Goal: Task Accomplishment & Management: Manage account settings

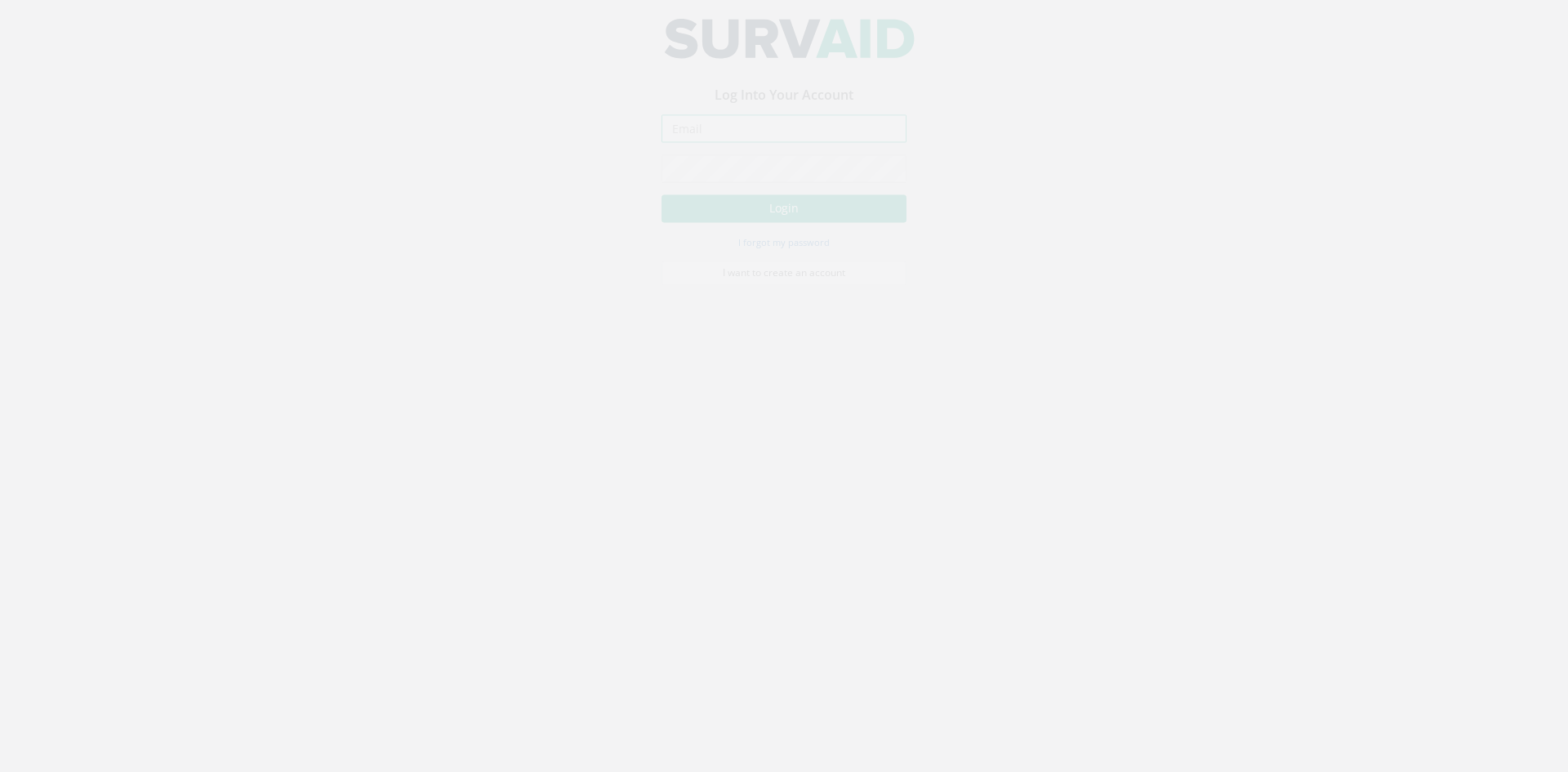
type input "[PERSON_NAME][EMAIL_ADDRESS][DOMAIN_NAME]"
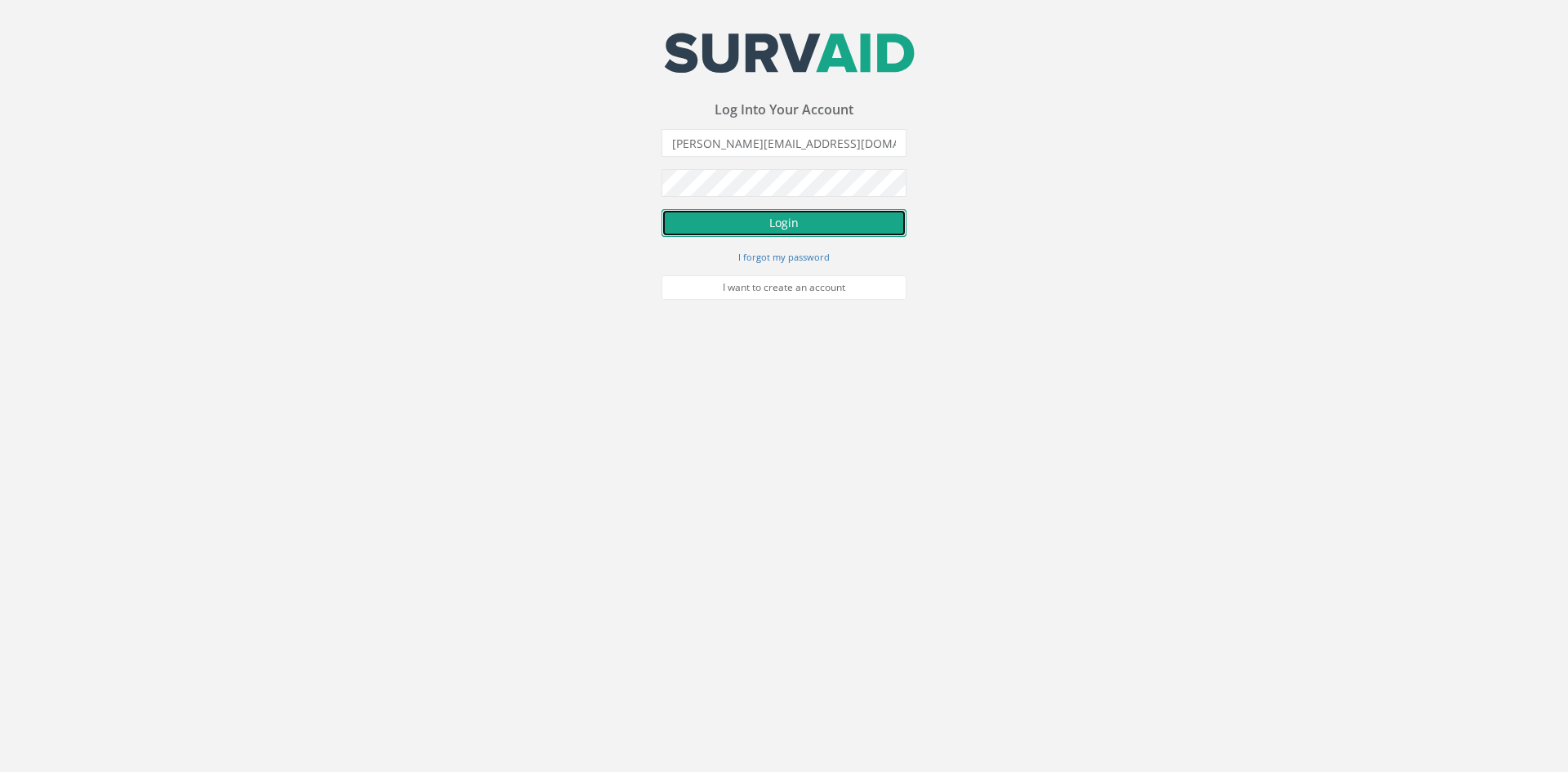
click at [839, 211] on button "Login" at bounding box center [783, 223] width 245 height 28
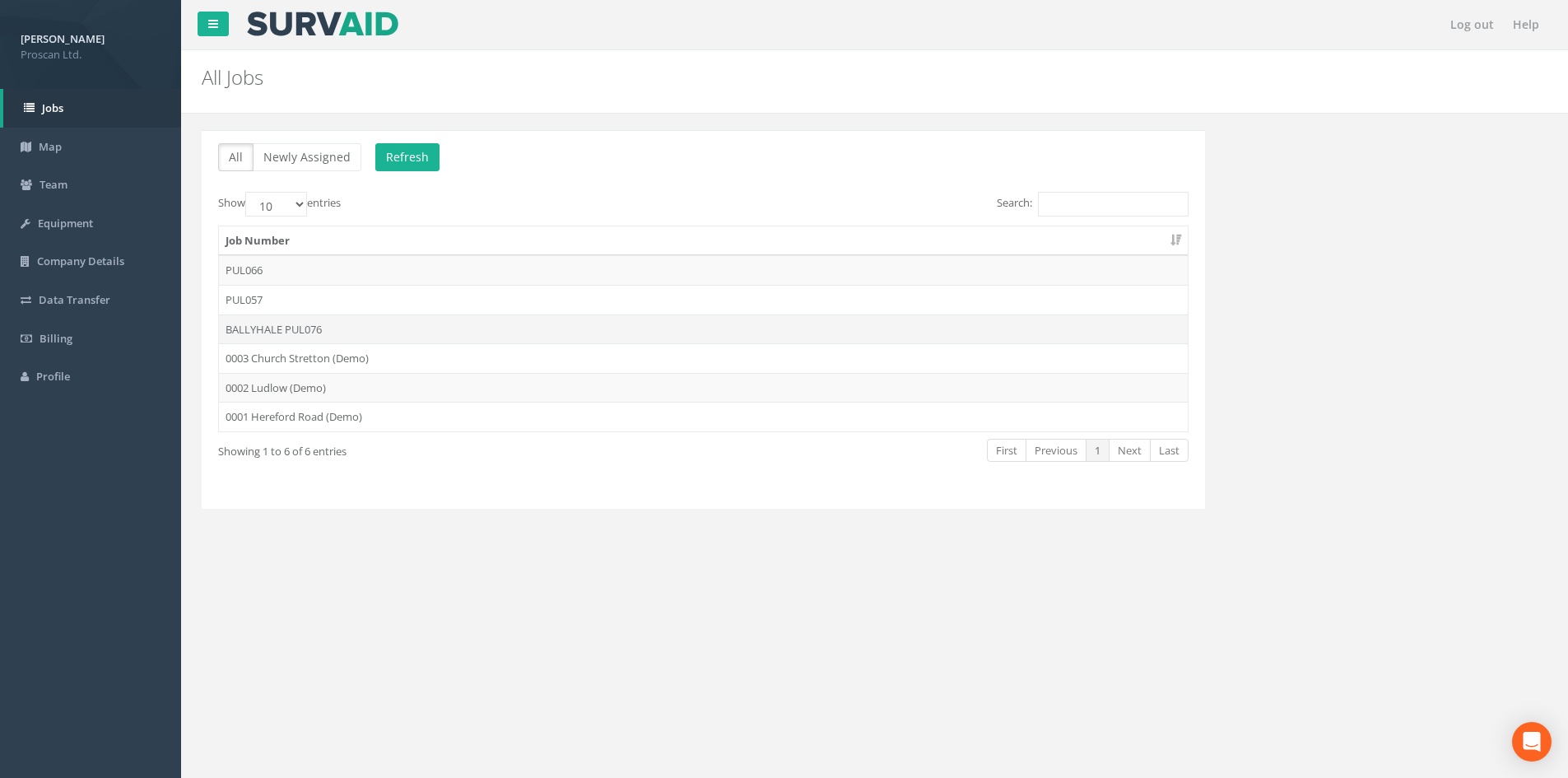
click at [280, 324] on td "BALLYHALE PUL076" at bounding box center [703, 330] width 969 height 30
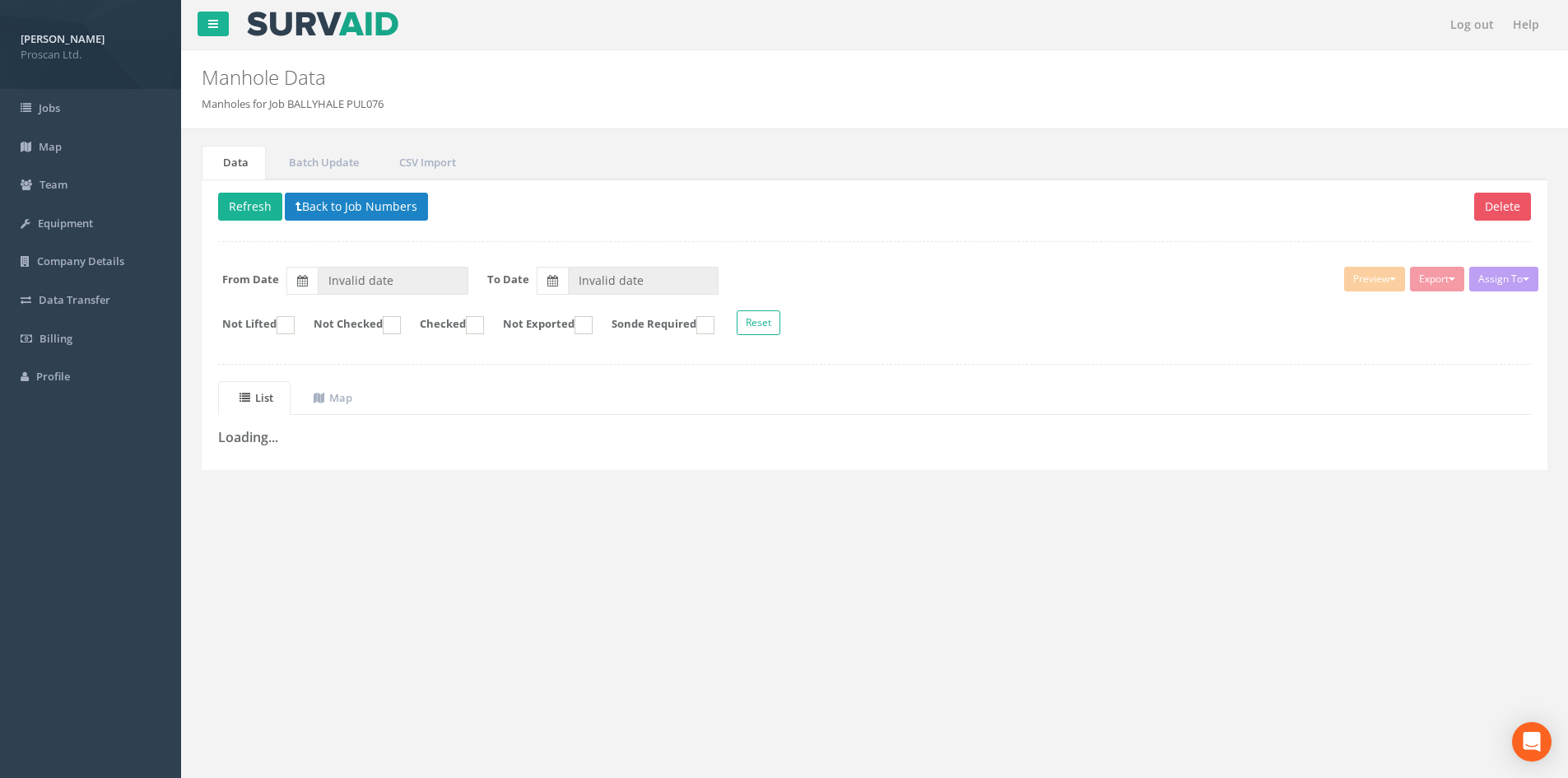
type input "[DATE]"
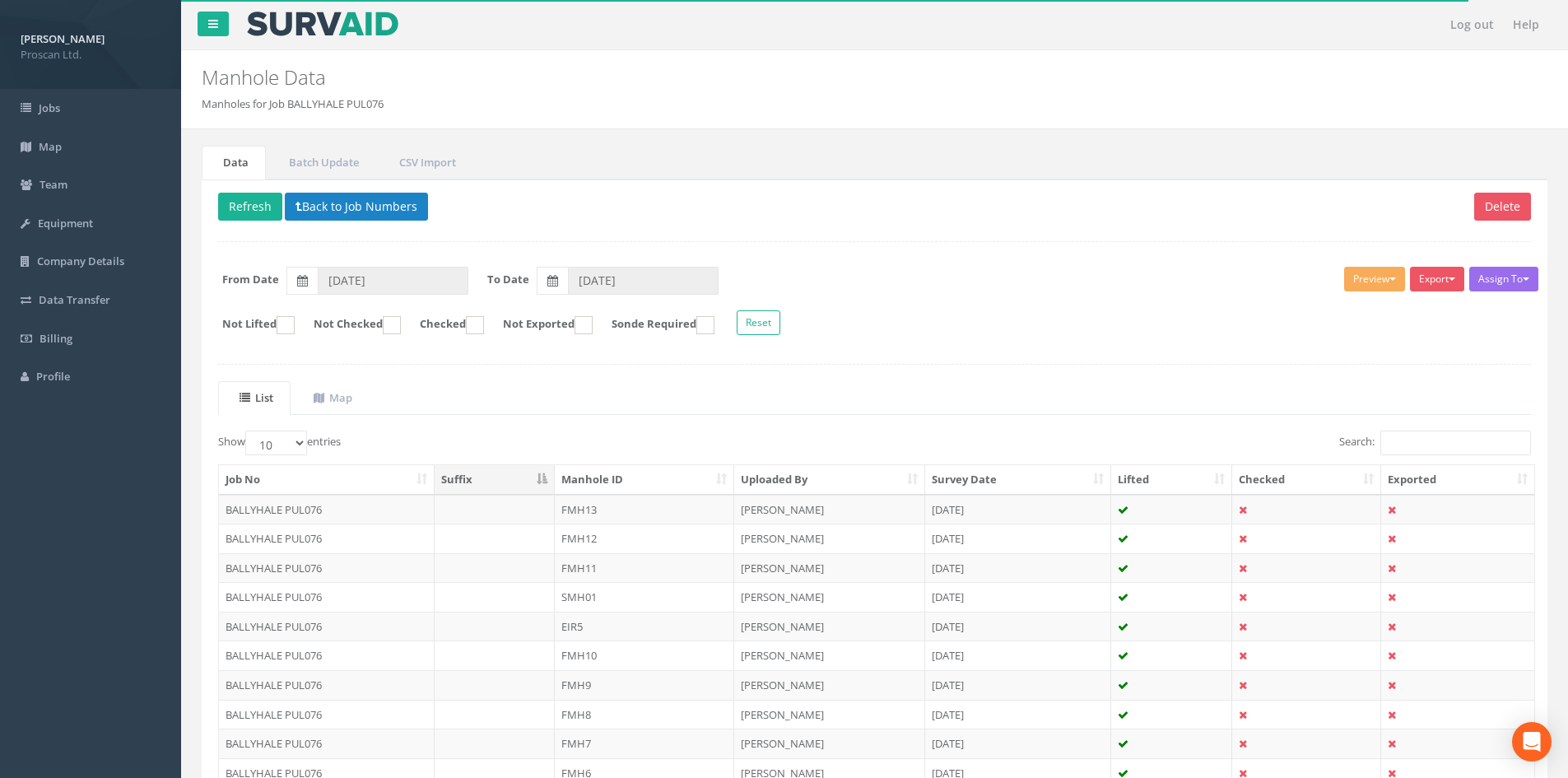
click at [715, 475] on th "Manhole ID" at bounding box center [643, 480] width 179 height 30
click at [679, 504] on td "EIR1" at bounding box center [643, 510] width 179 height 30
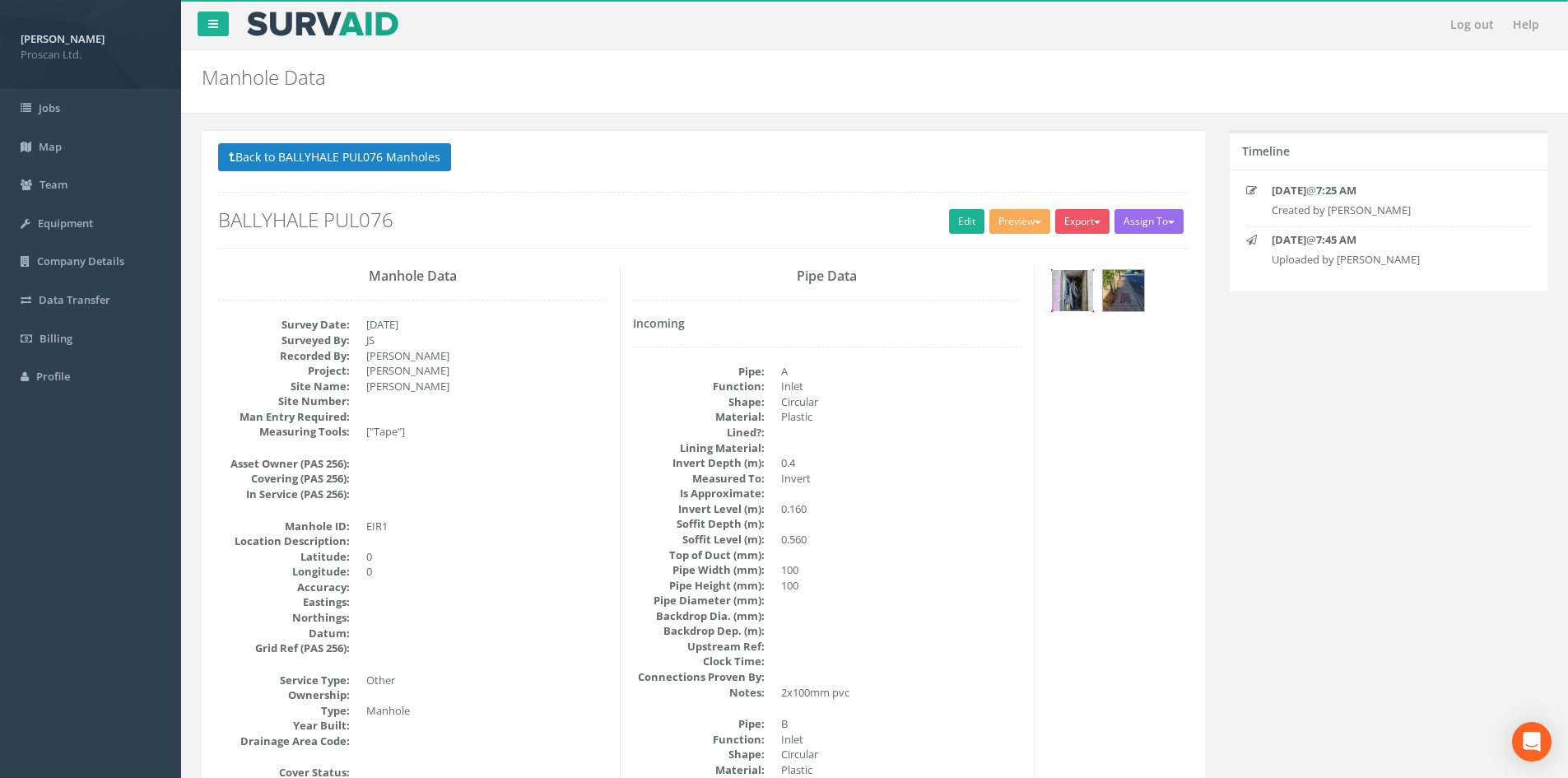
click at [1083, 302] on img at bounding box center [1073, 291] width 42 height 42
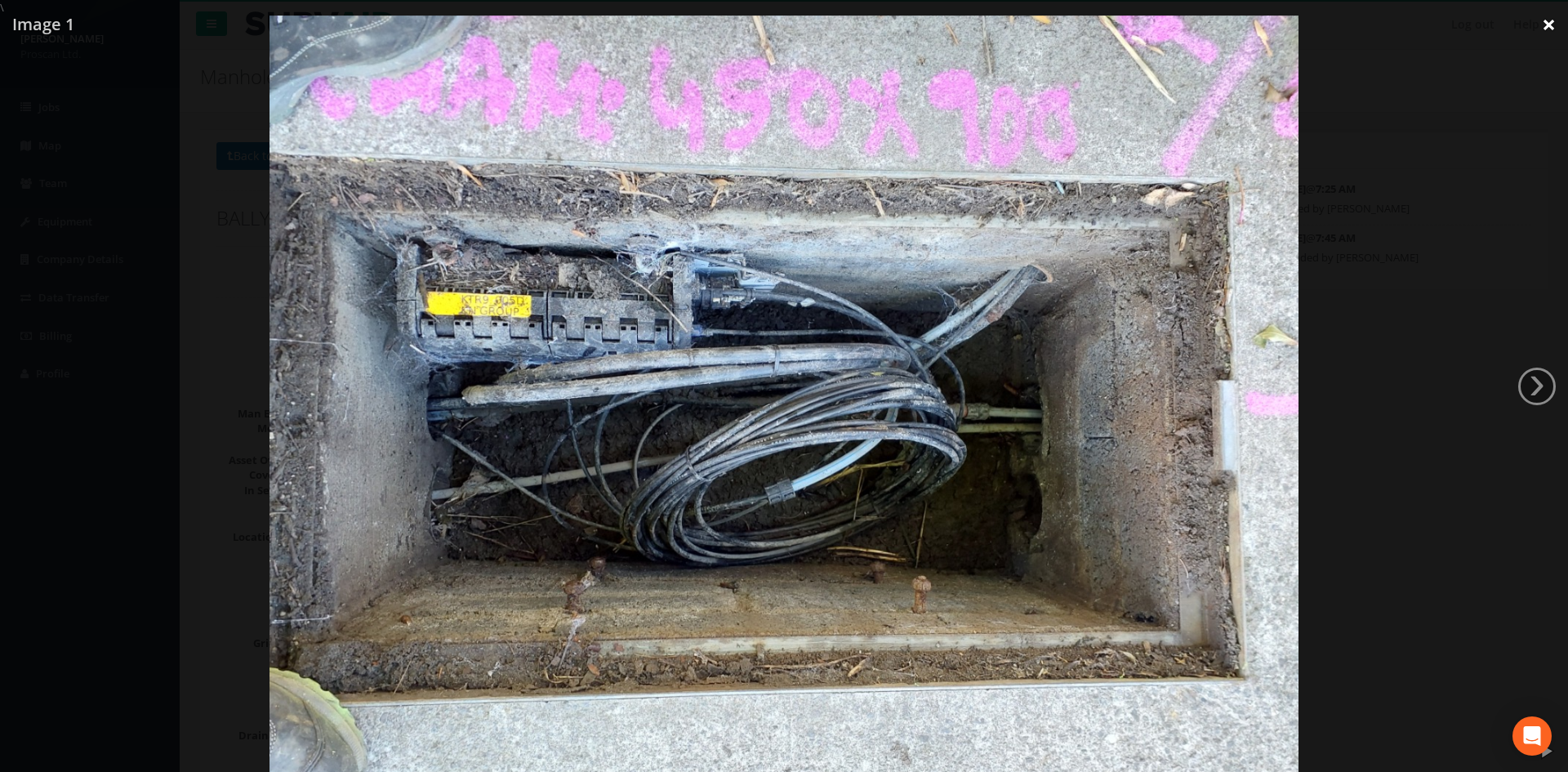
click at [1565, 31] on link "×" at bounding box center [1548, 25] width 38 height 49
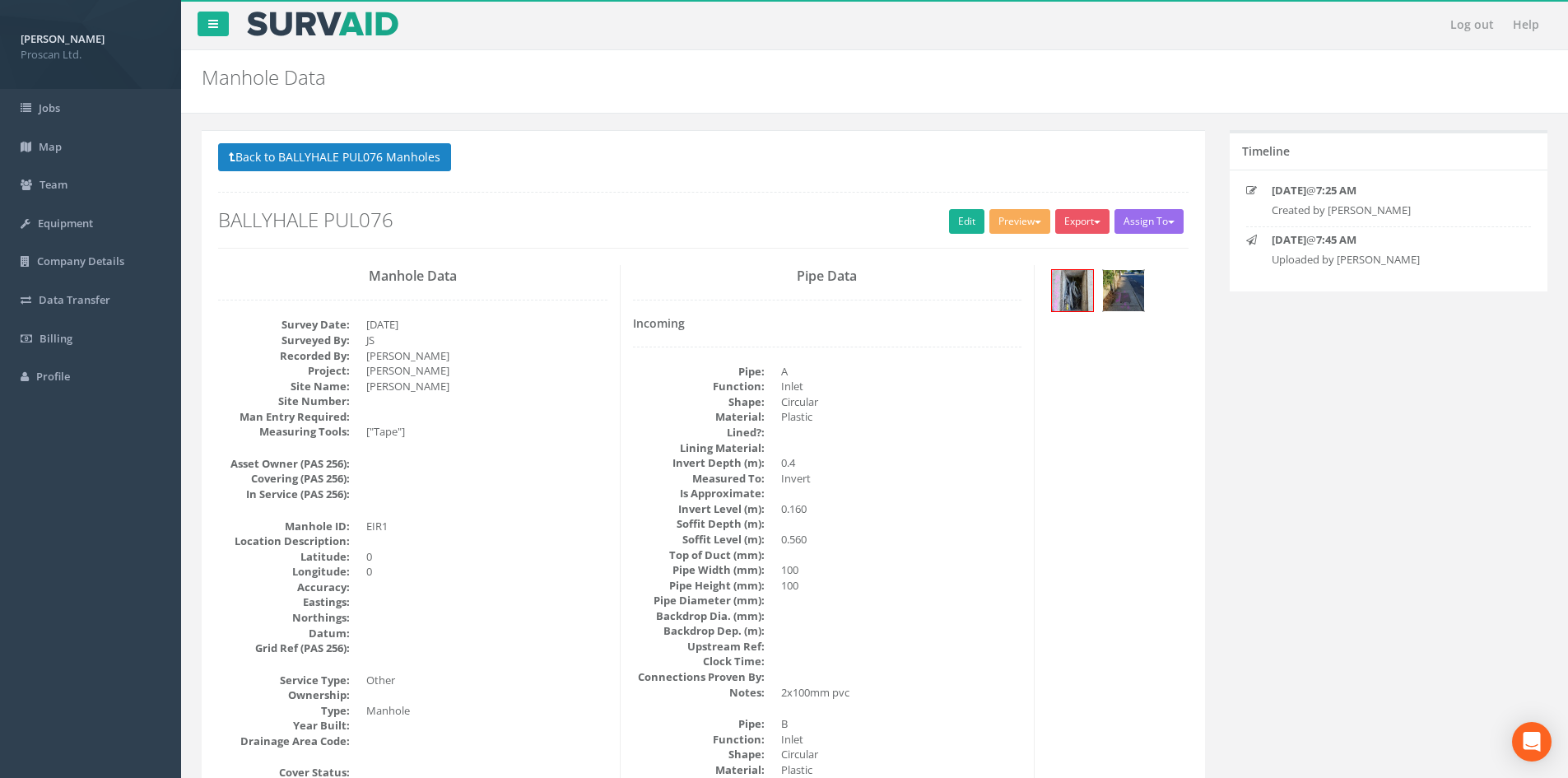
click at [1128, 298] on img at bounding box center [1124, 291] width 42 height 42
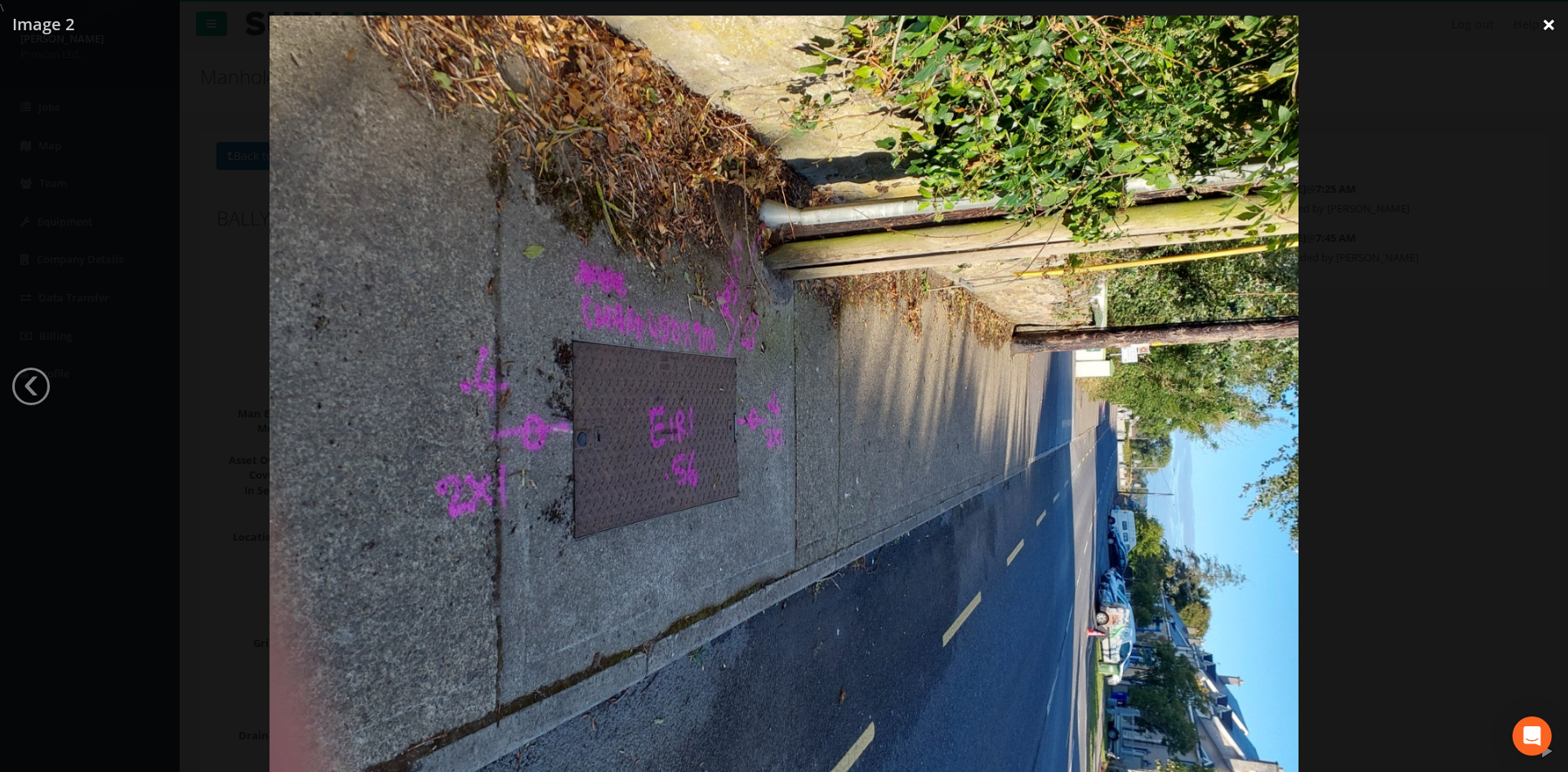
click at [1545, 25] on link "×" at bounding box center [1548, 25] width 38 height 49
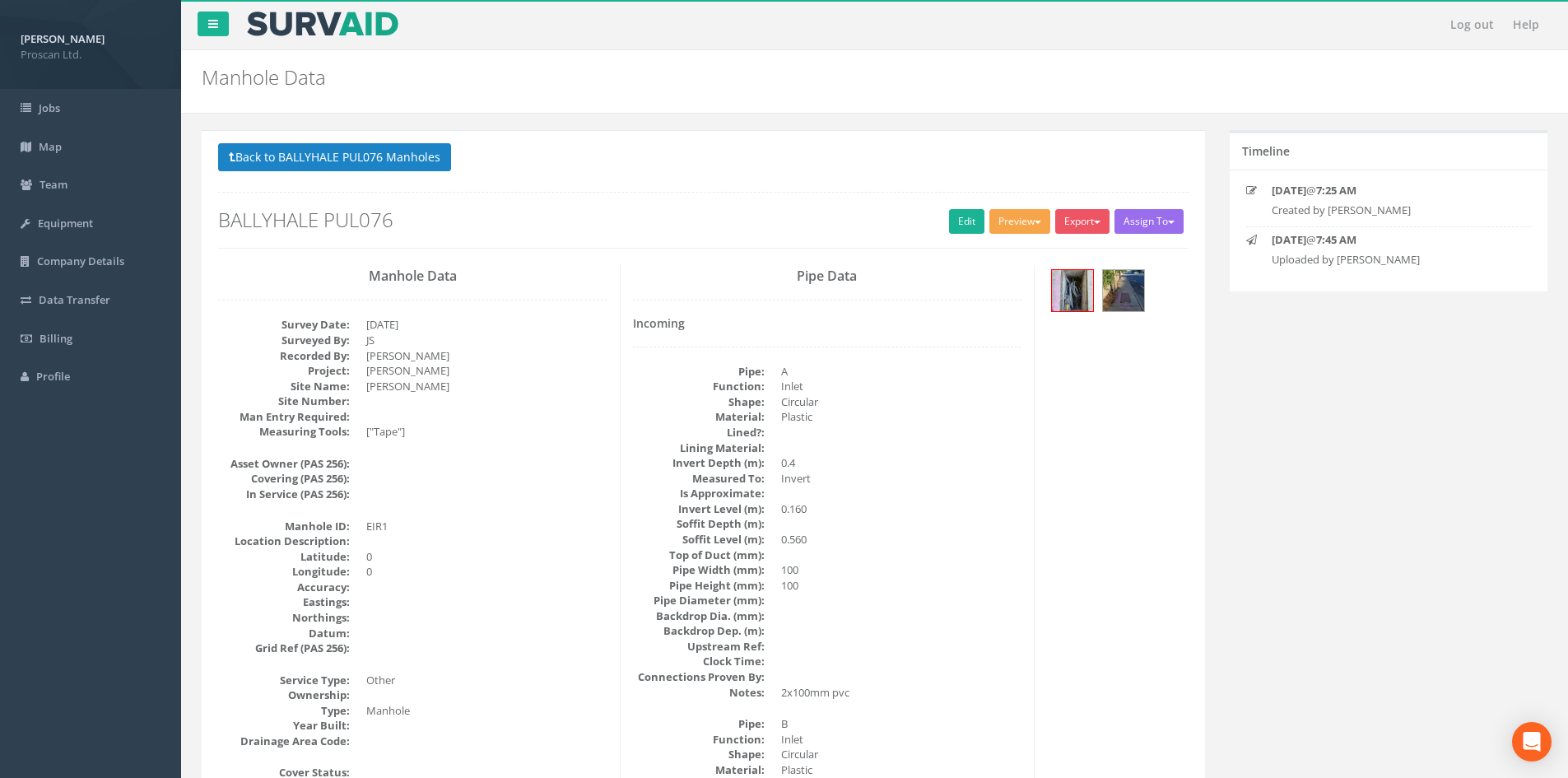
click at [1029, 227] on button "Preview" at bounding box center [1020, 221] width 61 height 25
click at [1003, 251] on link "Proscan Manhole" at bounding box center [989, 255] width 125 height 26
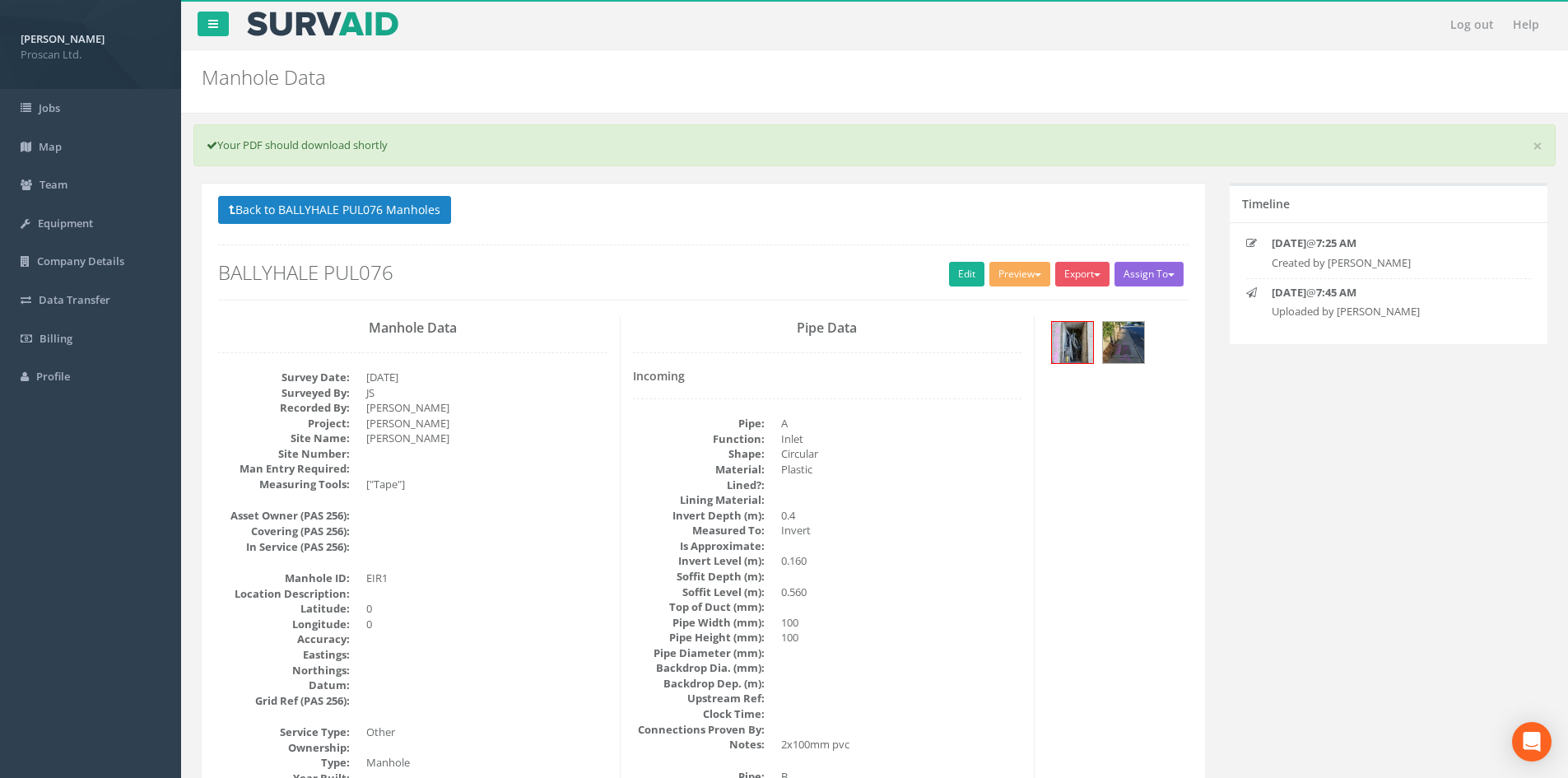
click at [1132, 273] on button "Assign To" at bounding box center [1149, 273] width 69 height 25
click at [1142, 242] on div "Back to BALLYHALE PUL076 Manholes Back to Map Assign To No Companies Added Expo…" at bounding box center [703, 248] width 970 height 105
click at [432, 215] on button "Back to BALLYHALE PUL076 Manholes" at bounding box center [334, 210] width 233 height 28
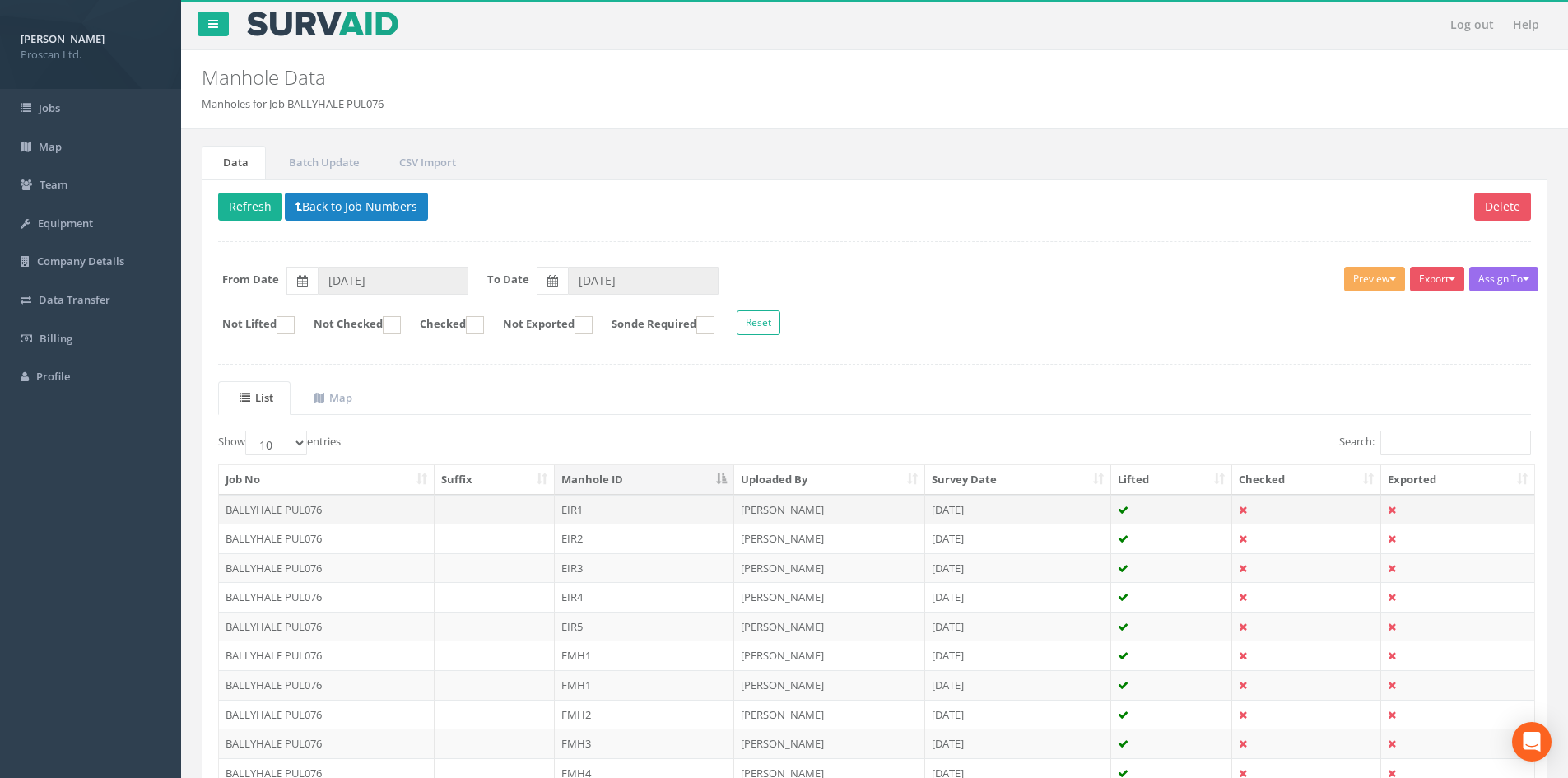
click at [1245, 509] on icon at bounding box center [1242, 510] width 8 height 11
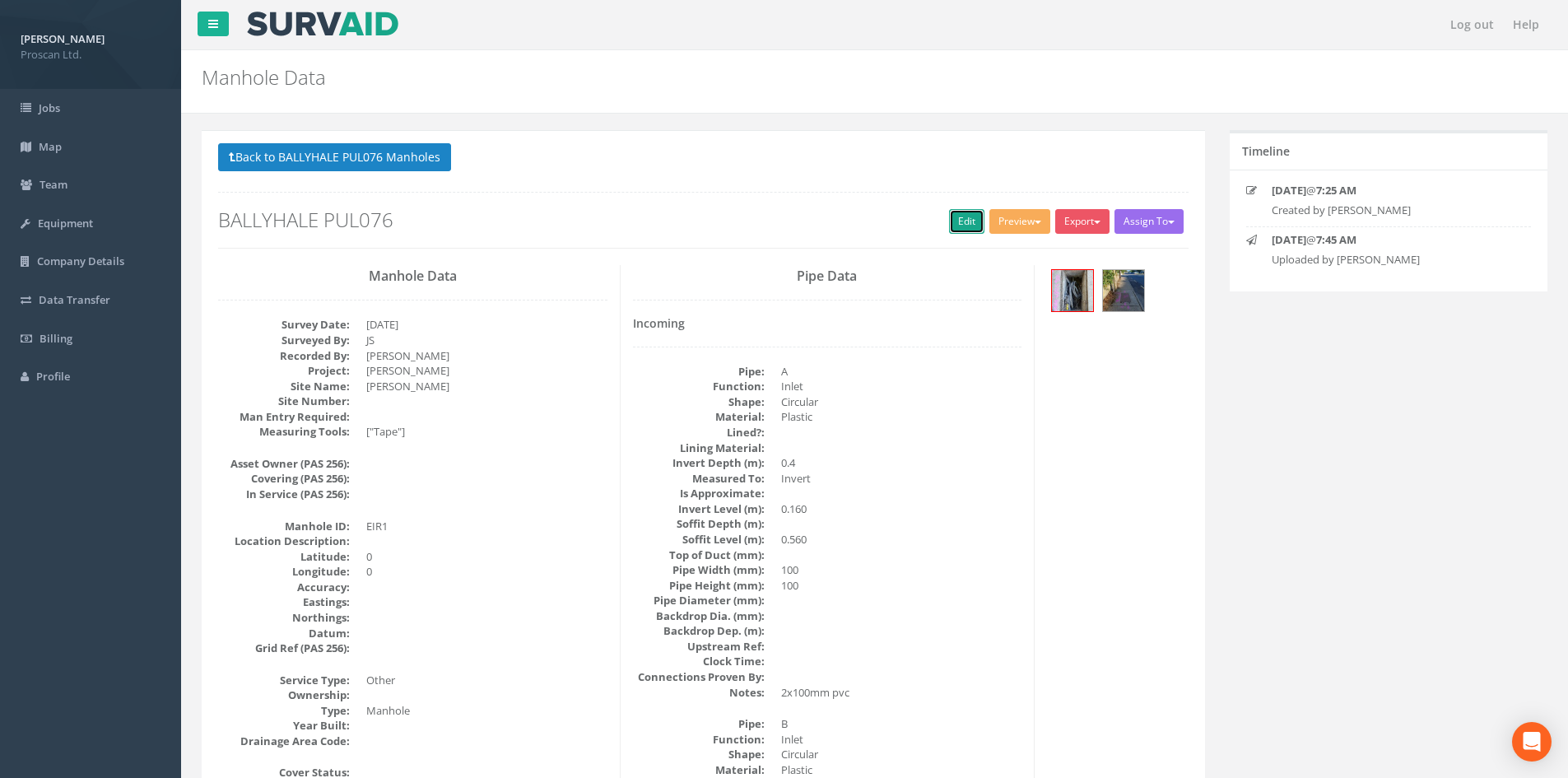
click at [959, 231] on link "Edit" at bounding box center [967, 221] width 36 height 25
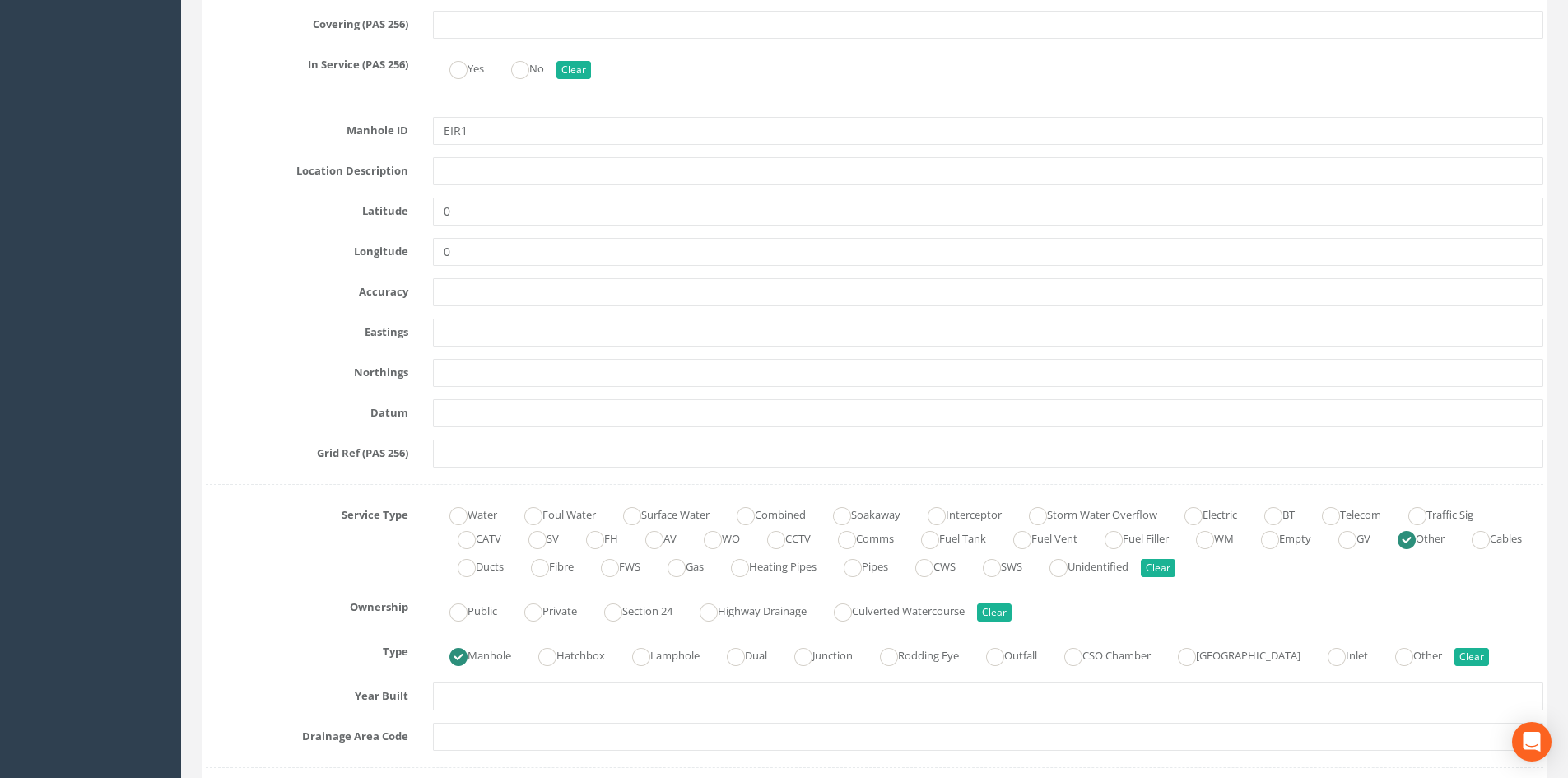
scroll to position [768, 0]
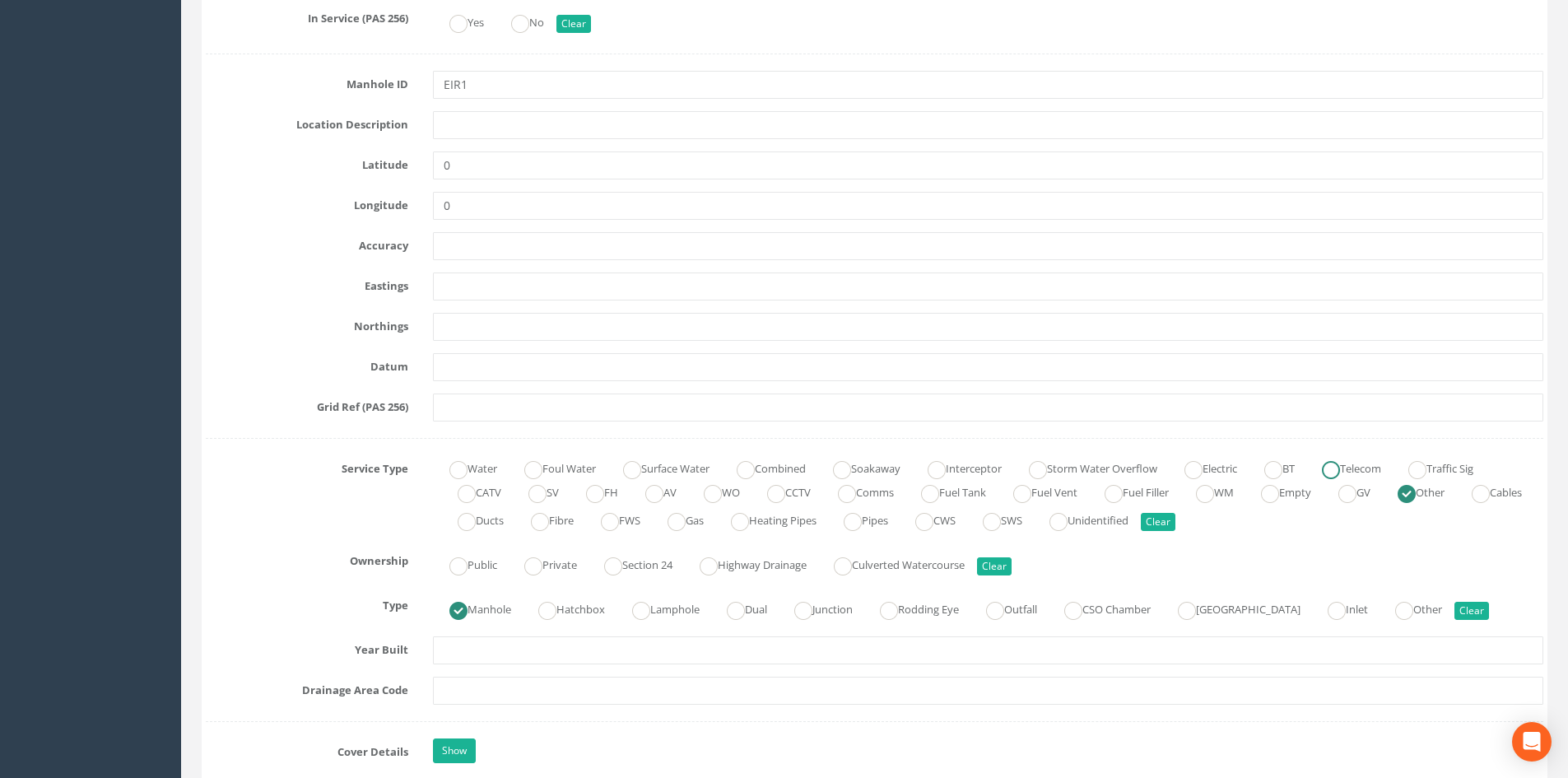
click at [1340, 473] on ins at bounding box center [1330, 470] width 18 height 18
radio input "true"
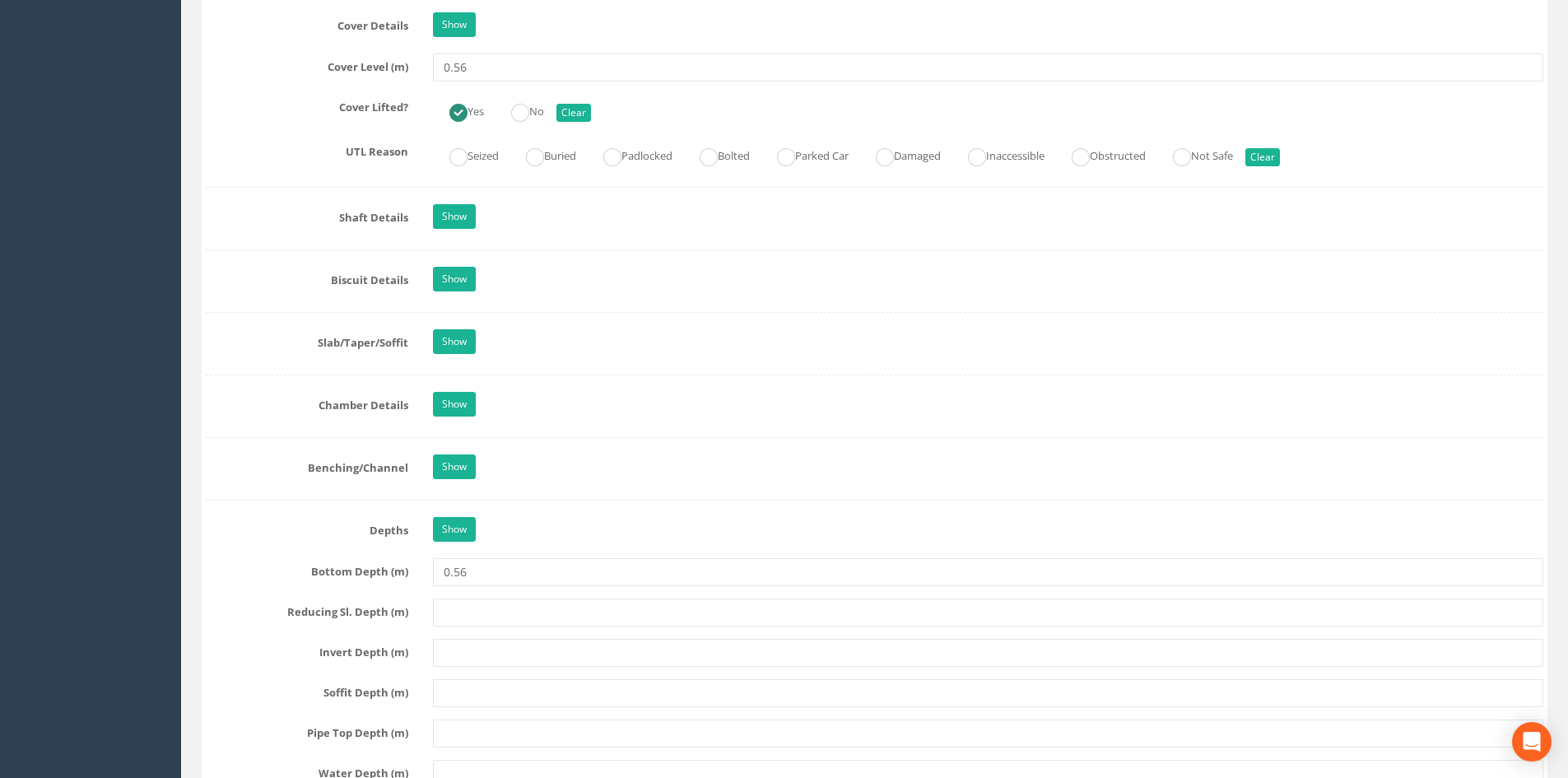
scroll to position [1536, 0]
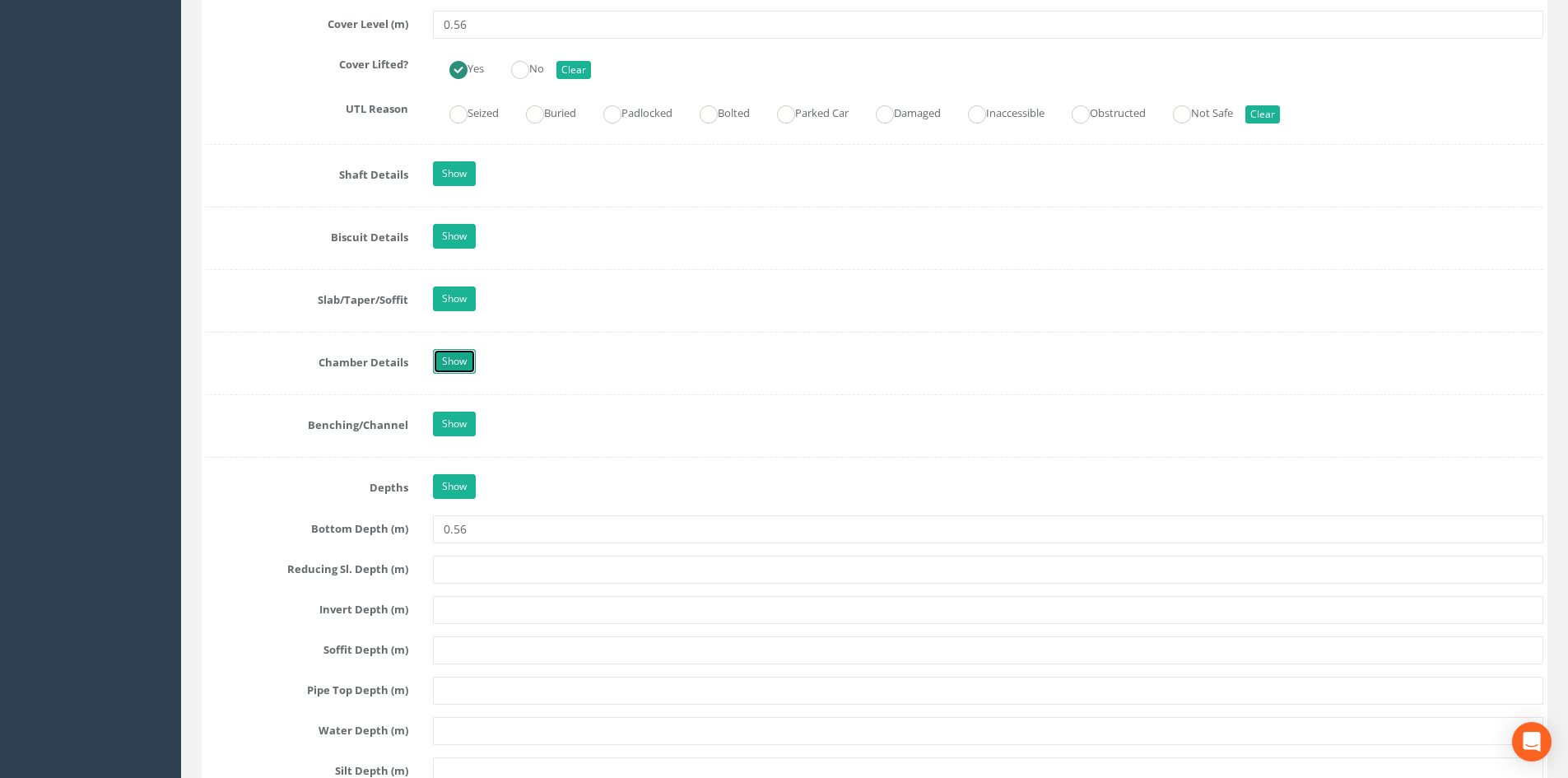
click at [451, 369] on link "Show" at bounding box center [453, 361] width 43 height 25
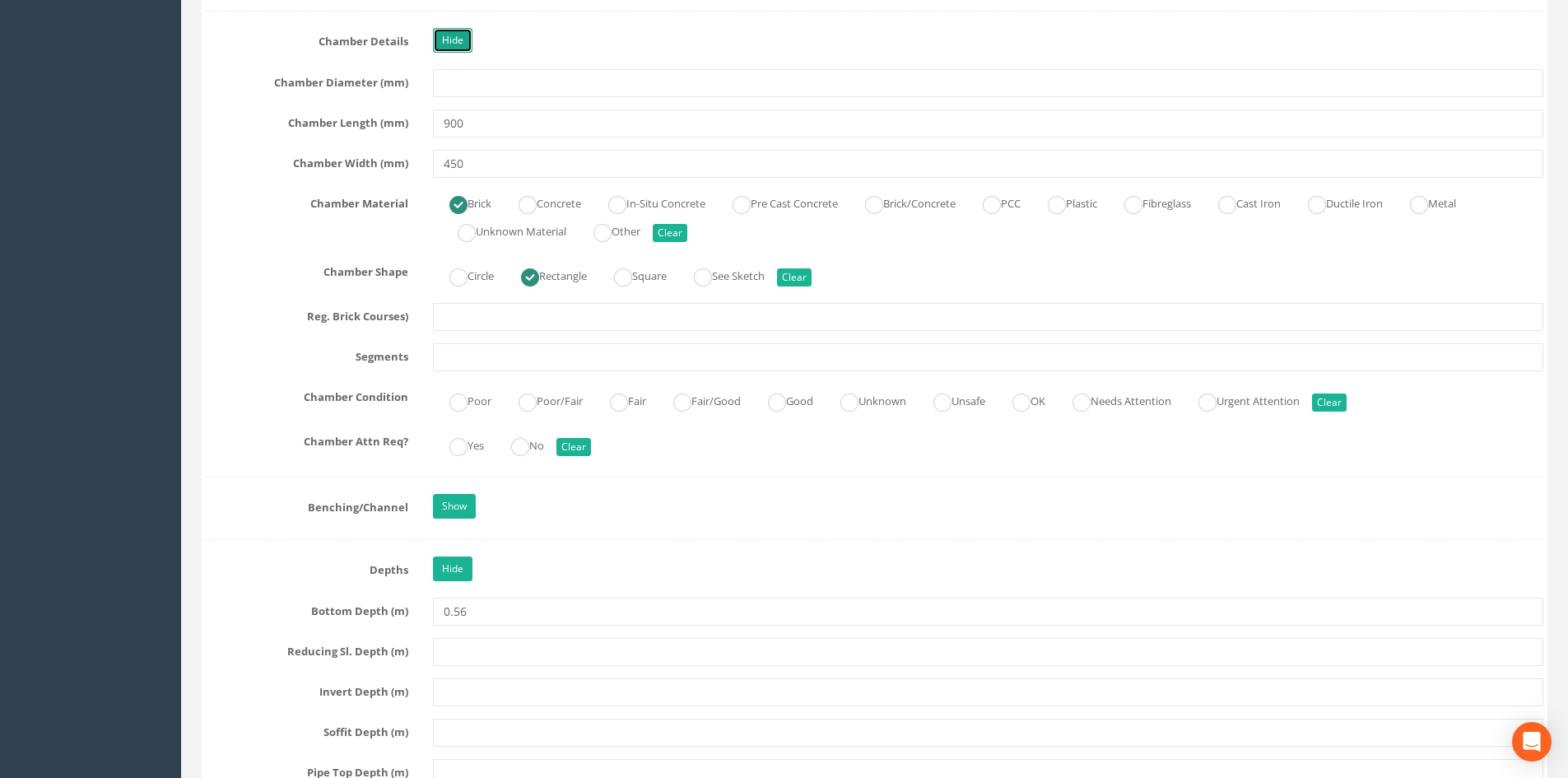
scroll to position [1866, 0]
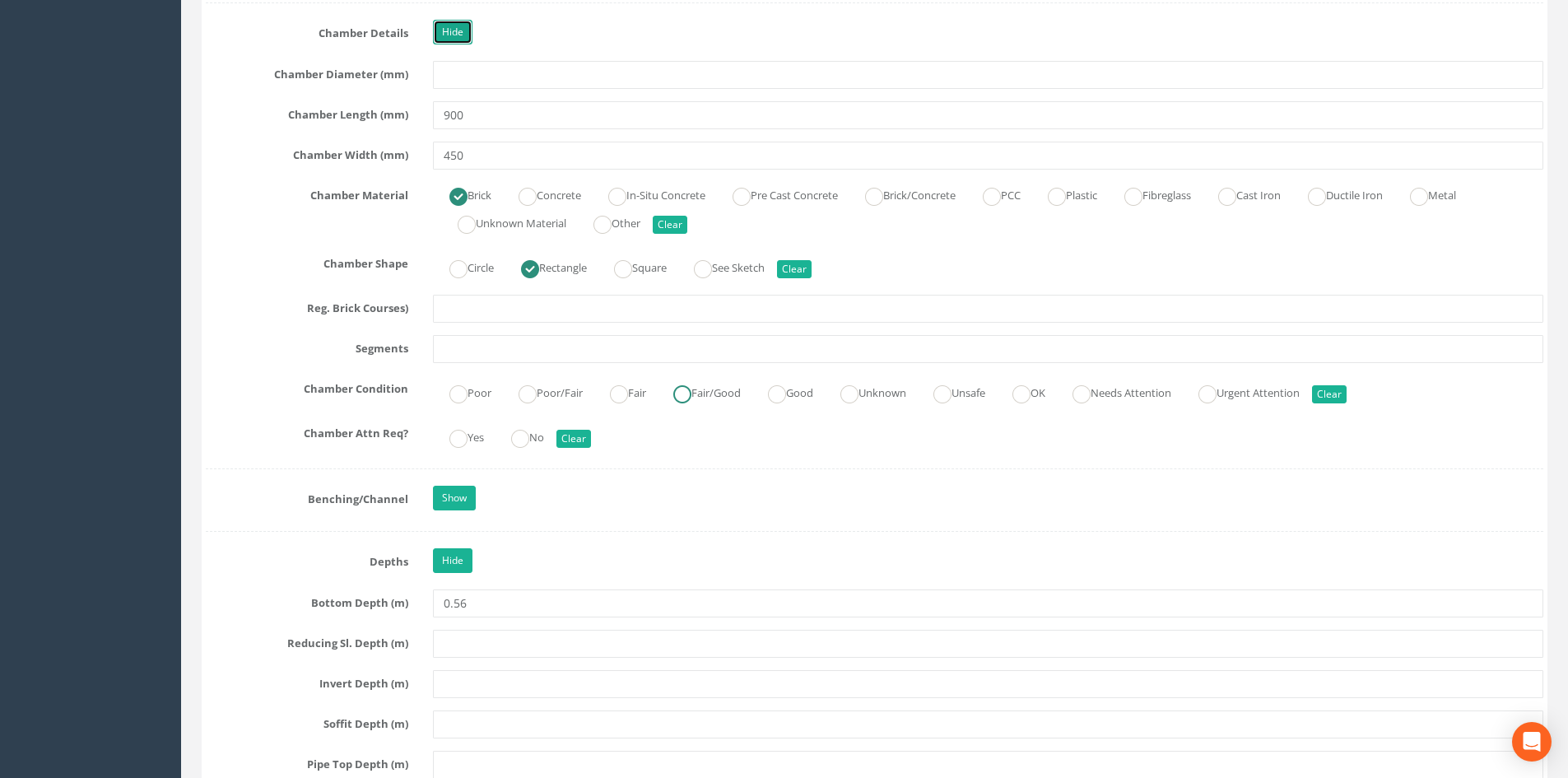
click at [691, 396] on ins at bounding box center [682, 394] width 18 height 18
radio input "true"
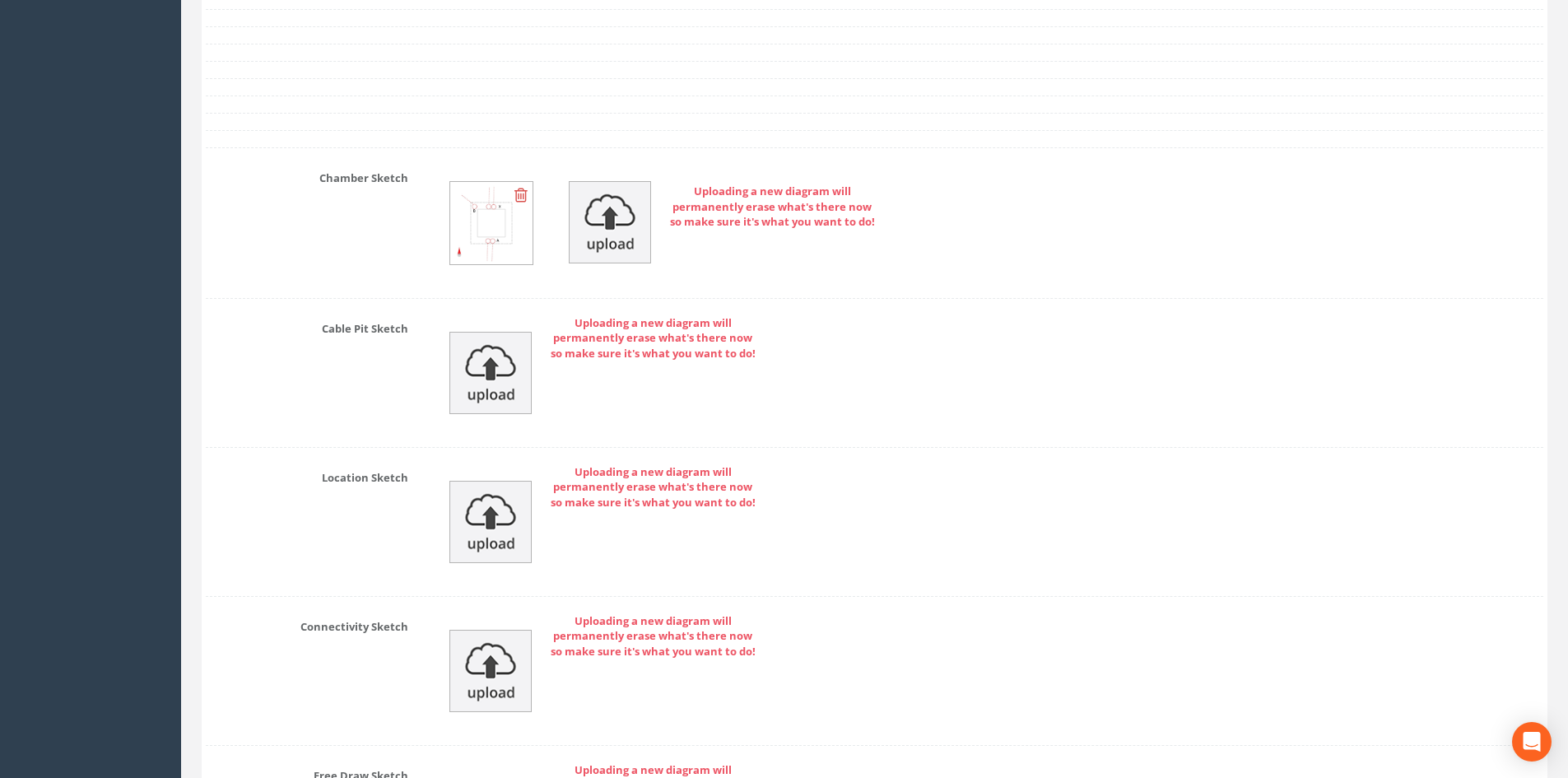
scroll to position [3978, 0]
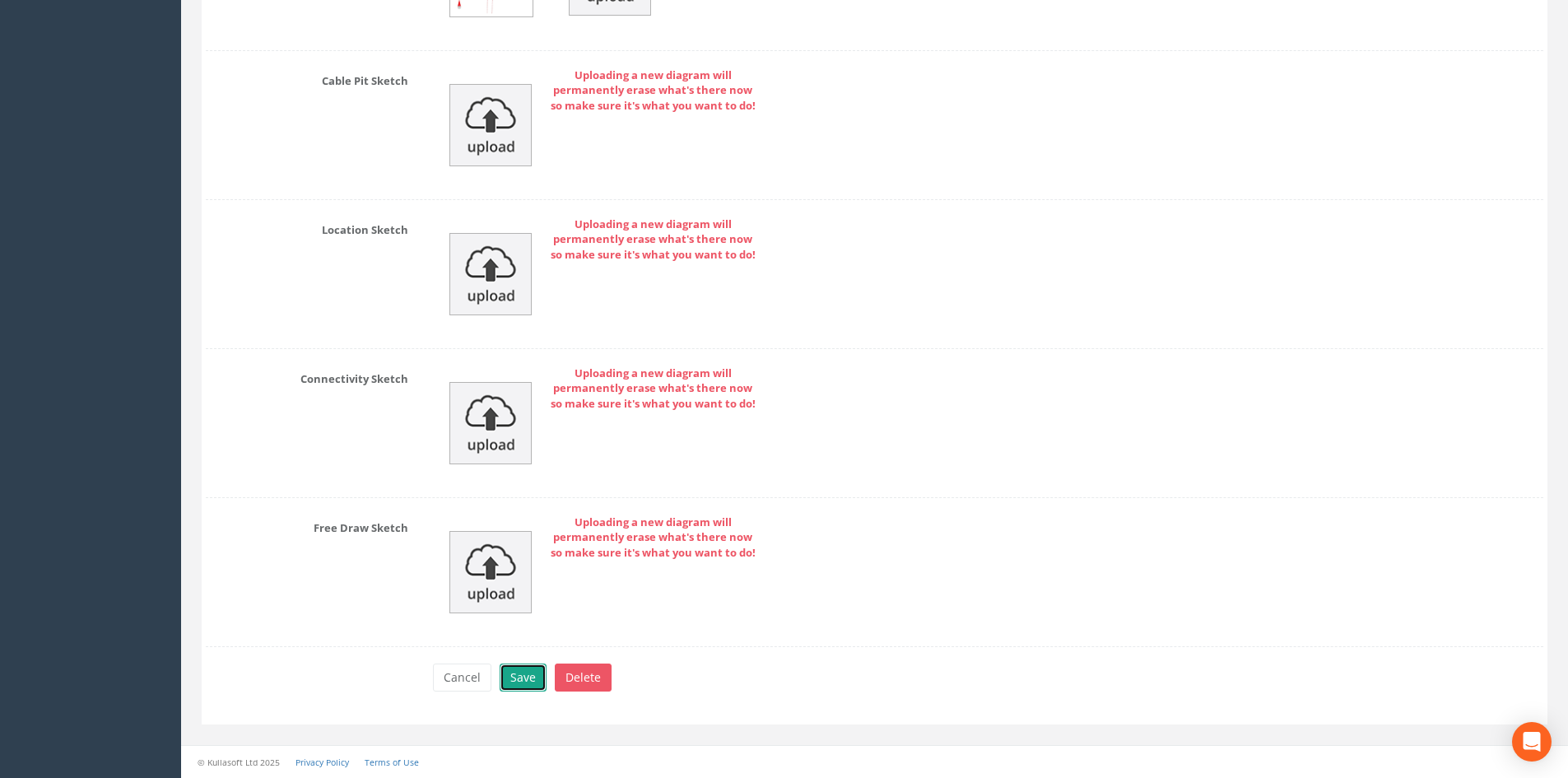
click at [525, 665] on button "Save" at bounding box center [523, 677] width 47 height 28
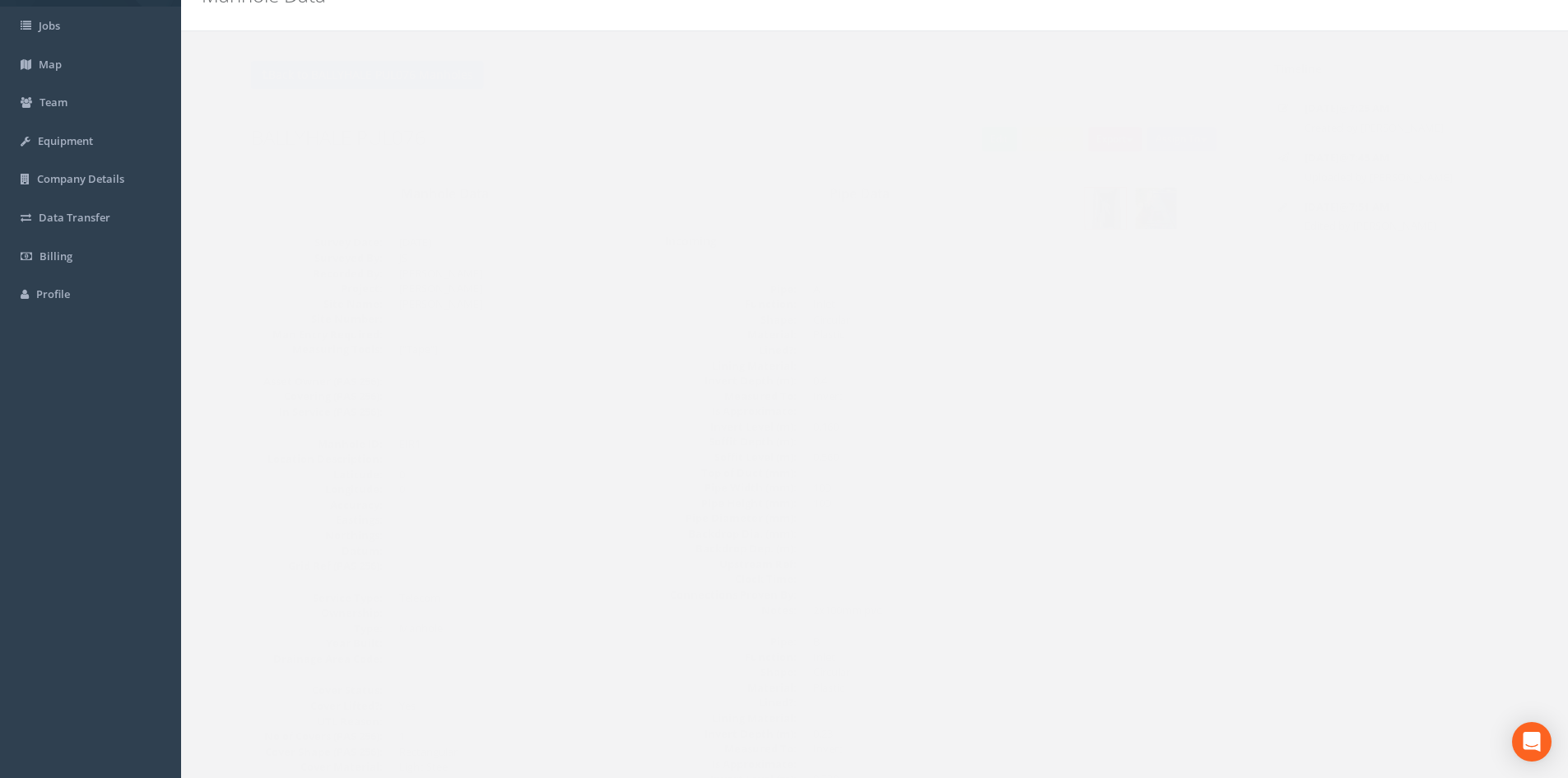
scroll to position [0, 0]
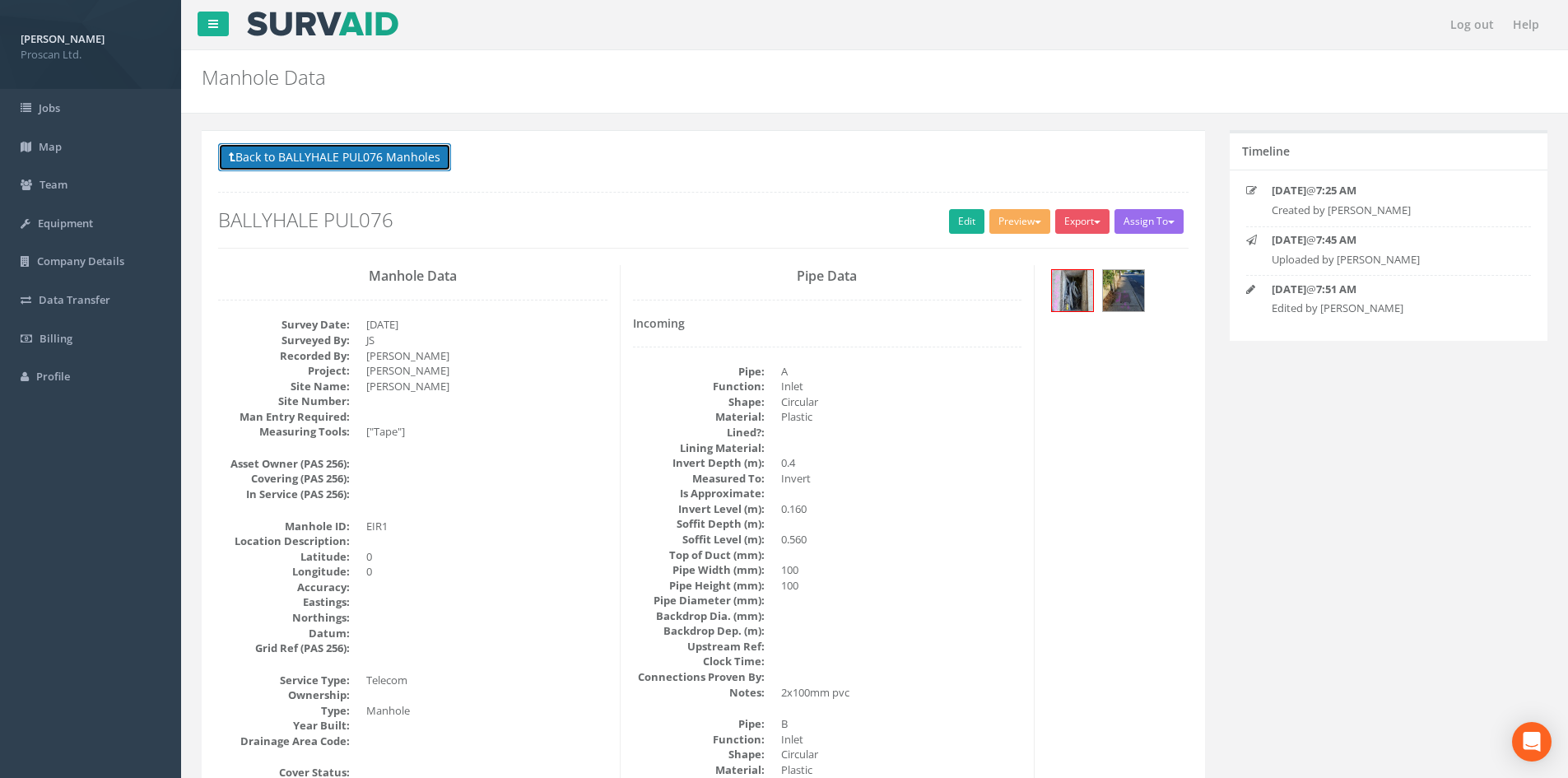
click at [395, 163] on button "Back to BALLYHALE PUL076 Manholes" at bounding box center [334, 157] width 233 height 28
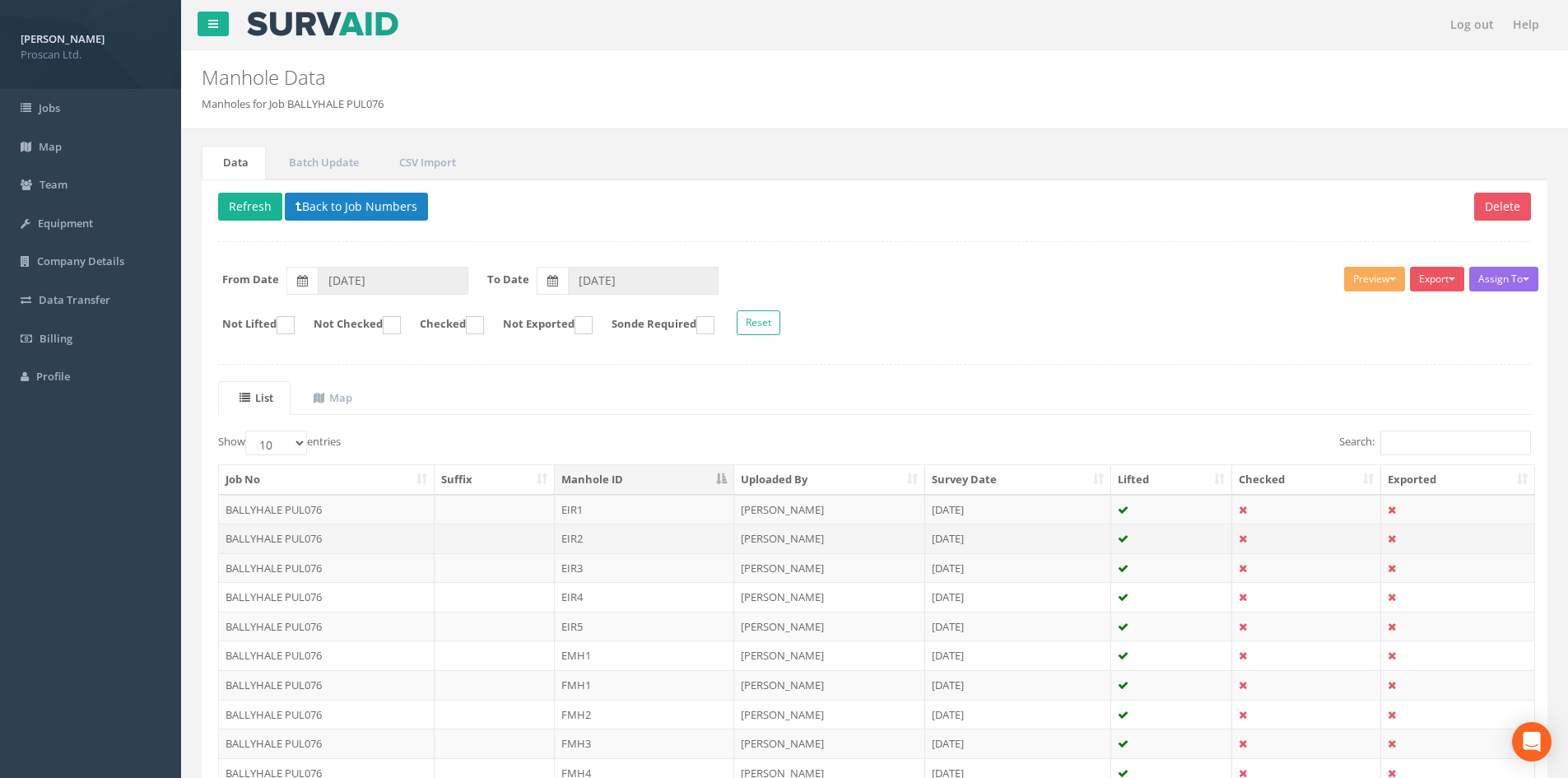
click at [717, 539] on td "EIR2" at bounding box center [643, 538] width 179 height 30
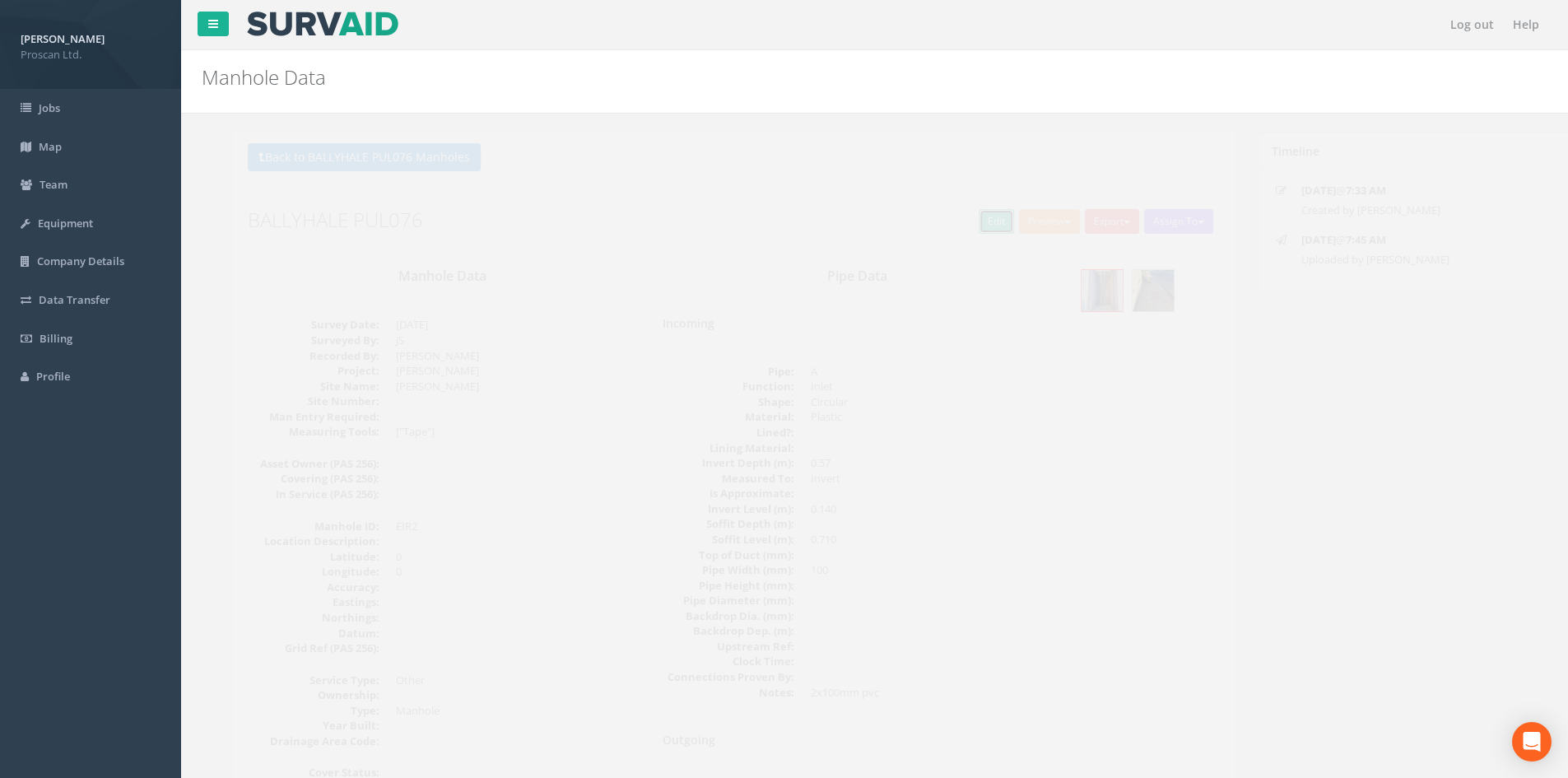
click at [952, 220] on link "Edit" at bounding box center [967, 221] width 36 height 25
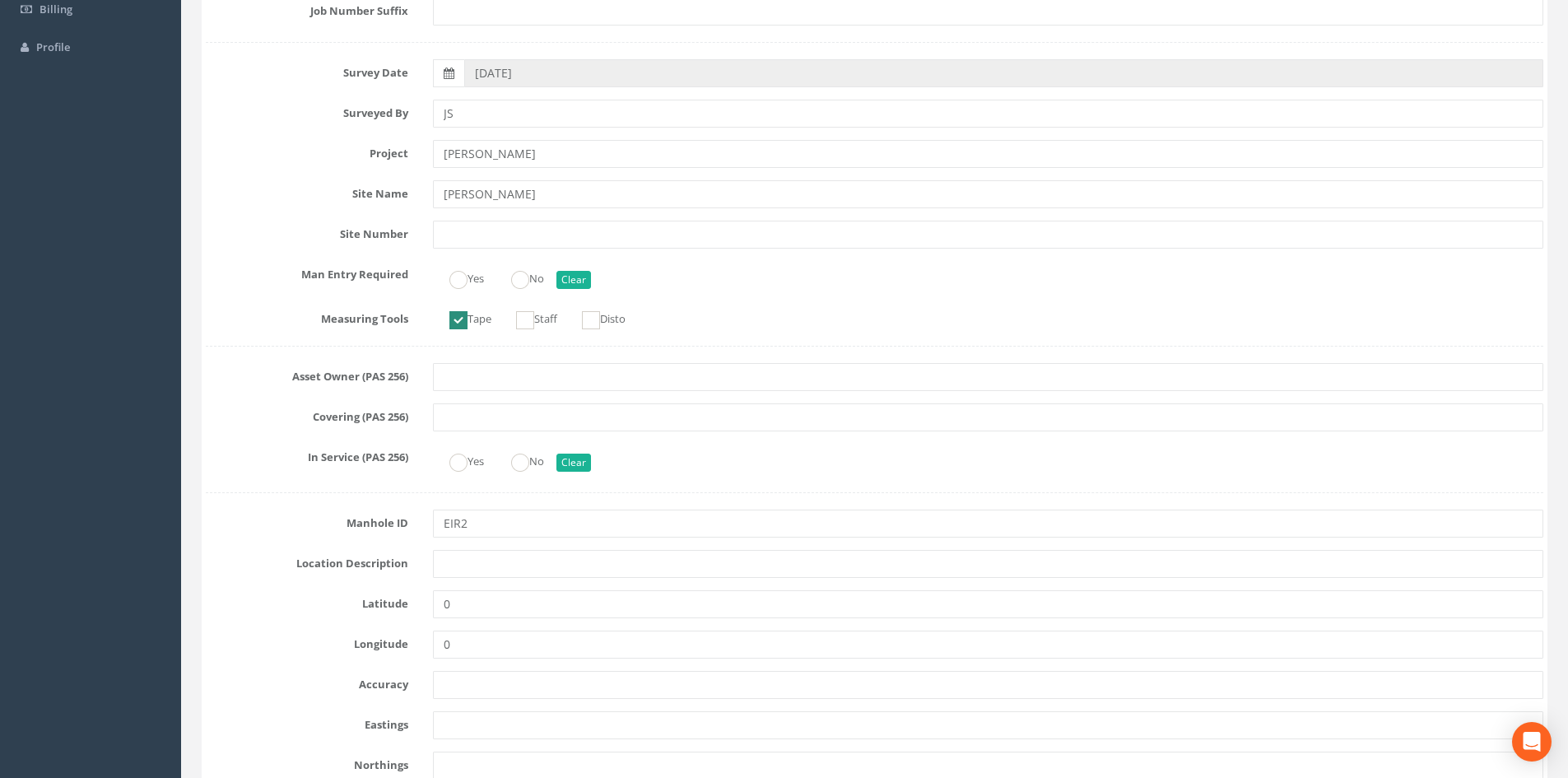
scroll to position [549, 0]
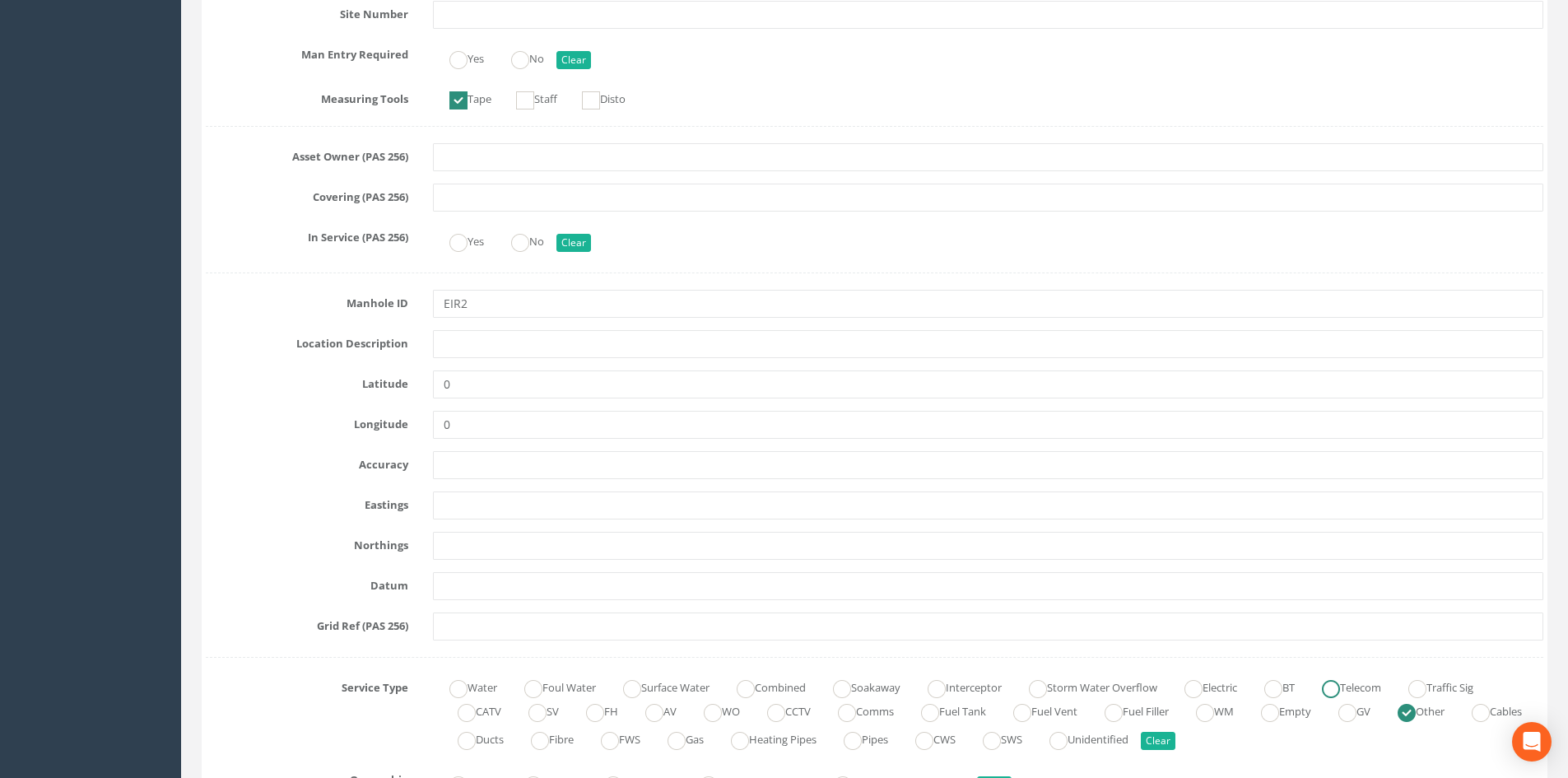
click at [1354, 689] on label "Telecom" at bounding box center [1343, 686] width 75 height 24
radio input "true"
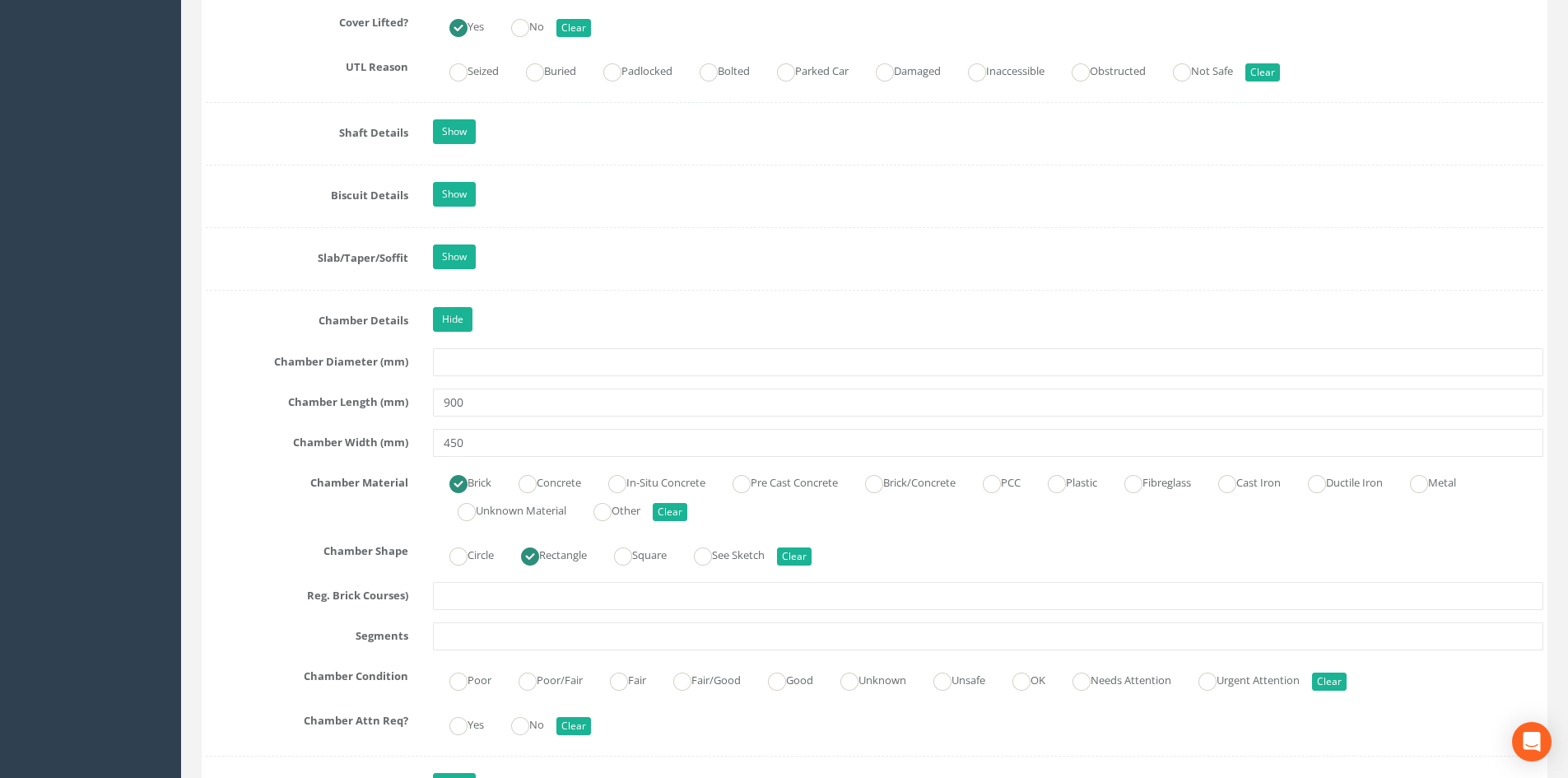
scroll to position [1646, 0]
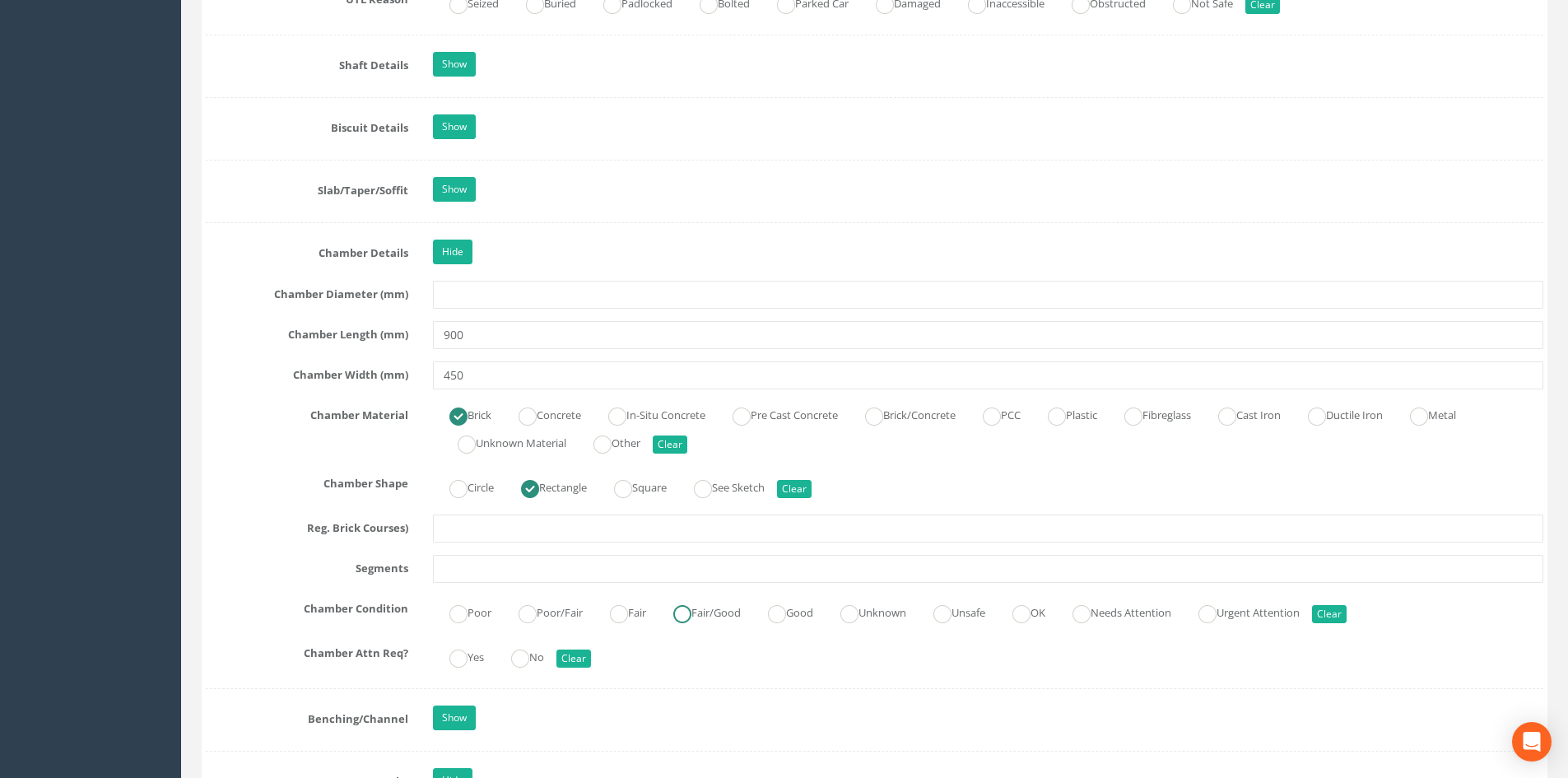
click at [701, 604] on label "Fair/Good" at bounding box center [698, 611] width 84 height 24
radio input "true"
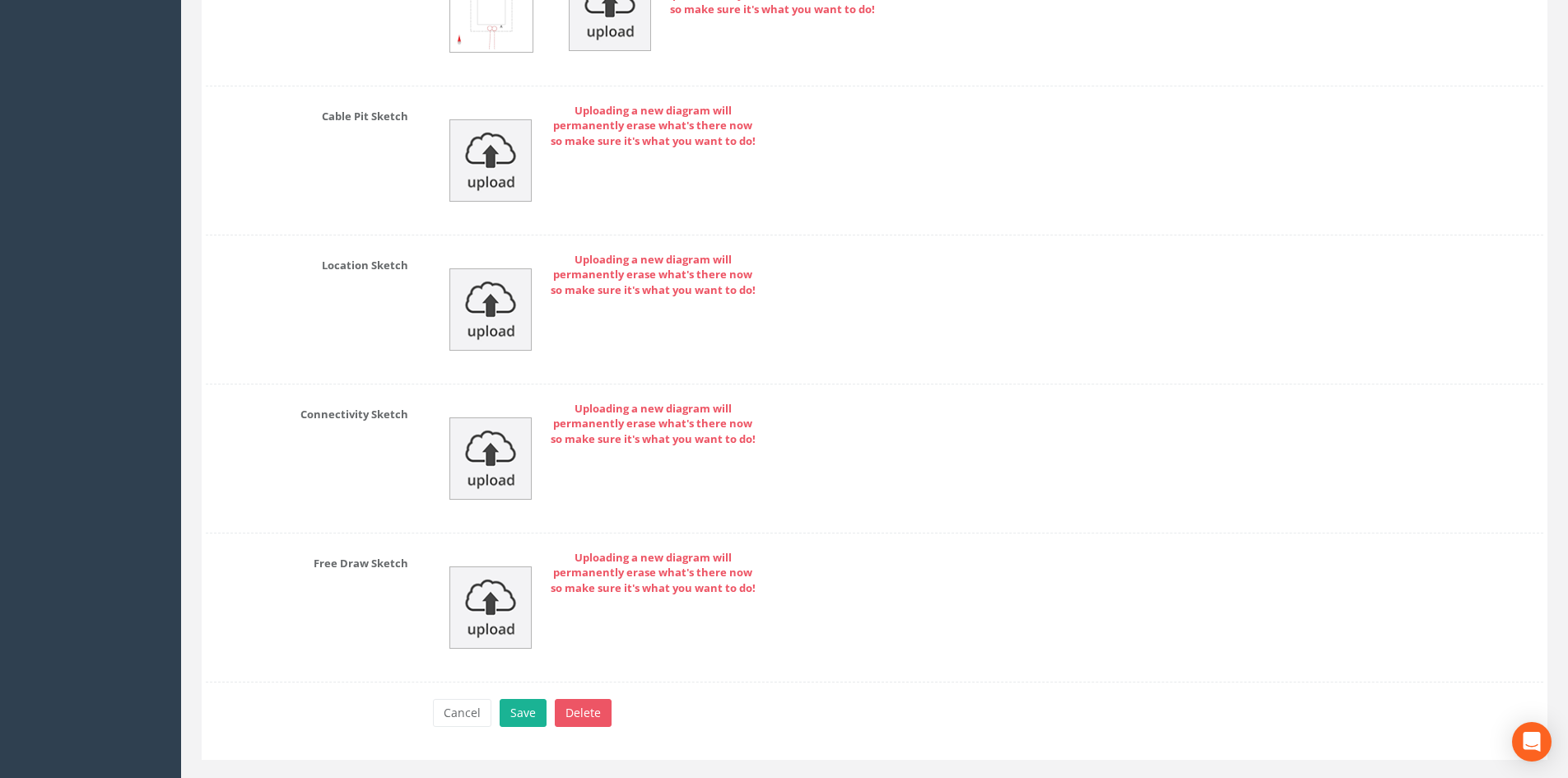
scroll to position [3916, 0]
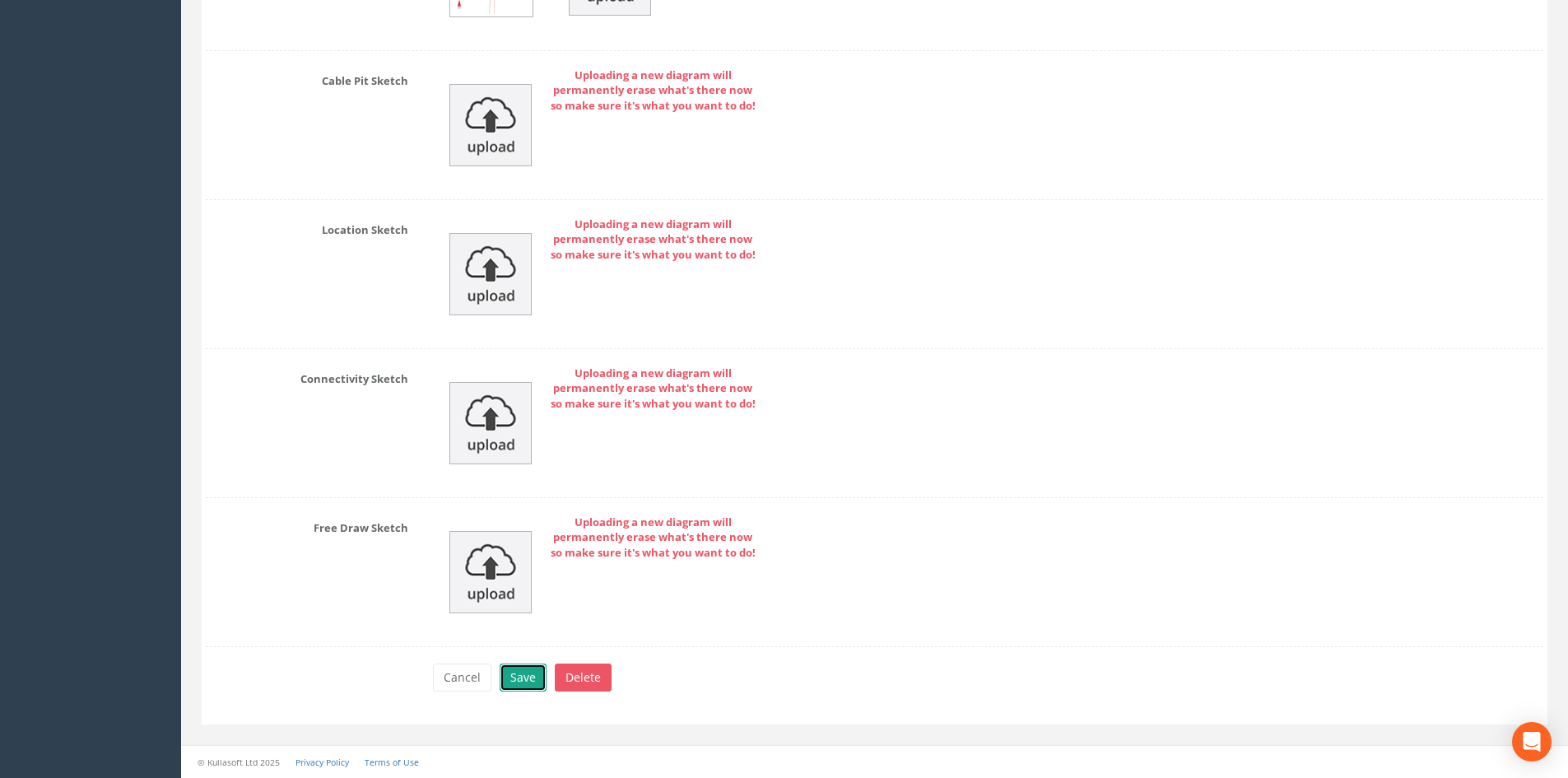
click at [506, 678] on button "Save" at bounding box center [523, 677] width 47 height 28
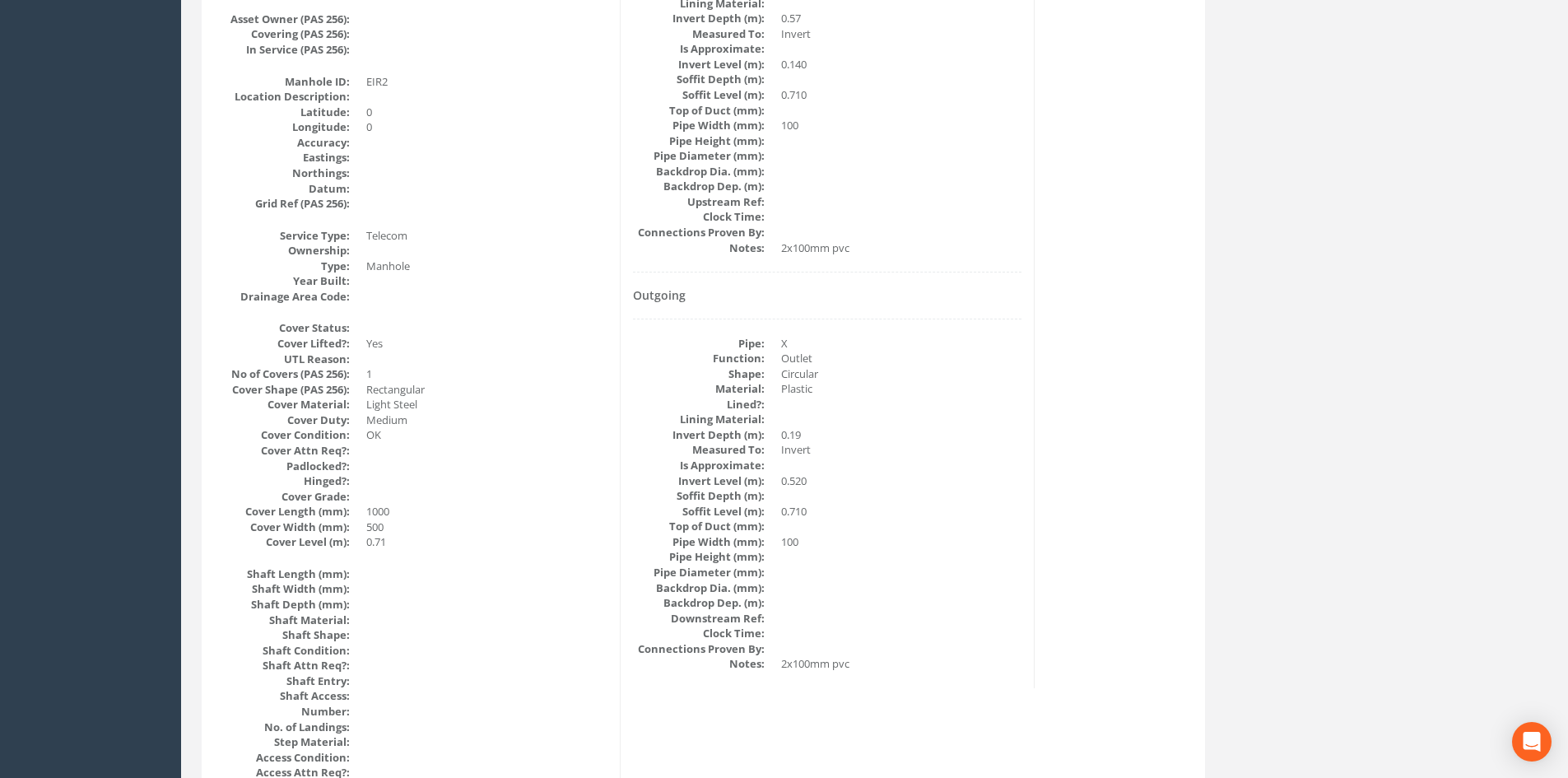
scroll to position [115, 0]
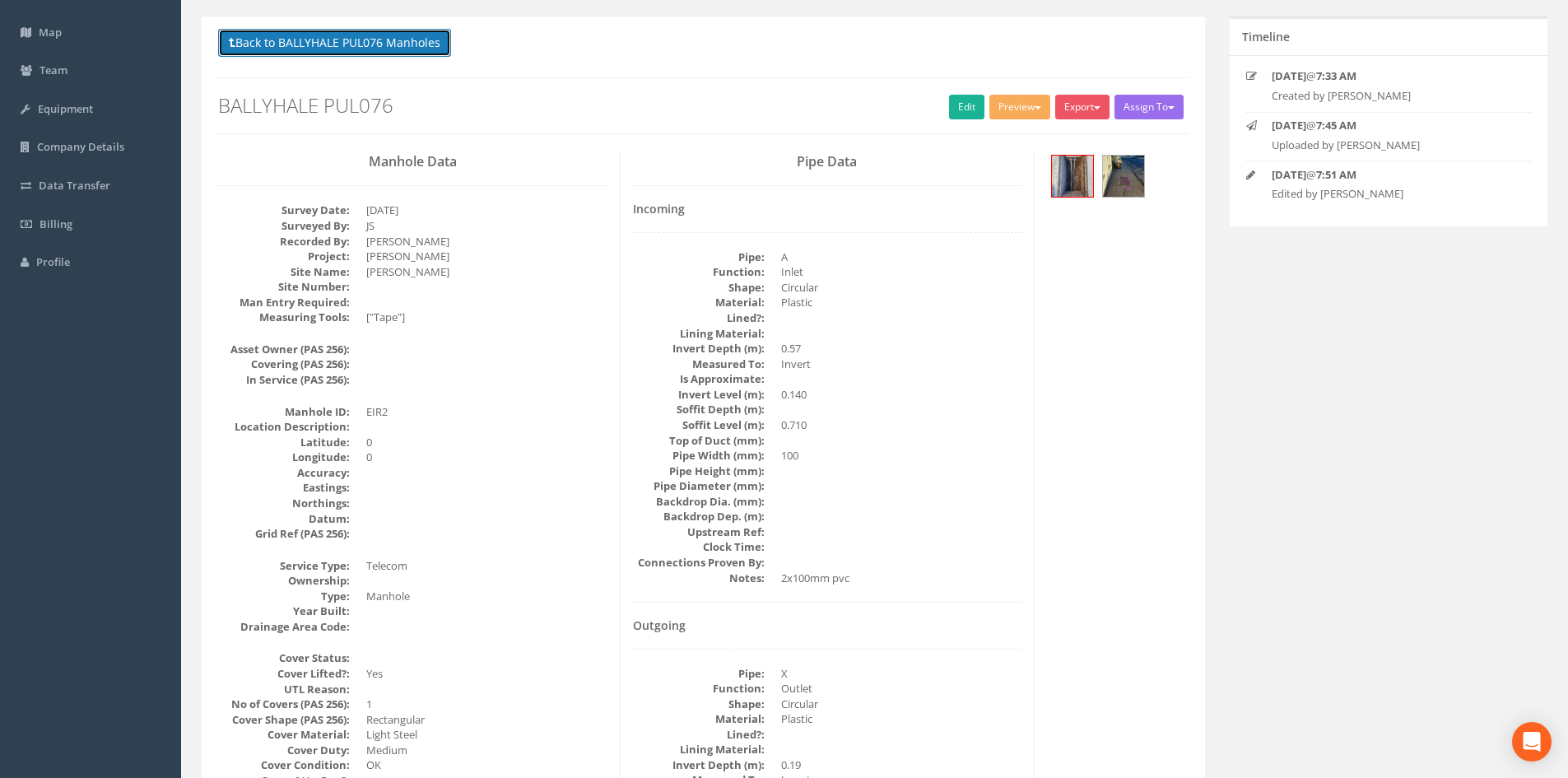
click at [327, 31] on button "Back to BALLYHALE PUL076 Manholes" at bounding box center [334, 43] width 233 height 28
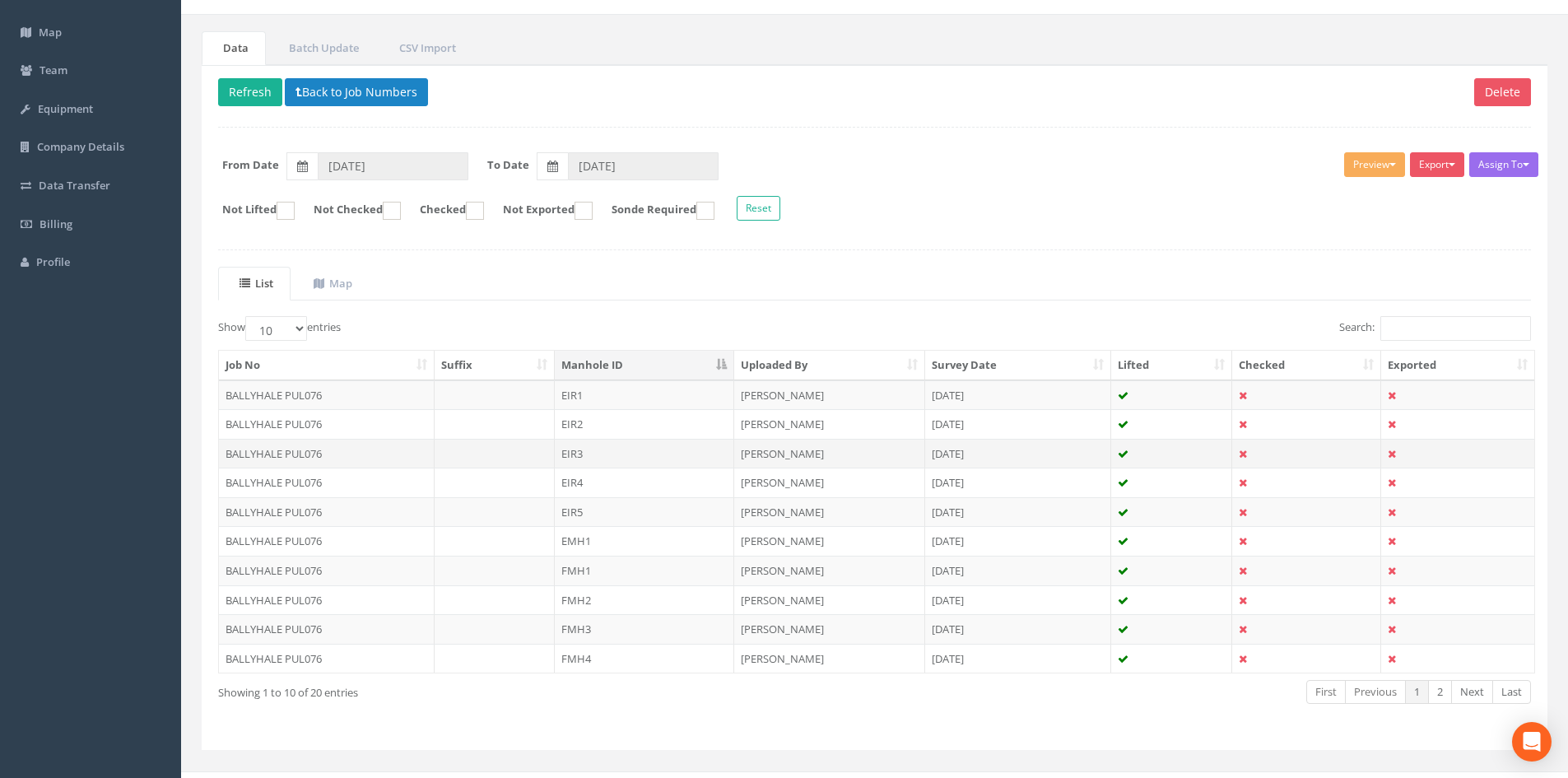
click at [669, 451] on td "EIR3" at bounding box center [643, 453] width 179 height 30
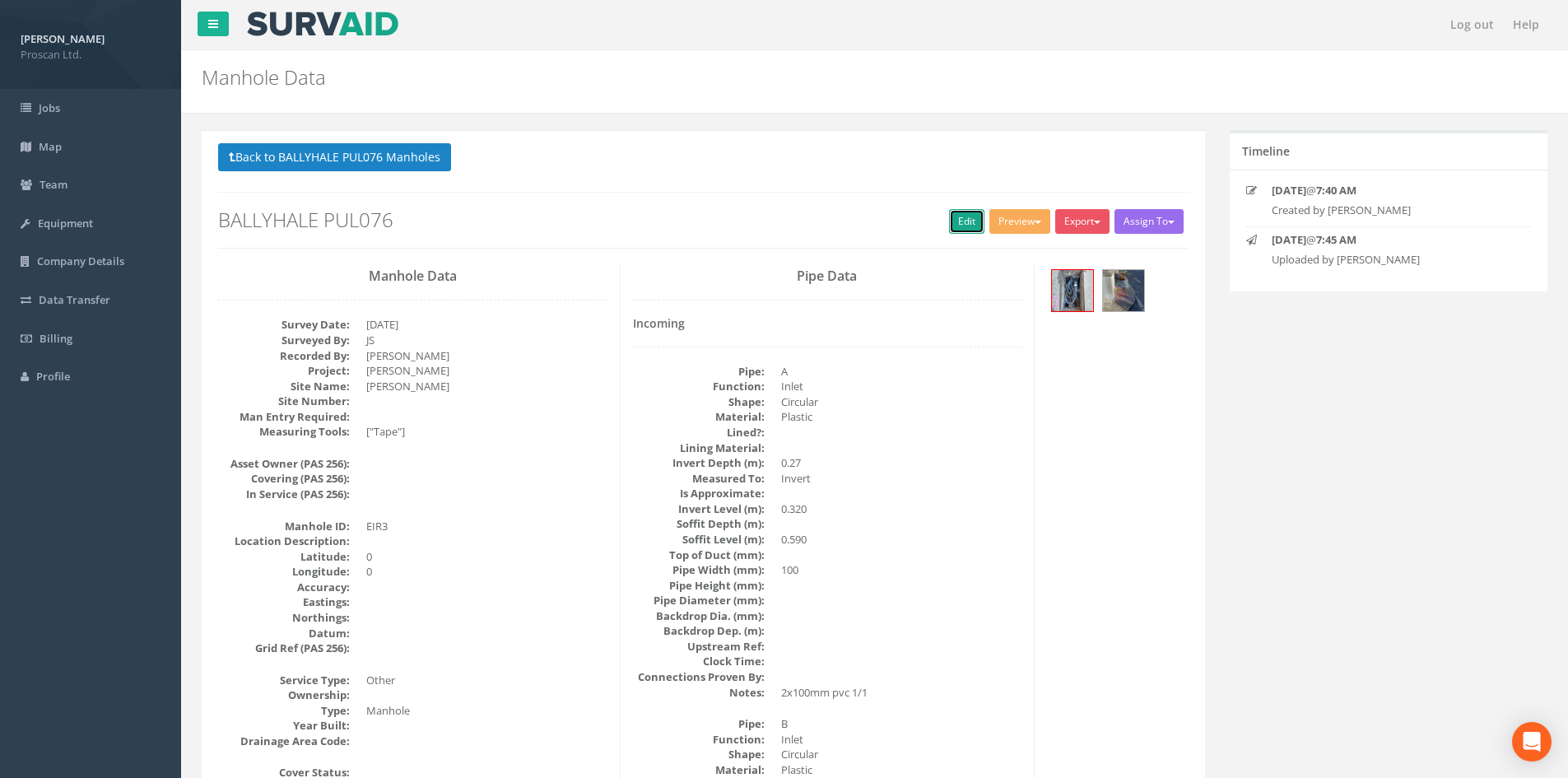
click at [949, 219] on link "Edit" at bounding box center [967, 221] width 36 height 25
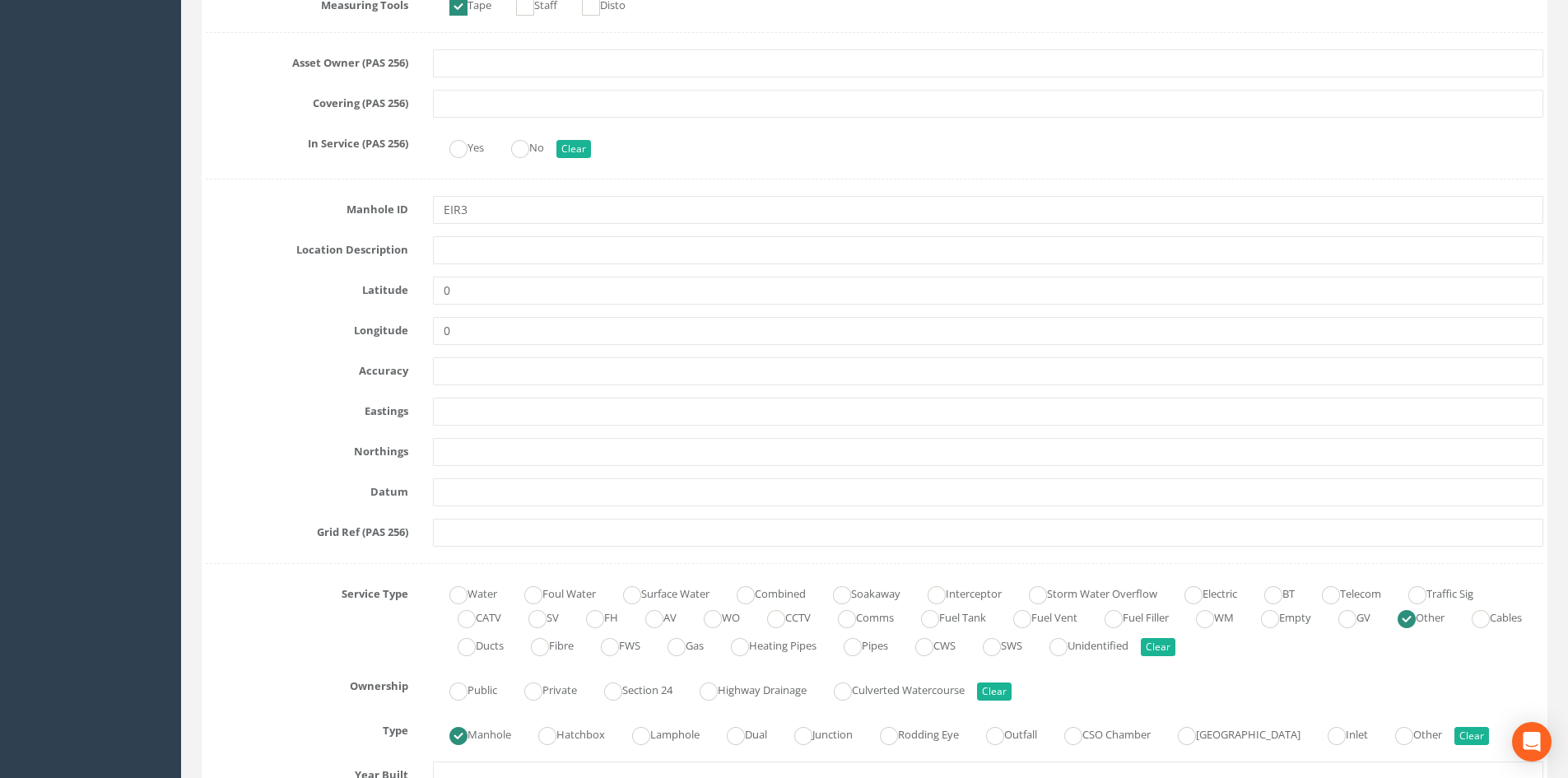
scroll to position [658, 0]
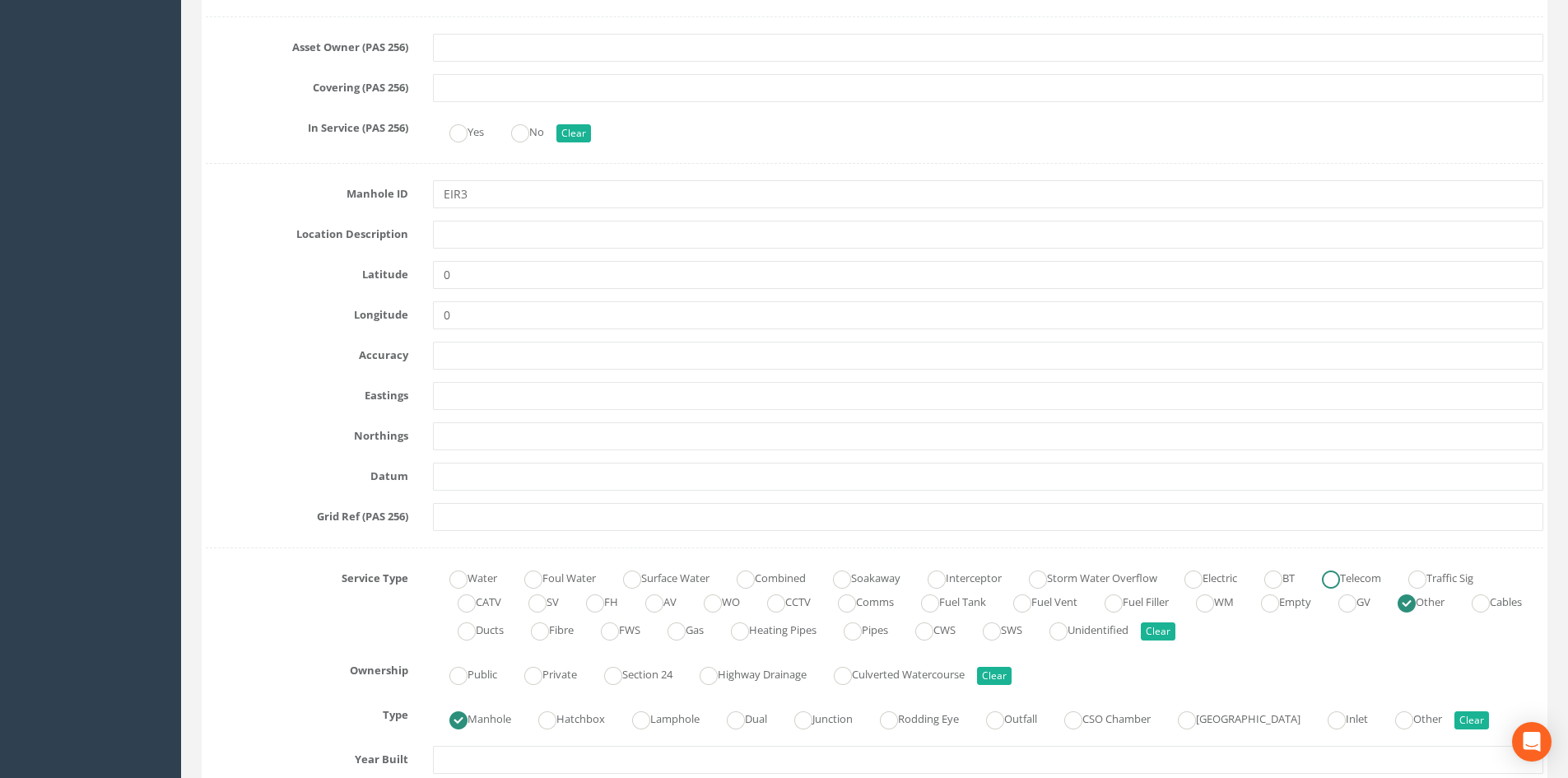
click at [1340, 585] on ins at bounding box center [1330, 579] width 18 height 18
radio input "true"
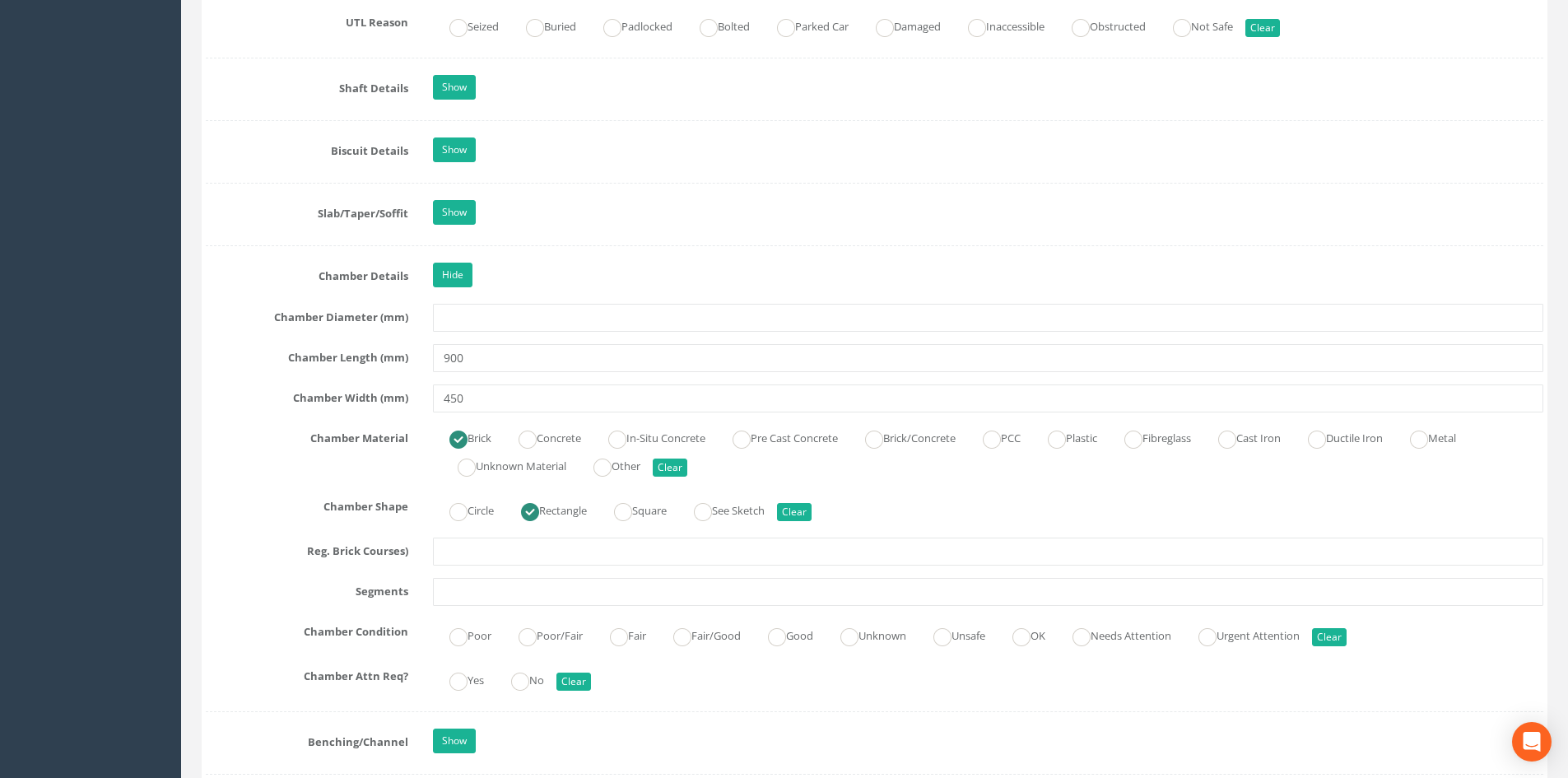
scroll to position [1755, 0]
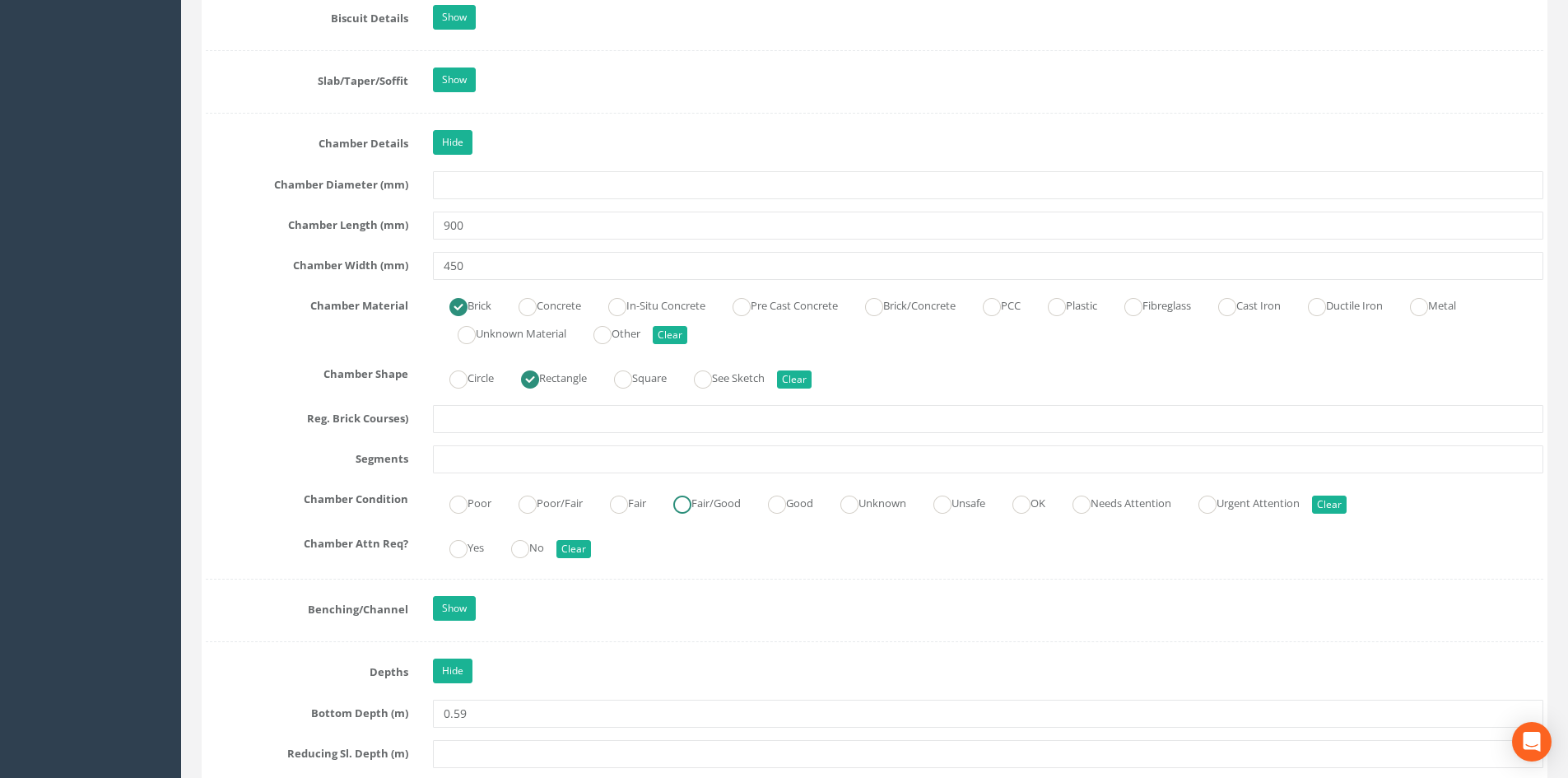
click at [691, 508] on ins at bounding box center [682, 505] width 18 height 18
radio input "true"
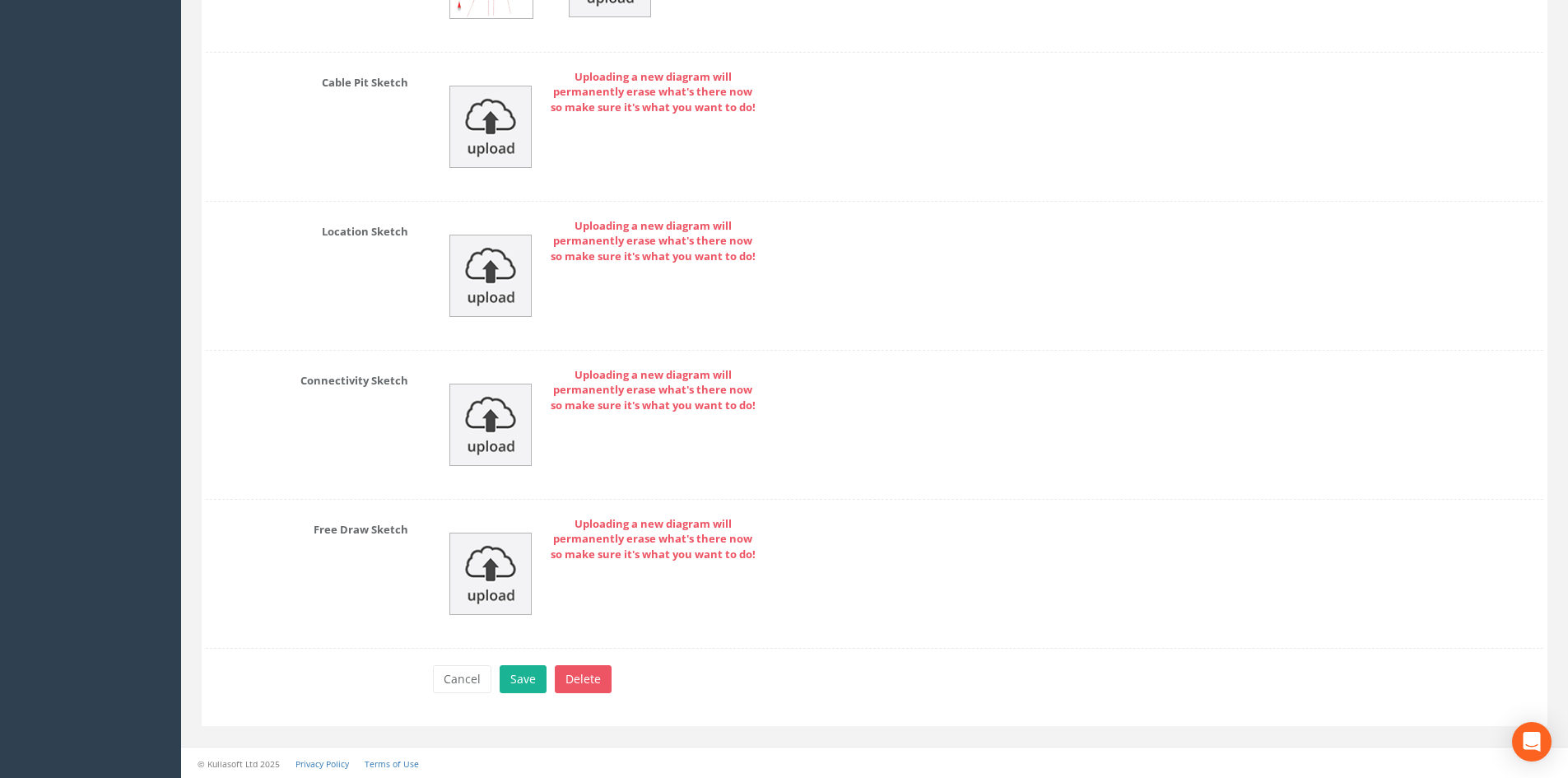
scroll to position [4103, 0]
click at [518, 682] on button "Save" at bounding box center [523, 677] width 47 height 28
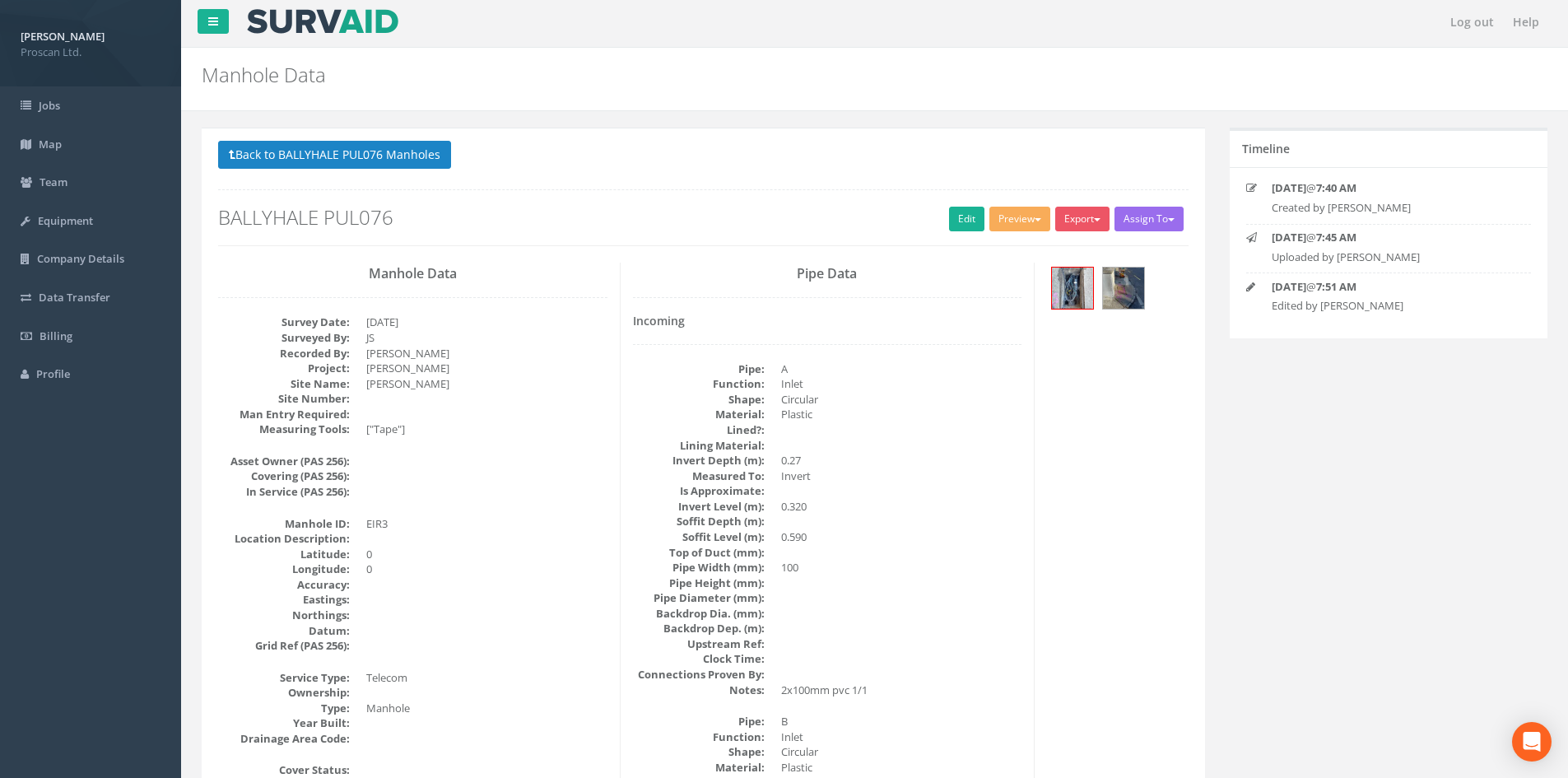
scroll to position [0, 0]
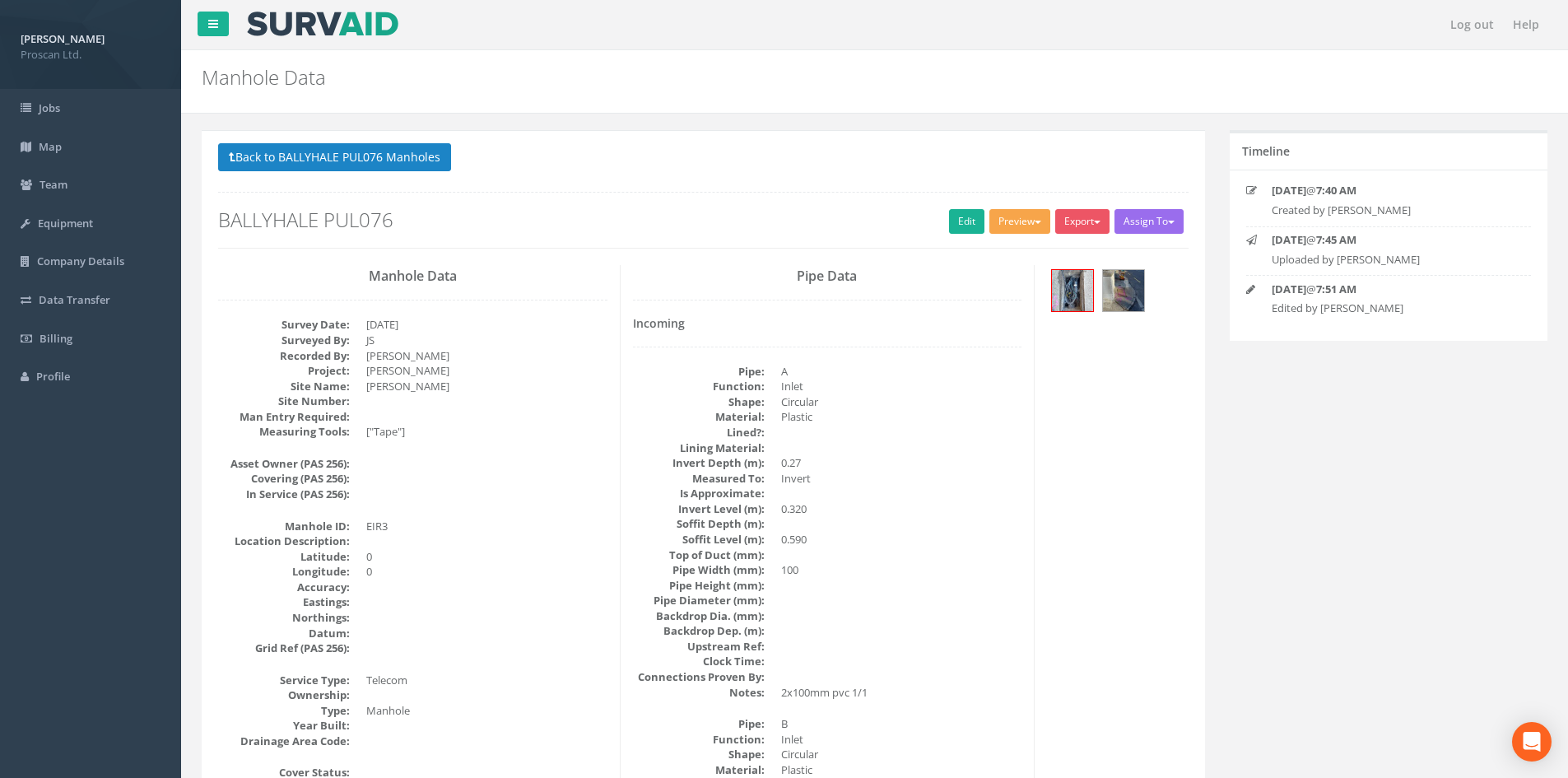
click at [1003, 227] on button "Preview" at bounding box center [1020, 221] width 61 height 25
click at [1004, 249] on link "Proscan Manhole" at bounding box center [989, 255] width 125 height 26
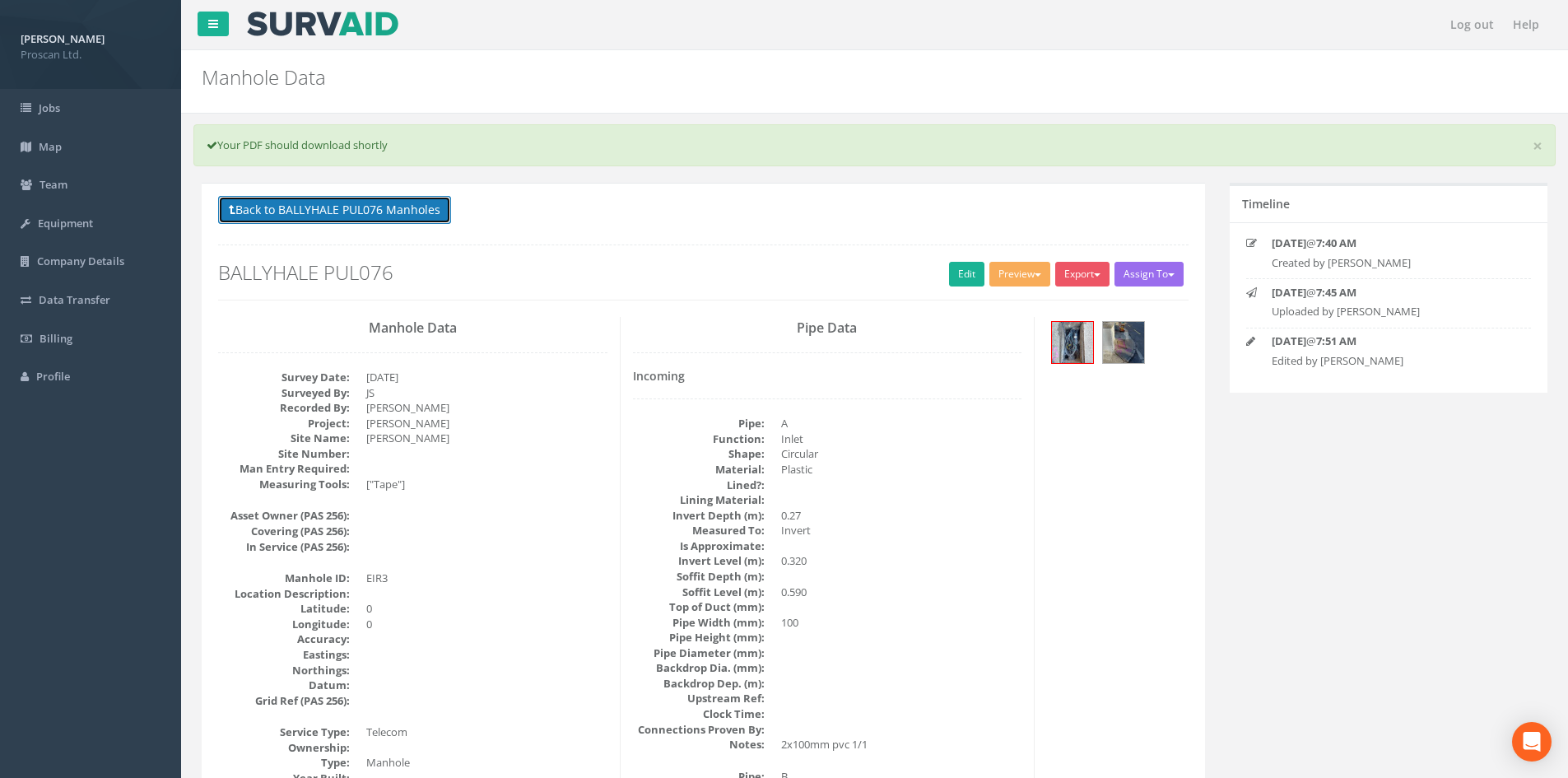
click at [408, 217] on button "Back to BALLYHALE PUL076 Manholes" at bounding box center [334, 210] width 233 height 28
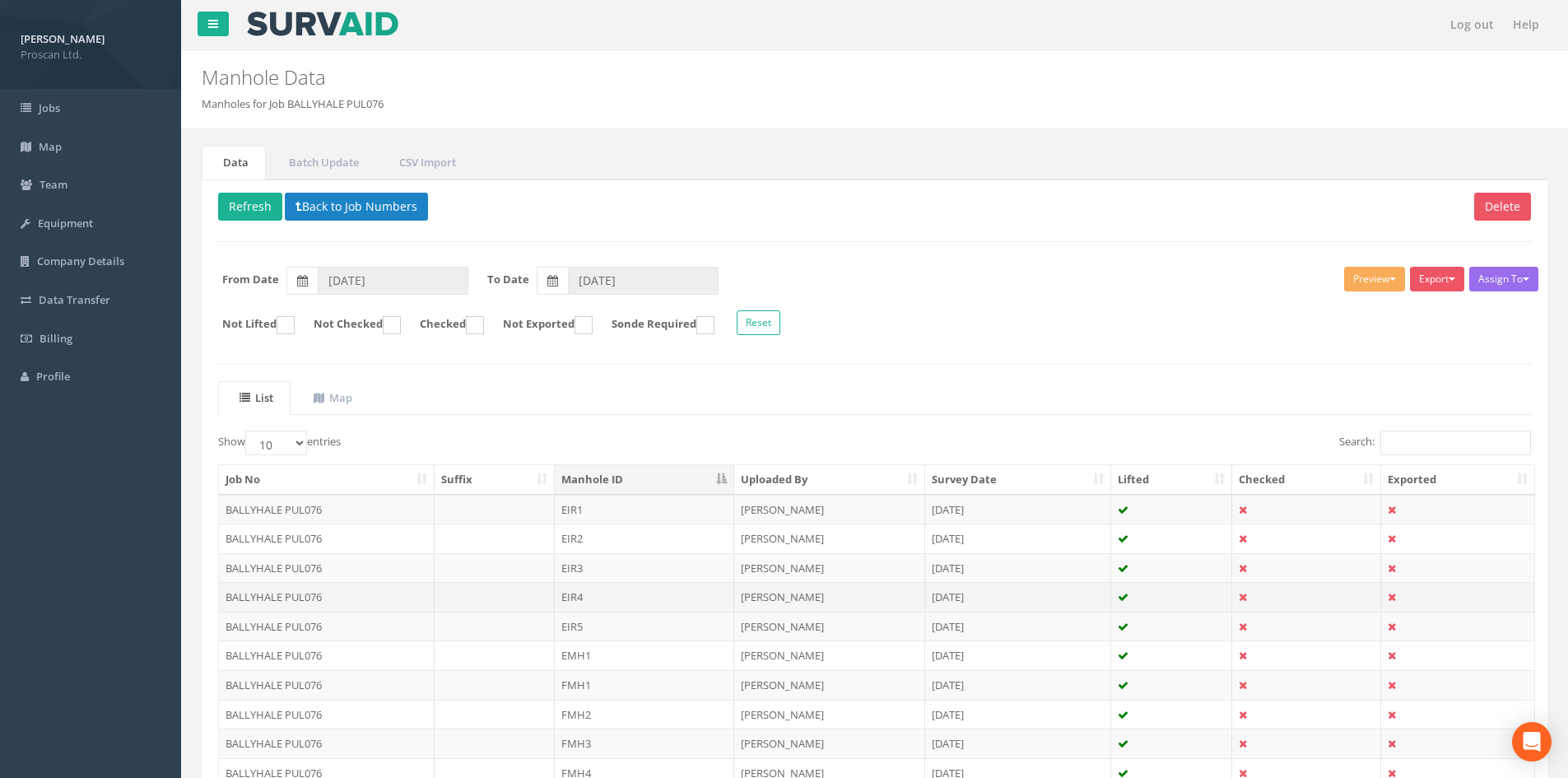
click at [620, 601] on td "EIR4" at bounding box center [643, 597] width 179 height 30
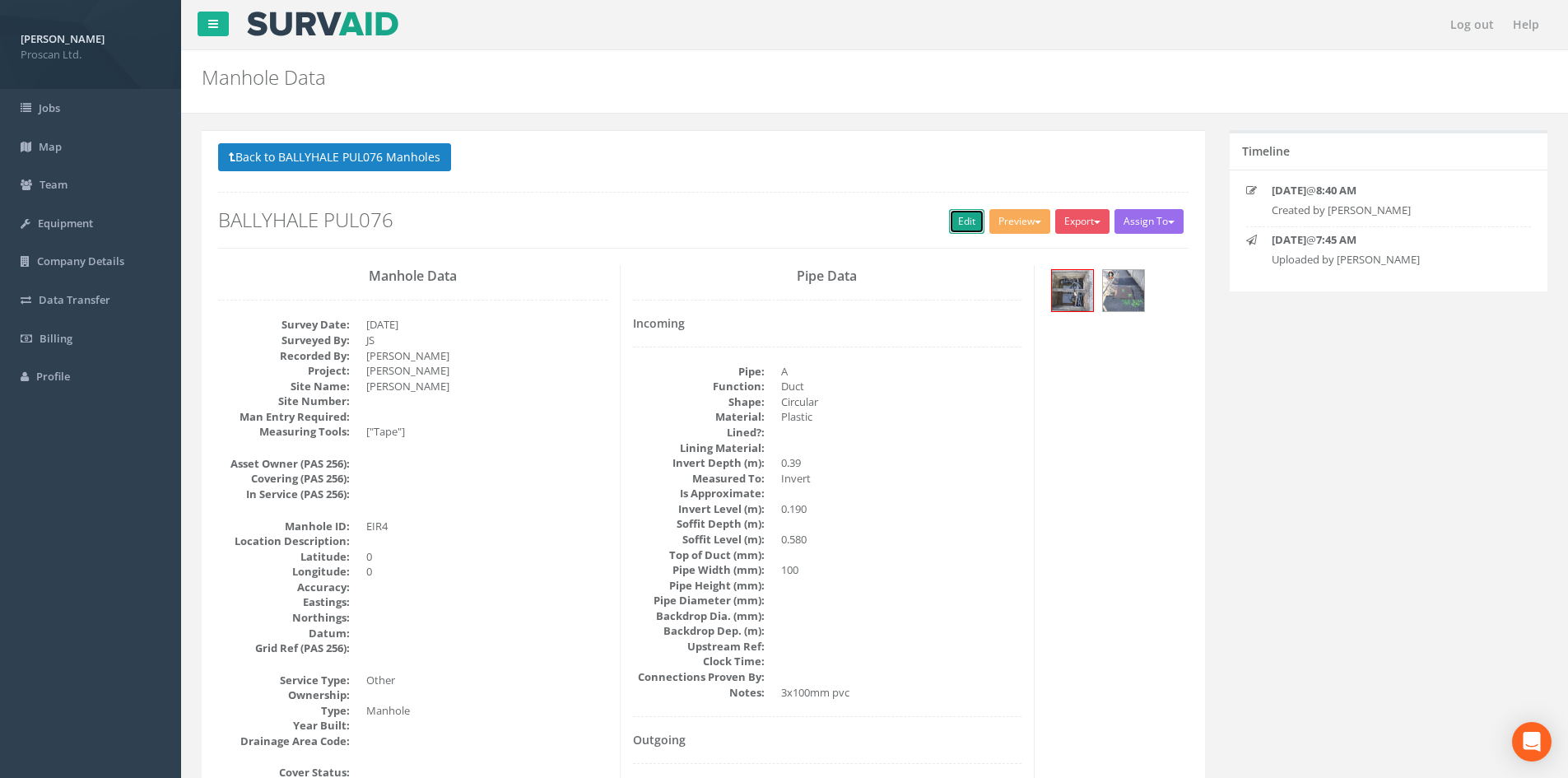
click at [953, 227] on link "Edit" at bounding box center [967, 221] width 36 height 25
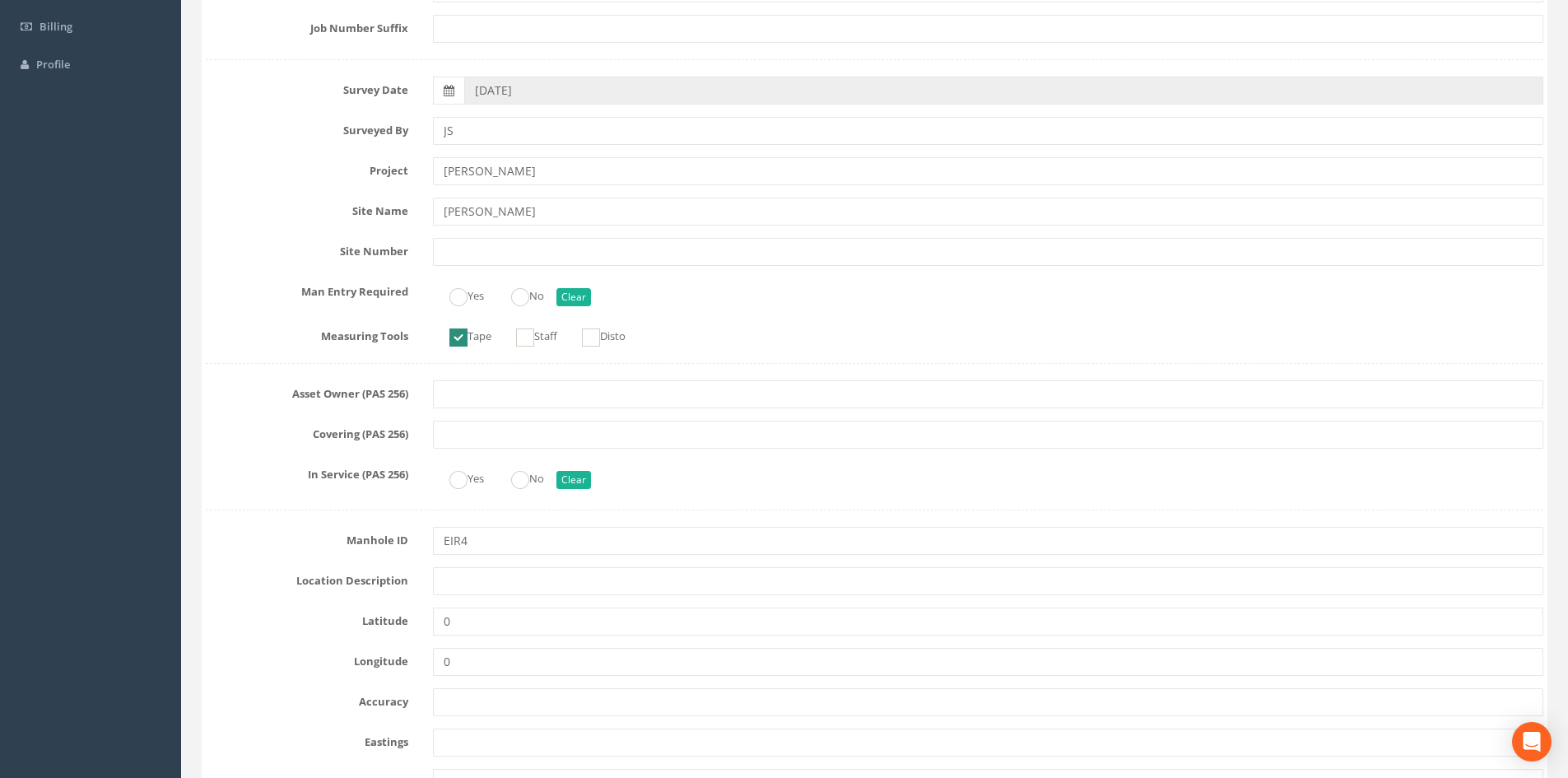
scroll to position [768, 0]
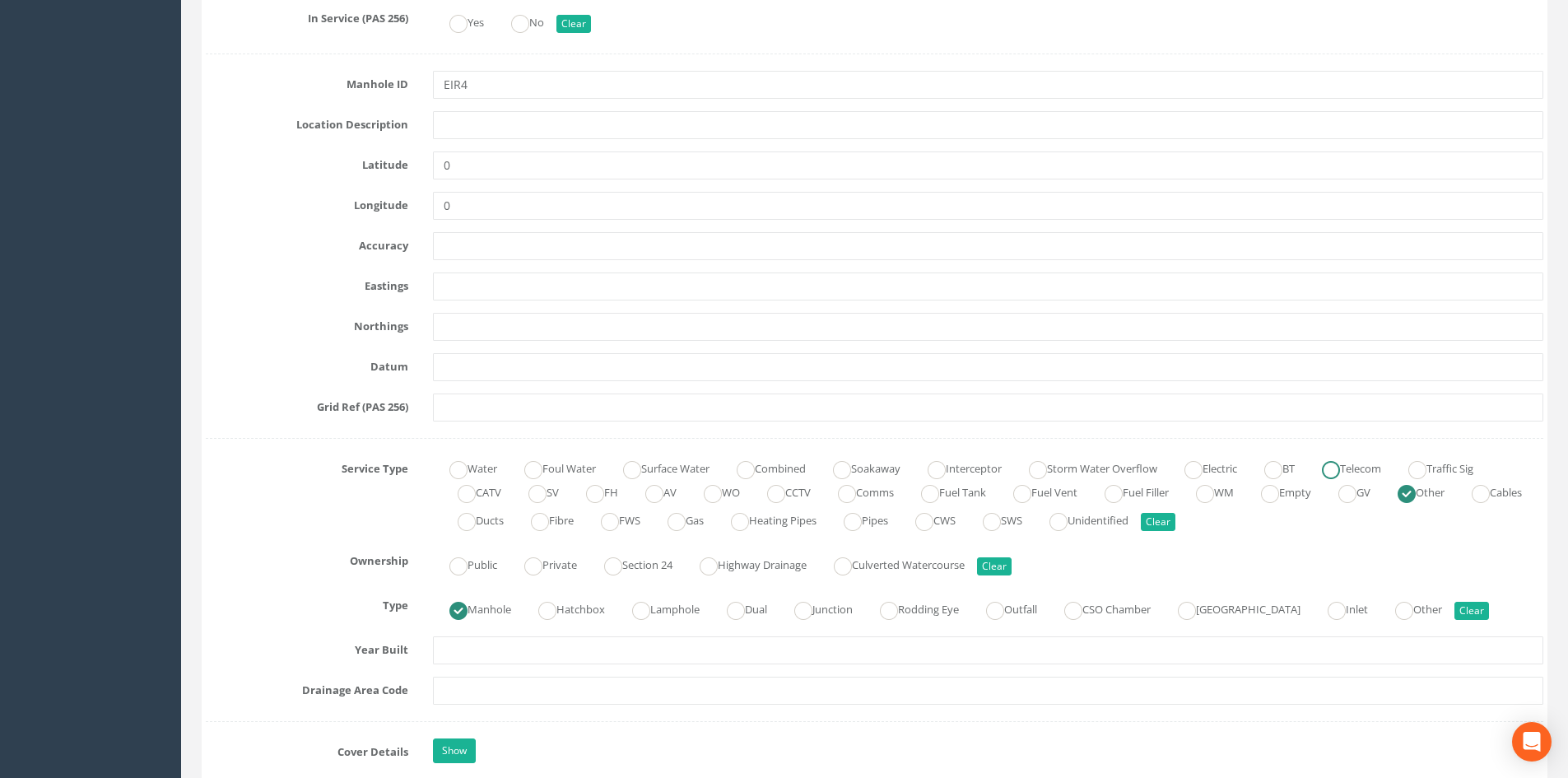
click at [1340, 466] on ins at bounding box center [1330, 470] width 18 height 18
radio input "true"
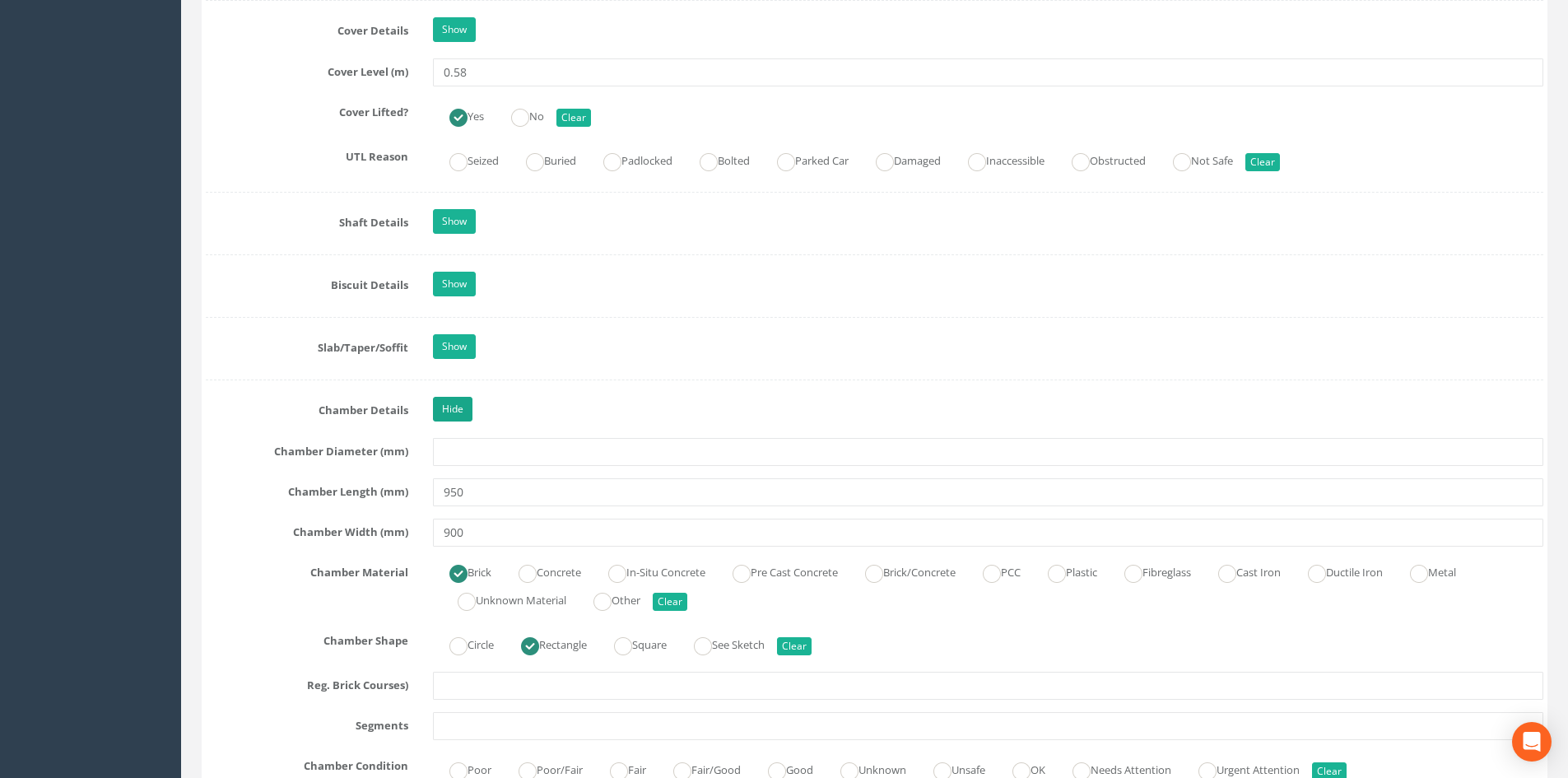
scroll to position [1536, 0]
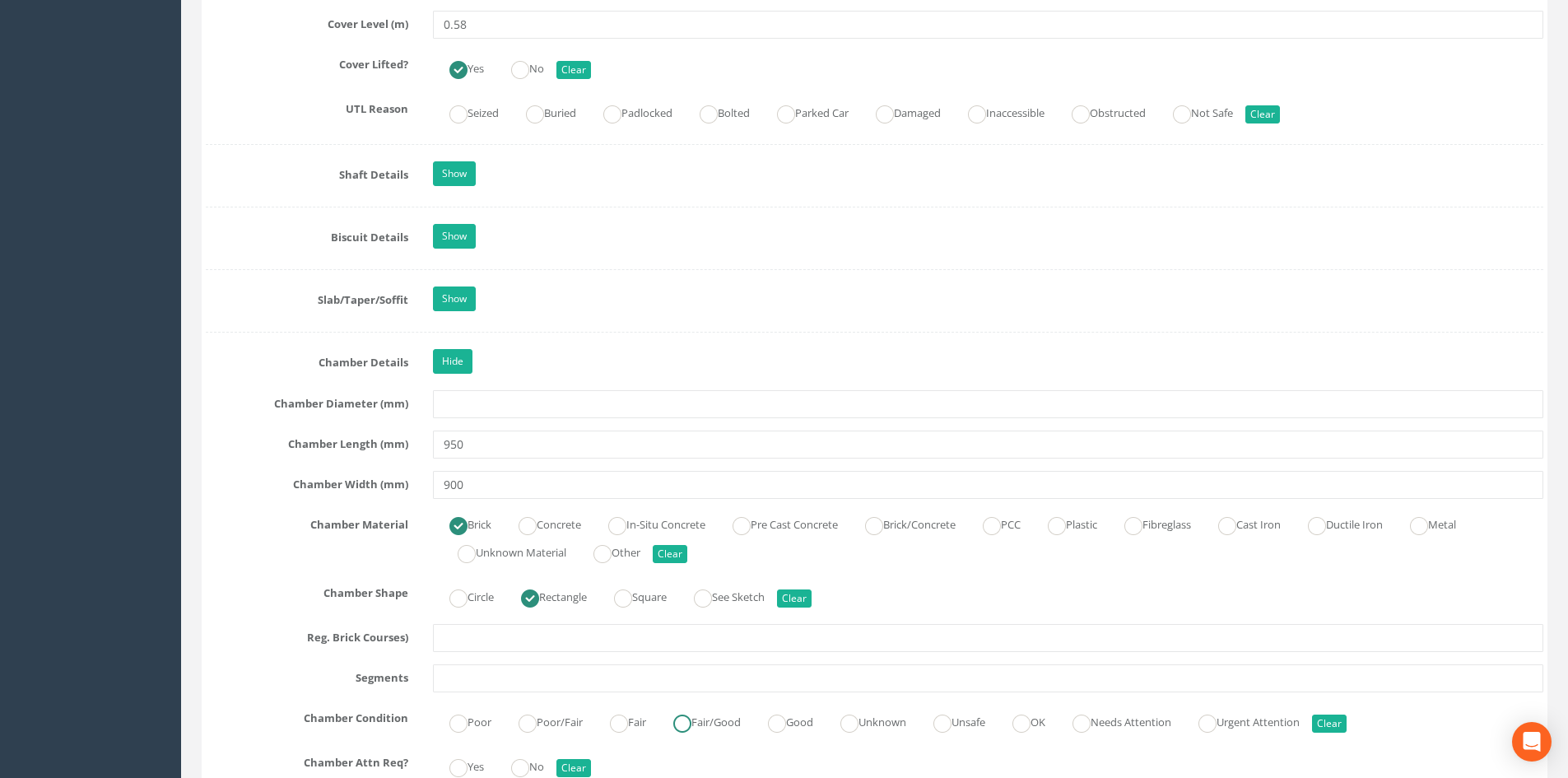
click at [740, 727] on label "Fair/Good" at bounding box center [698, 721] width 84 height 24
radio input "true"
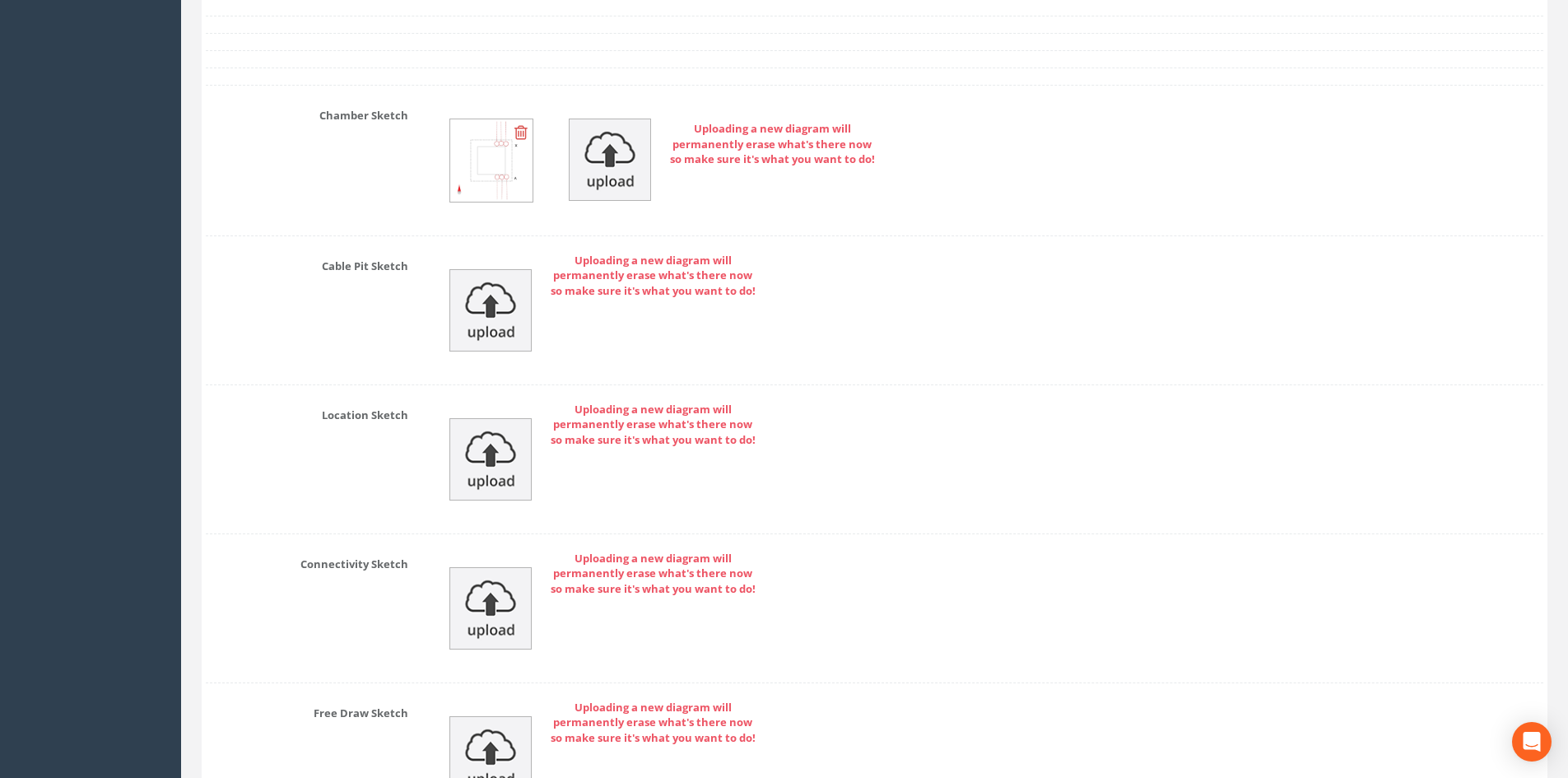
scroll to position [3916, 0]
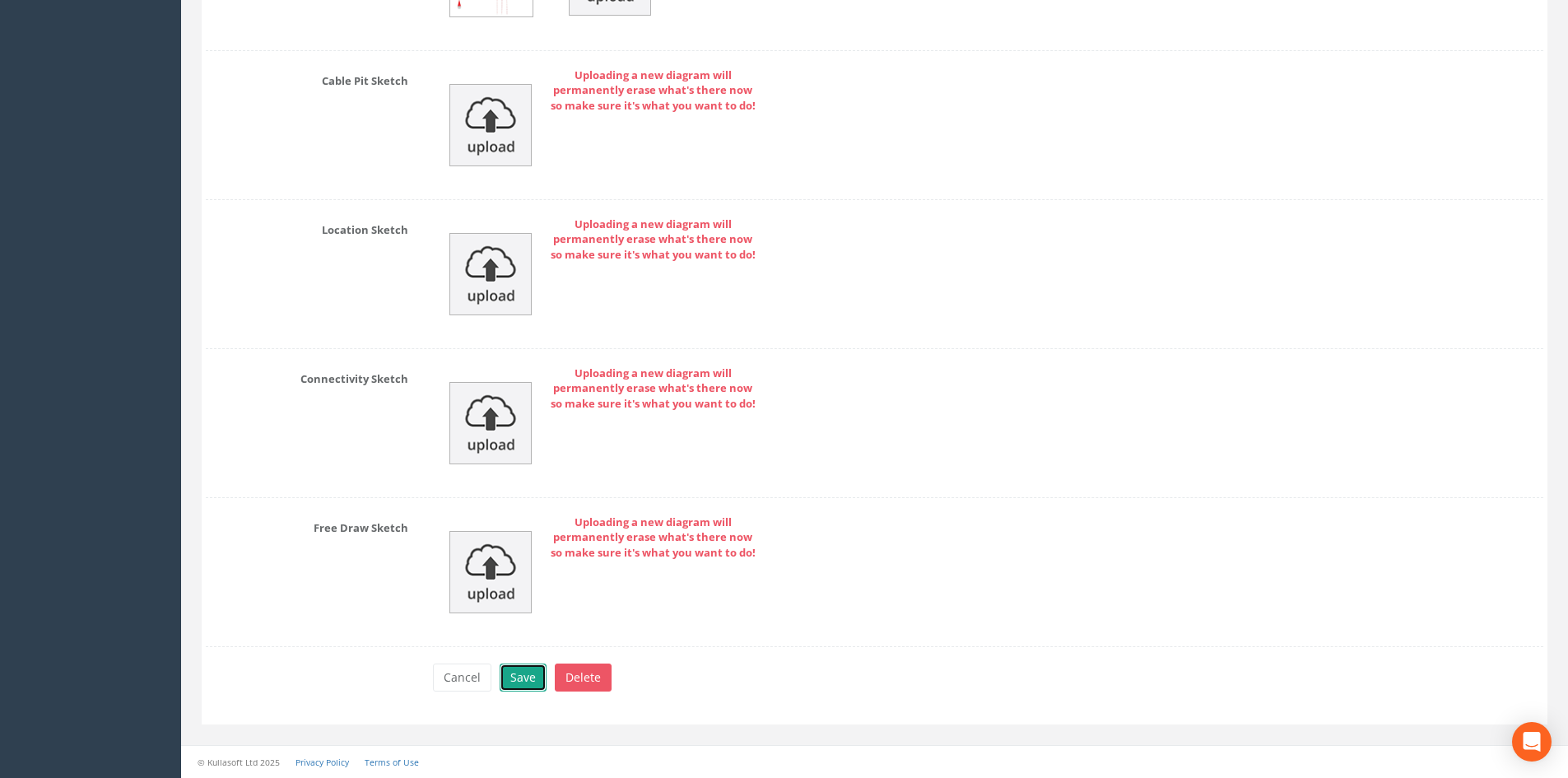
click at [534, 677] on button "Save" at bounding box center [523, 677] width 47 height 28
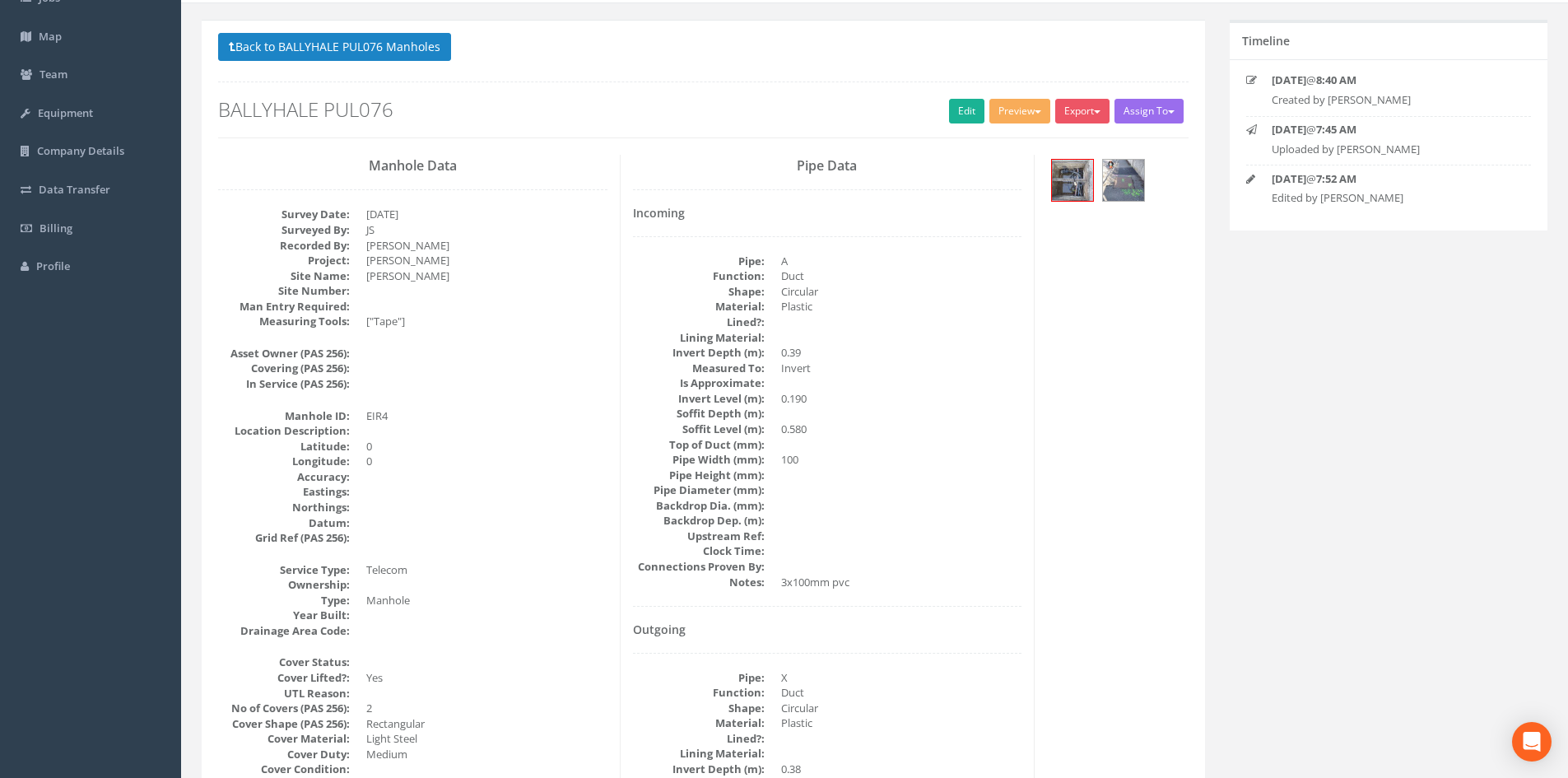
scroll to position [5, 0]
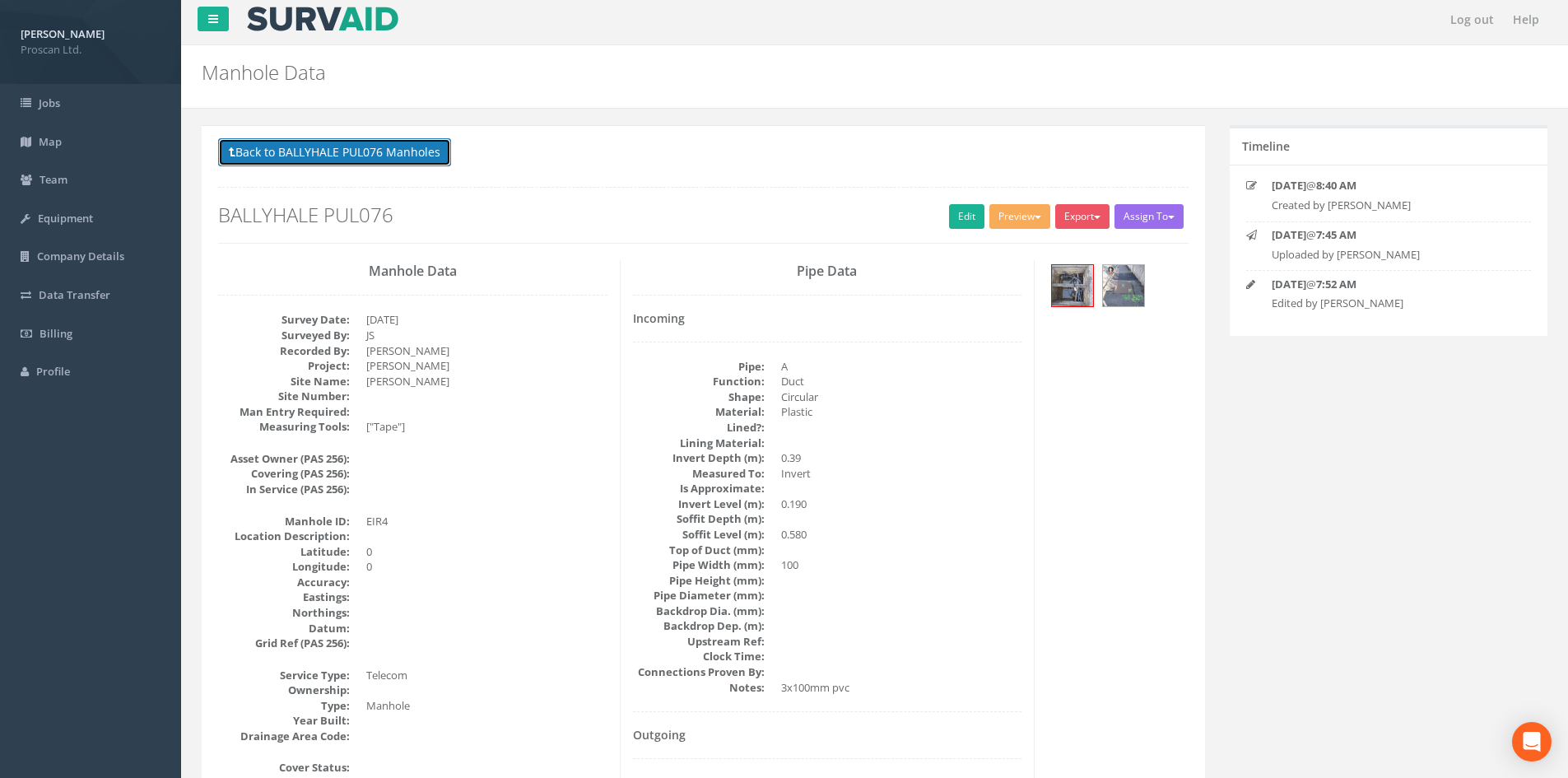
click at [403, 150] on button "Back to BALLYHALE PUL076 Manholes" at bounding box center [334, 152] width 233 height 28
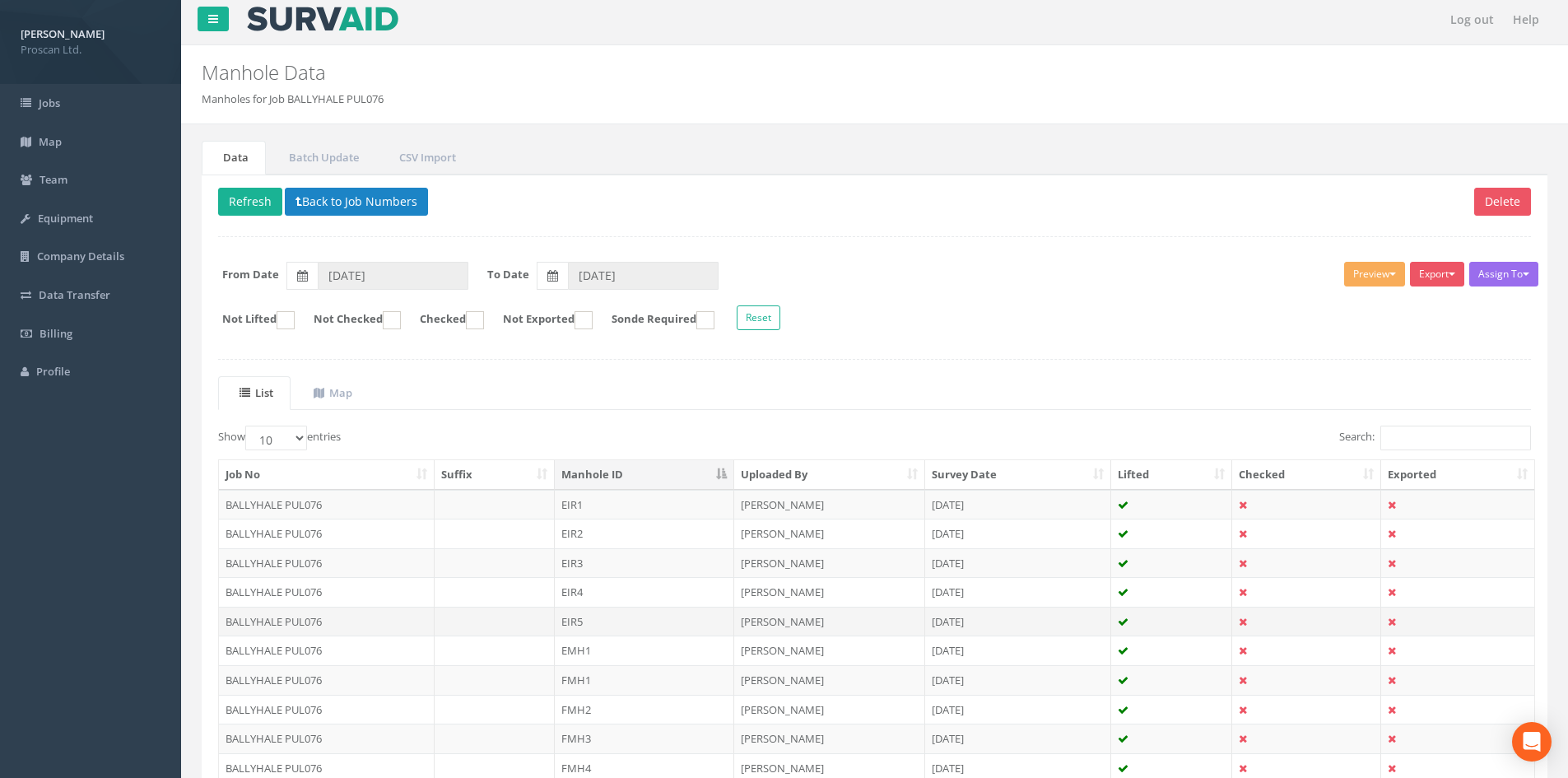
click at [591, 618] on td "EIR5" at bounding box center [643, 622] width 179 height 30
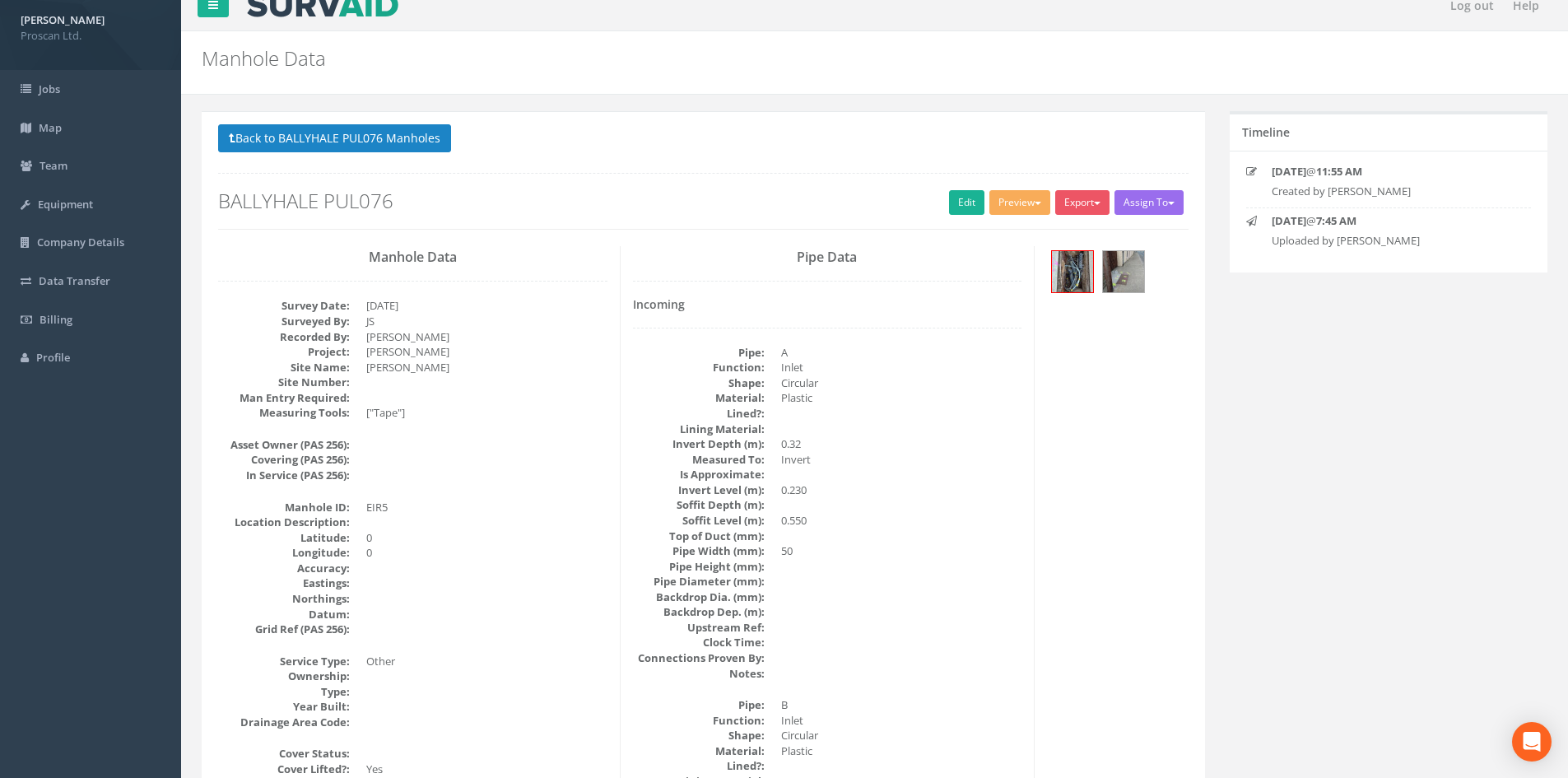
scroll to position [0, 0]
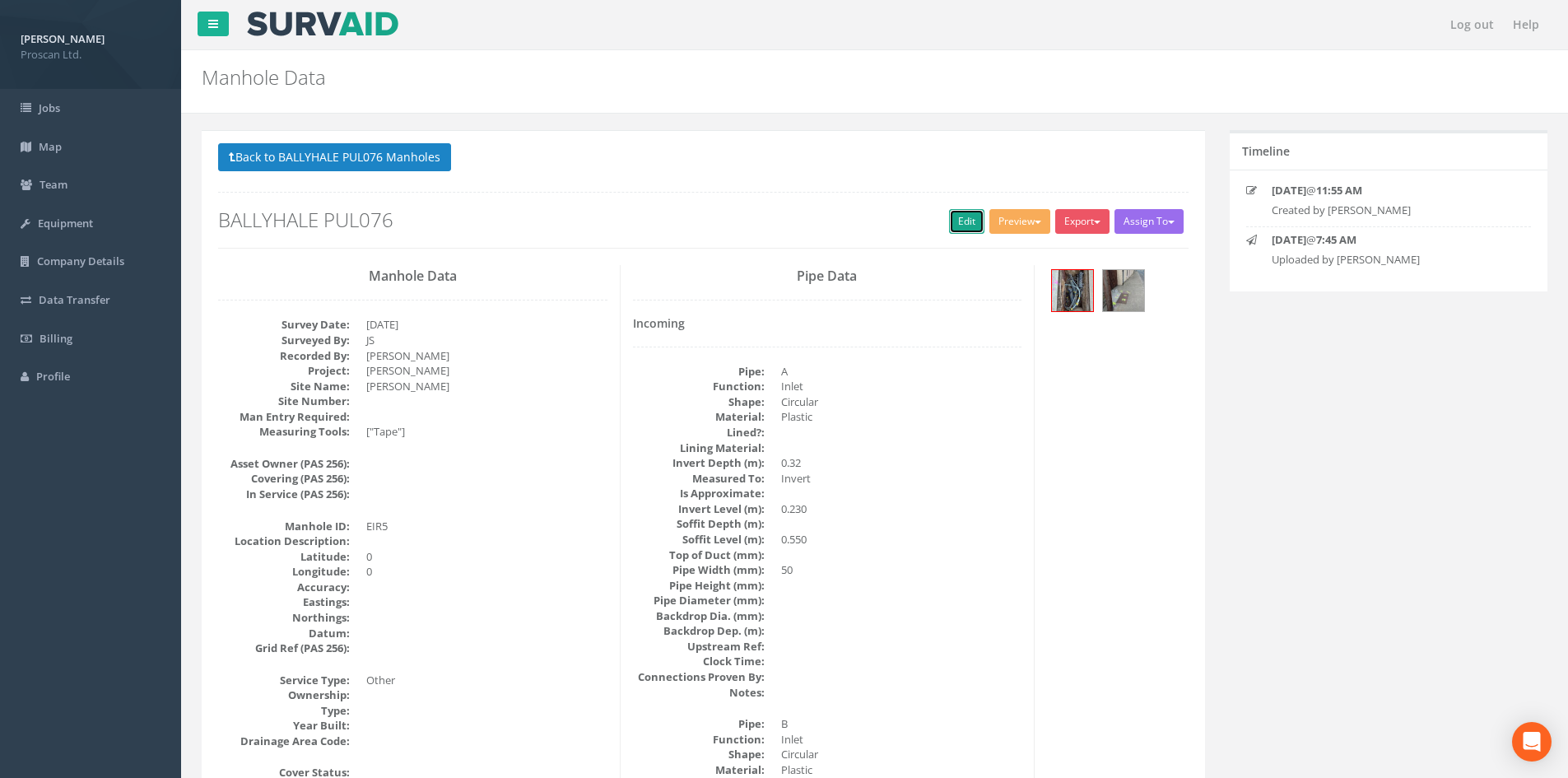
click at [969, 215] on link "Edit" at bounding box center [967, 221] width 36 height 25
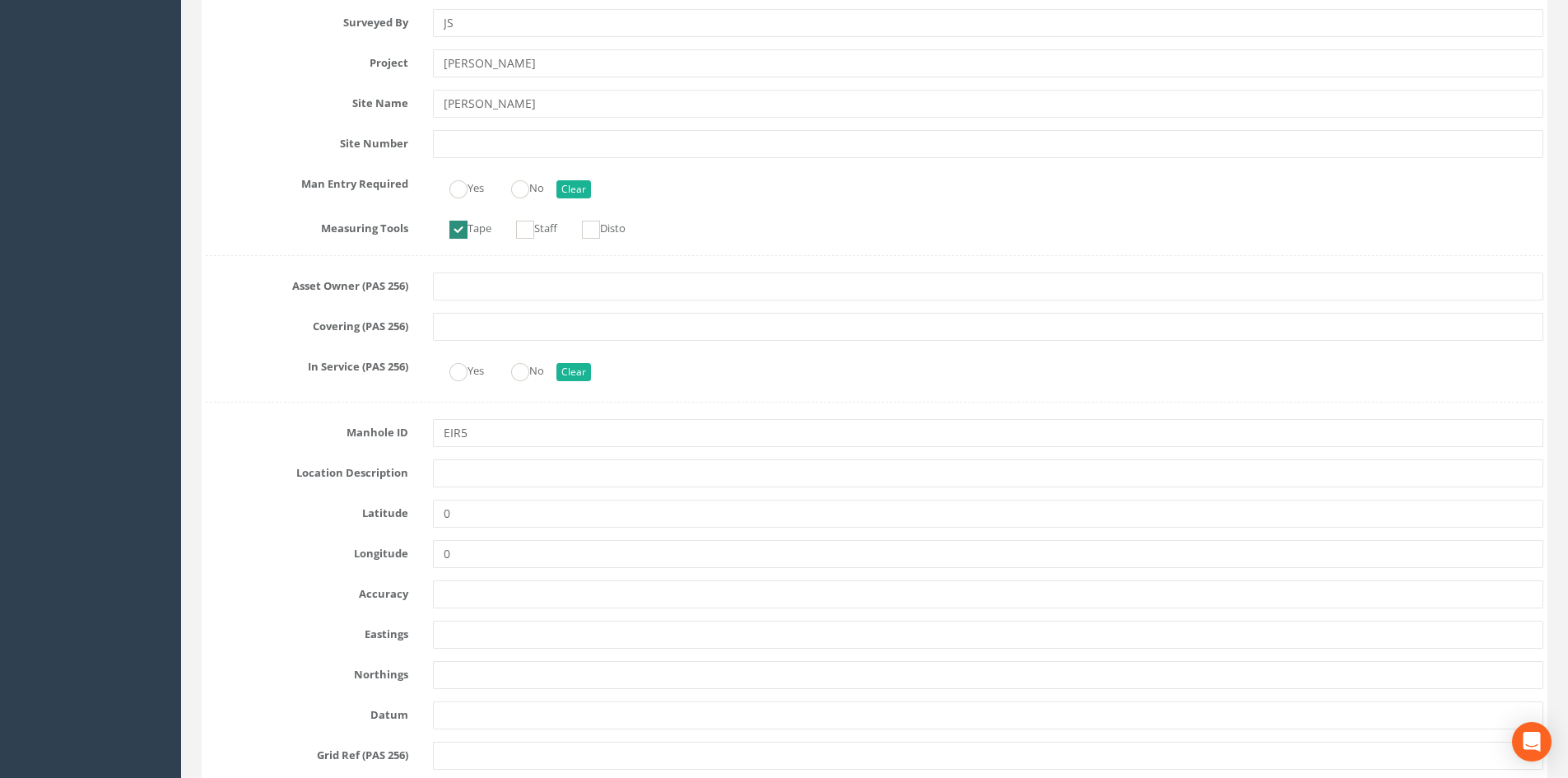
scroll to position [549, 0]
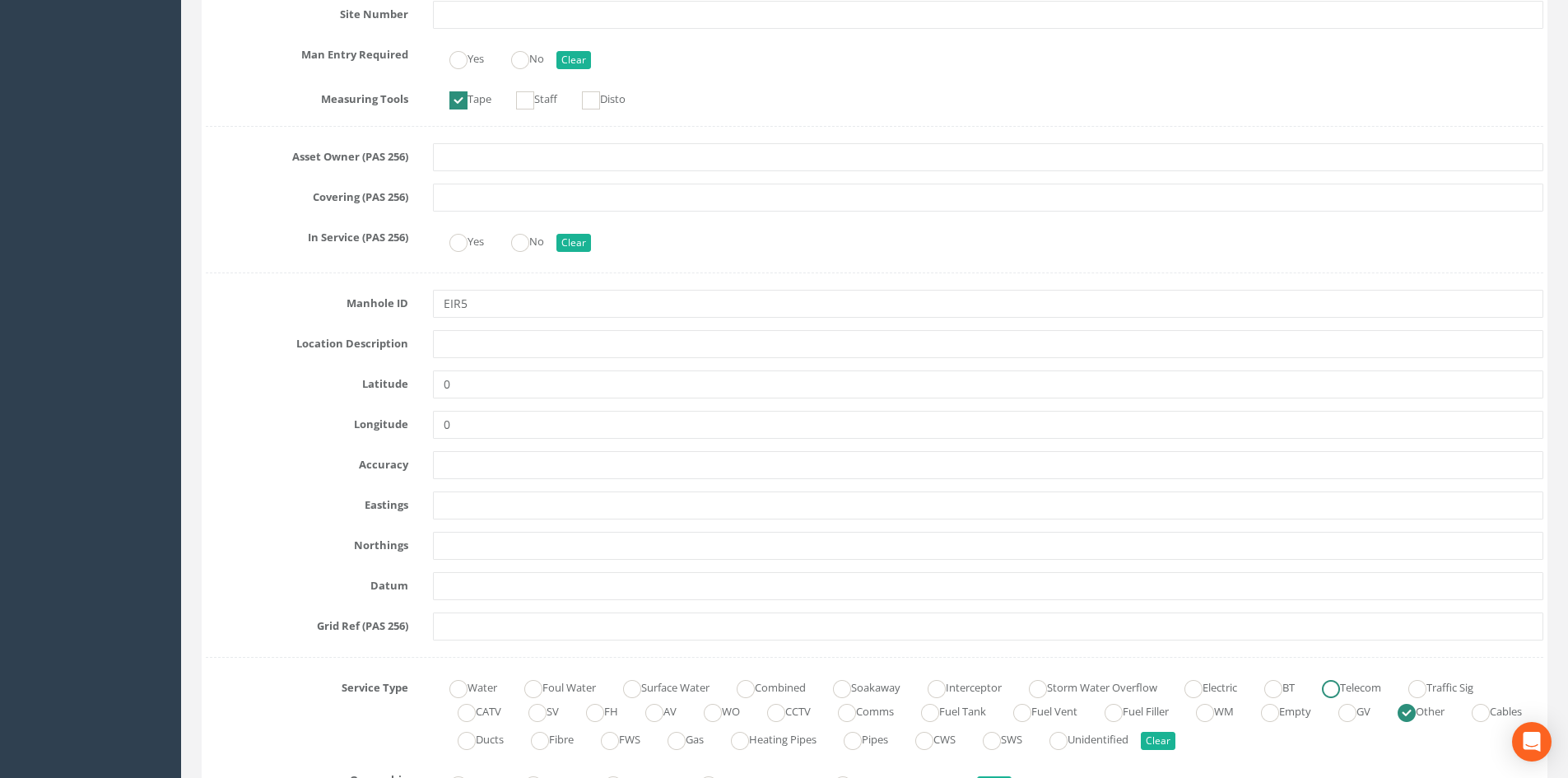
click at [1340, 689] on ins at bounding box center [1330, 689] width 18 height 18
radio input "true"
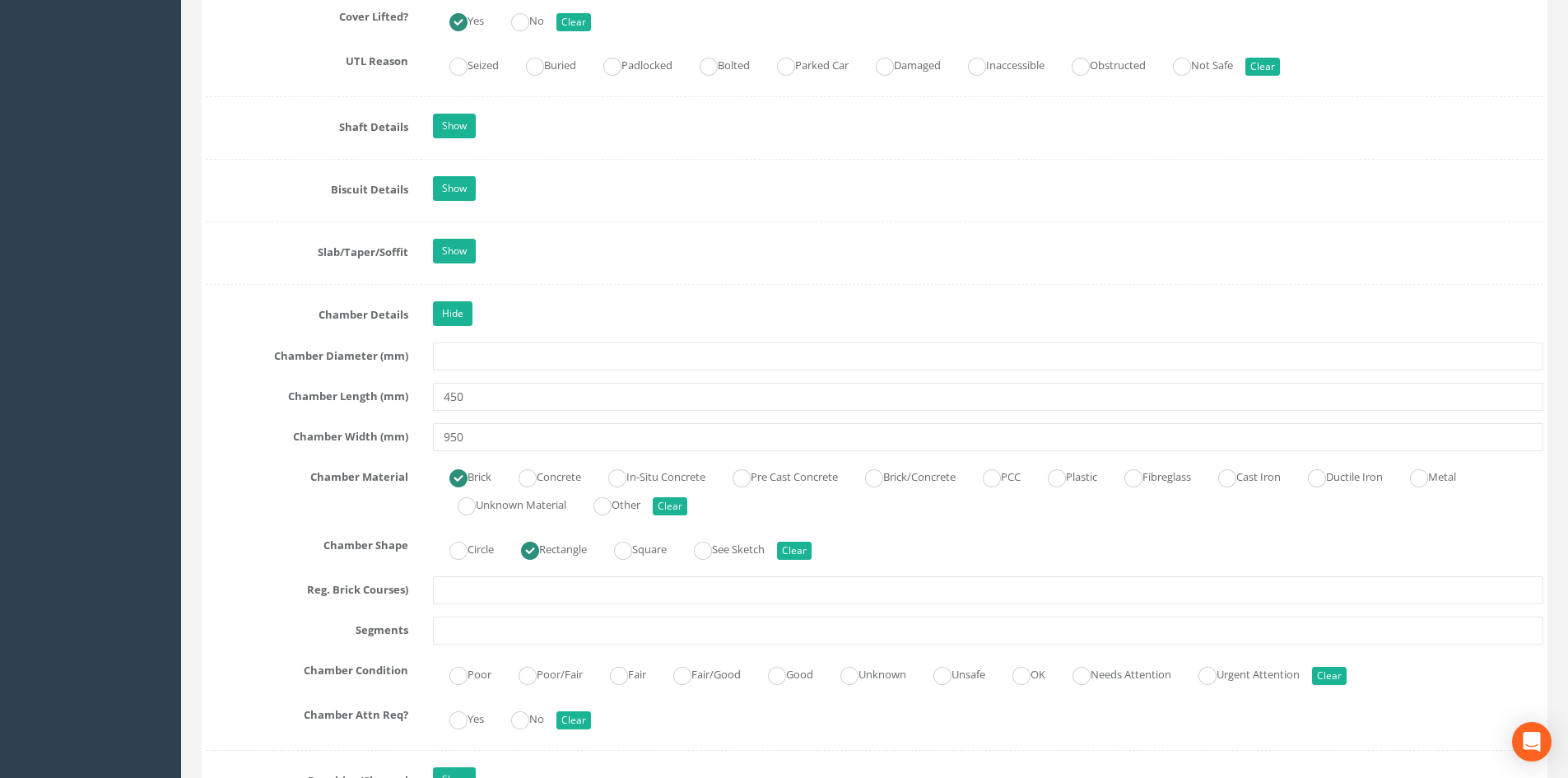
scroll to position [1646, 0]
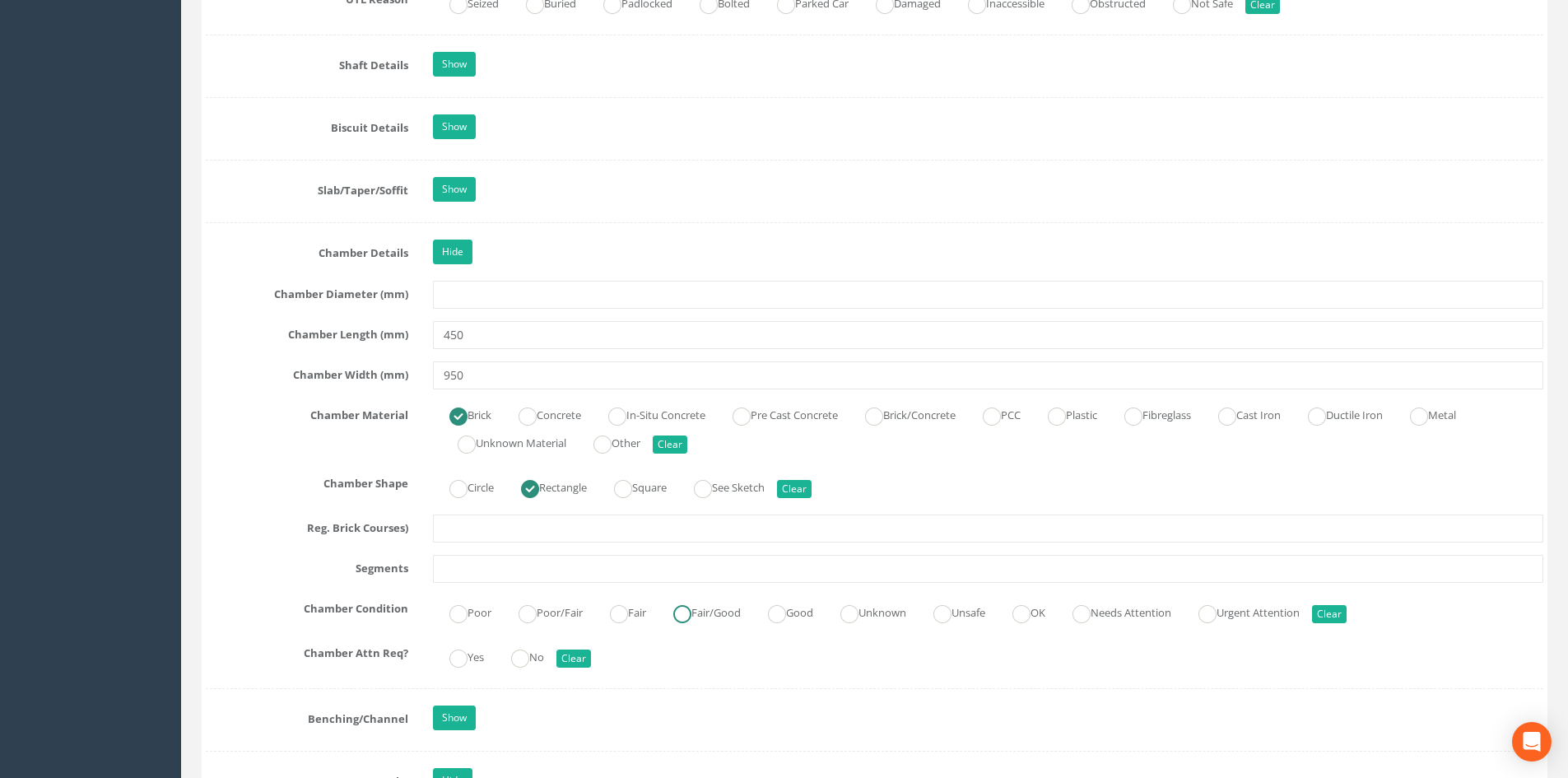
click at [689, 618] on ins at bounding box center [682, 614] width 18 height 18
radio input "true"
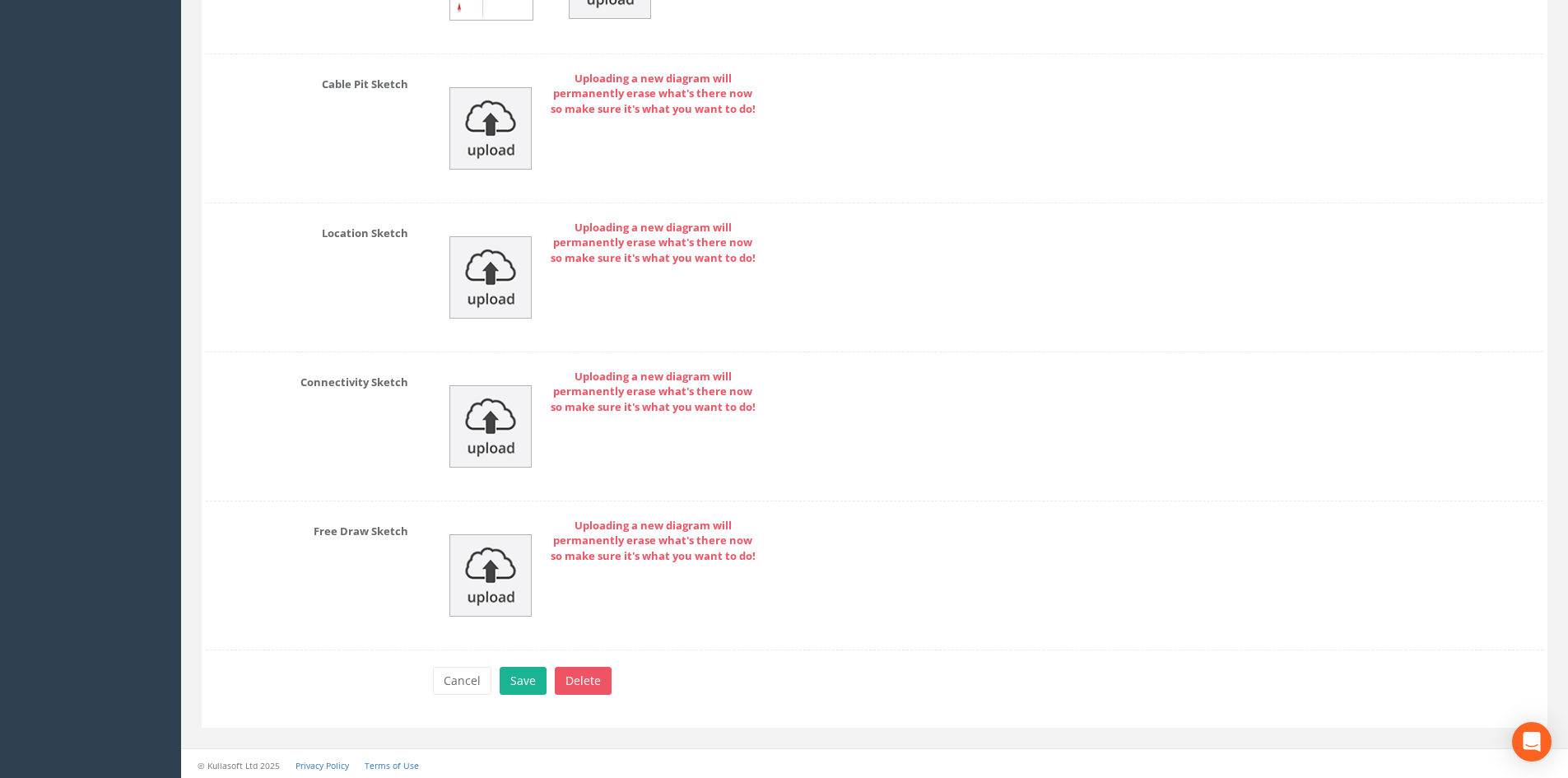
scroll to position [3978, 0]
click at [526, 687] on button "Save" at bounding box center [523, 677] width 47 height 28
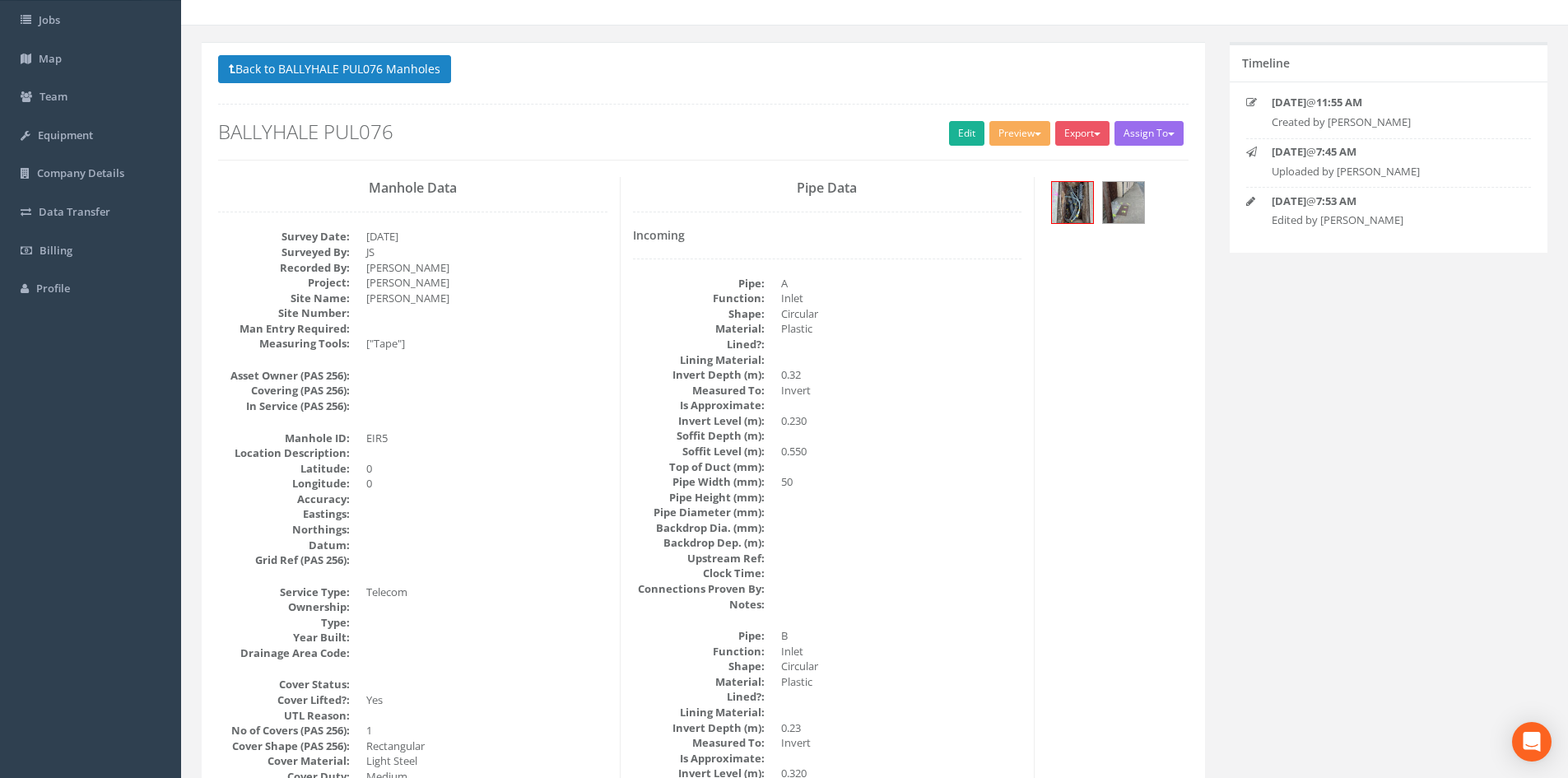
scroll to position [0, 0]
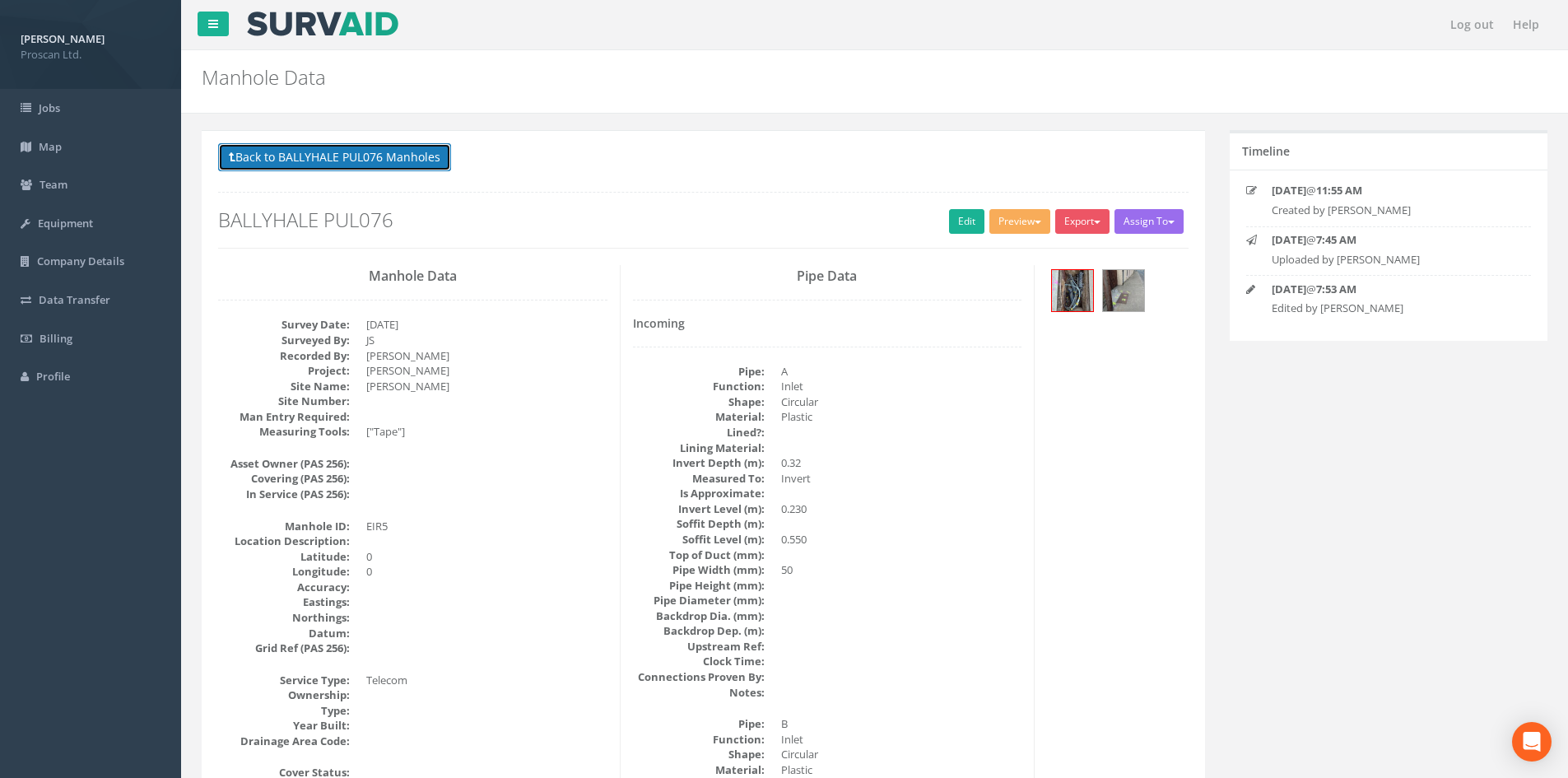
click at [424, 146] on button "Back to BALLYHALE PUL076 Manholes" at bounding box center [334, 157] width 233 height 28
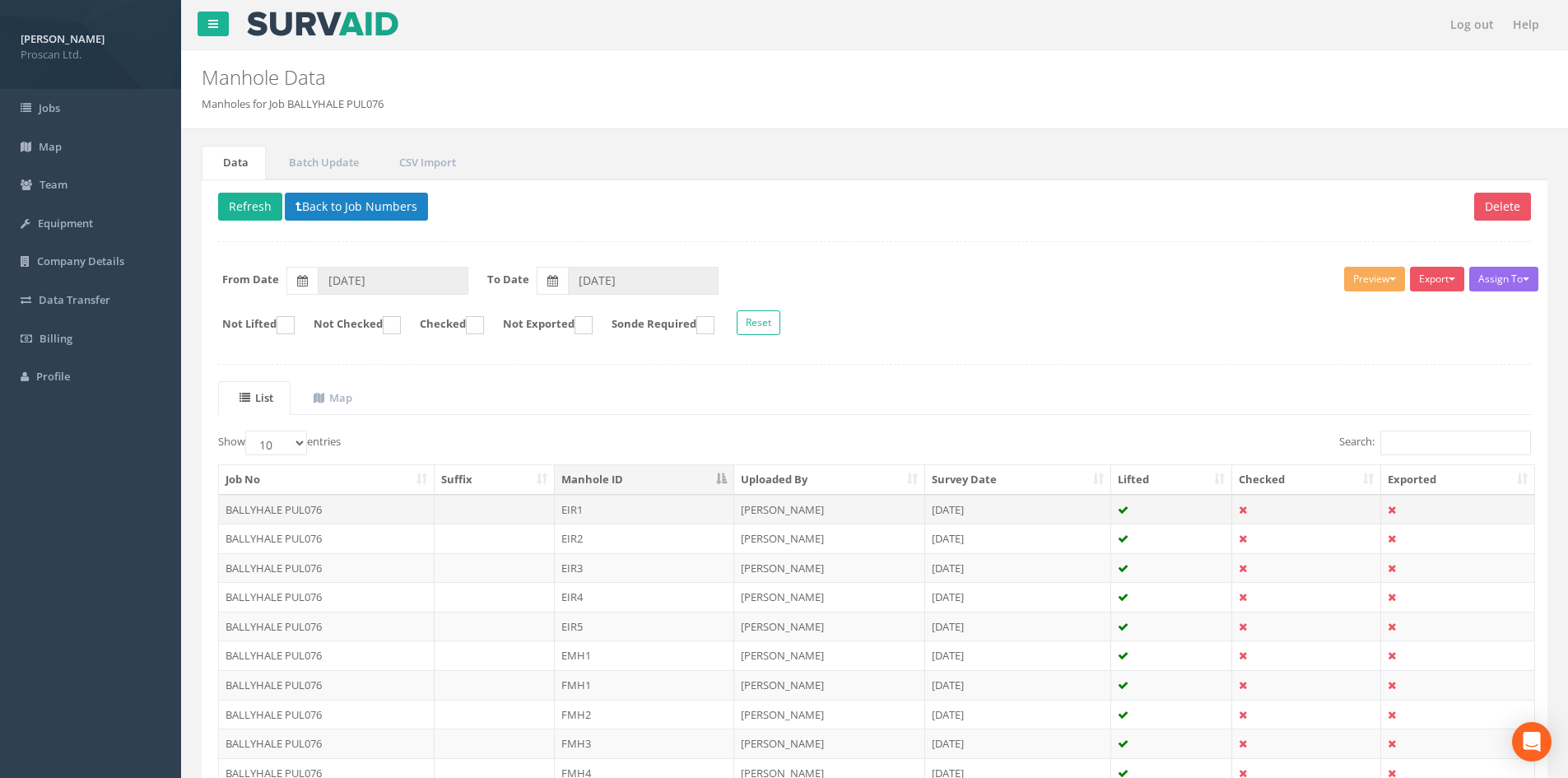
click at [1240, 509] on icon at bounding box center [1242, 510] width 8 height 11
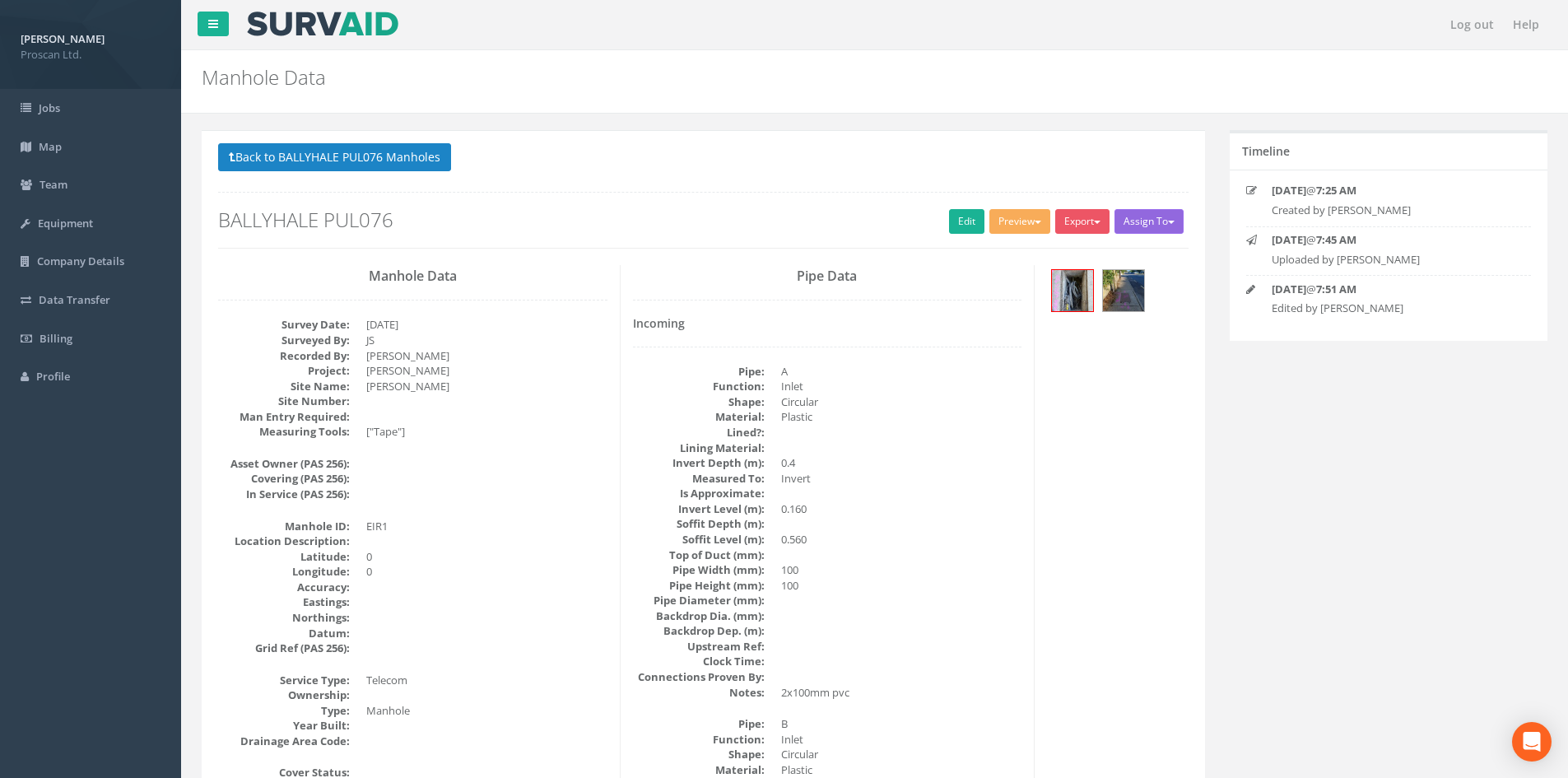
click at [1133, 217] on button "Assign To" at bounding box center [1149, 221] width 69 height 25
click at [1134, 183] on div "Back to BALLYHALE PUL076 Manholes Back to Map Assign To No Companies Added Expo…" at bounding box center [703, 196] width 970 height 105
click at [959, 224] on link "Edit" at bounding box center [967, 221] width 36 height 25
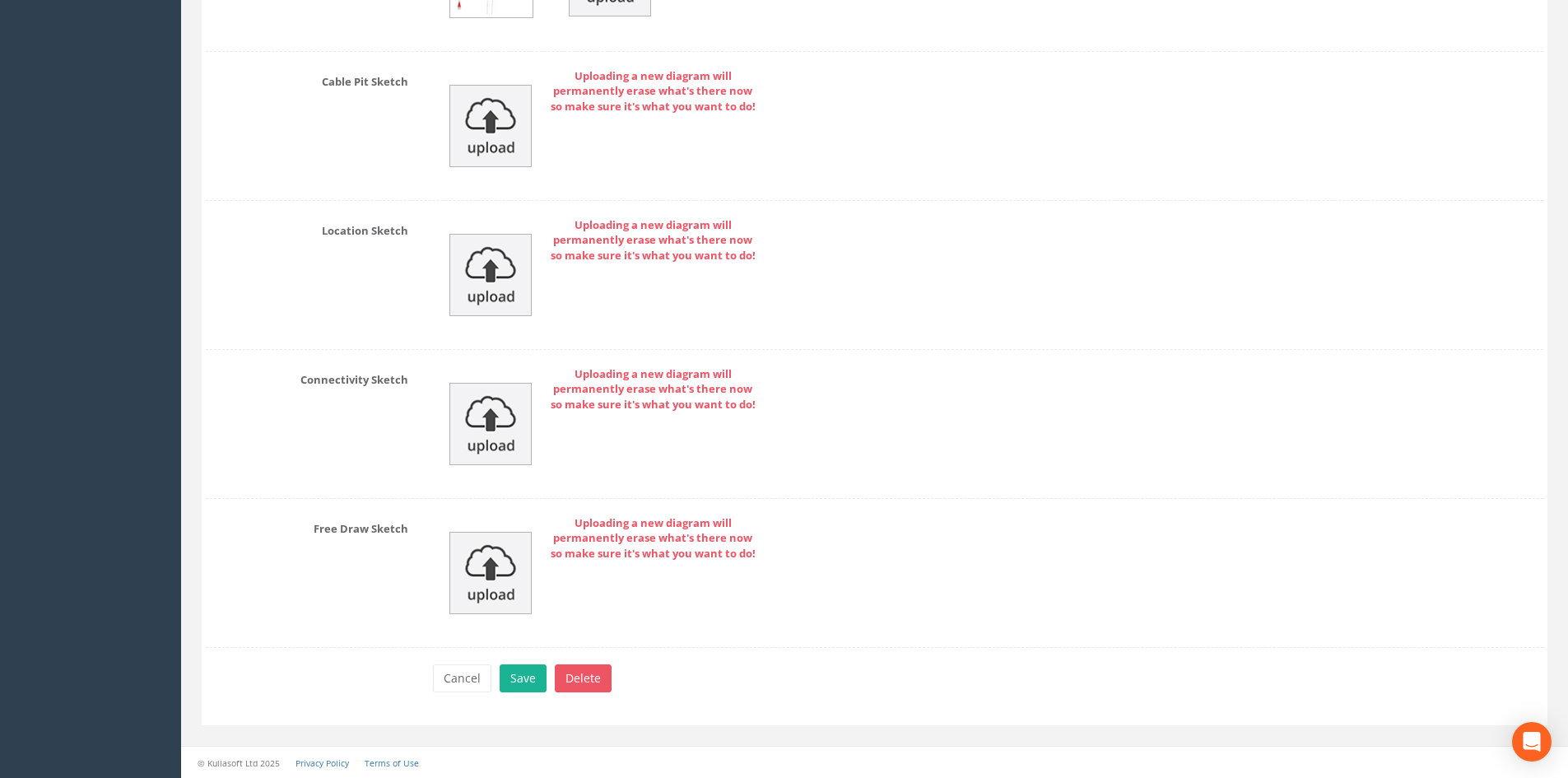
scroll to position [3978, 0]
click at [509, 679] on button "Save" at bounding box center [523, 677] width 47 height 28
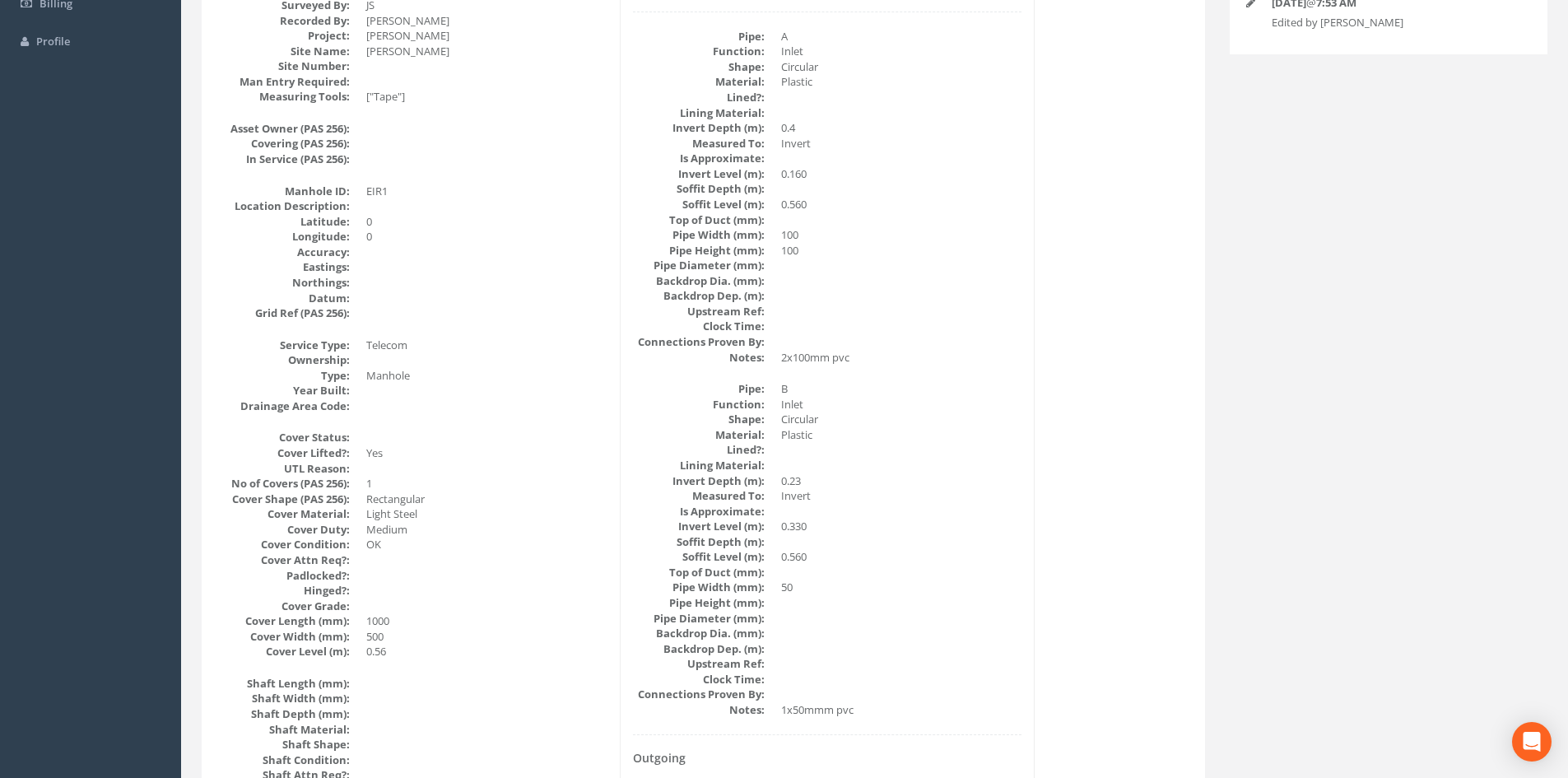
scroll to position [0, 0]
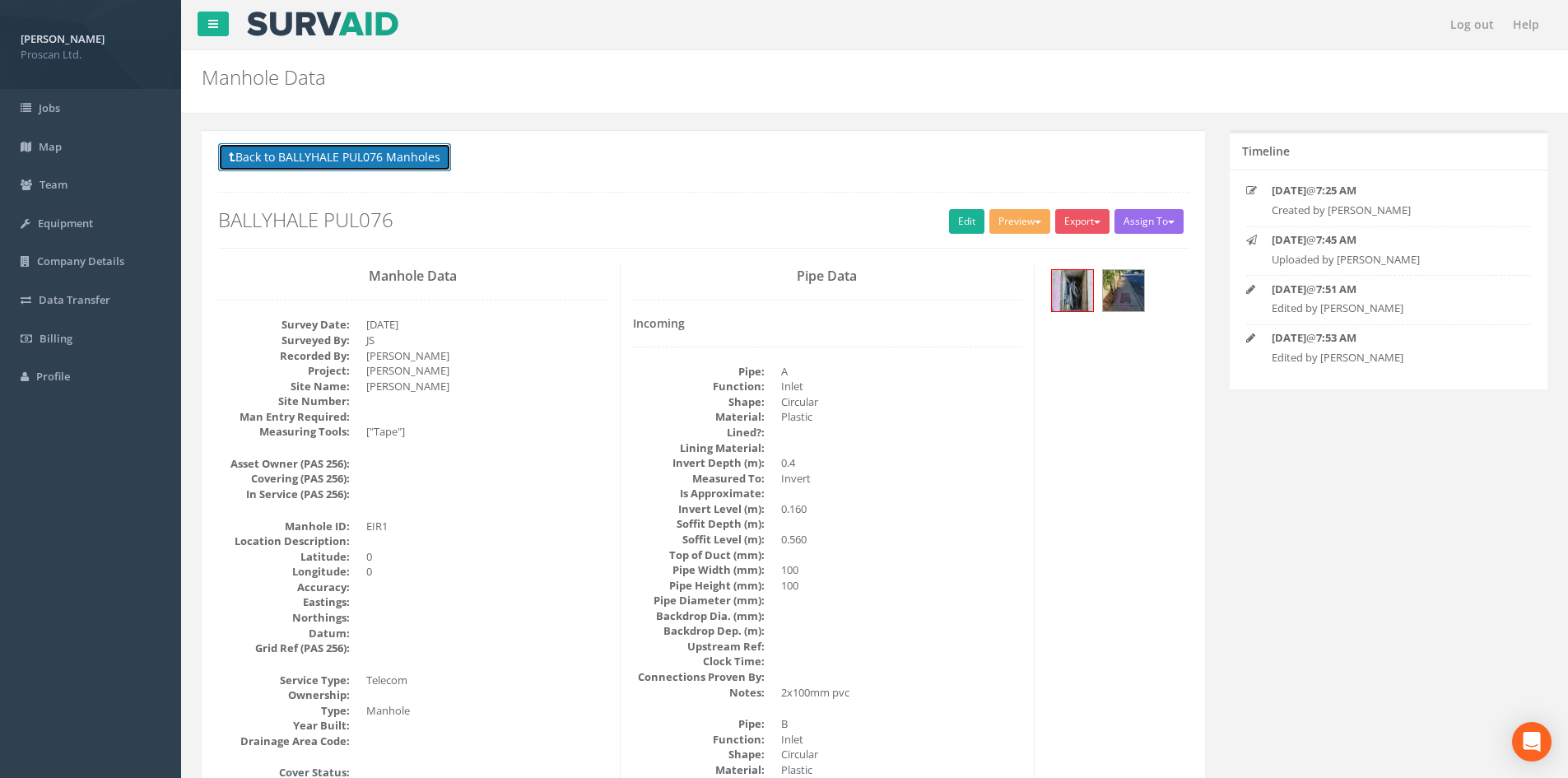
click at [419, 164] on button "Back to BALLYHALE PUL076 Manholes" at bounding box center [334, 157] width 233 height 28
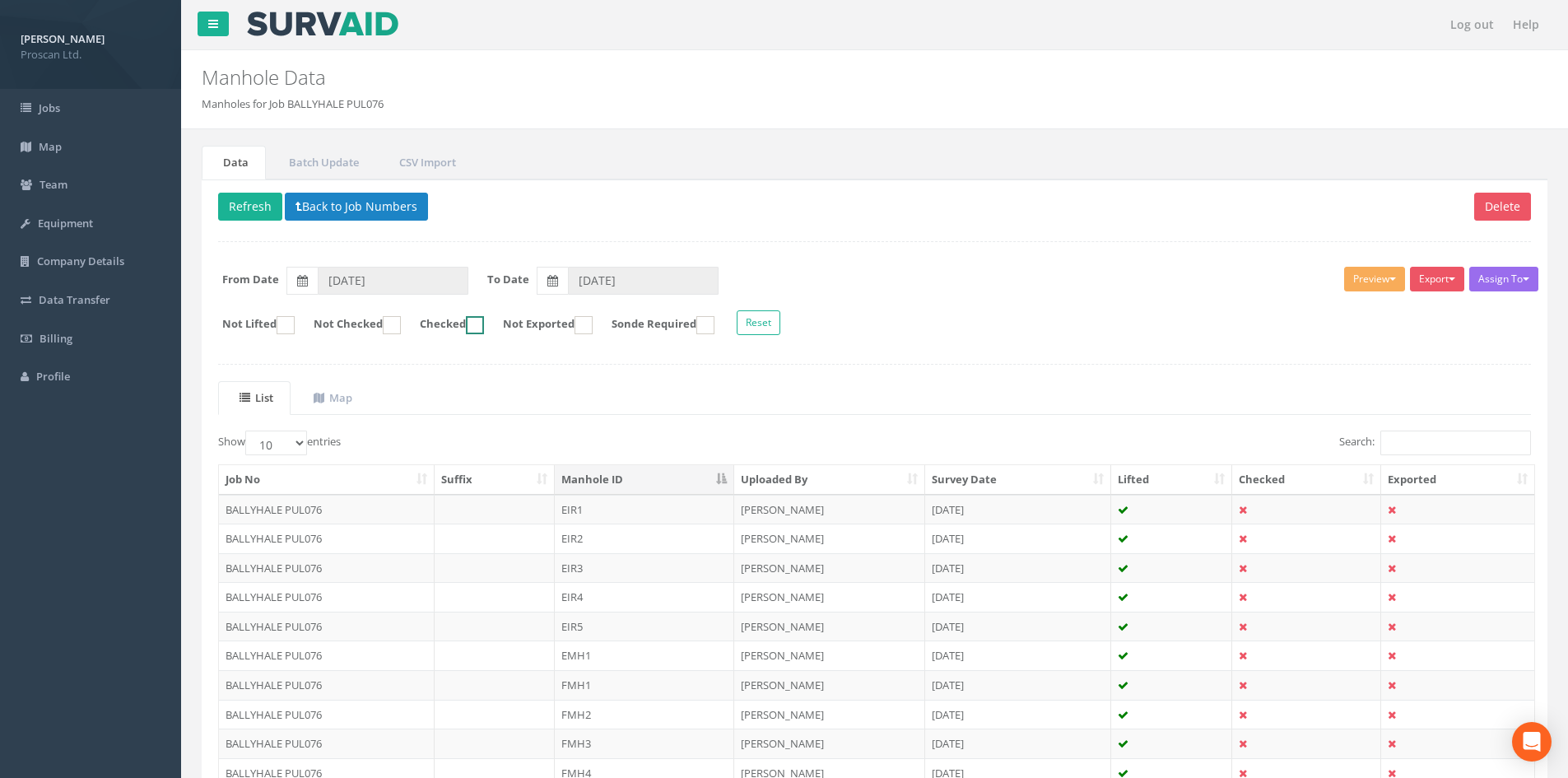
click at [484, 328] on ins at bounding box center [475, 325] width 18 height 18
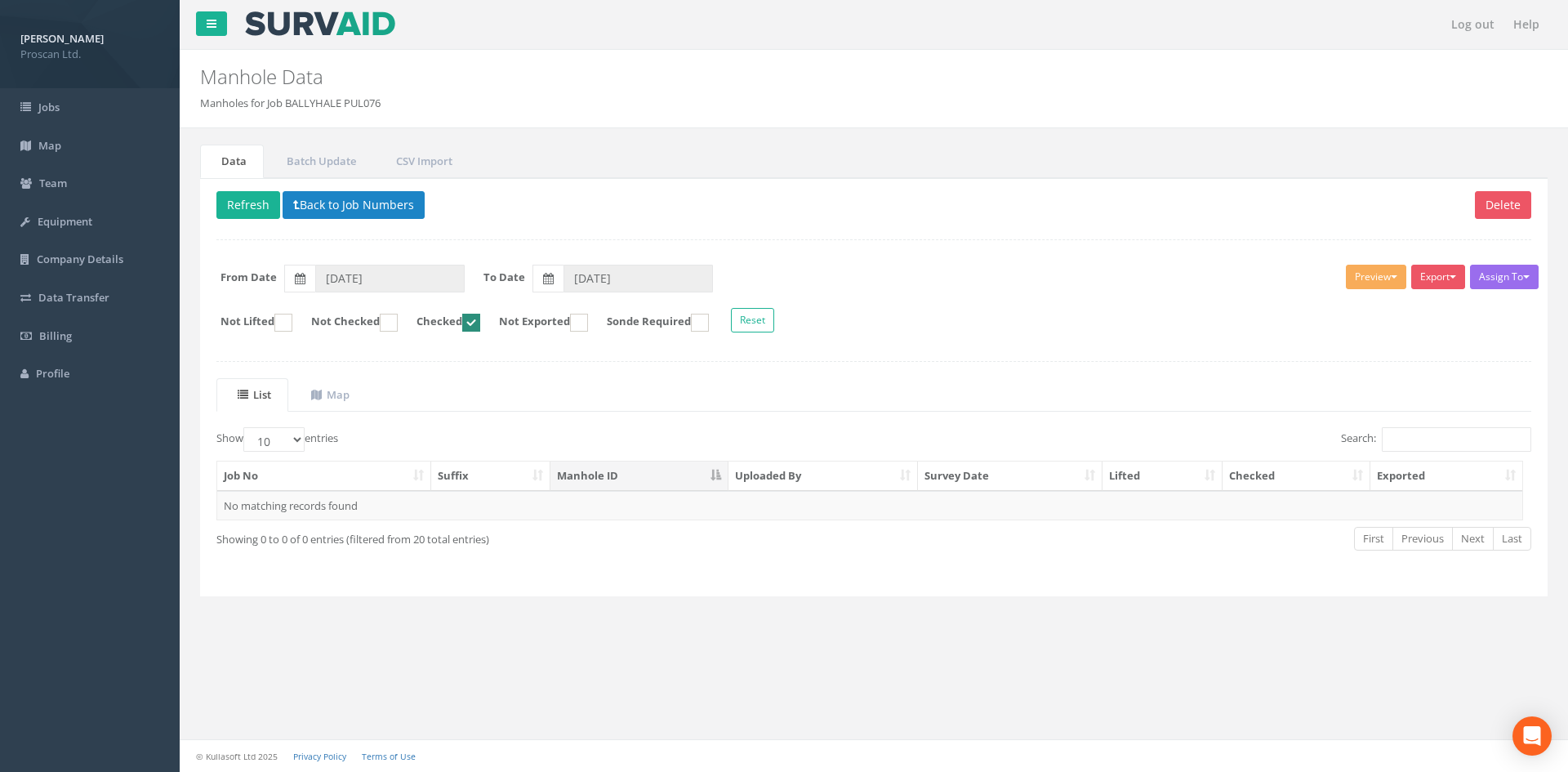
click at [480, 325] on ins at bounding box center [472, 322] width 18 height 18
checkbox input "false"
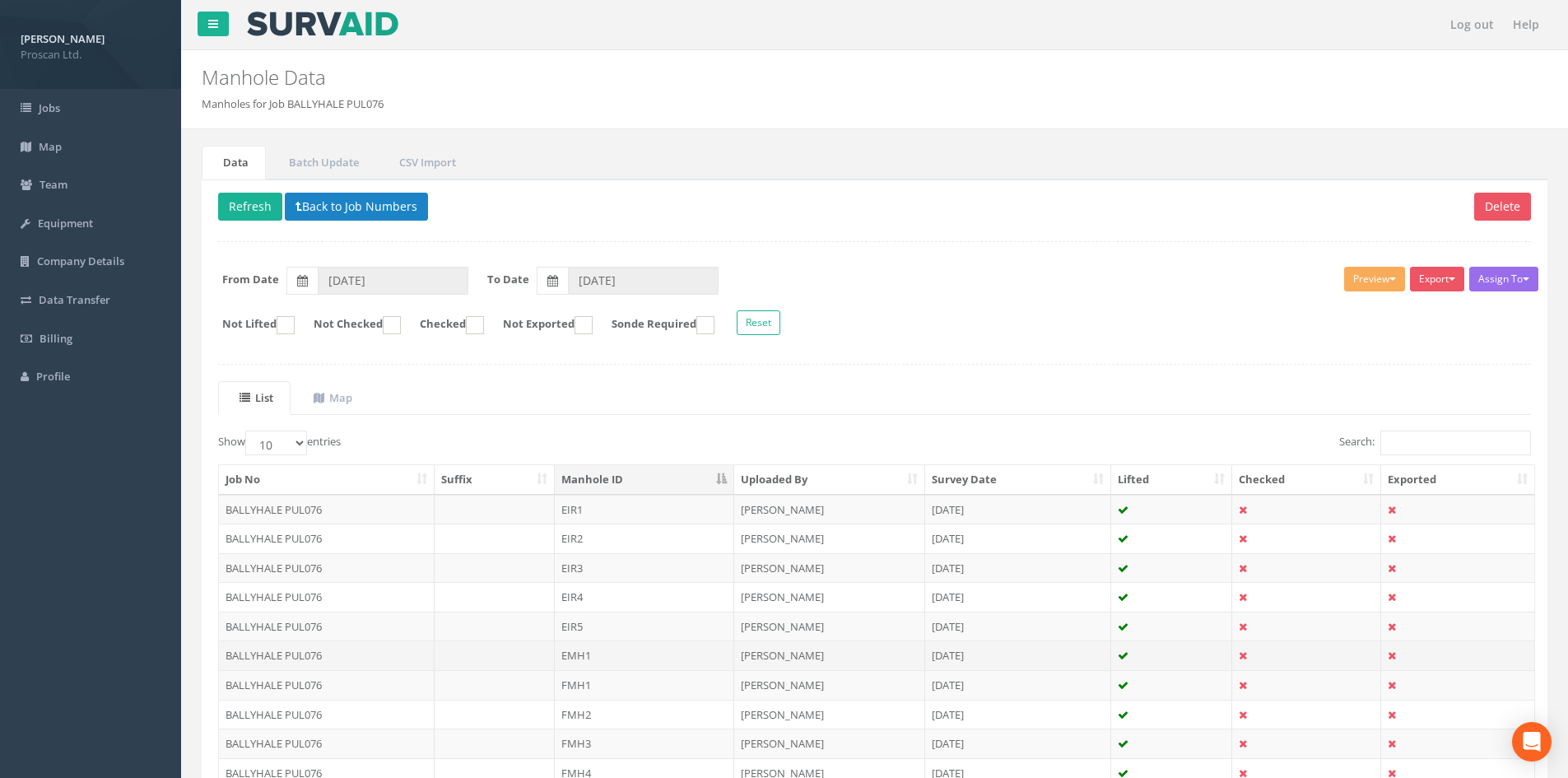
click at [614, 650] on td "EMH1" at bounding box center [643, 655] width 179 height 30
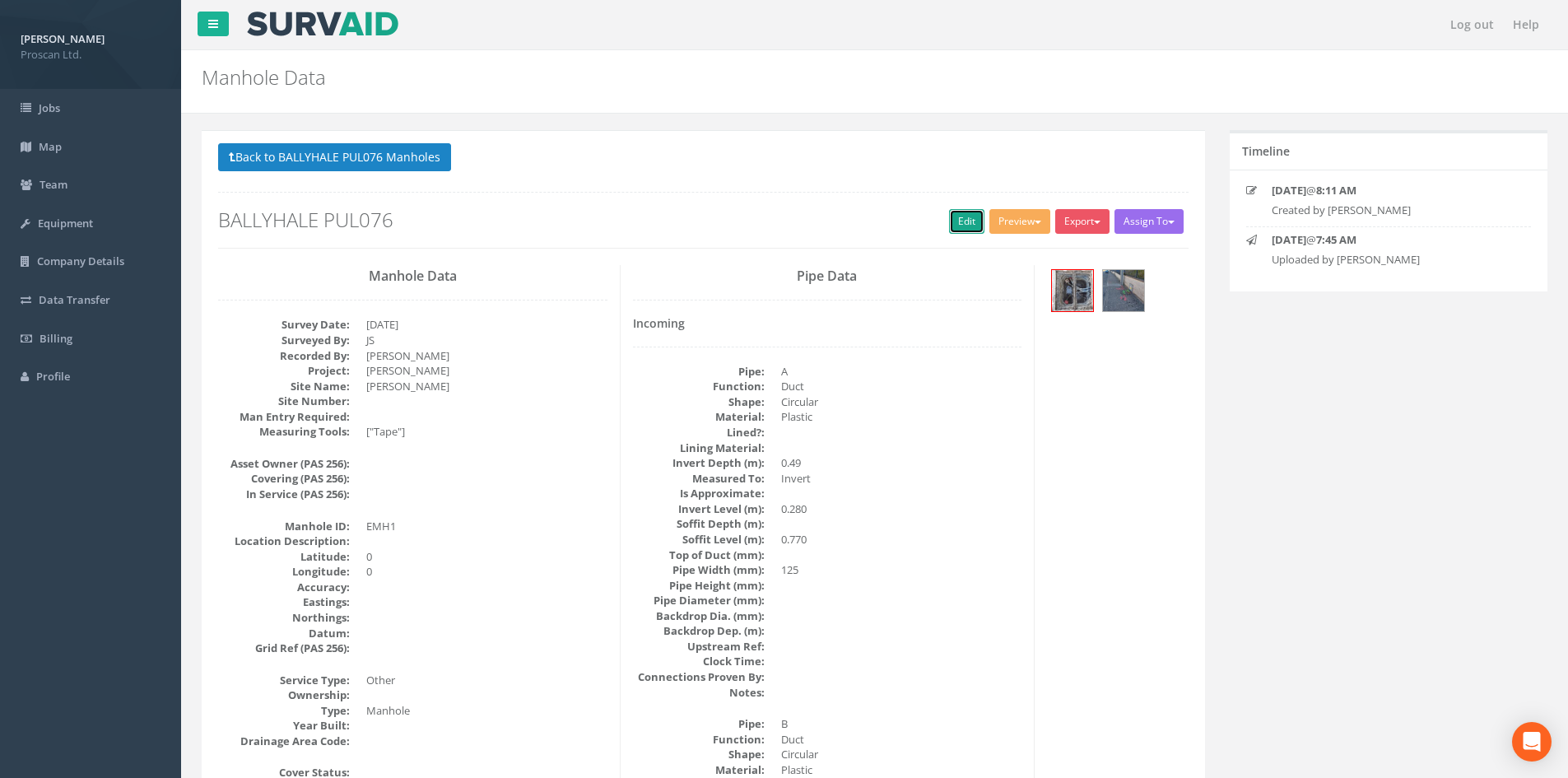
click at [972, 222] on link "Edit" at bounding box center [967, 221] width 36 height 25
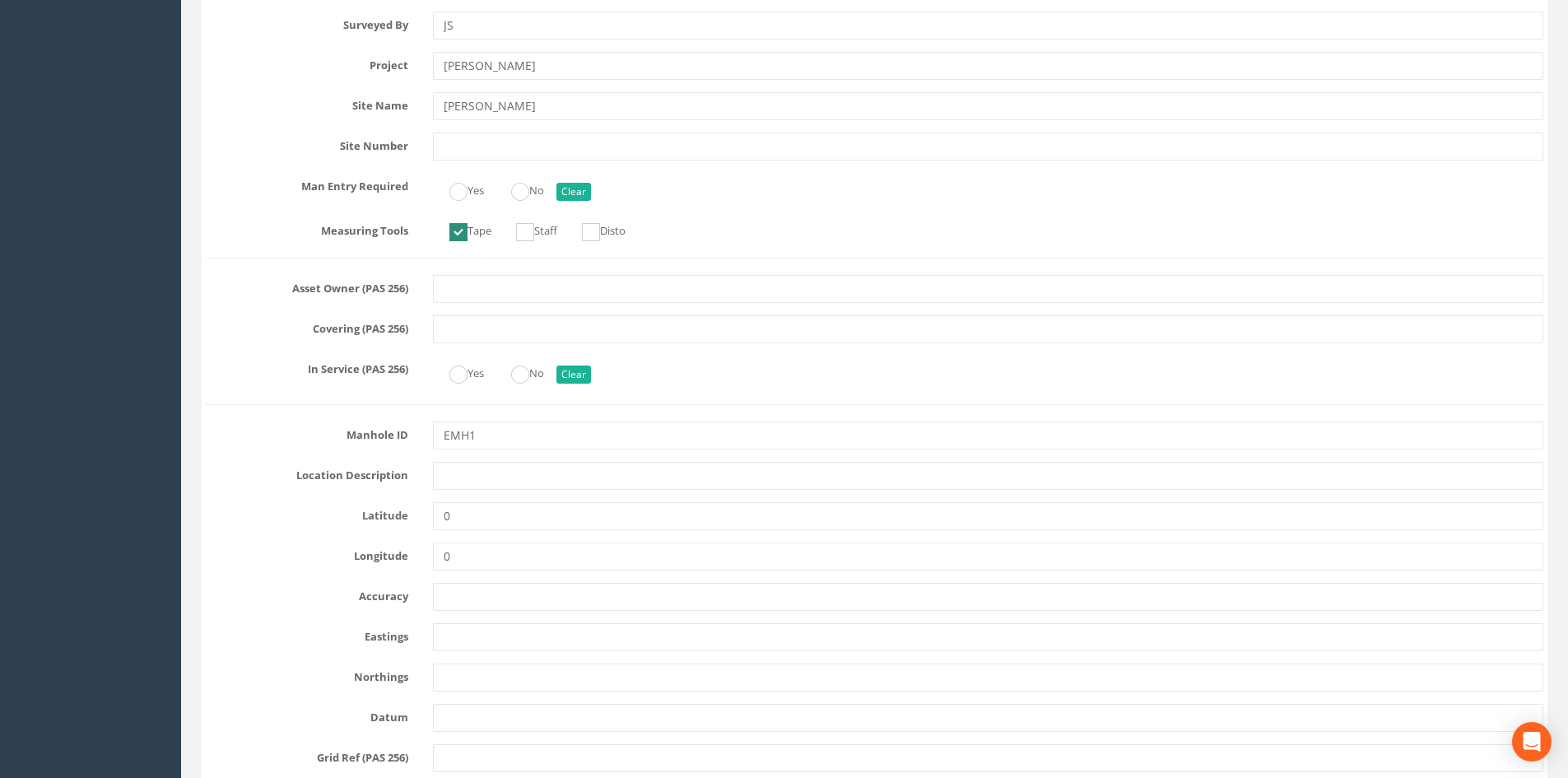
scroll to position [549, 0]
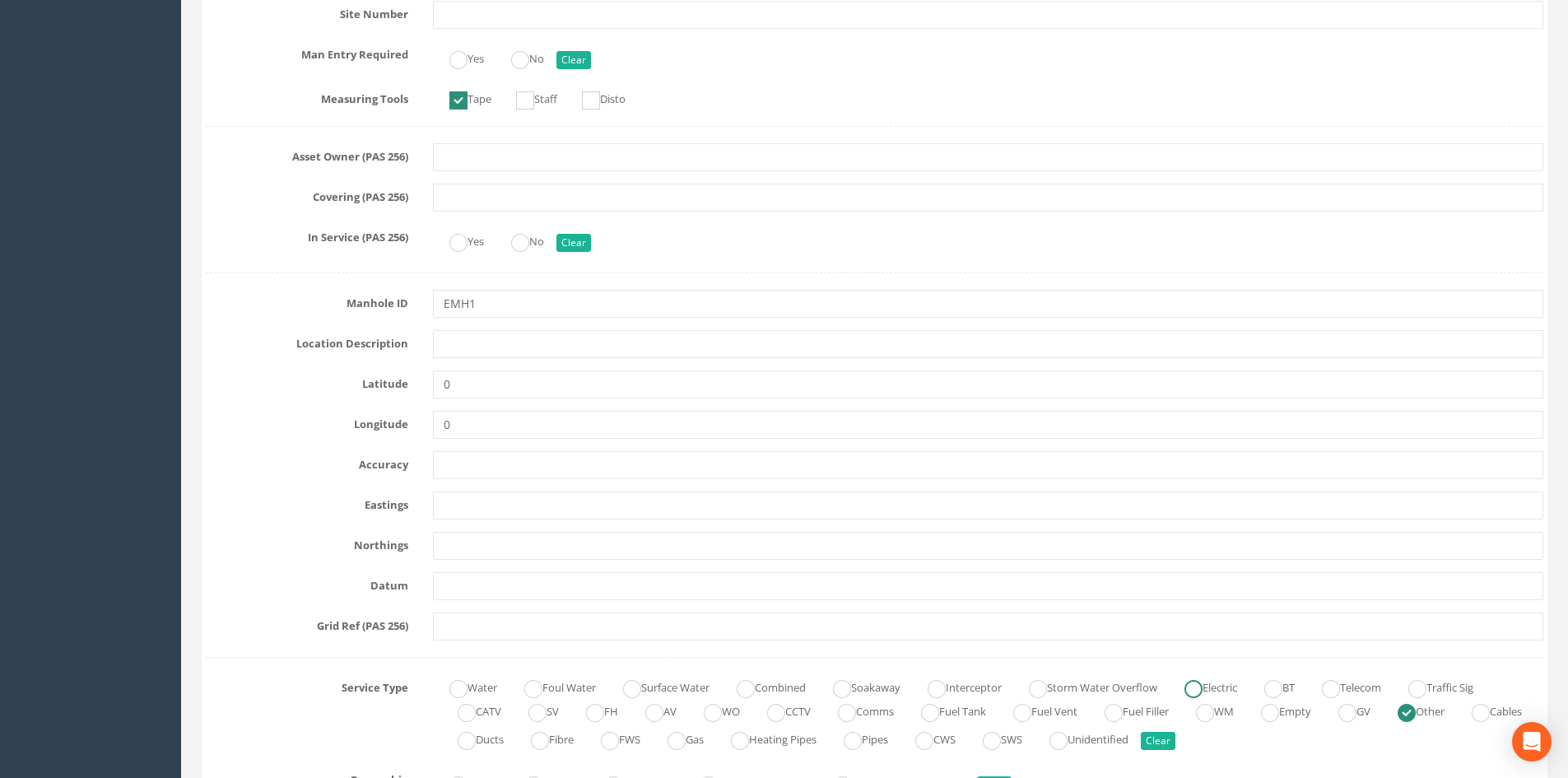
click at [1237, 681] on label "Electric" at bounding box center [1203, 686] width 69 height 24
radio input "true"
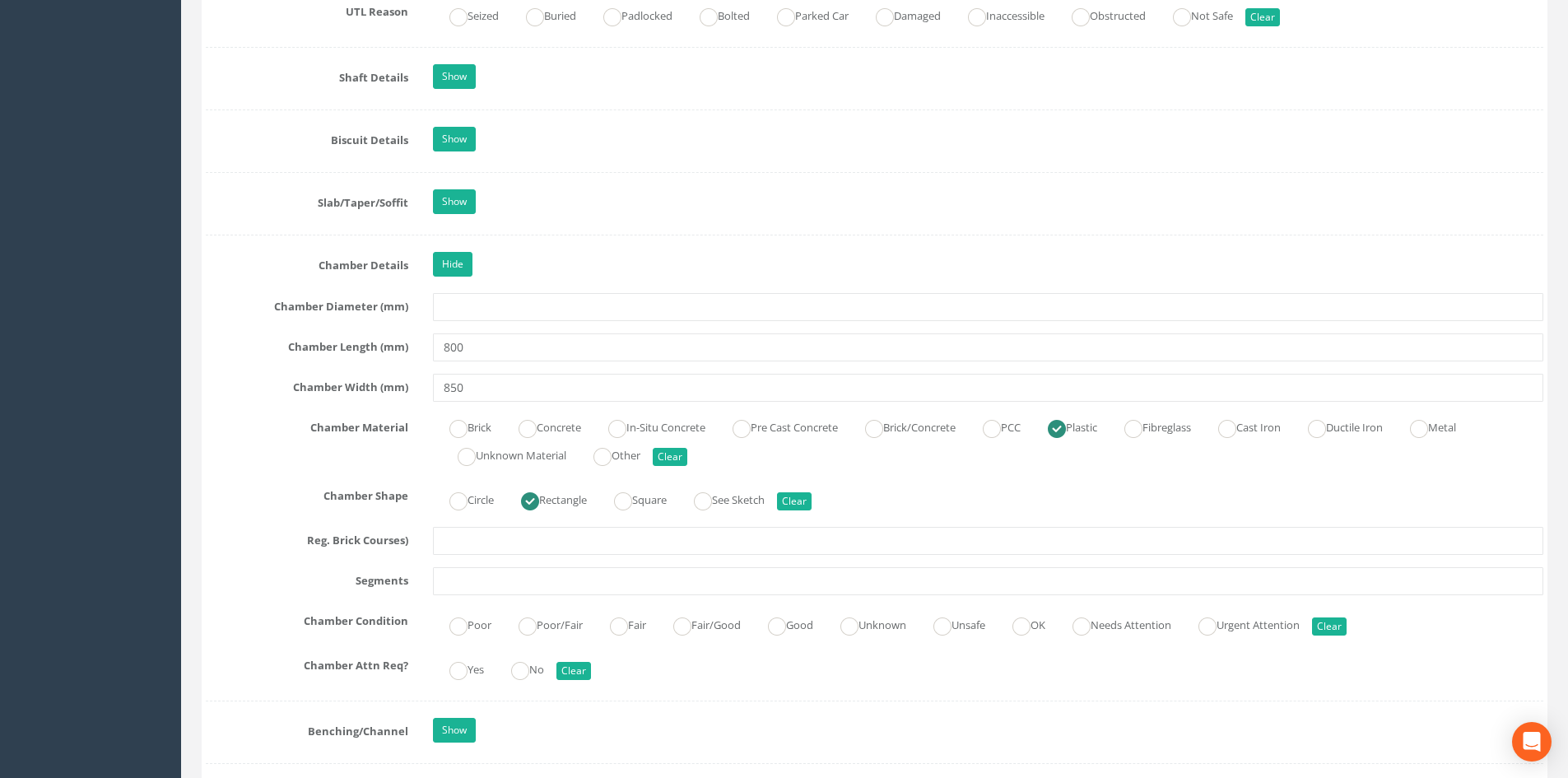
scroll to position [1646, 0]
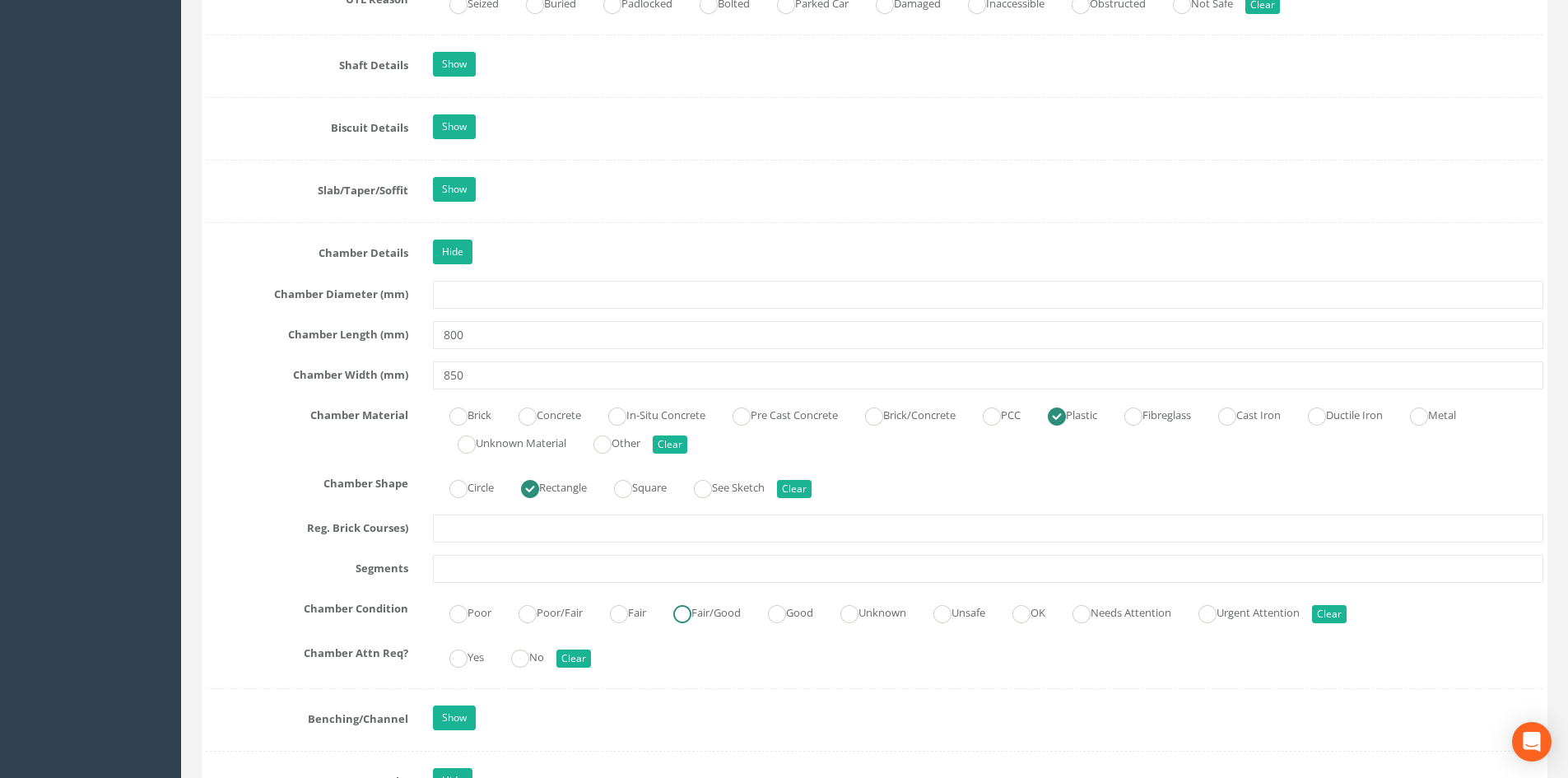
click at [719, 615] on label "Fair/Good" at bounding box center [698, 611] width 84 height 24
radio input "true"
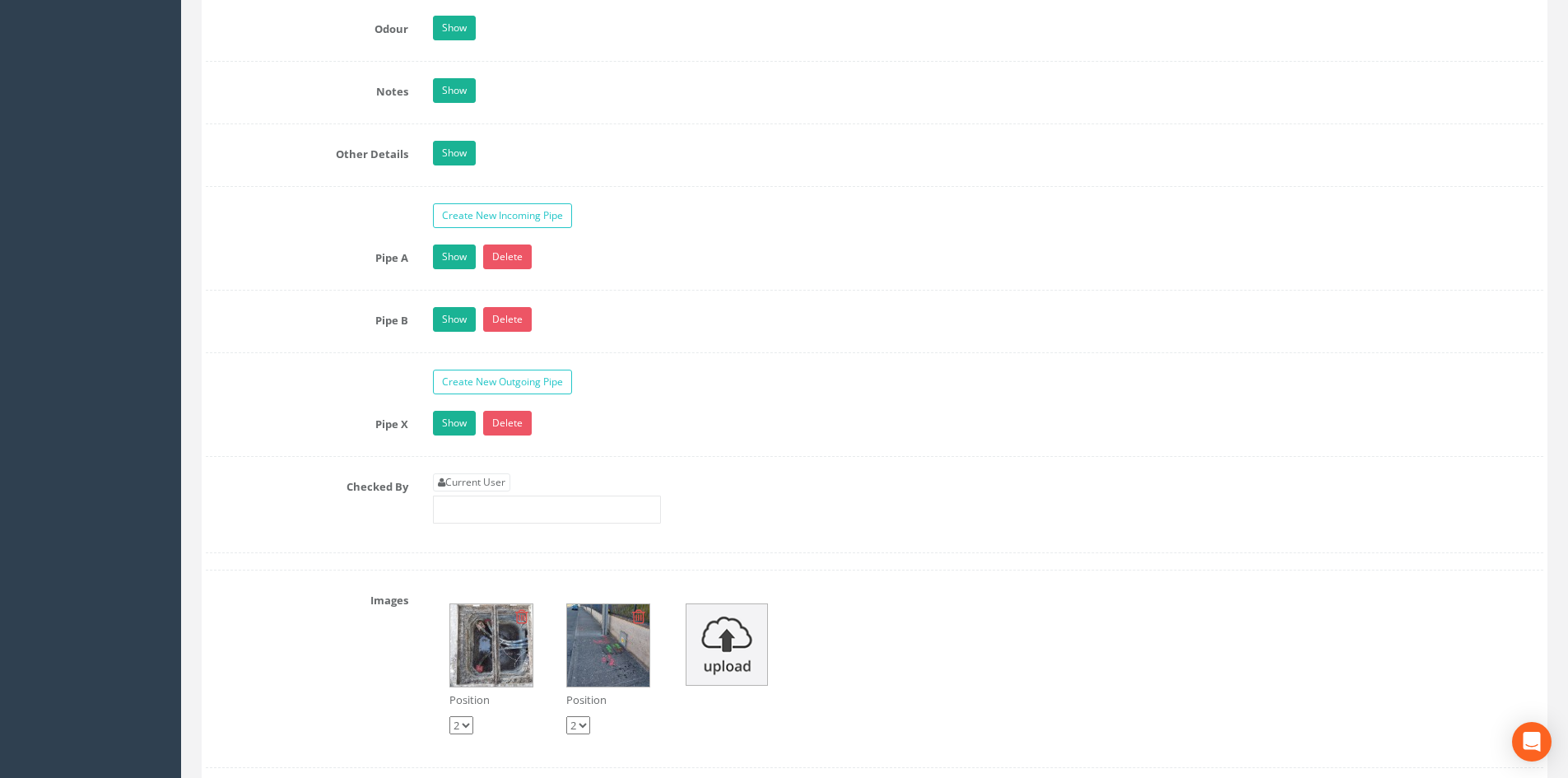
scroll to position [2853, 0]
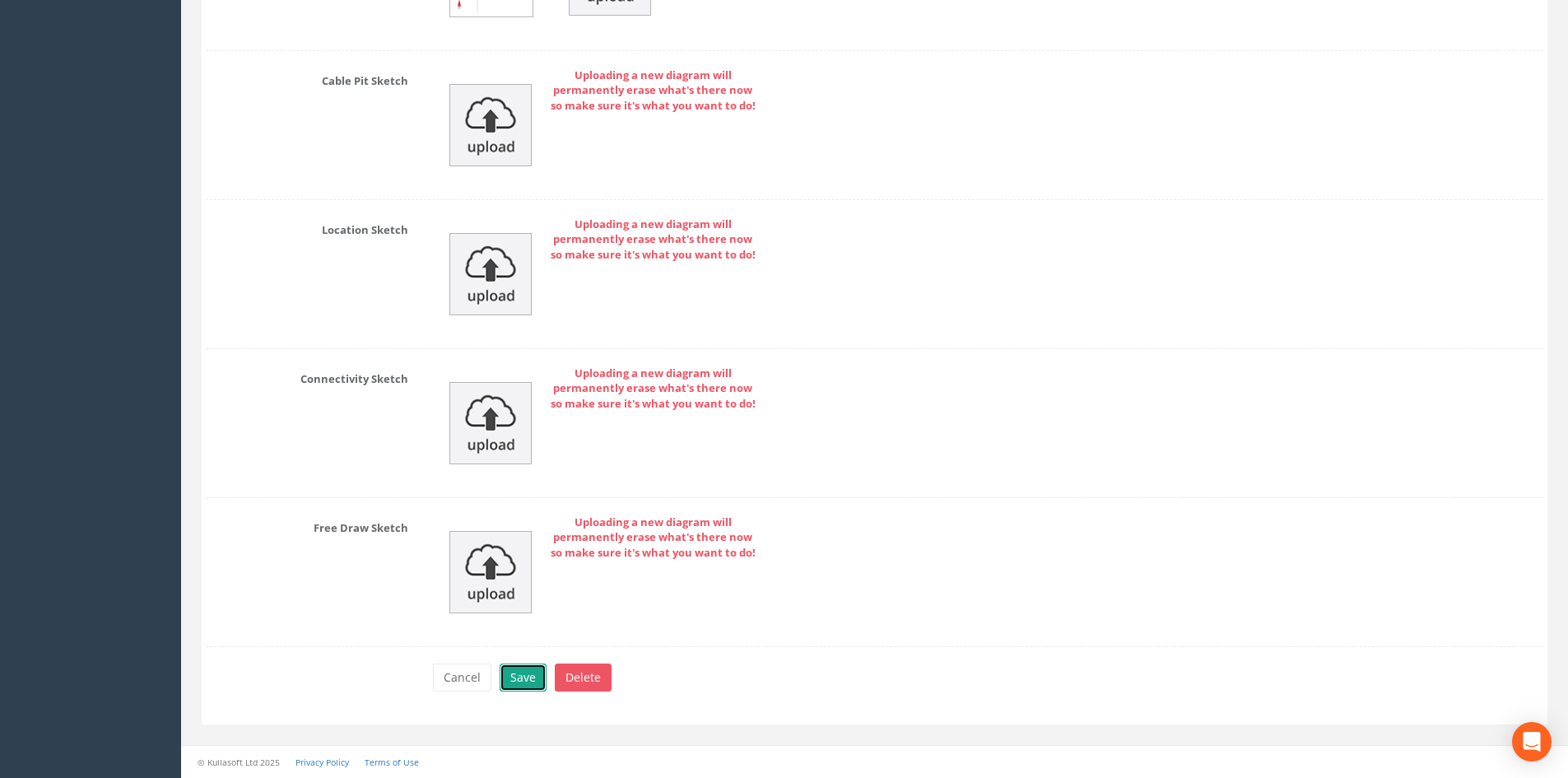
click at [530, 669] on button "Save" at bounding box center [523, 677] width 47 height 28
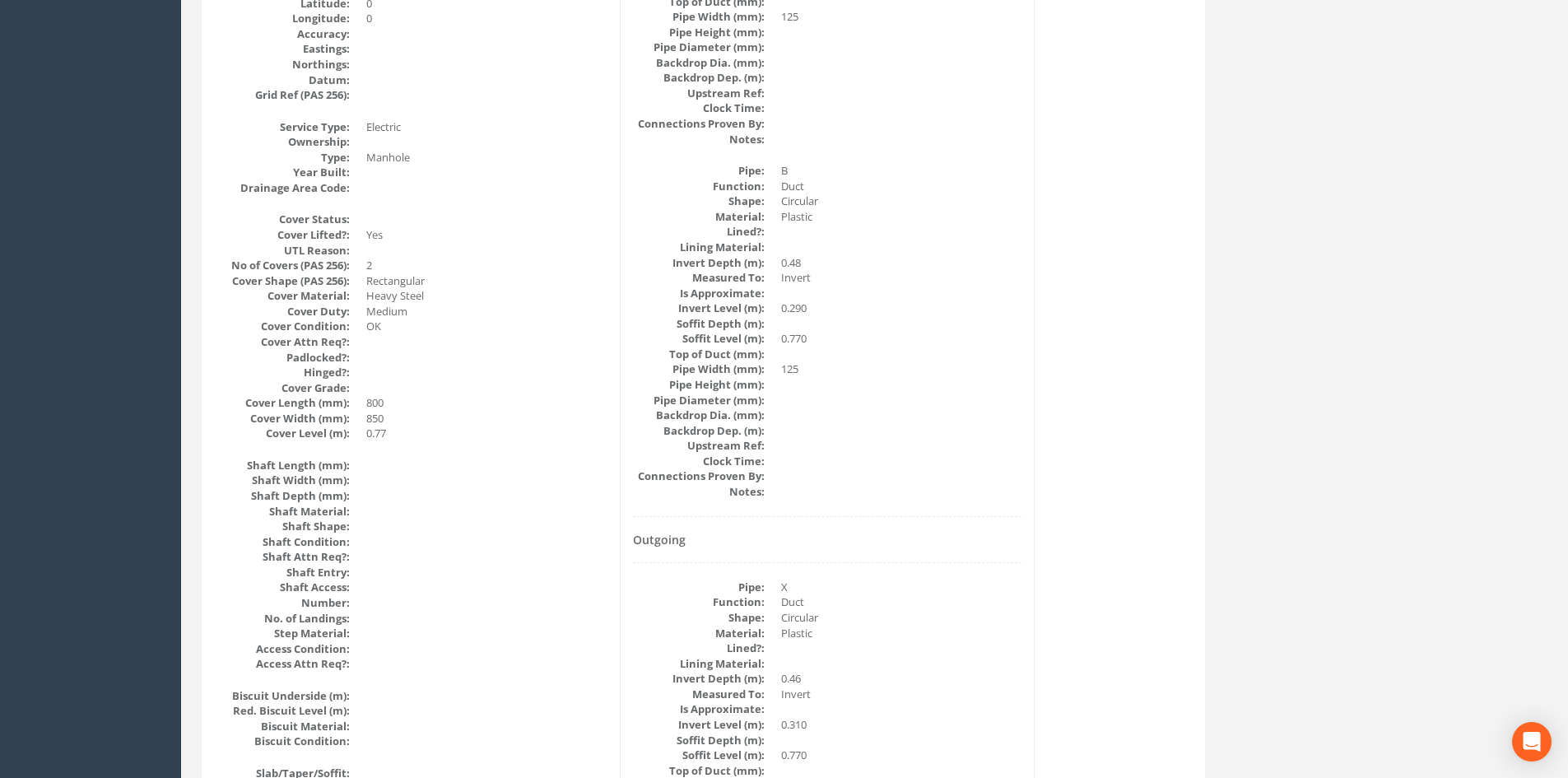
scroll to position [0, 0]
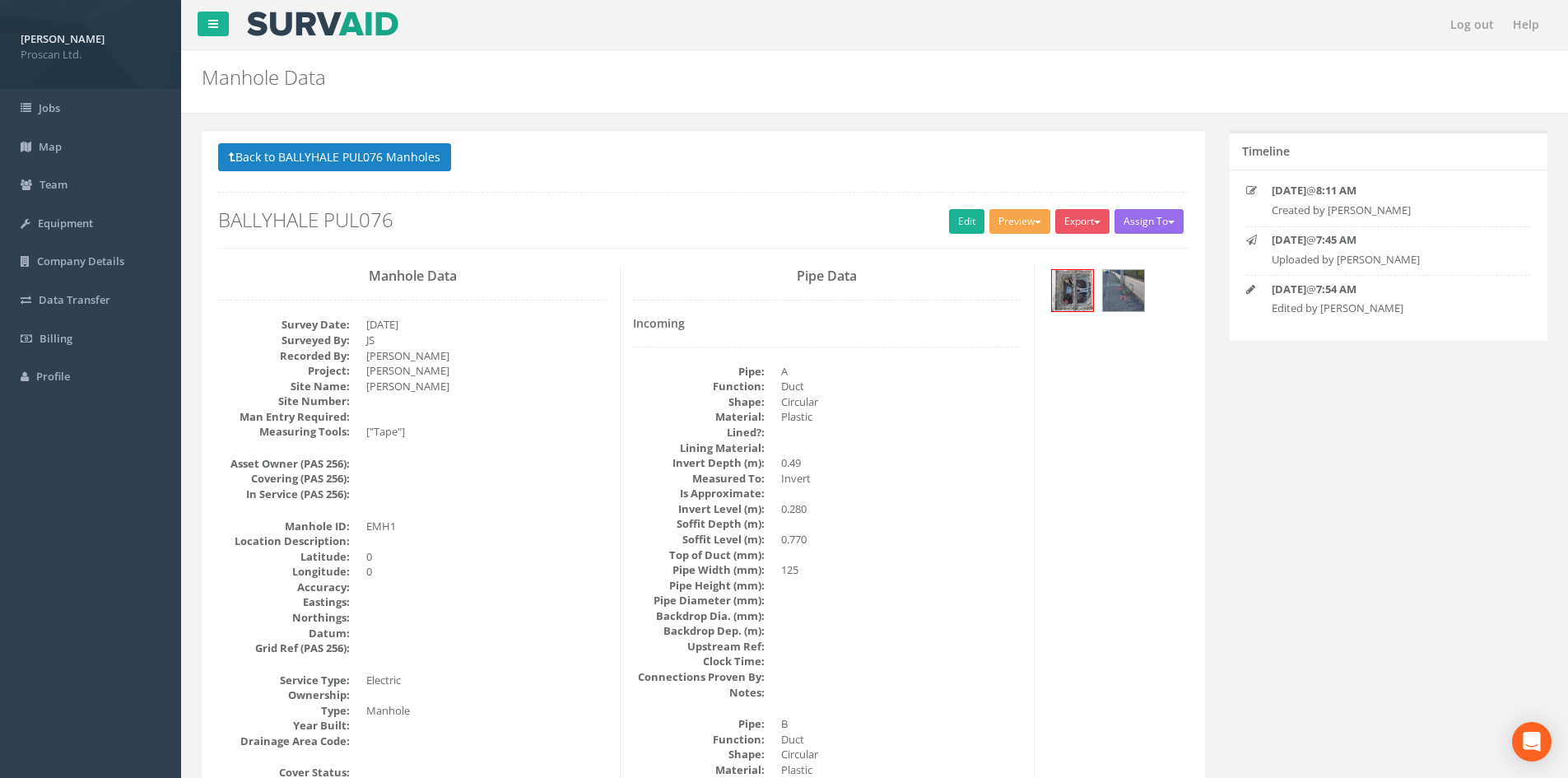
click at [995, 229] on button "Preview" at bounding box center [1020, 221] width 61 height 25
click at [986, 251] on link "Proscan Manhole" at bounding box center [989, 255] width 125 height 26
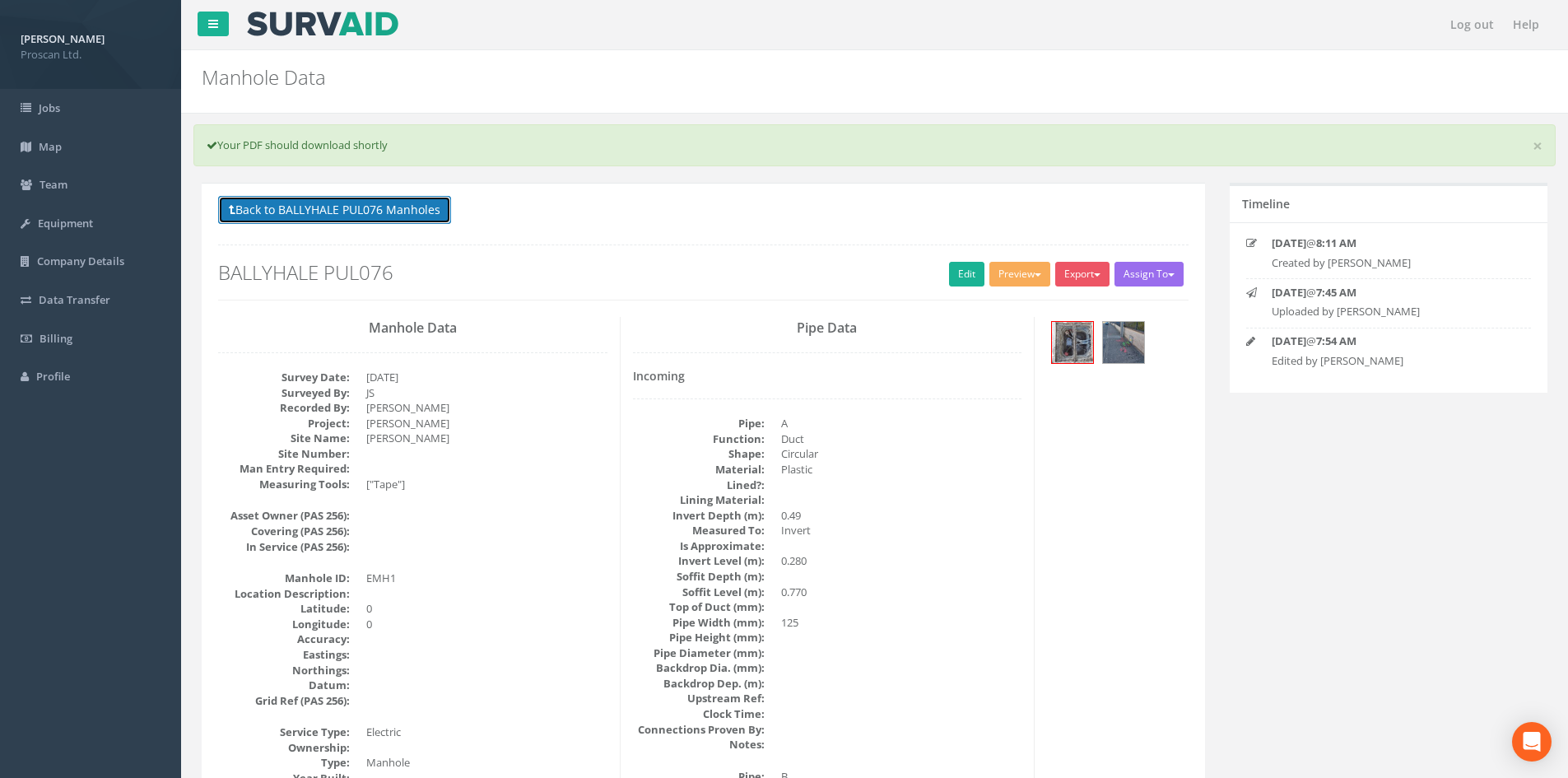
click at [385, 219] on button "Back to BALLYHALE PUL076 Manholes" at bounding box center [334, 210] width 233 height 28
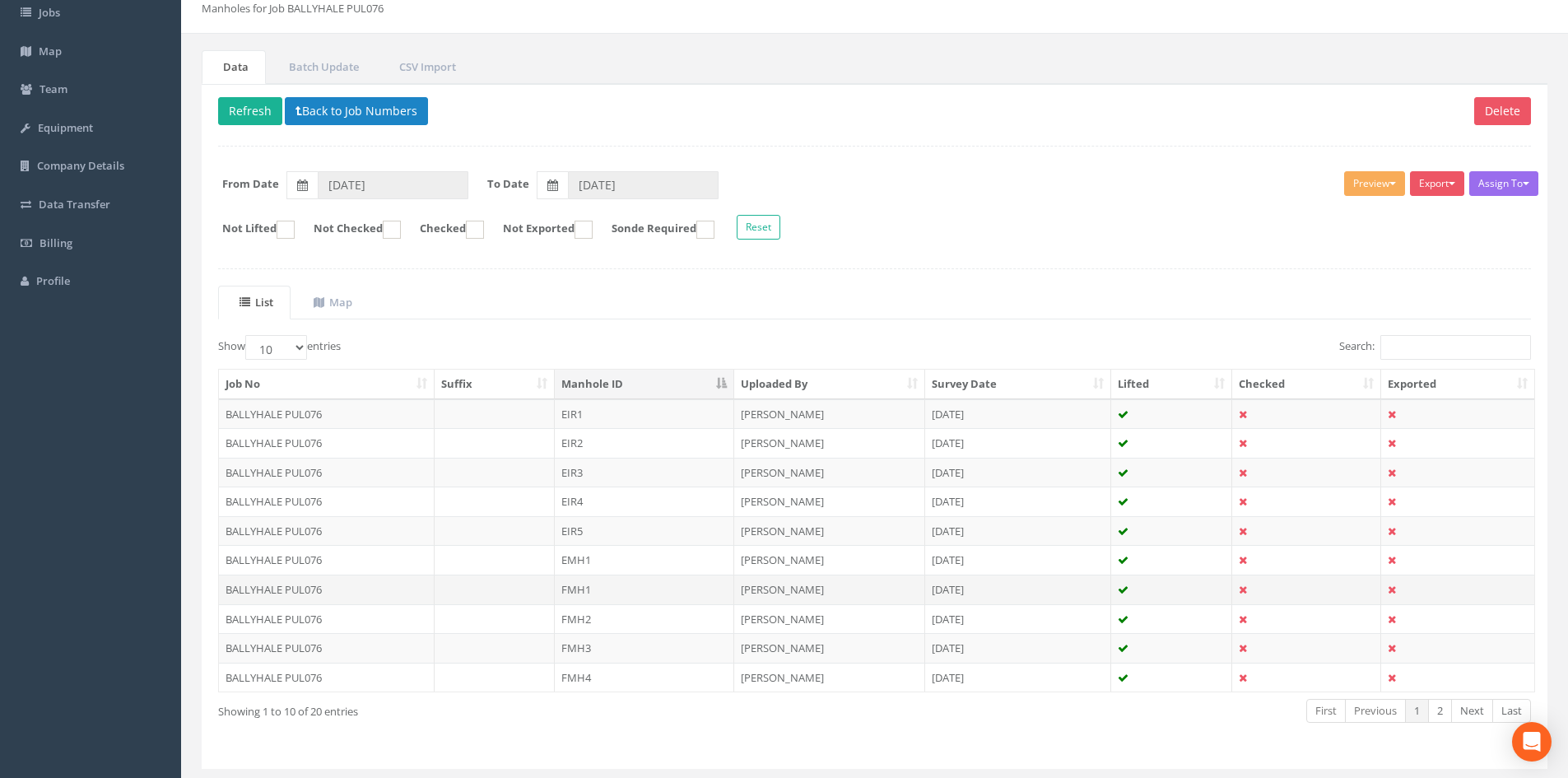
scroll to position [110, 0]
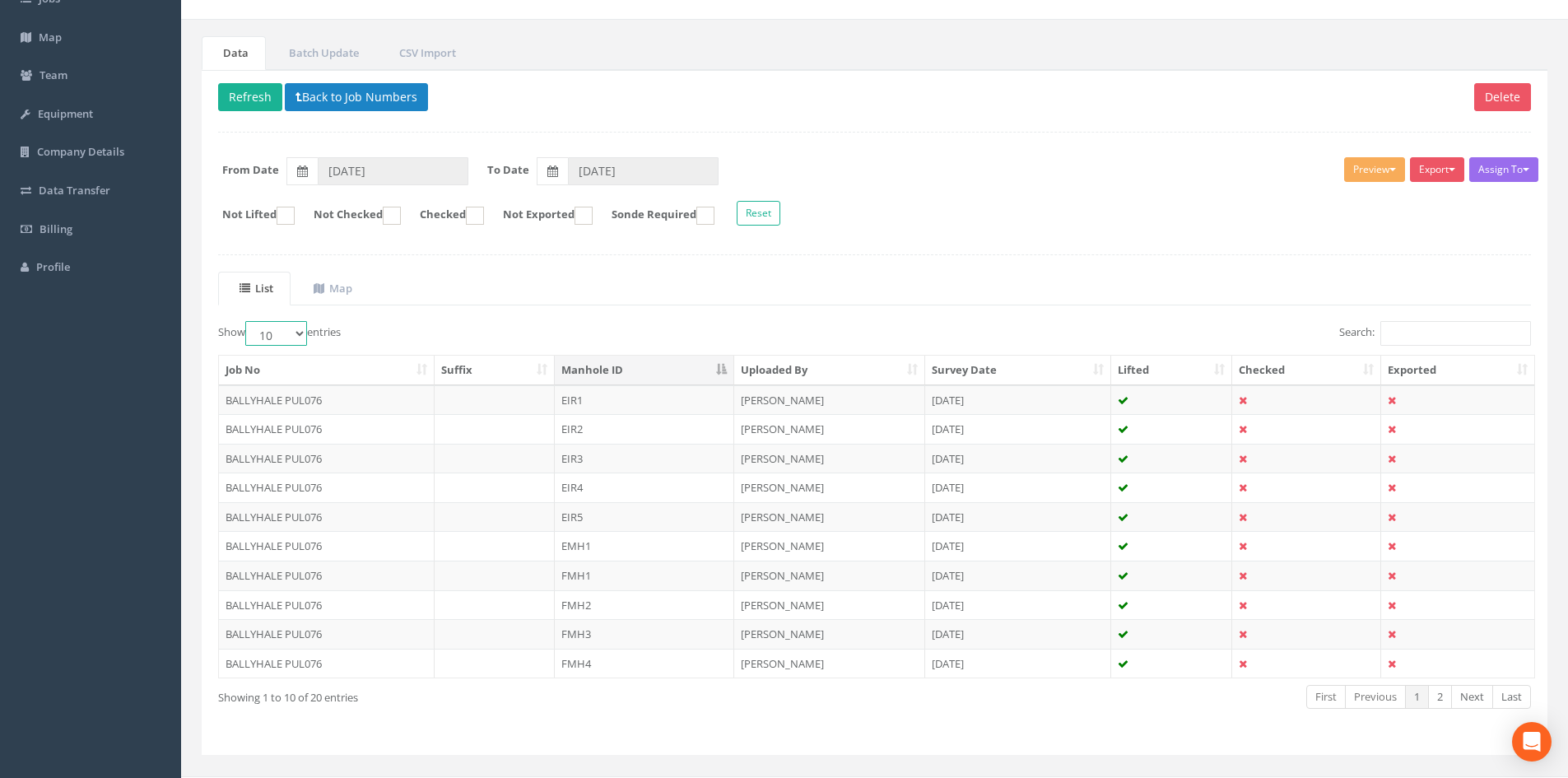
click at [303, 330] on select "10 25 50 100" at bounding box center [276, 333] width 61 height 25
select select "50"
click at [247, 321] on select "10 25 50 100" at bounding box center [276, 333] width 61 height 25
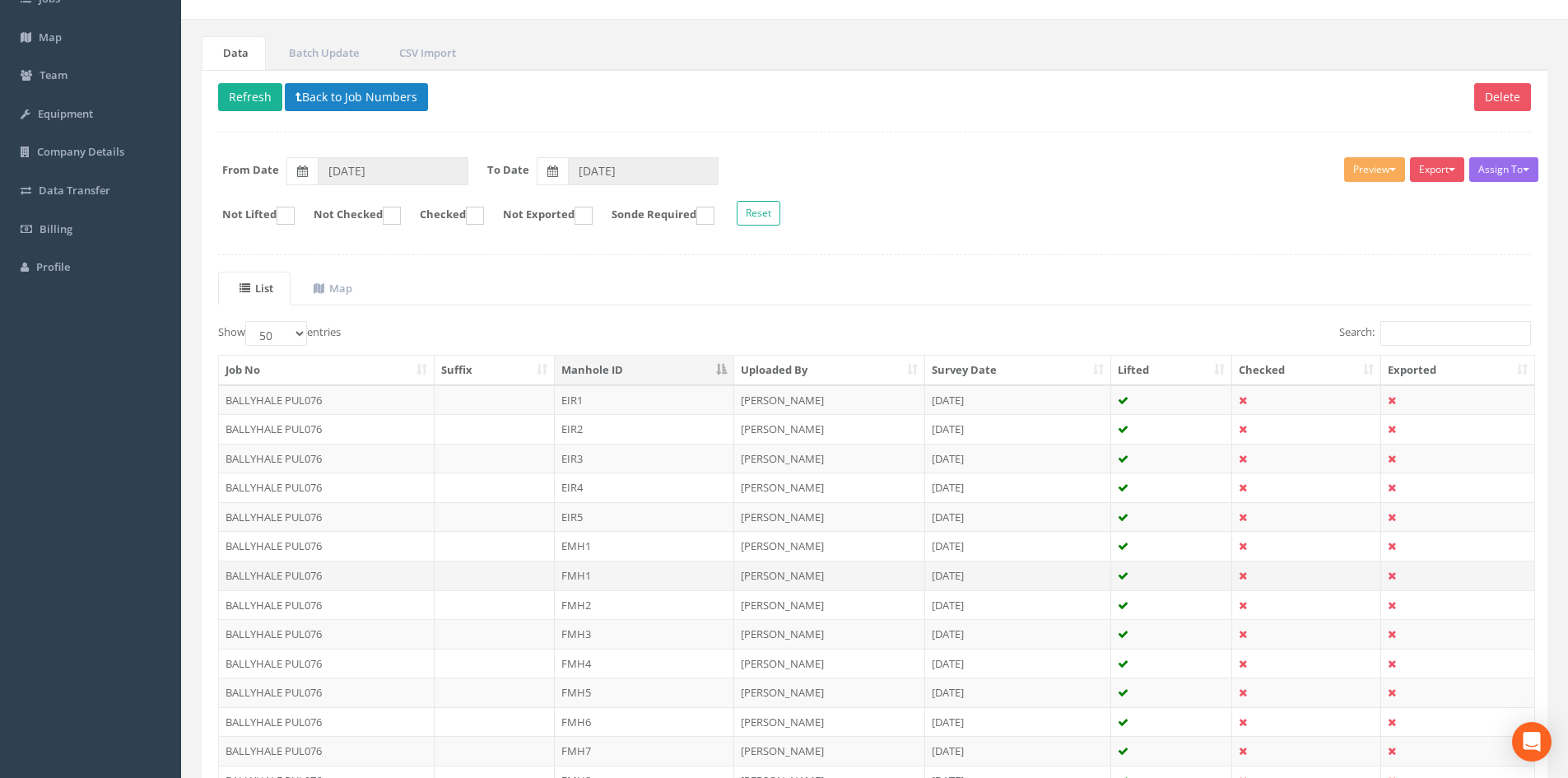
click at [701, 574] on td "FMH1" at bounding box center [643, 575] width 179 height 30
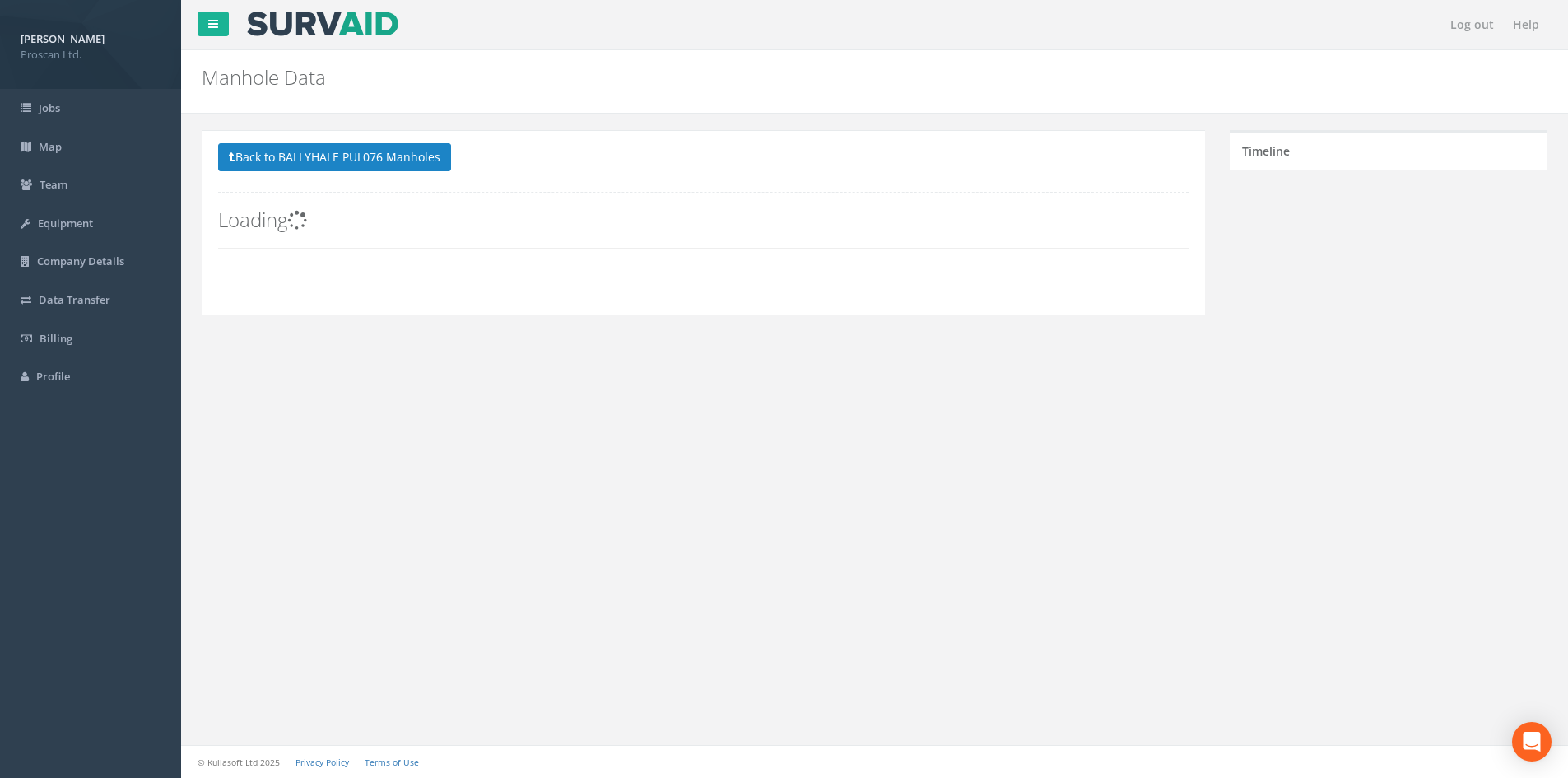
scroll to position [0, 0]
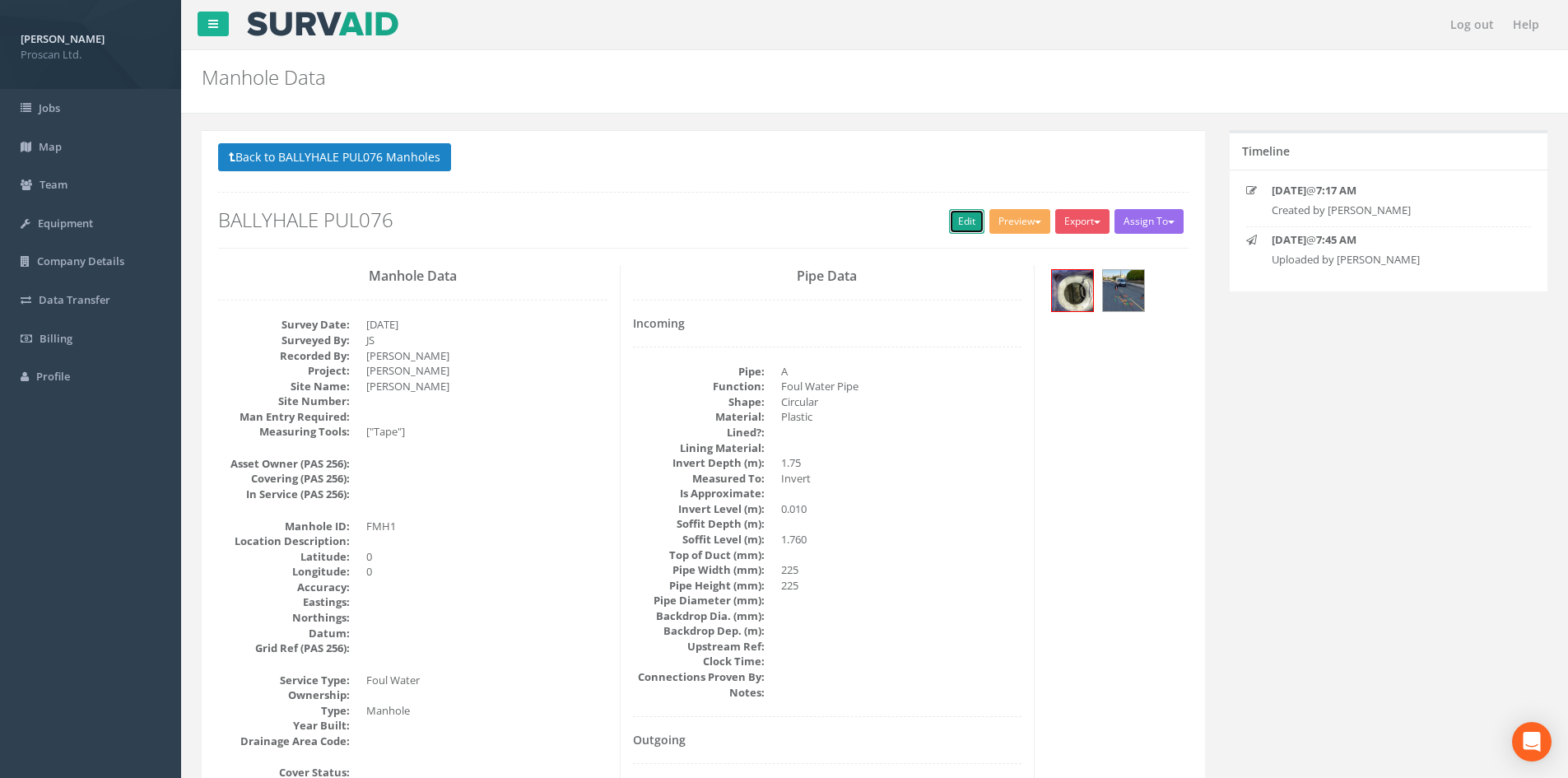
click at [954, 221] on link "Edit" at bounding box center [967, 221] width 36 height 25
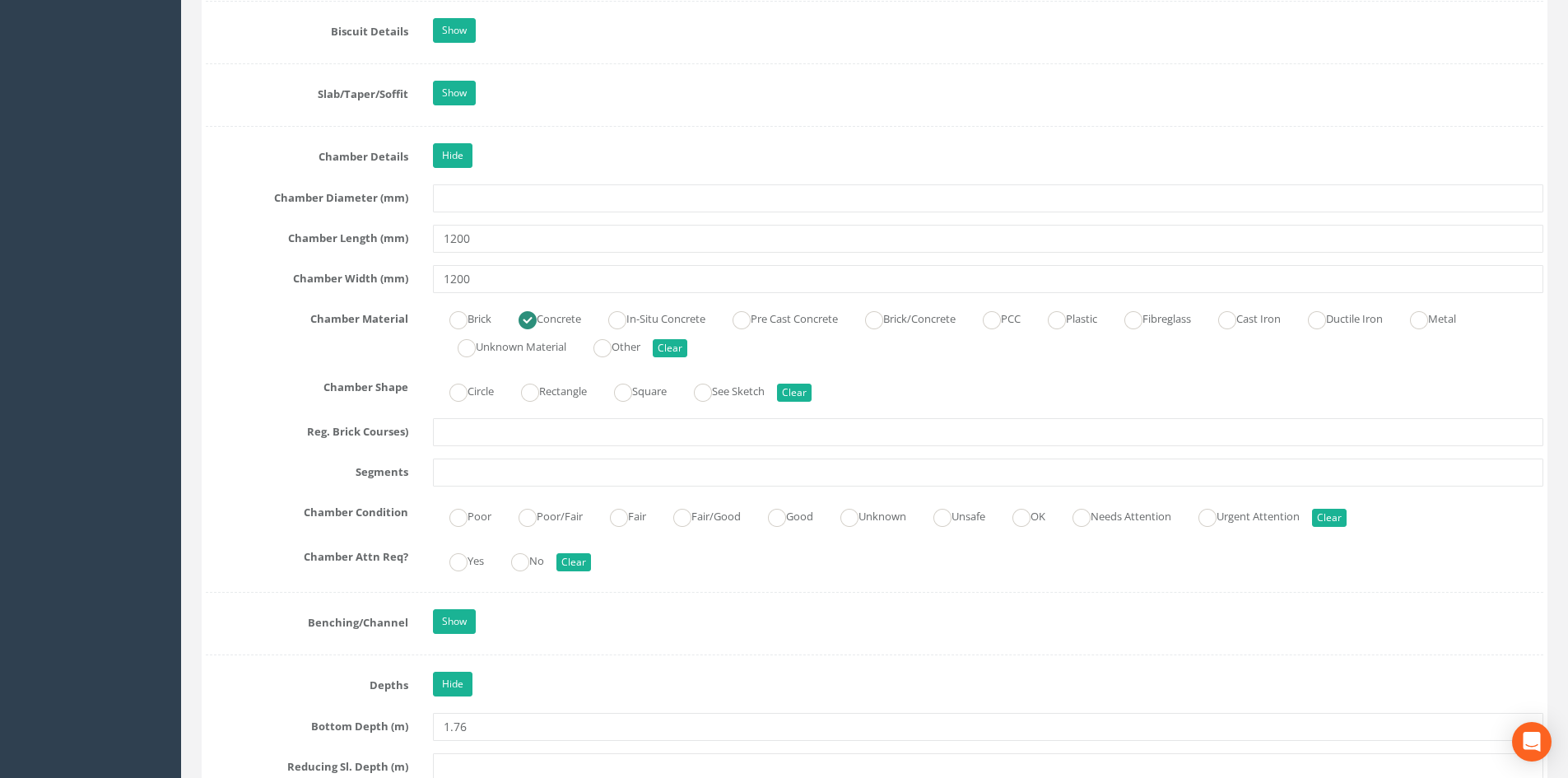
scroll to position [1755, 0]
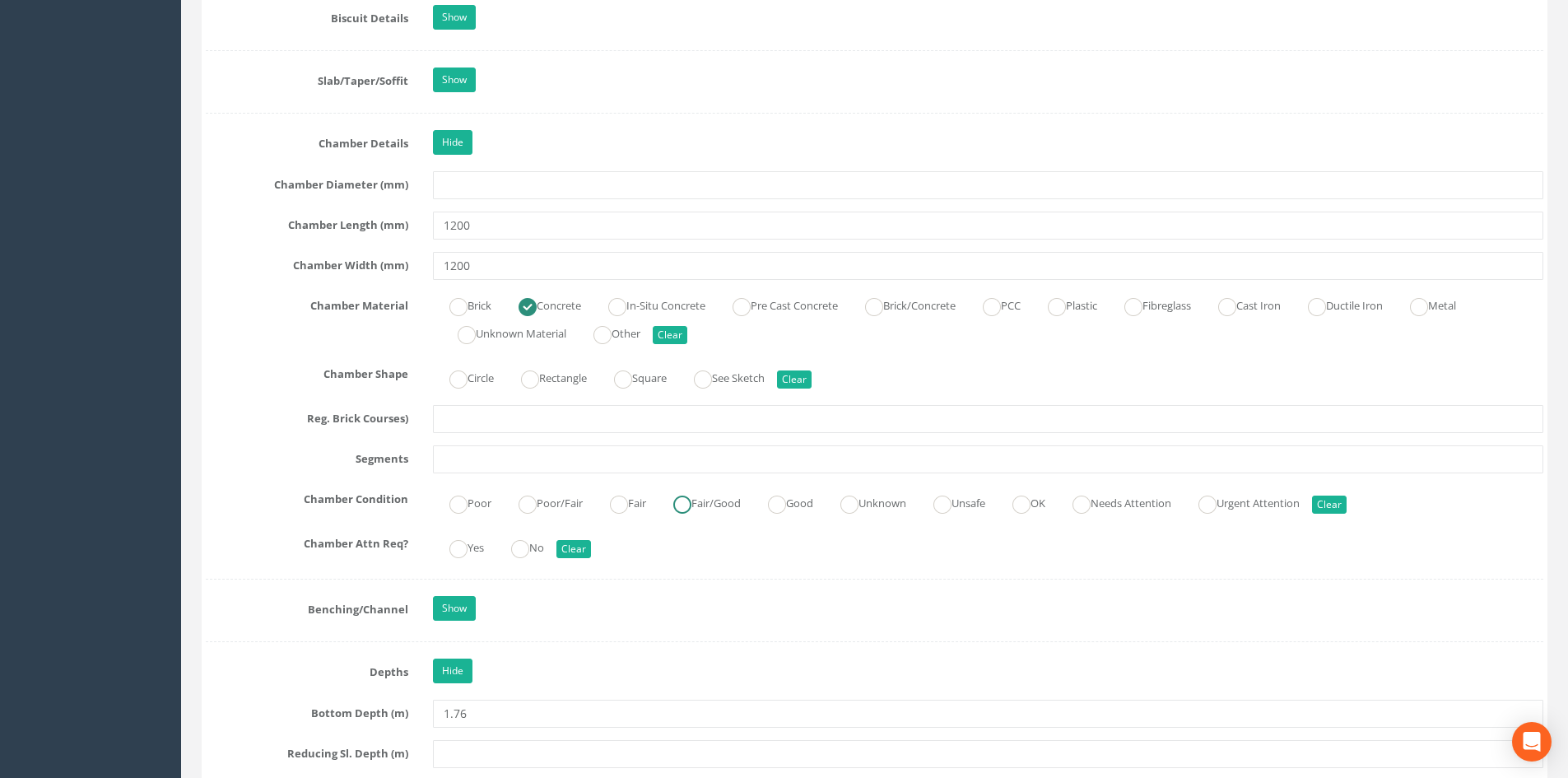
click at [702, 505] on label "Fair/Good" at bounding box center [698, 502] width 84 height 24
radio input "true"
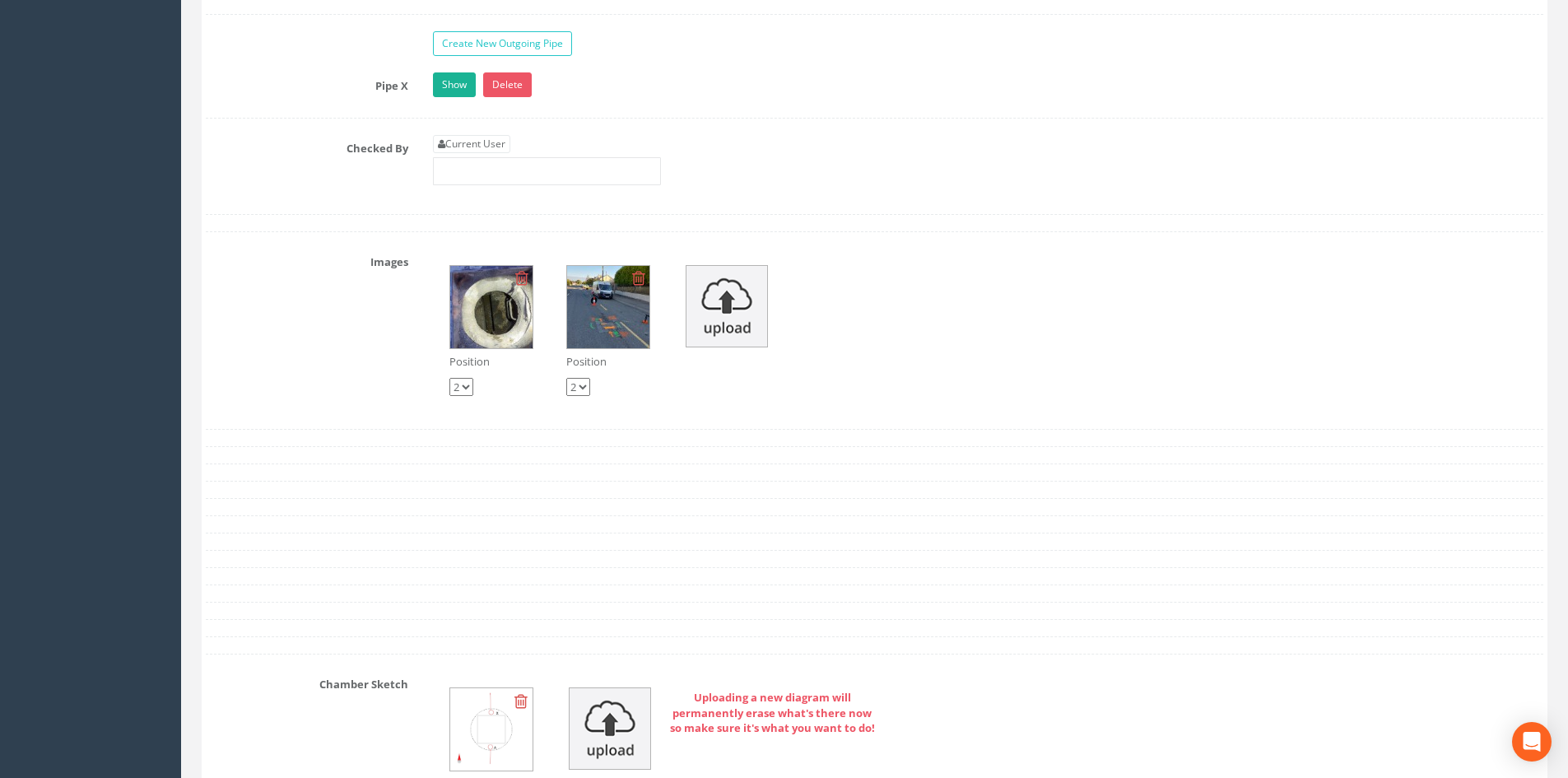
scroll to position [3182, 0]
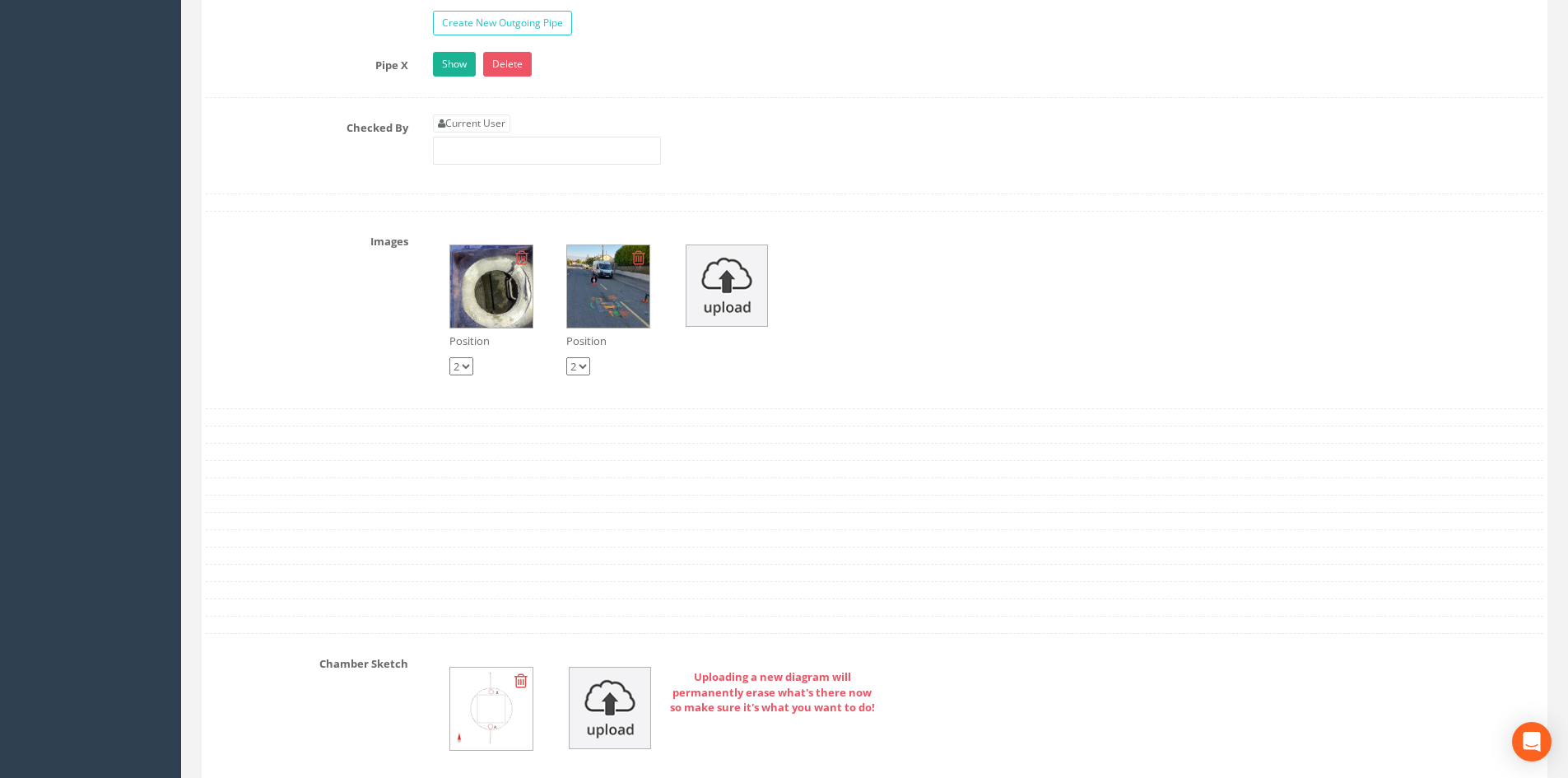
click at [463, 363] on select "1 2" at bounding box center [461, 366] width 24 height 18
click at [449, 357] on select "1 2" at bounding box center [461, 366] width 24 height 18
click at [459, 361] on select "1 2" at bounding box center [461, 366] width 24 height 18
select select "string:2"
click at [449, 357] on select "1 2" at bounding box center [461, 366] width 24 height 18
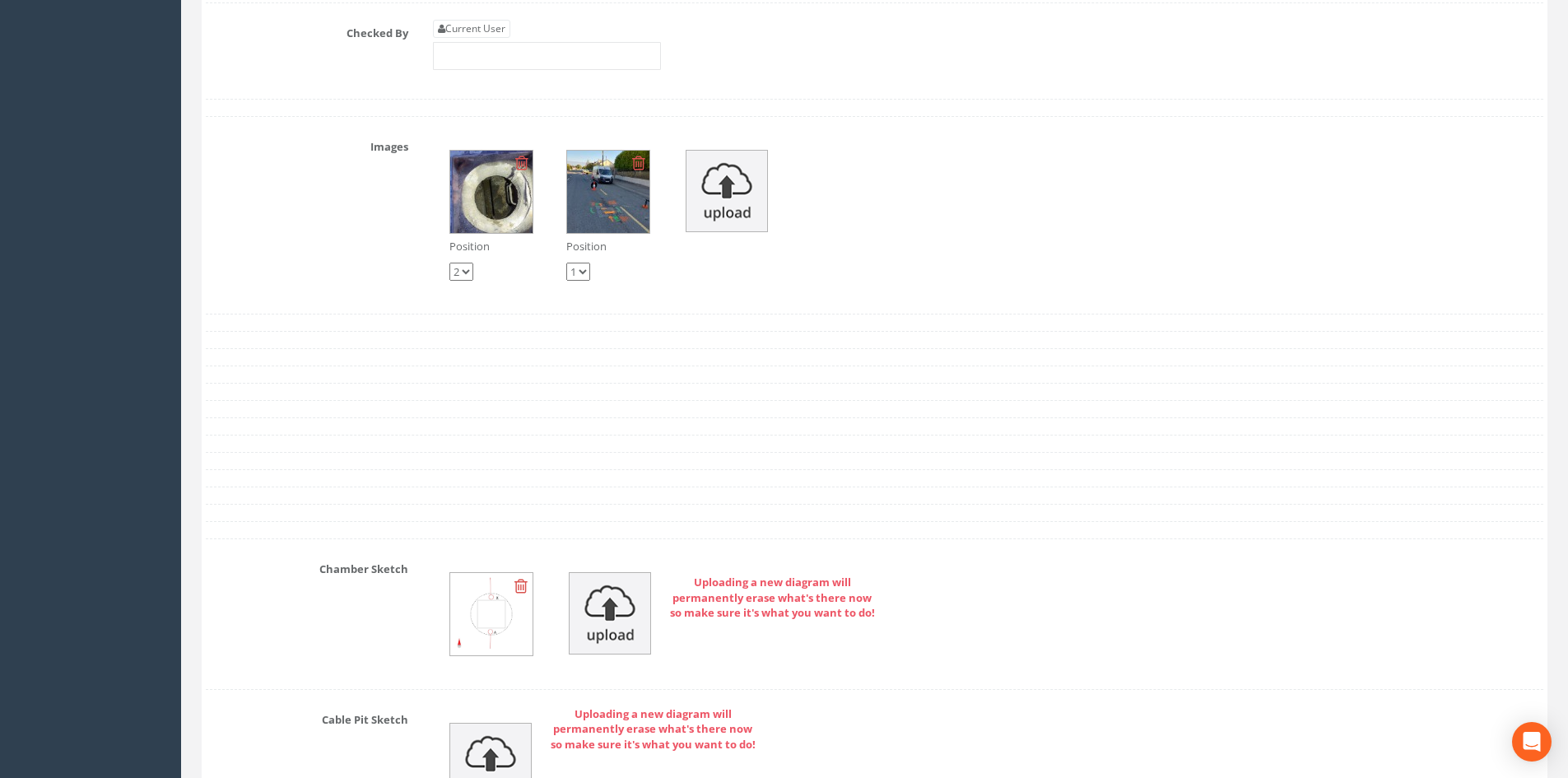
scroll to position [3292, 0]
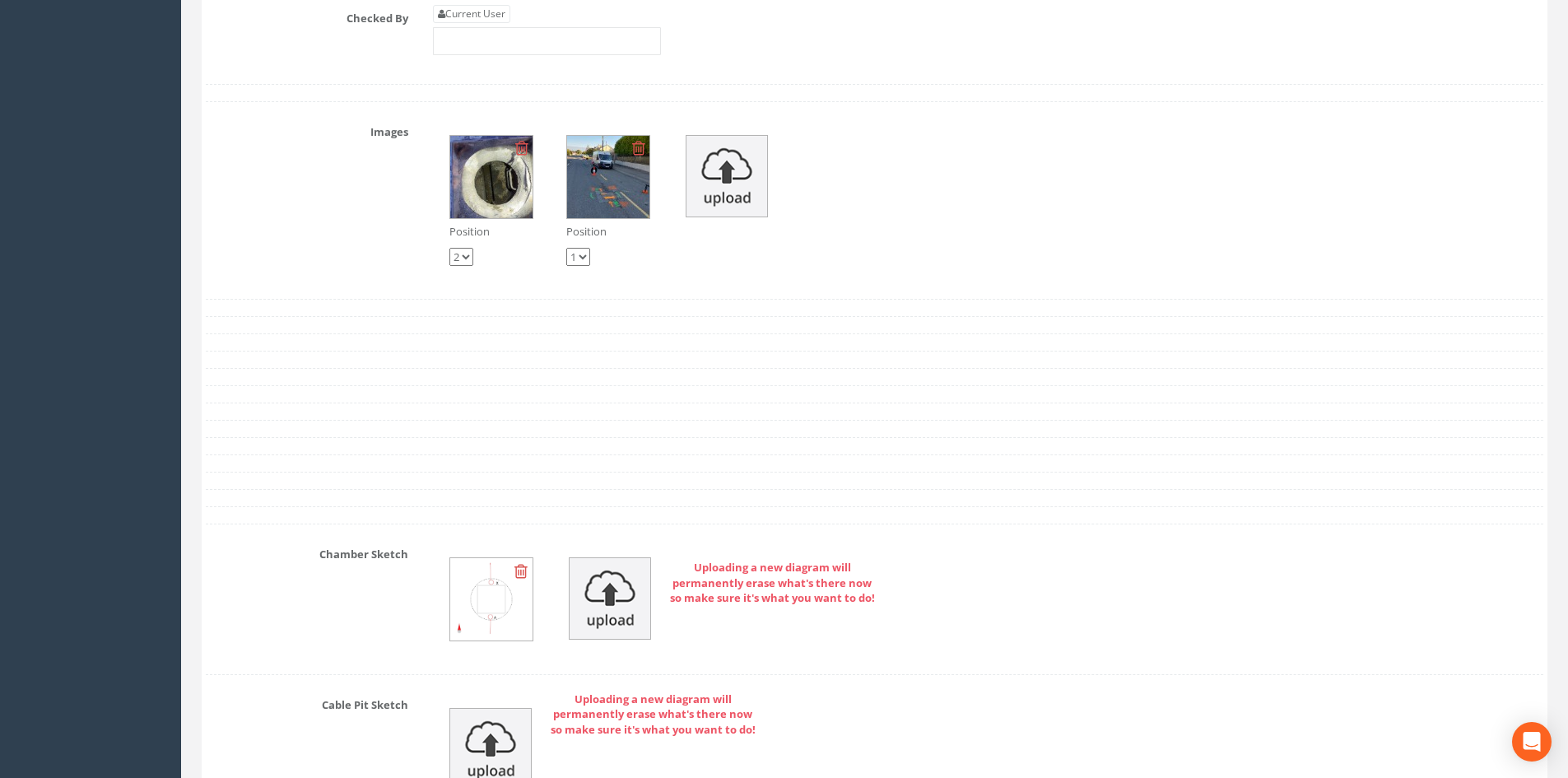
click at [583, 261] on select "1 2" at bounding box center [578, 256] width 24 height 18
select select "string:2"
click at [566, 247] on select "1 2" at bounding box center [578, 256] width 24 height 18
select select "string:1"
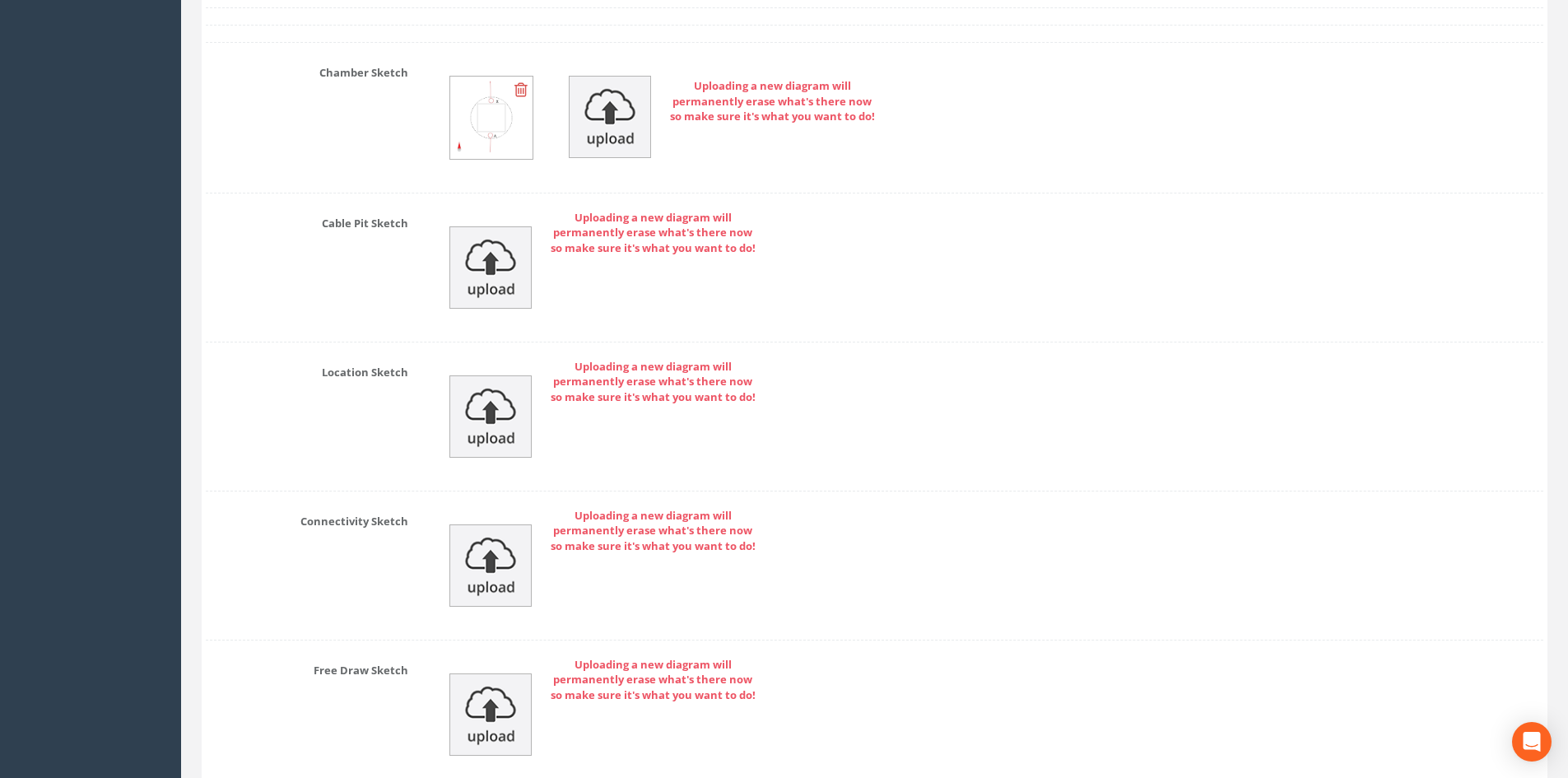
scroll to position [3916, 0]
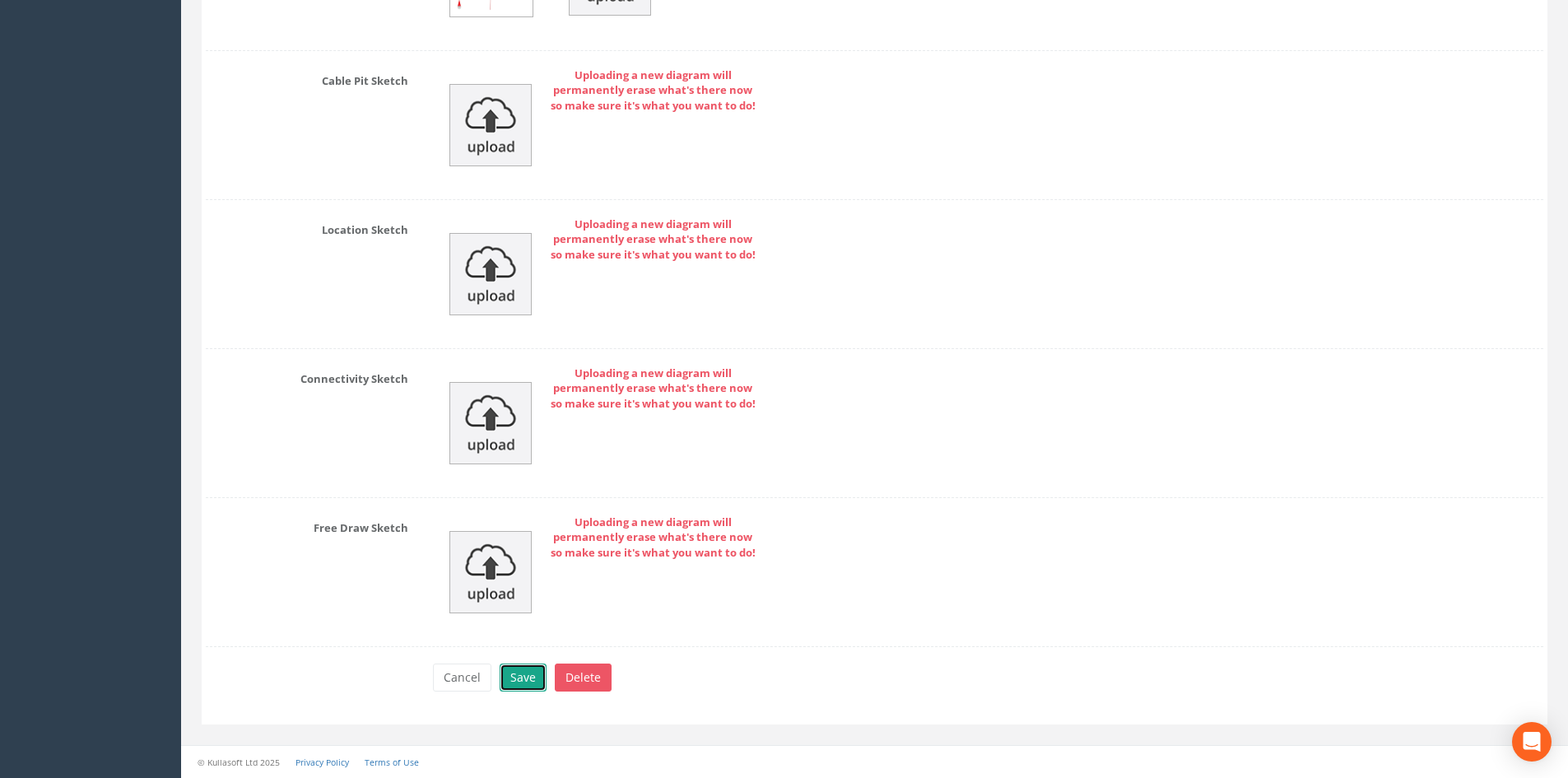
click at [521, 685] on button "Save" at bounding box center [523, 677] width 47 height 28
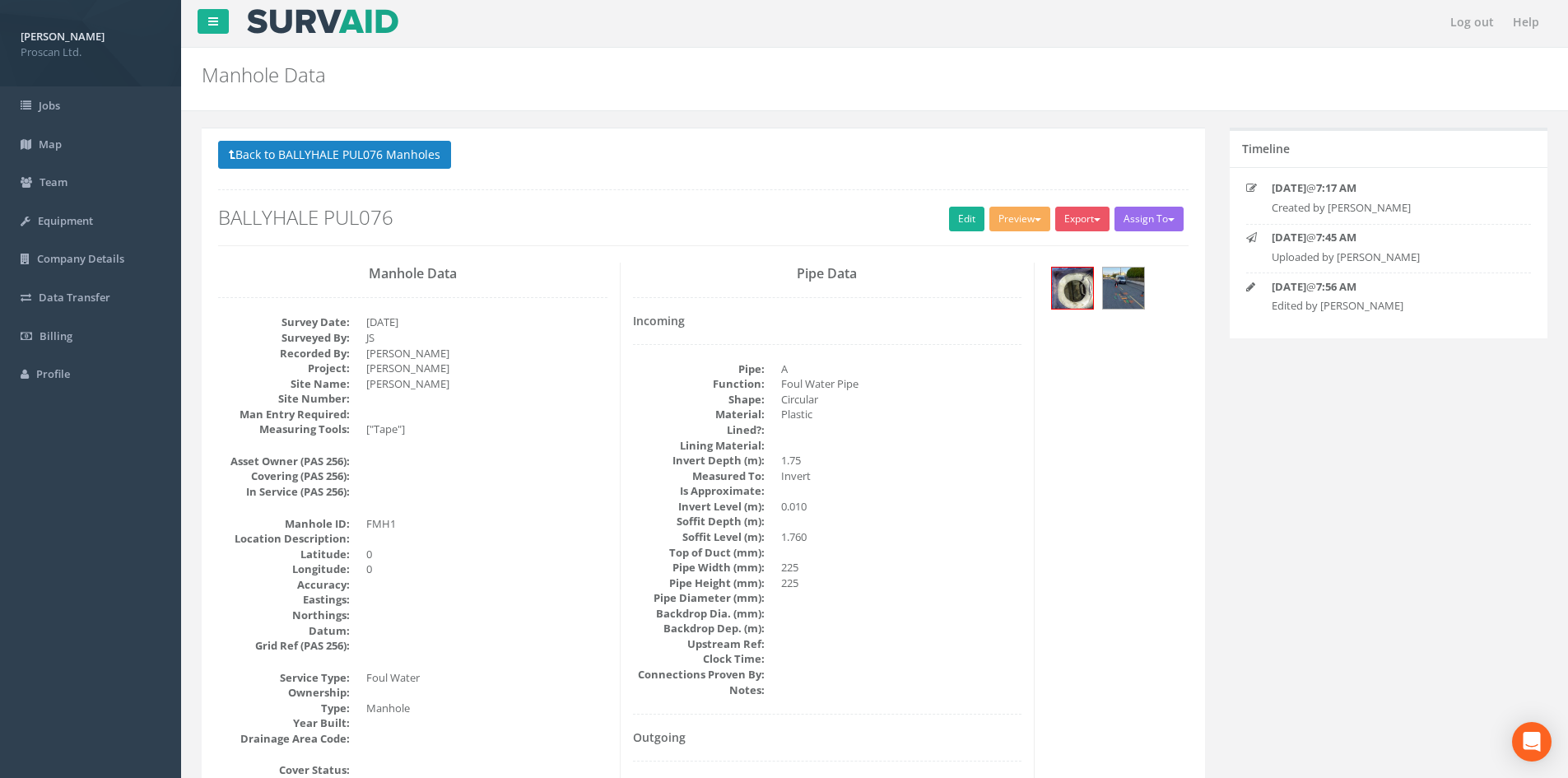
scroll to position [0, 0]
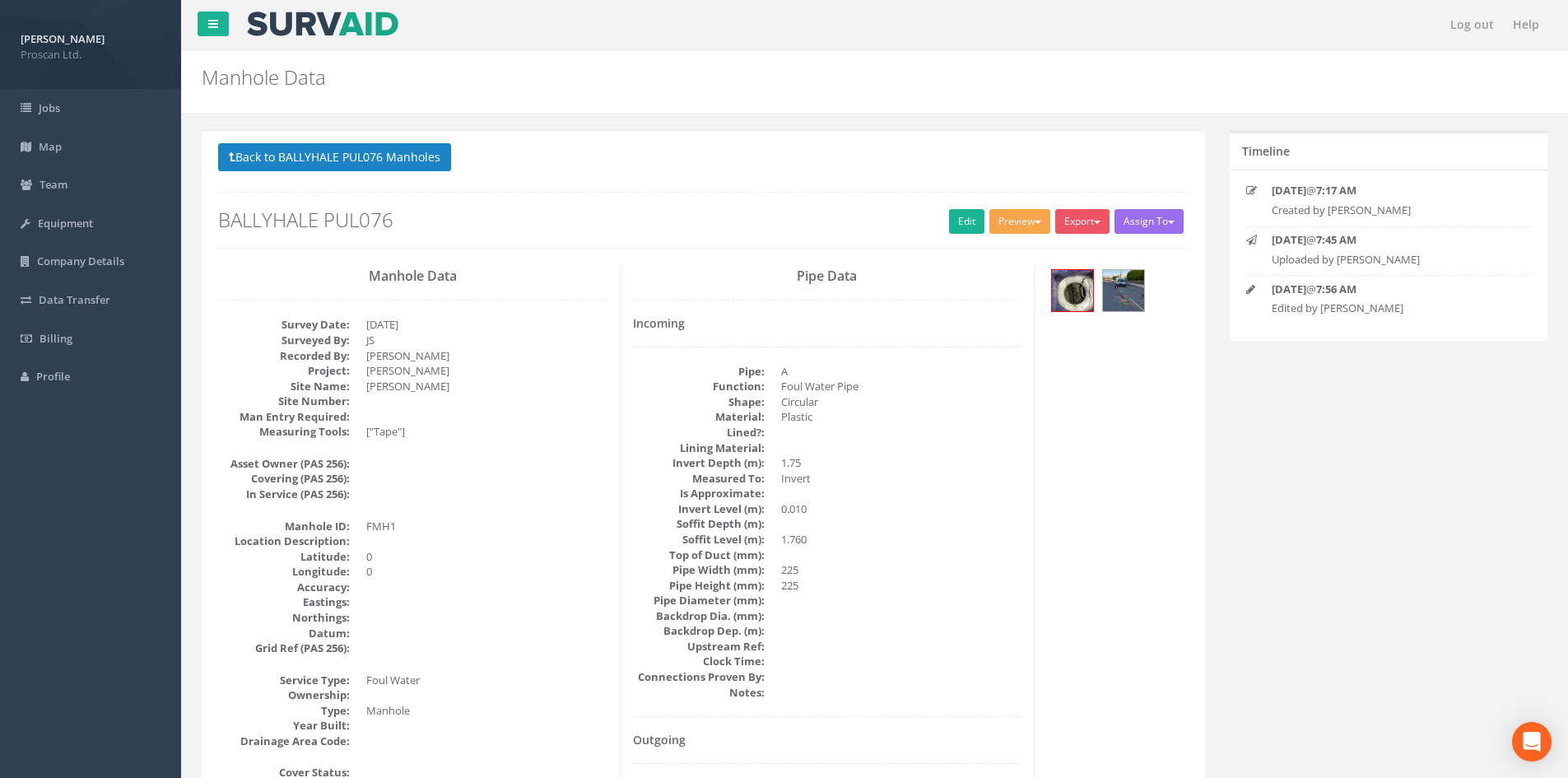
click at [1018, 223] on button "Preview" at bounding box center [1020, 221] width 61 height 25
click at [1009, 250] on link "Proscan Manhole" at bounding box center [989, 255] width 125 height 26
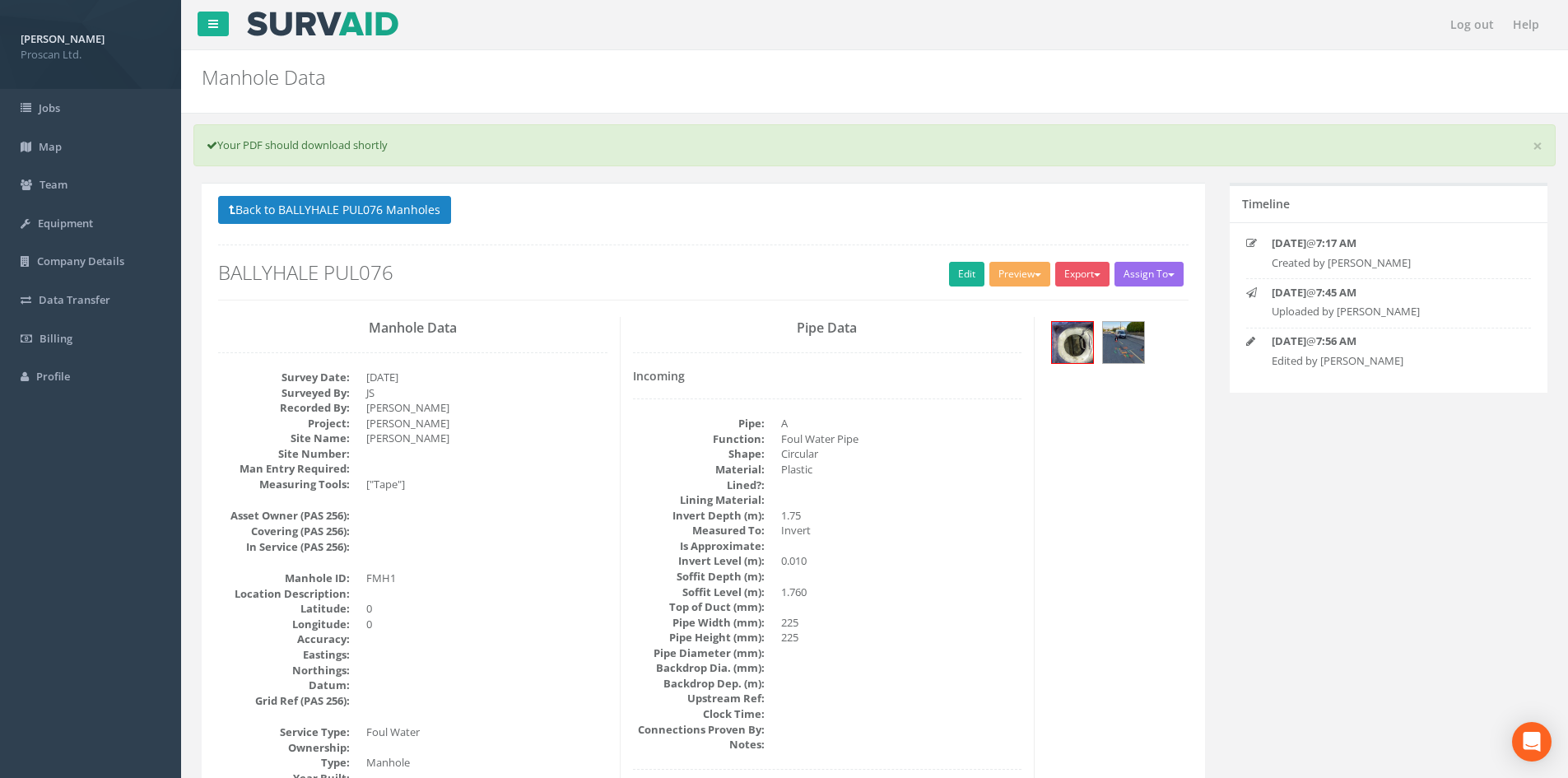
click at [960, 260] on div "Back to BALLYHALE PUL076 Manholes Back to Map Assign To No Companies Added Expo…" at bounding box center [703, 248] width 970 height 105
click at [954, 269] on link "Edit" at bounding box center [967, 273] width 36 height 25
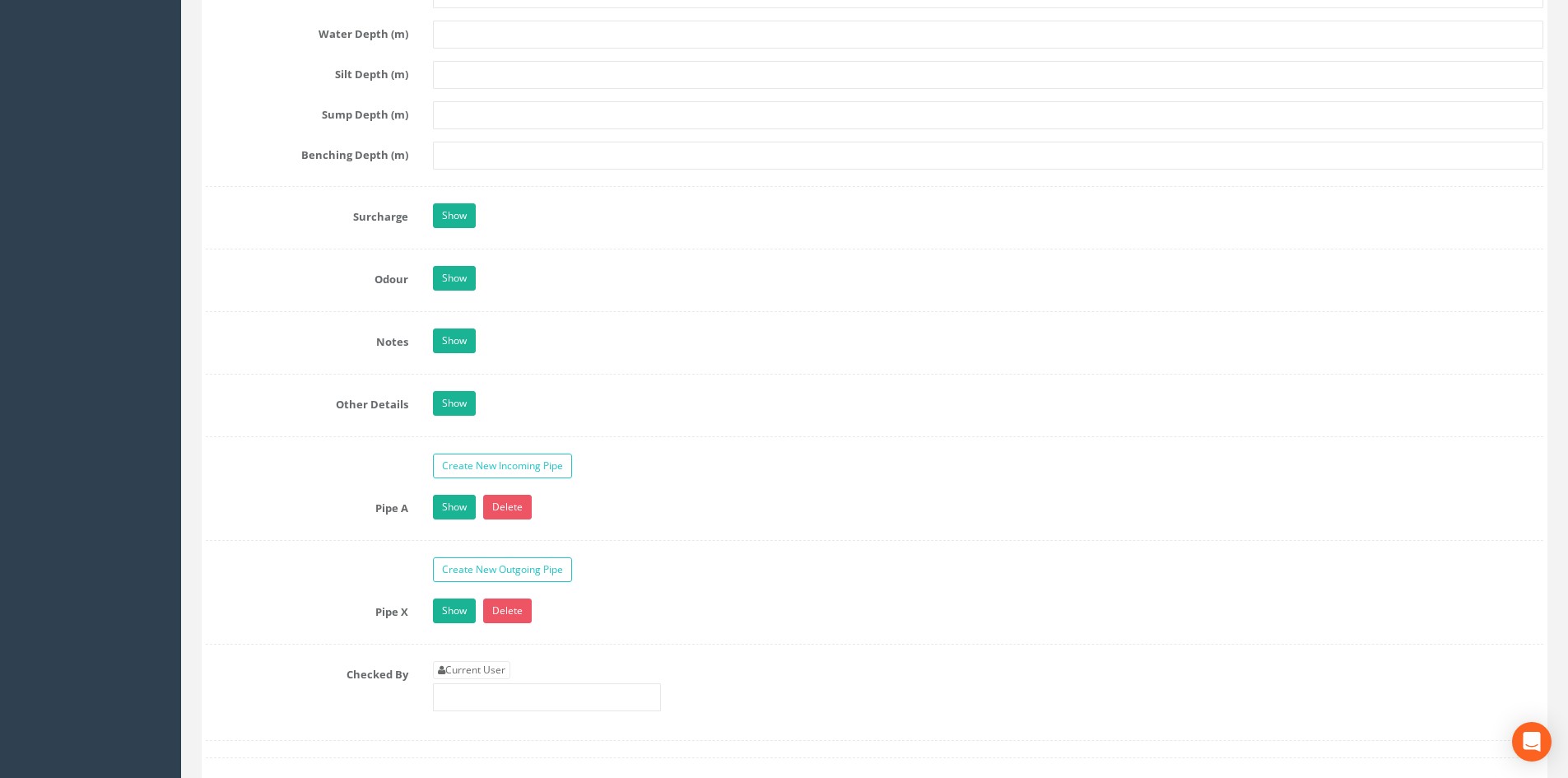
scroll to position [2743, 0]
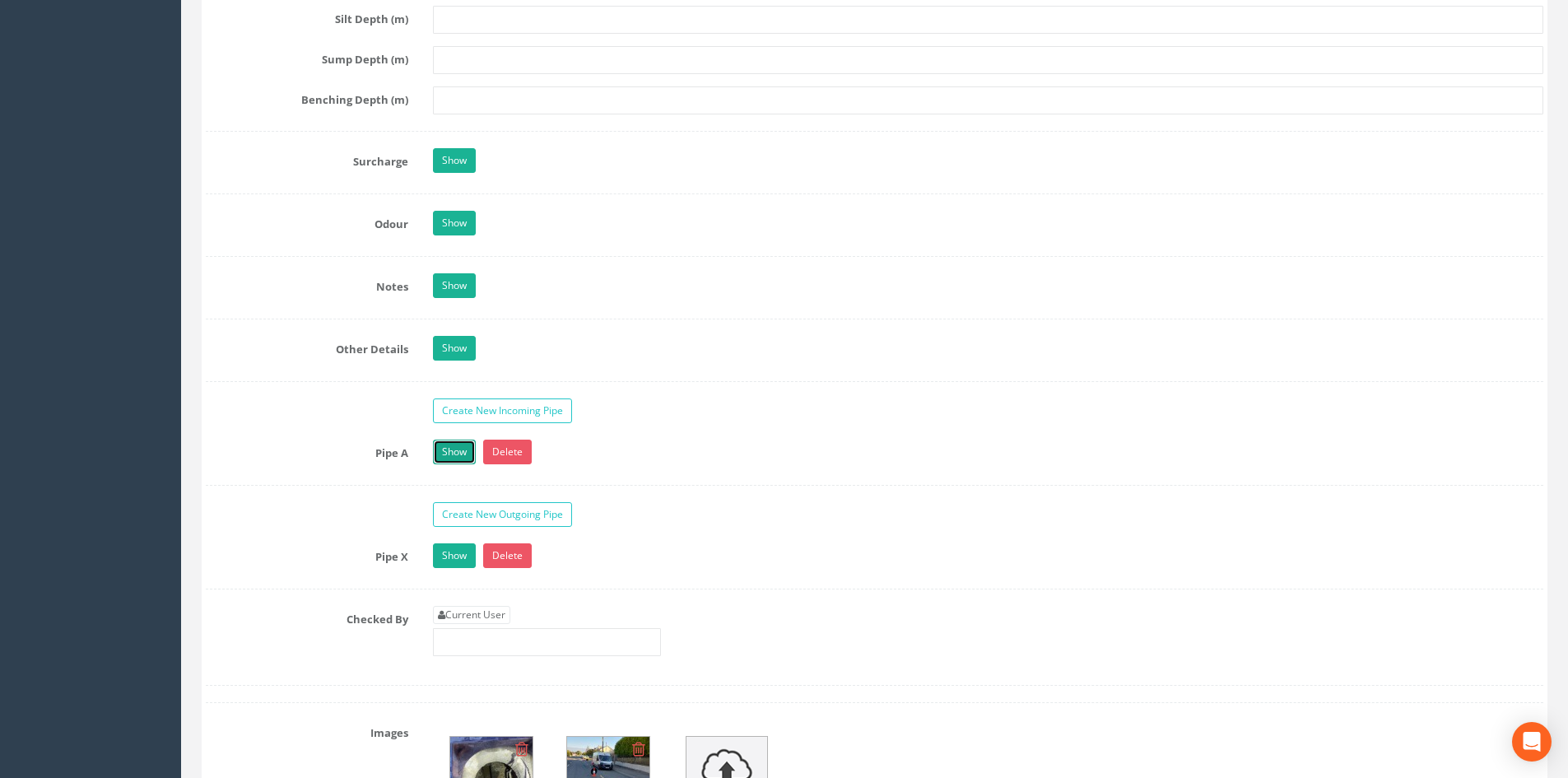
click at [454, 461] on link "Show" at bounding box center [453, 451] width 43 height 25
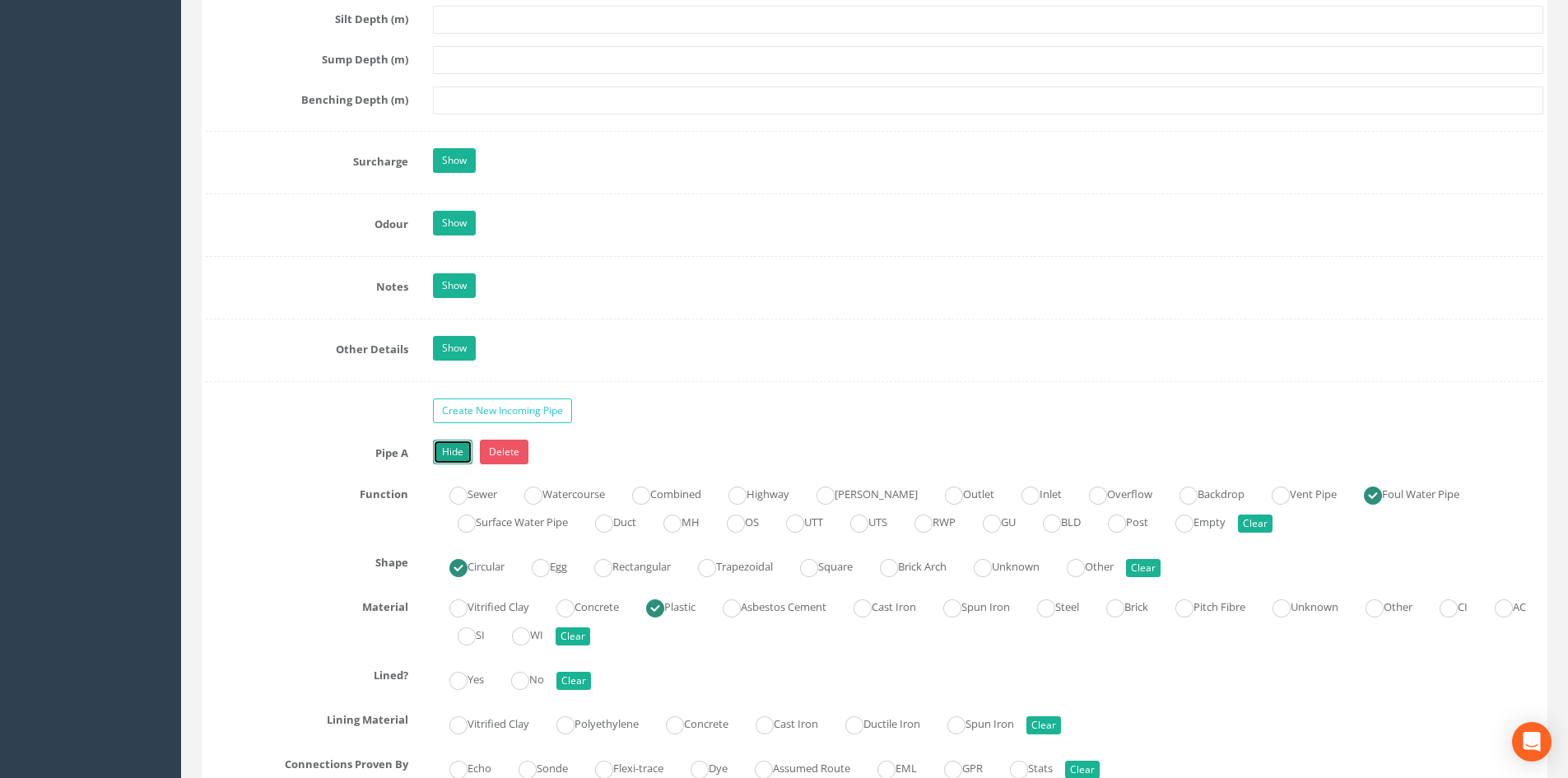
click at [442, 440] on link "Hide" at bounding box center [452, 451] width 40 height 25
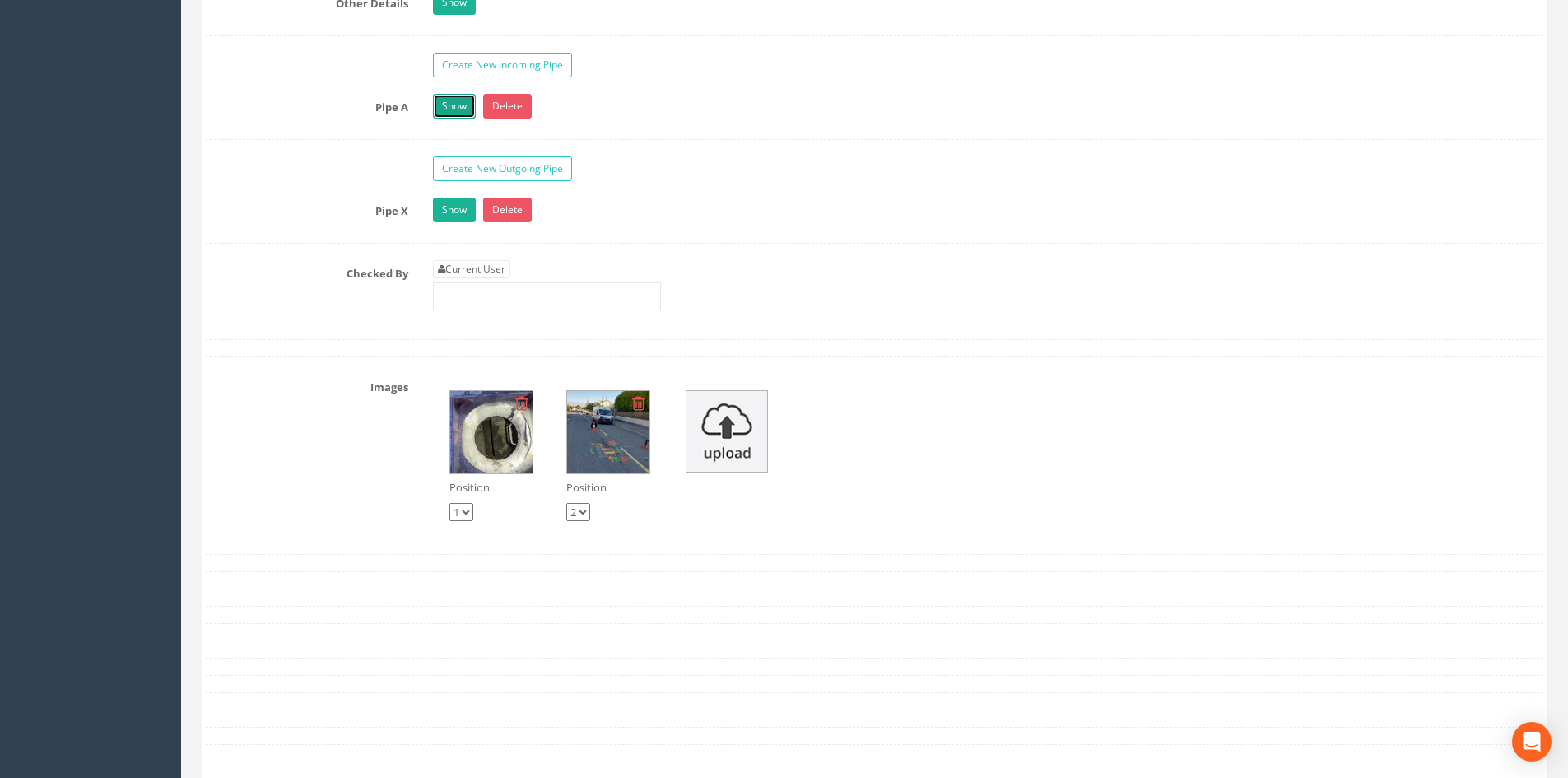
scroll to position [3182, 0]
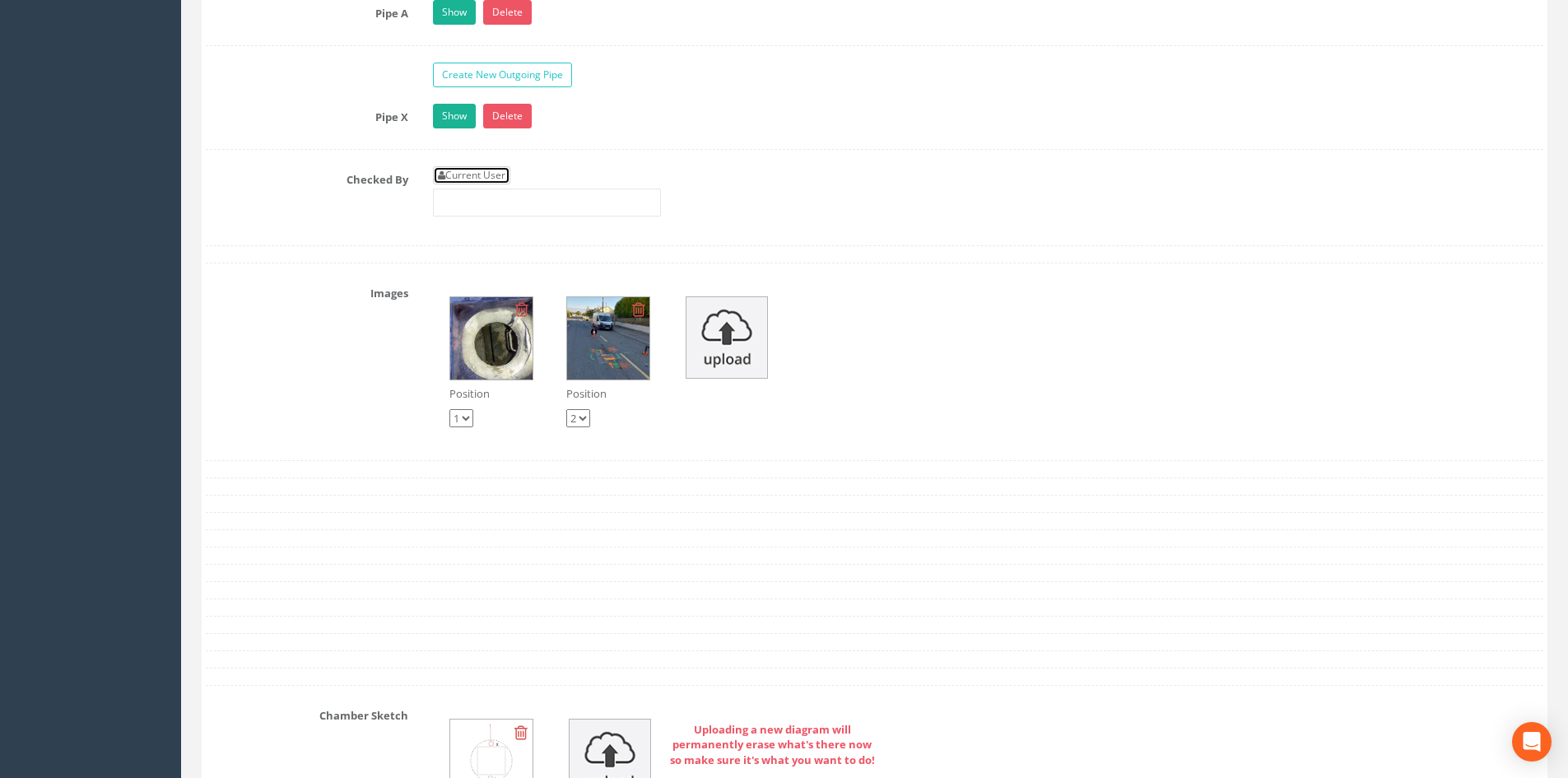
click at [491, 173] on link "Current User" at bounding box center [471, 175] width 77 height 18
type input "[PERSON_NAME]"
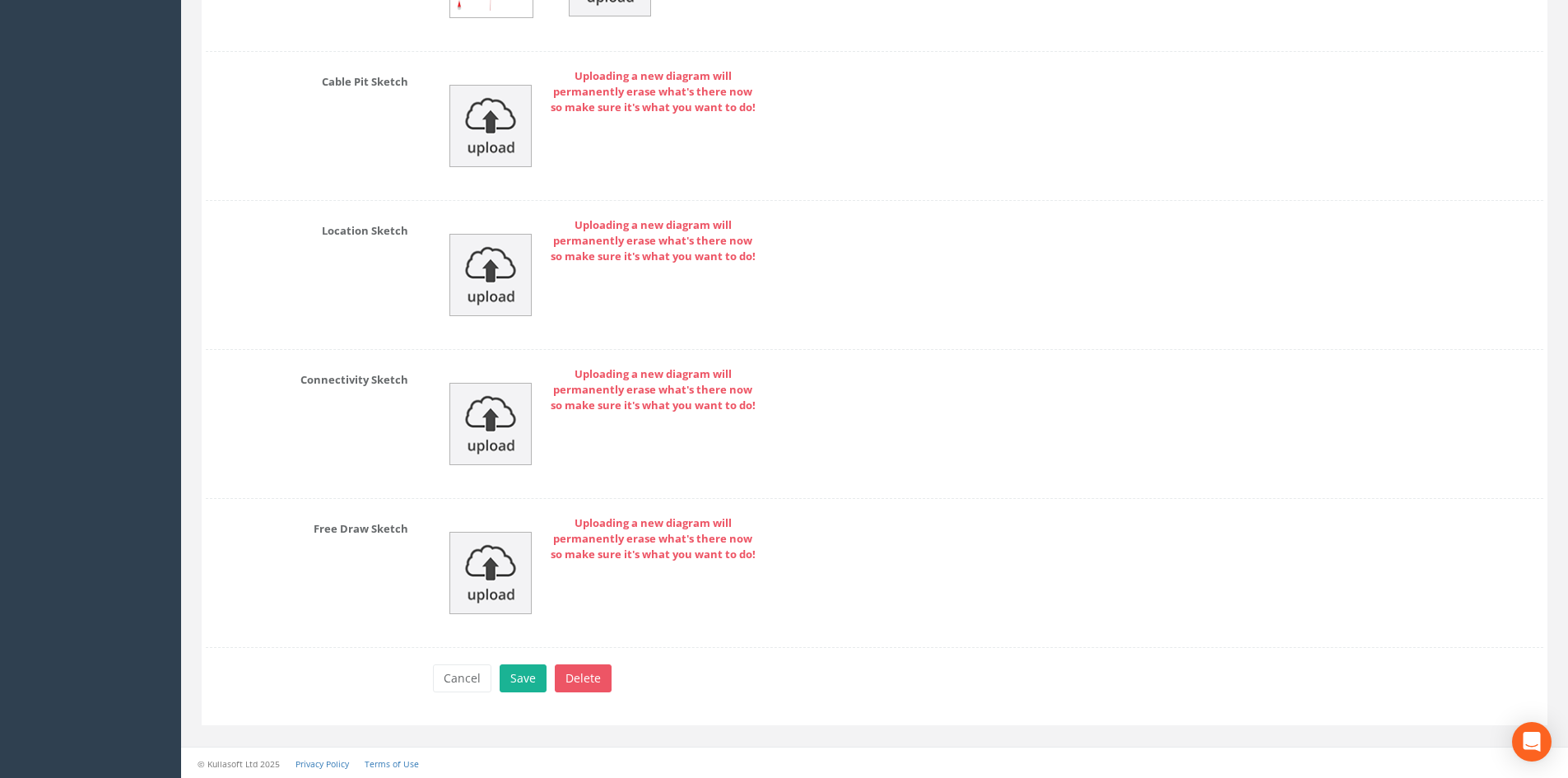
scroll to position [3967, 0]
click at [510, 679] on button "Save" at bounding box center [523, 677] width 47 height 28
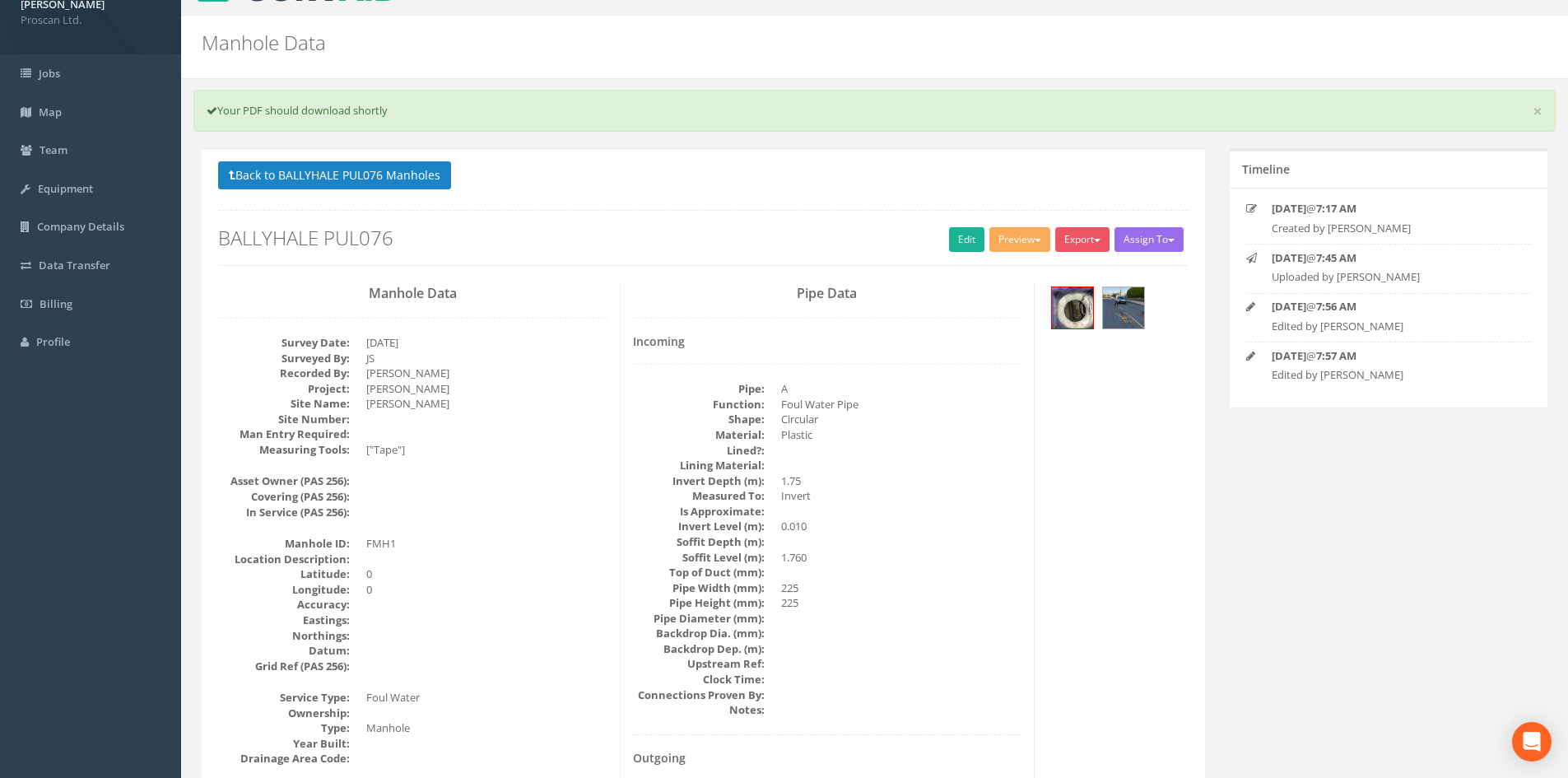
scroll to position [0, 0]
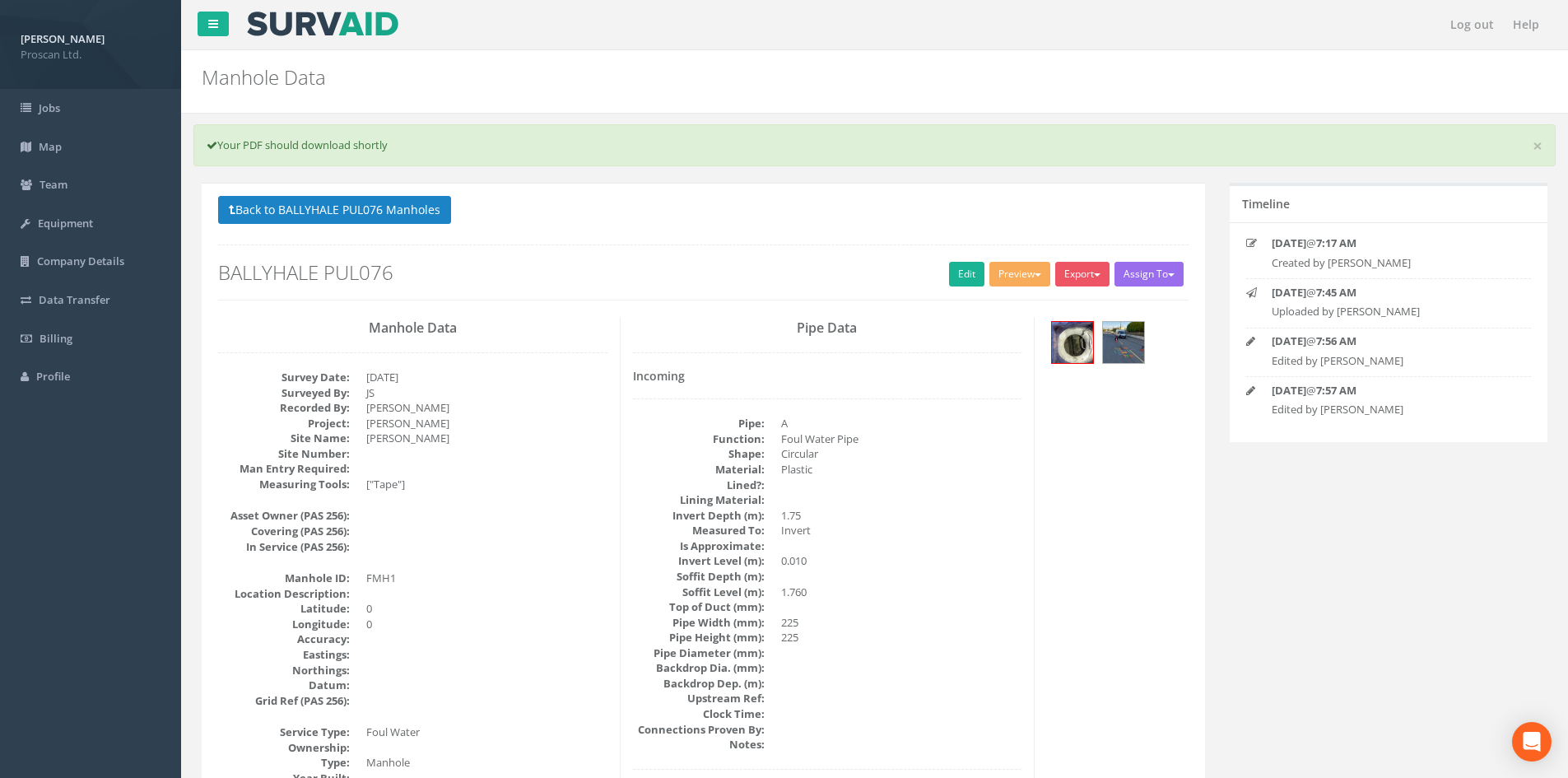
click at [319, 198] on button "Back to BALLYHALE PUL076 Manholes" at bounding box center [334, 210] width 233 height 28
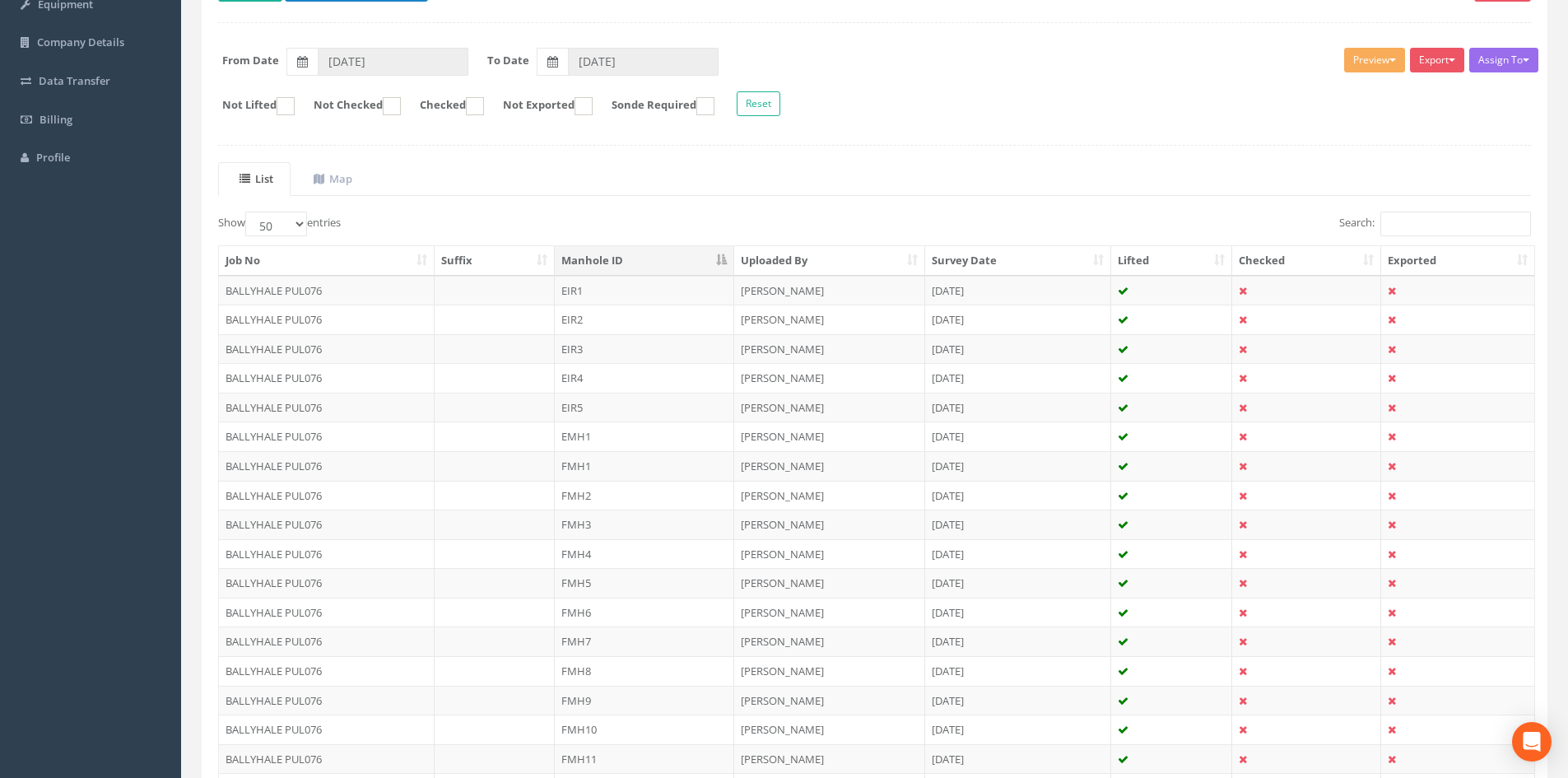
scroll to position [220, 0]
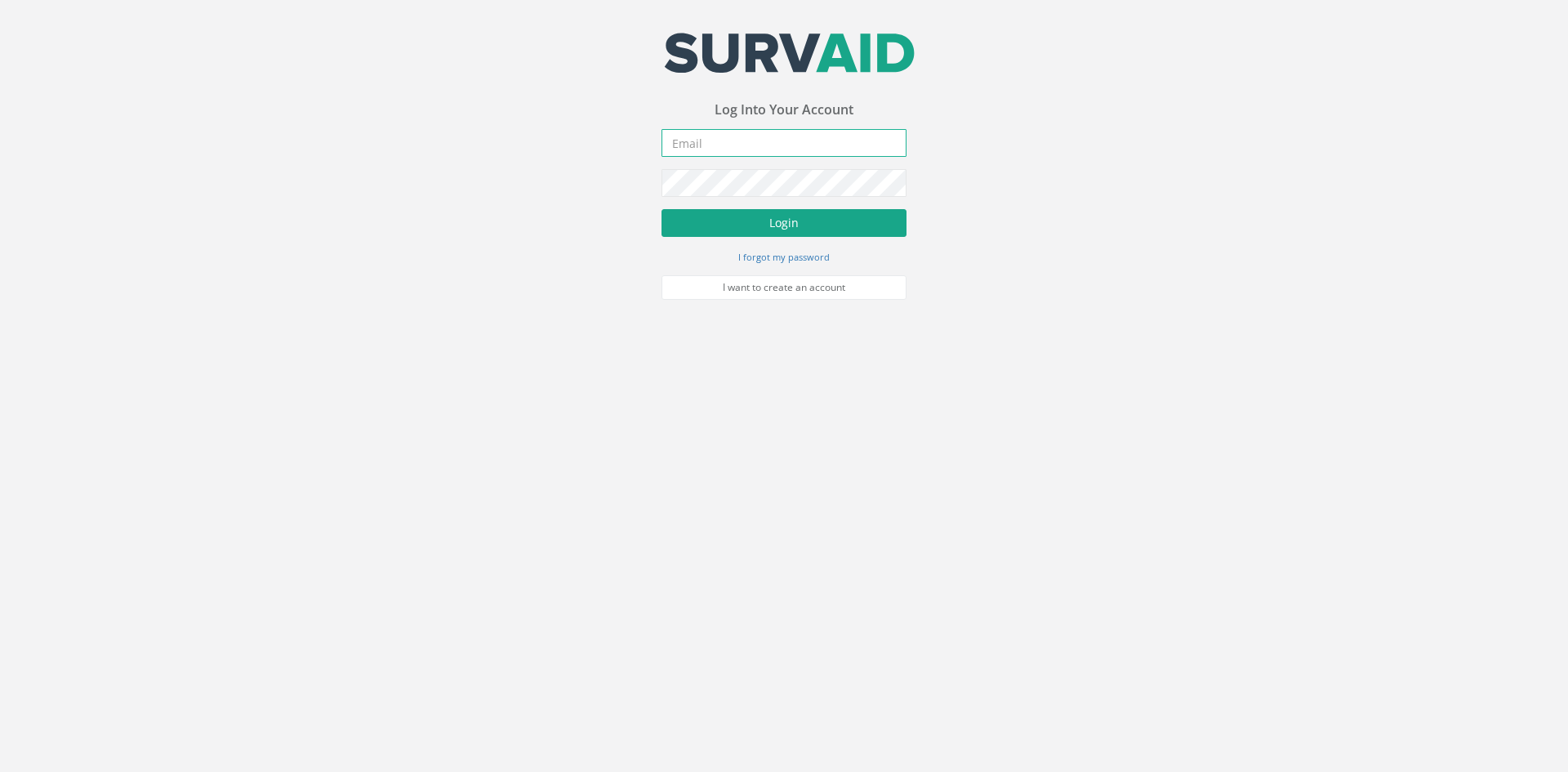
type input "[PERSON_NAME][EMAIL_ADDRESS][DOMAIN_NAME]"
click at [731, 216] on button "Login" at bounding box center [783, 223] width 245 height 28
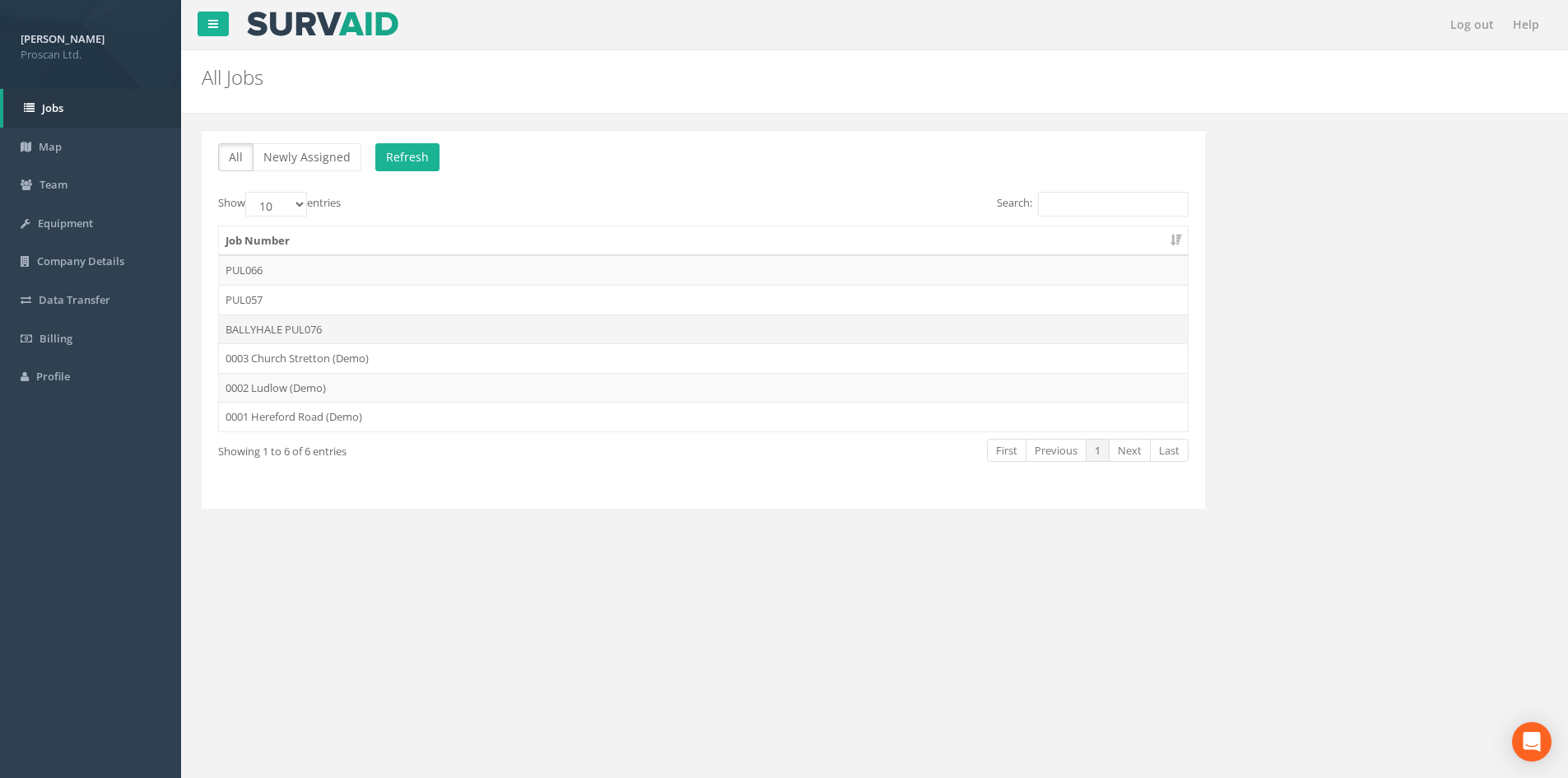
click at [259, 329] on td "BALLYHALE PUL076" at bounding box center [703, 330] width 969 height 30
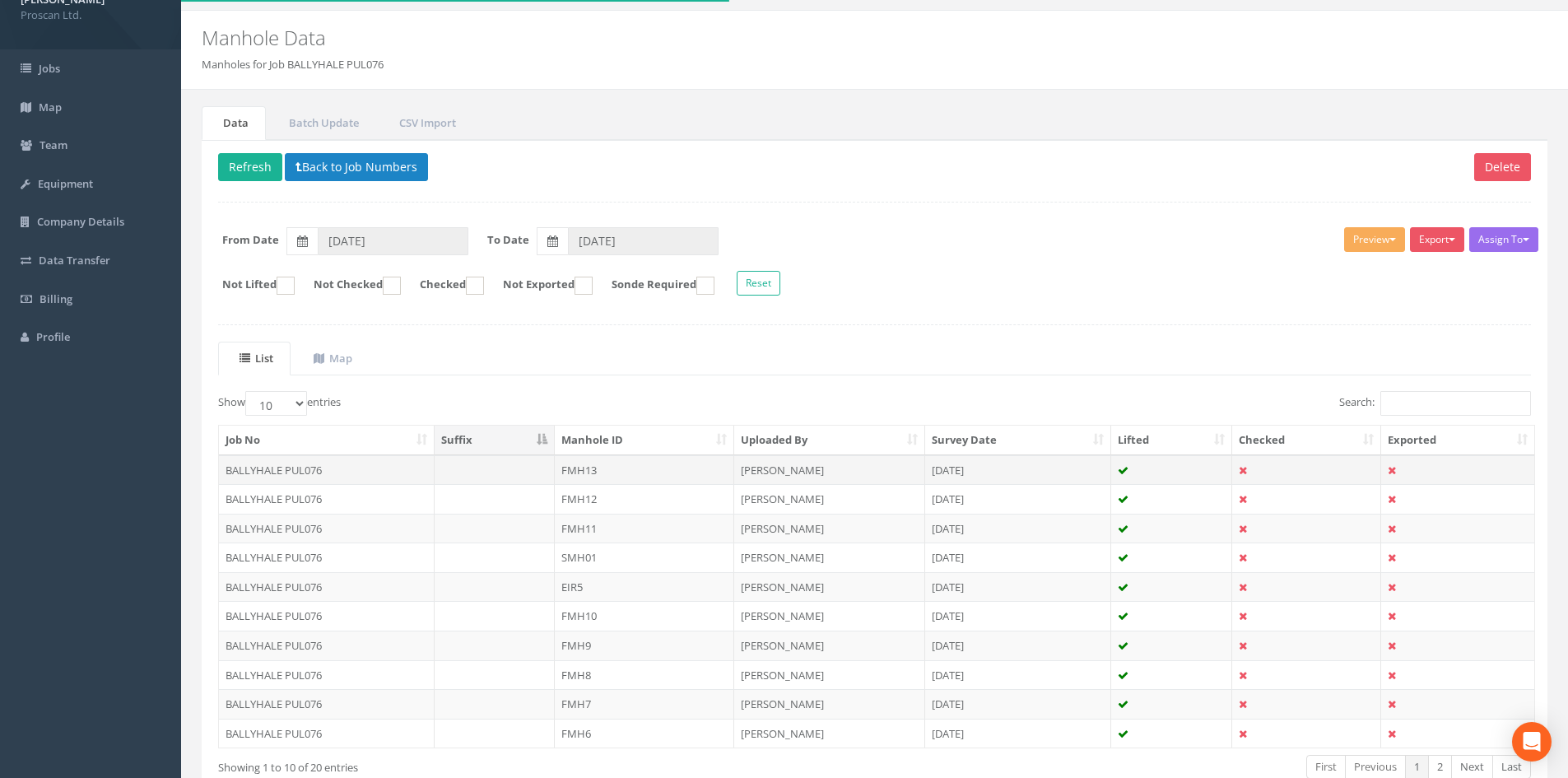
scroll to position [140, 0]
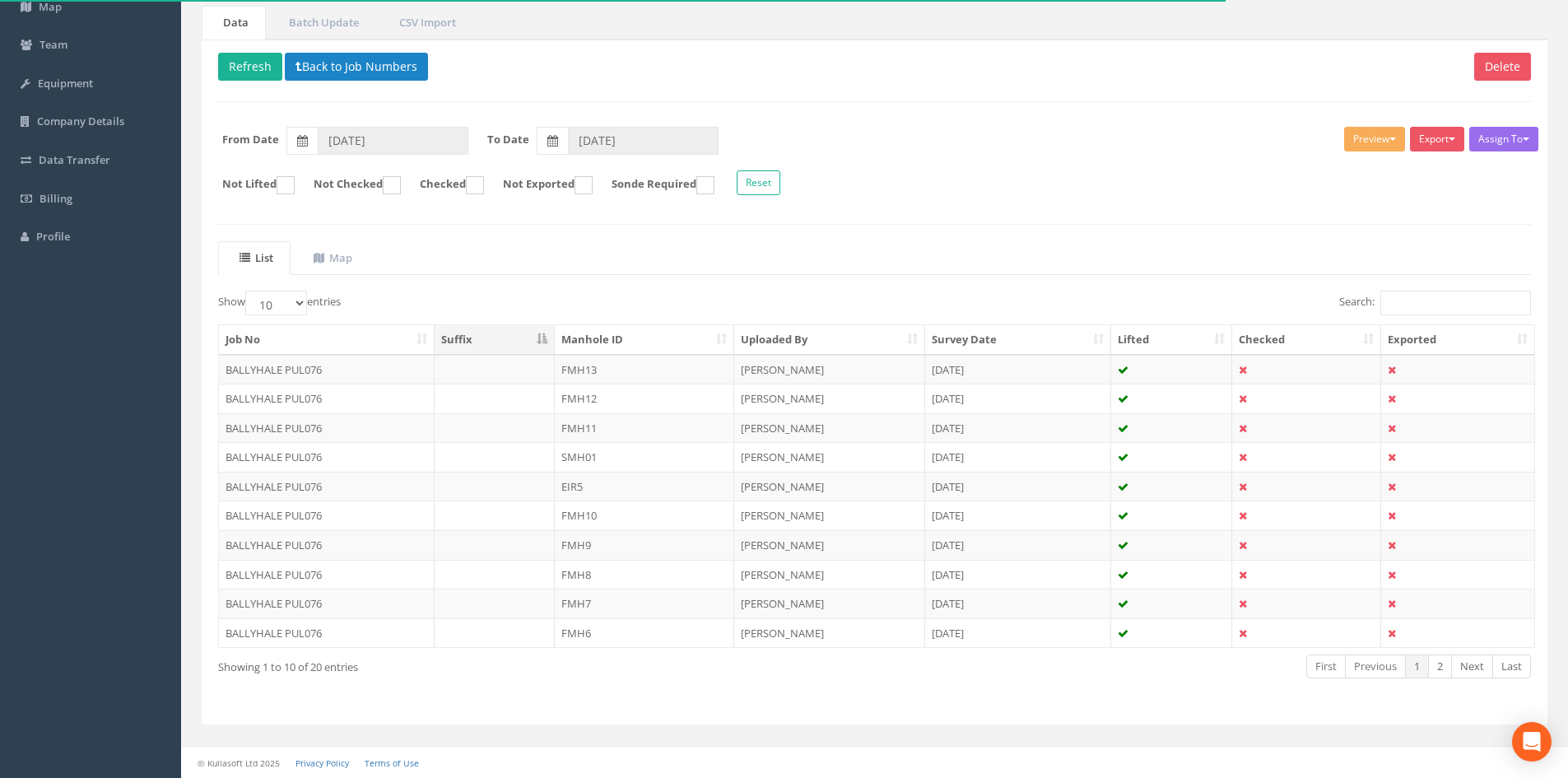
click at [650, 339] on th "Manhole ID" at bounding box center [643, 340] width 179 height 30
click at [592, 376] on td "EIR1" at bounding box center [643, 369] width 179 height 30
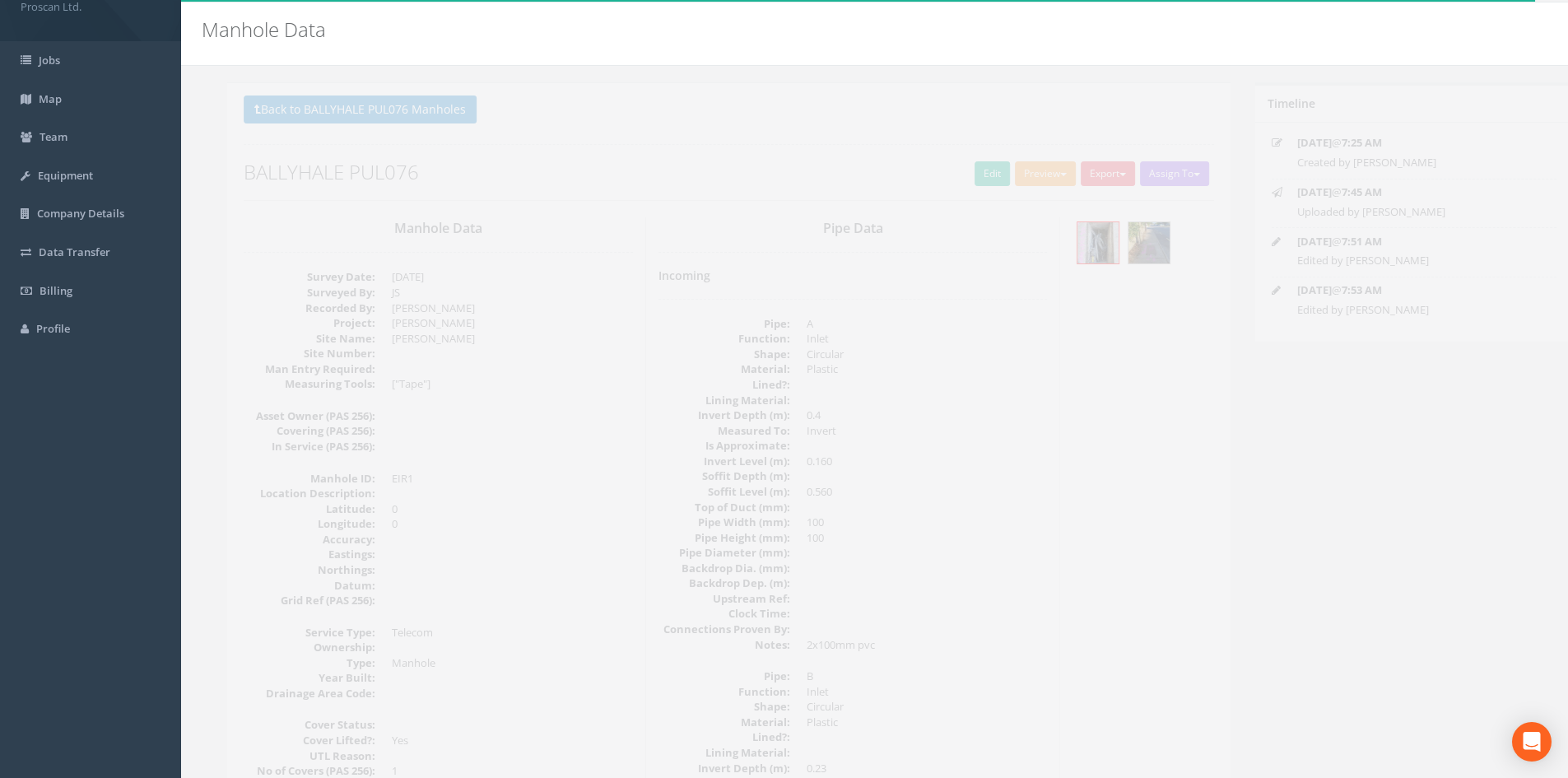
scroll to position [0, 0]
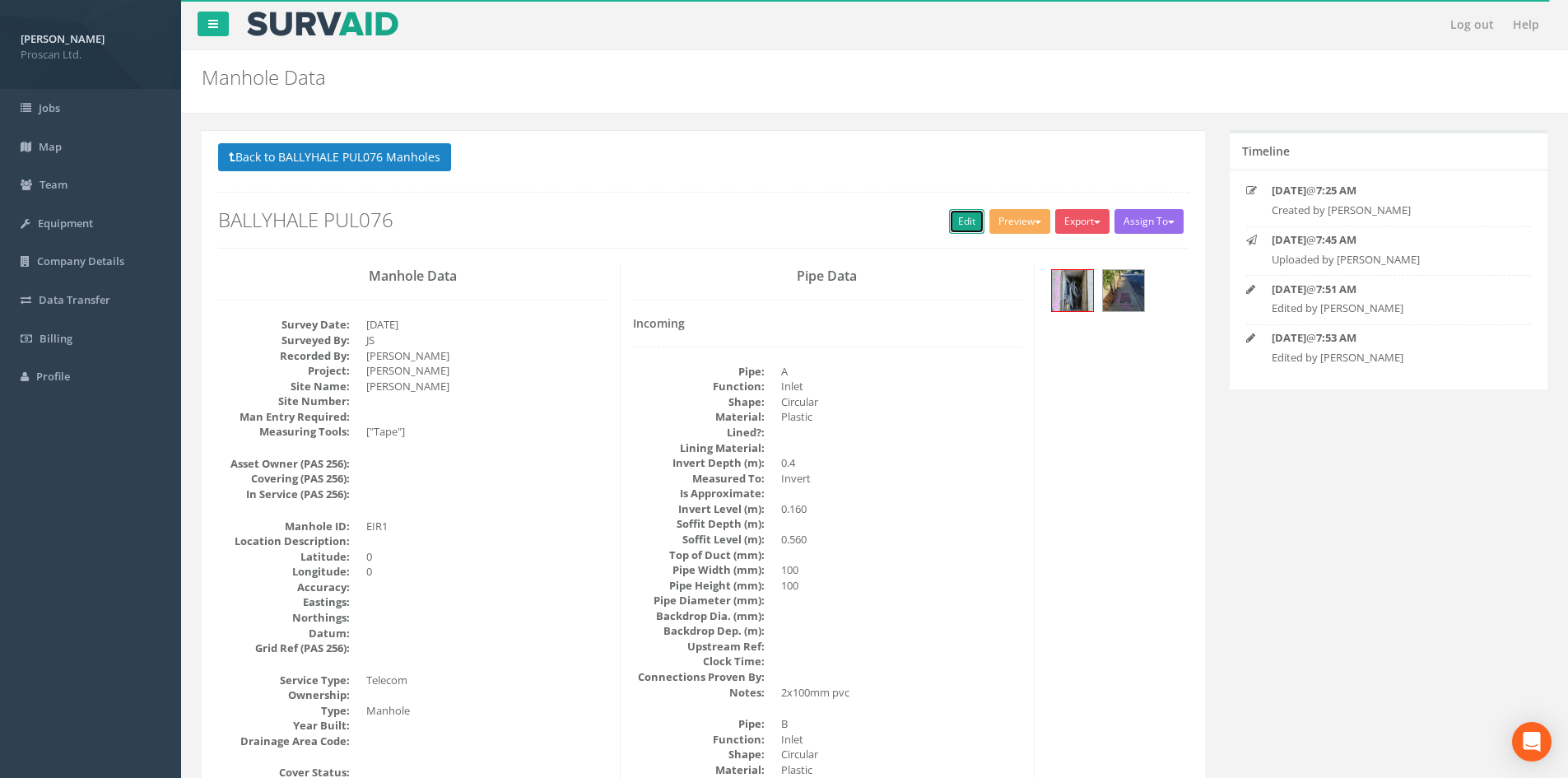
click at [962, 215] on link "Edit" at bounding box center [967, 221] width 36 height 25
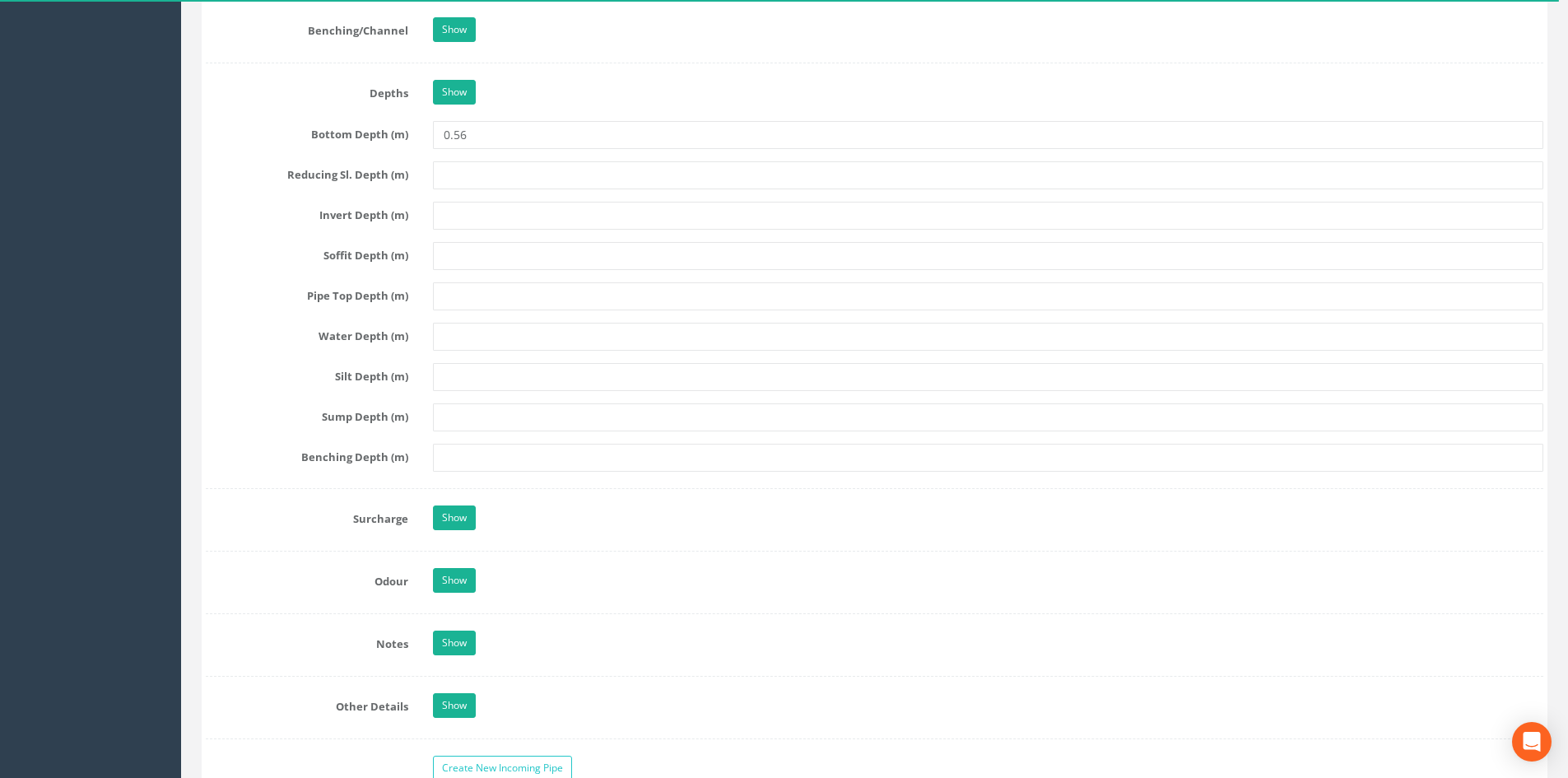
scroll to position [2413, 0]
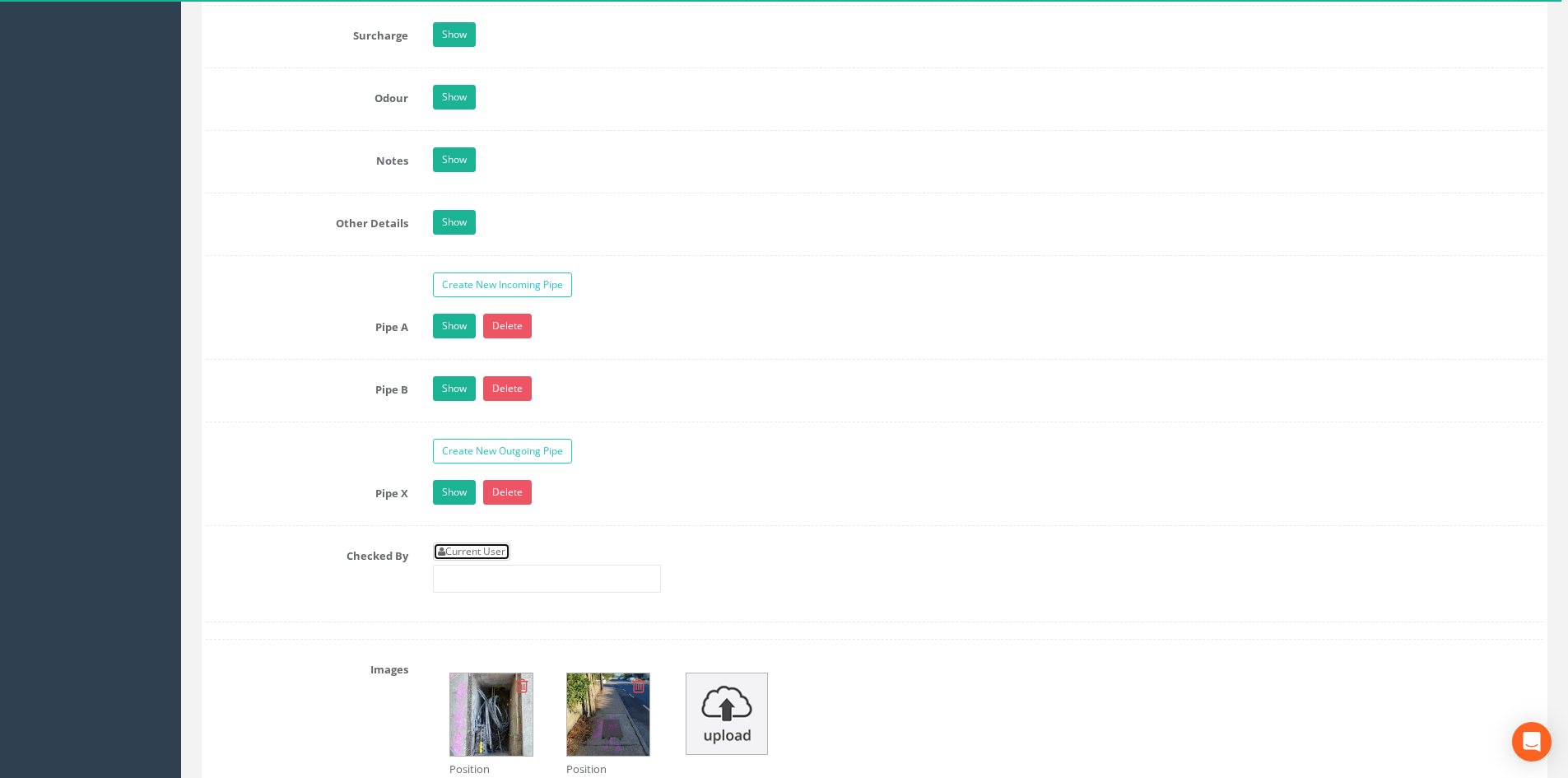
click at [476, 554] on link "Current User" at bounding box center [471, 551] width 77 height 18
type input "[PERSON_NAME]"
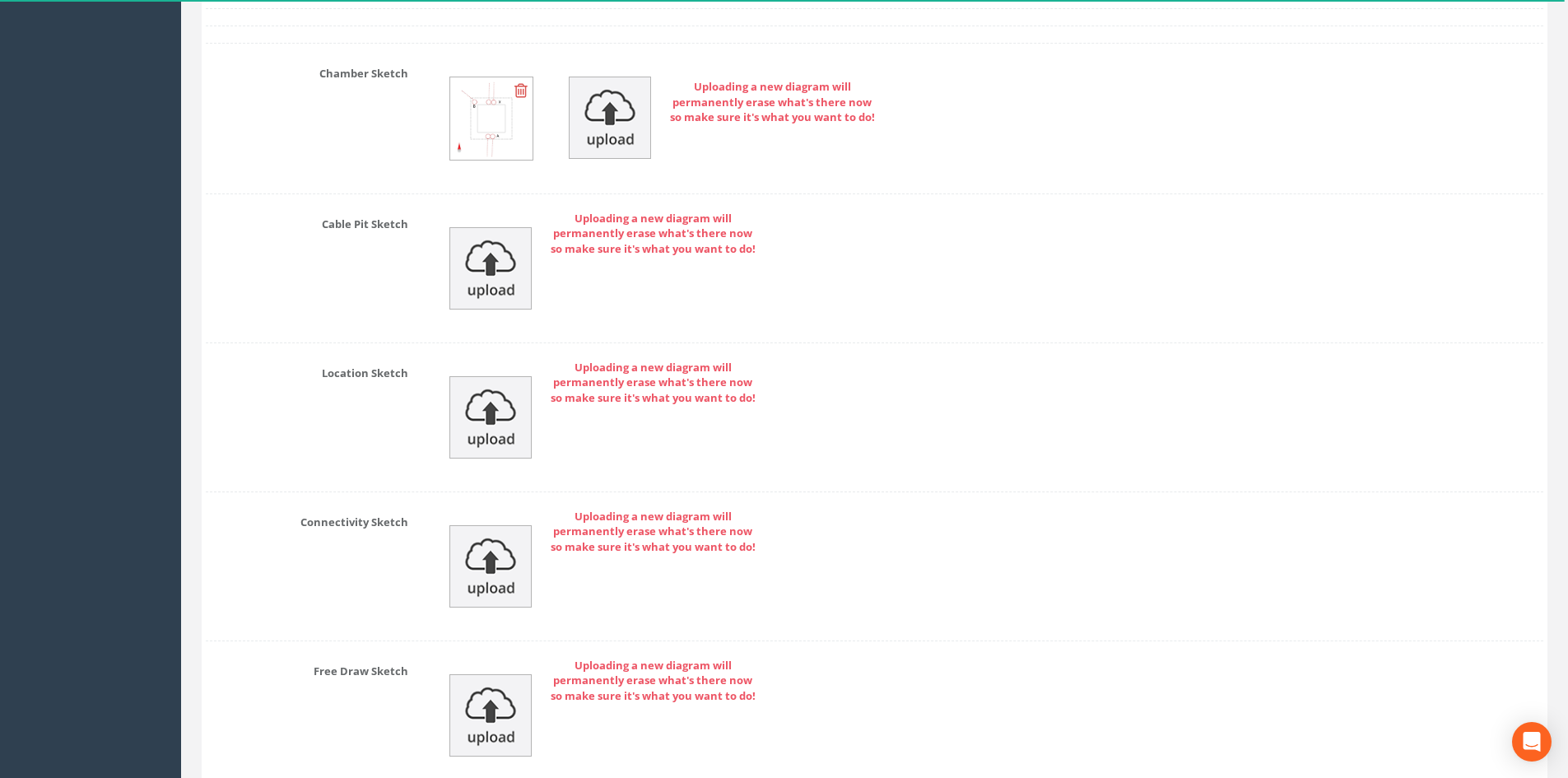
scroll to position [3512, 0]
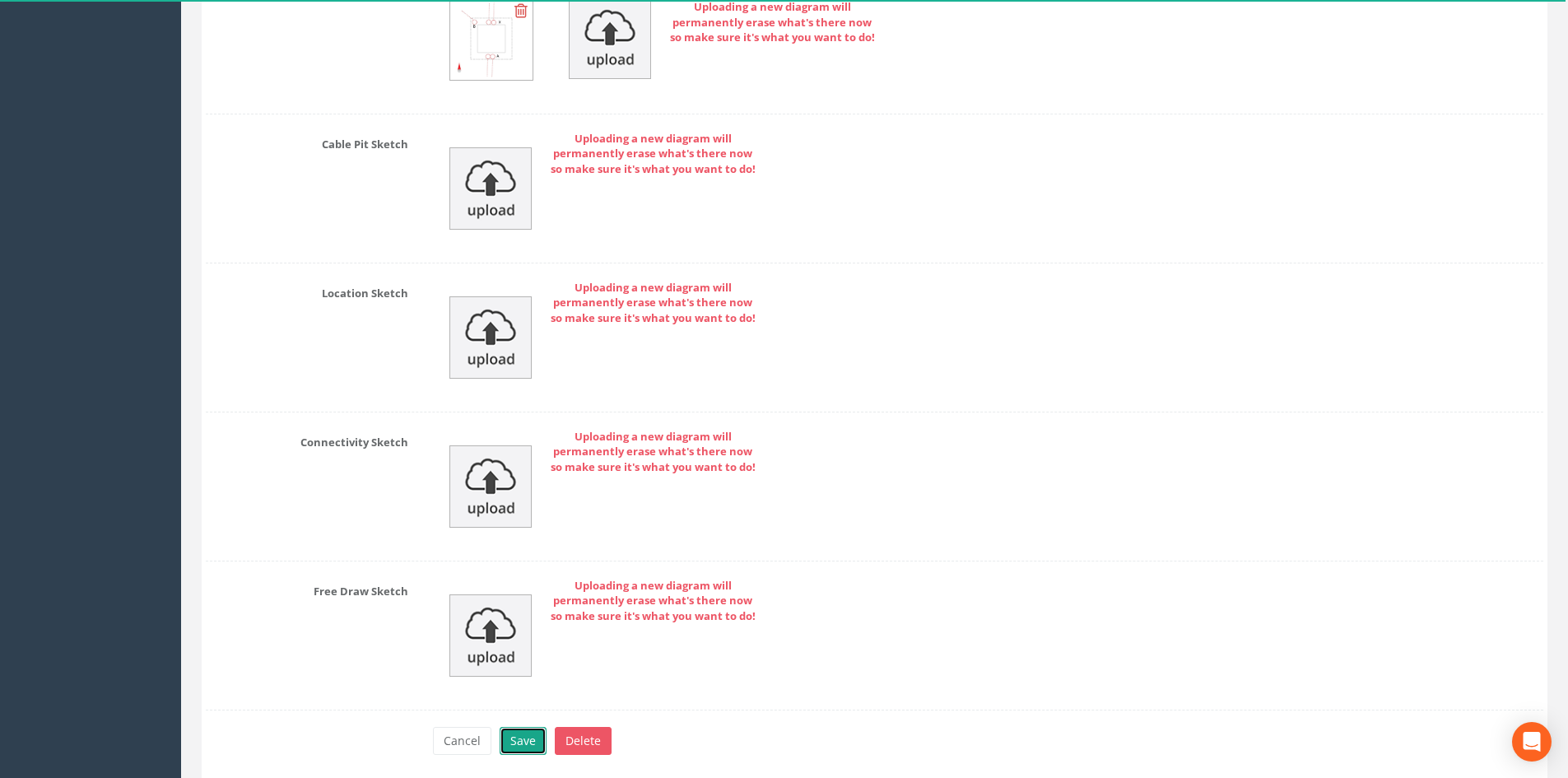
click at [516, 729] on button "Save" at bounding box center [523, 740] width 47 height 28
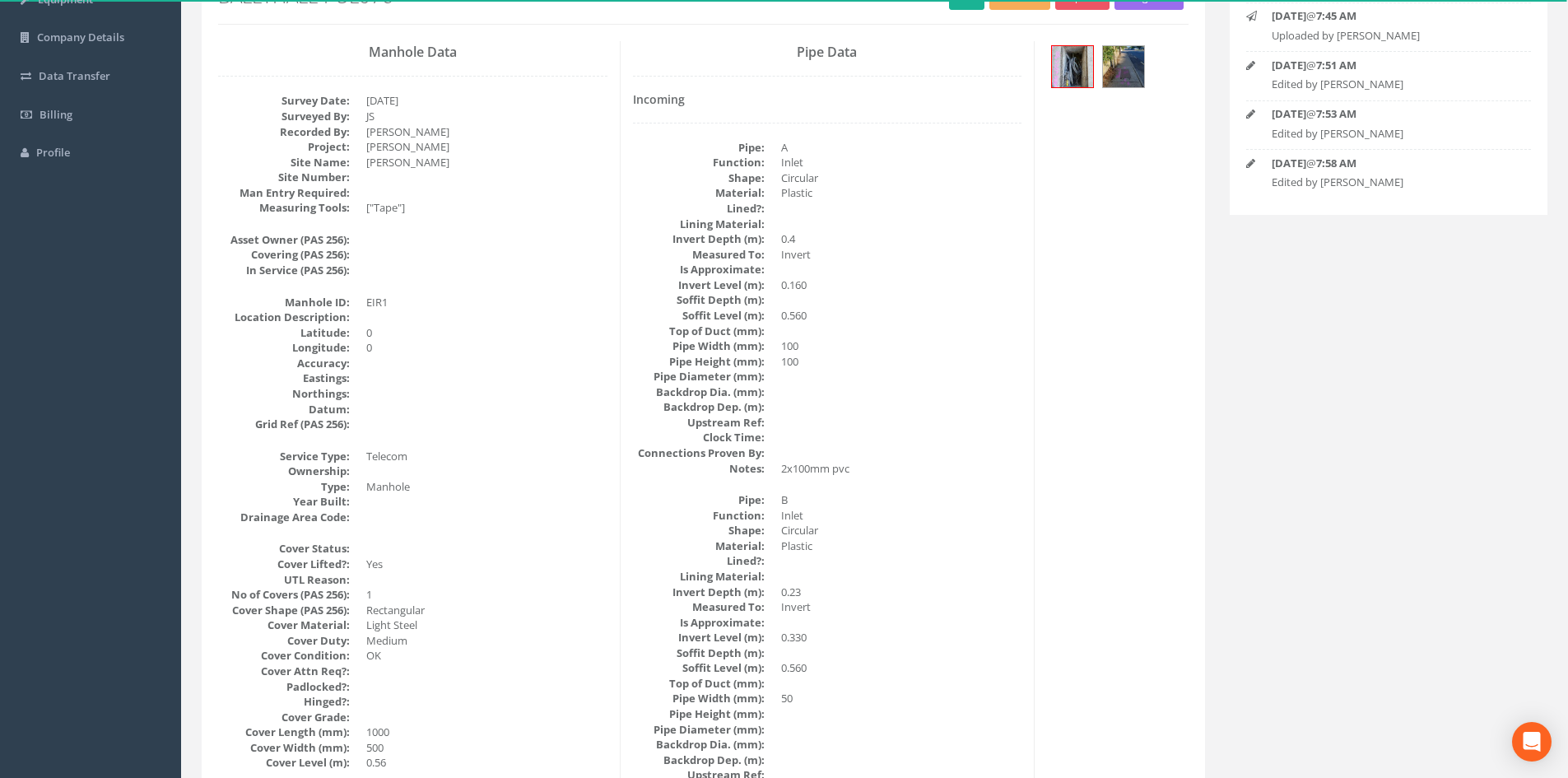
scroll to position [0, 0]
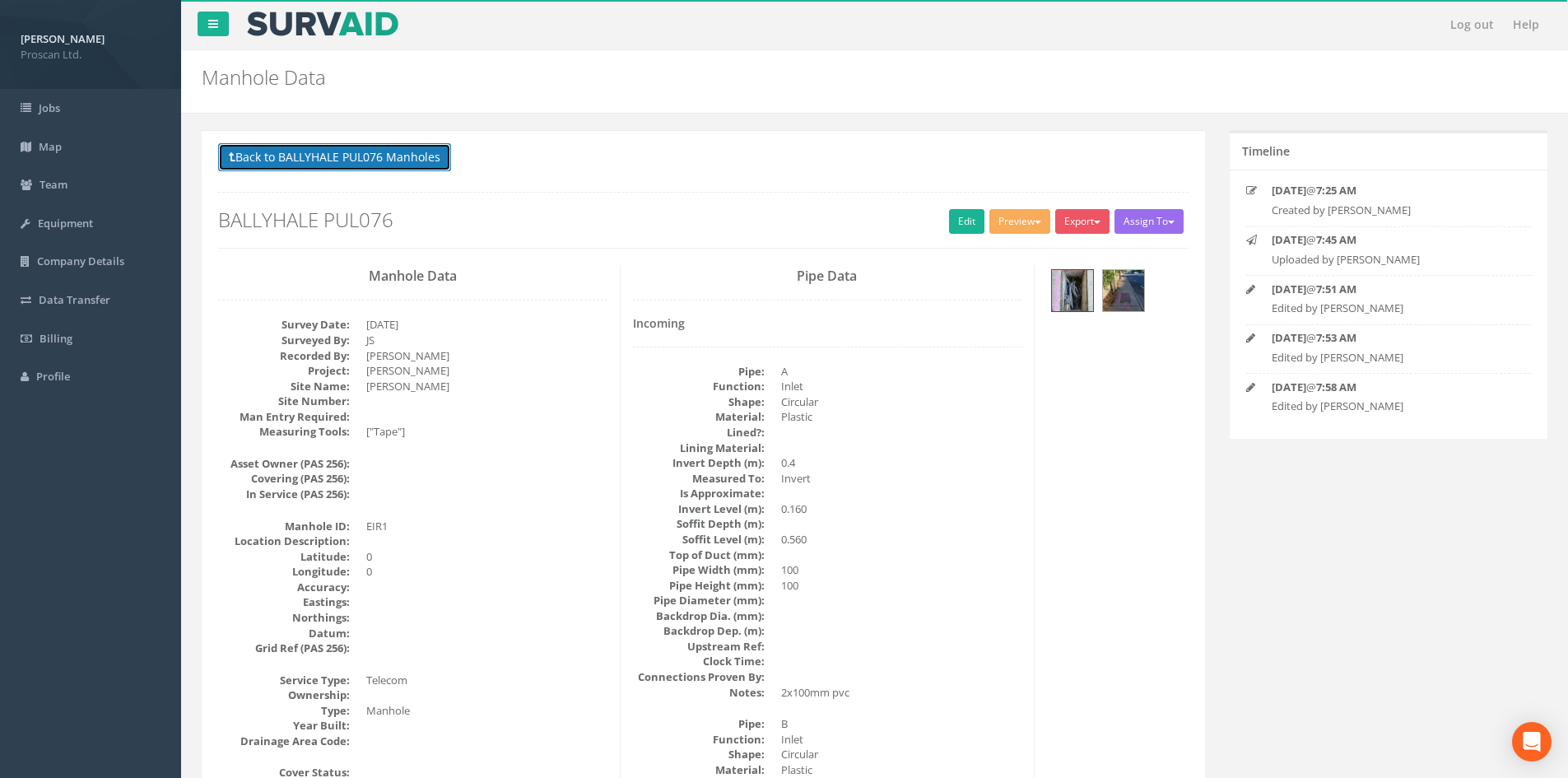
click at [292, 165] on button "Back to BALLYHALE PUL076 Manholes" at bounding box center [334, 157] width 233 height 28
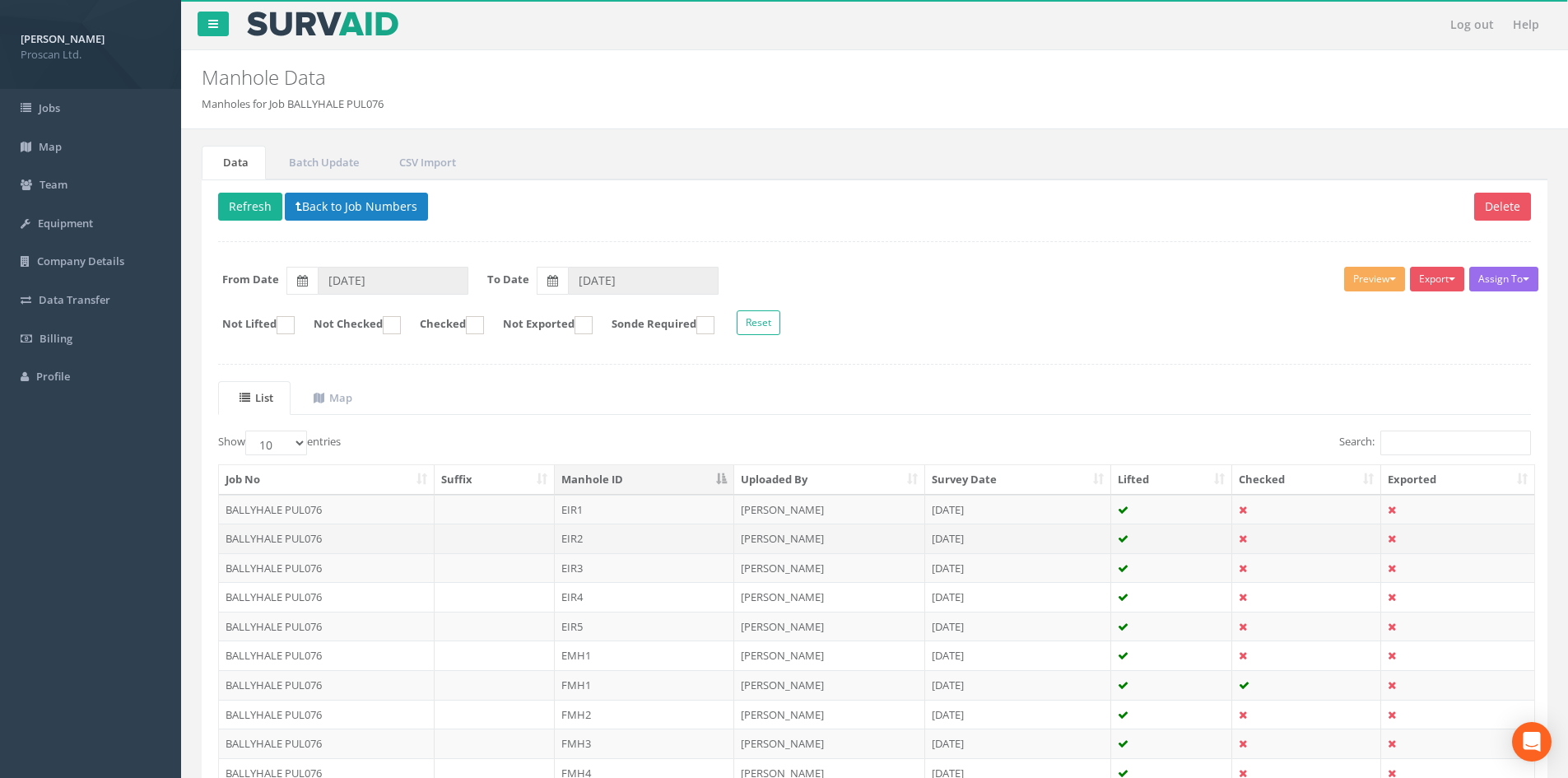
click at [627, 545] on td "EIR2" at bounding box center [643, 538] width 179 height 30
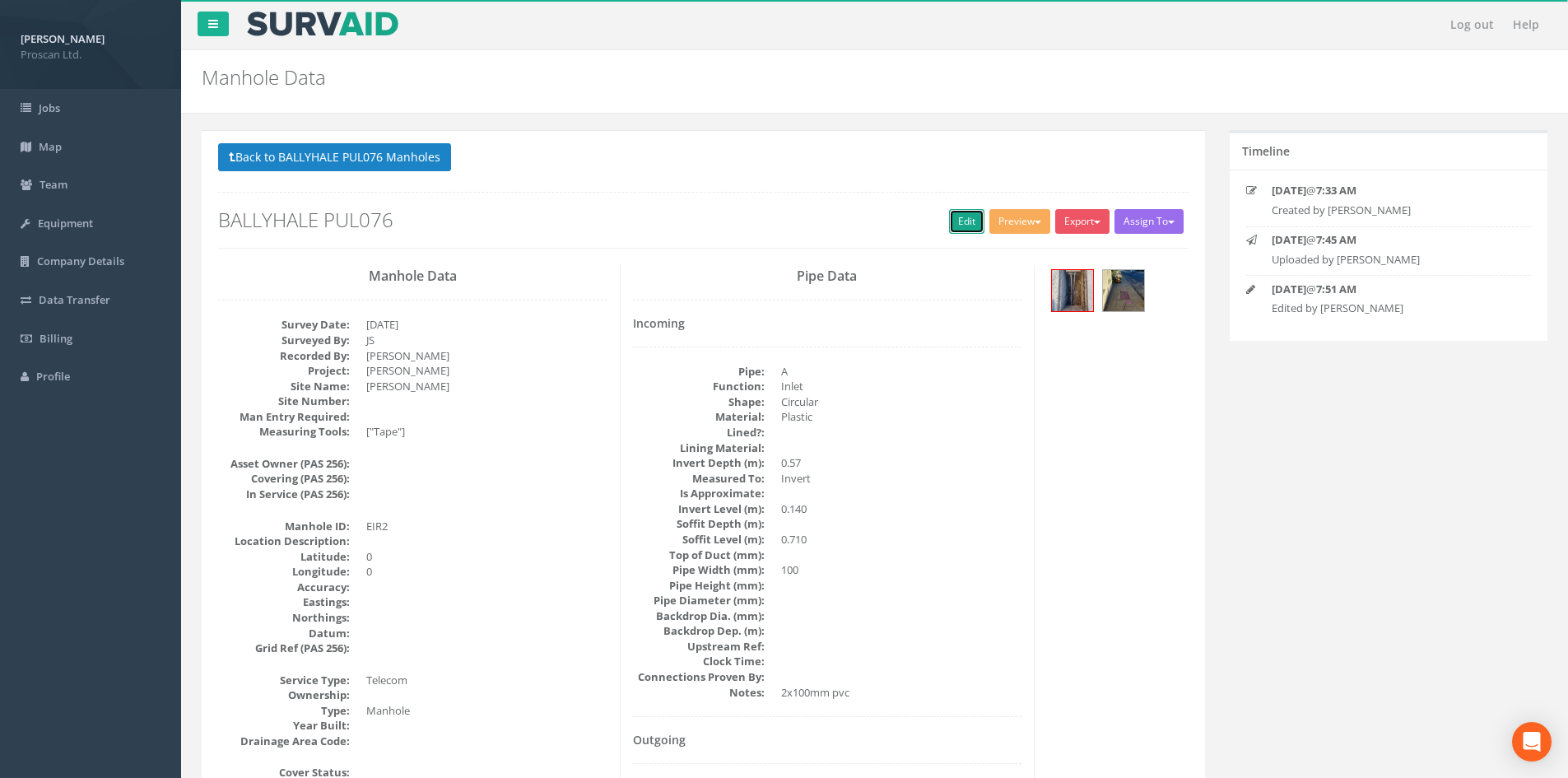
click at [960, 224] on link "Edit" at bounding box center [967, 221] width 36 height 25
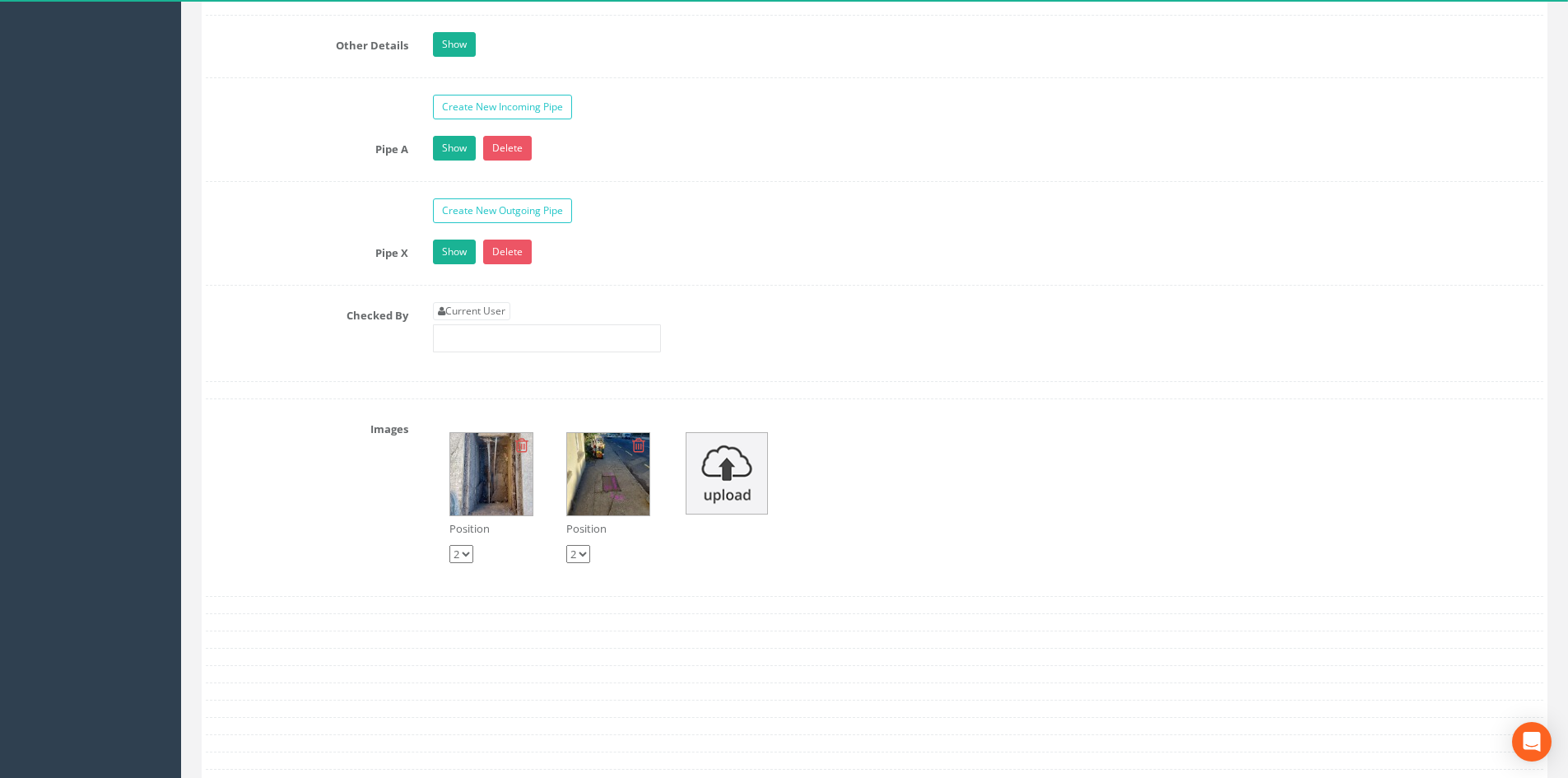
scroll to position [2524, 0]
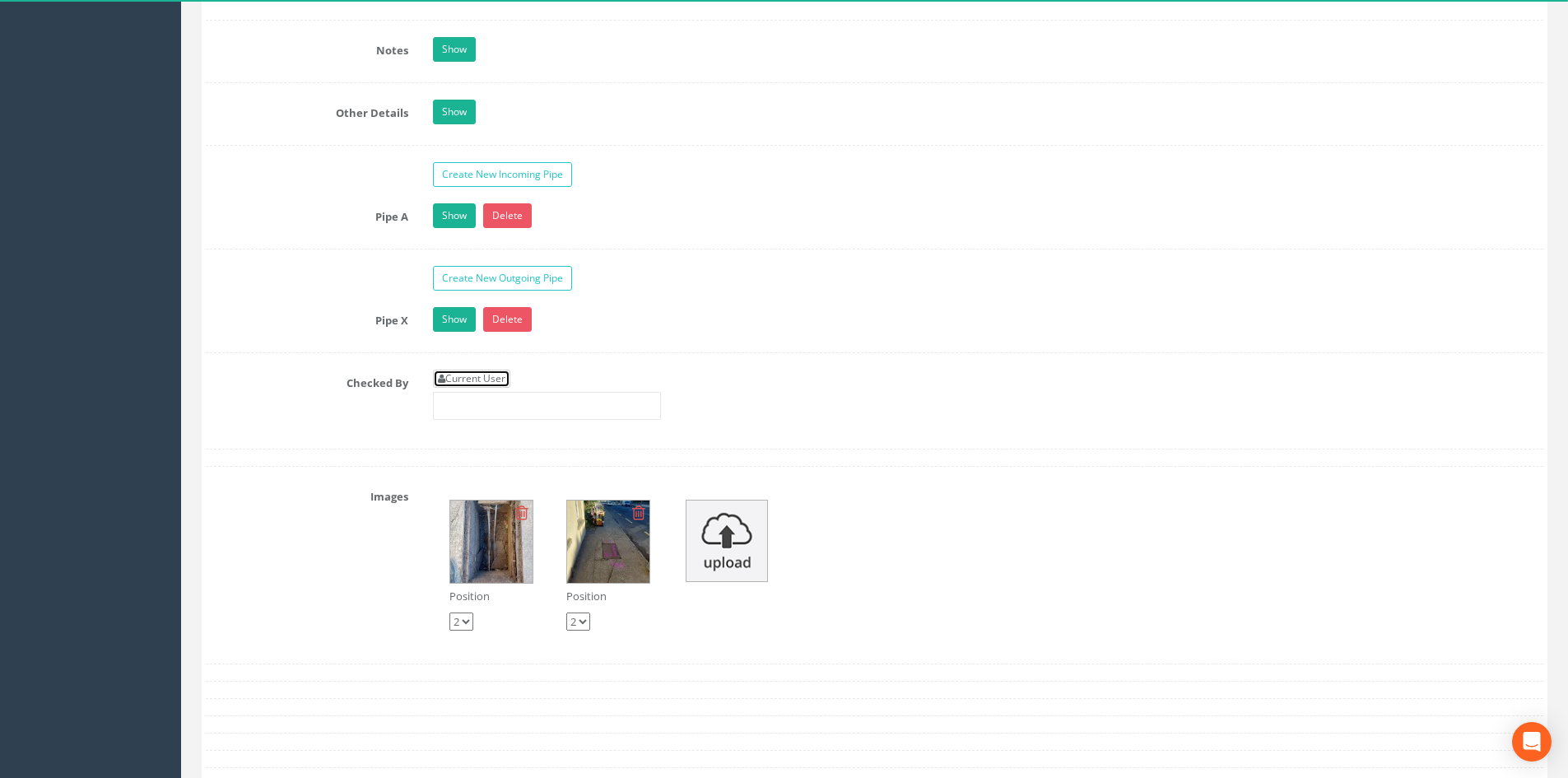
click at [451, 377] on link "Current User" at bounding box center [471, 378] width 77 height 18
type input "[PERSON_NAME]"
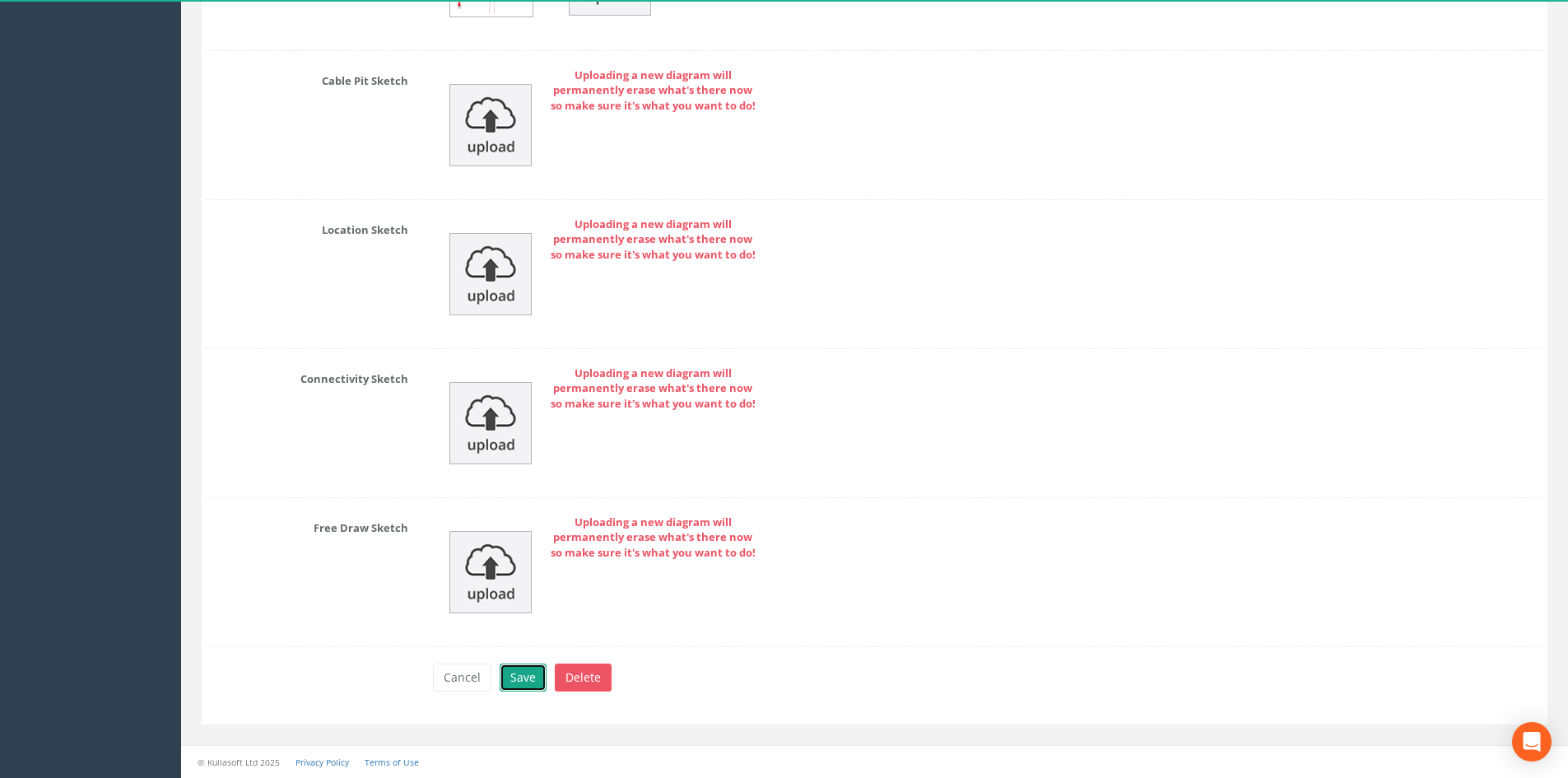
click at [512, 672] on button "Save" at bounding box center [523, 677] width 47 height 28
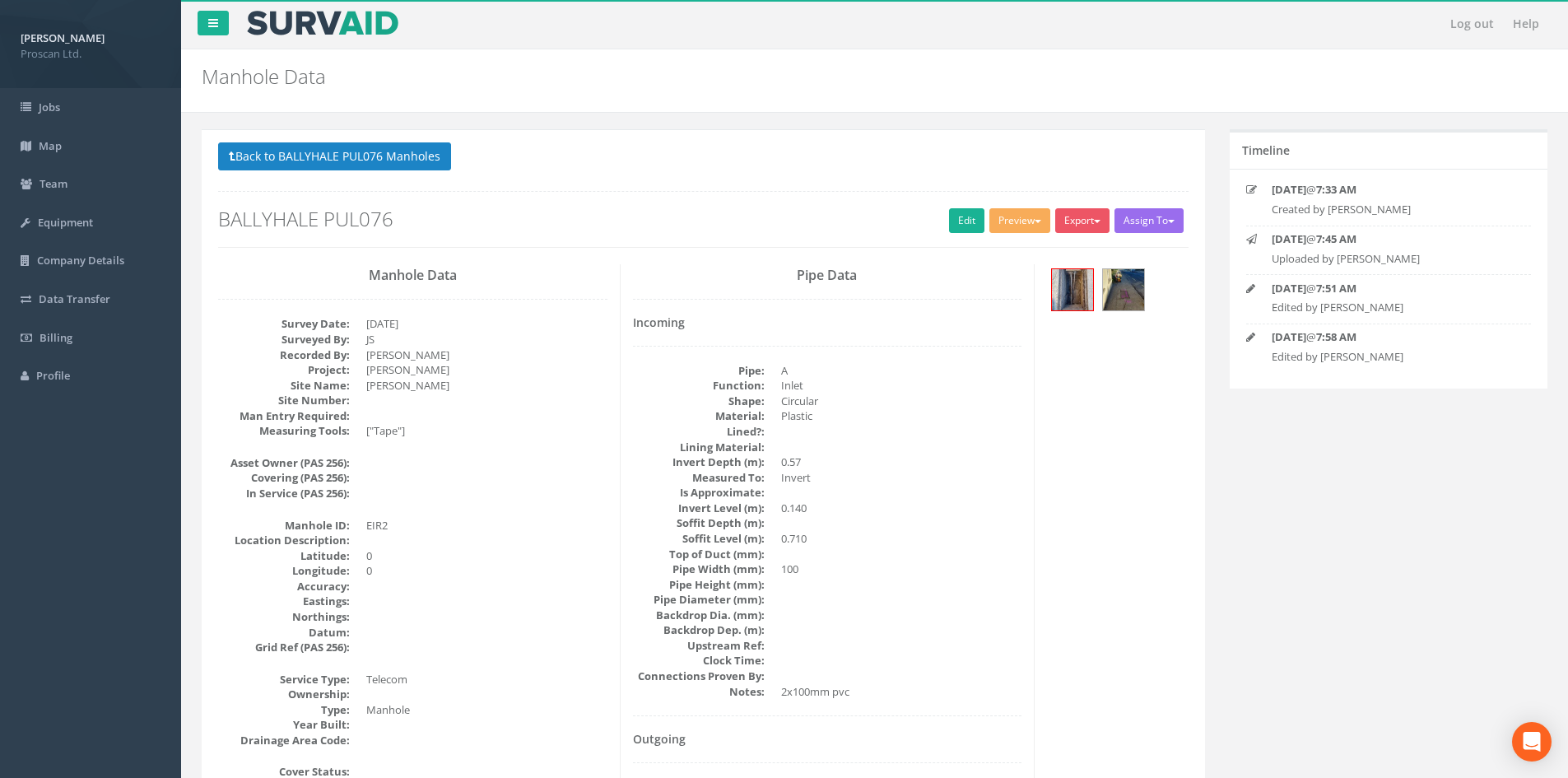
scroll to position [0, 0]
click at [332, 163] on button "Back to BALLYHALE PUL076 Manholes" at bounding box center [334, 157] width 233 height 28
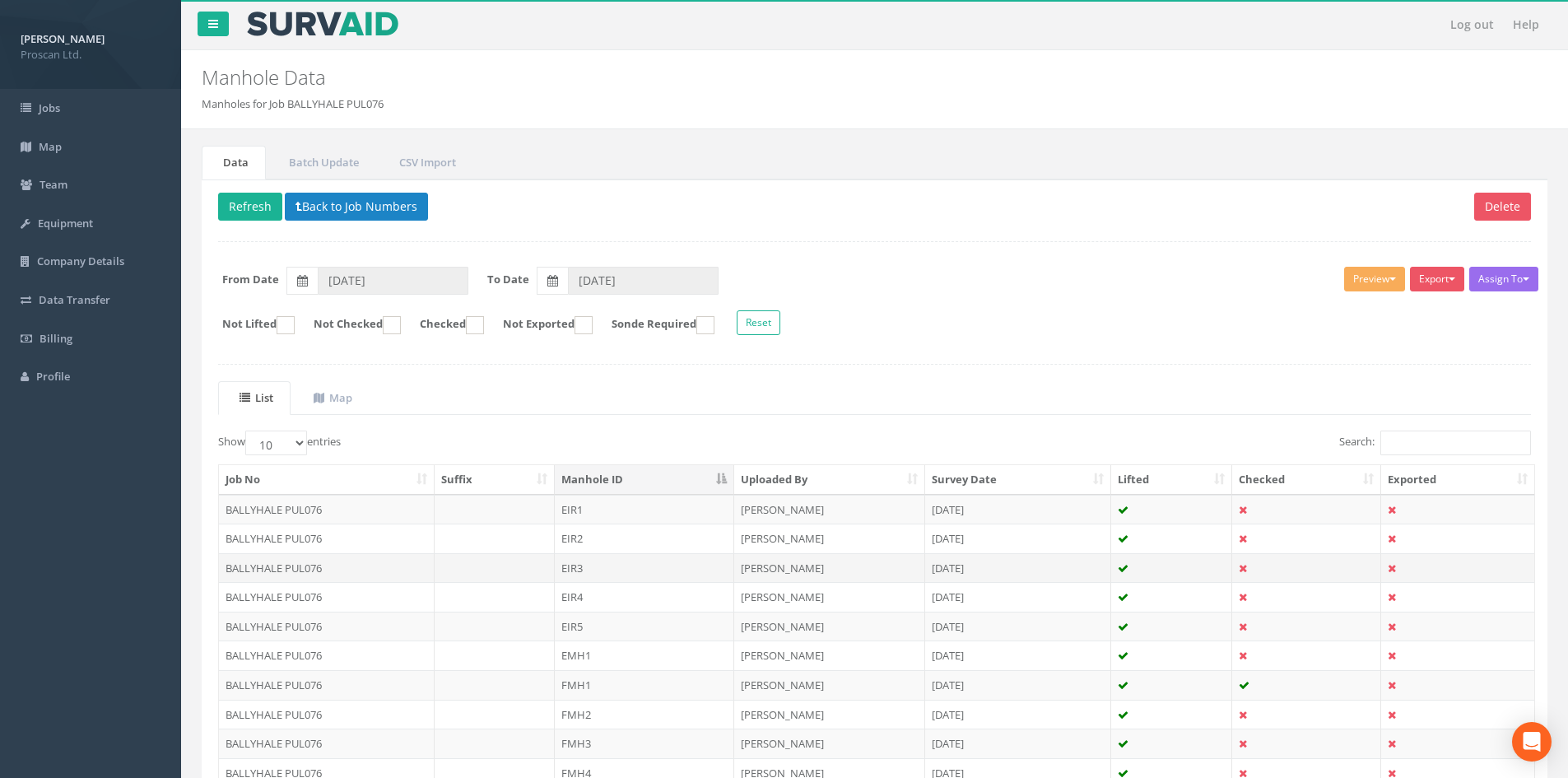
click at [565, 567] on td "EIR3" at bounding box center [643, 568] width 179 height 30
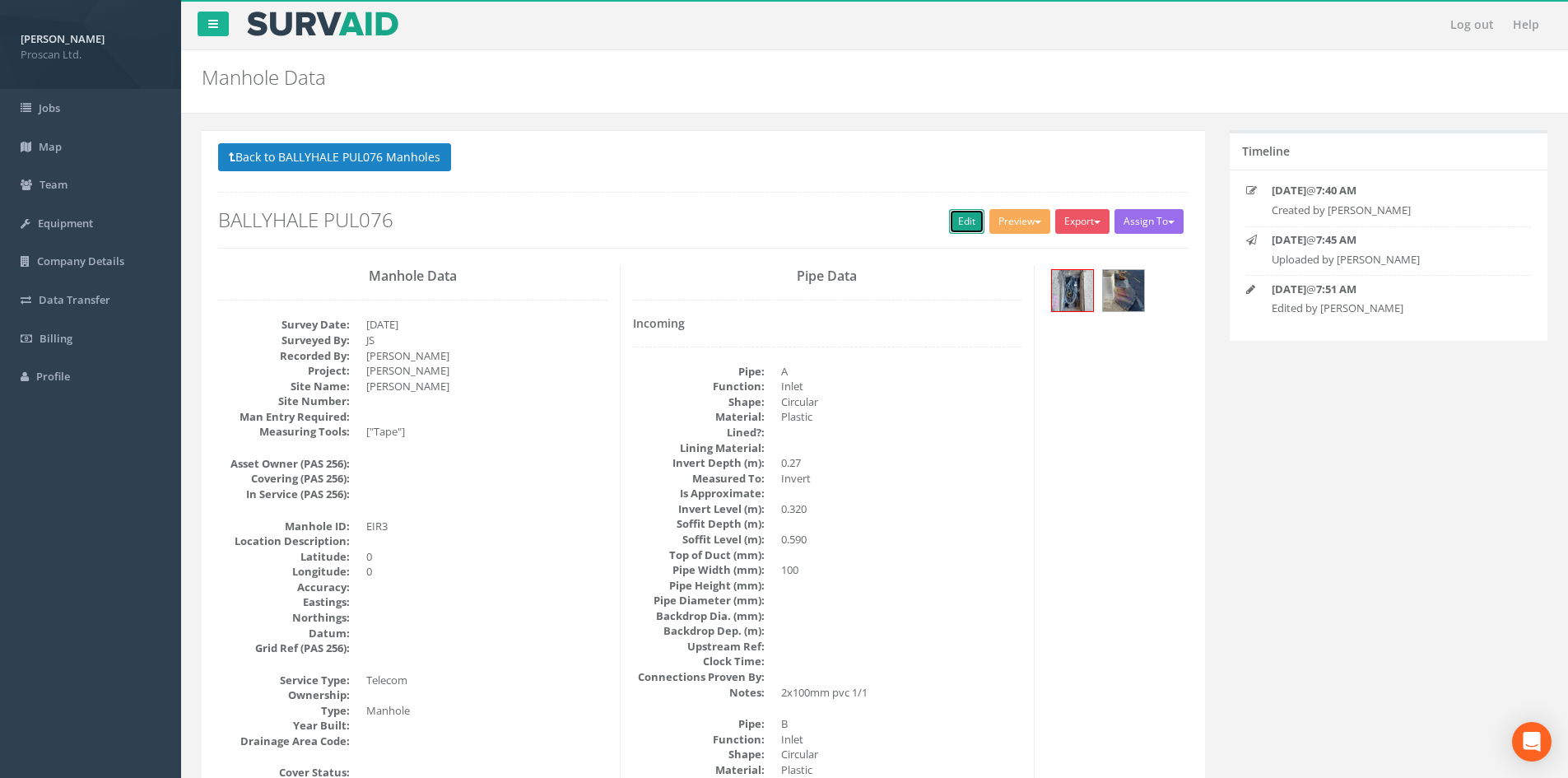
click at [949, 222] on link "Edit" at bounding box center [967, 221] width 36 height 25
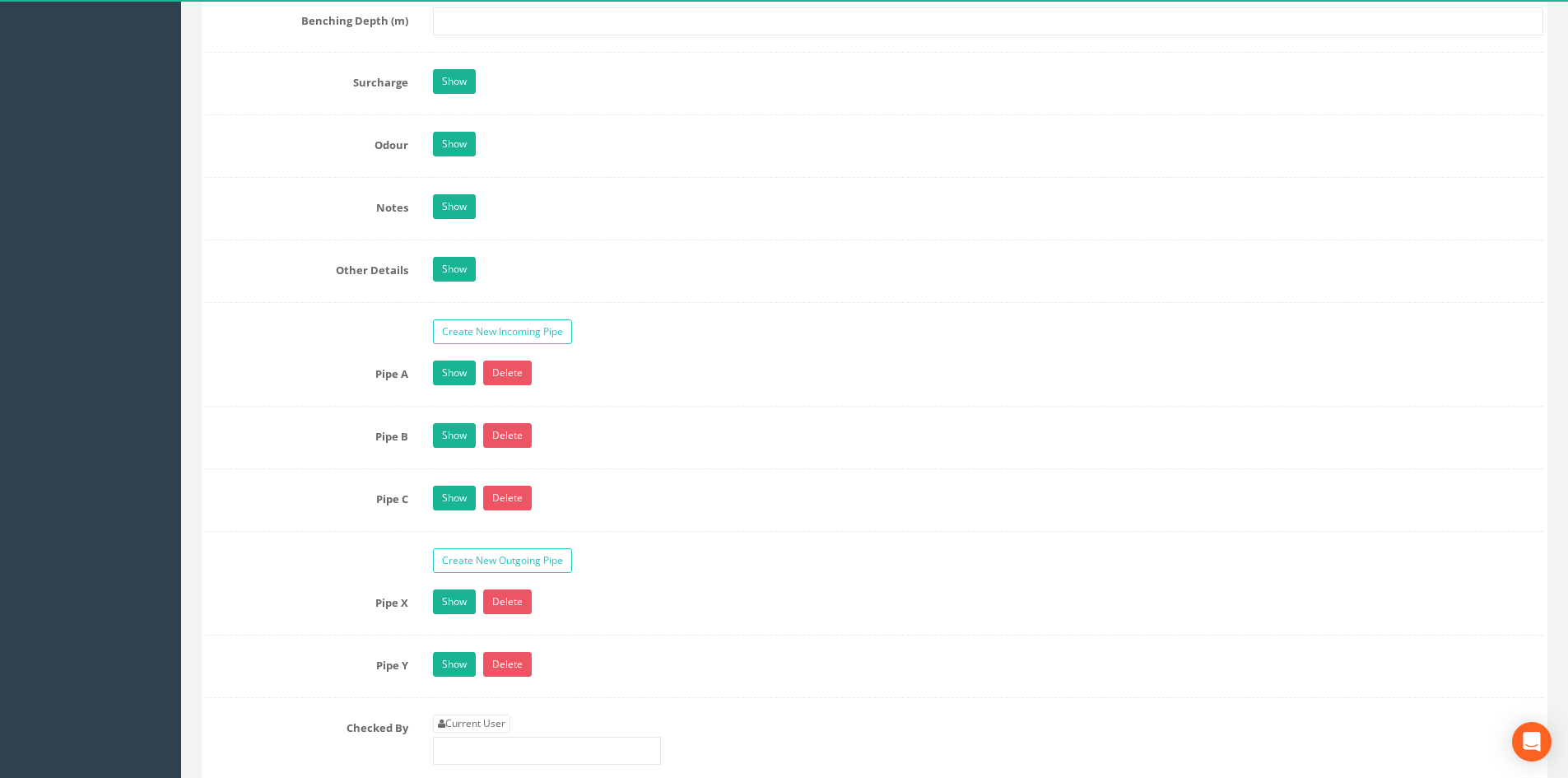
scroll to position [2633, 0]
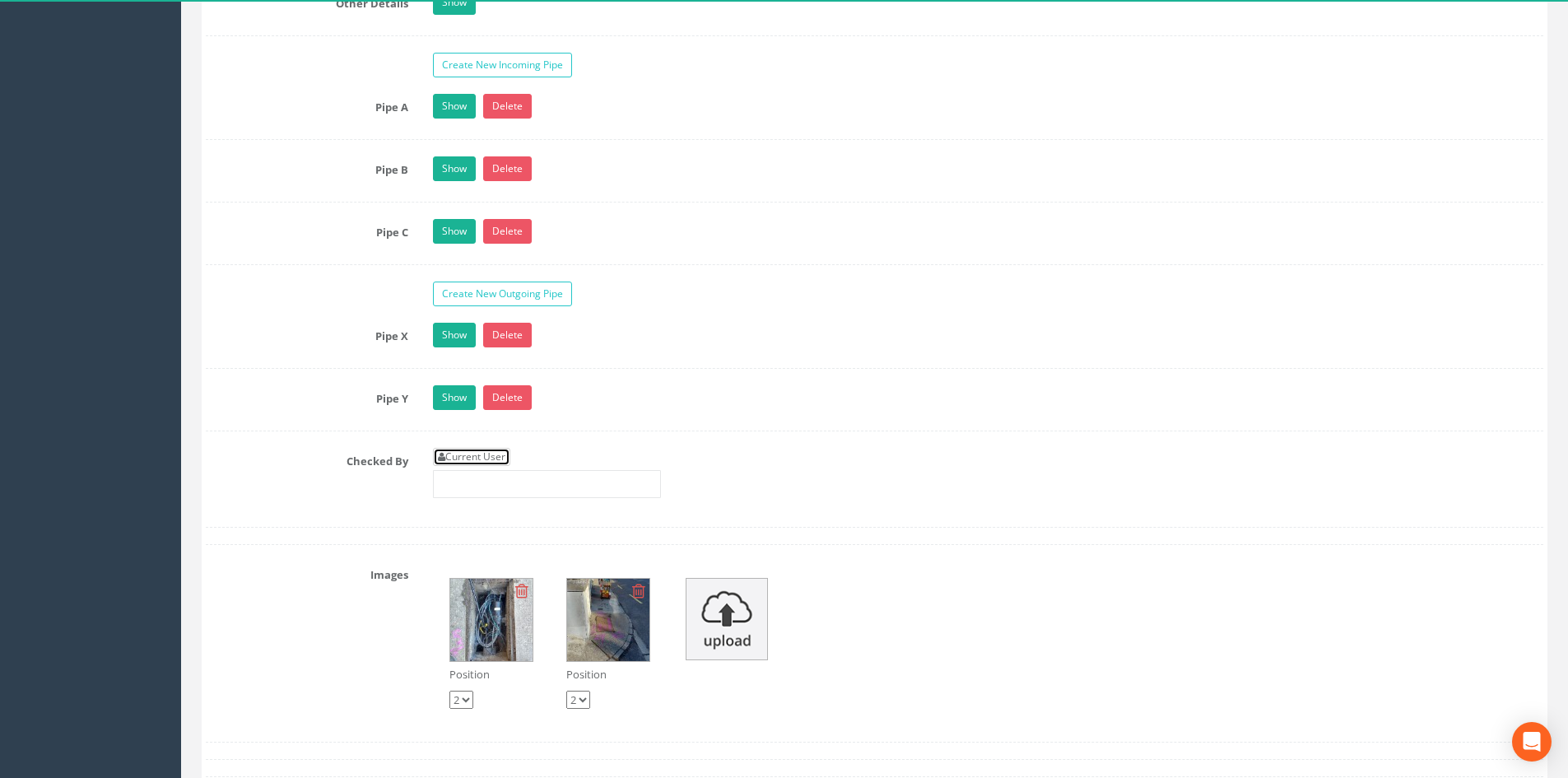
click at [476, 464] on link "Current User" at bounding box center [471, 456] width 77 height 18
type input "[PERSON_NAME]"
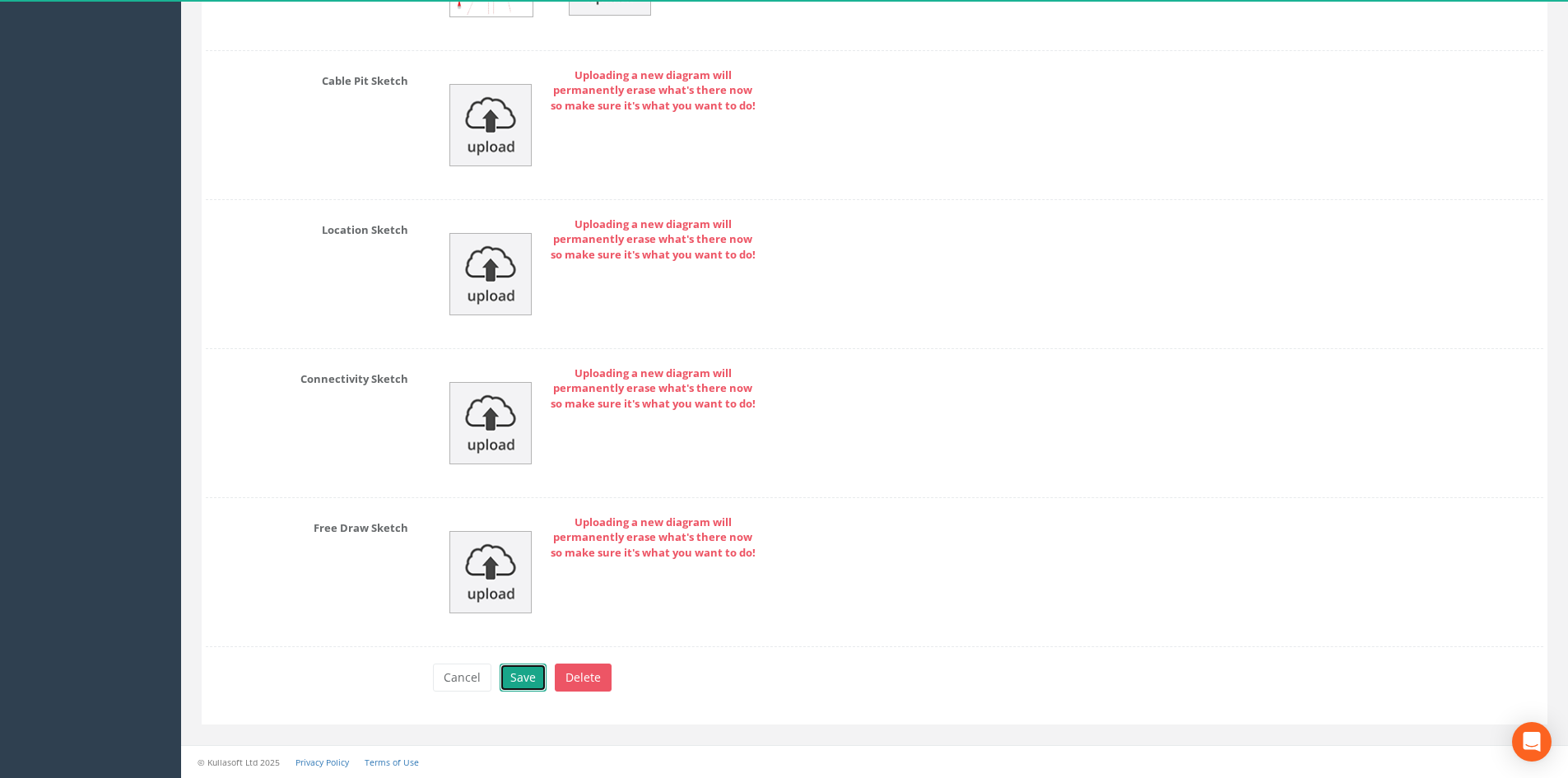
click at [525, 671] on button "Save" at bounding box center [523, 677] width 47 height 28
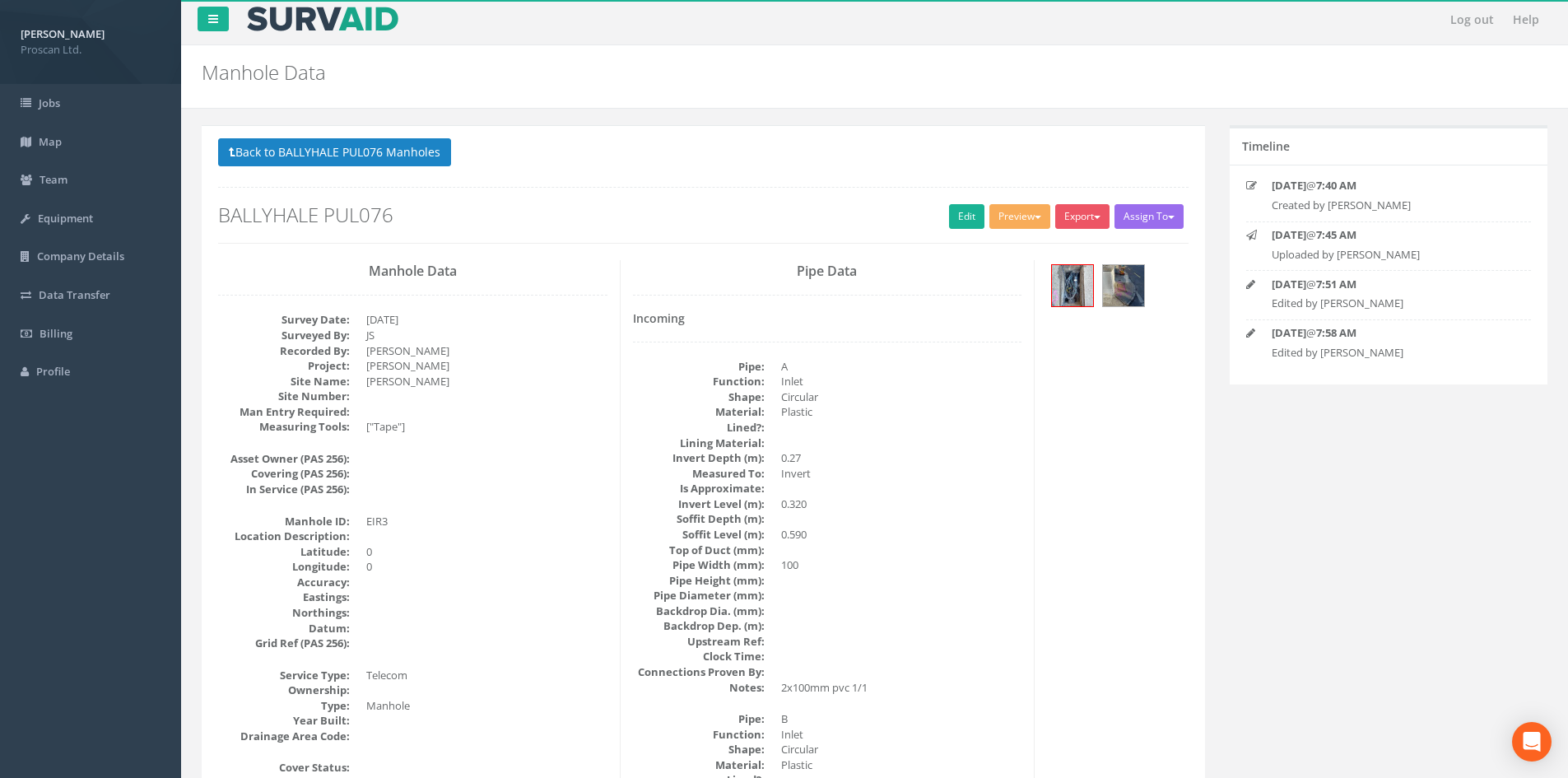
scroll to position [0, 0]
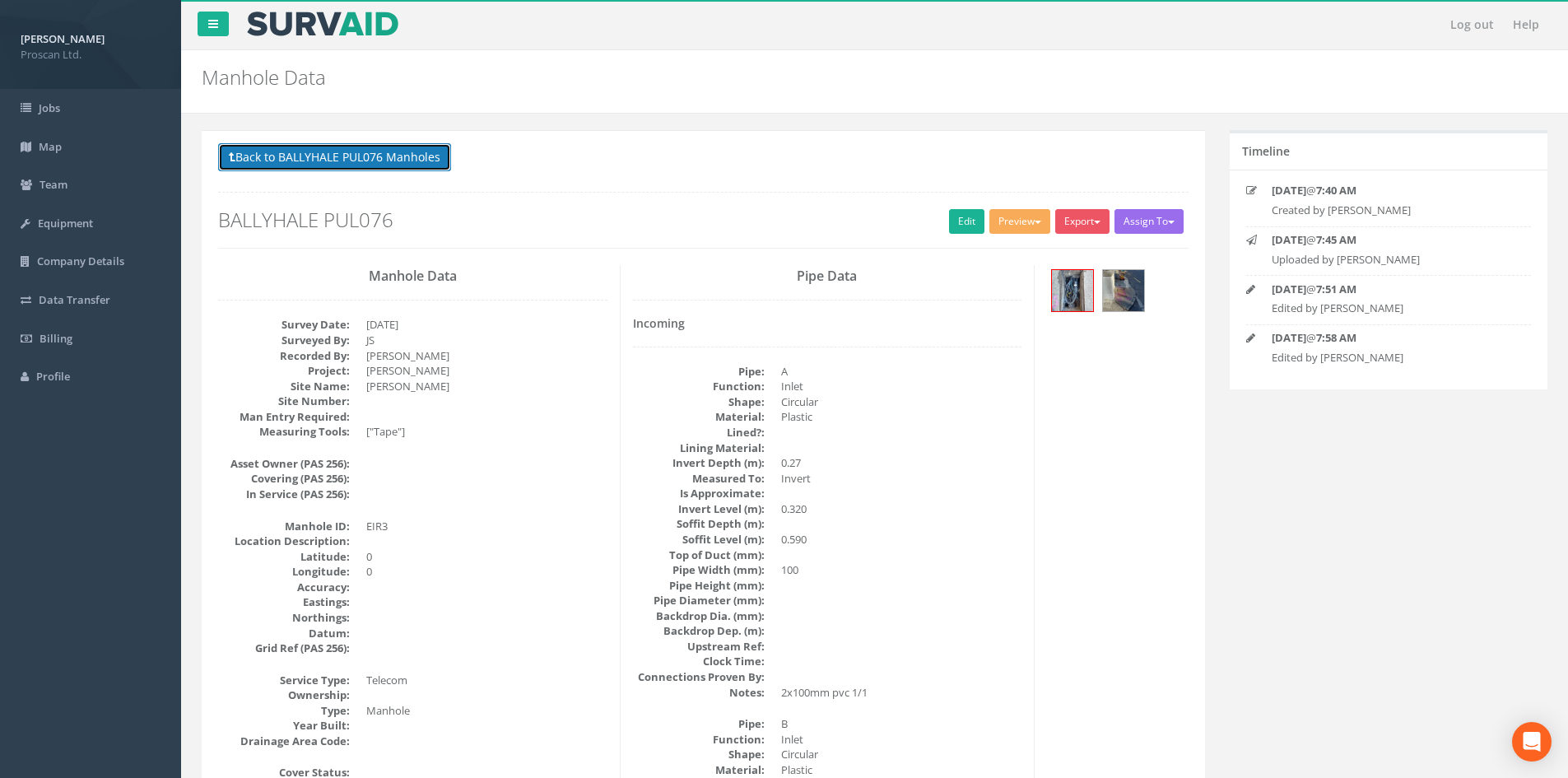
click at [362, 162] on button "Back to BALLYHALE PUL076 Manholes" at bounding box center [334, 157] width 233 height 28
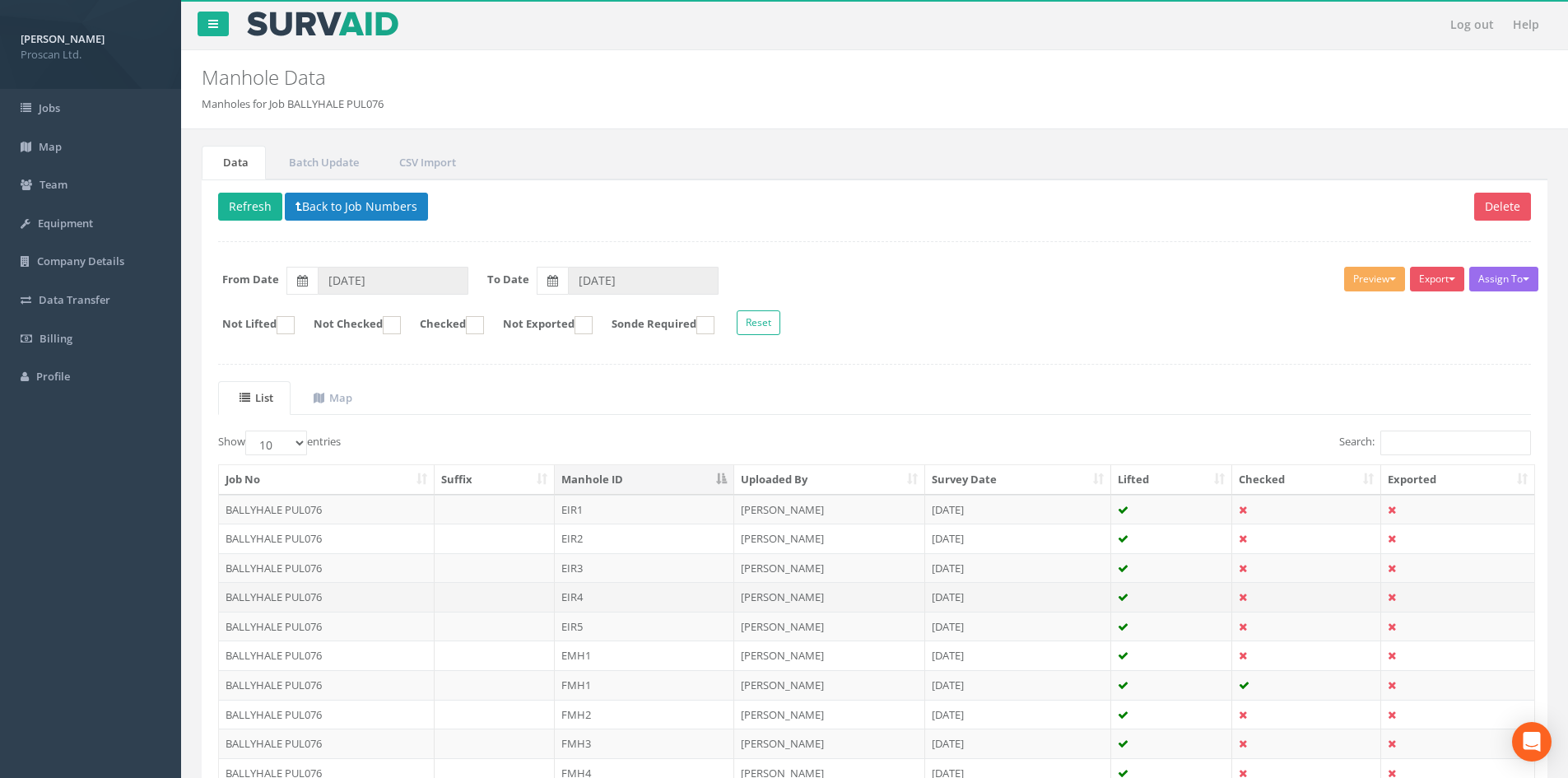
click at [607, 594] on td "EIR4" at bounding box center [643, 597] width 179 height 30
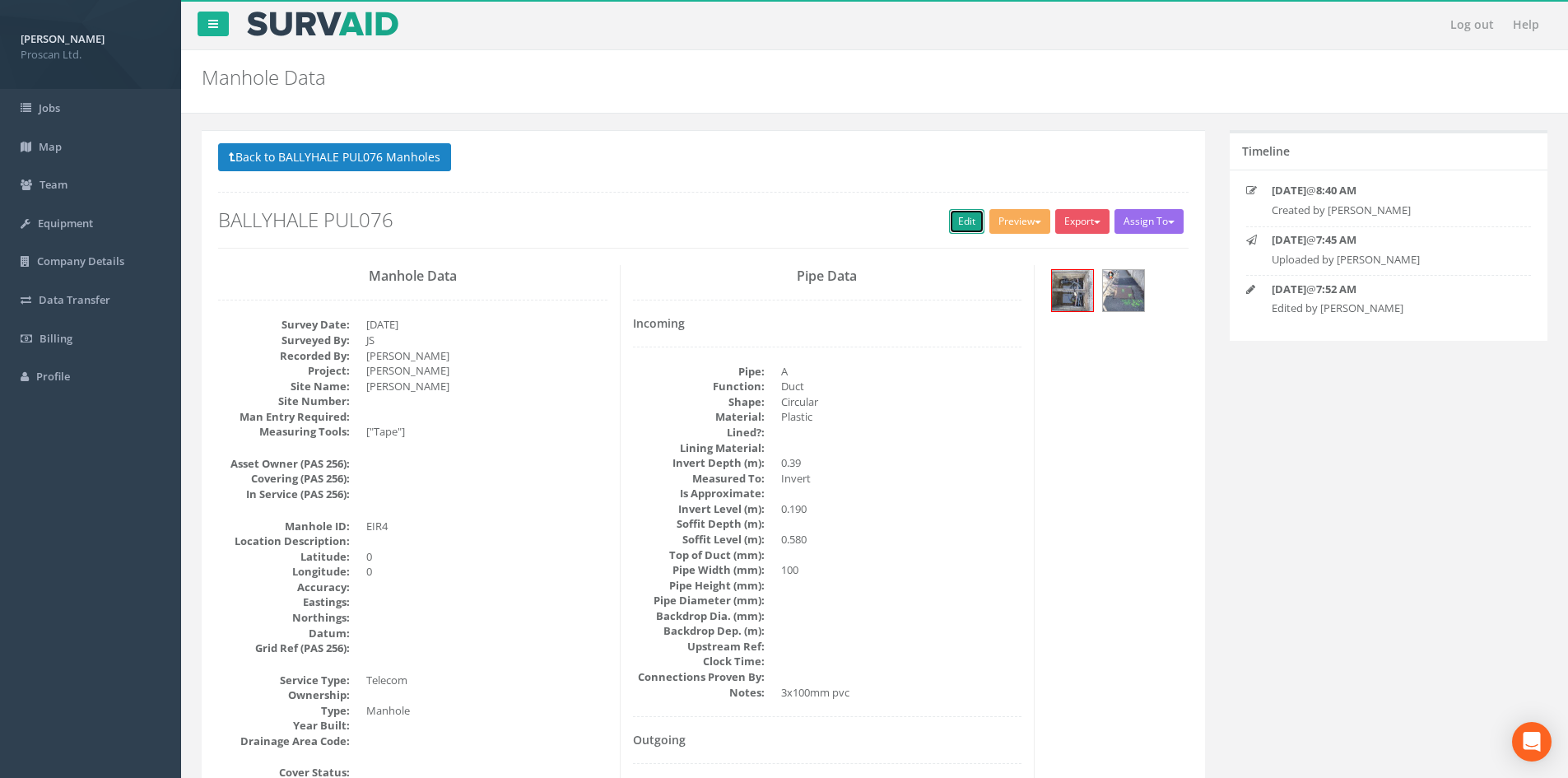
click at [962, 220] on link "Edit" at bounding box center [967, 221] width 36 height 25
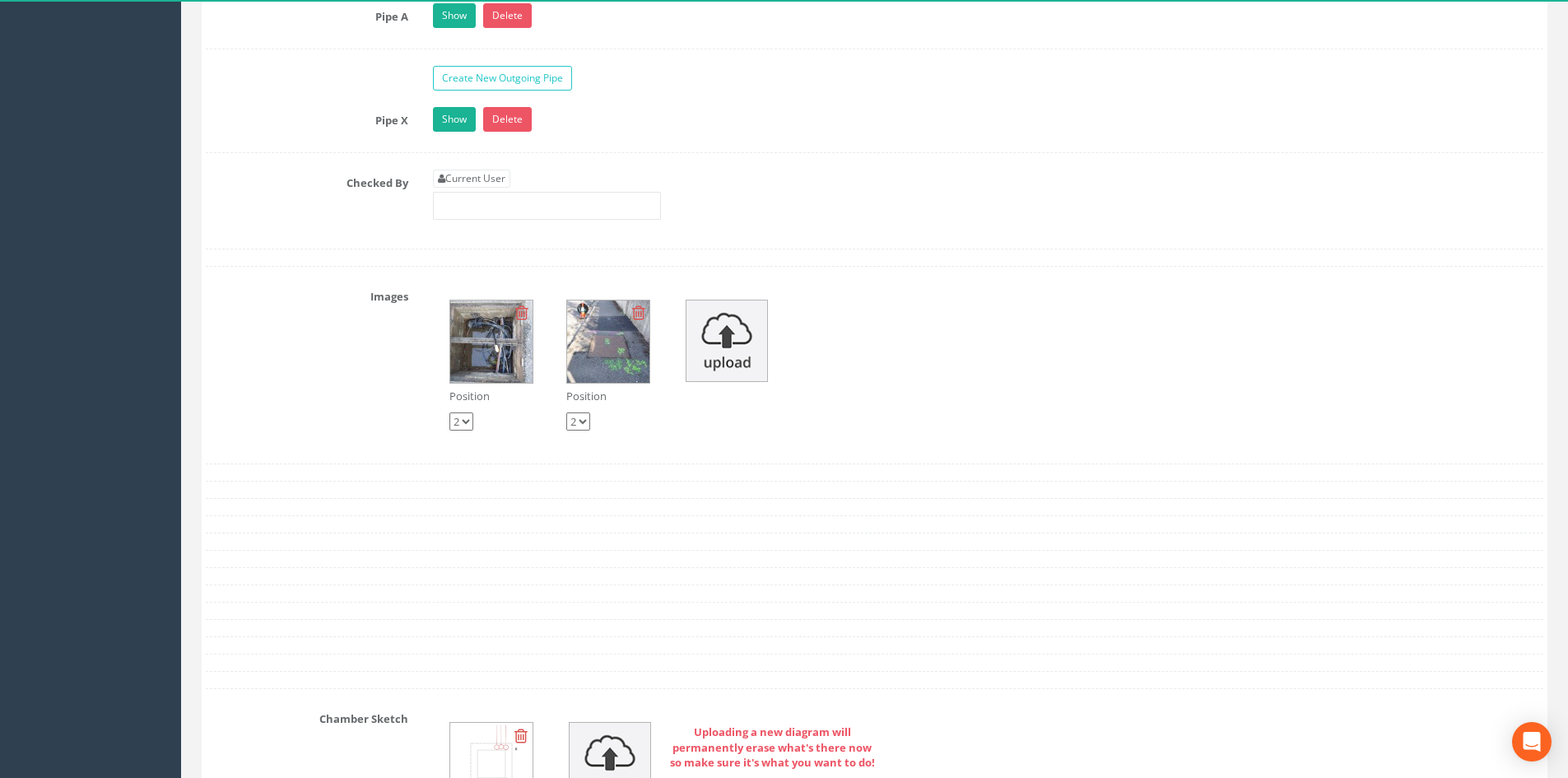
scroll to position [2743, 0]
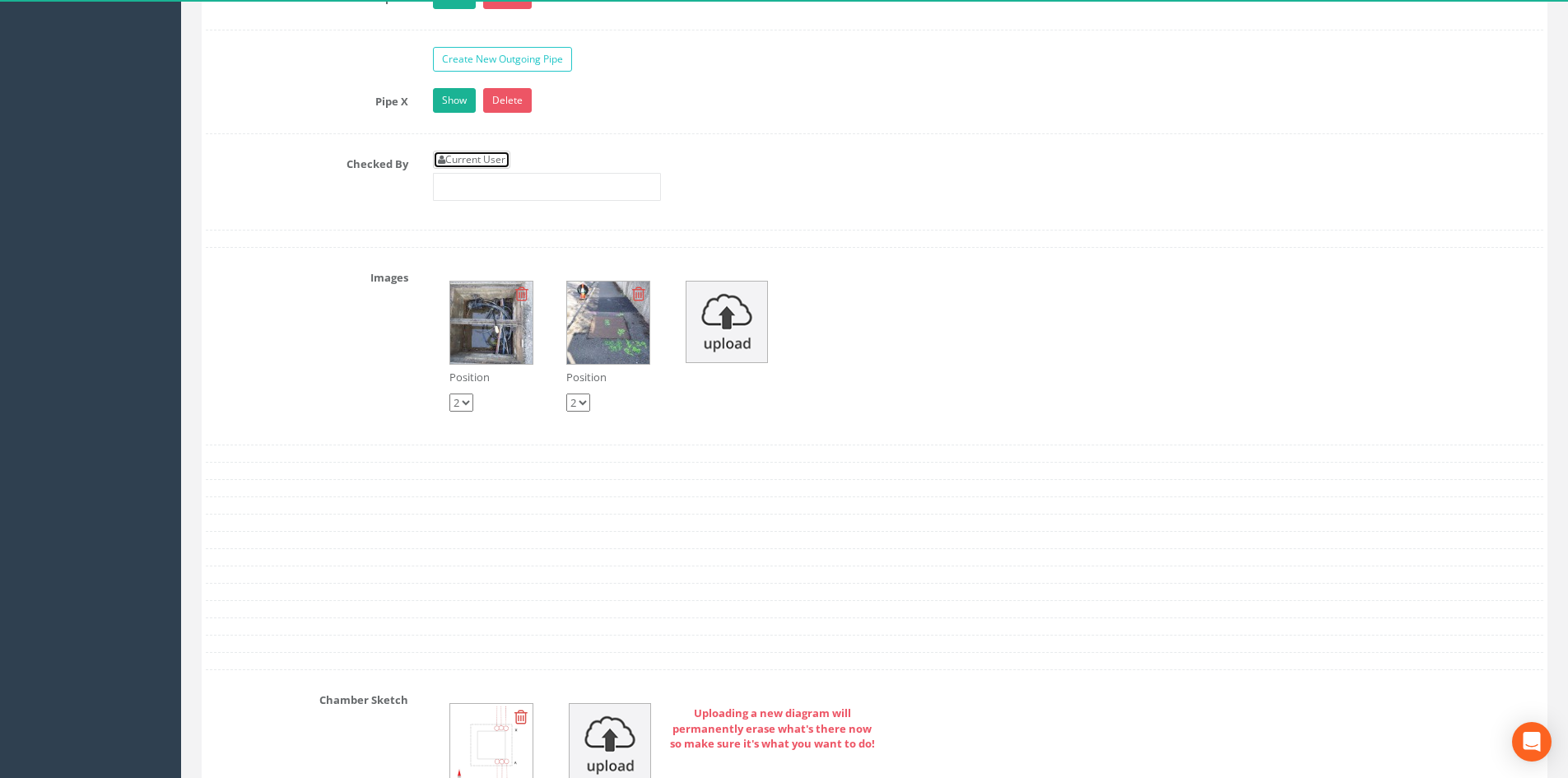
click at [449, 163] on link "Current User" at bounding box center [471, 159] width 77 height 18
type input "[PERSON_NAME]"
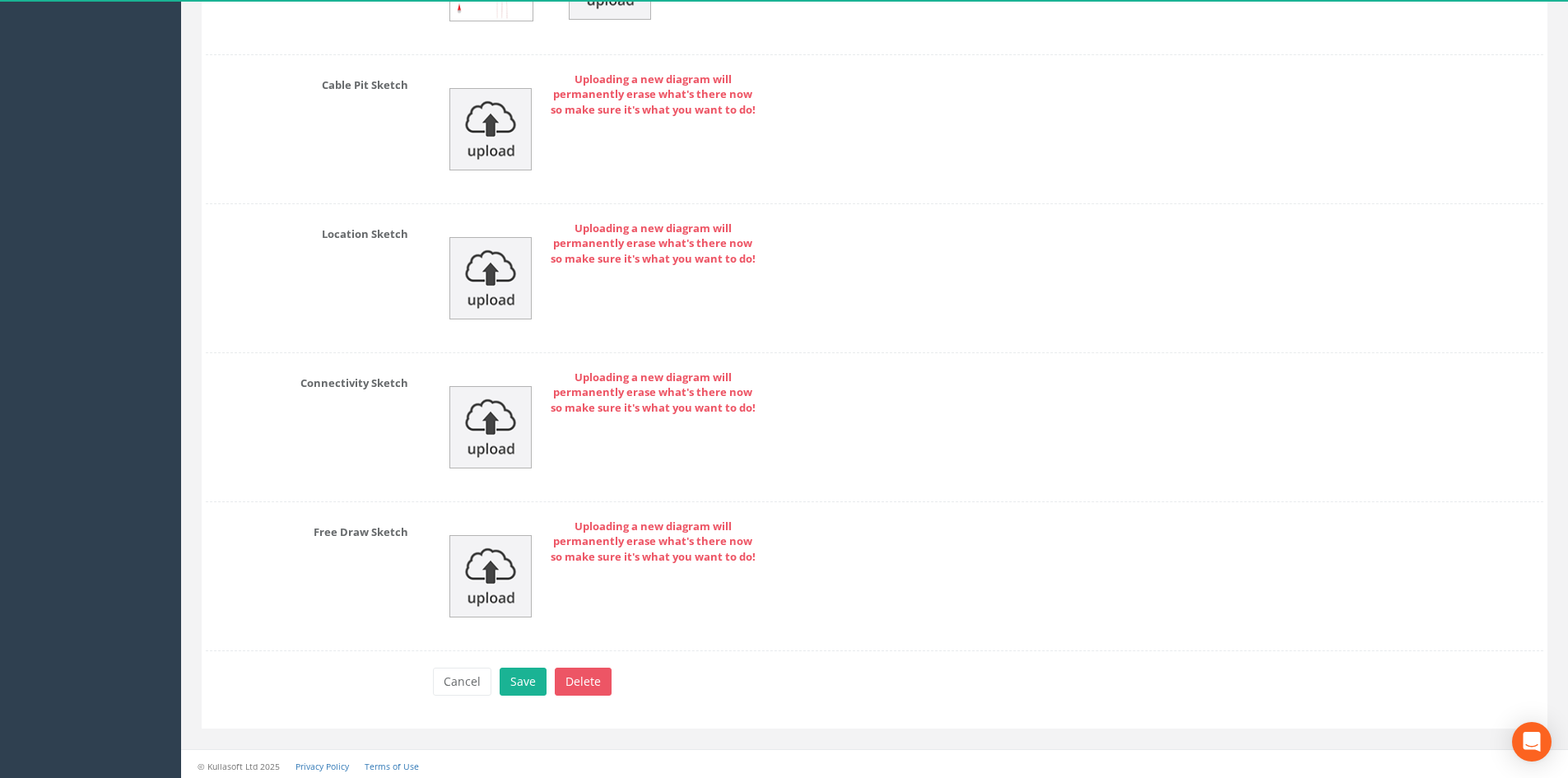
scroll to position [3512, 0]
click at [518, 672] on button "Save" at bounding box center [523, 677] width 47 height 28
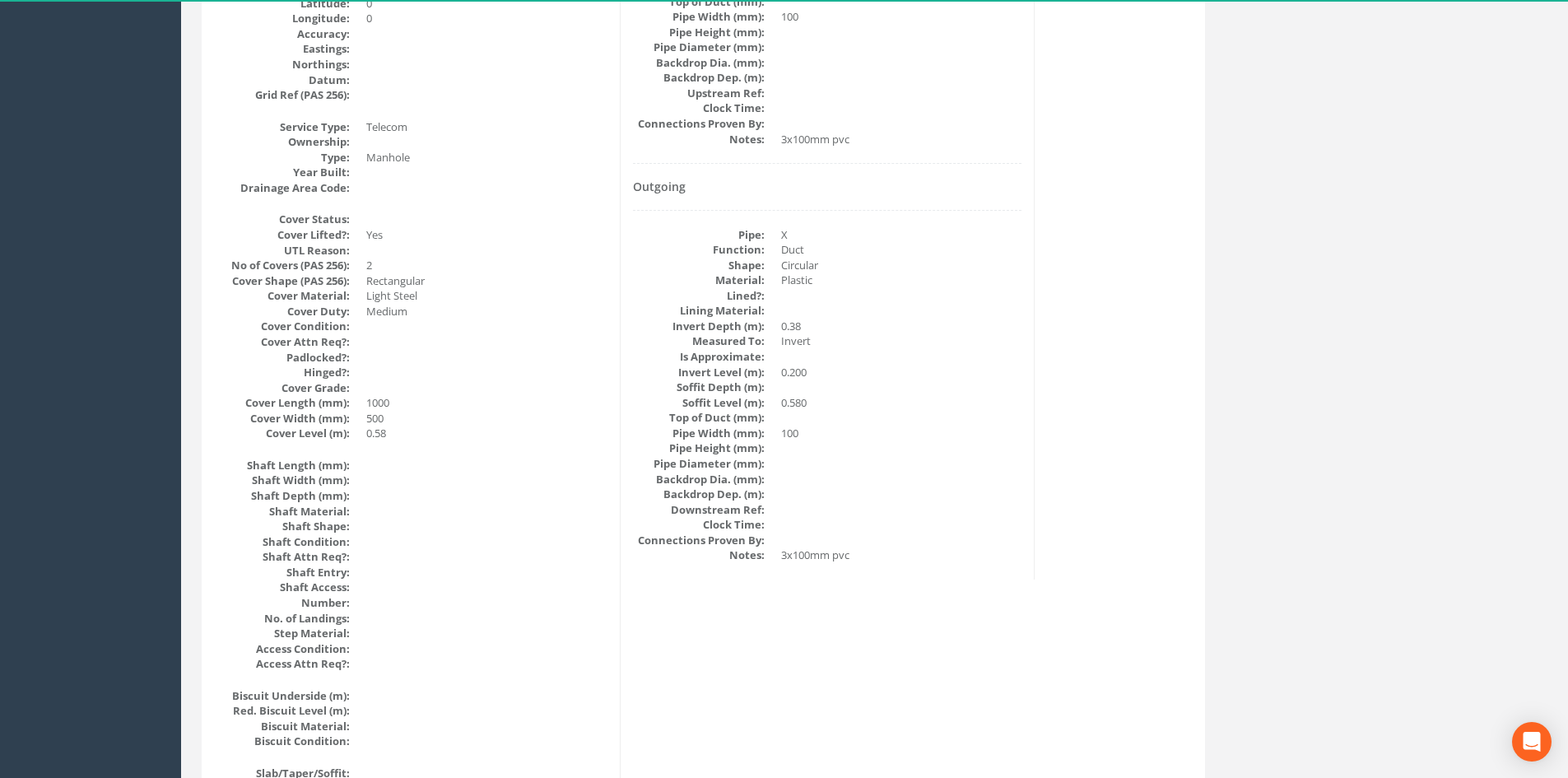
scroll to position [0, 0]
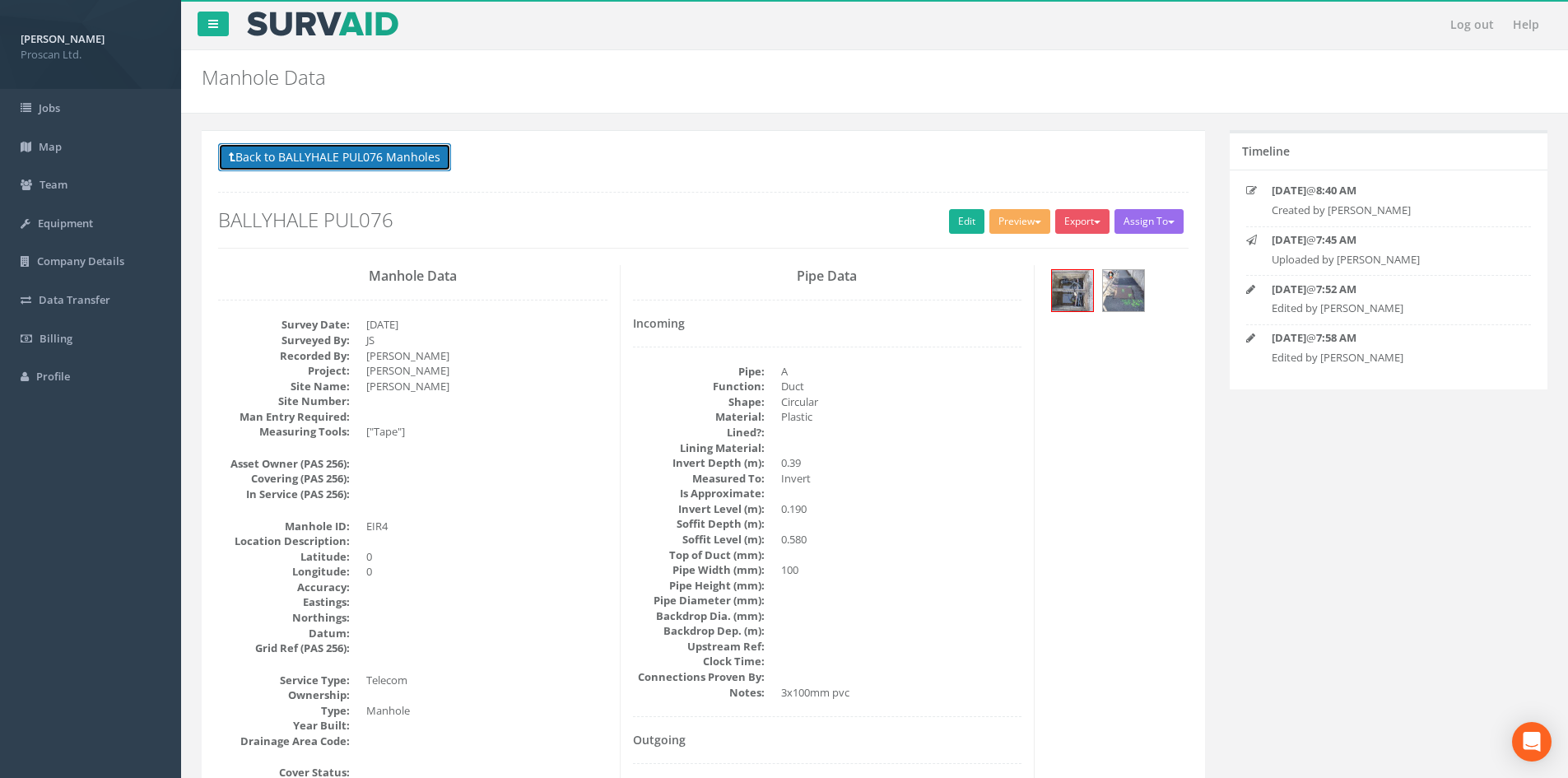
click at [362, 162] on button "Back to BALLYHALE PUL076 Manholes" at bounding box center [334, 157] width 233 height 28
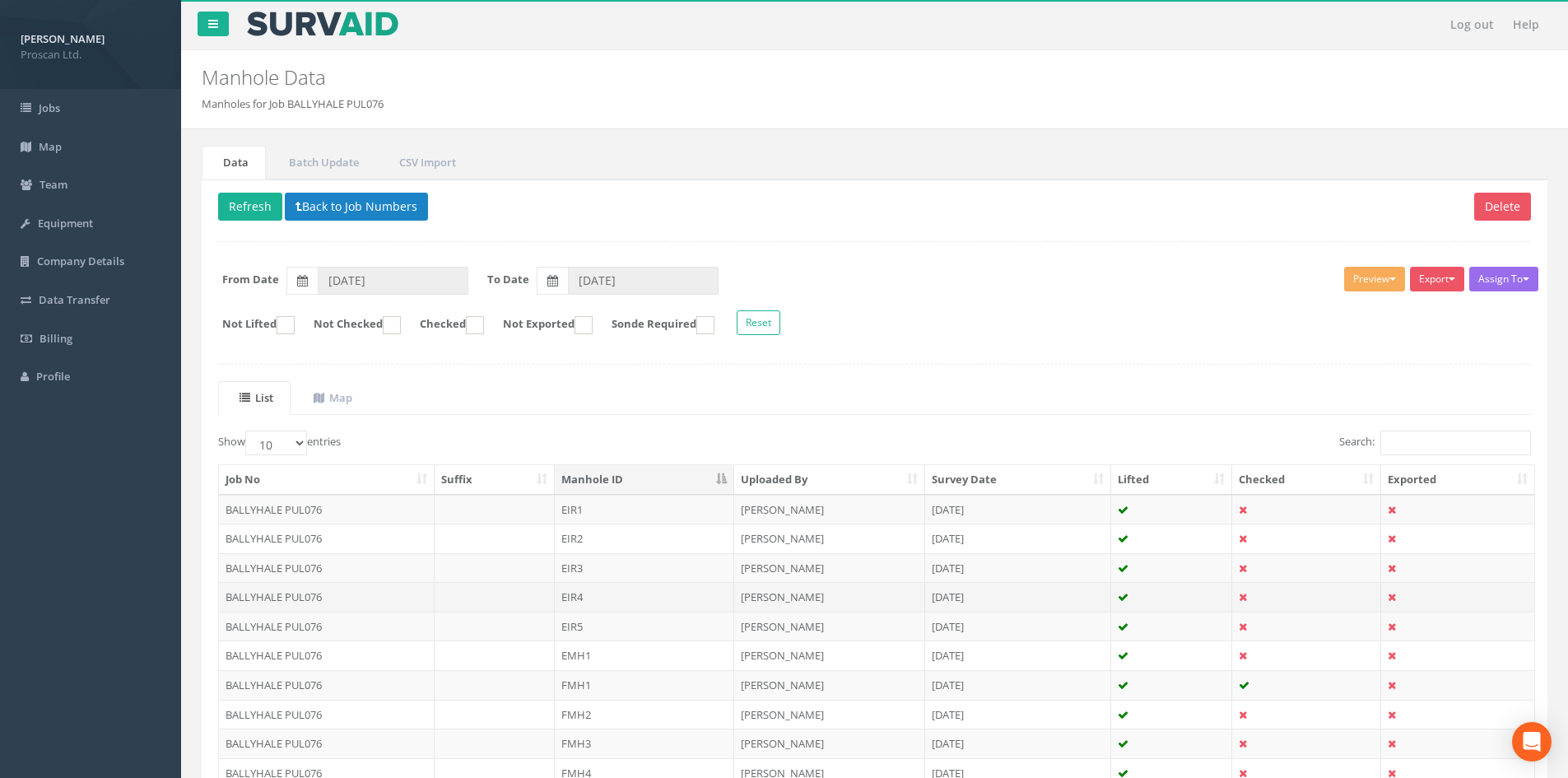
click at [579, 596] on td "EIR4" at bounding box center [643, 597] width 179 height 30
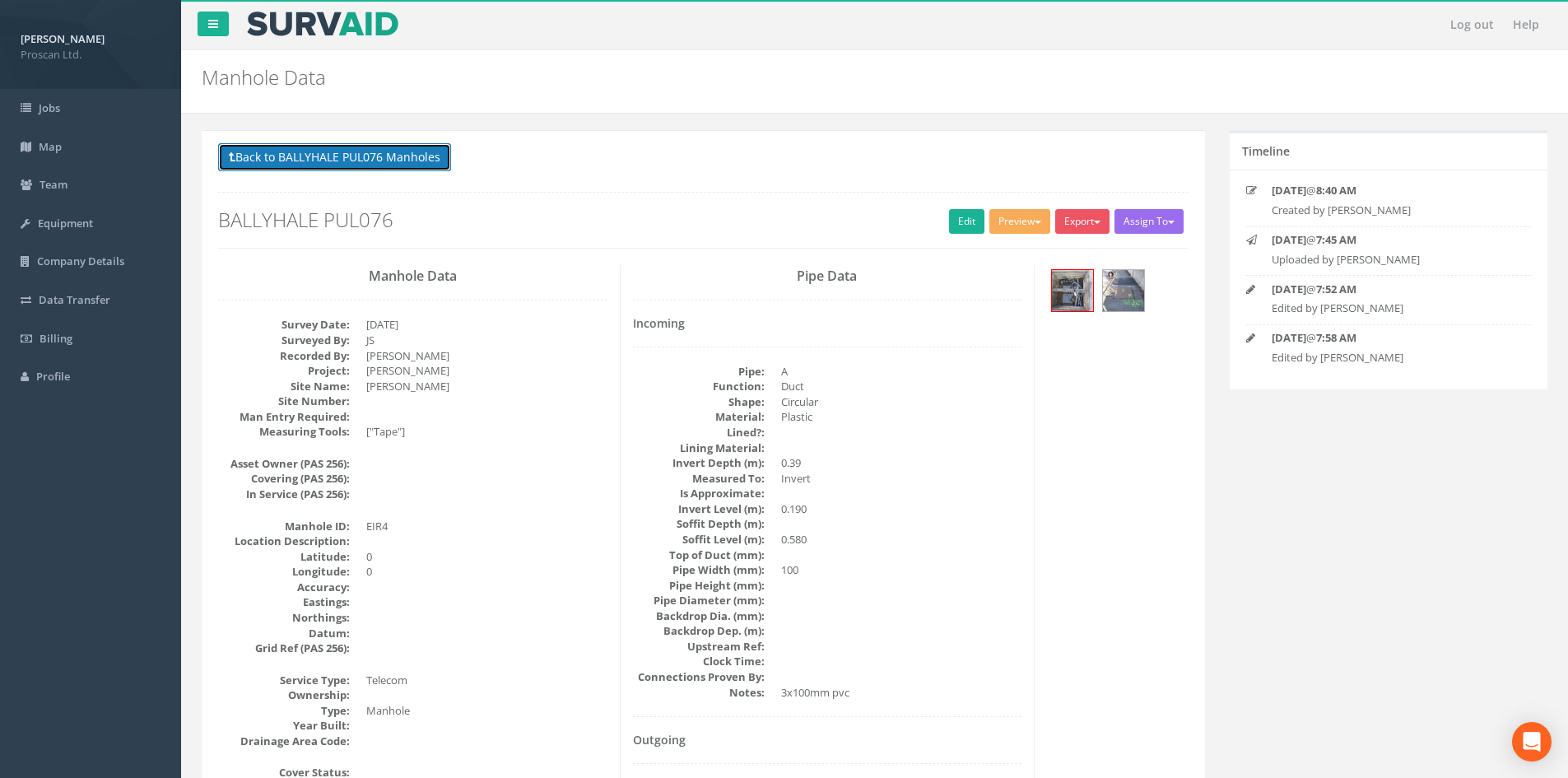
click at [353, 152] on button "Back to BALLYHALE PUL076 Manholes" at bounding box center [334, 157] width 233 height 28
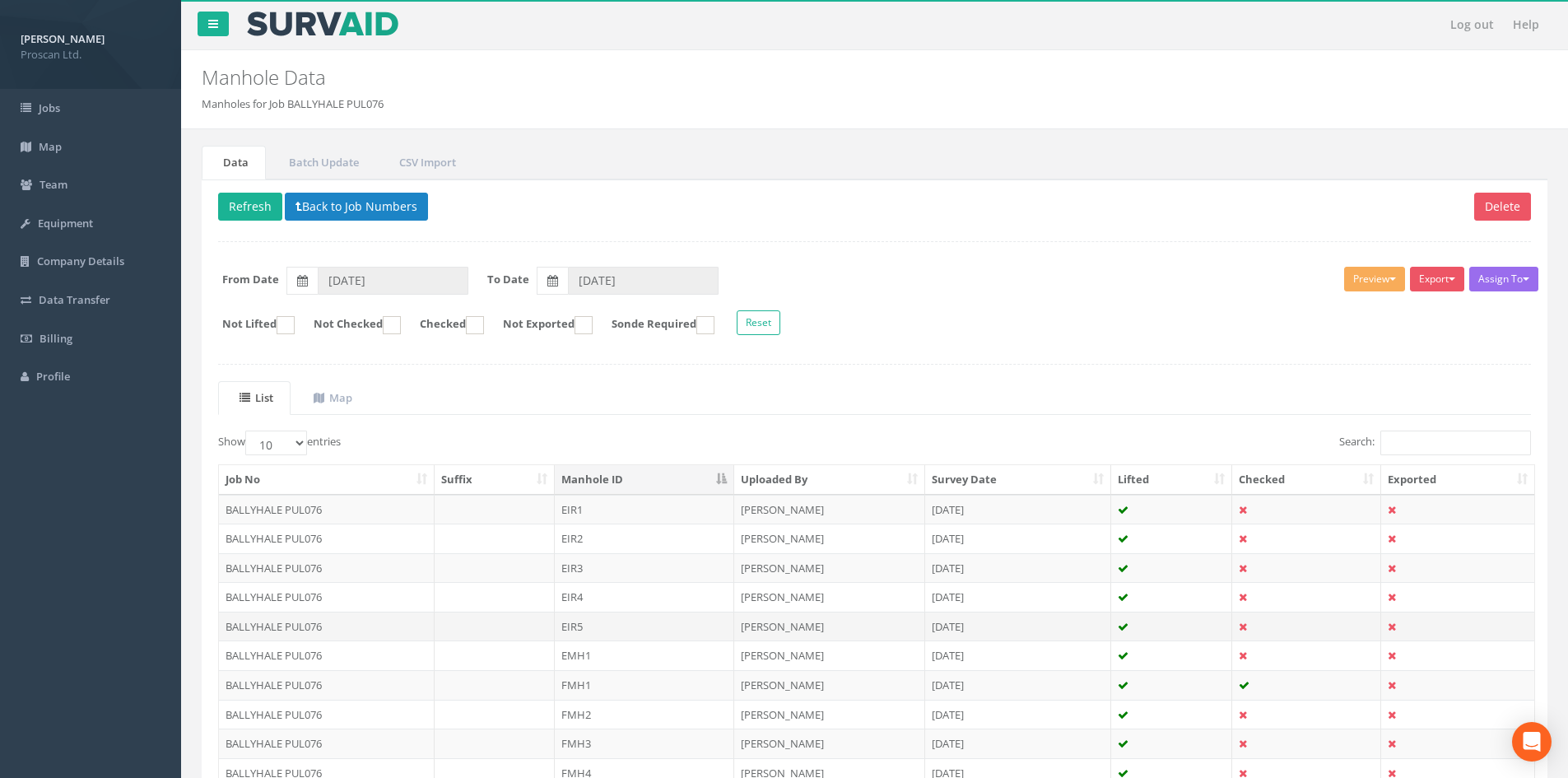
click at [599, 614] on td "EIR5" at bounding box center [643, 627] width 179 height 30
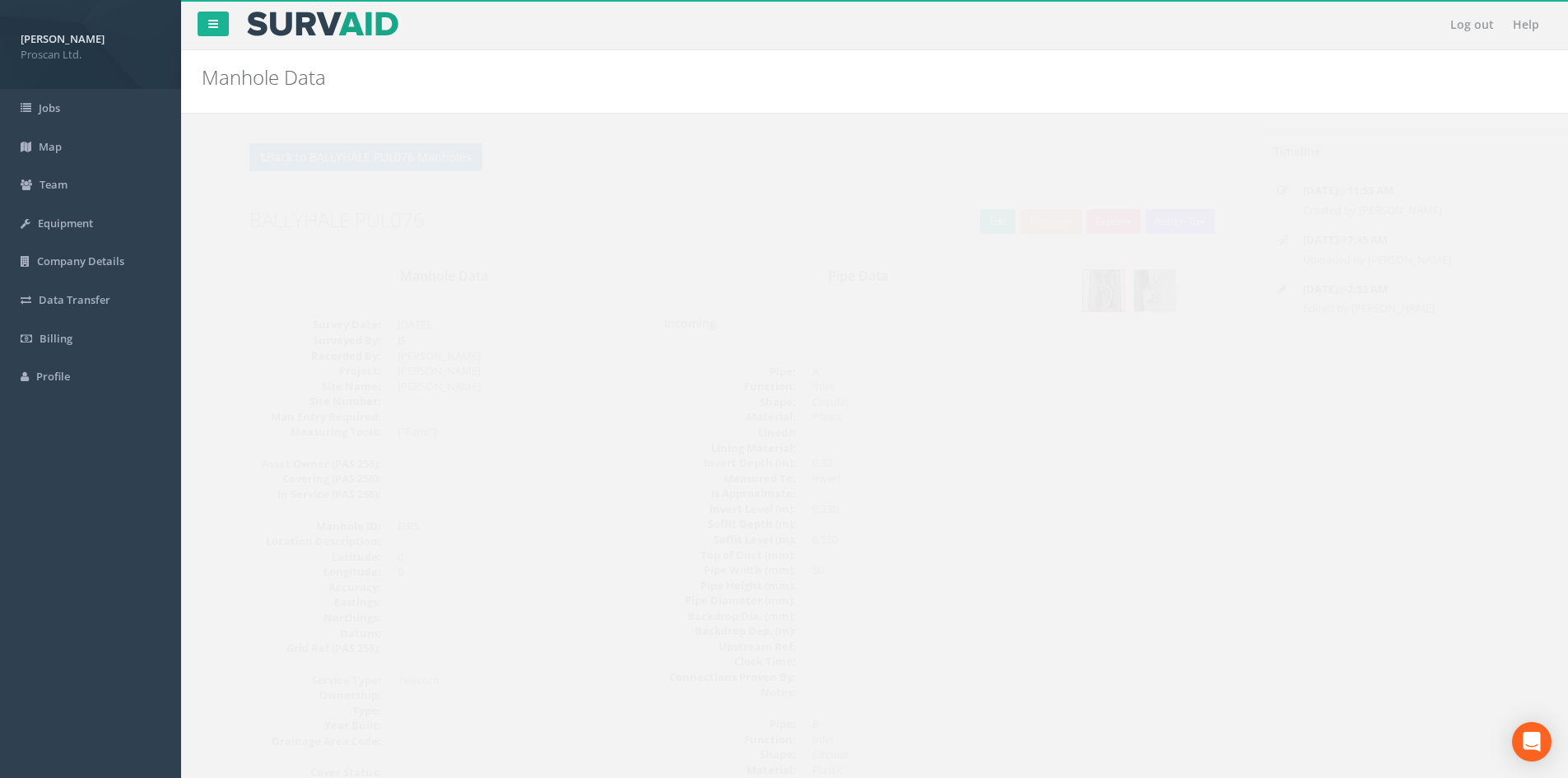
click at [964, 207] on div "Back to BALLYHALE PUL076 Manholes Back to Map Assign To No Companies Added Expo…" at bounding box center [703, 196] width 970 height 105
click at [957, 217] on link "Edit" at bounding box center [967, 221] width 36 height 25
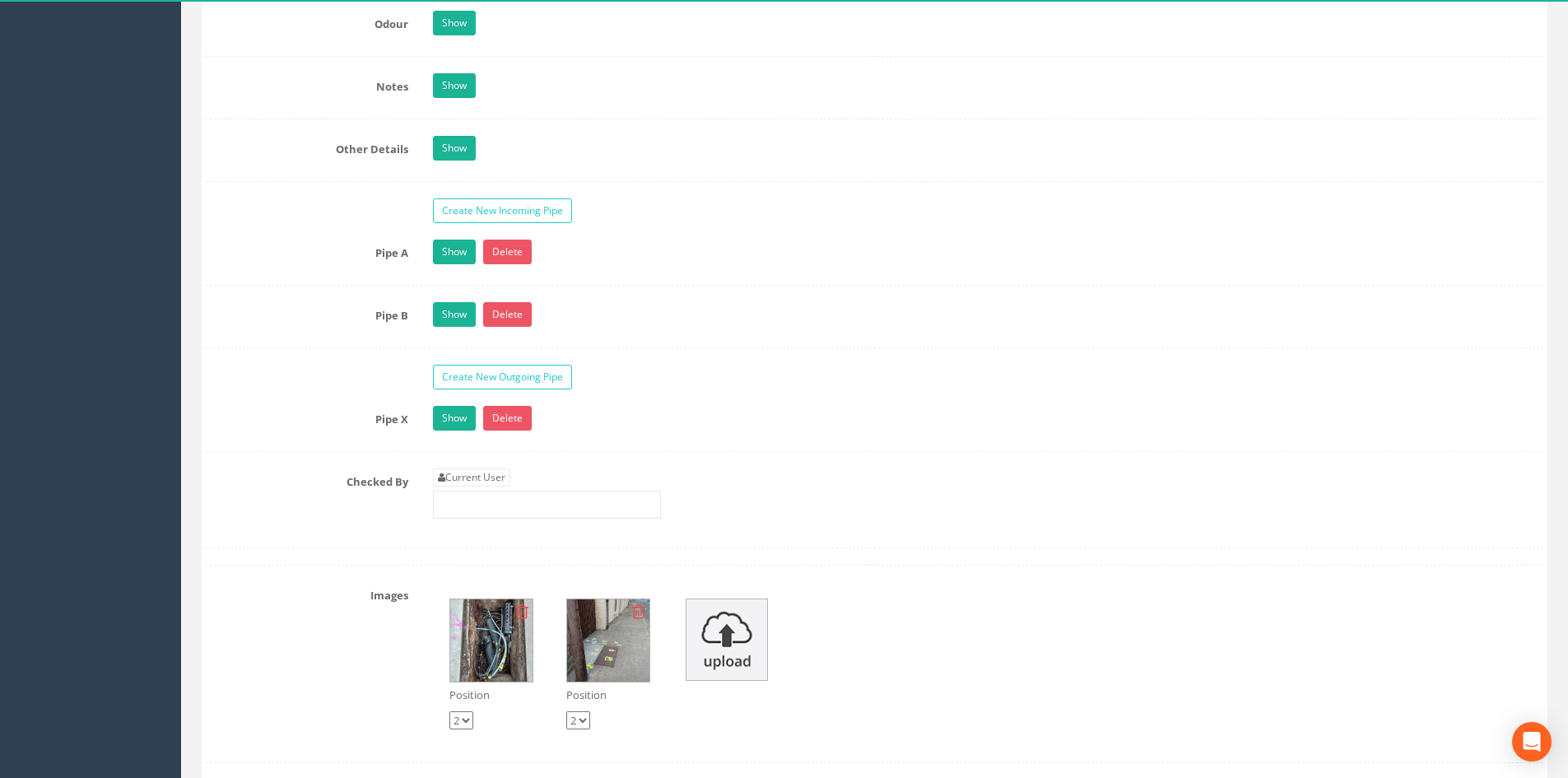
scroll to position [2413, 0]
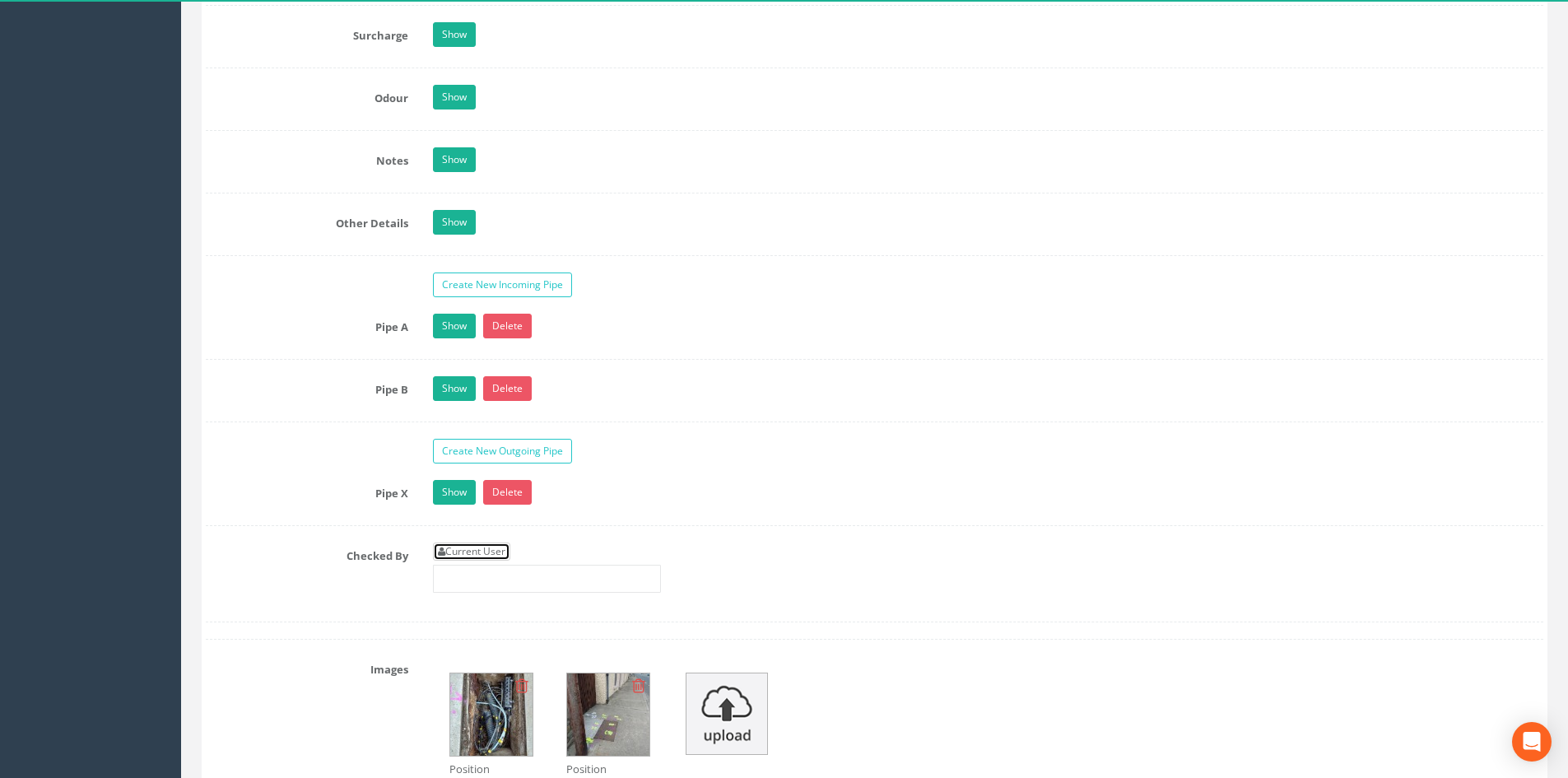
click at [484, 547] on link "Current User" at bounding box center [471, 551] width 77 height 18
type input "[PERSON_NAME]"
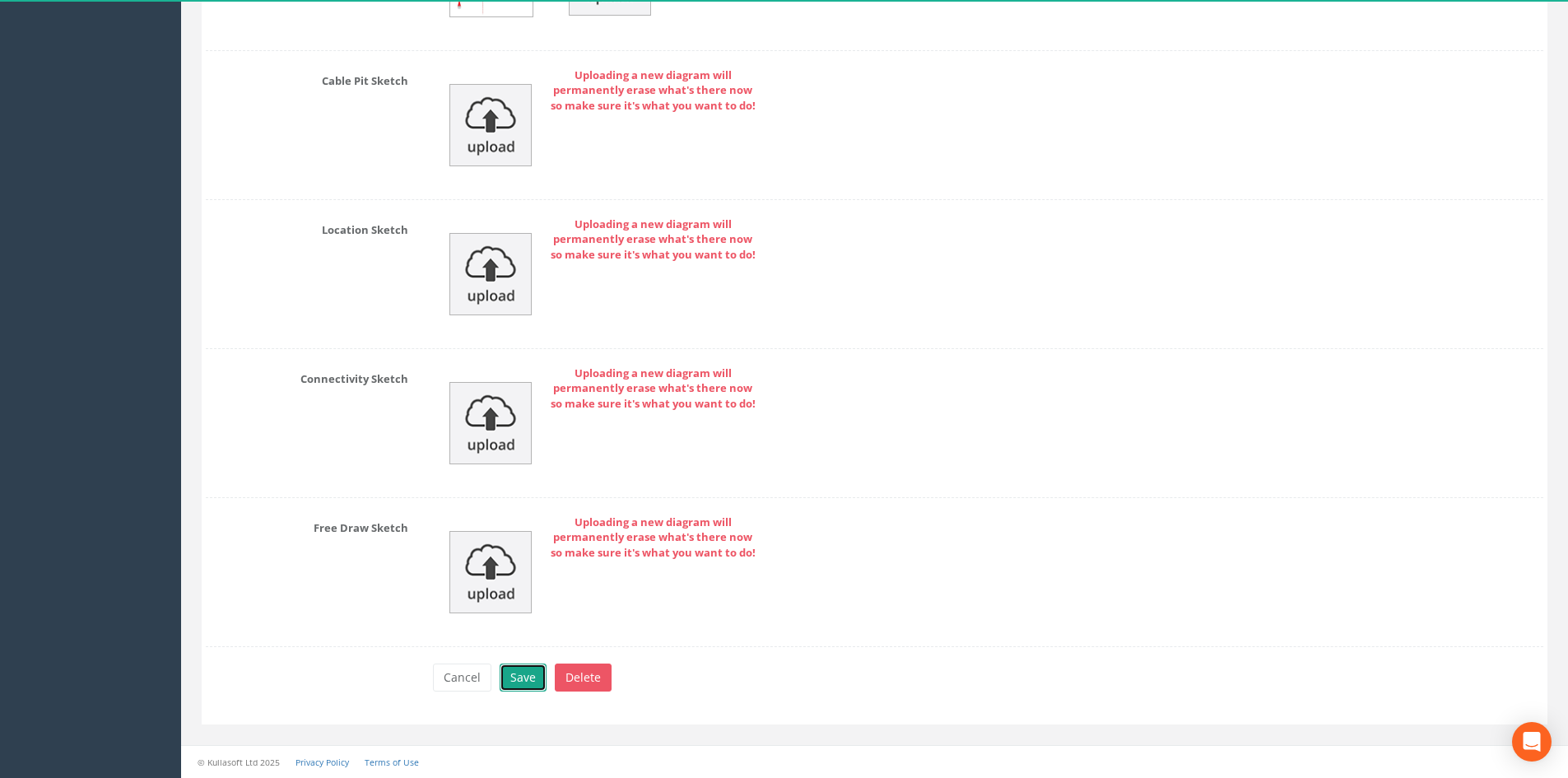
click at [519, 669] on button "Save" at bounding box center [523, 677] width 47 height 28
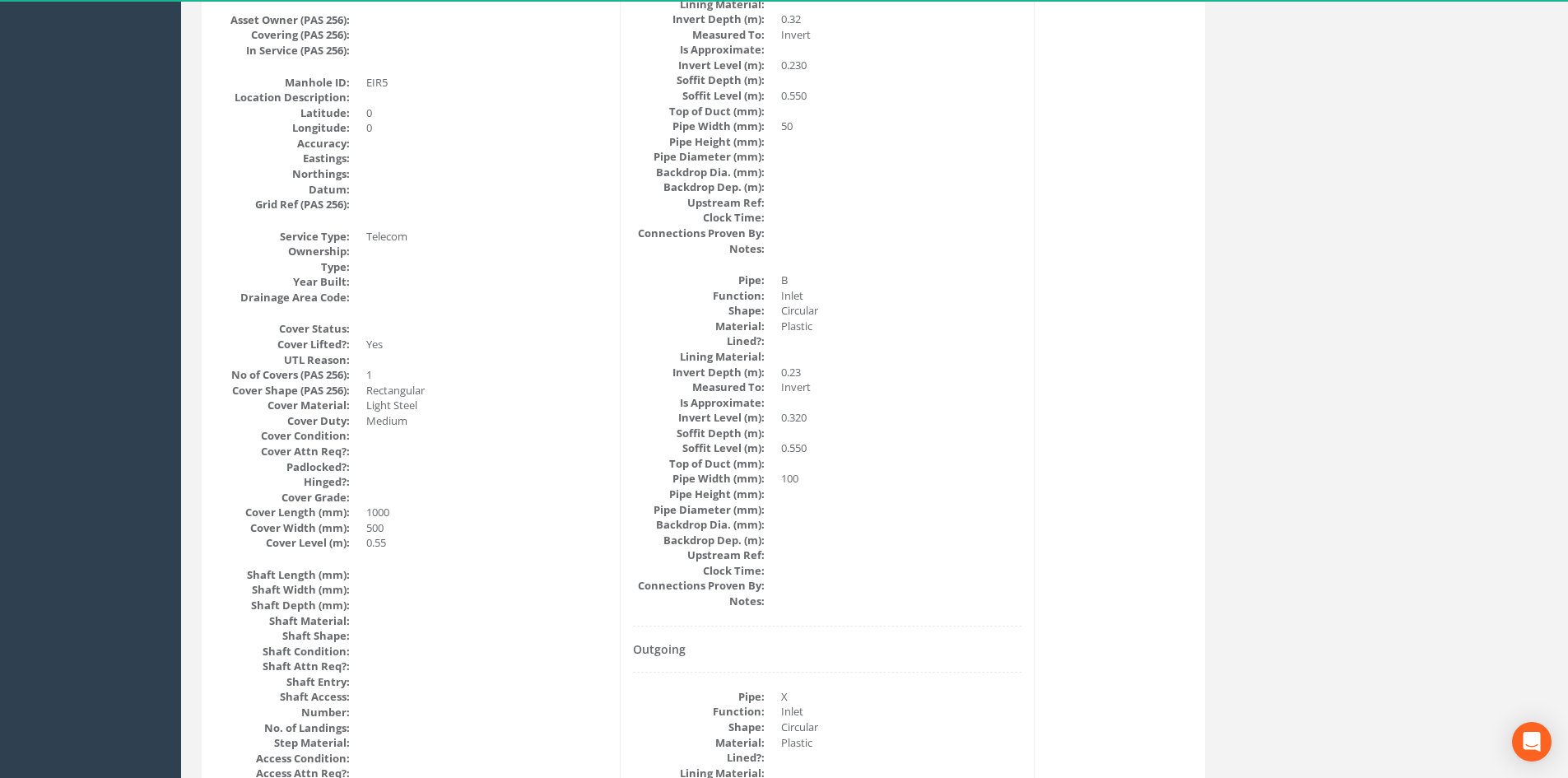
scroll to position [0, 0]
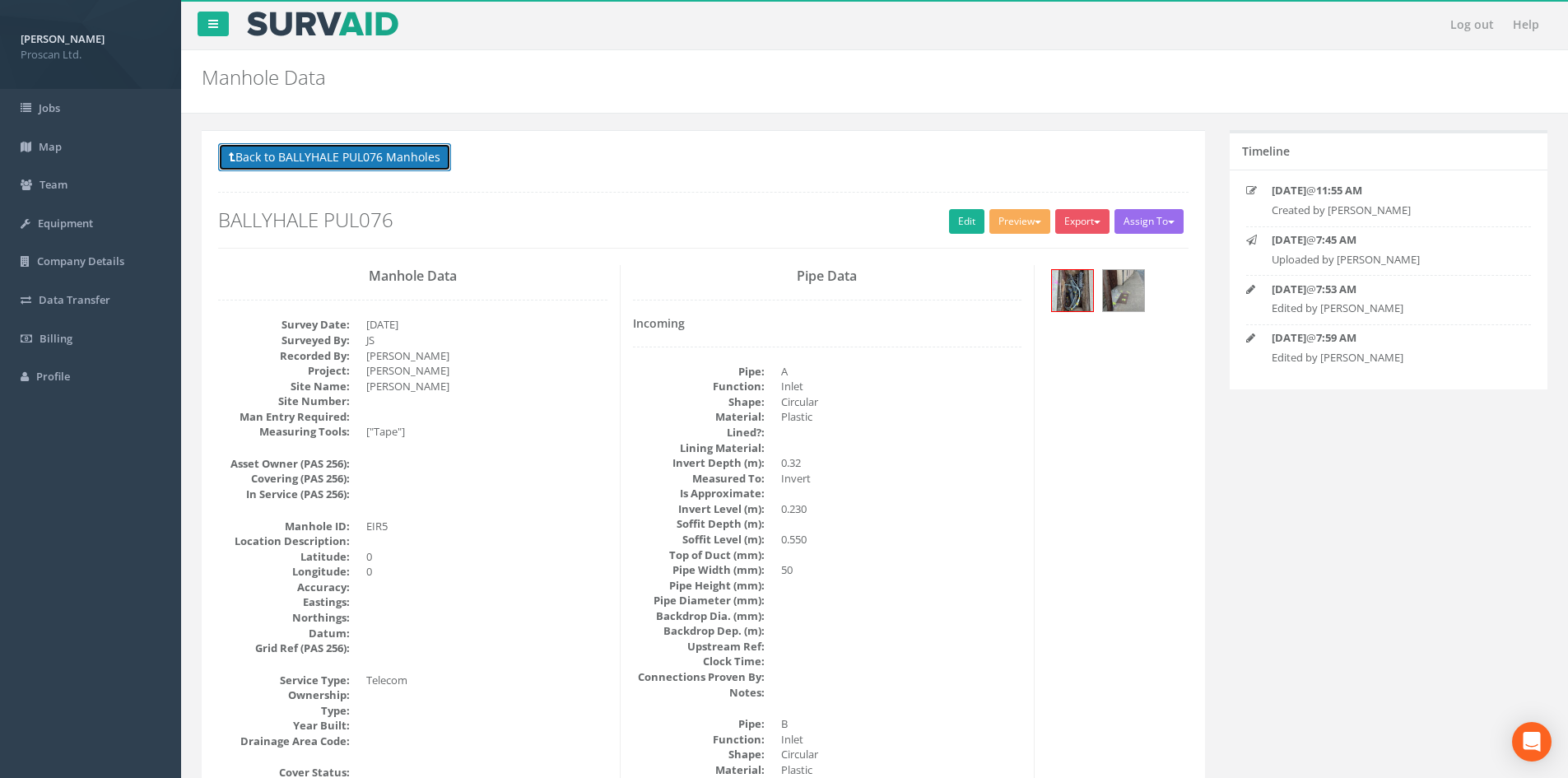
click at [388, 163] on button "Back to BALLYHALE PUL076 Manholes" at bounding box center [334, 157] width 233 height 28
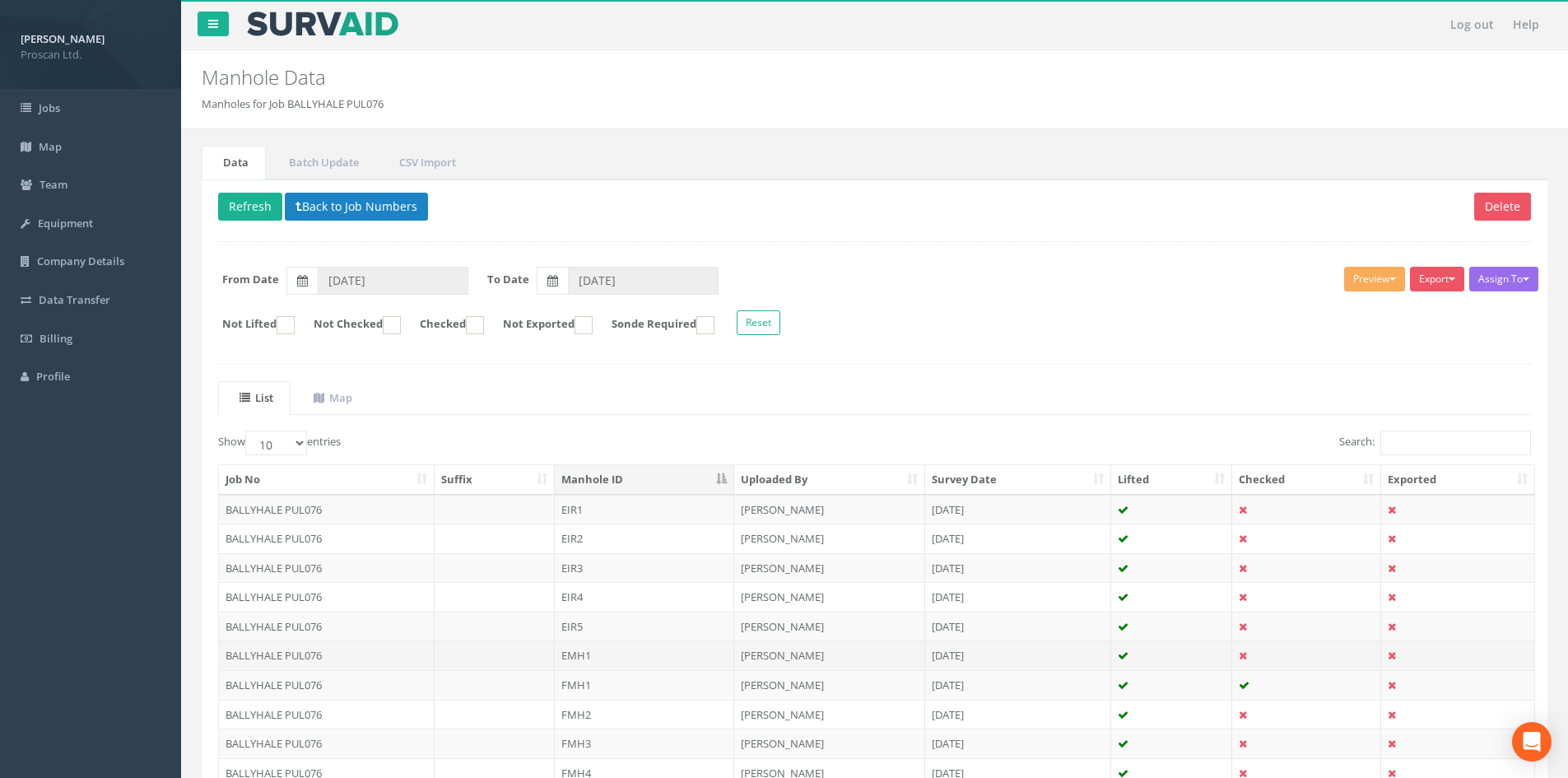
click at [598, 661] on td "EMH1" at bounding box center [643, 655] width 179 height 30
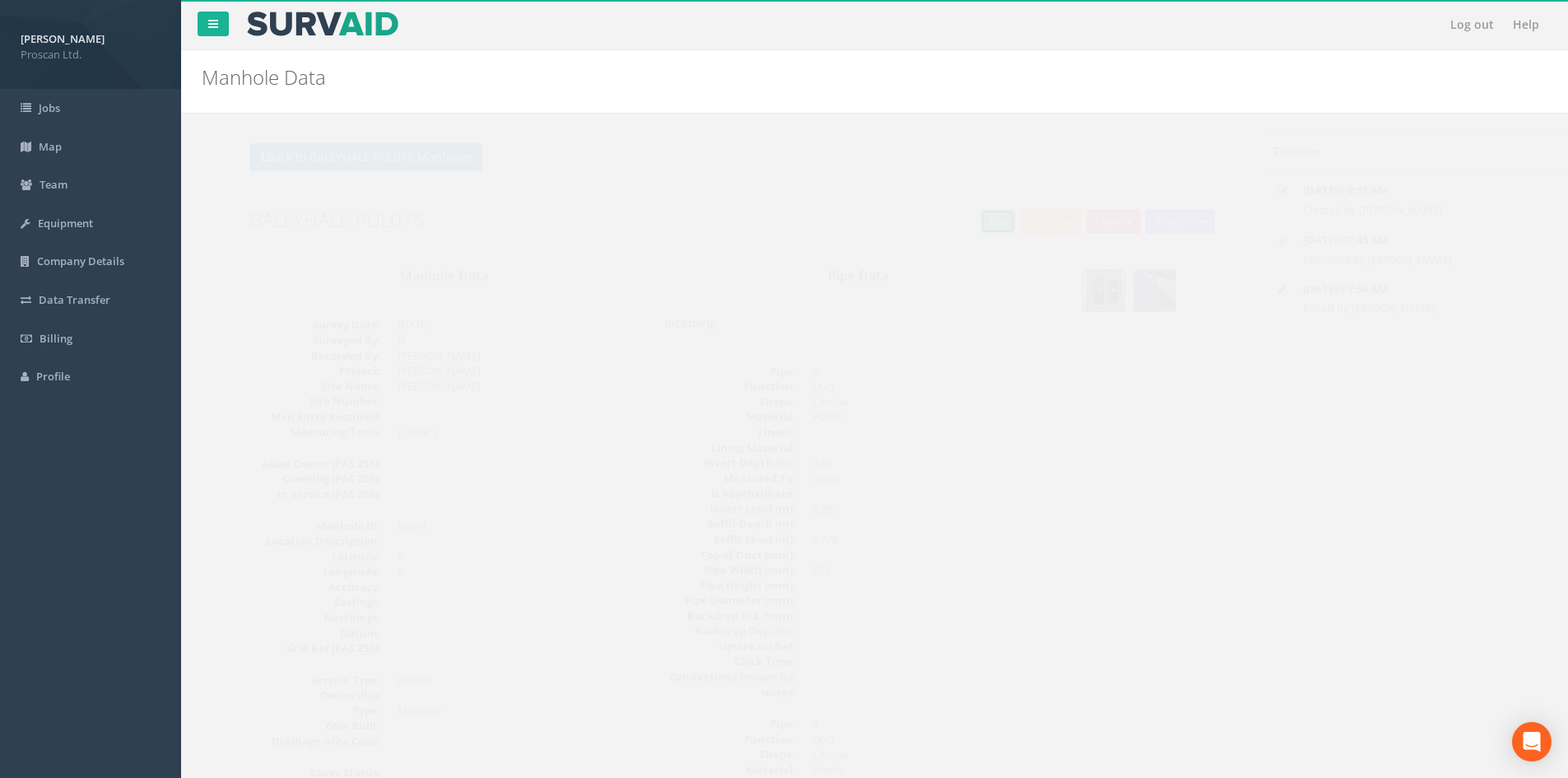
click at [965, 218] on link "Edit" at bounding box center [967, 221] width 36 height 25
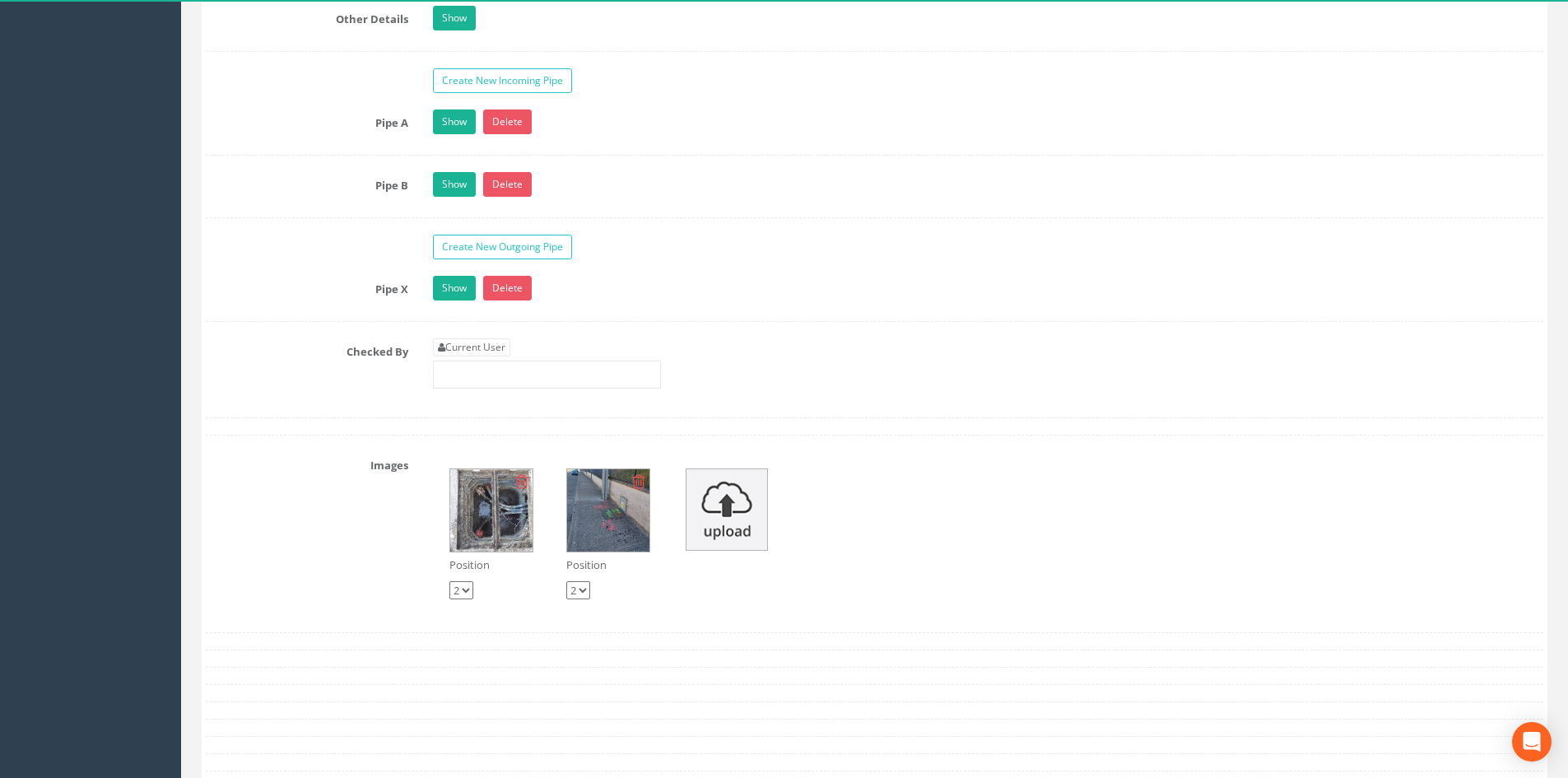
scroll to position [2633, 0]
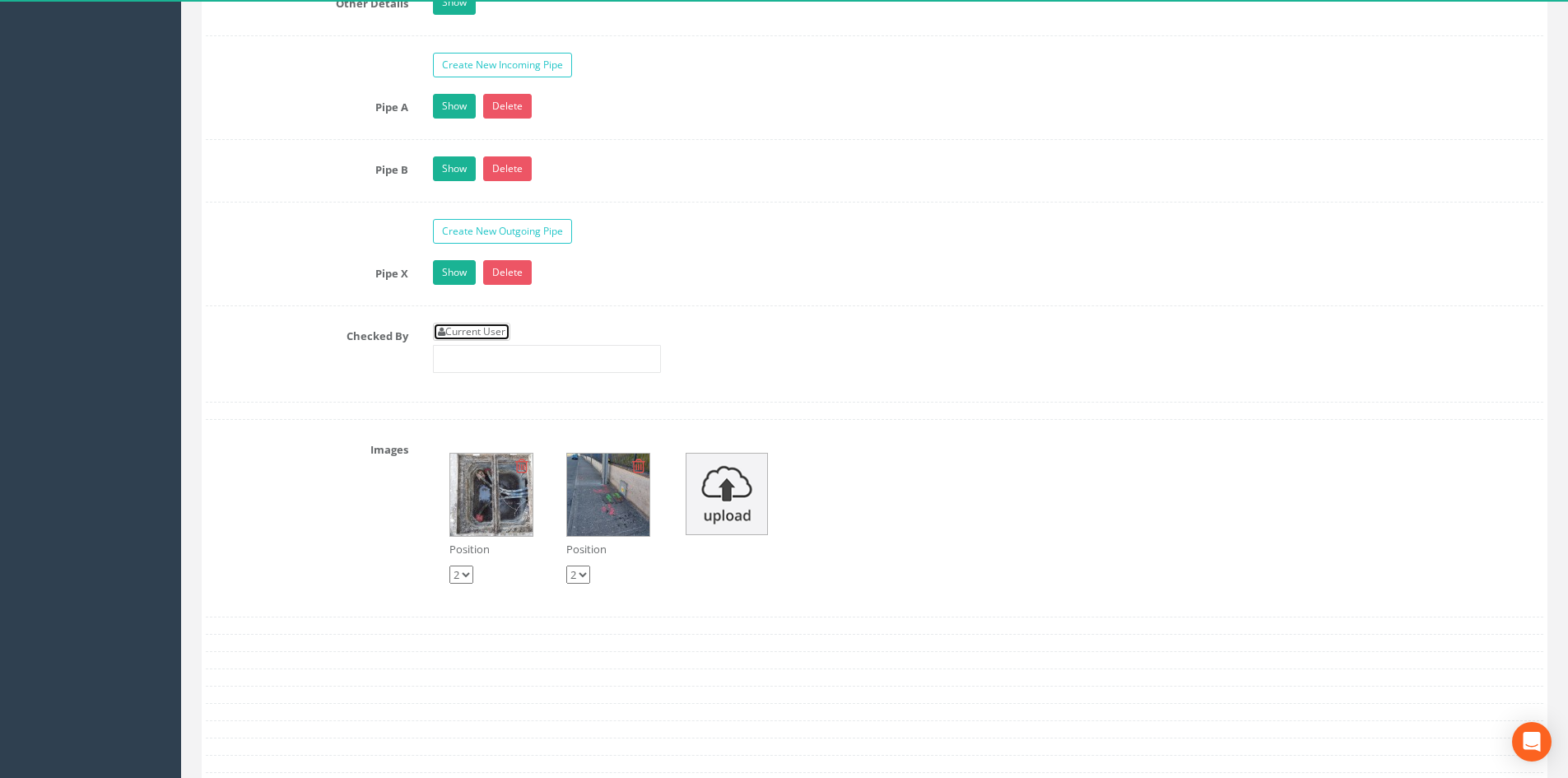
click at [476, 335] on link "Current User" at bounding box center [471, 332] width 77 height 18
type input "[PERSON_NAME]"
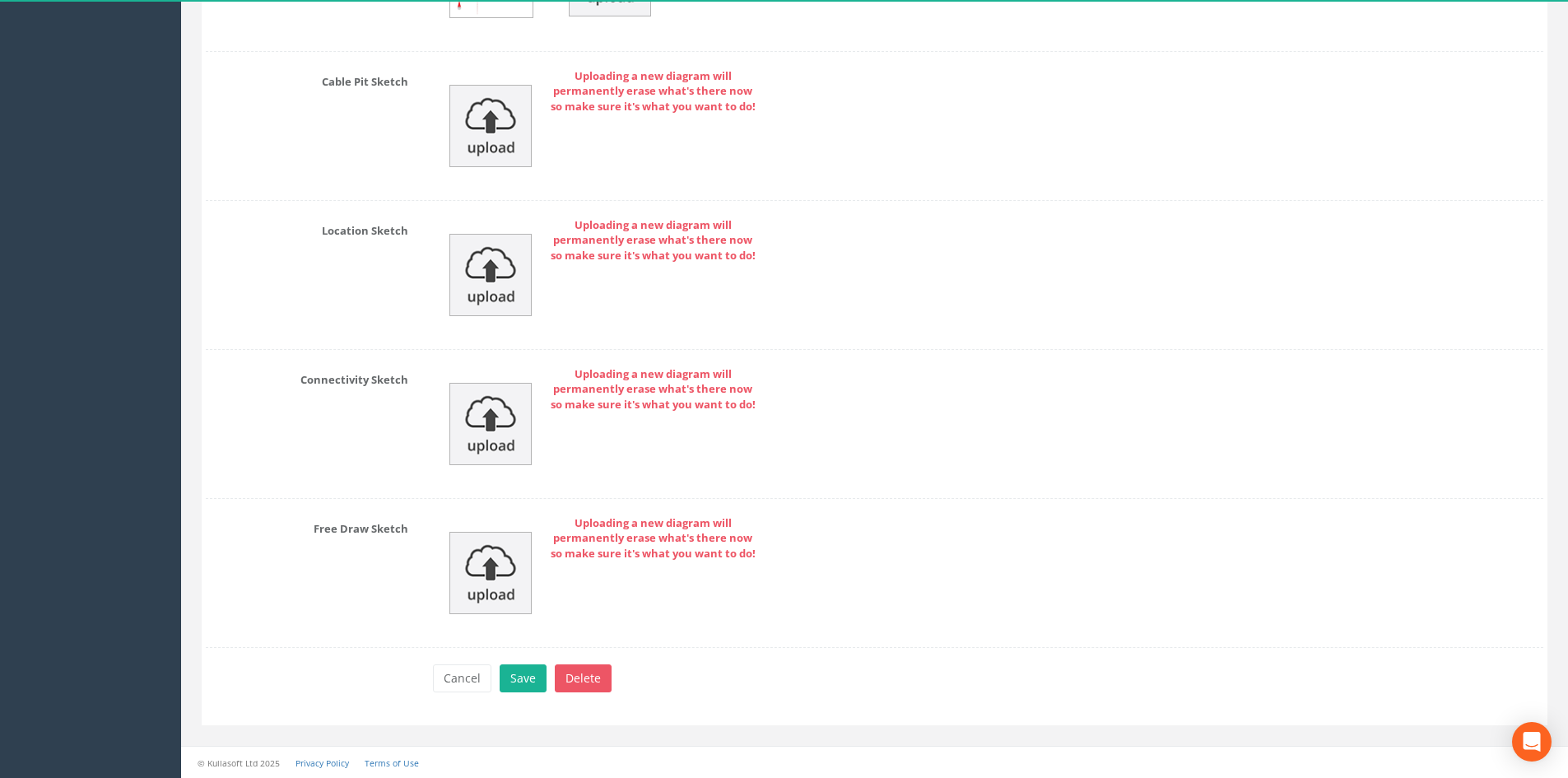
scroll to position [3575, 0]
click at [530, 679] on button "Save" at bounding box center [523, 677] width 47 height 28
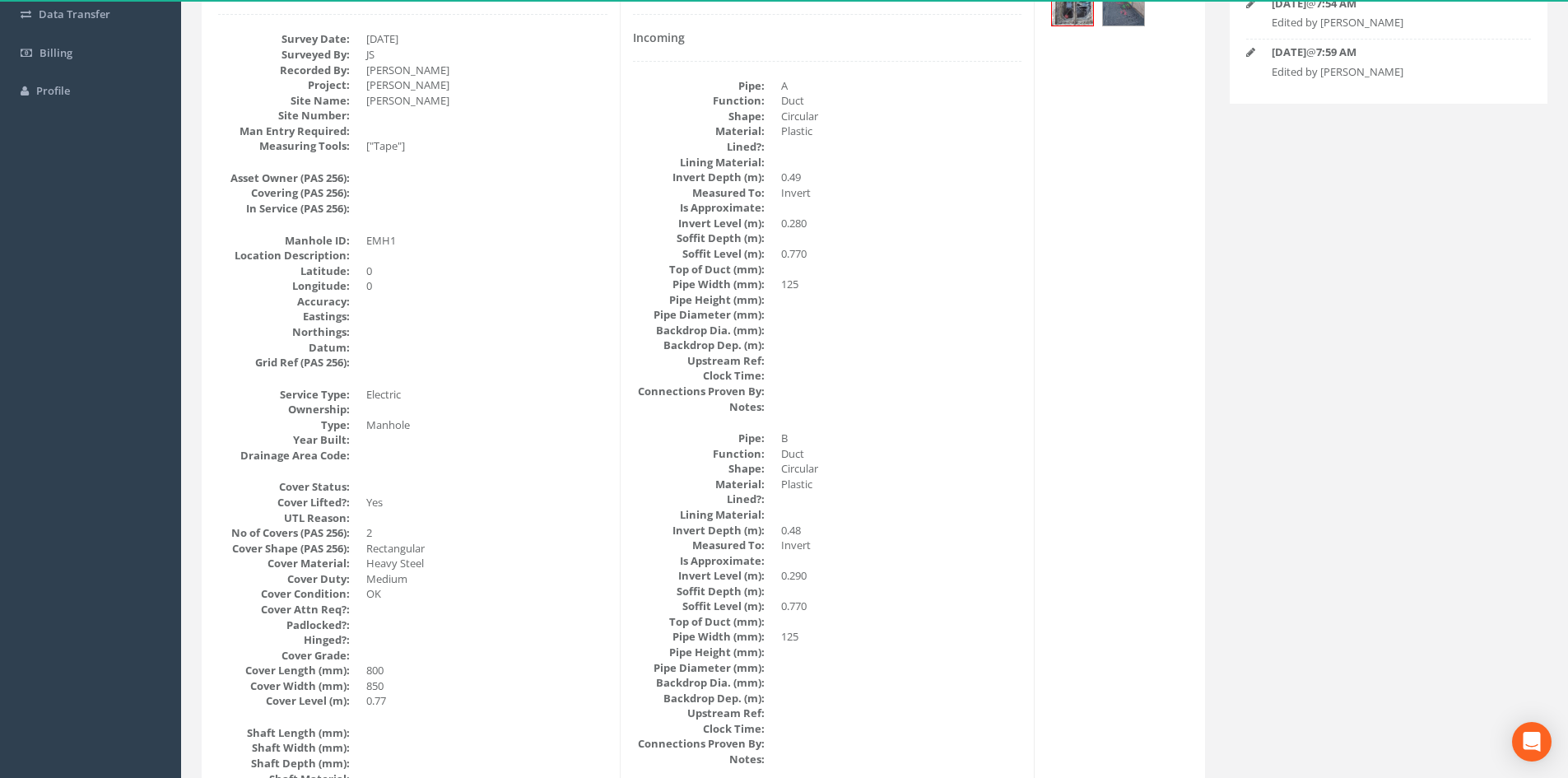
scroll to position [0, 0]
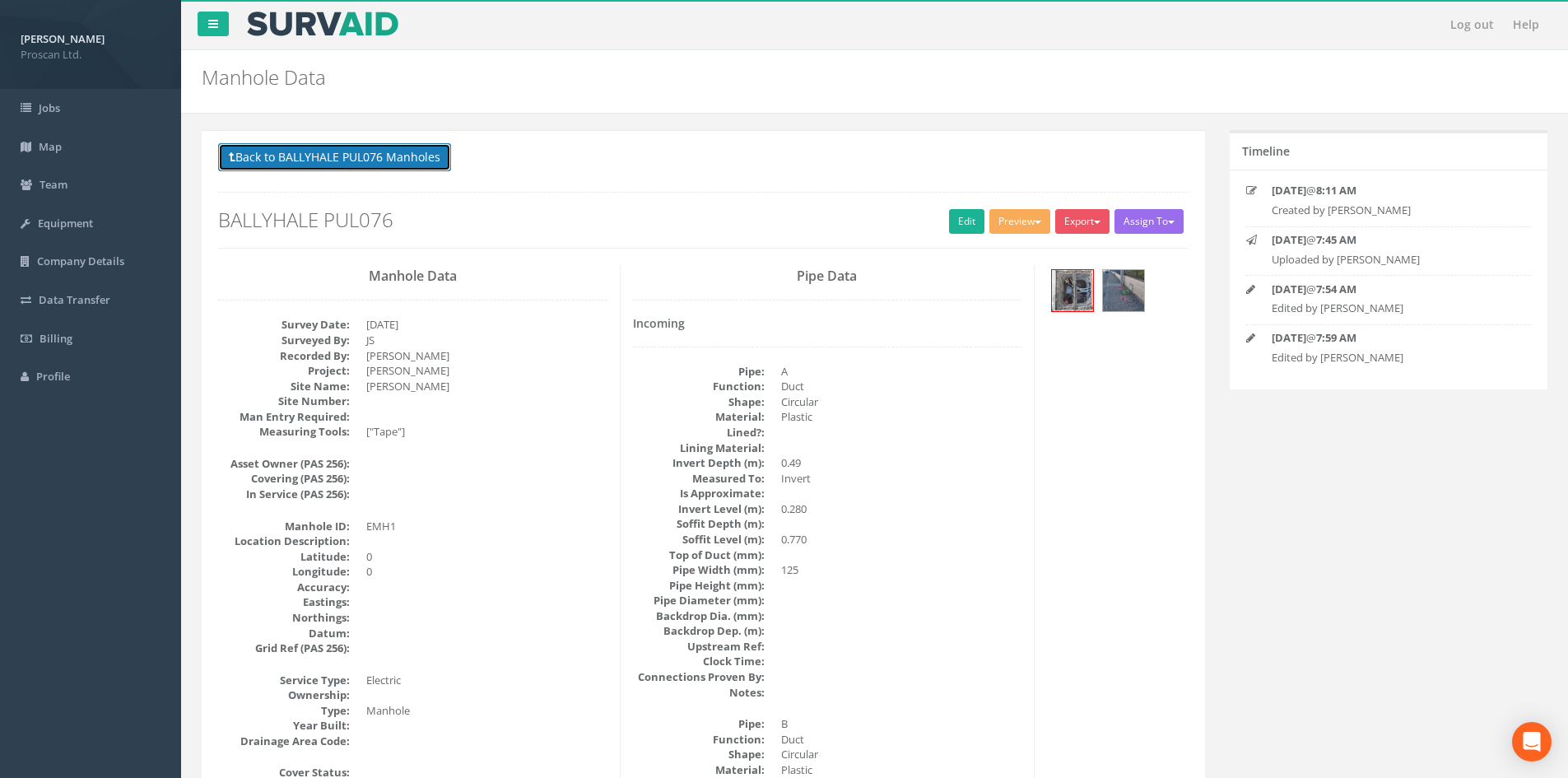
click at [387, 153] on button "Back to BALLYHALE PUL076 Manholes" at bounding box center [334, 157] width 233 height 28
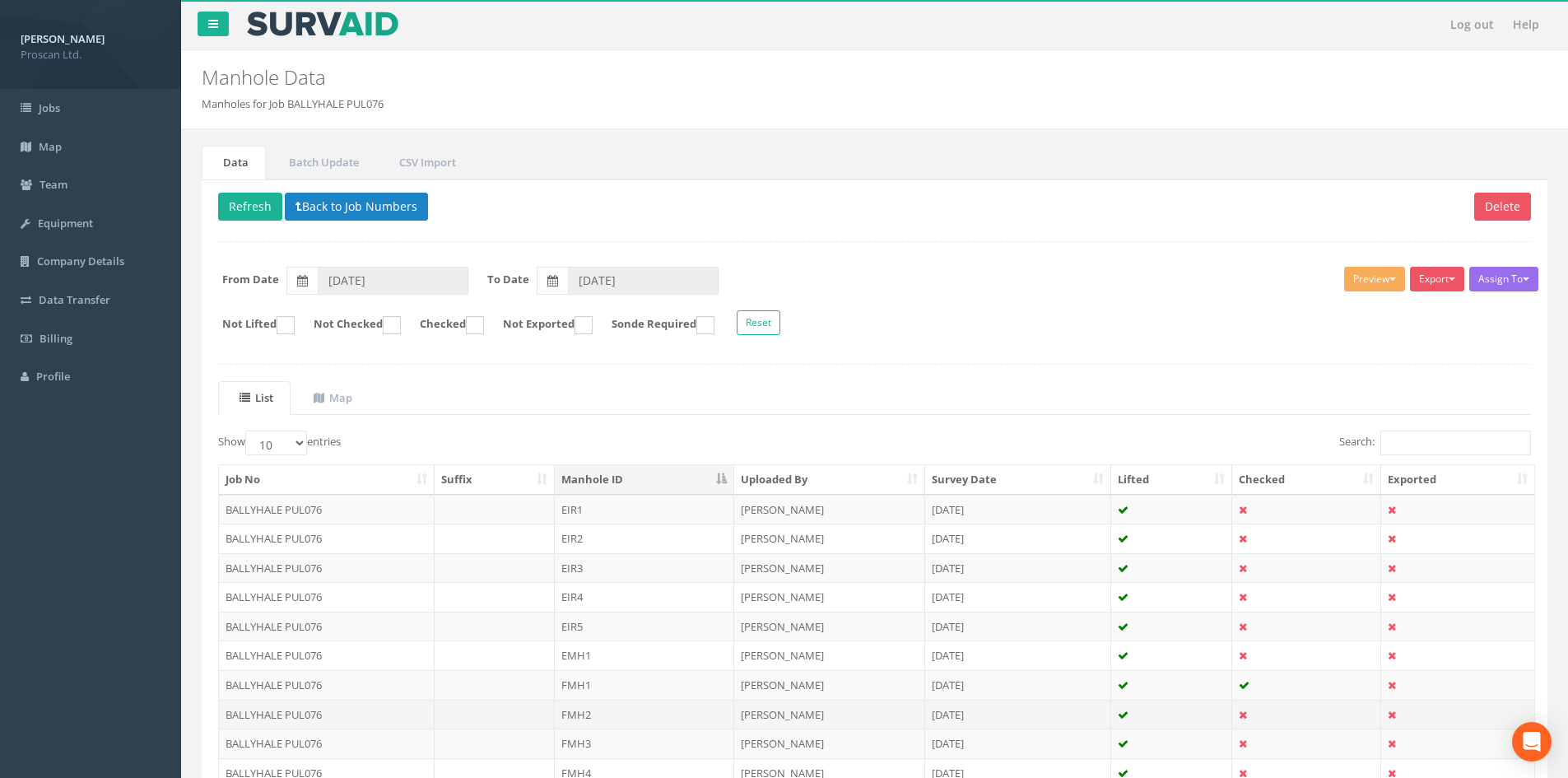
click at [600, 710] on td "FMH2" at bounding box center [643, 715] width 179 height 30
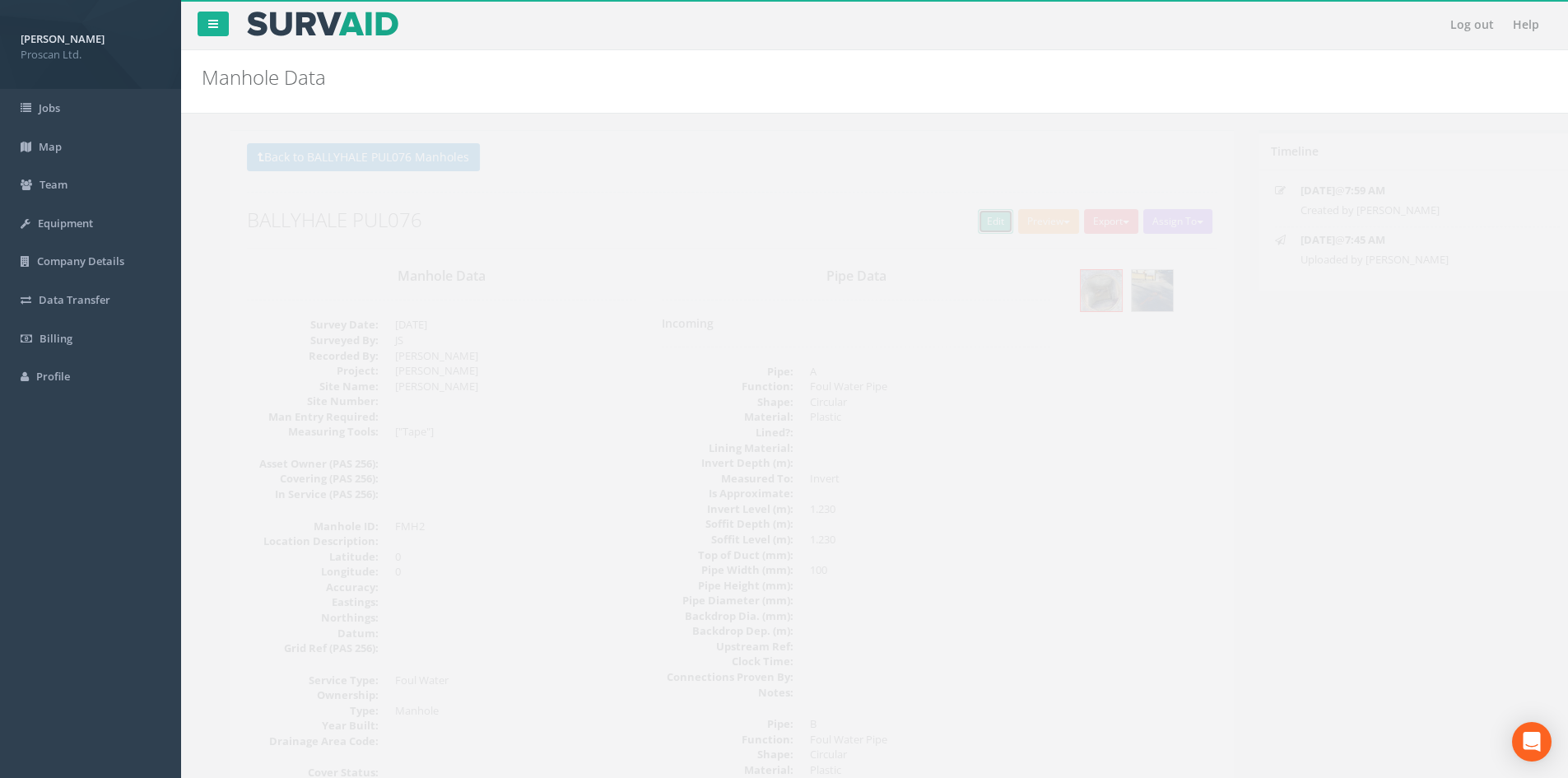
click at [949, 222] on link "Edit" at bounding box center [967, 221] width 36 height 25
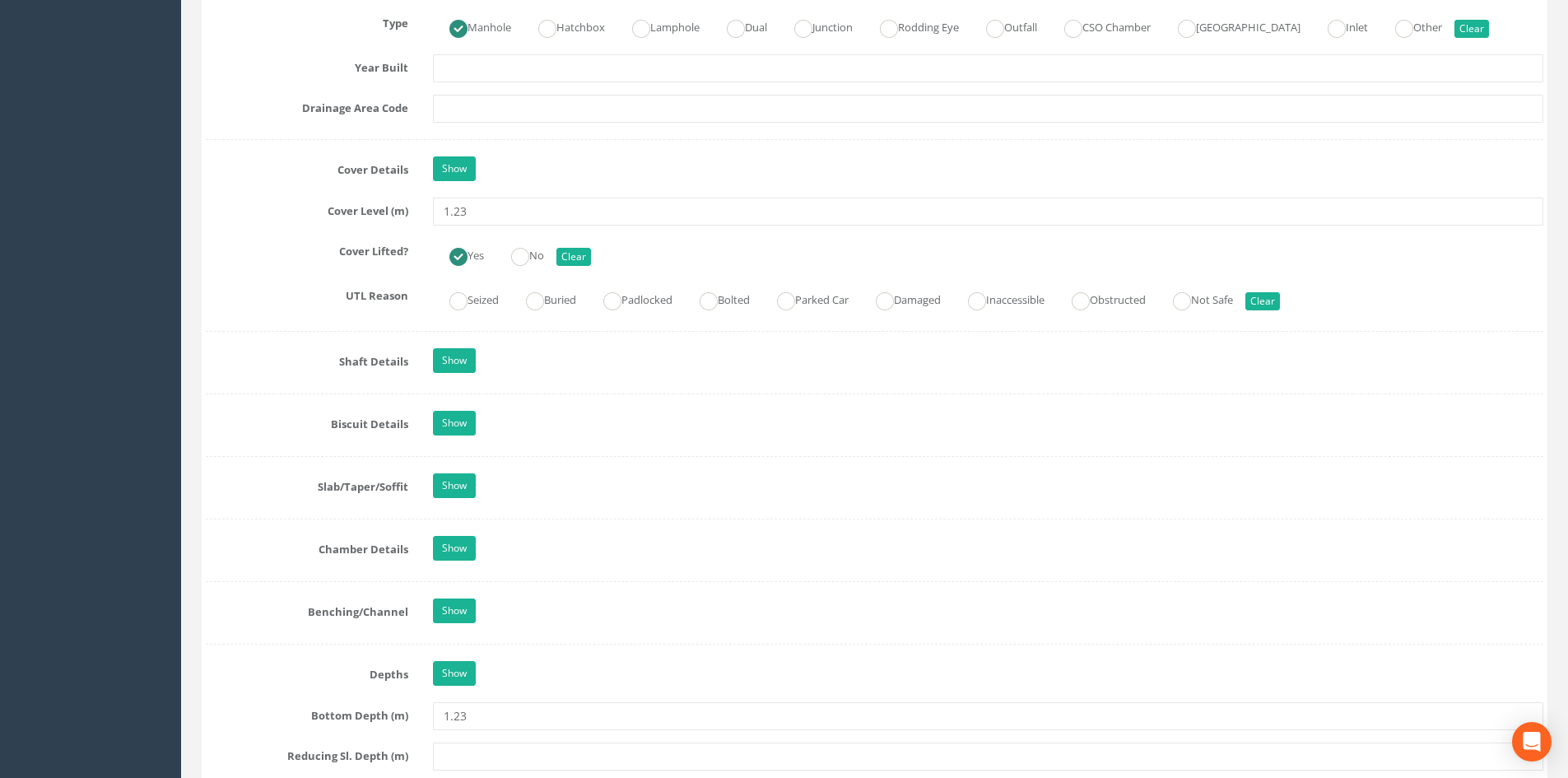
scroll to position [1426, 0]
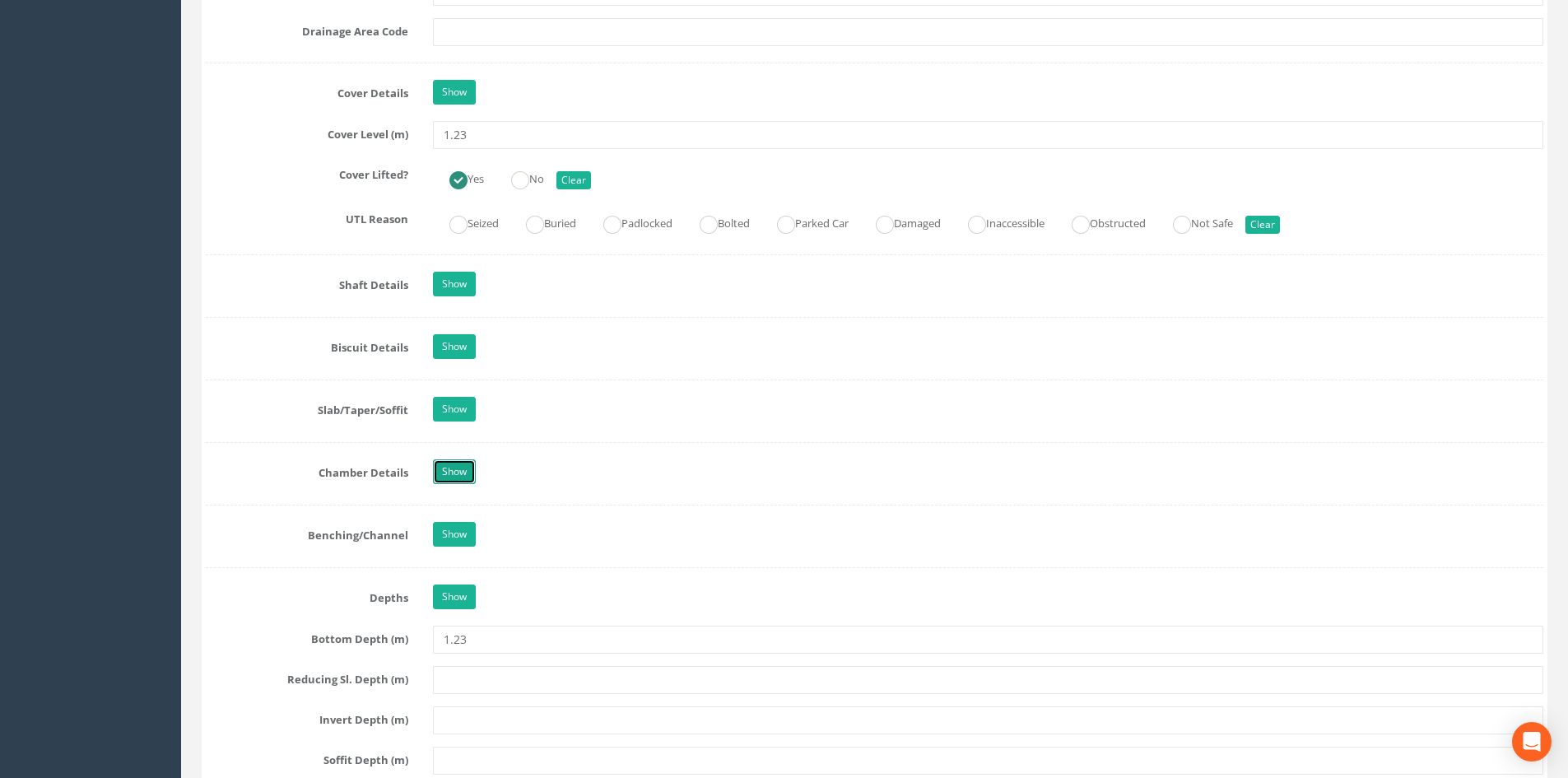
click at [462, 474] on link "Show" at bounding box center [453, 471] width 43 height 25
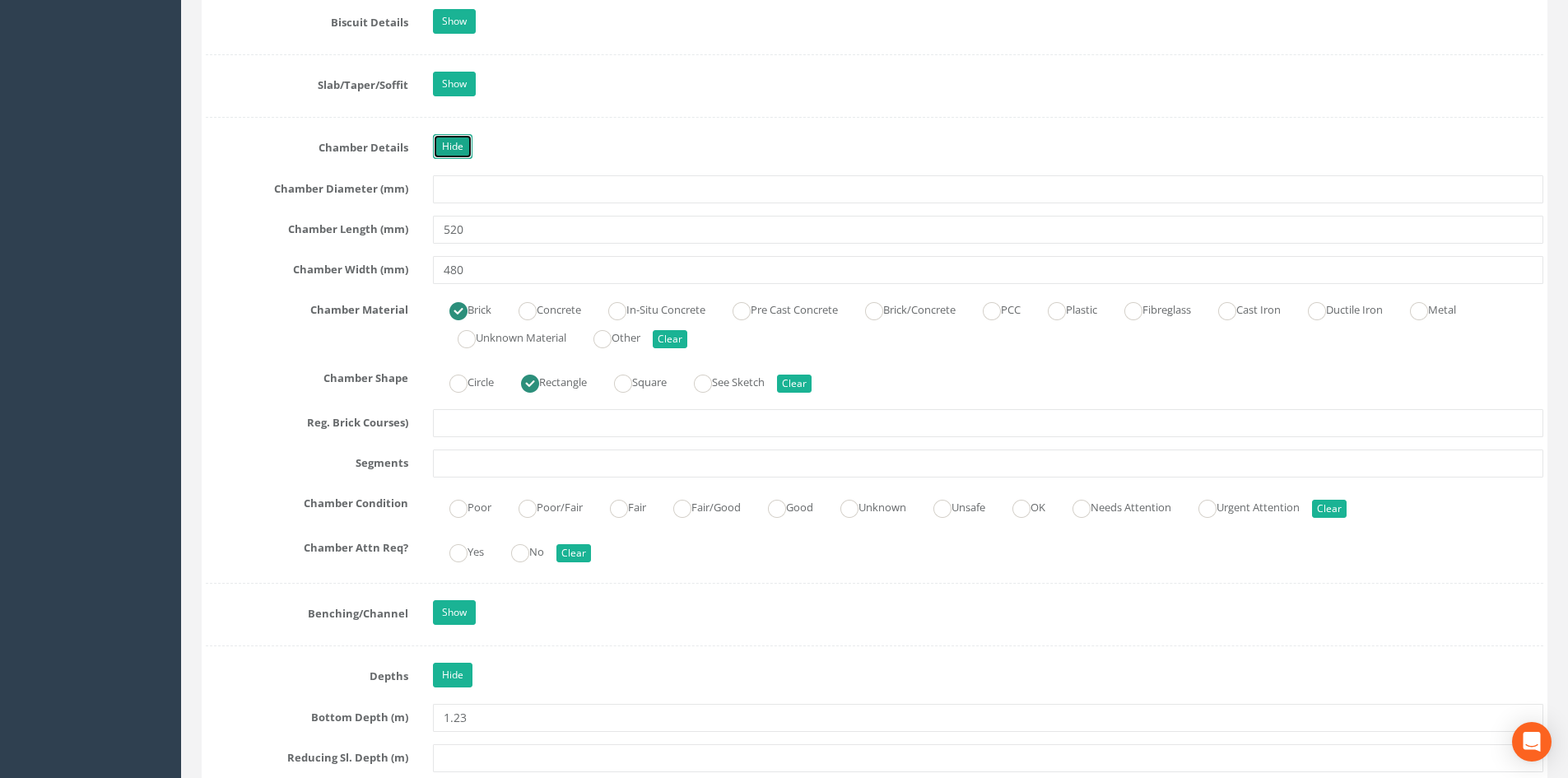
scroll to position [1755, 0]
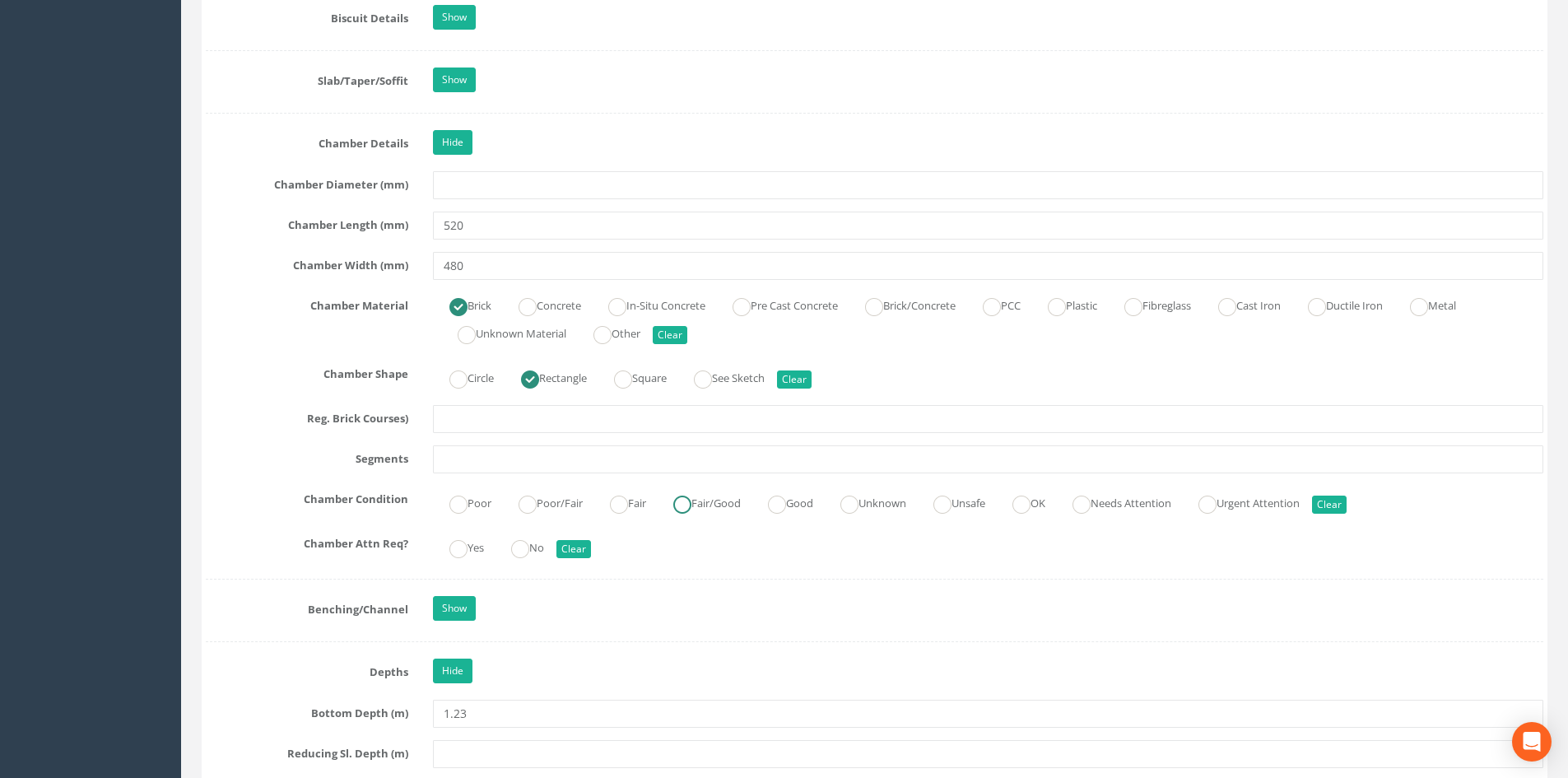
click at [719, 500] on label "Fair/Good" at bounding box center [698, 502] width 84 height 24
radio input "true"
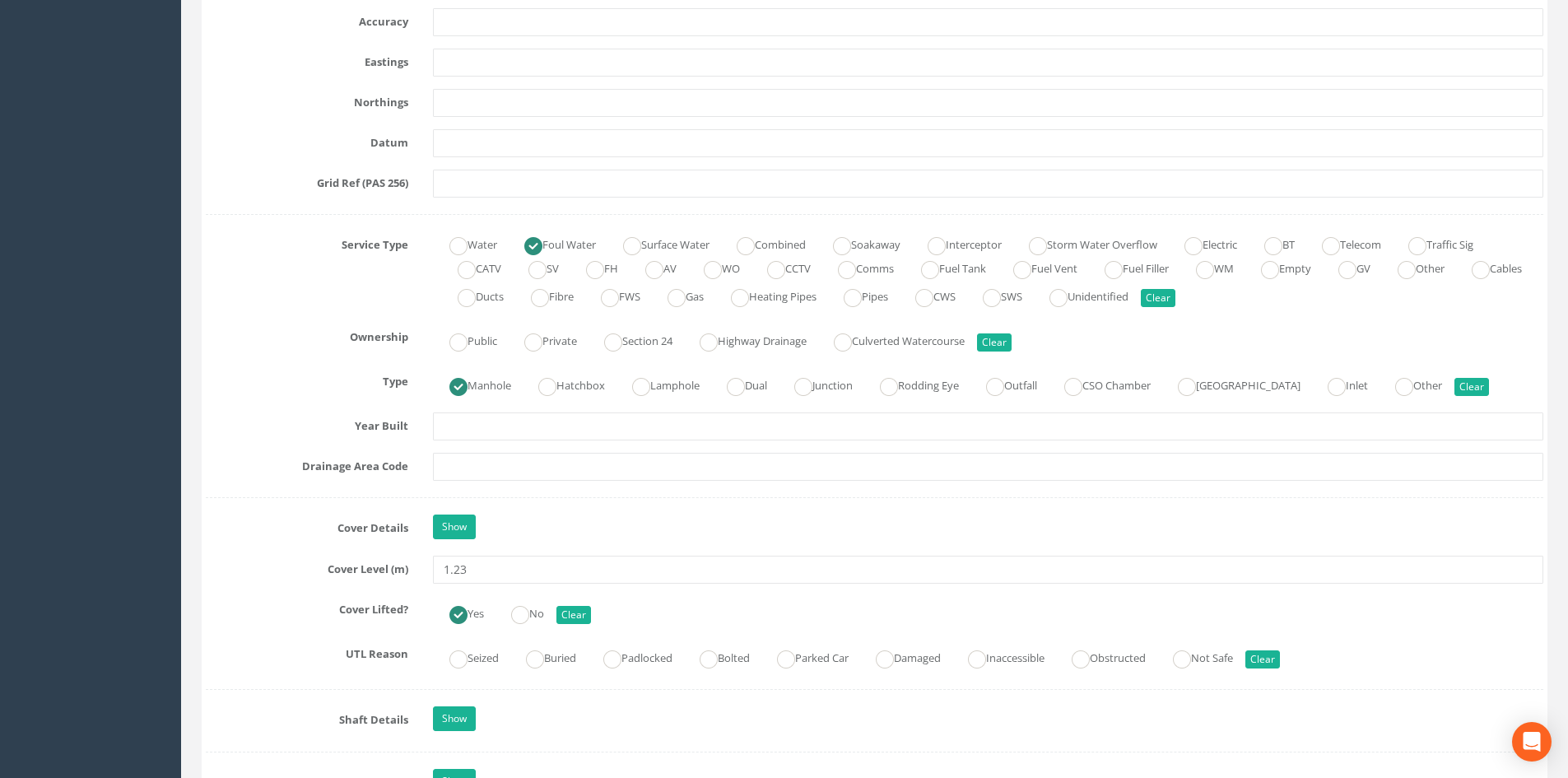
scroll to position [988, 0]
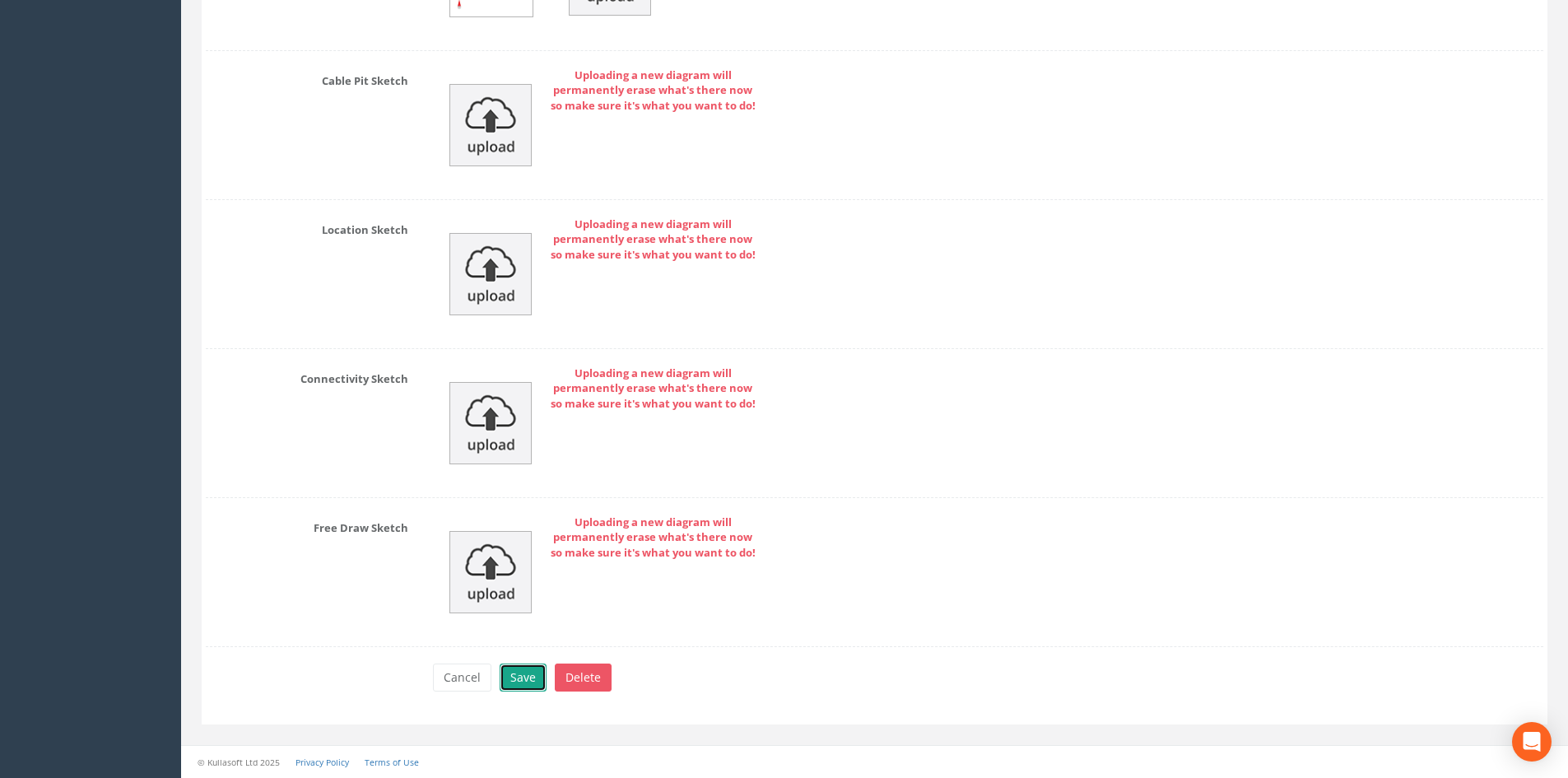
click at [539, 679] on button "Save" at bounding box center [523, 677] width 47 height 28
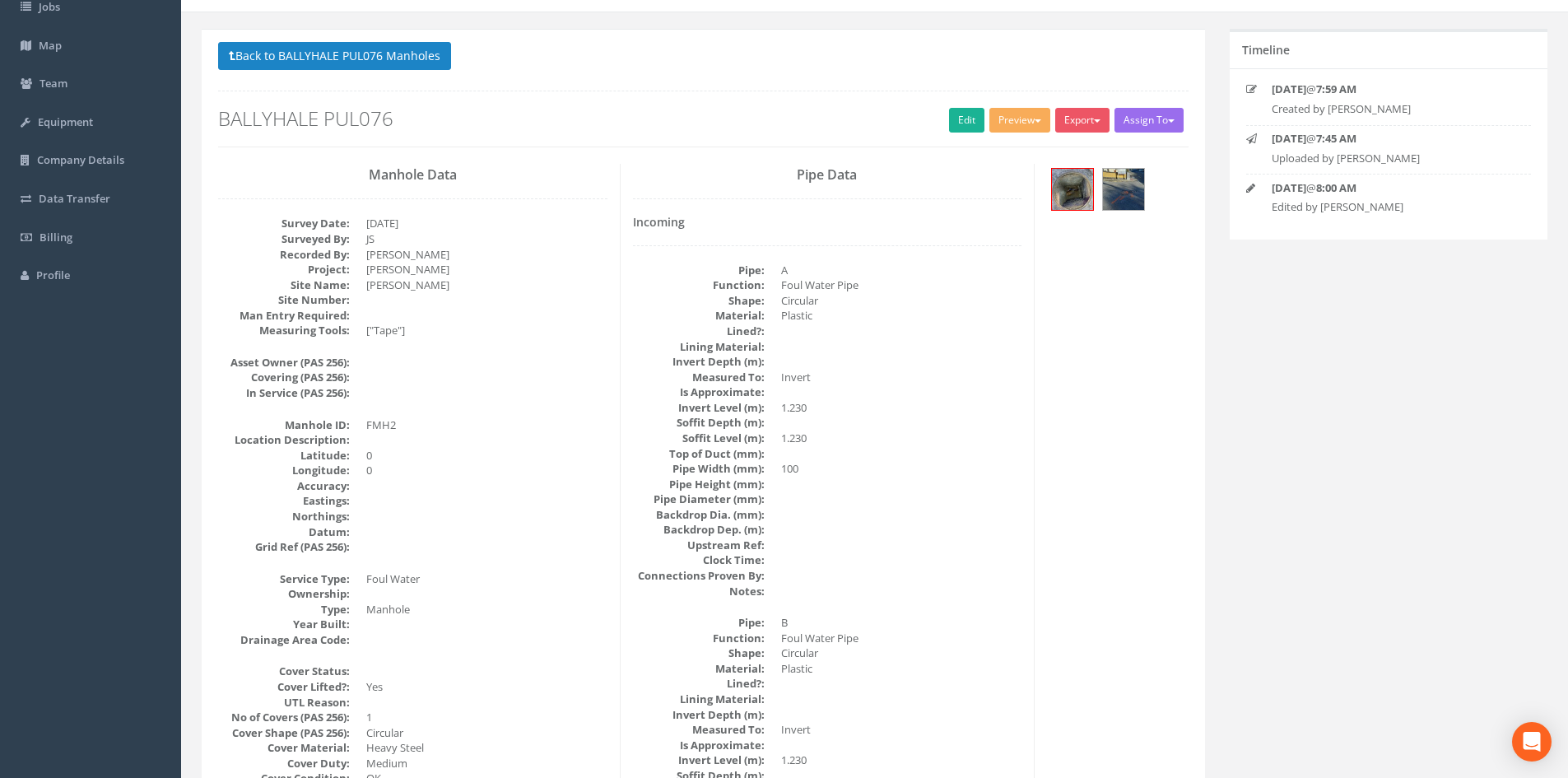
scroll to position [0, 0]
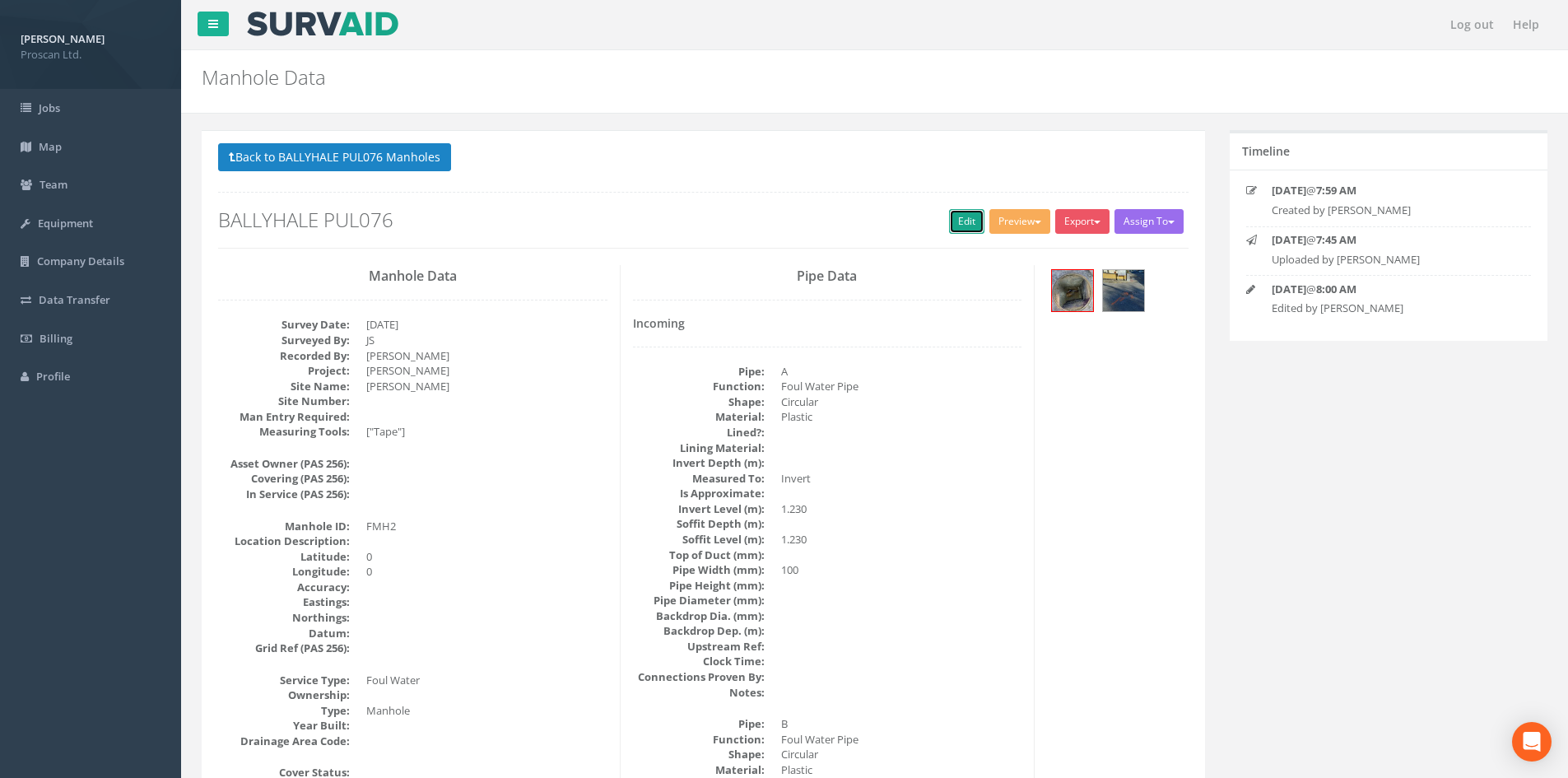
click at [964, 211] on link "Edit" at bounding box center [967, 221] width 36 height 25
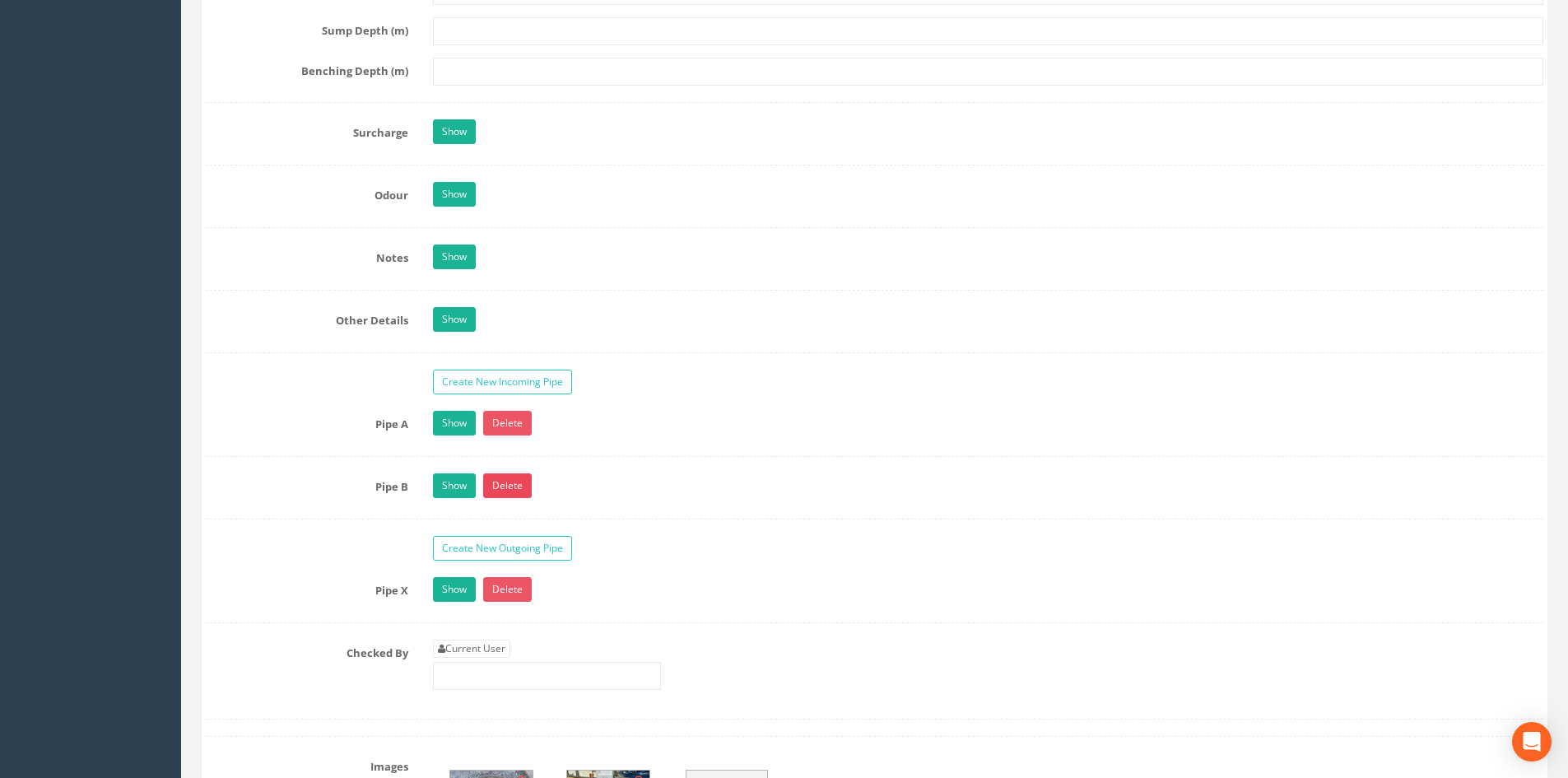
scroll to position [2743, 0]
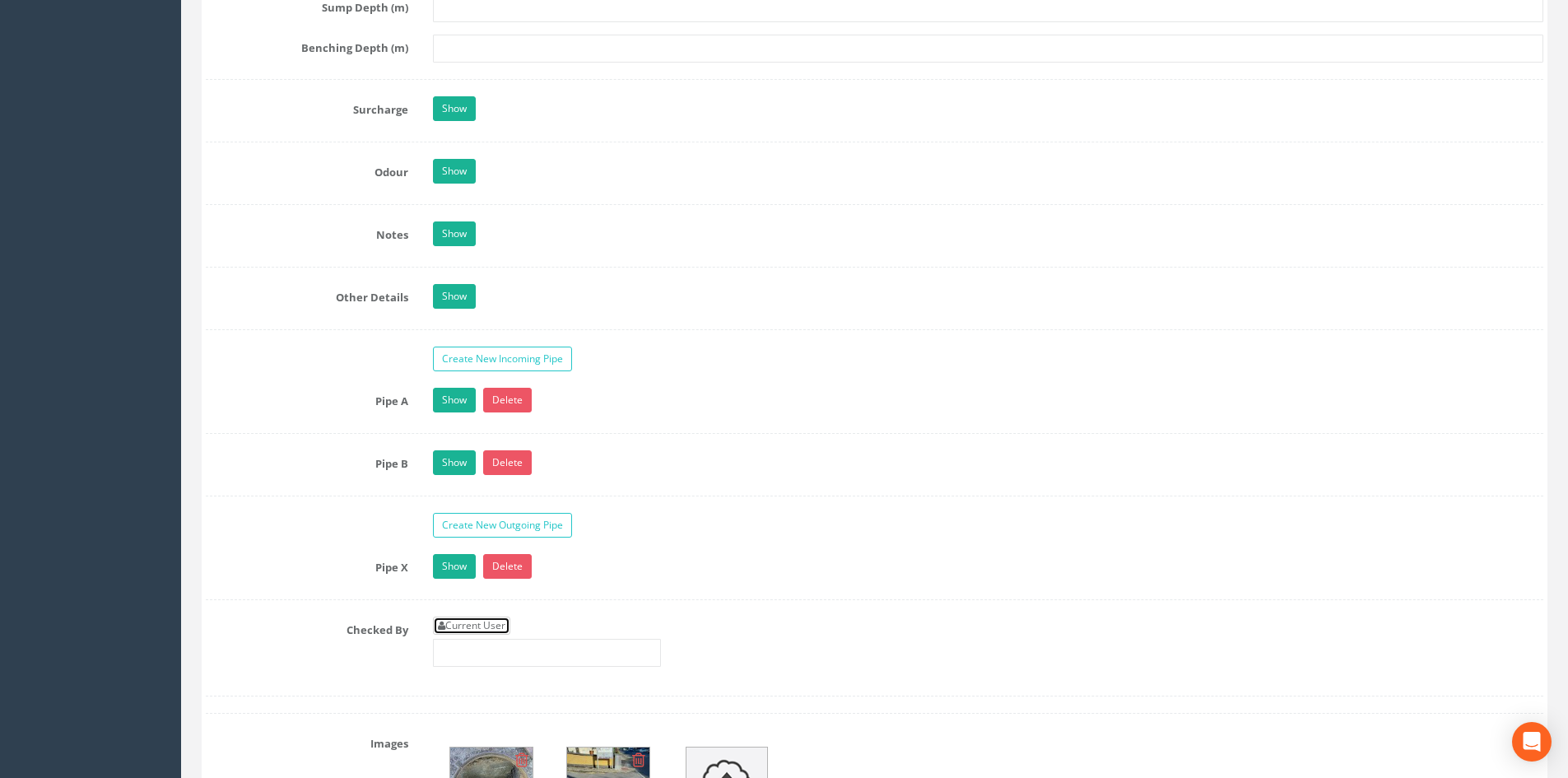
click at [471, 624] on link "Current User" at bounding box center [471, 626] width 77 height 18
type input "[PERSON_NAME]"
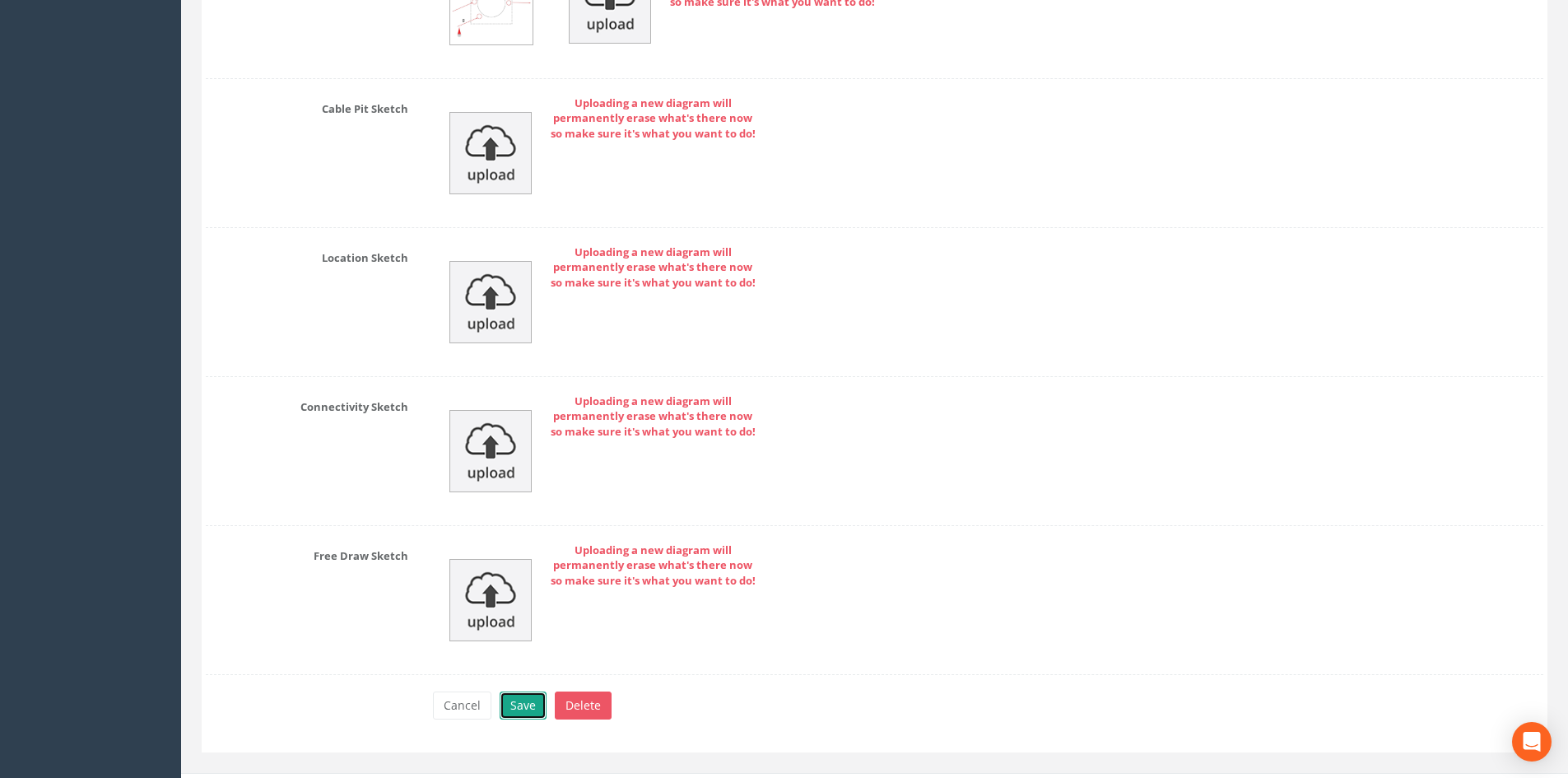
click at [515, 708] on button "Save" at bounding box center [523, 705] width 47 height 28
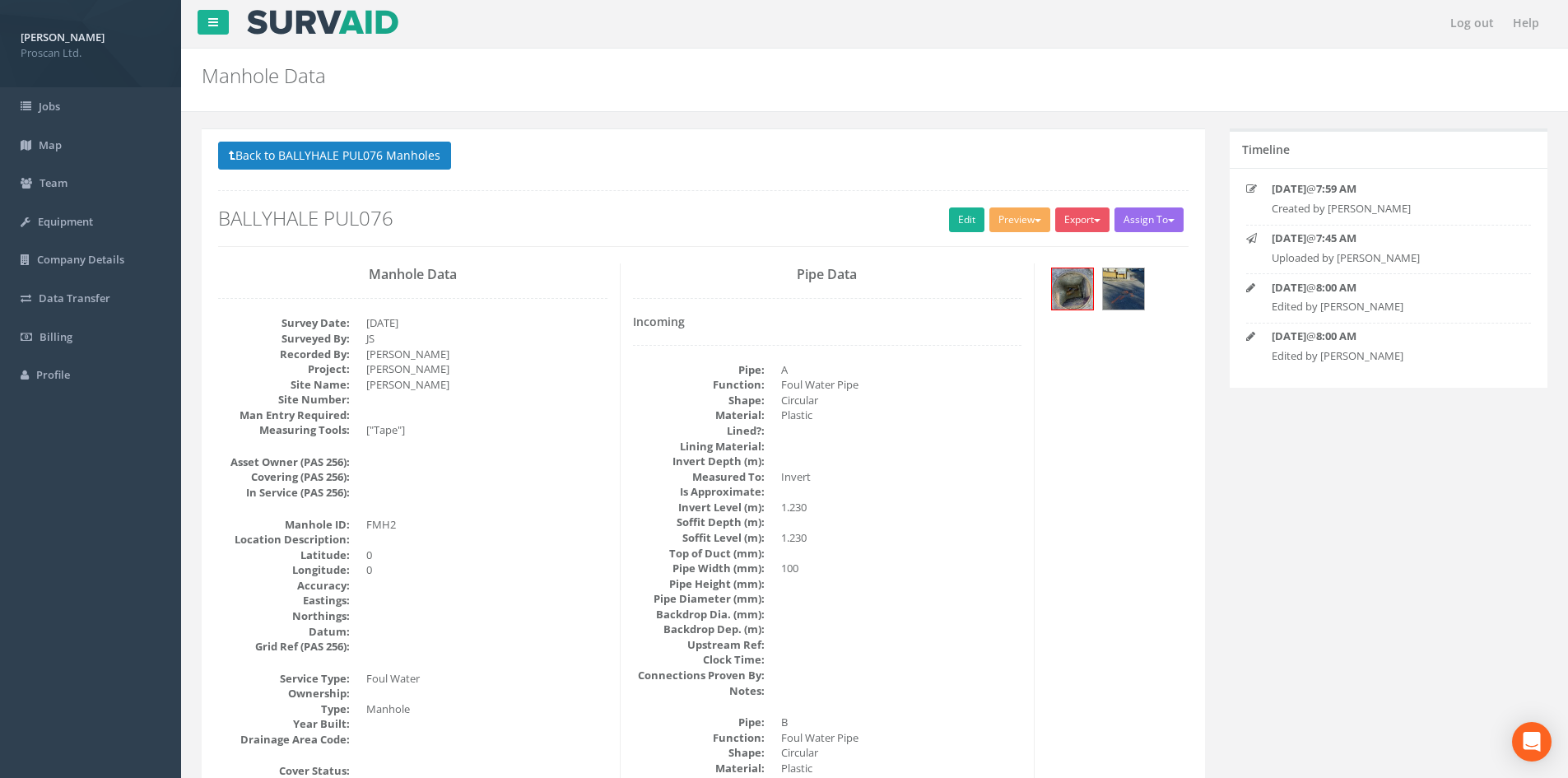
scroll to position [0, 0]
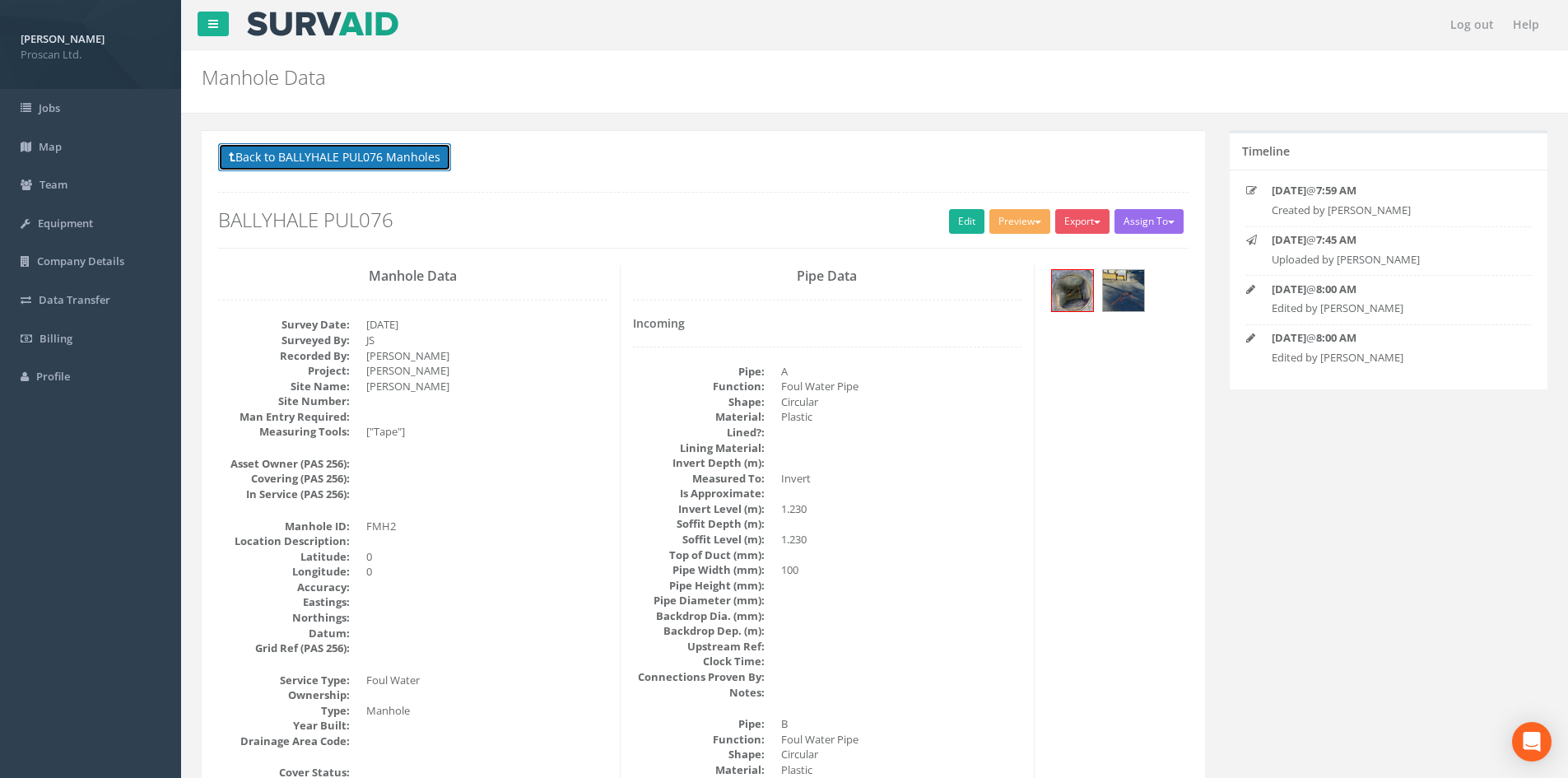
click at [375, 144] on button "Back to BALLYHALE PUL076 Manholes" at bounding box center [334, 157] width 233 height 28
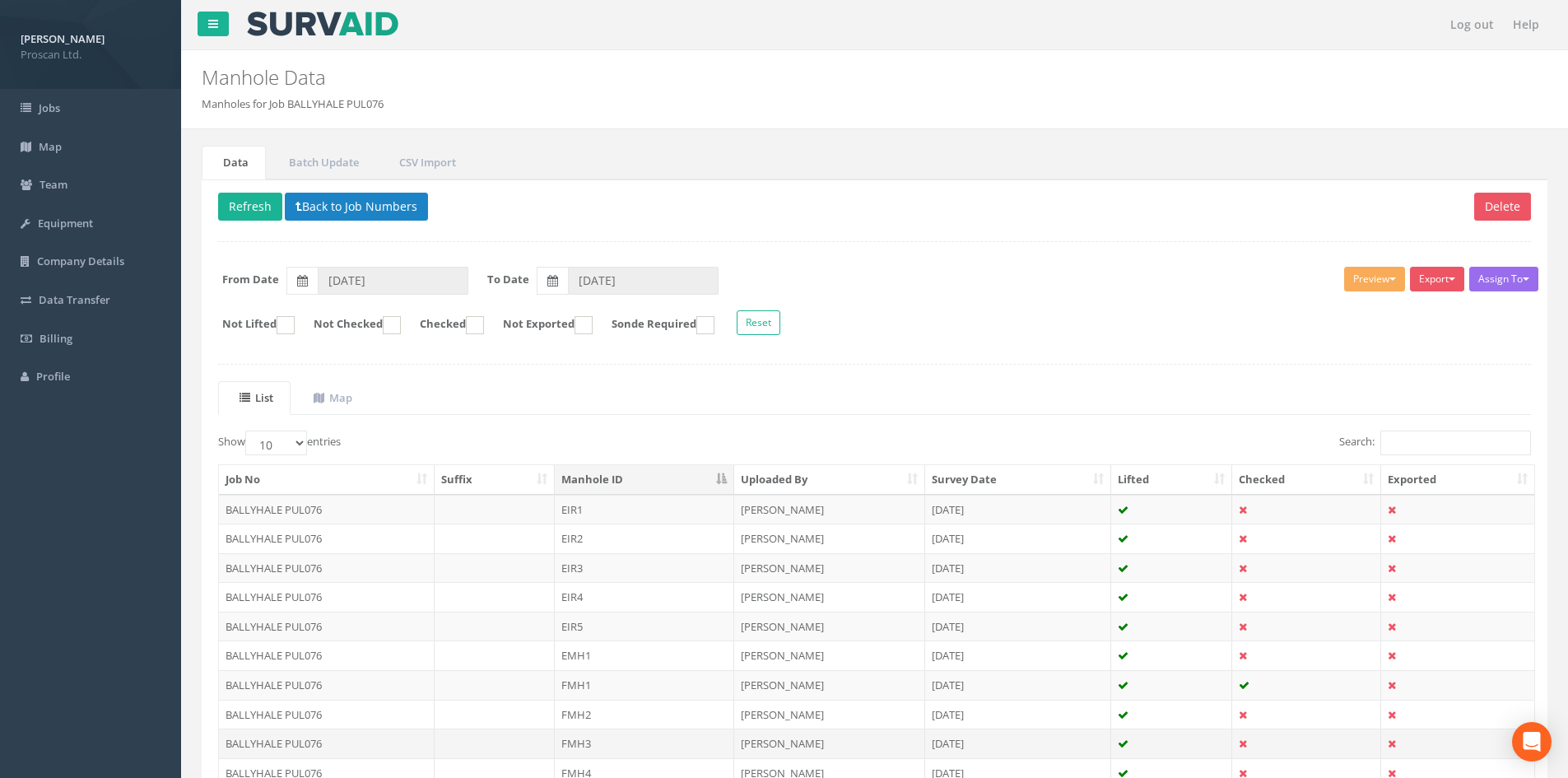
click at [609, 740] on td "FMH3" at bounding box center [643, 743] width 179 height 30
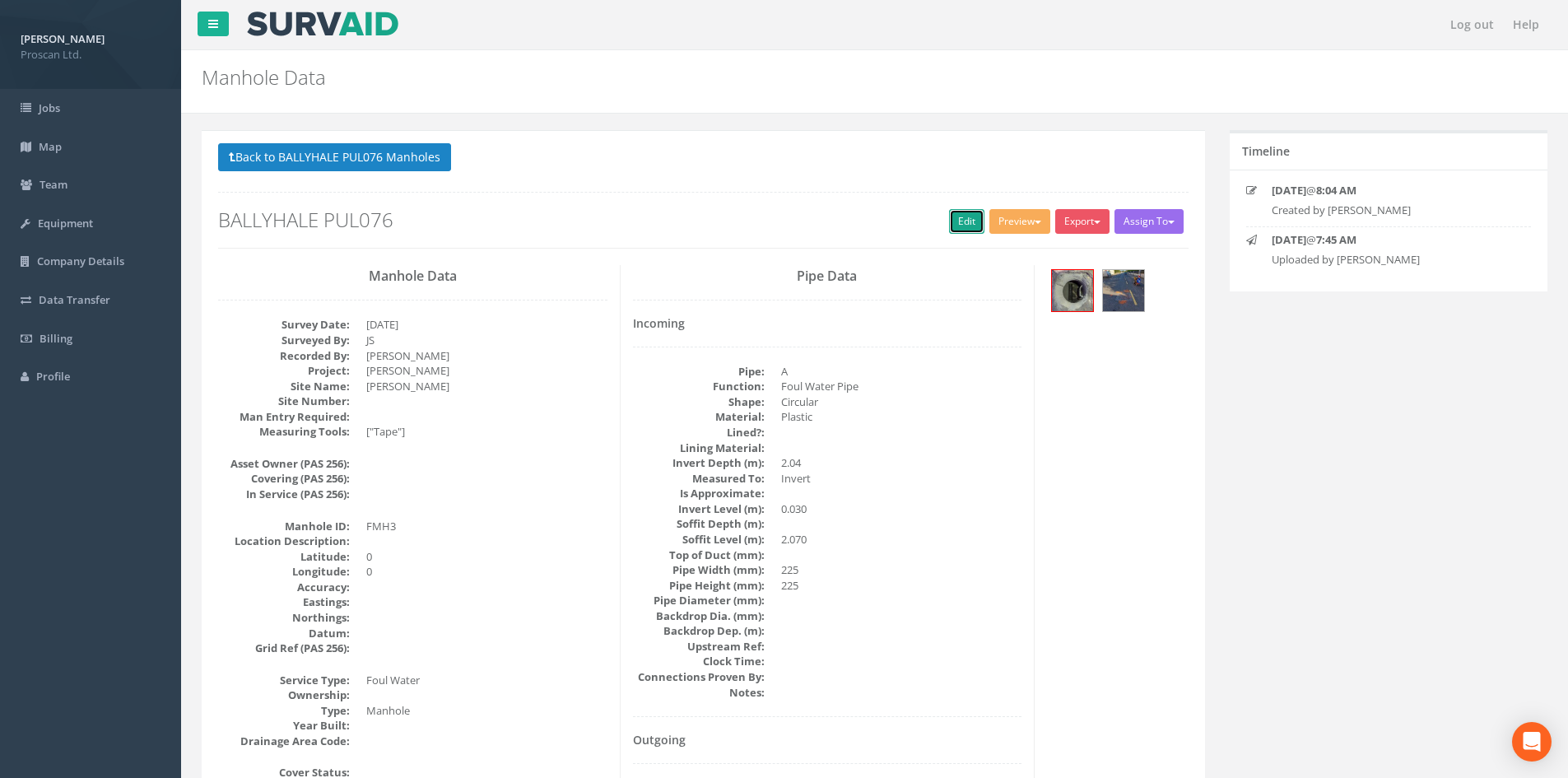
click at [963, 213] on link "Edit" at bounding box center [967, 221] width 36 height 25
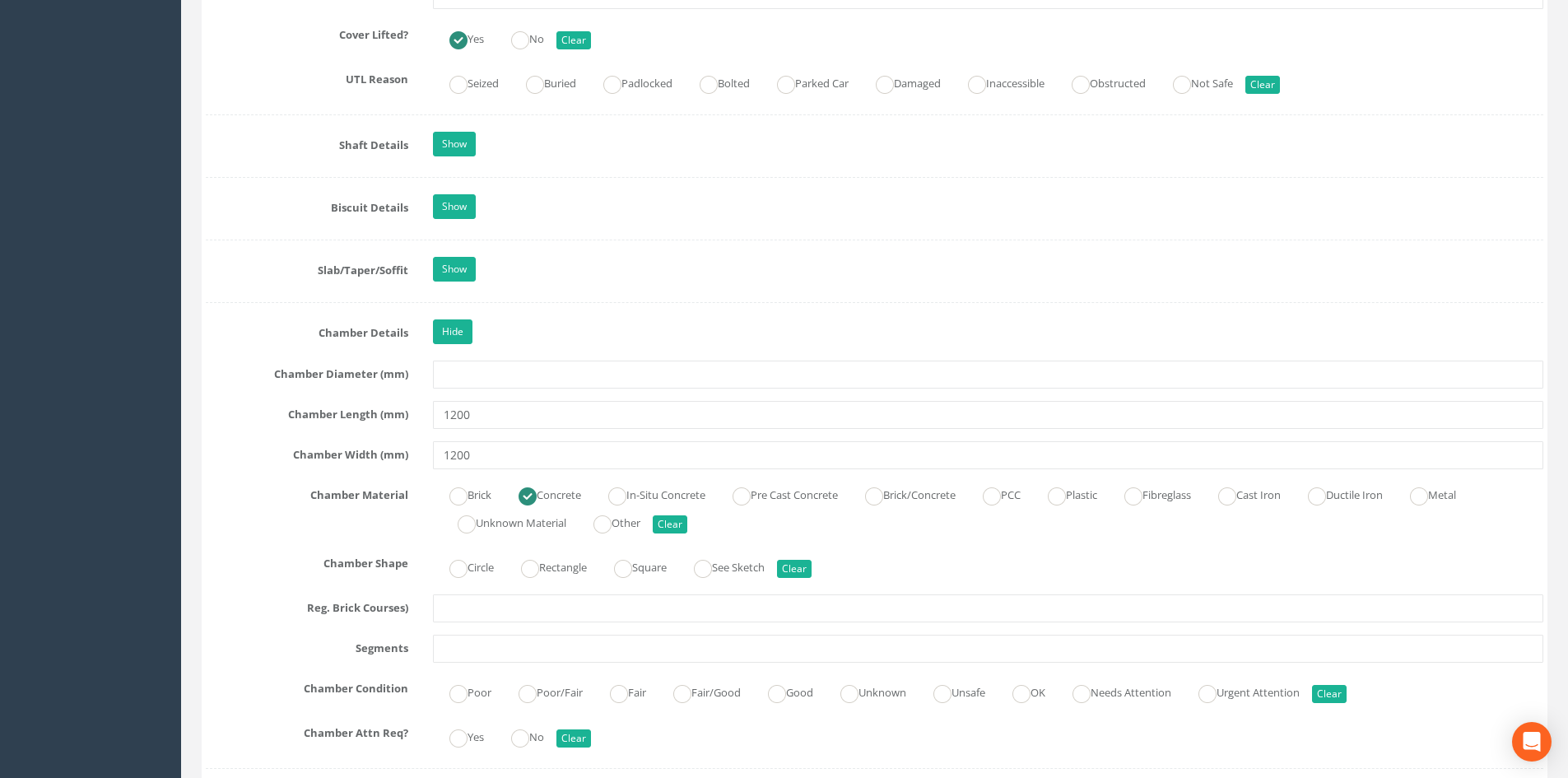
scroll to position [1646, 0]
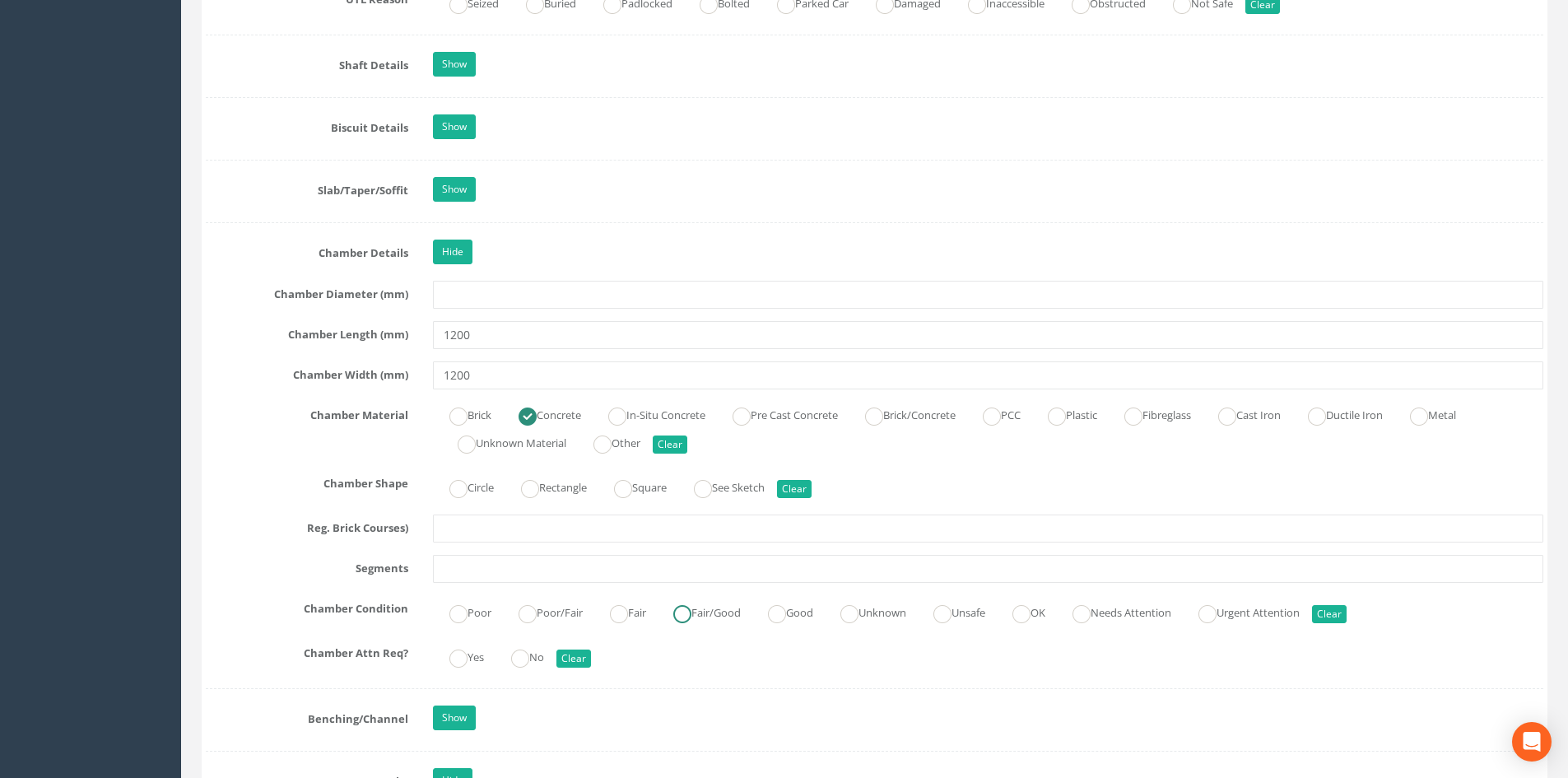
click at [710, 601] on label "Fair/Good" at bounding box center [698, 611] width 84 height 24
radio input "true"
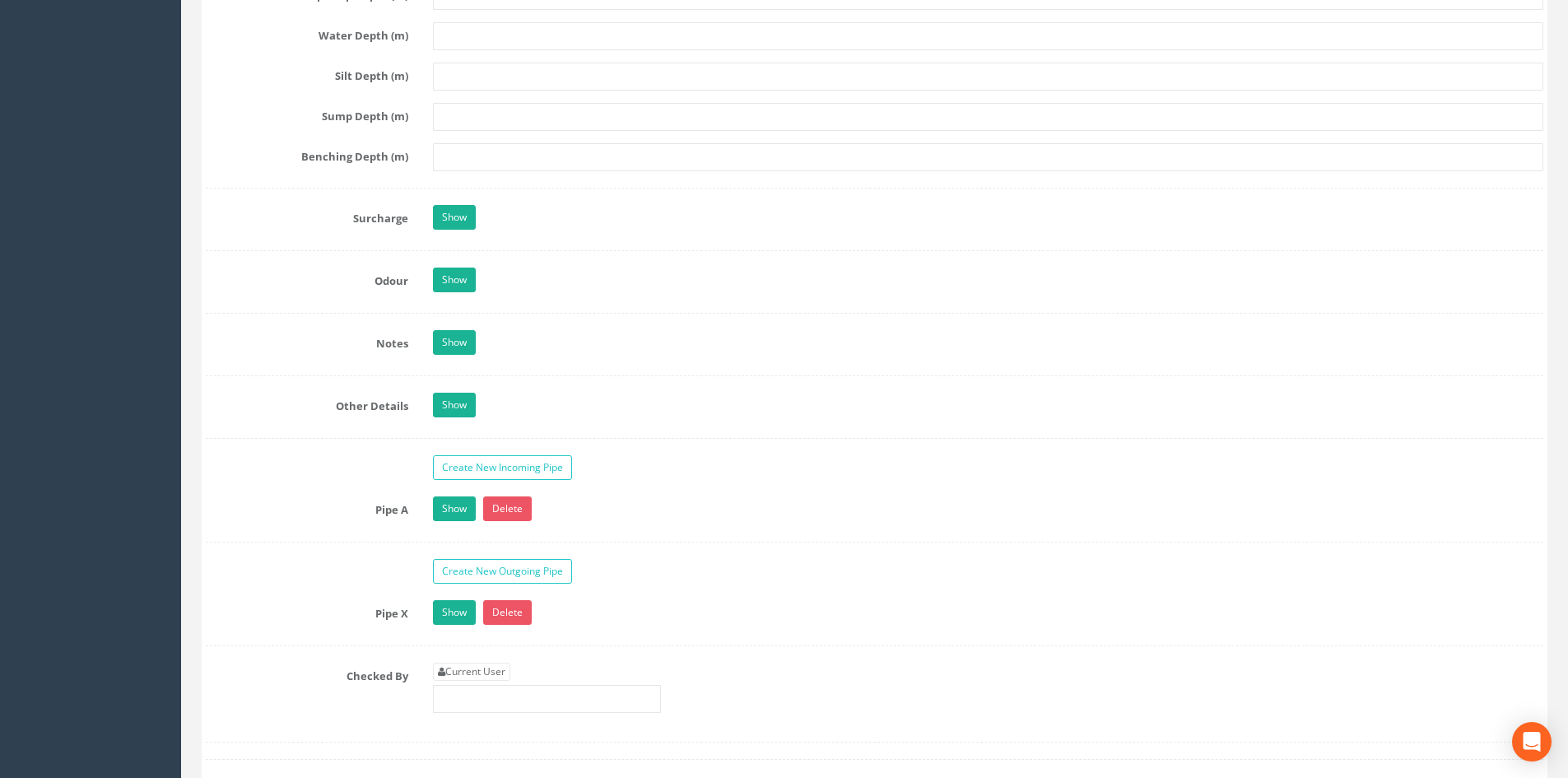
scroll to position [3182, 0]
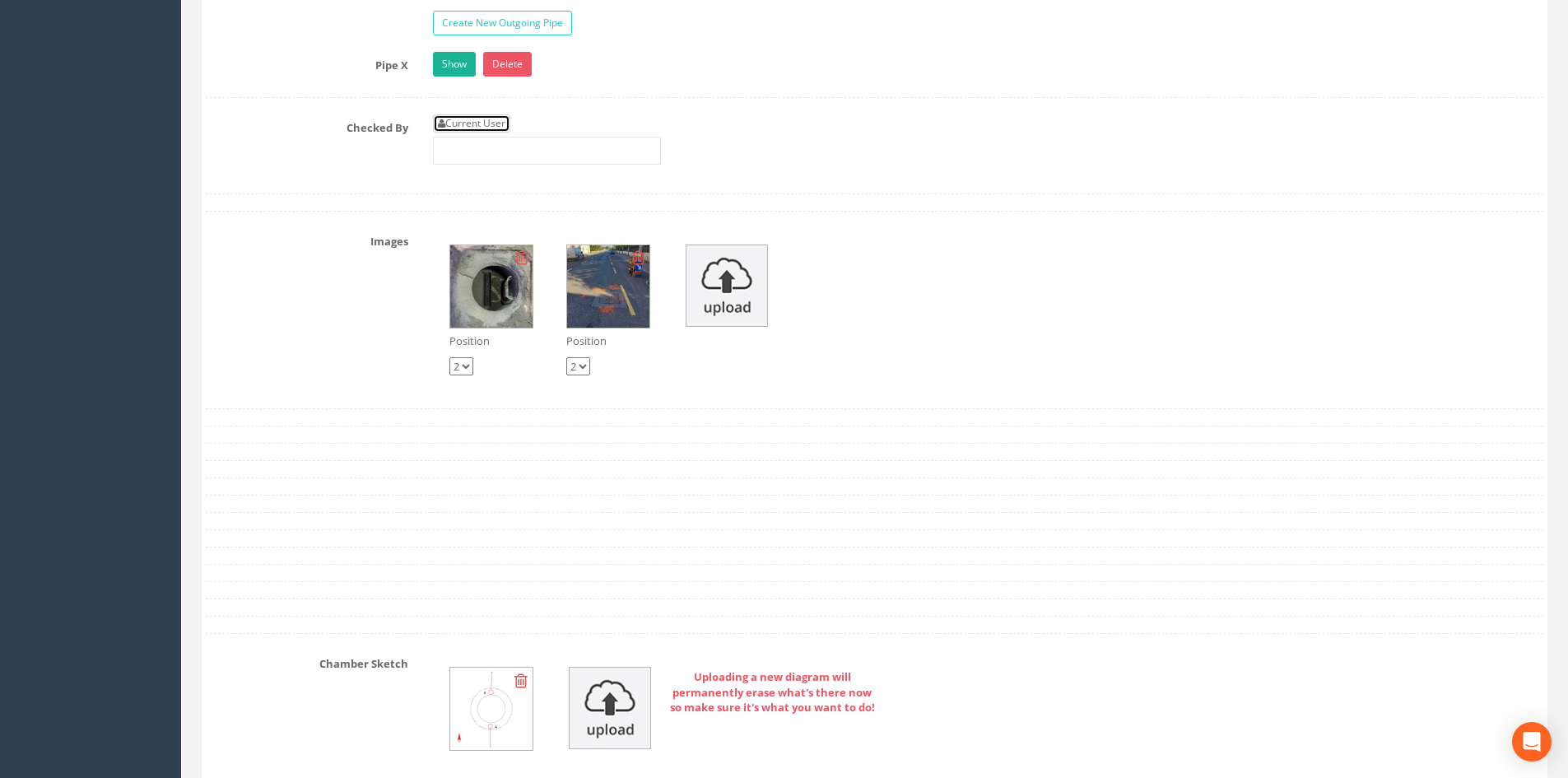
click at [459, 121] on link "Current User" at bounding box center [471, 124] width 77 height 18
type input "[PERSON_NAME]"
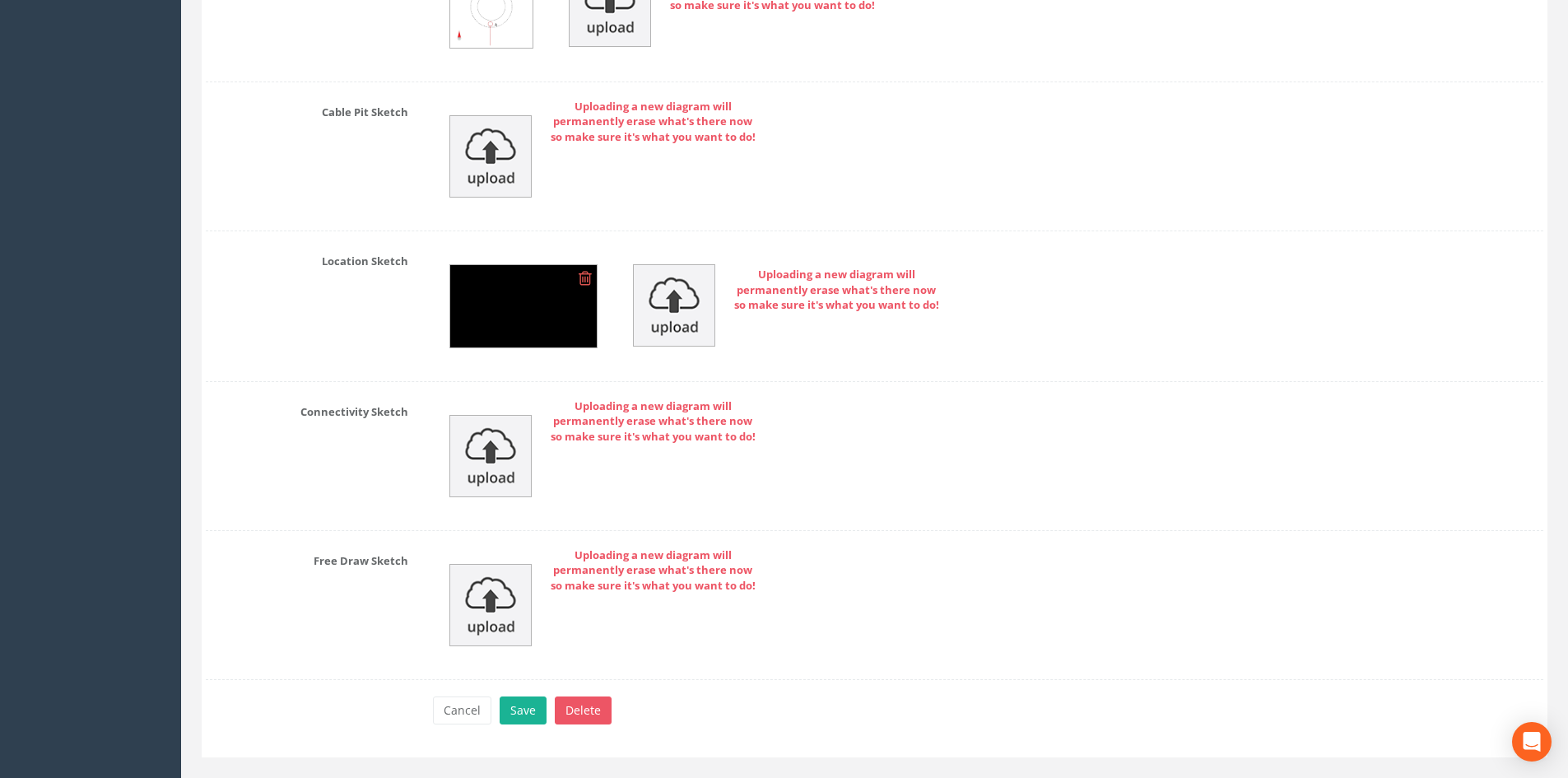
scroll to position [3917, 0]
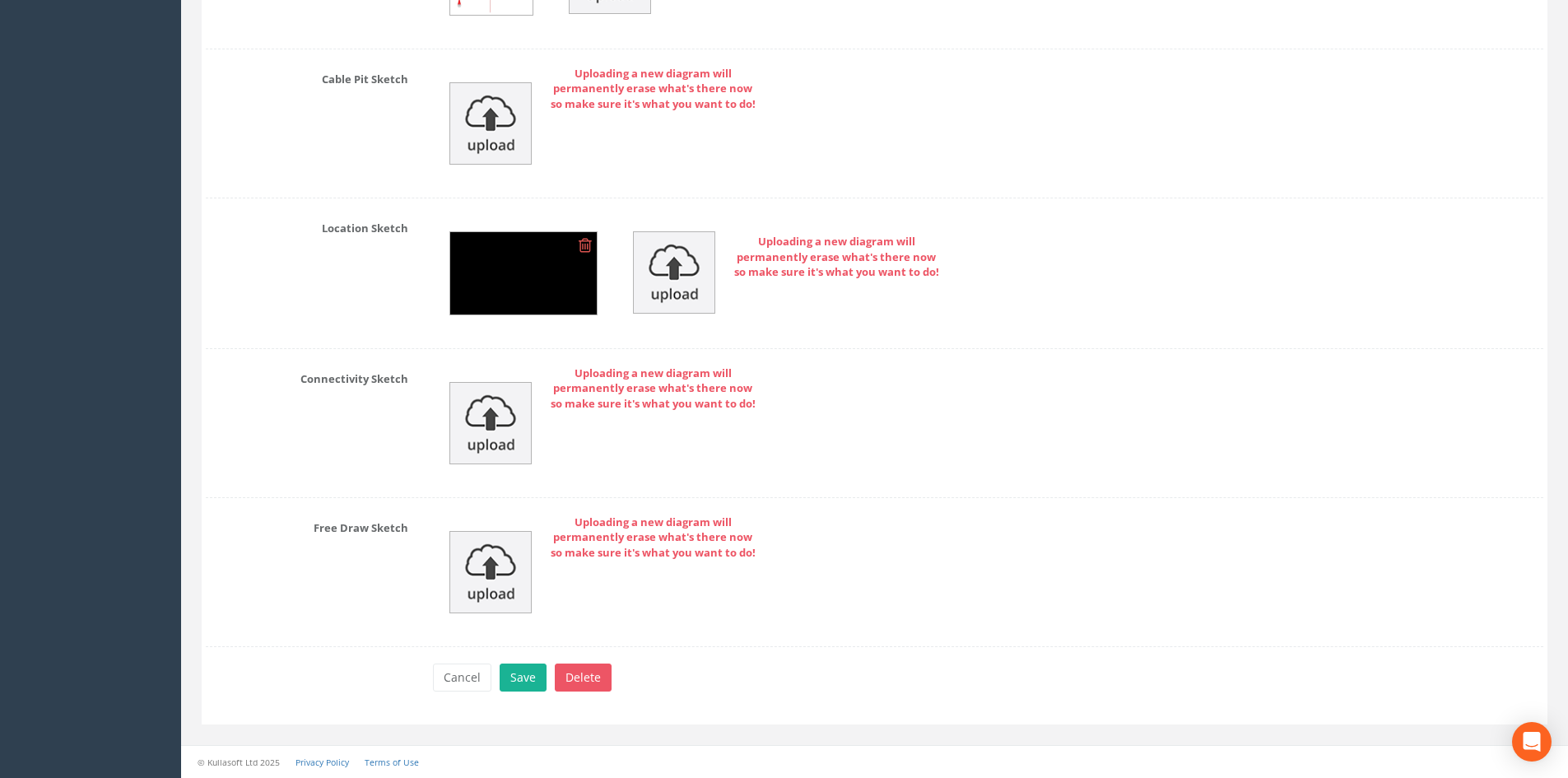
click at [525, 278] on img at bounding box center [524, 272] width 147 height 82
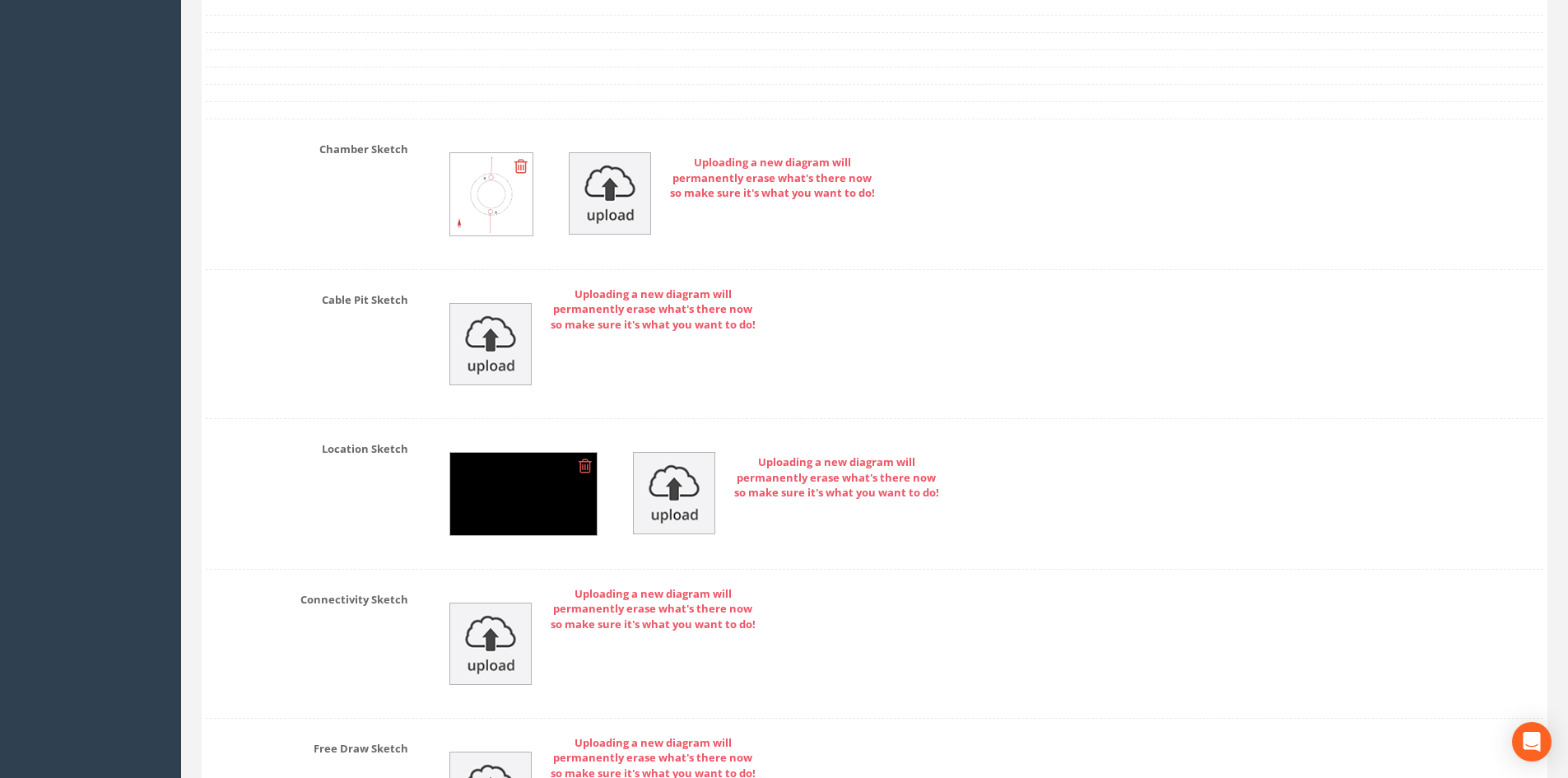
scroll to position [3697, 0]
click at [583, 466] on icon at bounding box center [584, 464] width 13 height 17
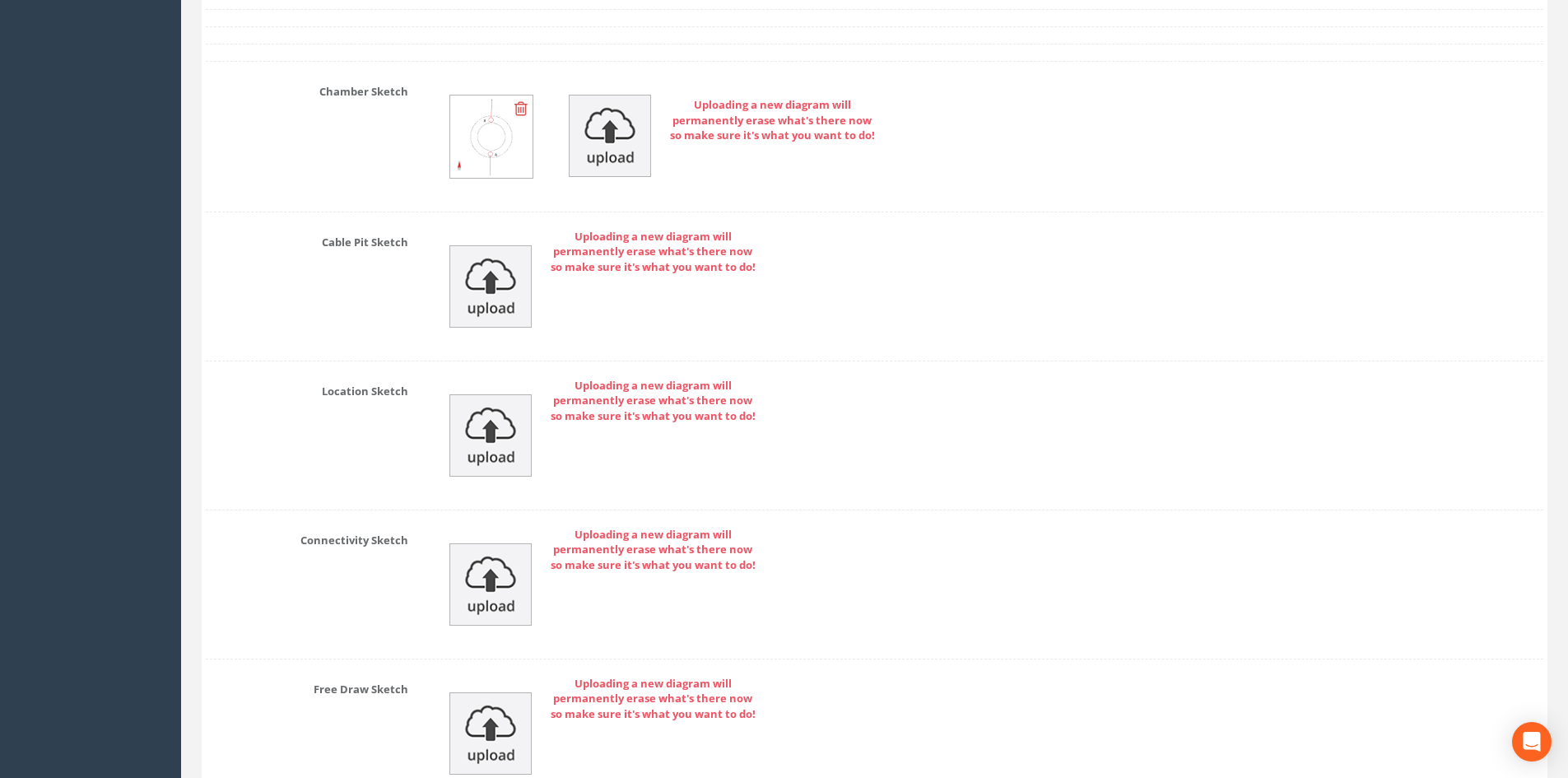
scroll to position [3916, 0]
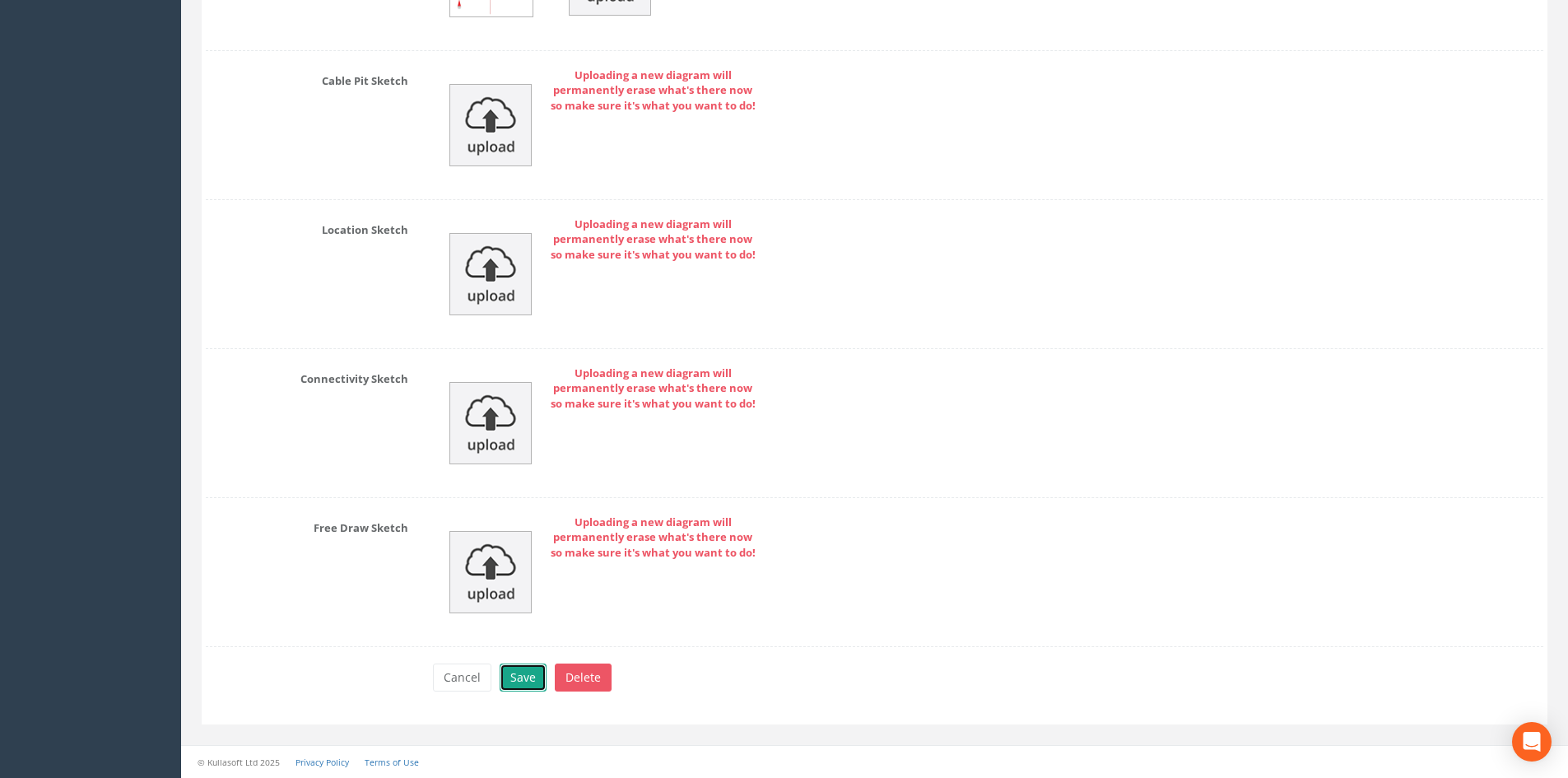
click at [522, 665] on button "Save" at bounding box center [523, 677] width 47 height 28
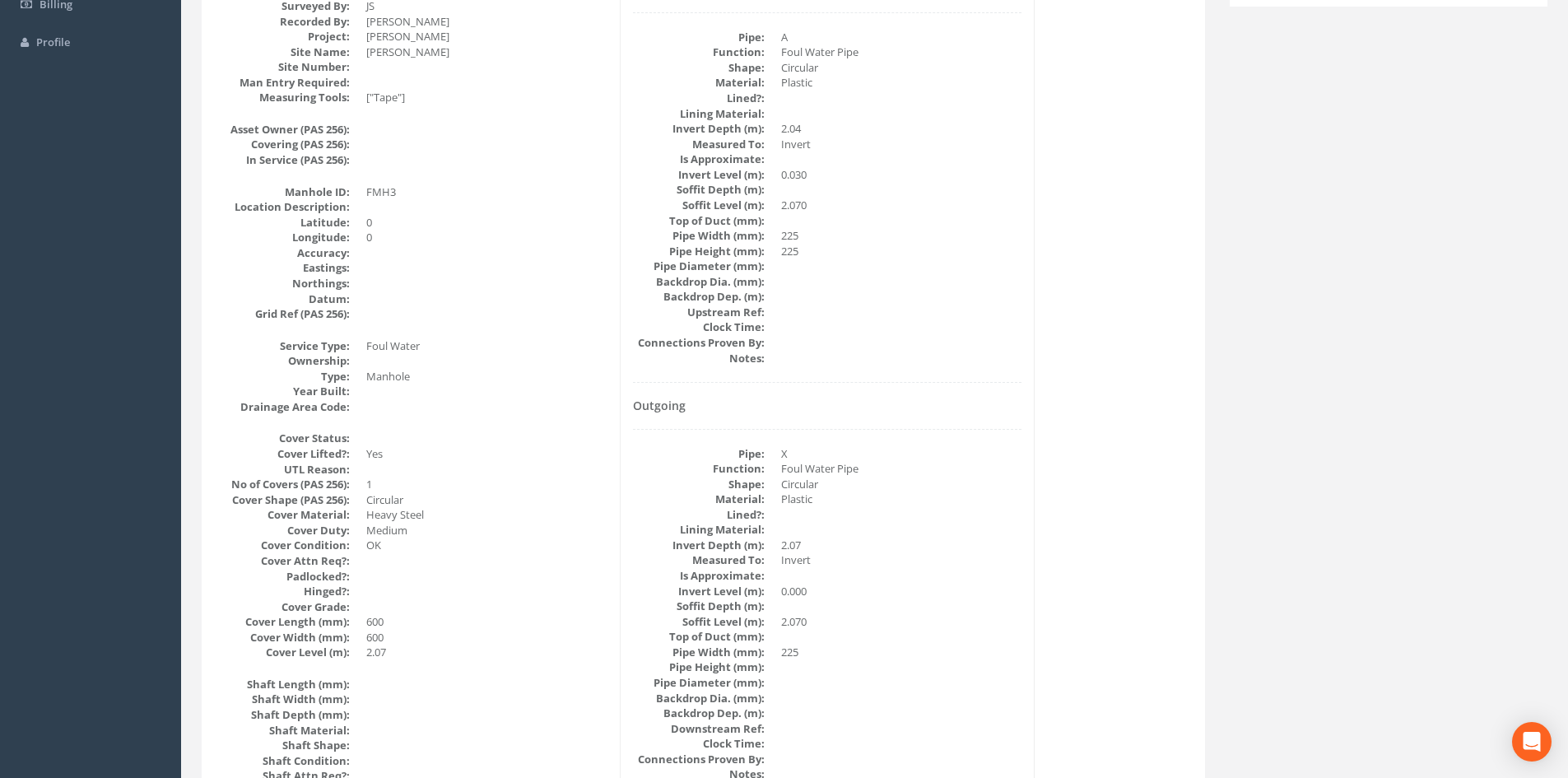
scroll to position [0, 0]
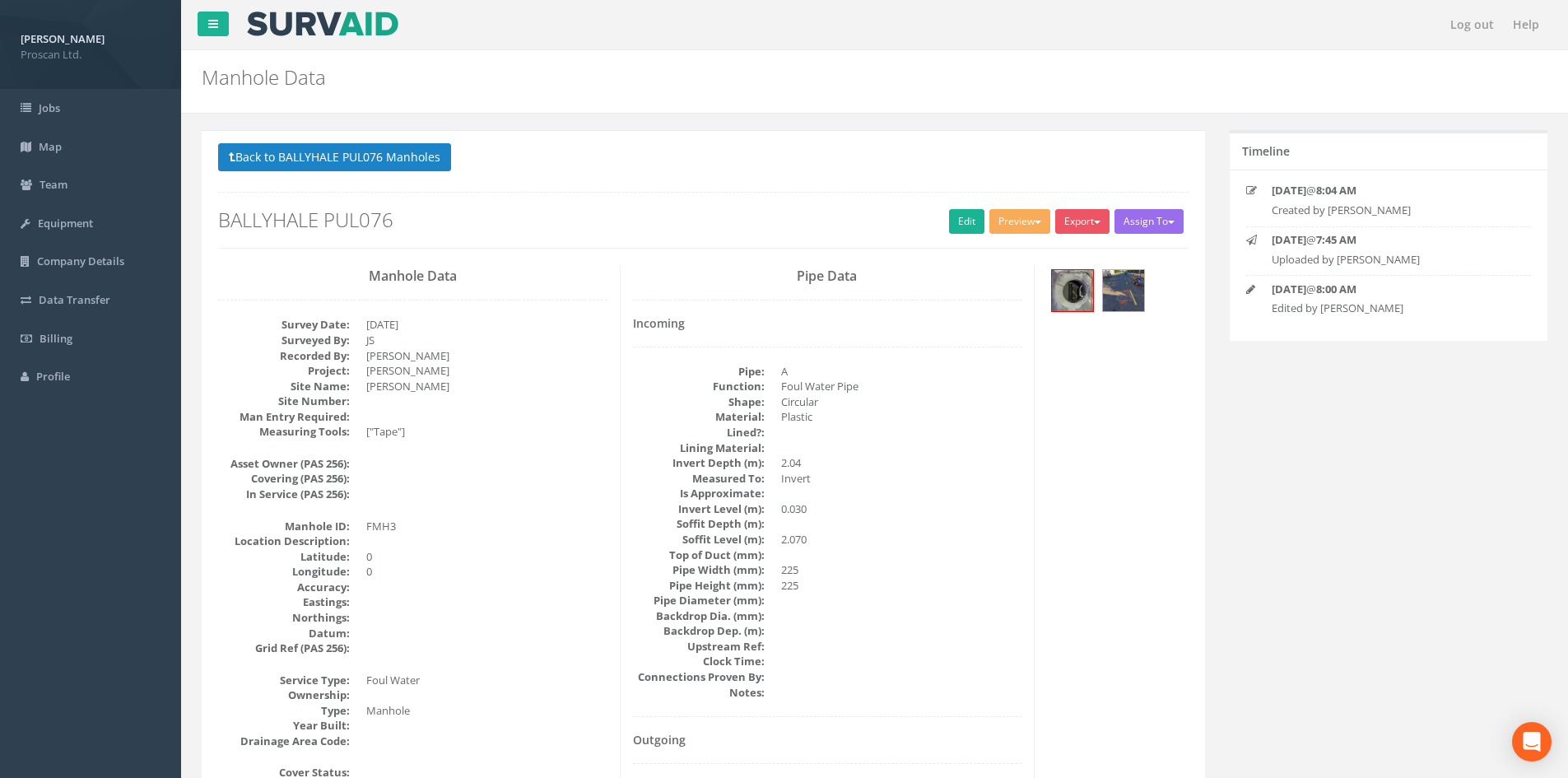
click at [405, 173] on p "Back to BALLYHALE PUL076 Manholes Back to Map" at bounding box center [703, 159] width 970 height 32
click at [406, 161] on button "Back to BALLYHALE PUL076 Manholes" at bounding box center [334, 157] width 233 height 28
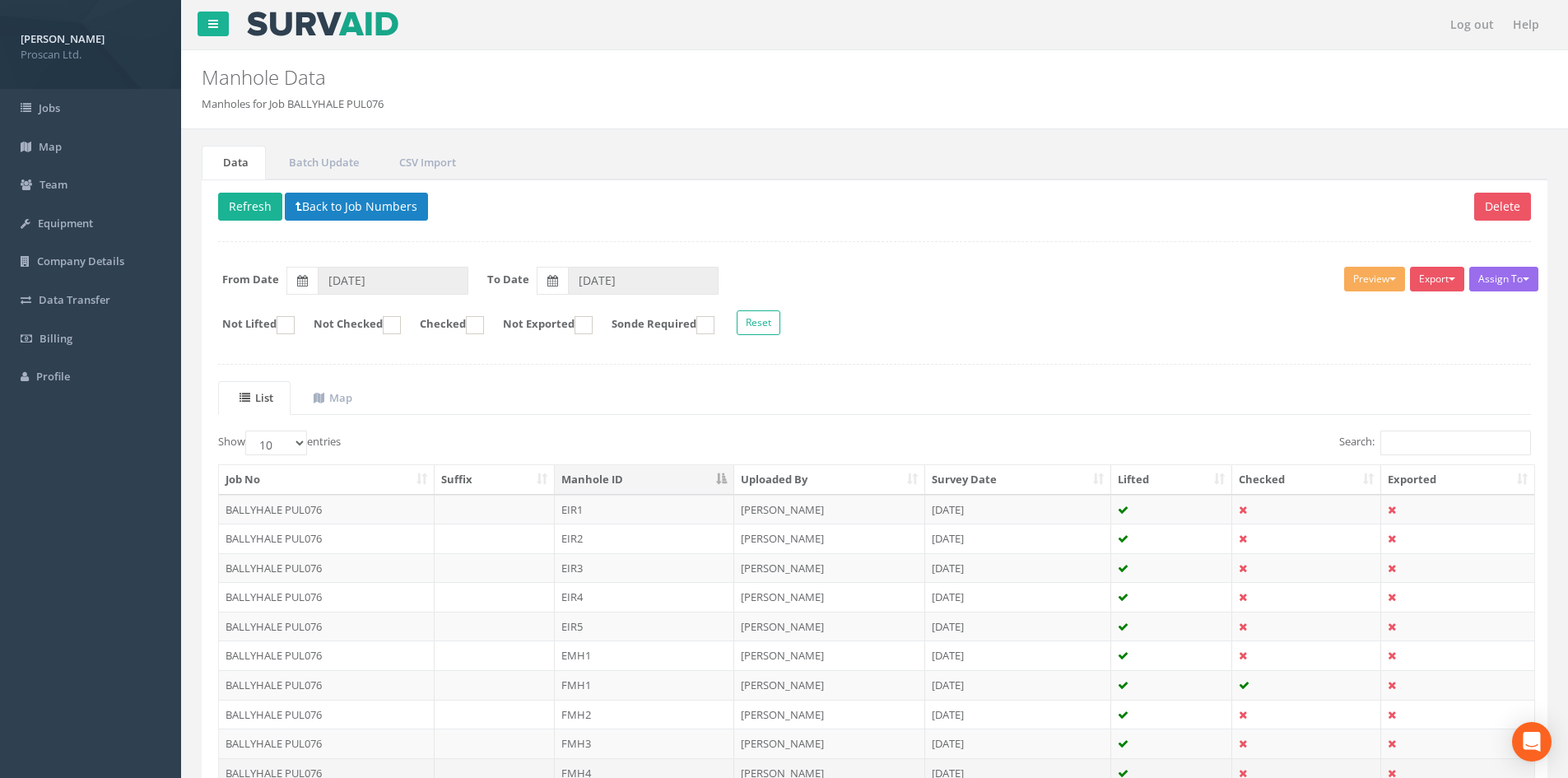
click at [624, 767] on td "FMH4" at bounding box center [643, 773] width 179 height 30
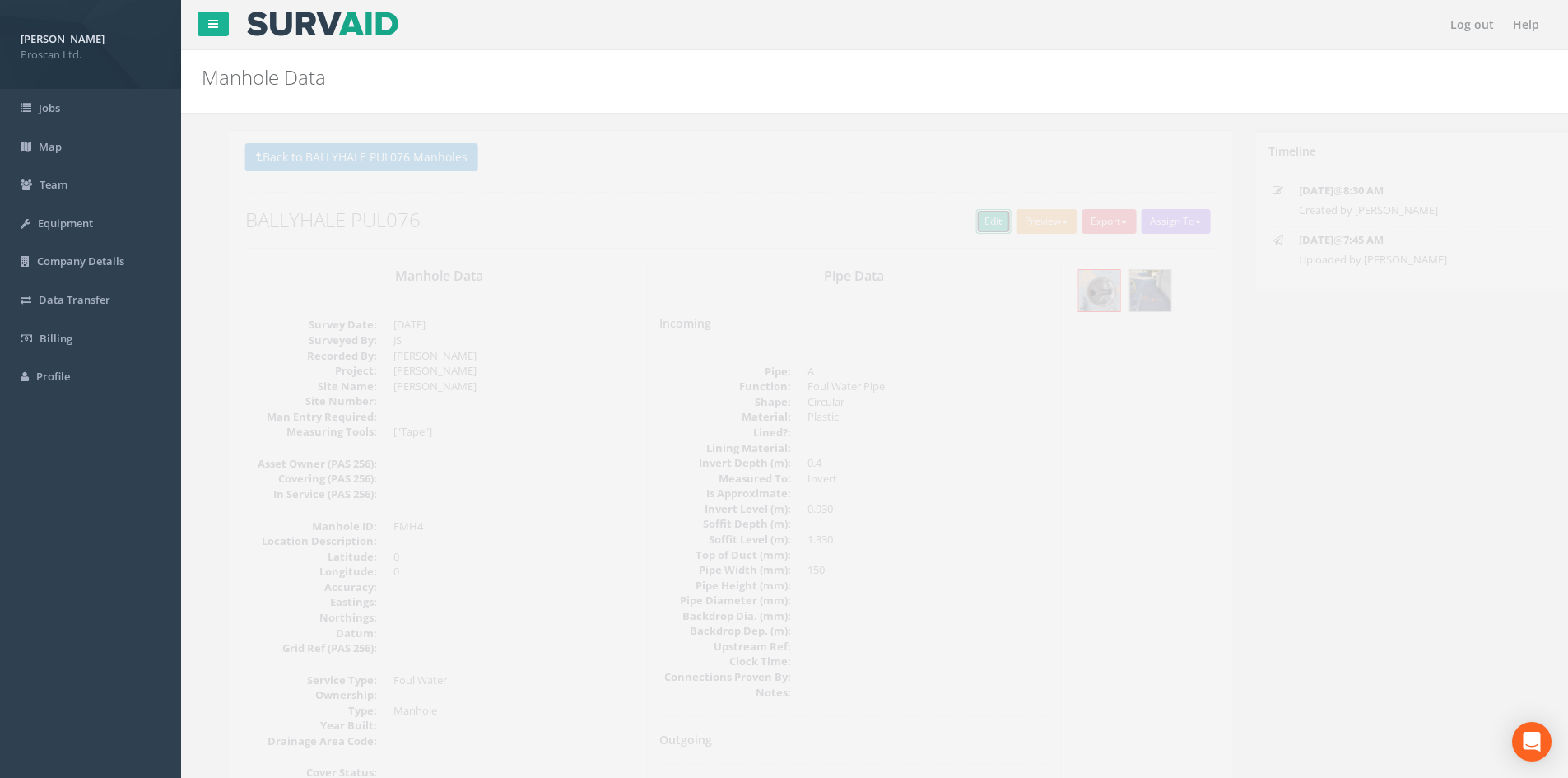
click at [949, 219] on link "Edit" at bounding box center [967, 221] width 36 height 25
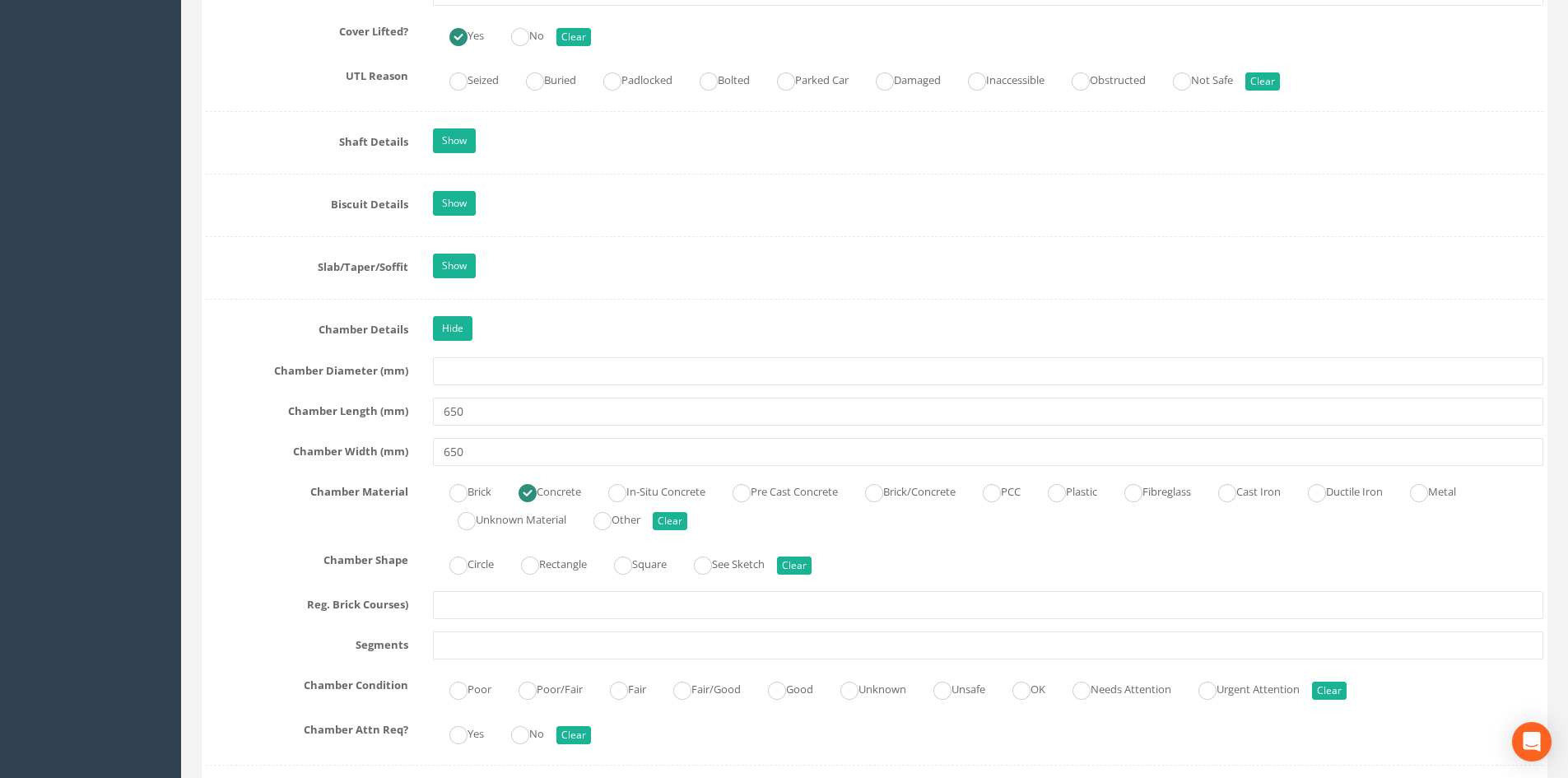
scroll to position [1646, 0]
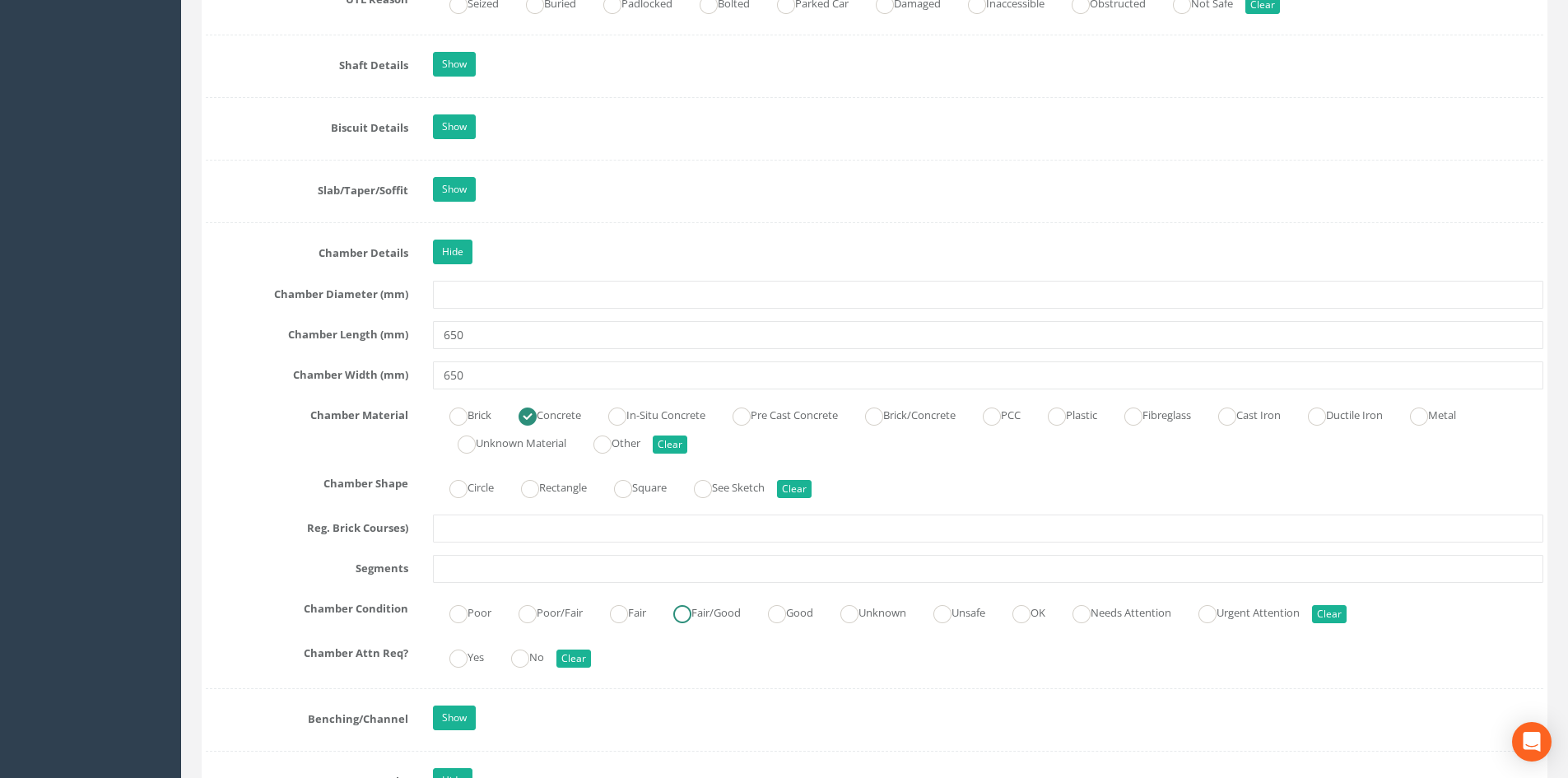
click at [705, 615] on label "Fair/Good" at bounding box center [698, 611] width 84 height 24
radio input "true"
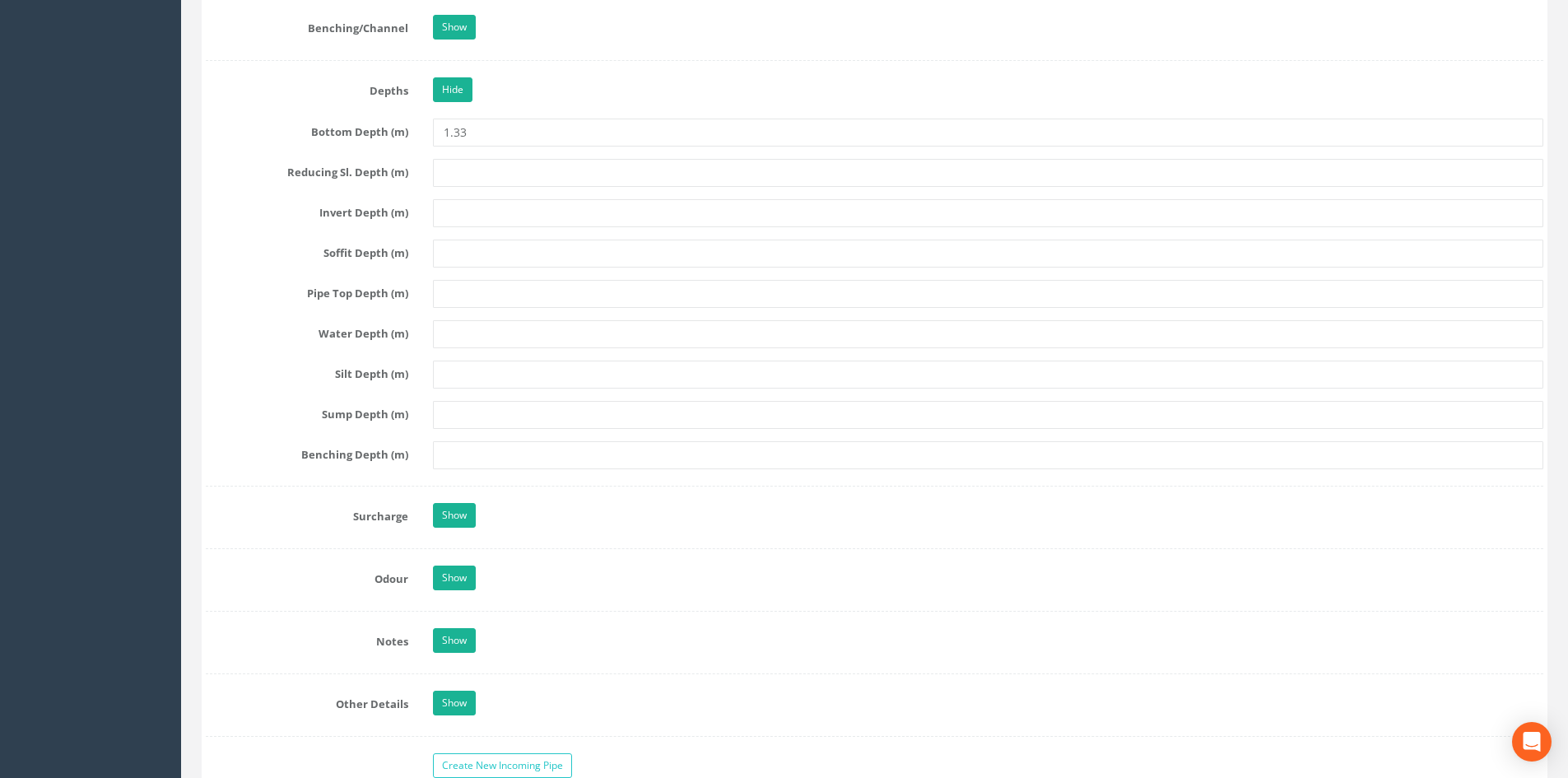
scroll to position [1755, 0]
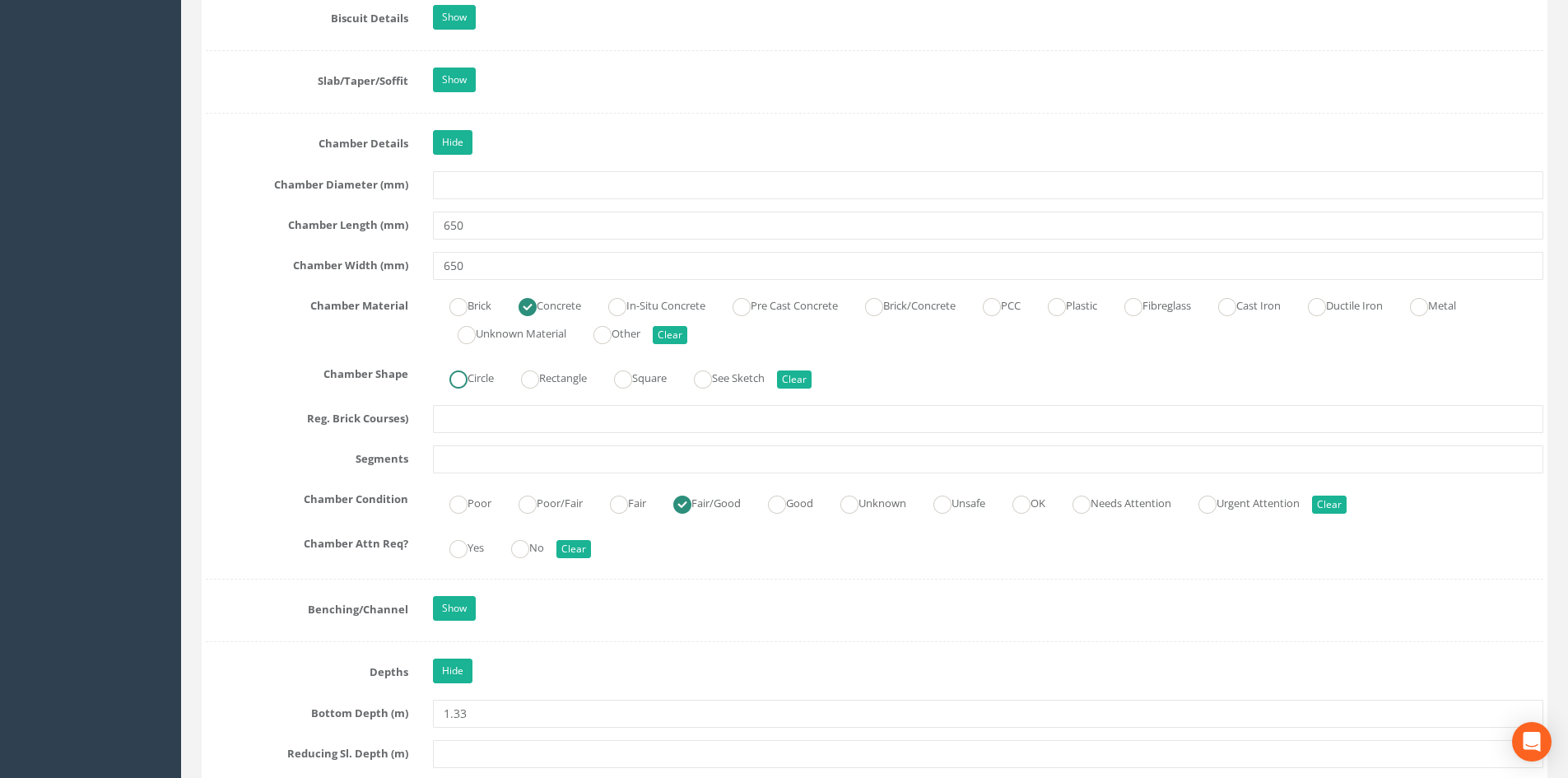
click at [483, 376] on label "Circle" at bounding box center [463, 376] width 61 height 24
radio input "true"
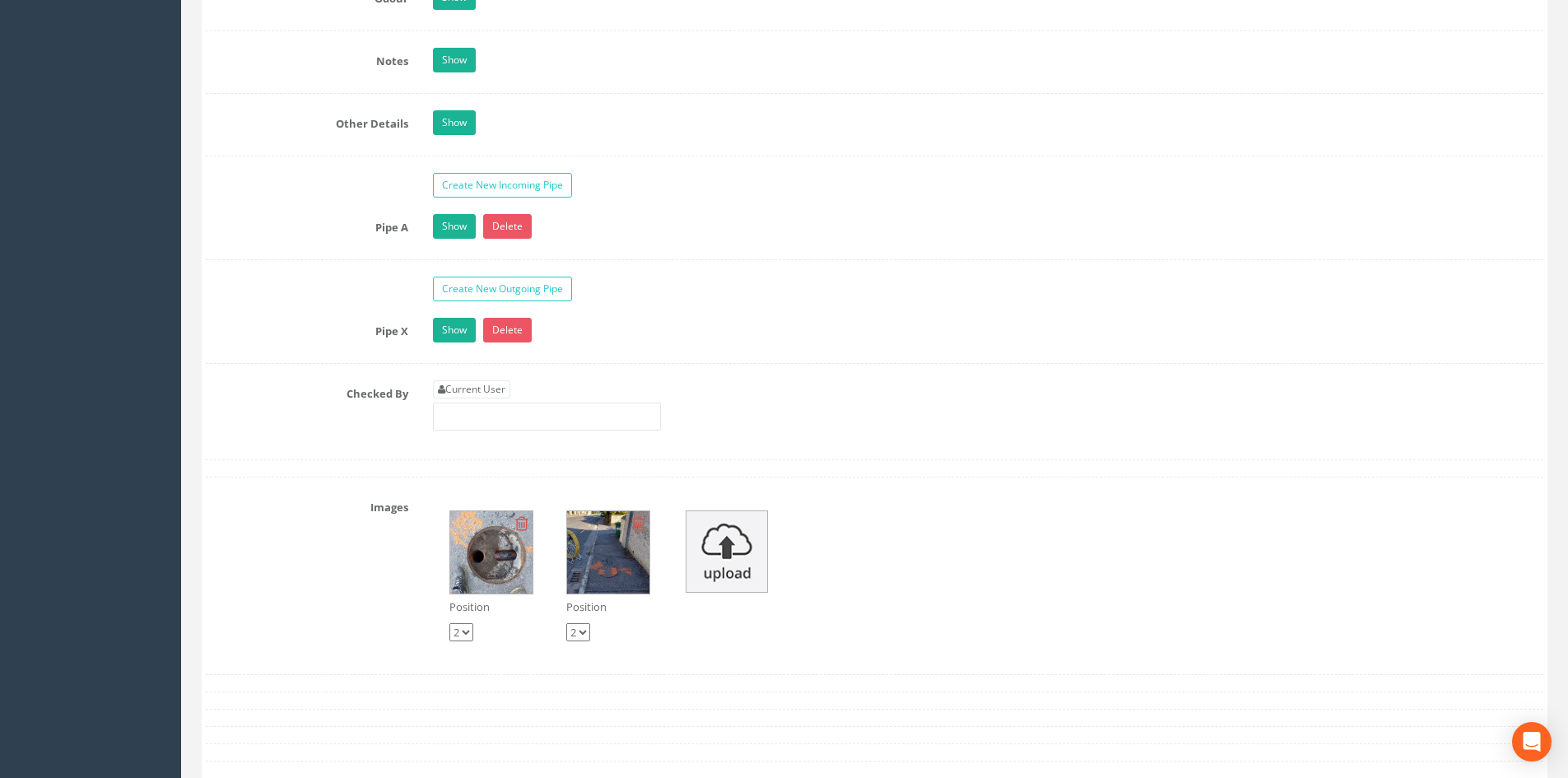
scroll to position [2819, 0]
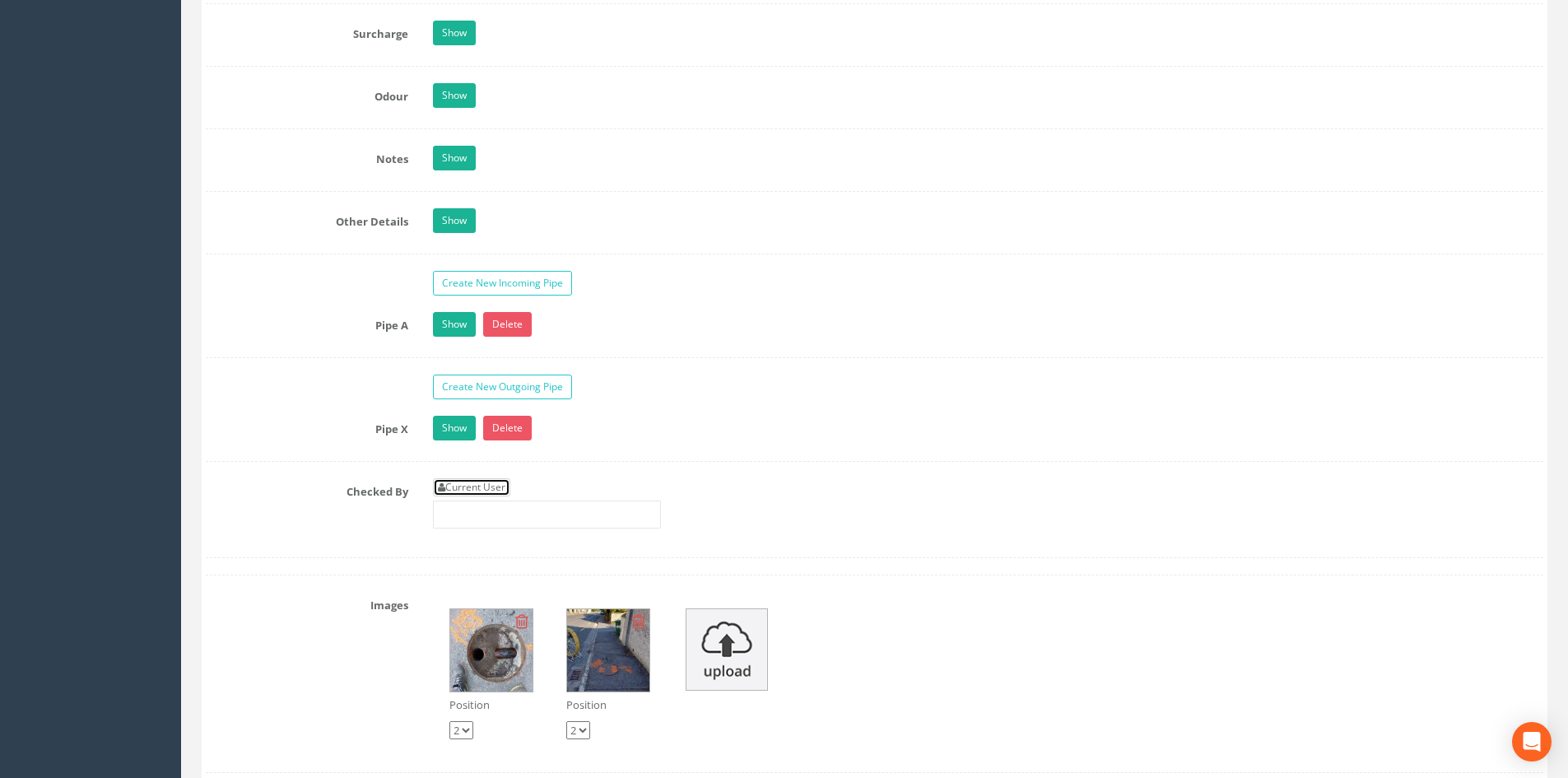
click at [488, 491] on link "Current User" at bounding box center [471, 487] width 77 height 18
type input "[PERSON_NAME]"
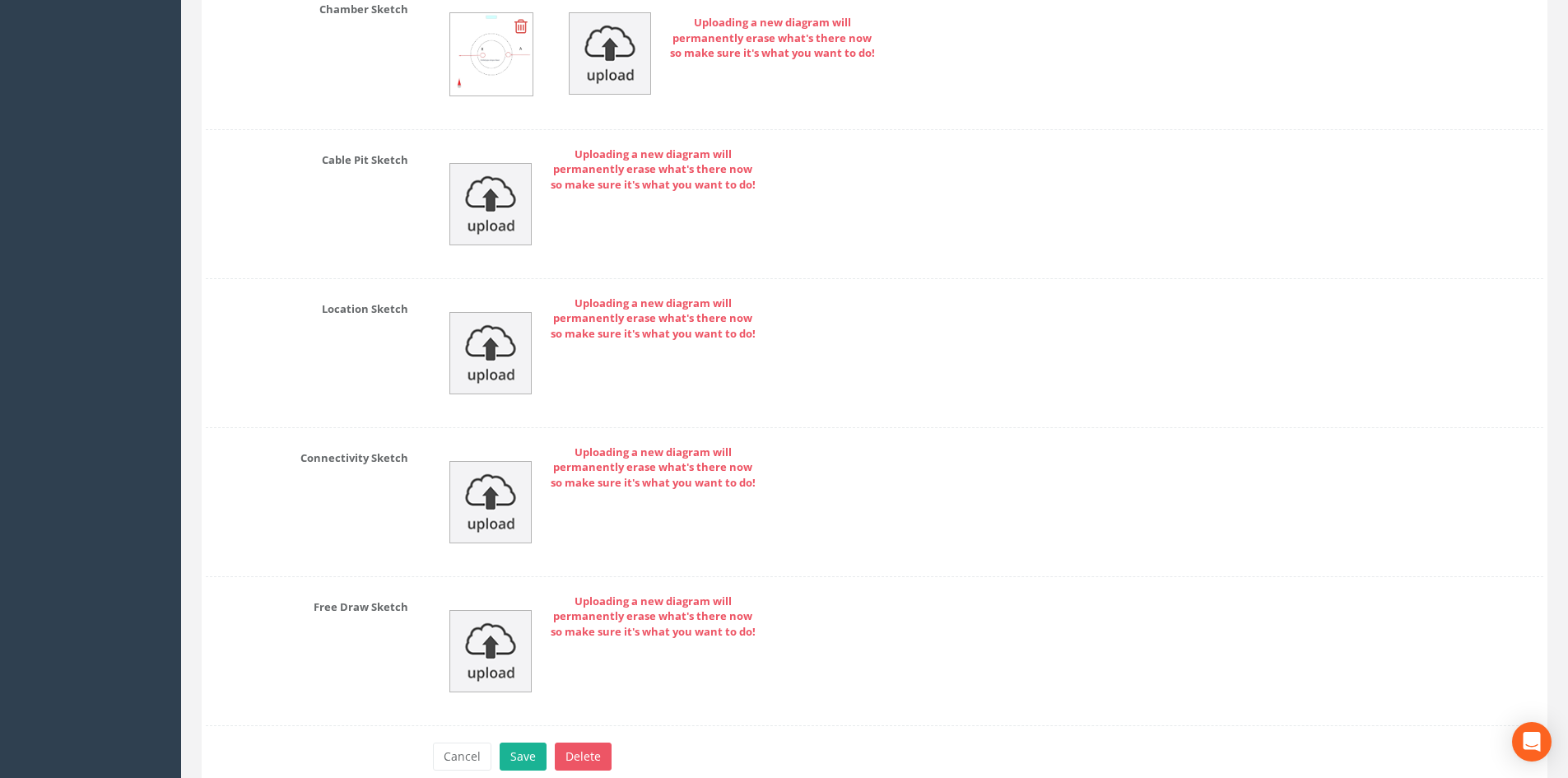
scroll to position [3916, 0]
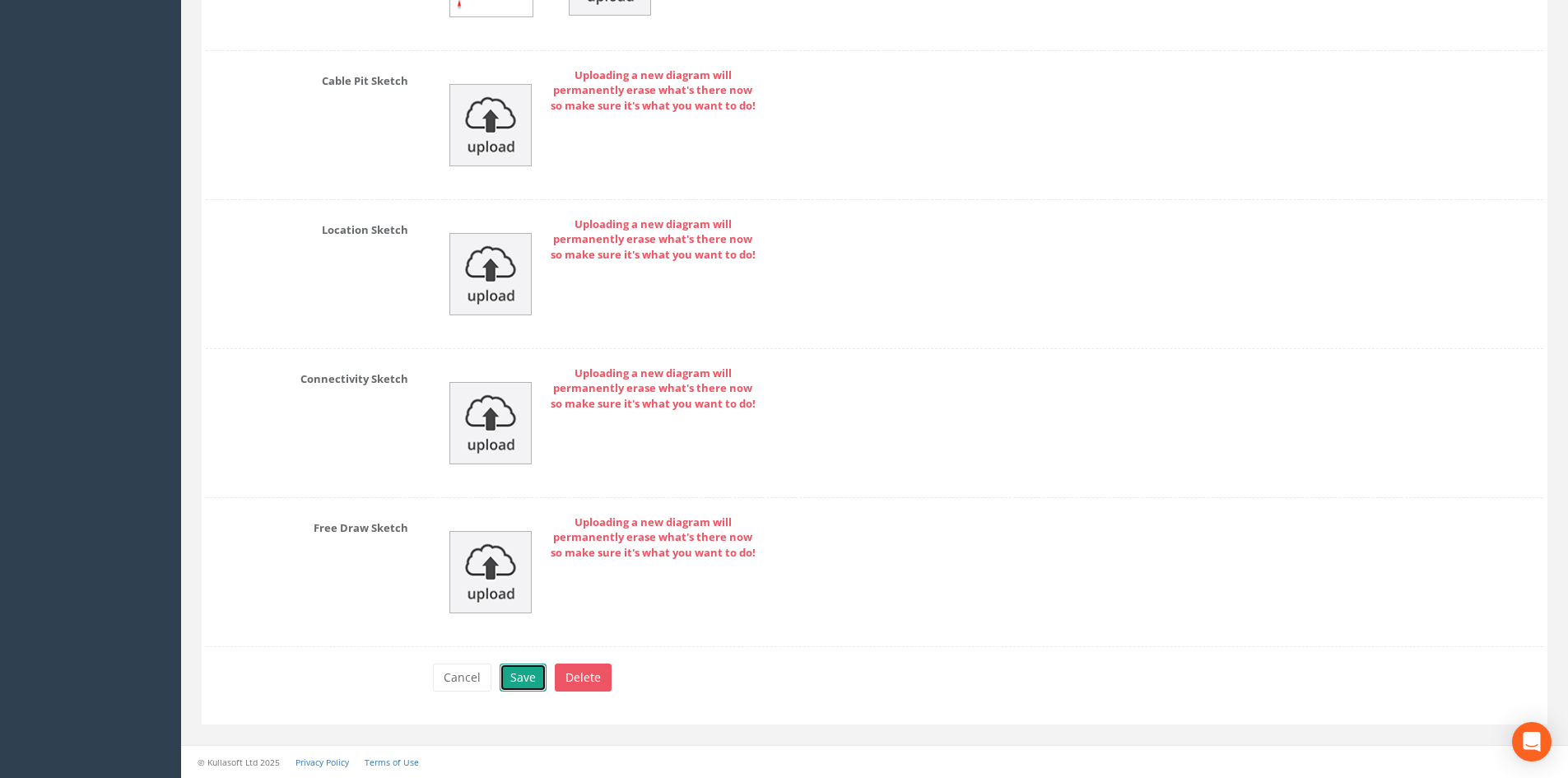
click at [529, 686] on button "Save" at bounding box center [523, 677] width 47 height 28
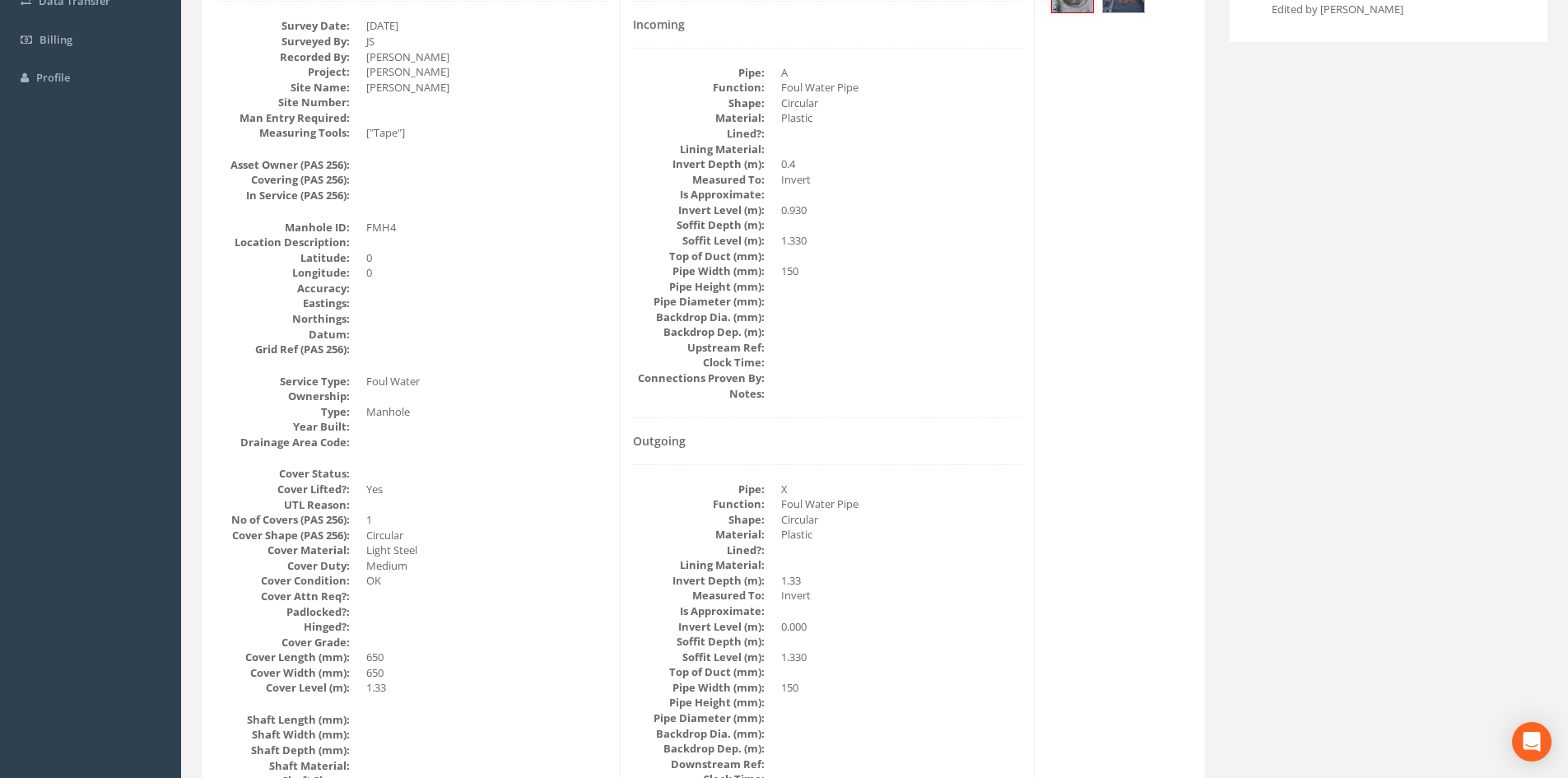
scroll to position [0, 0]
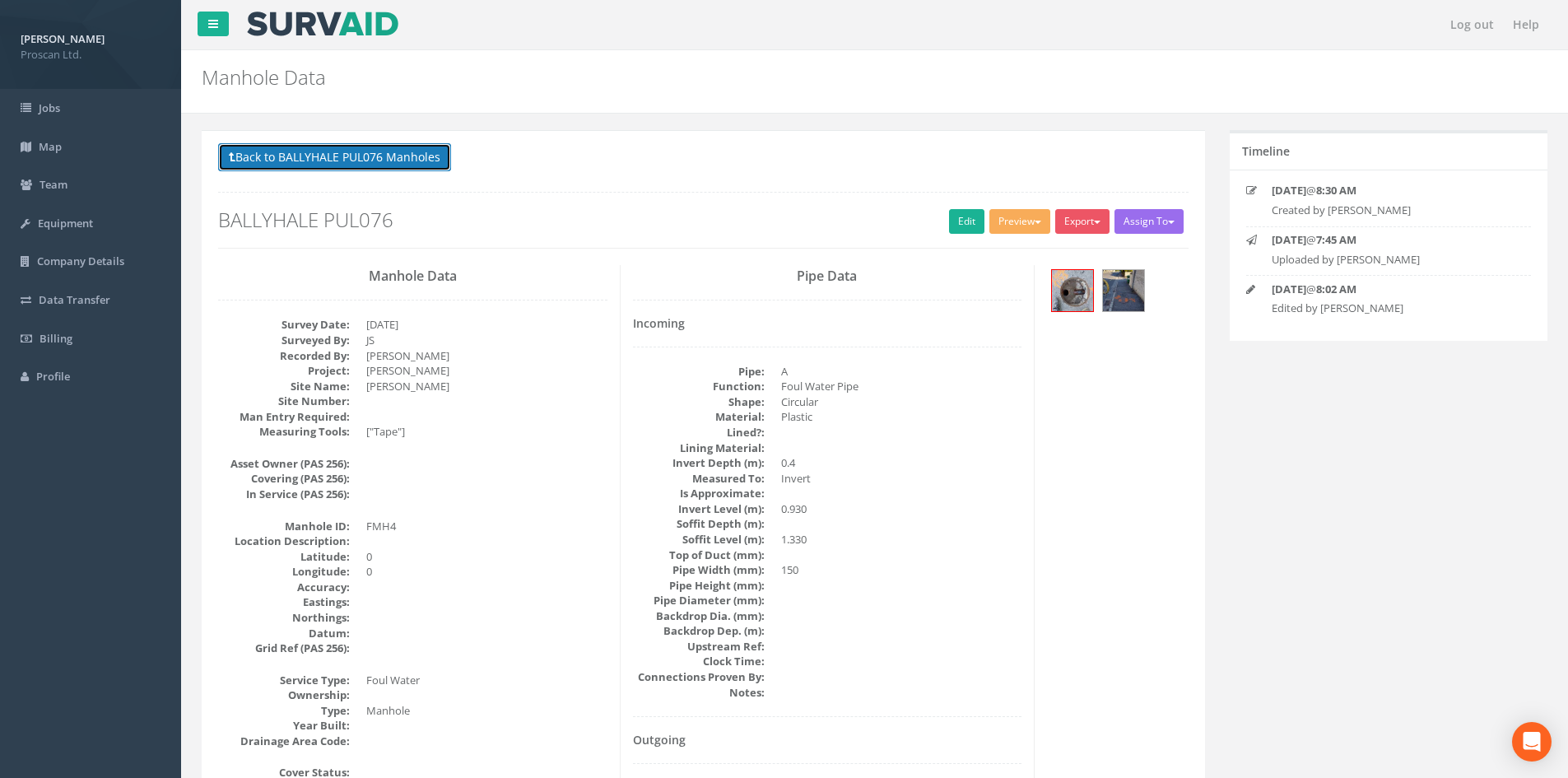
click at [403, 166] on button "Back to BALLYHALE PUL076 Manholes" at bounding box center [334, 157] width 233 height 28
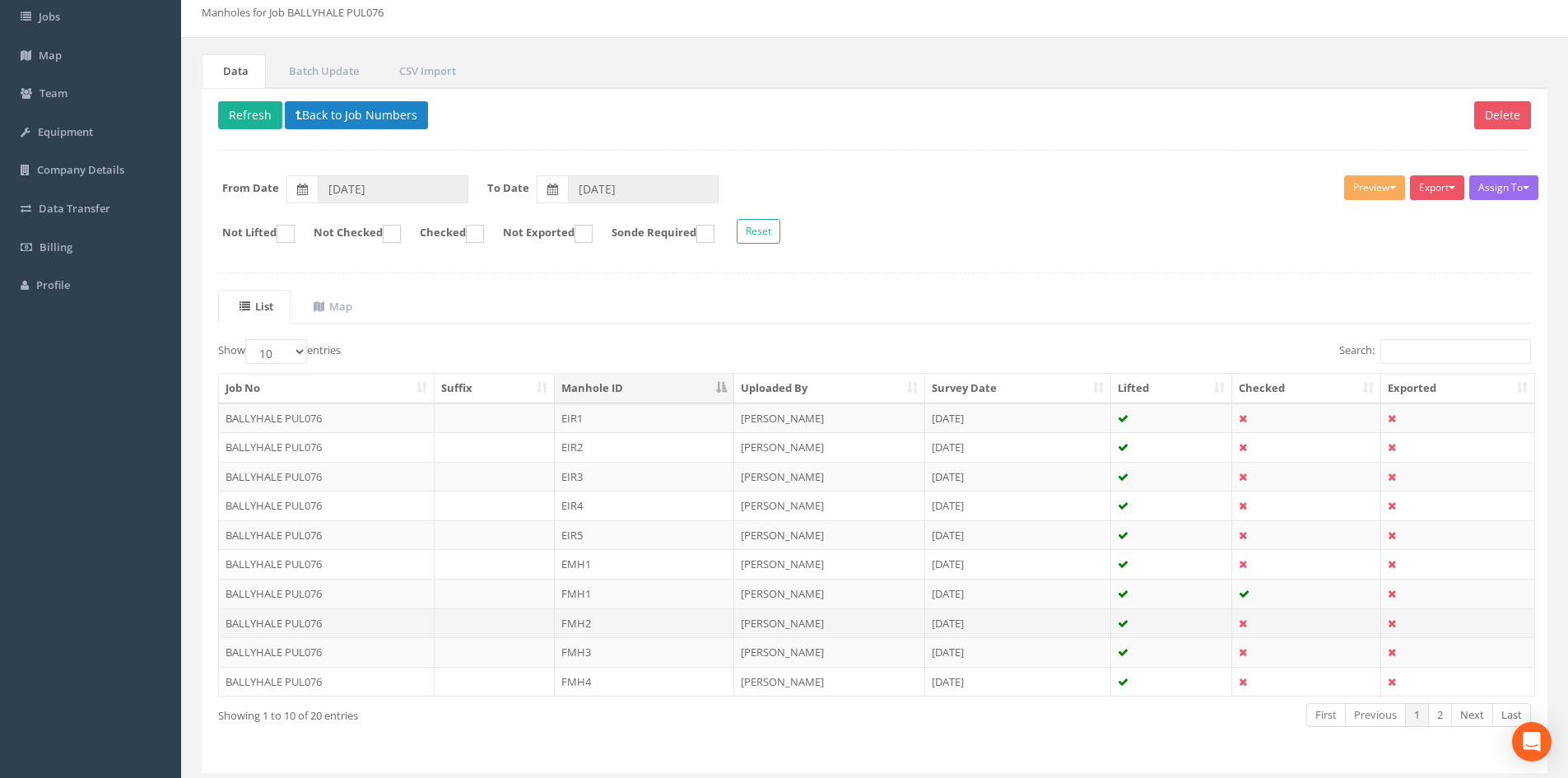
scroll to position [140, 0]
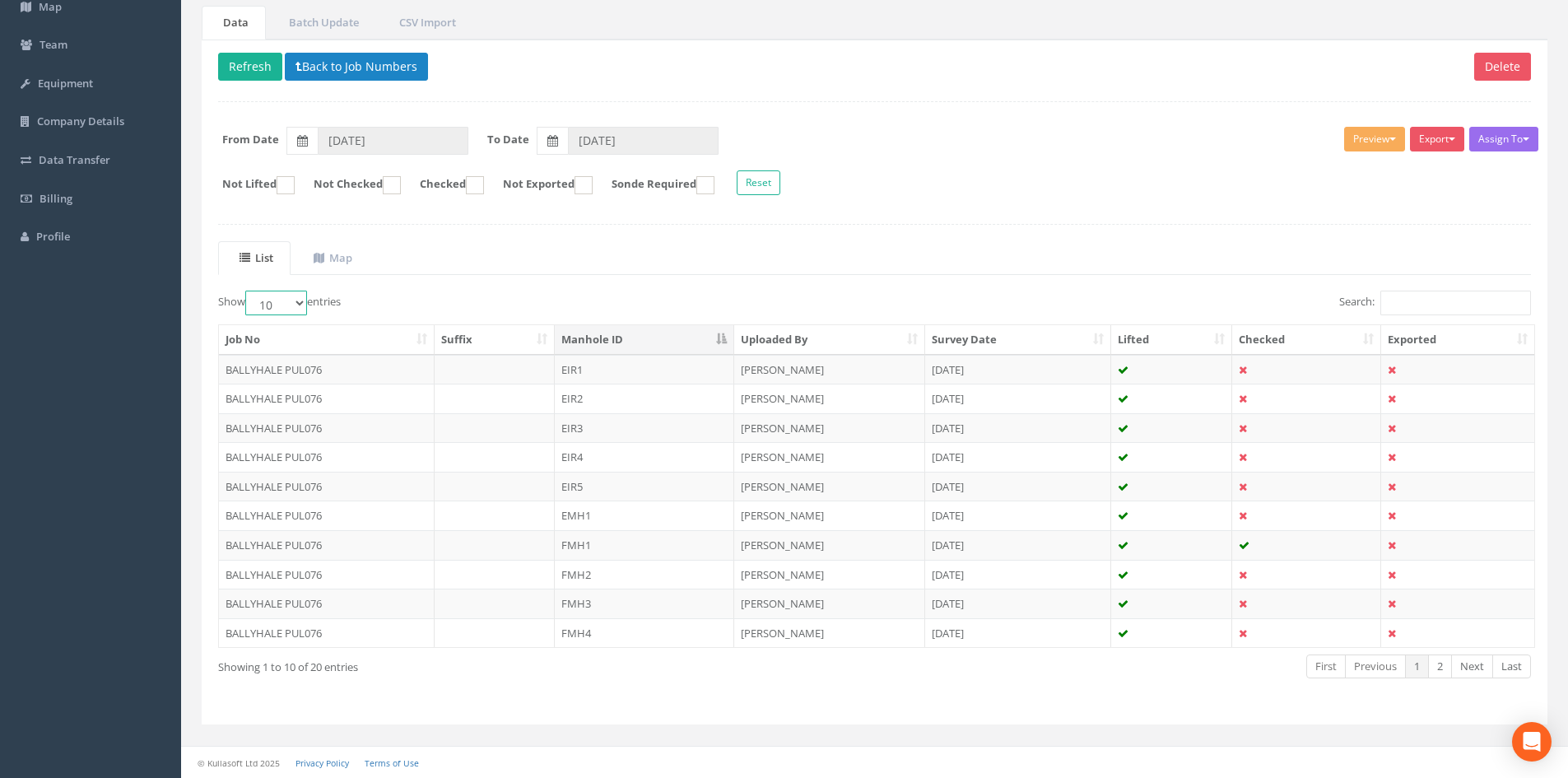
click at [292, 293] on select "10 25 50 100" at bounding box center [276, 302] width 61 height 25
select select "25"
click at [247, 290] on select "10 25 50 100" at bounding box center [276, 302] width 61 height 25
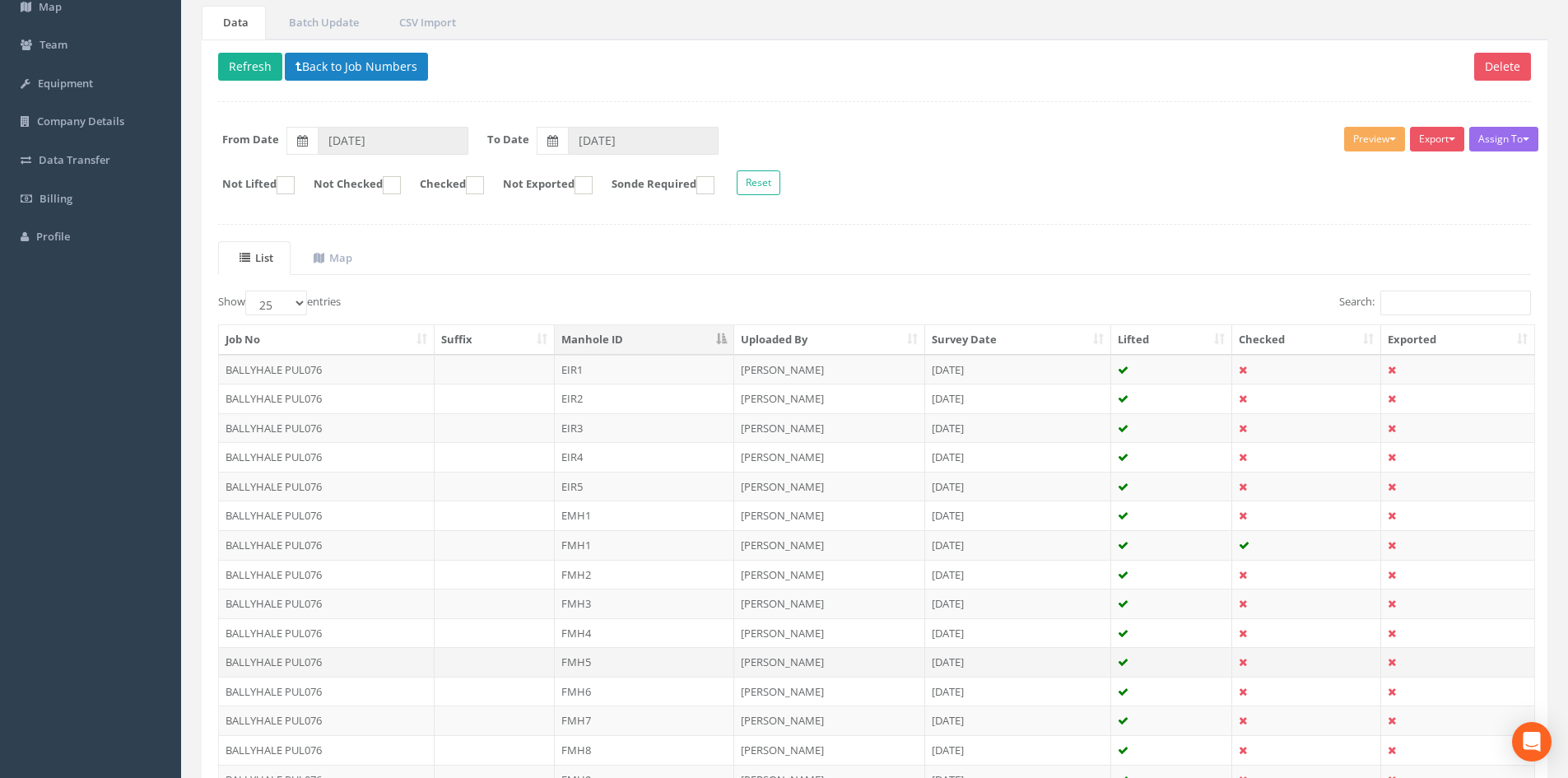
click at [603, 666] on td "FMH5" at bounding box center [643, 661] width 179 height 30
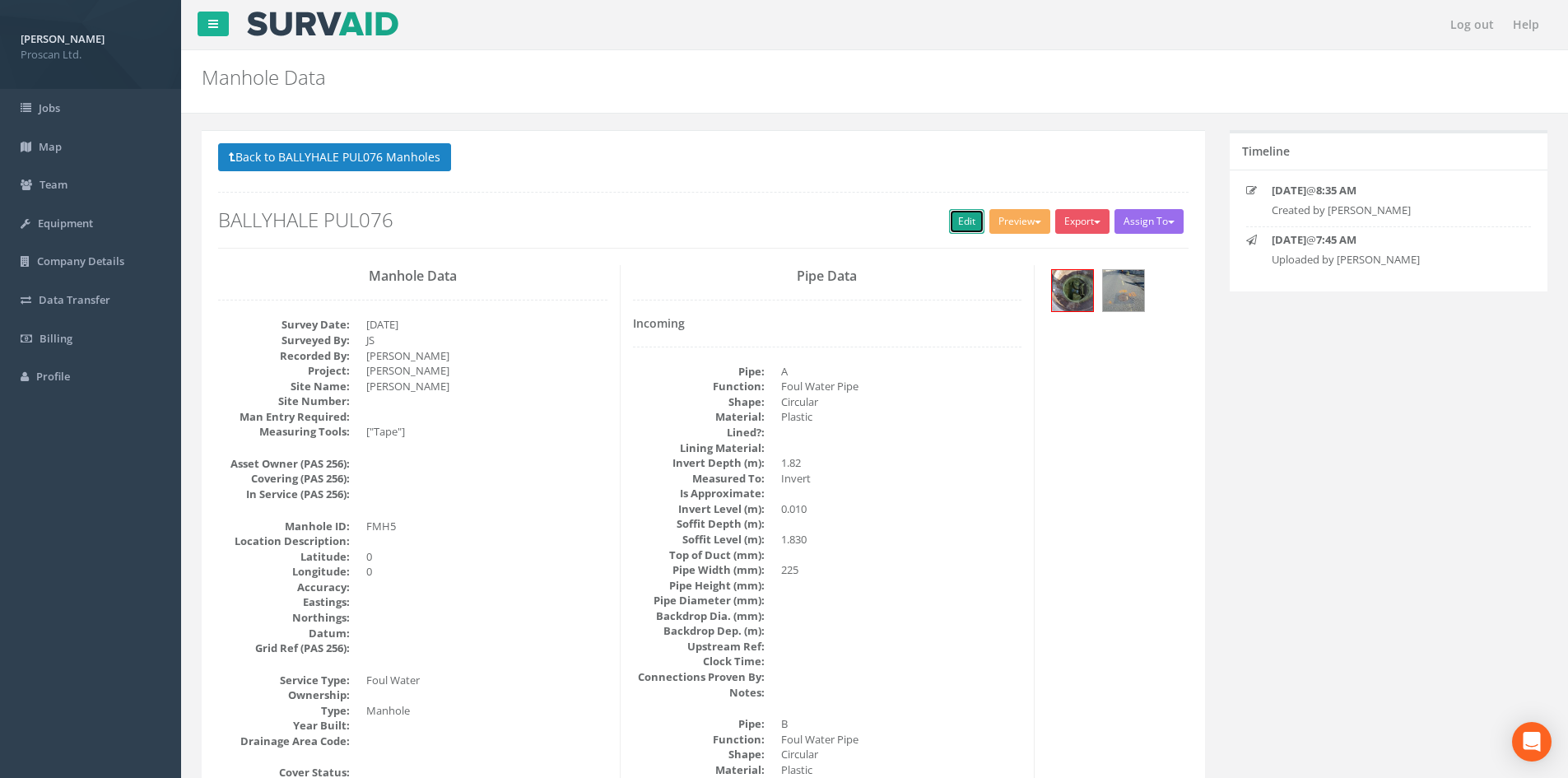
click at [949, 223] on link "Edit" at bounding box center [967, 221] width 36 height 25
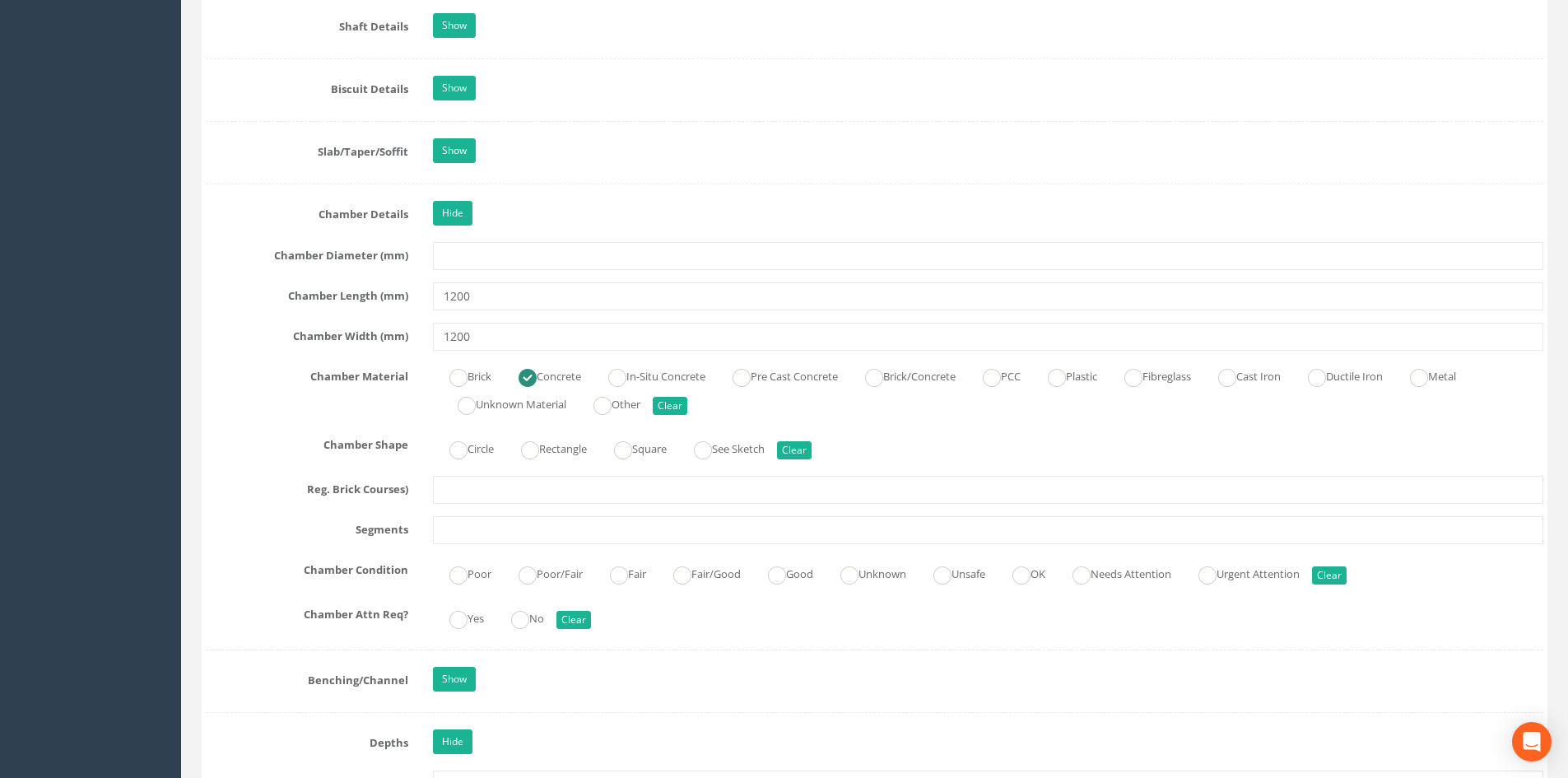
scroll to position [1646, 0]
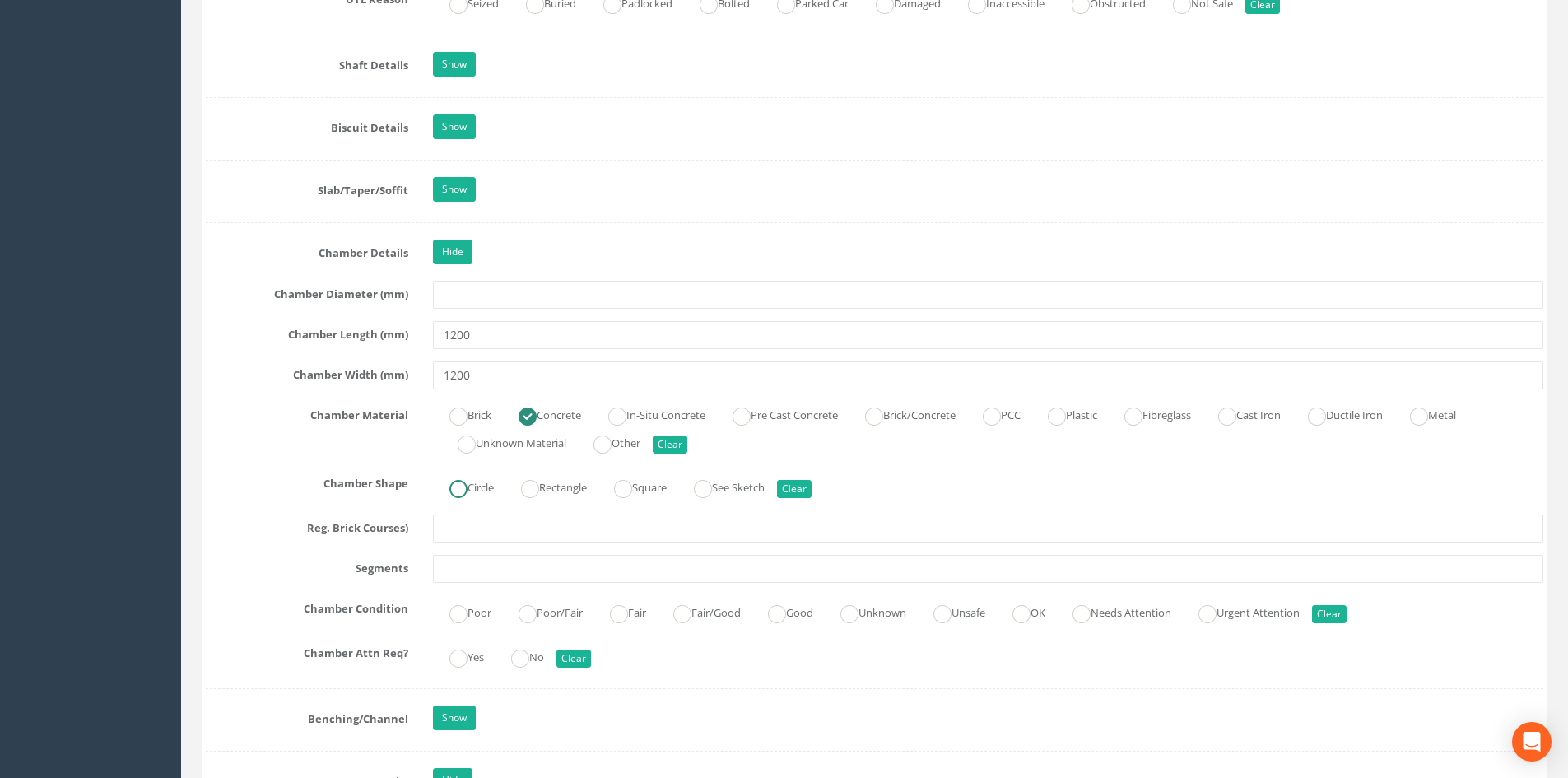
click at [461, 490] on ins at bounding box center [458, 489] width 18 height 18
radio input "true"
click at [691, 612] on ins at bounding box center [682, 614] width 18 height 18
radio input "true"
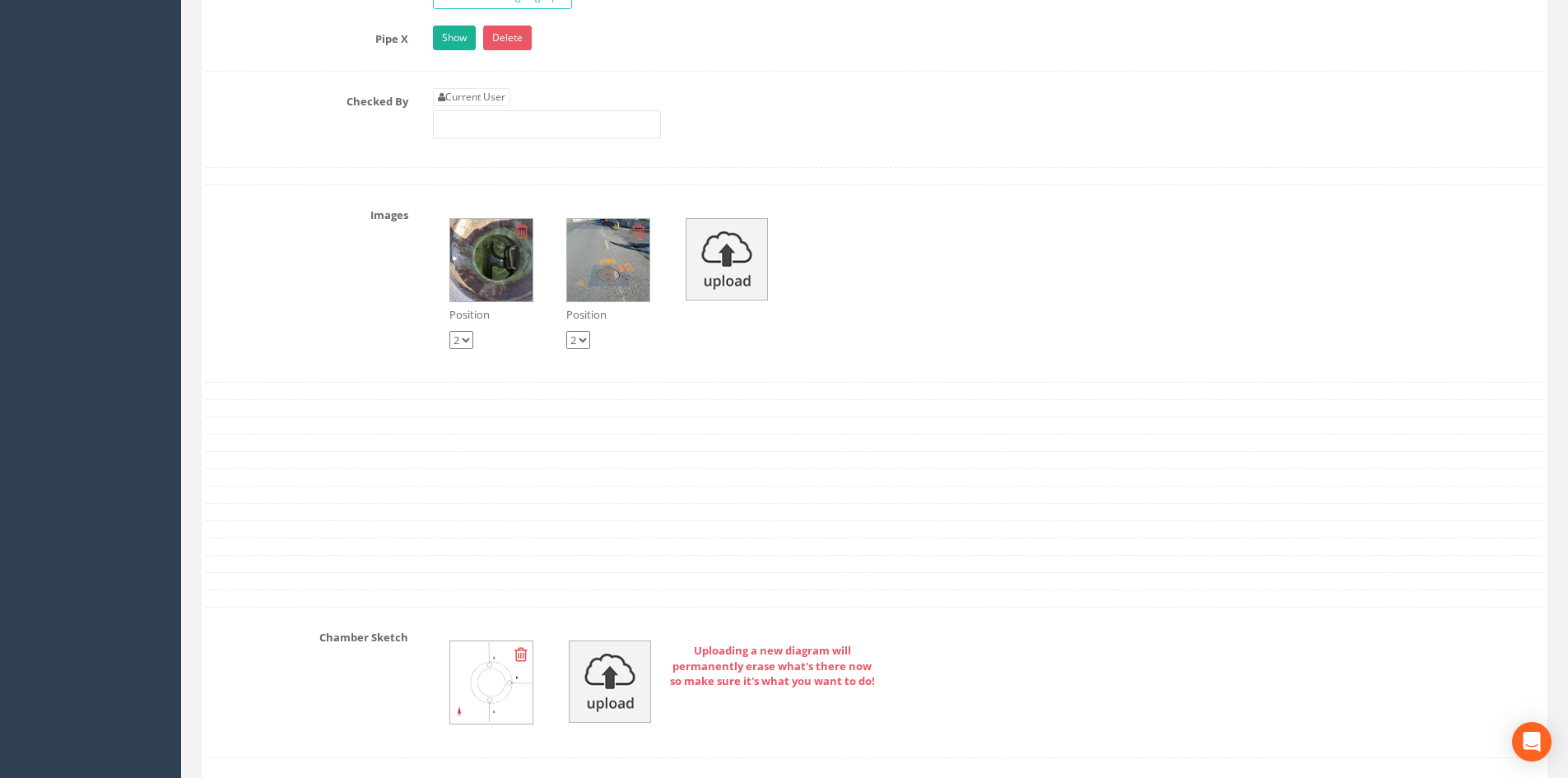
scroll to position [3292, 0]
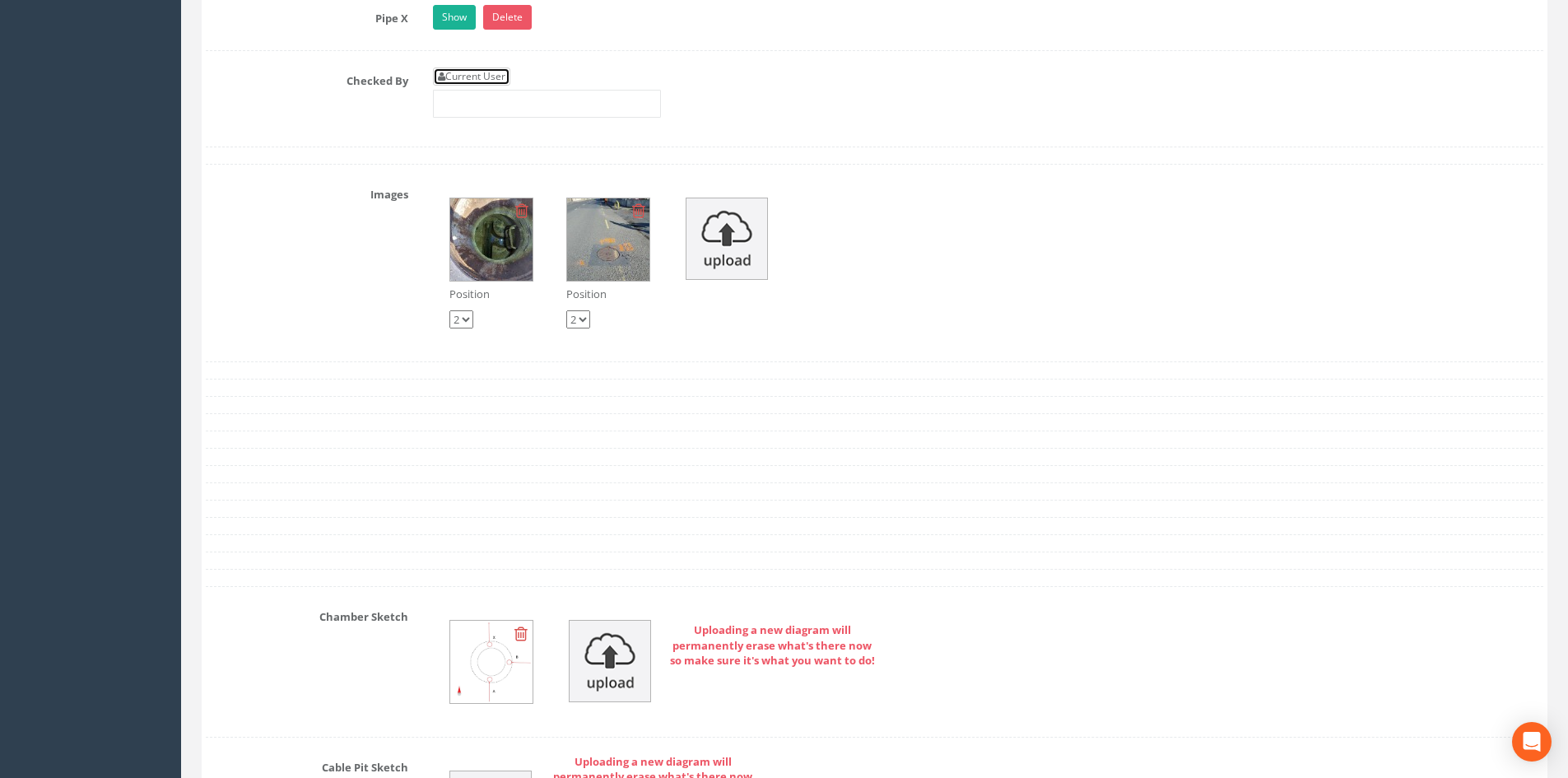
click at [483, 85] on link "Current User" at bounding box center [471, 76] width 77 height 18
type input "[PERSON_NAME]"
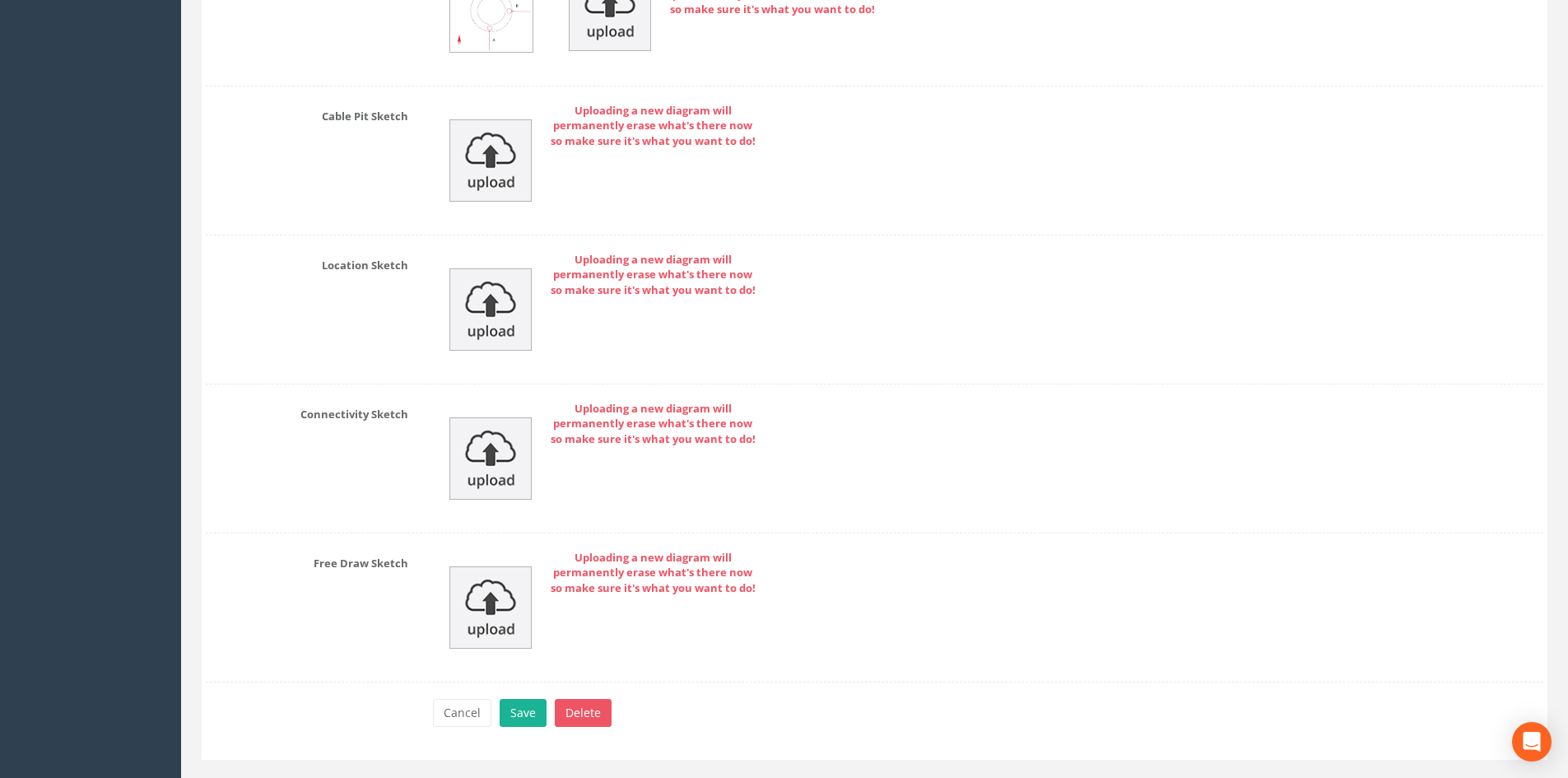
scroll to position [3978, 0]
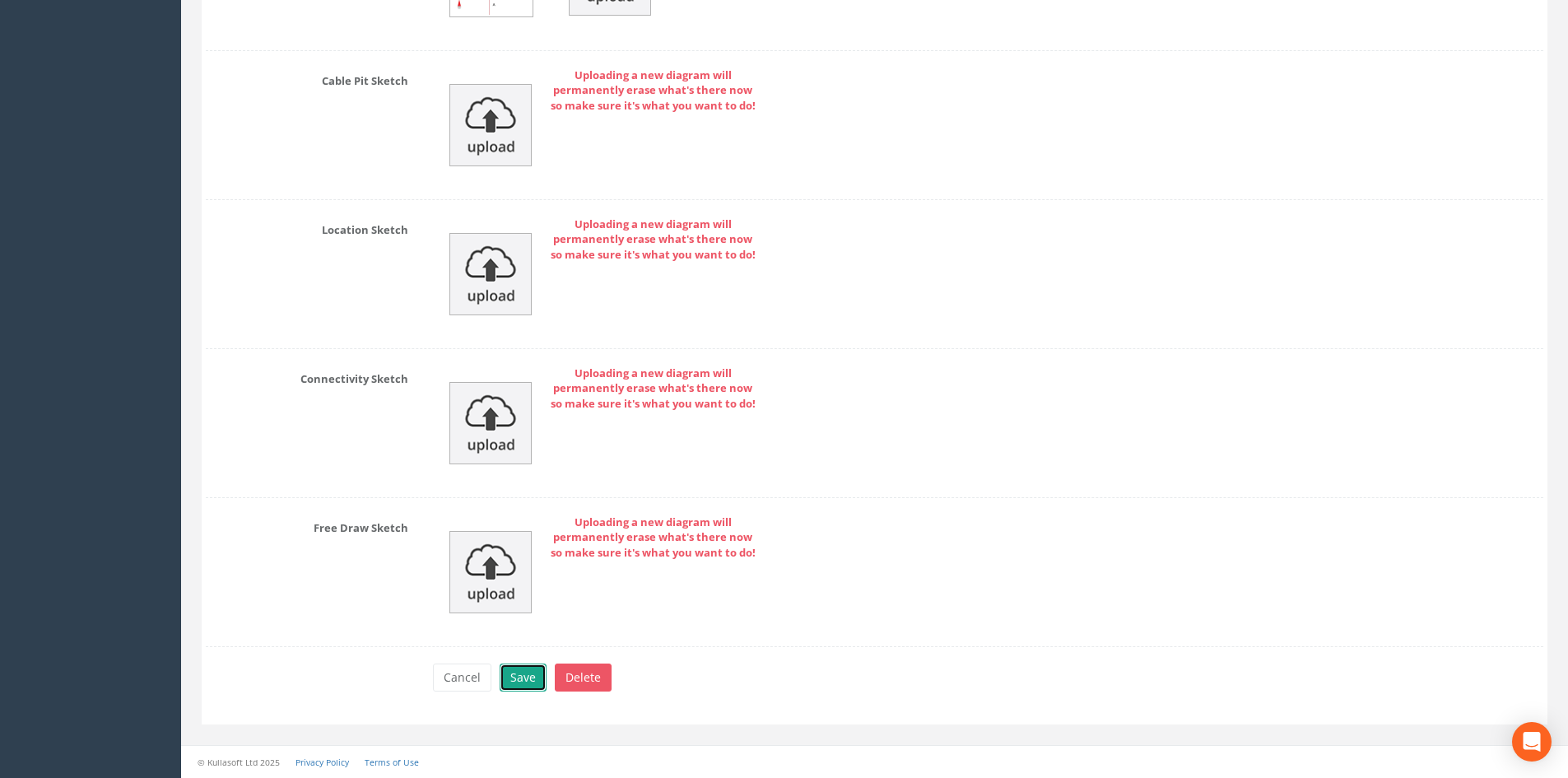
click at [532, 672] on button "Save" at bounding box center [523, 677] width 47 height 28
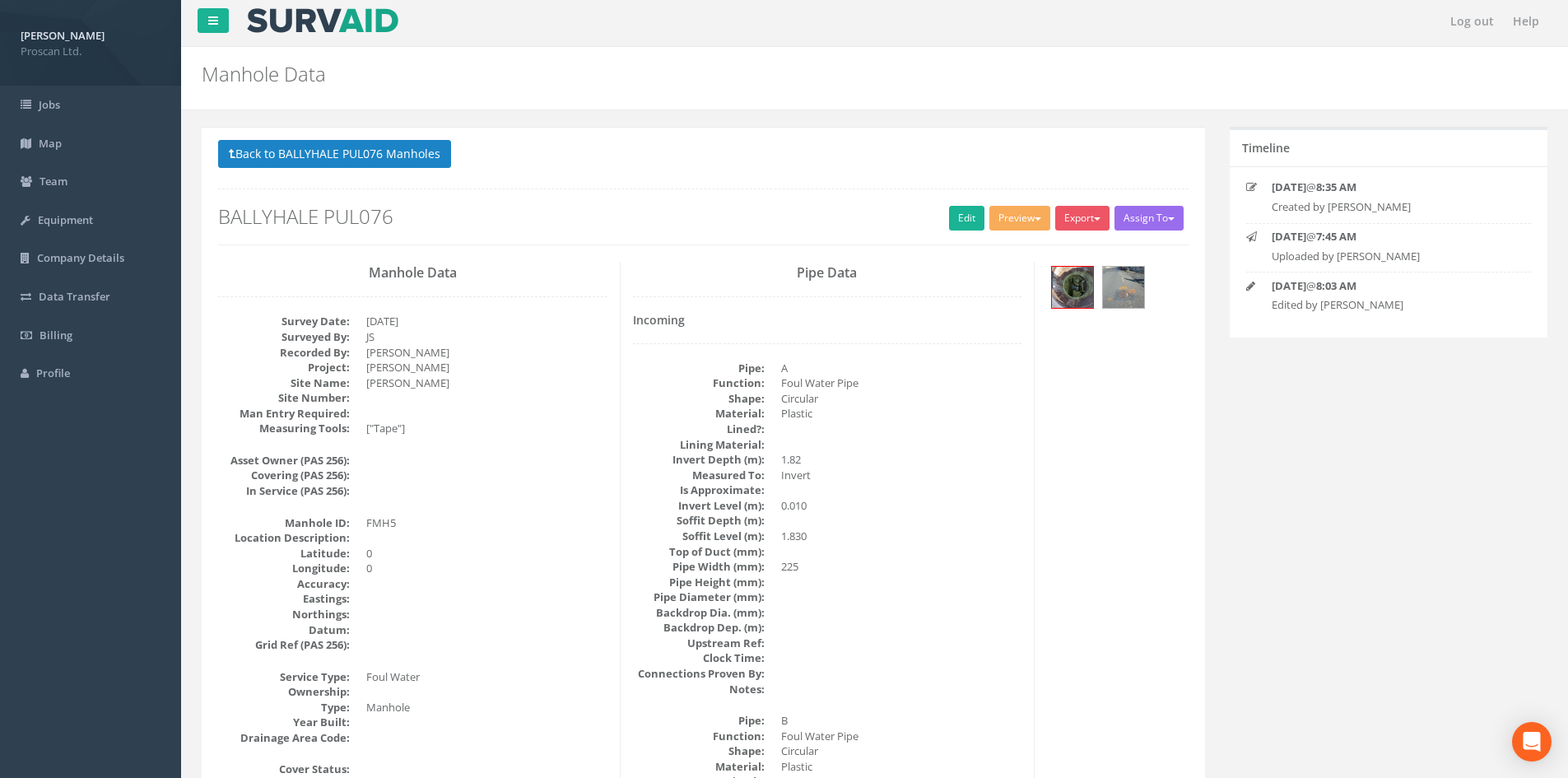
scroll to position [0, 0]
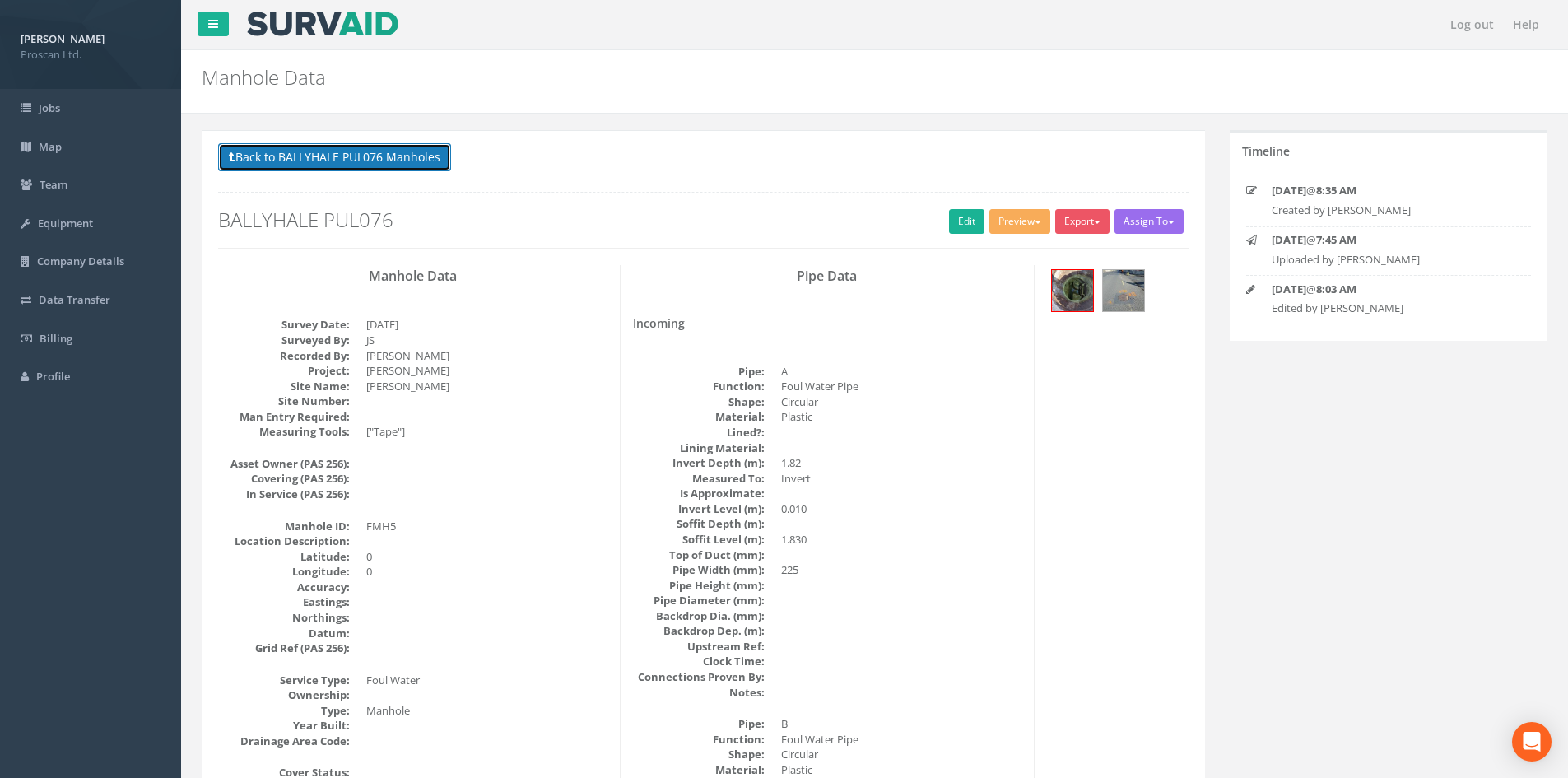
click at [374, 163] on button "Back to BALLYHALE PUL076 Manholes" at bounding box center [334, 157] width 233 height 28
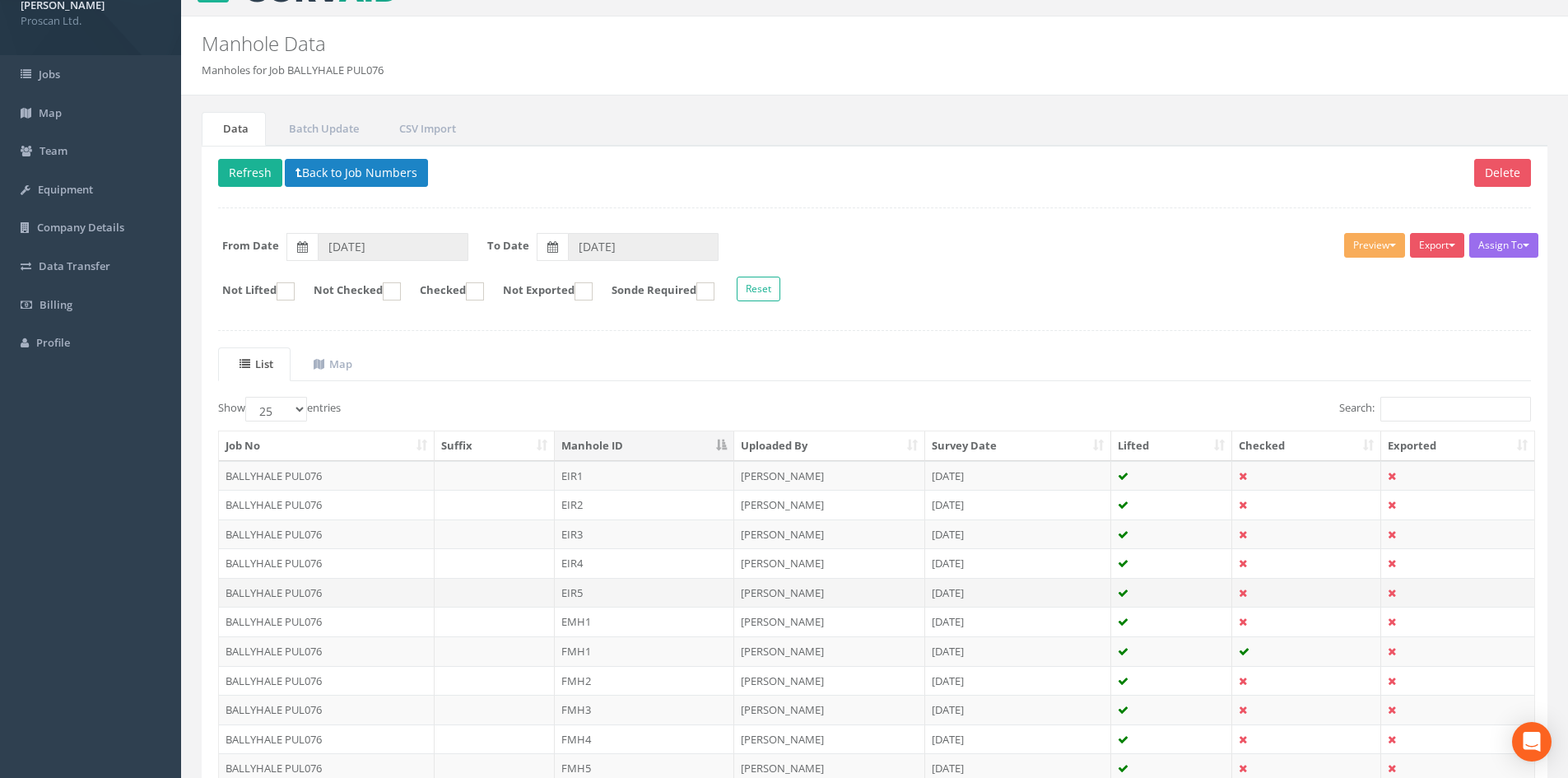
scroll to position [110, 0]
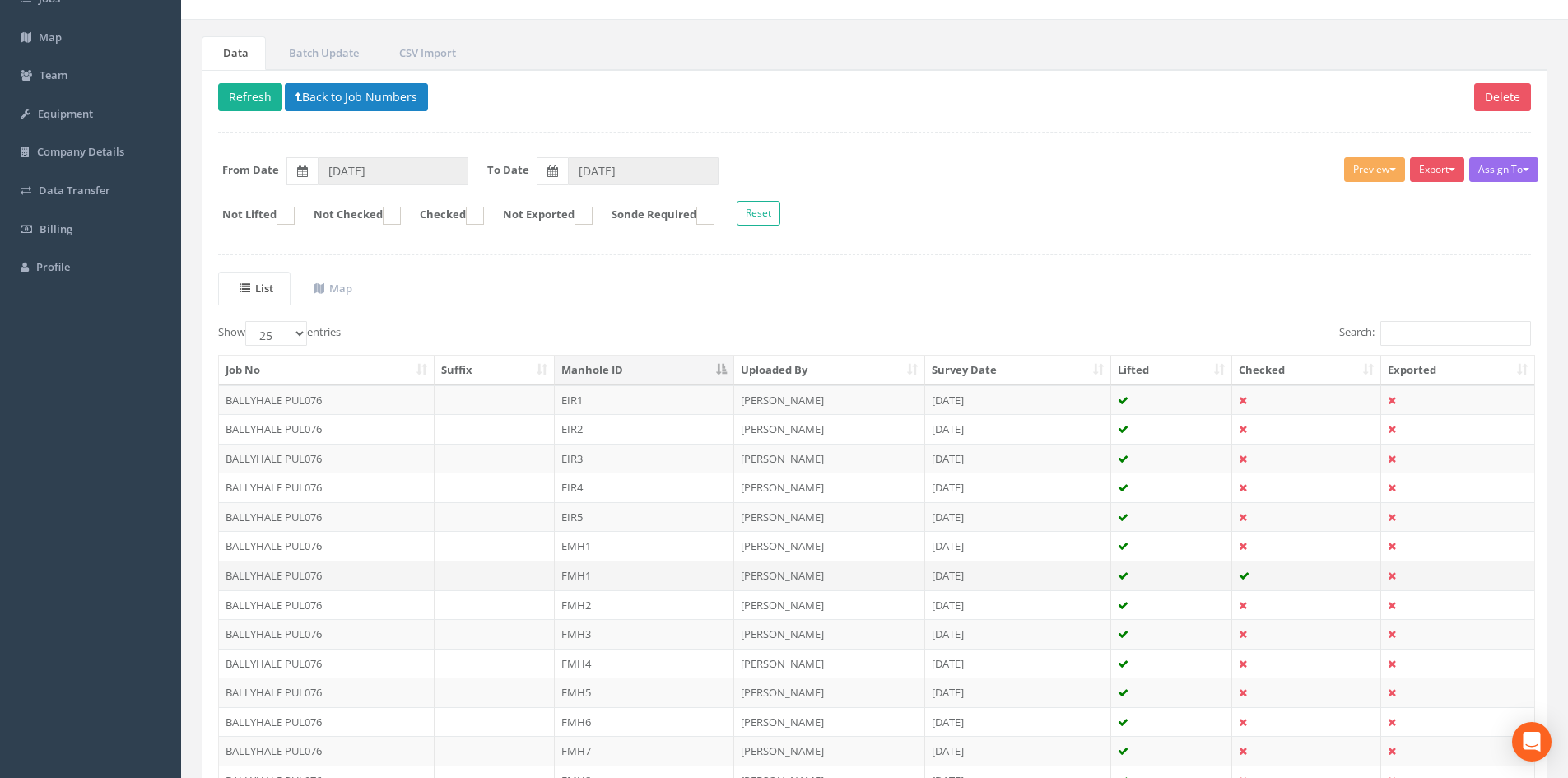
click at [594, 587] on td "FMH1" at bounding box center [643, 575] width 179 height 30
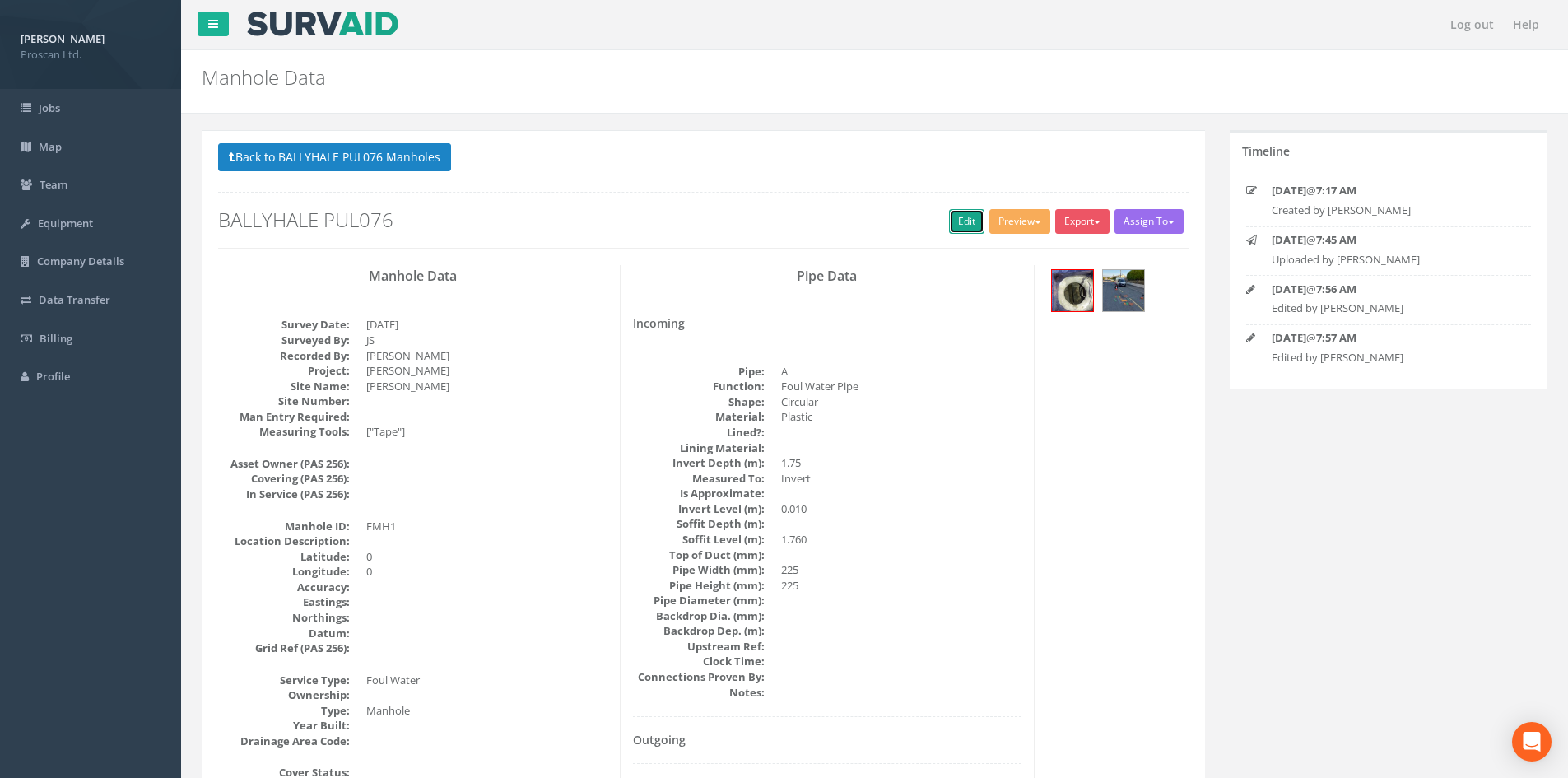
click at [949, 232] on link "Edit" at bounding box center [967, 221] width 36 height 25
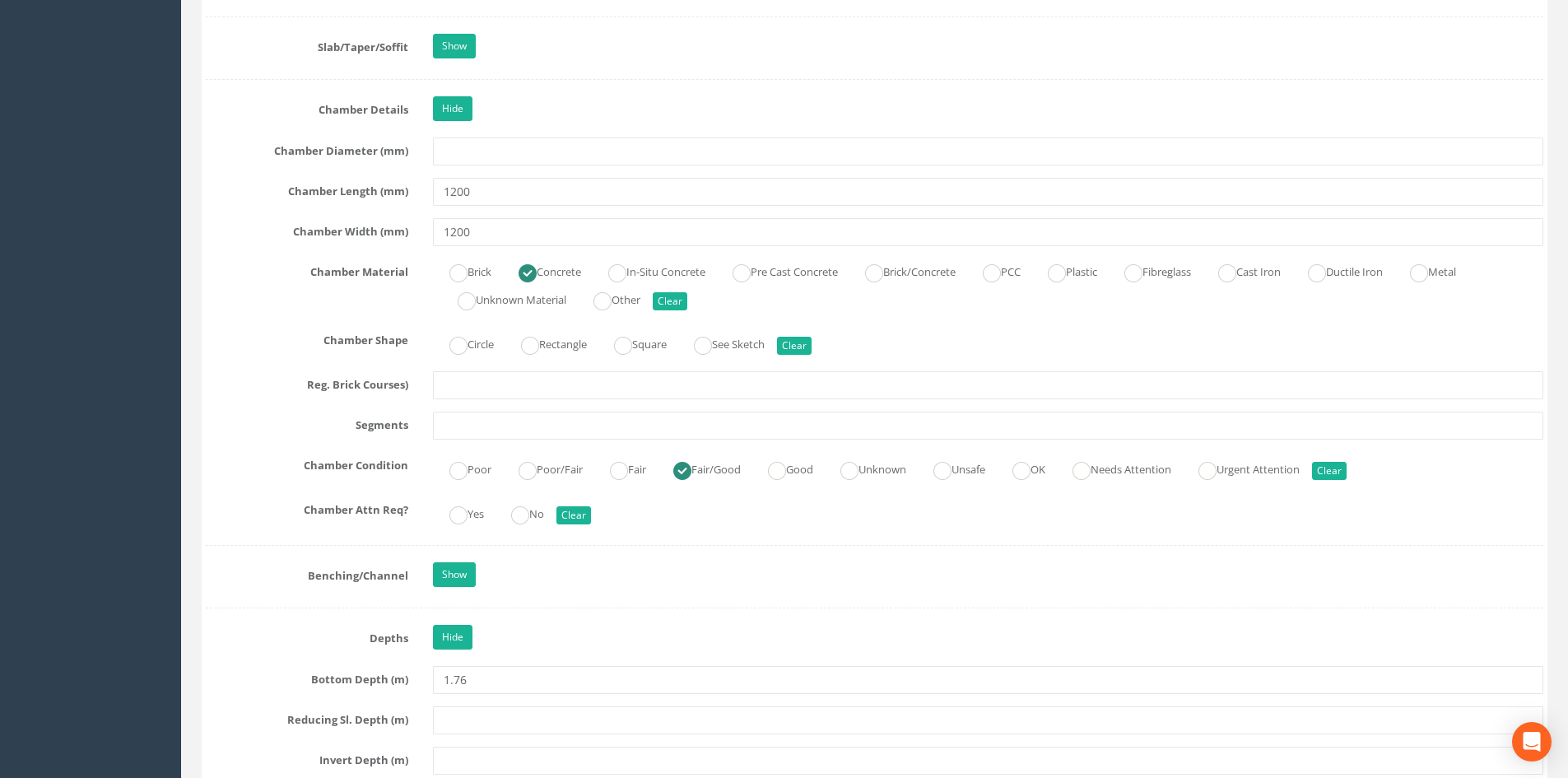
scroll to position [1755, 0]
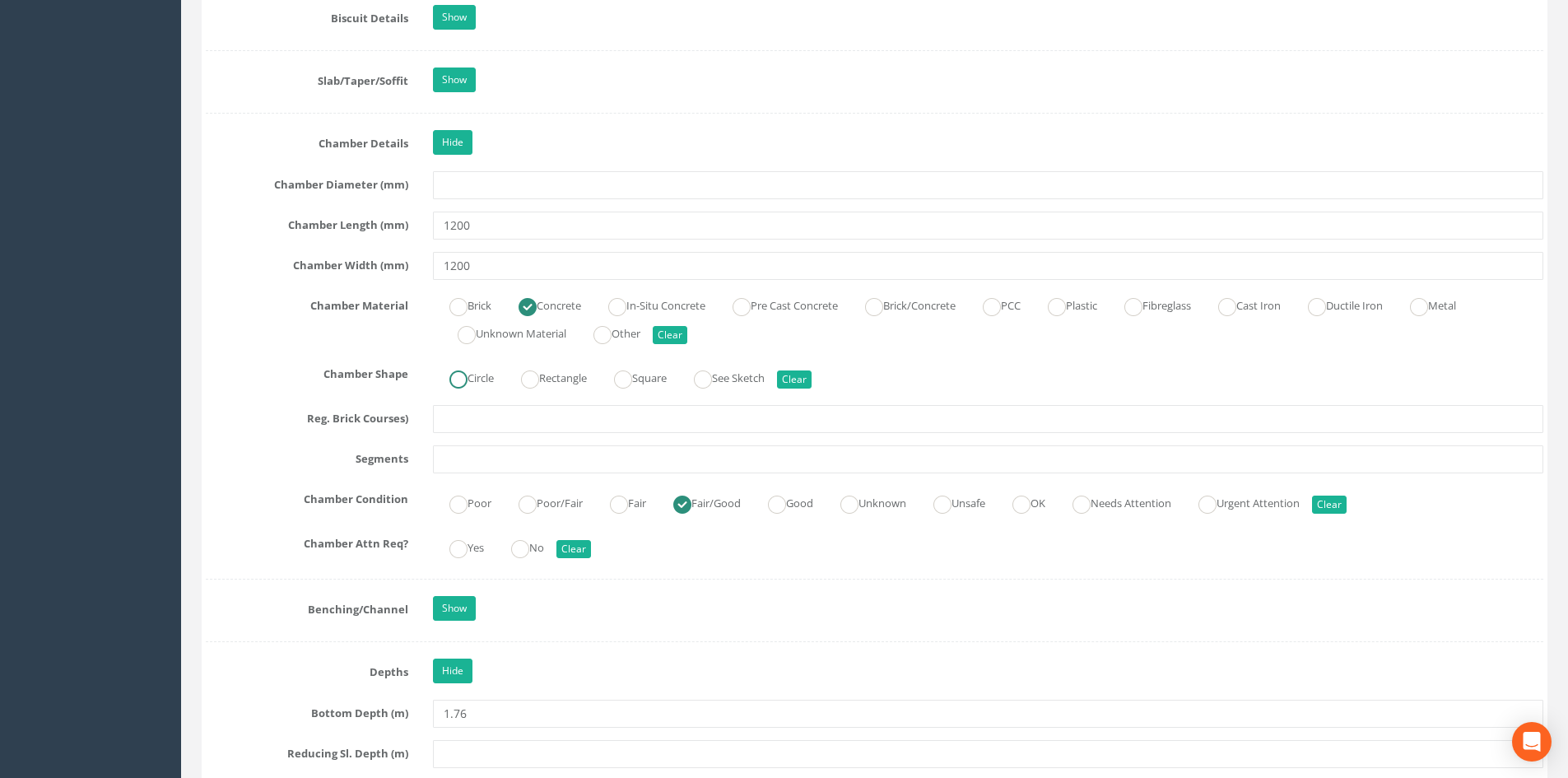
click at [476, 374] on label "Circle" at bounding box center [463, 376] width 61 height 24
radio input "true"
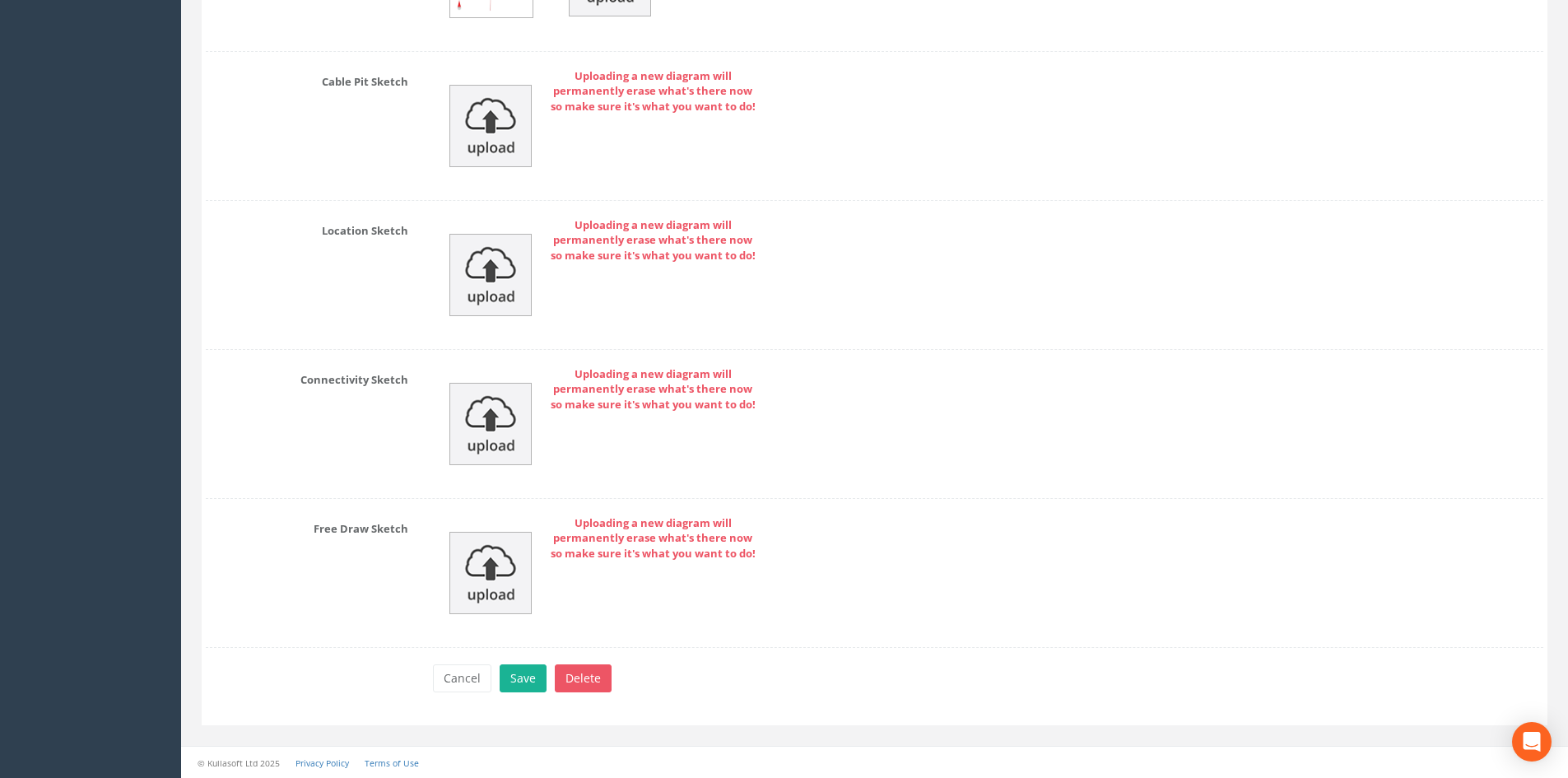
scroll to position [3916, 0]
click at [539, 681] on button "Save" at bounding box center [523, 677] width 47 height 28
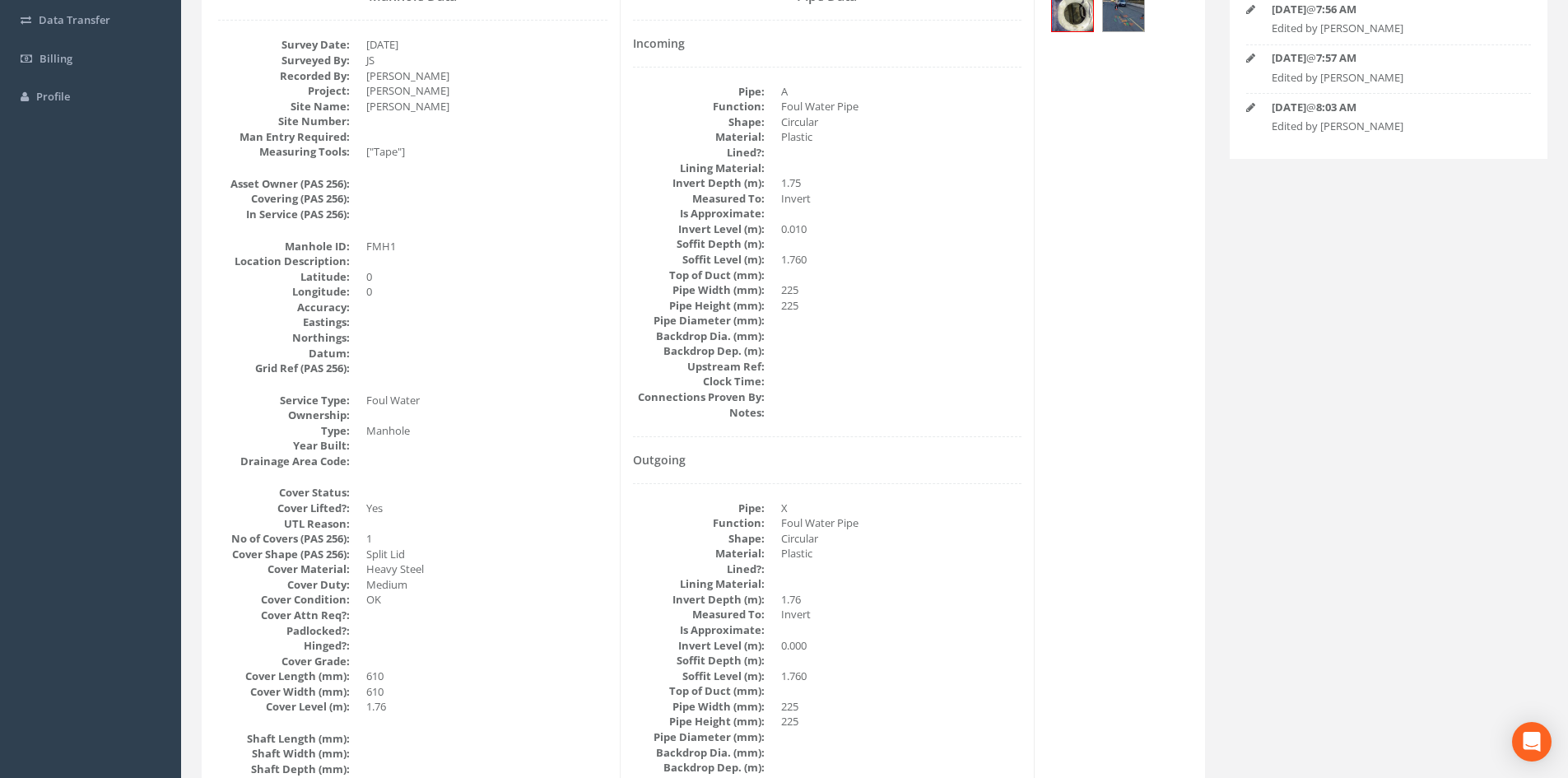
scroll to position [0, 0]
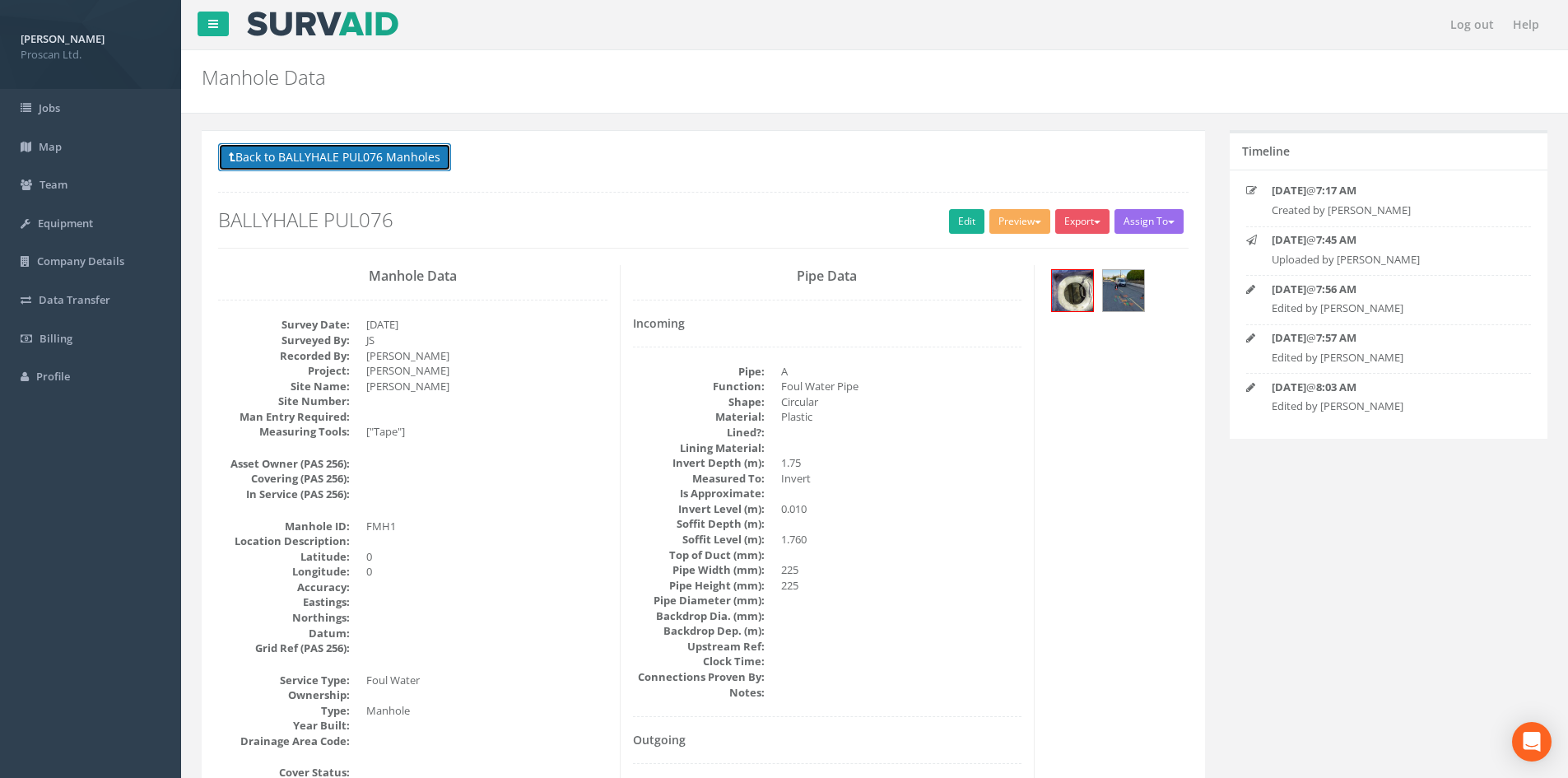
click at [355, 148] on button "Back to BALLYHALE PUL076 Manholes" at bounding box center [334, 157] width 233 height 28
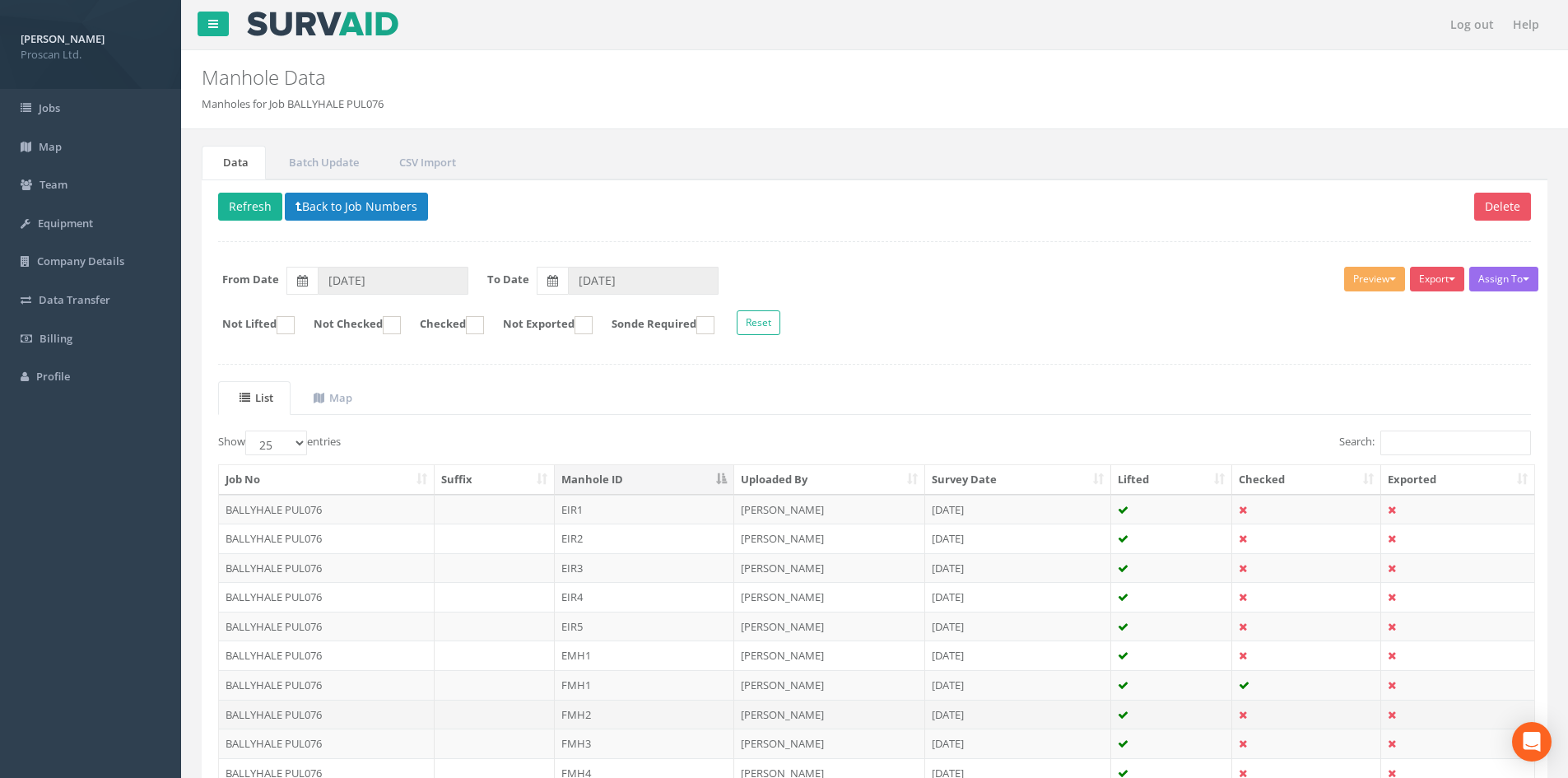
click at [598, 701] on td "FMH2" at bounding box center [643, 715] width 179 height 30
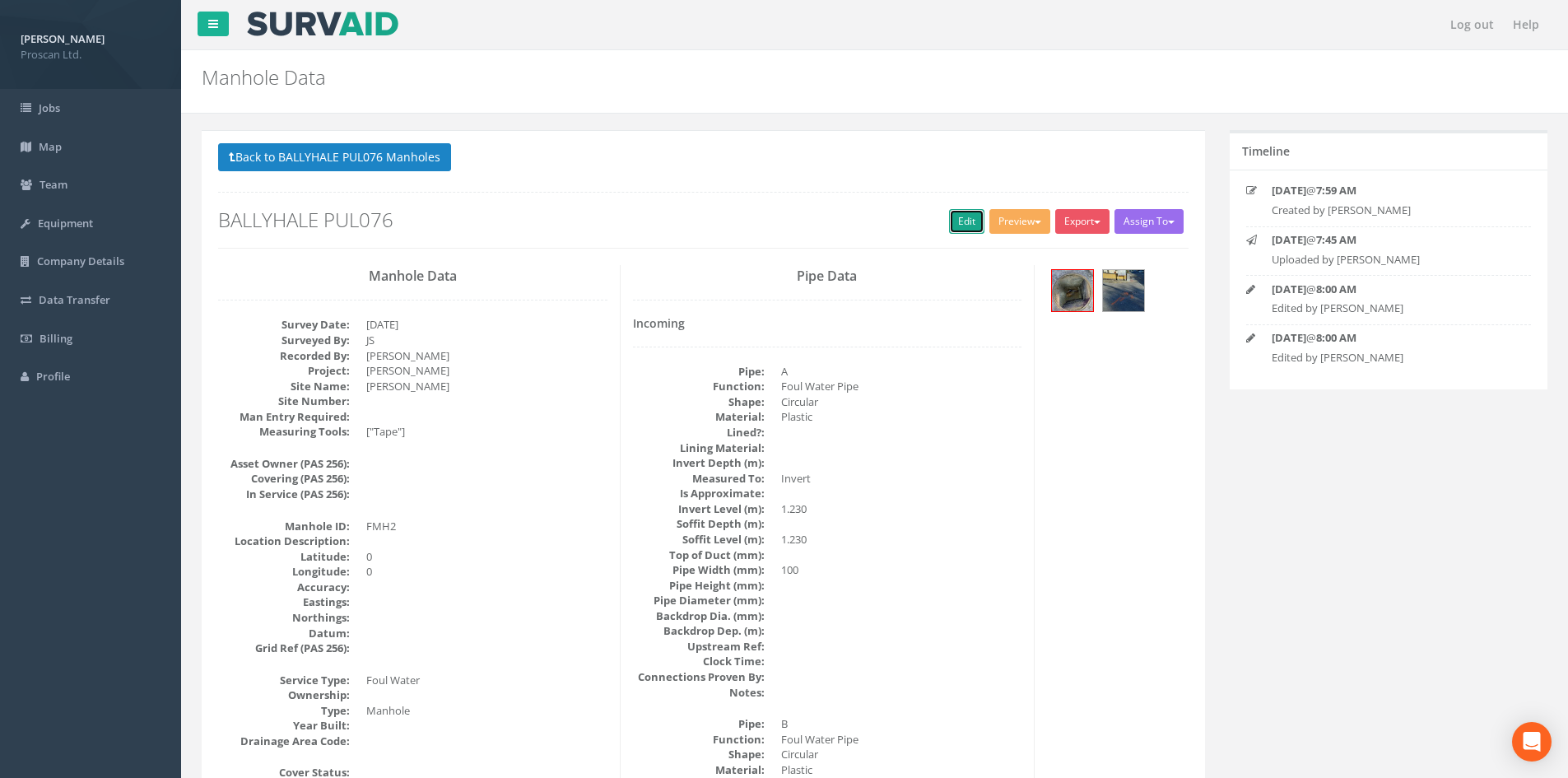
click at [958, 228] on link "Edit" at bounding box center [967, 221] width 36 height 25
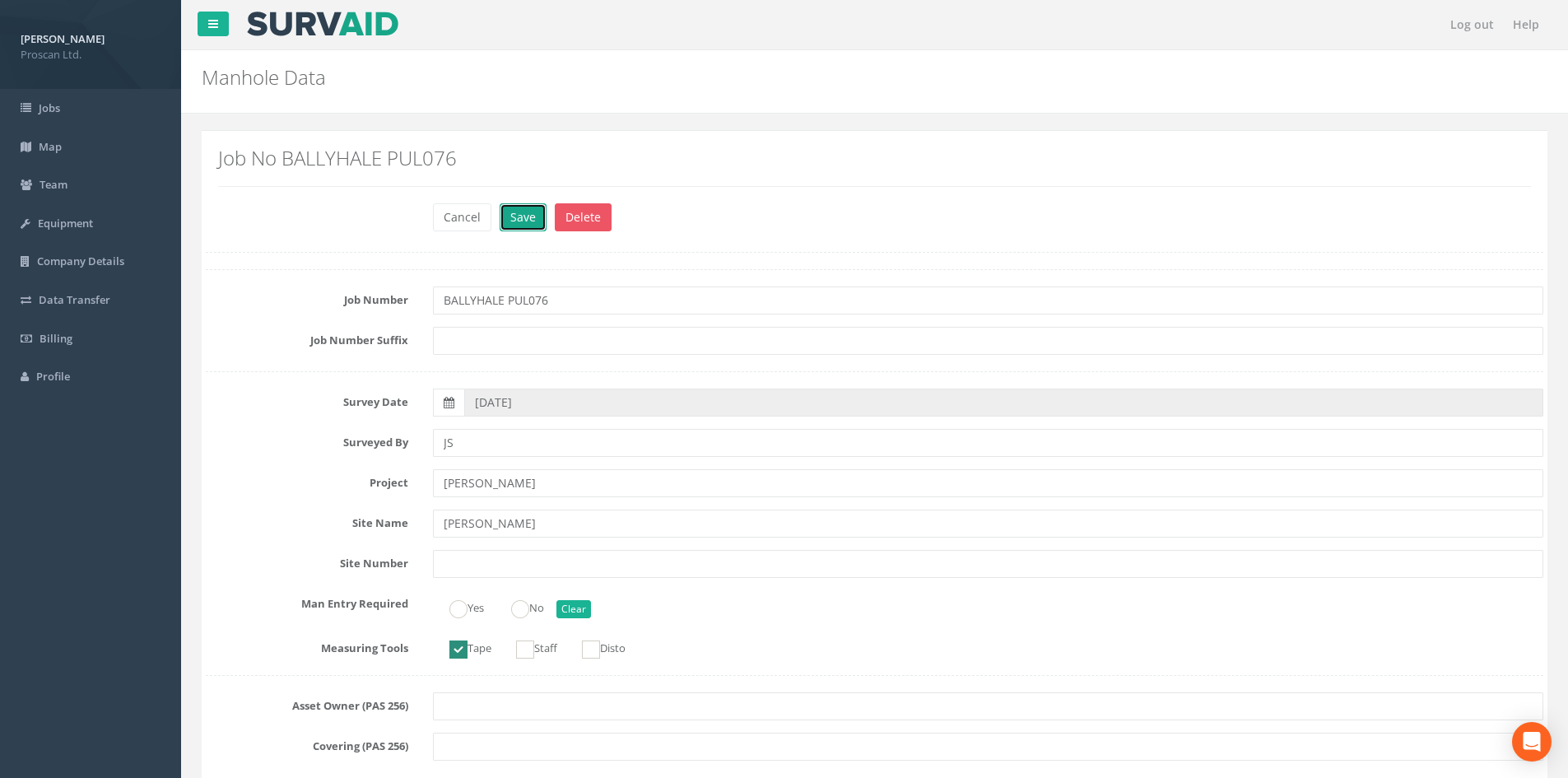
click at [516, 217] on button "Save" at bounding box center [523, 217] width 47 height 28
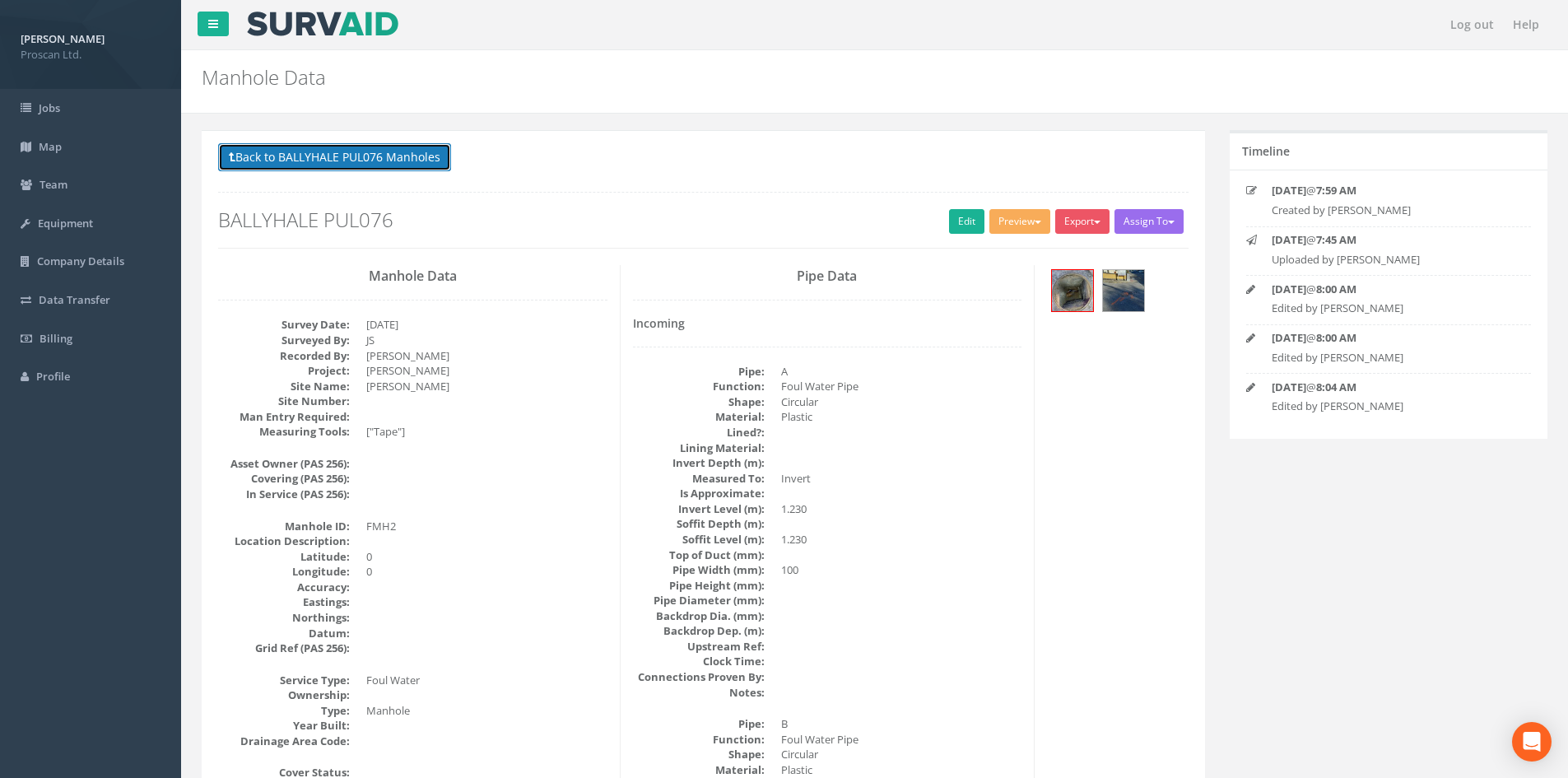
click at [414, 157] on button "Back to BALLYHALE PUL076 Manholes" at bounding box center [334, 157] width 233 height 28
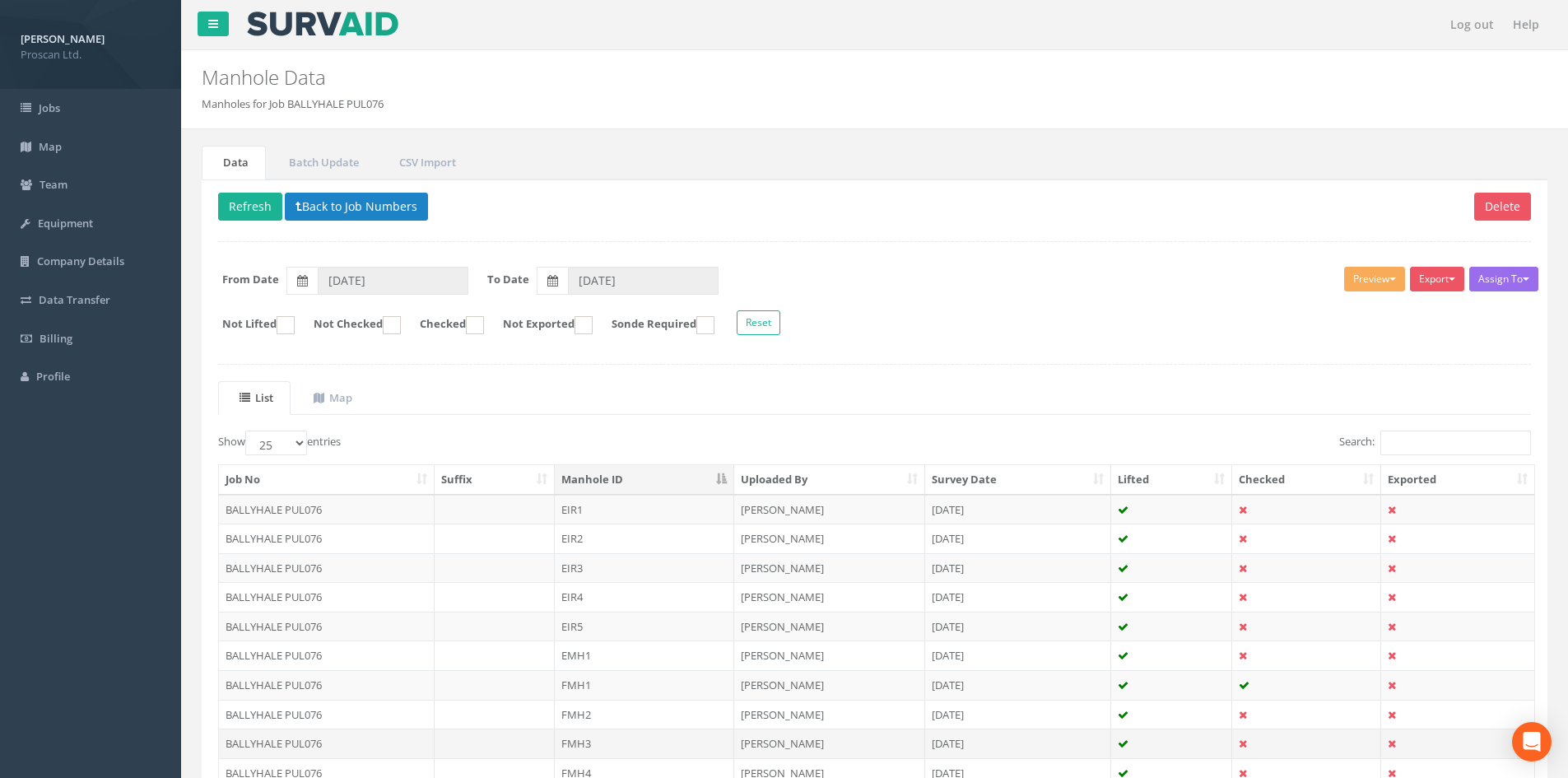
click at [634, 734] on td "FMH3" at bounding box center [643, 743] width 179 height 30
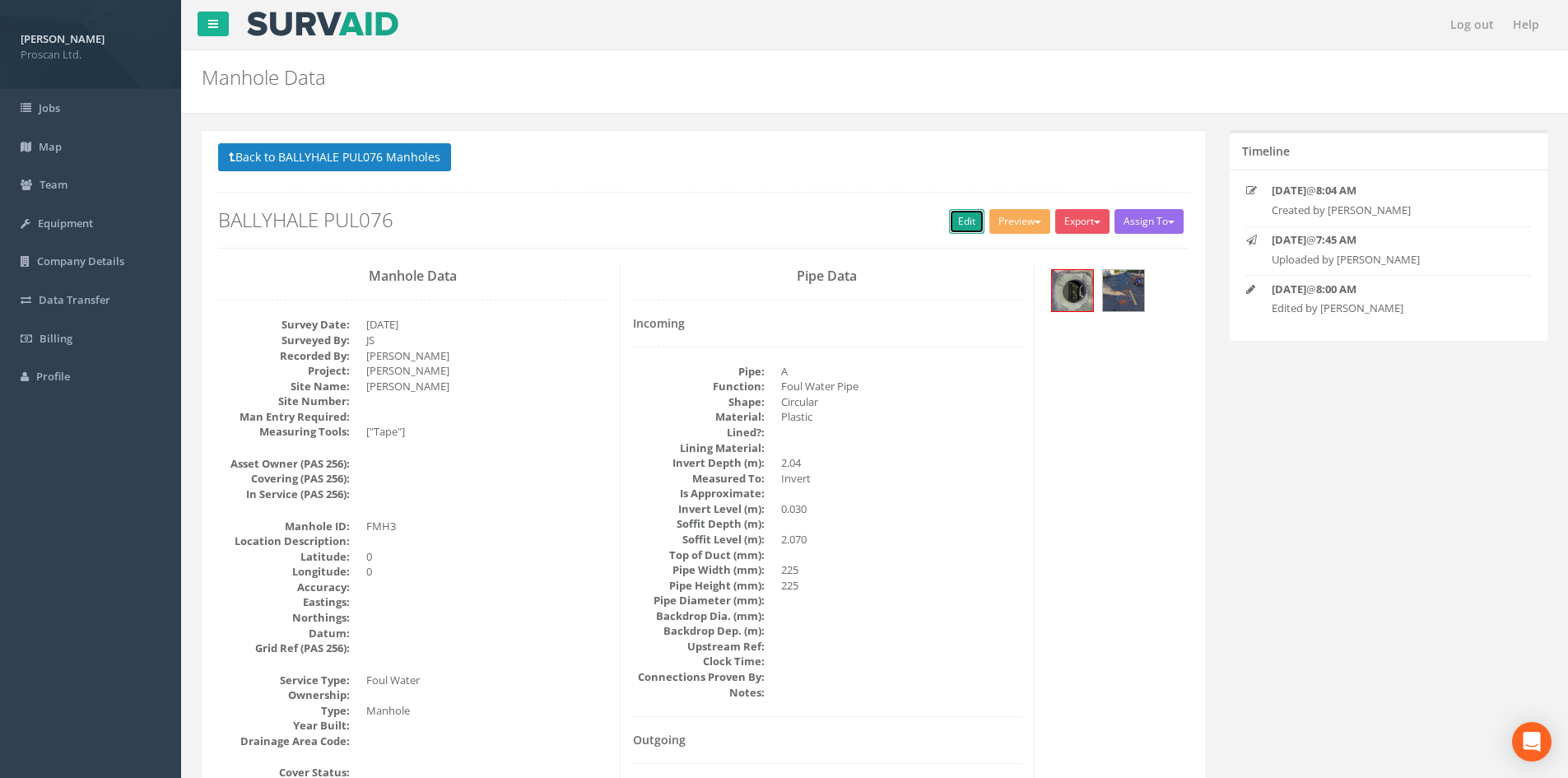
click at [959, 217] on link "Edit" at bounding box center [967, 221] width 36 height 25
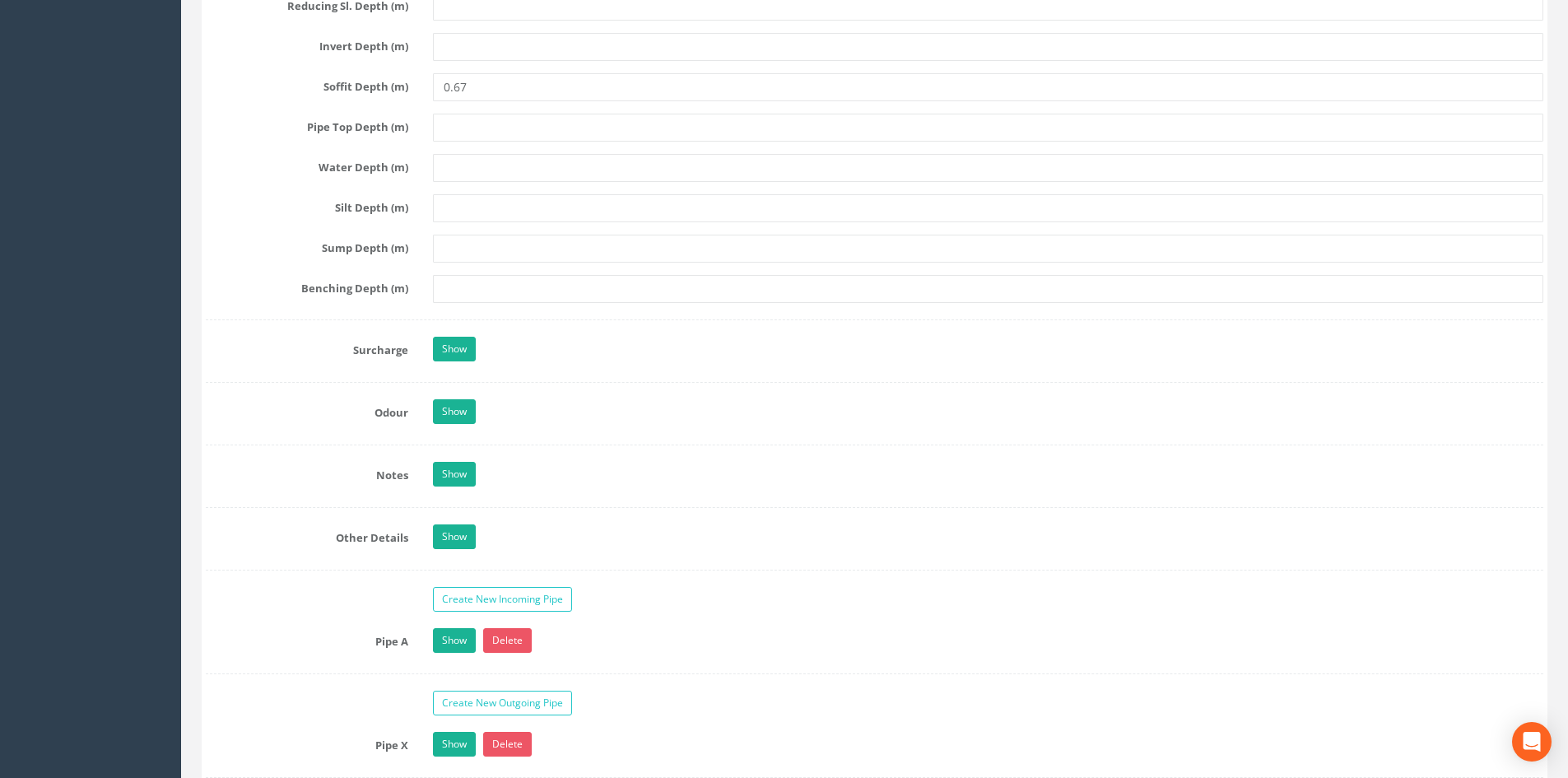
scroll to position [1975, 0]
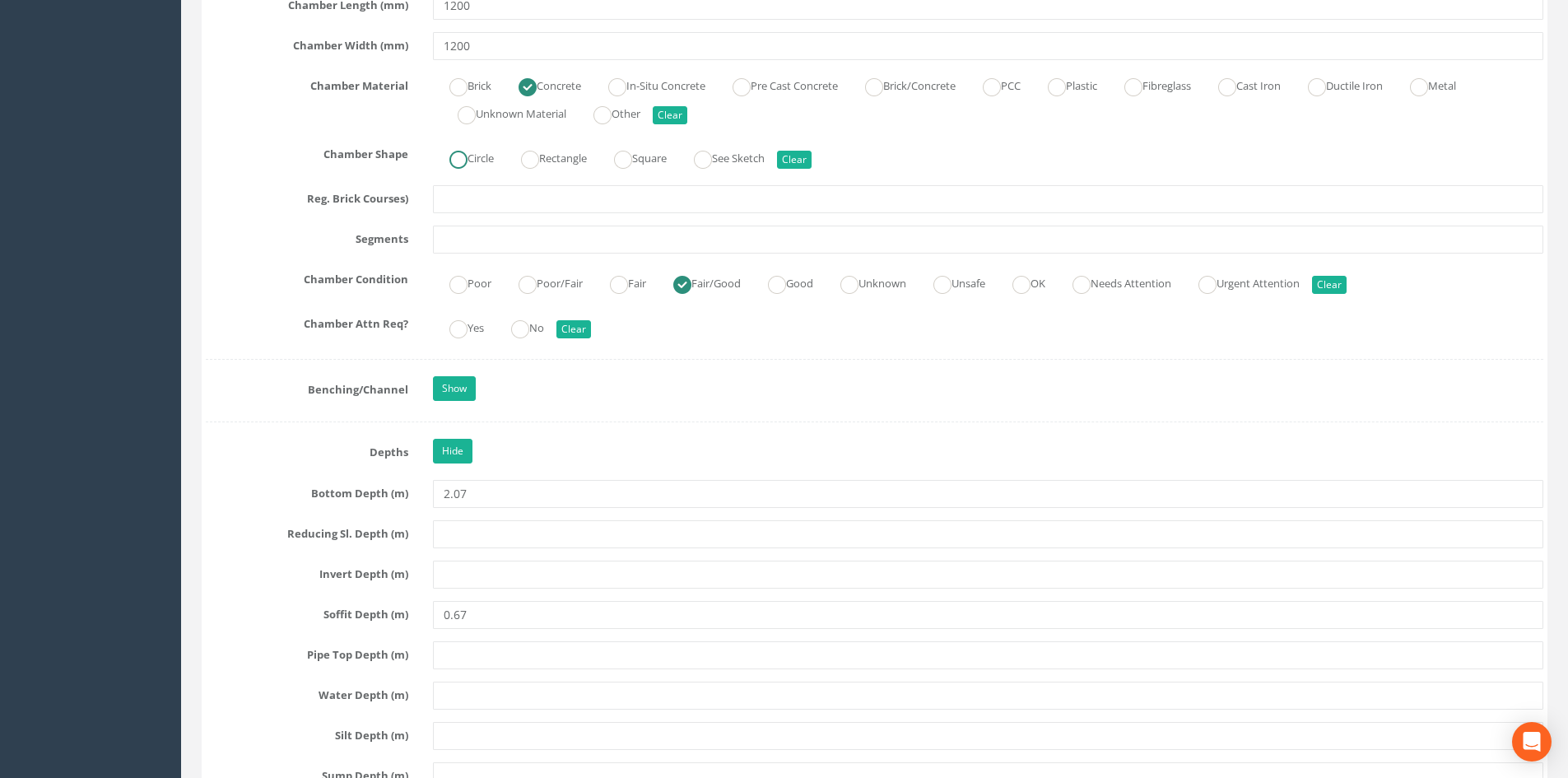
click at [456, 159] on ins at bounding box center [458, 159] width 18 height 18
radio input "true"
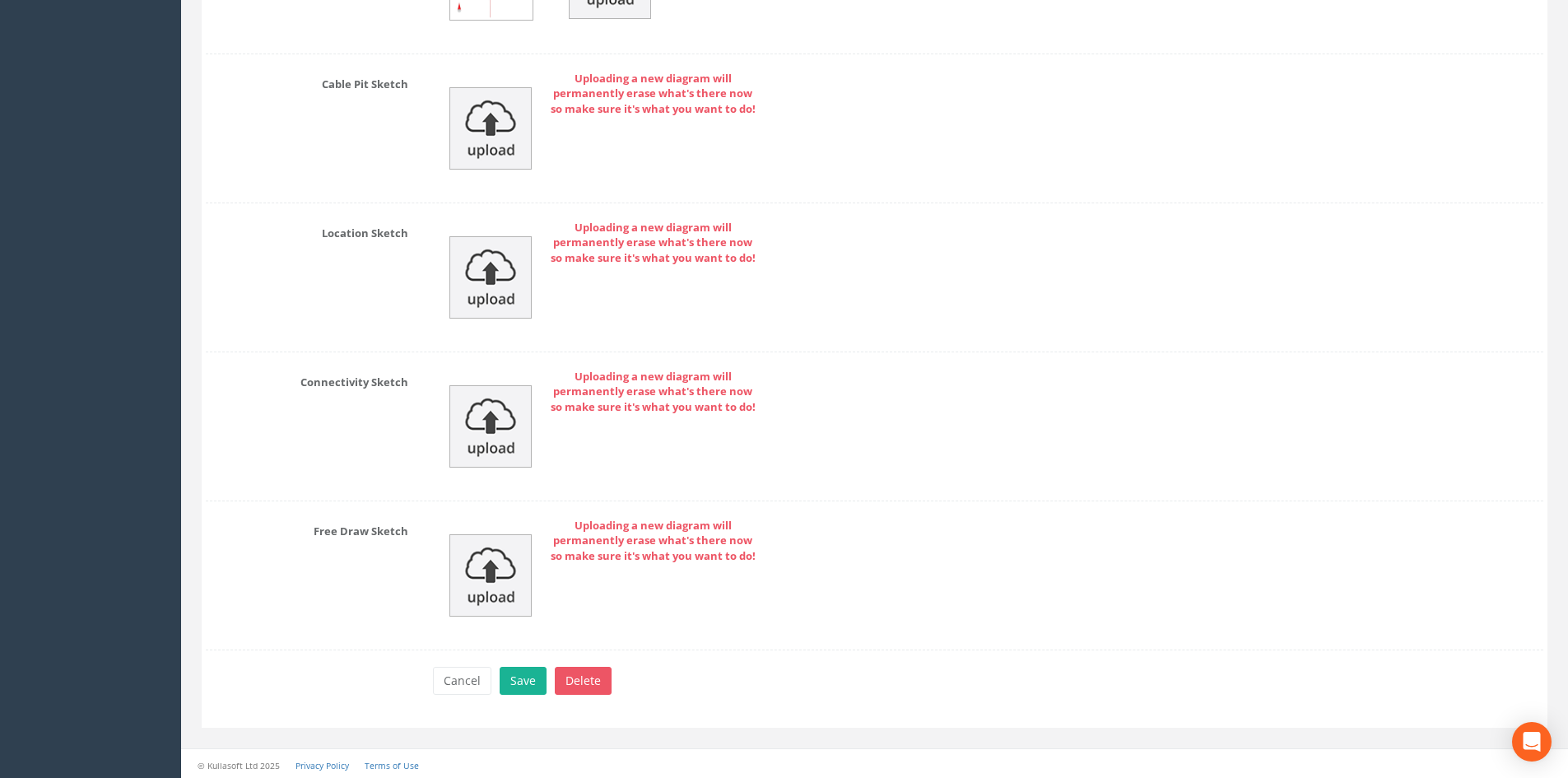
scroll to position [3916, 0]
click at [522, 676] on button "Save" at bounding box center [523, 677] width 47 height 28
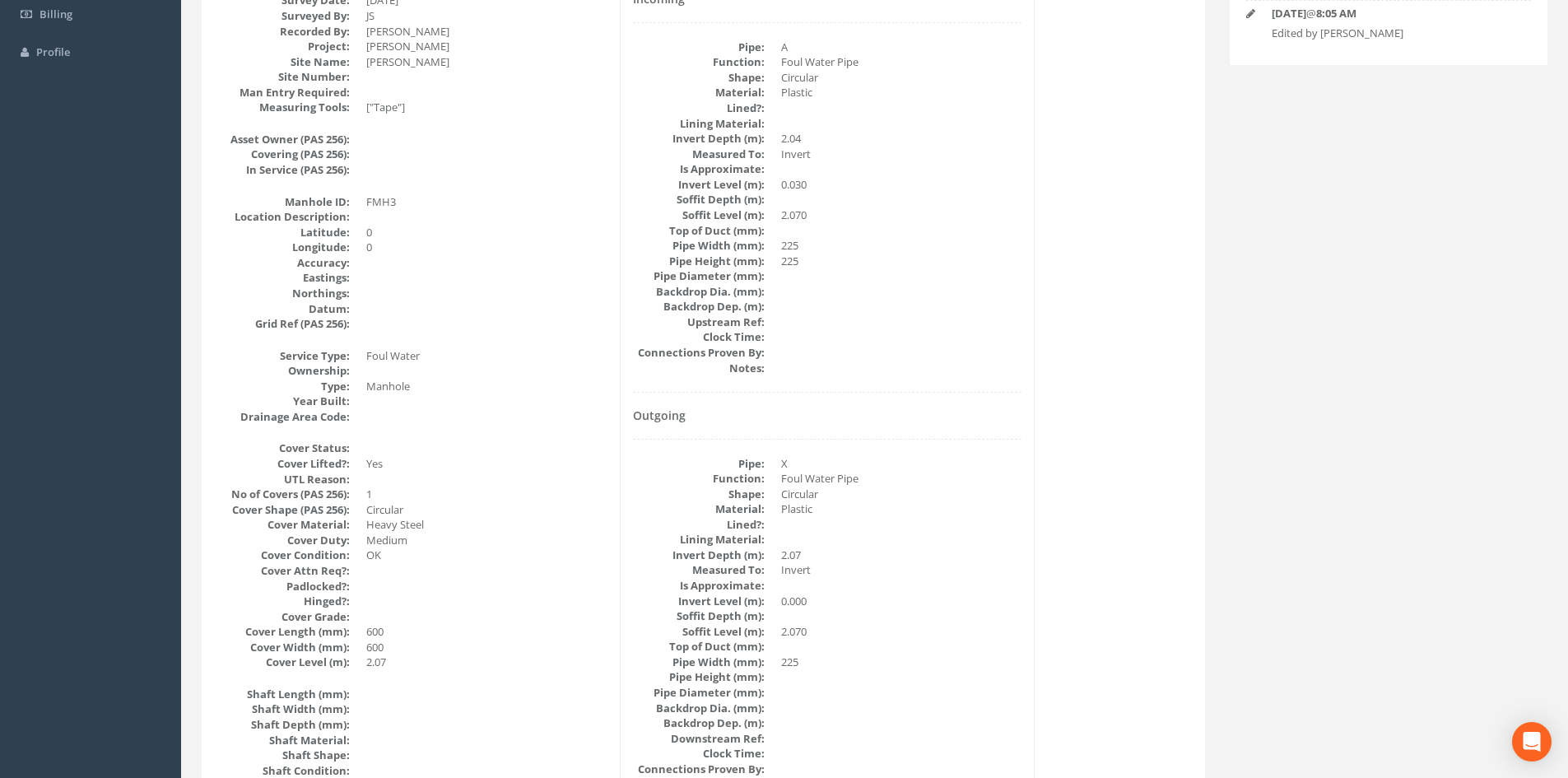
scroll to position [0, 0]
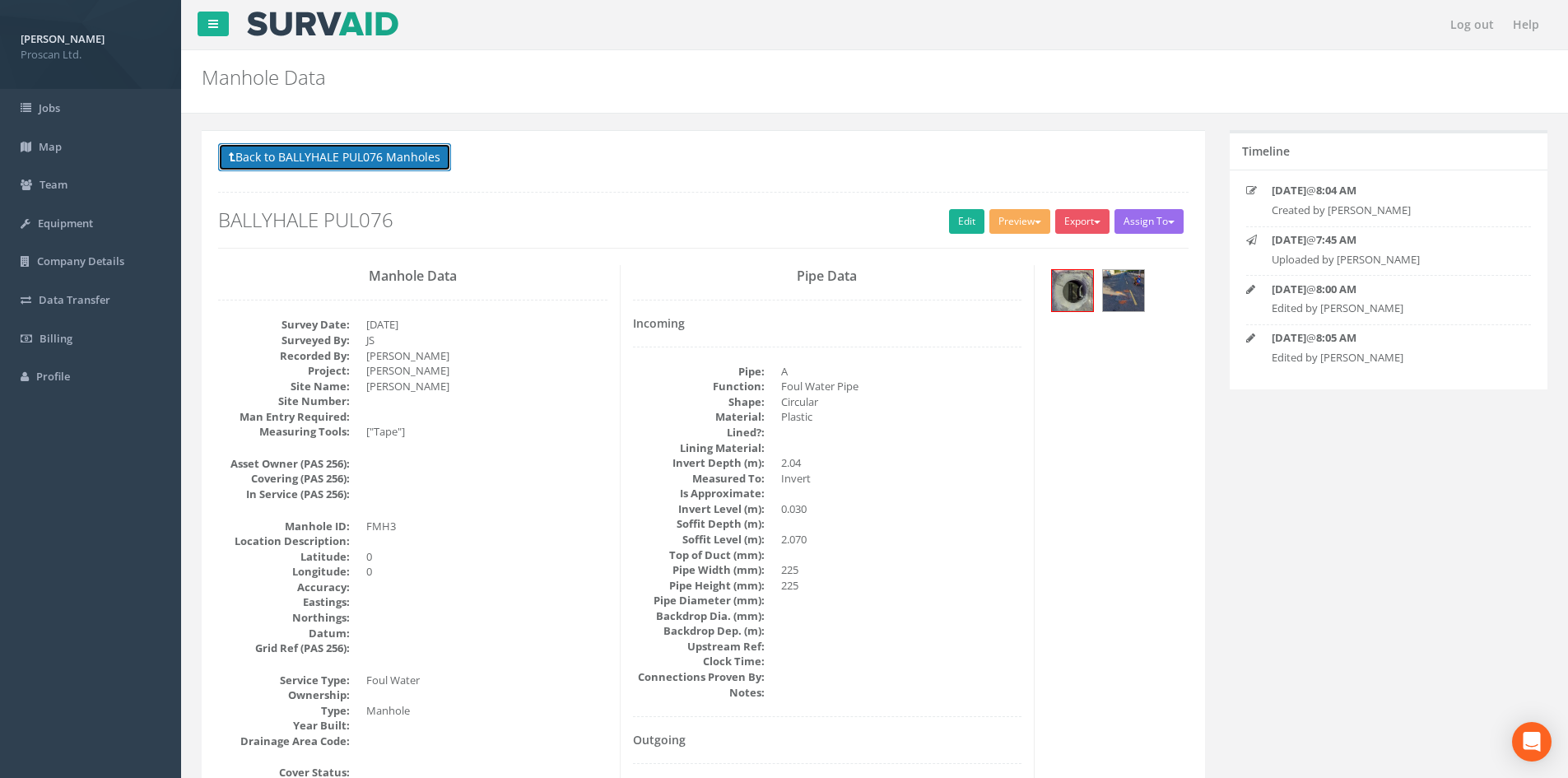
click at [393, 163] on button "Back to BALLYHALE PUL076 Manholes" at bounding box center [334, 157] width 233 height 28
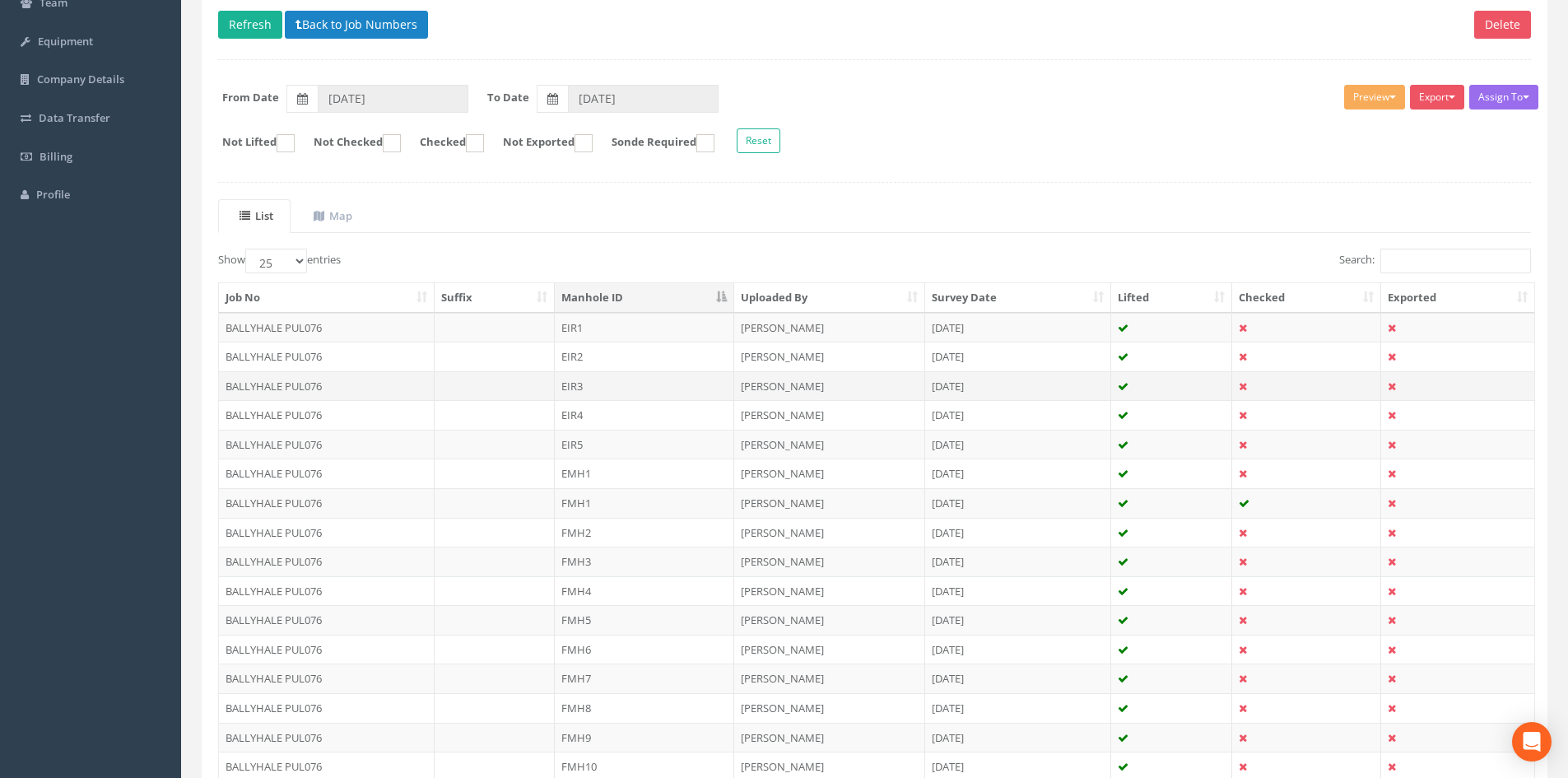
scroll to position [220, 0]
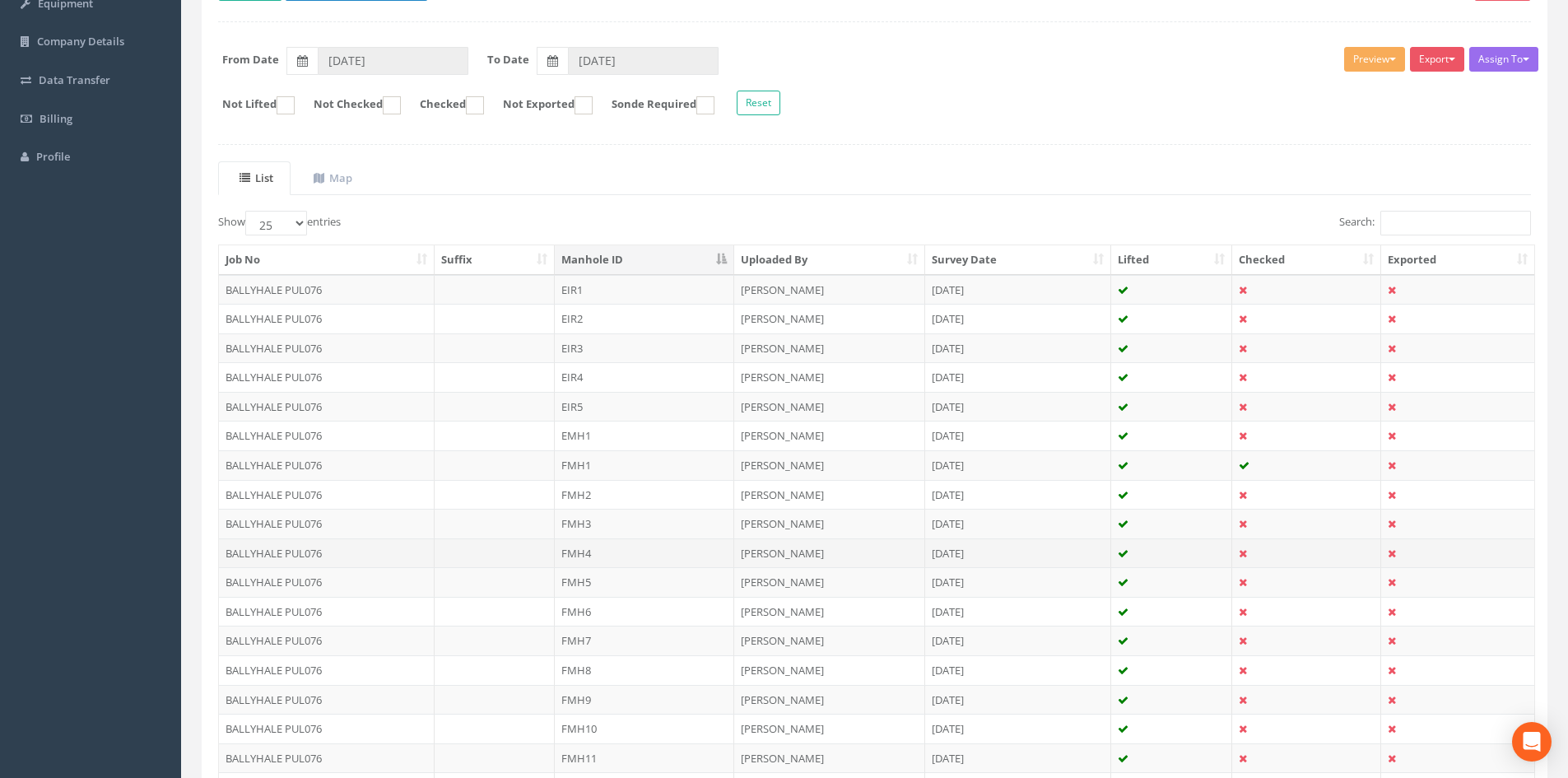
click at [588, 557] on td "FMH4" at bounding box center [643, 553] width 179 height 30
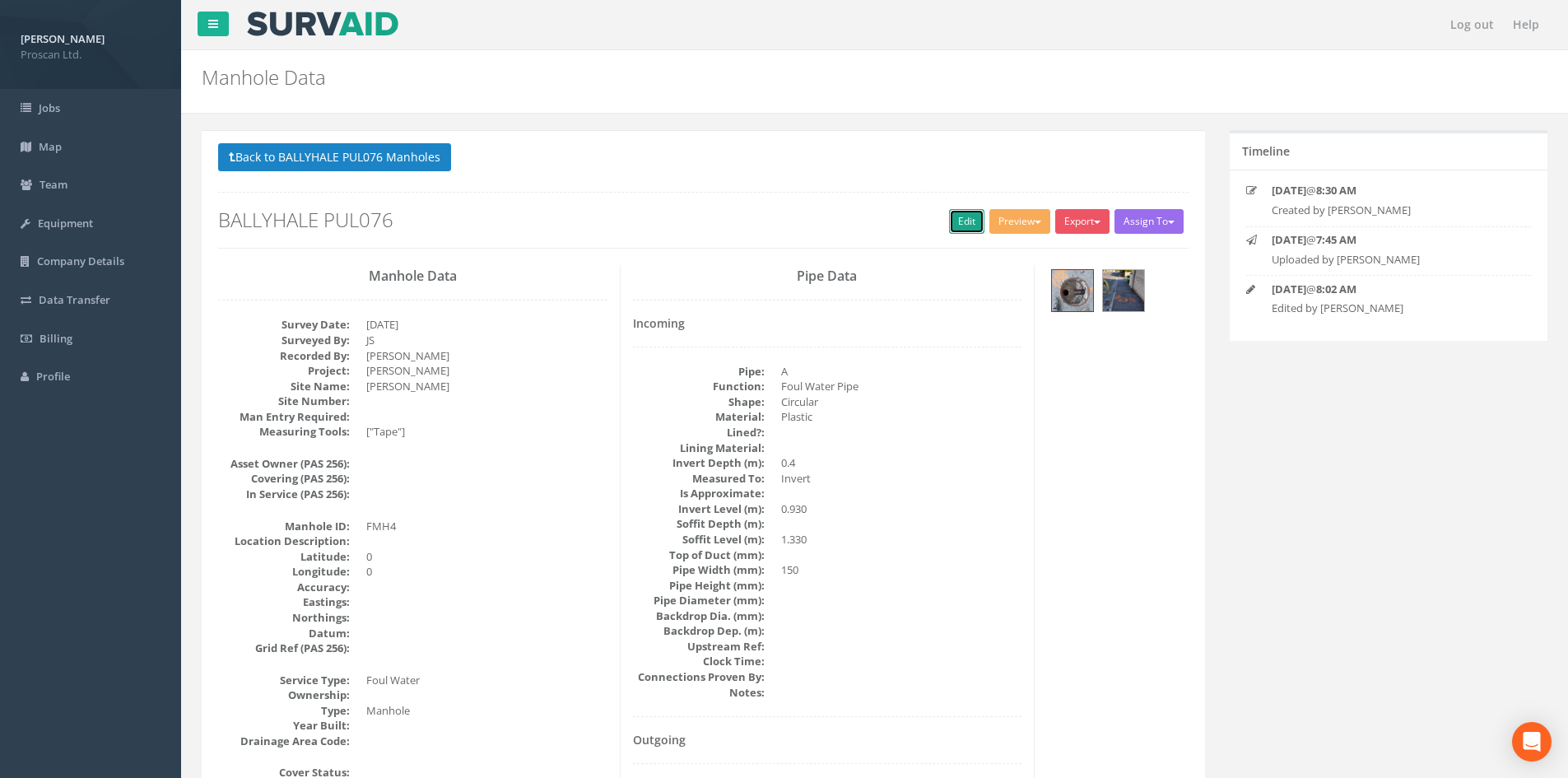
click at [953, 231] on link "Edit" at bounding box center [967, 221] width 36 height 25
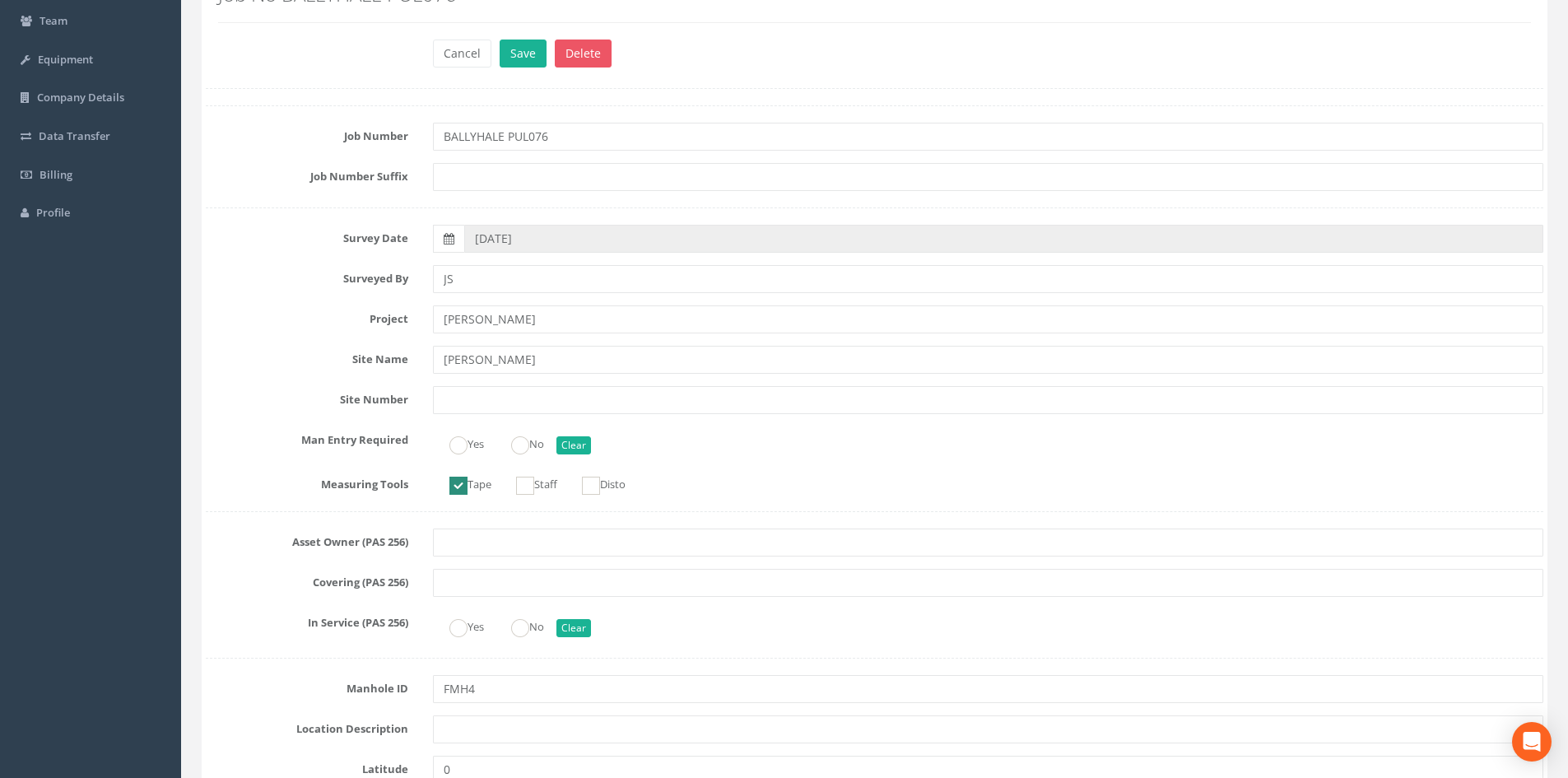
scroll to position [110, 0]
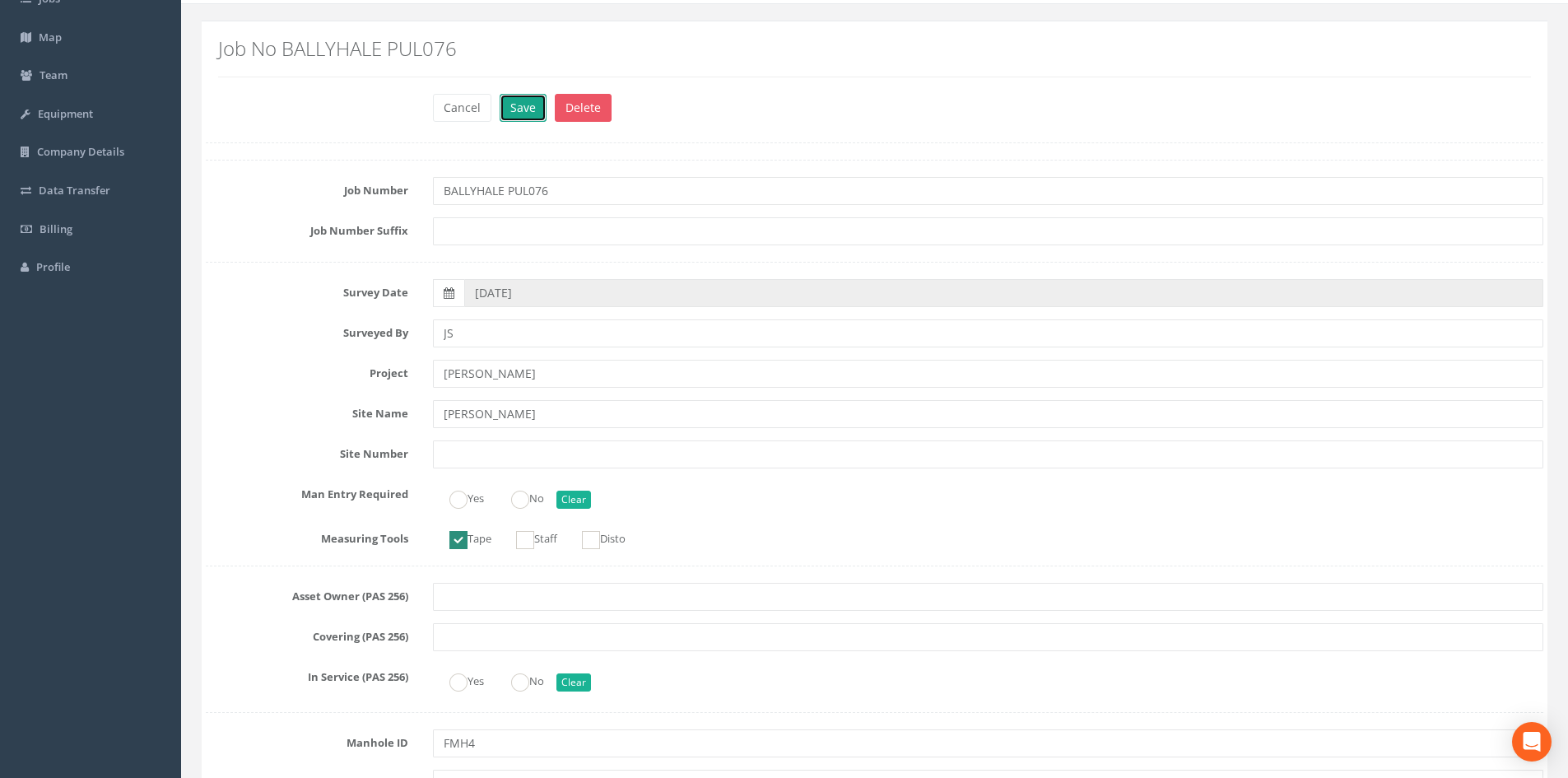
click at [520, 100] on button "Save" at bounding box center [523, 108] width 47 height 28
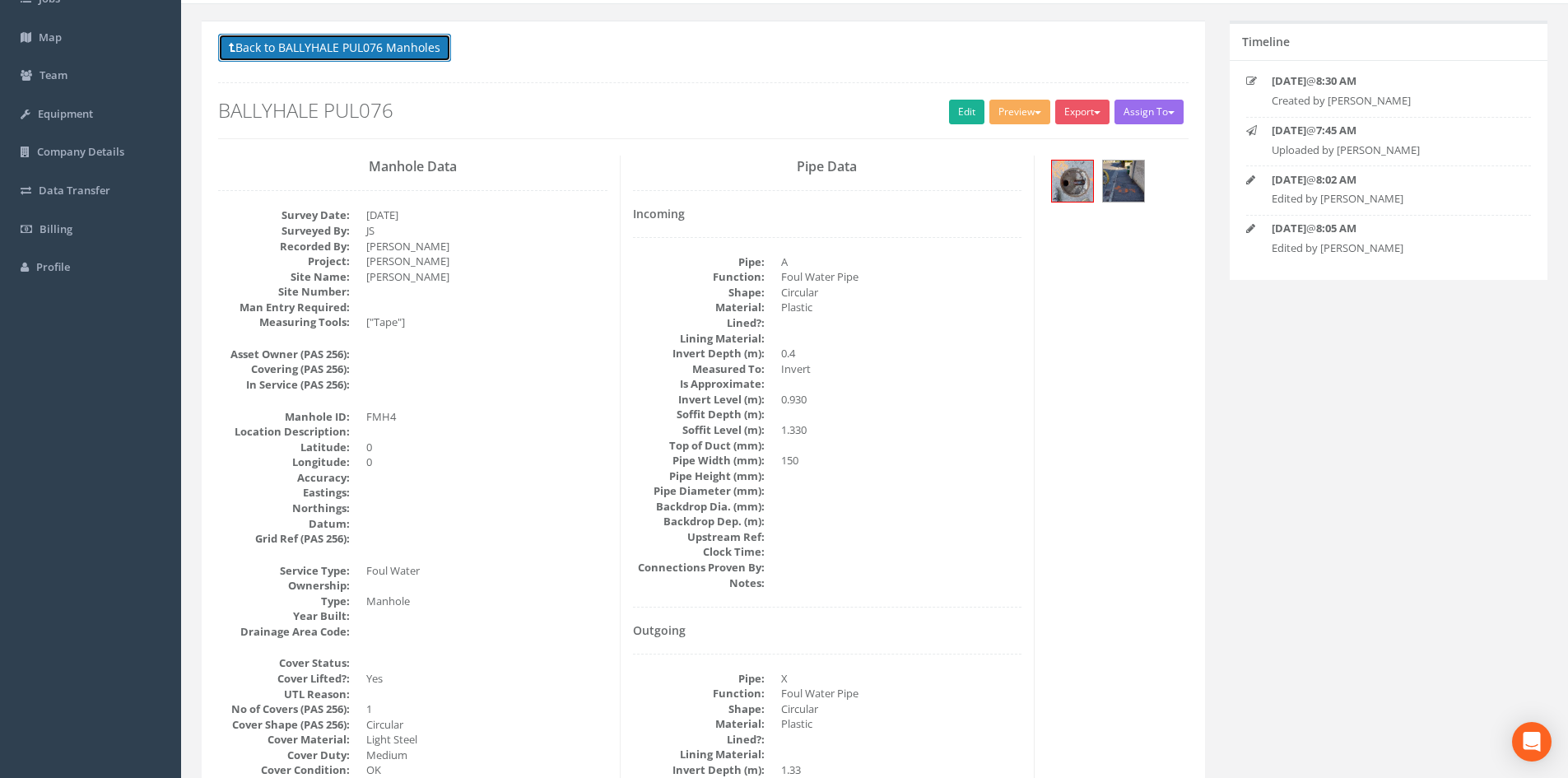
click at [419, 59] on button "Back to BALLYHALE PUL076 Manholes" at bounding box center [334, 48] width 233 height 28
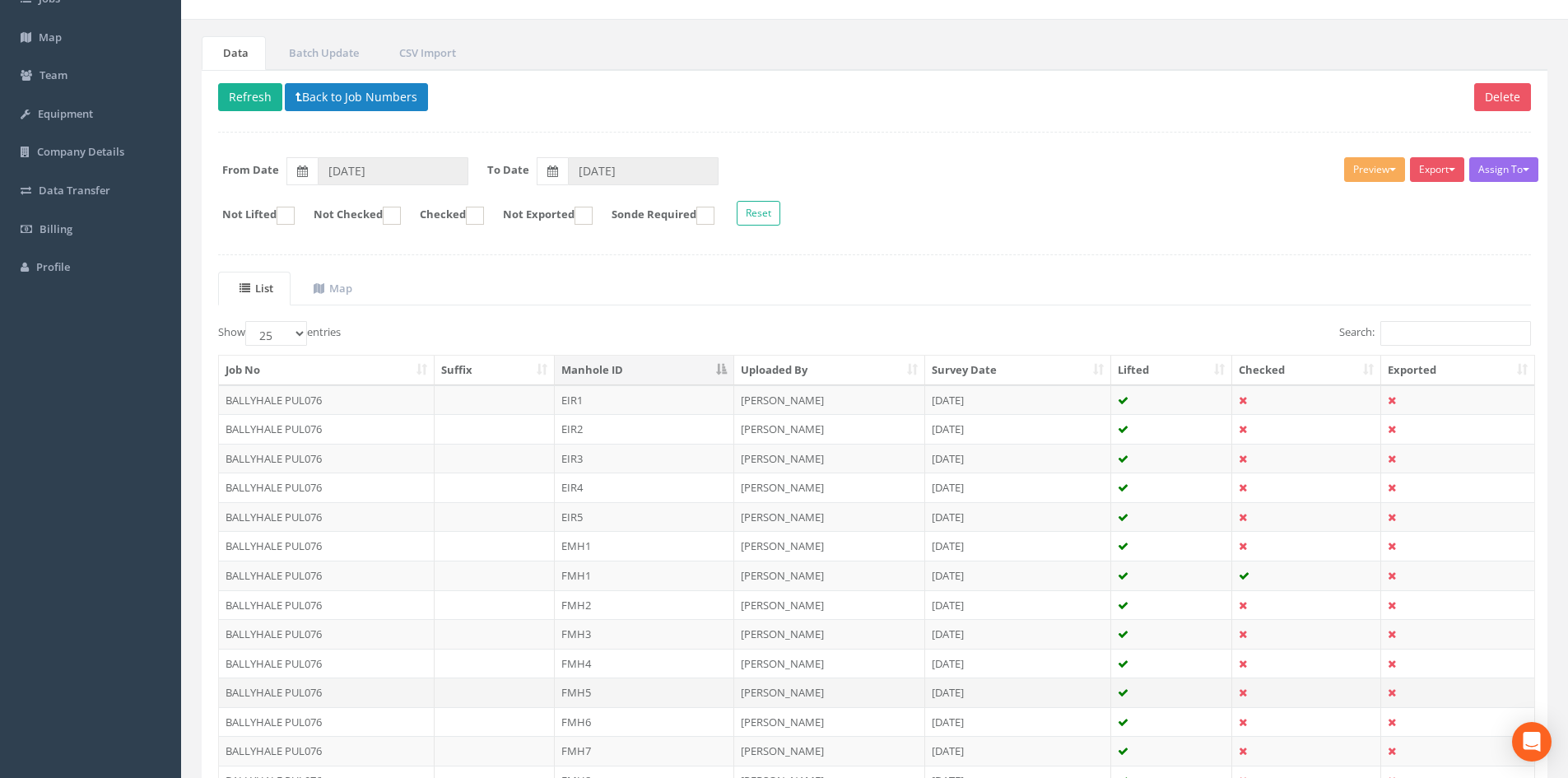
click at [599, 694] on td "FMH5" at bounding box center [643, 692] width 179 height 30
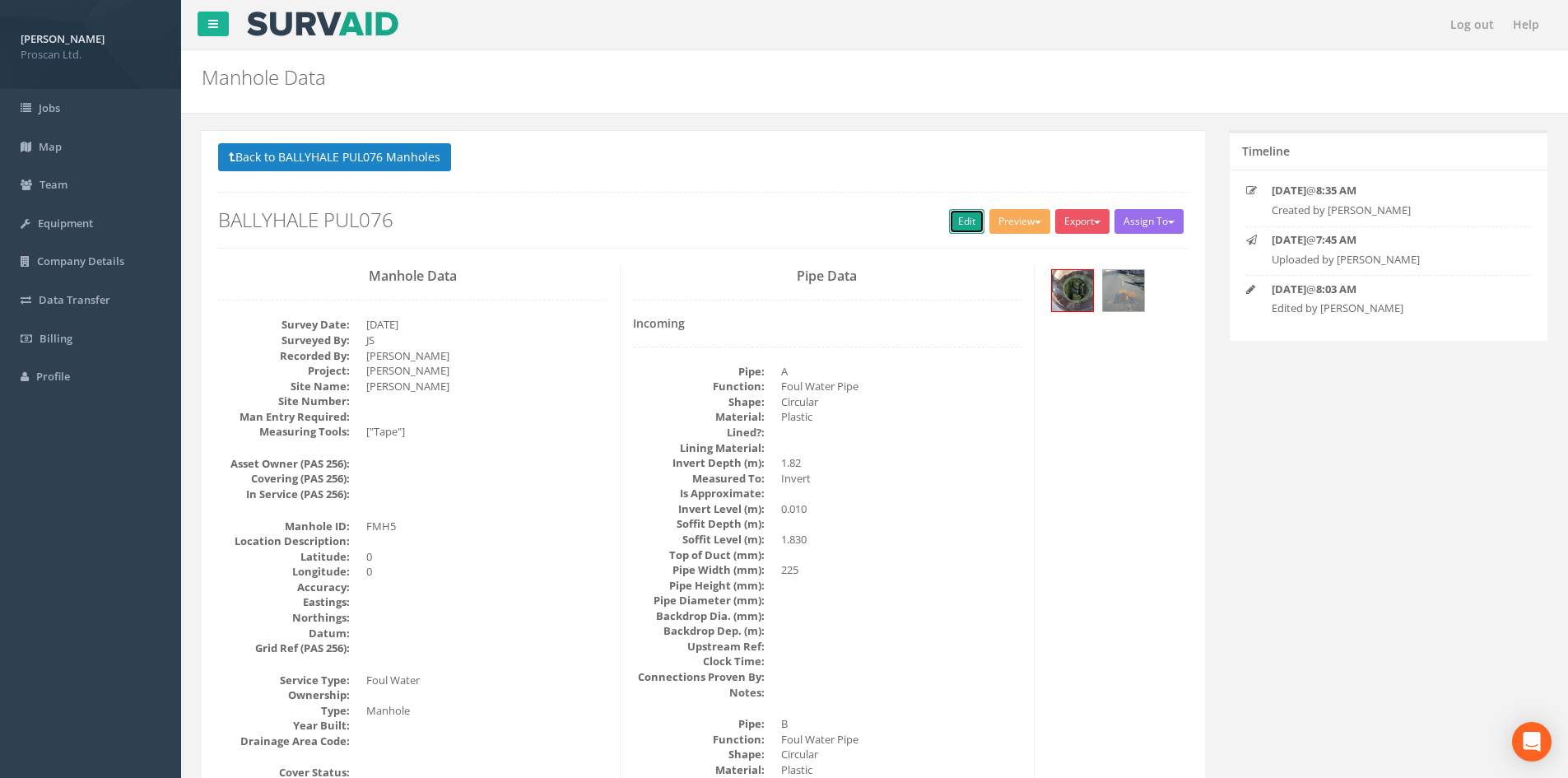
click at [955, 214] on link "Edit" at bounding box center [967, 221] width 36 height 25
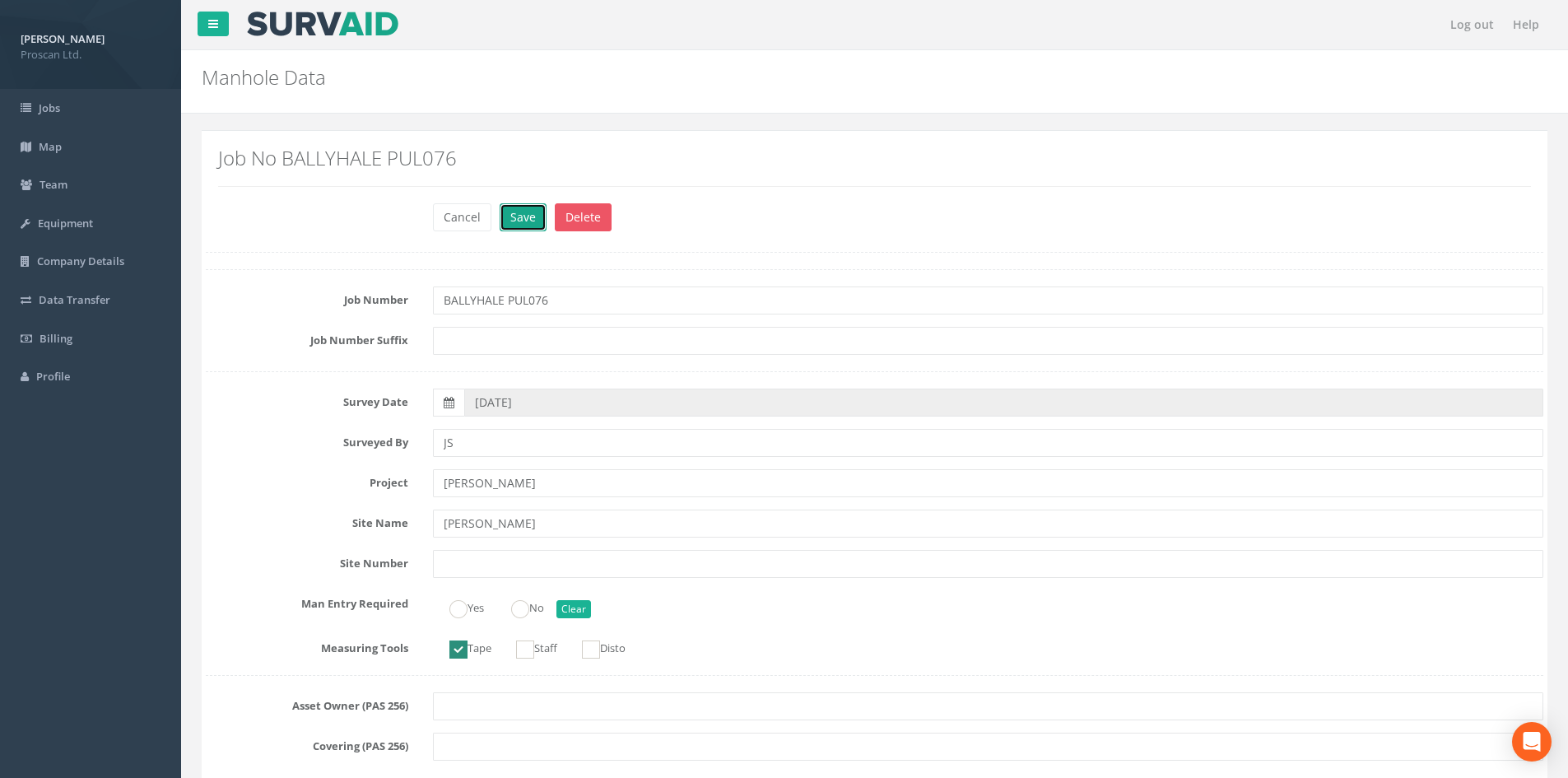
click at [510, 213] on button "Save" at bounding box center [523, 217] width 47 height 28
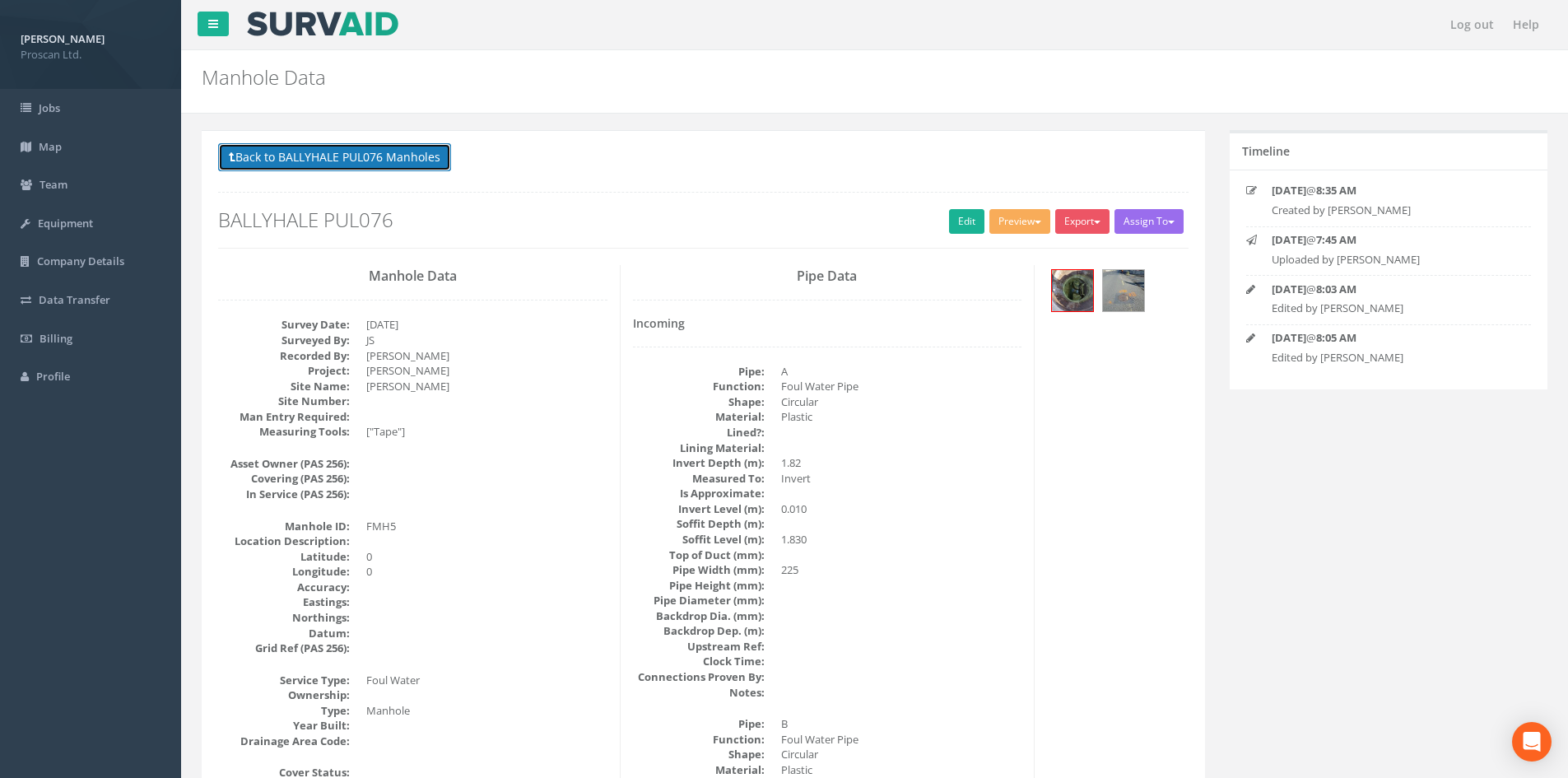
click at [358, 145] on button "Back to BALLYHALE PUL076 Manholes" at bounding box center [334, 157] width 233 height 28
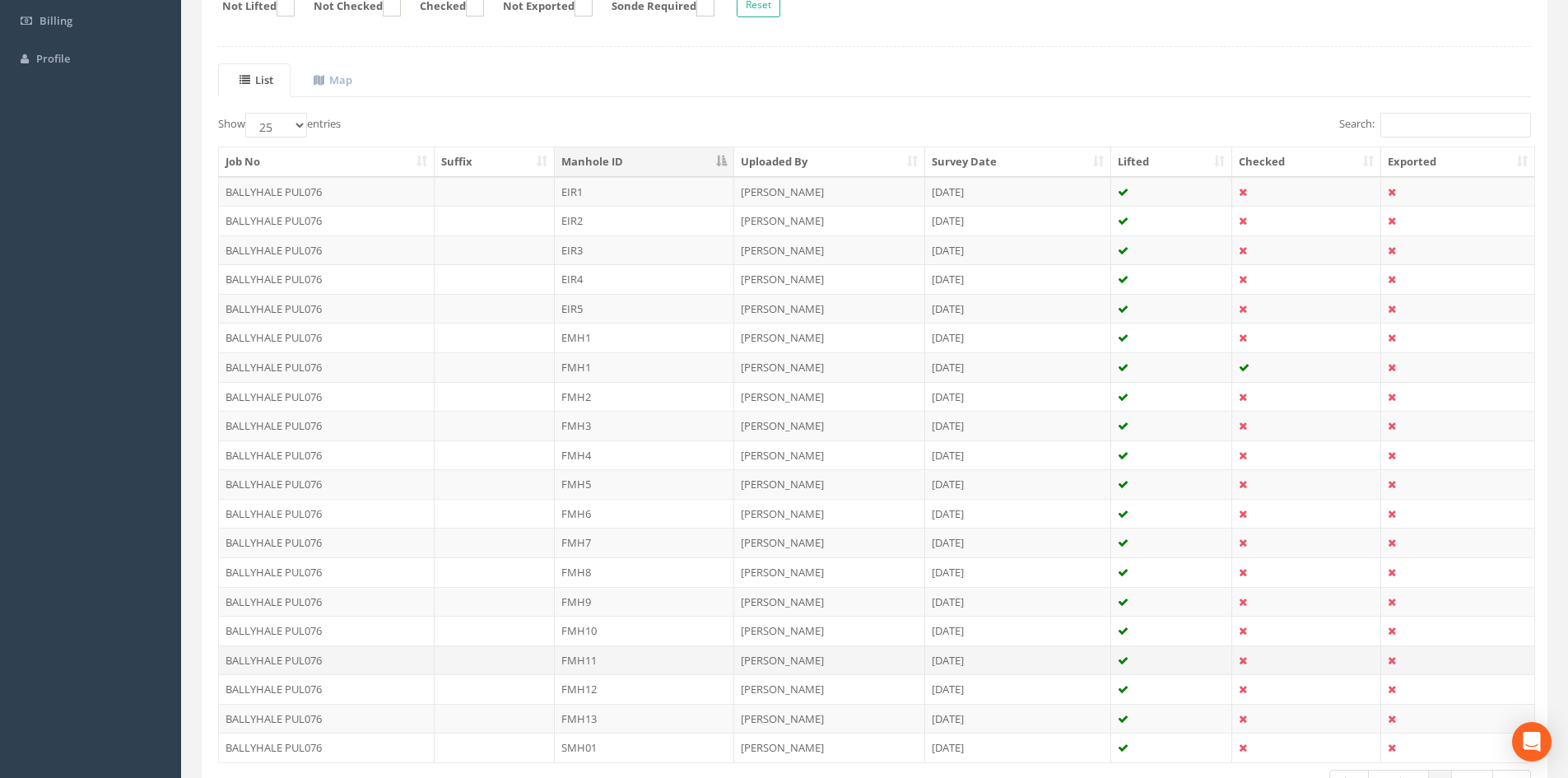
scroll to position [330, 0]
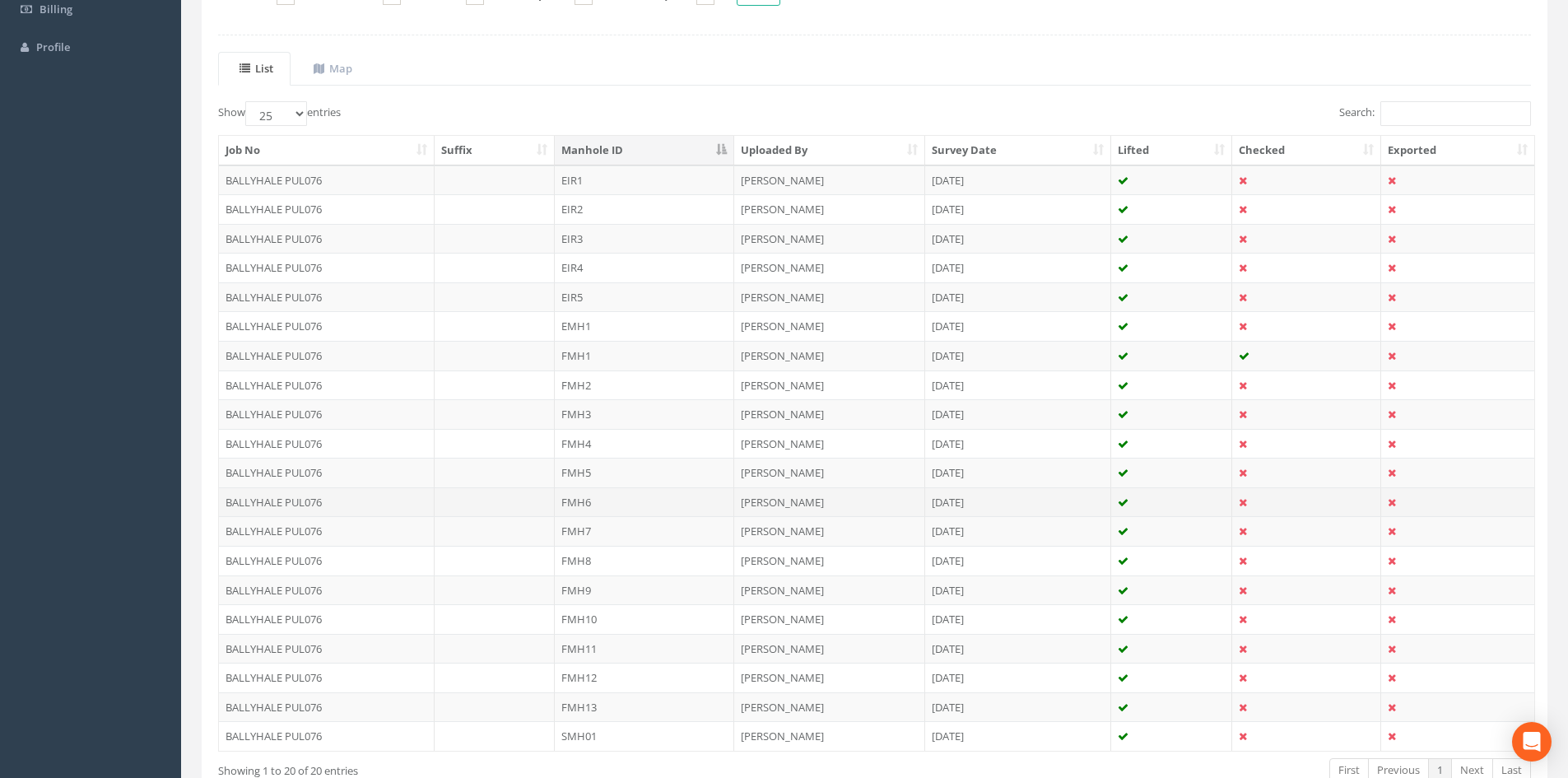
click at [620, 504] on td "FMH6" at bounding box center [643, 502] width 179 height 30
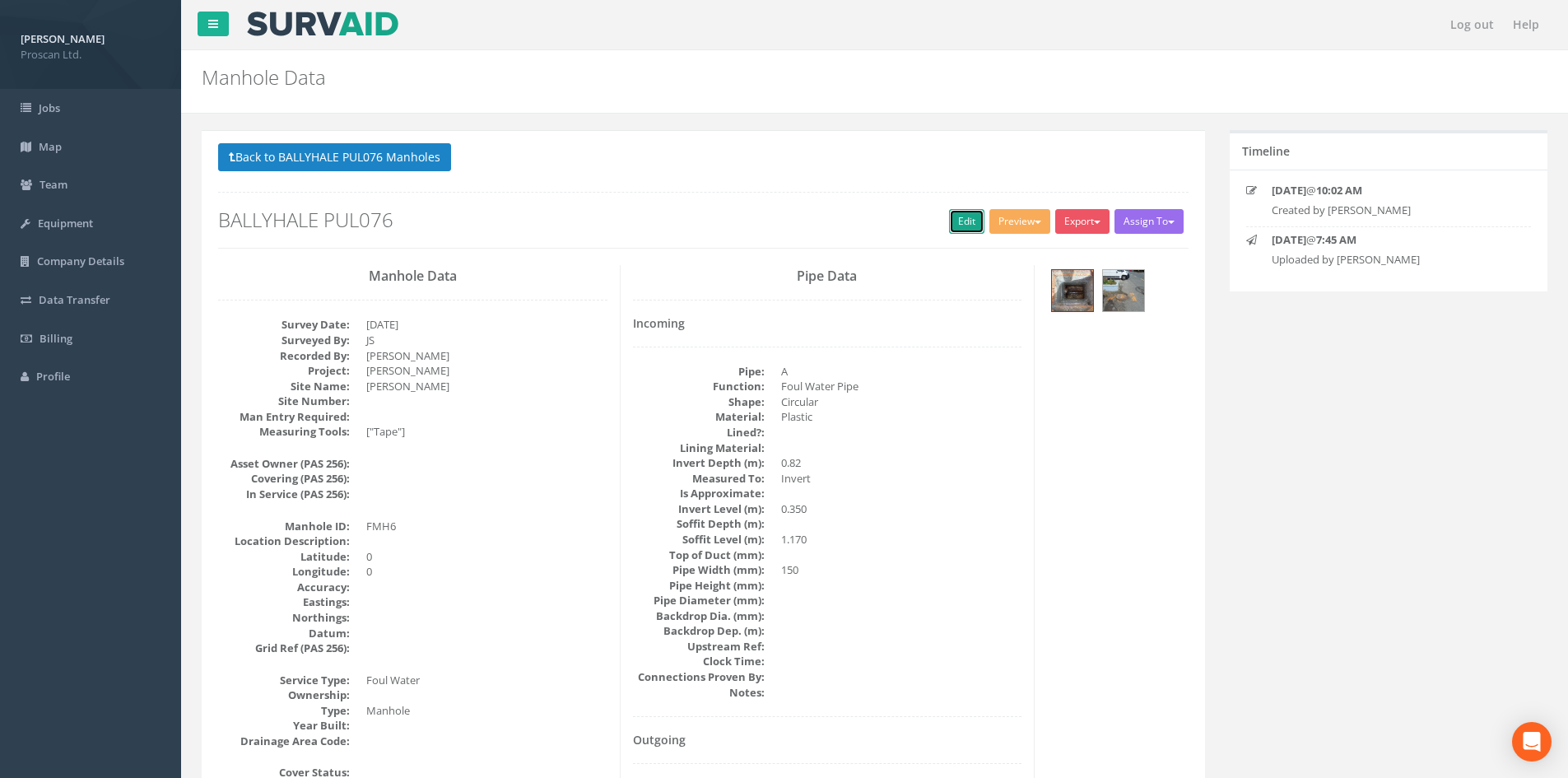
click at [959, 215] on link "Edit" at bounding box center [967, 221] width 36 height 25
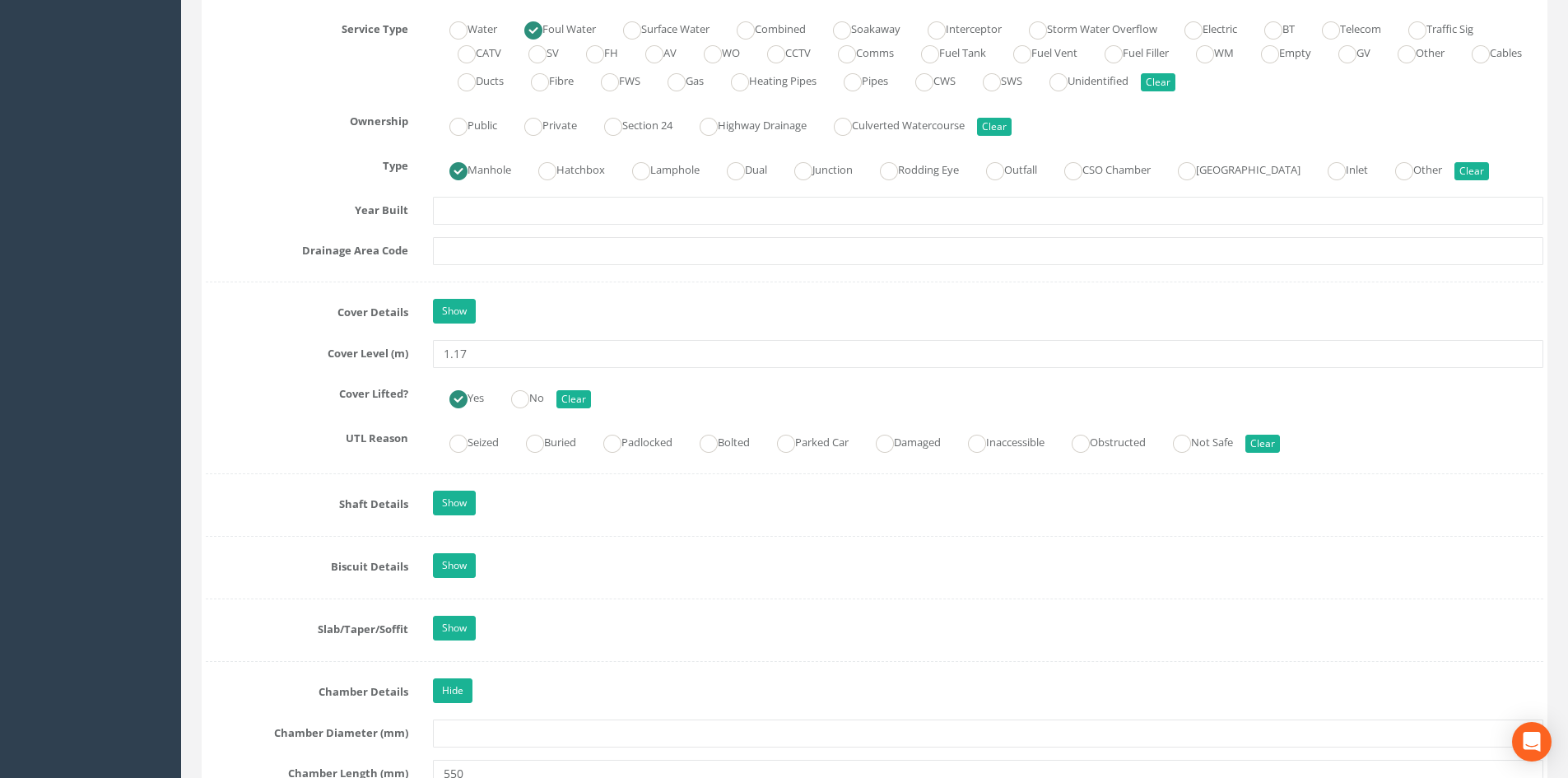
scroll to position [1536, 0]
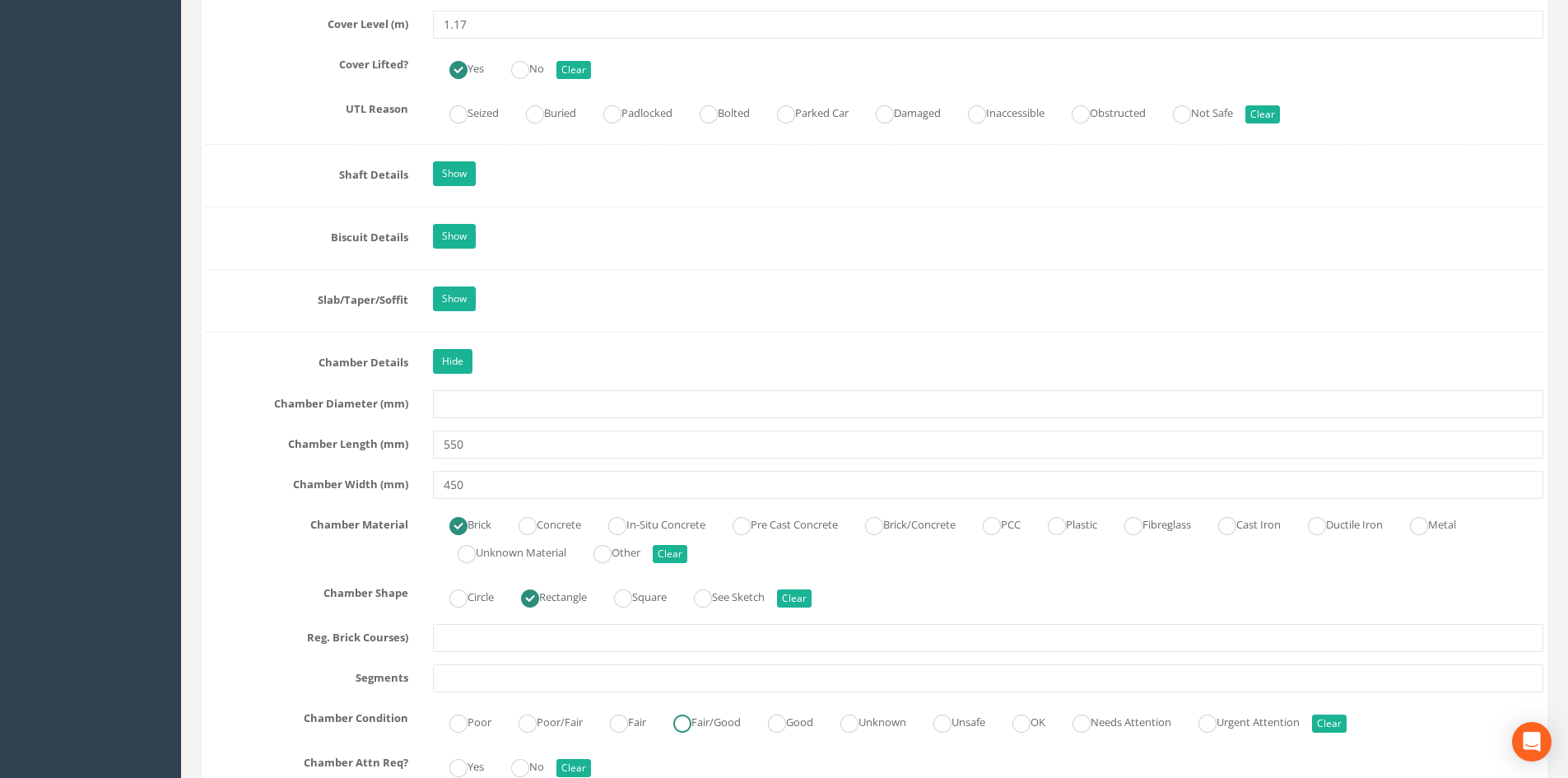
drag, startPoint x: 715, startPoint y: 725, endPoint x: 711, endPoint y: 718, distance: 8.1
click at [713, 725] on label "Fair/Good" at bounding box center [698, 721] width 84 height 24
radio input "true"
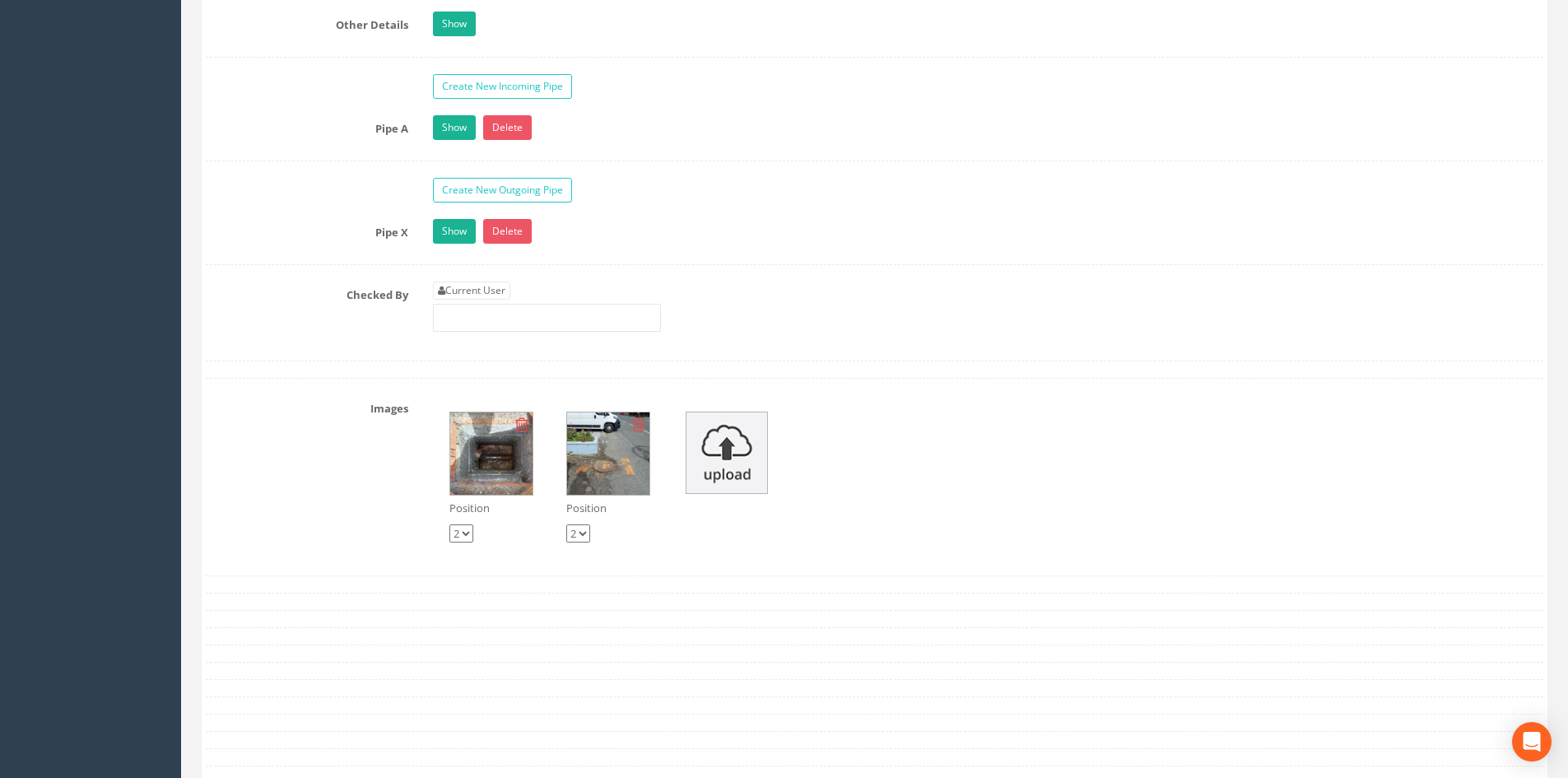
scroll to position [3072, 0]
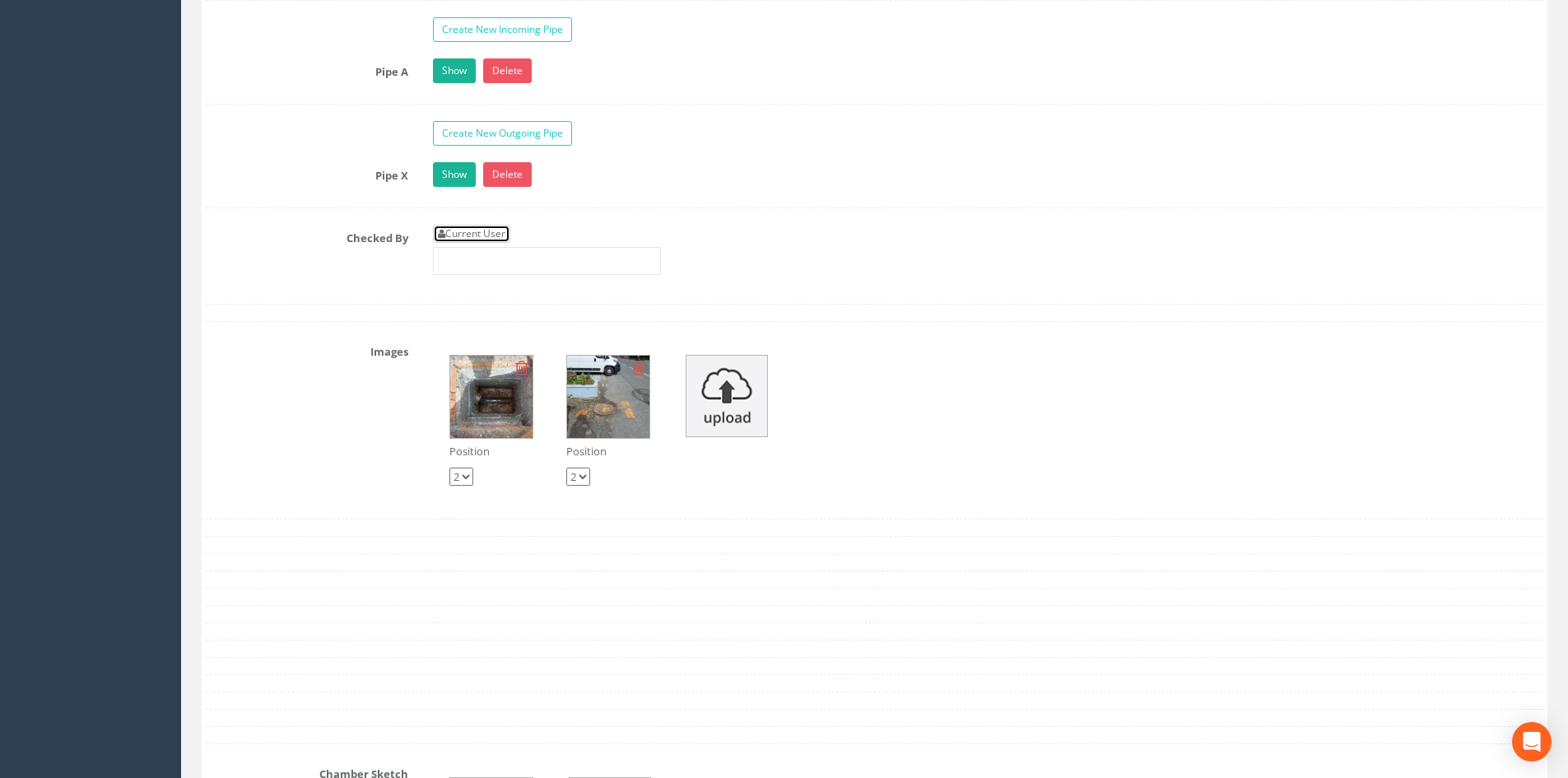
click at [490, 227] on link "Current User" at bounding box center [471, 234] width 77 height 18
type input "[PERSON_NAME]"
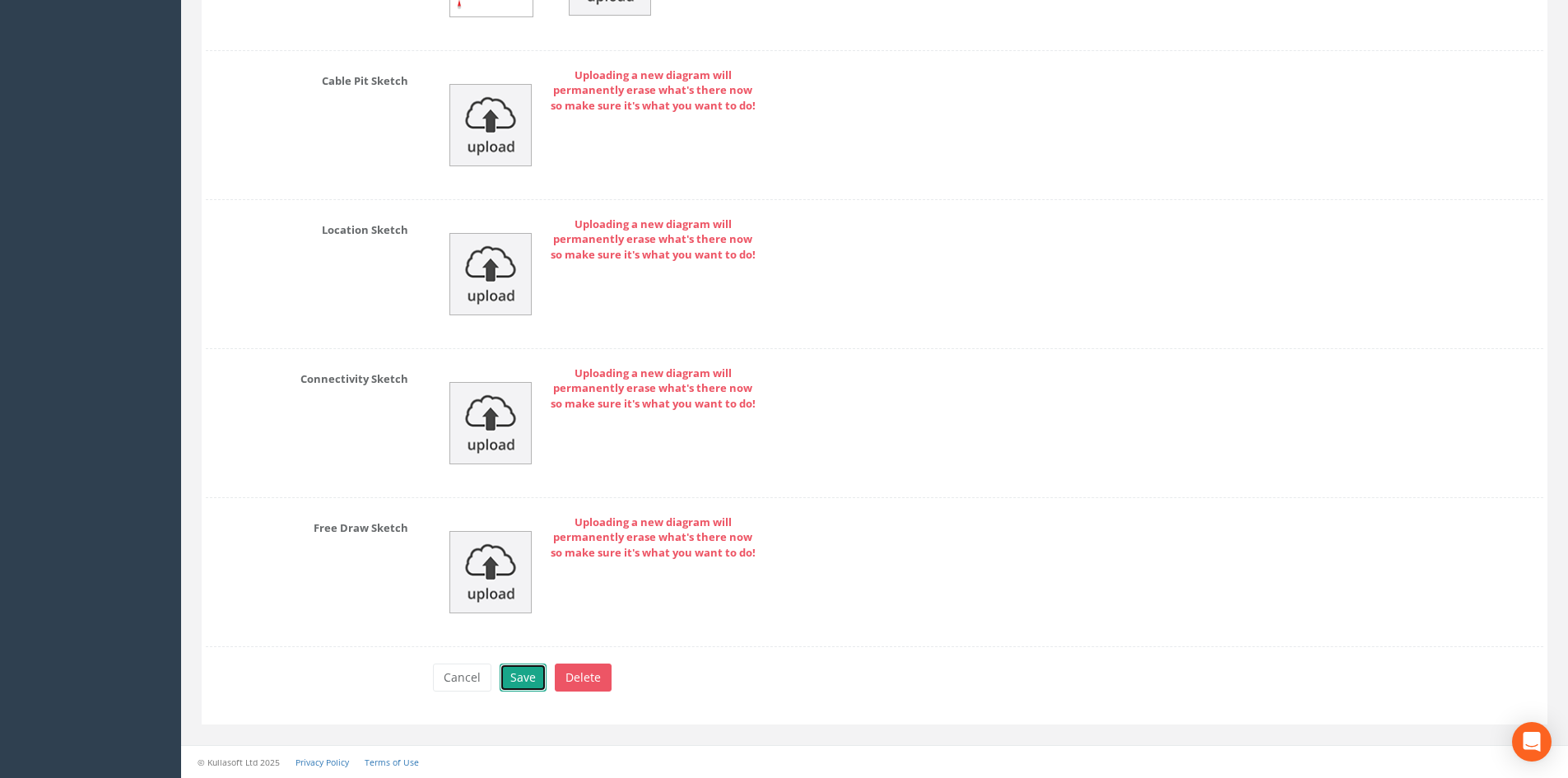
click at [532, 684] on button "Save" at bounding box center [523, 677] width 47 height 28
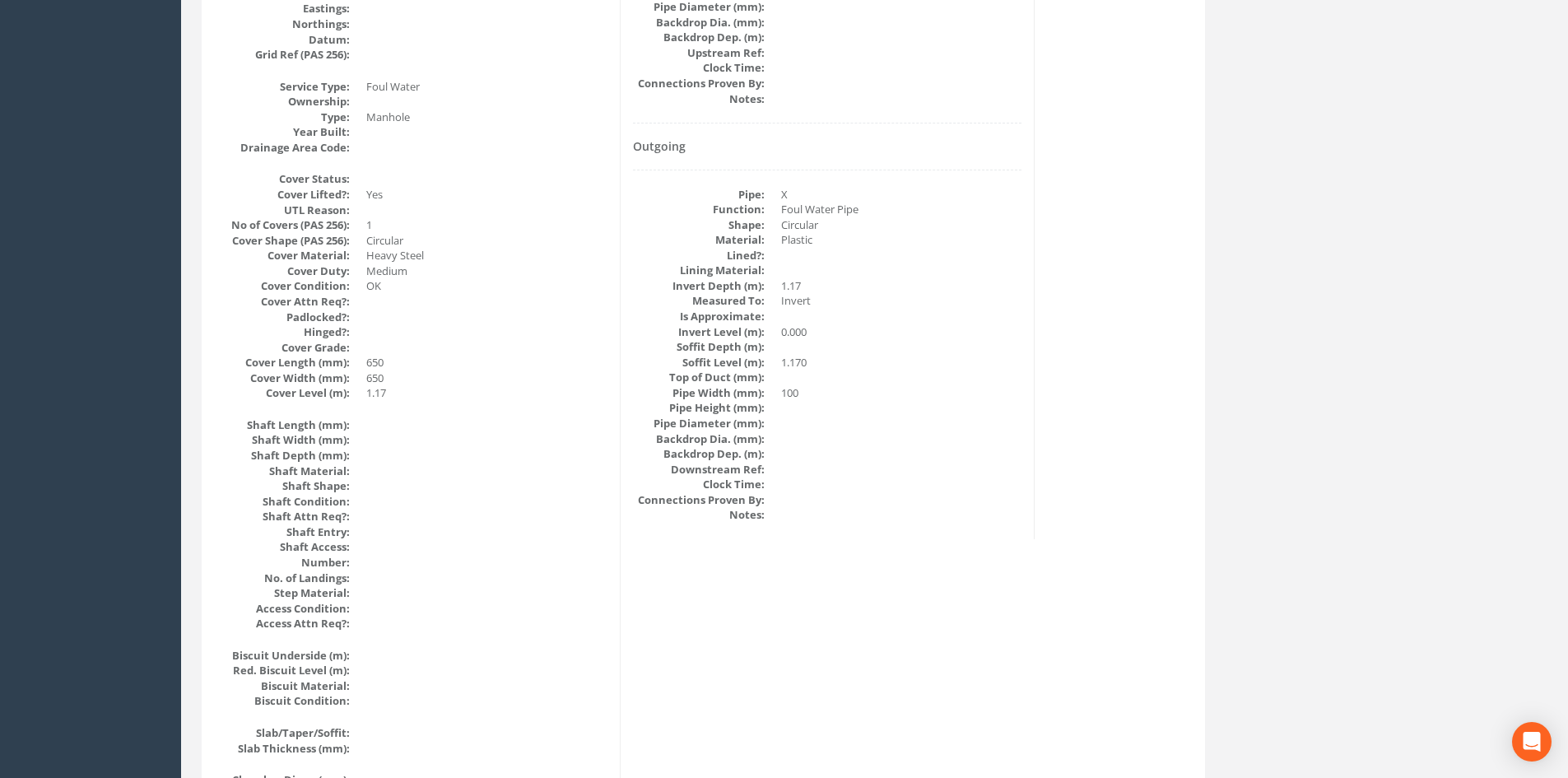
scroll to position [0, 0]
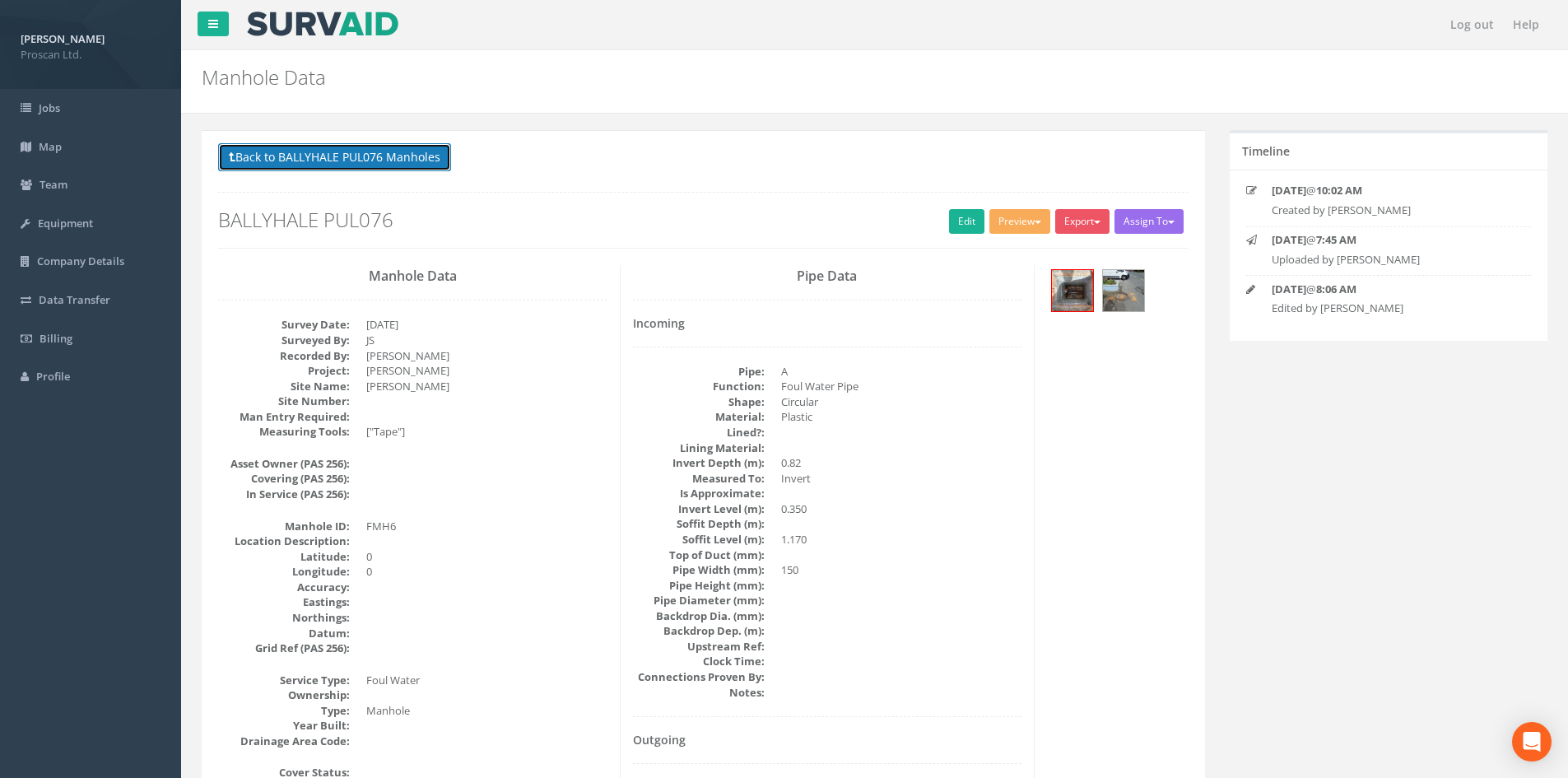
click at [394, 163] on button "Back to BALLYHALE PUL076 Manholes" at bounding box center [334, 157] width 233 height 28
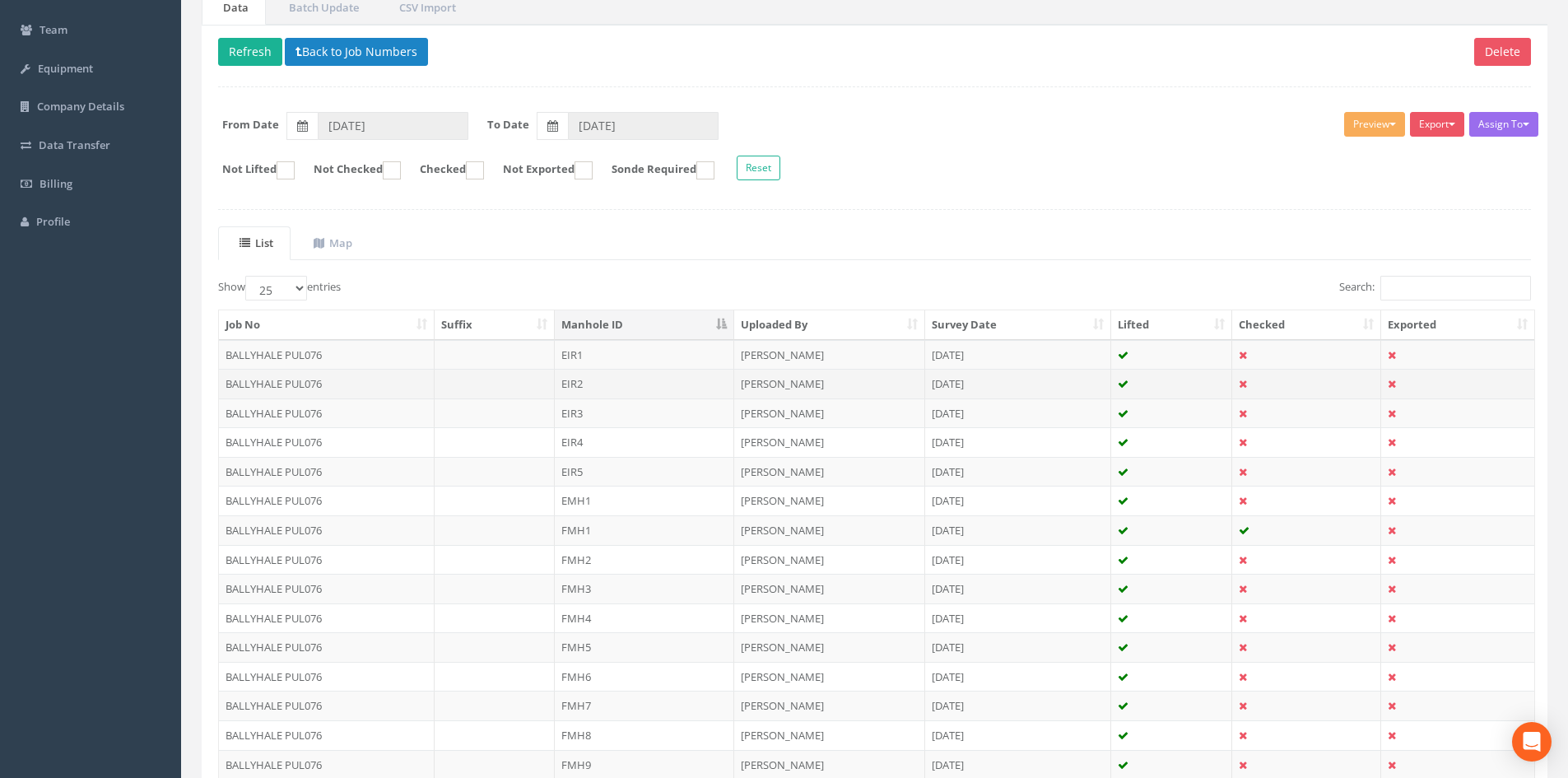
scroll to position [220, 0]
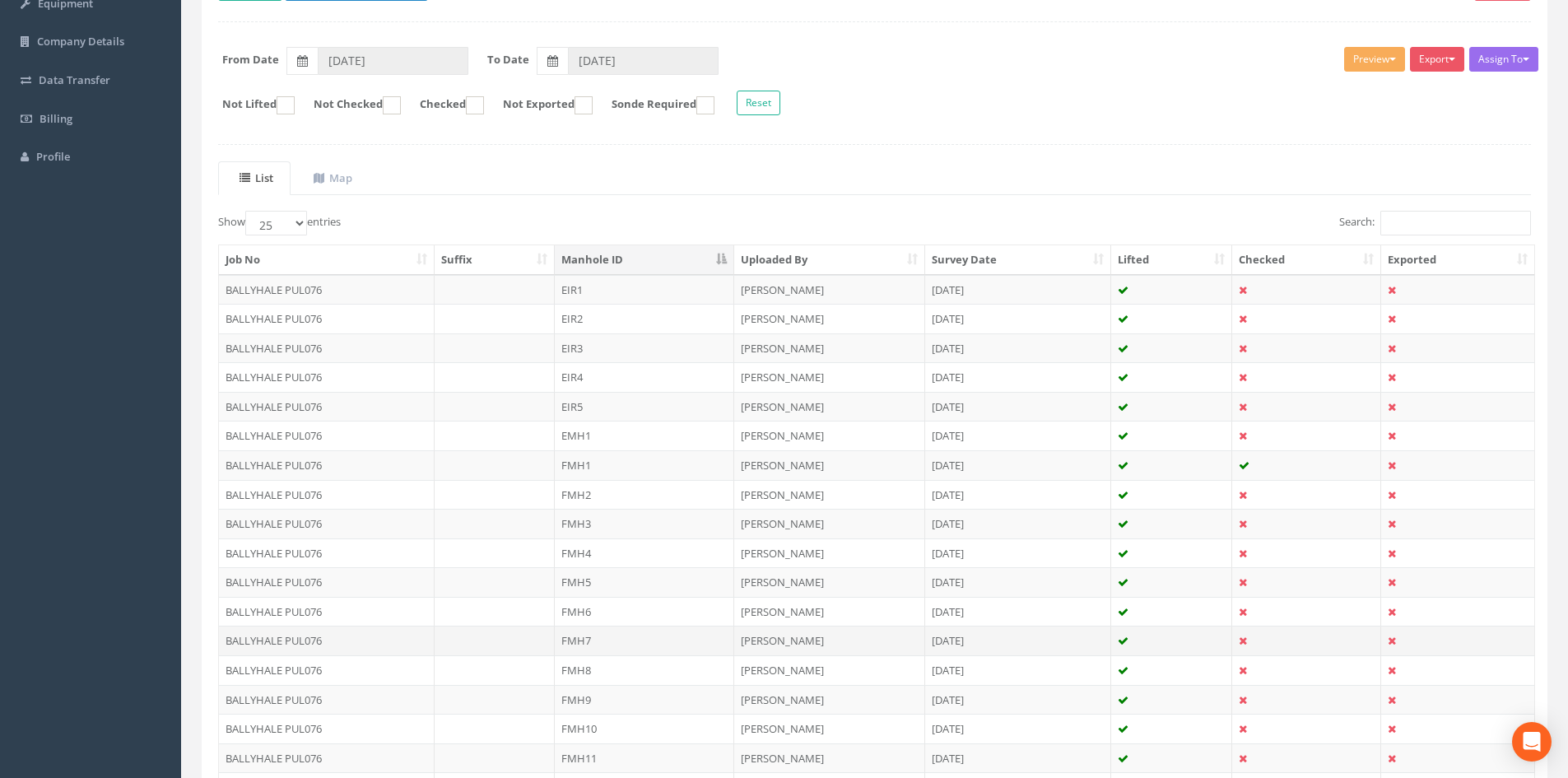
click at [591, 629] on td "FMH7" at bounding box center [643, 640] width 179 height 30
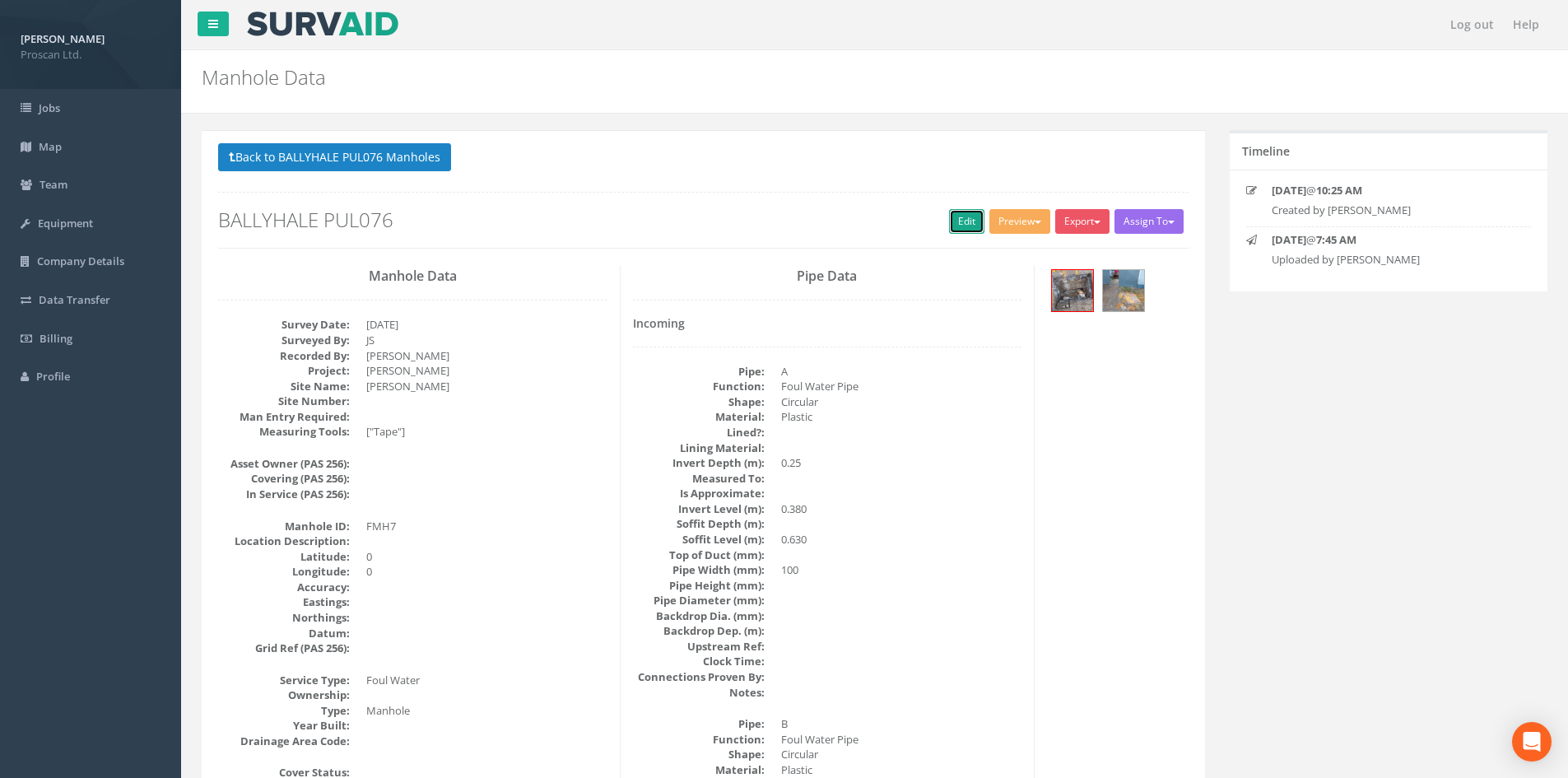
click at [955, 216] on link "Edit" at bounding box center [967, 221] width 36 height 25
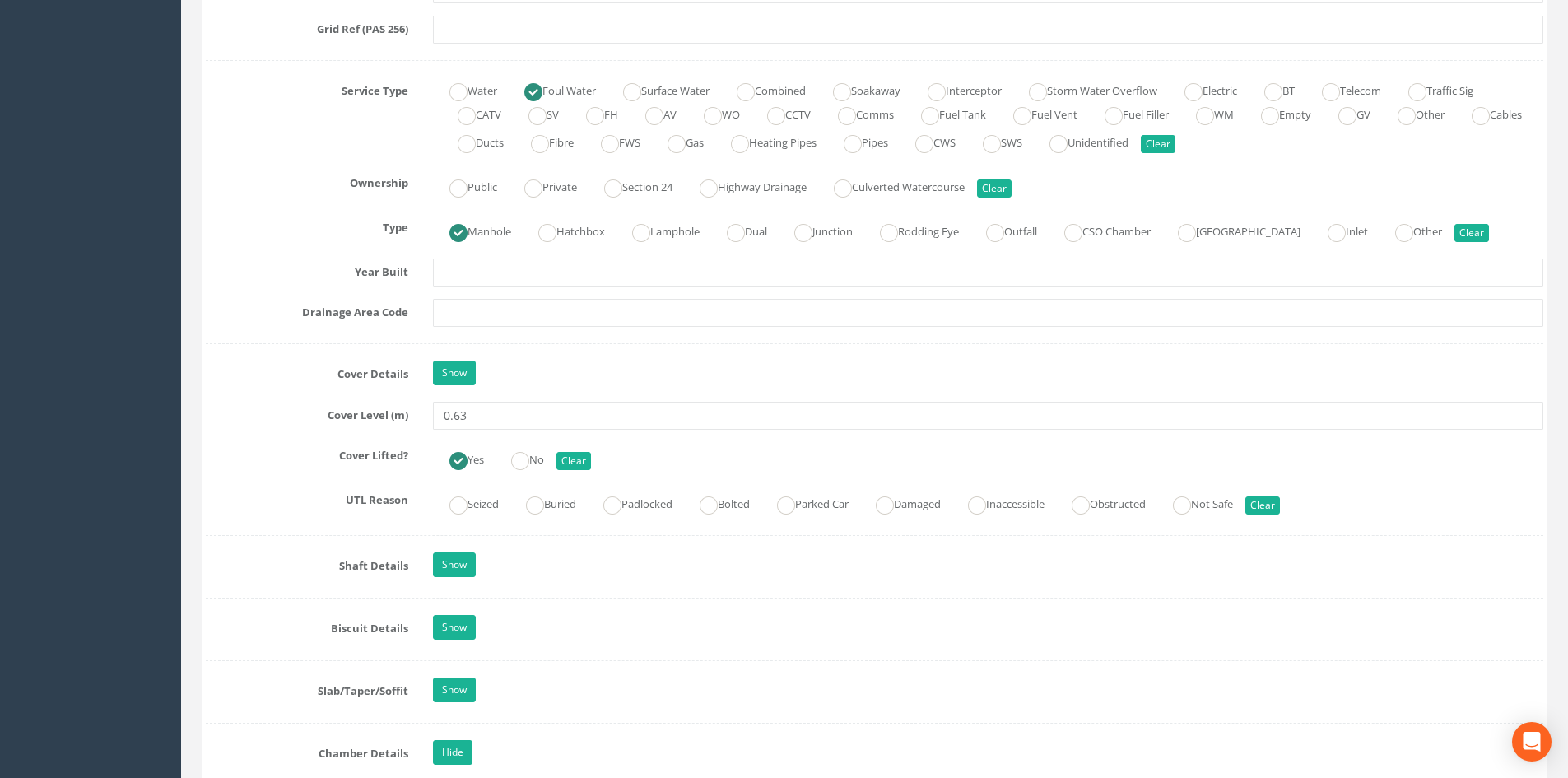
scroll to position [1646, 0]
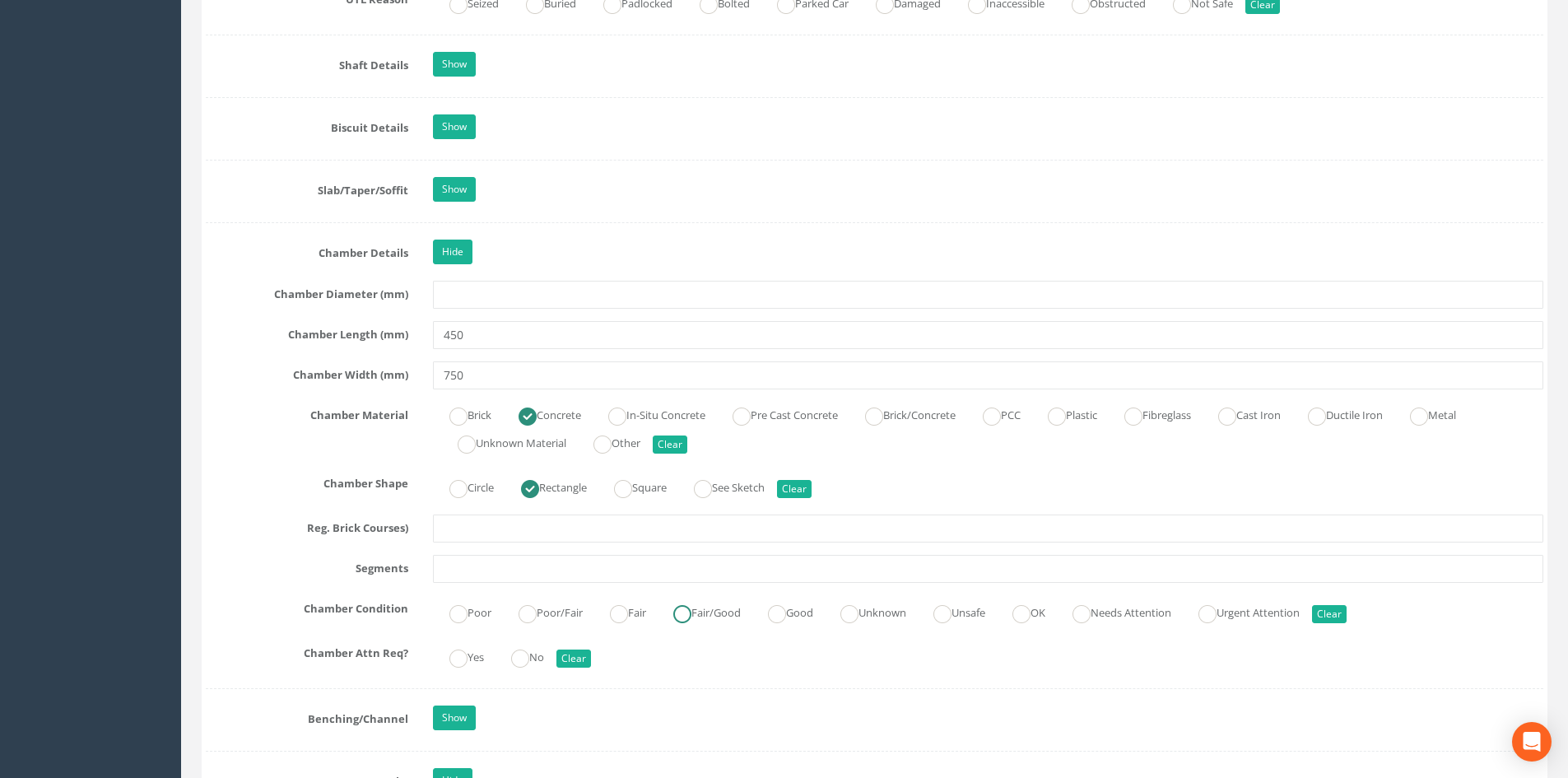
click at [687, 613] on ins at bounding box center [682, 614] width 18 height 18
radio input "true"
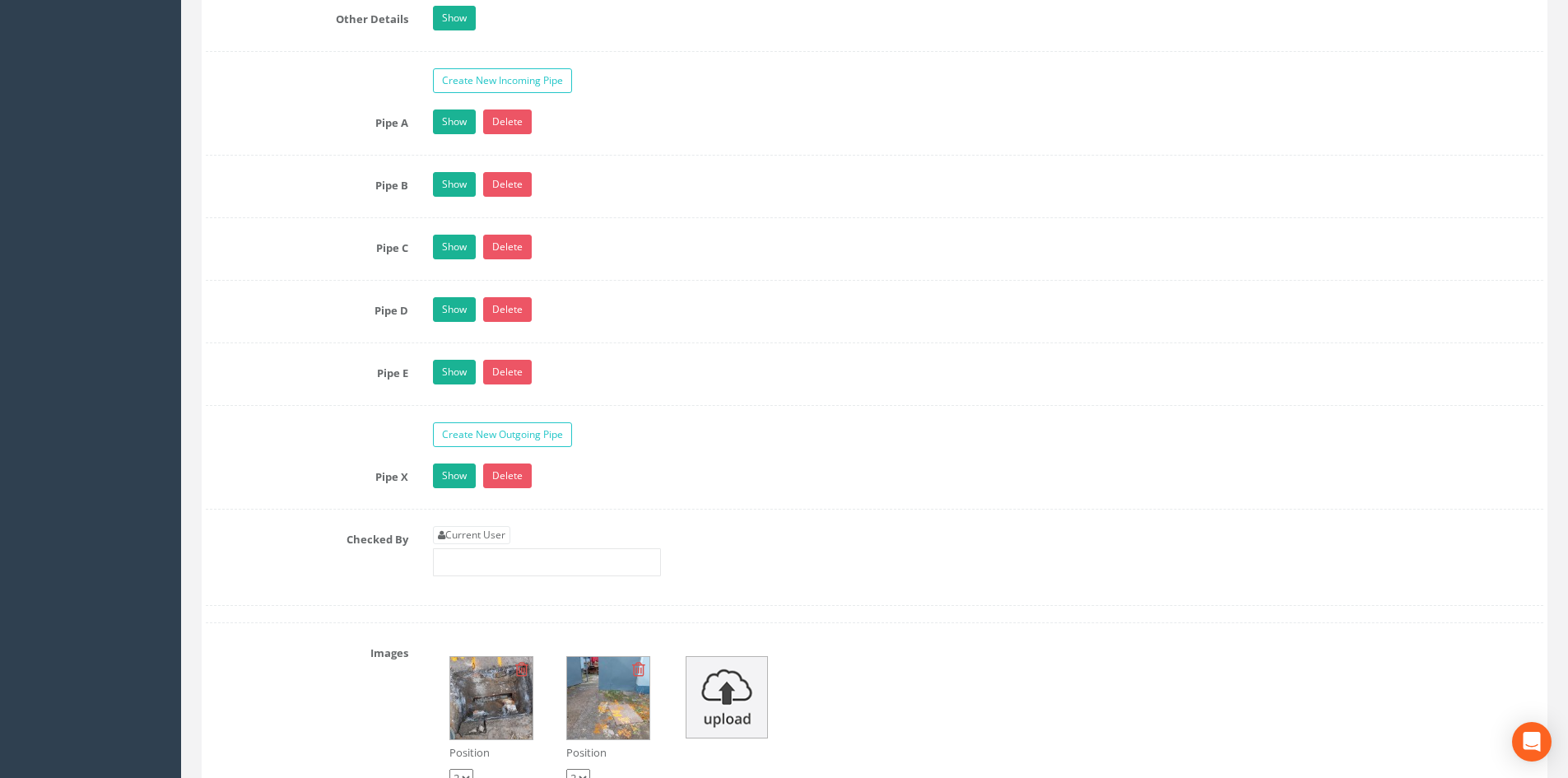
scroll to position [3401, 0]
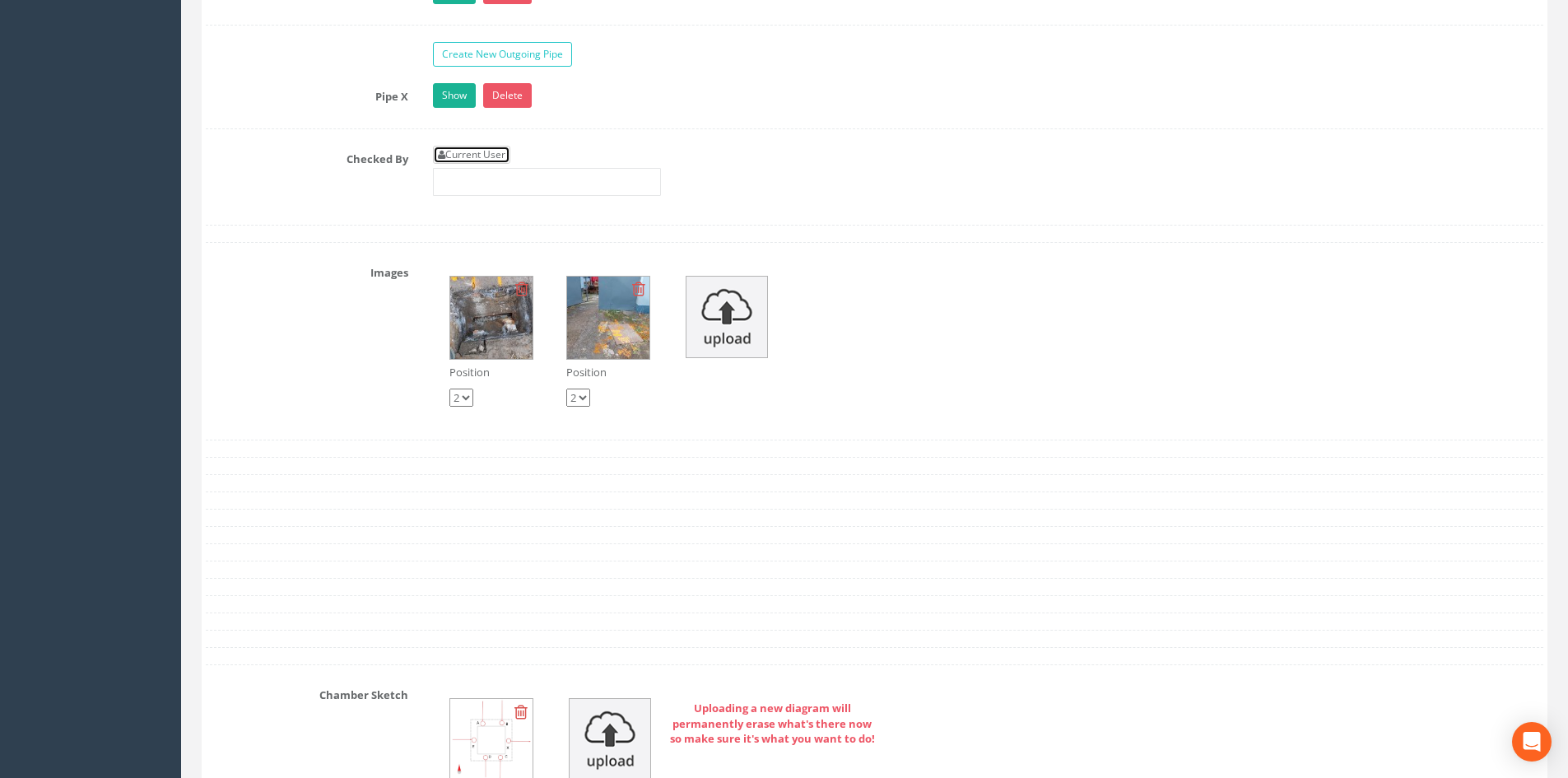
click at [501, 153] on link "Current User" at bounding box center [471, 154] width 77 height 18
type input "[PERSON_NAME]"
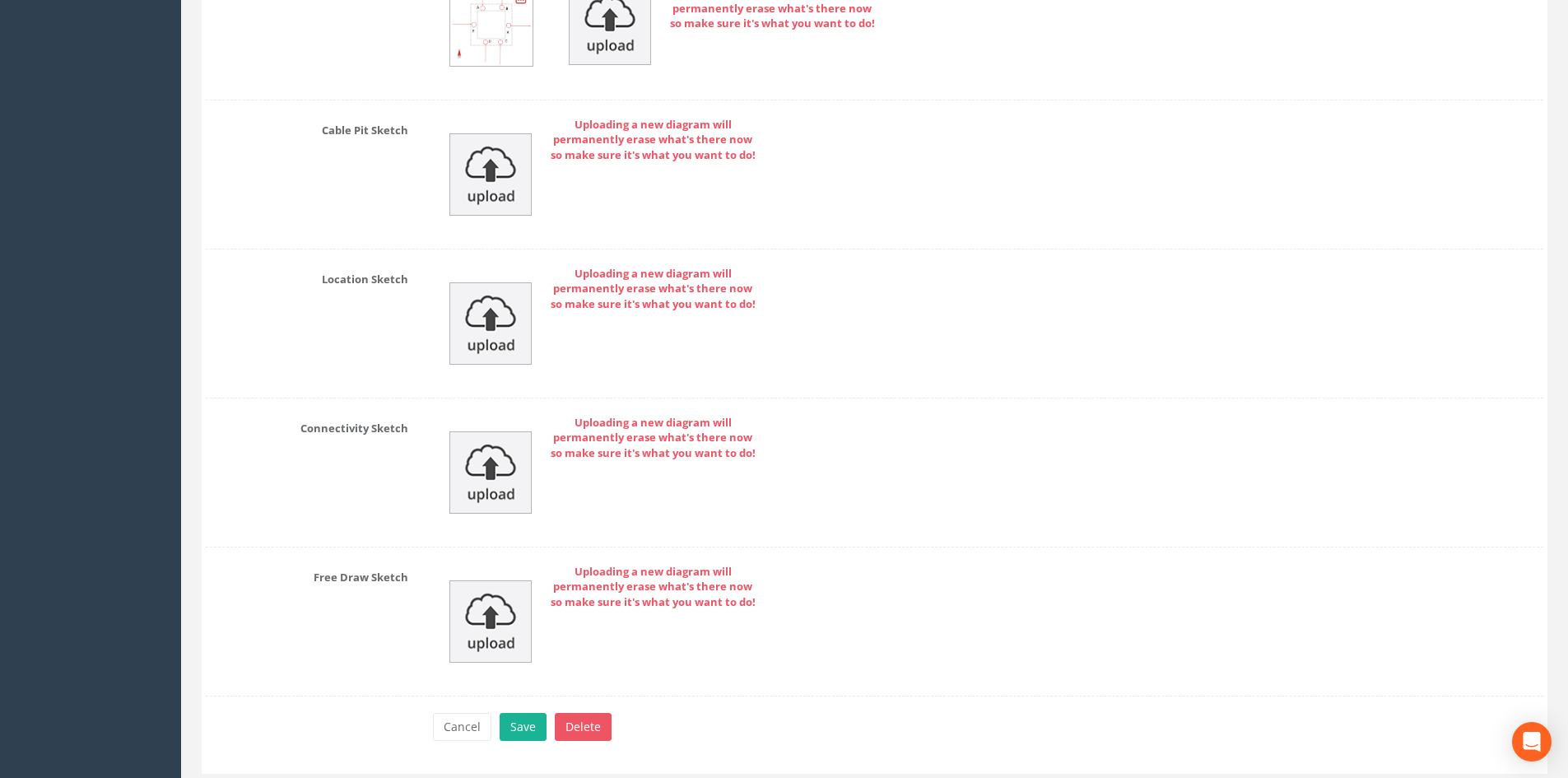
scroll to position [4166, 0]
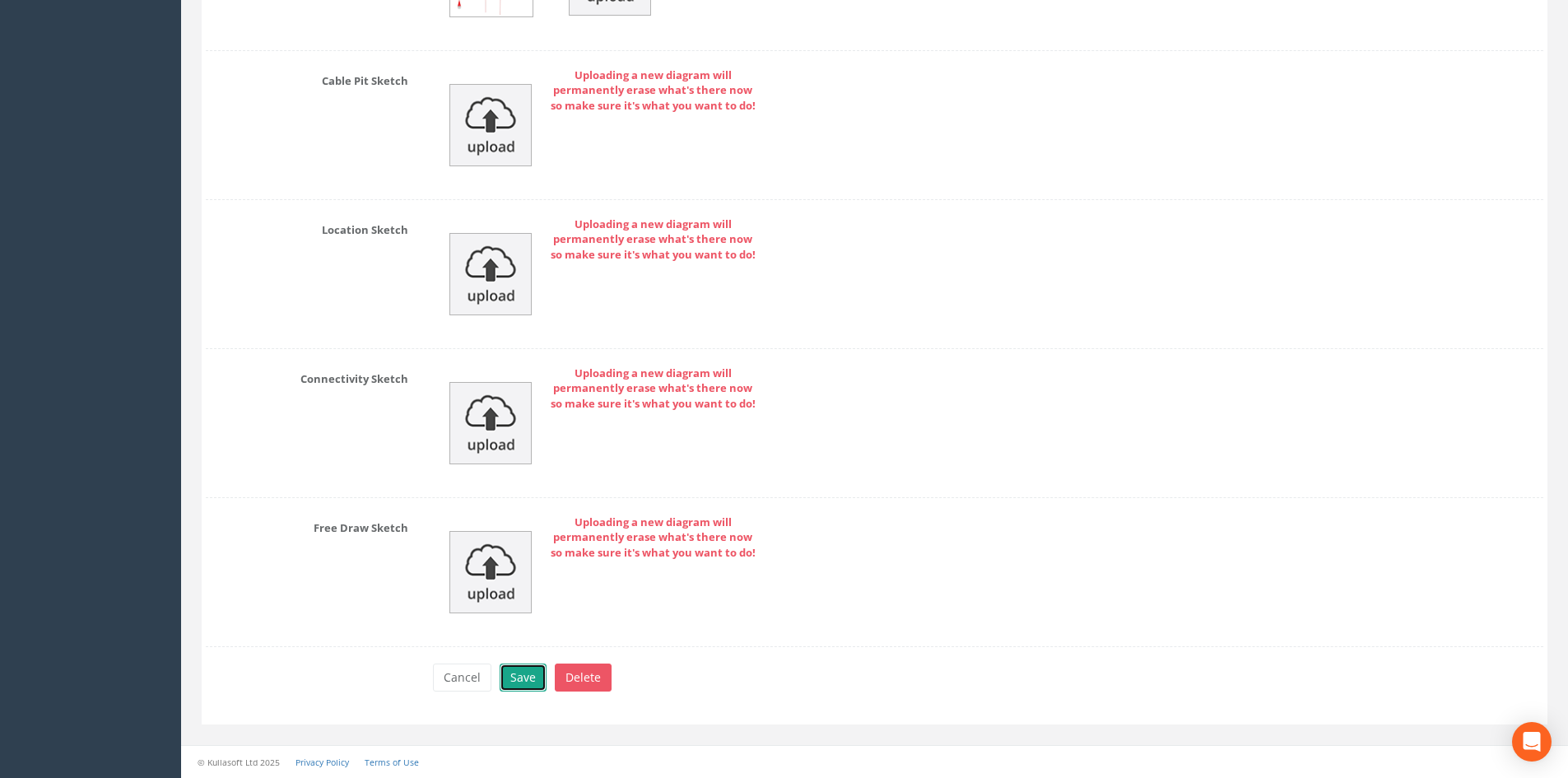
click at [534, 671] on button "Save" at bounding box center [523, 677] width 47 height 28
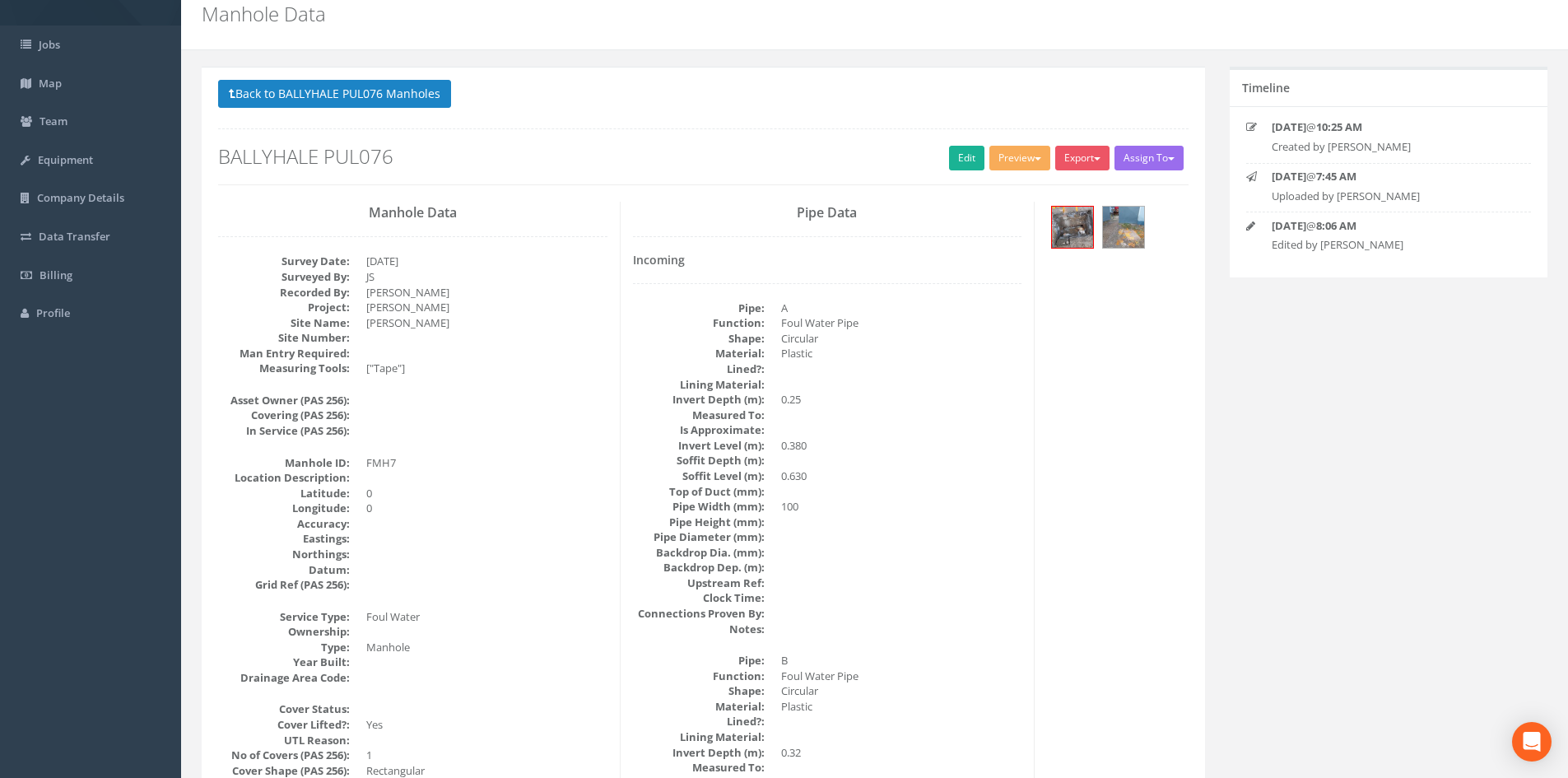
scroll to position [0, 0]
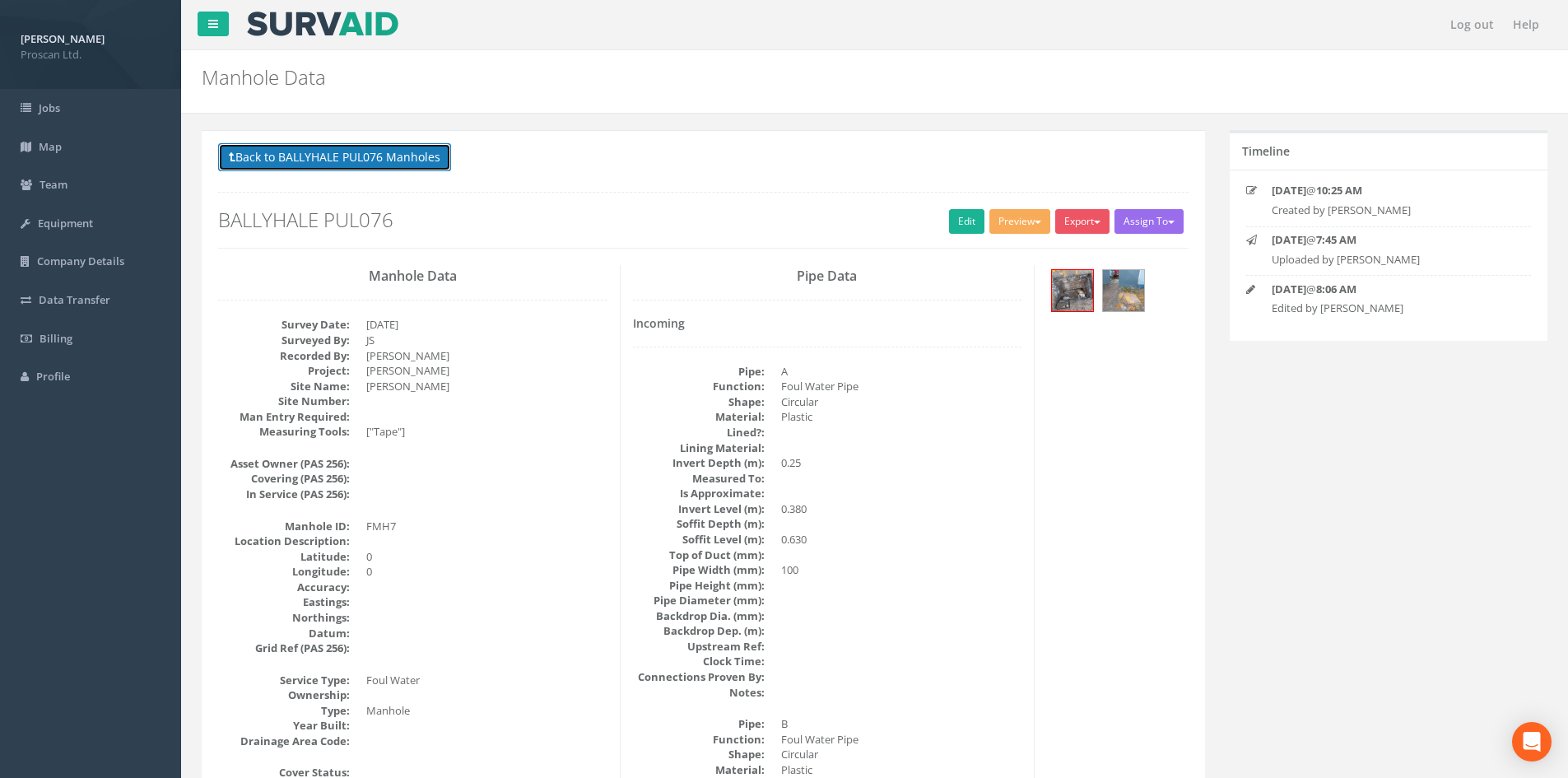
click at [401, 156] on button "Back to BALLYHALE PUL076 Manholes" at bounding box center [334, 157] width 233 height 28
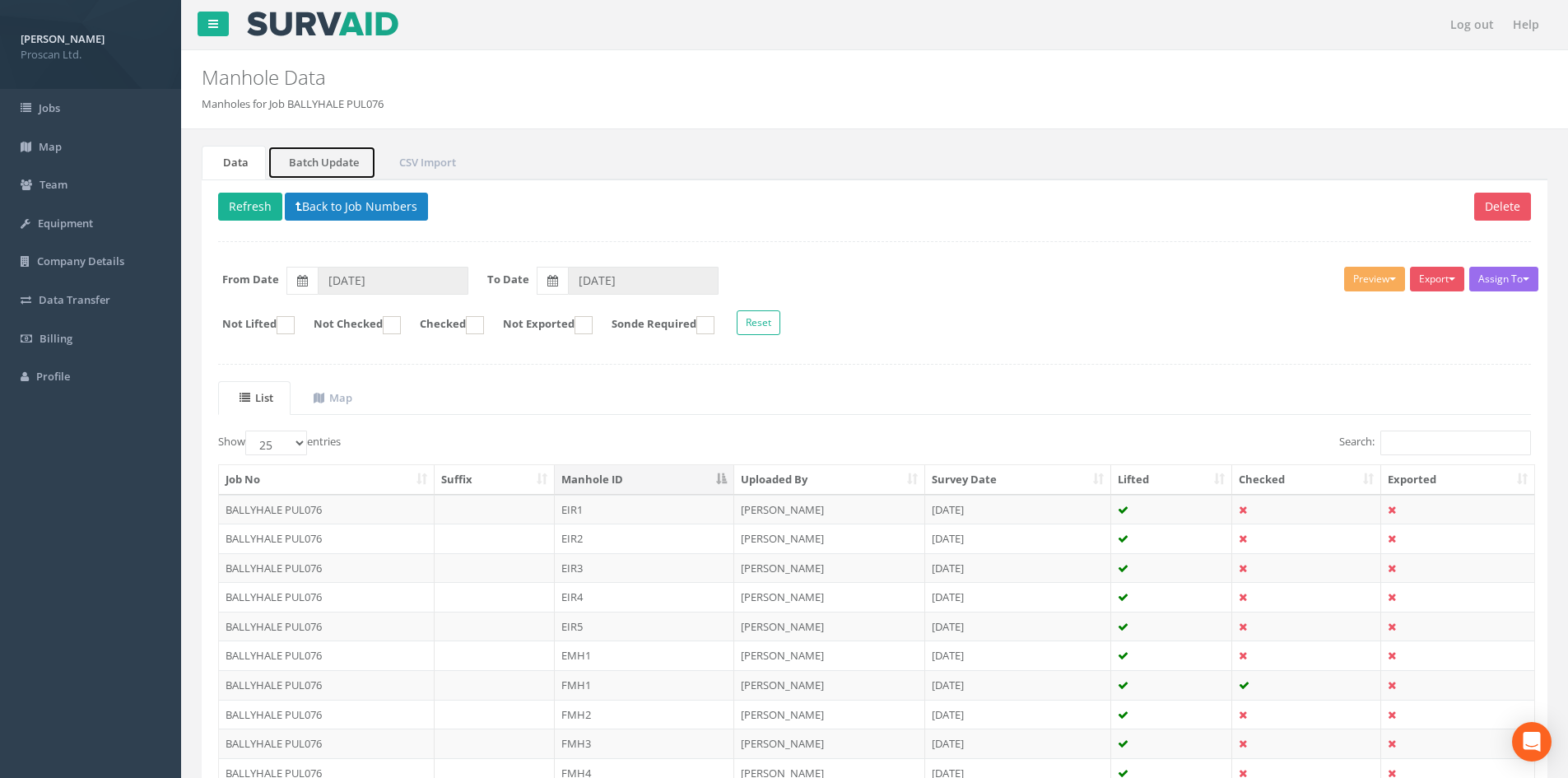
click at [310, 166] on link "Batch Update" at bounding box center [322, 162] width 109 height 34
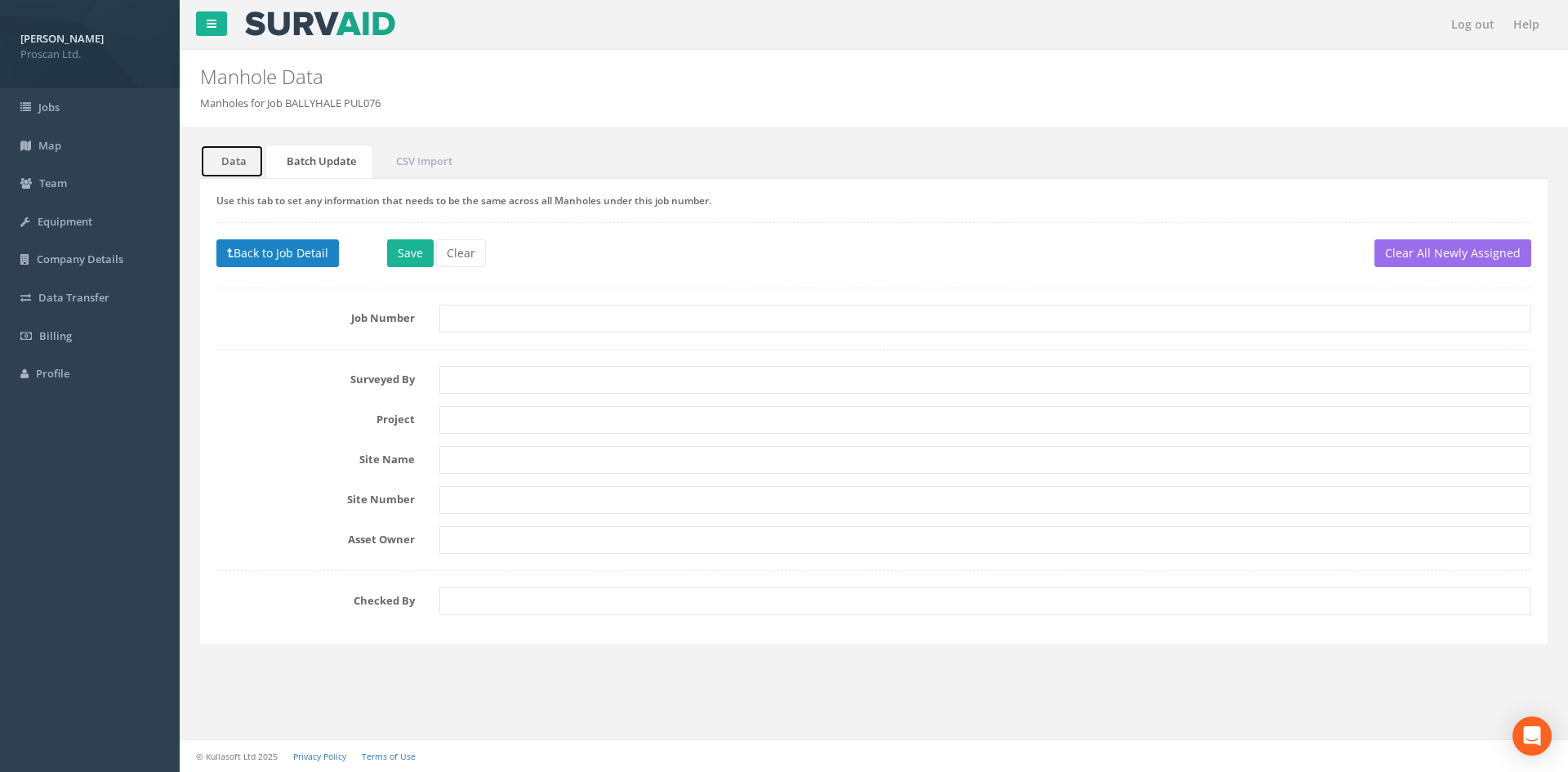
click at [239, 160] on link "Data" at bounding box center [232, 161] width 64 height 33
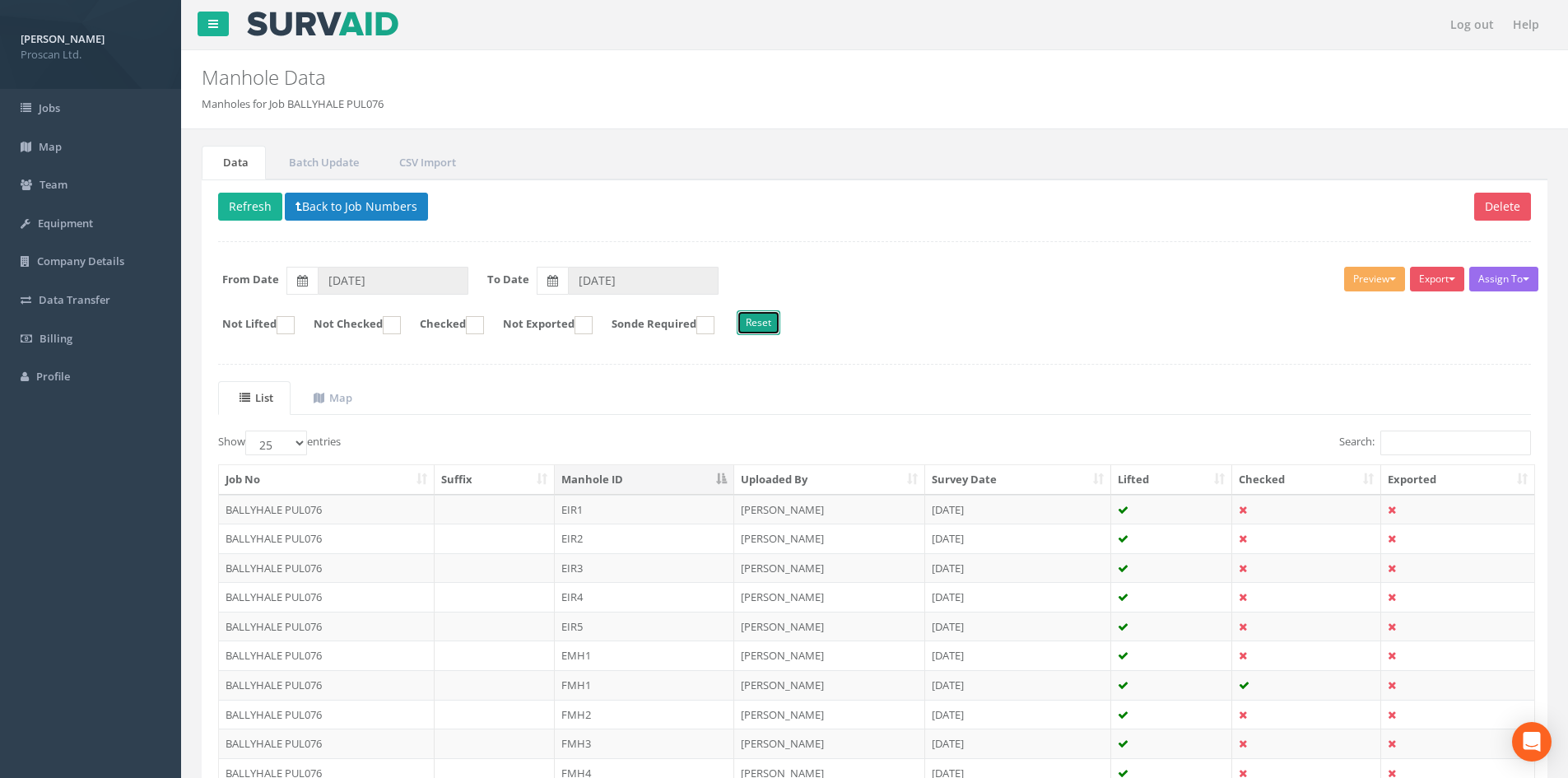
click at [780, 324] on button "Reset" at bounding box center [758, 322] width 44 height 25
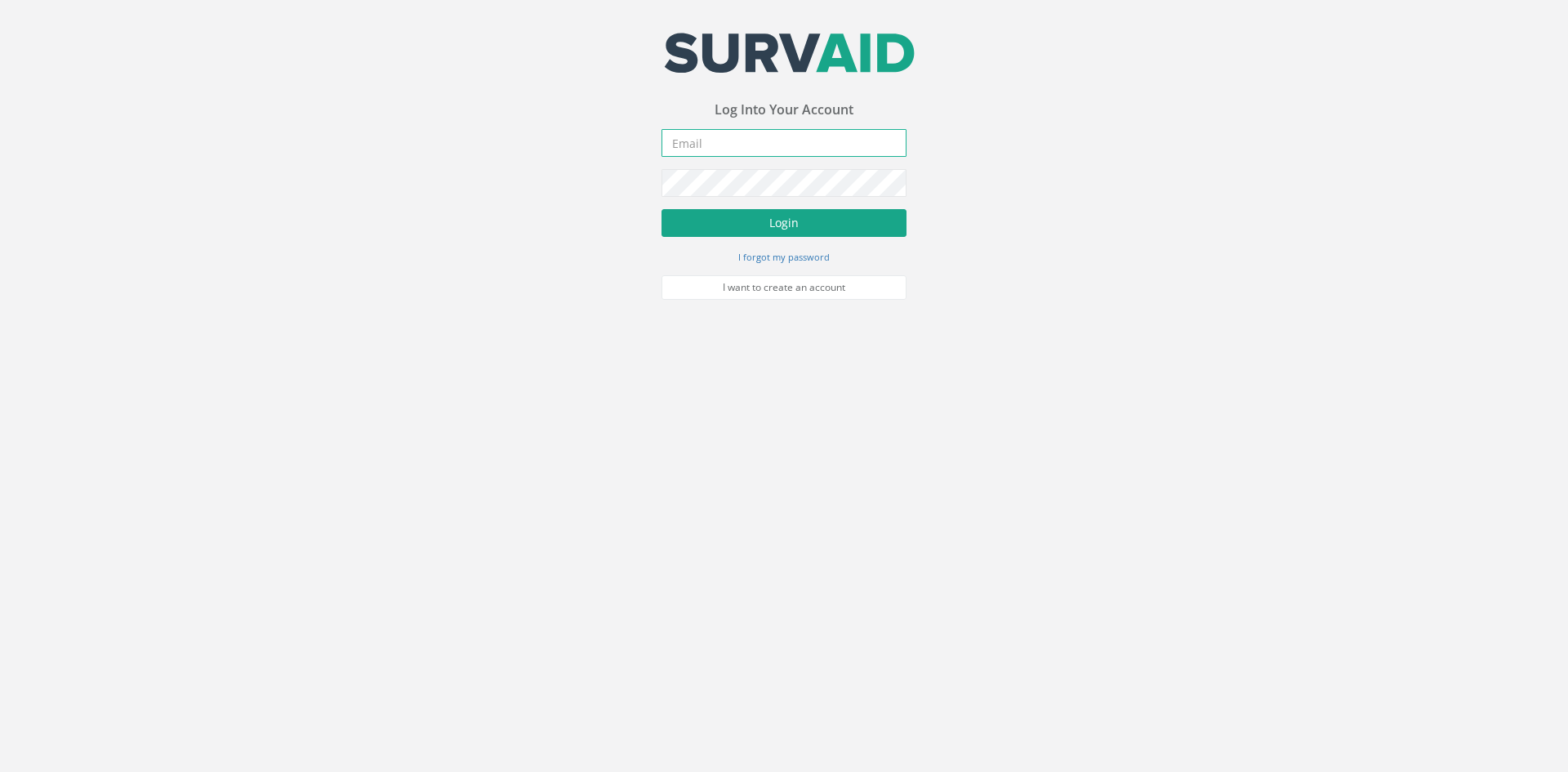
type input "[PERSON_NAME][EMAIL_ADDRESS][DOMAIN_NAME]"
click at [752, 228] on button "Login" at bounding box center [783, 223] width 245 height 28
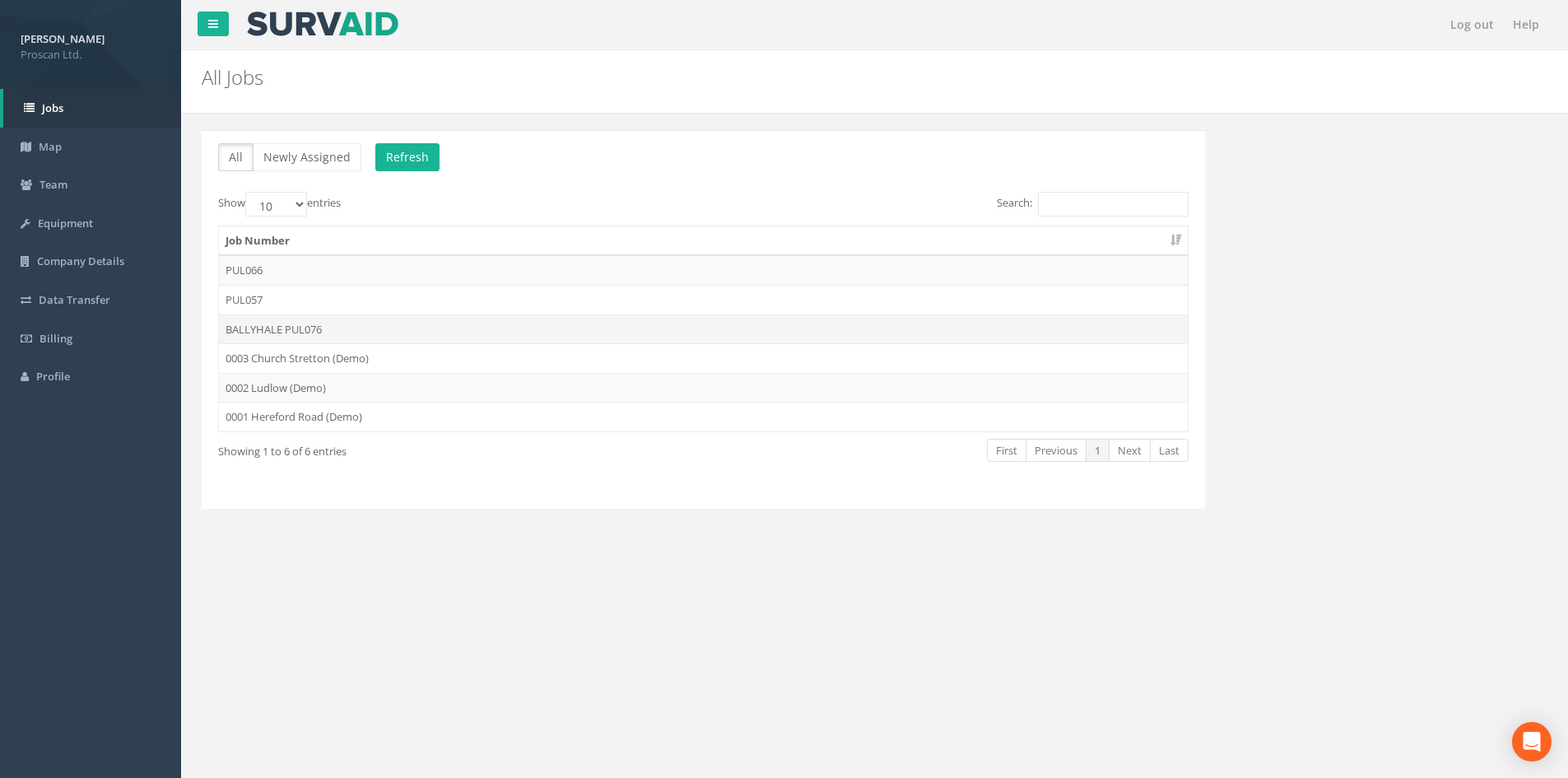
click at [322, 334] on td "BALLYHALE PUL076" at bounding box center [703, 330] width 969 height 30
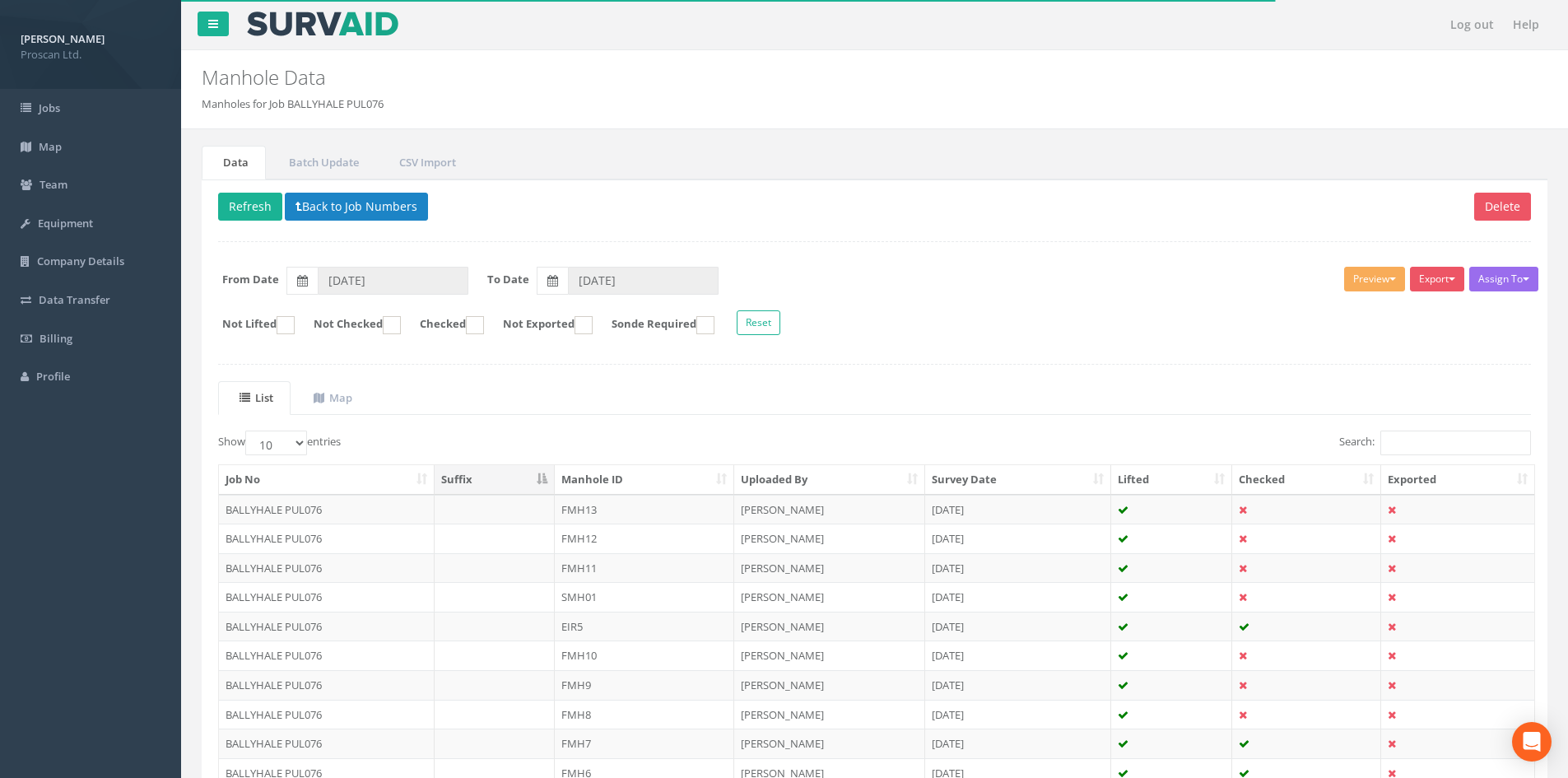
click at [715, 485] on th "Manhole ID" at bounding box center [643, 480] width 179 height 30
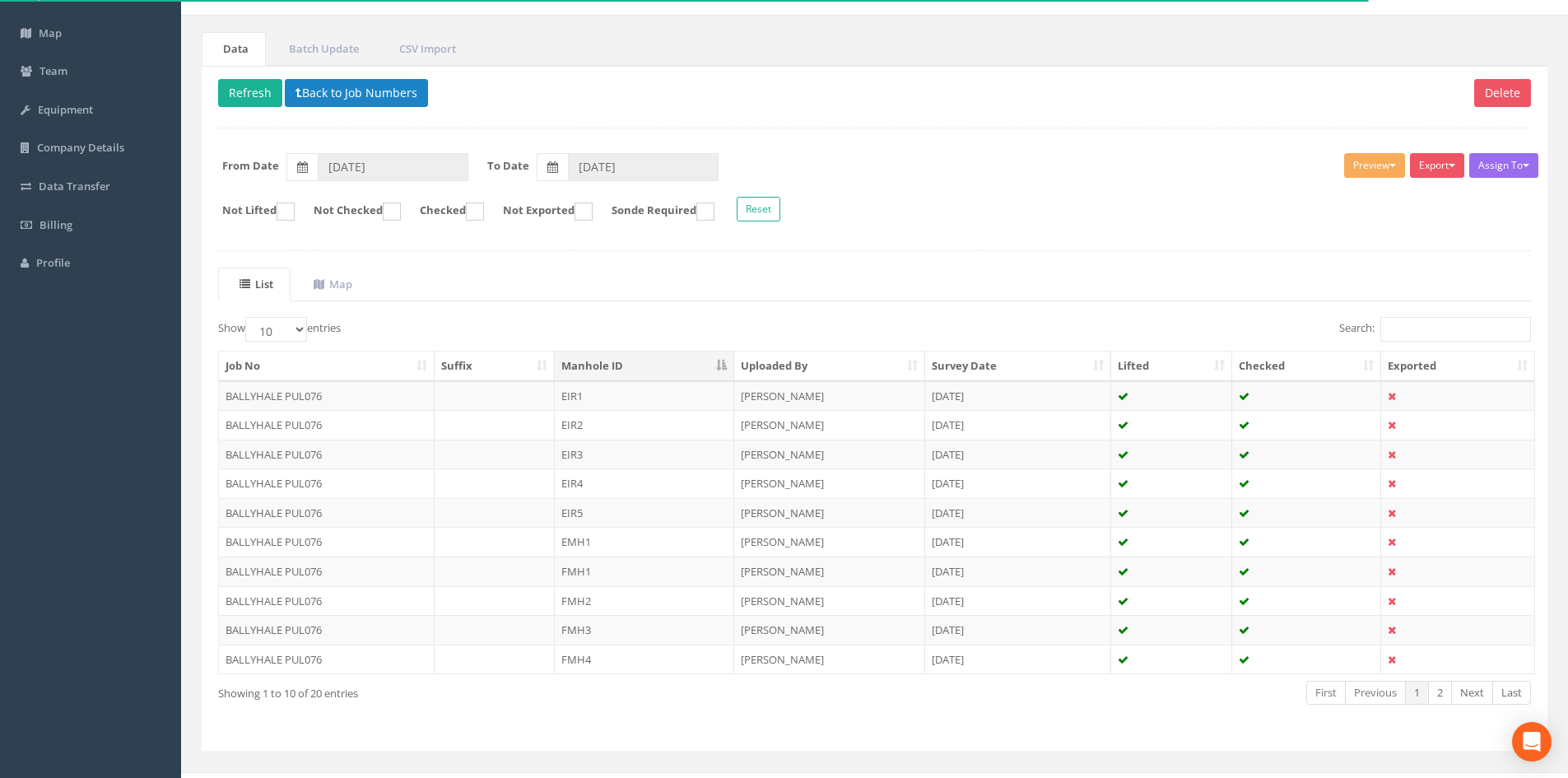
scroll to position [140, 0]
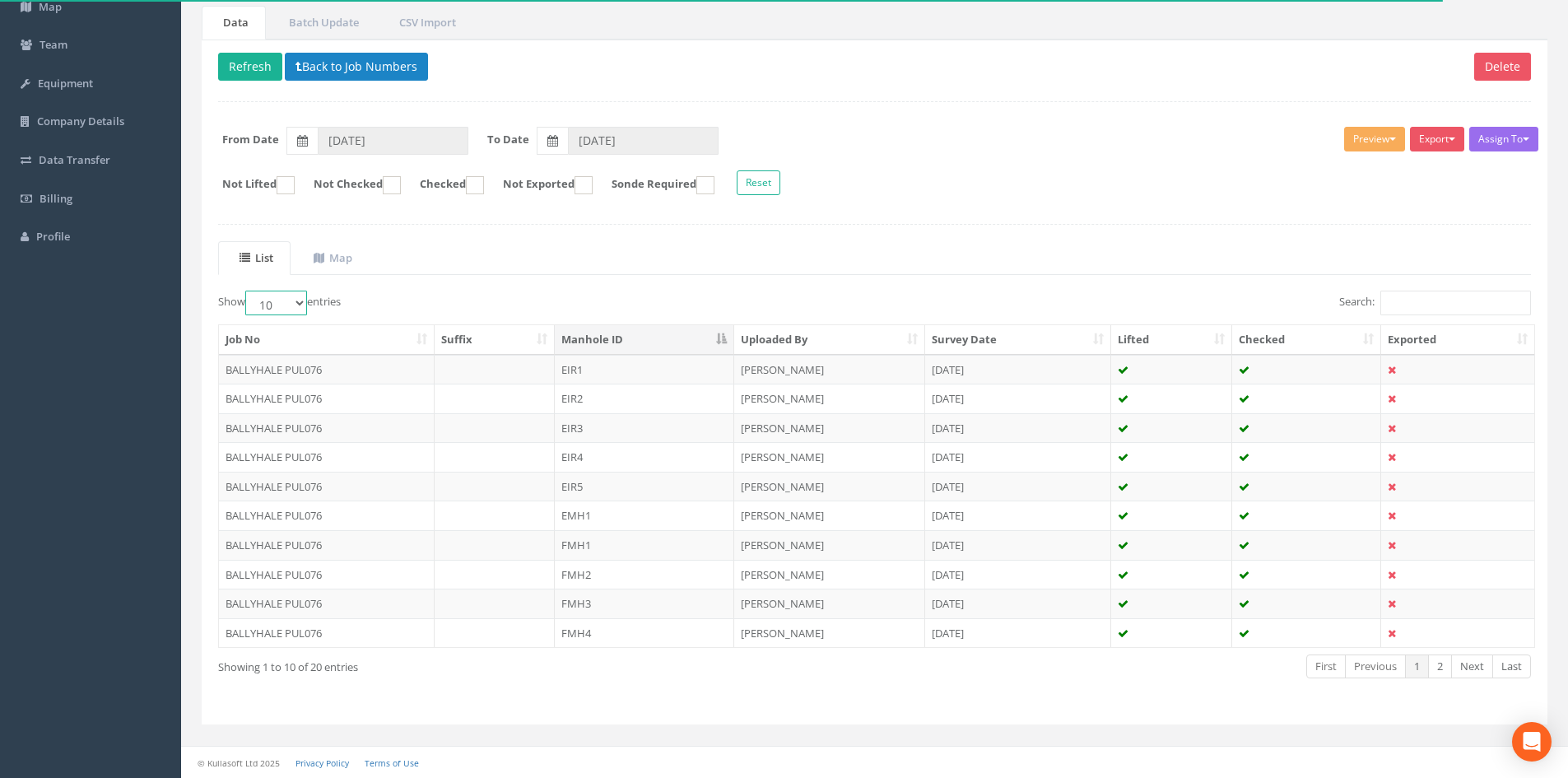
click at [267, 305] on select "10 25 50 100" at bounding box center [276, 302] width 61 height 25
select select "50"
click at [247, 290] on select "10 25 50 100" at bounding box center [276, 302] width 61 height 25
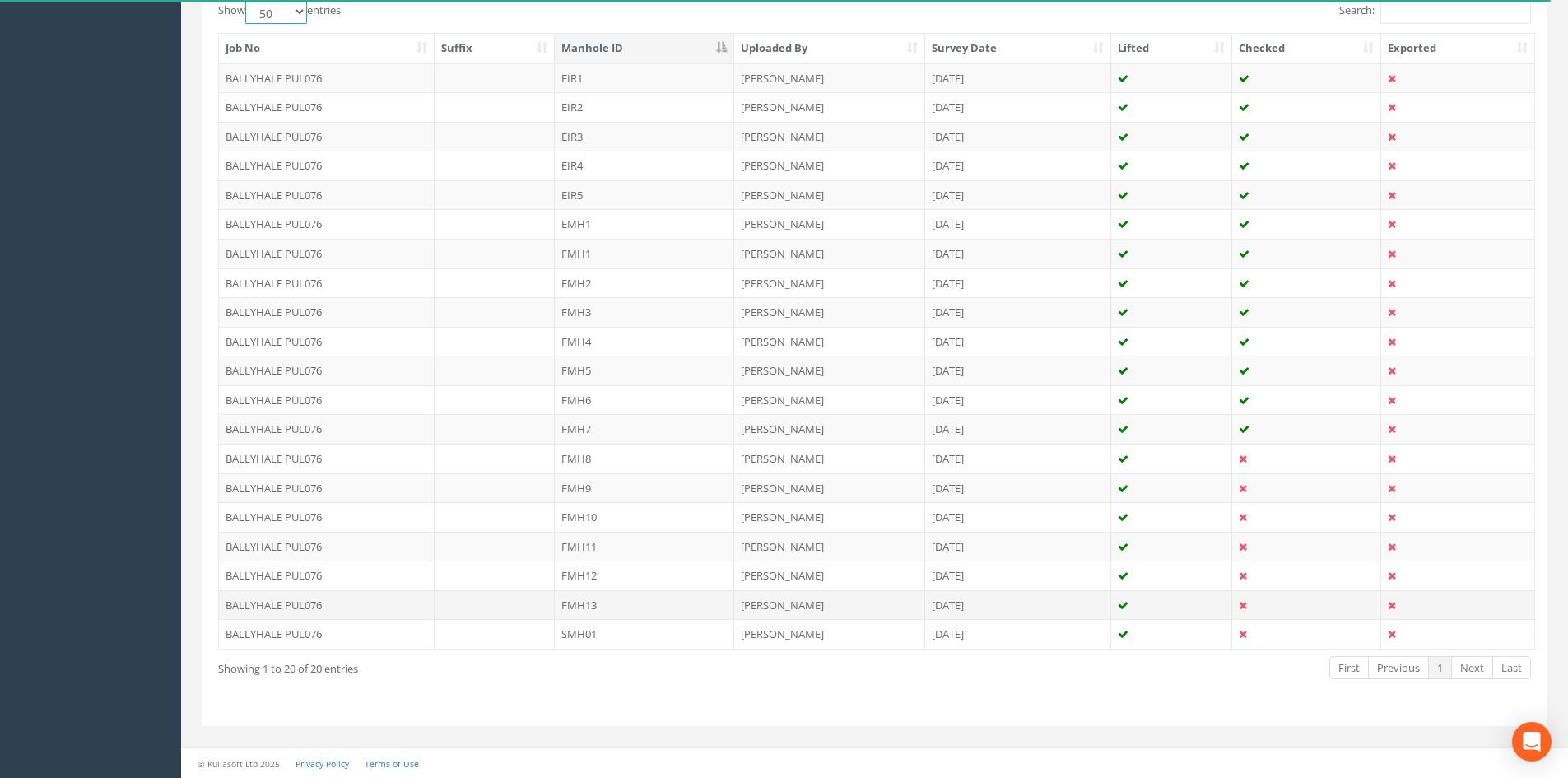
scroll to position [433, 0]
click at [603, 450] on td "FMH8" at bounding box center [643, 456] width 179 height 30
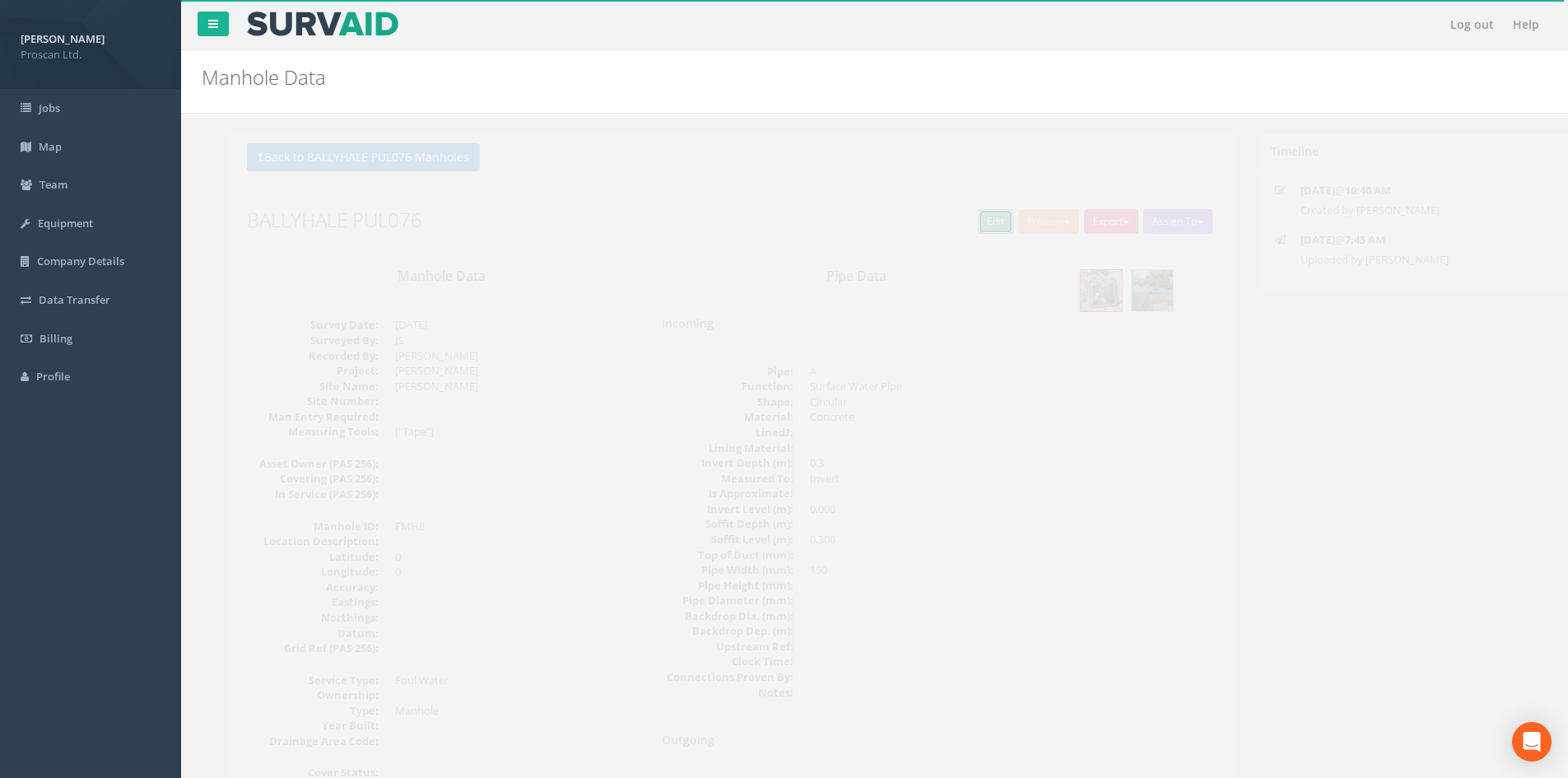
click at [954, 226] on link "Edit" at bounding box center [967, 221] width 36 height 25
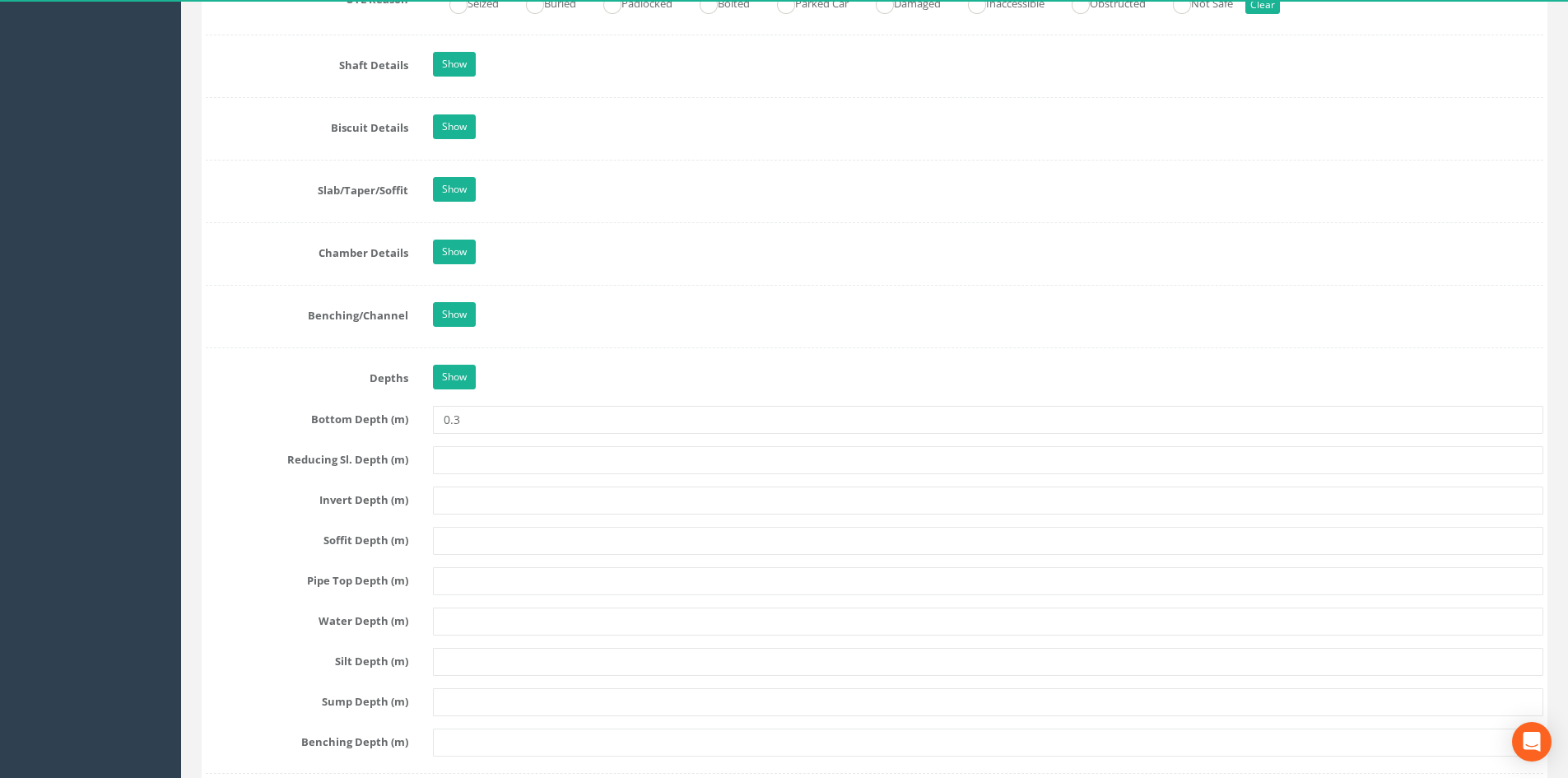
scroll to position [1536, 0]
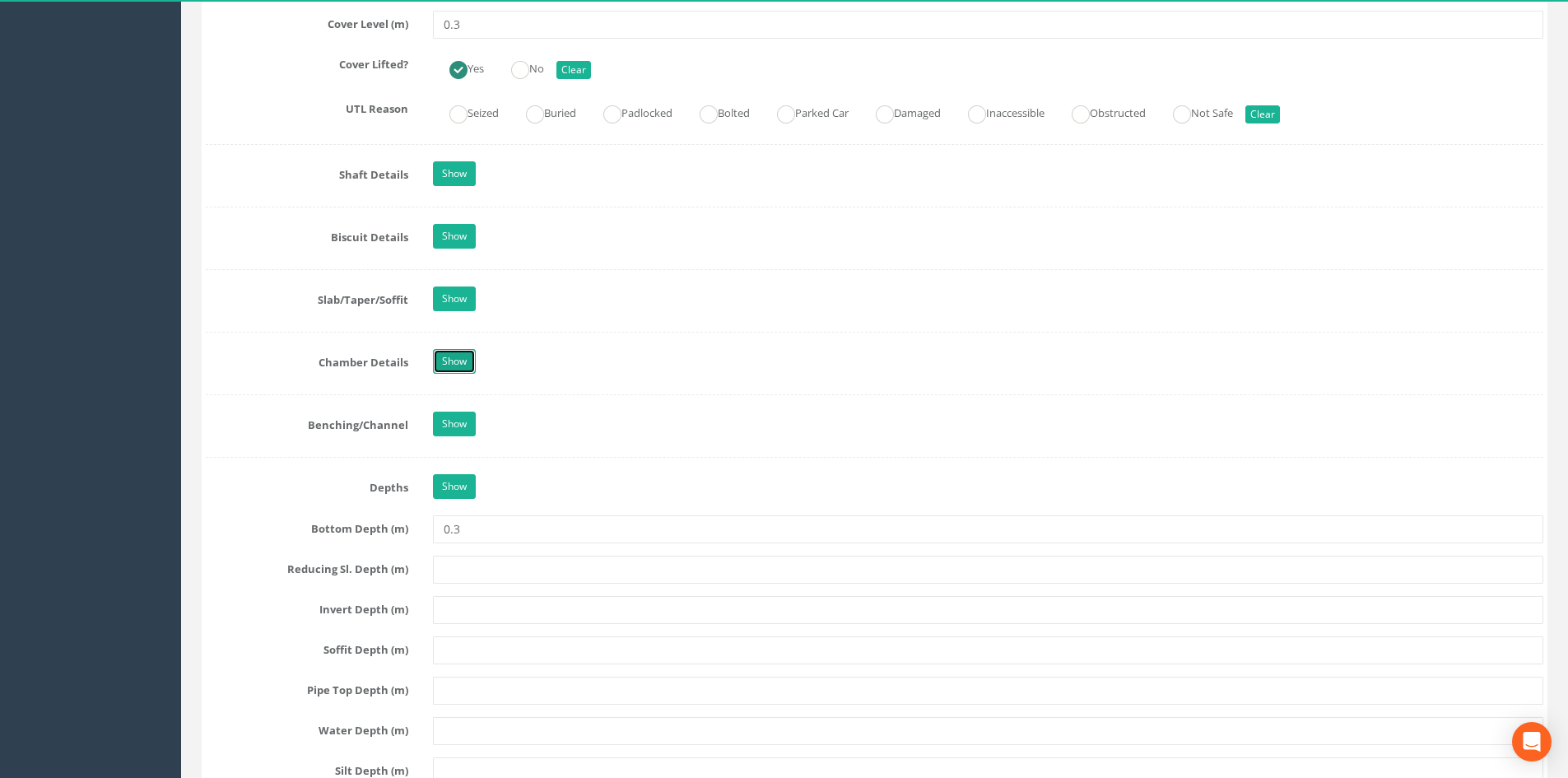
click at [463, 368] on link "Show" at bounding box center [453, 361] width 43 height 25
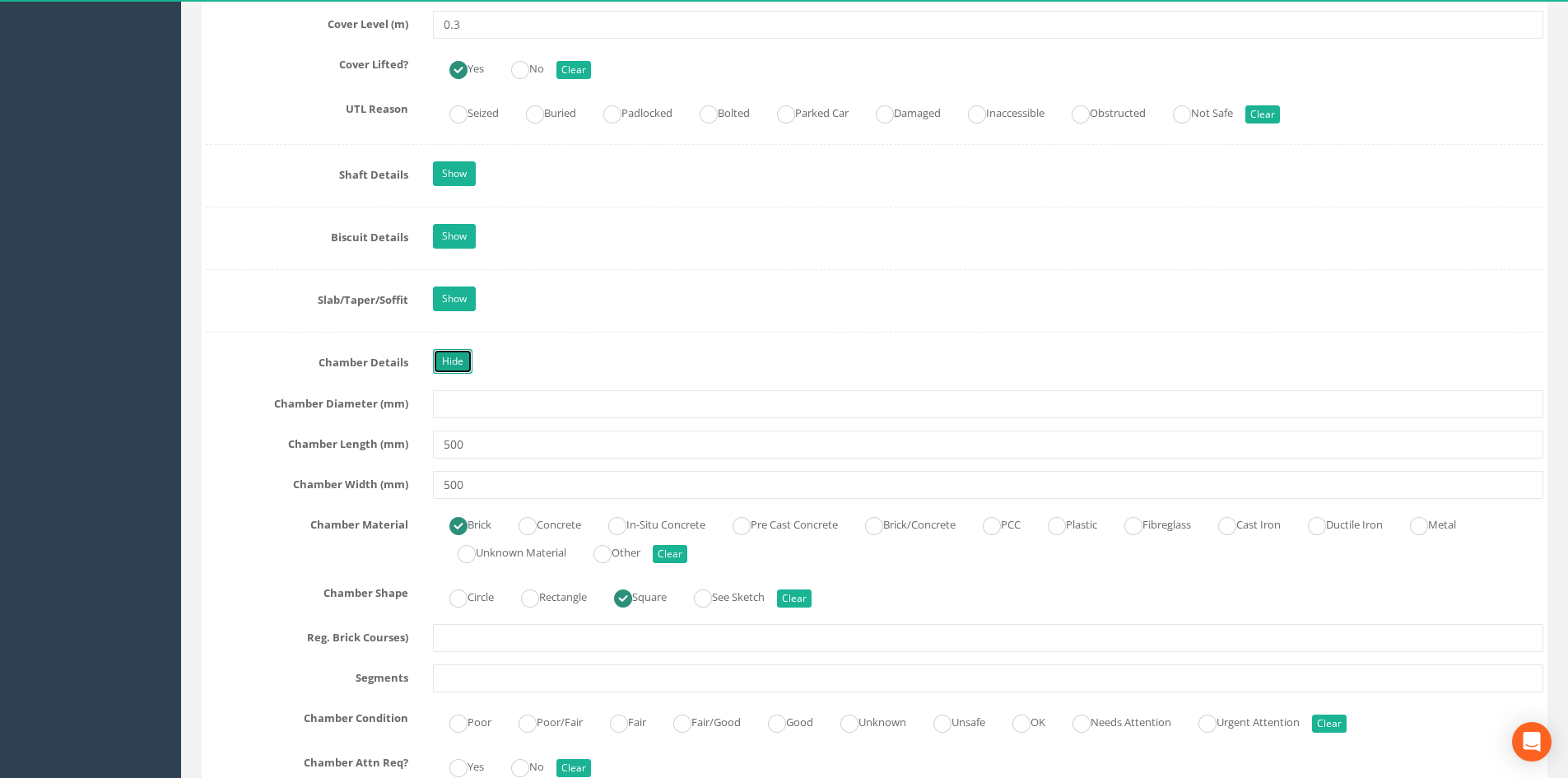
scroll to position [1646, 0]
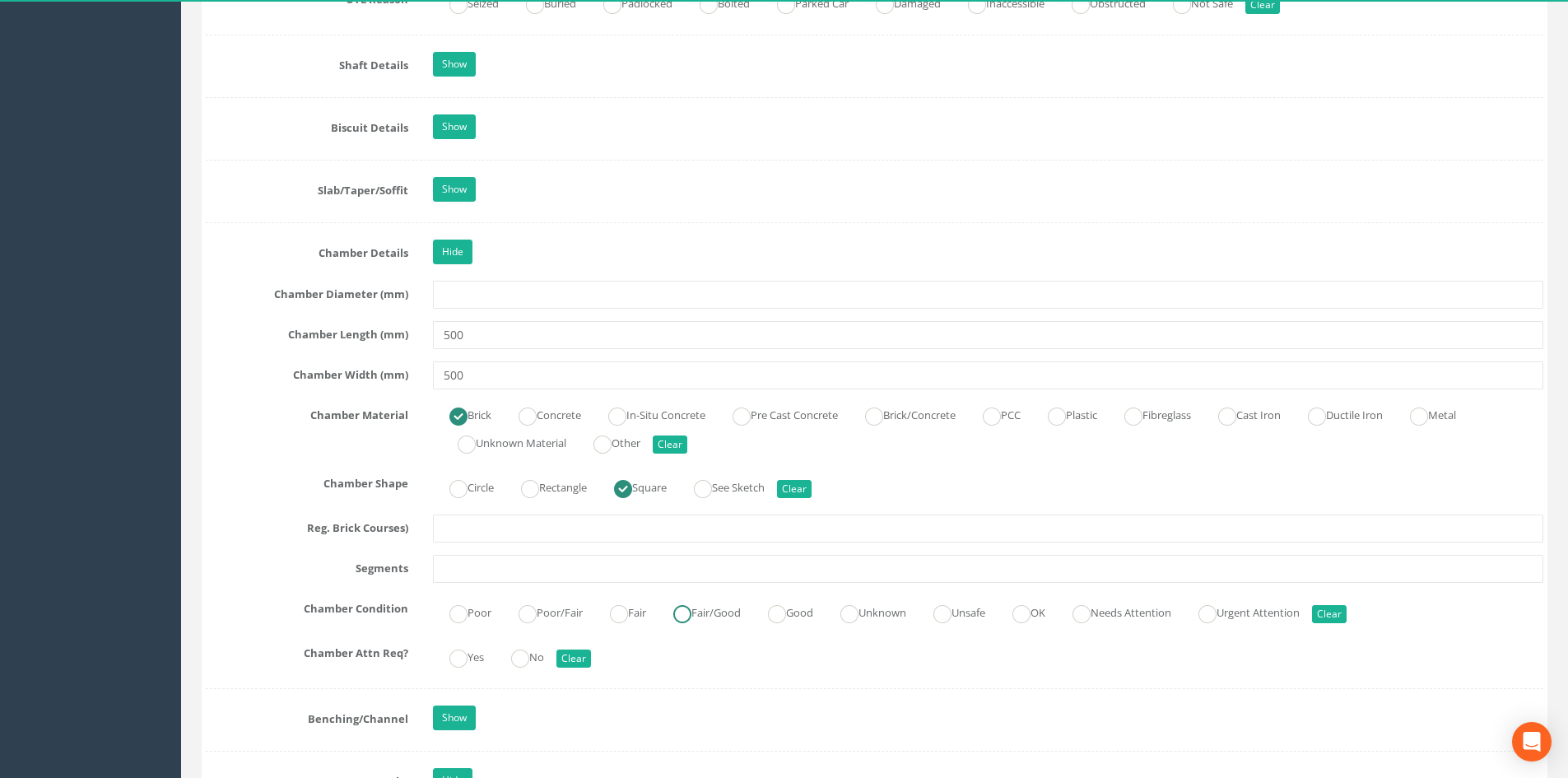
click at [710, 614] on label "Fair/Good" at bounding box center [698, 611] width 84 height 24
radio input "true"
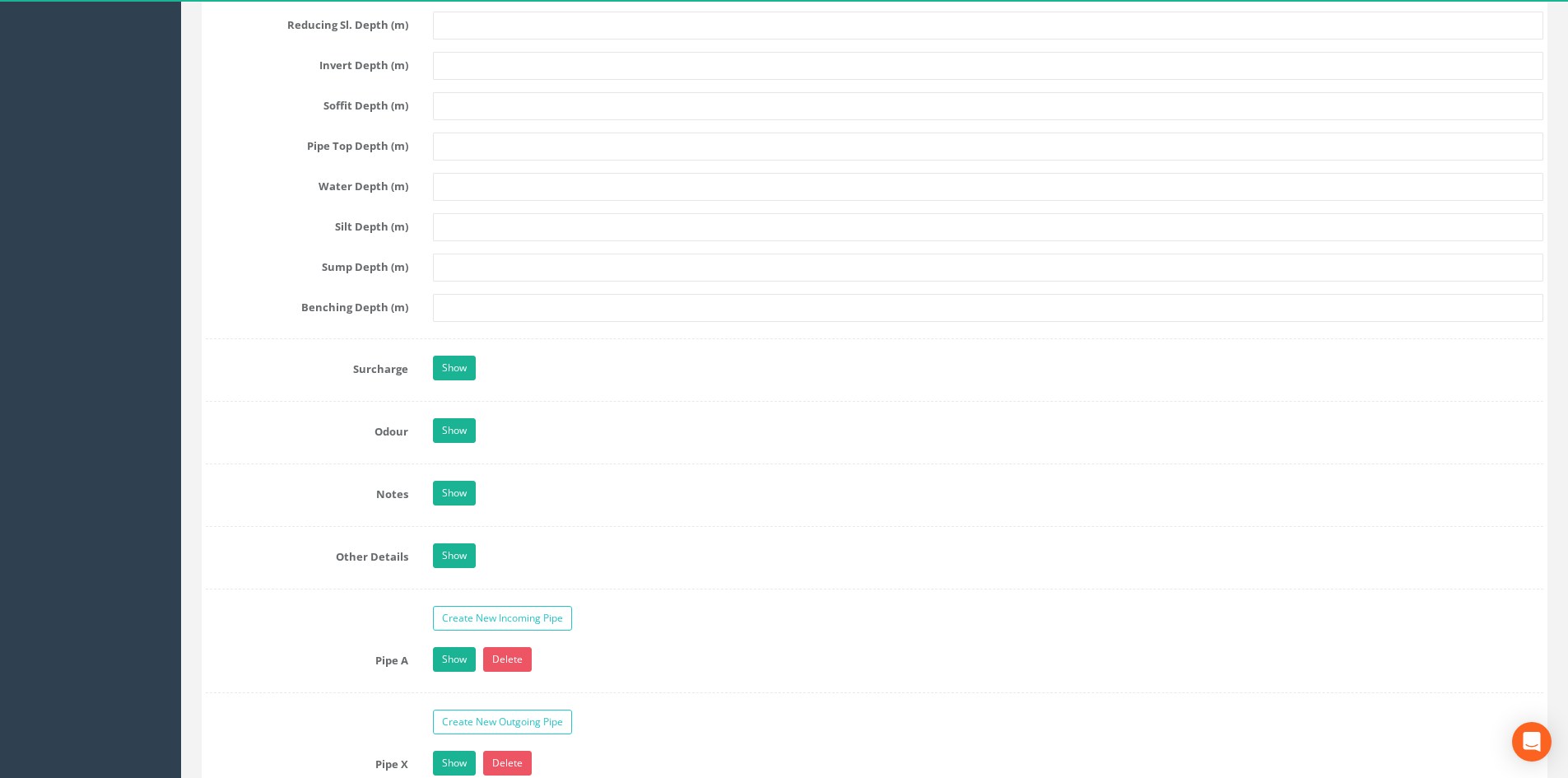
scroll to position [3072, 0]
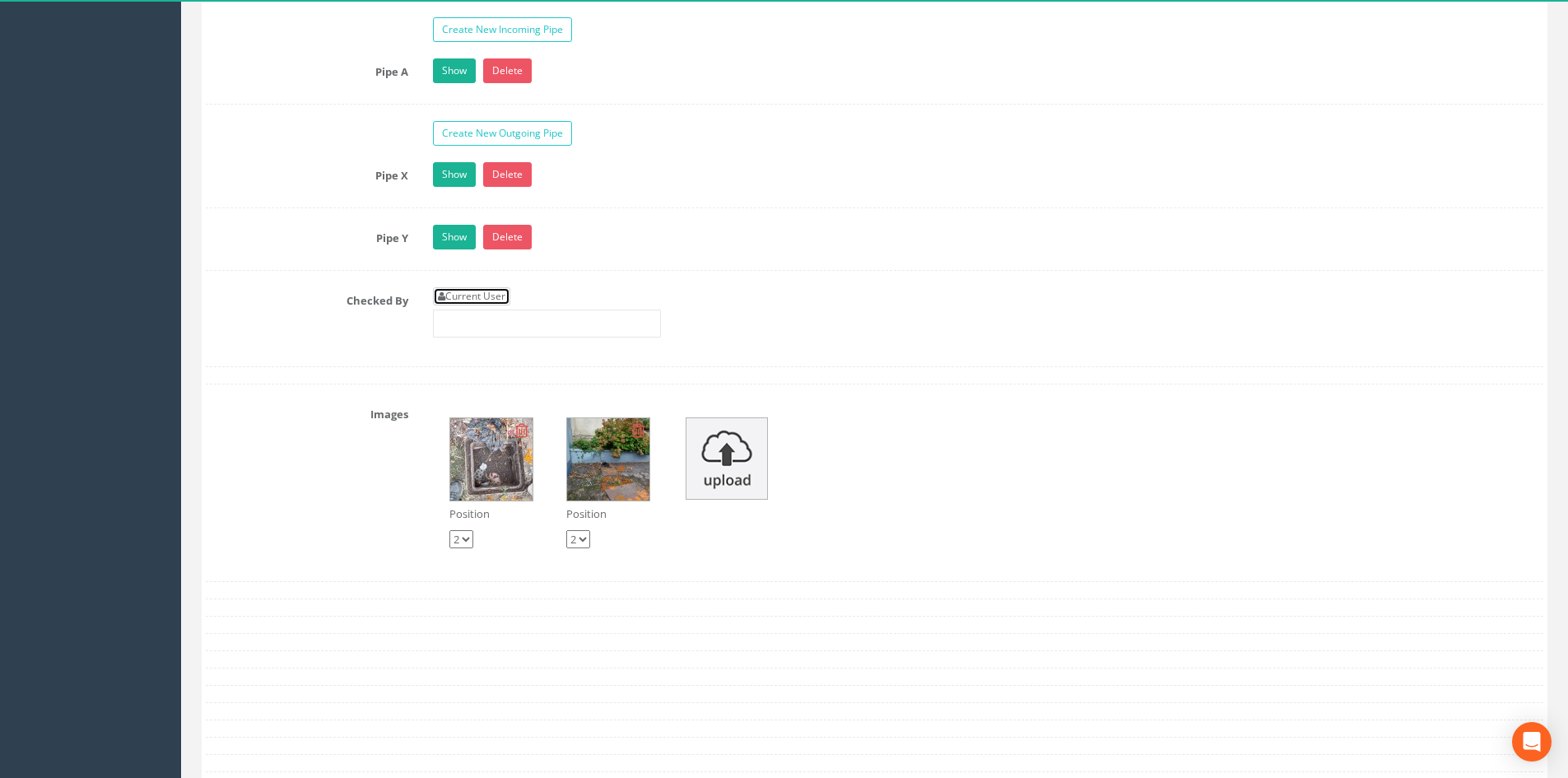
click at [485, 295] on link "Current User" at bounding box center [471, 296] width 77 height 18
type input "[PERSON_NAME]"
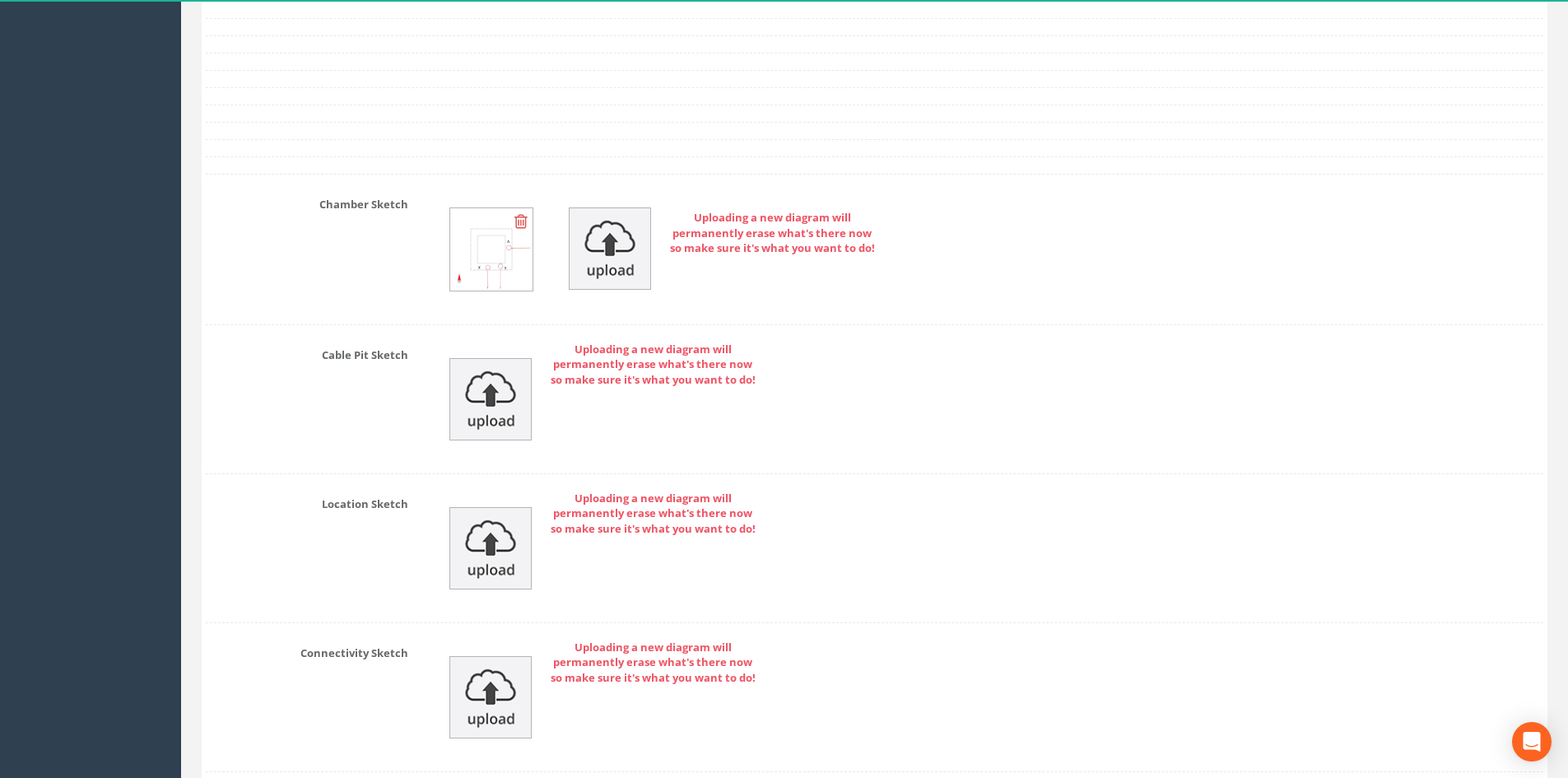
scroll to position [3978, 0]
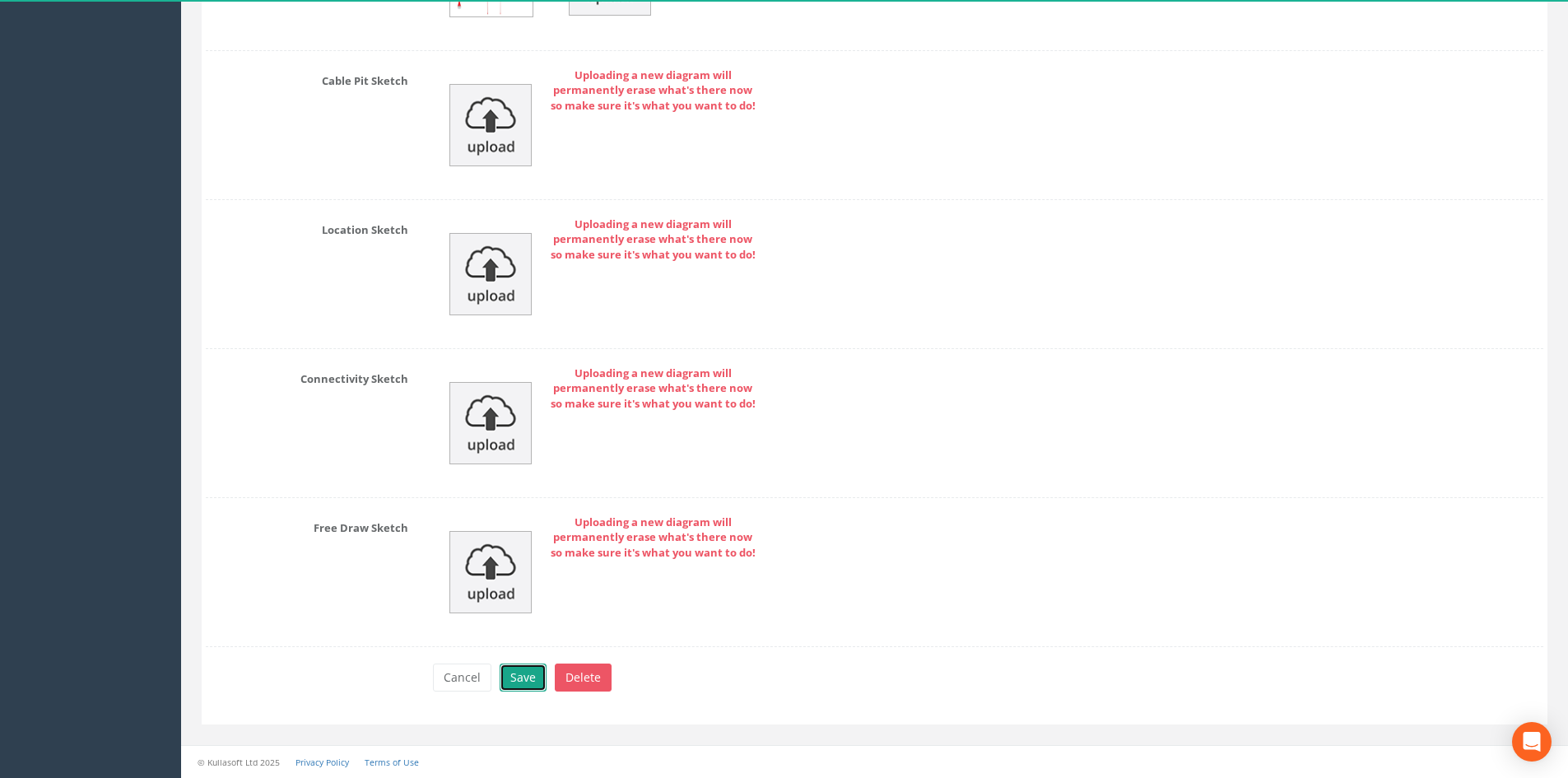
click at [507, 684] on button "Save" at bounding box center [523, 677] width 47 height 28
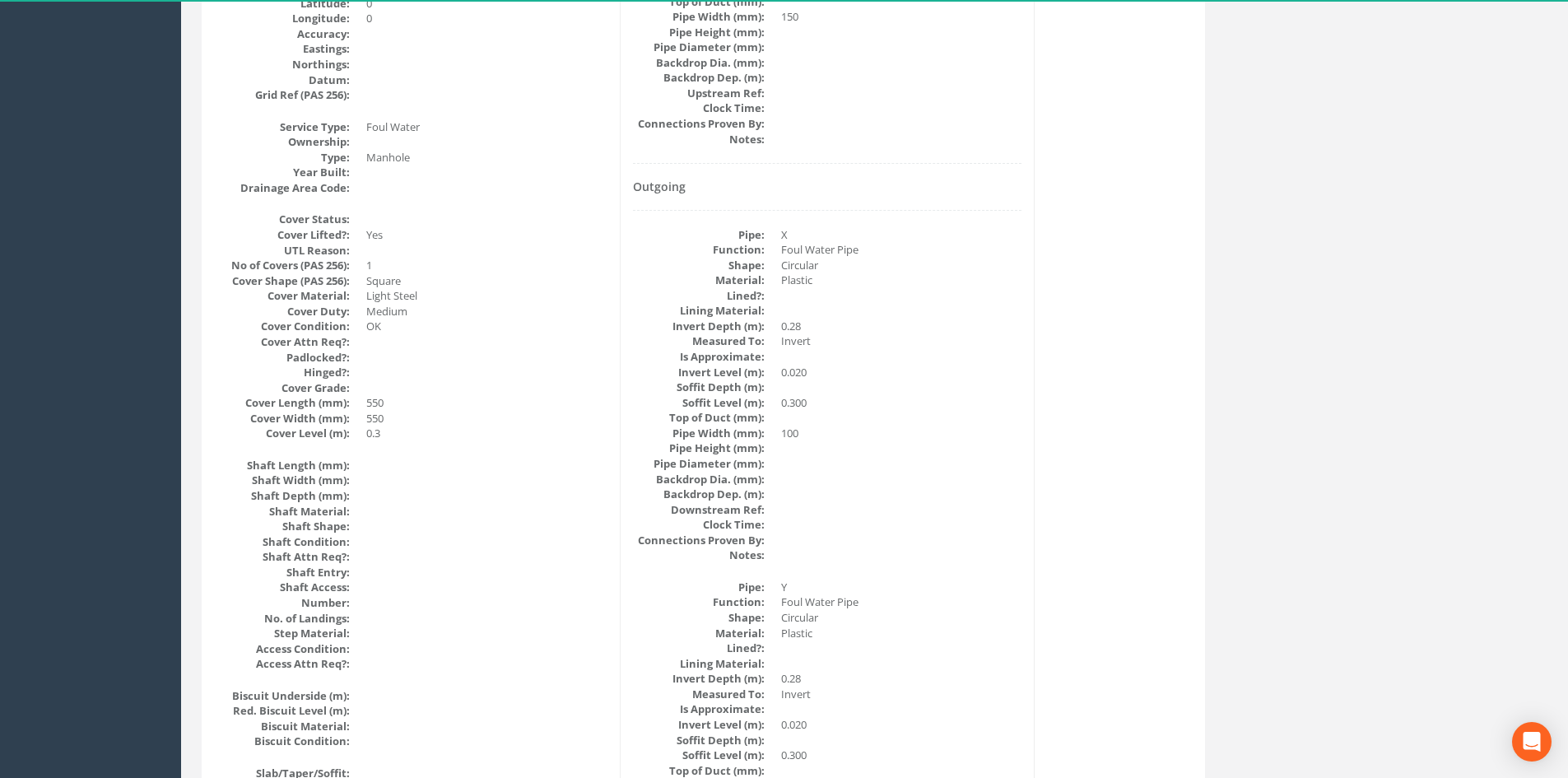
scroll to position [0, 0]
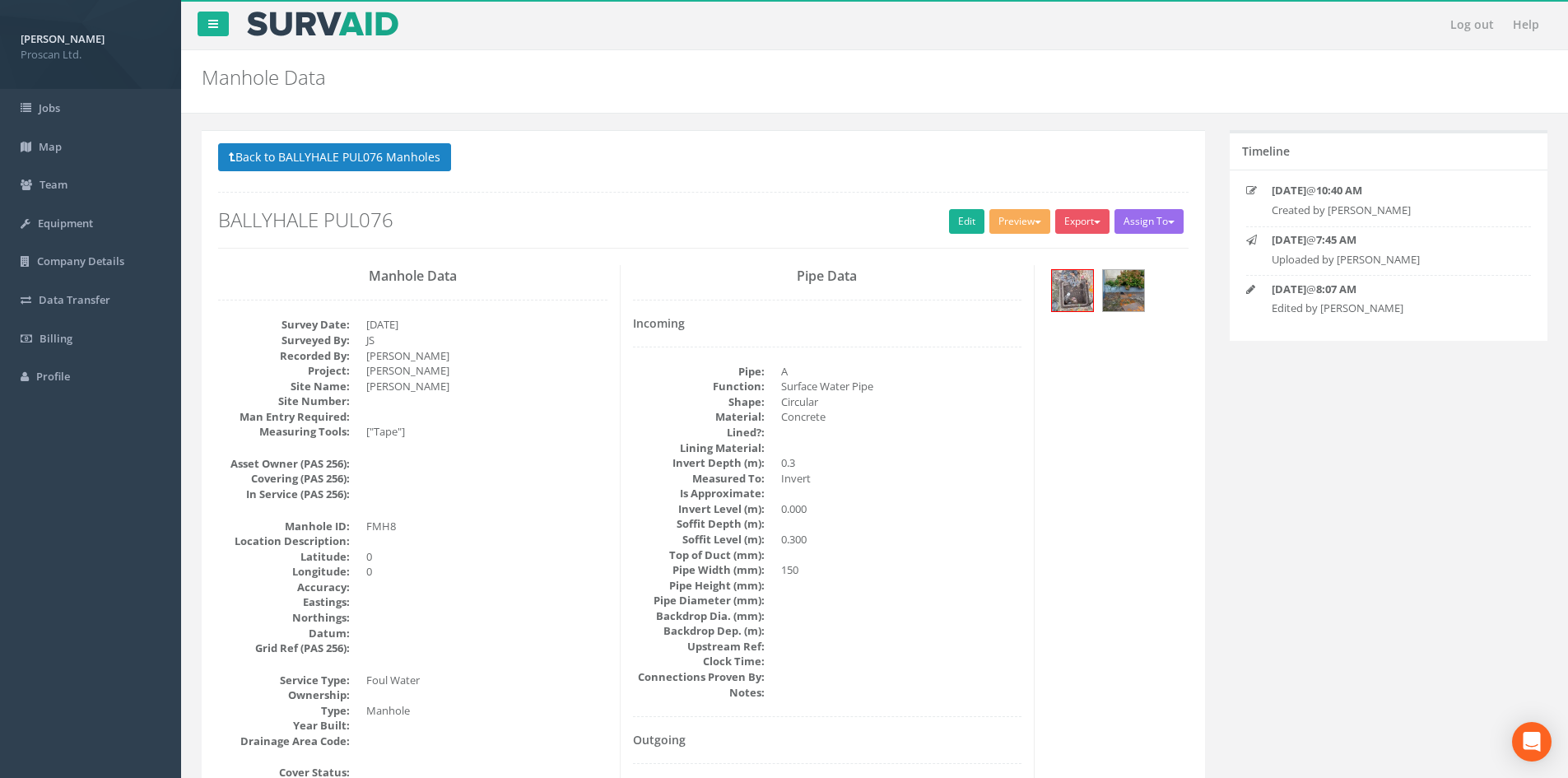
click at [421, 162] on button "Back to BALLYHALE PUL076 Manholes" at bounding box center [334, 157] width 233 height 28
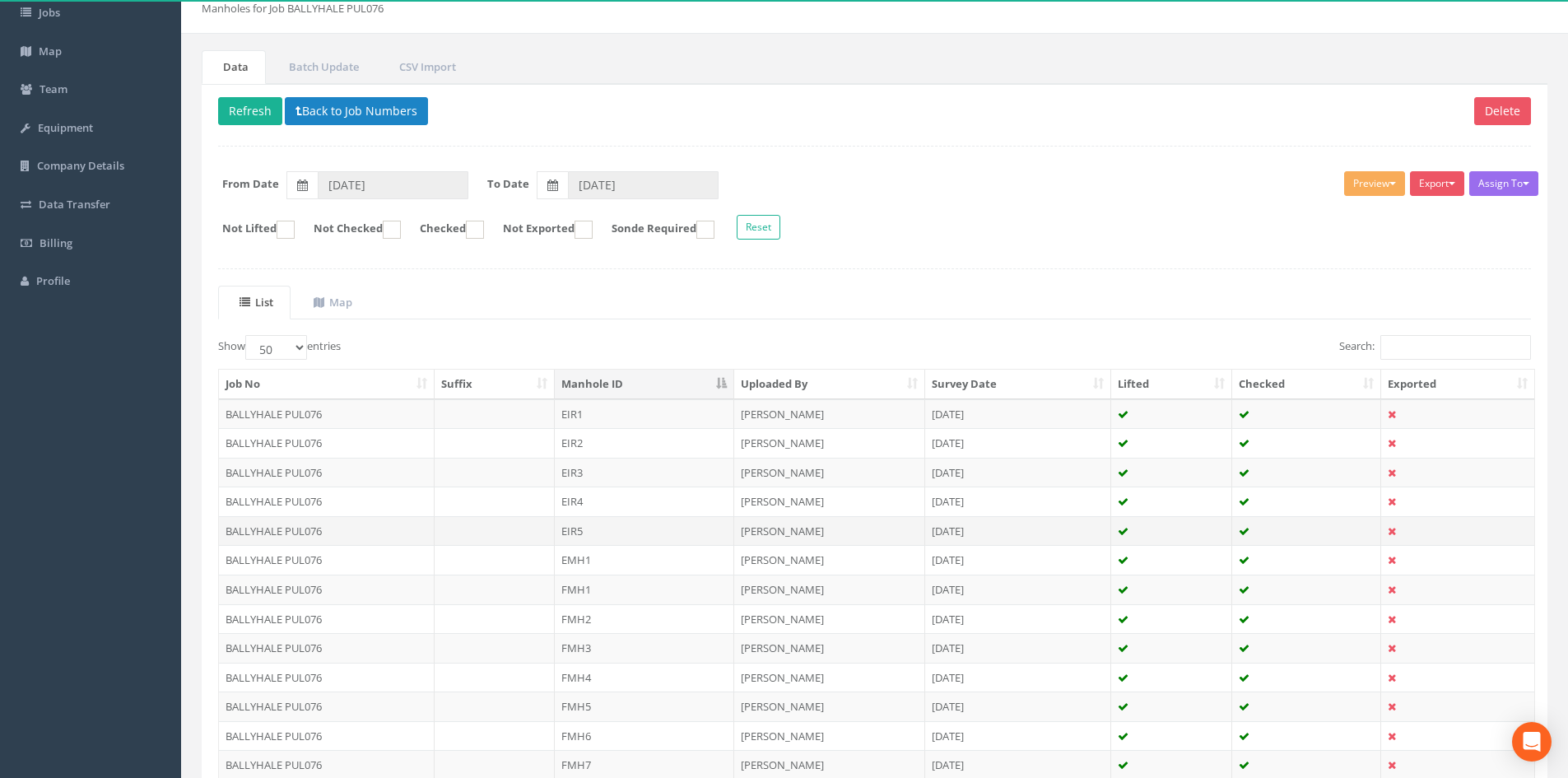
scroll to position [433, 0]
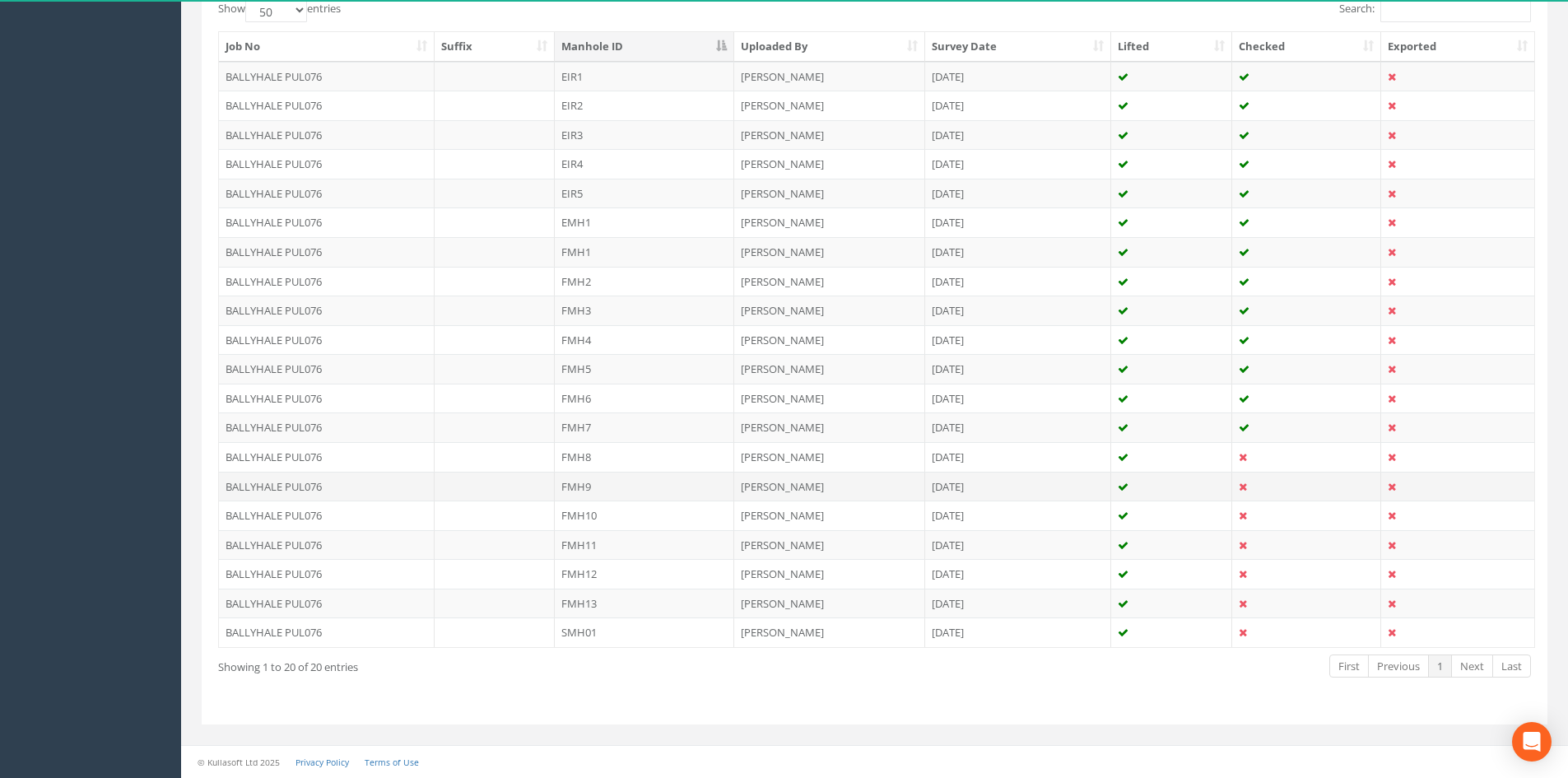
click at [583, 486] on td "FMH9" at bounding box center [643, 486] width 179 height 30
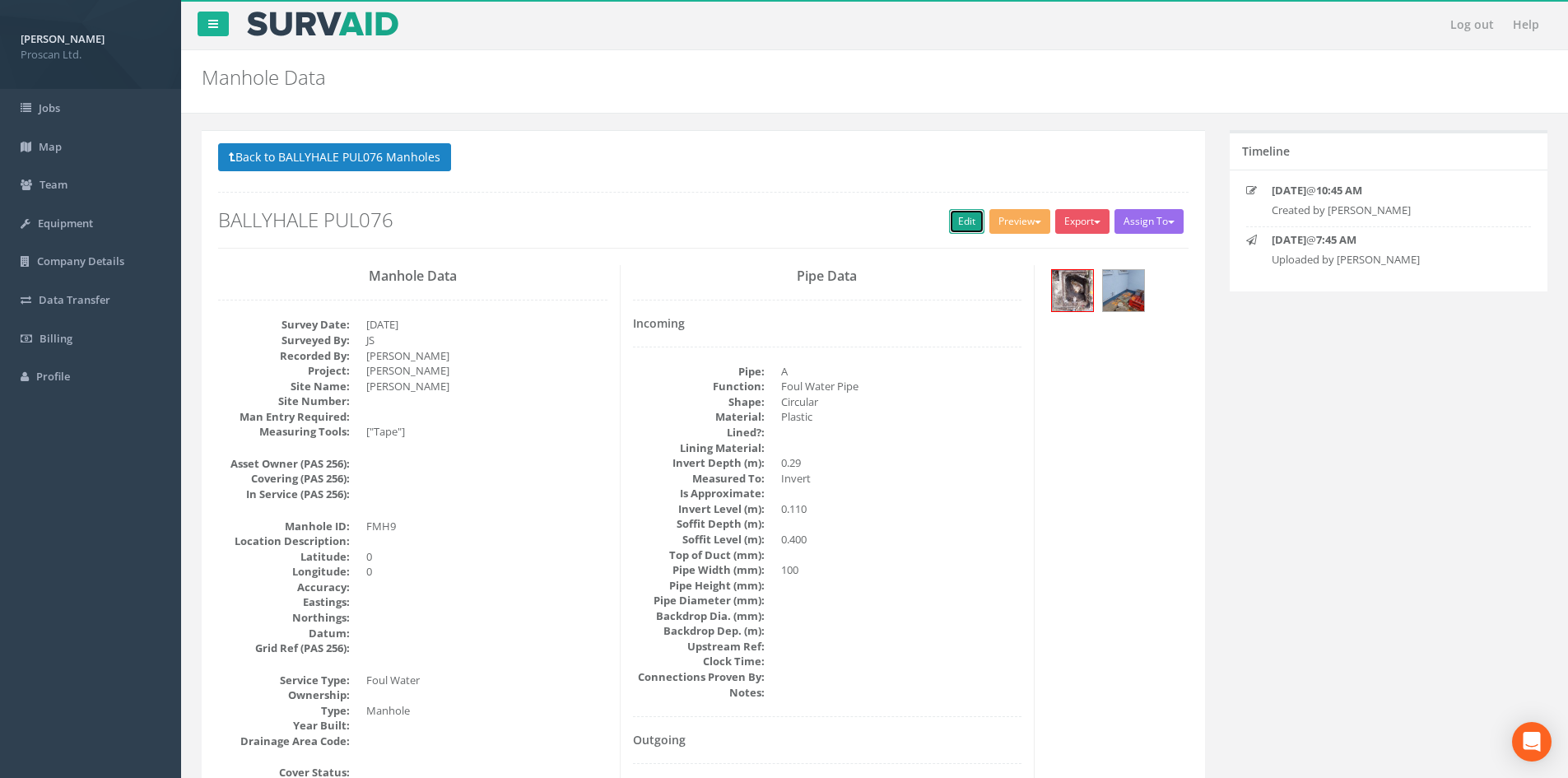
click at [959, 220] on link "Edit" at bounding box center [967, 221] width 36 height 25
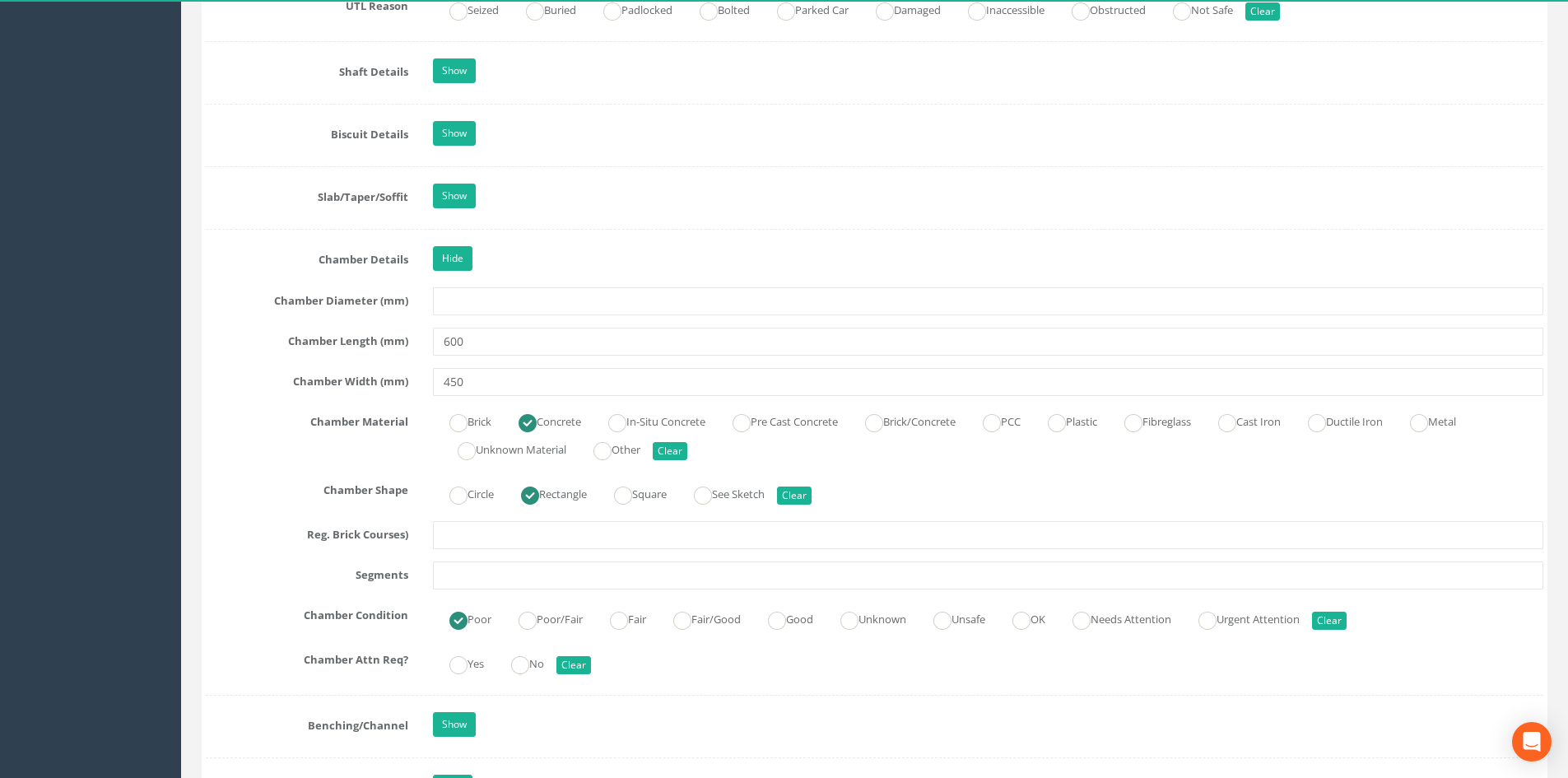
scroll to position [1646, 0]
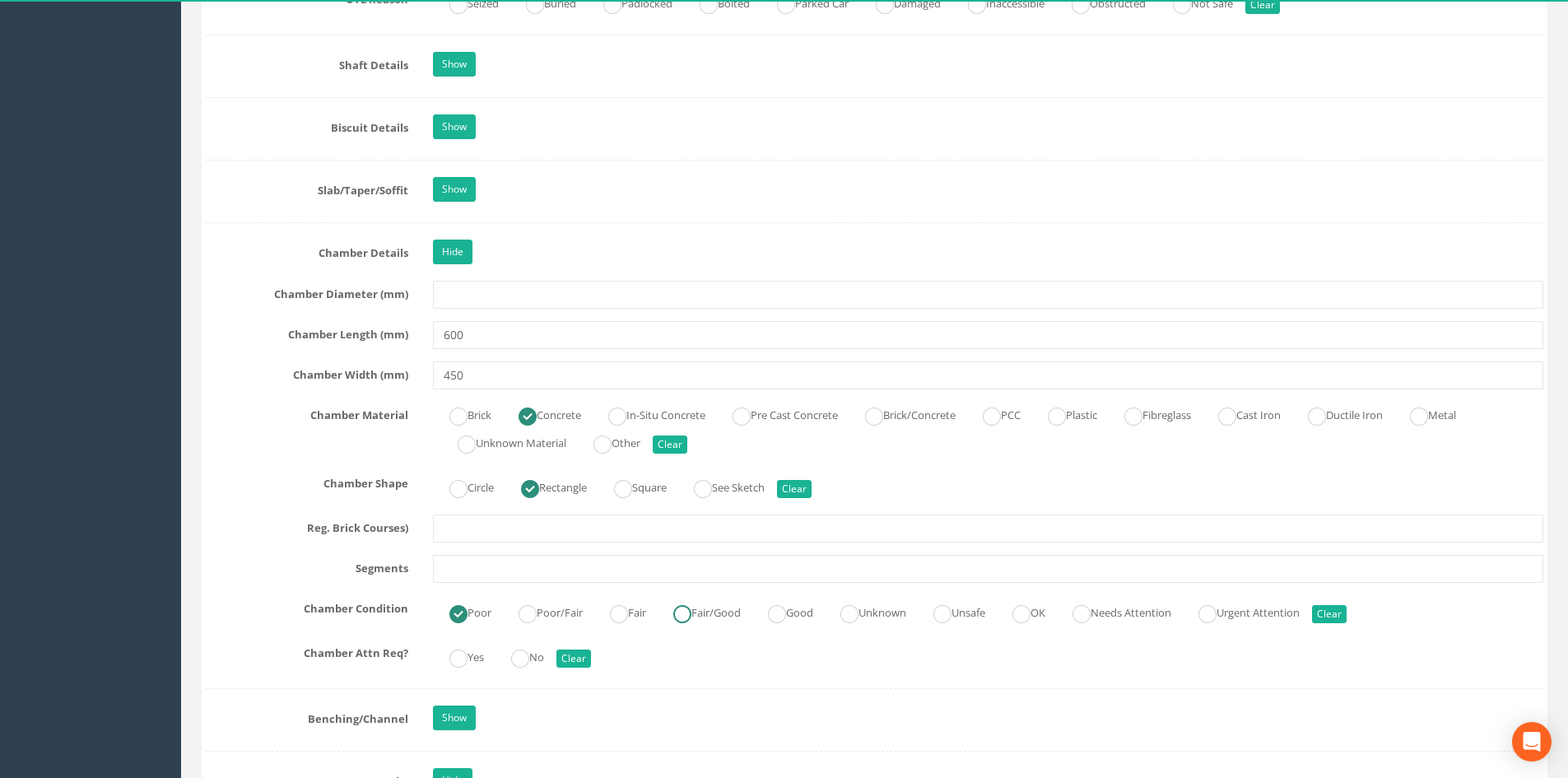
click at [727, 613] on label "Fair/Good" at bounding box center [698, 611] width 84 height 24
radio input "false"
radio input "true"
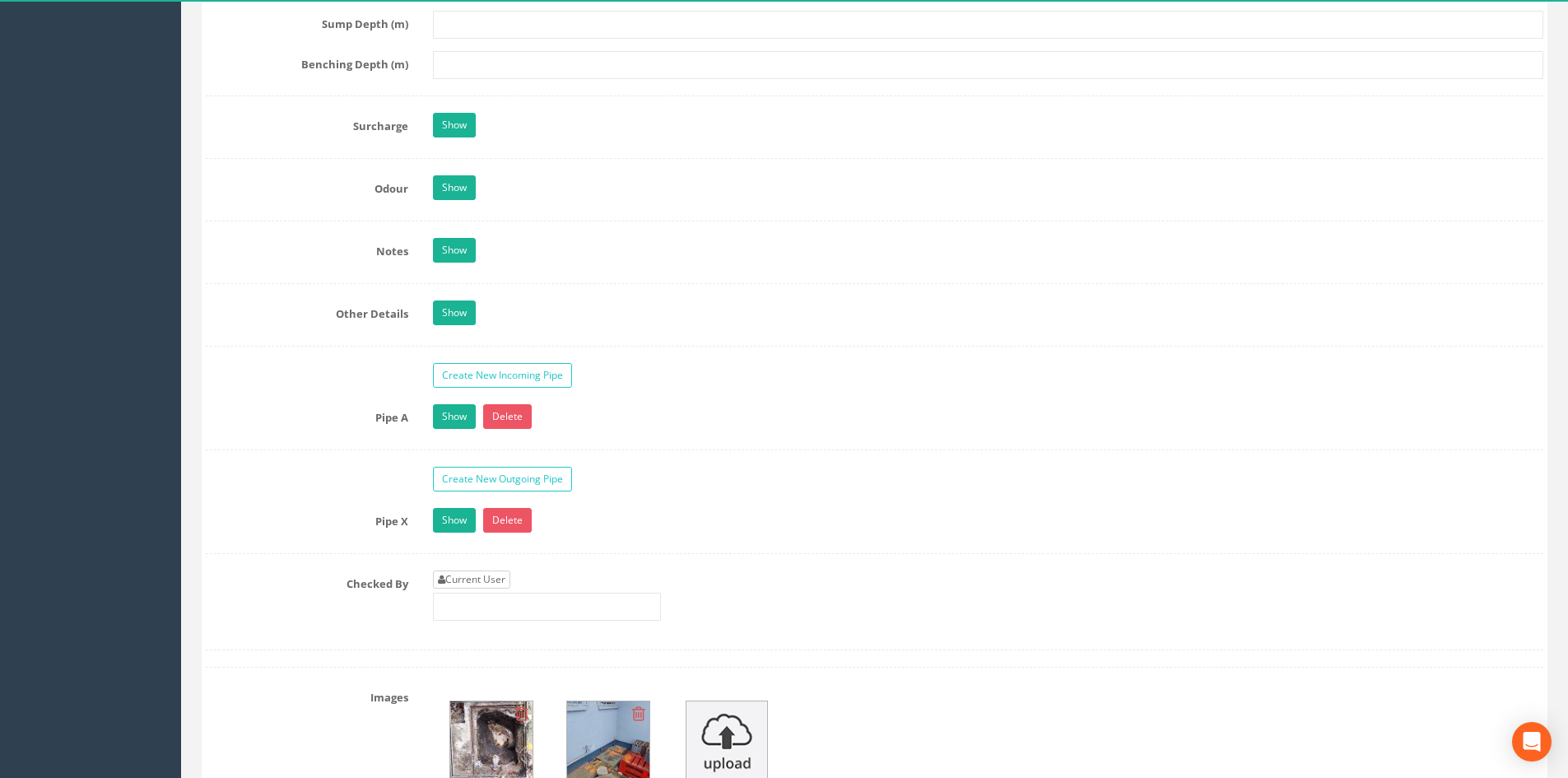
scroll to position [2743, 0]
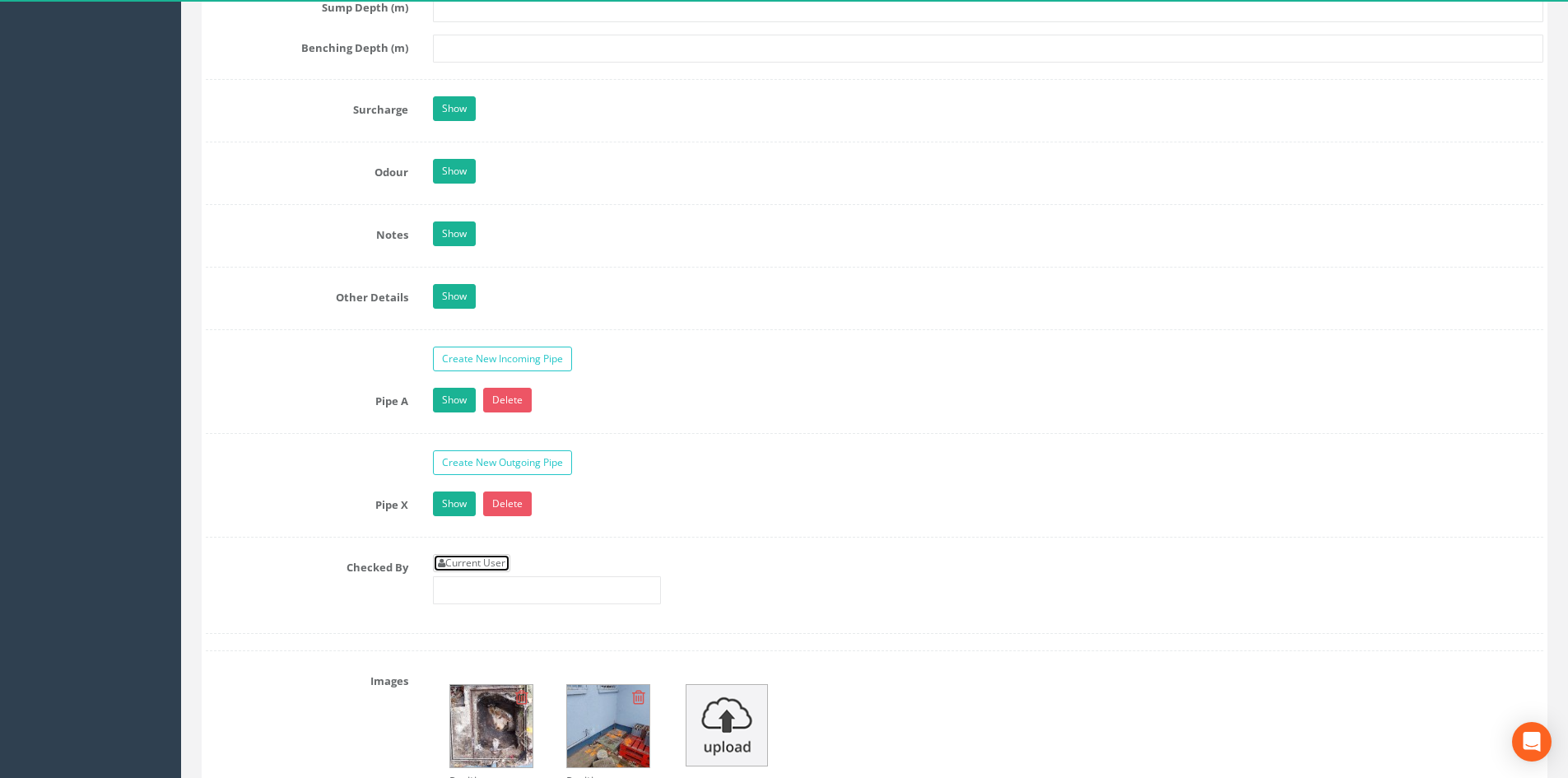
click at [491, 565] on link "Current User" at bounding box center [471, 563] width 77 height 18
type input "[PERSON_NAME]"
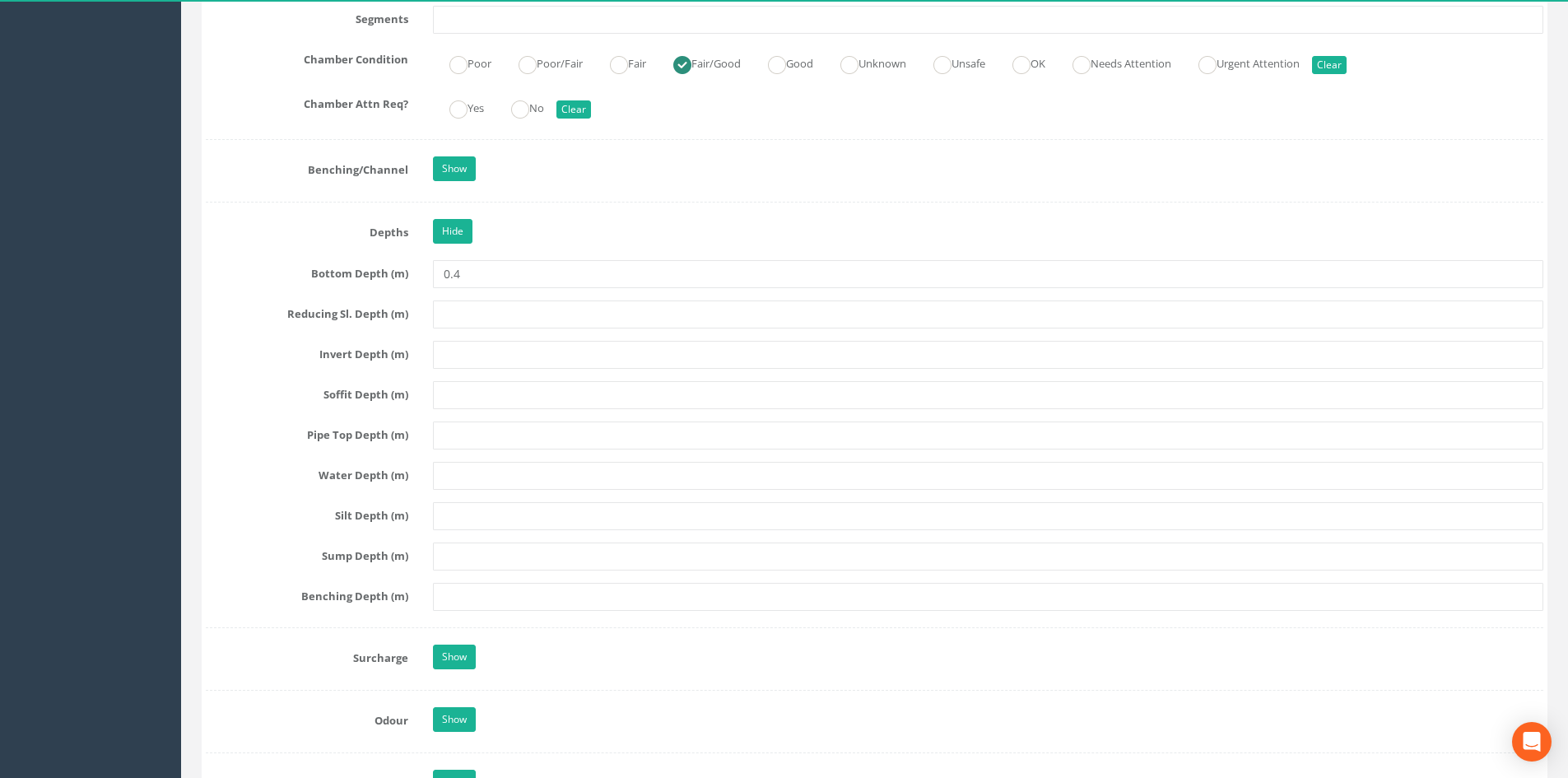
scroll to position [1755, 0]
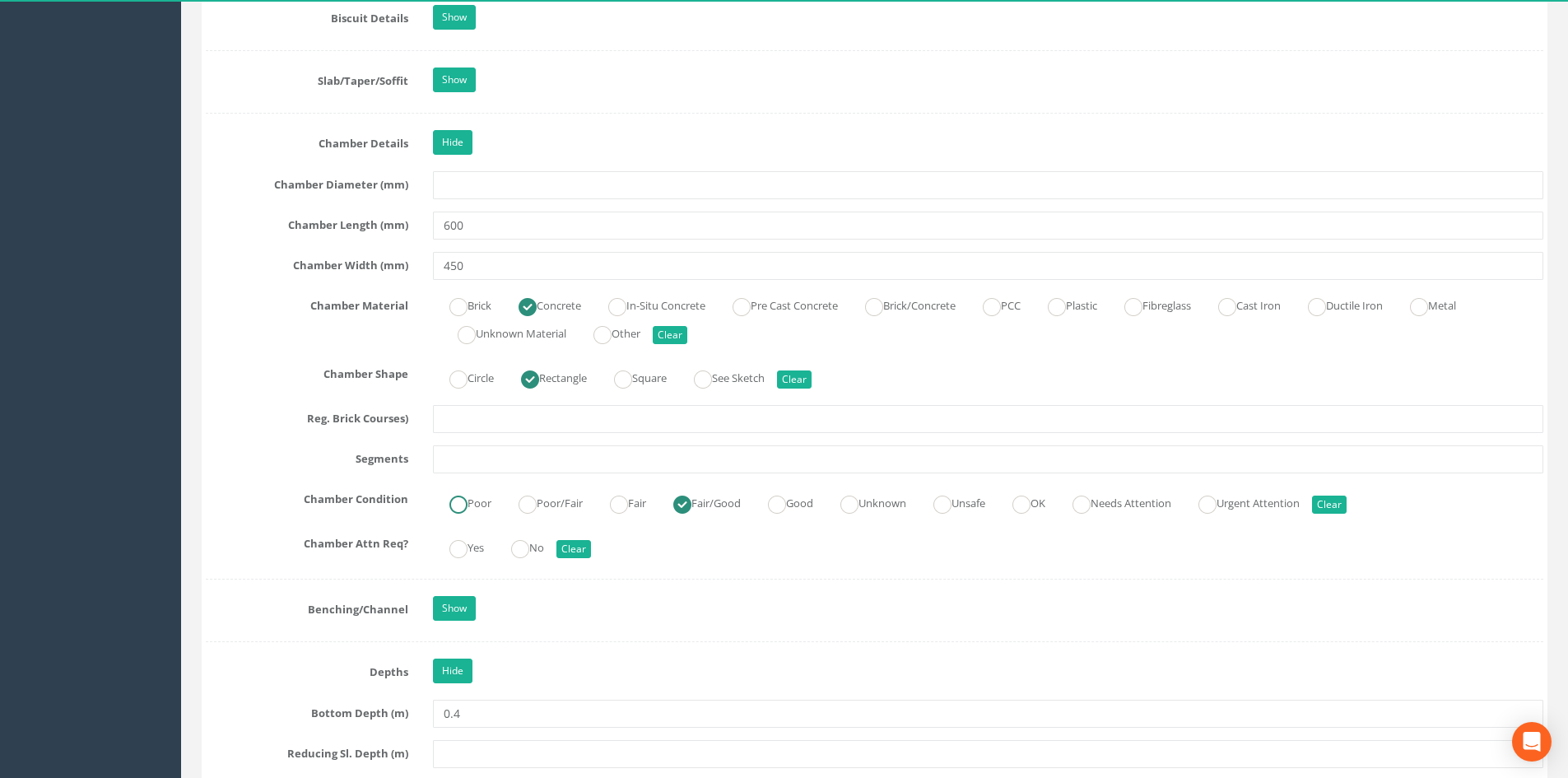
click at [476, 507] on label "Poor" at bounding box center [461, 502] width 58 height 24
radio input "true"
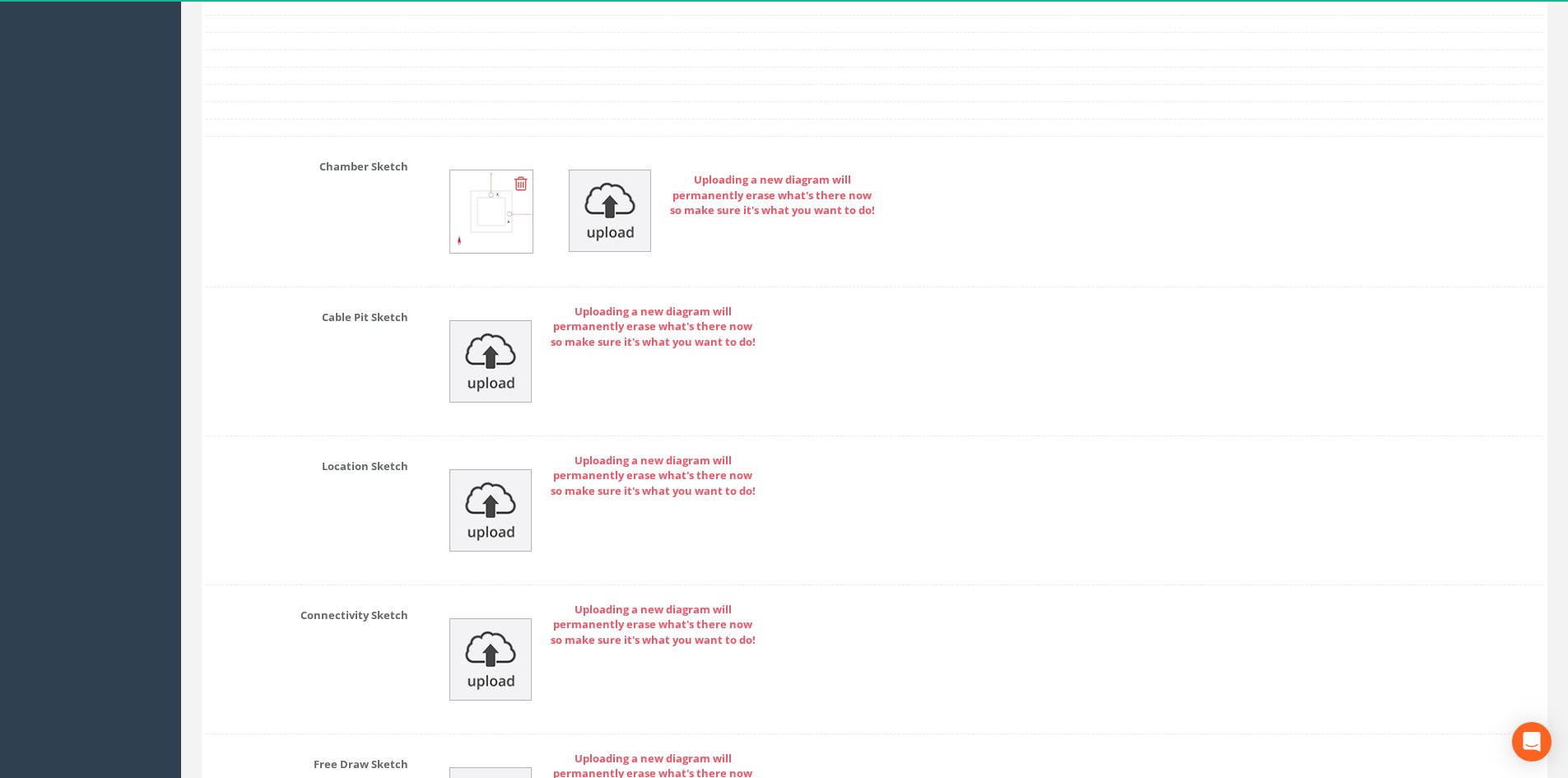
scroll to position [3916, 0]
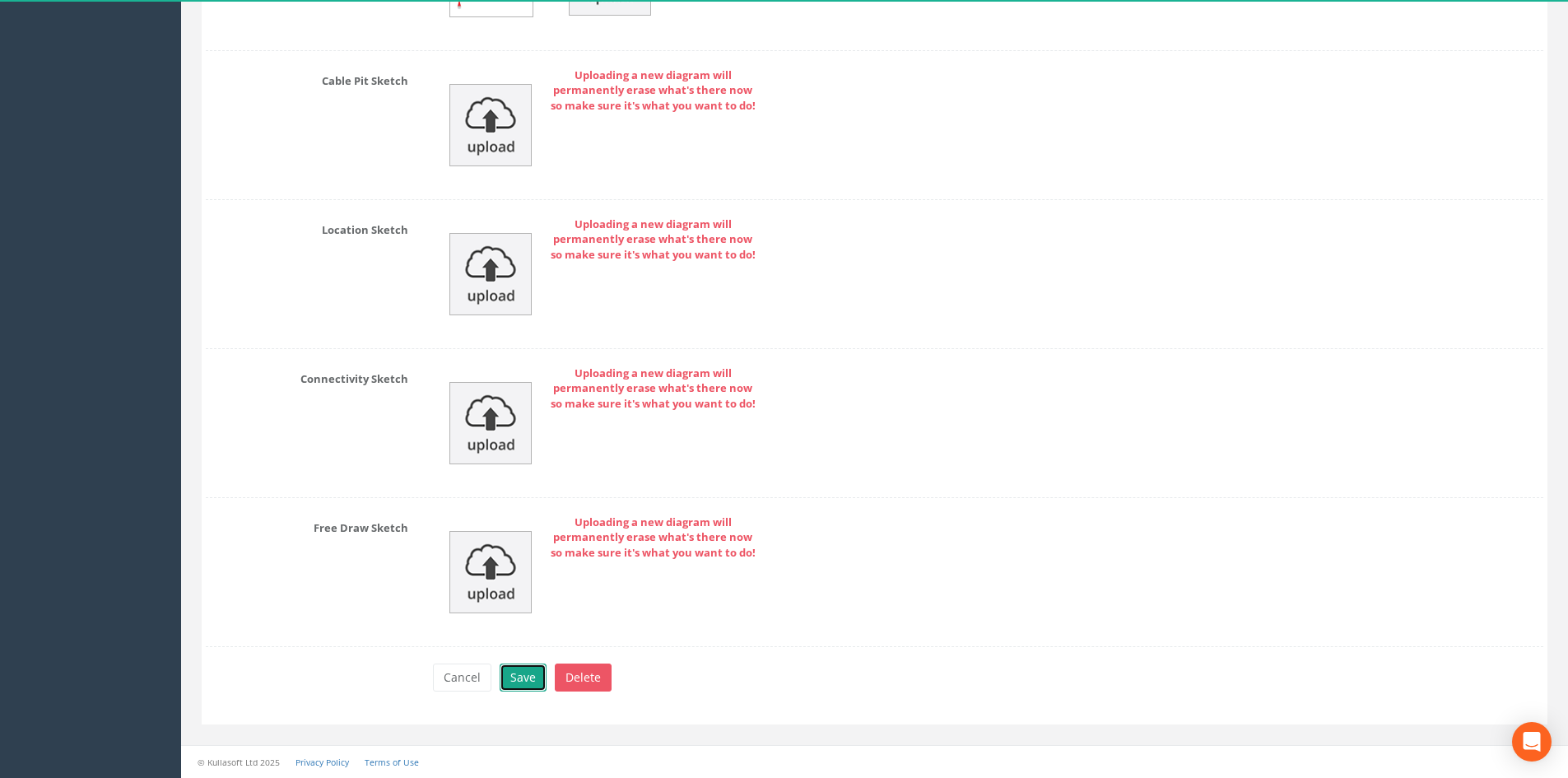
click at [518, 667] on button "Save" at bounding box center [523, 677] width 47 height 28
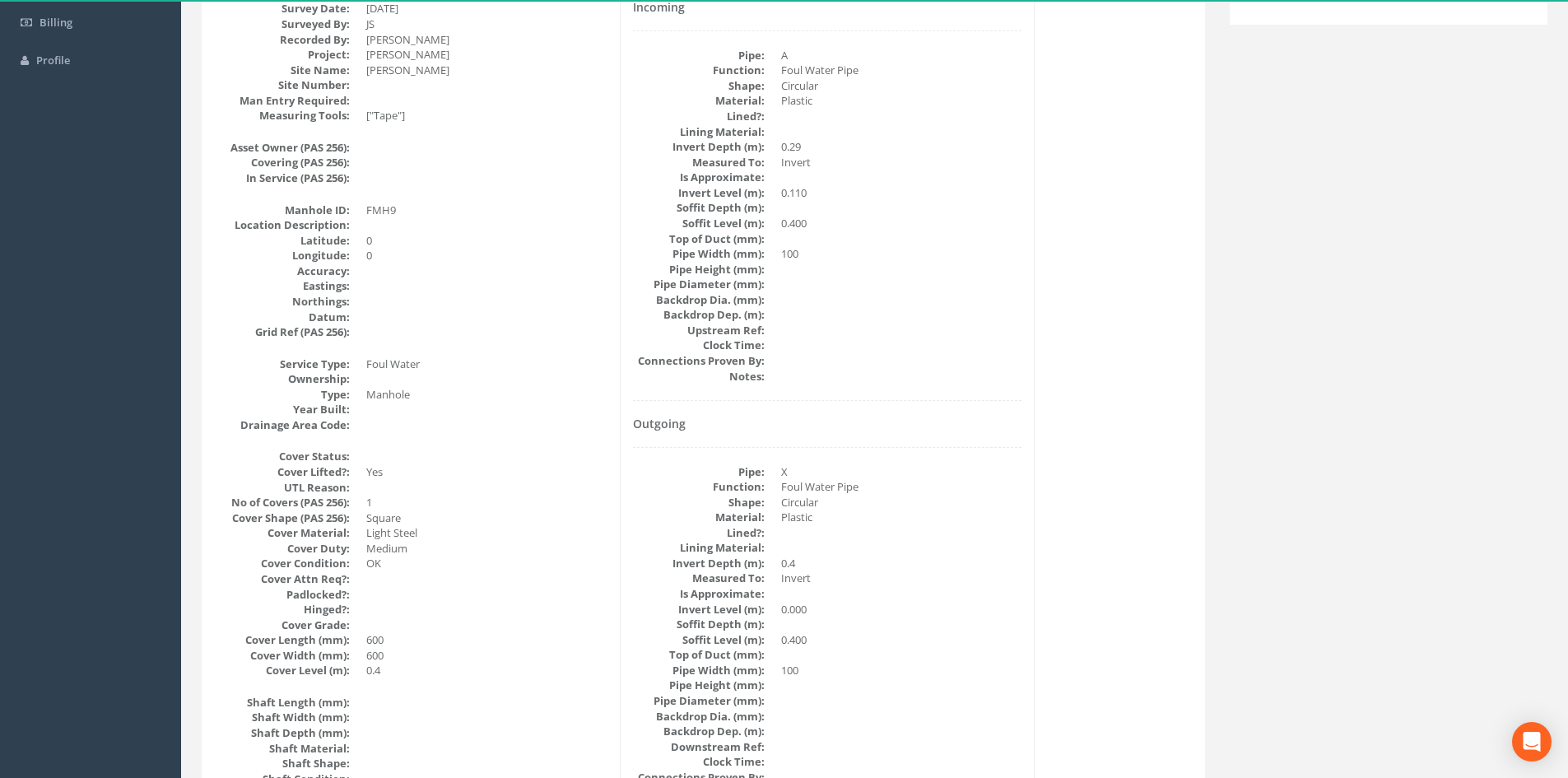
scroll to position [0, 0]
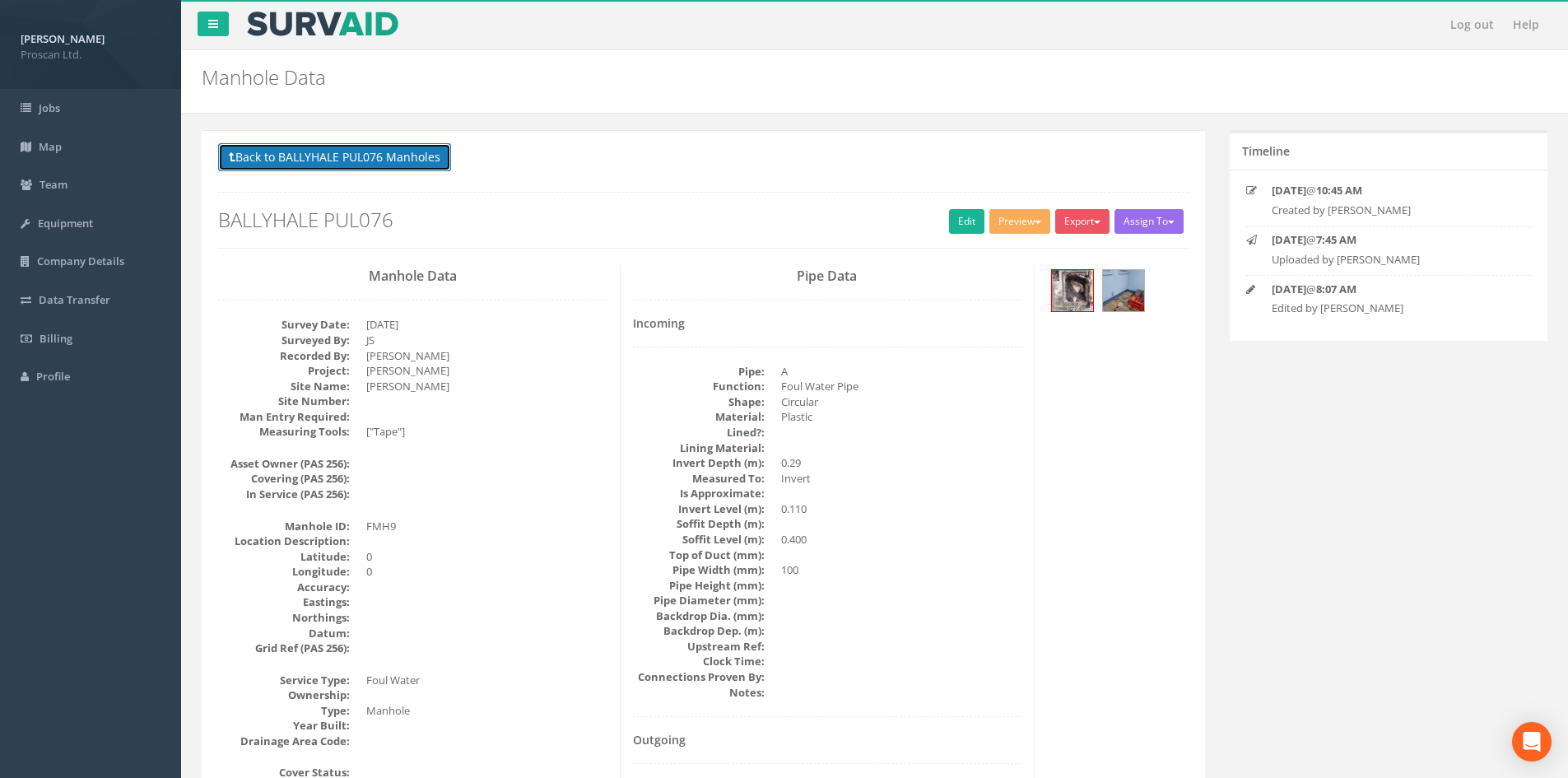
click at [418, 160] on button "Back to BALLYHALE PUL076 Manholes" at bounding box center [334, 157] width 233 height 28
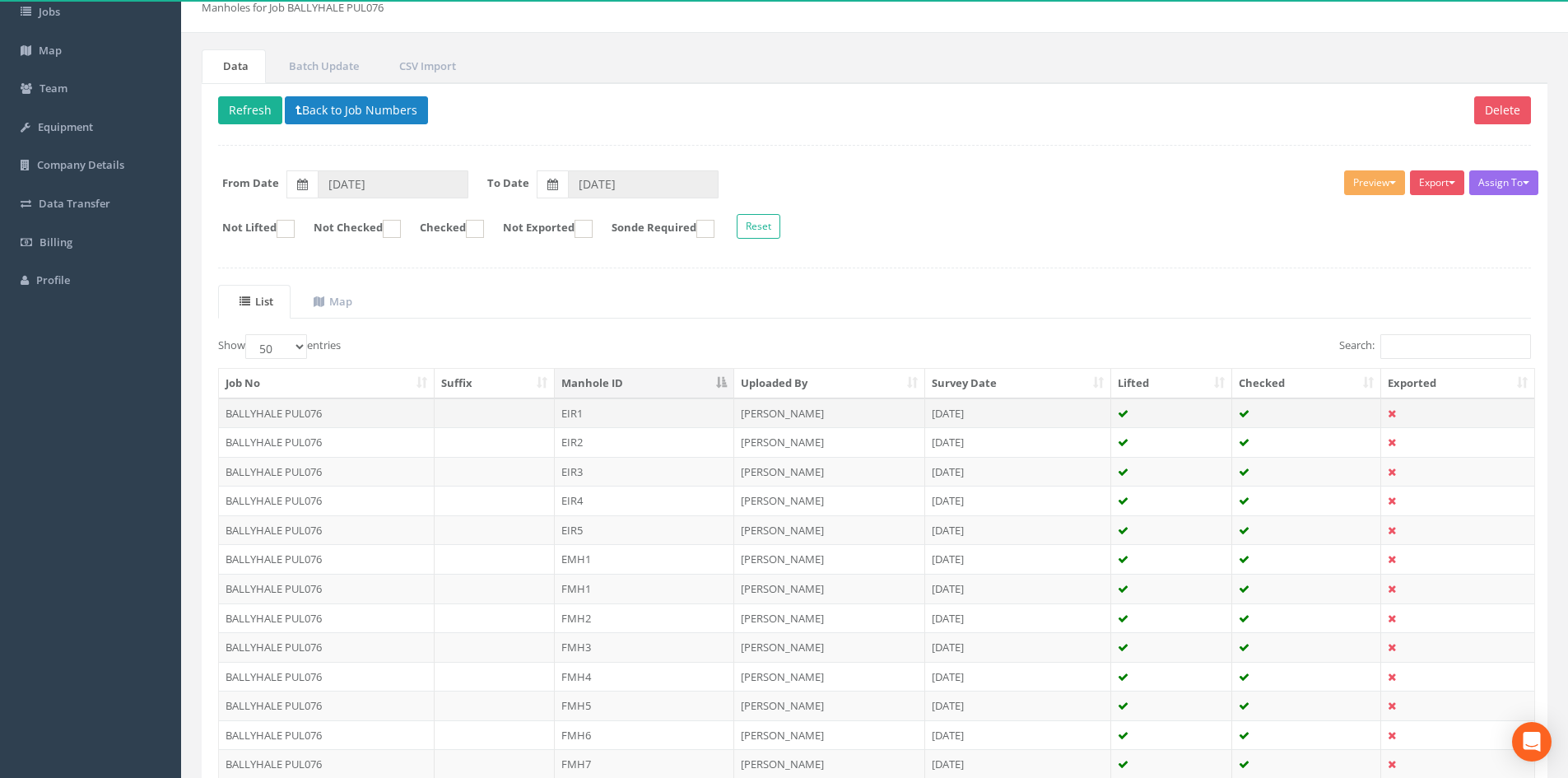
scroll to position [330, 0]
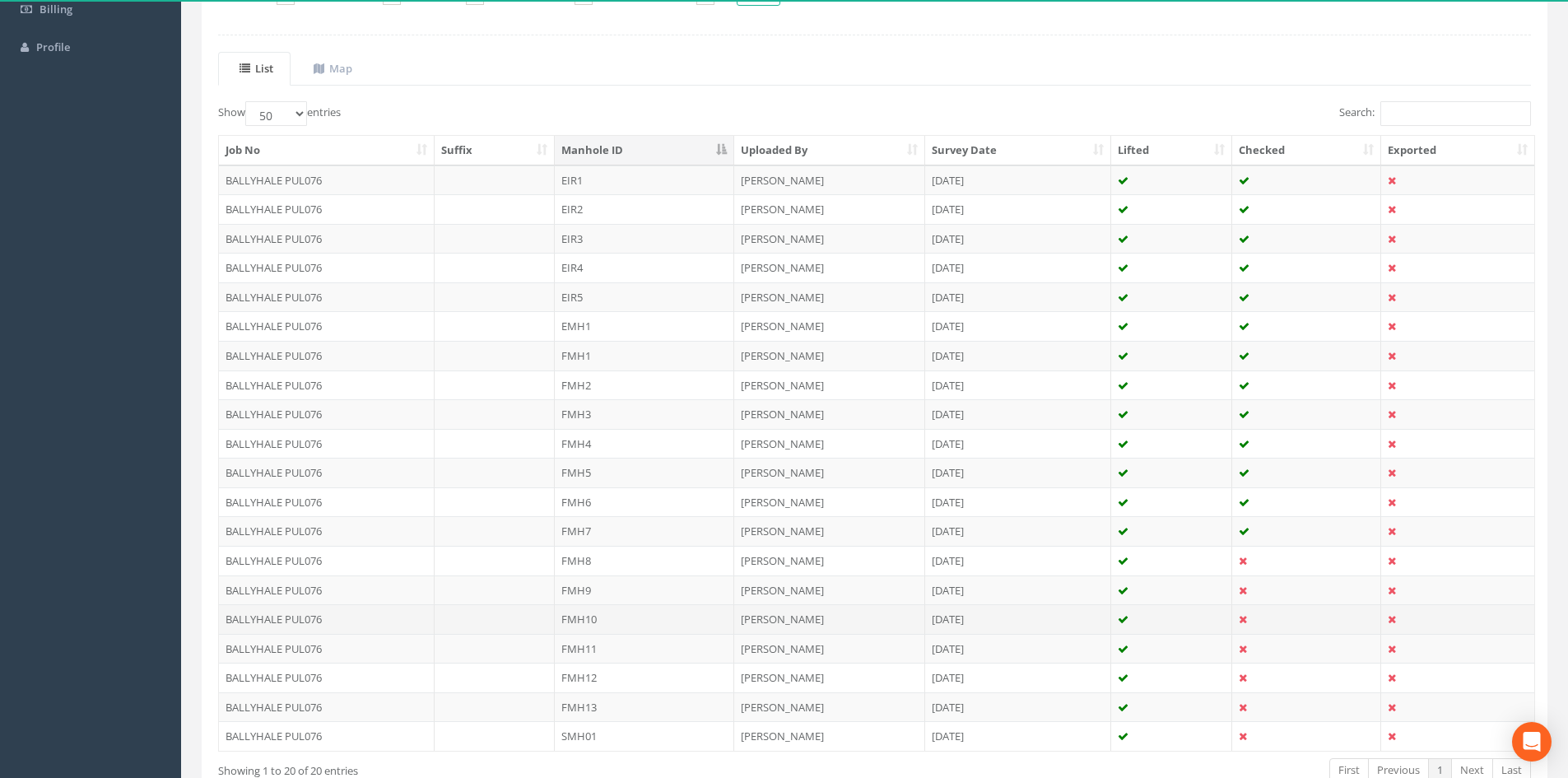
click at [577, 605] on td "FMH10" at bounding box center [643, 619] width 179 height 30
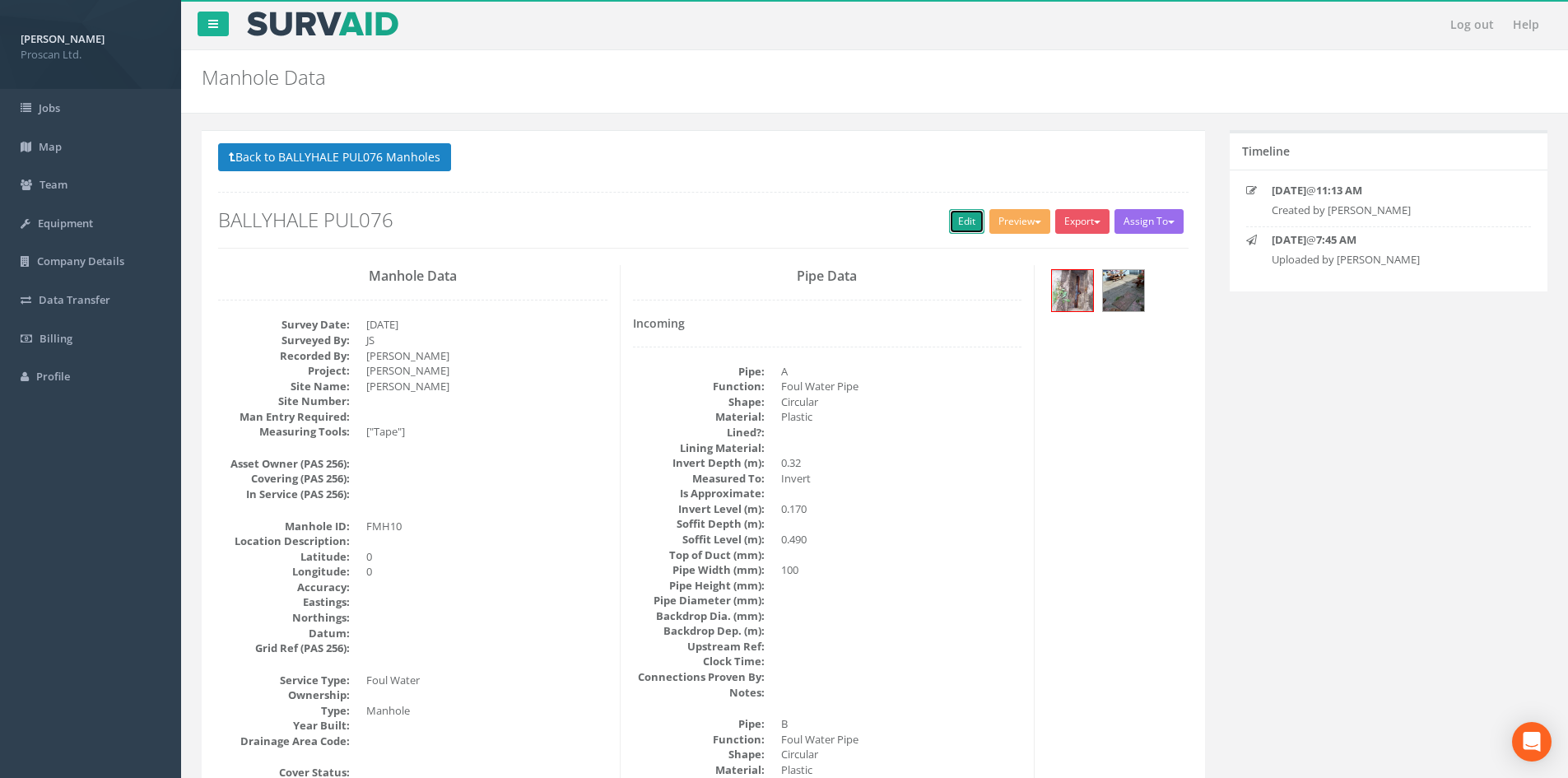
click at [966, 214] on link "Edit" at bounding box center [967, 221] width 36 height 25
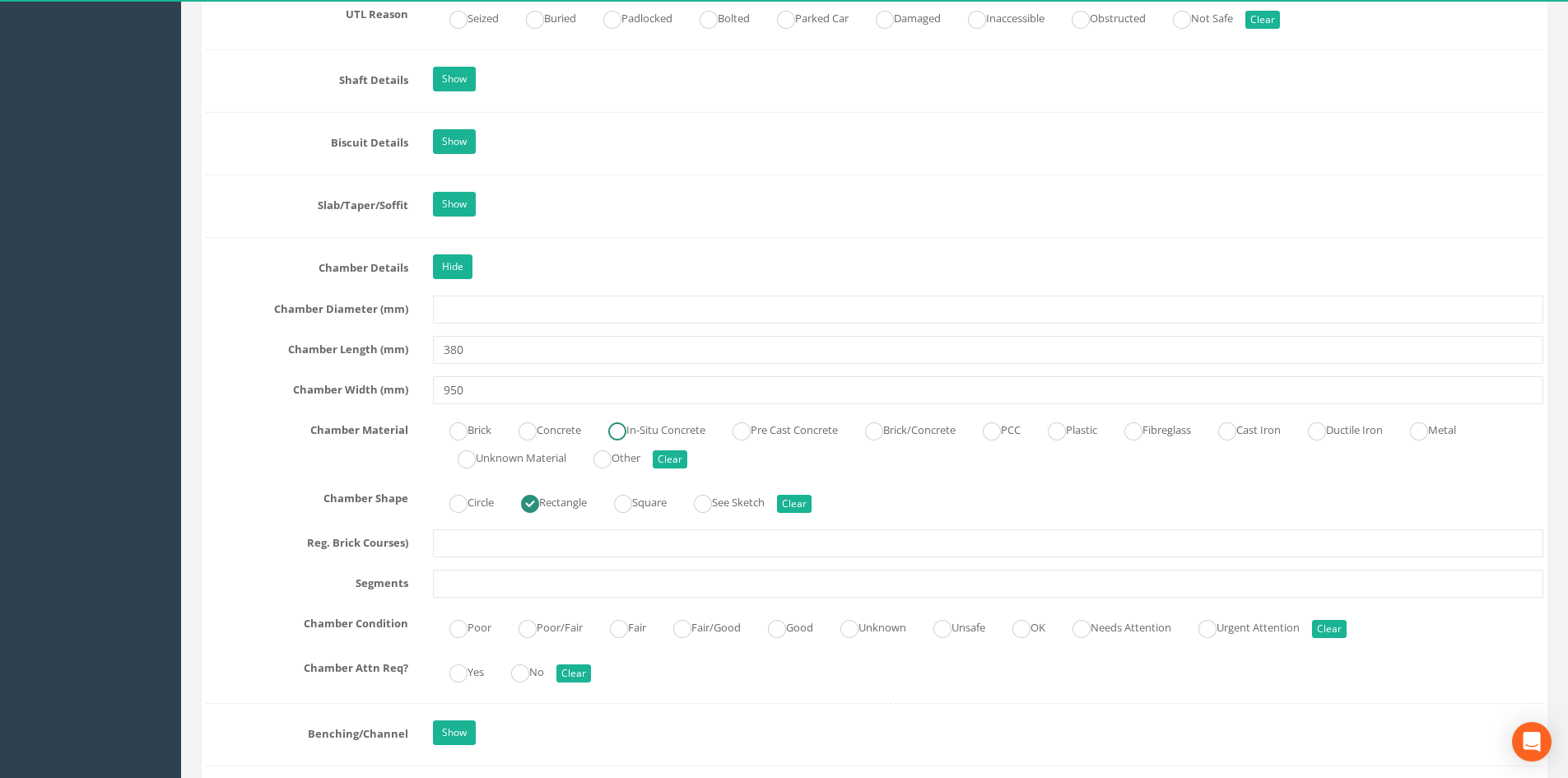
scroll to position [1646, 0]
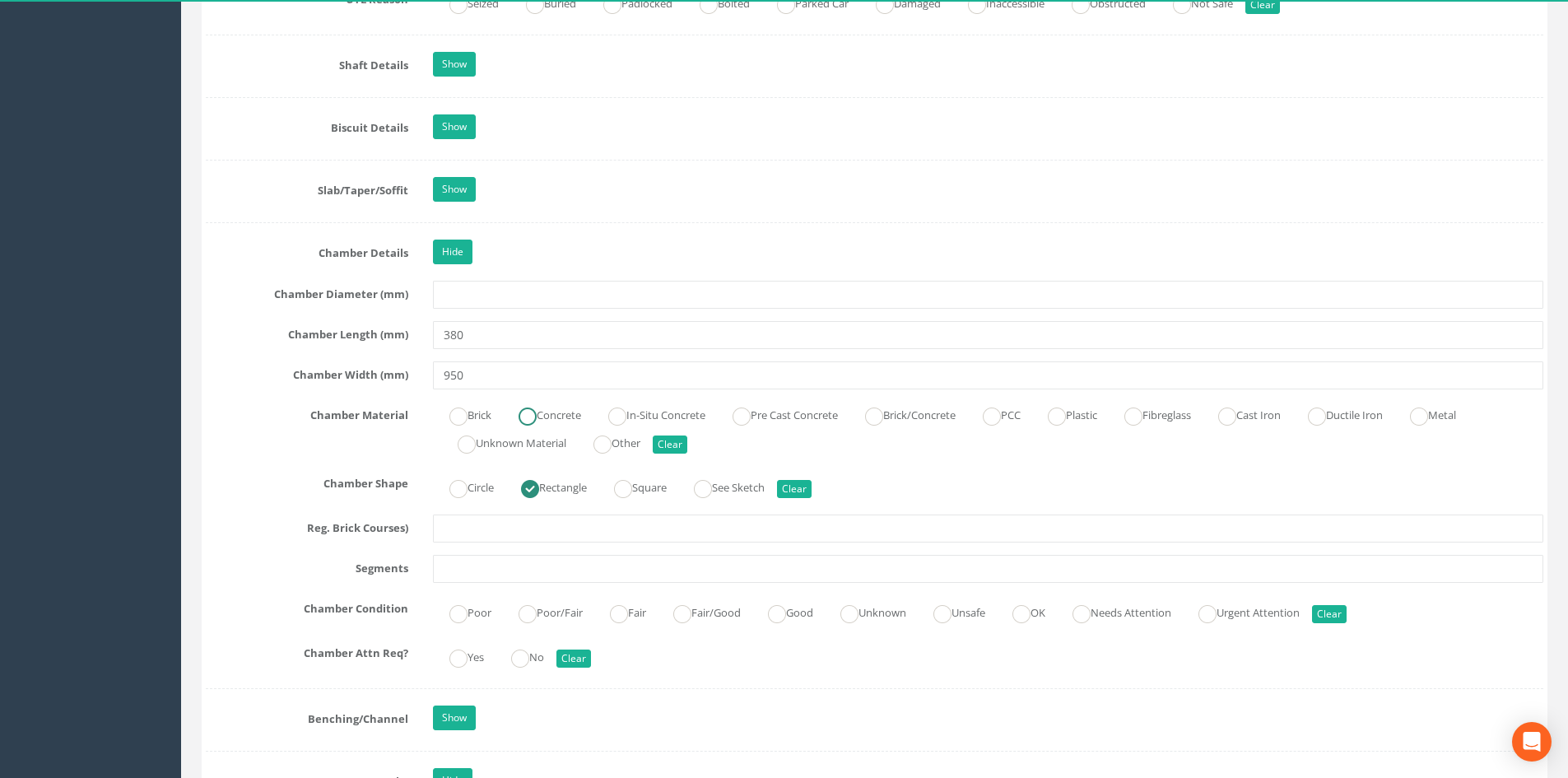
click at [553, 414] on label "Concrete" at bounding box center [541, 414] width 79 height 24
radio input "true"
click at [706, 620] on label "Fair/Good" at bounding box center [698, 611] width 84 height 24
radio input "true"
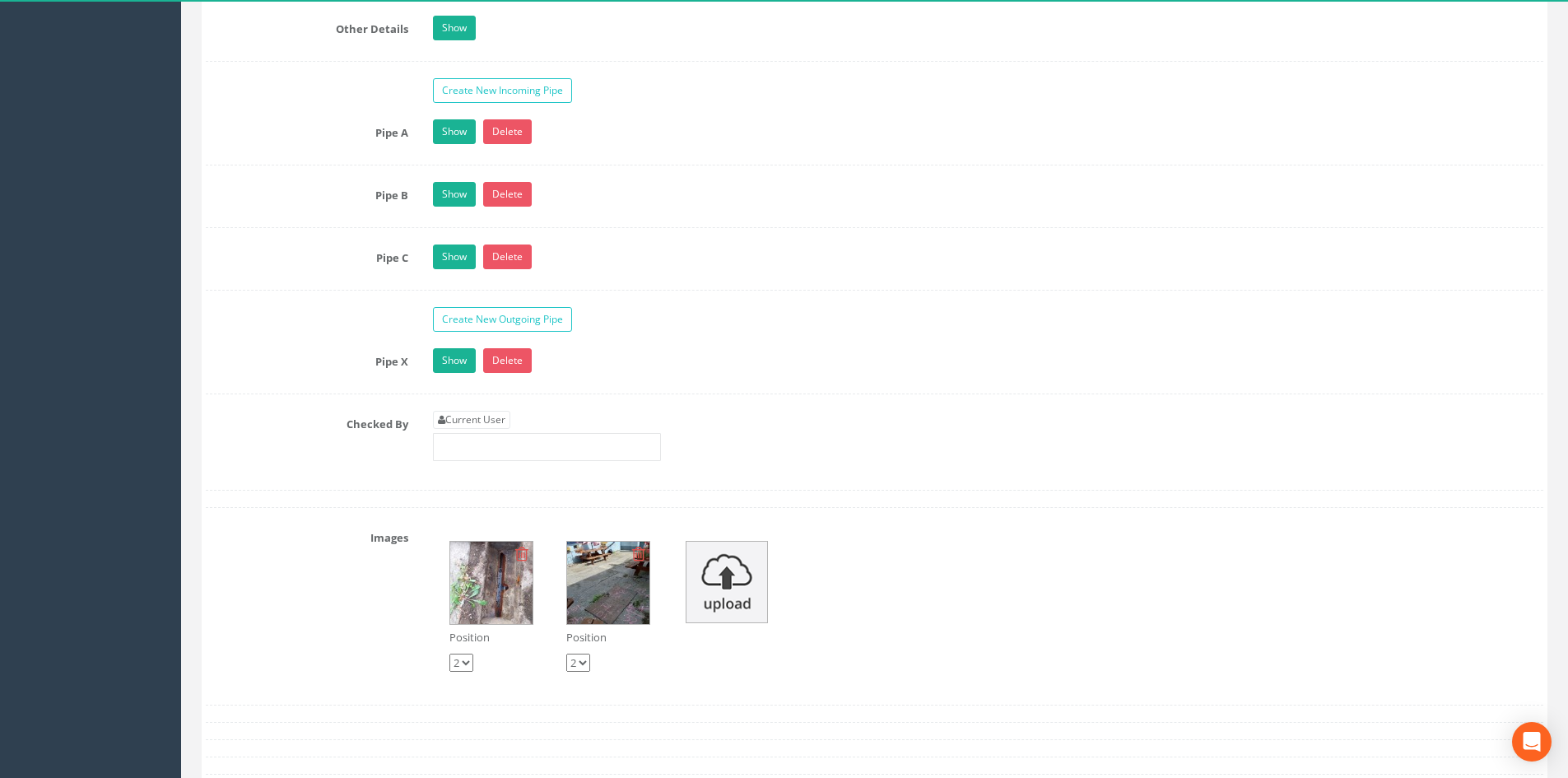
scroll to position [3072, 0]
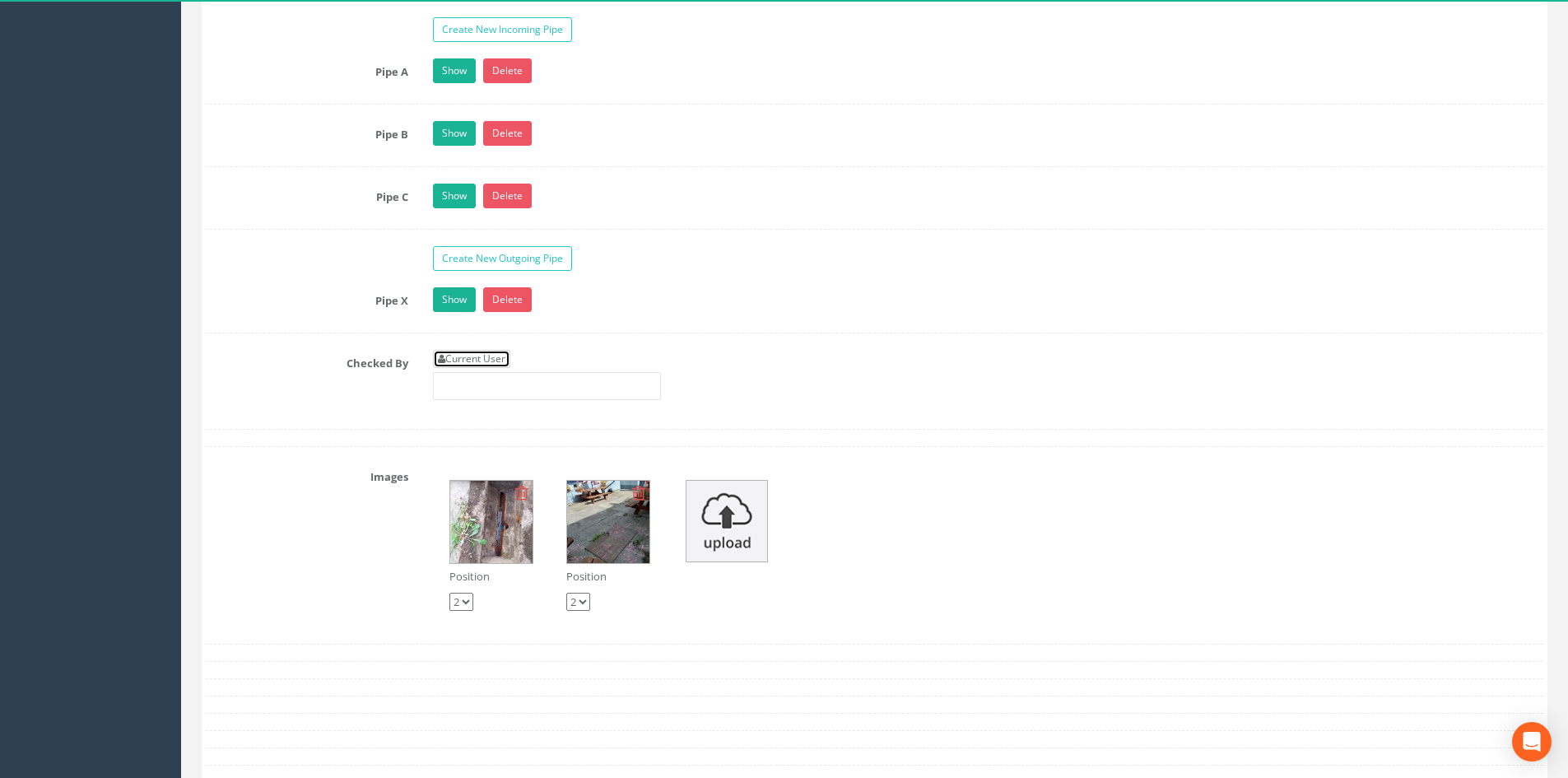
click at [461, 351] on link "Current User" at bounding box center [471, 358] width 77 height 18
type input "[PERSON_NAME]"
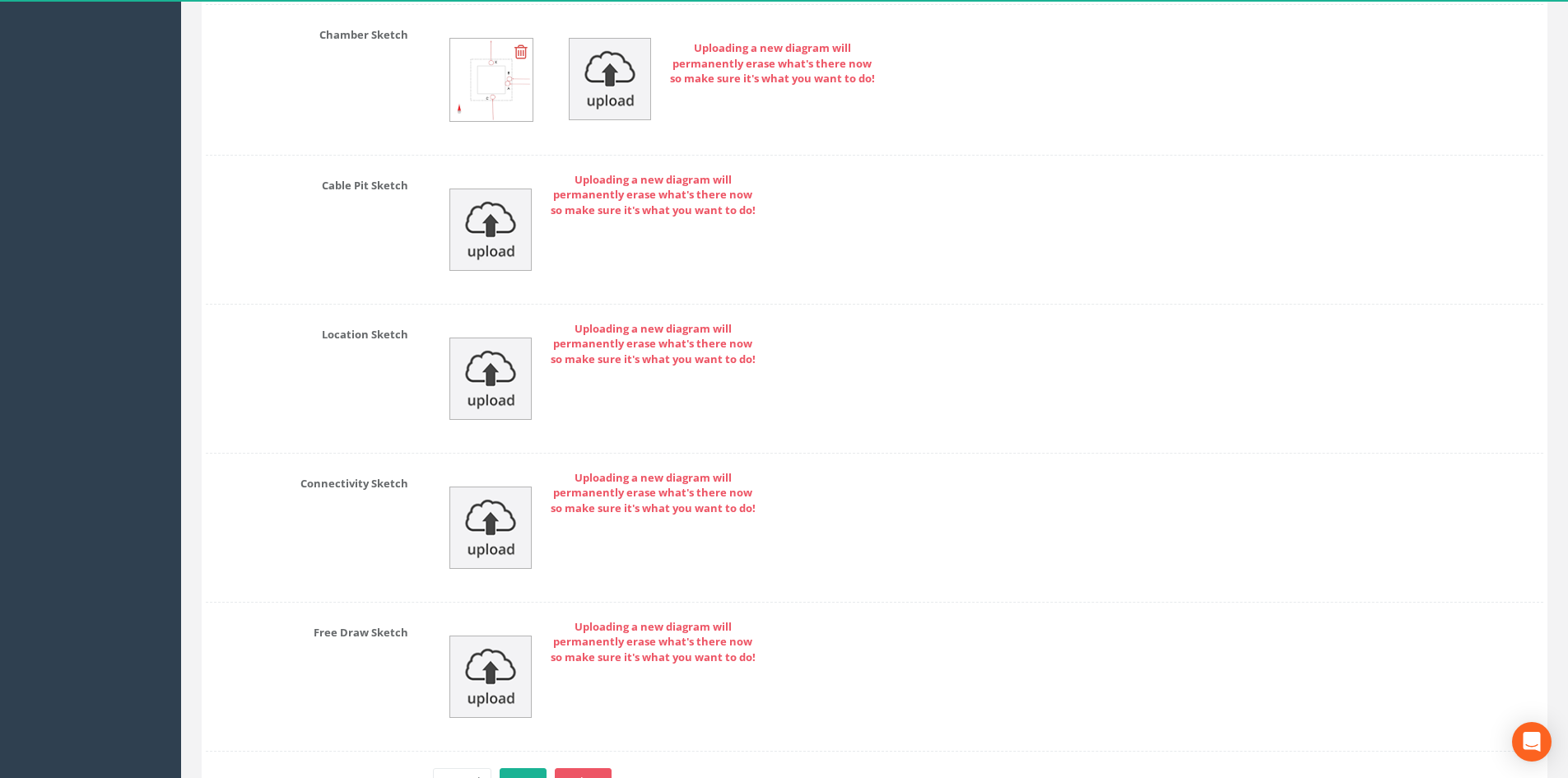
scroll to position [4040, 0]
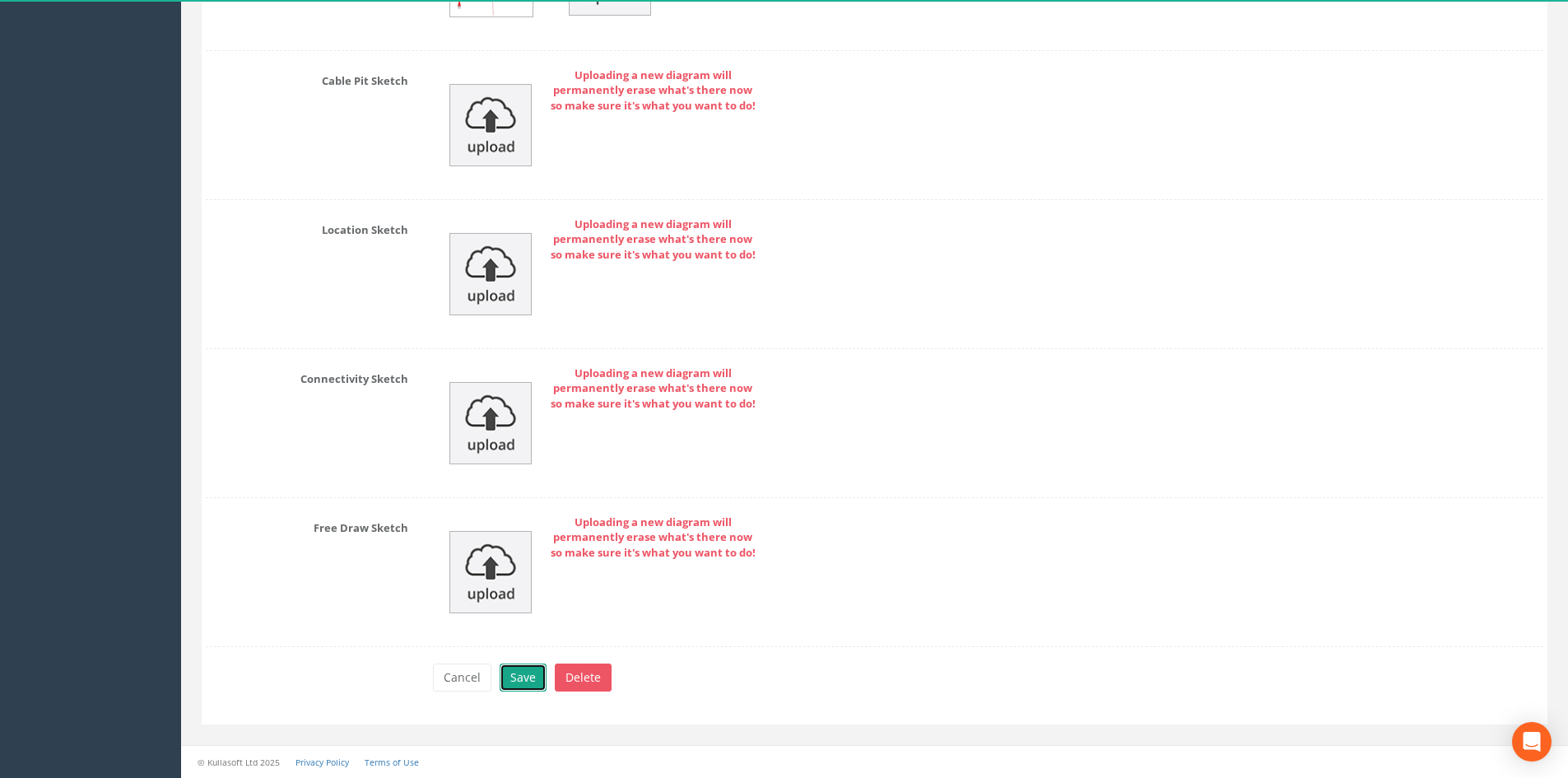
click at [525, 680] on button "Save" at bounding box center [523, 677] width 47 height 28
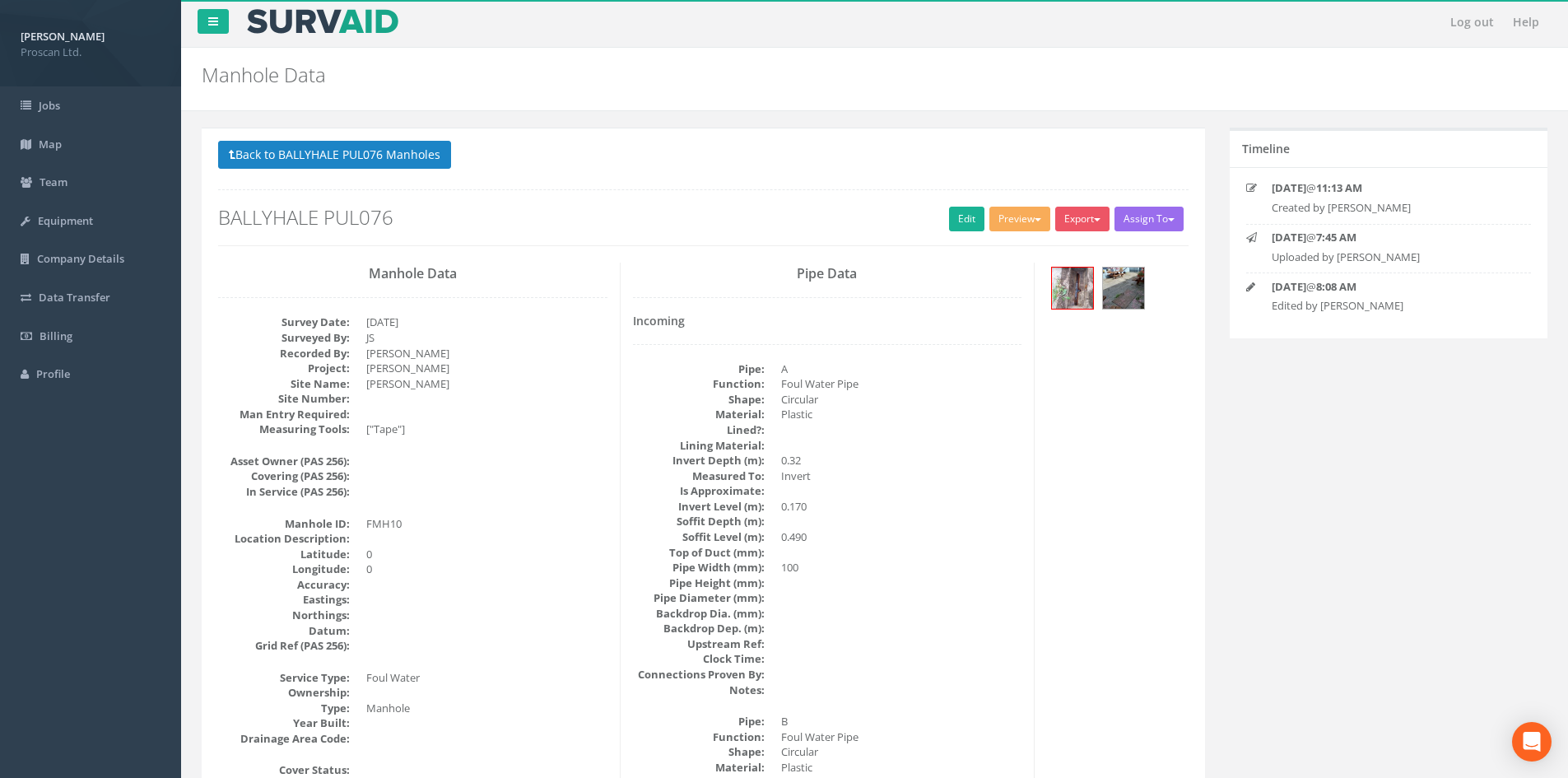
scroll to position [0, 0]
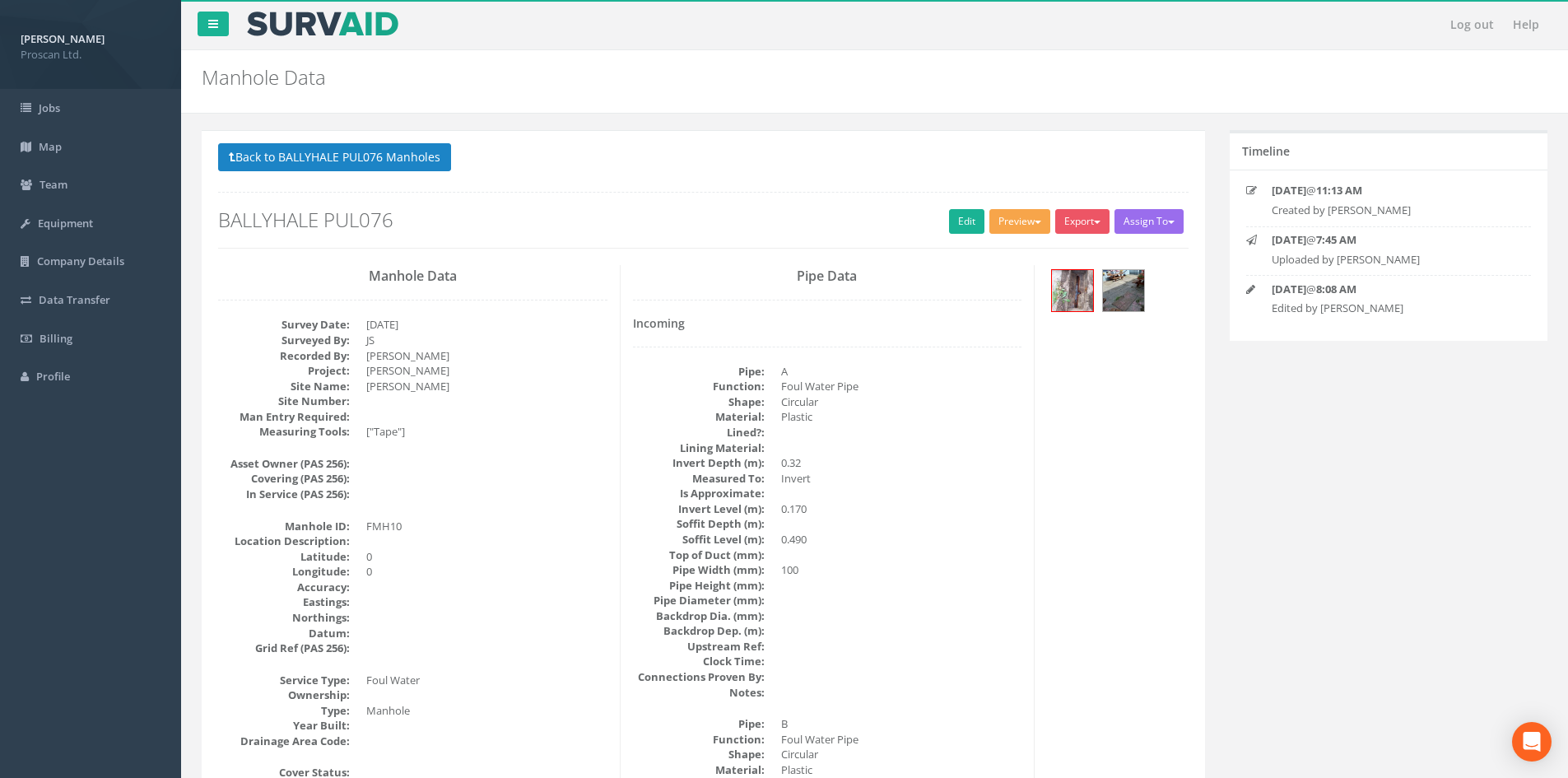
click at [989, 229] on button "Preview" at bounding box center [1020, 221] width 61 height 25
click at [983, 253] on link "Proscan Manhole" at bounding box center [989, 255] width 125 height 26
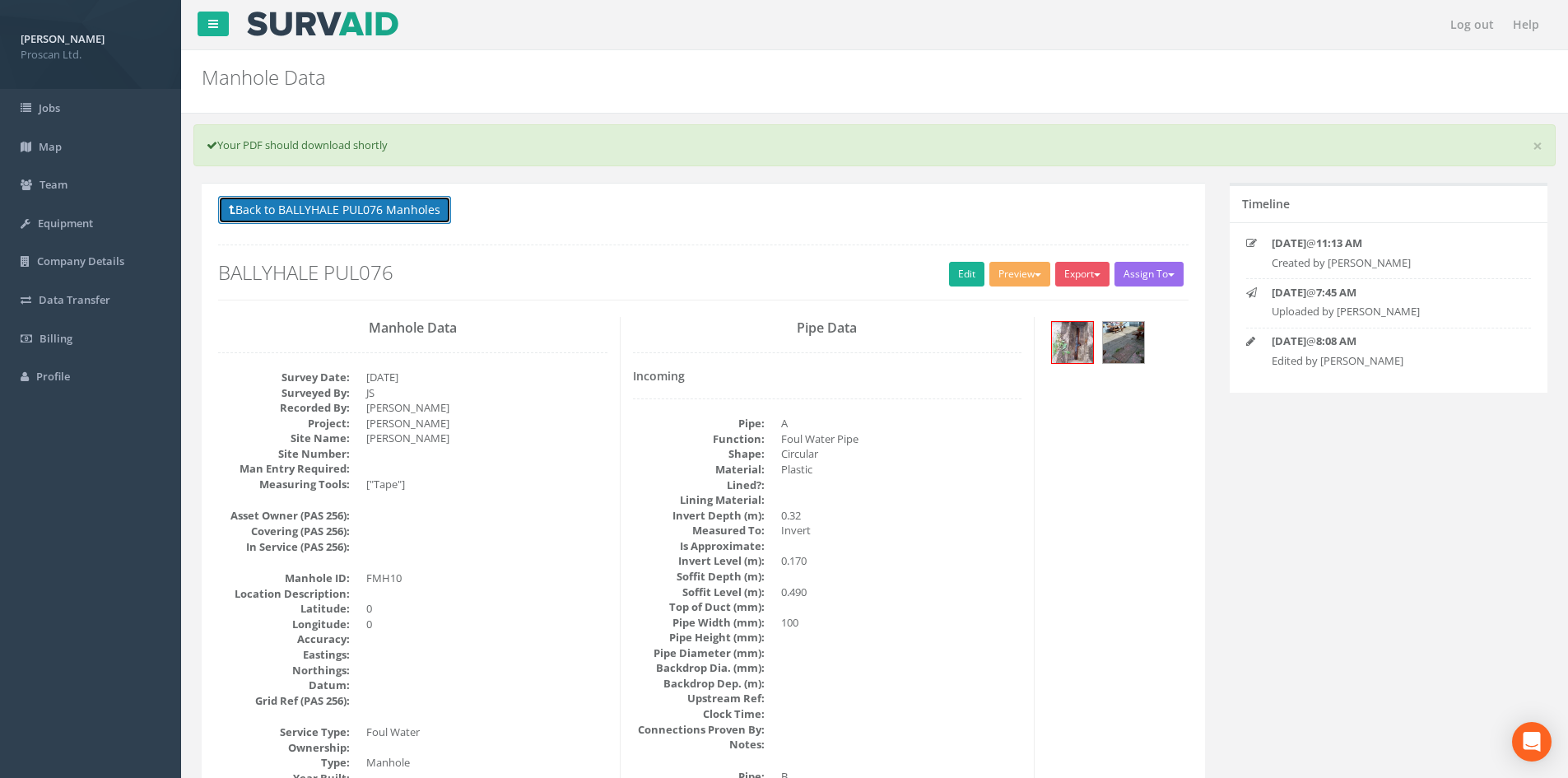
click at [420, 197] on button "Back to BALLYHALE PUL076 Manholes" at bounding box center [334, 210] width 233 height 28
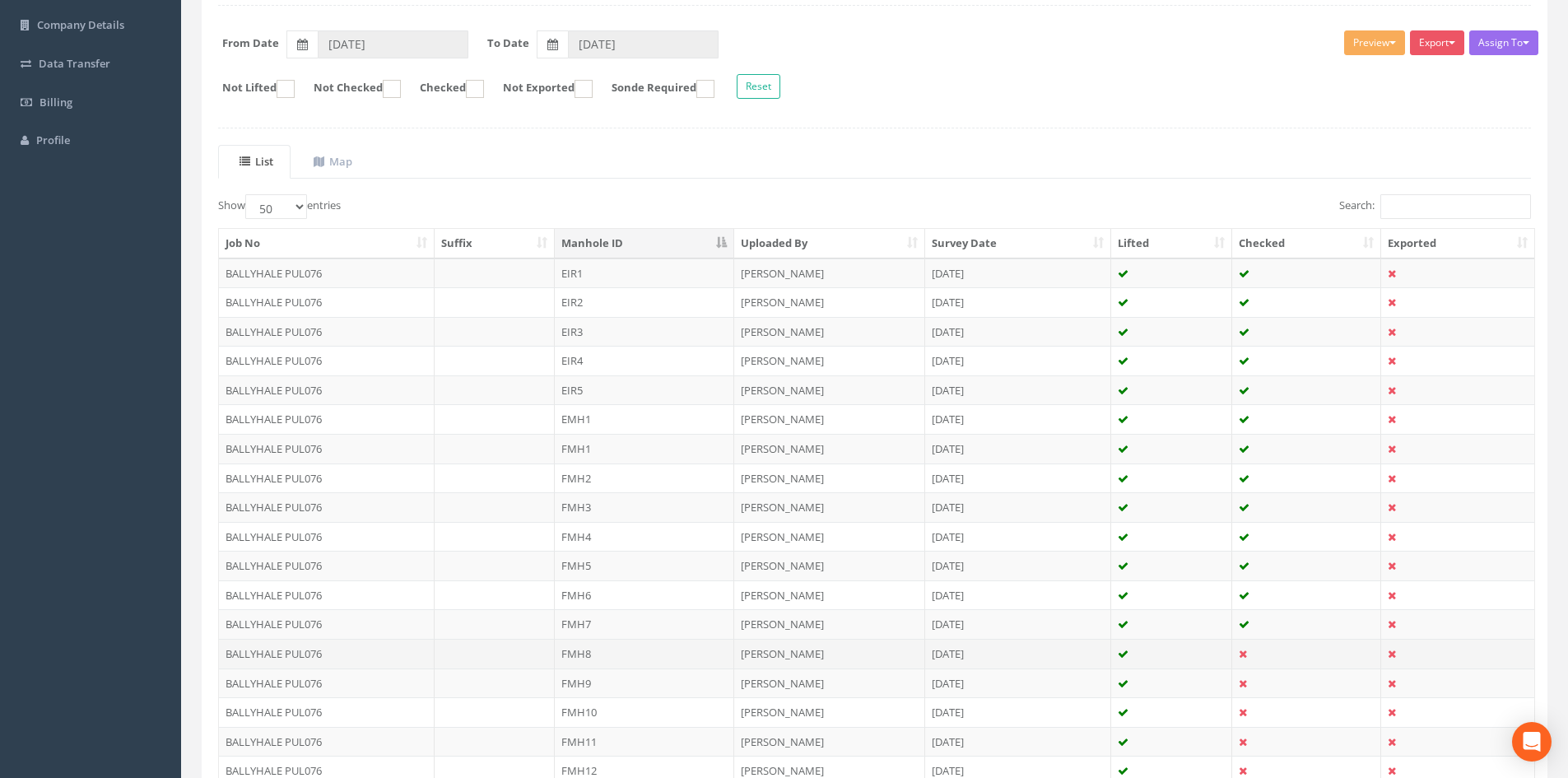
scroll to position [330, 0]
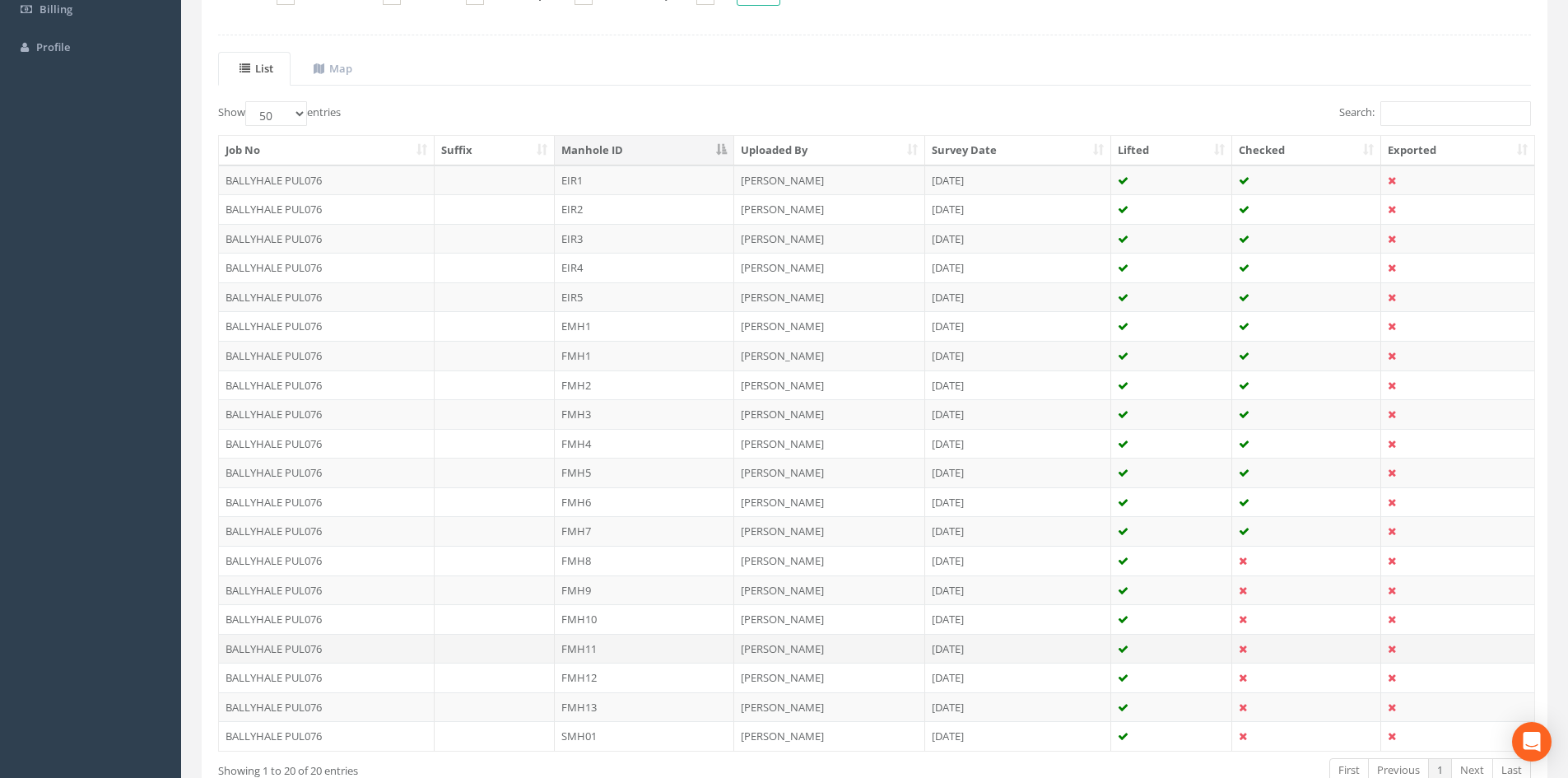
click at [573, 656] on td "FMH11" at bounding box center [643, 648] width 179 height 30
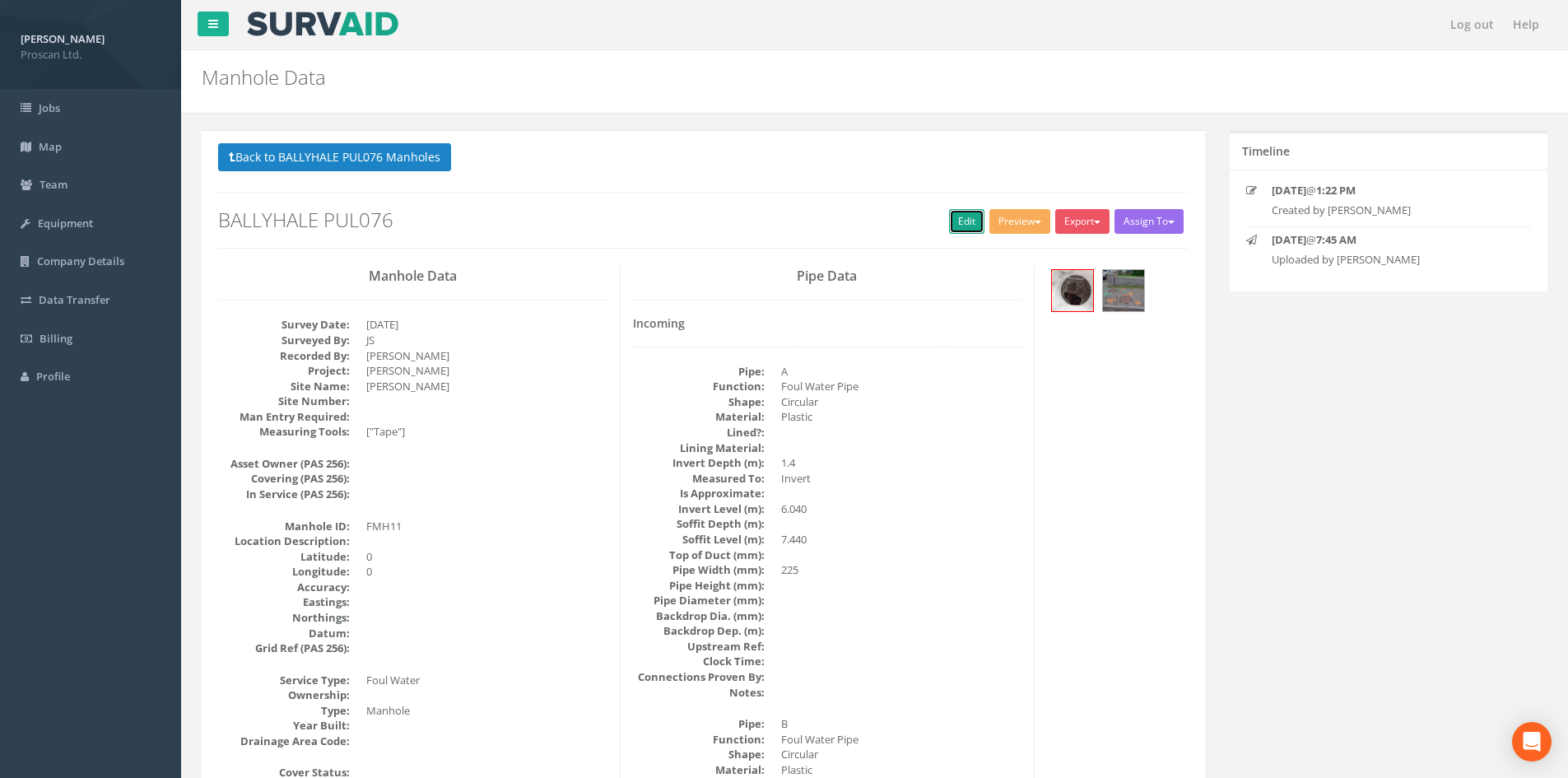
click at [960, 212] on link "Edit" at bounding box center [967, 221] width 36 height 25
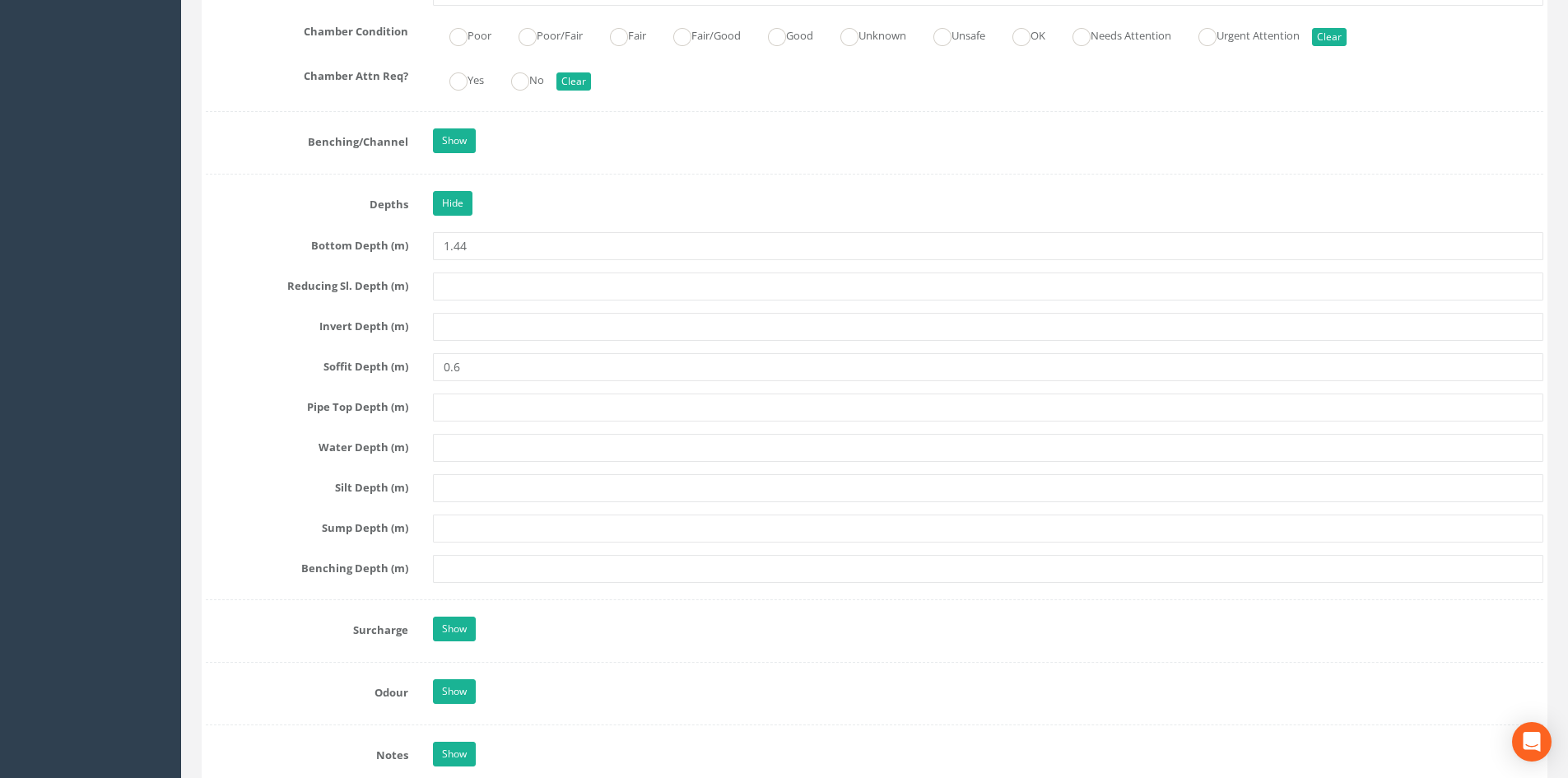
scroll to position [1646, 0]
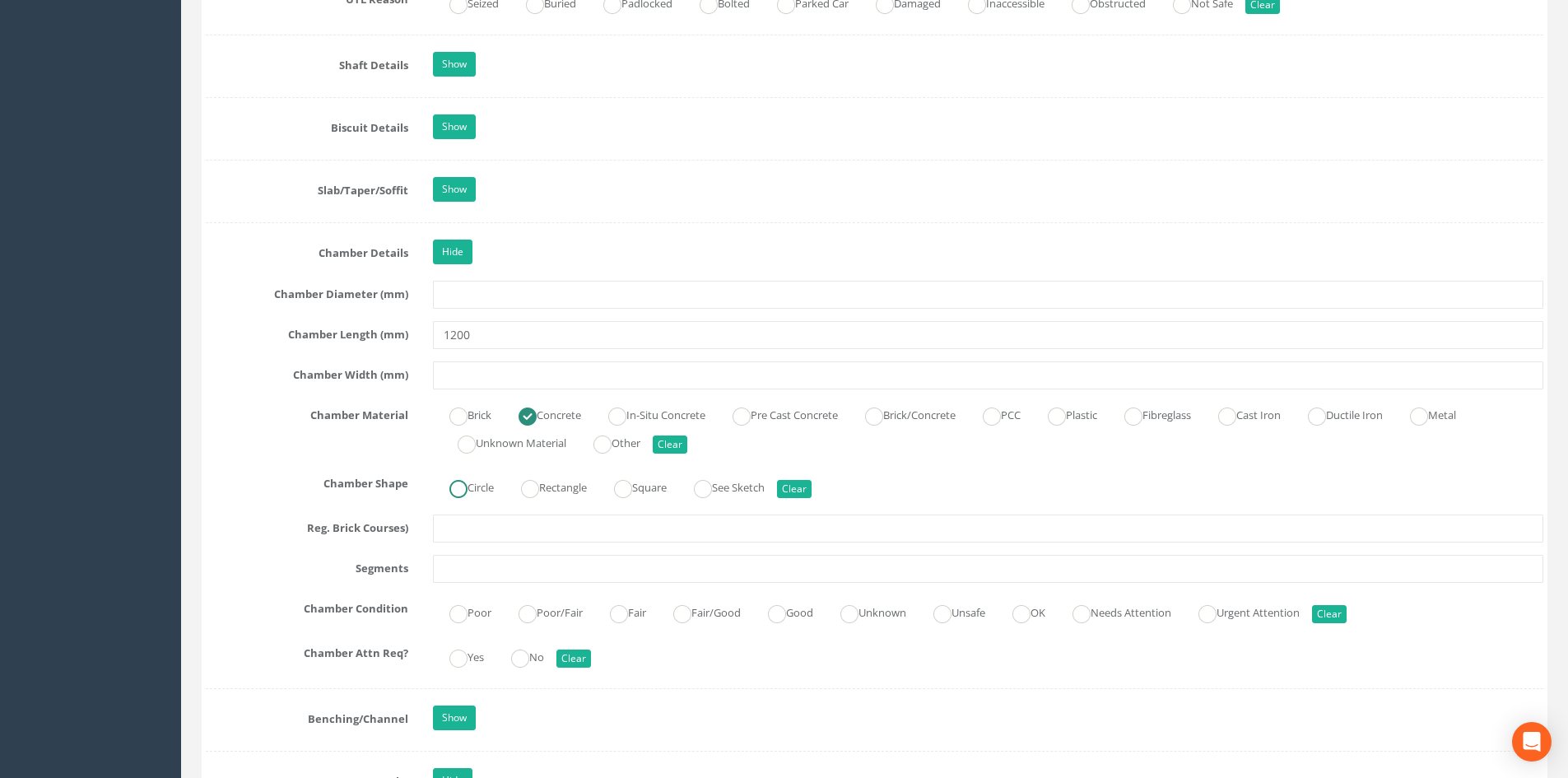
click at [474, 484] on label "Circle" at bounding box center [463, 486] width 61 height 24
radio input "true"
click at [715, 607] on label "Fair/Good" at bounding box center [698, 611] width 84 height 24
radio input "true"
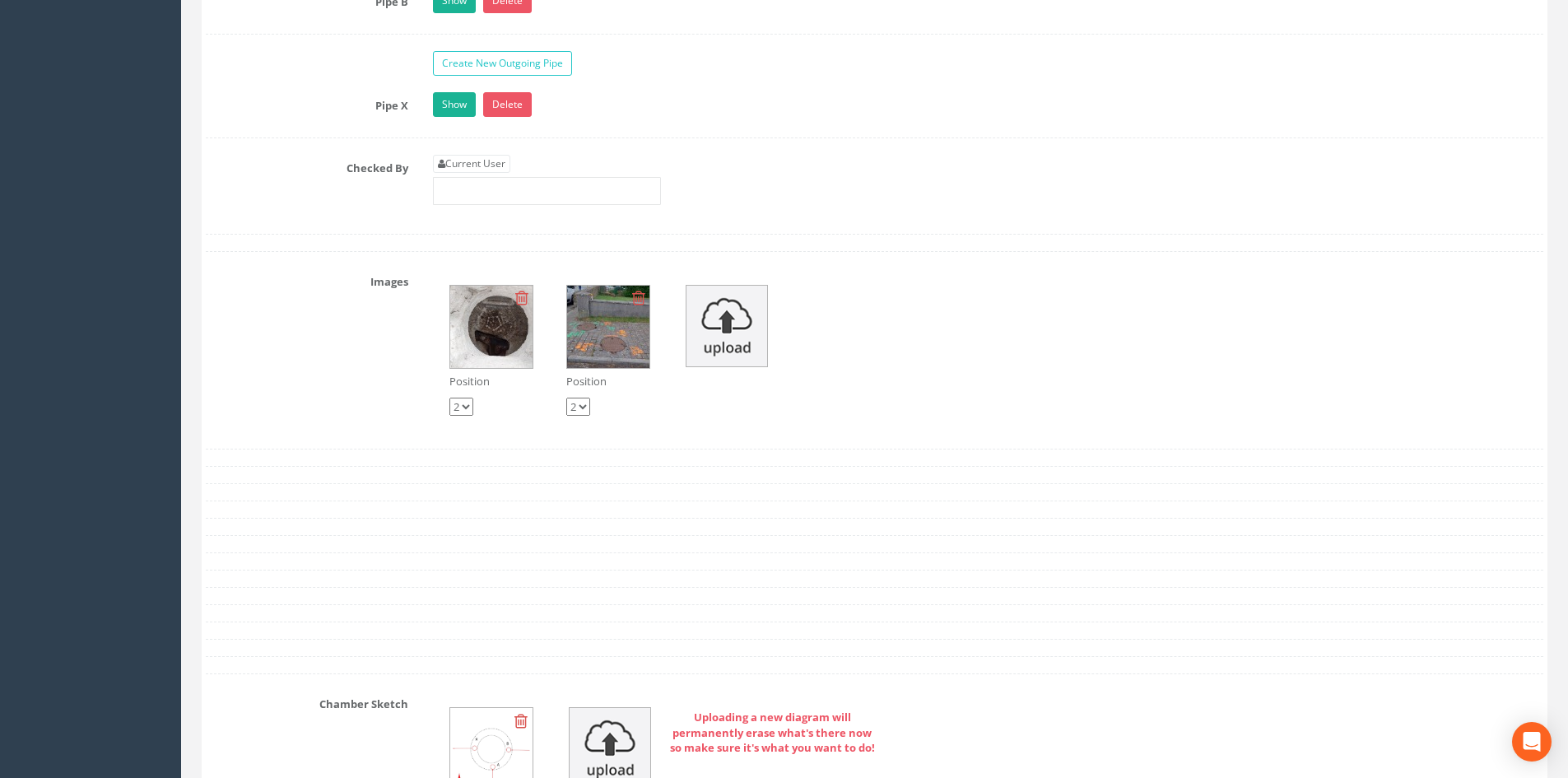
scroll to position [3292, 0]
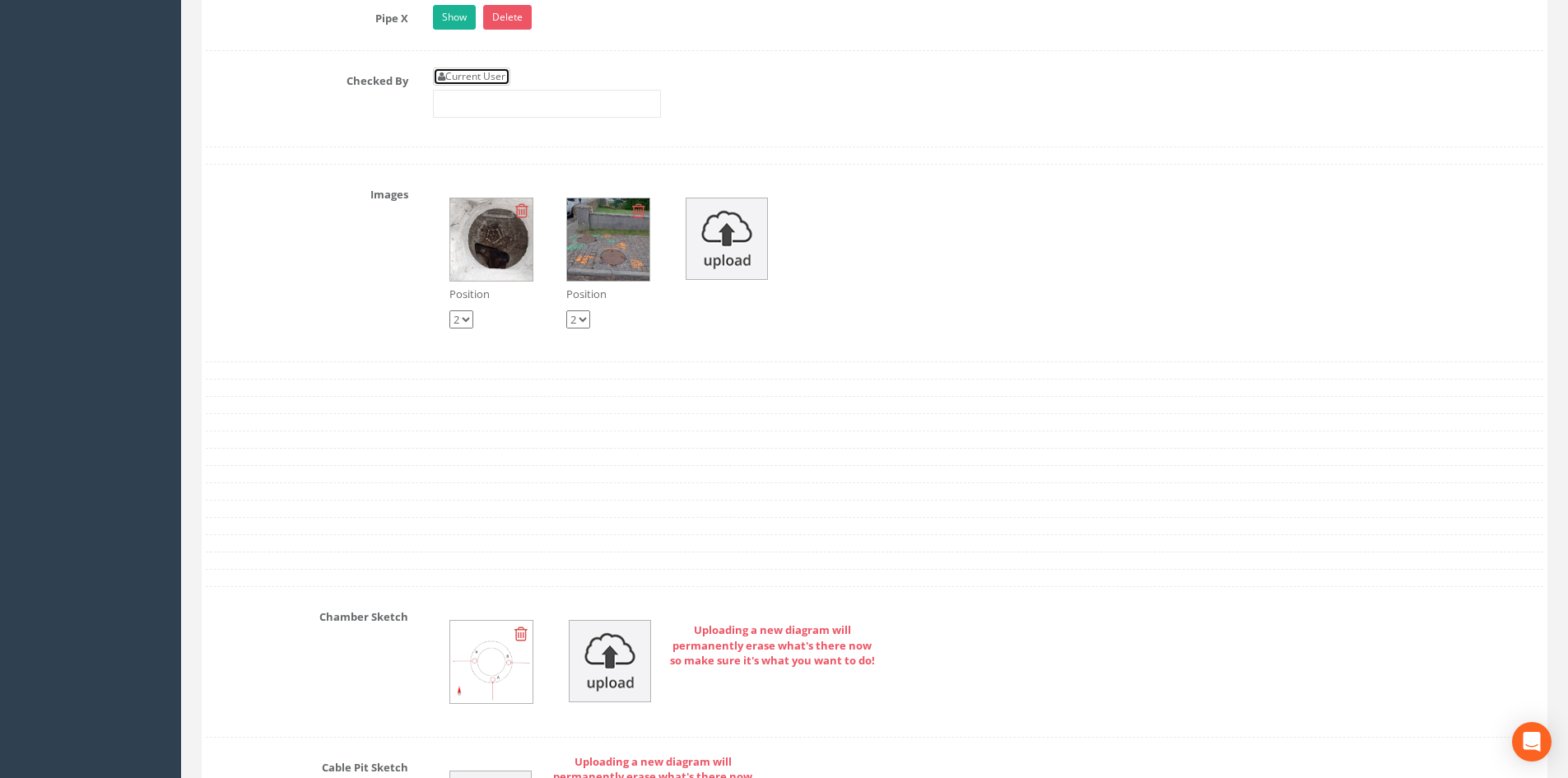
click at [473, 71] on link "Current User" at bounding box center [471, 76] width 77 height 18
type input "[PERSON_NAME]"
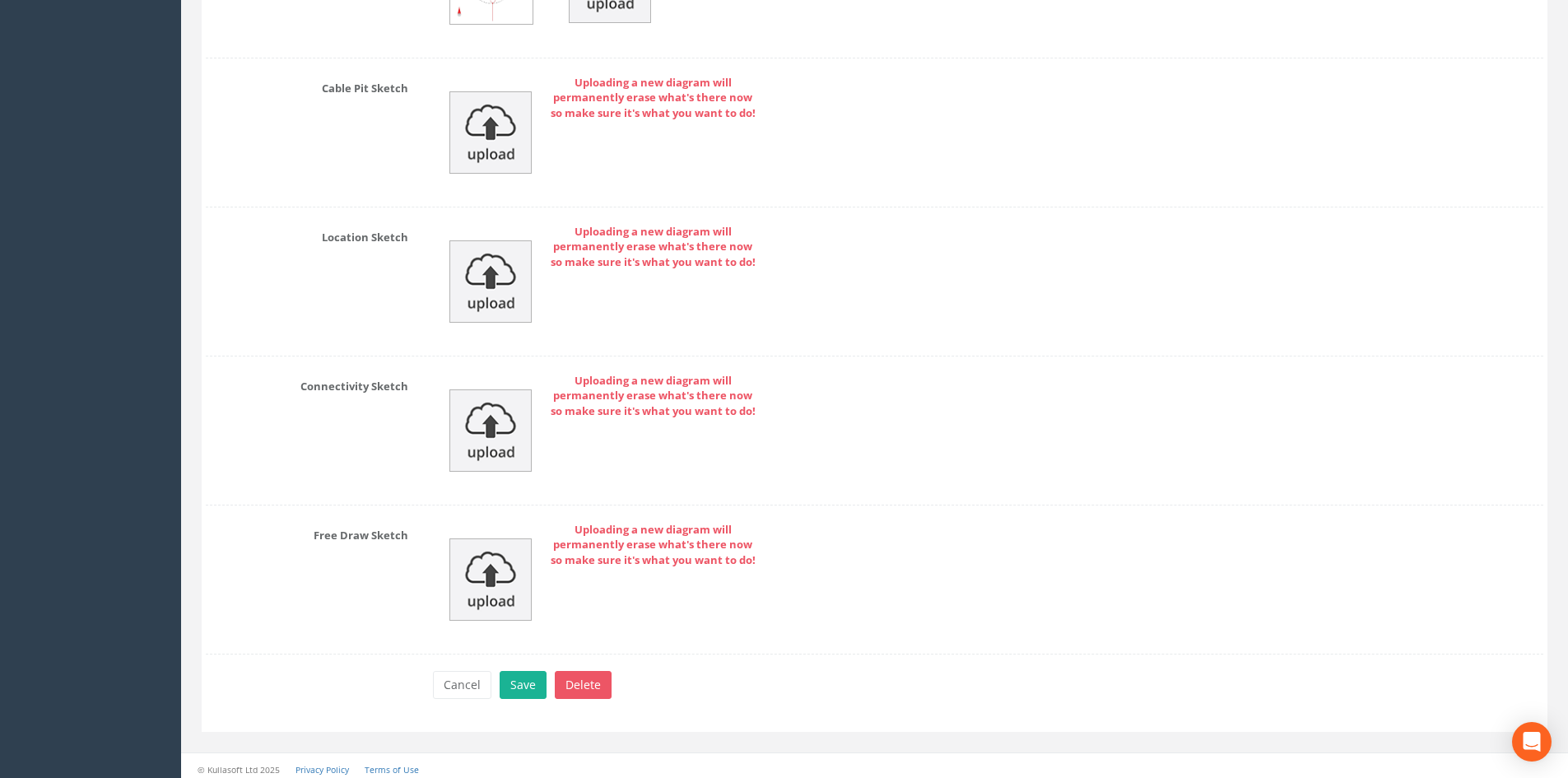
scroll to position [3978, 0]
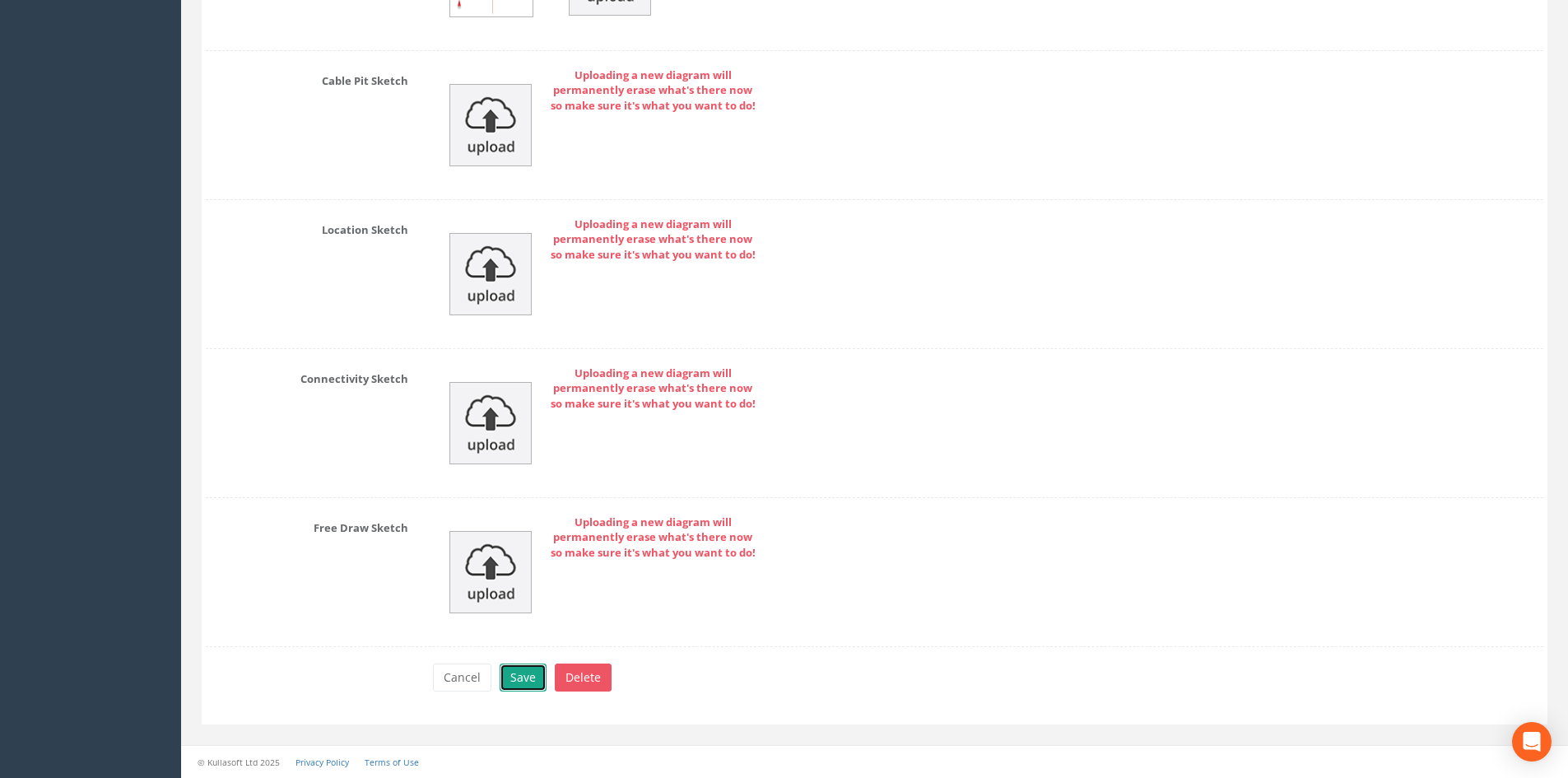
click at [515, 676] on button "Save" at bounding box center [523, 677] width 47 height 28
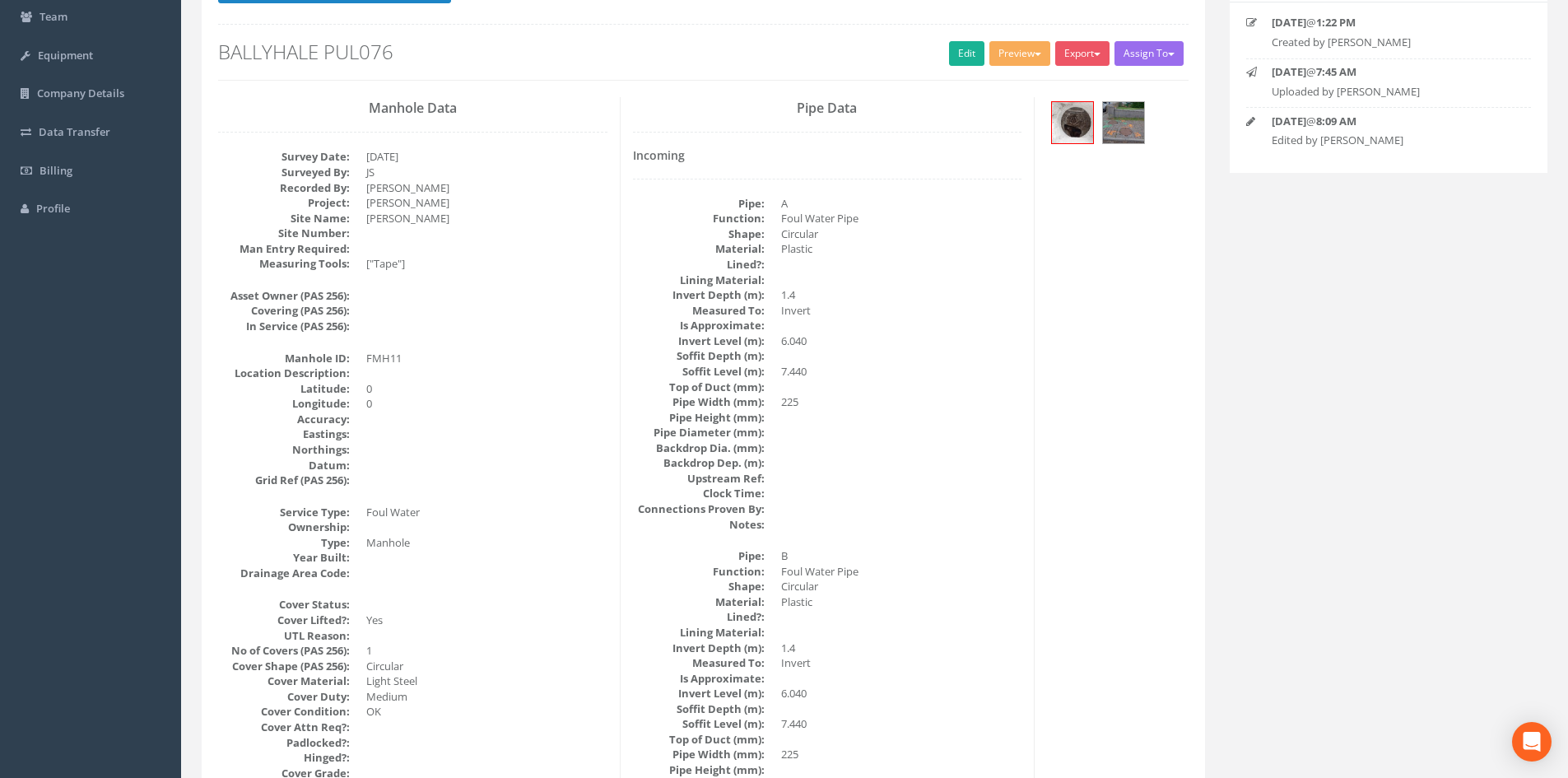
scroll to position [0, 0]
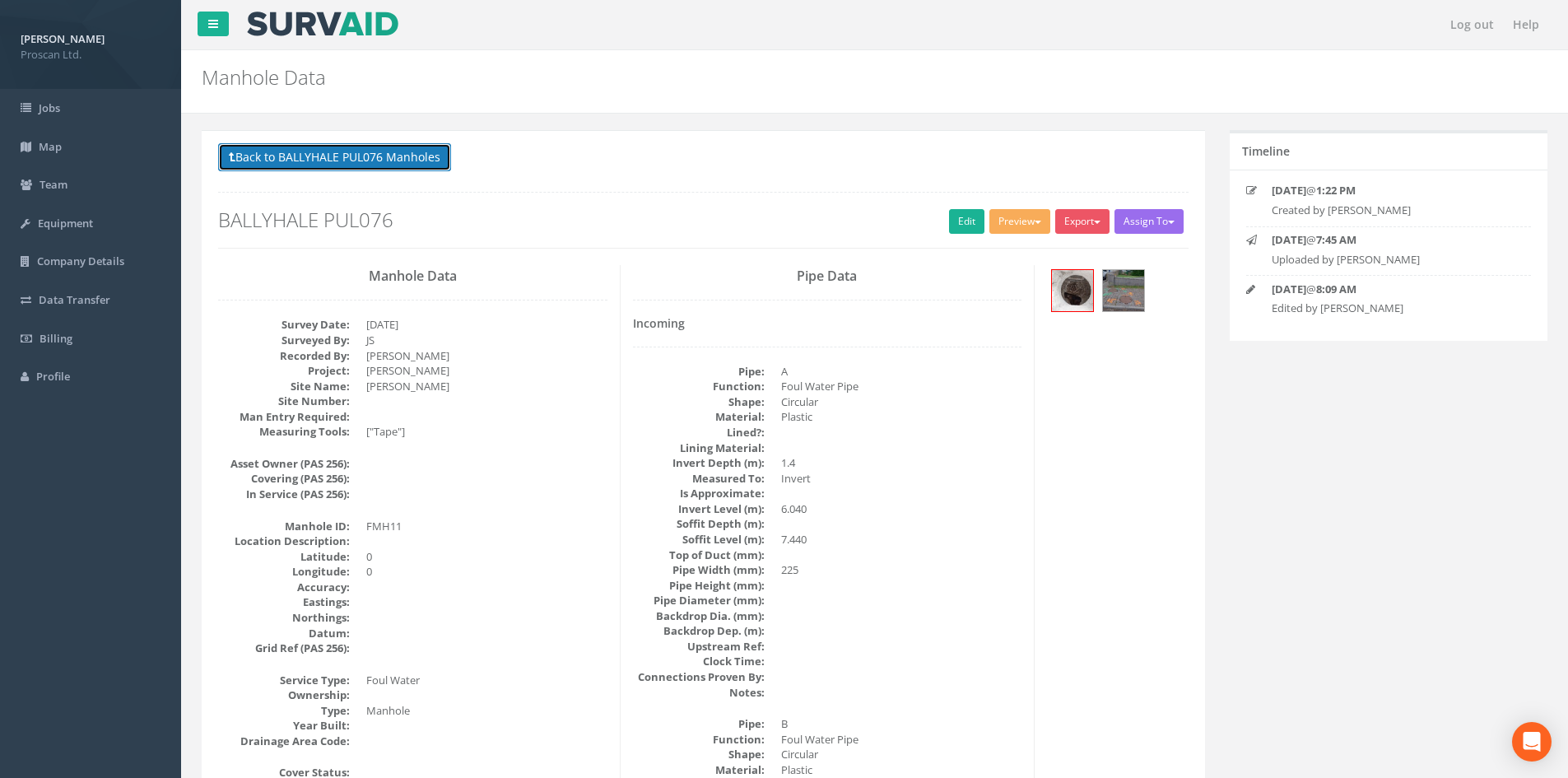
click at [364, 156] on button "Back to BALLYHALE PUL076 Manholes" at bounding box center [334, 157] width 233 height 28
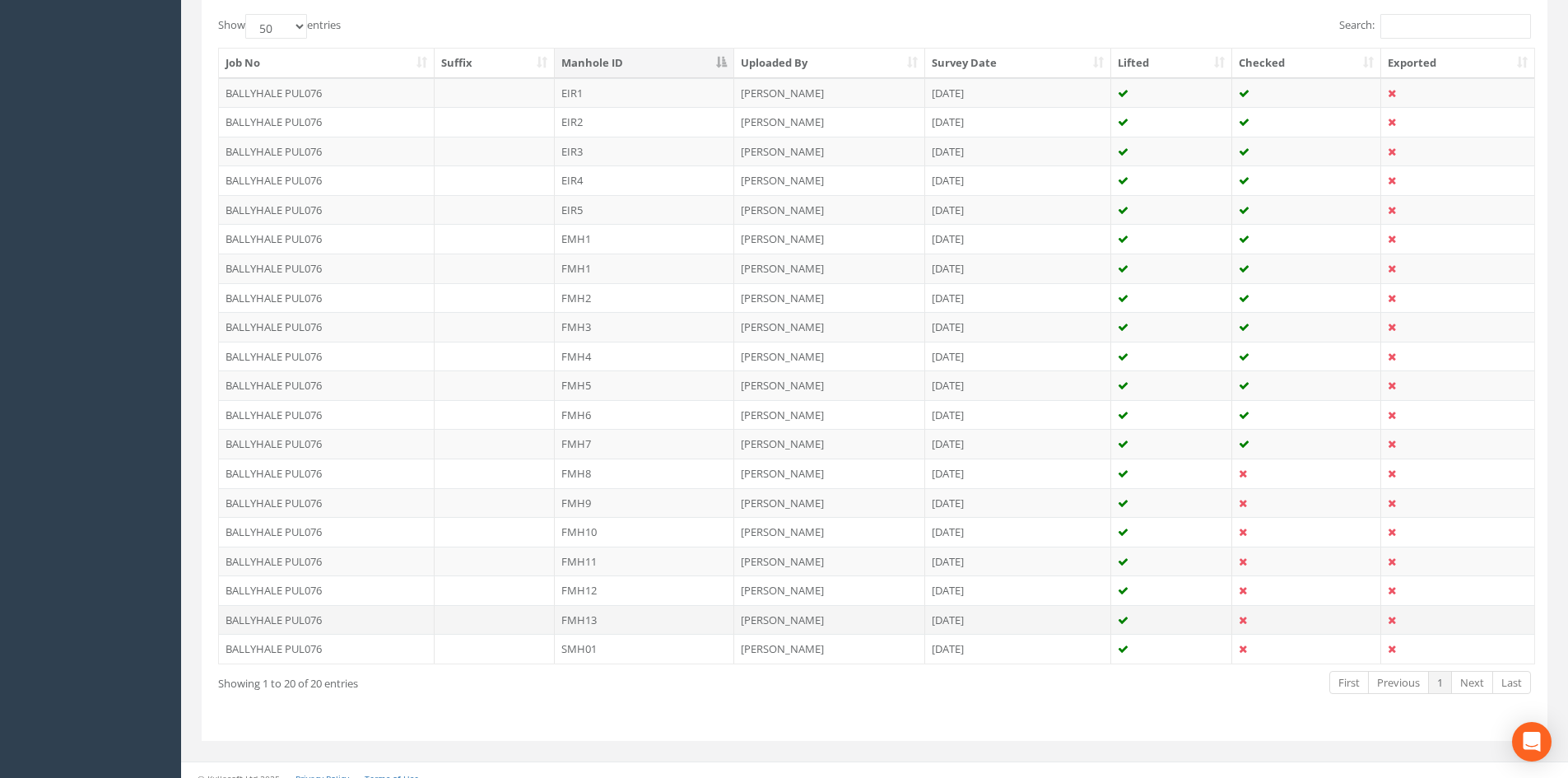
scroll to position [433, 0]
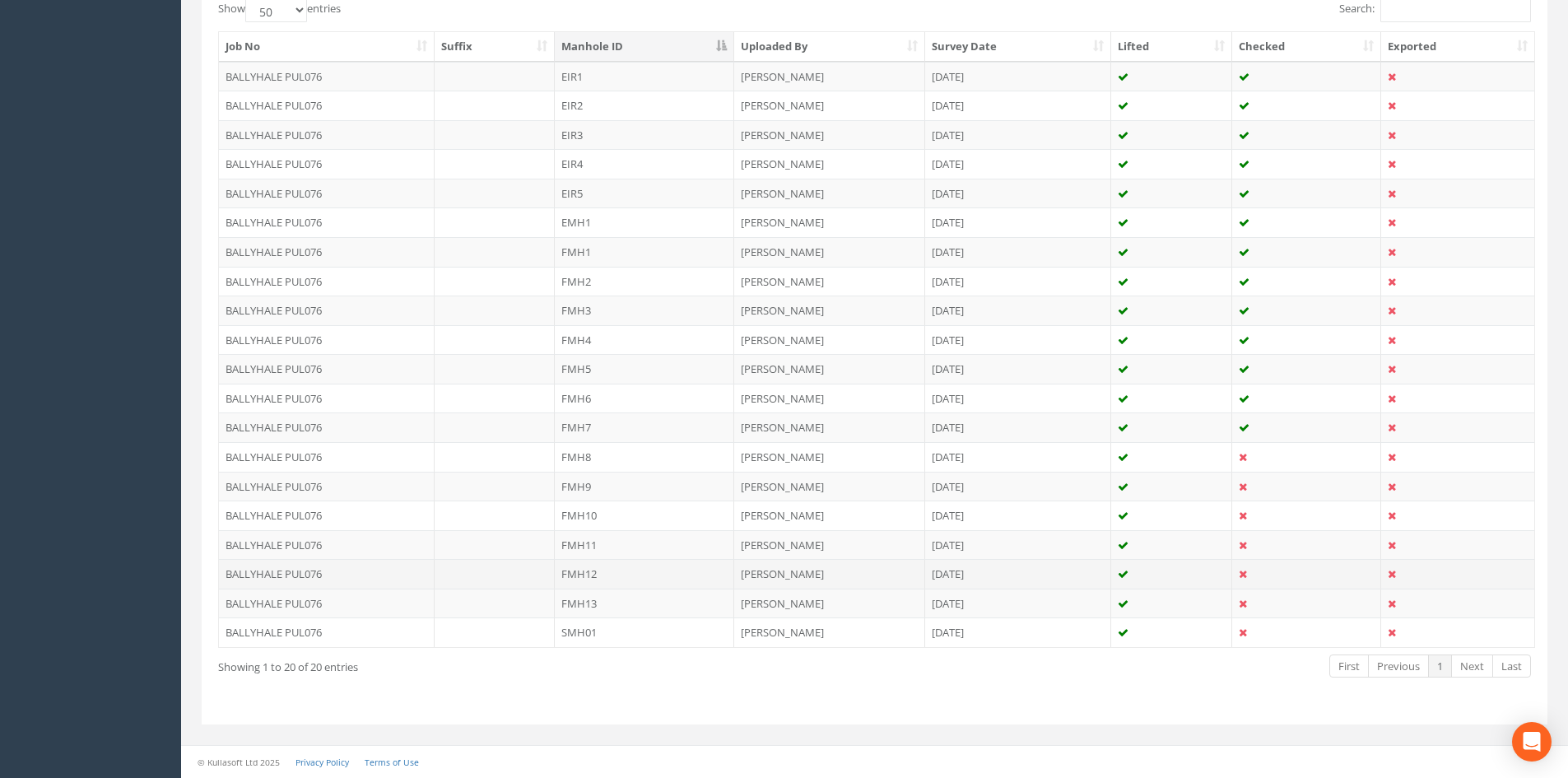
click at [597, 575] on td "FMH12" at bounding box center [643, 574] width 179 height 30
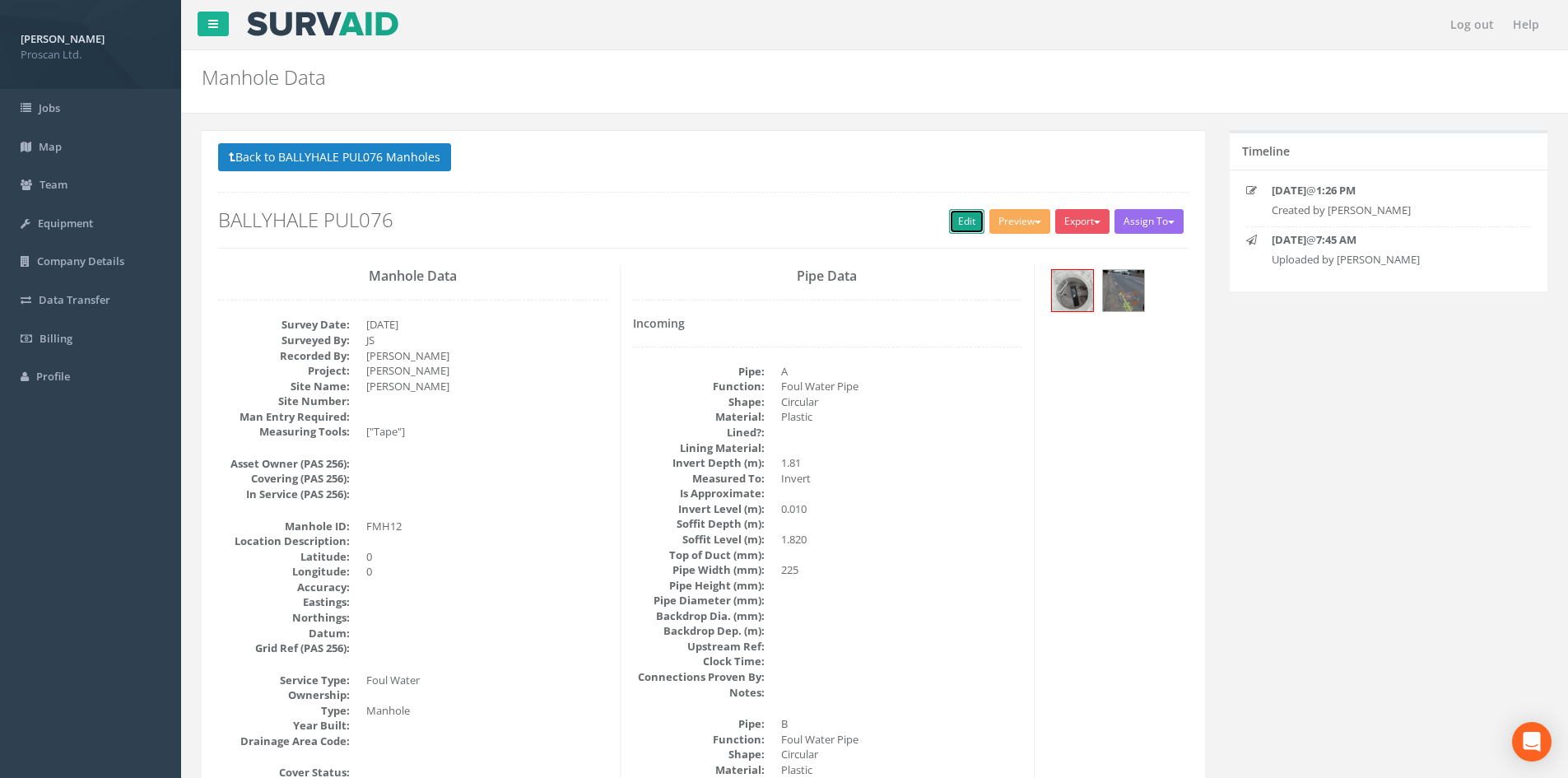
click at [963, 232] on link "Edit" at bounding box center [967, 221] width 36 height 25
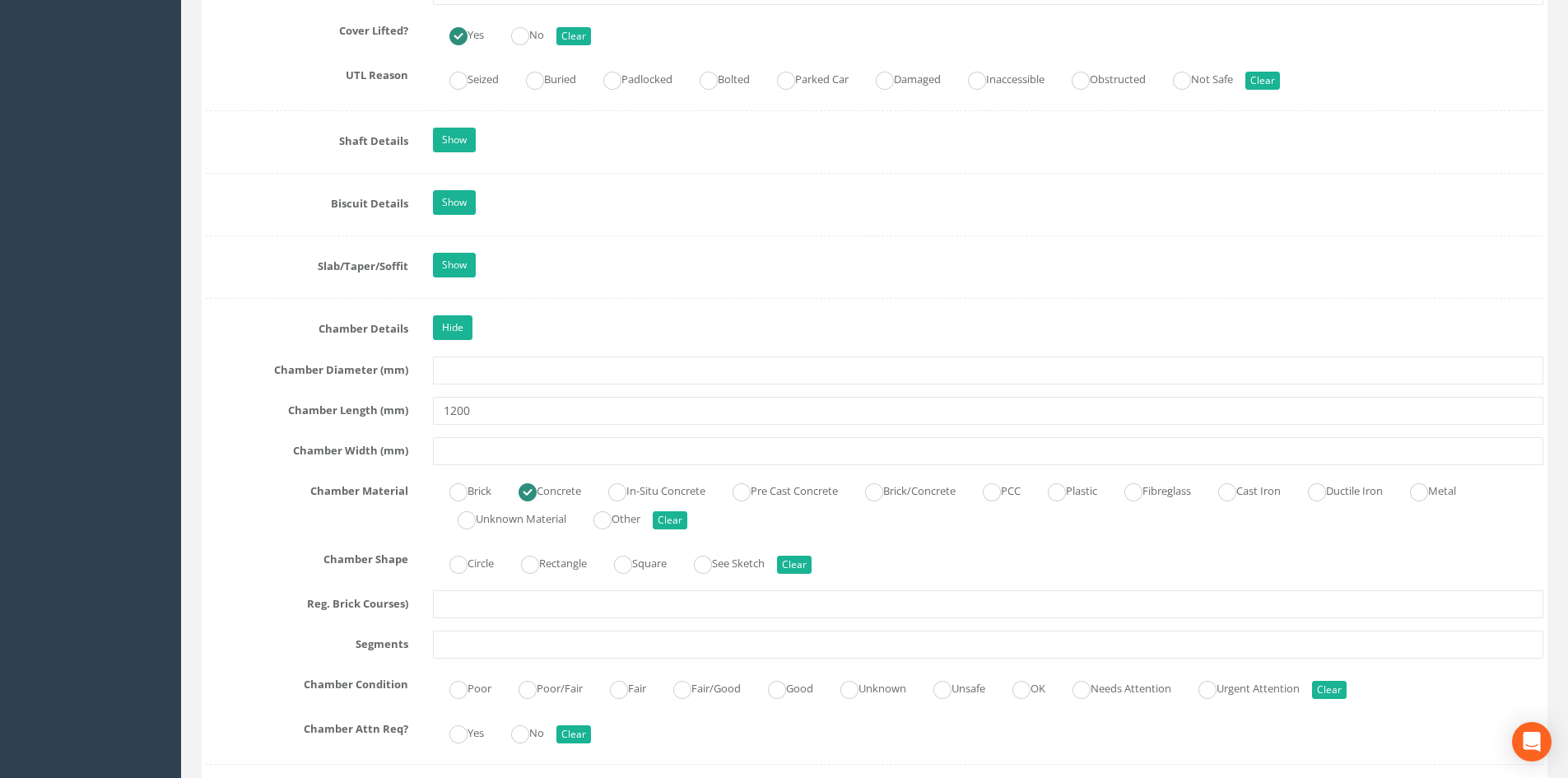
scroll to position [1646, 0]
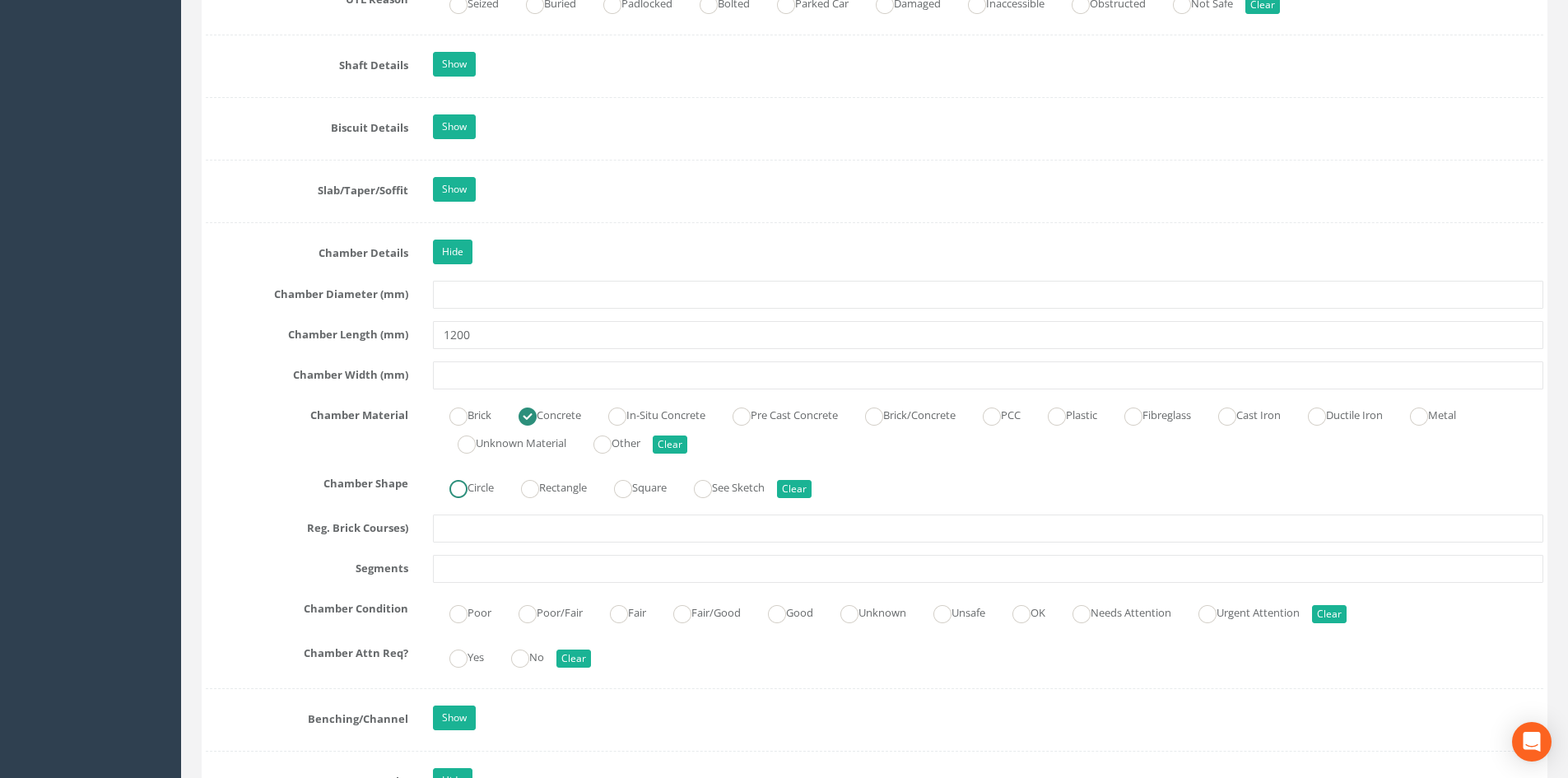
click at [461, 483] on ins at bounding box center [458, 489] width 18 height 18
radio input "true"
click at [691, 619] on ins at bounding box center [682, 614] width 18 height 18
radio input "true"
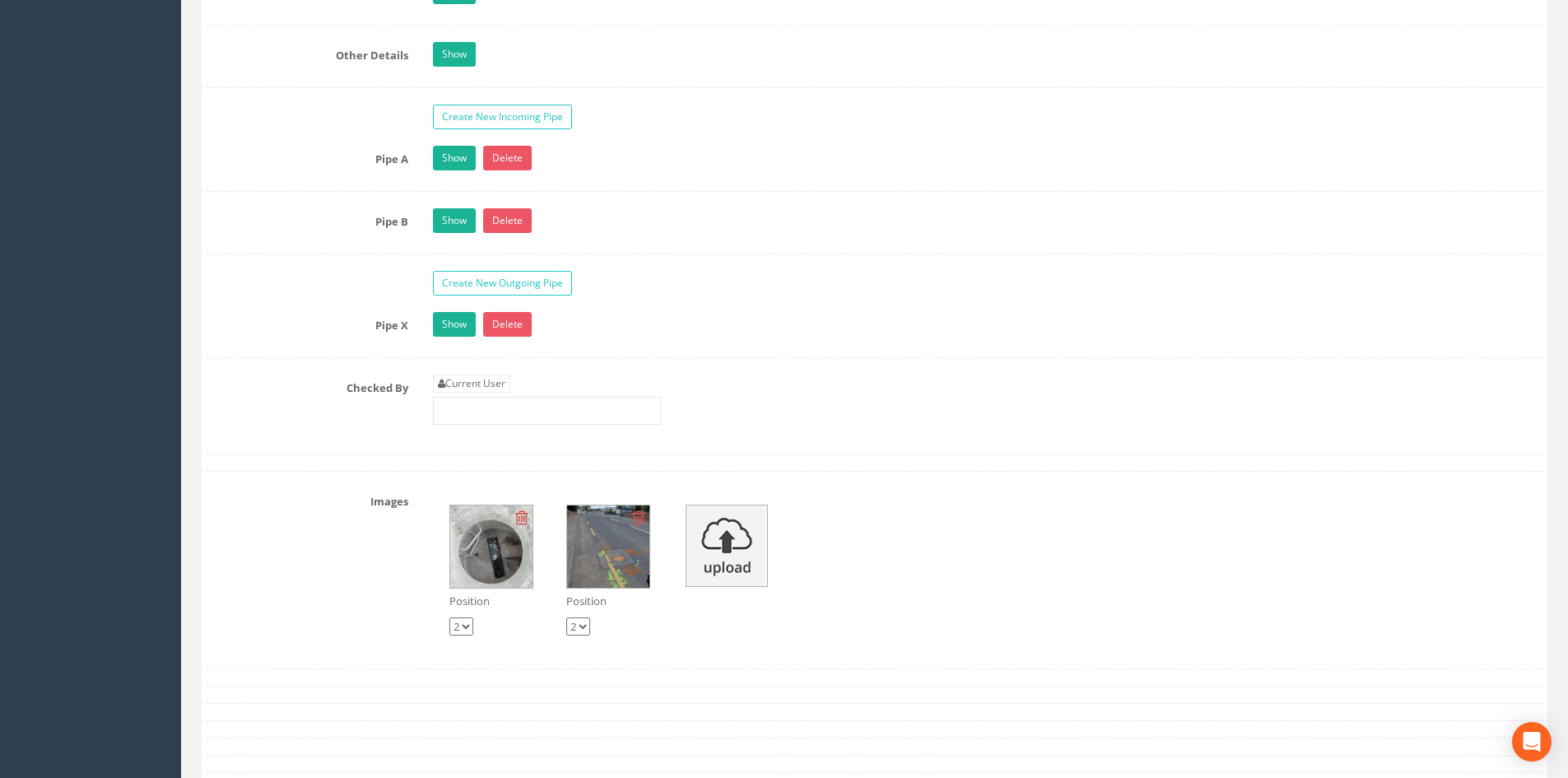
scroll to position [3182, 0]
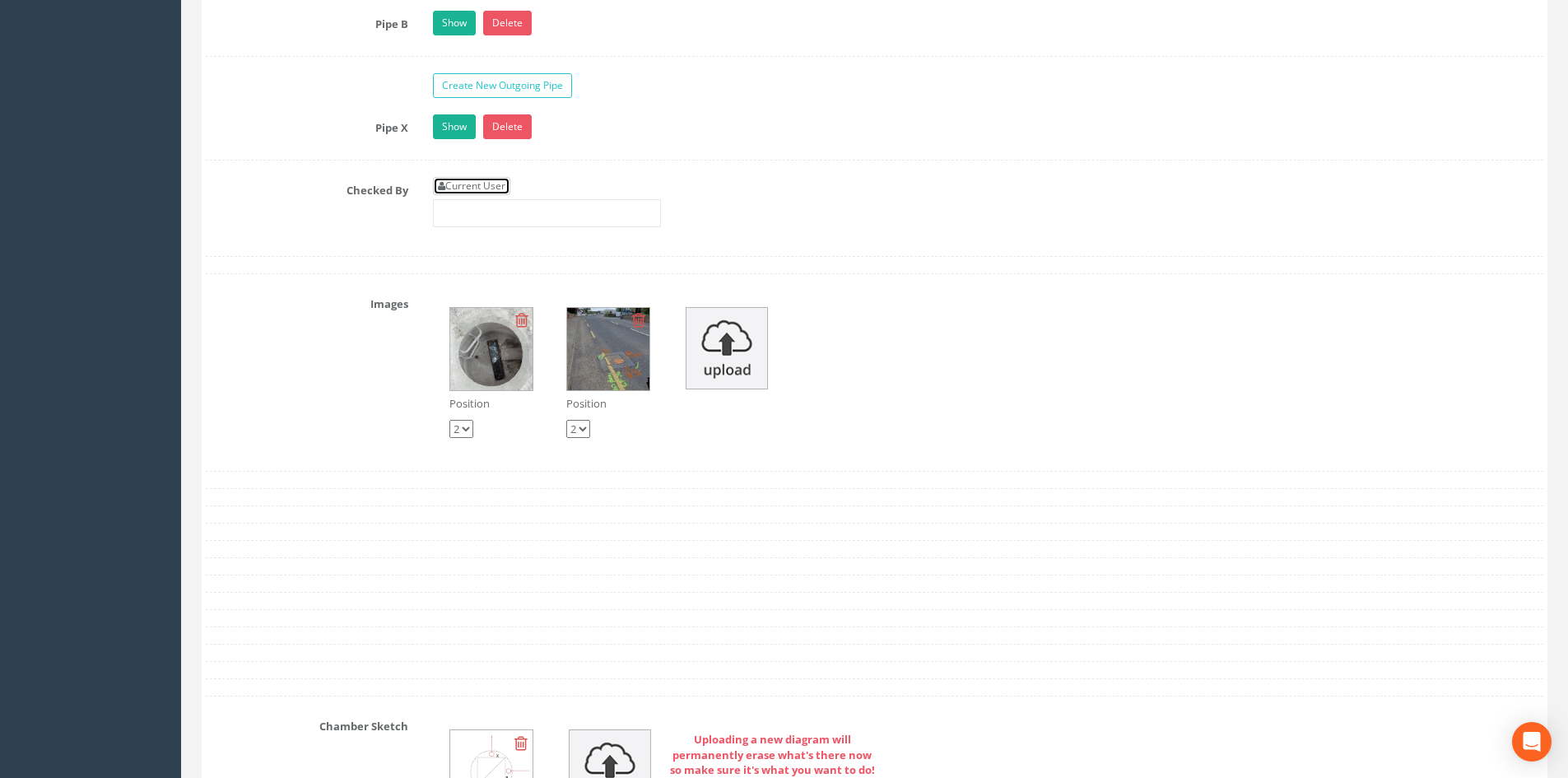
click at [476, 178] on link "Current User" at bounding box center [471, 186] width 77 height 18
type input "[PERSON_NAME]"
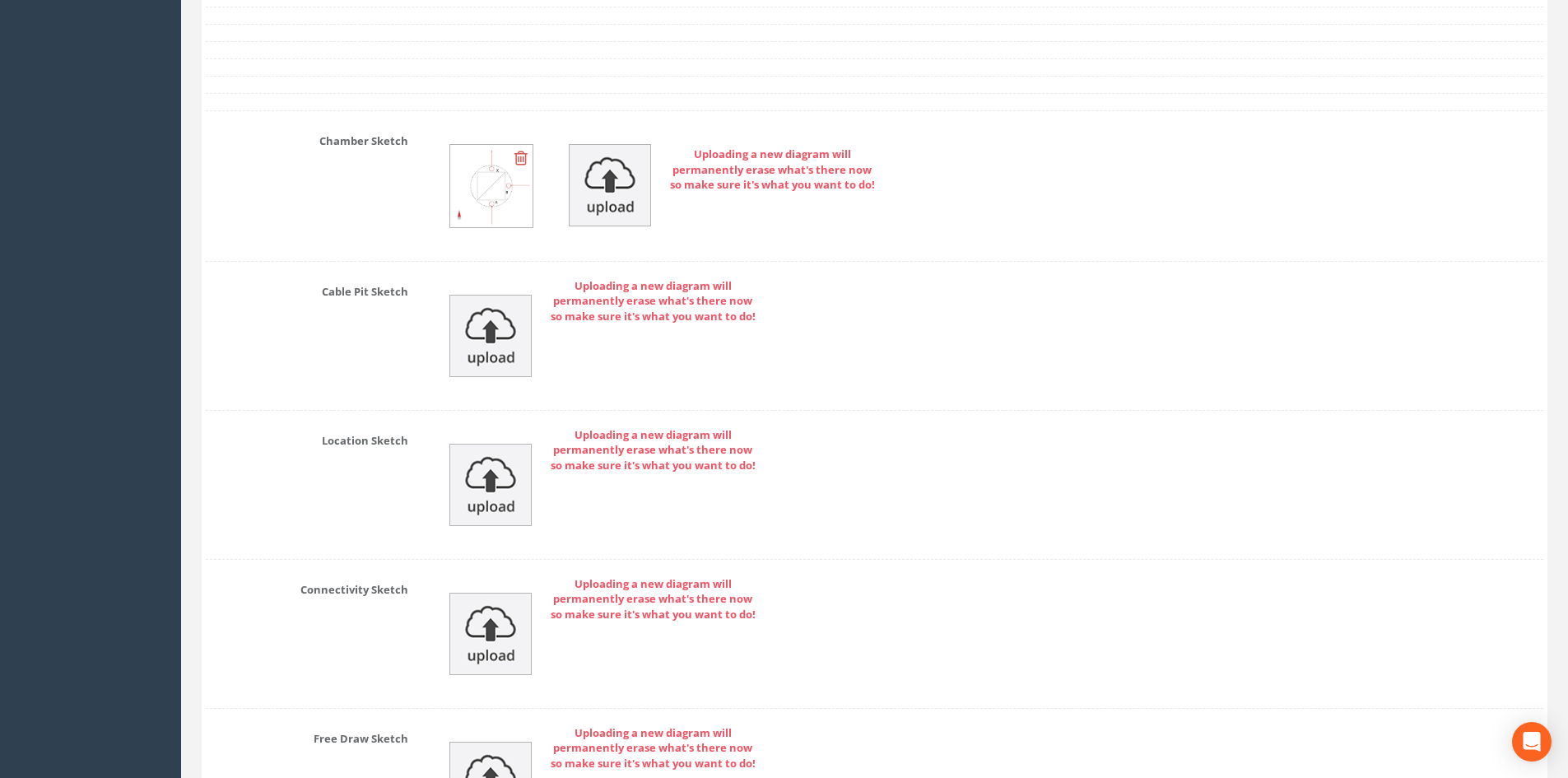
scroll to position [3978, 0]
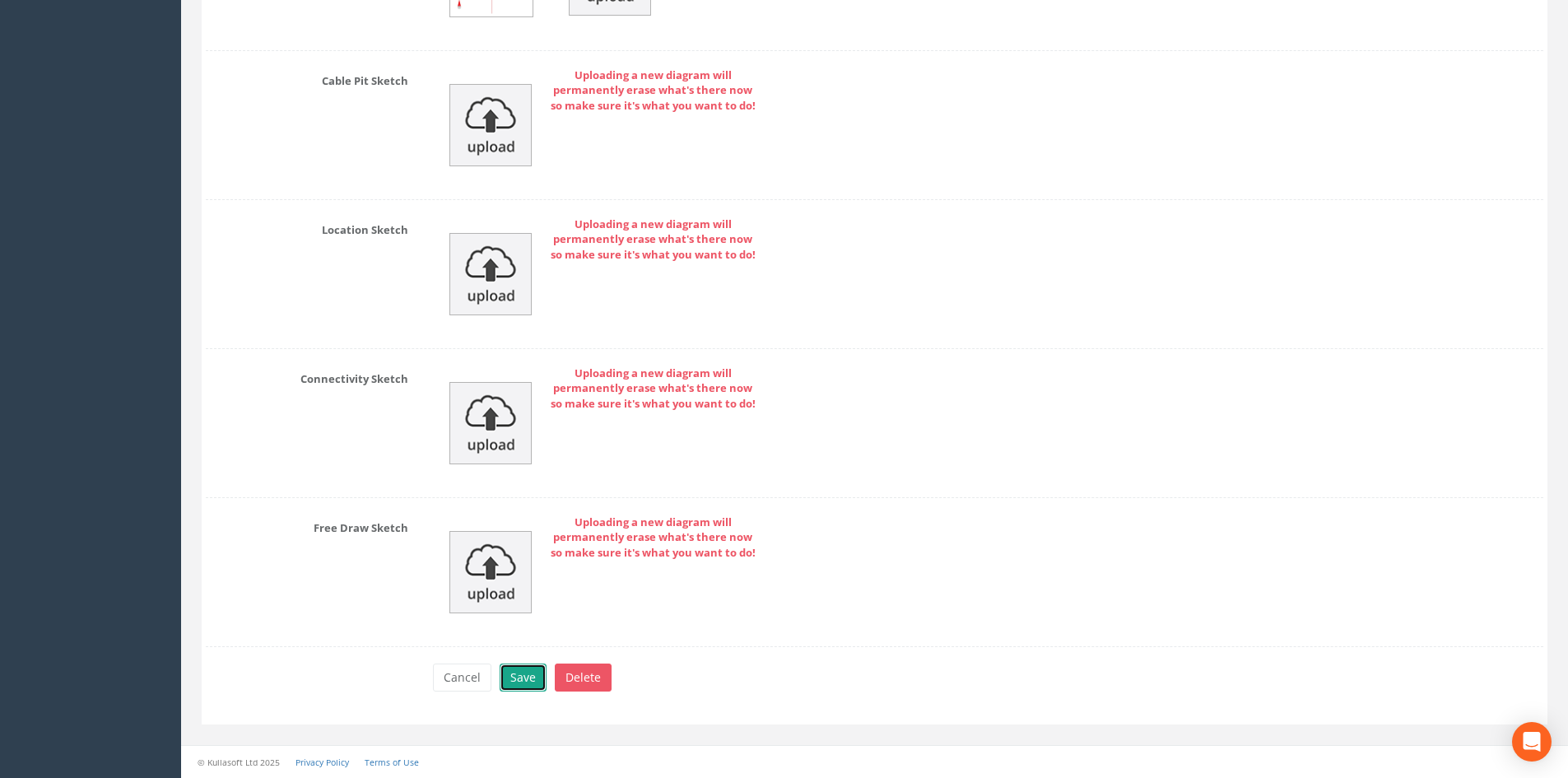
click at [512, 670] on button "Save" at bounding box center [523, 677] width 47 height 28
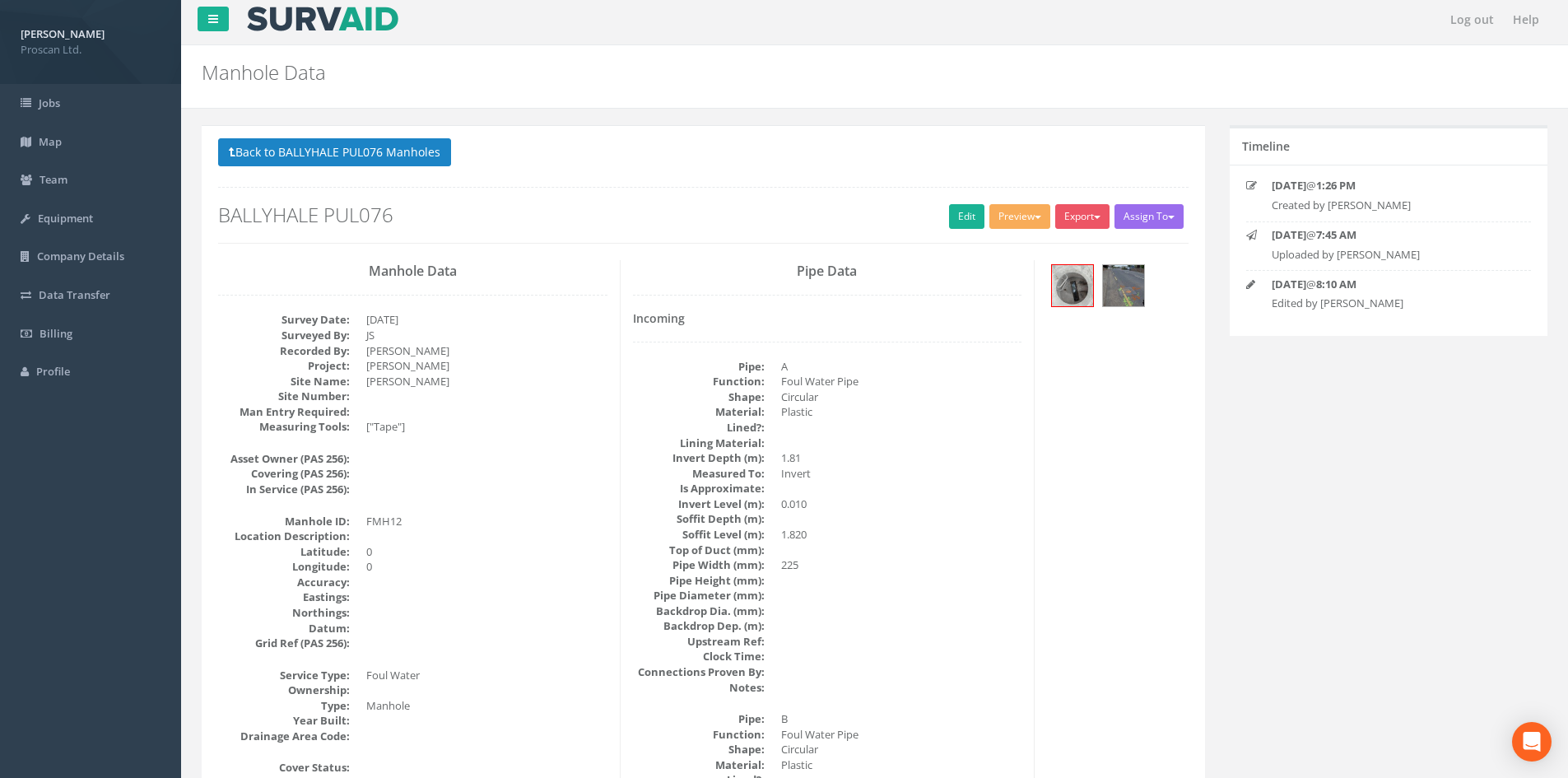
scroll to position [0, 0]
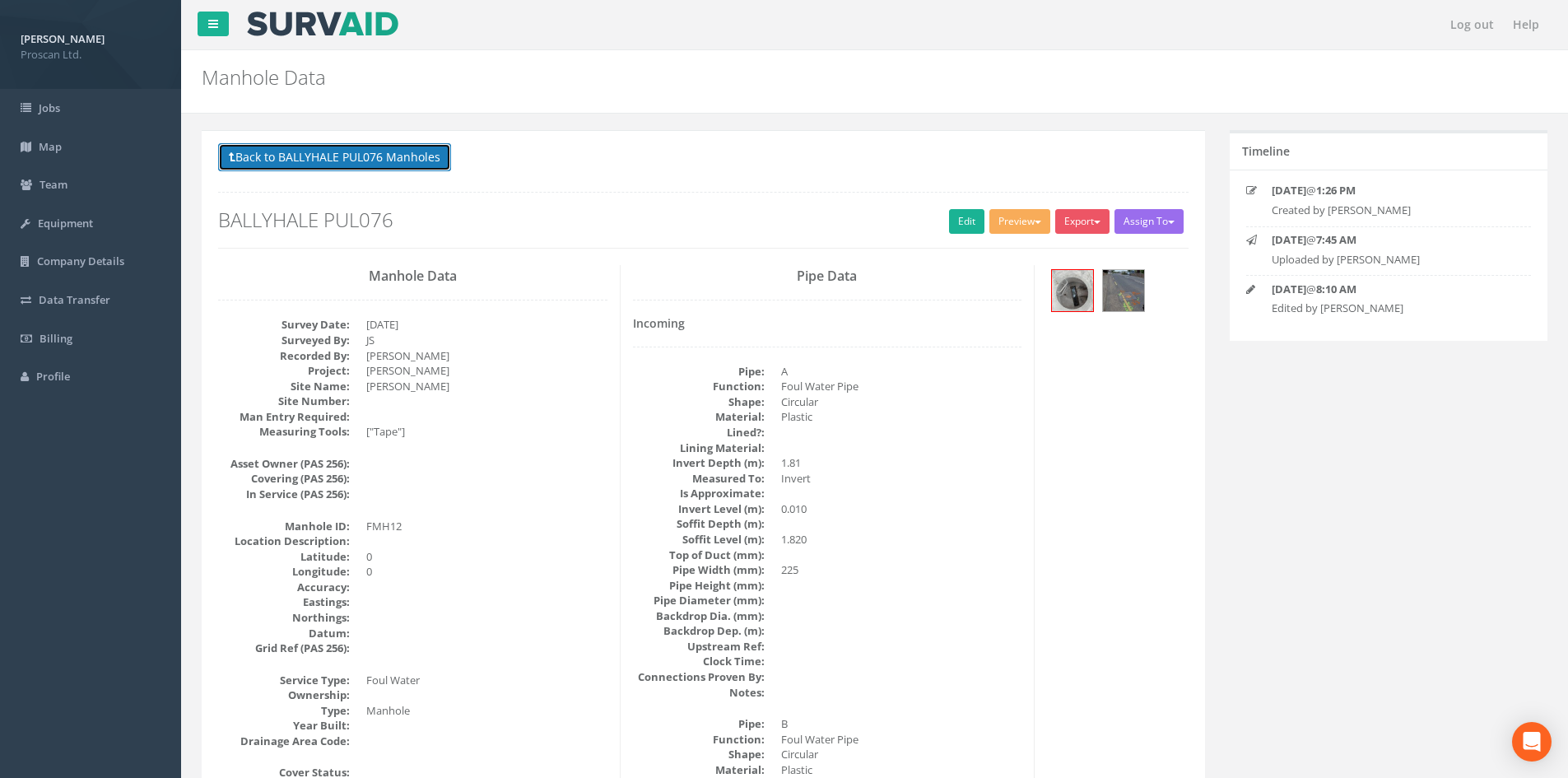
click at [398, 155] on button "Back to BALLYHALE PUL076 Manholes" at bounding box center [334, 157] width 233 height 28
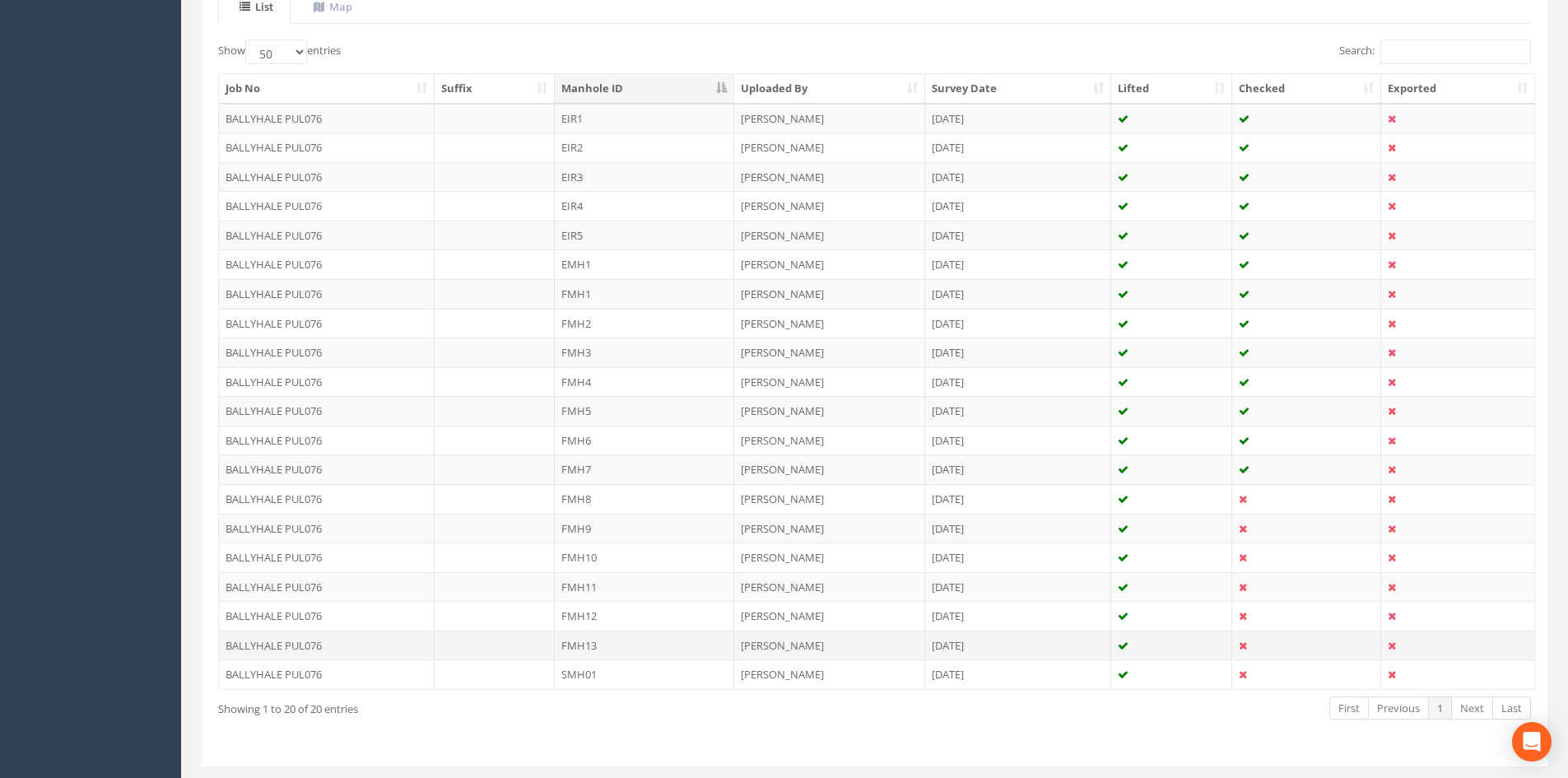
scroll to position [433, 0]
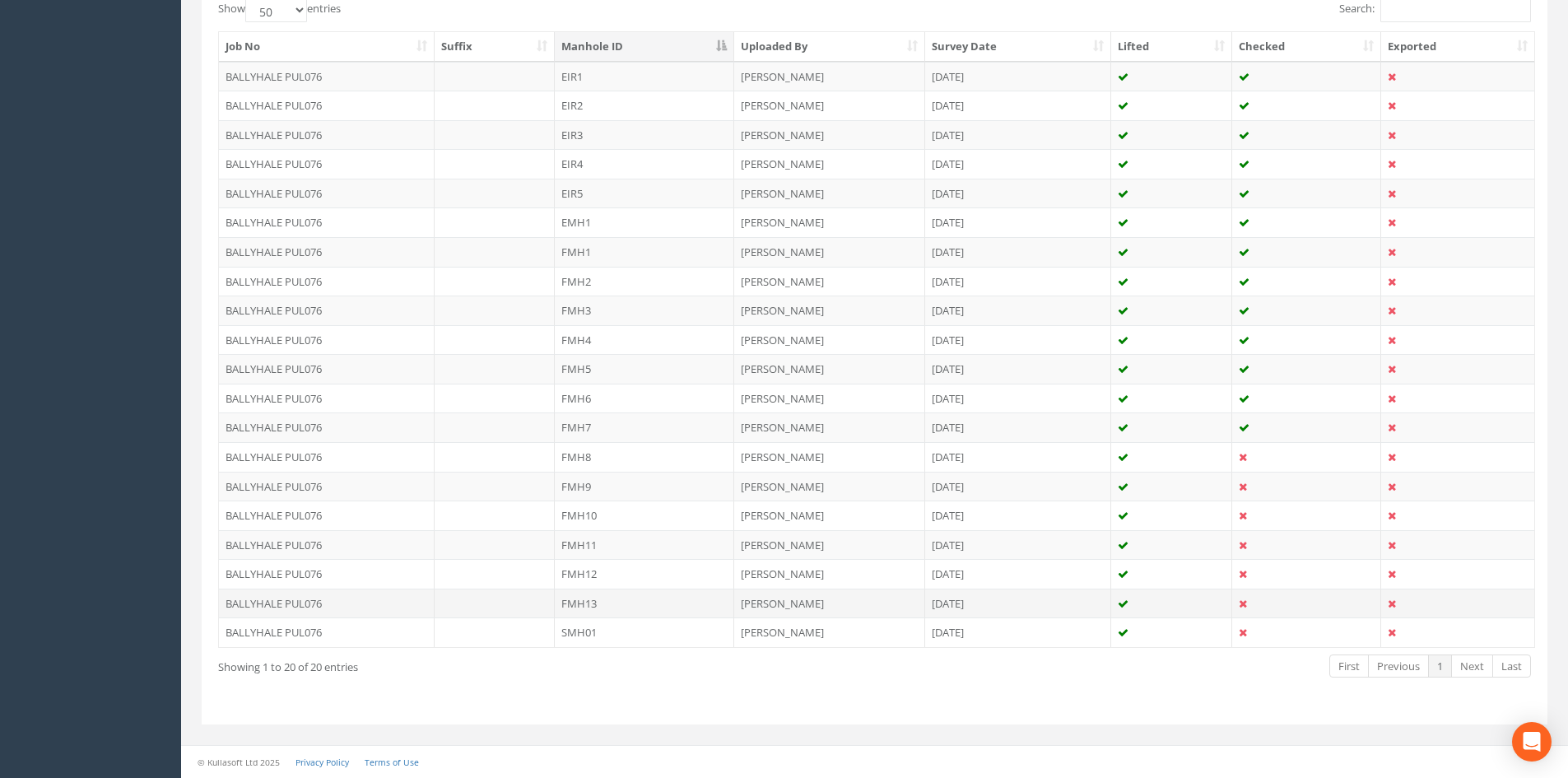
click at [594, 604] on td "FMH13" at bounding box center [643, 603] width 179 height 30
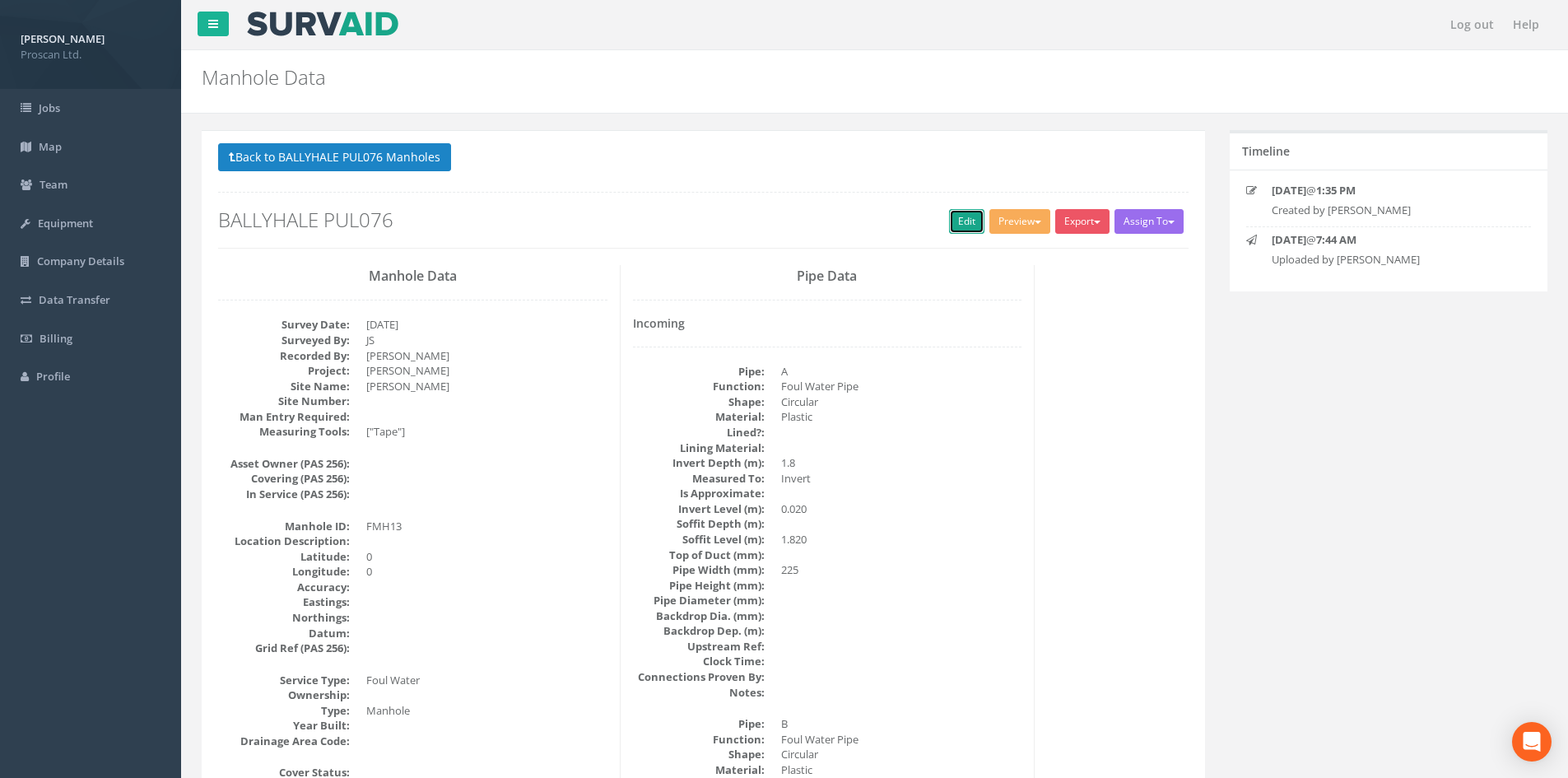
click at [970, 222] on link "Edit" at bounding box center [967, 221] width 36 height 25
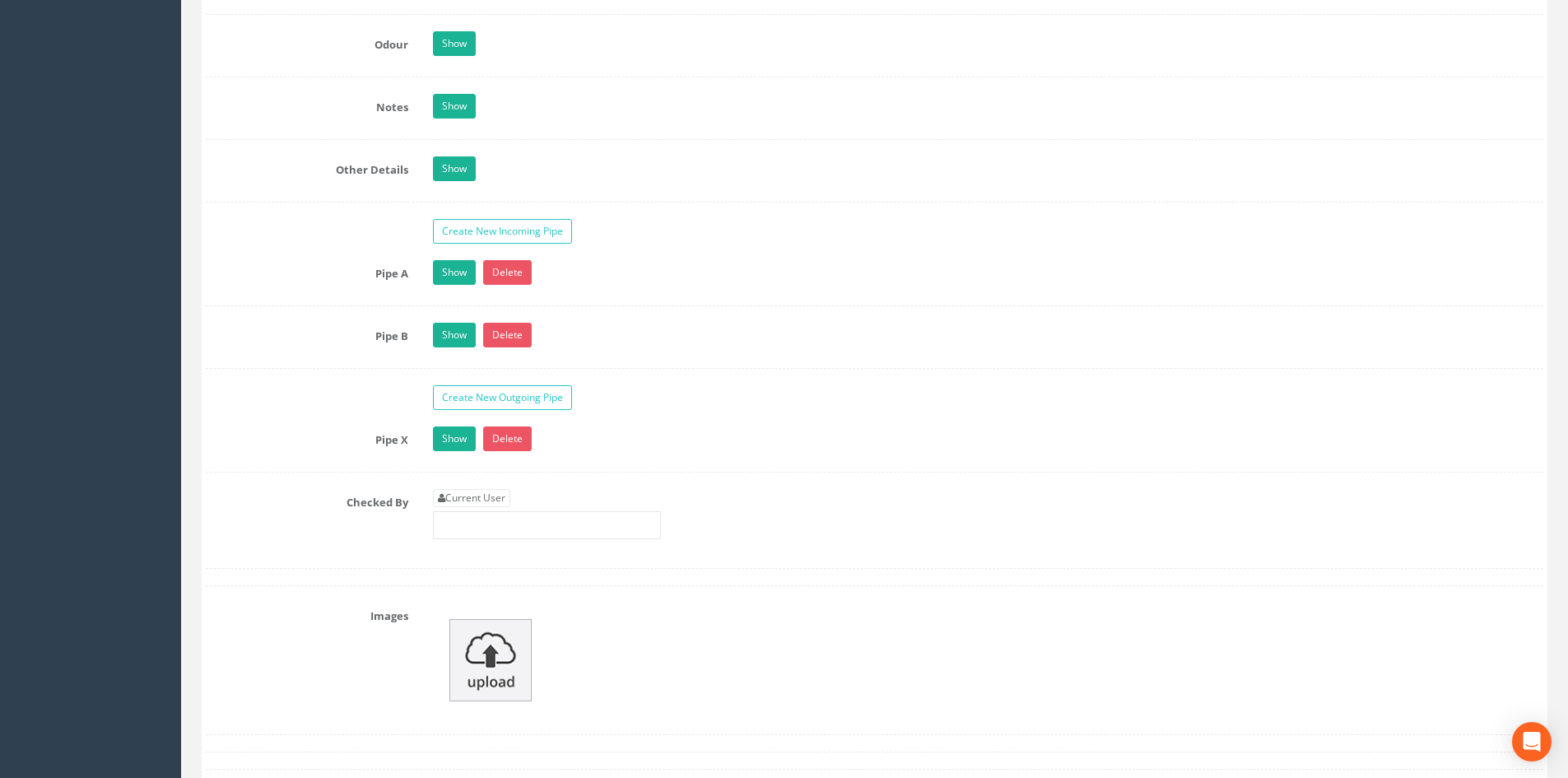
scroll to position [2853, 0]
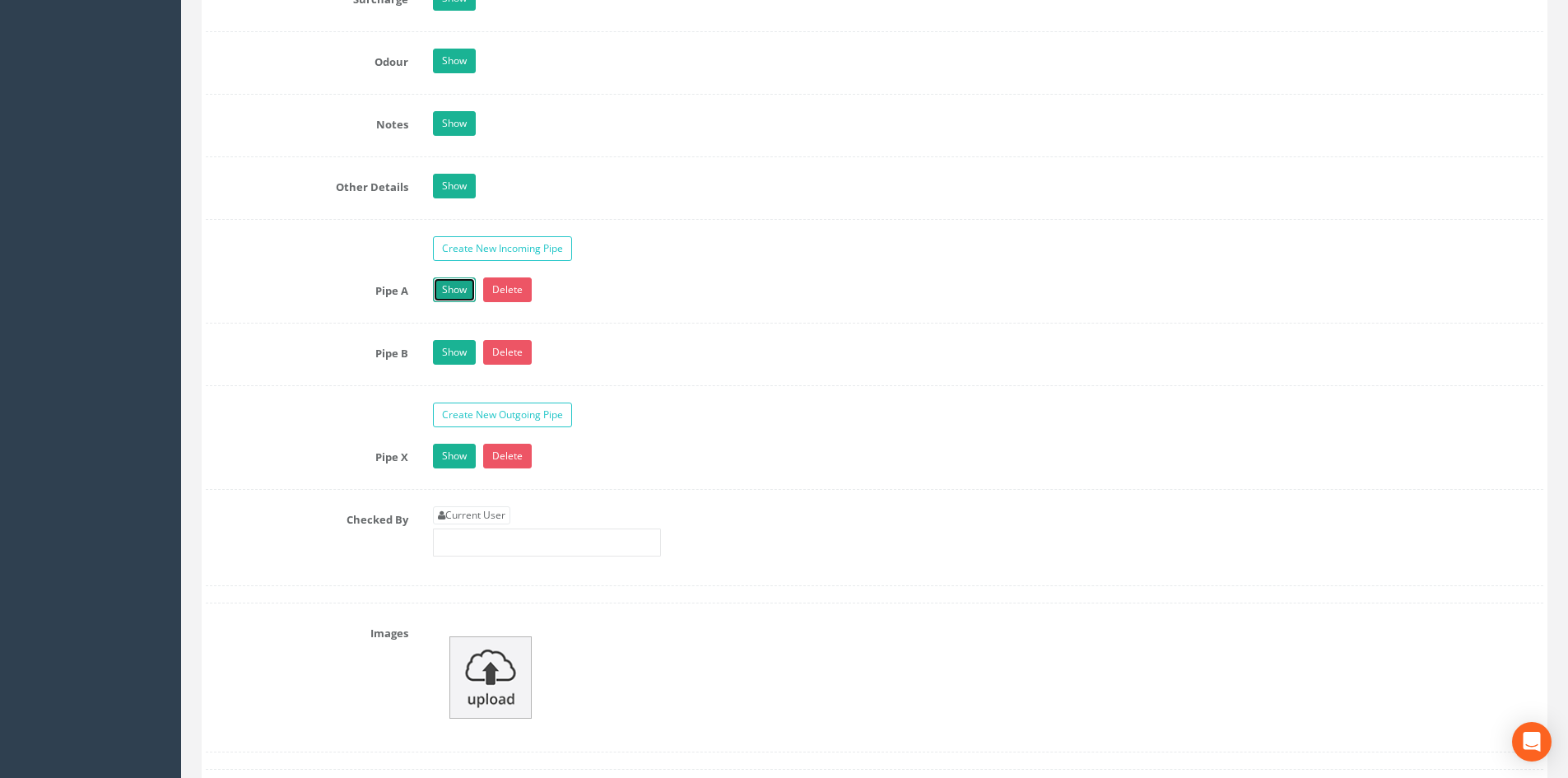
click at [437, 290] on link "Show" at bounding box center [453, 289] width 43 height 25
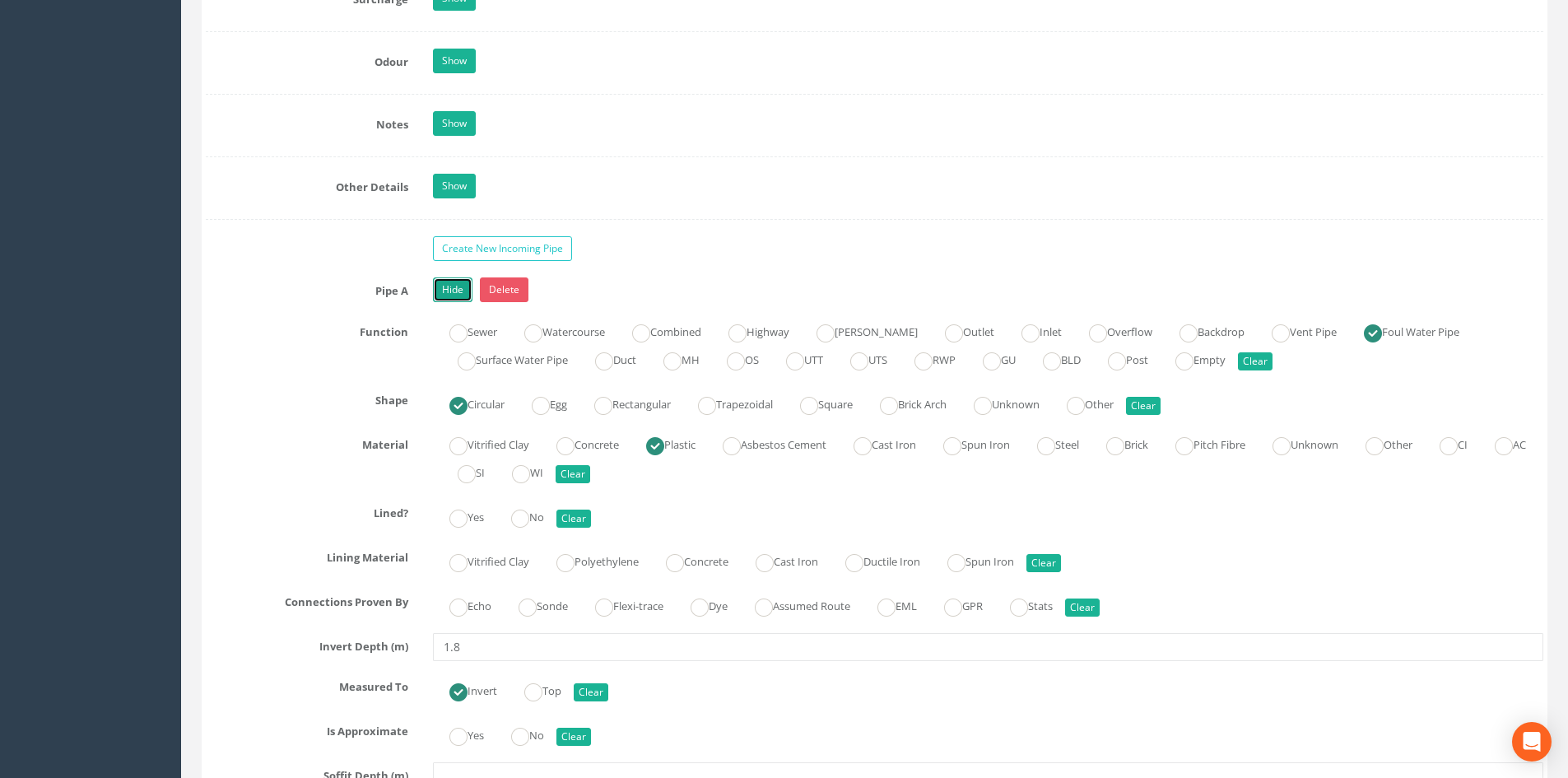
click at [444, 285] on link "Hide" at bounding box center [452, 289] width 40 height 25
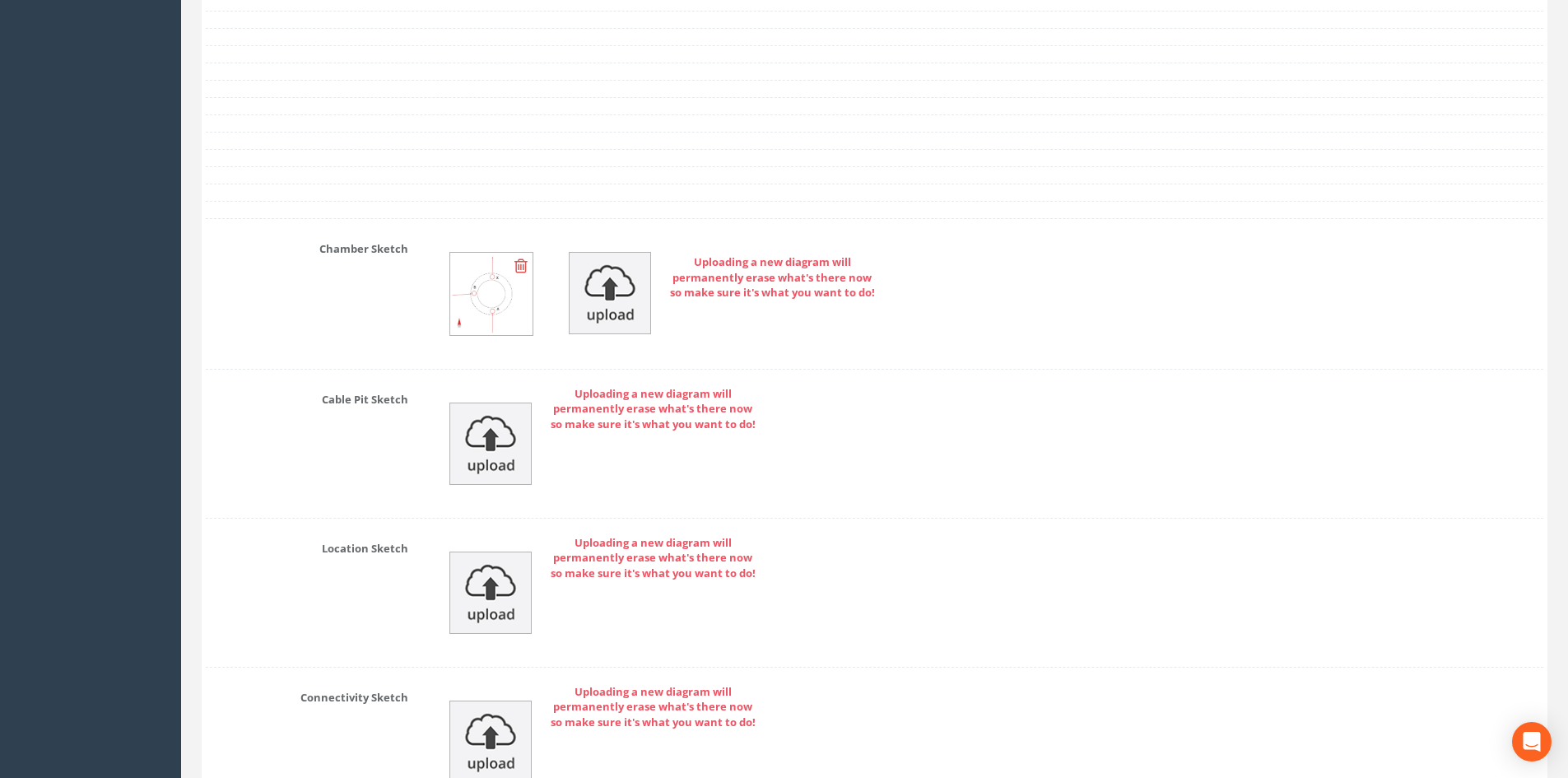
scroll to position [3621, 0]
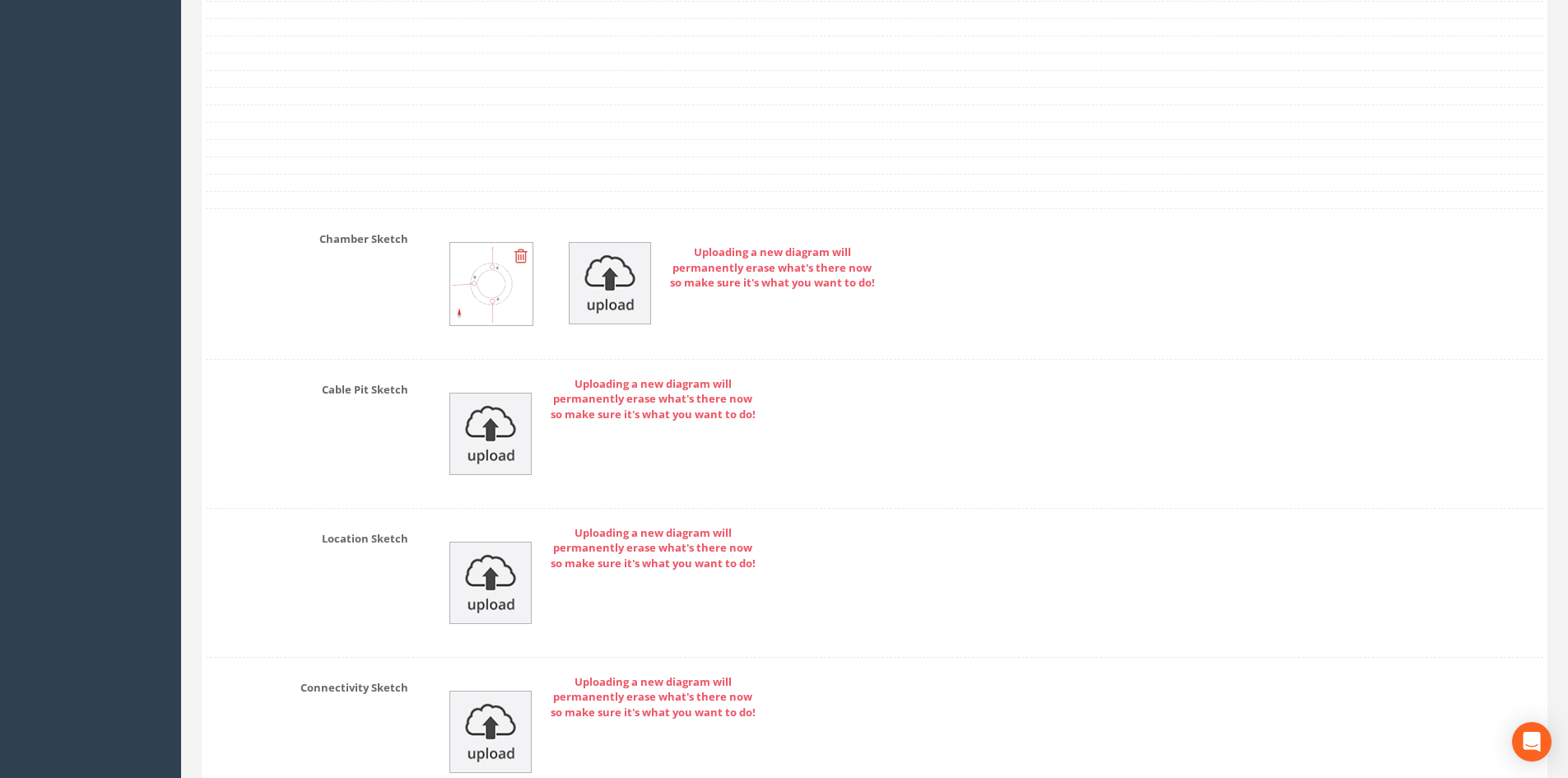
click at [471, 285] on img at bounding box center [491, 283] width 82 height 82
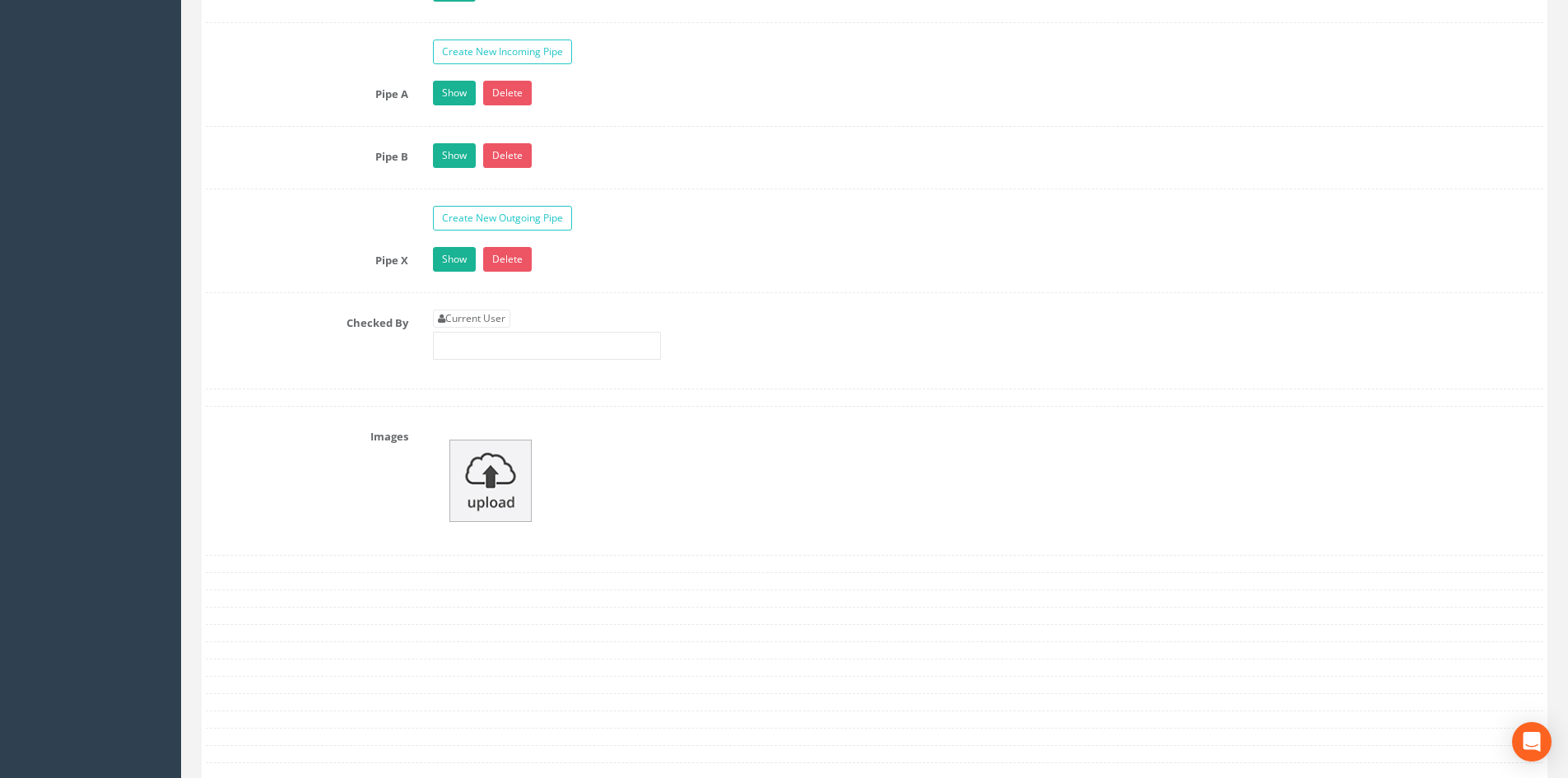
scroll to position [3052, 0]
click at [465, 324] on link "Current User" at bounding box center [471, 317] width 77 height 18
type input "[PERSON_NAME]"
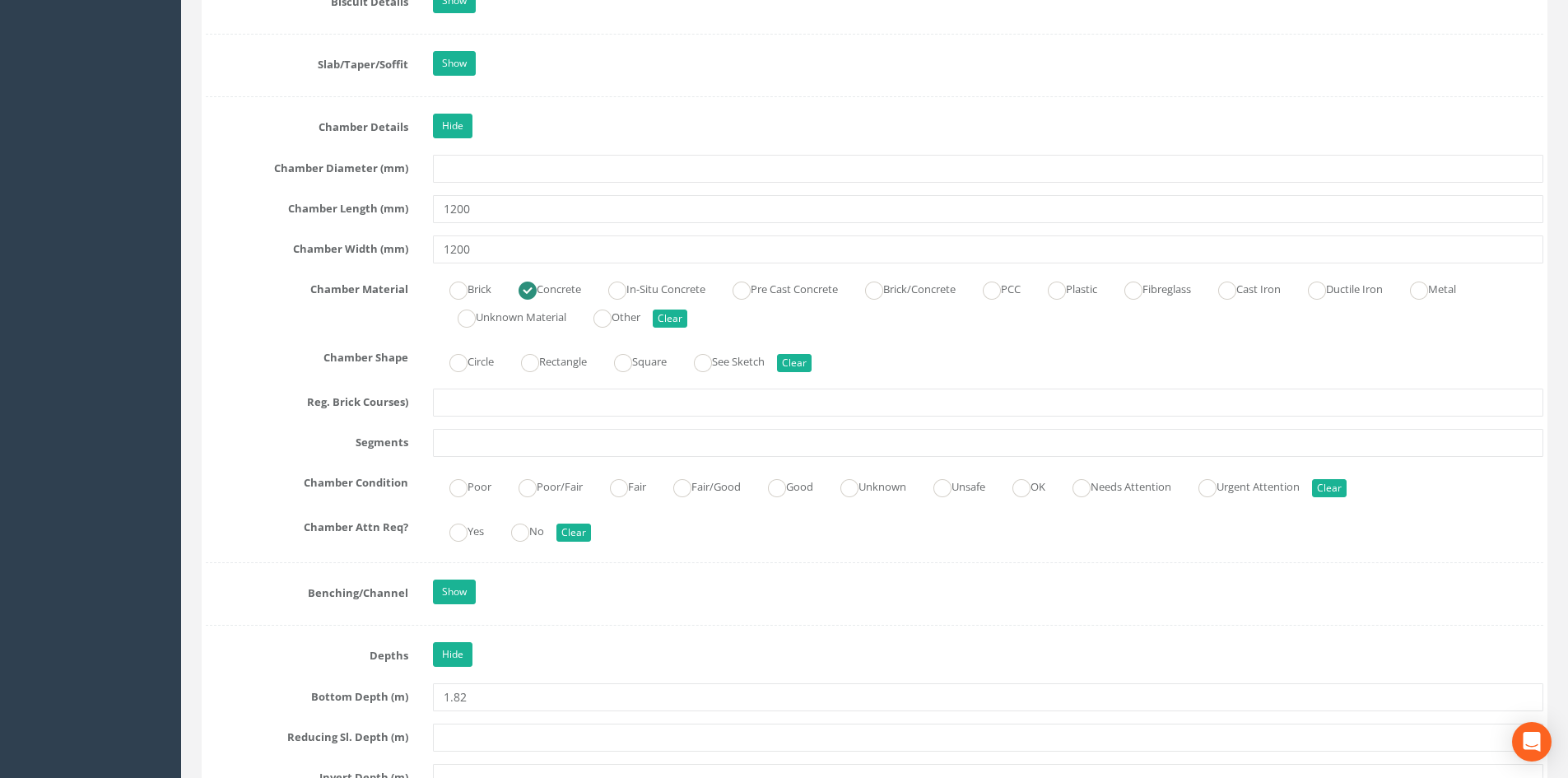
scroll to position [1735, 0]
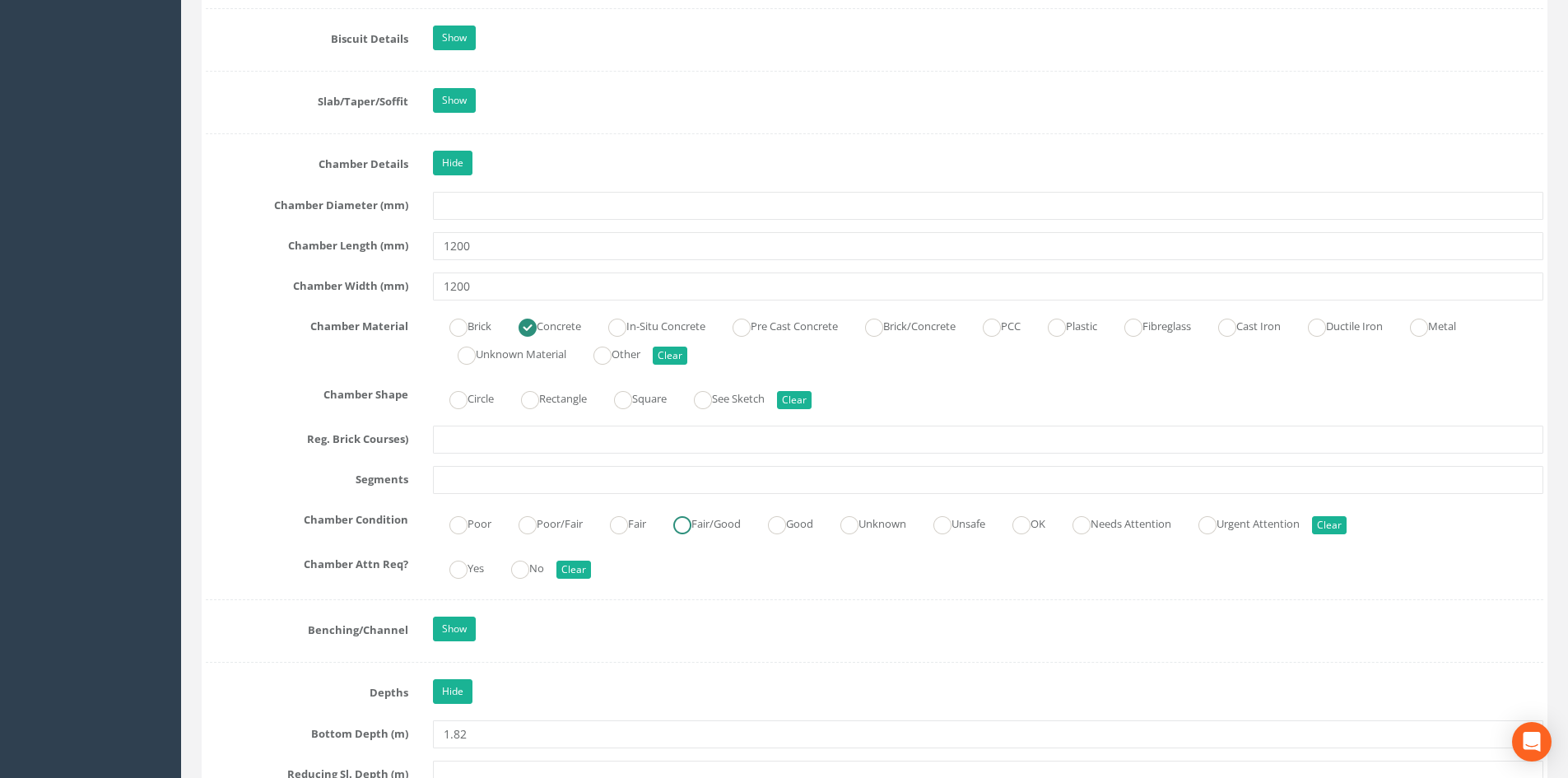
click at [691, 523] on ins at bounding box center [682, 525] width 18 height 18
radio input "true"
click at [464, 404] on ins at bounding box center [458, 400] width 18 height 18
radio input "true"
click at [455, 164] on link "Hide" at bounding box center [452, 162] width 40 height 25
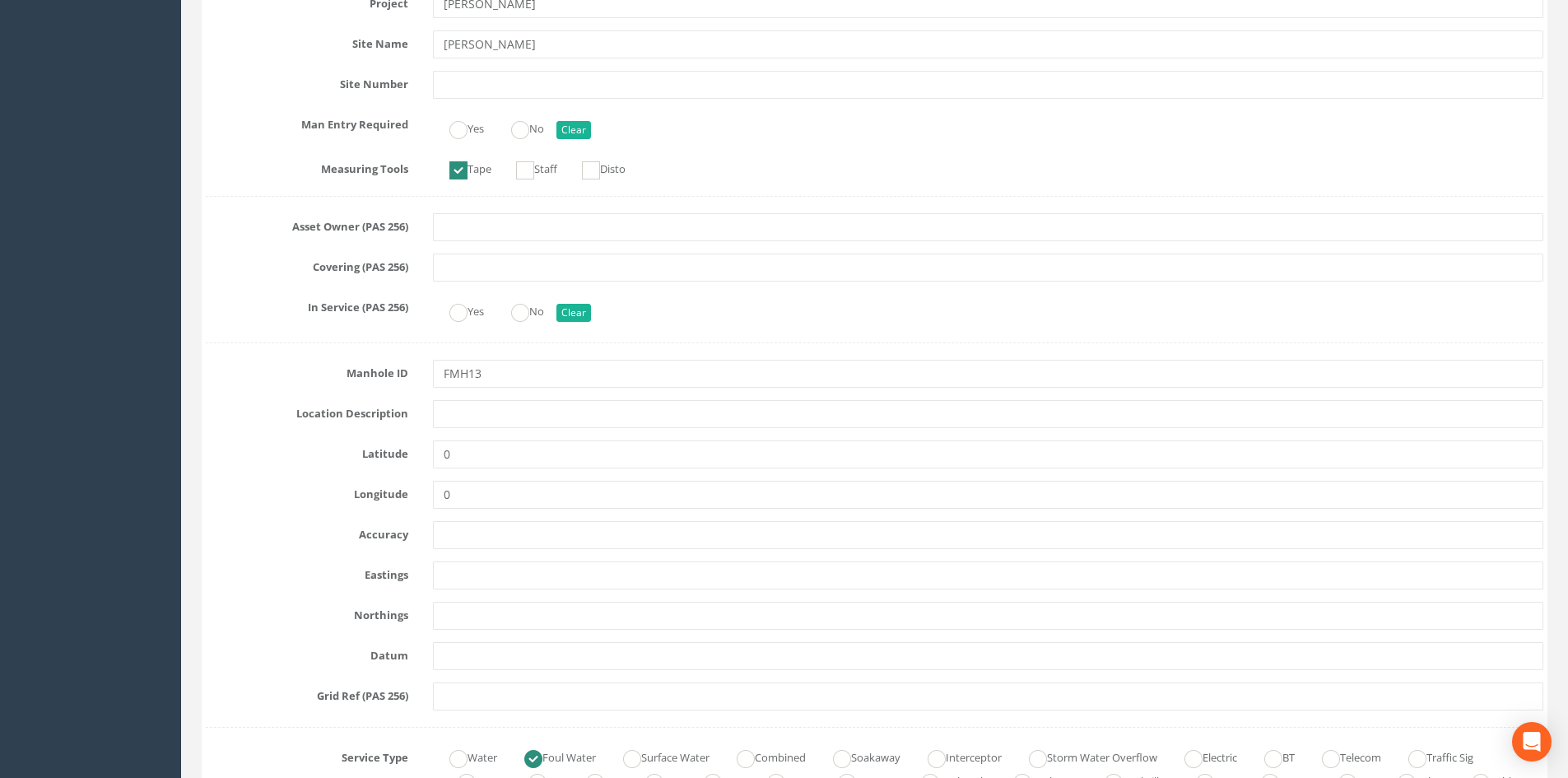
scroll to position [0, 0]
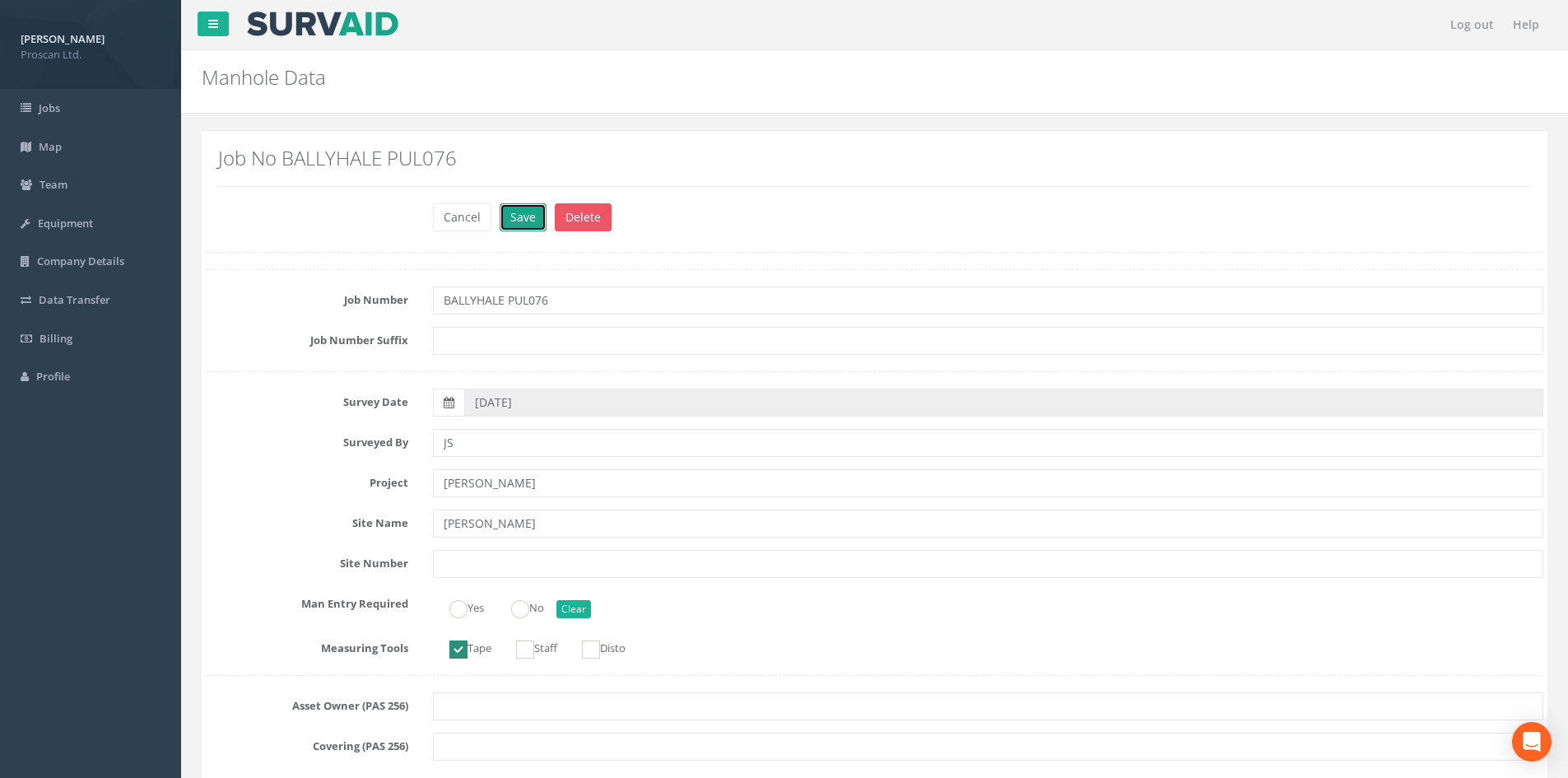
click at [511, 227] on button "Save" at bounding box center [523, 217] width 47 height 28
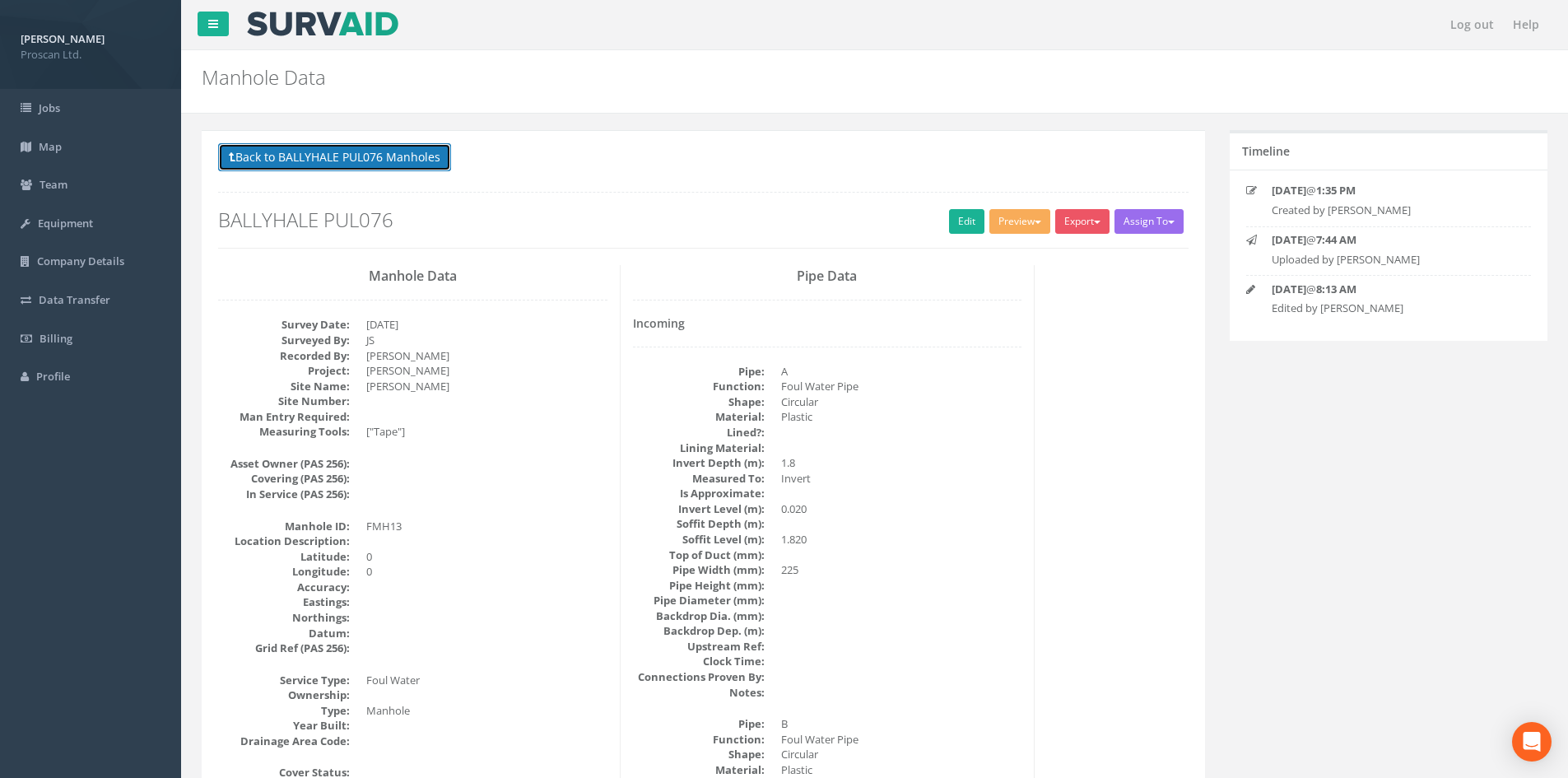
click at [329, 163] on button "Back to BALLYHALE PUL076 Manholes" at bounding box center [334, 157] width 233 height 28
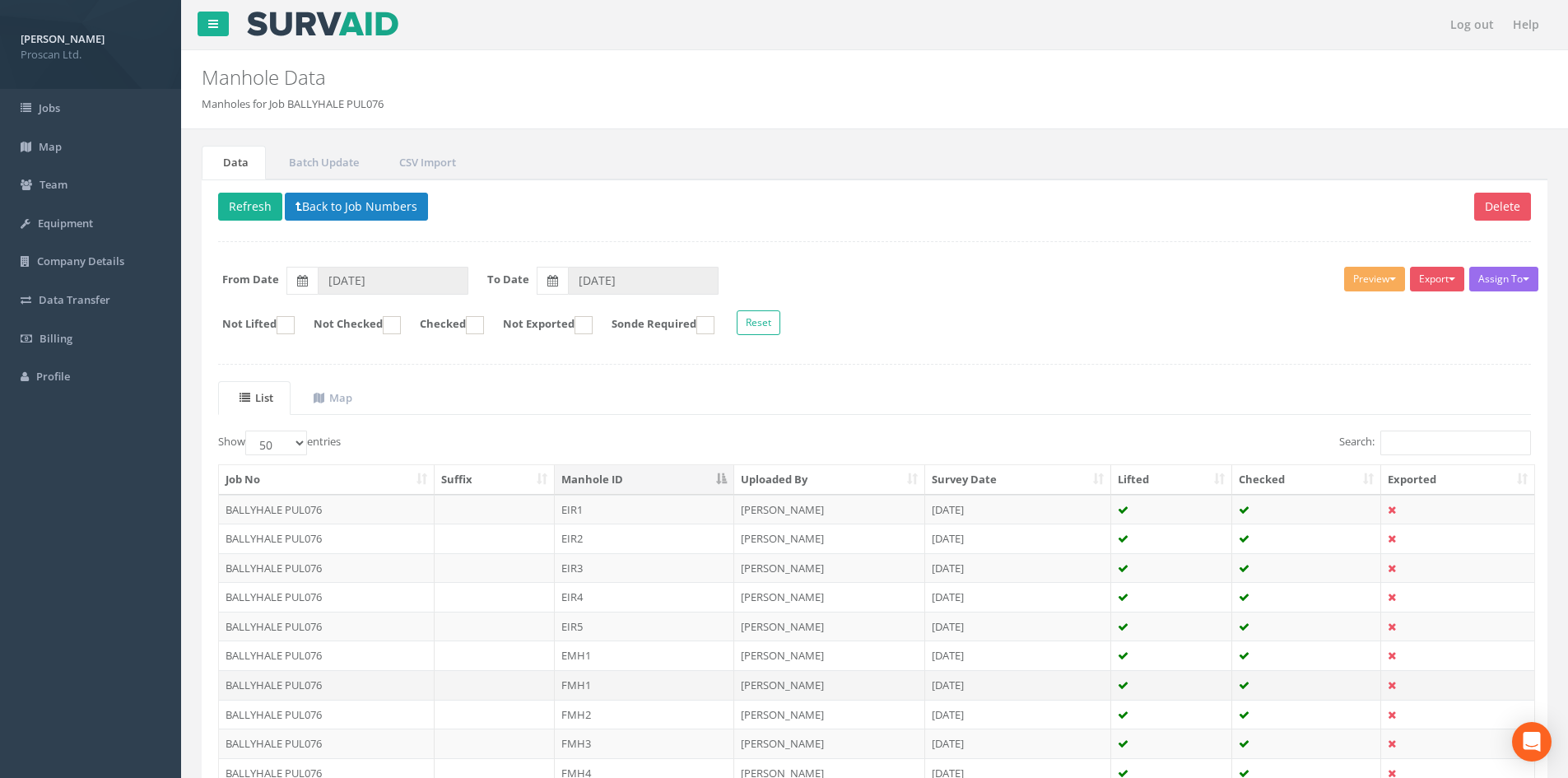
scroll to position [433, 0]
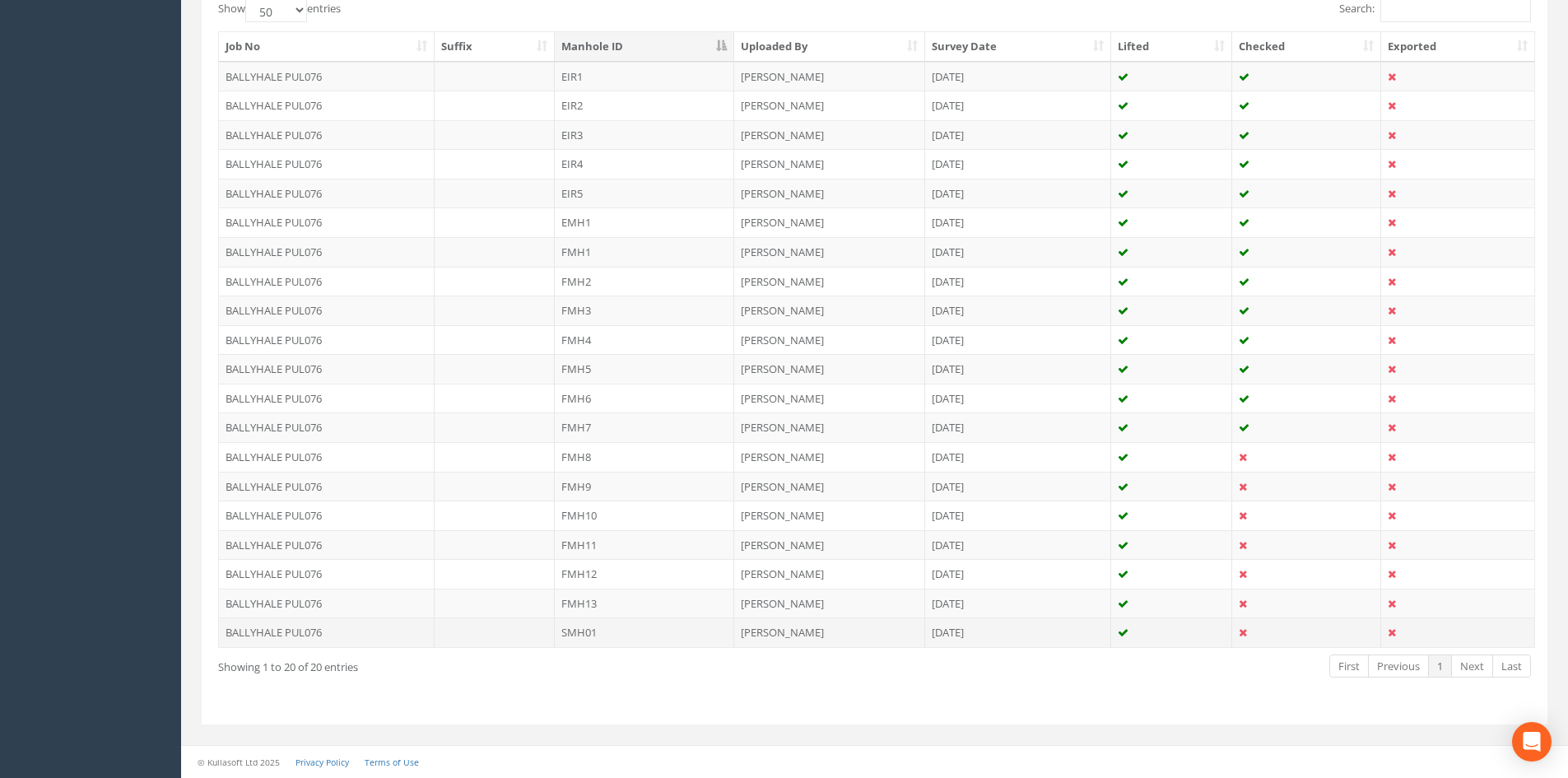
click at [671, 637] on td "SMH01" at bounding box center [643, 632] width 179 height 30
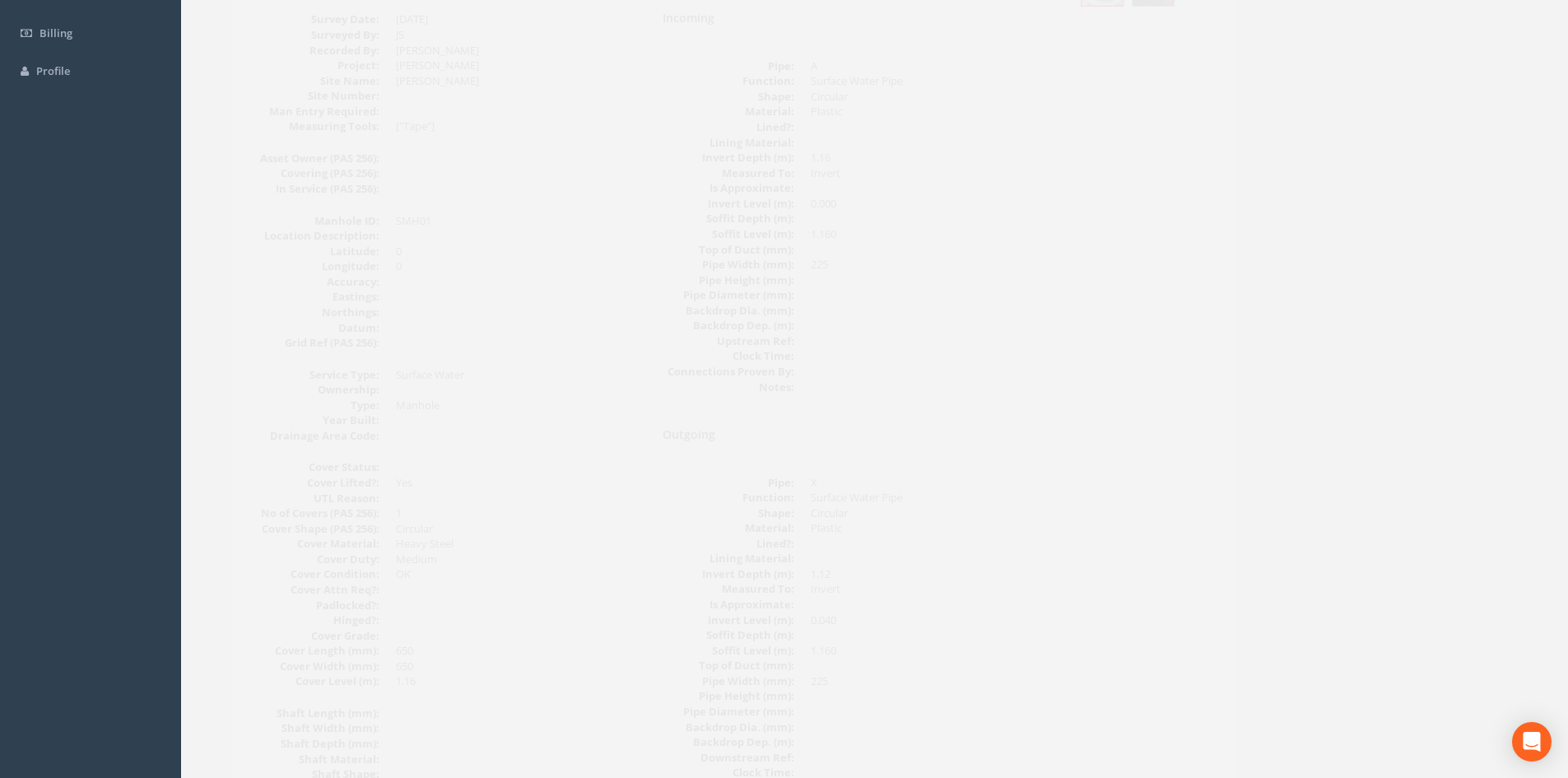
scroll to position [0, 0]
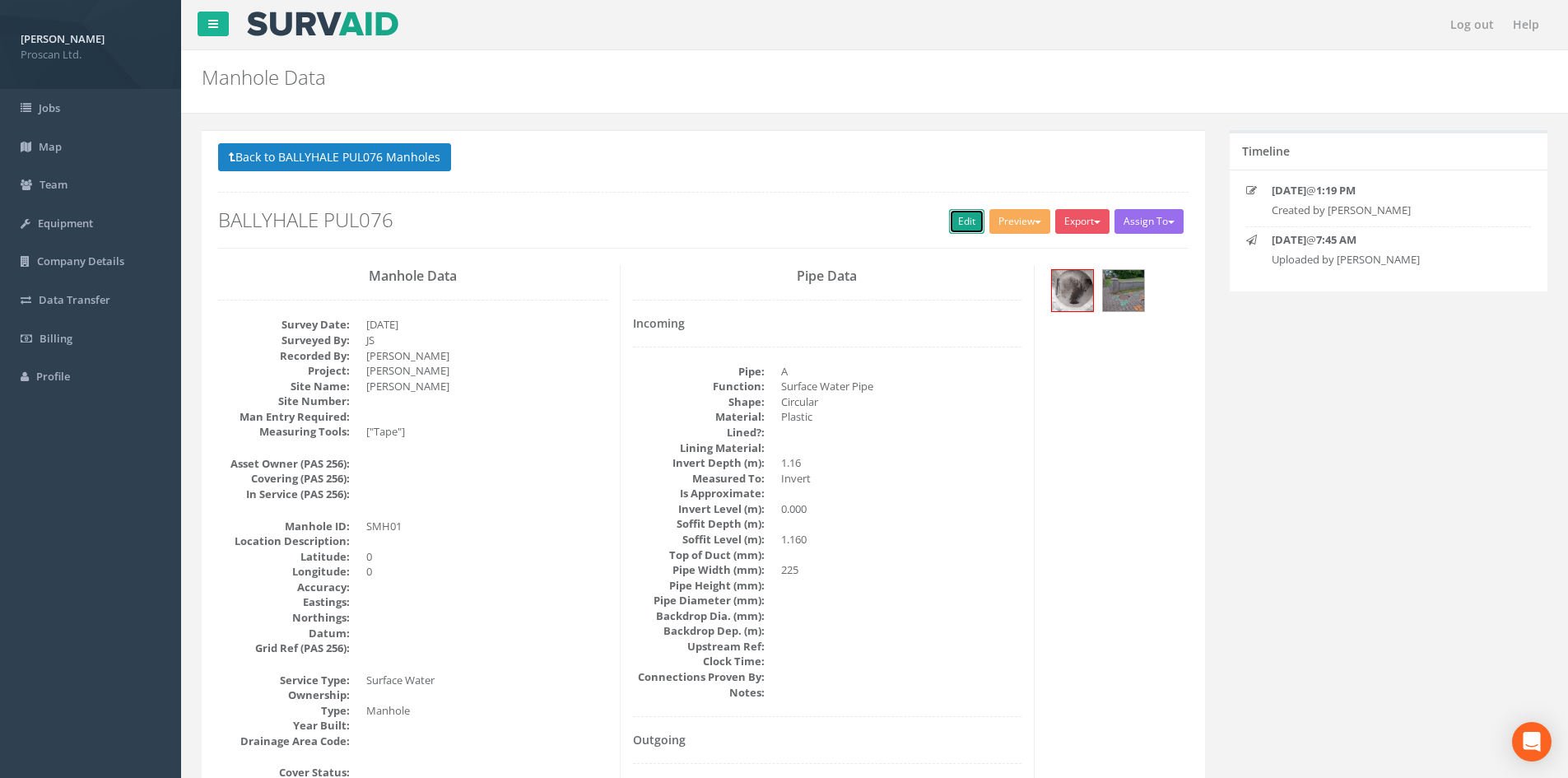
click at [969, 221] on link "Edit" at bounding box center [967, 221] width 36 height 25
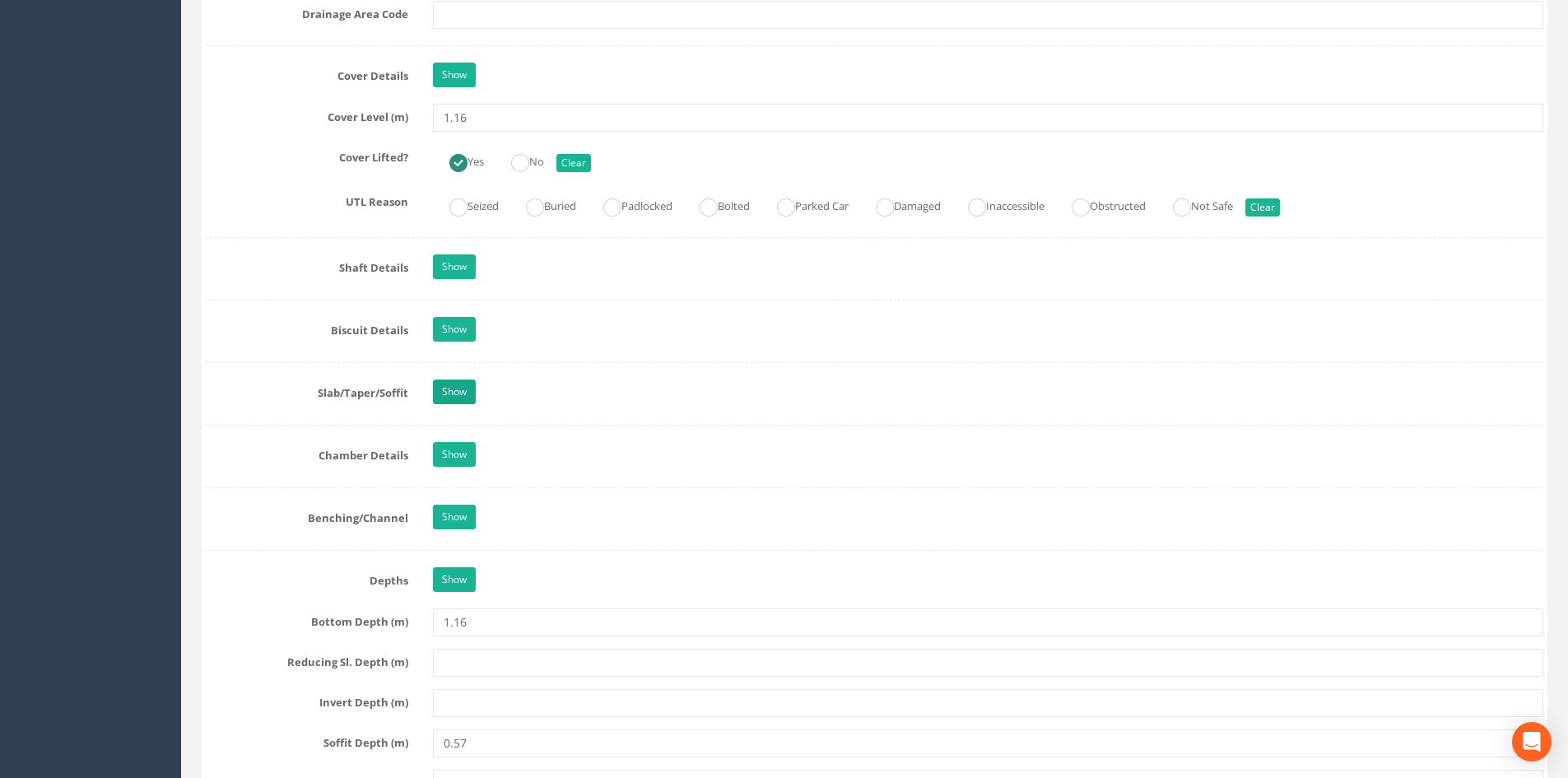
scroll to position [1426, 0]
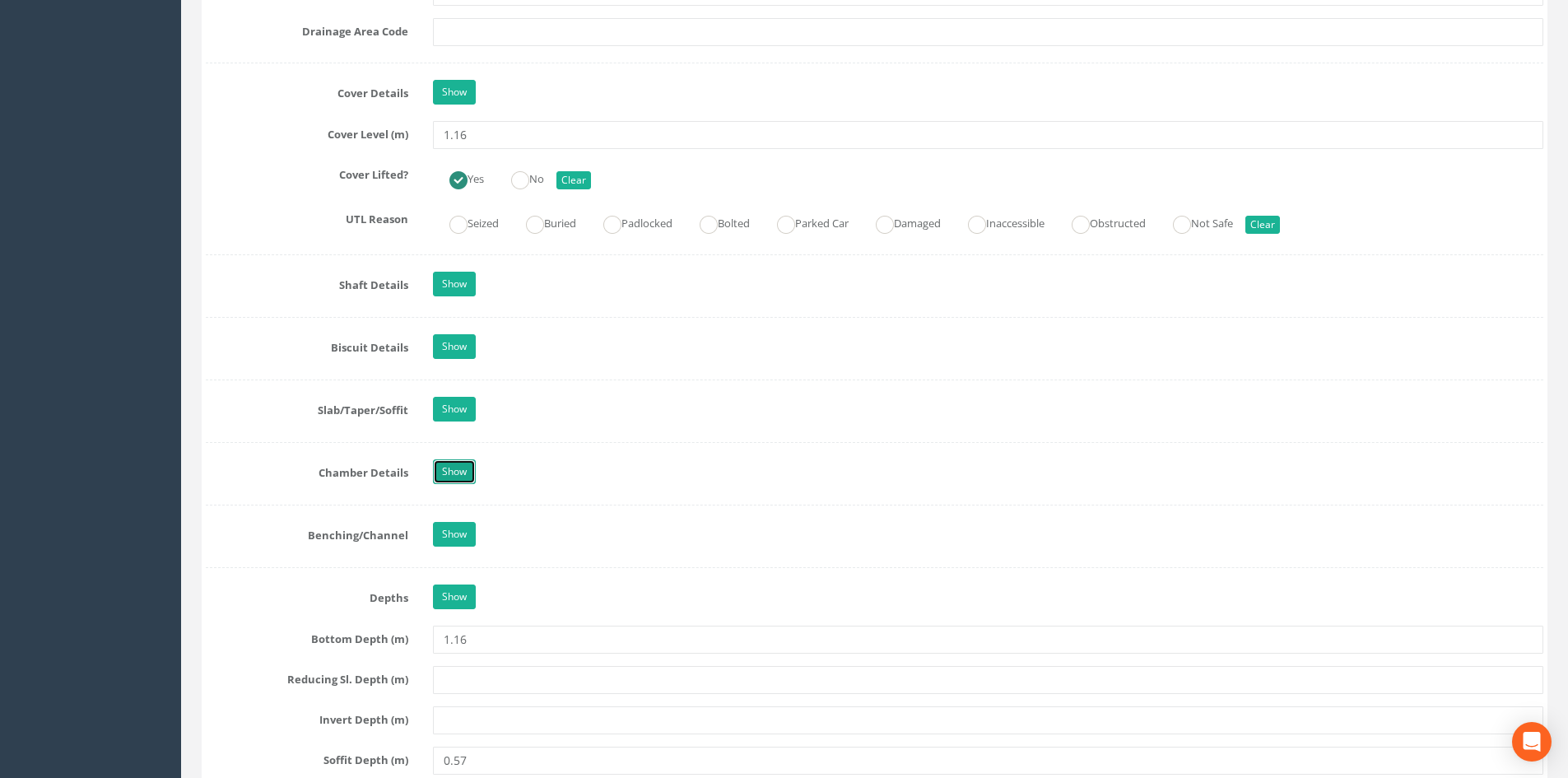
click at [441, 469] on link "Show" at bounding box center [453, 471] width 43 height 25
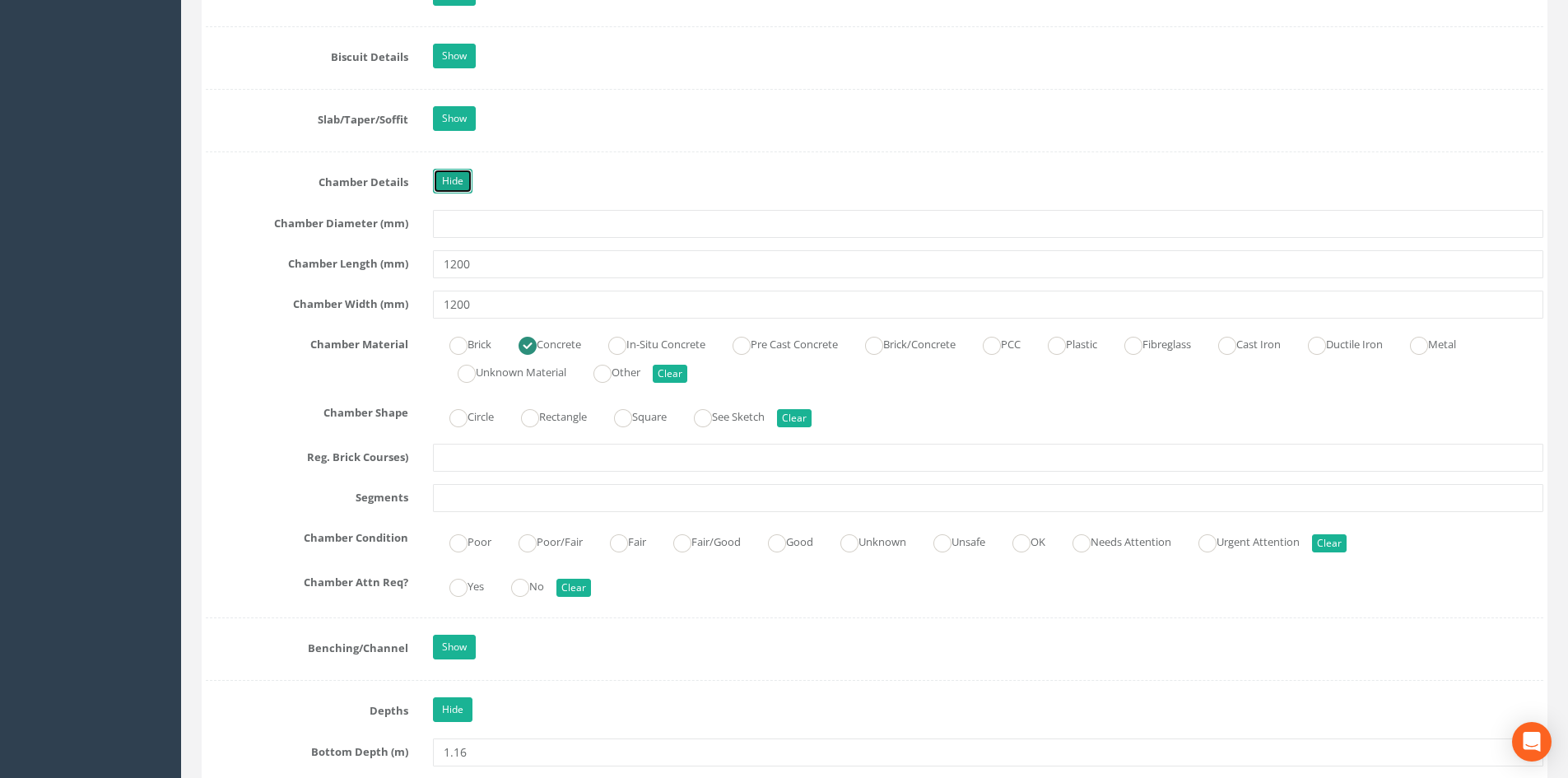
scroll to position [1646, 0]
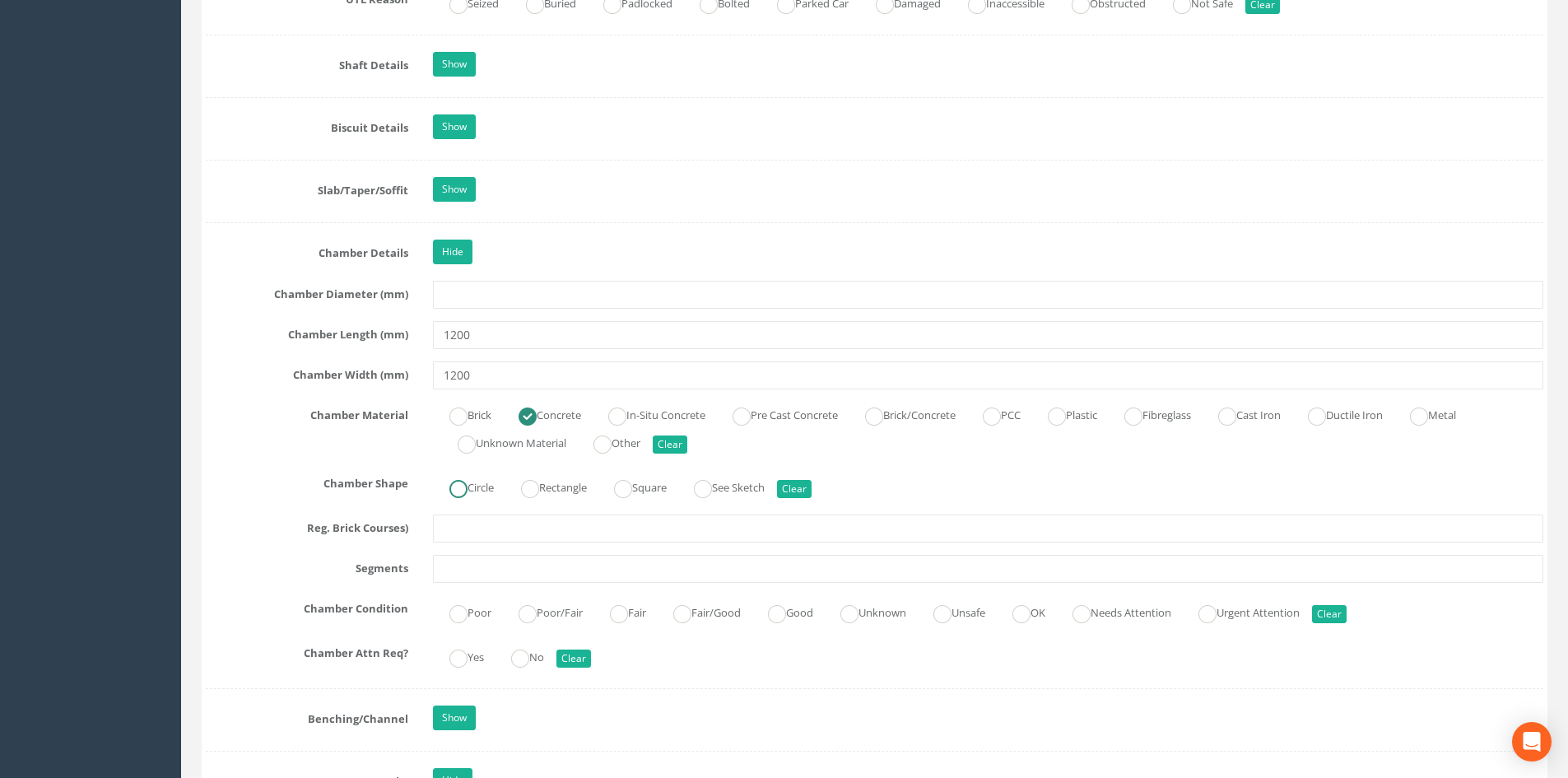
click at [476, 482] on label "Circle" at bounding box center [463, 486] width 61 height 24
radio input "true"
click at [691, 621] on ins at bounding box center [682, 614] width 18 height 18
radio input "true"
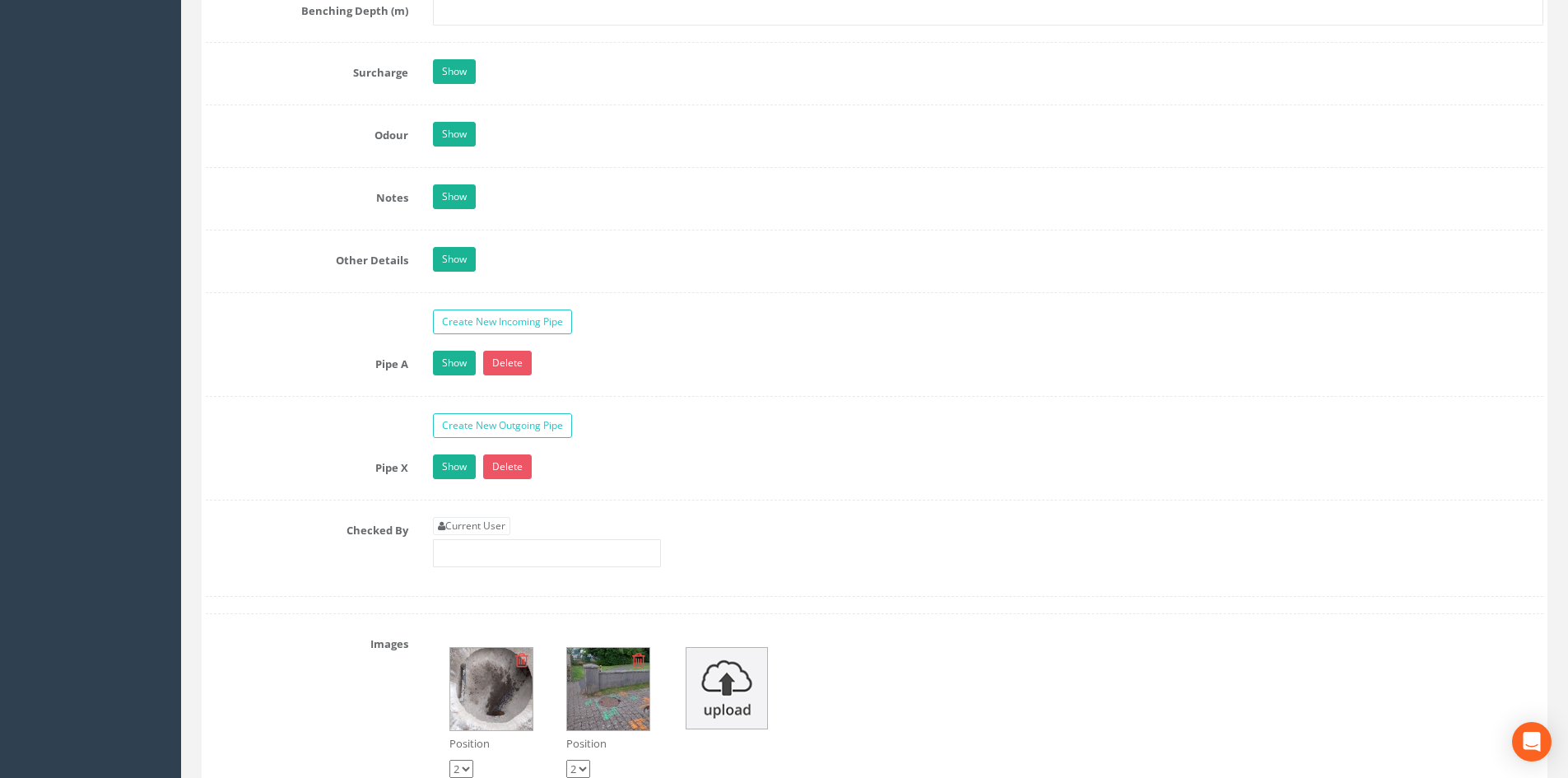
scroll to position [2853, 0]
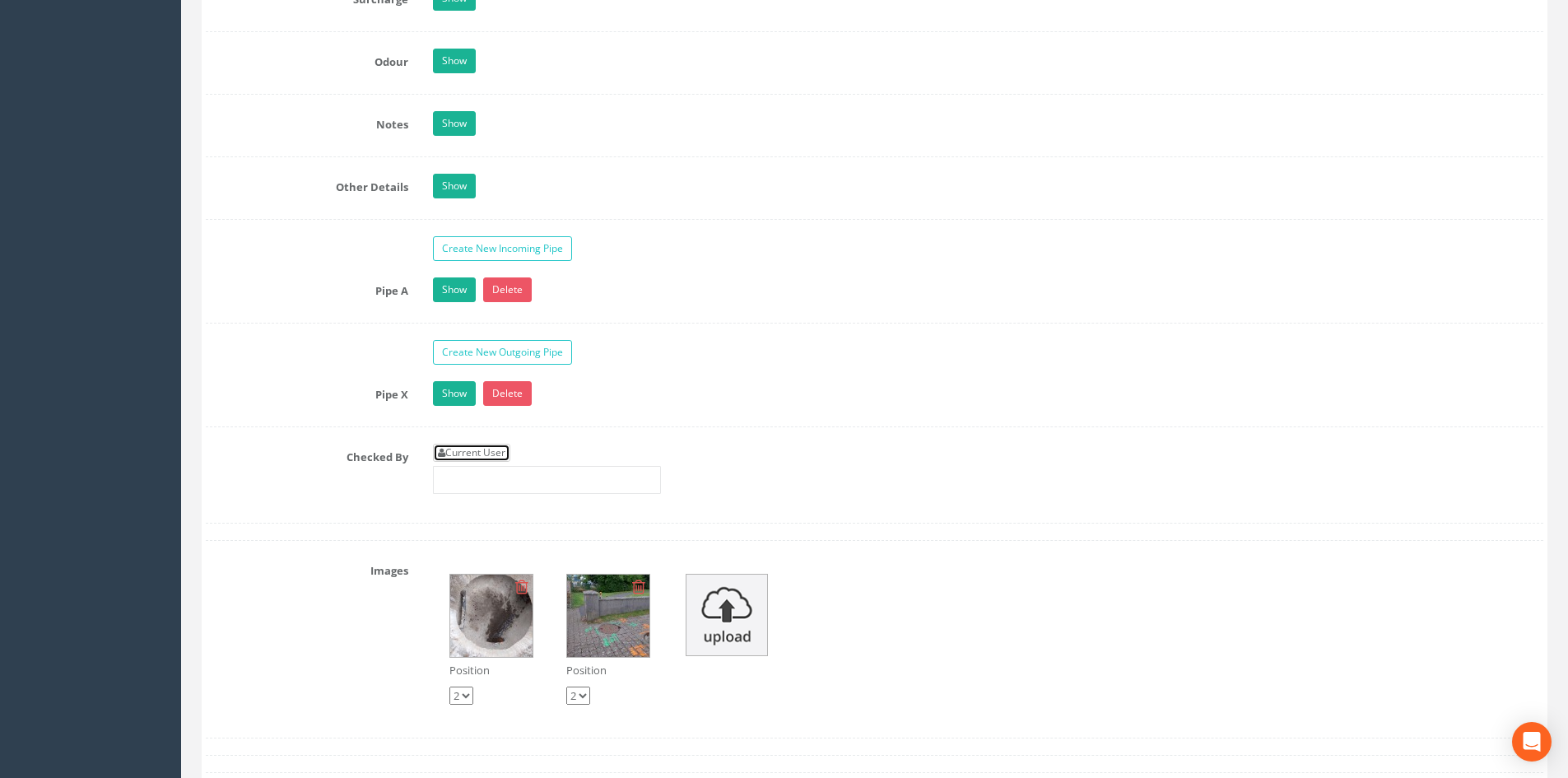
click at [456, 448] on link "Current User" at bounding box center [471, 452] width 77 height 18
type input "[PERSON_NAME]"
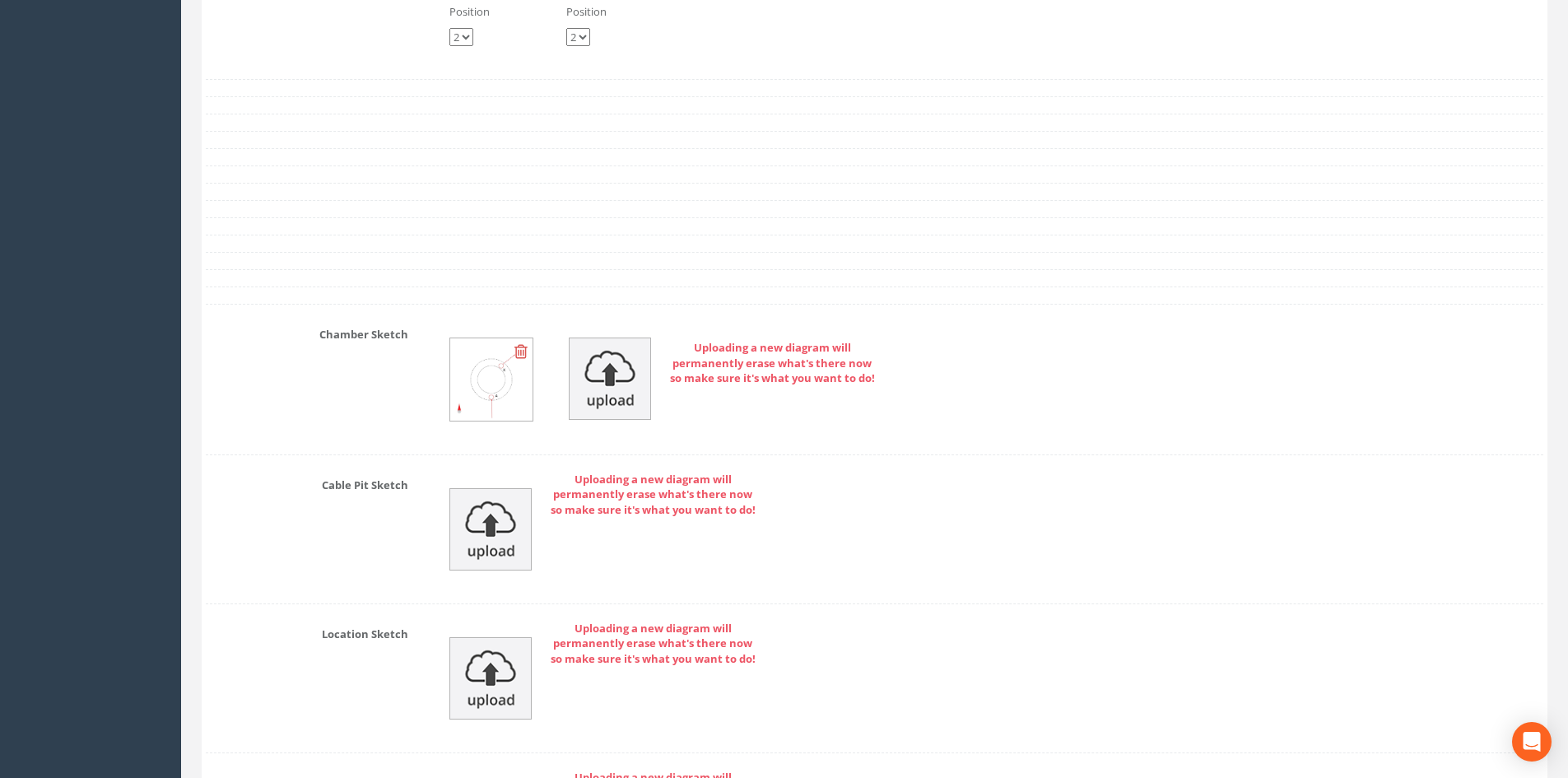
scroll to position [3916, 0]
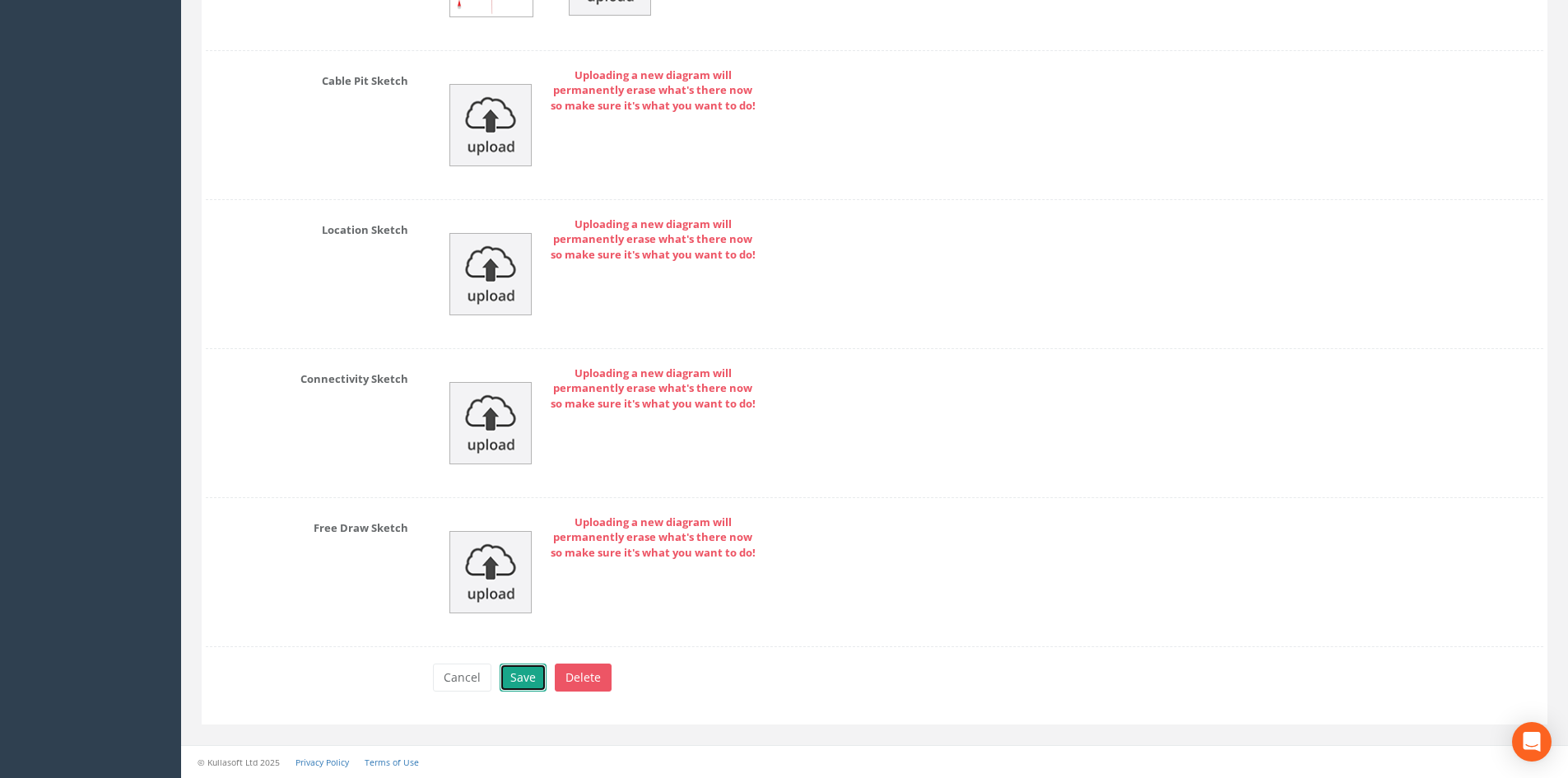
click at [540, 678] on button "Save" at bounding box center [523, 677] width 47 height 28
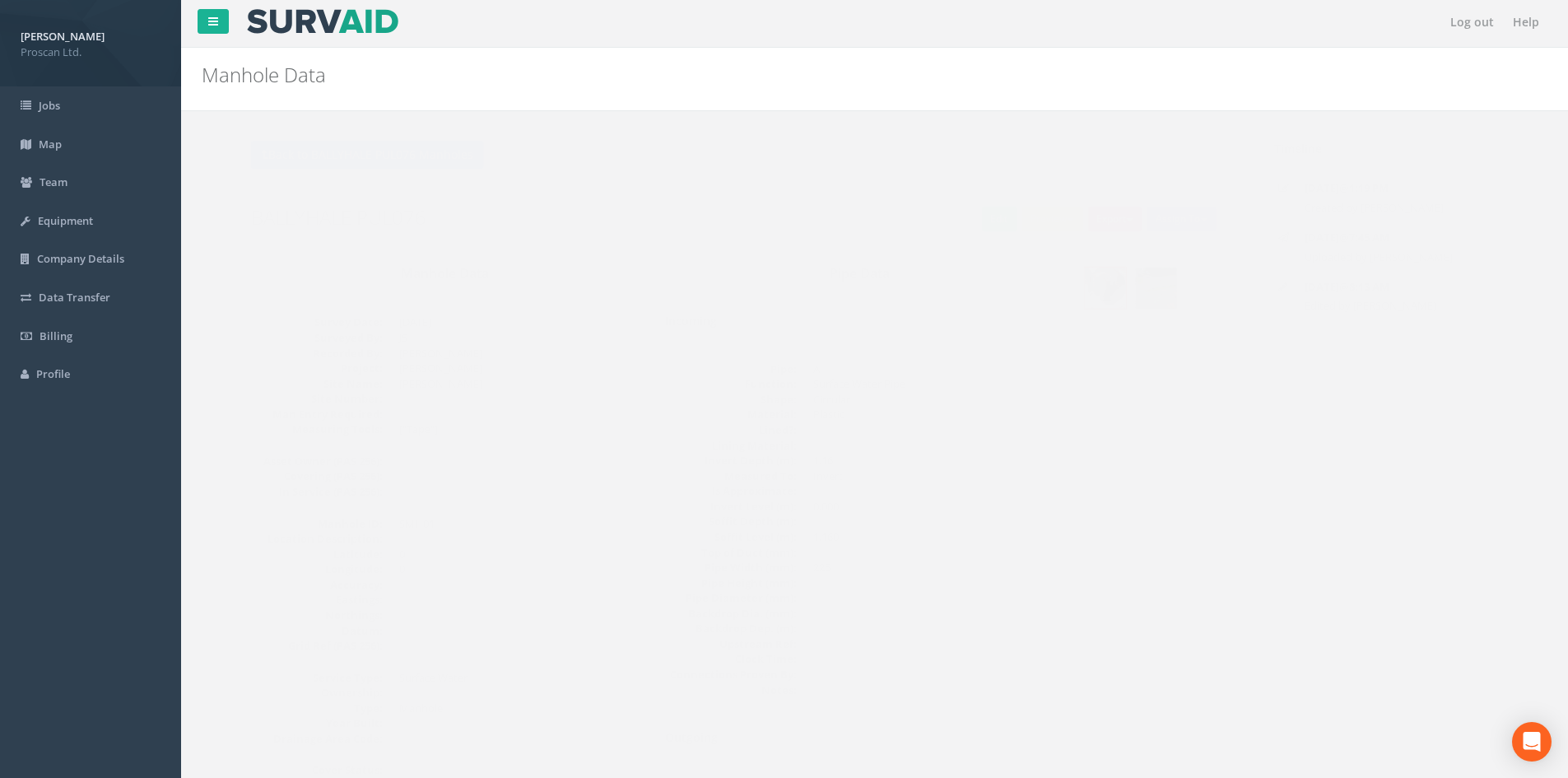
scroll to position [0, 0]
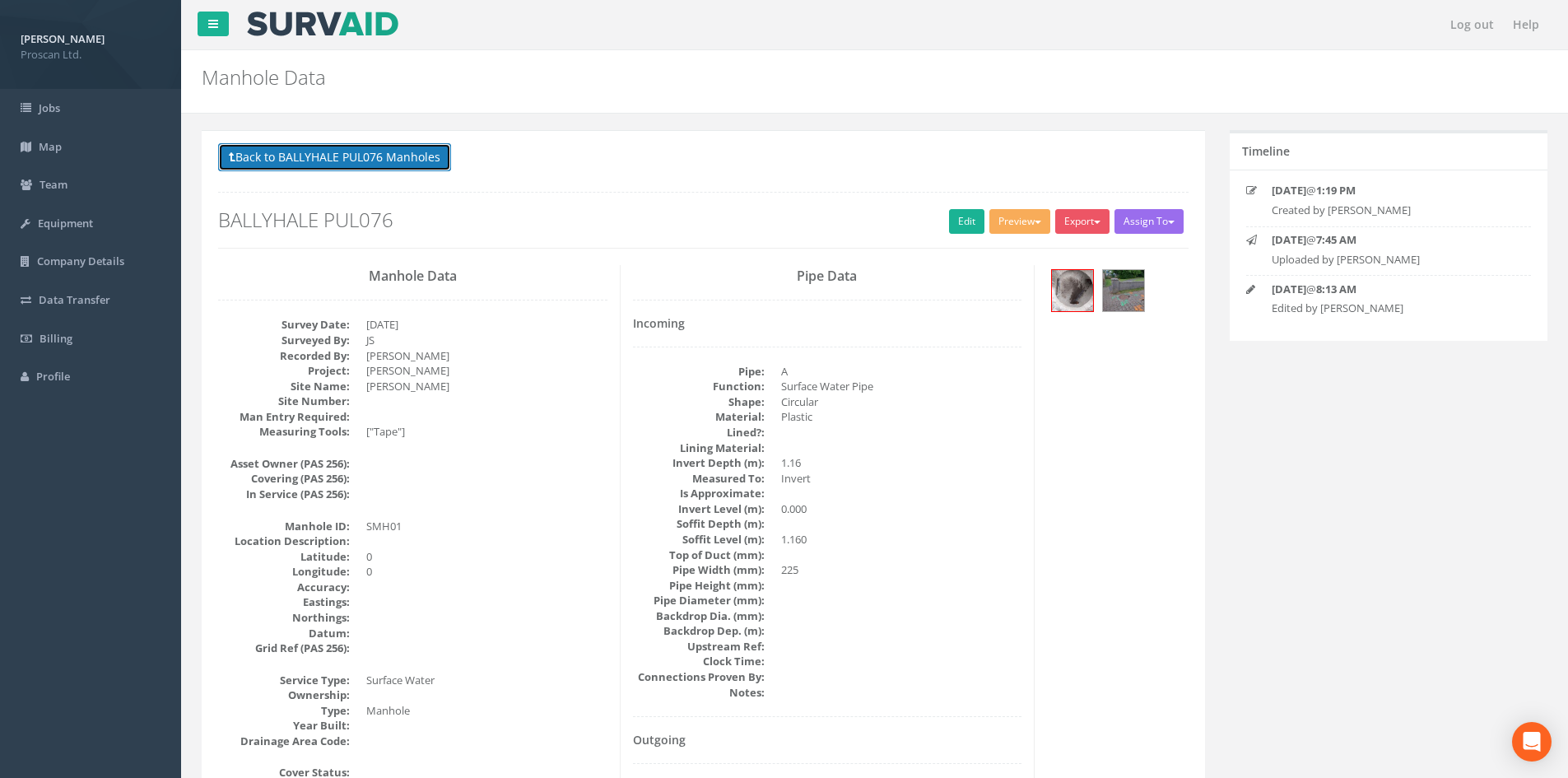
click at [345, 150] on button "Back to BALLYHALE PUL076 Manholes" at bounding box center [334, 157] width 233 height 28
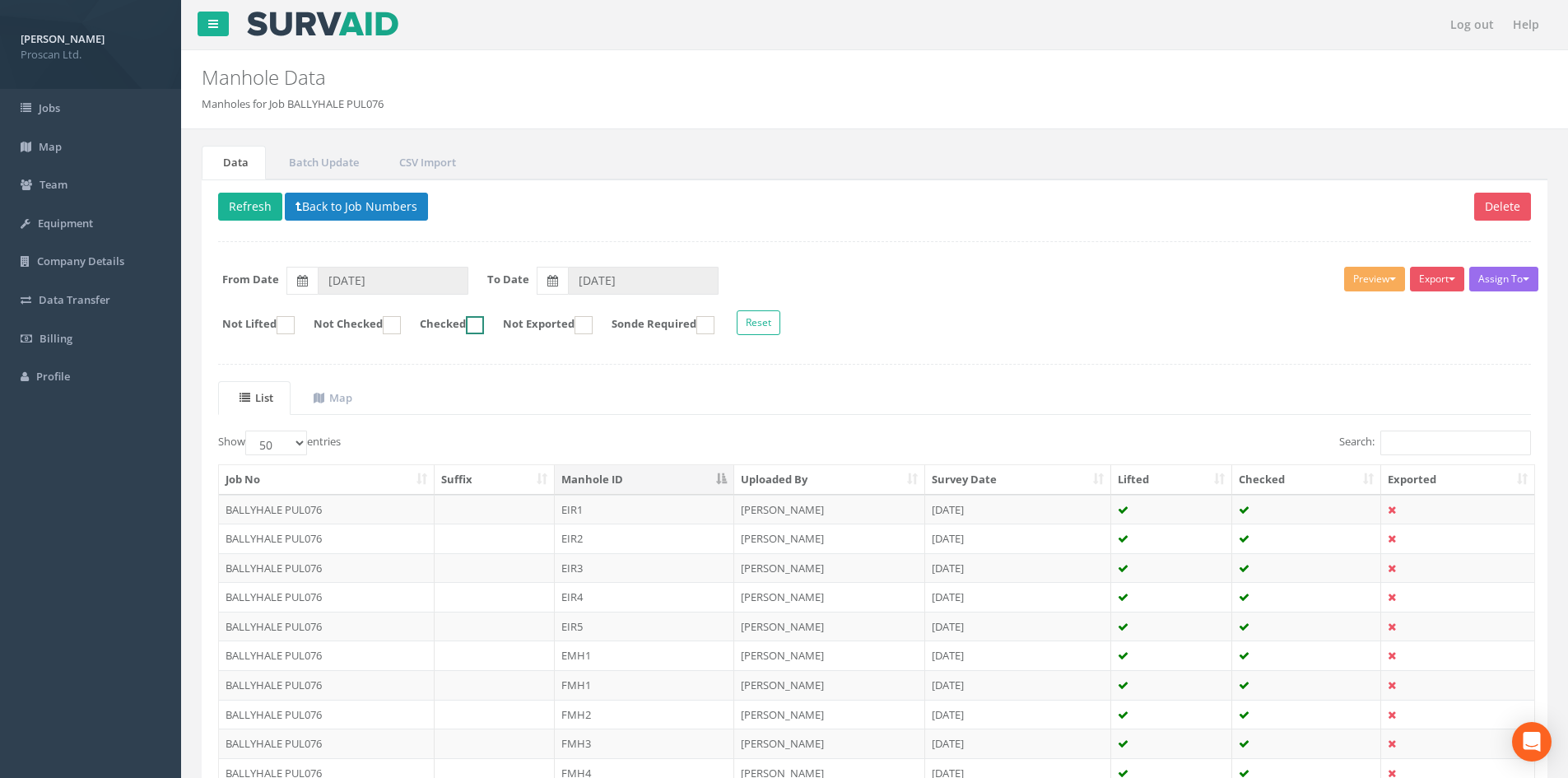
click at [460, 320] on input "Checked" at bounding box center [454, 334] width 11 height 28
click at [780, 326] on button "Reset" at bounding box center [758, 322] width 44 height 25
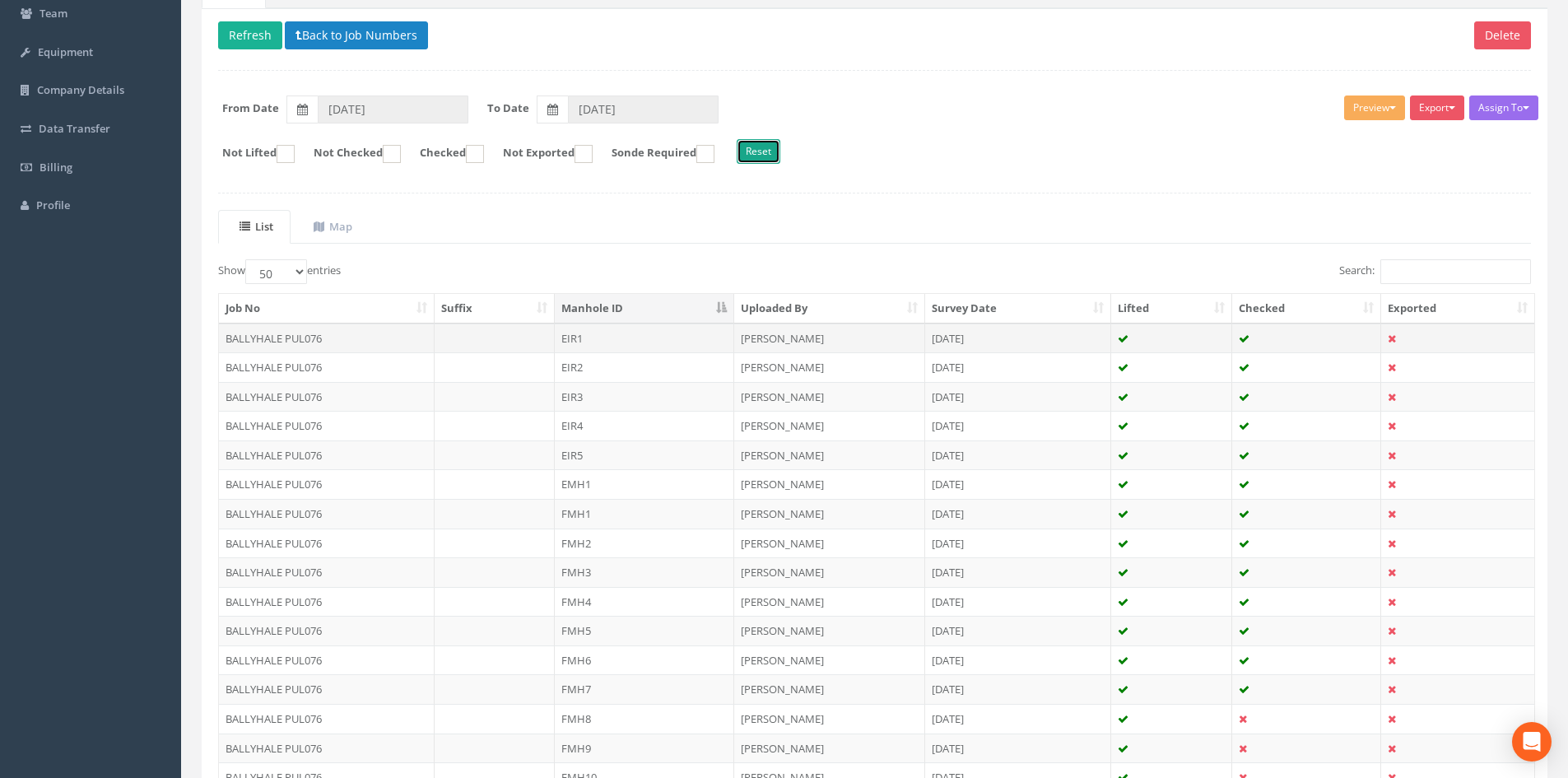
scroll to position [104, 0]
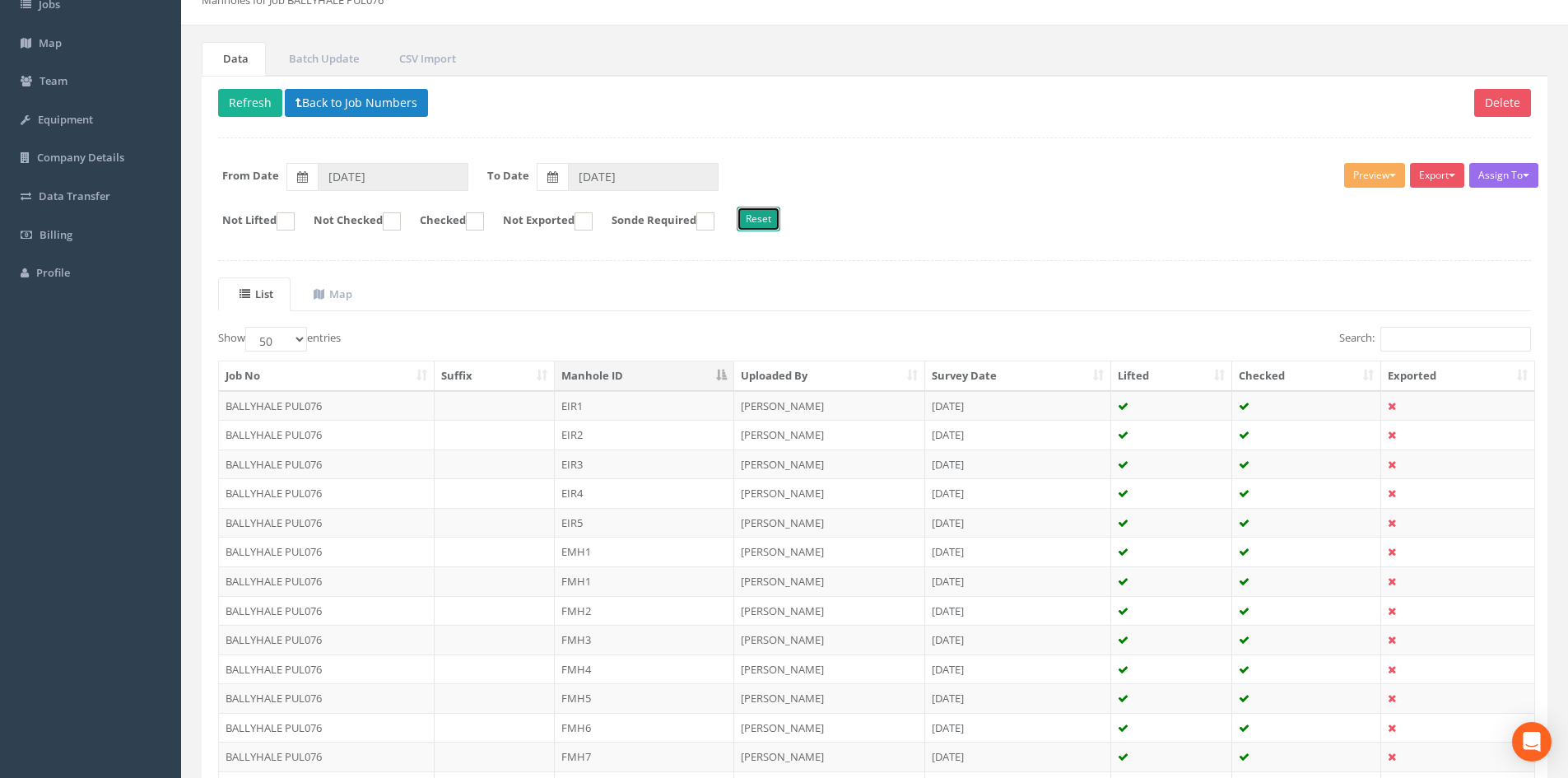
click at [780, 229] on button "Reset" at bounding box center [758, 219] width 44 height 25
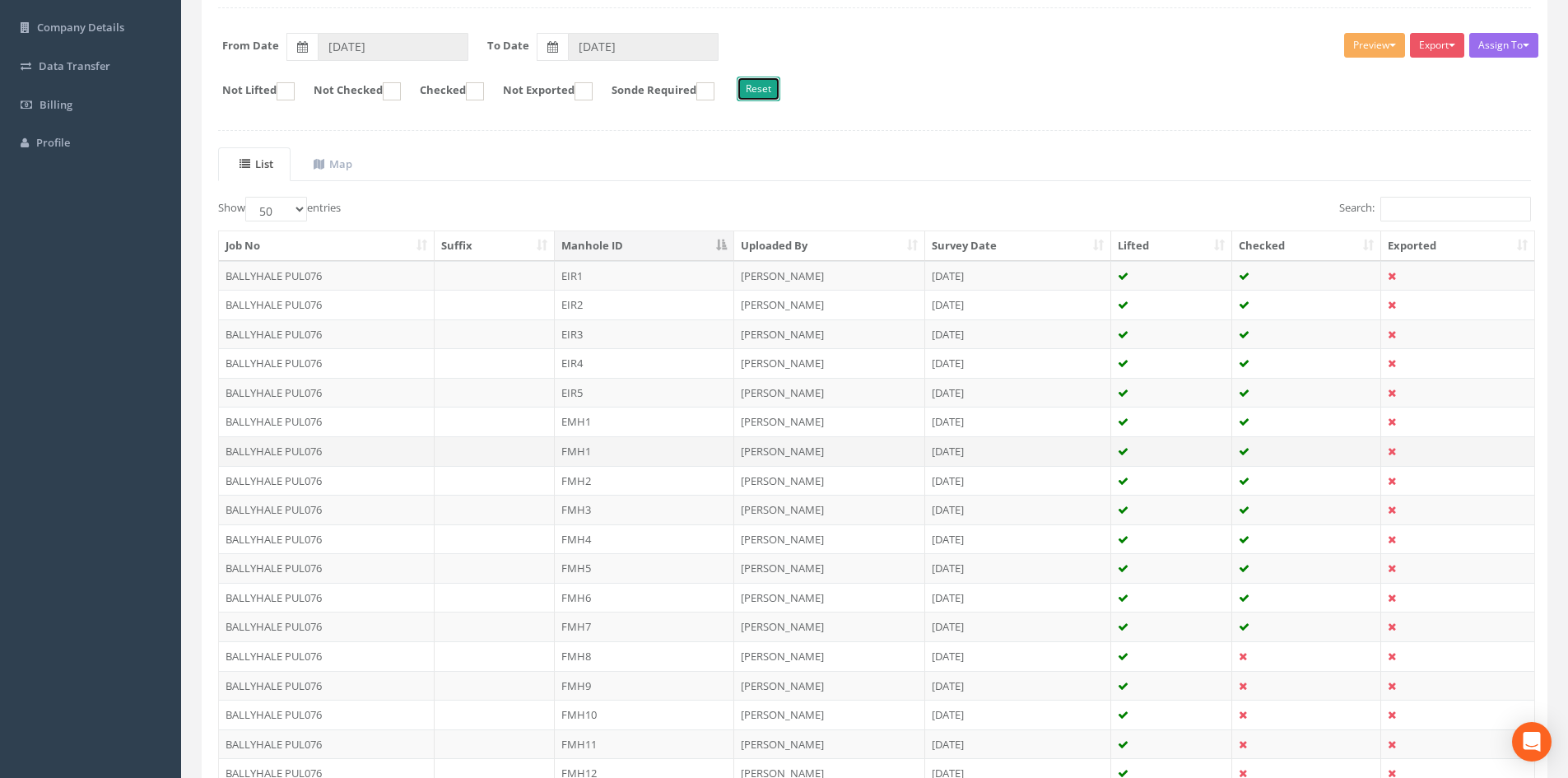
scroll to position [213, 0]
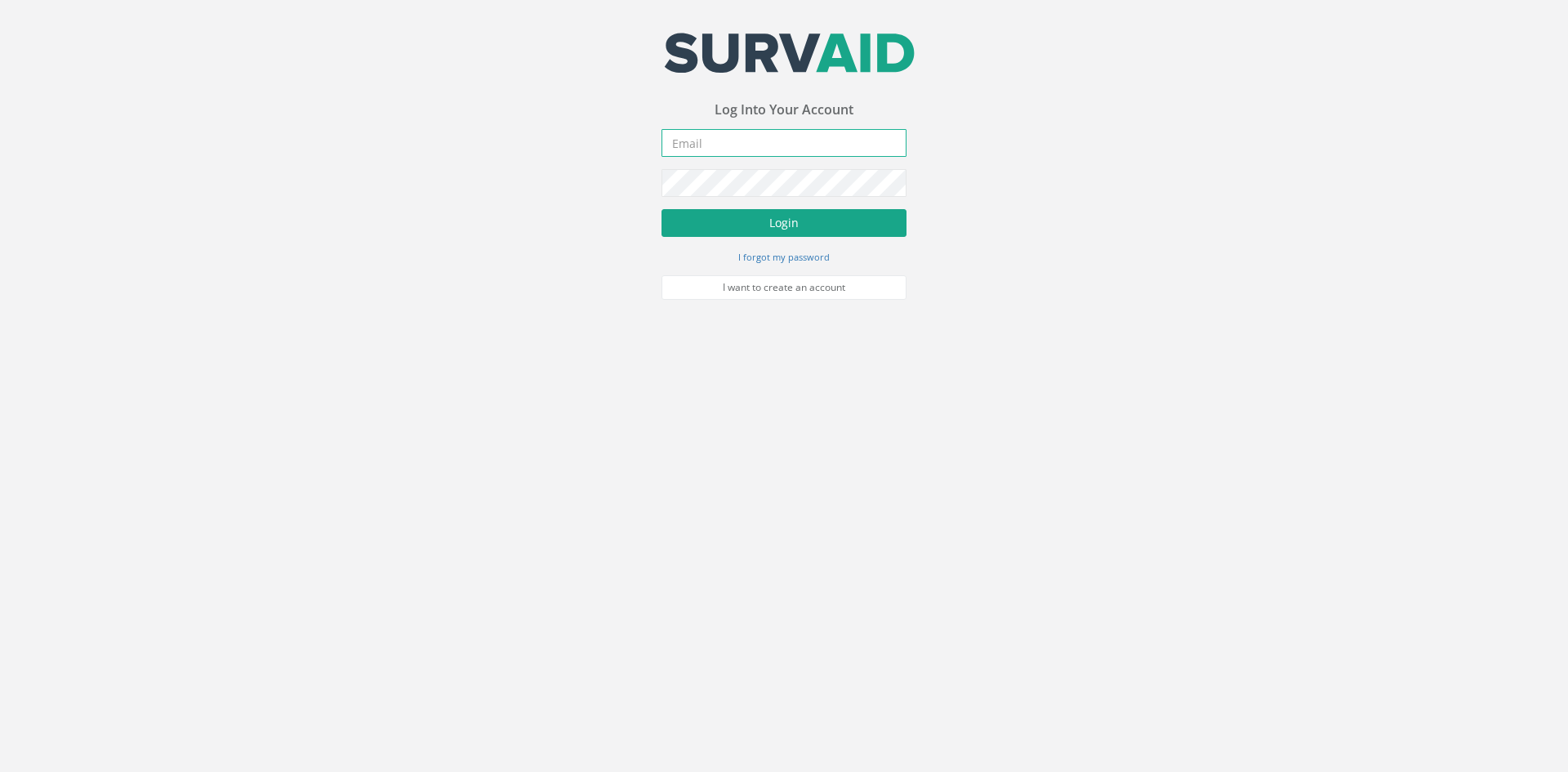
type input "[PERSON_NAME][EMAIL_ADDRESS][DOMAIN_NAME]"
click at [786, 220] on button "Login" at bounding box center [783, 223] width 245 height 28
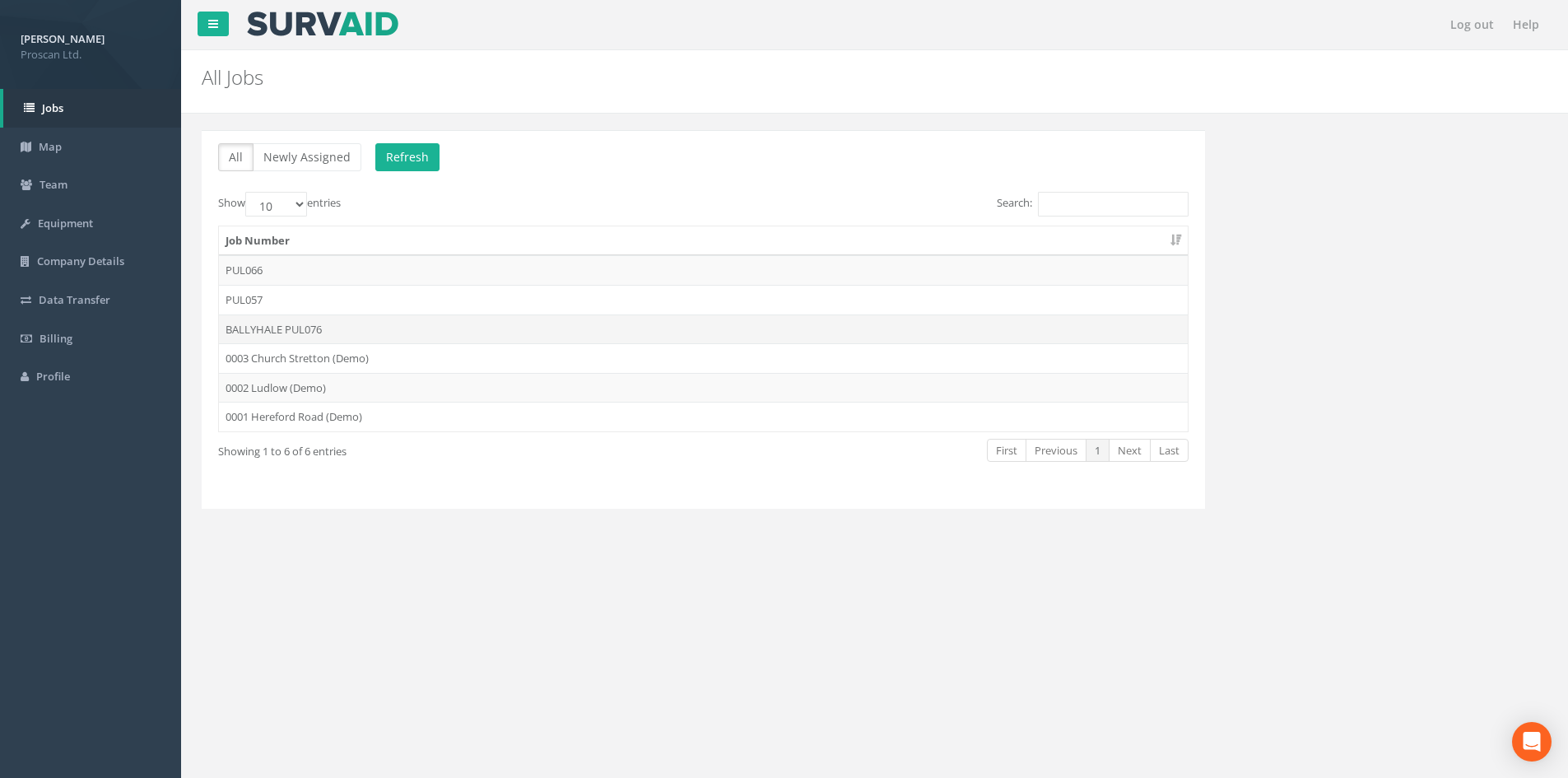
click at [349, 335] on td "BALLYHALE PUL076" at bounding box center [703, 330] width 969 height 30
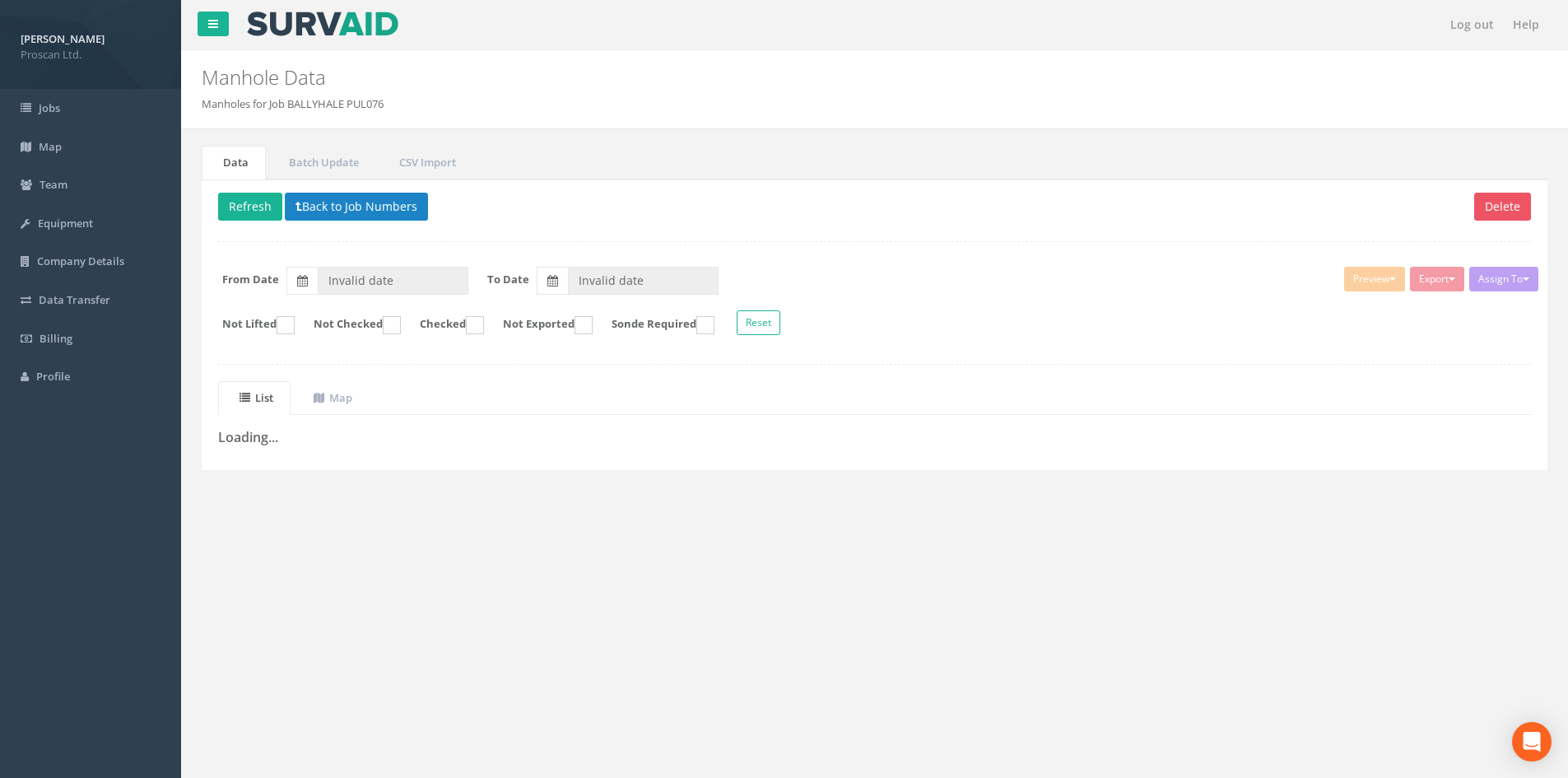
type input "[DATE]"
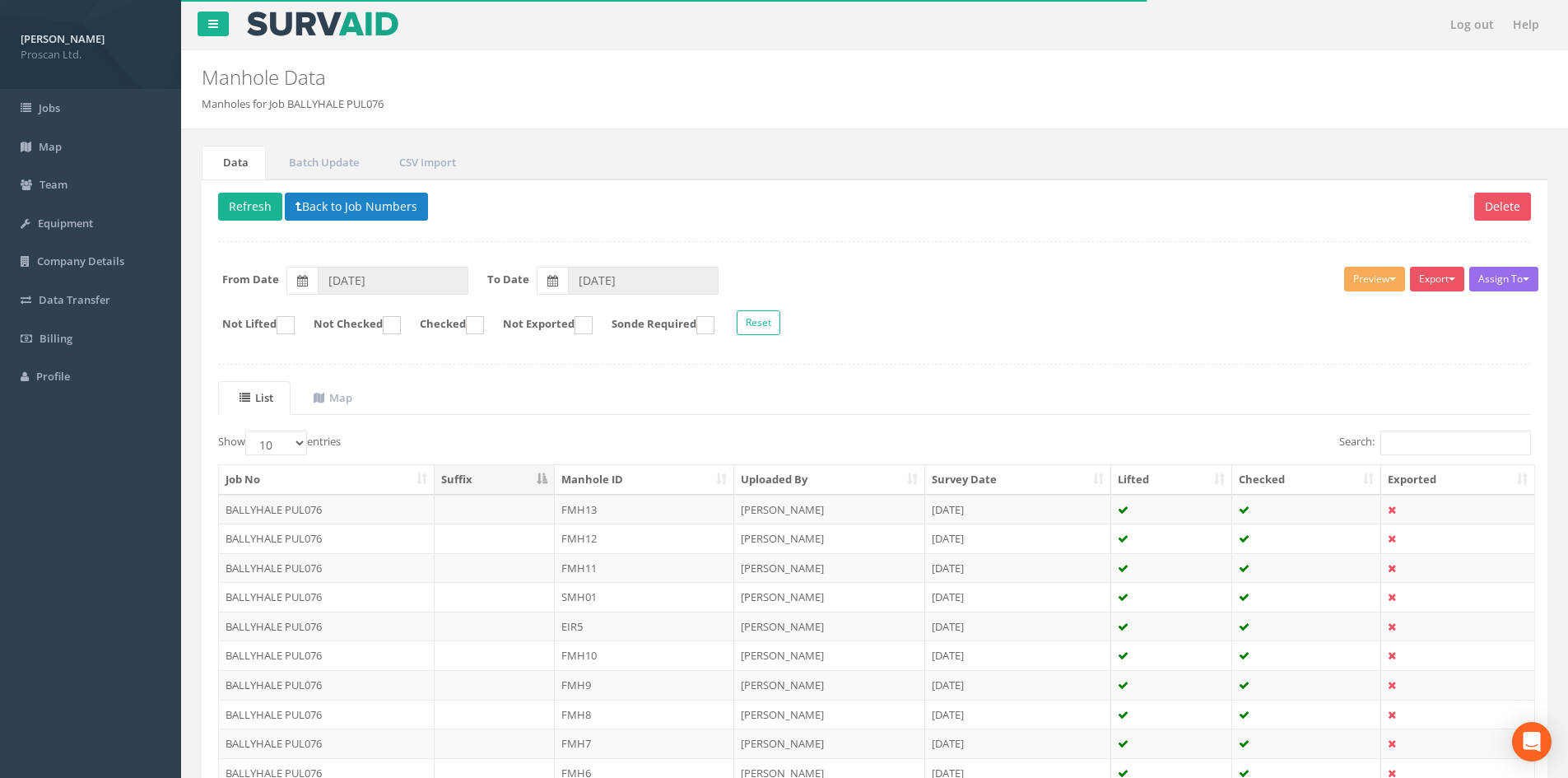
click at [660, 471] on th "Manhole ID" at bounding box center [643, 480] width 179 height 30
click at [275, 437] on select "10 25 50 100" at bounding box center [276, 442] width 61 height 25
select select "50"
click at [247, 431] on select "10 25 50 100" at bounding box center [276, 442] width 61 height 25
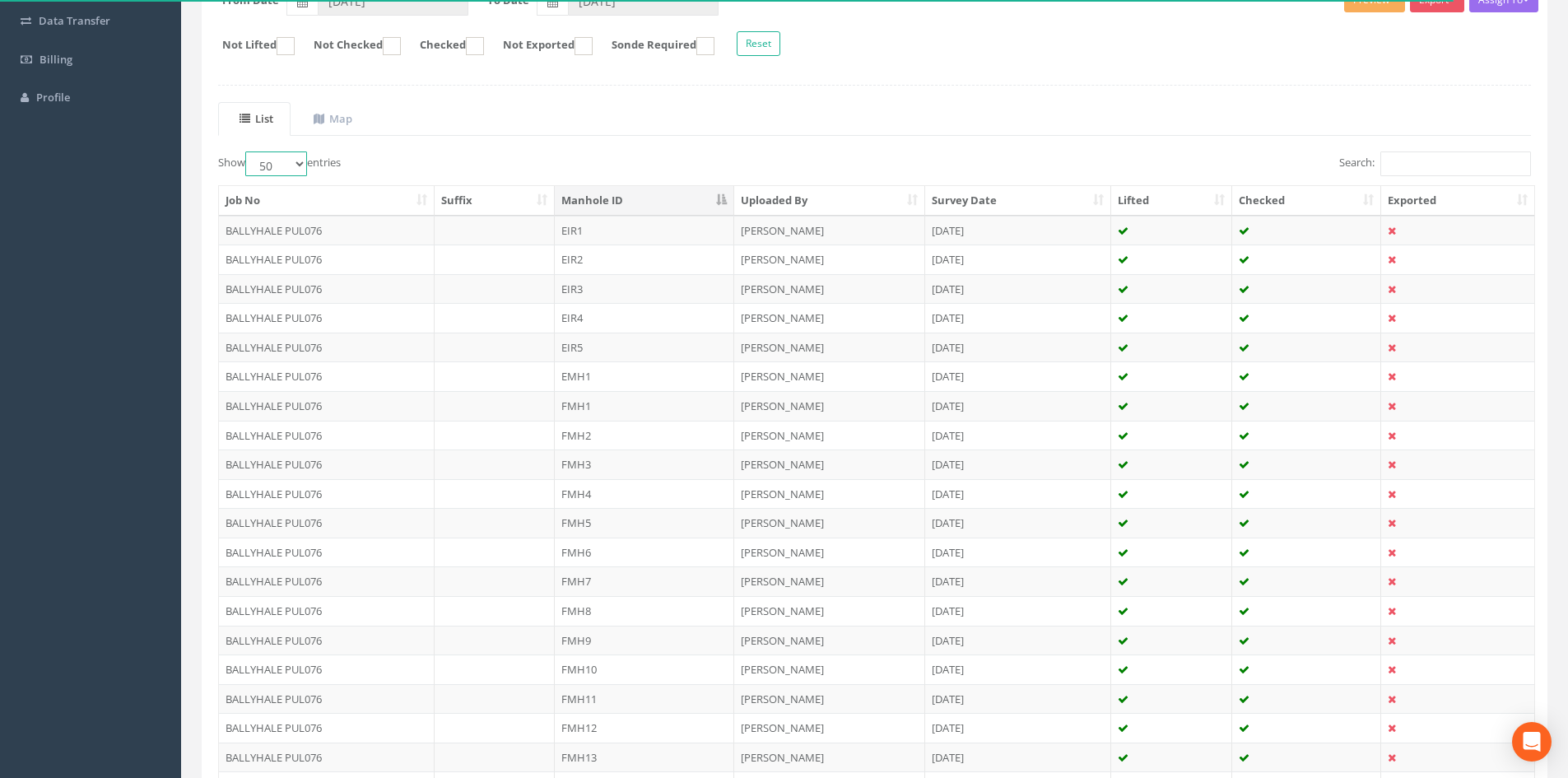
scroll to position [433, 0]
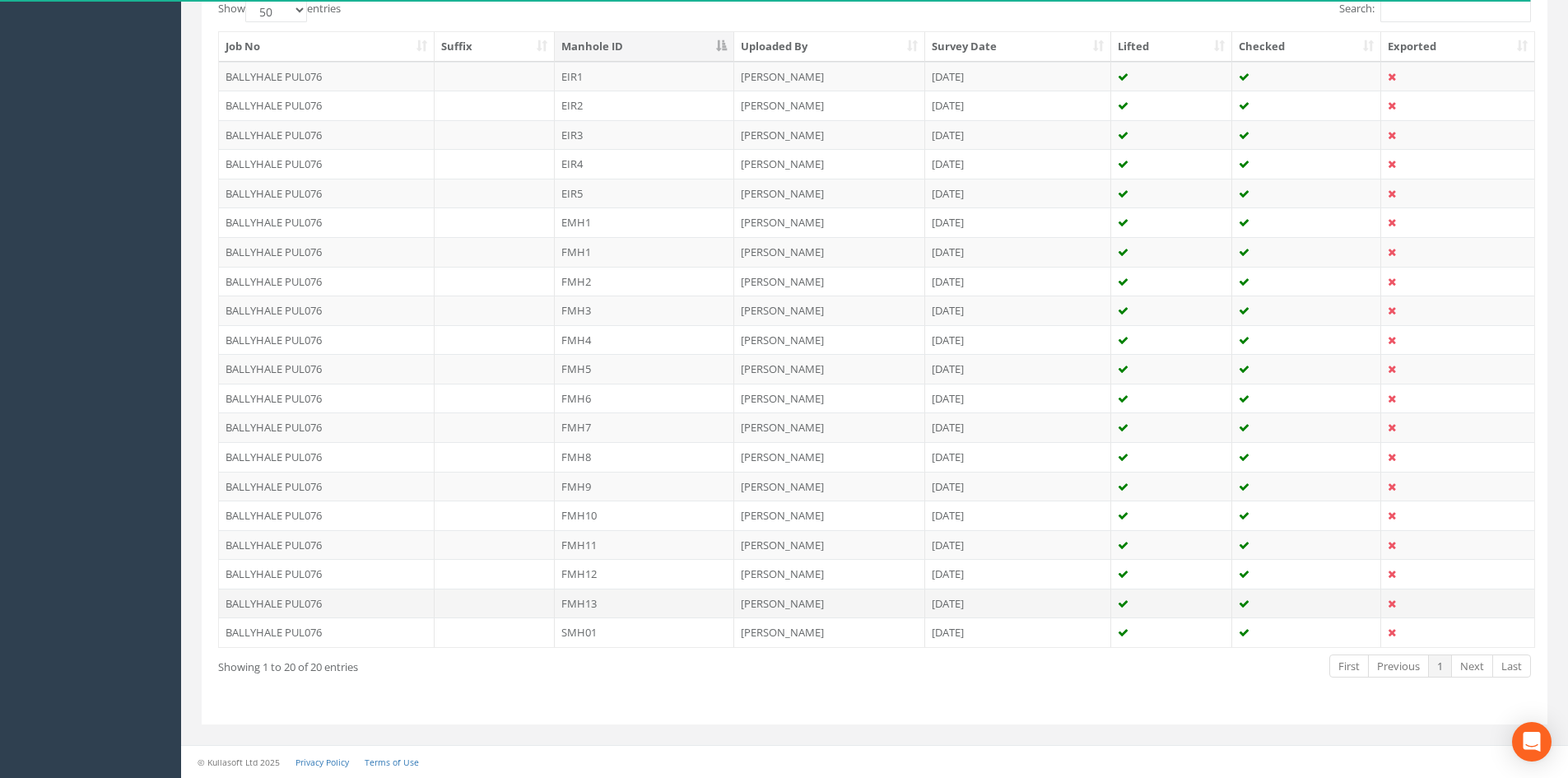
click at [1273, 603] on td at bounding box center [1307, 603] width 148 height 30
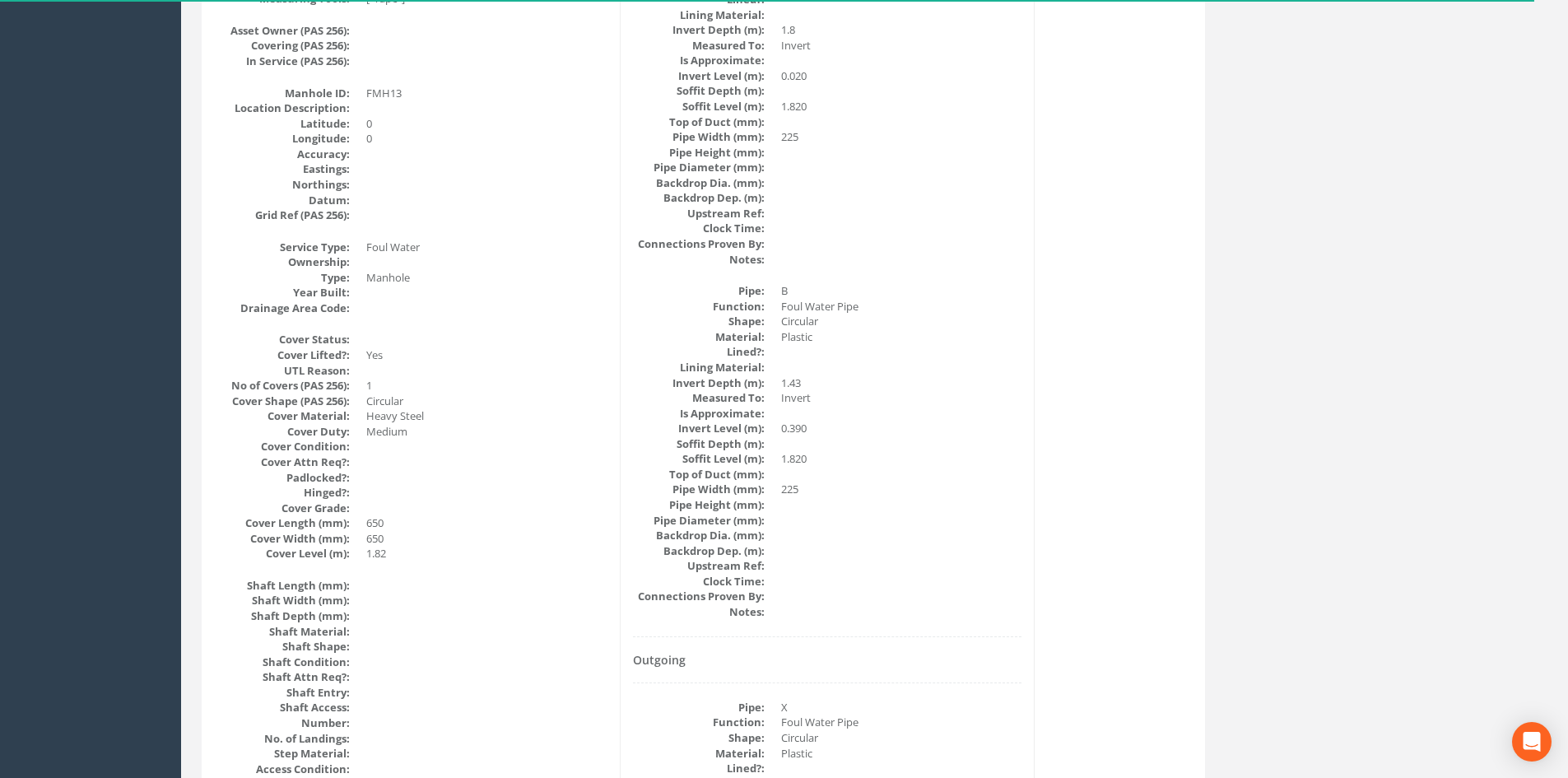
scroll to position [0, 0]
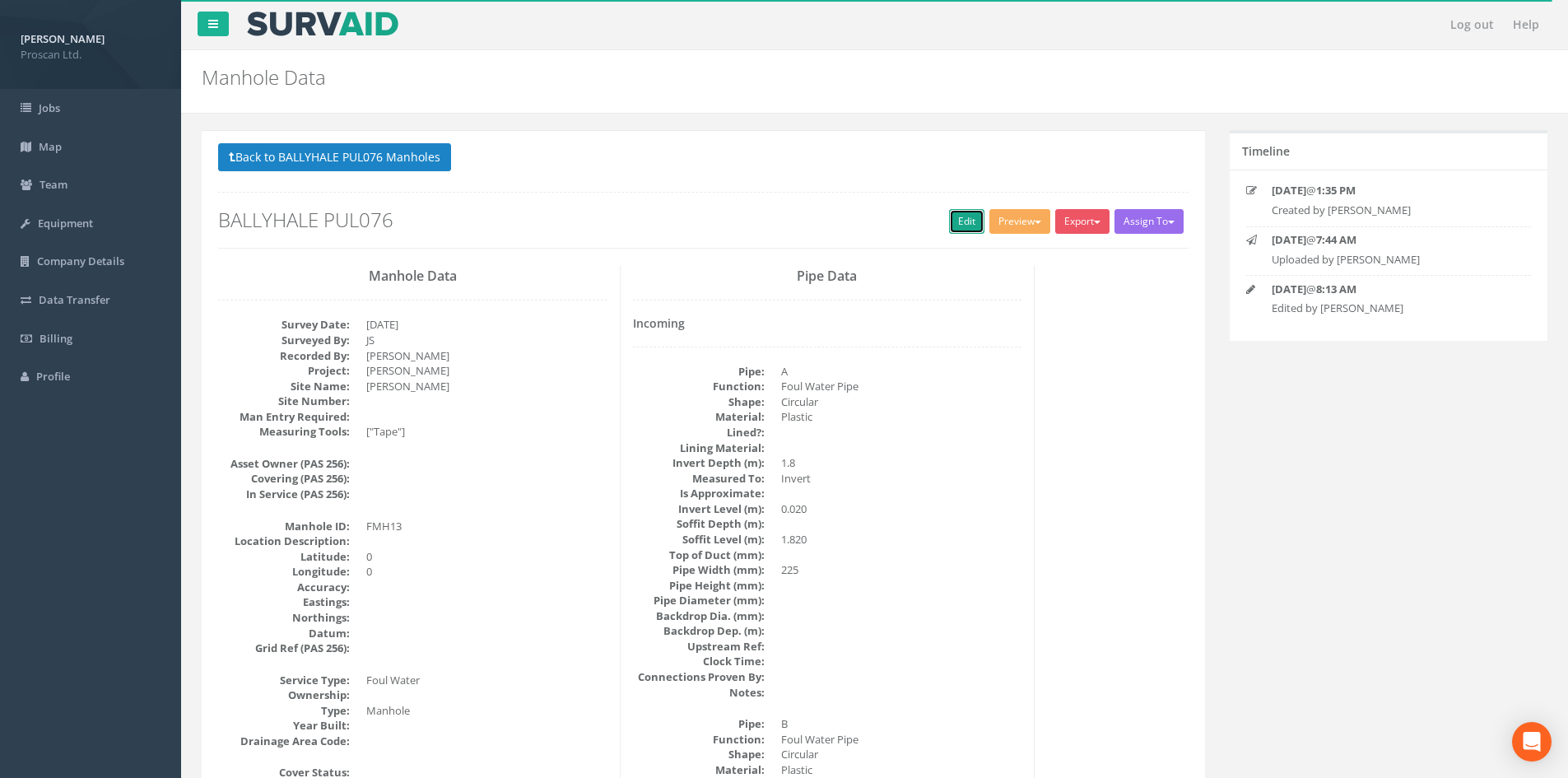
click at [950, 215] on link "Edit" at bounding box center [967, 221] width 36 height 25
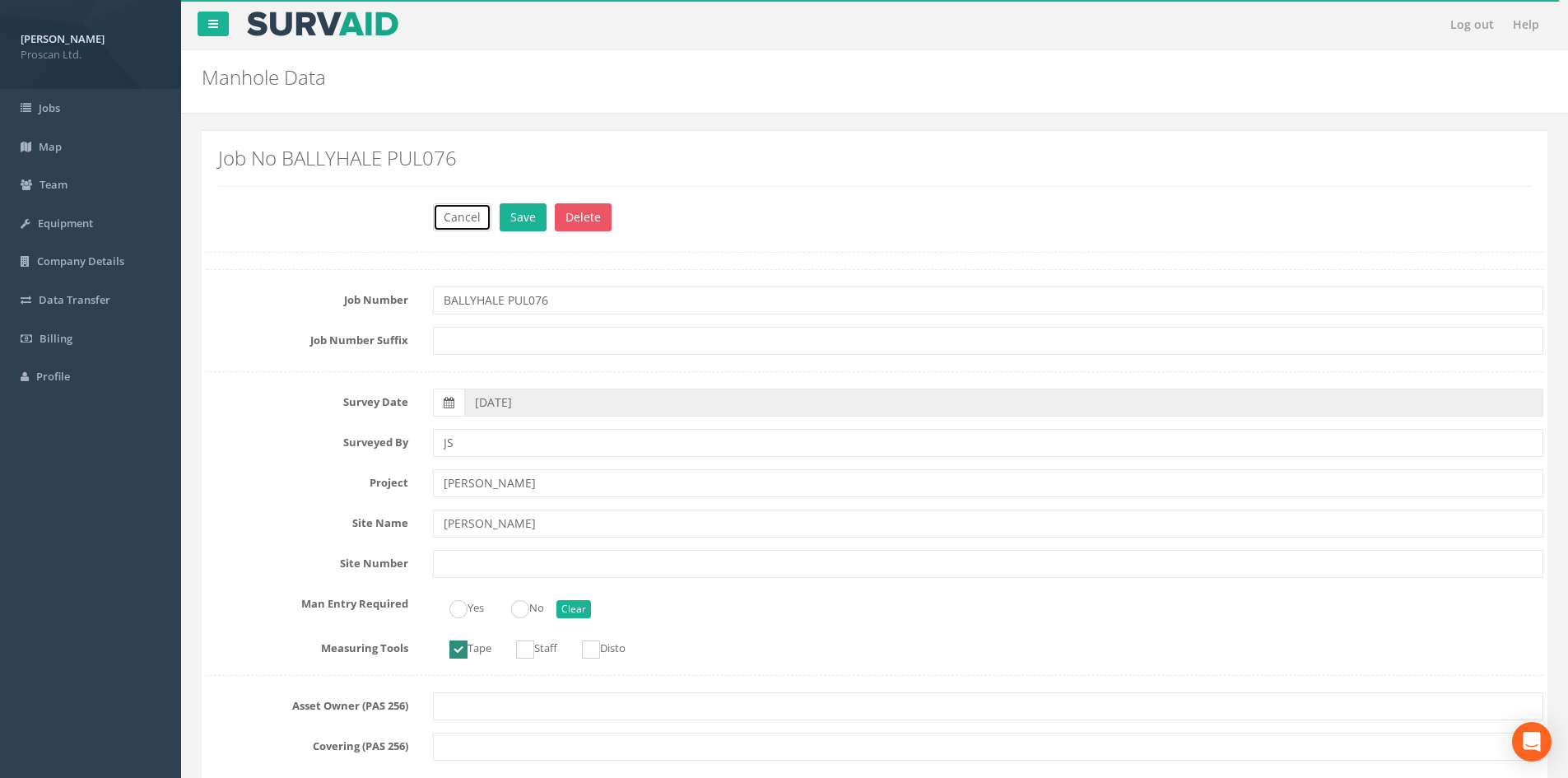
click at [442, 218] on button "Cancel" at bounding box center [461, 217] width 58 height 28
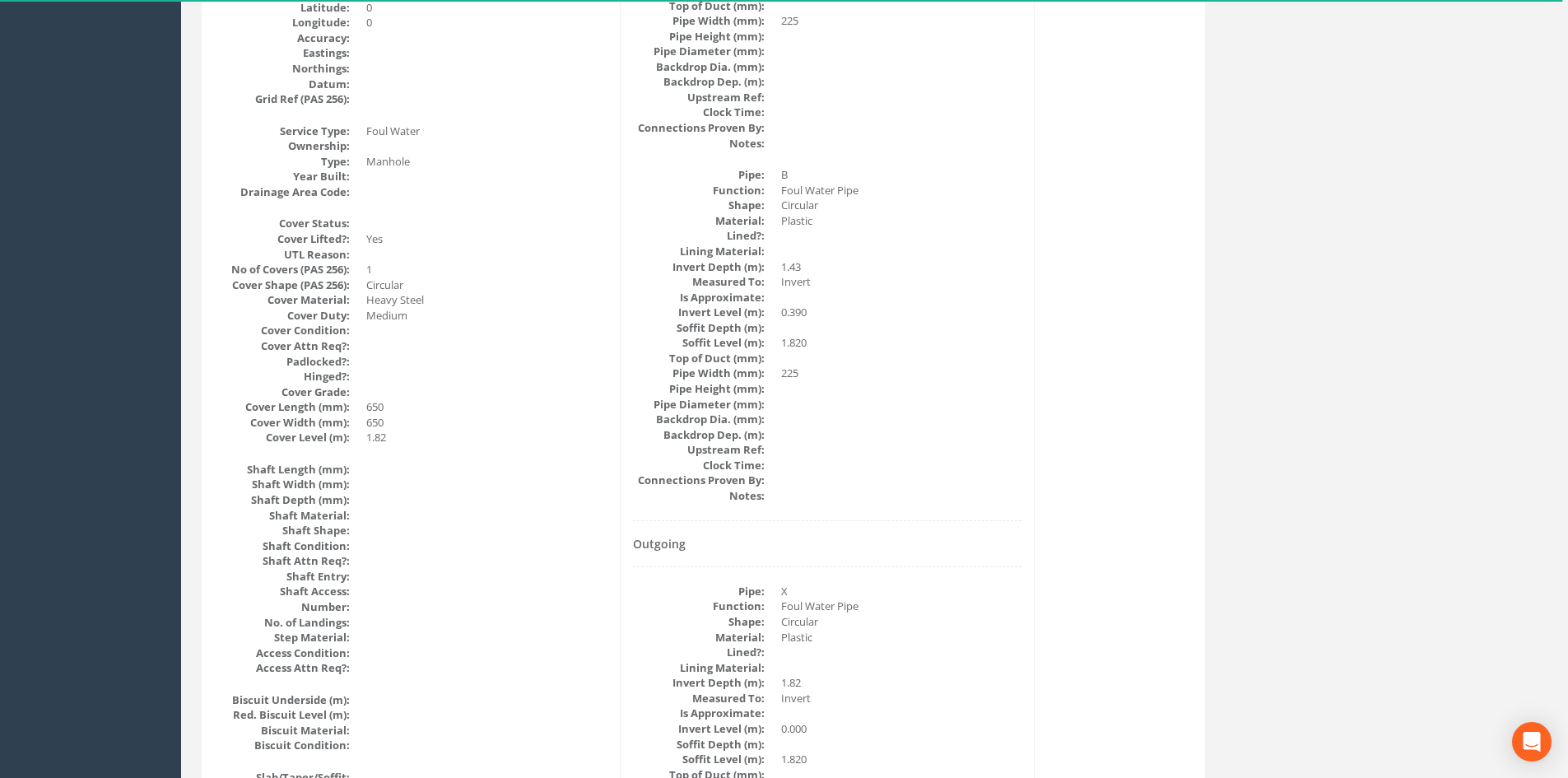
scroll to position [110, 0]
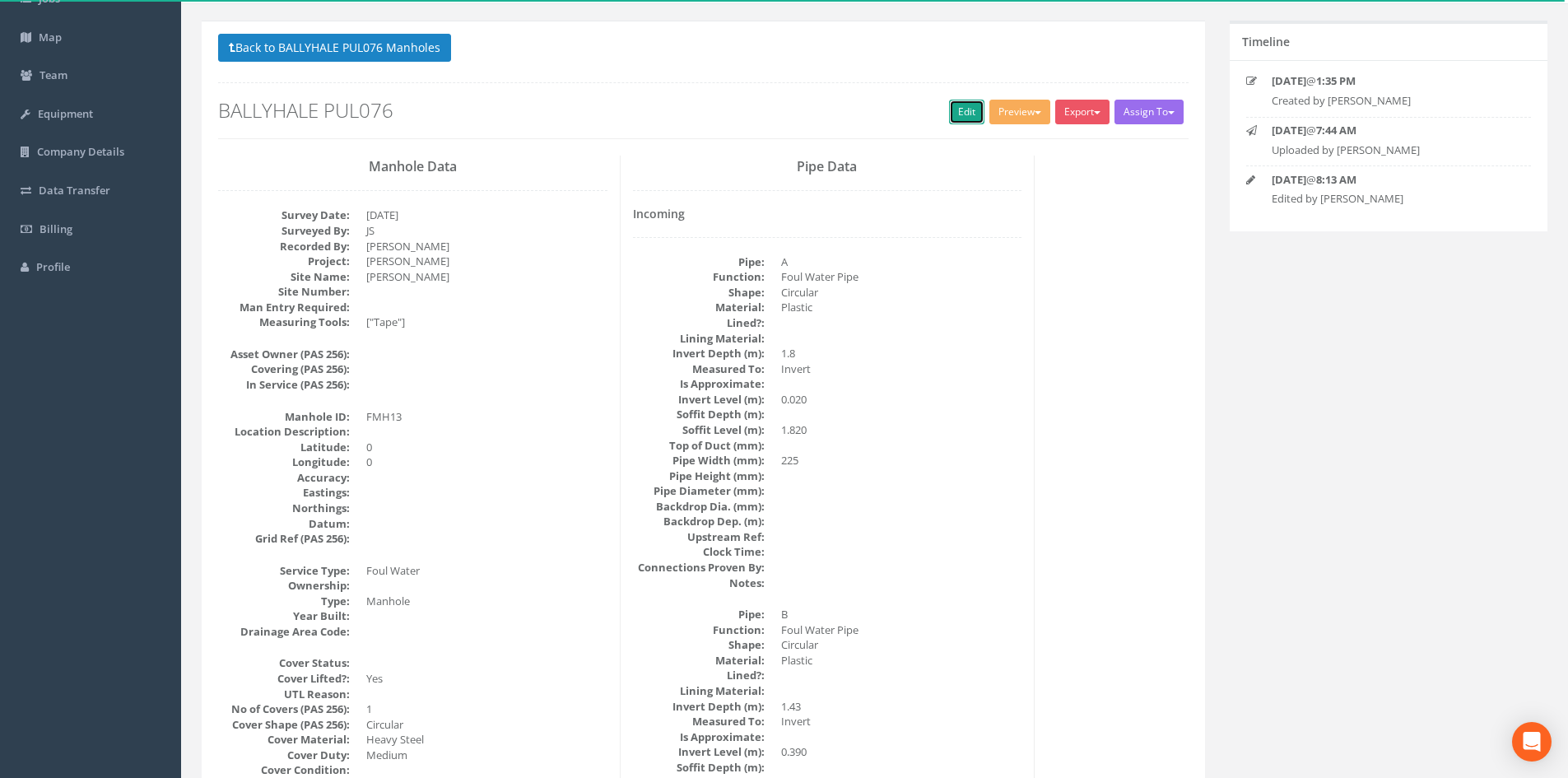
click at [953, 113] on link "Edit" at bounding box center [967, 112] width 36 height 25
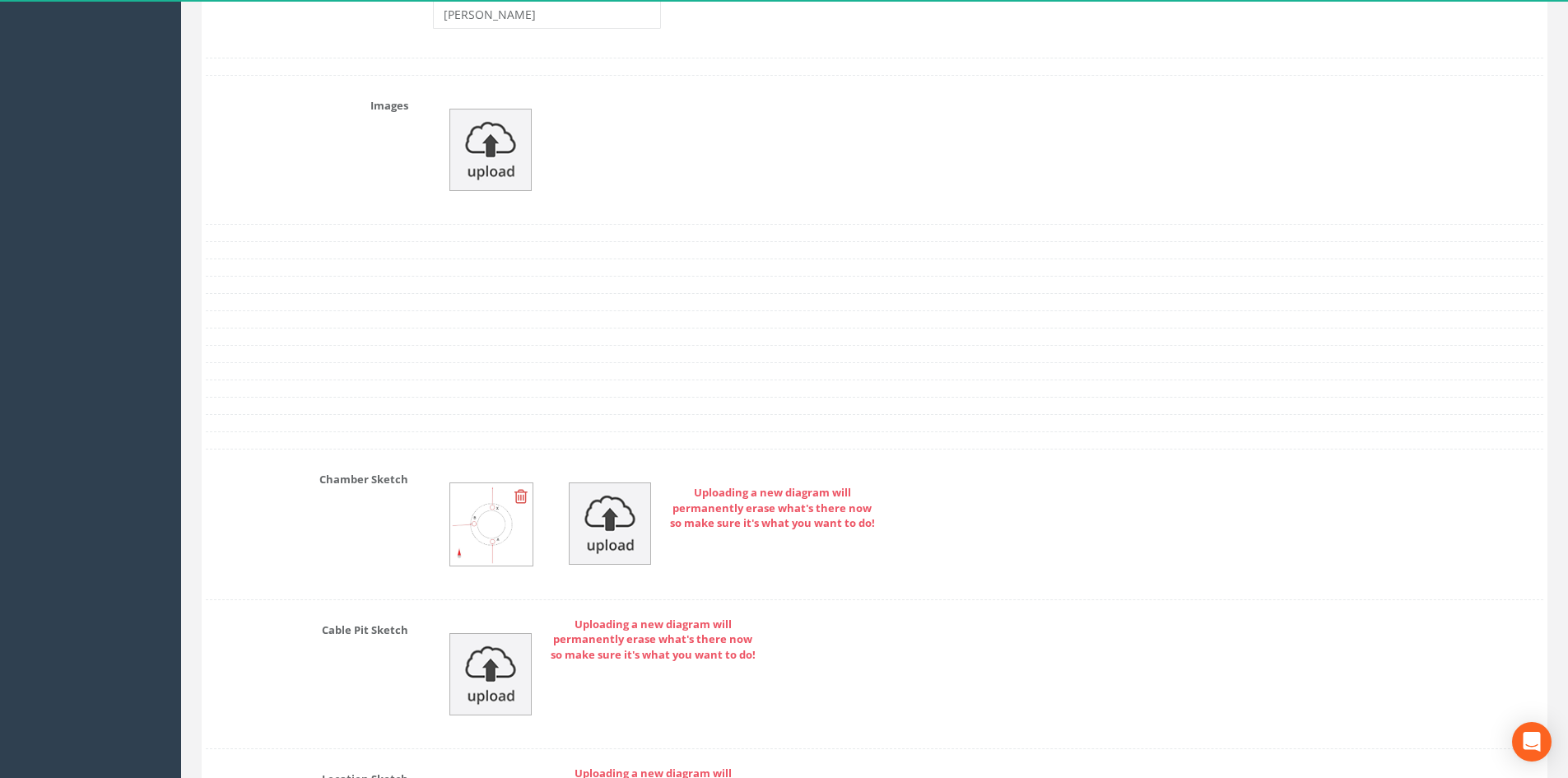
scroll to position [2759, 0]
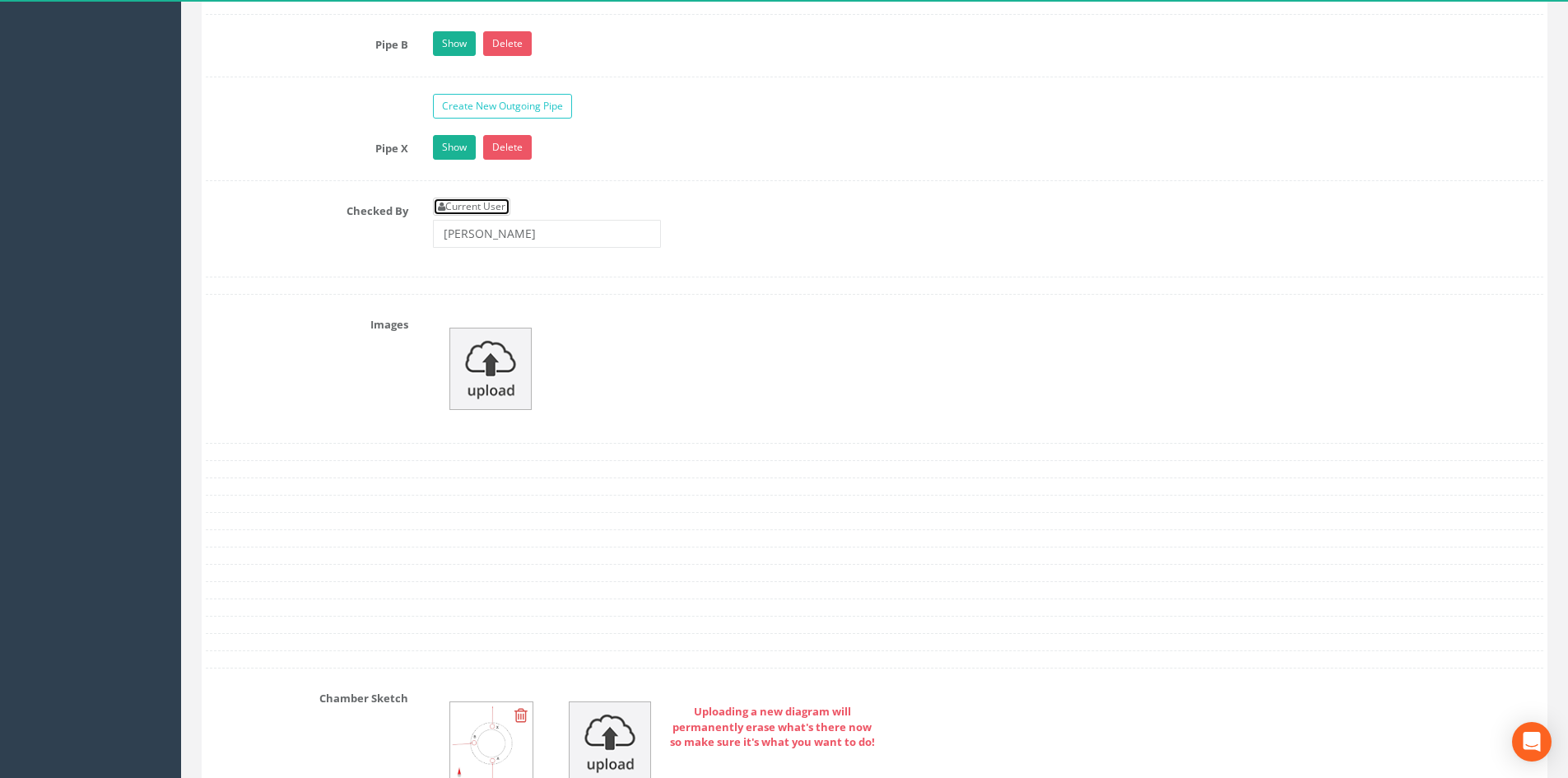
click at [493, 203] on link "Current User" at bounding box center [471, 207] width 77 height 18
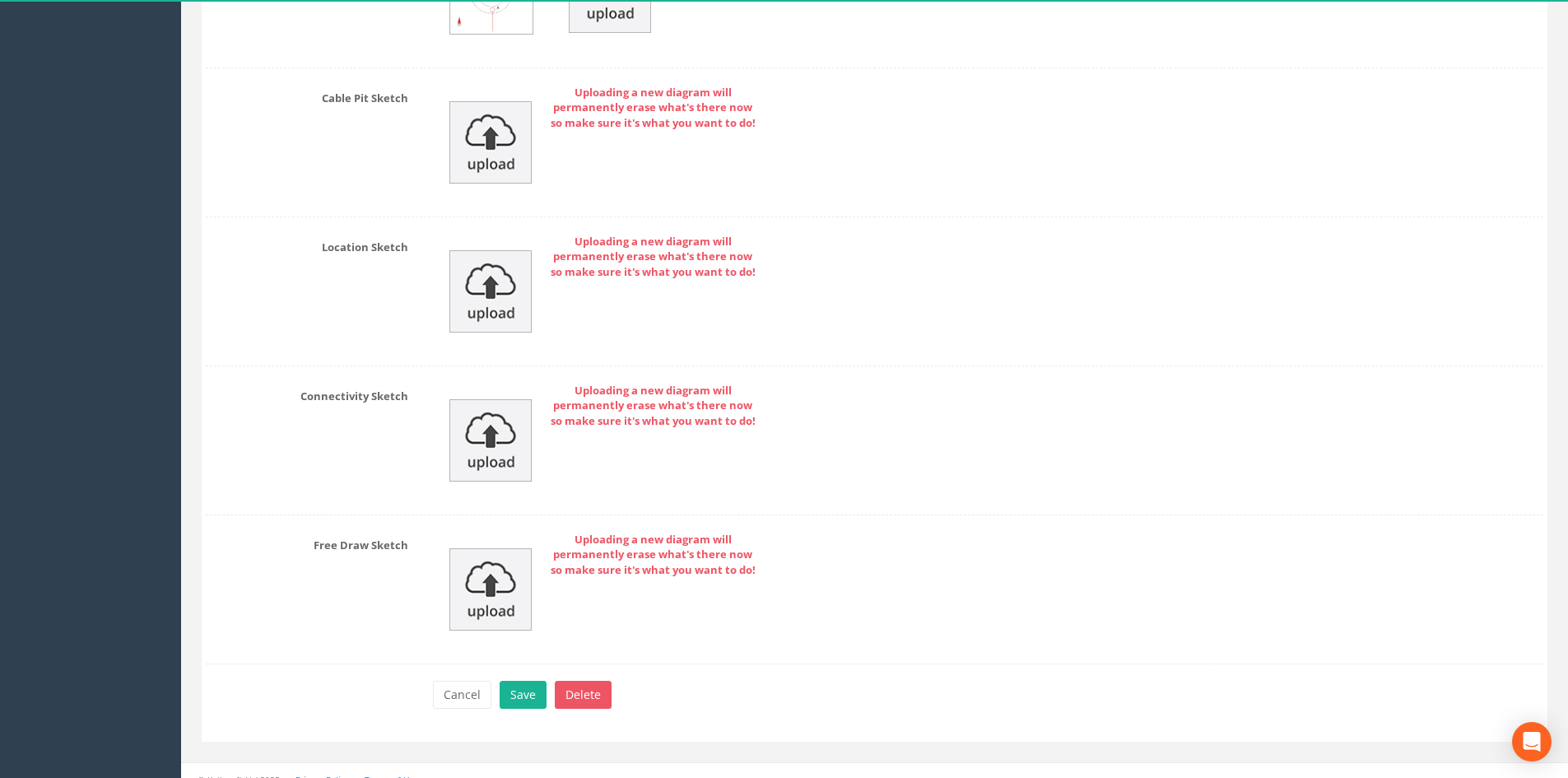
scroll to position [3527, 0]
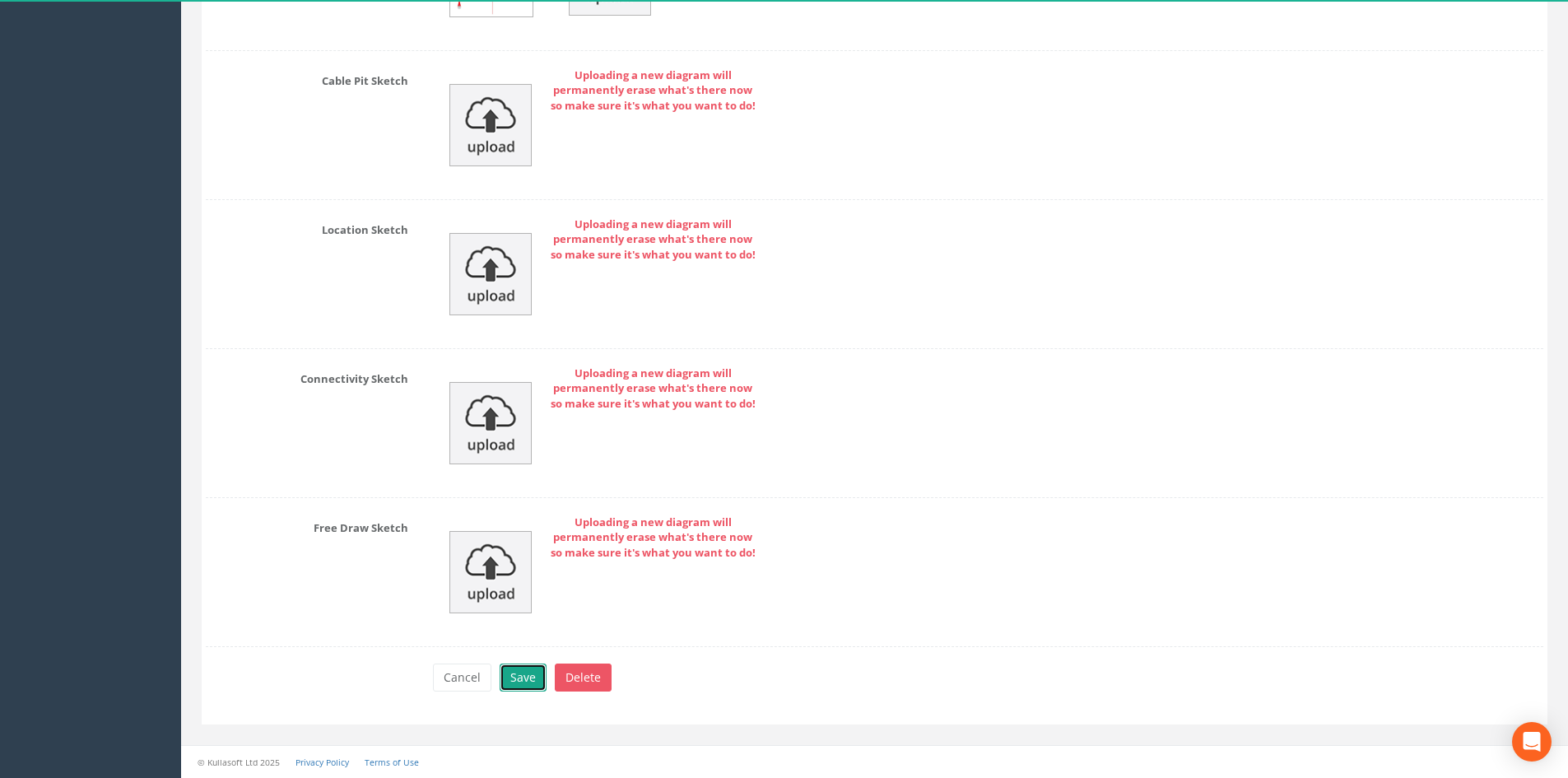
click at [515, 672] on button "Save" at bounding box center [523, 677] width 47 height 28
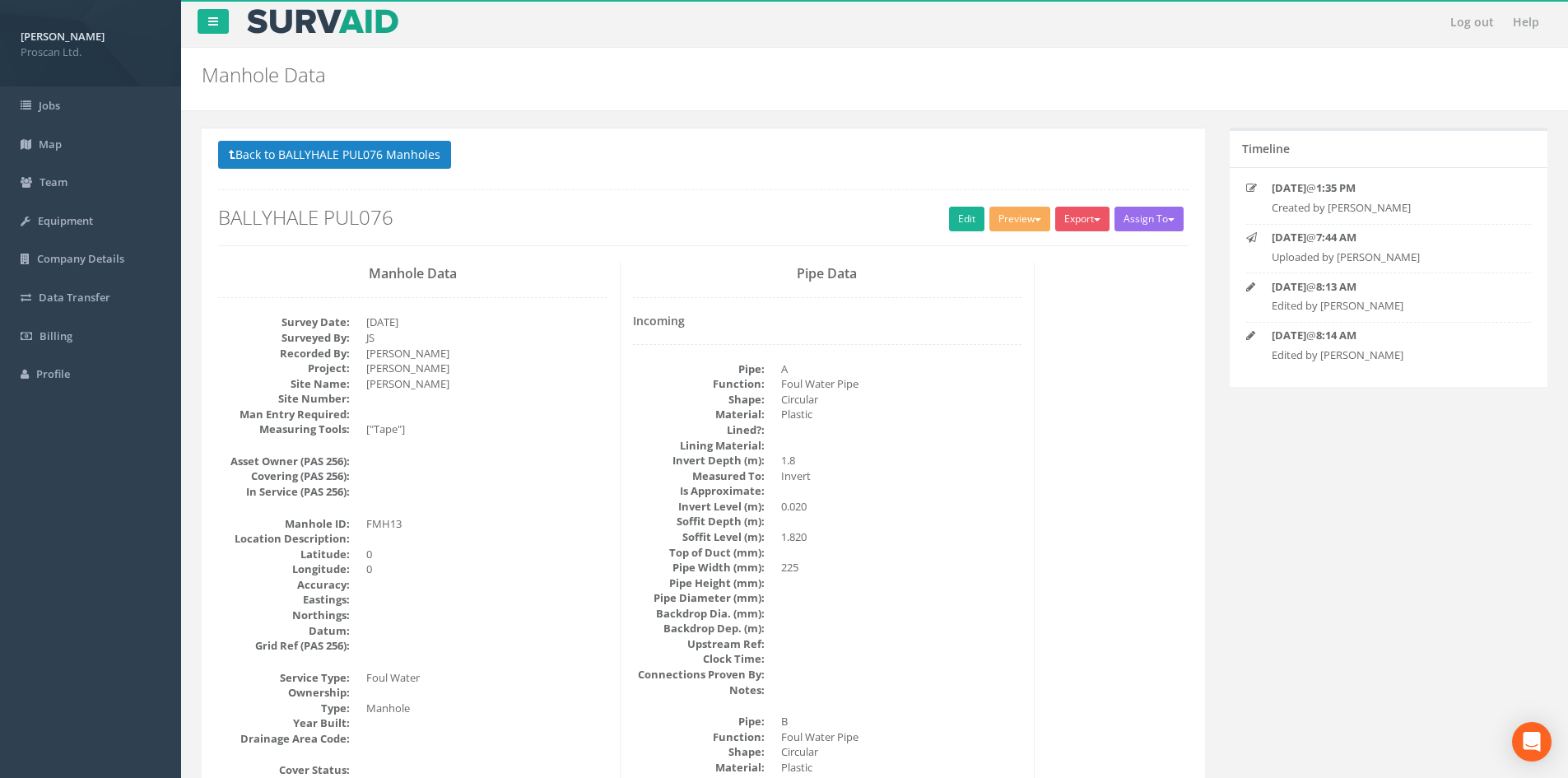
scroll to position [0, 0]
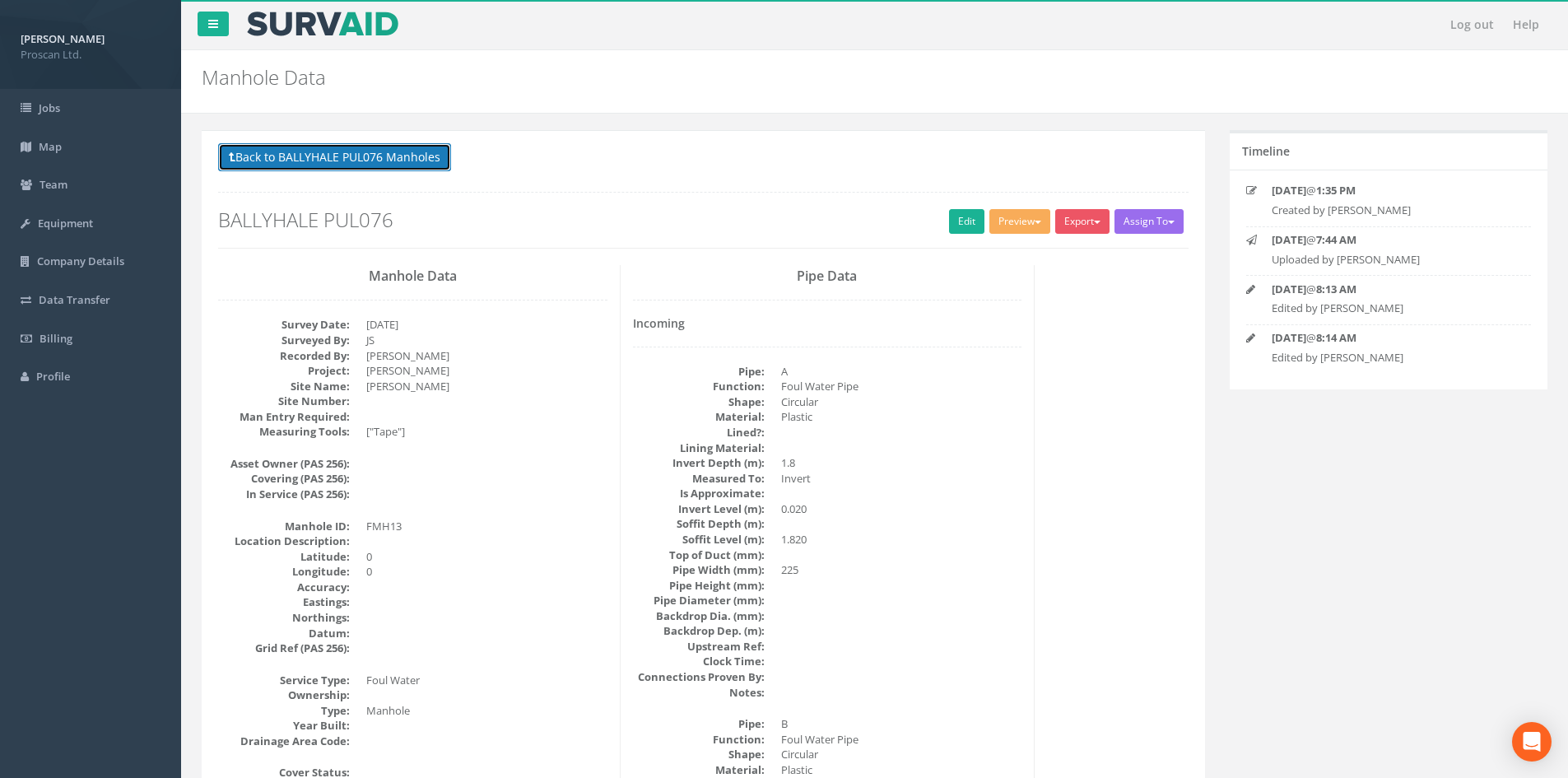
click at [416, 158] on button "Back to BALLYHALE PUL076 Manholes" at bounding box center [334, 157] width 233 height 28
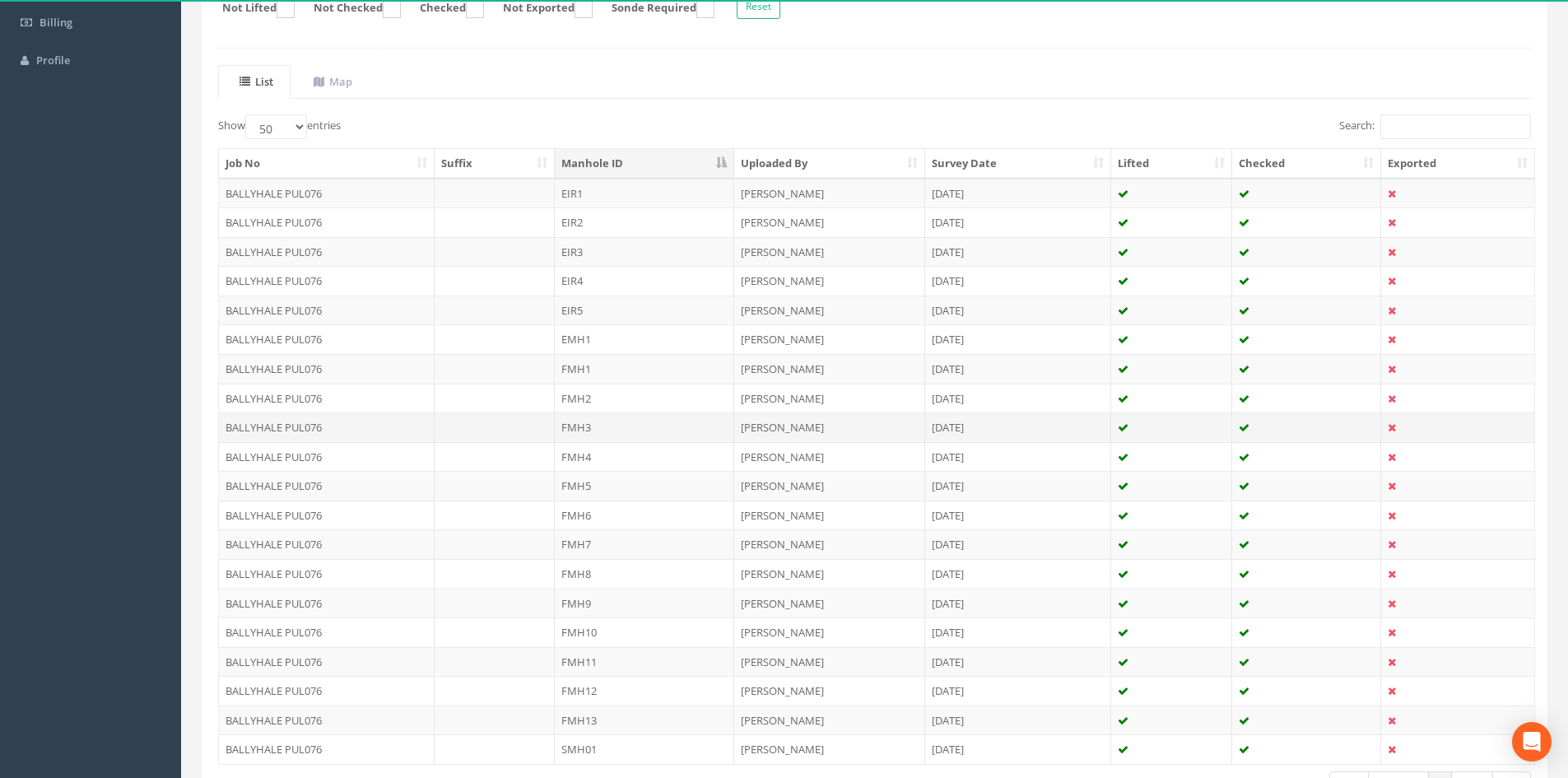
scroll to position [433, 0]
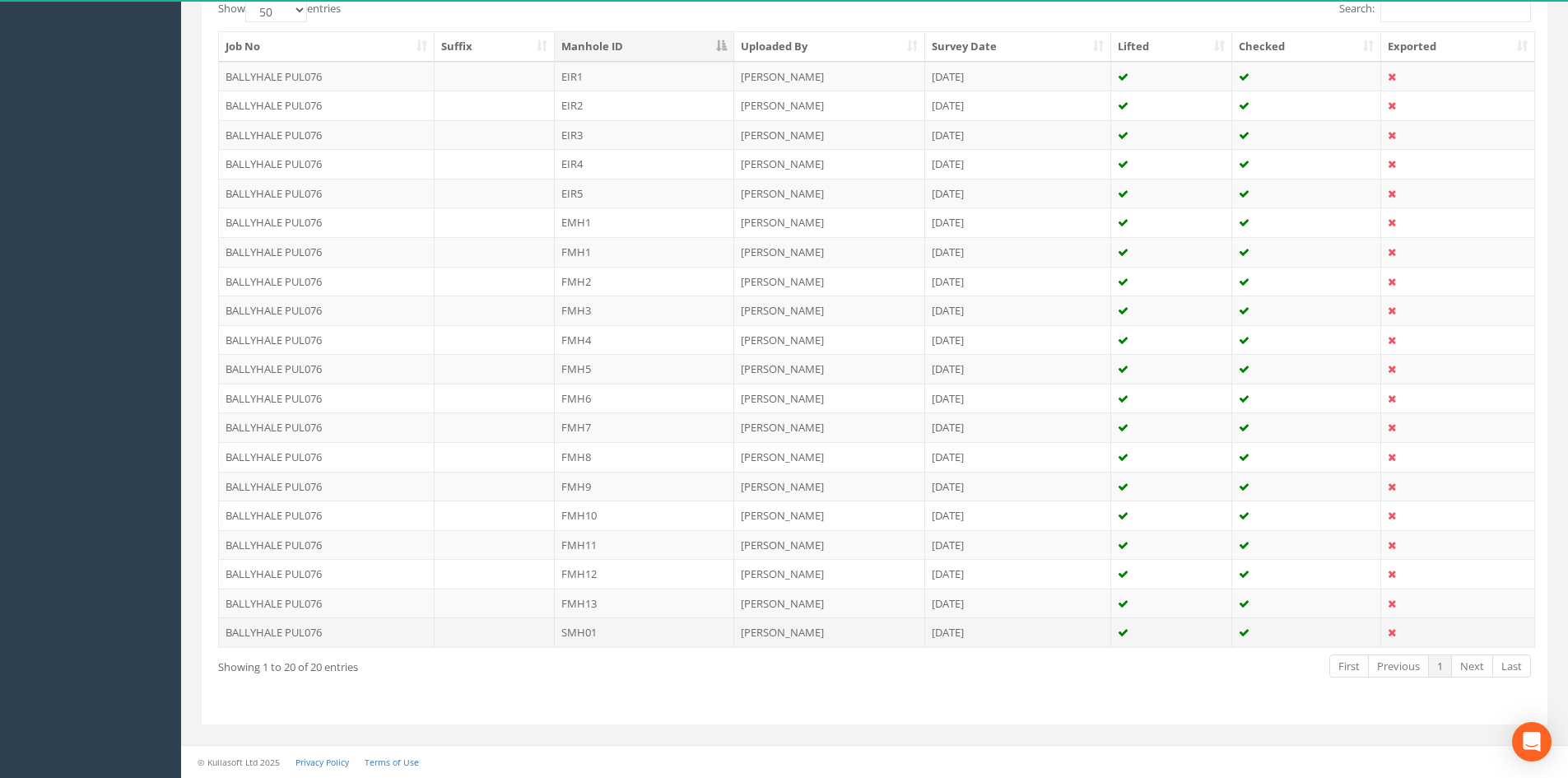
click at [735, 643] on td "[PERSON_NAME]" at bounding box center [830, 632] width 191 height 30
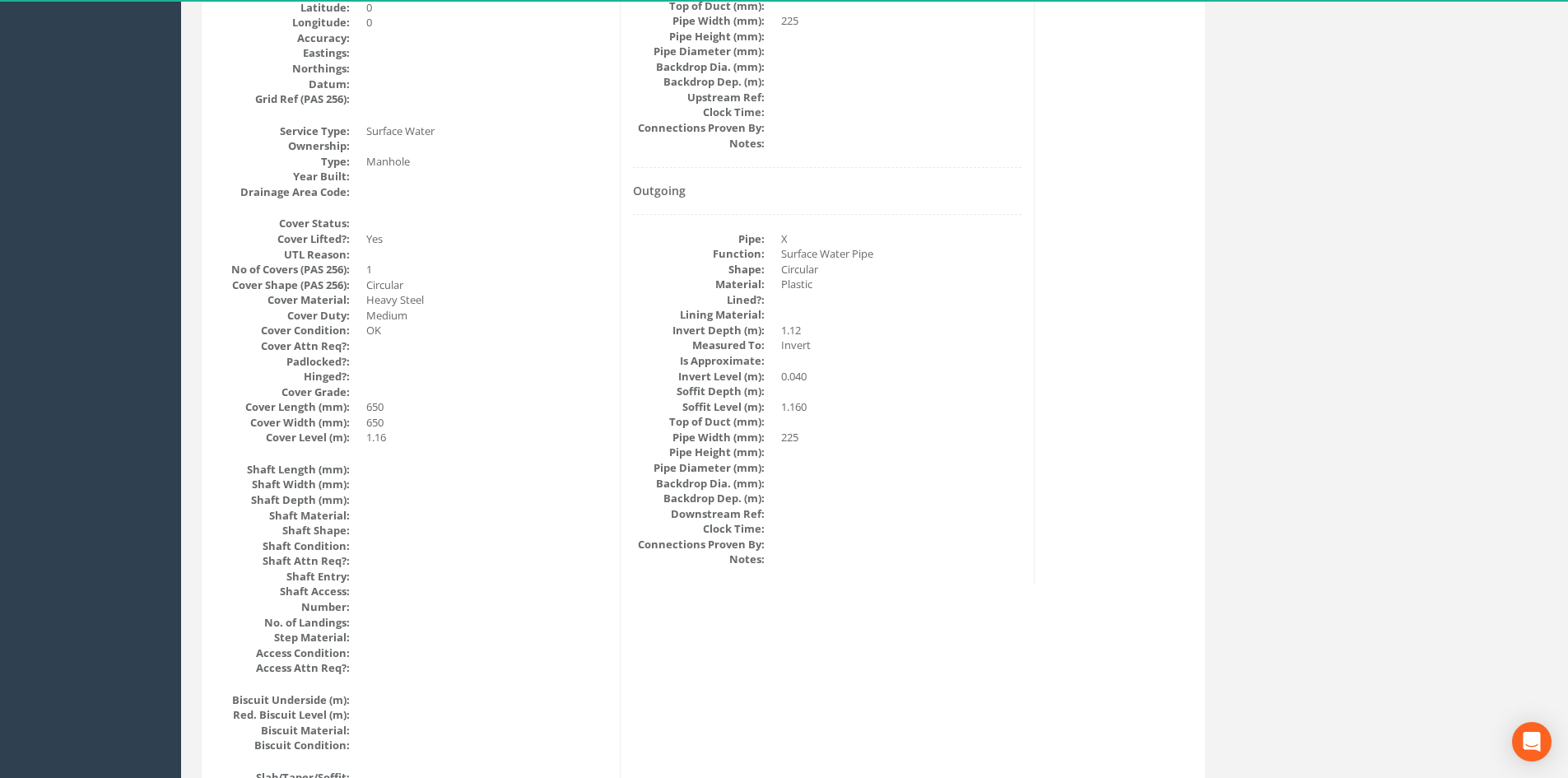
scroll to position [0, 0]
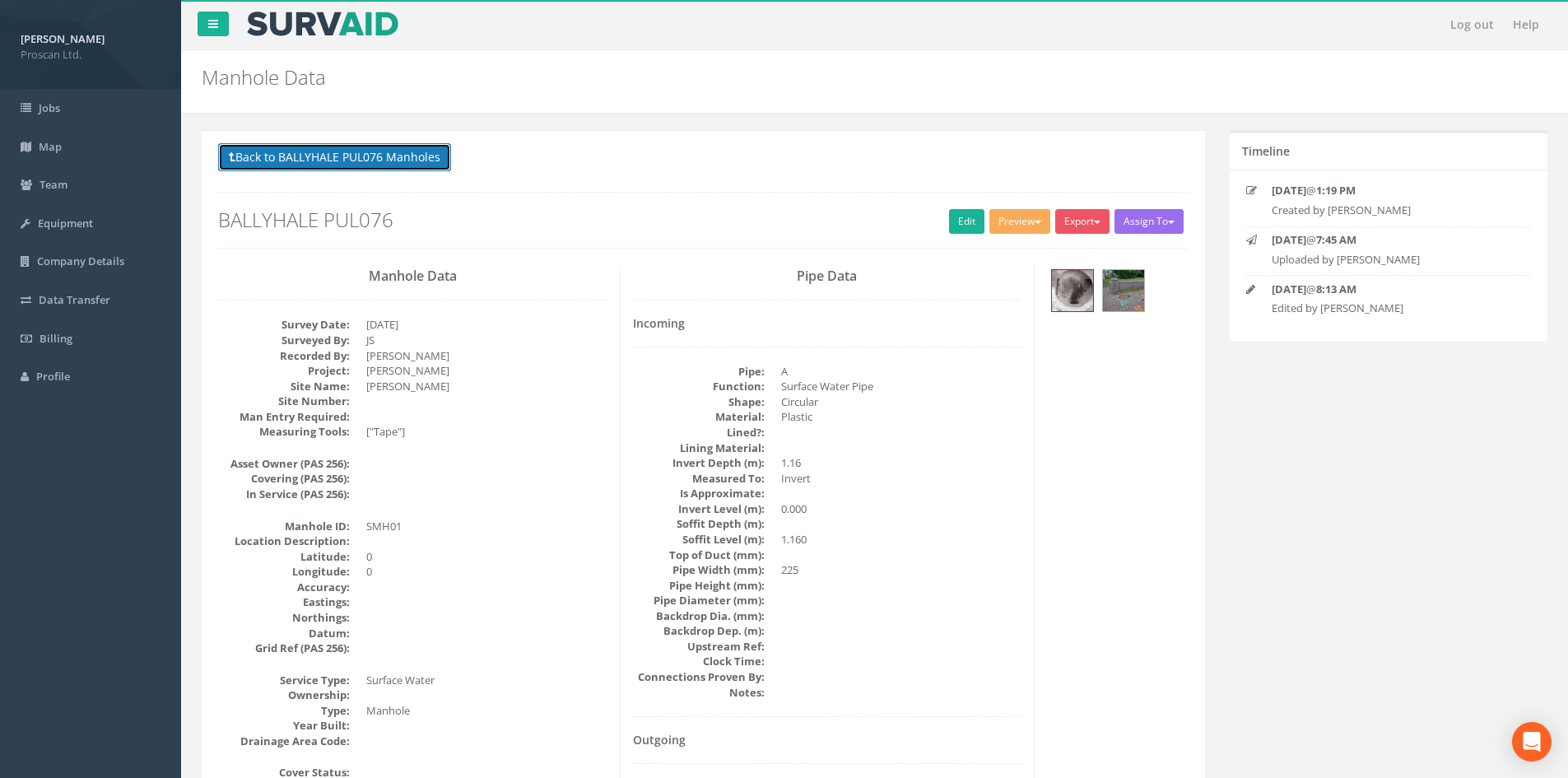
click at [400, 158] on button "Back to BALLYHALE PUL076 Manholes" at bounding box center [334, 157] width 233 height 28
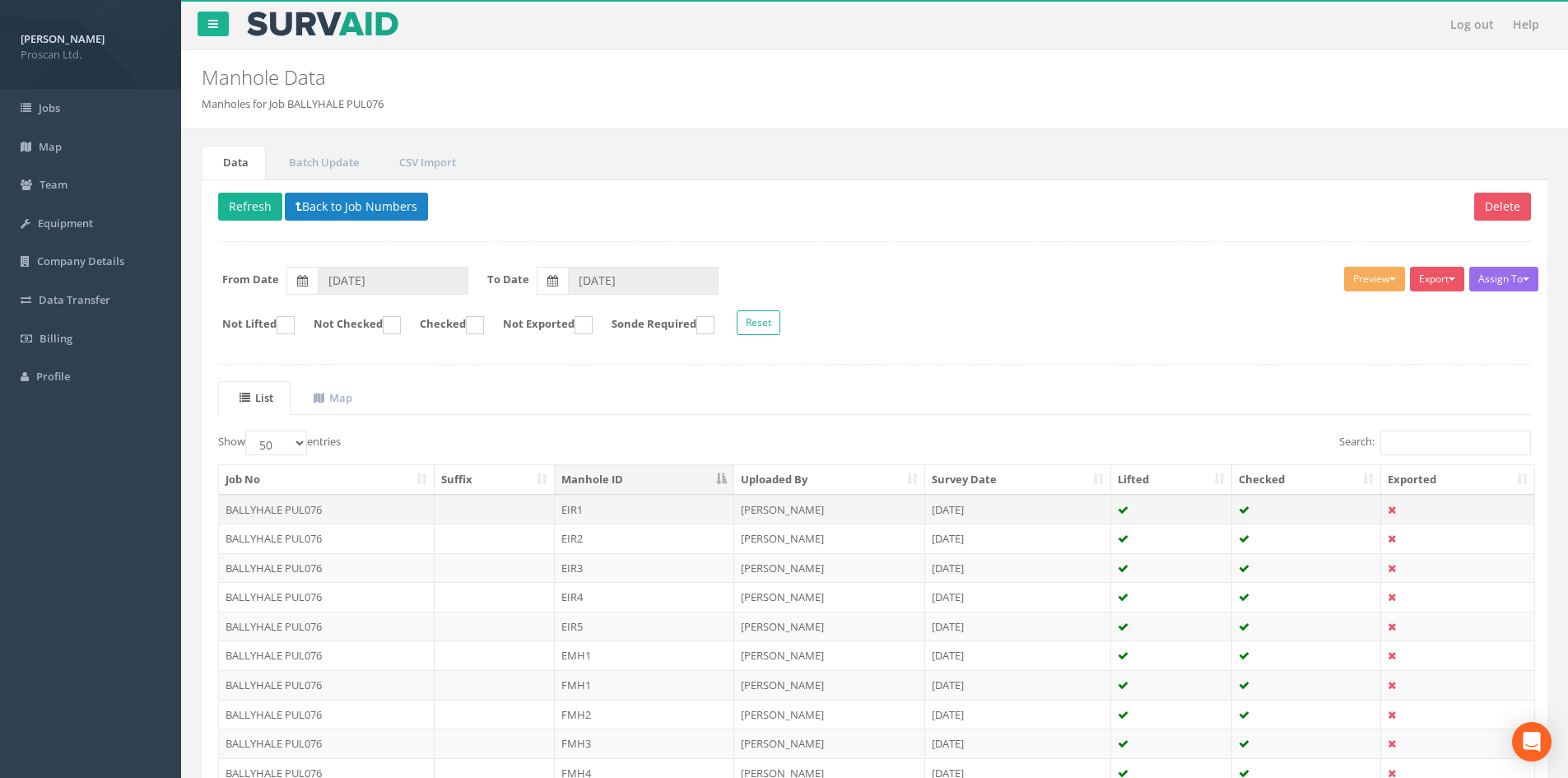
click at [711, 517] on td "EIR1" at bounding box center [643, 510] width 179 height 30
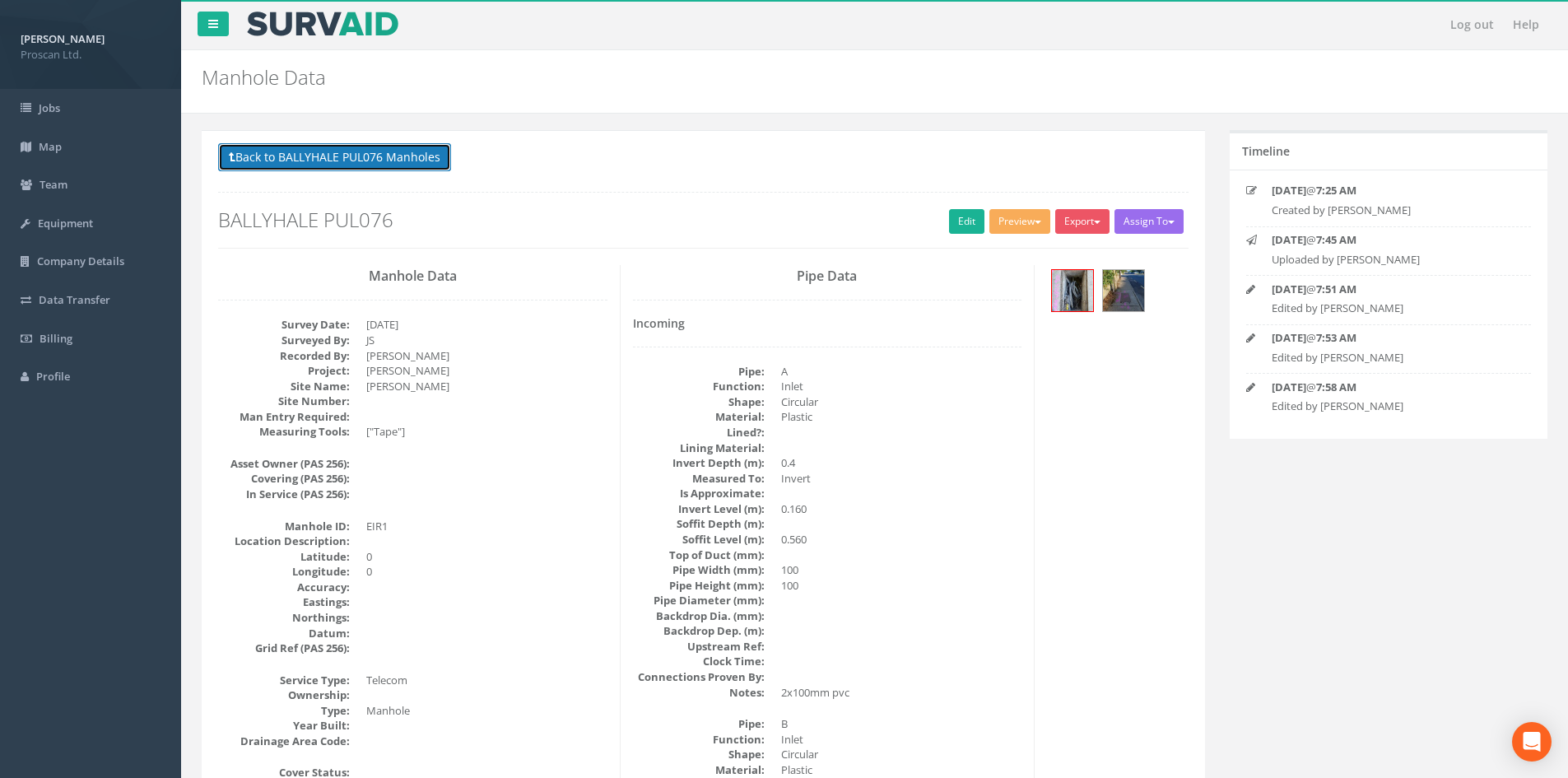
click at [396, 162] on button "Back to BALLYHALE PUL076 Manholes" at bounding box center [334, 157] width 233 height 28
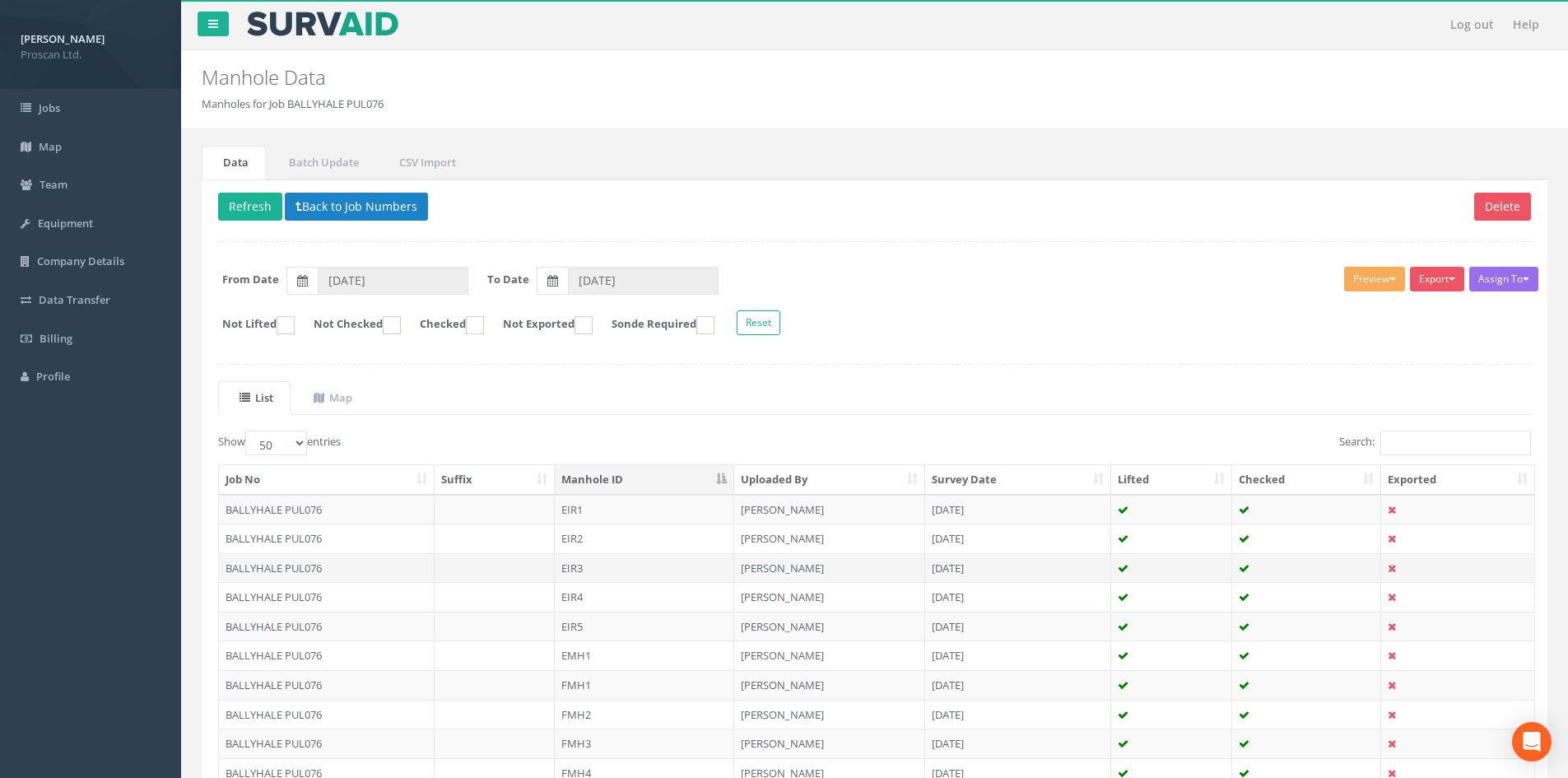
click at [671, 556] on td "EIR3" at bounding box center [643, 568] width 179 height 30
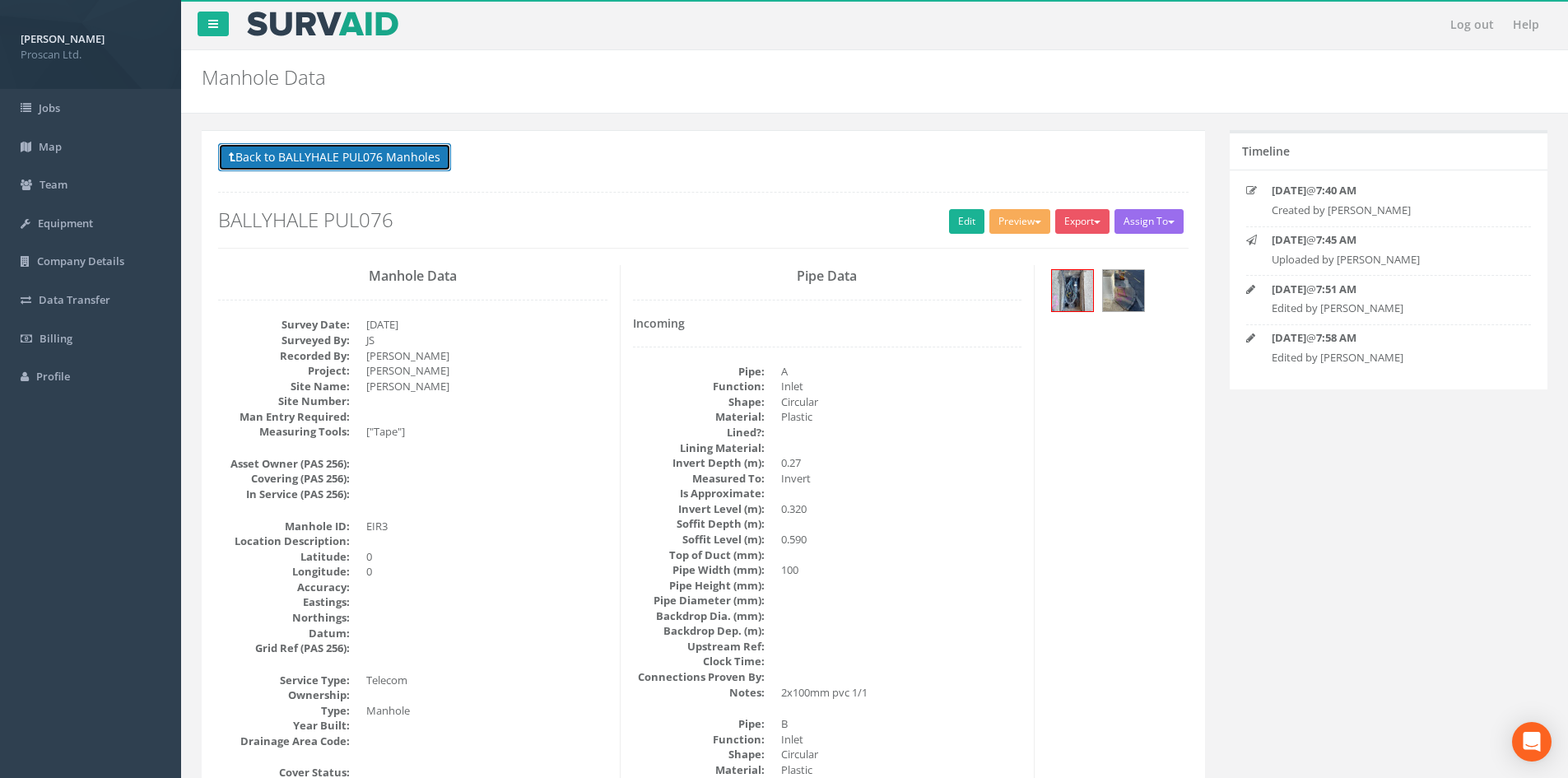
click at [380, 146] on button "Back to BALLYHALE PUL076 Manholes" at bounding box center [334, 157] width 233 height 28
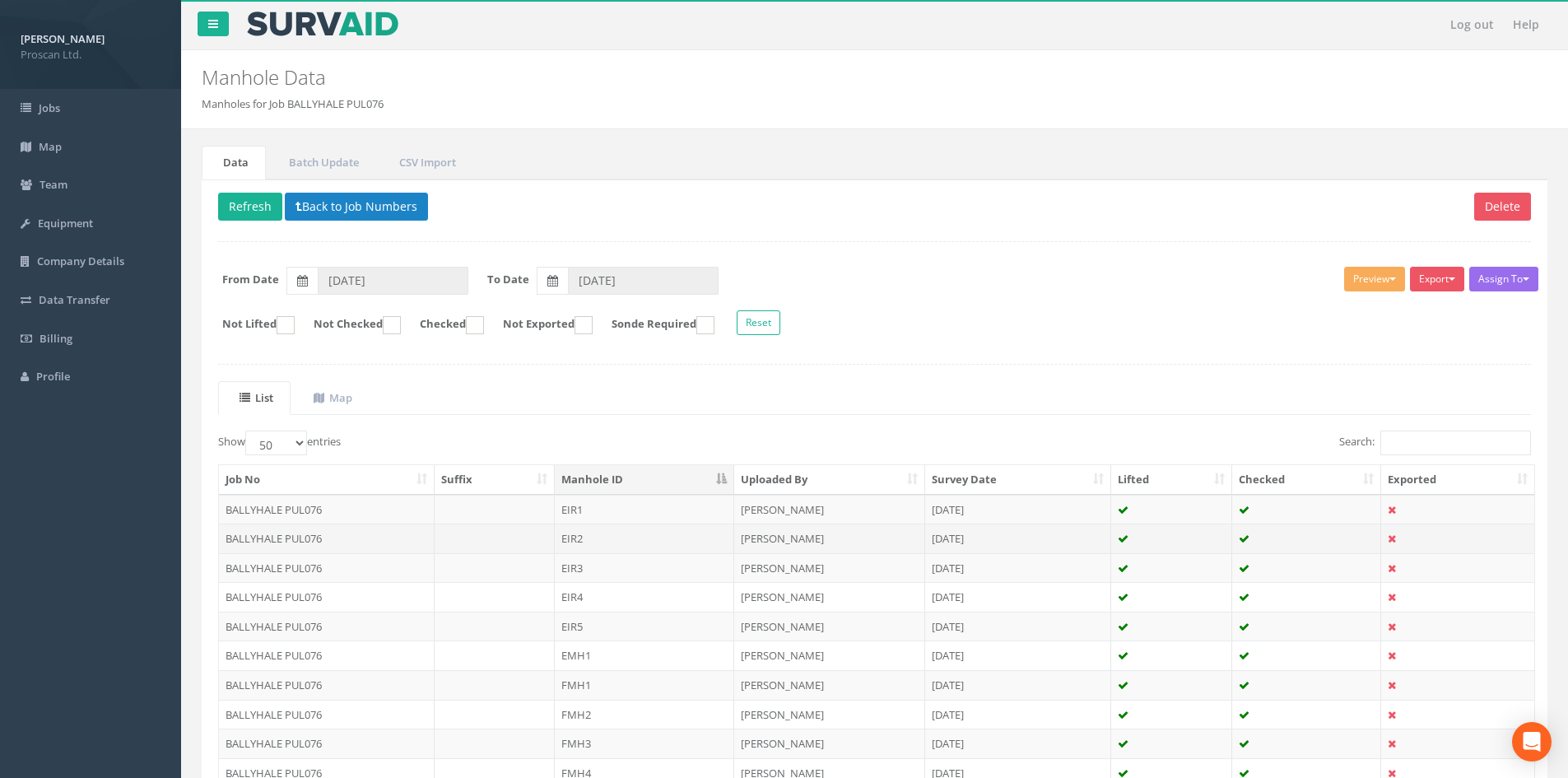
click at [598, 534] on td "EIR2" at bounding box center [643, 538] width 179 height 30
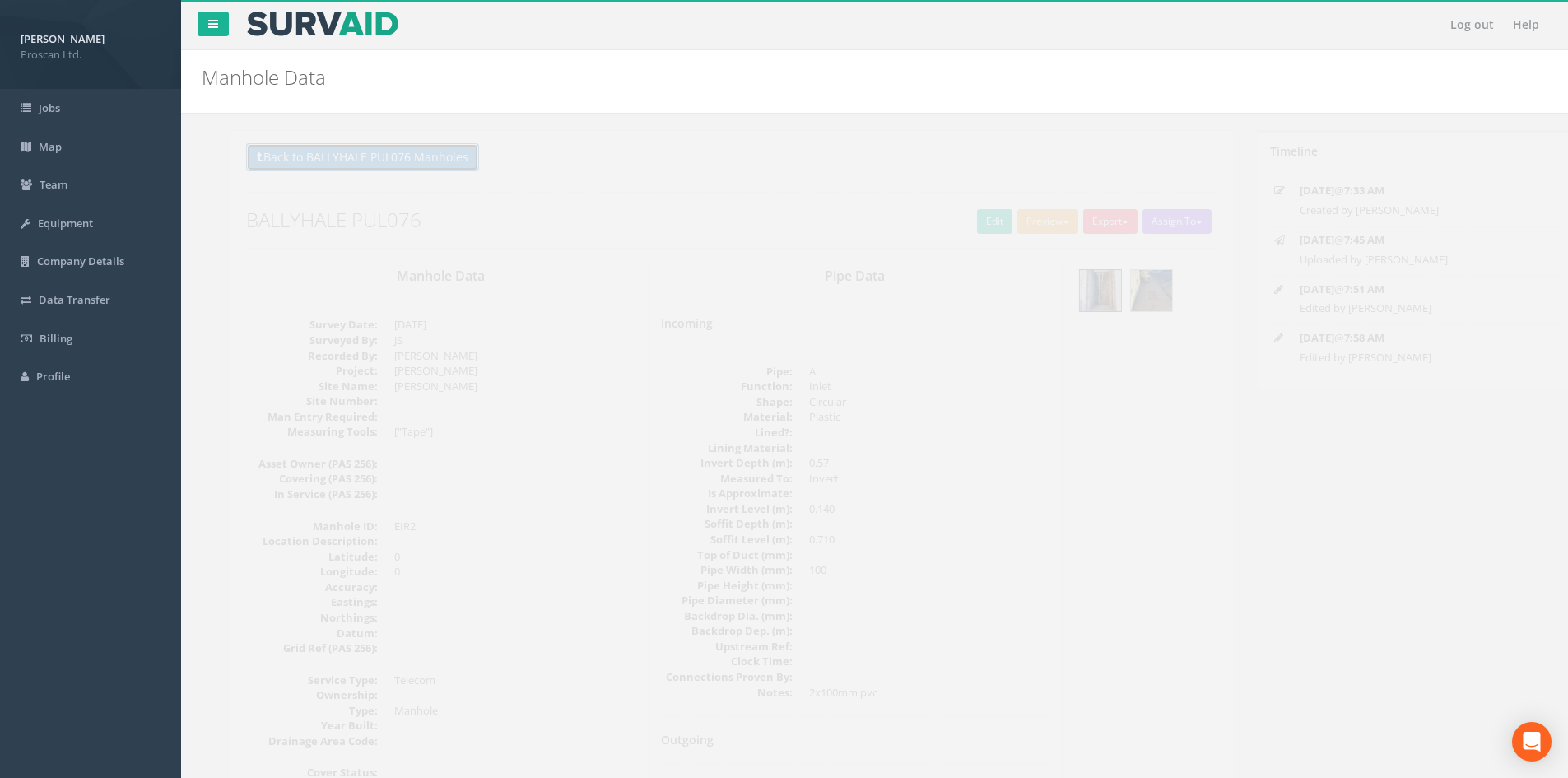
click at [388, 162] on button "Back to BALLYHALE PUL076 Manholes" at bounding box center [334, 157] width 233 height 28
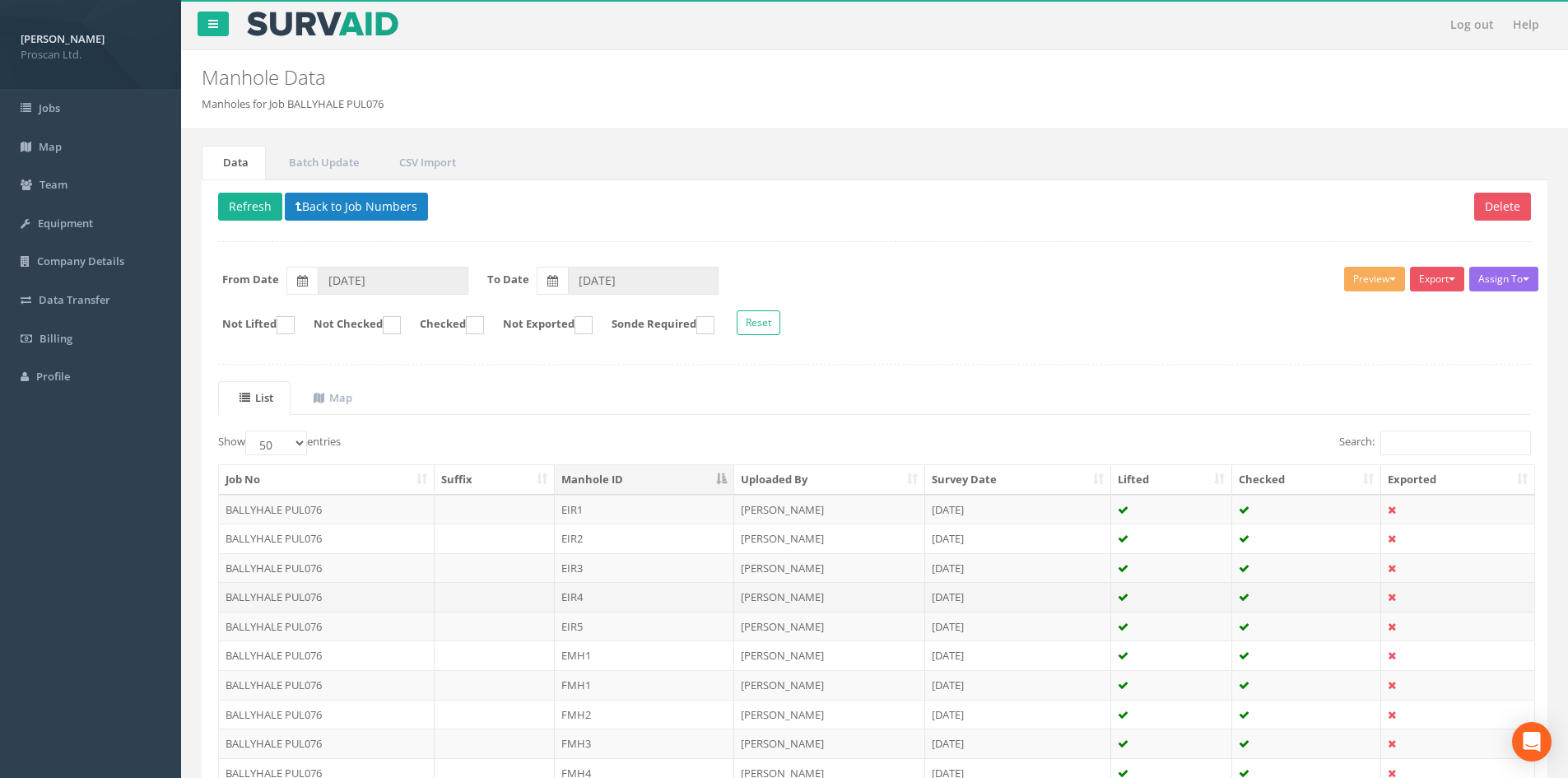
click at [611, 597] on td "EIR4" at bounding box center [643, 597] width 179 height 30
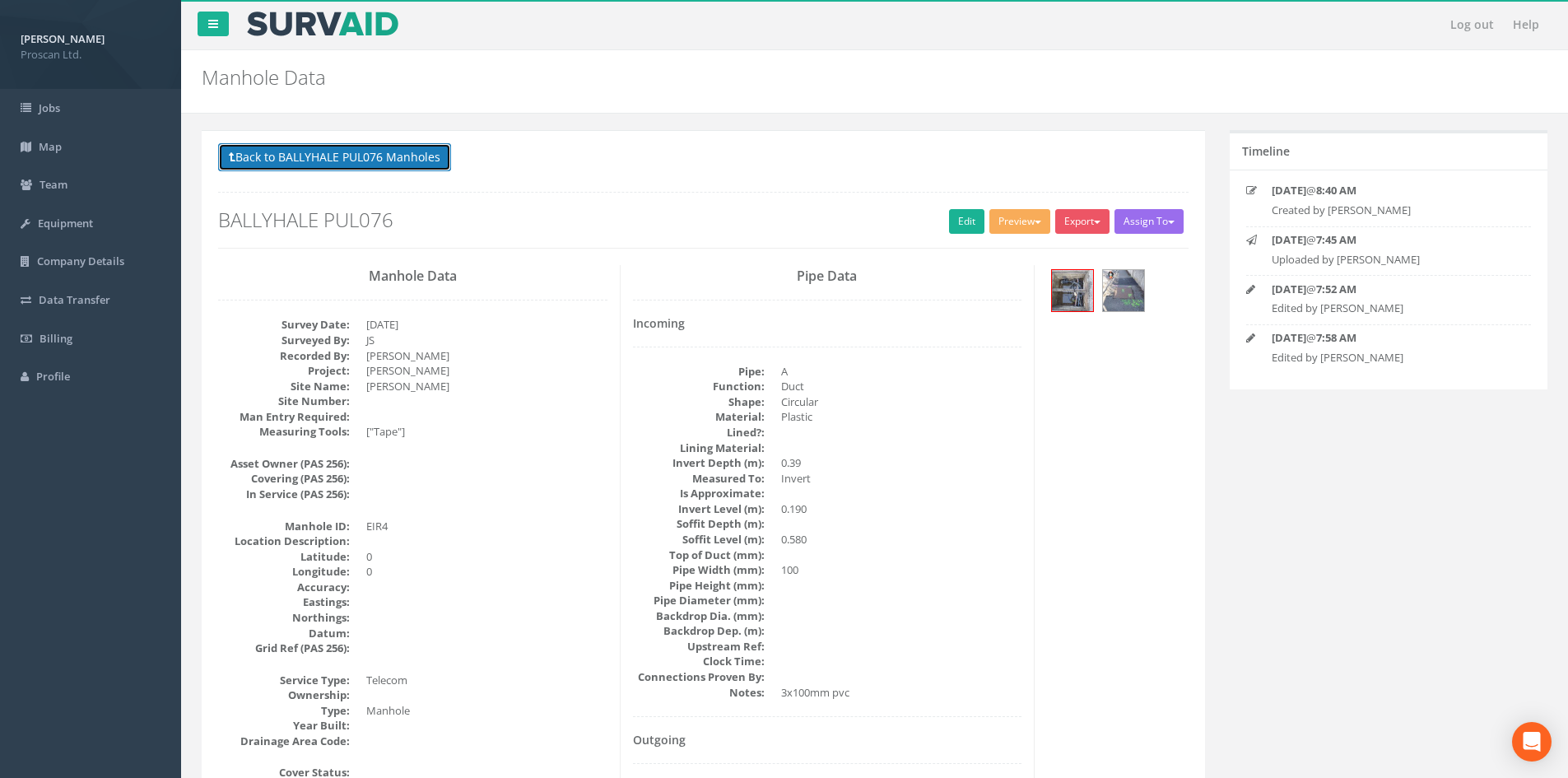
click at [430, 162] on button "Back to BALLYHALE PUL076 Manholes" at bounding box center [334, 157] width 233 height 28
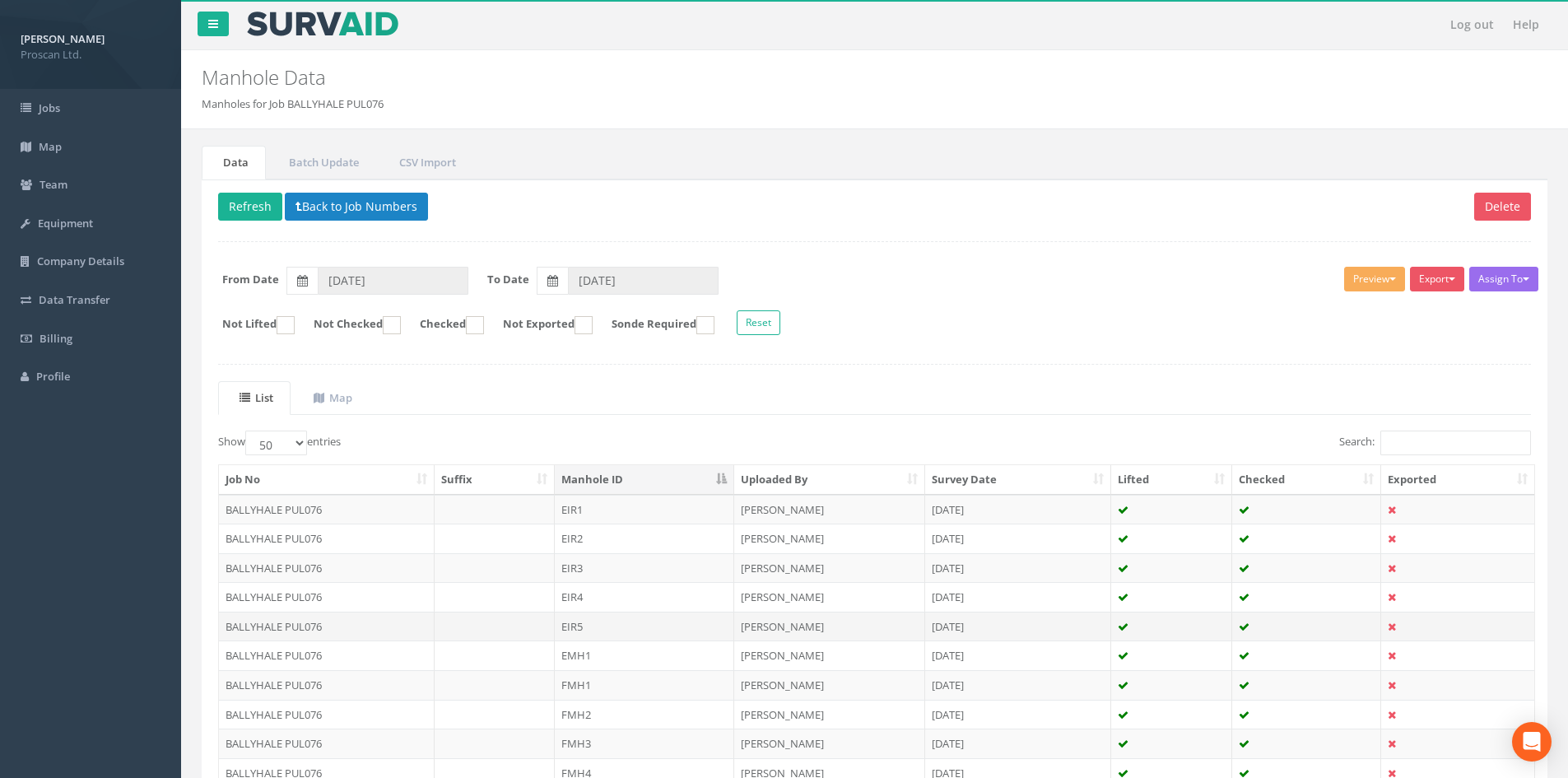
click at [625, 624] on td "EIR5" at bounding box center [643, 627] width 179 height 30
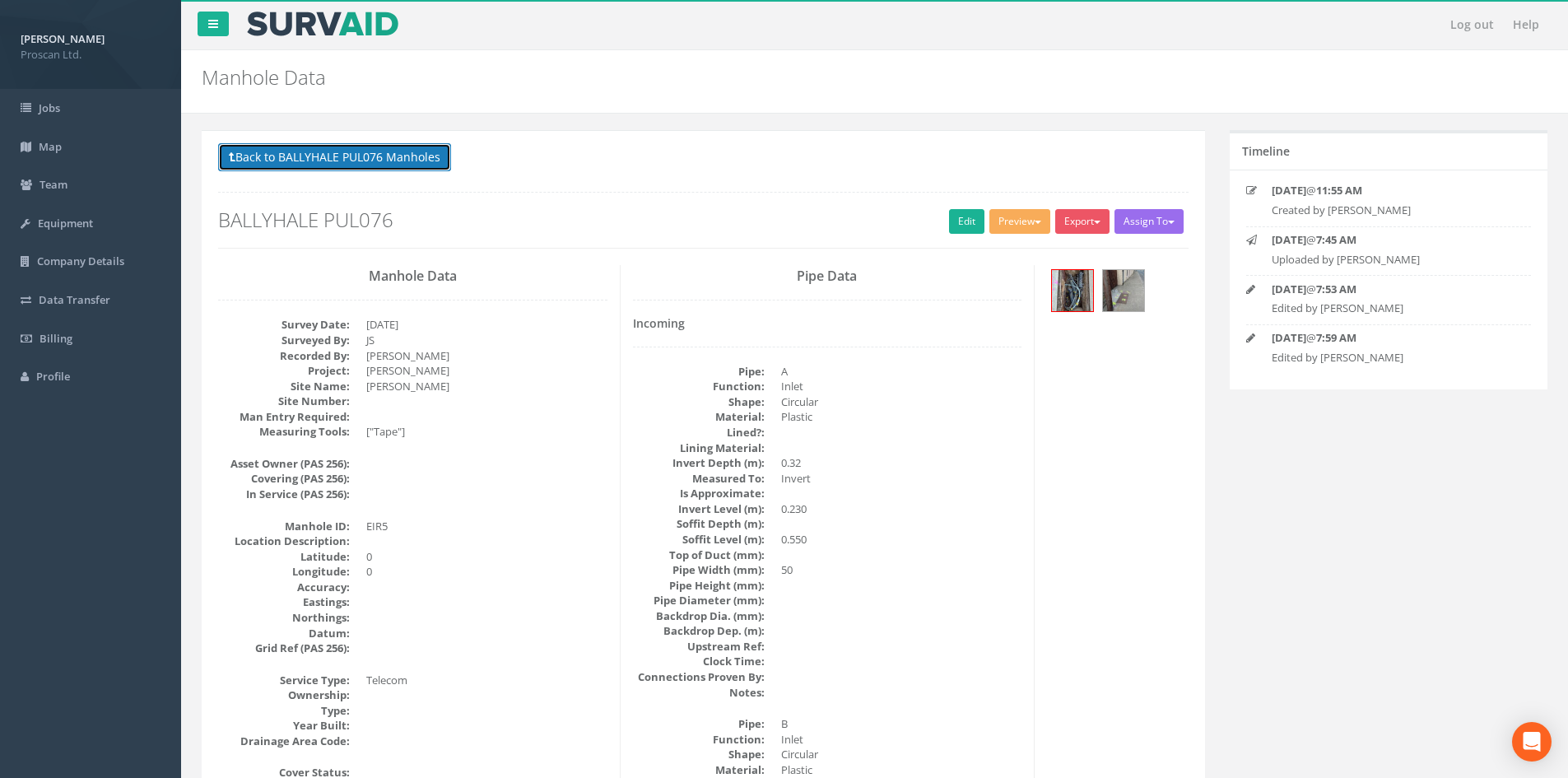
click at [408, 157] on button "Back to BALLYHALE PUL076 Manholes" at bounding box center [334, 157] width 233 height 28
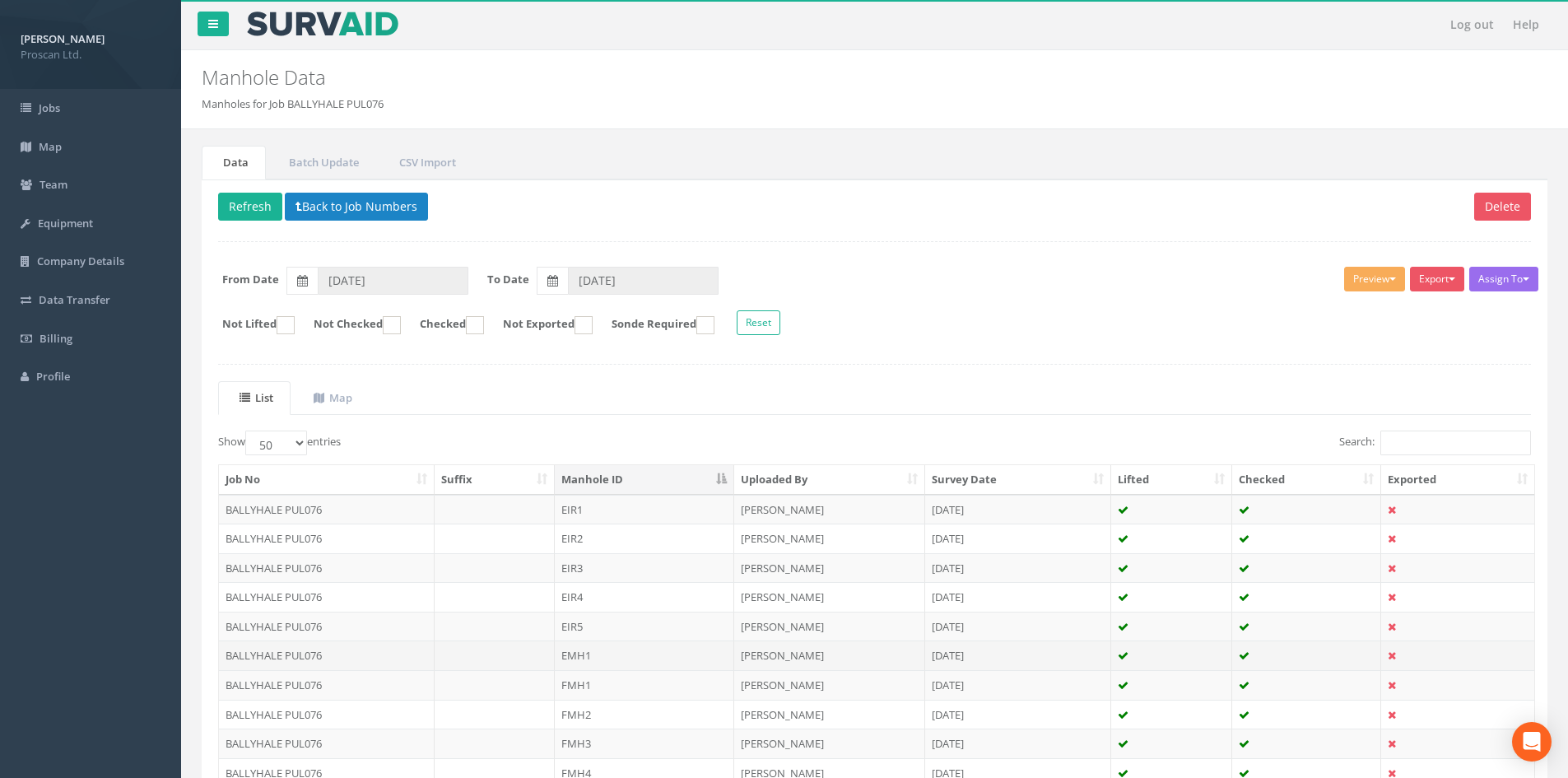
click at [598, 660] on td "EMH1" at bounding box center [643, 655] width 179 height 30
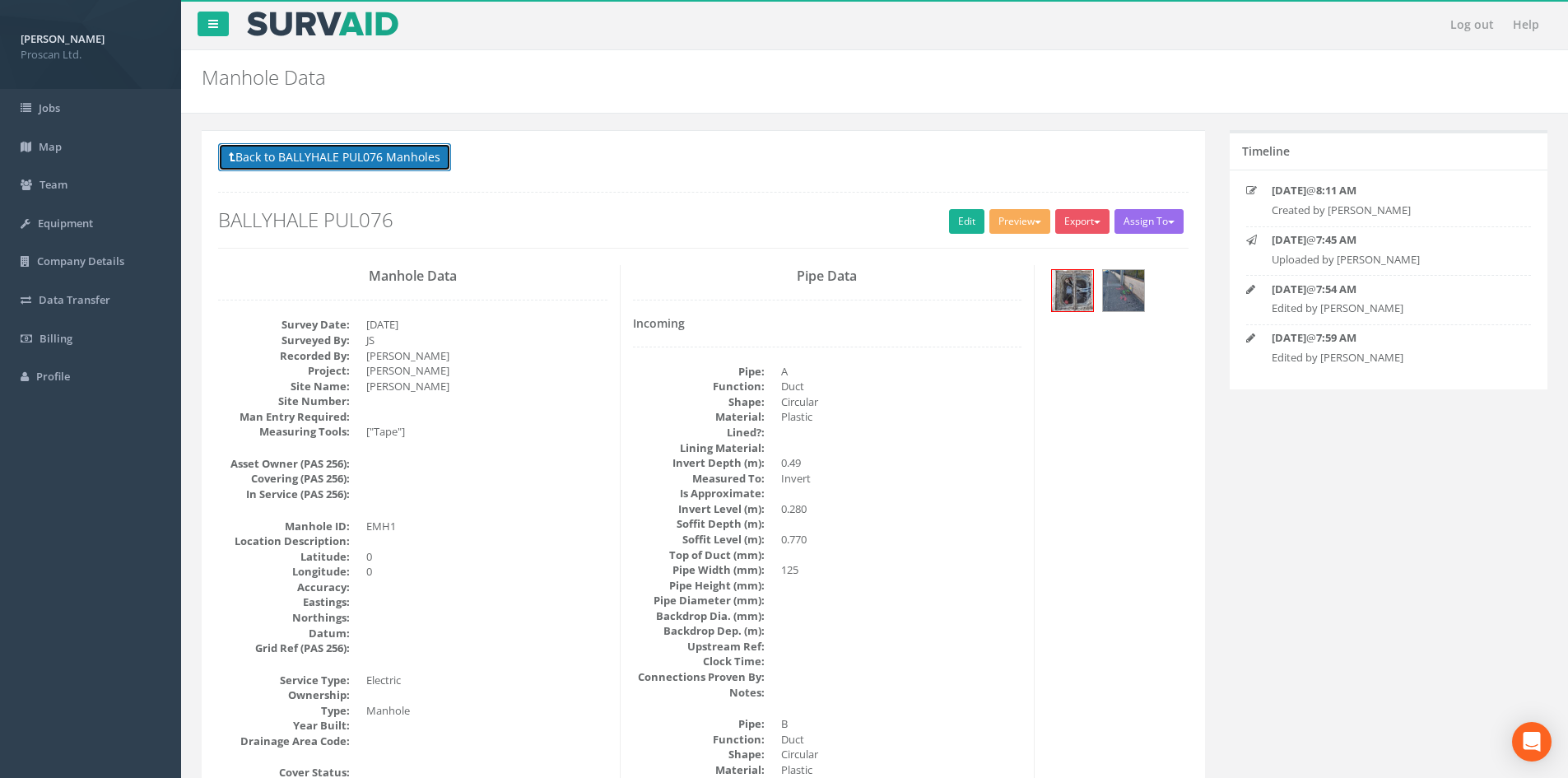
click at [400, 170] on button "Back to BALLYHALE PUL076 Manholes" at bounding box center [334, 157] width 233 height 28
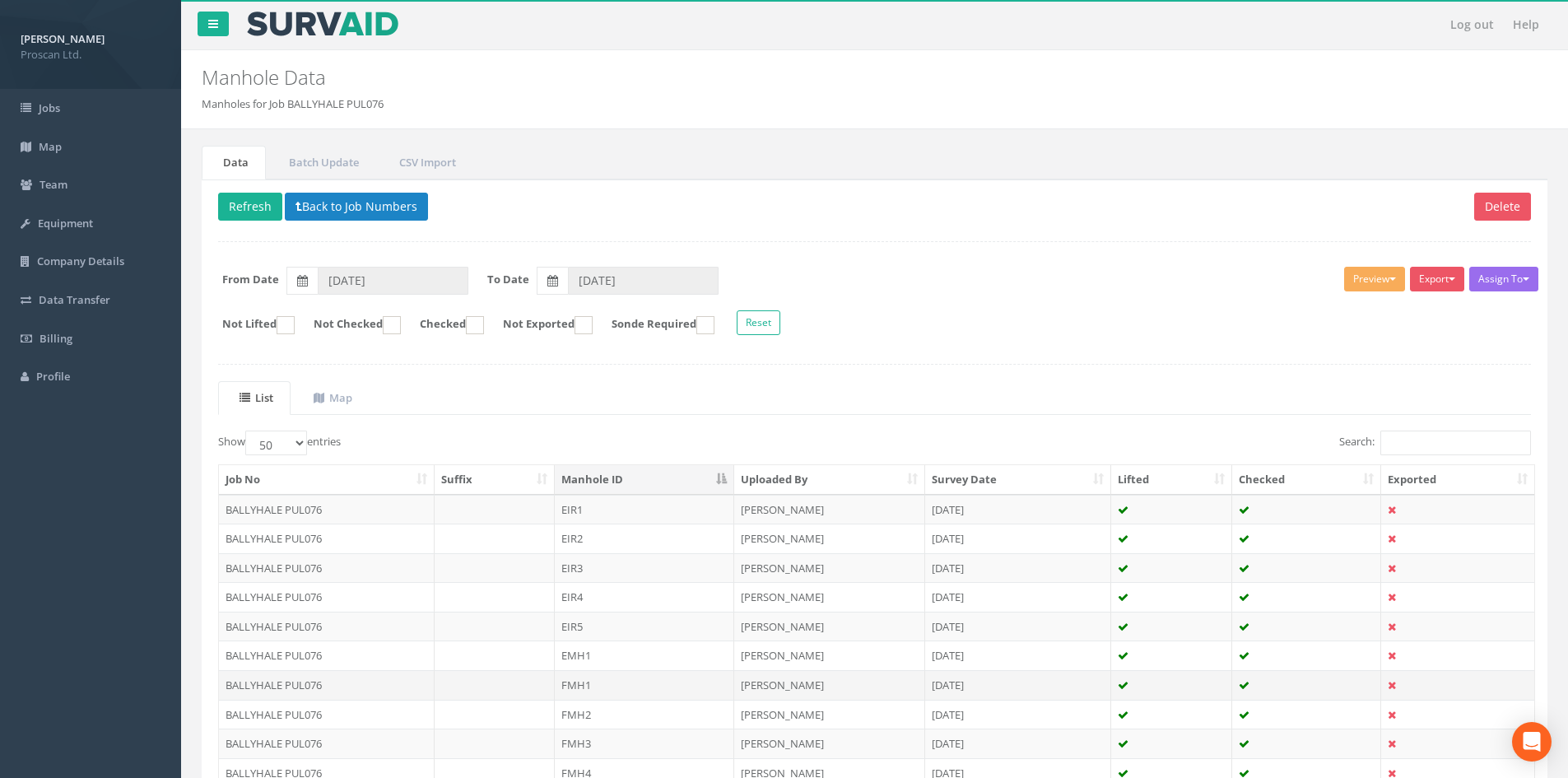
click at [616, 689] on td "FMH1" at bounding box center [643, 685] width 179 height 30
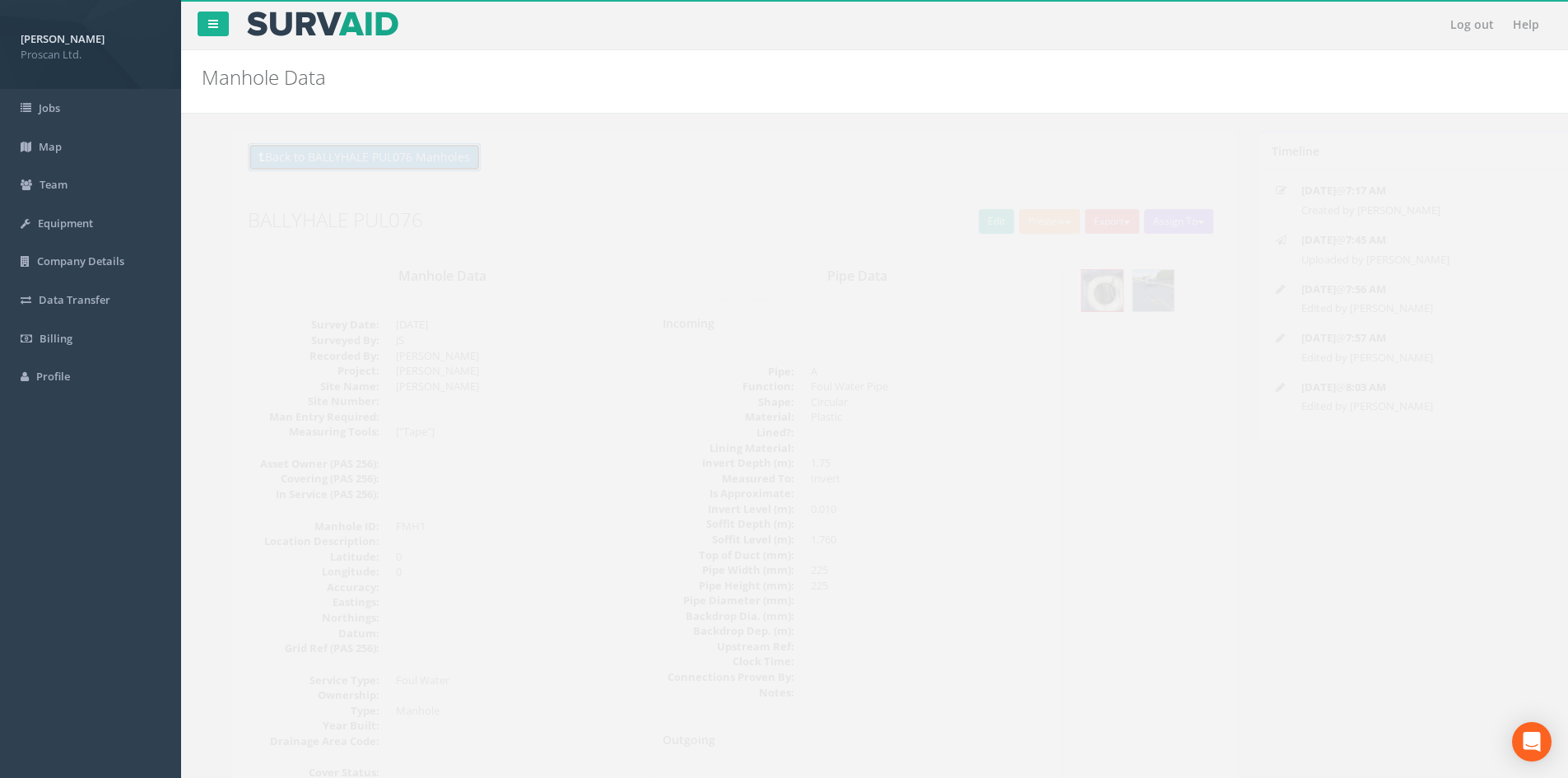
click at [381, 166] on button "Back to BALLYHALE PUL076 Manholes" at bounding box center [334, 157] width 233 height 28
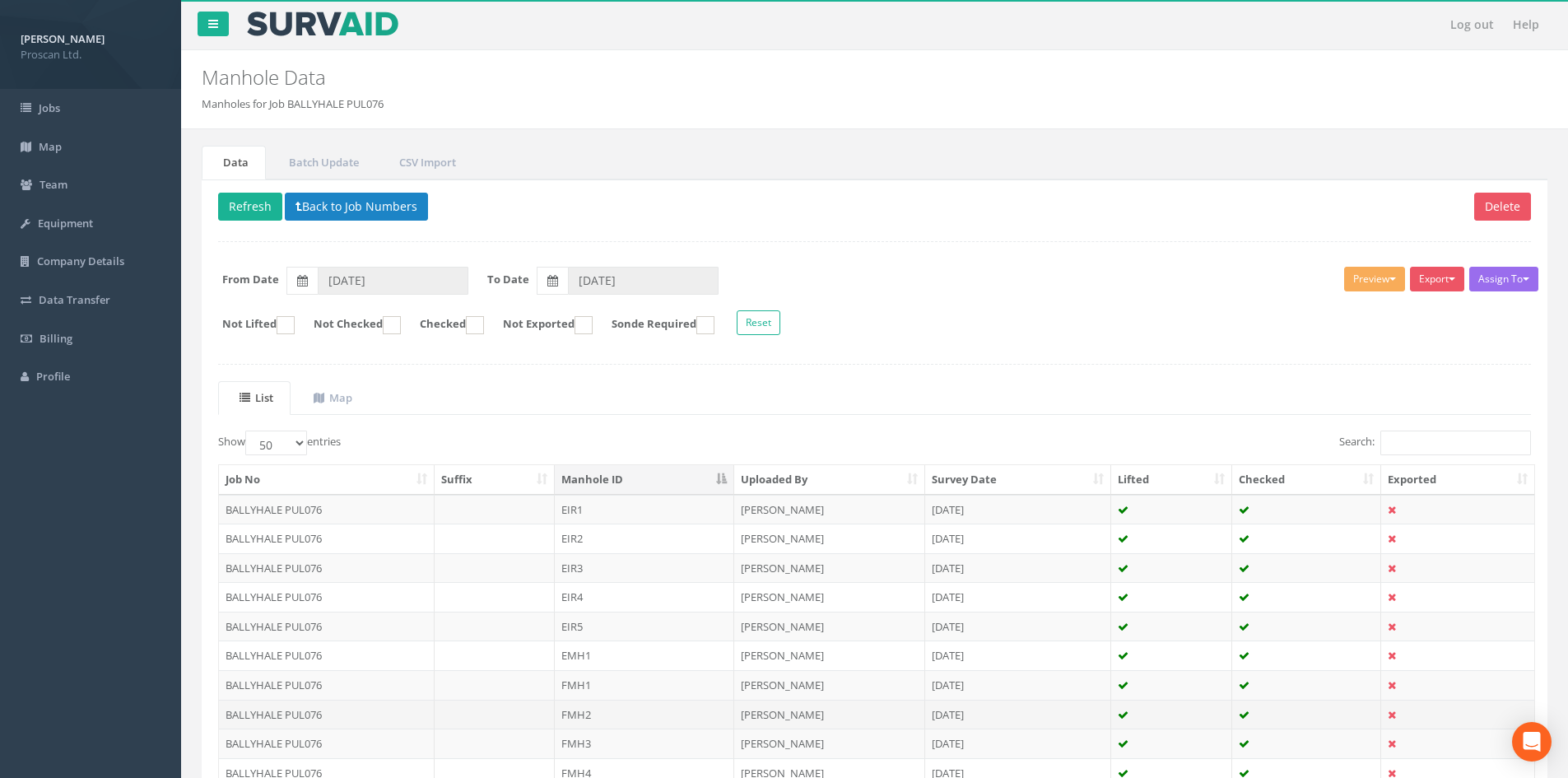
click at [629, 718] on td "FMH2" at bounding box center [643, 715] width 179 height 30
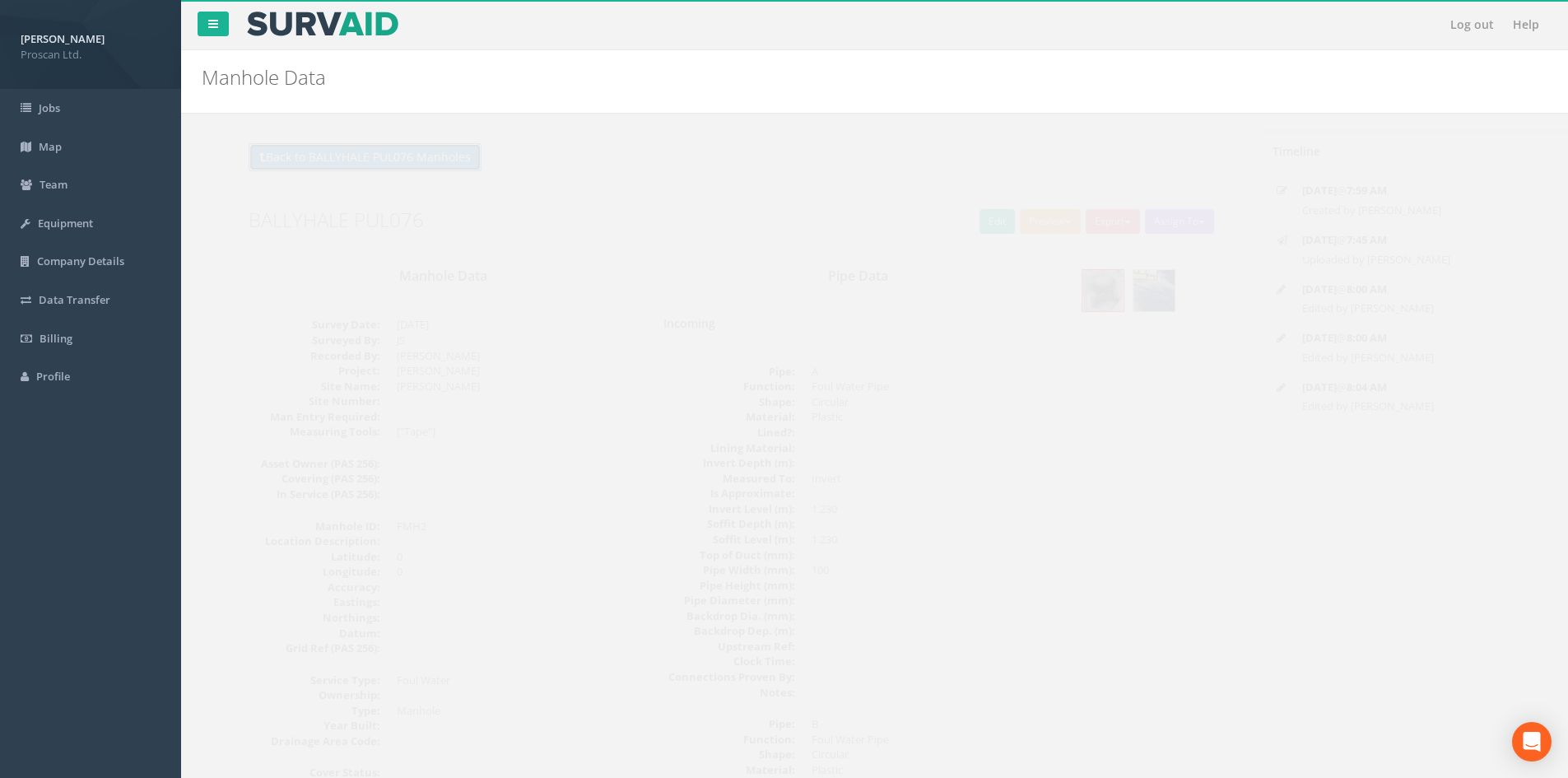
click at [389, 161] on button "Back to BALLYHALE PUL076 Manholes" at bounding box center [334, 157] width 233 height 28
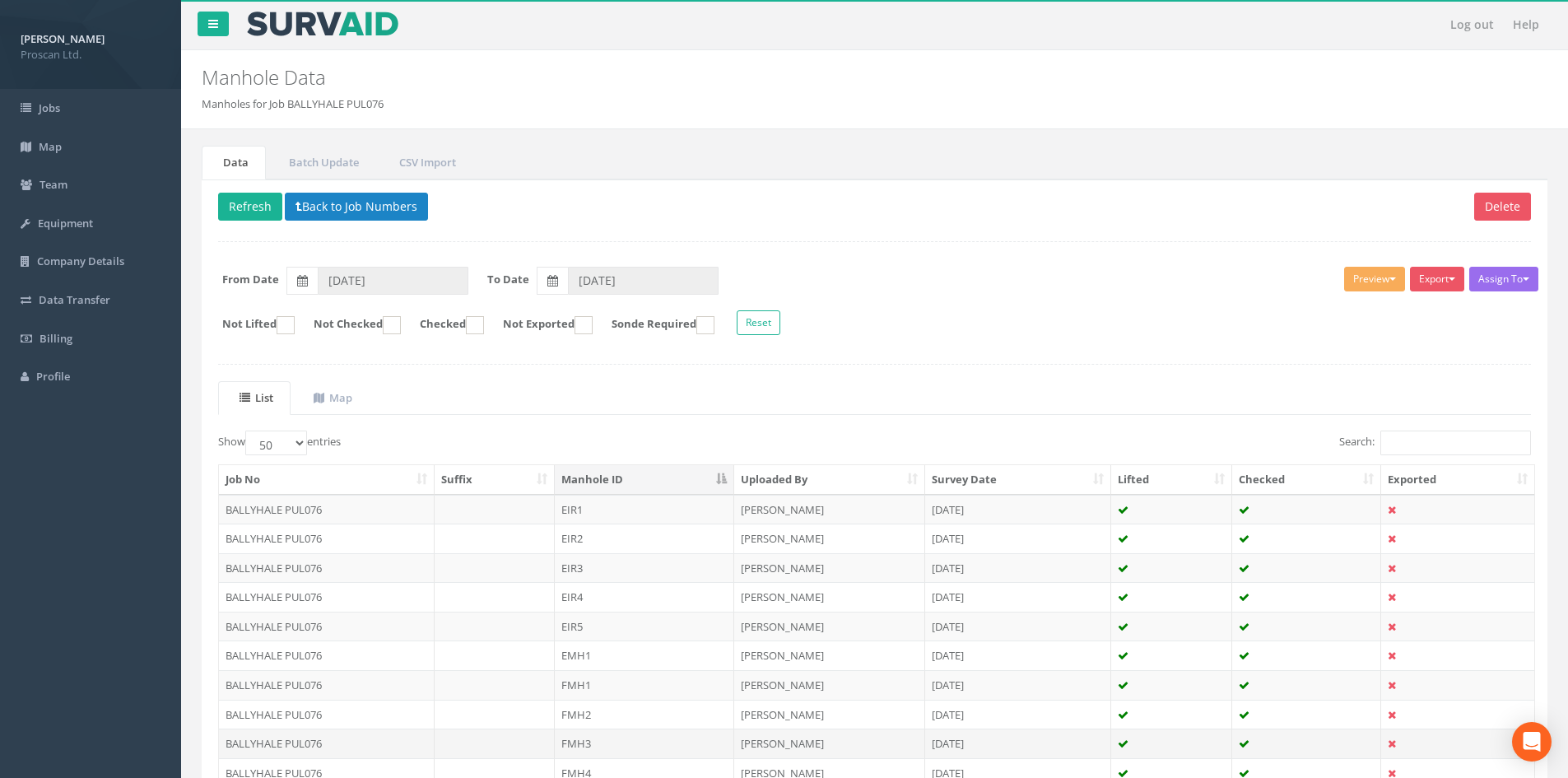
click at [584, 744] on td "FMH3" at bounding box center [643, 743] width 179 height 30
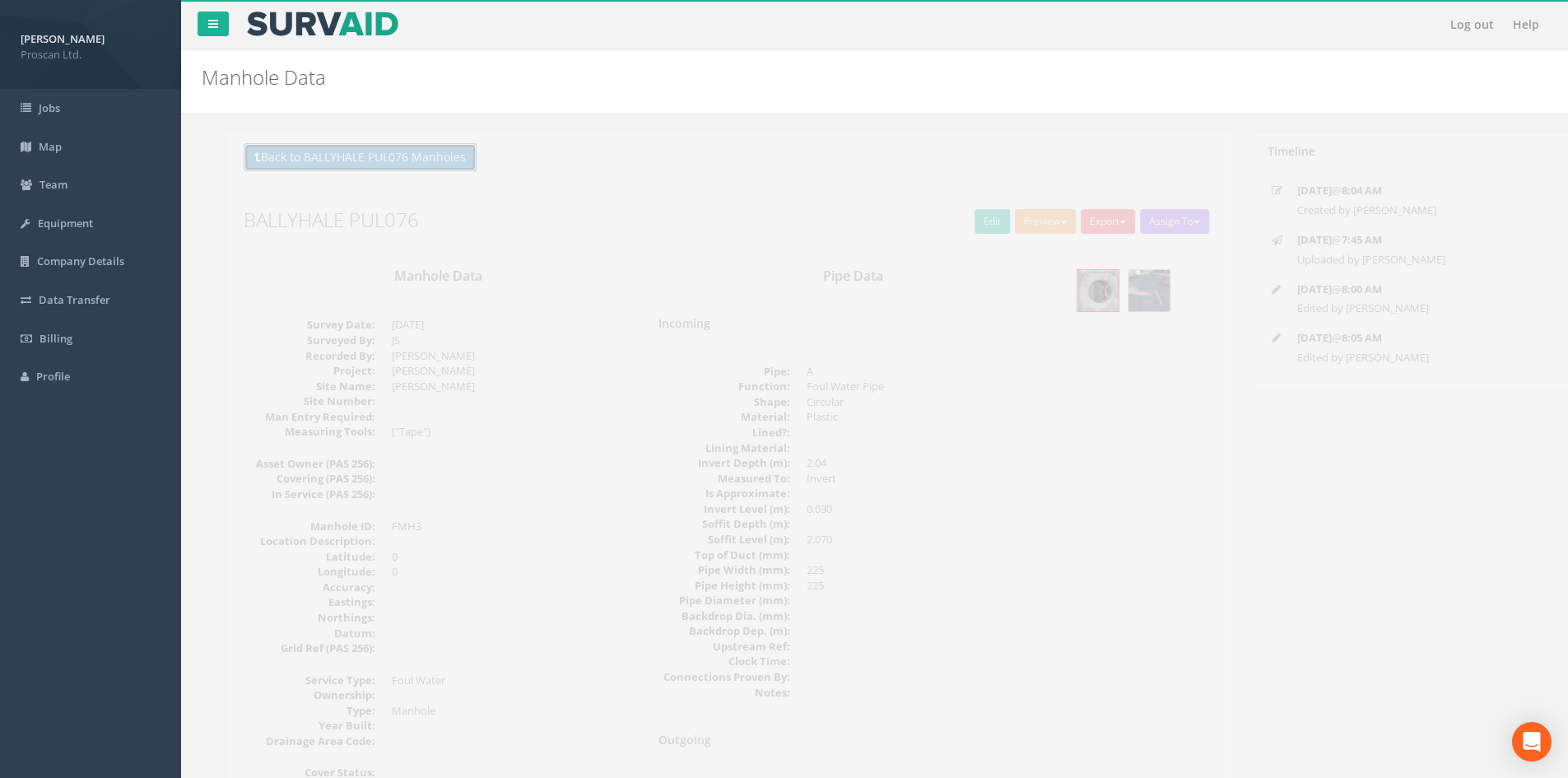
click at [408, 154] on button "Back to BALLYHALE PUL076 Manholes" at bounding box center [334, 157] width 233 height 28
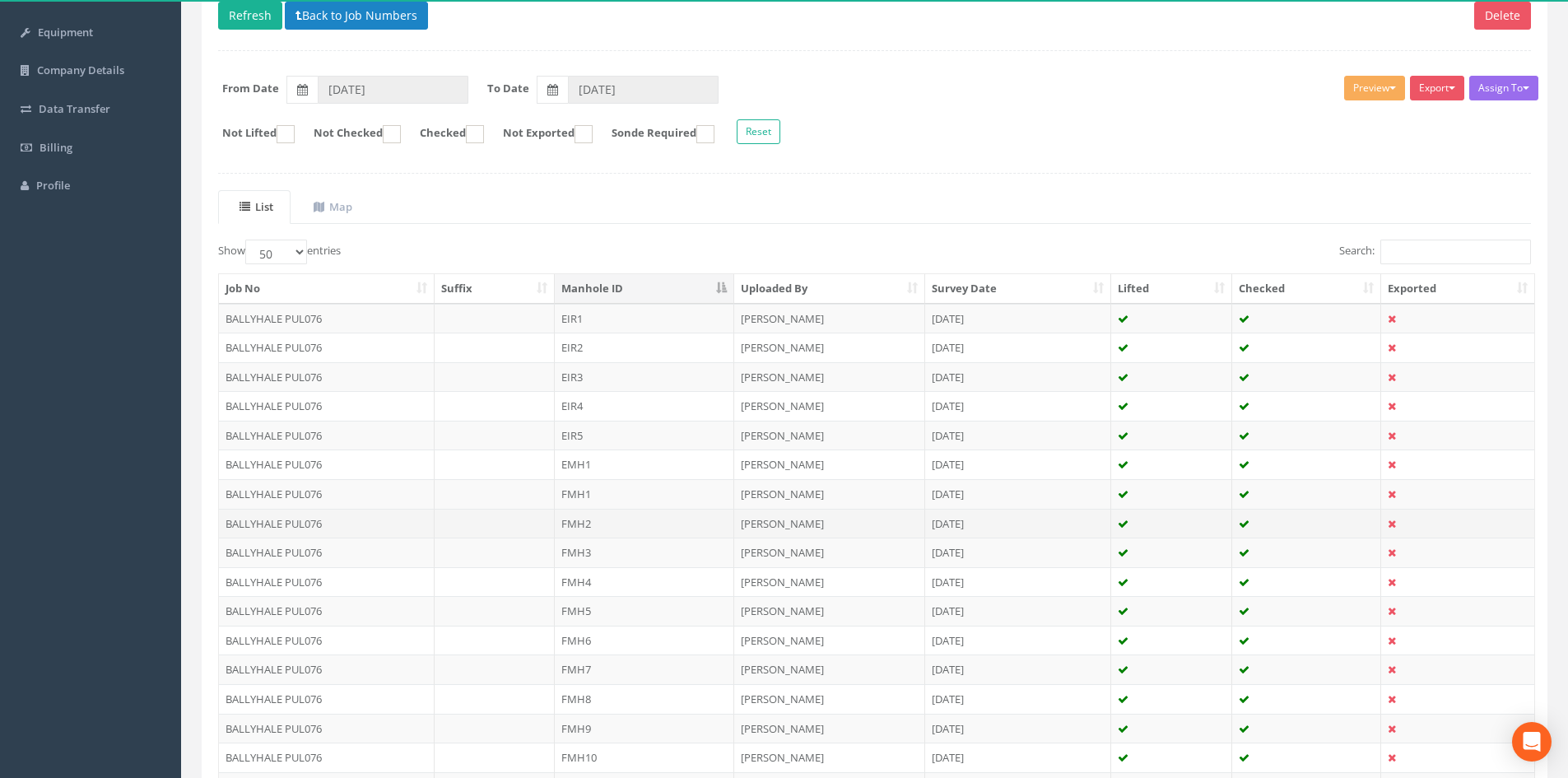
scroll to position [220, 0]
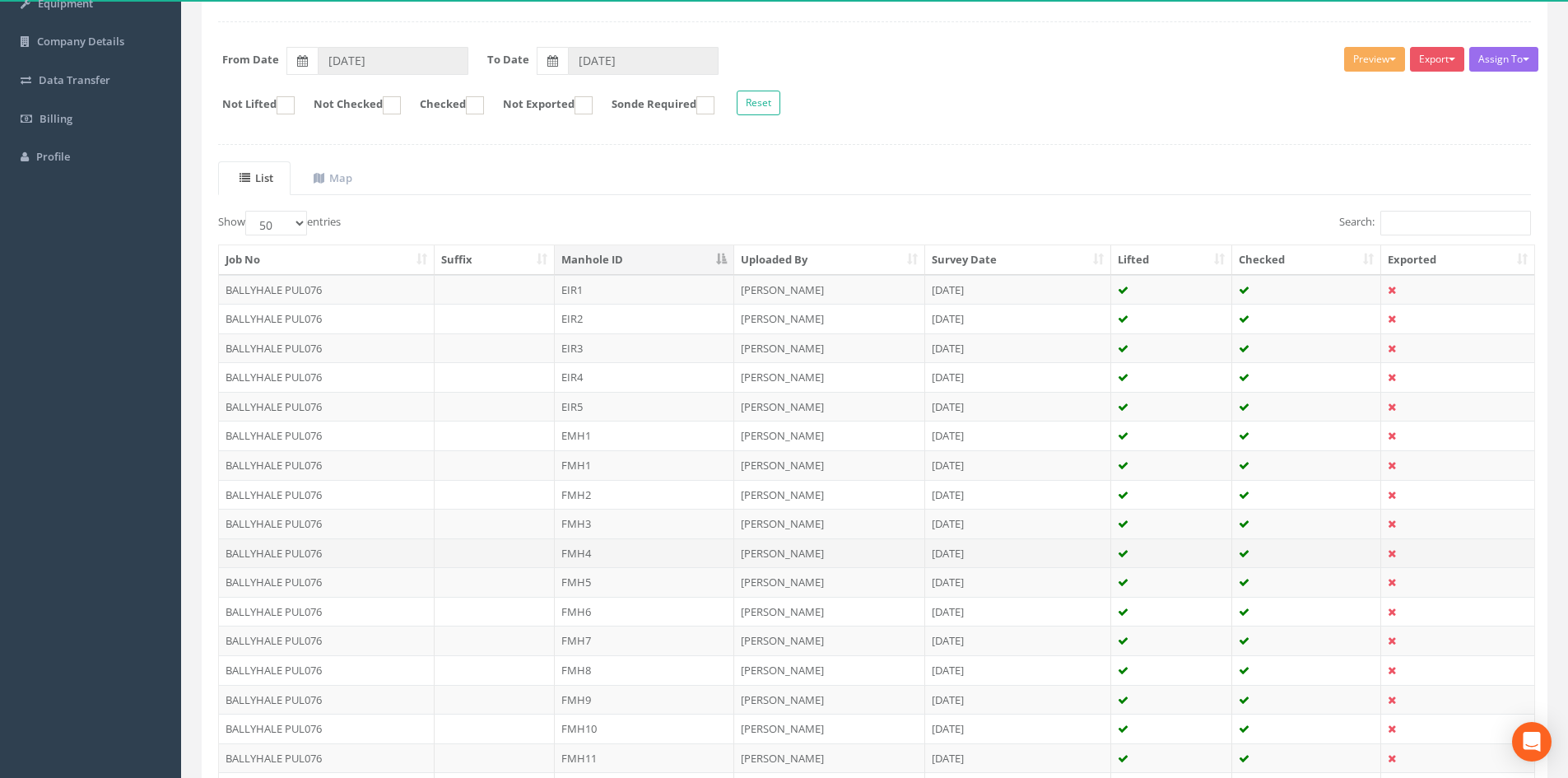
click at [582, 539] on td "FMH4" at bounding box center [643, 553] width 179 height 30
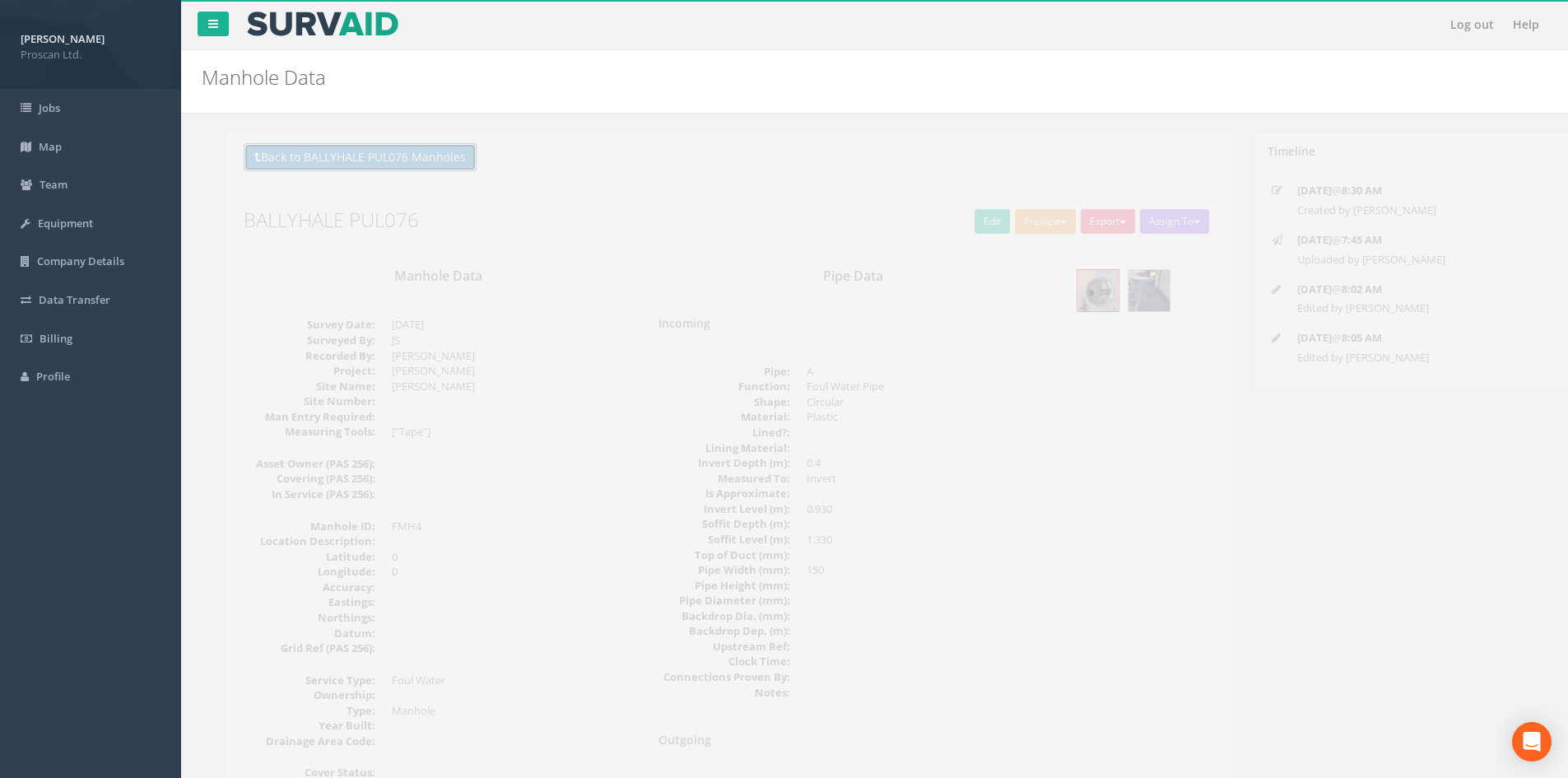
click at [393, 166] on button "Back to BALLYHALE PUL076 Manholes" at bounding box center [334, 157] width 233 height 28
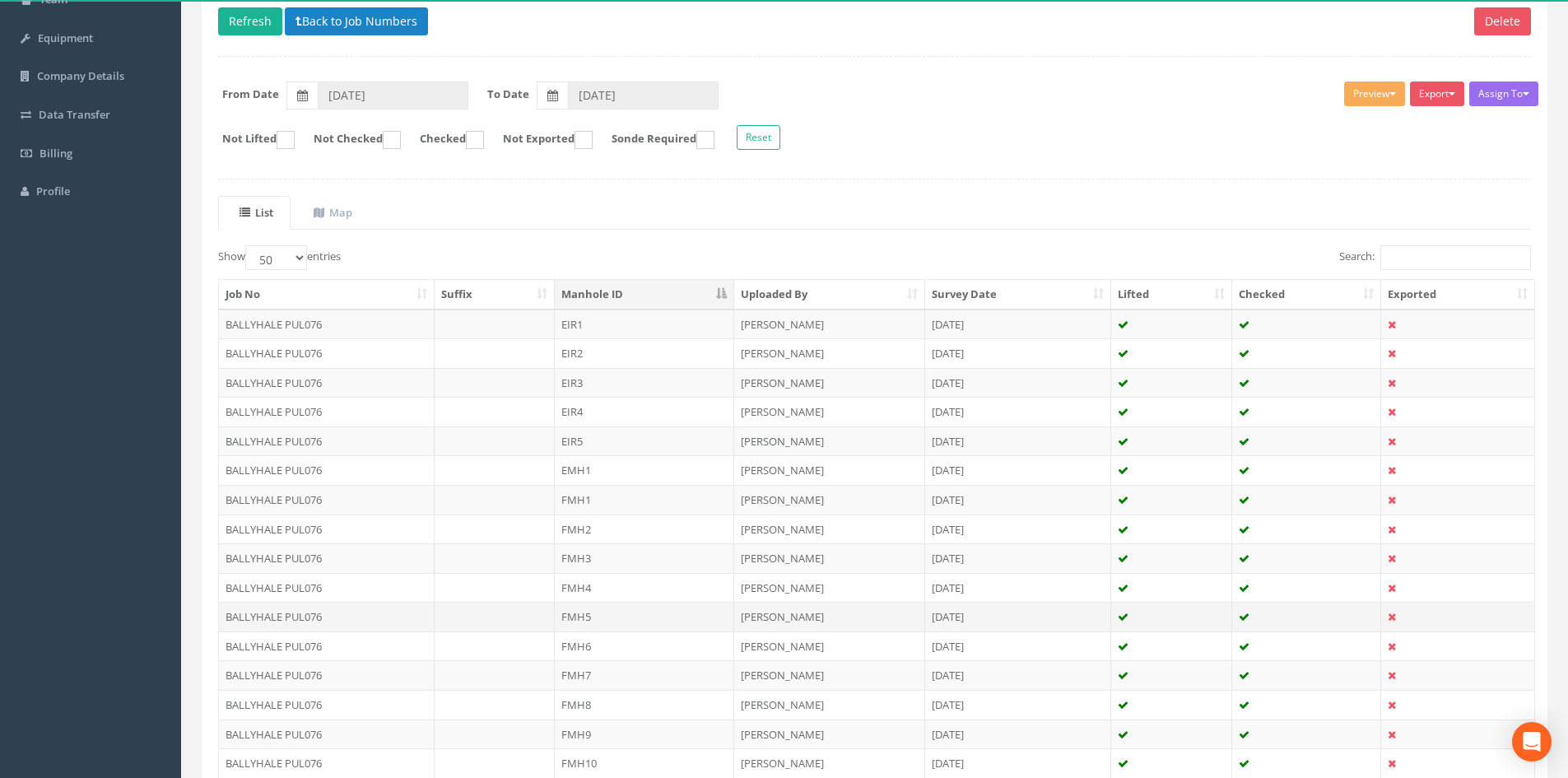
scroll to position [220, 0]
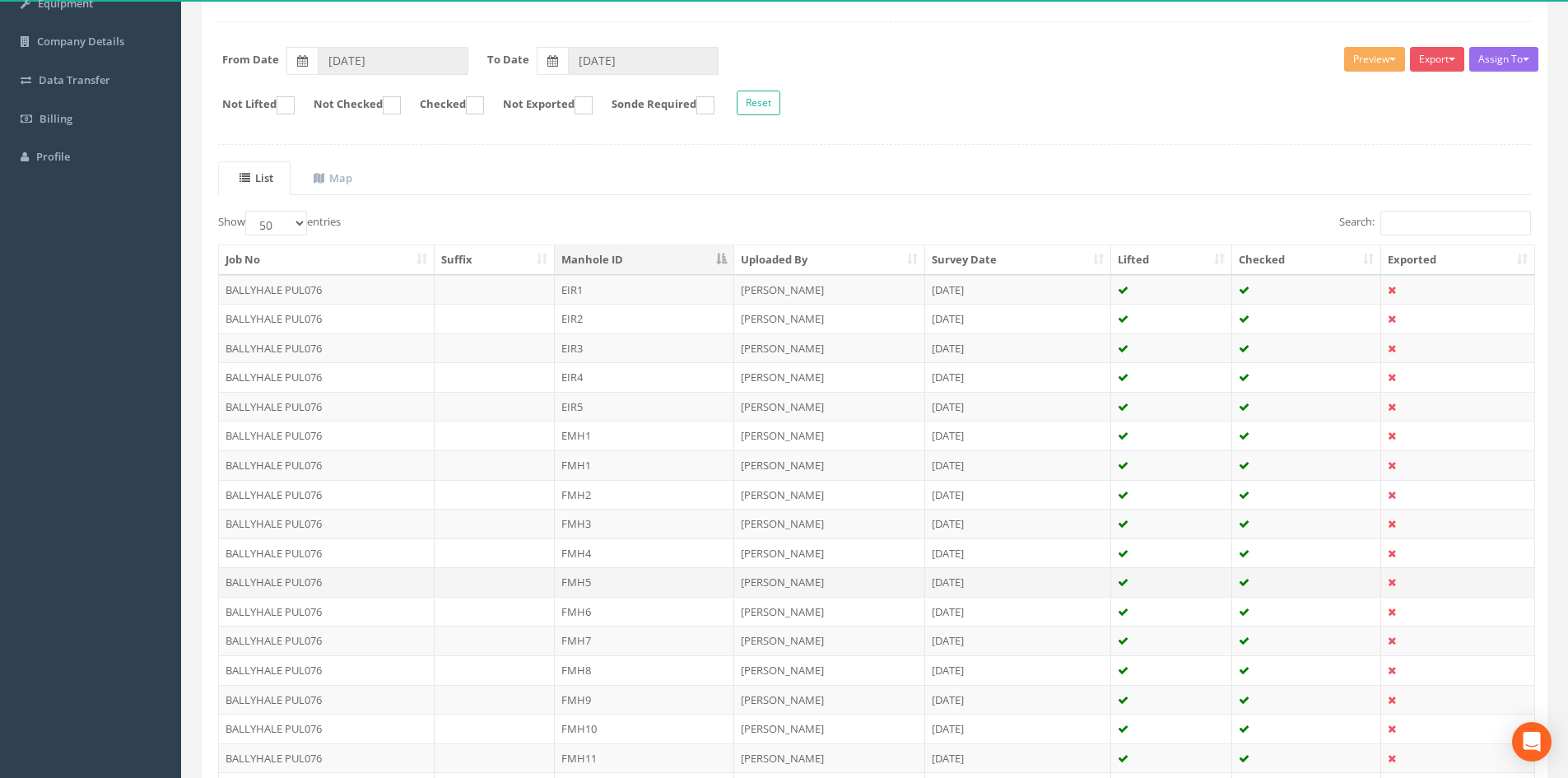
click at [572, 591] on td "FMH5" at bounding box center [643, 582] width 179 height 30
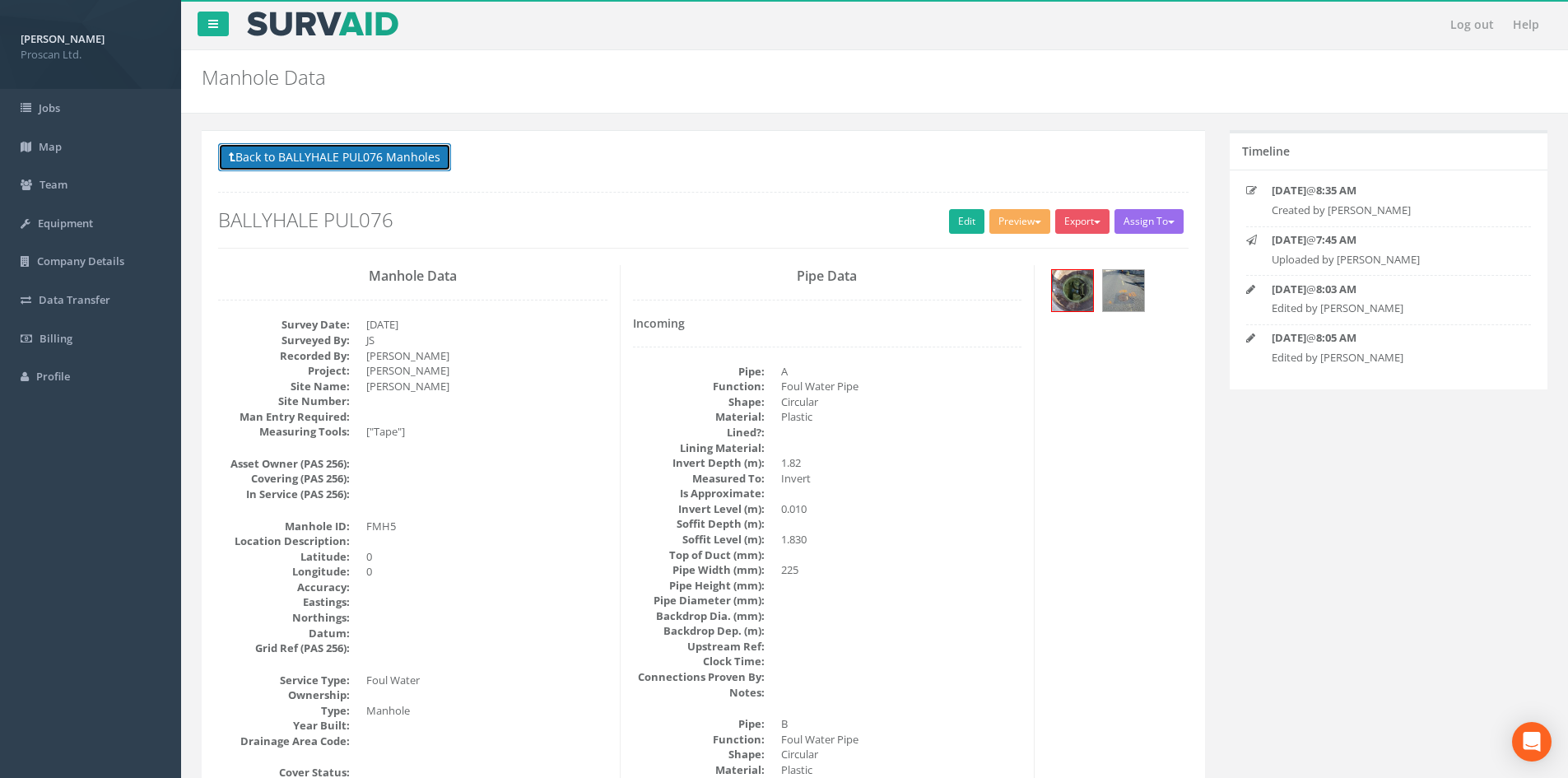
click at [362, 171] on button "Back to BALLYHALE PUL076 Manholes" at bounding box center [334, 157] width 233 height 28
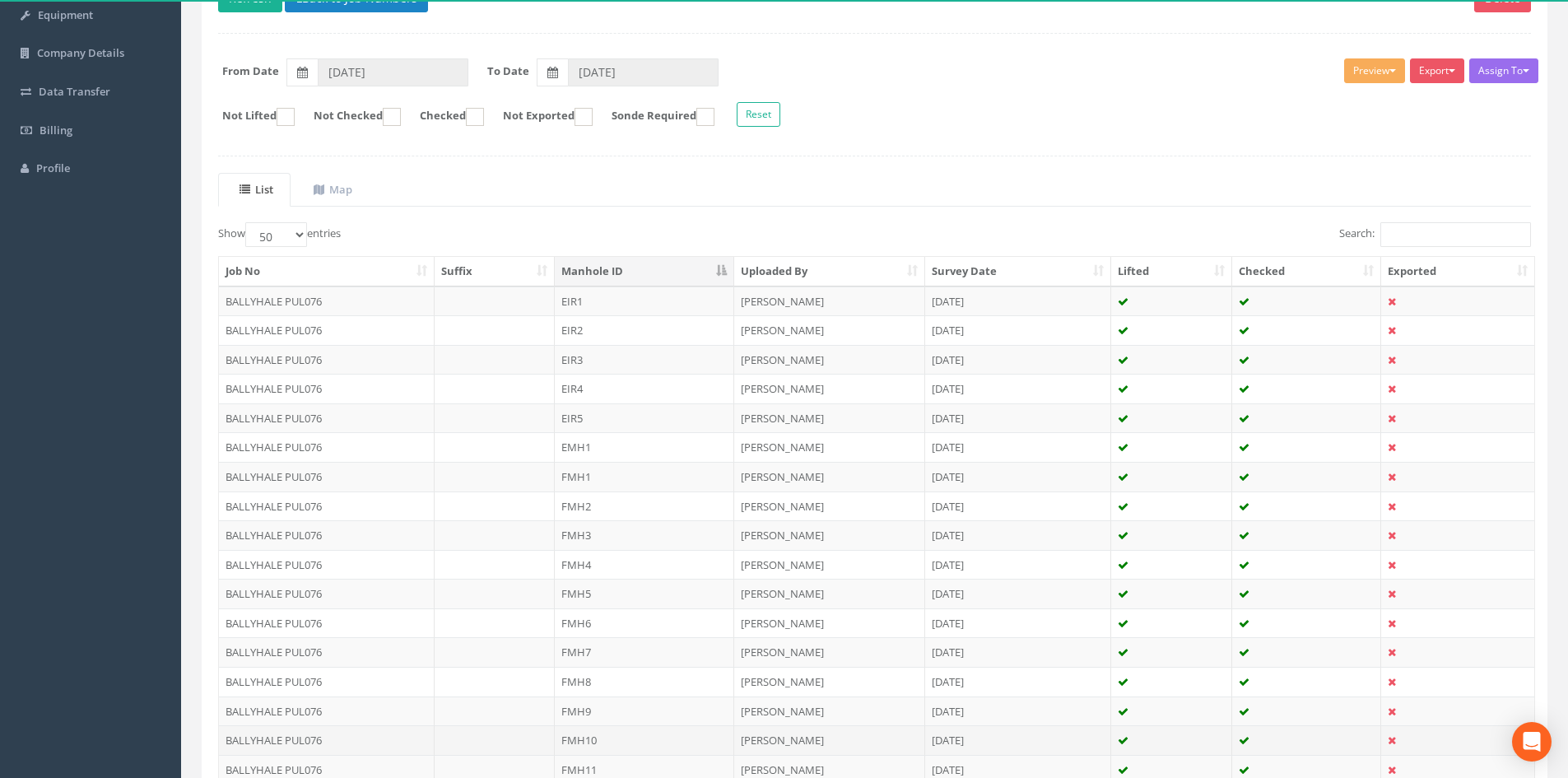
scroll to position [220, 0]
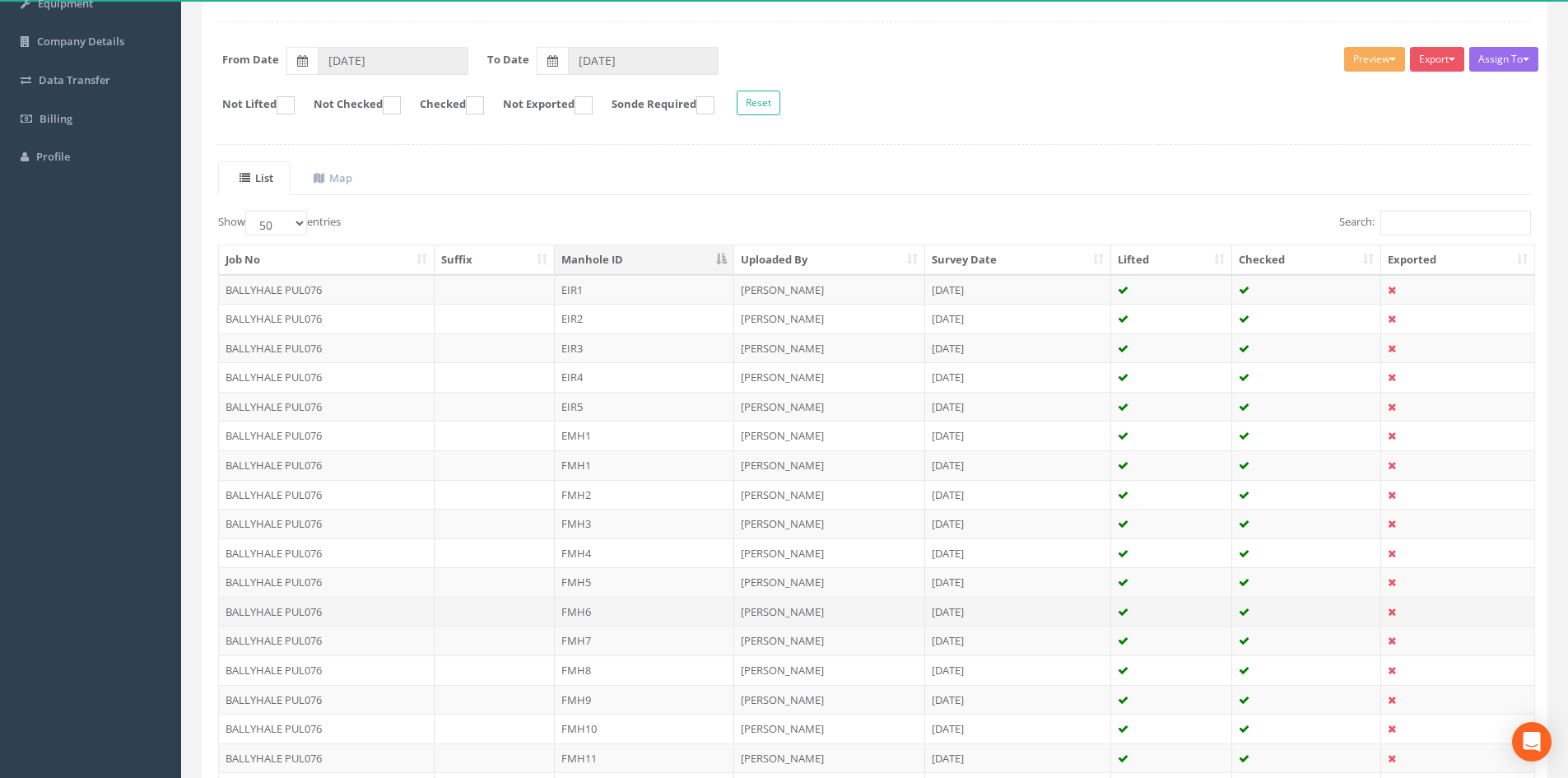
click at [593, 613] on td "FMH6" at bounding box center [643, 612] width 179 height 30
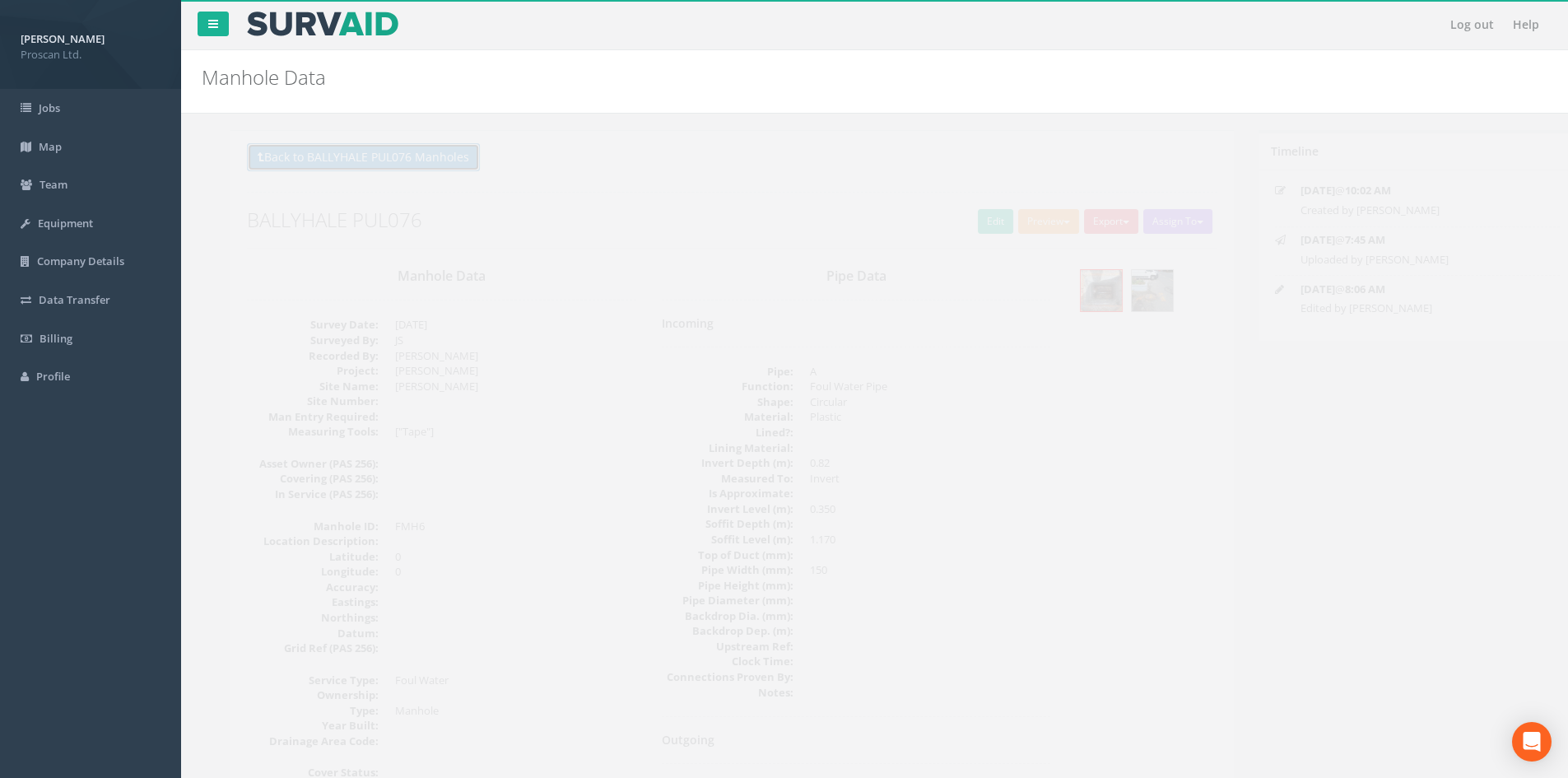
click at [427, 158] on button "Back to BALLYHALE PUL076 Manholes" at bounding box center [334, 157] width 233 height 28
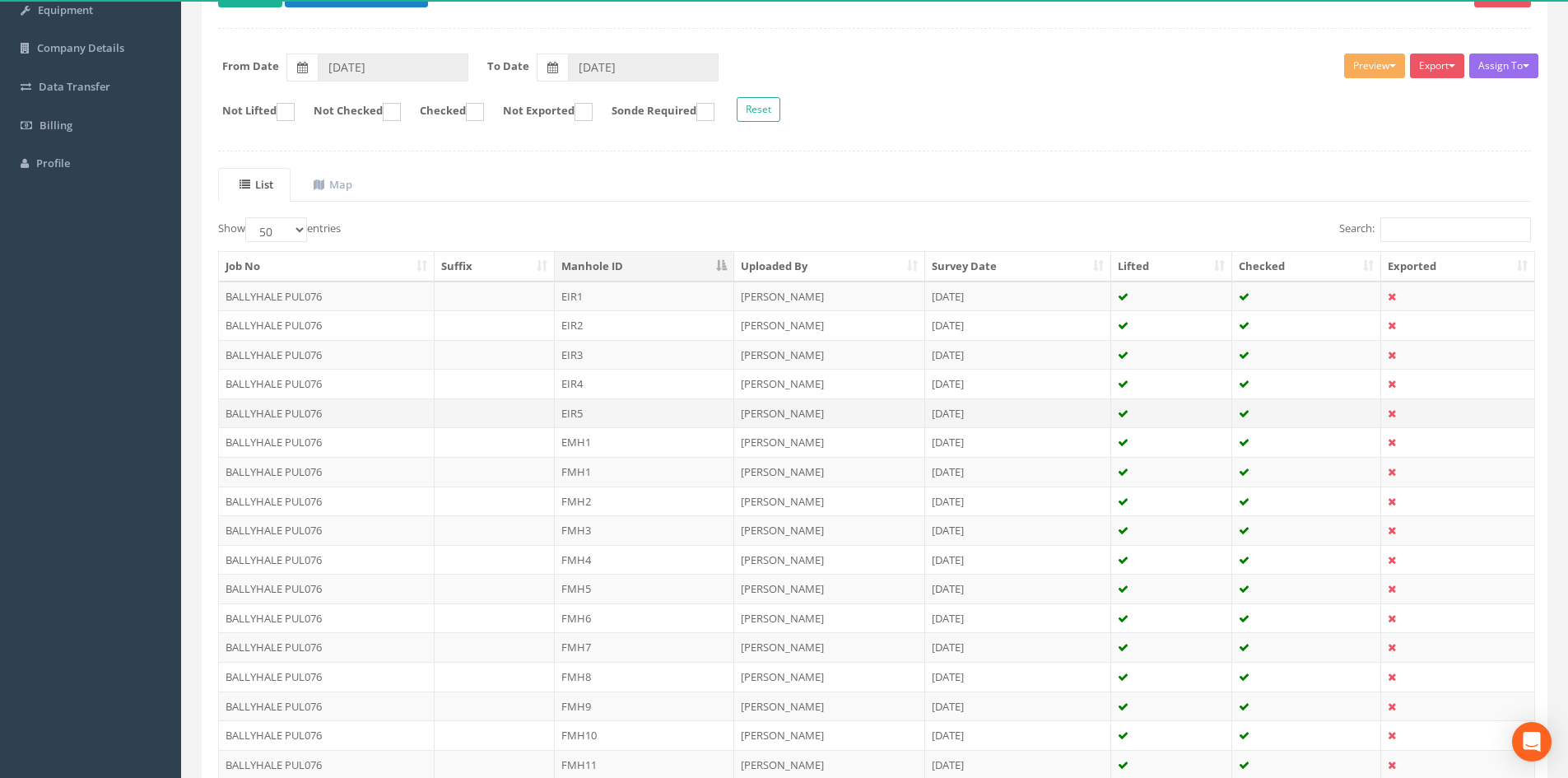
scroll to position [220, 0]
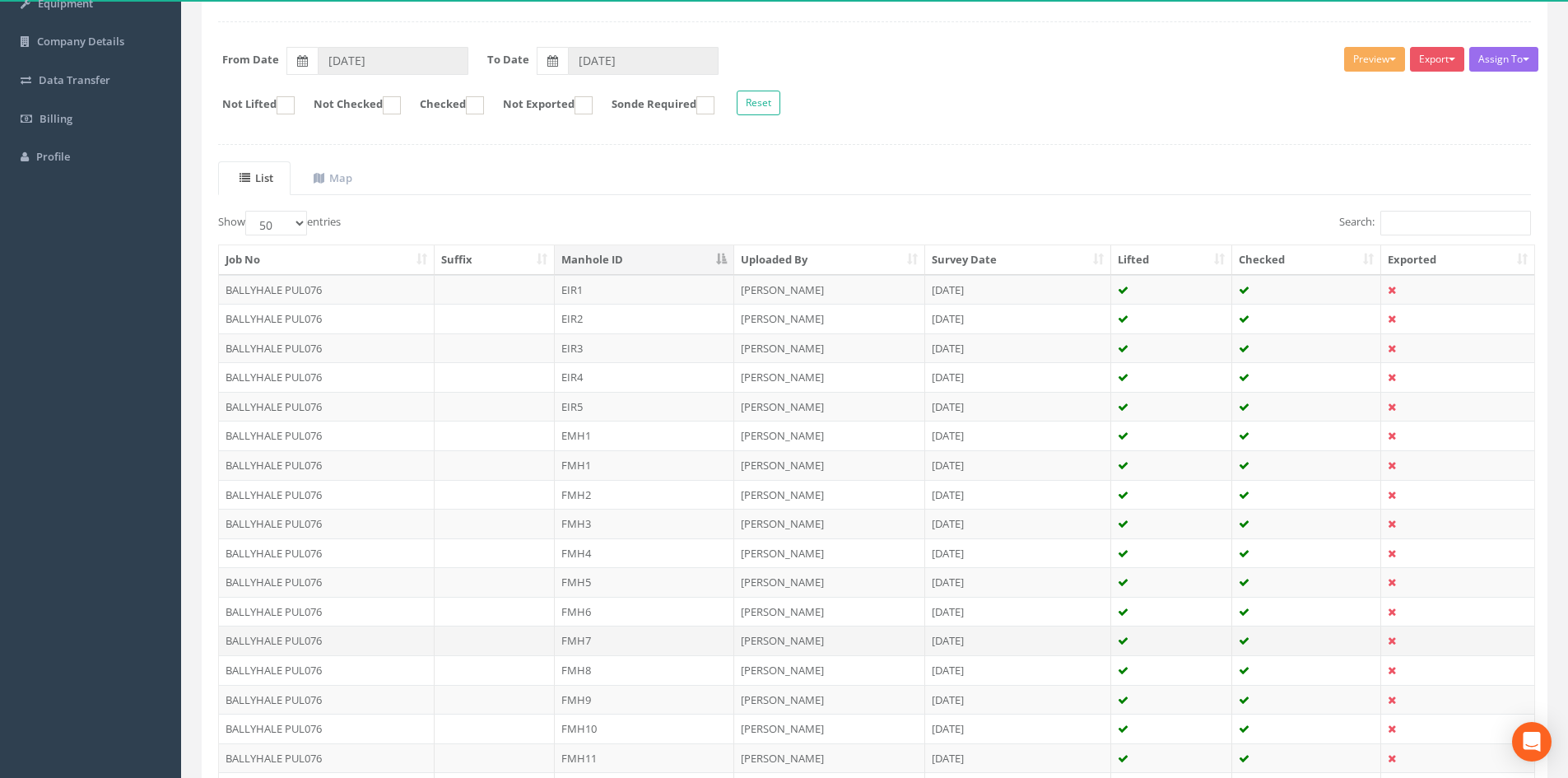
click at [628, 643] on td "FMH7" at bounding box center [643, 640] width 179 height 30
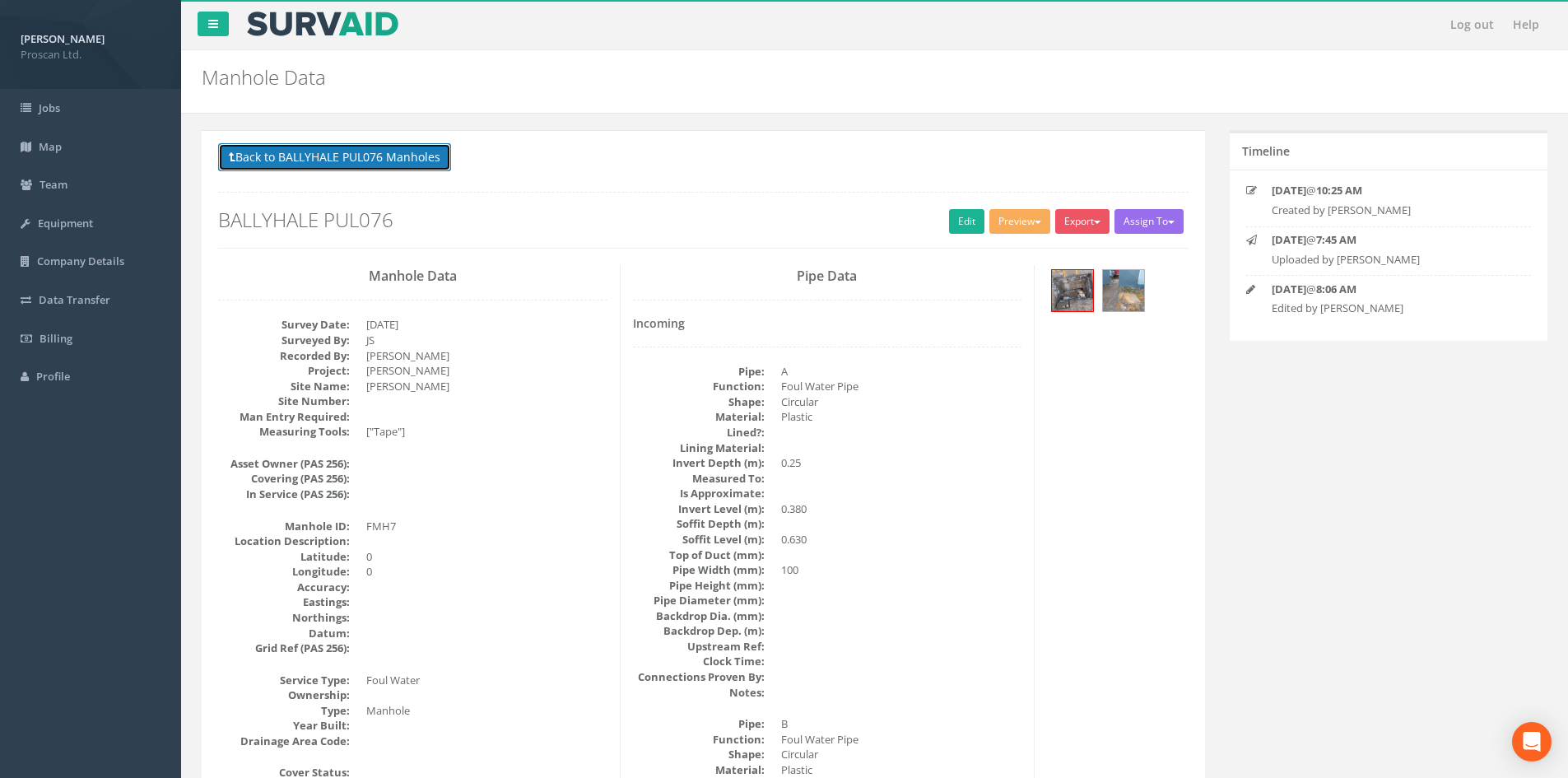
click at [426, 154] on button "Back to BALLYHALE PUL076 Manholes" at bounding box center [334, 157] width 233 height 28
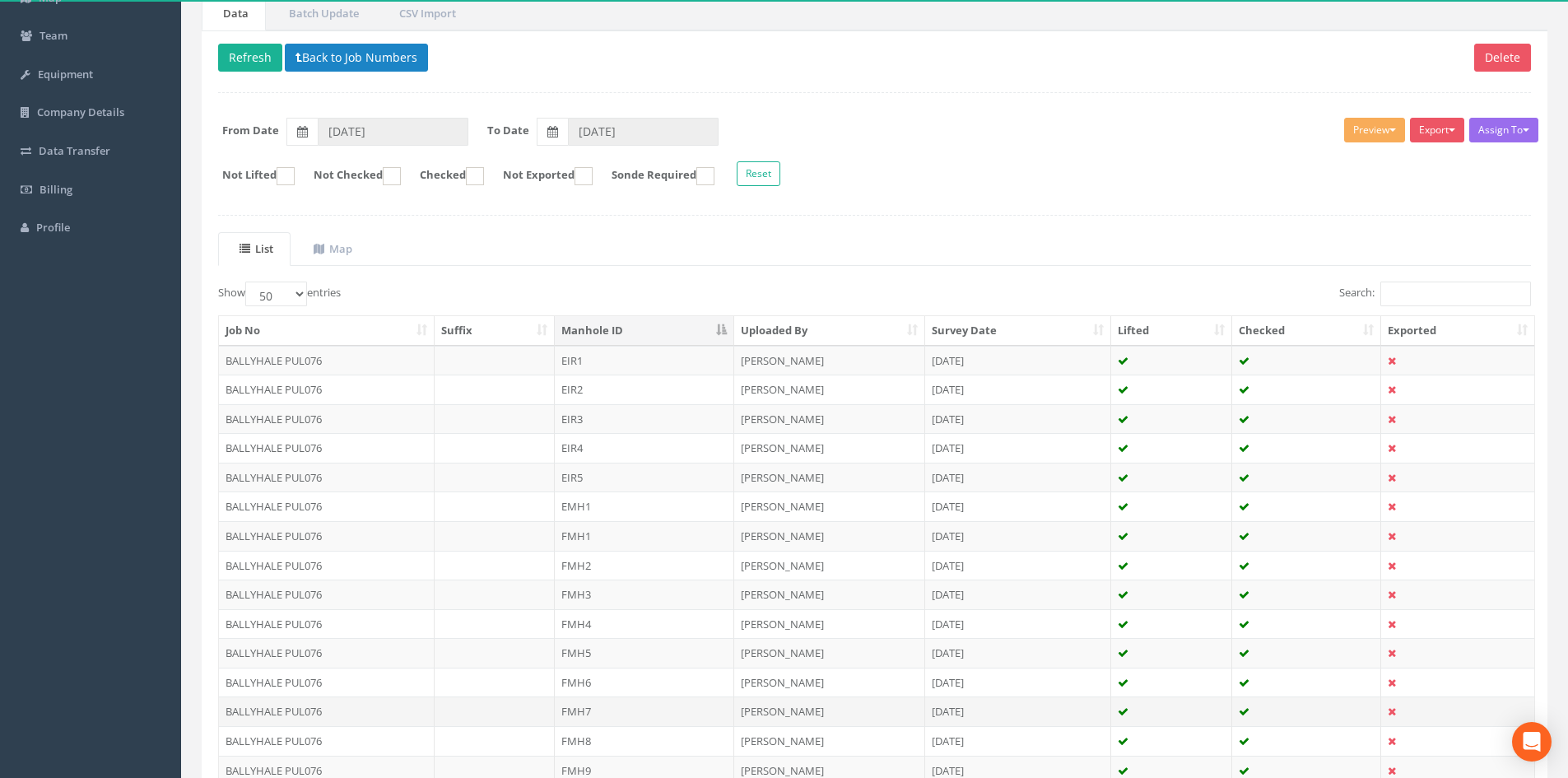
scroll to position [220, 0]
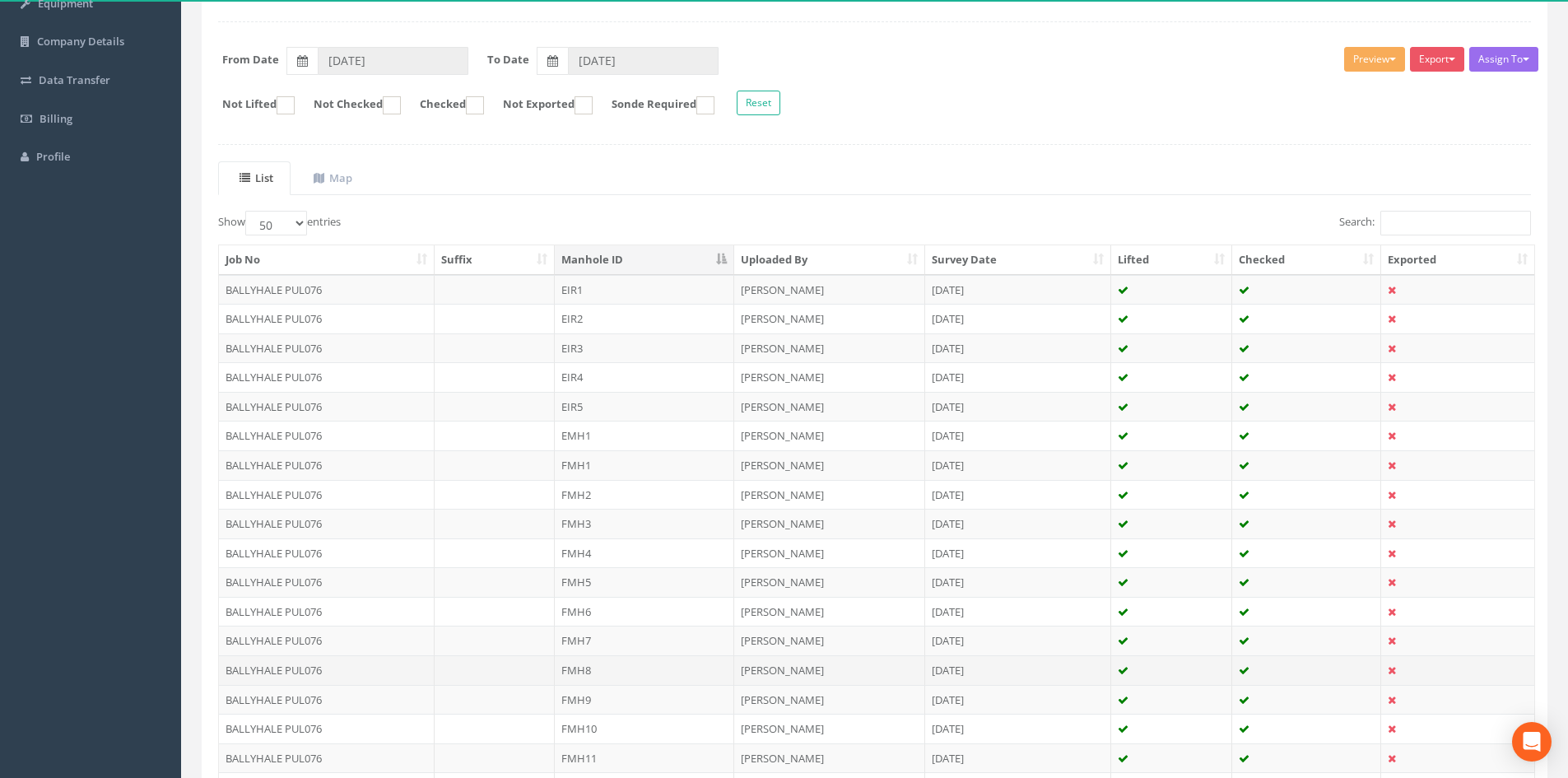
click at [604, 656] on td "FMH8" at bounding box center [643, 670] width 179 height 30
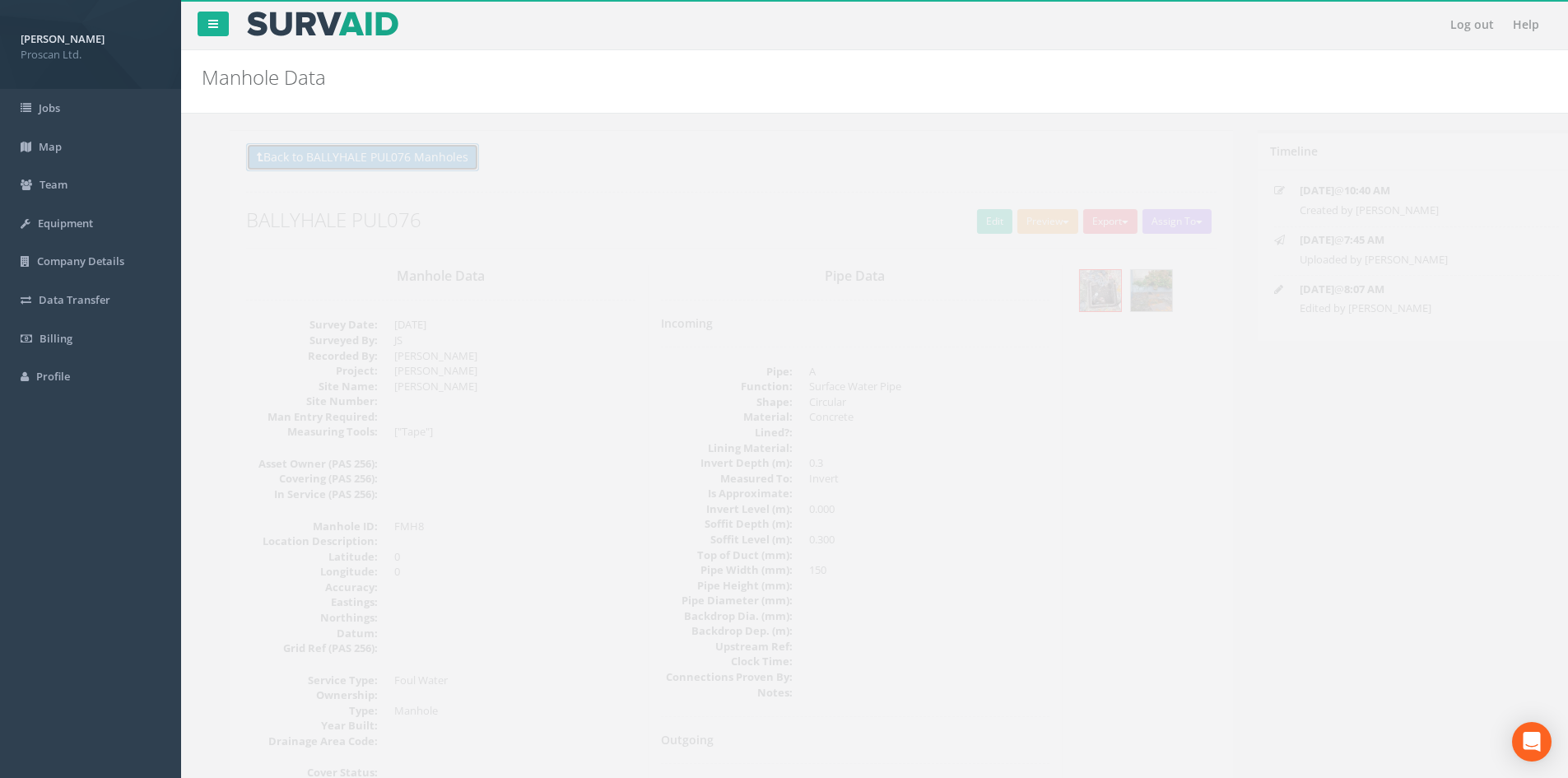
click at [436, 150] on button "Back to BALLYHALE PUL076 Manholes" at bounding box center [334, 157] width 233 height 28
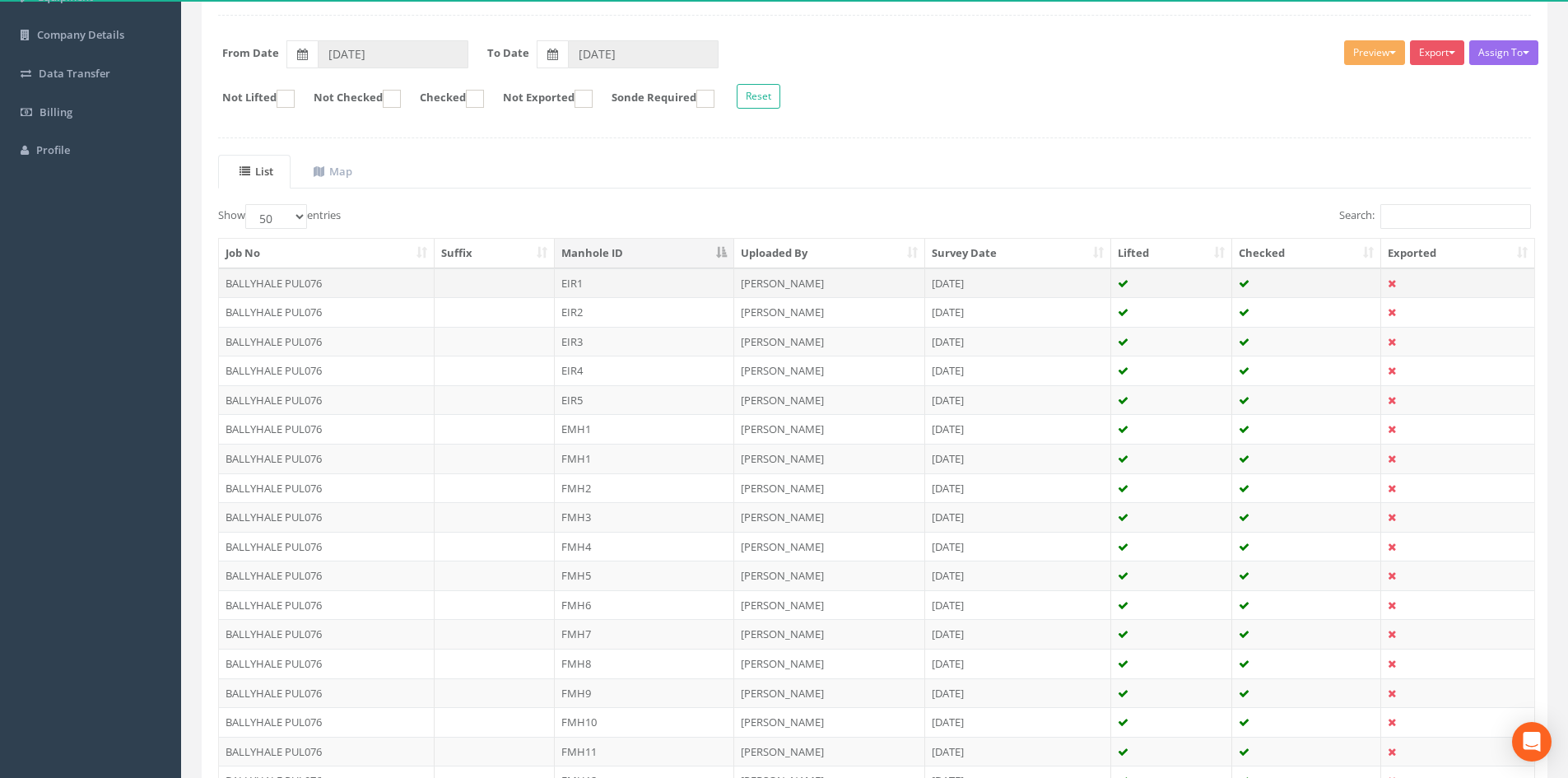
scroll to position [330, 0]
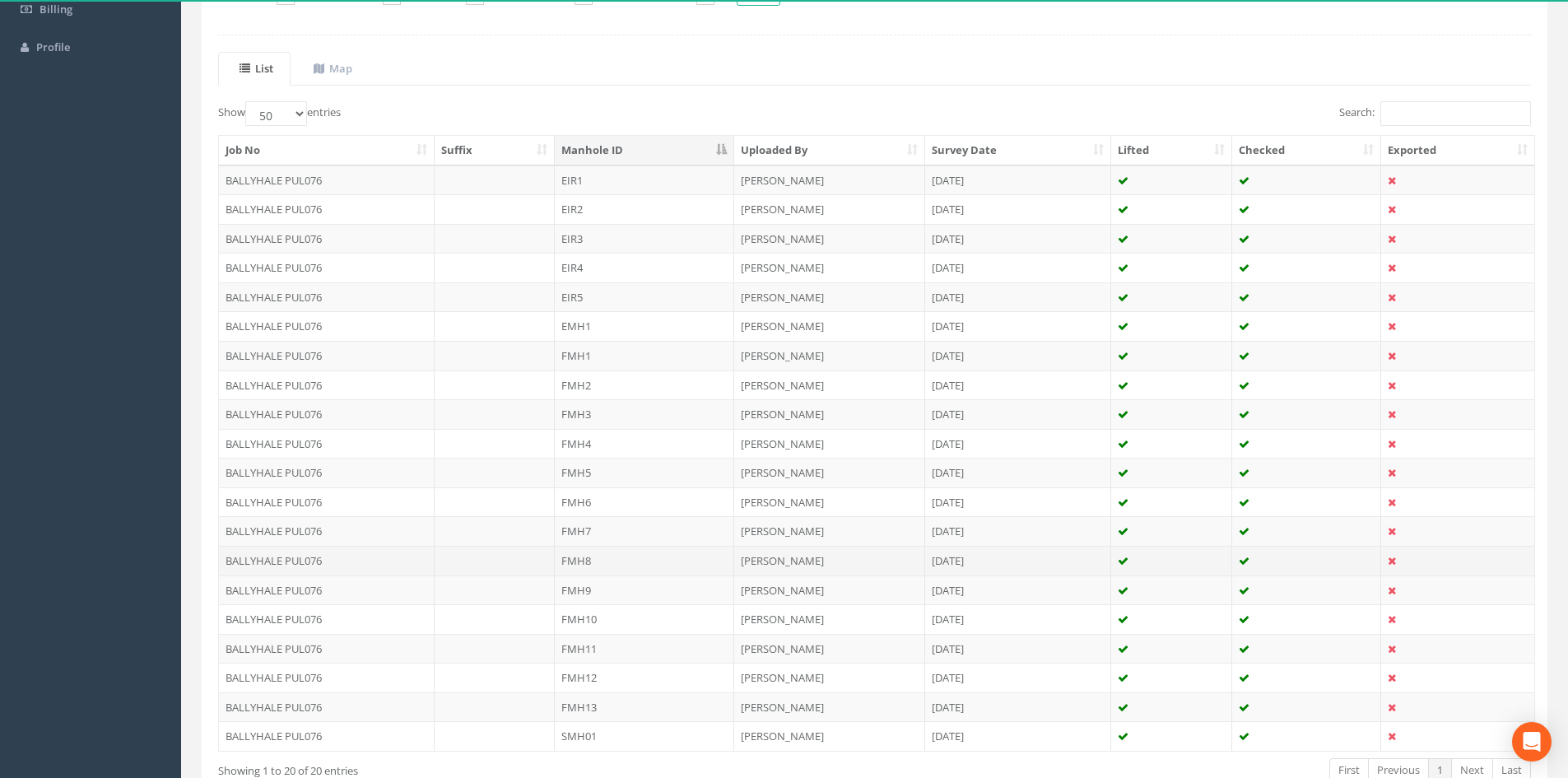
click at [603, 571] on td "FMH8" at bounding box center [643, 560] width 179 height 30
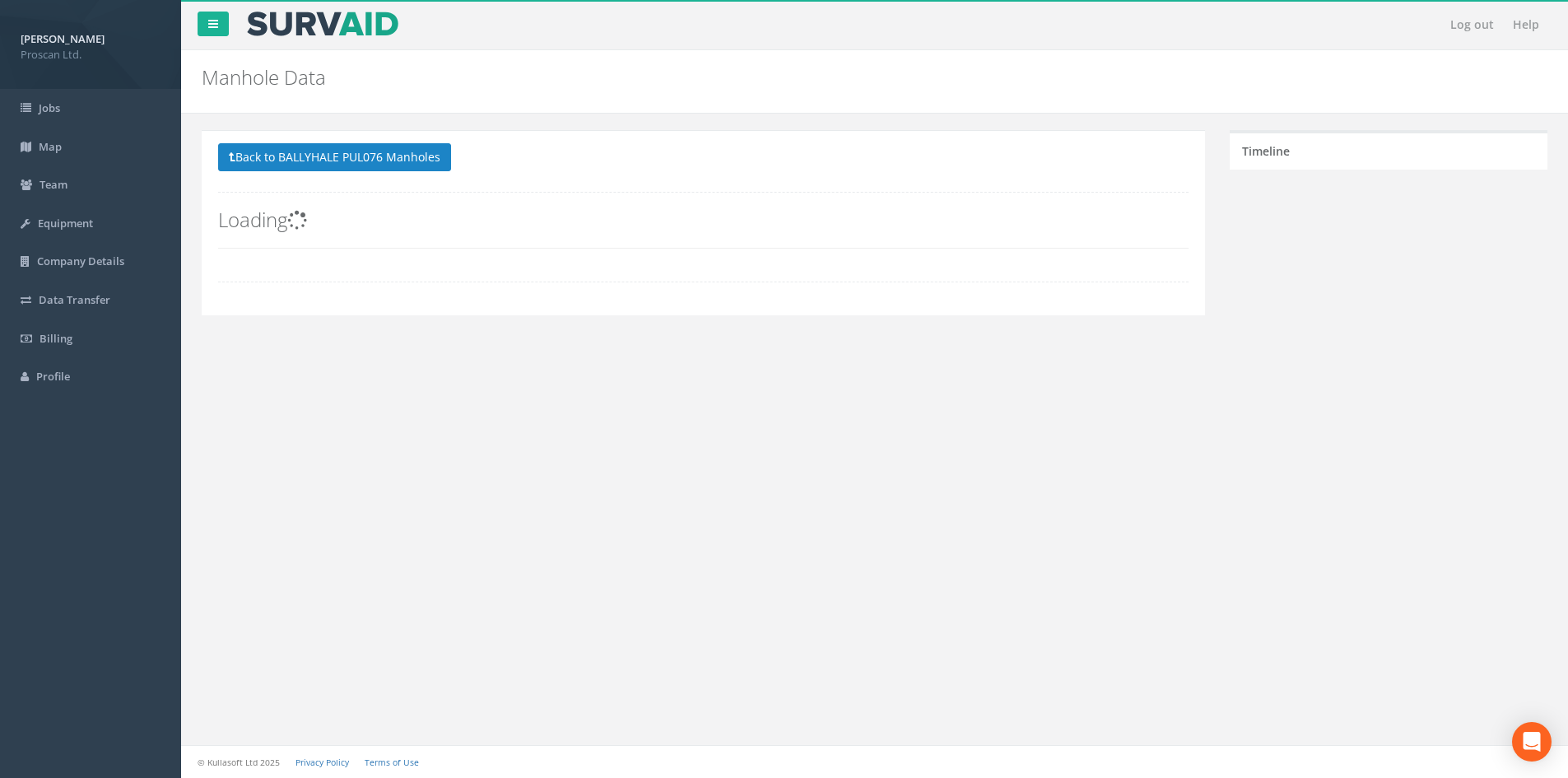
scroll to position [0, 0]
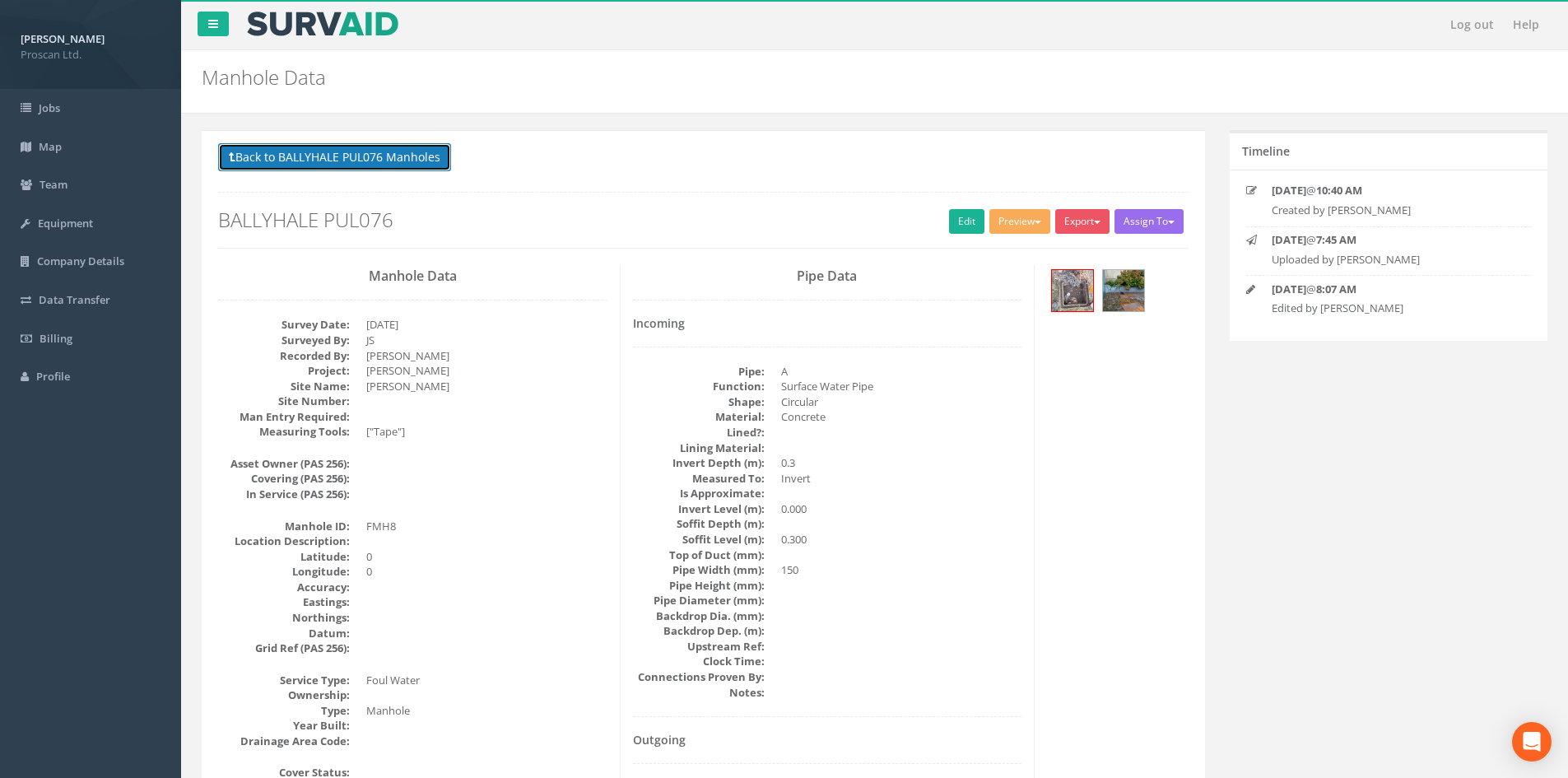
click at [311, 167] on button "Back to BALLYHALE PUL076 Manholes" at bounding box center [334, 157] width 233 height 28
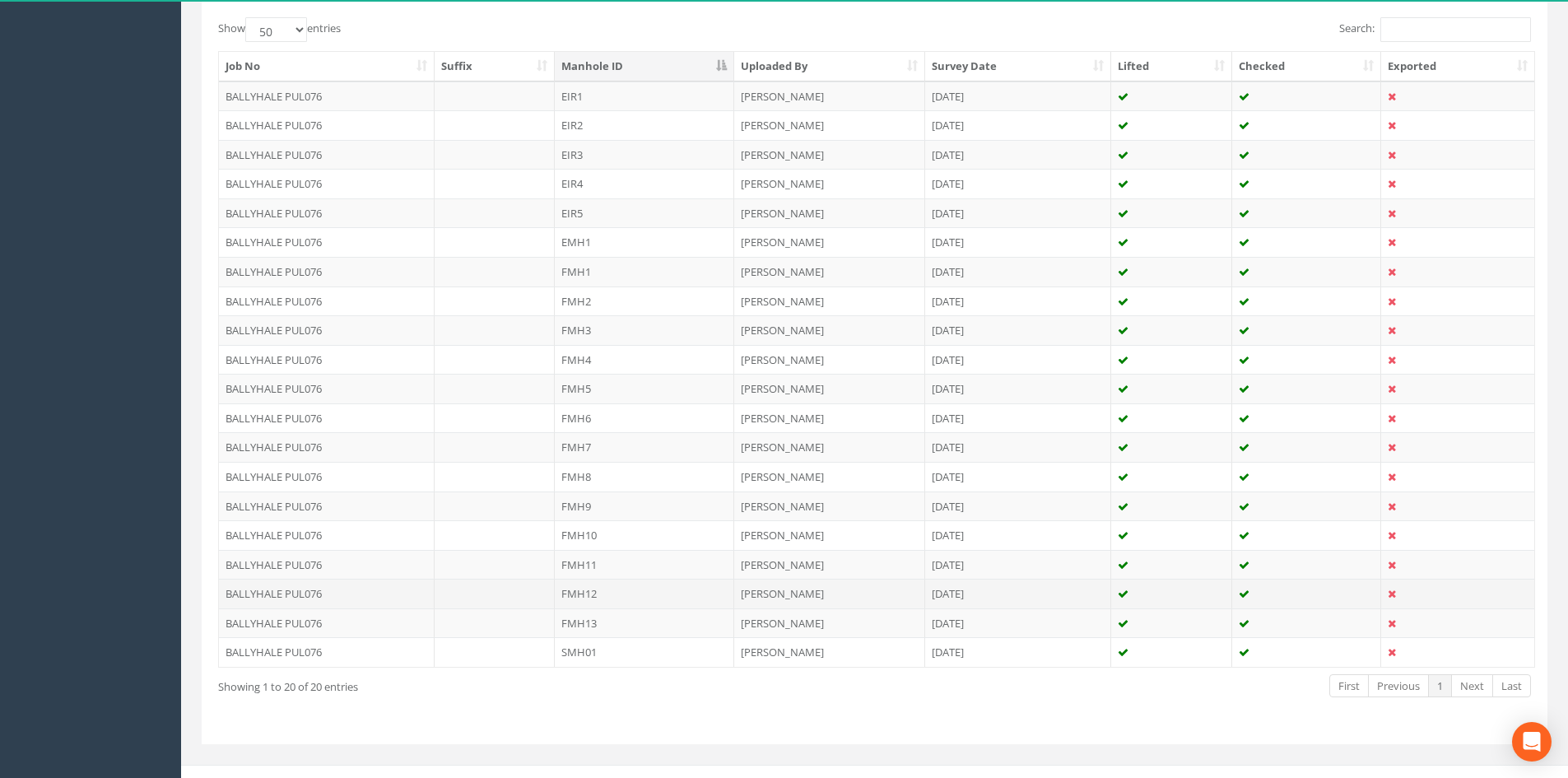
scroll to position [433, 0]
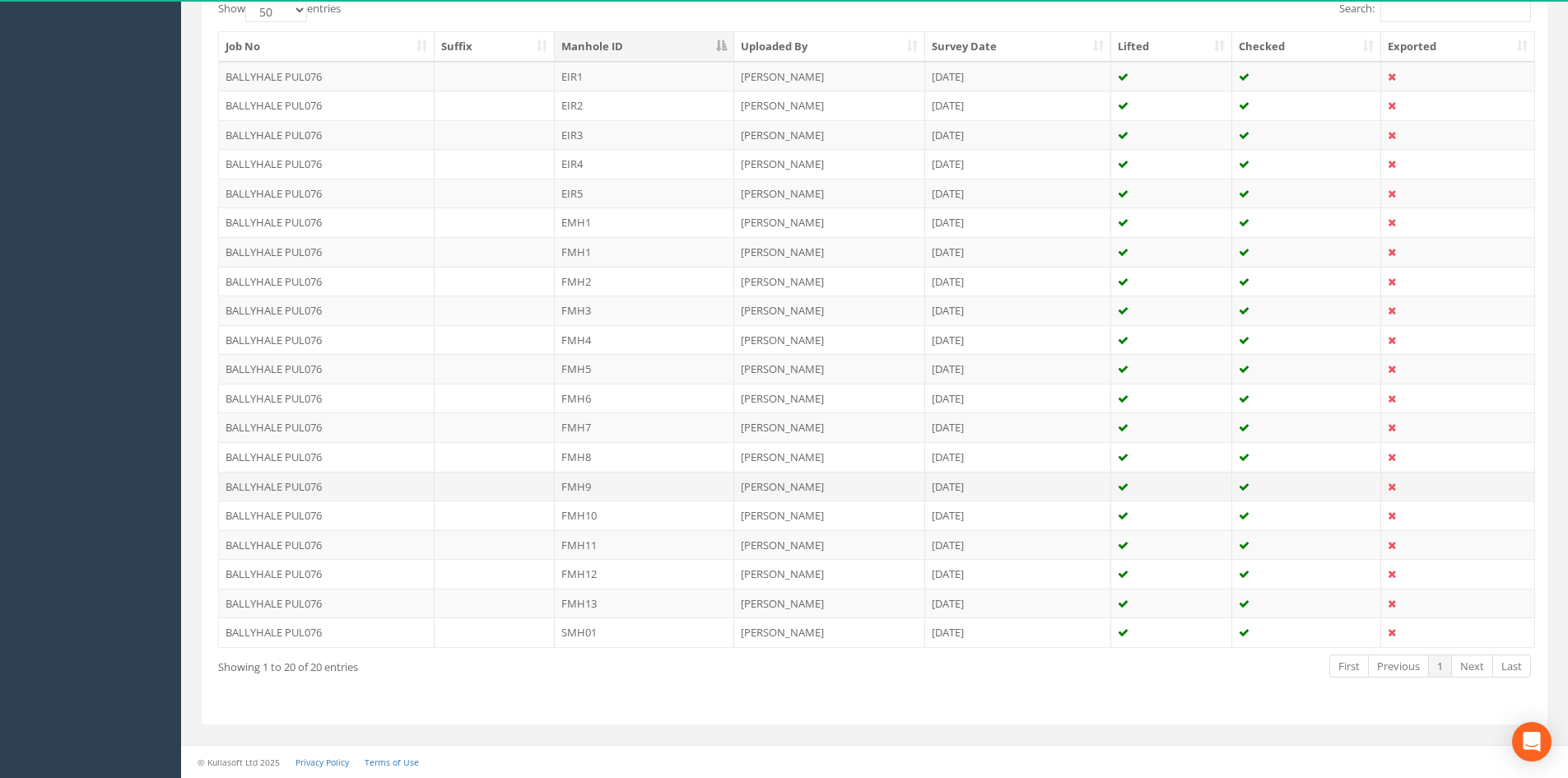
click at [593, 487] on td "FMH9" at bounding box center [643, 486] width 179 height 30
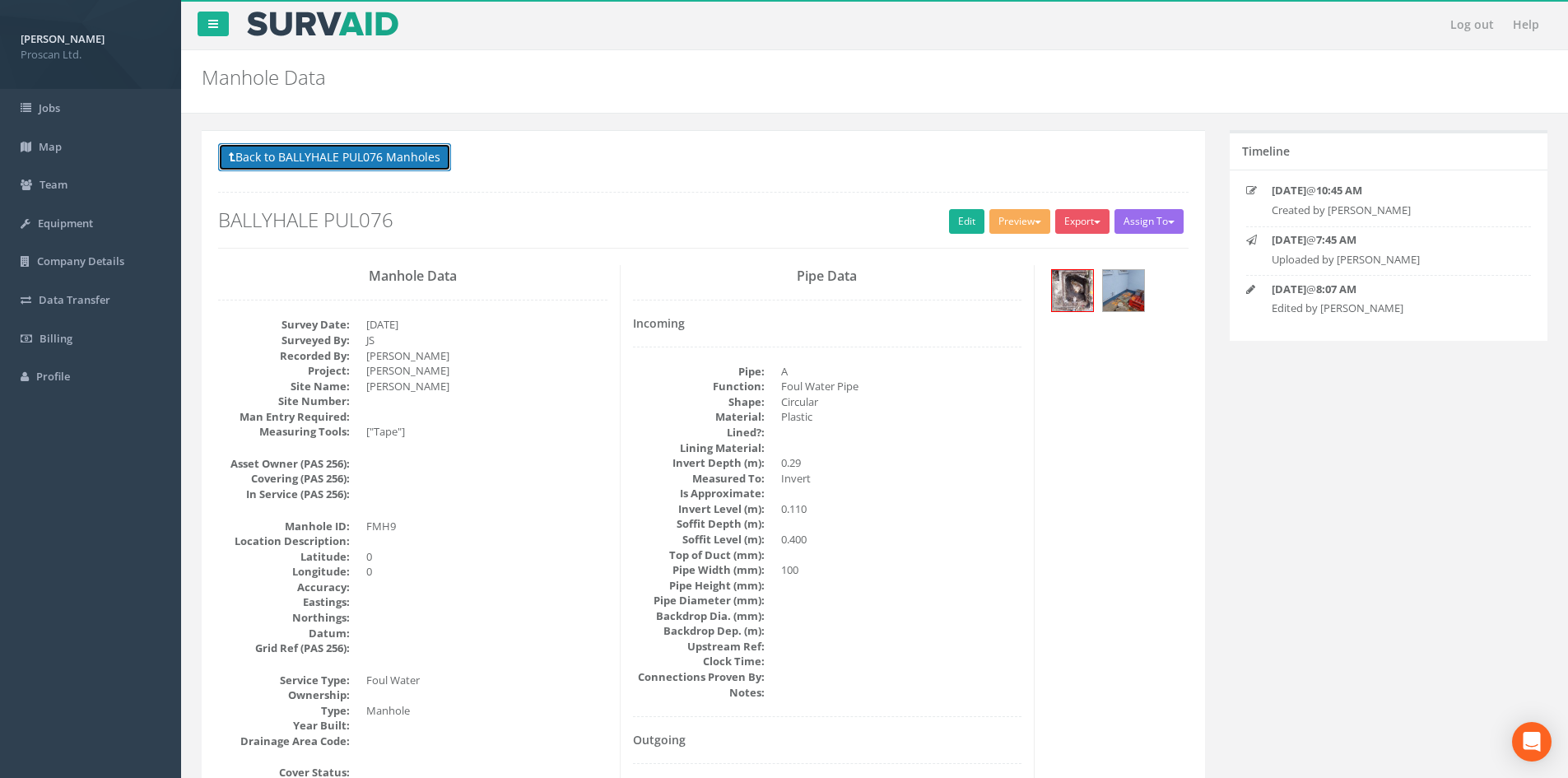
click at [416, 163] on button "Back to BALLYHALE PUL076 Manholes" at bounding box center [334, 157] width 233 height 28
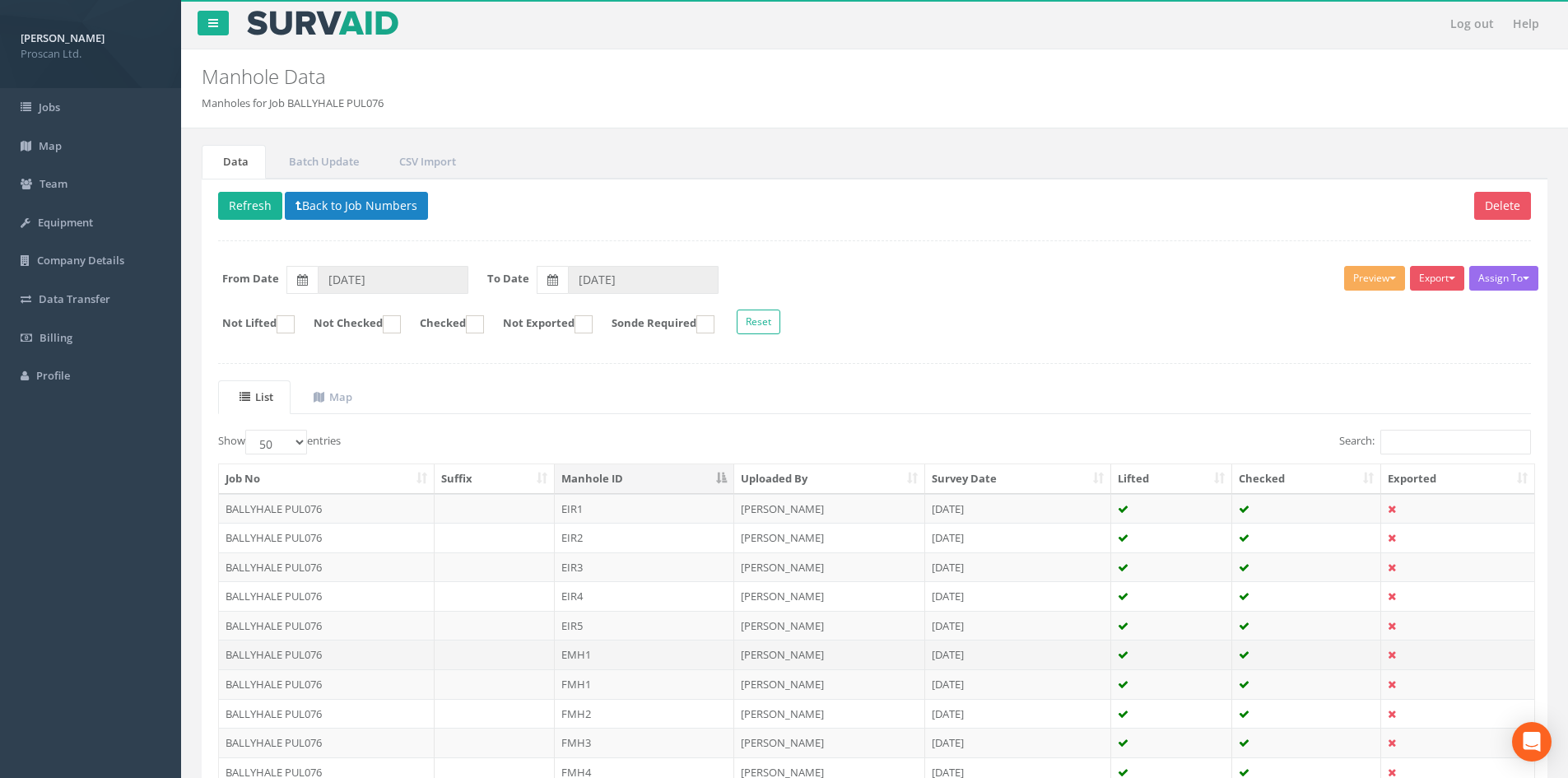
scroll to position [330, 0]
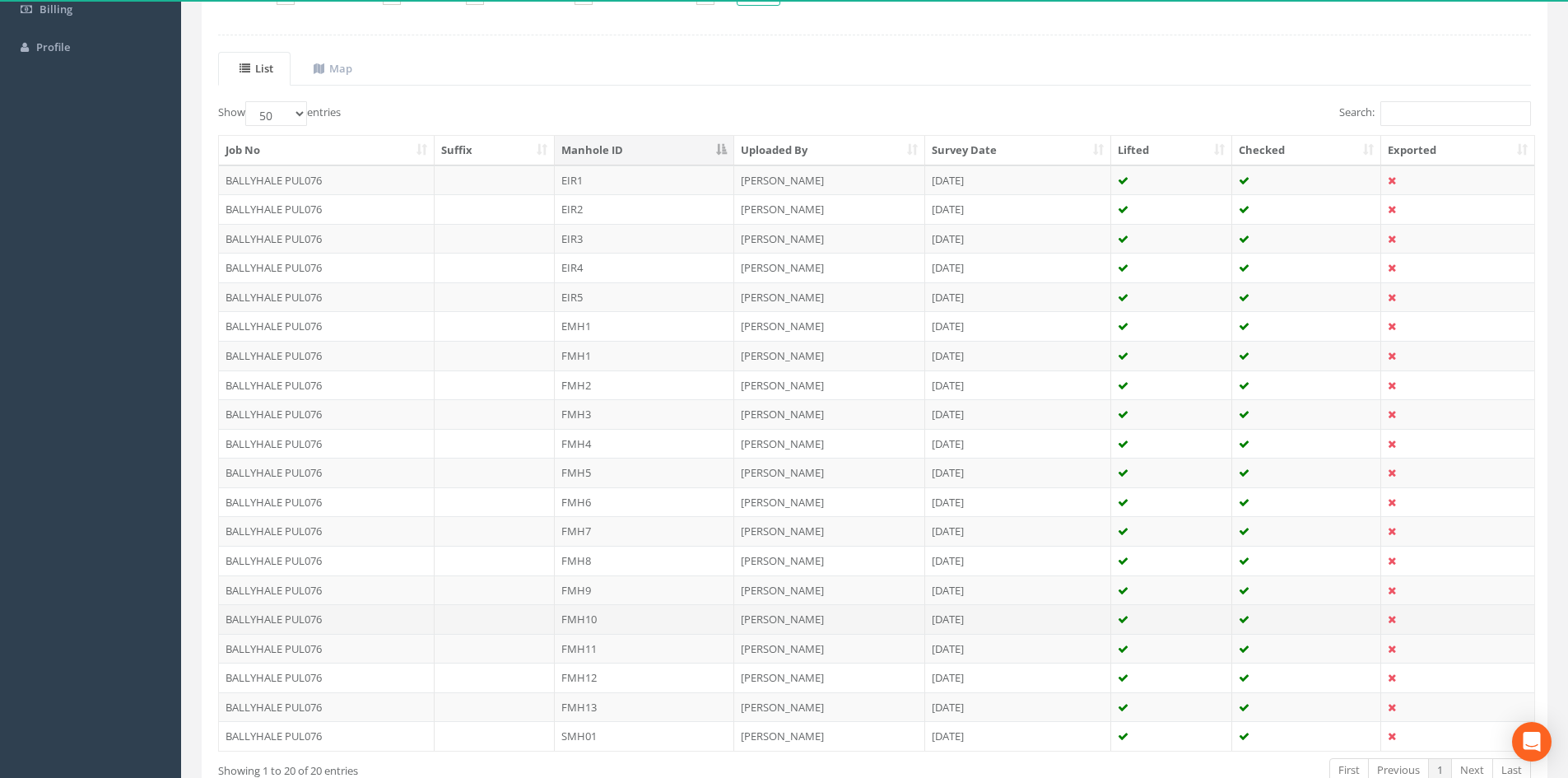
click at [632, 618] on td "FMH10" at bounding box center [643, 619] width 179 height 30
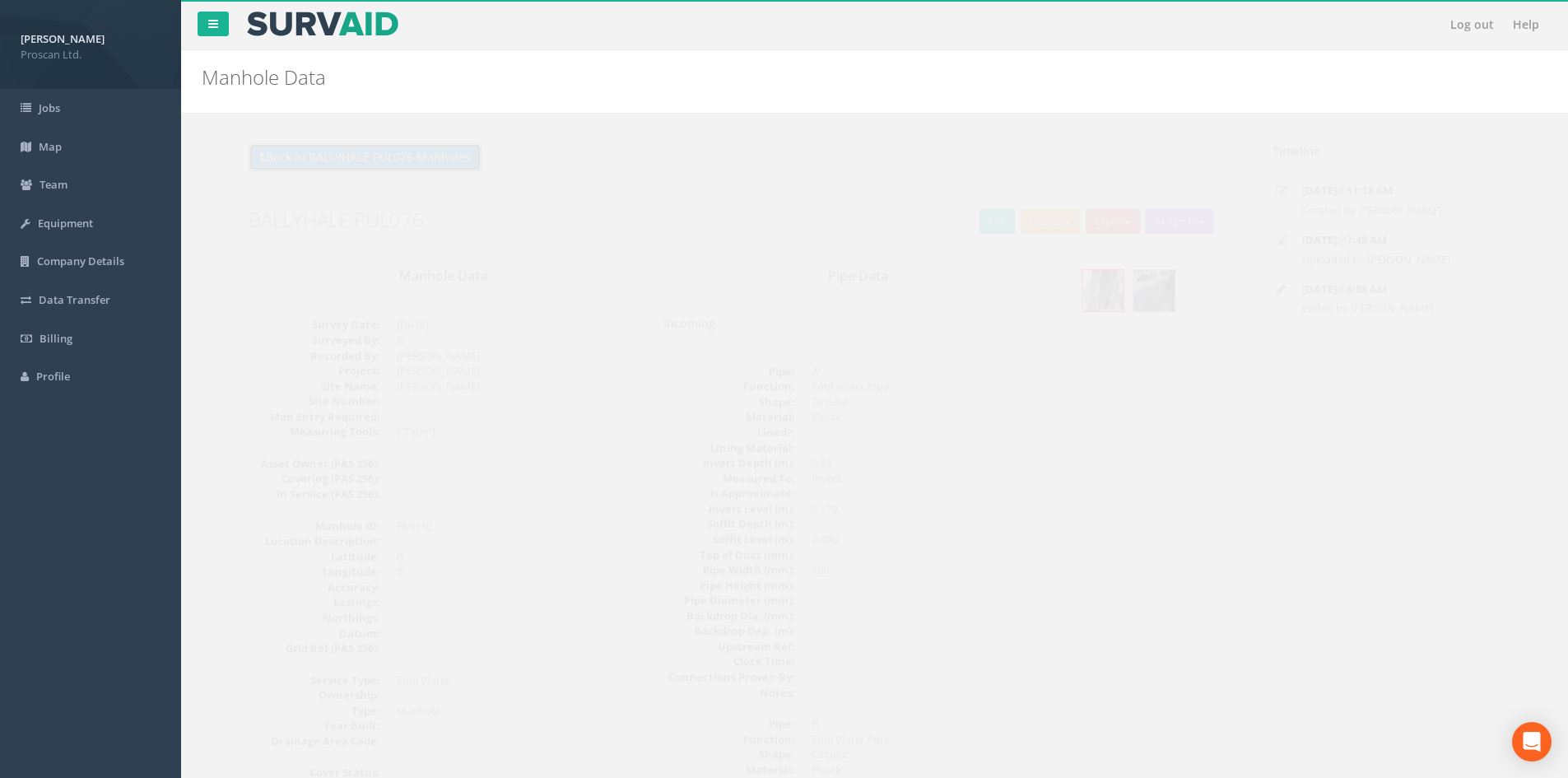
click at [390, 169] on button "Back to BALLYHALE PUL076 Manholes" at bounding box center [334, 157] width 233 height 28
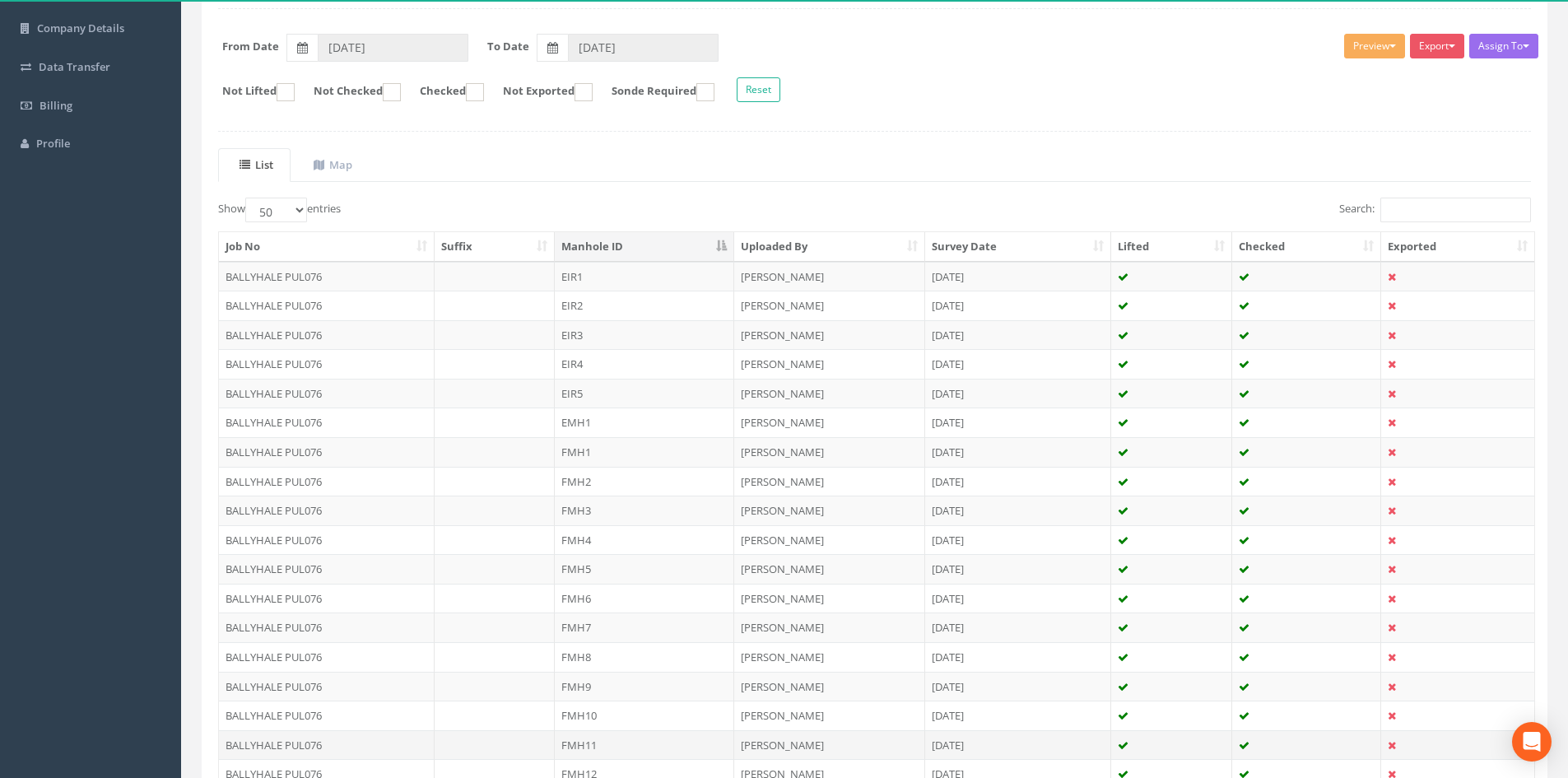
scroll to position [330, 0]
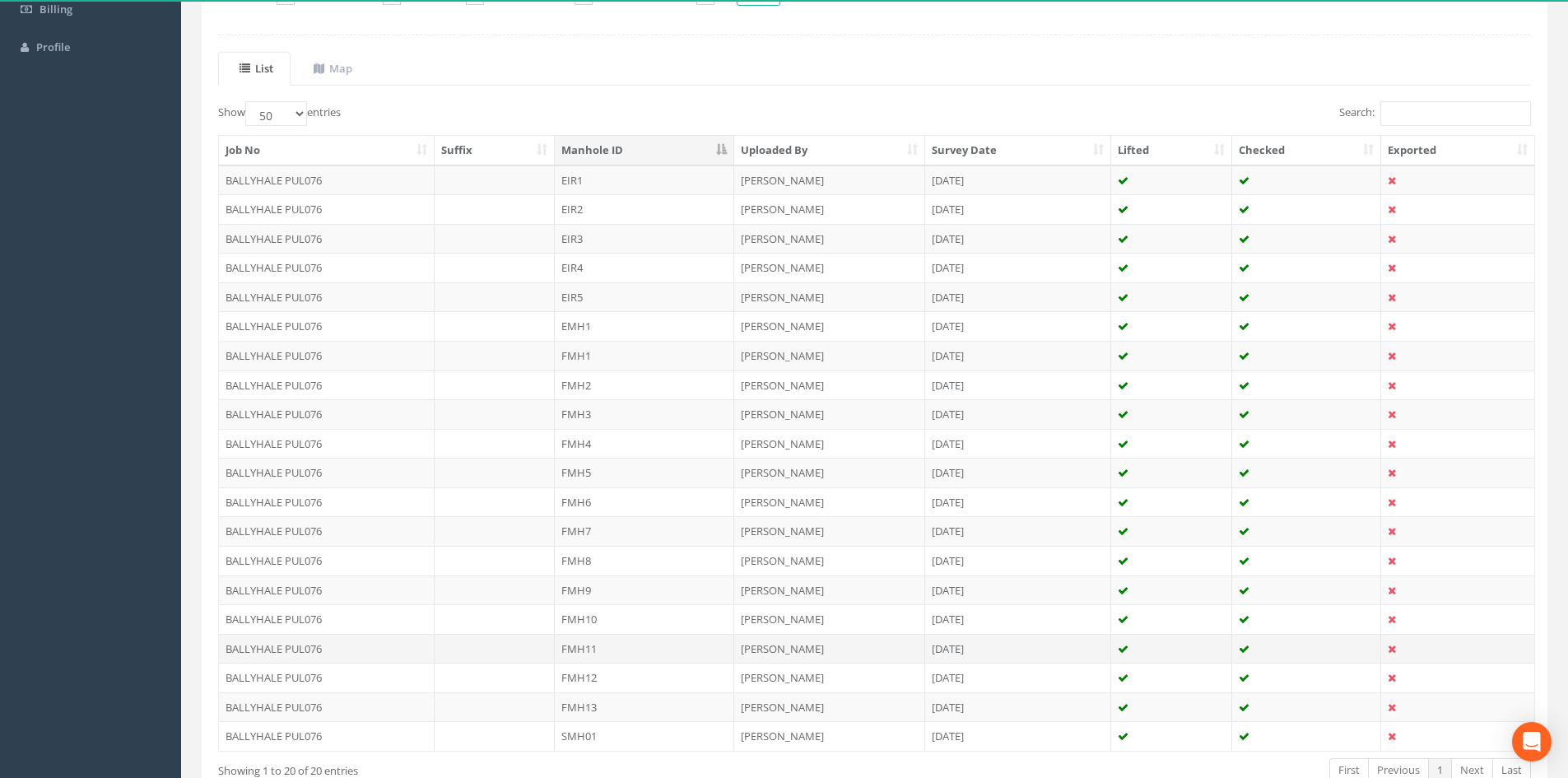
click at [628, 645] on td "FMH11" at bounding box center [643, 648] width 179 height 30
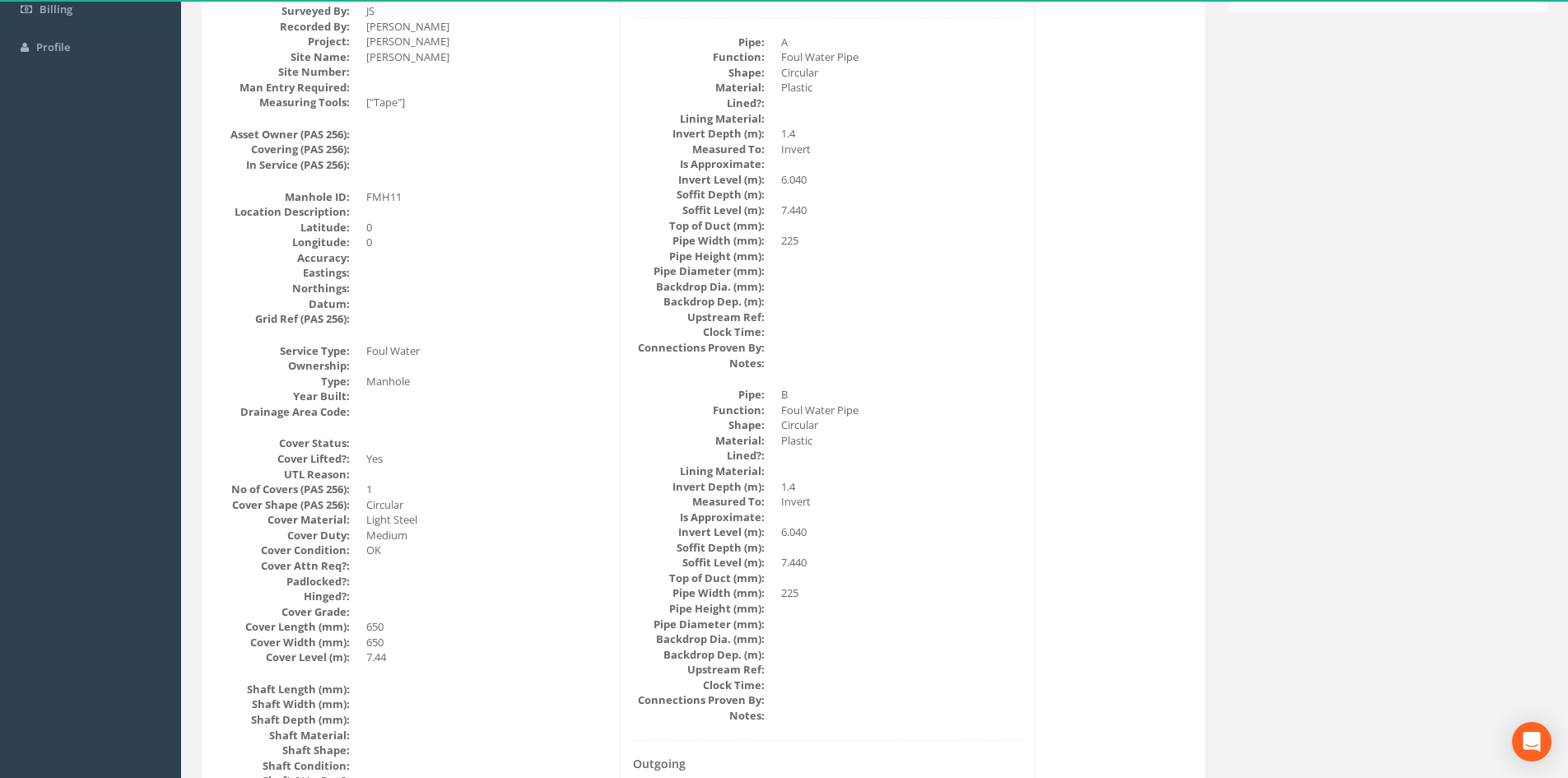
scroll to position [0, 0]
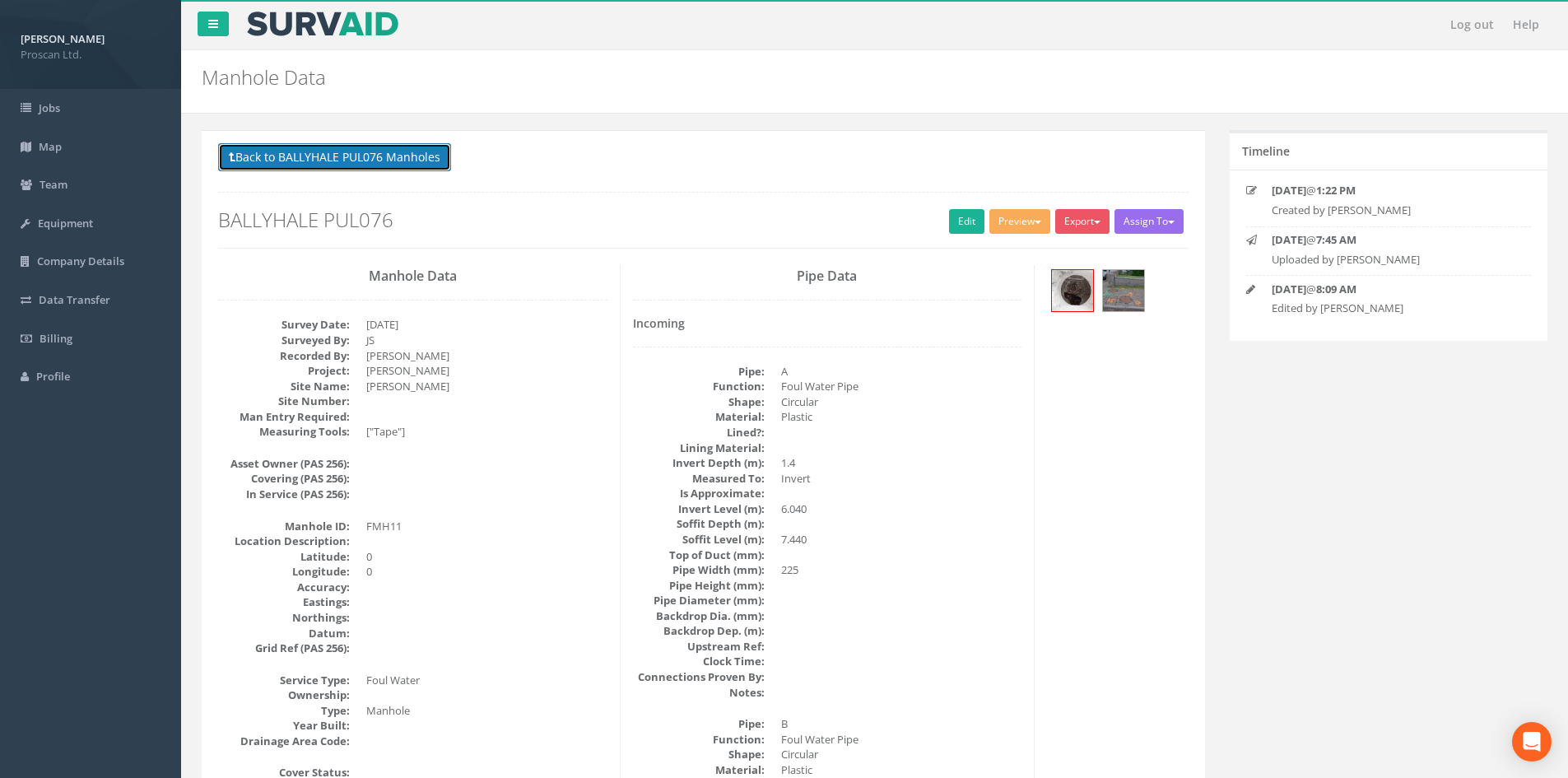
click at [347, 168] on button "Back to BALLYHALE PUL076 Manholes" at bounding box center [334, 157] width 233 height 28
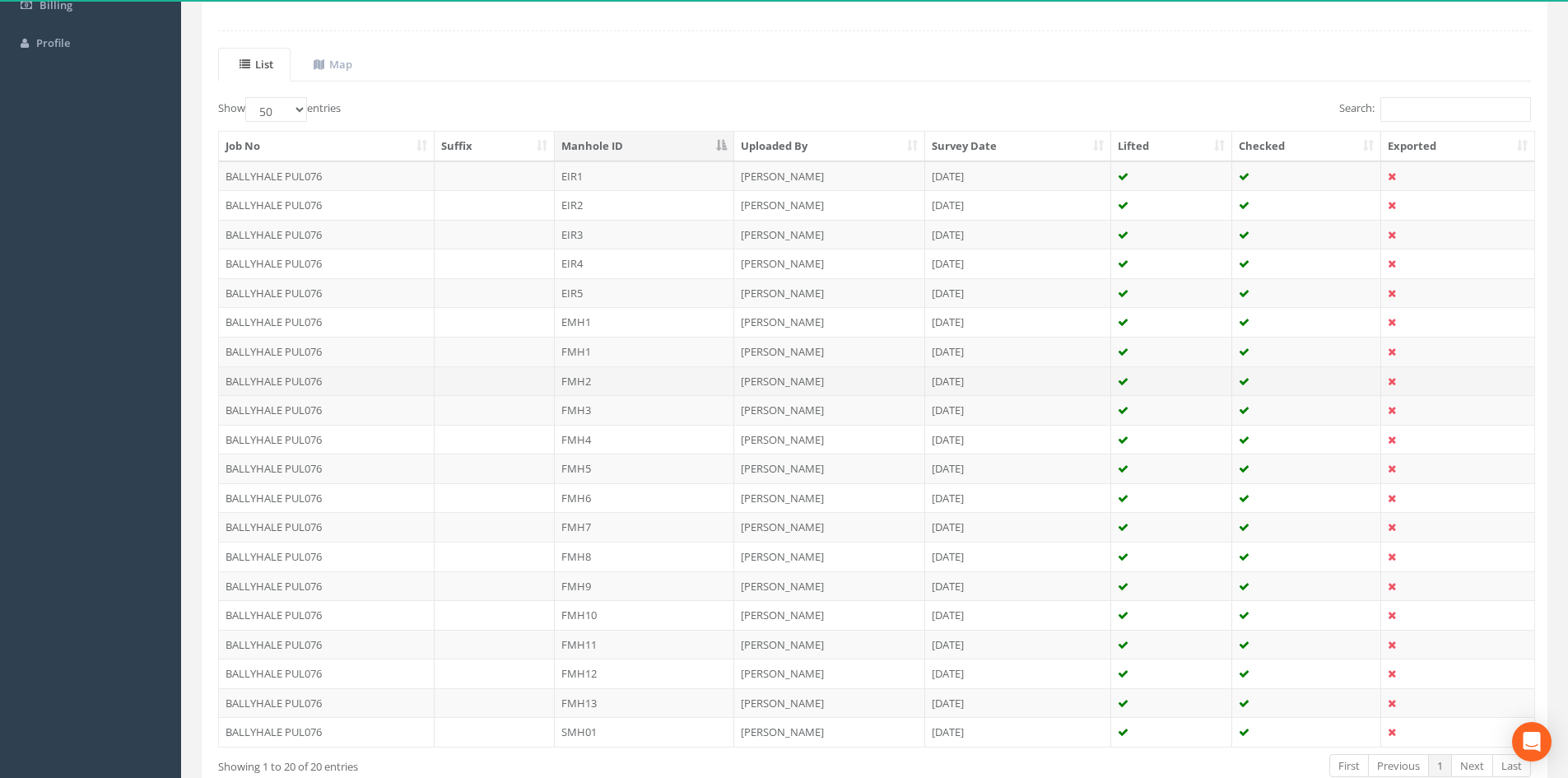
scroll to position [433, 0]
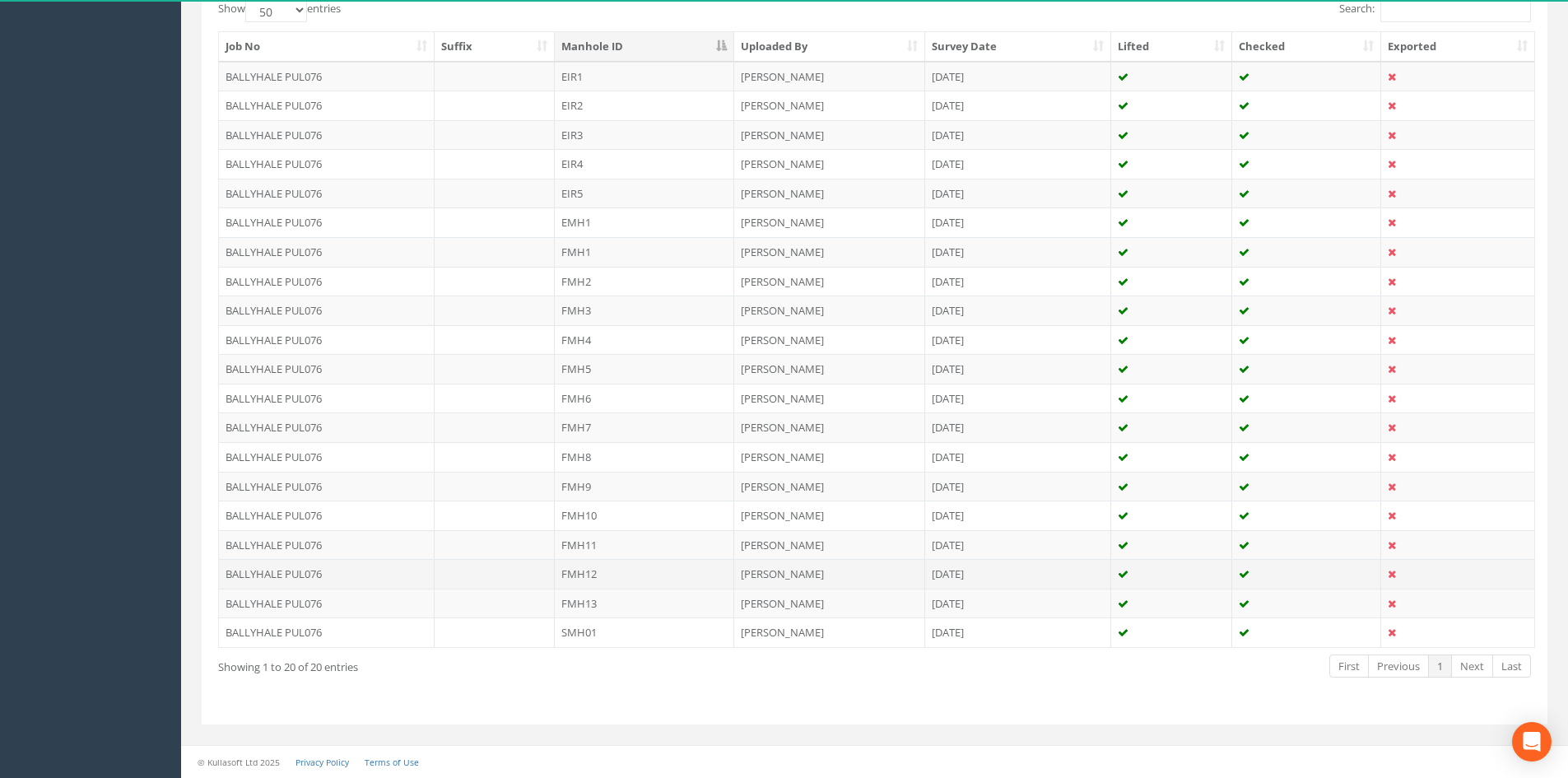
click at [632, 561] on td "FMH12" at bounding box center [643, 574] width 179 height 30
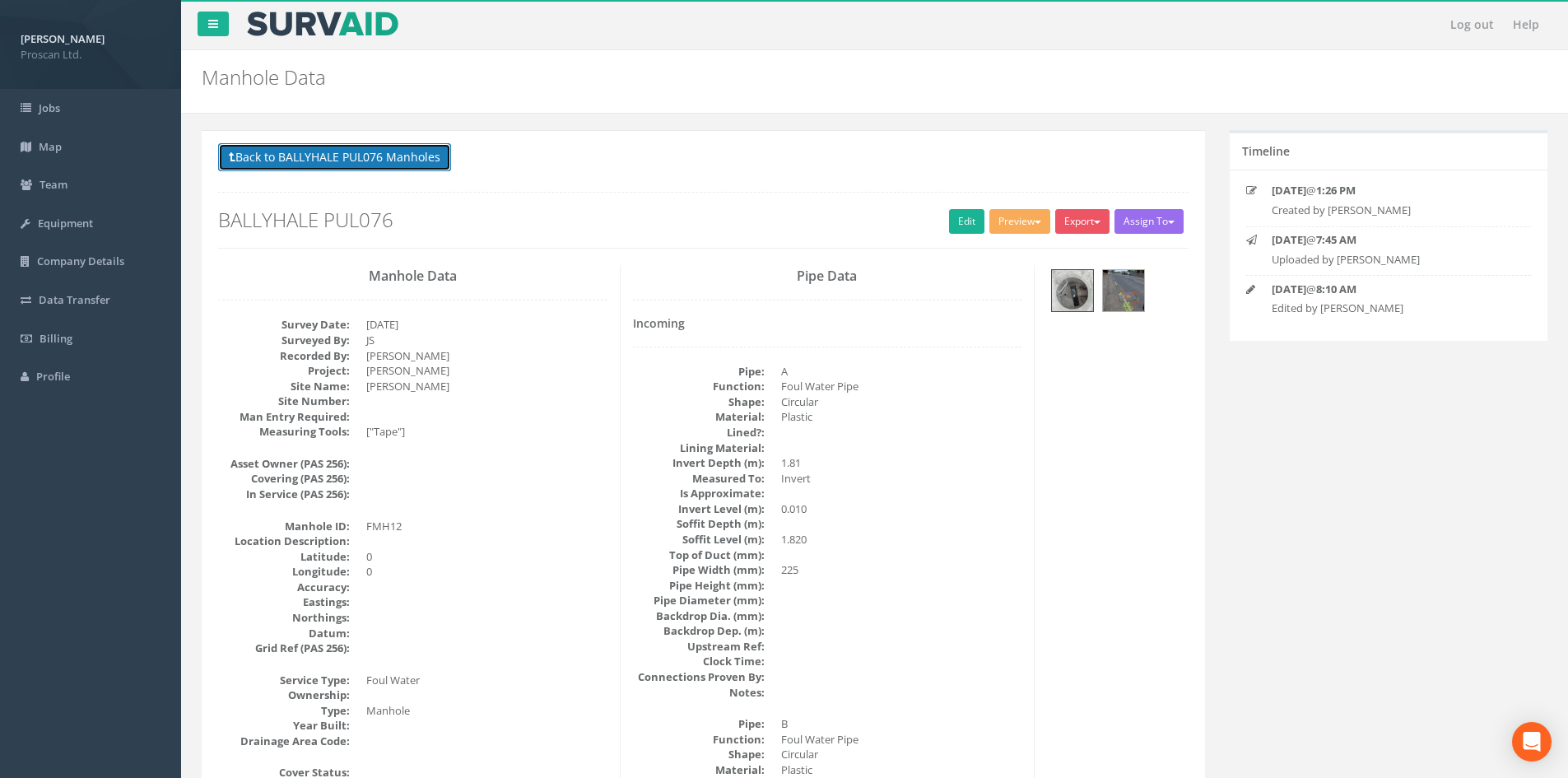
click at [388, 168] on button "Back to BALLYHALE PUL076 Manholes" at bounding box center [334, 157] width 233 height 28
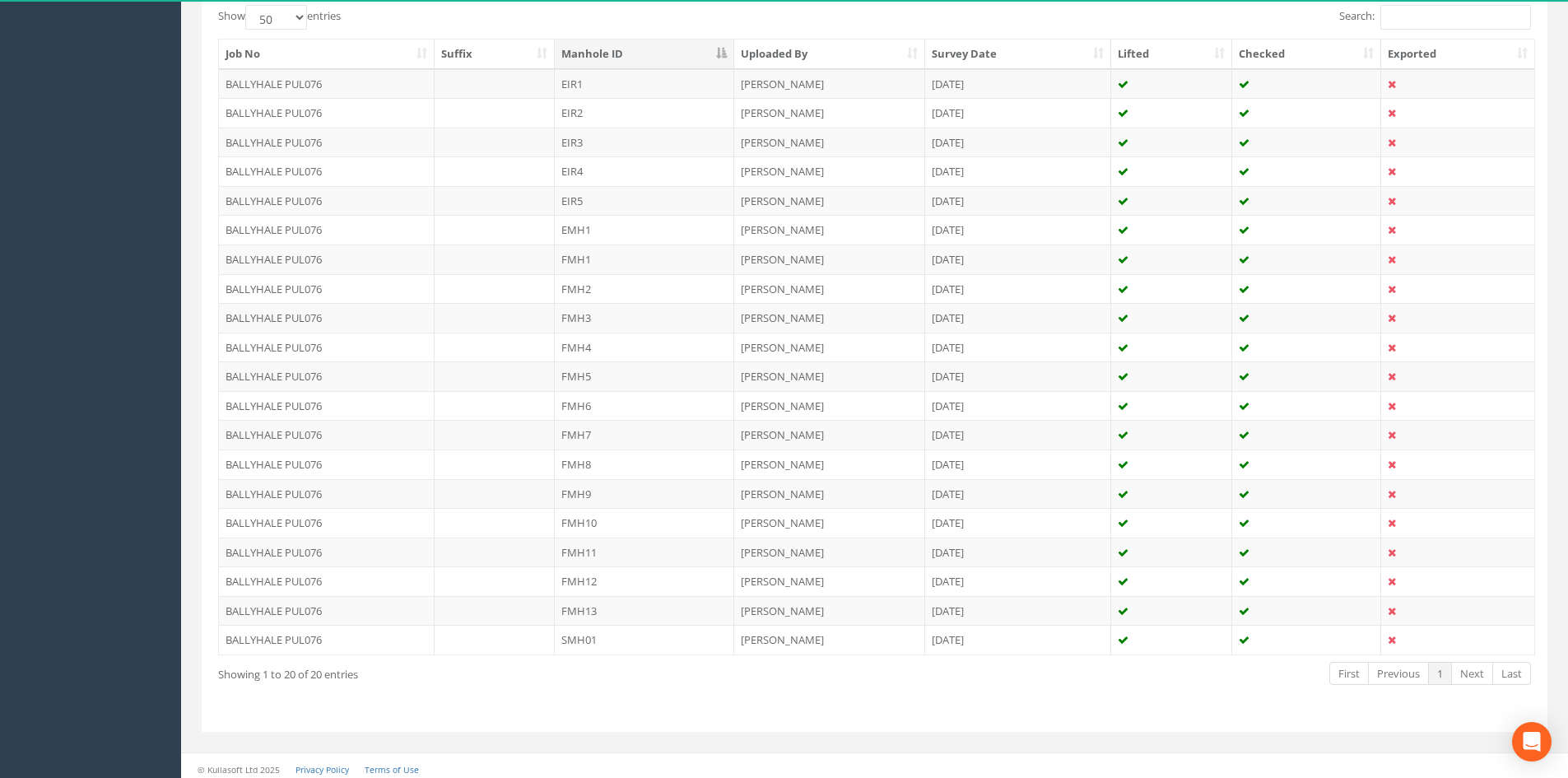
scroll to position [433, 0]
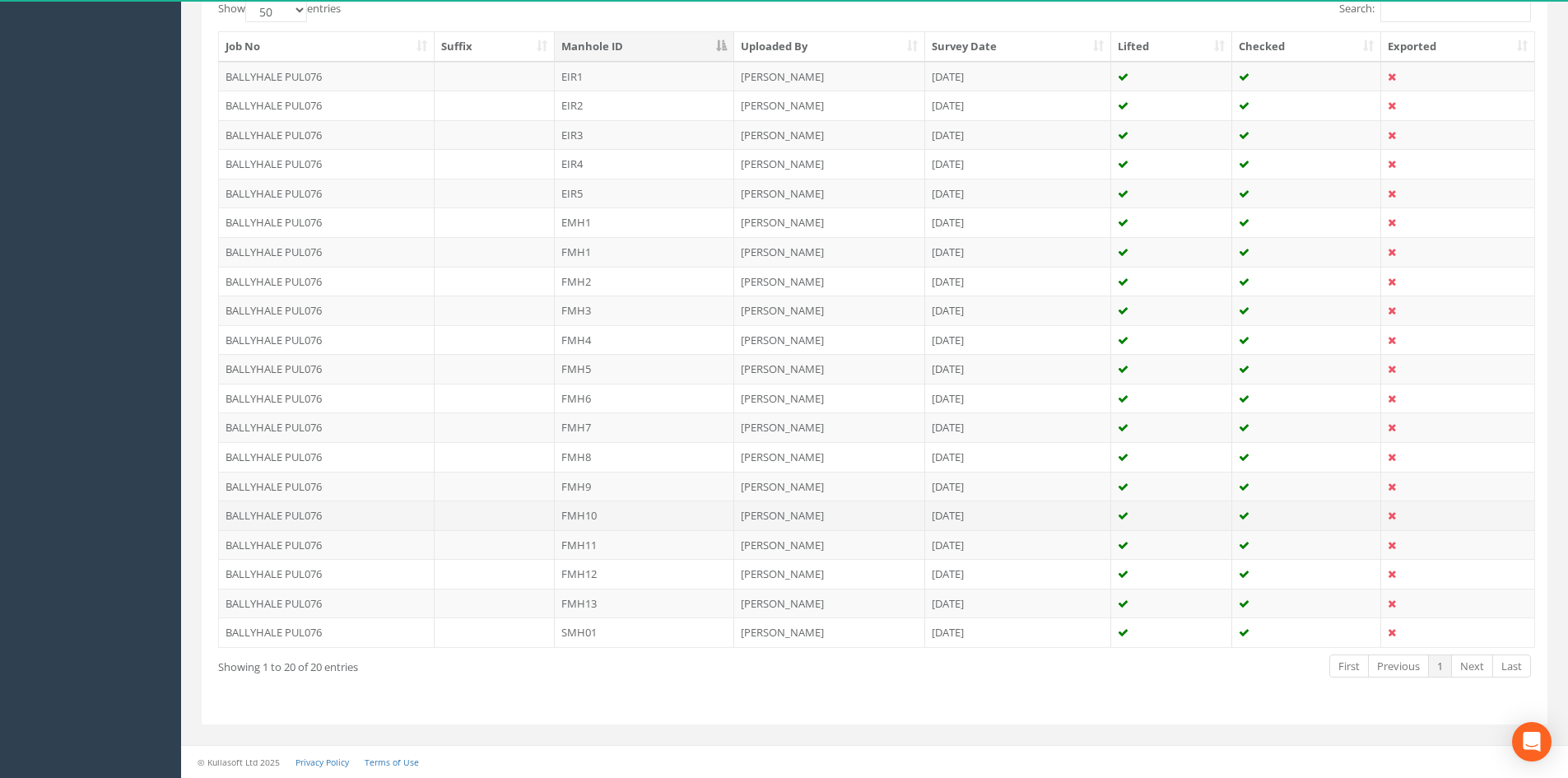
click at [593, 519] on td "FMH10" at bounding box center [643, 515] width 179 height 30
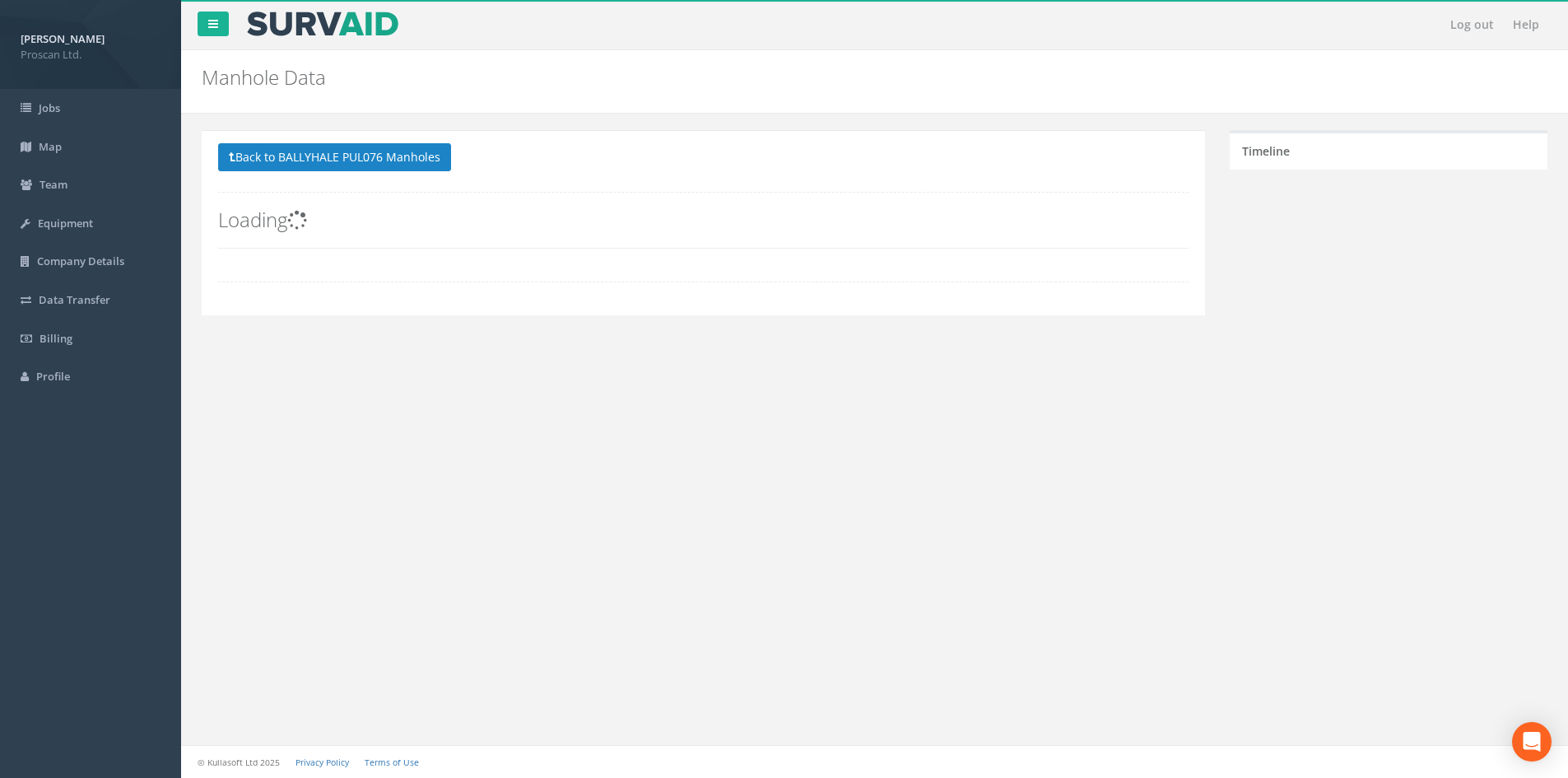
scroll to position [0, 0]
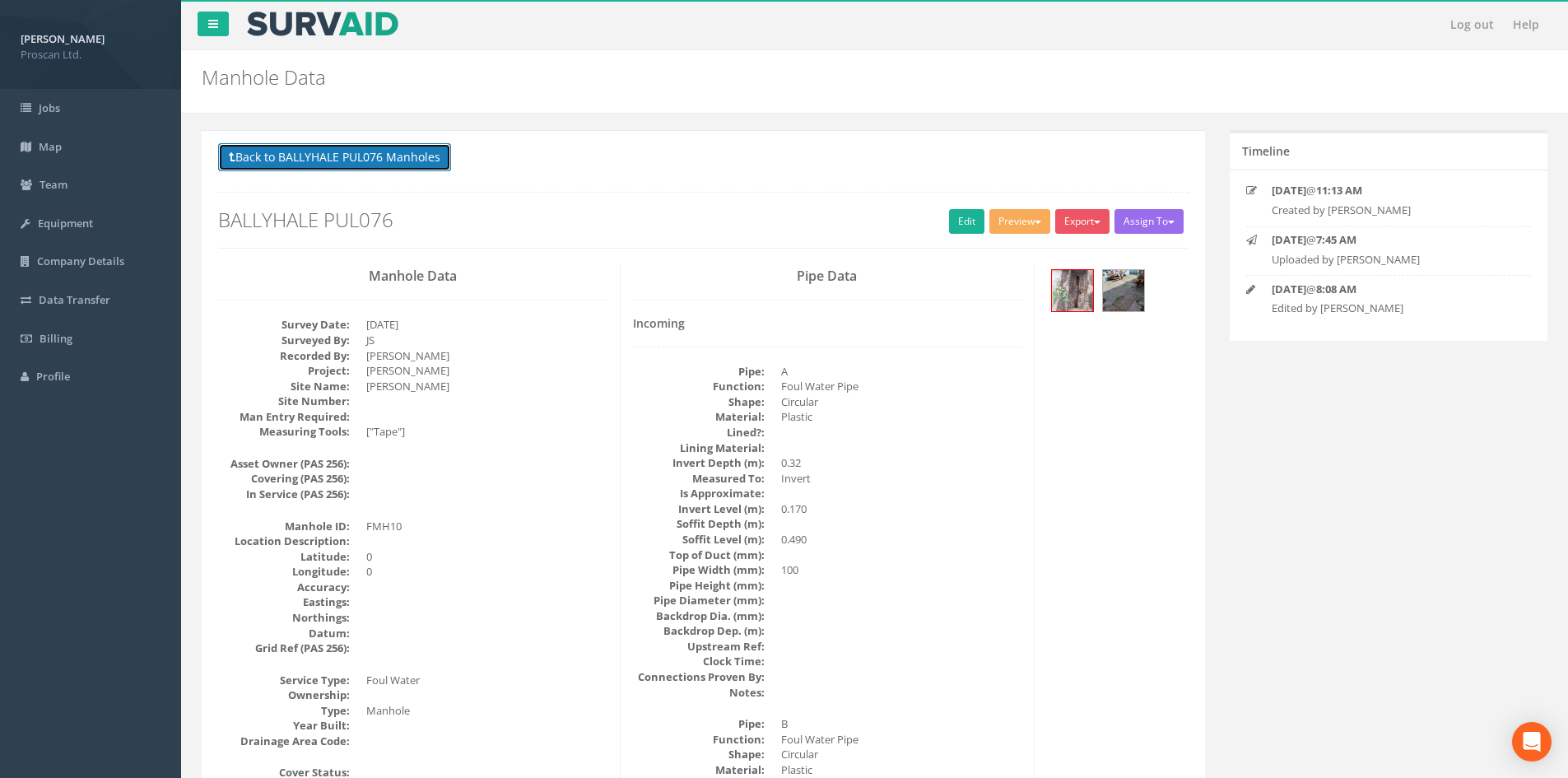
click at [380, 148] on button "Back to BALLYHALE PUL076 Manholes" at bounding box center [334, 157] width 233 height 28
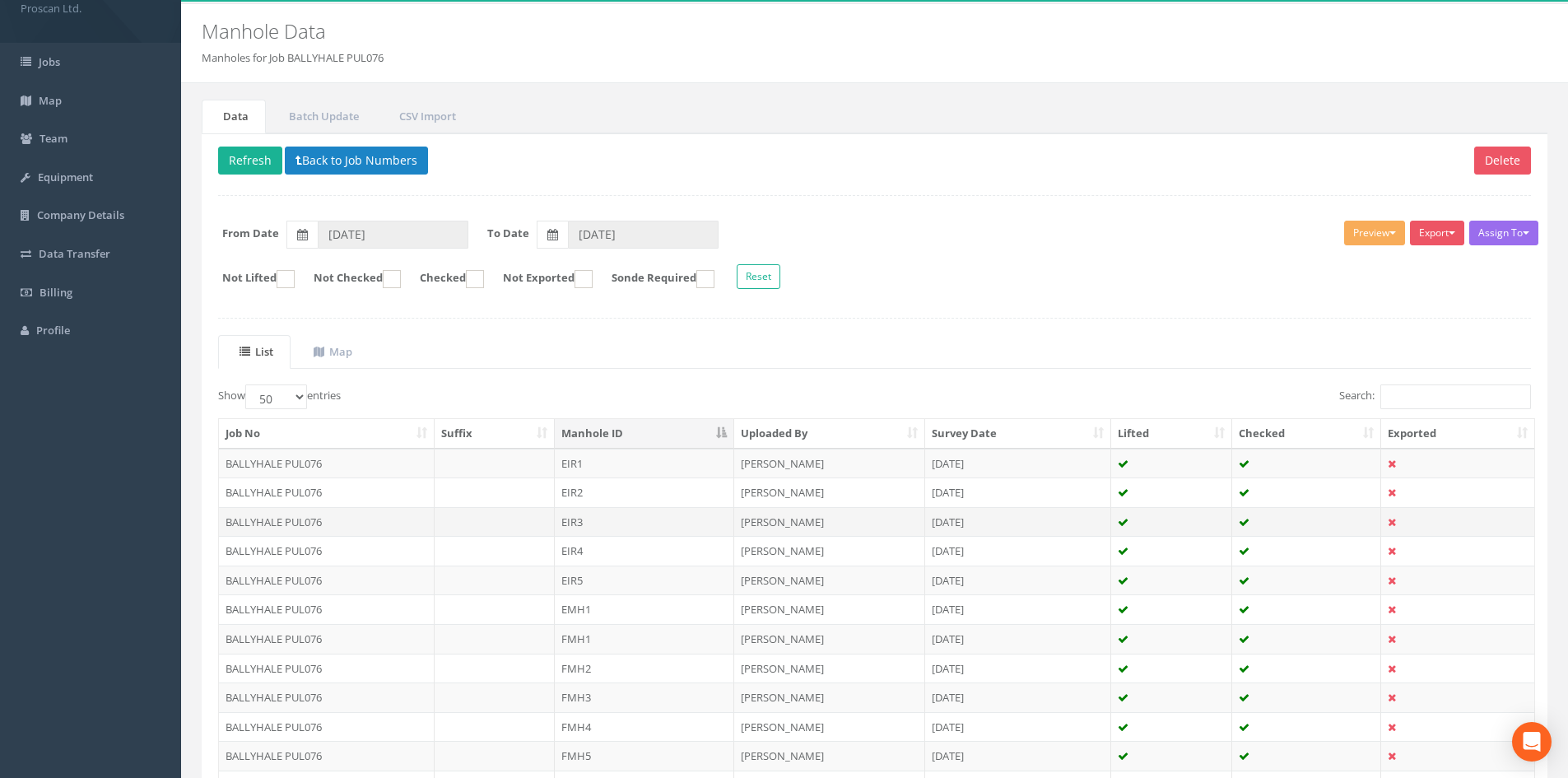
scroll to position [330, 0]
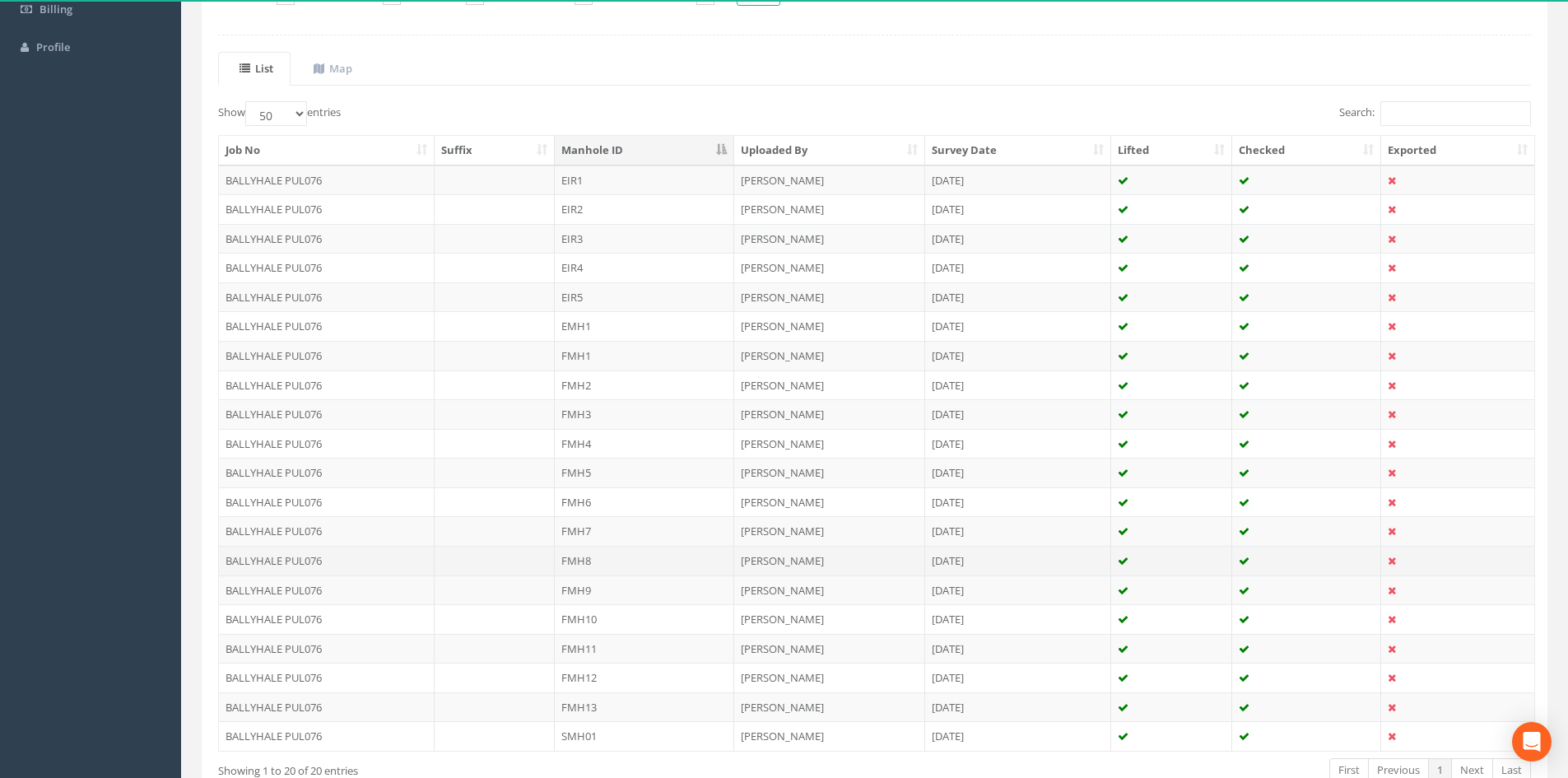
click at [598, 559] on td "FMH8" at bounding box center [643, 560] width 179 height 30
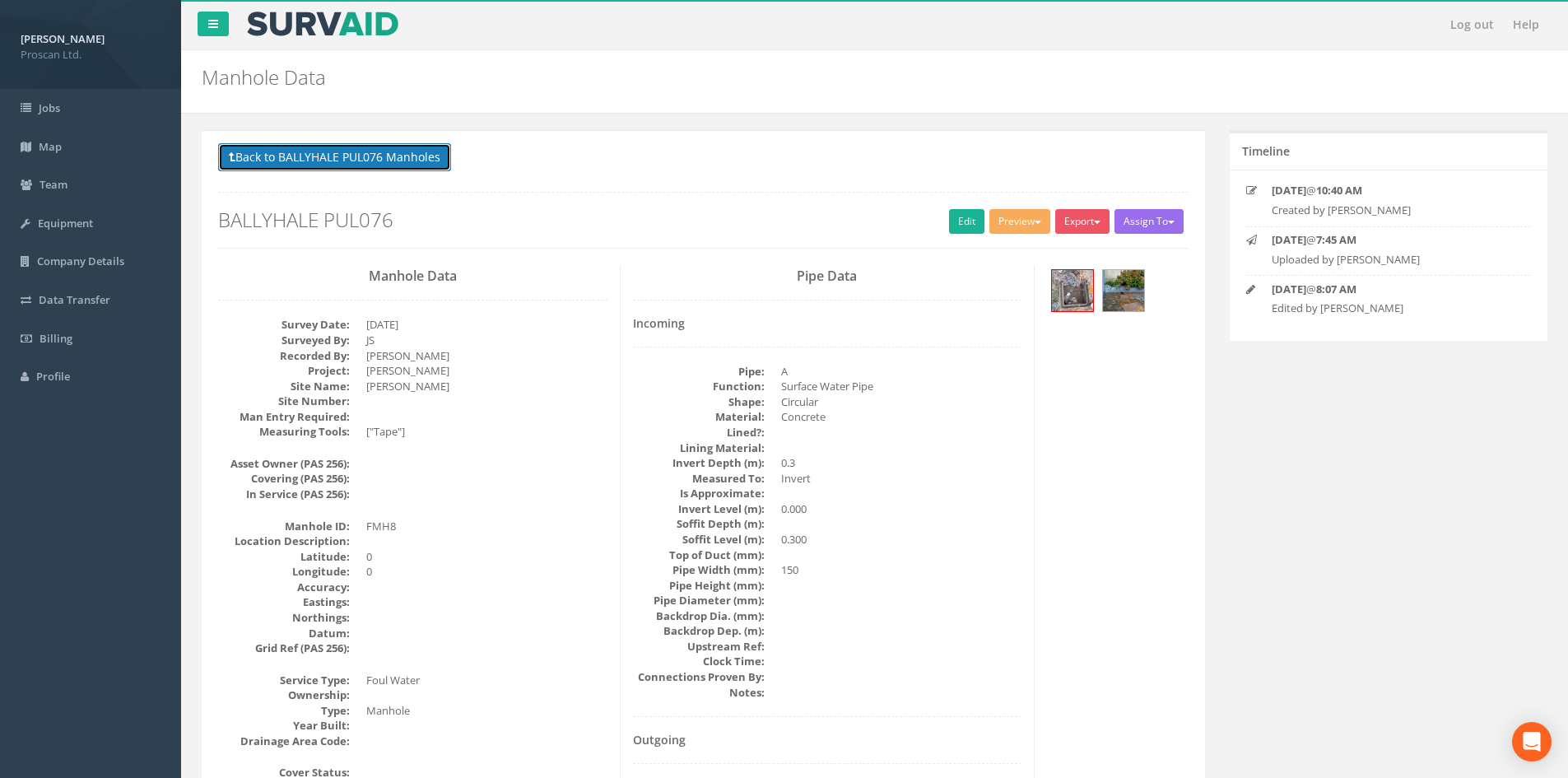
click at [393, 150] on button "Back to BALLYHALE PUL076 Manholes" at bounding box center [334, 157] width 233 height 28
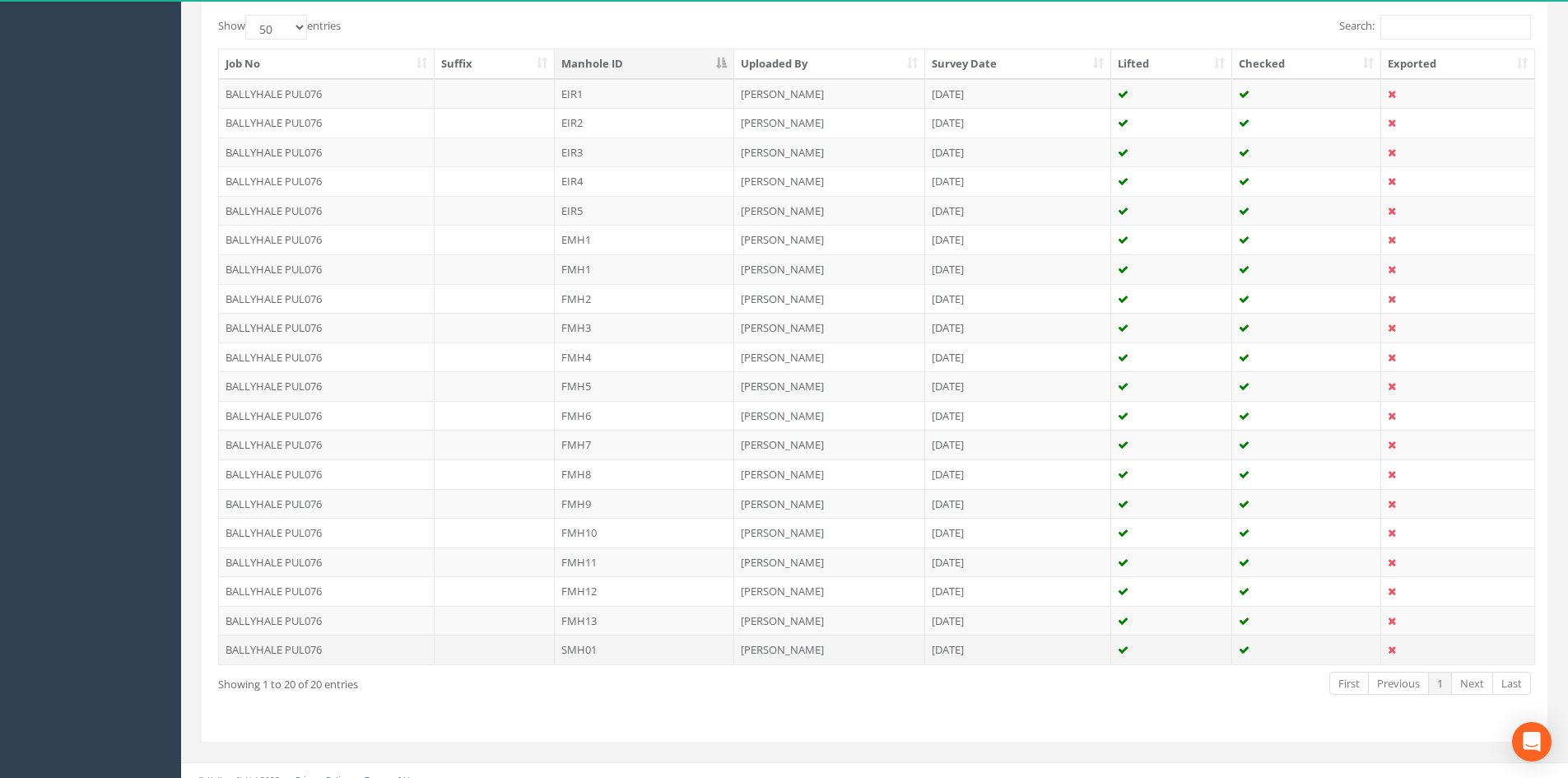
scroll to position [433, 0]
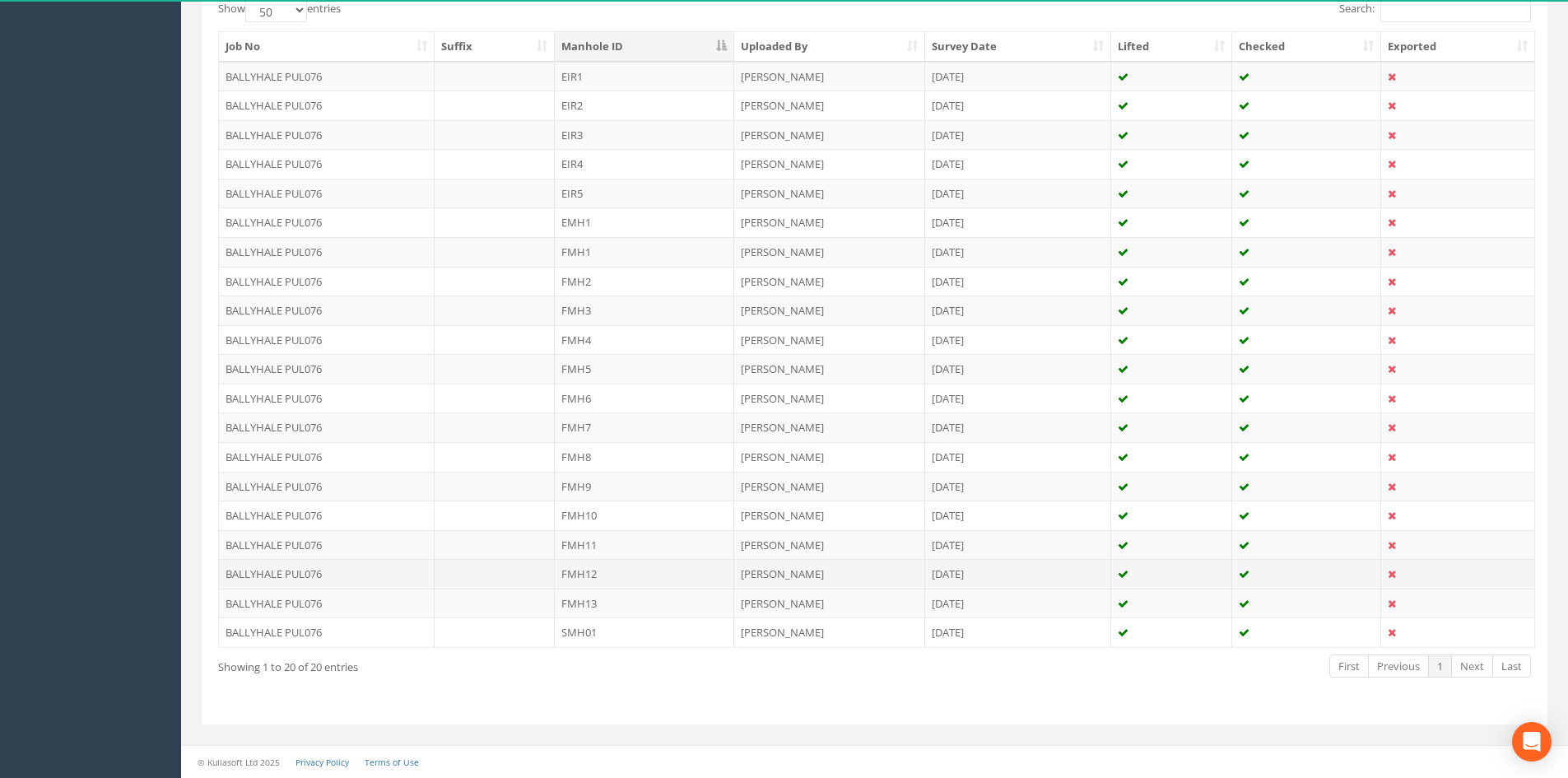
click at [595, 576] on td "FMH12" at bounding box center [643, 574] width 179 height 30
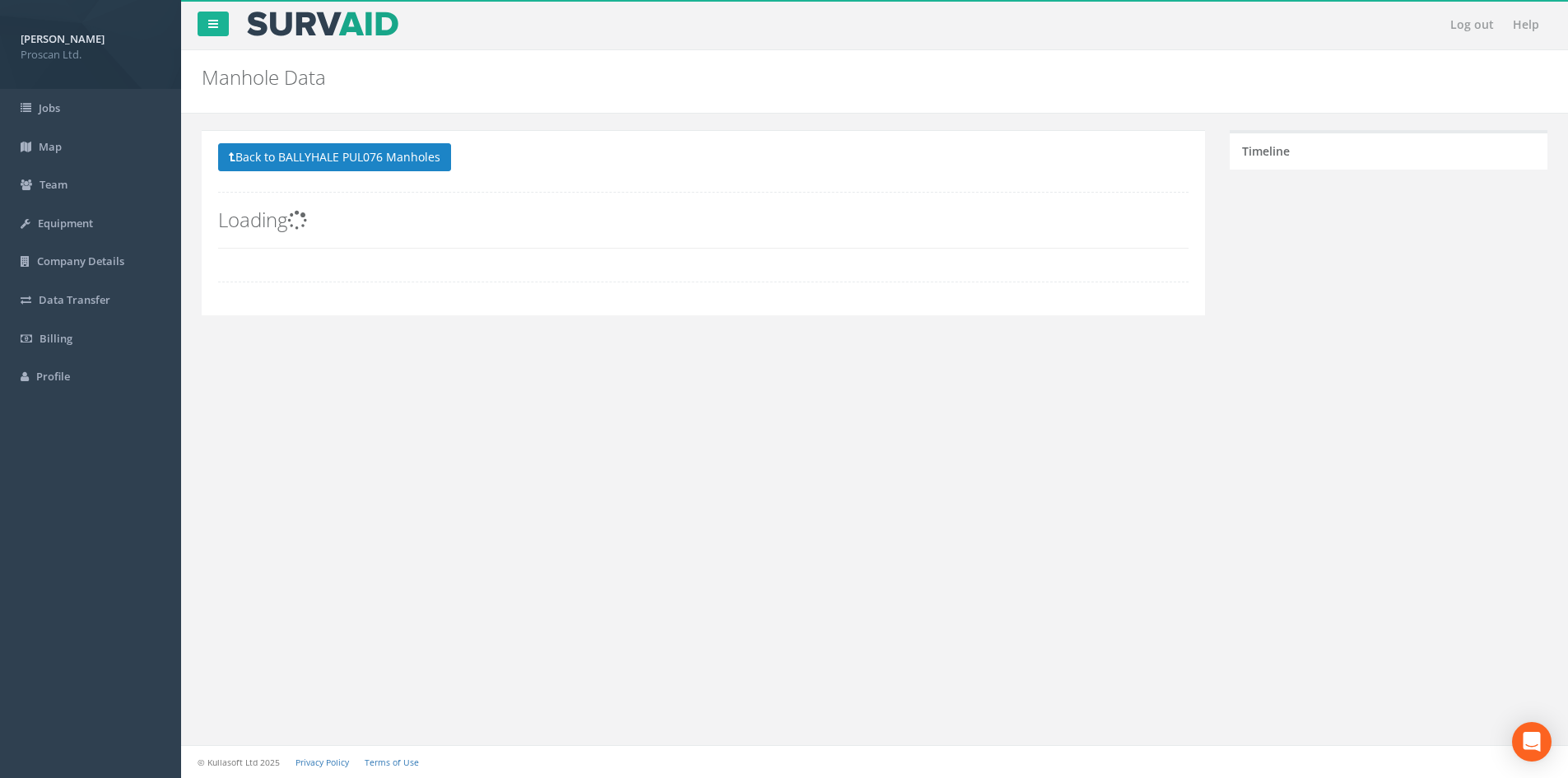
scroll to position [0, 0]
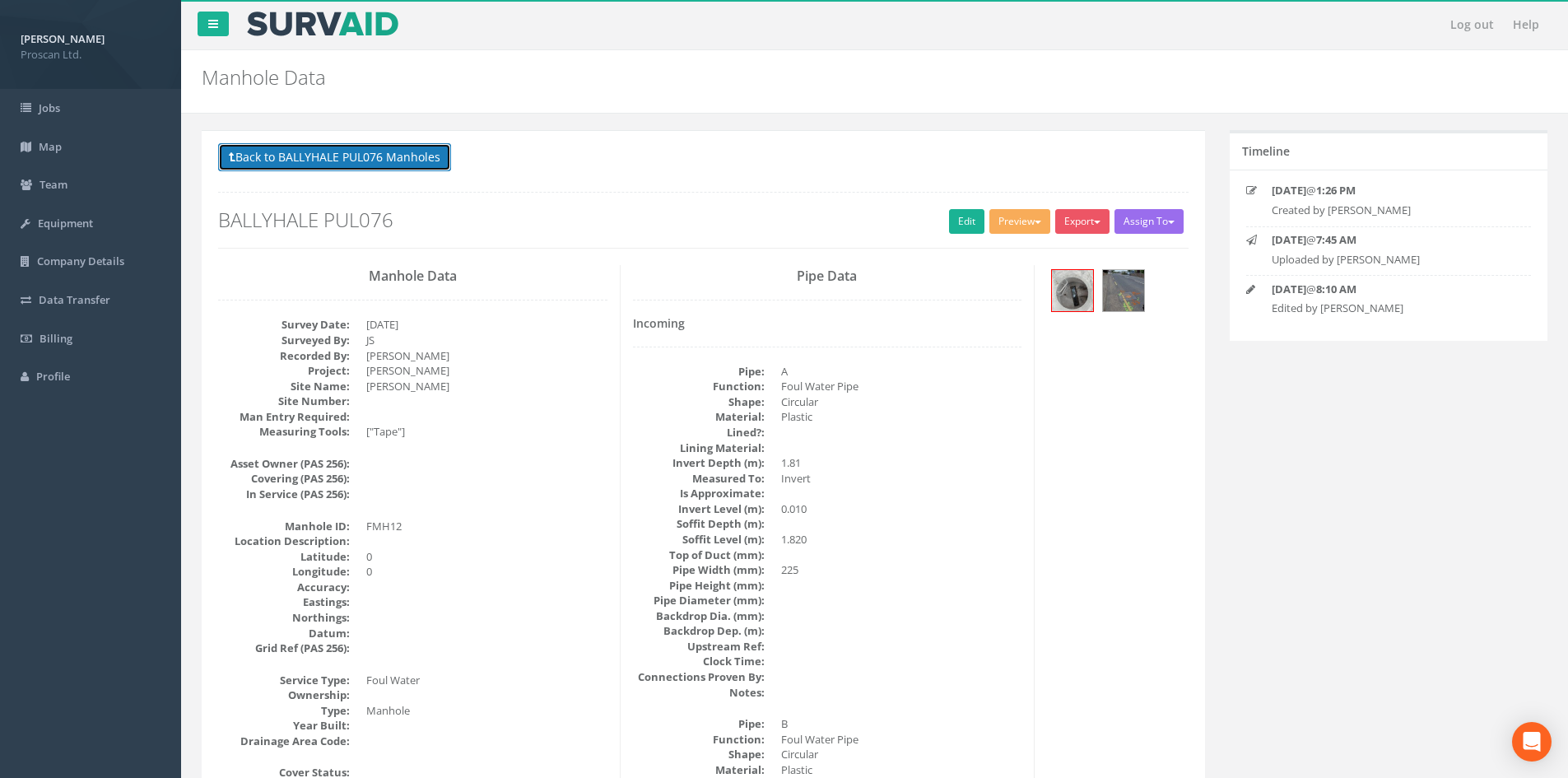
click at [379, 158] on button "Back to BALLYHALE PUL076 Manholes" at bounding box center [334, 157] width 233 height 28
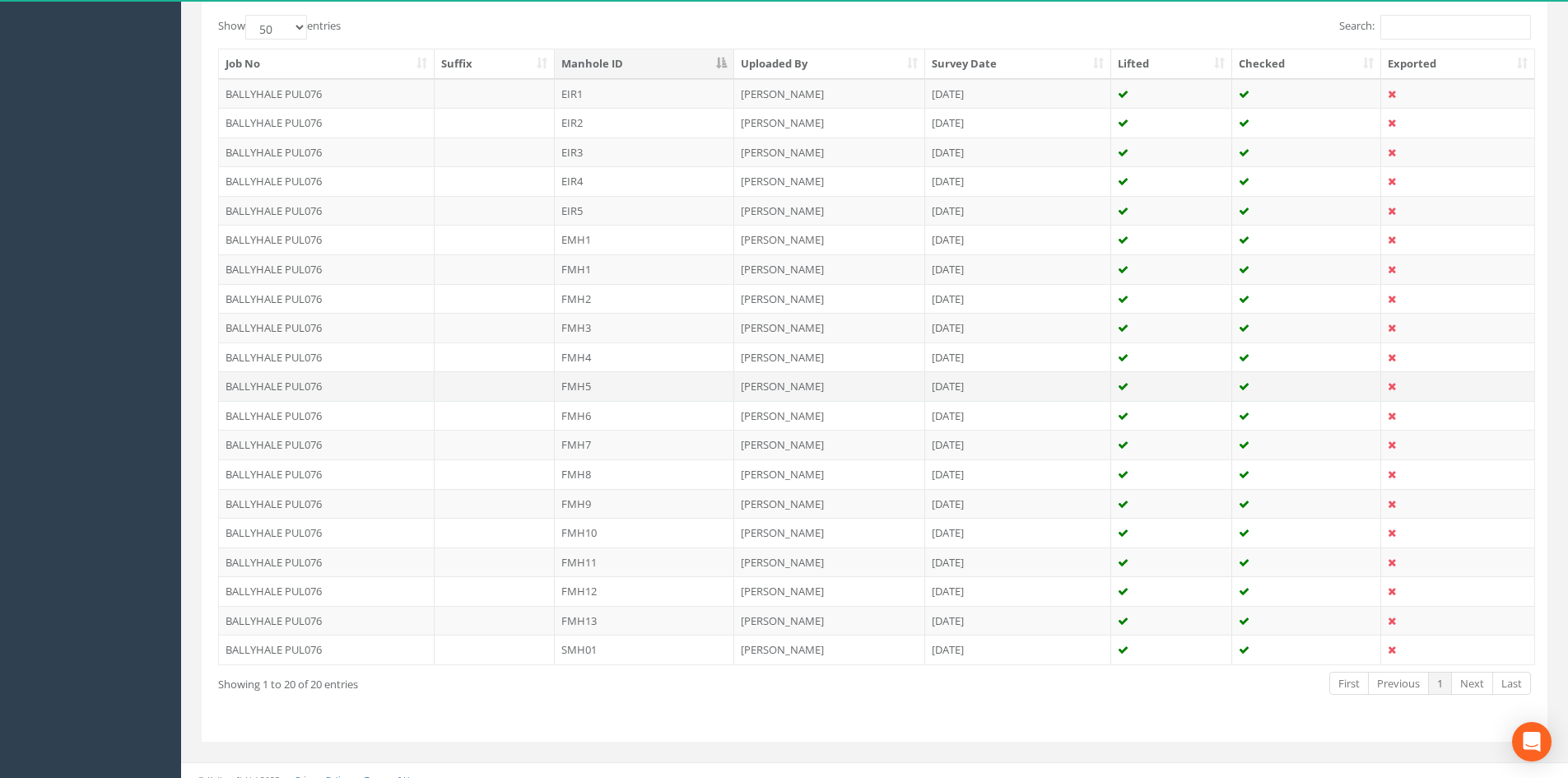
scroll to position [433, 0]
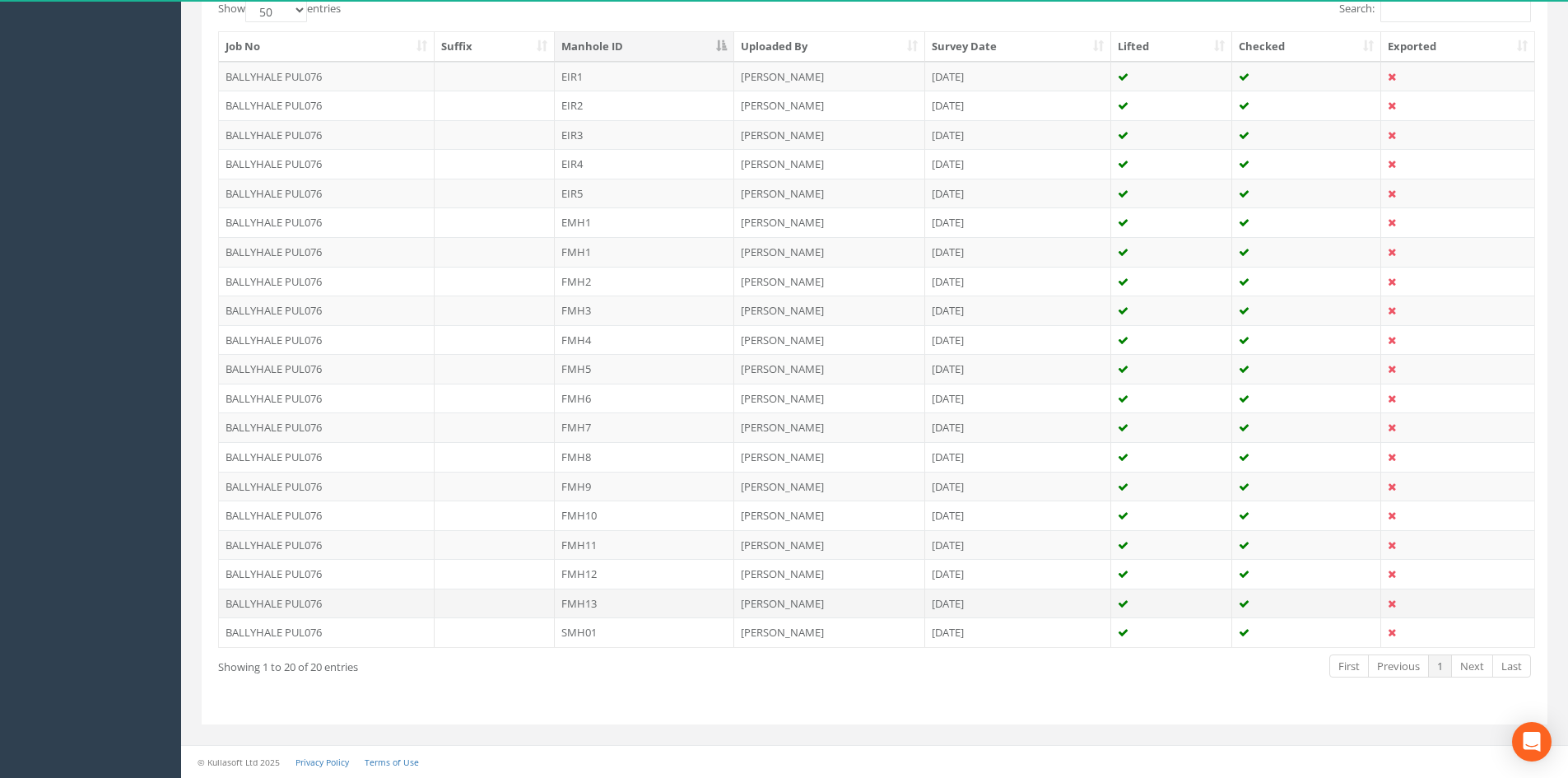
click at [619, 609] on td "FMH13" at bounding box center [643, 603] width 179 height 30
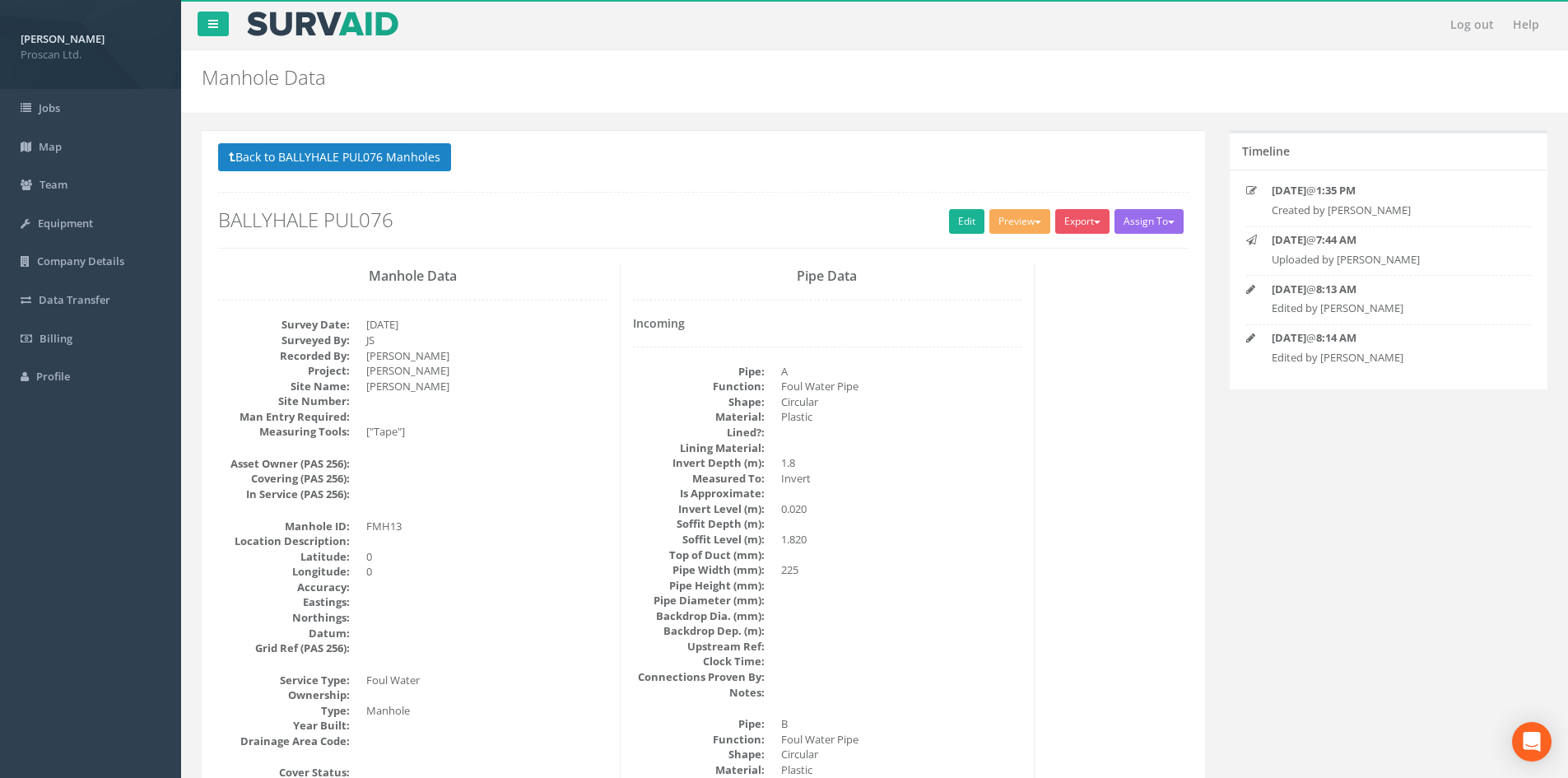
click at [315, 172] on p "Back to BALLYHALE PUL076 Manholes Back to Map" at bounding box center [703, 159] width 970 height 32
click at [321, 163] on button "Back to BALLYHALE PUL076 Manholes" at bounding box center [334, 157] width 233 height 28
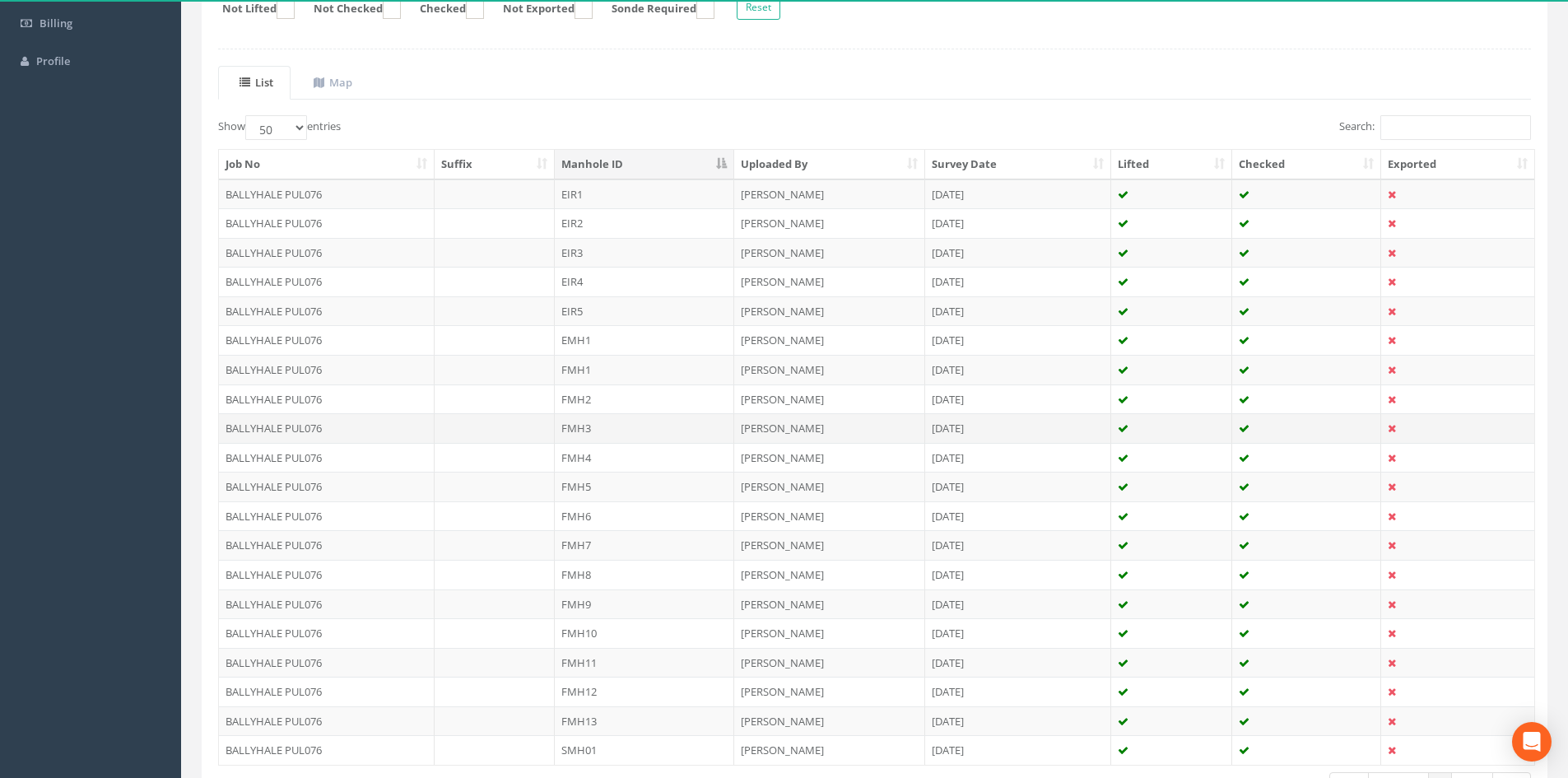
scroll to position [433, 0]
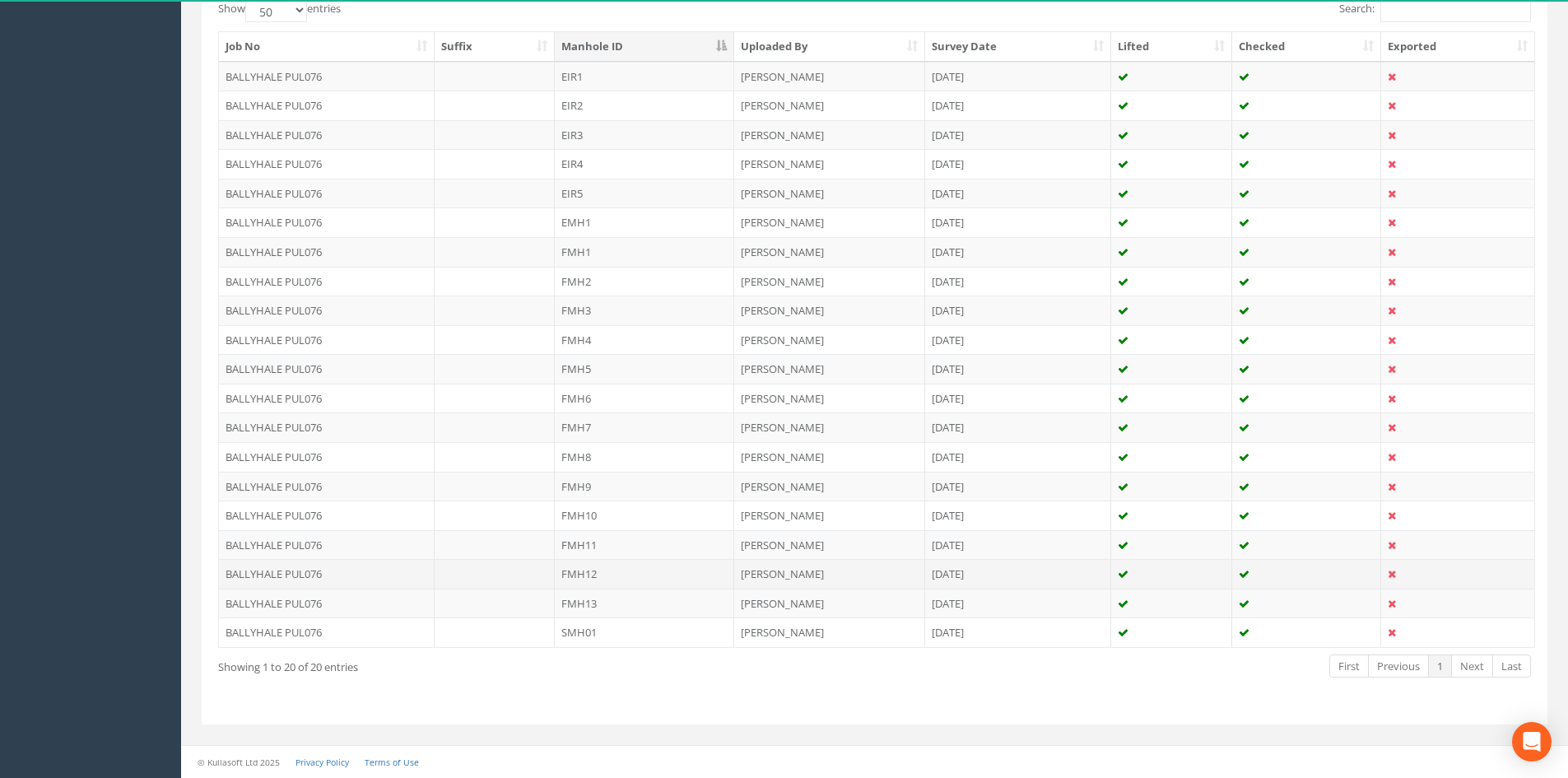
click at [624, 572] on td "FMH12" at bounding box center [643, 574] width 179 height 30
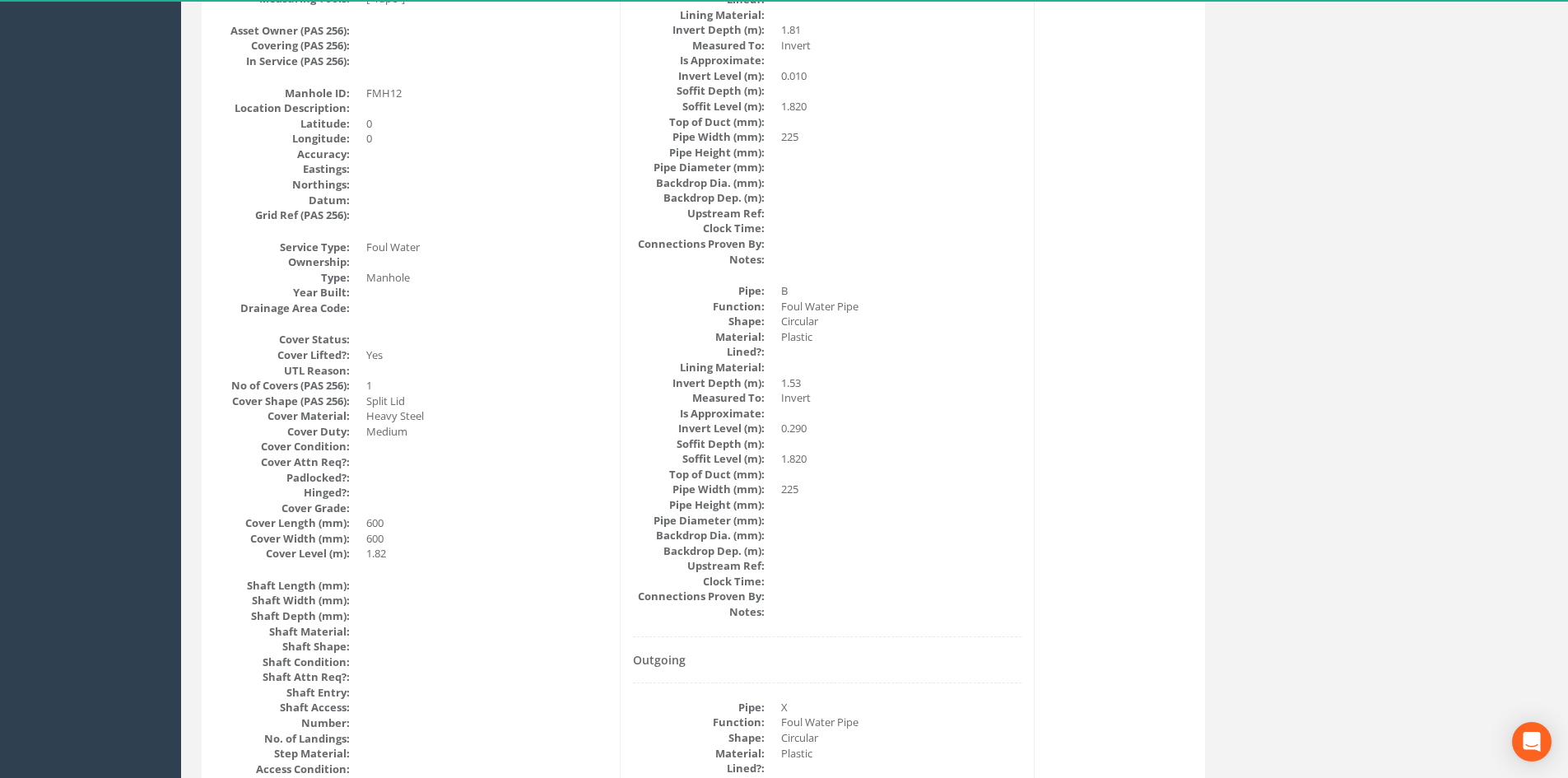
scroll to position [0, 0]
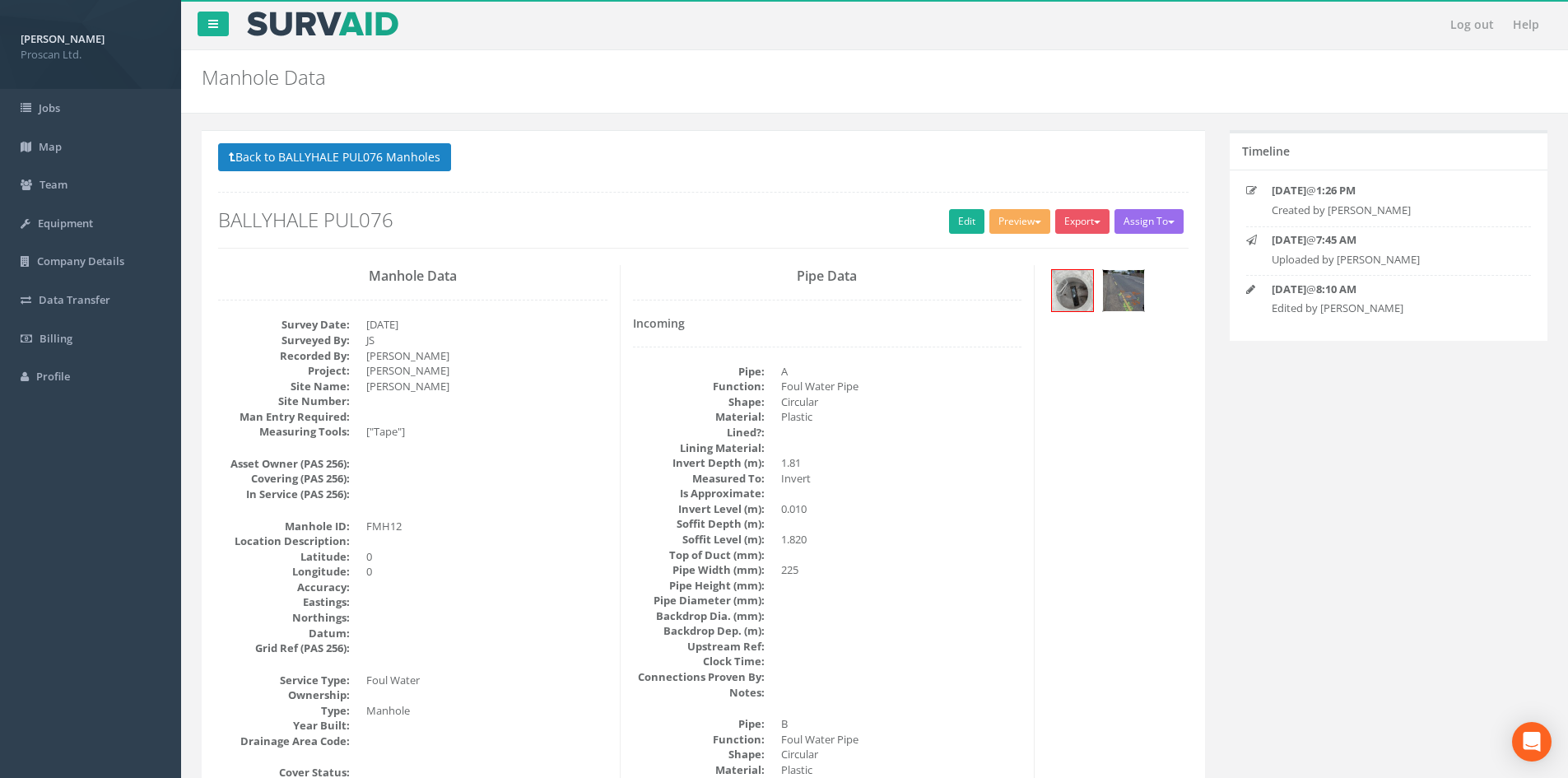
click at [1121, 295] on img at bounding box center [1124, 291] width 42 height 42
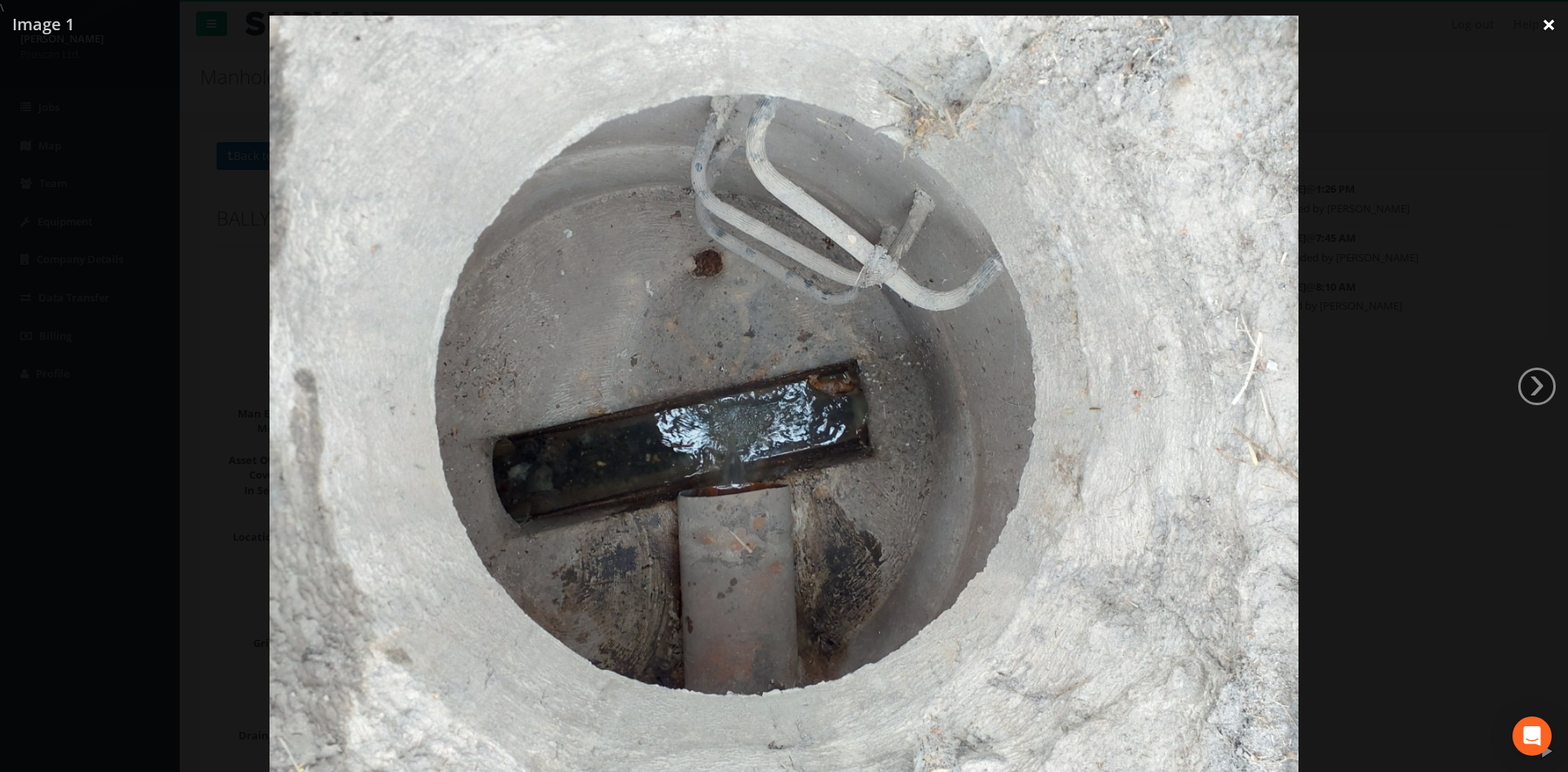
click at [1543, 22] on link "×" at bounding box center [1548, 25] width 38 height 49
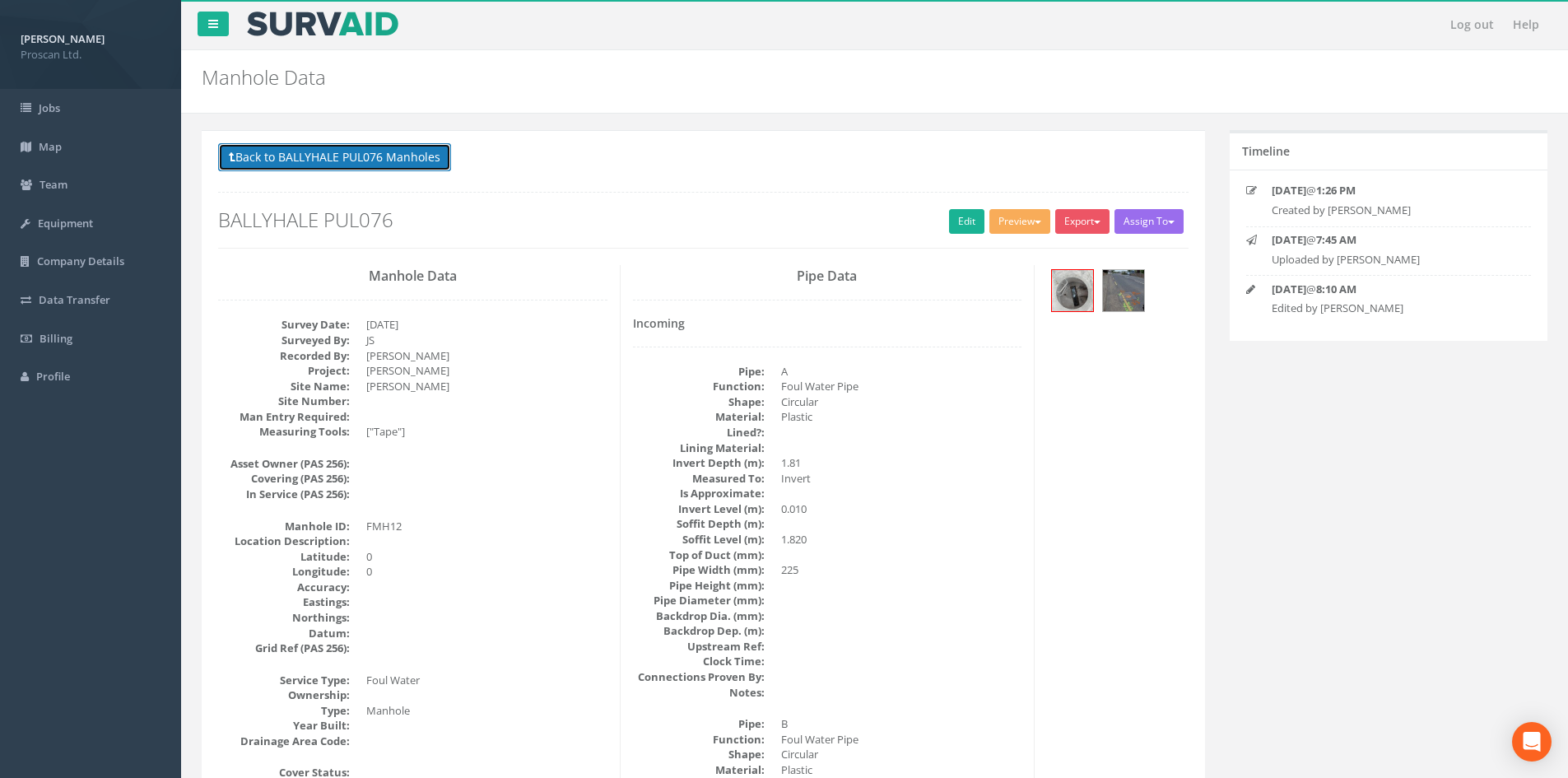
click at [442, 165] on button "Back to BALLYHALE PUL076 Manholes" at bounding box center [334, 157] width 233 height 28
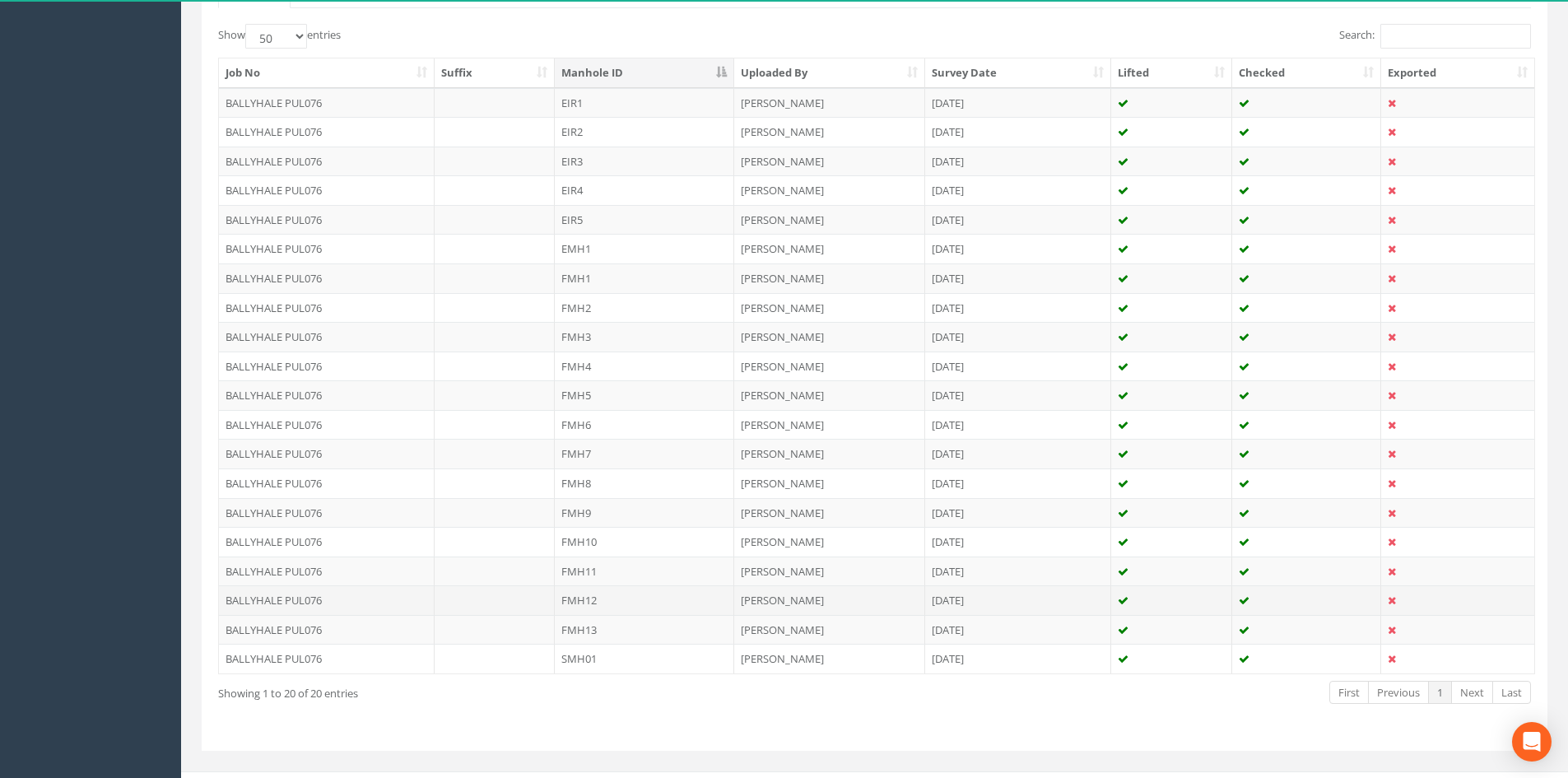
scroll to position [433, 0]
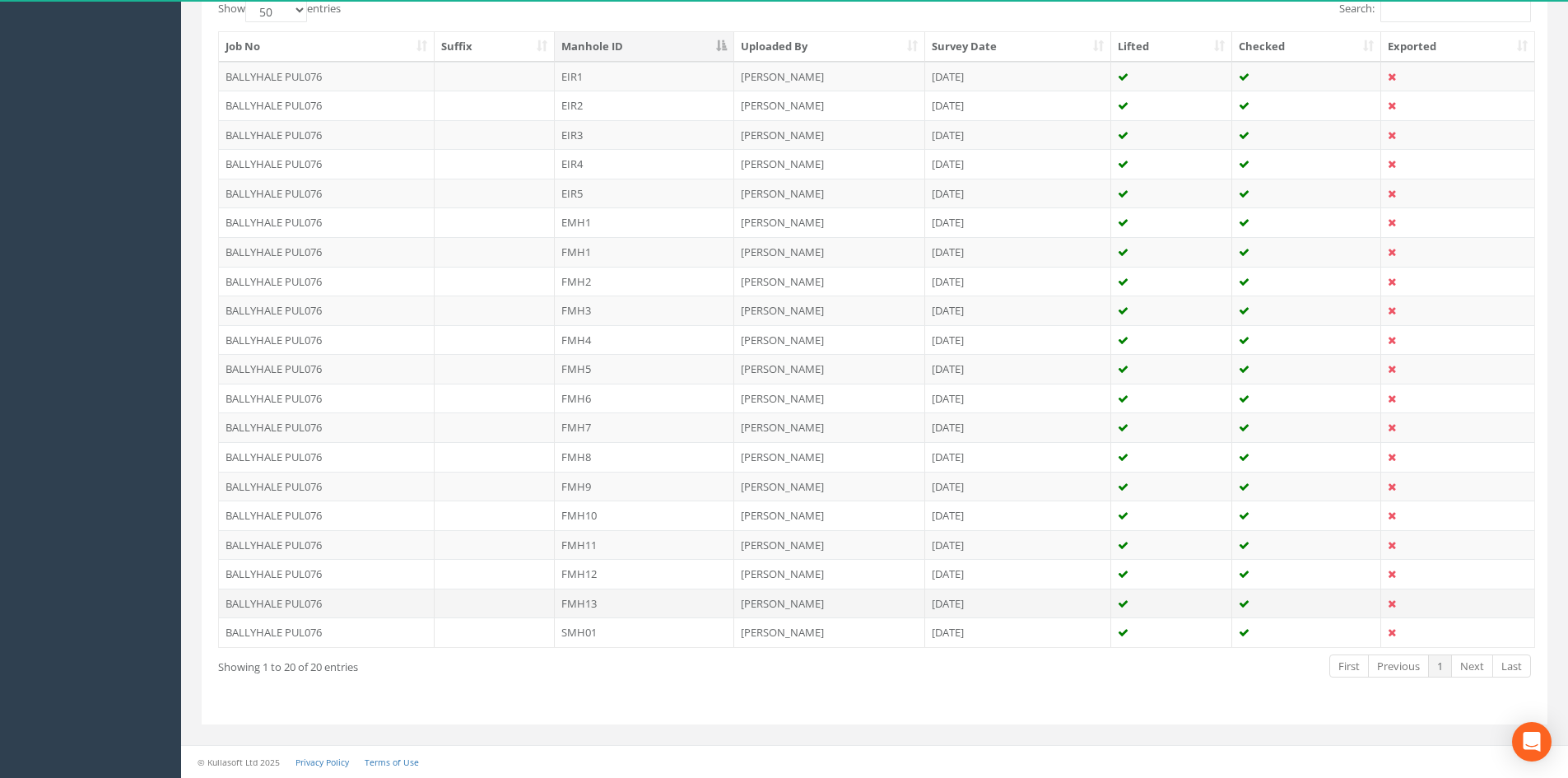
click at [627, 593] on td "FMH13" at bounding box center [643, 603] width 179 height 30
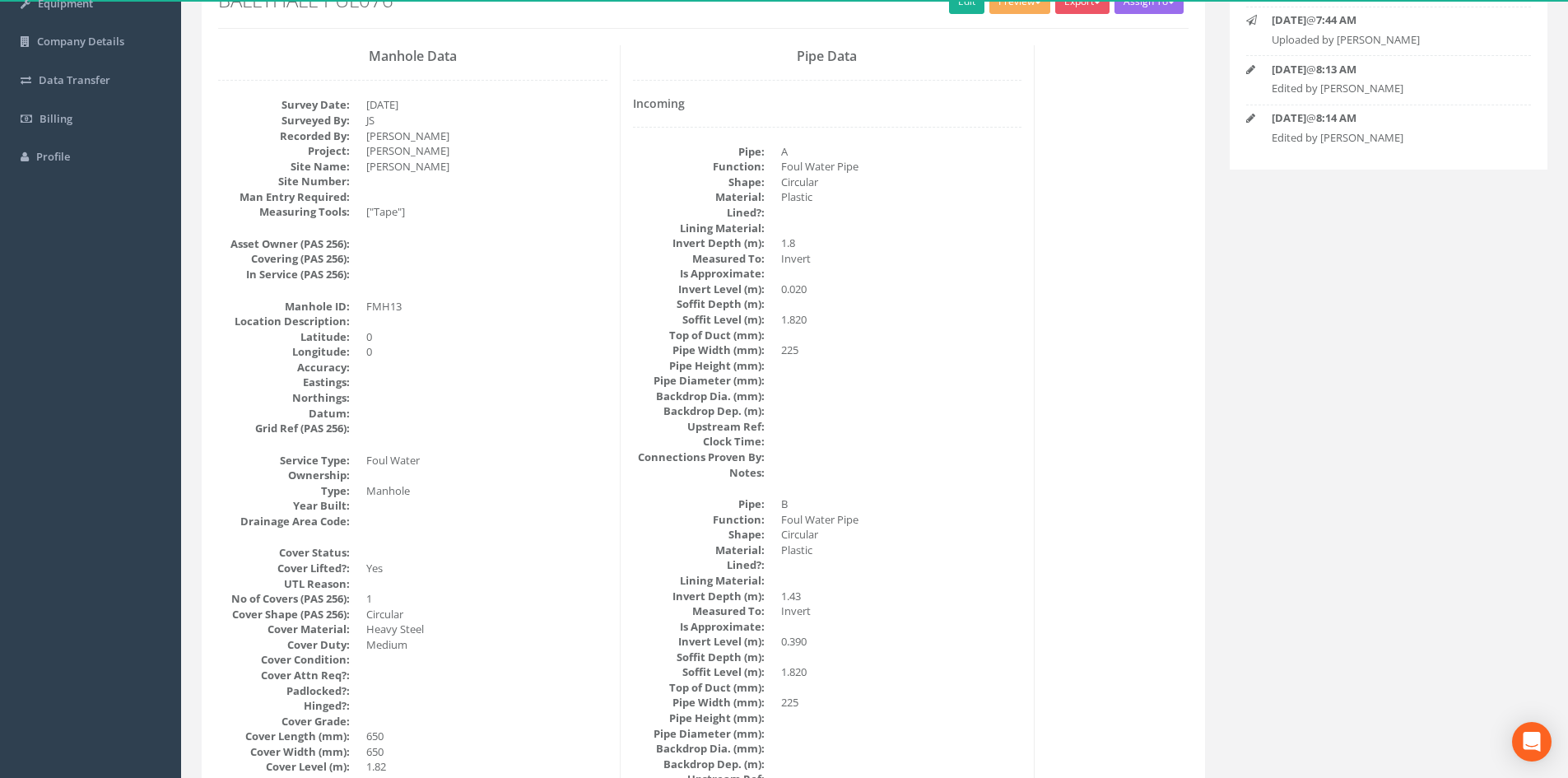
scroll to position [0, 0]
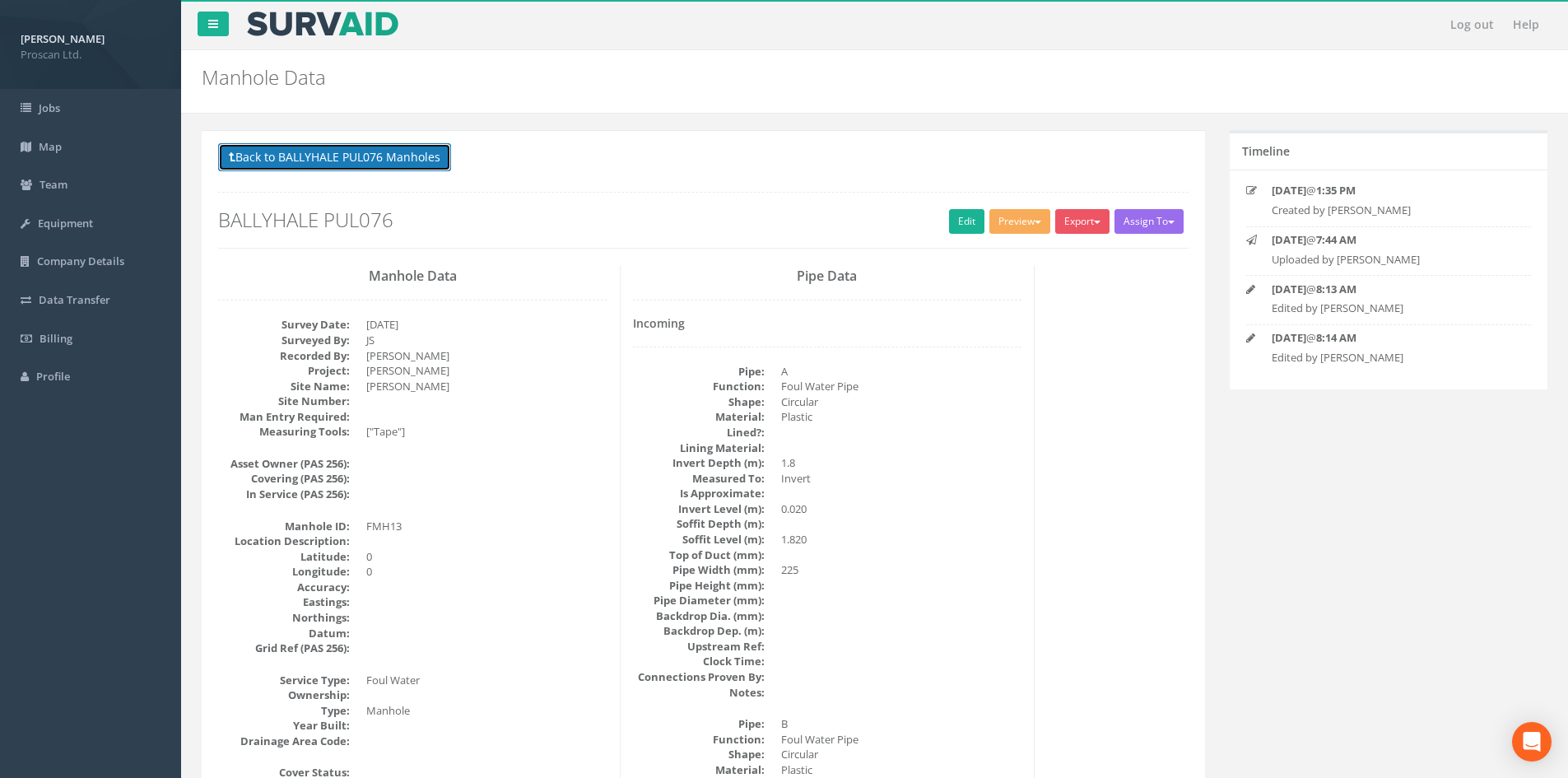
click at [344, 158] on button "Back to BALLYHALE PUL076 Manholes" at bounding box center [334, 157] width 233 height 28
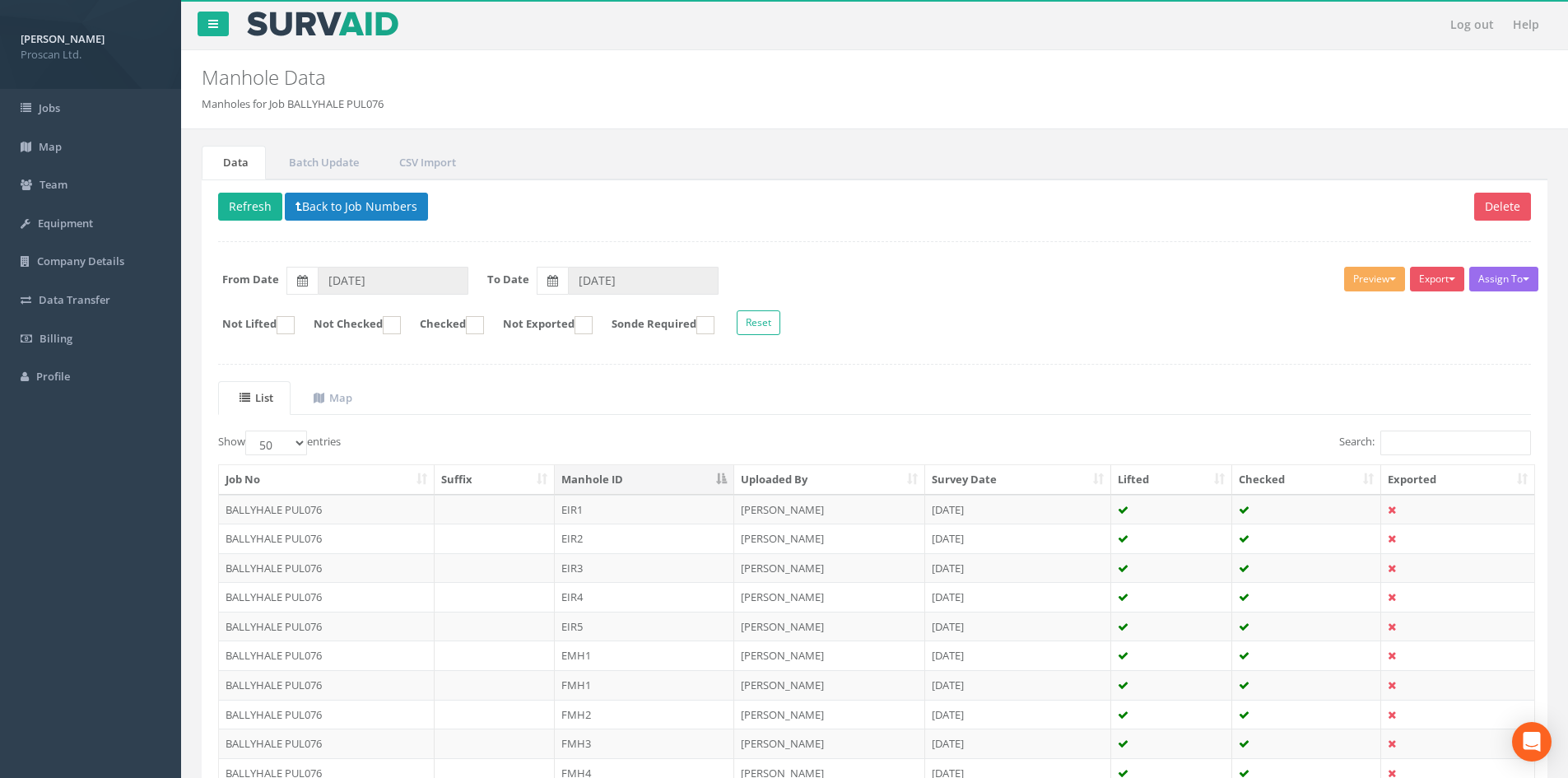
scroll to position [433, 0]
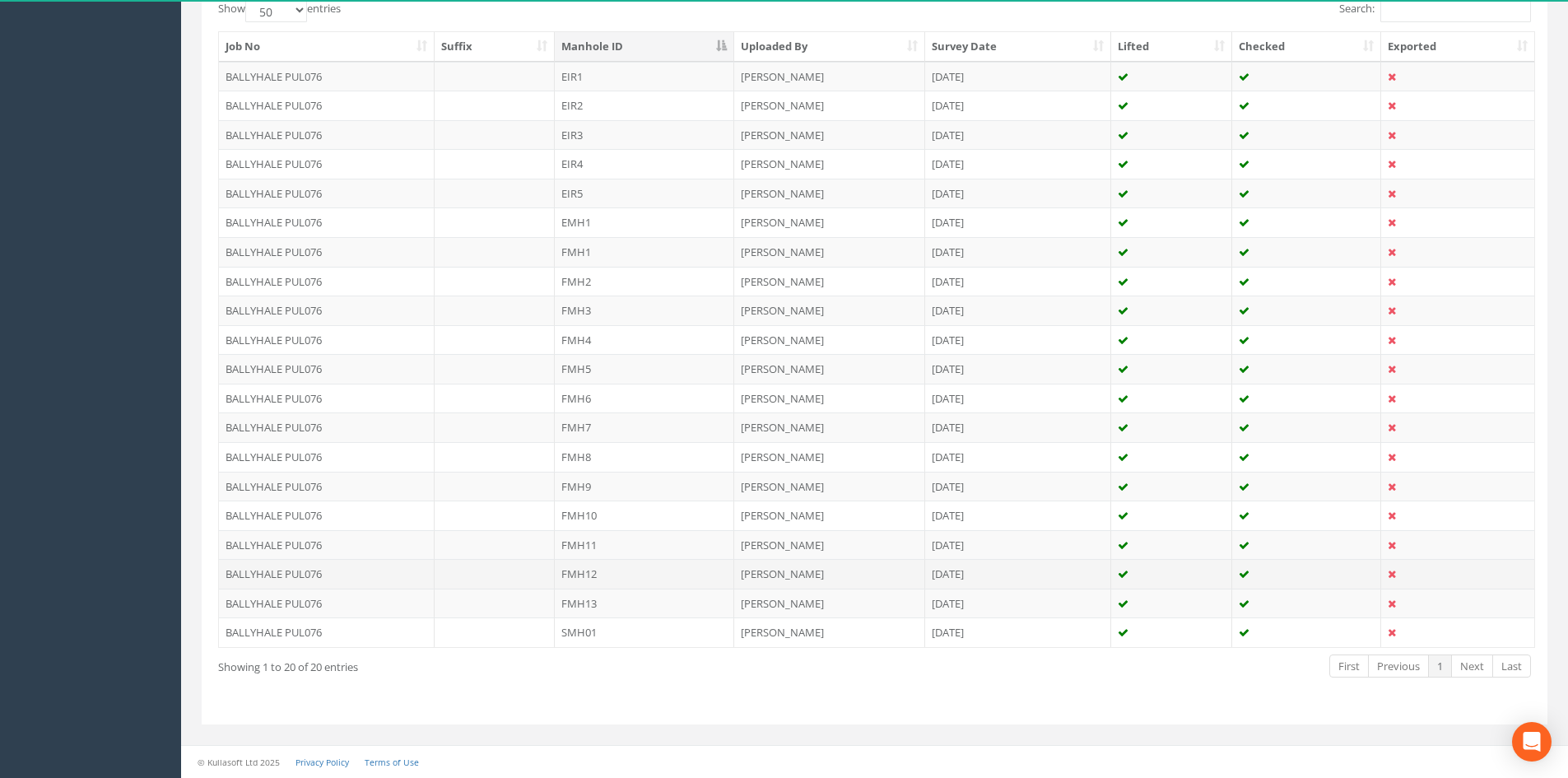
click at [613, 580] on td "FMH12" at bounding box center [643, 574] width 179 height 30
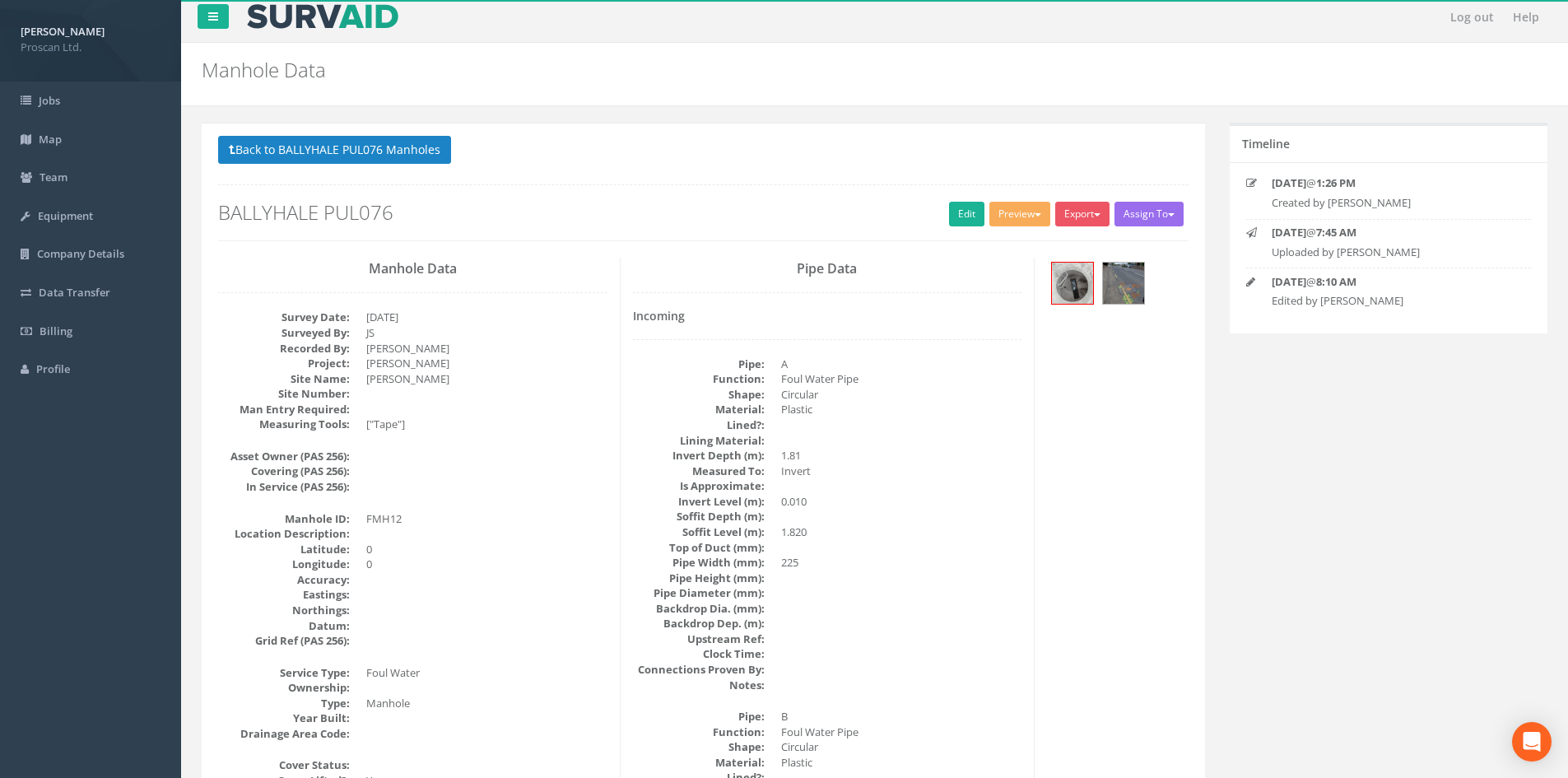
scroll to position [0, 0]
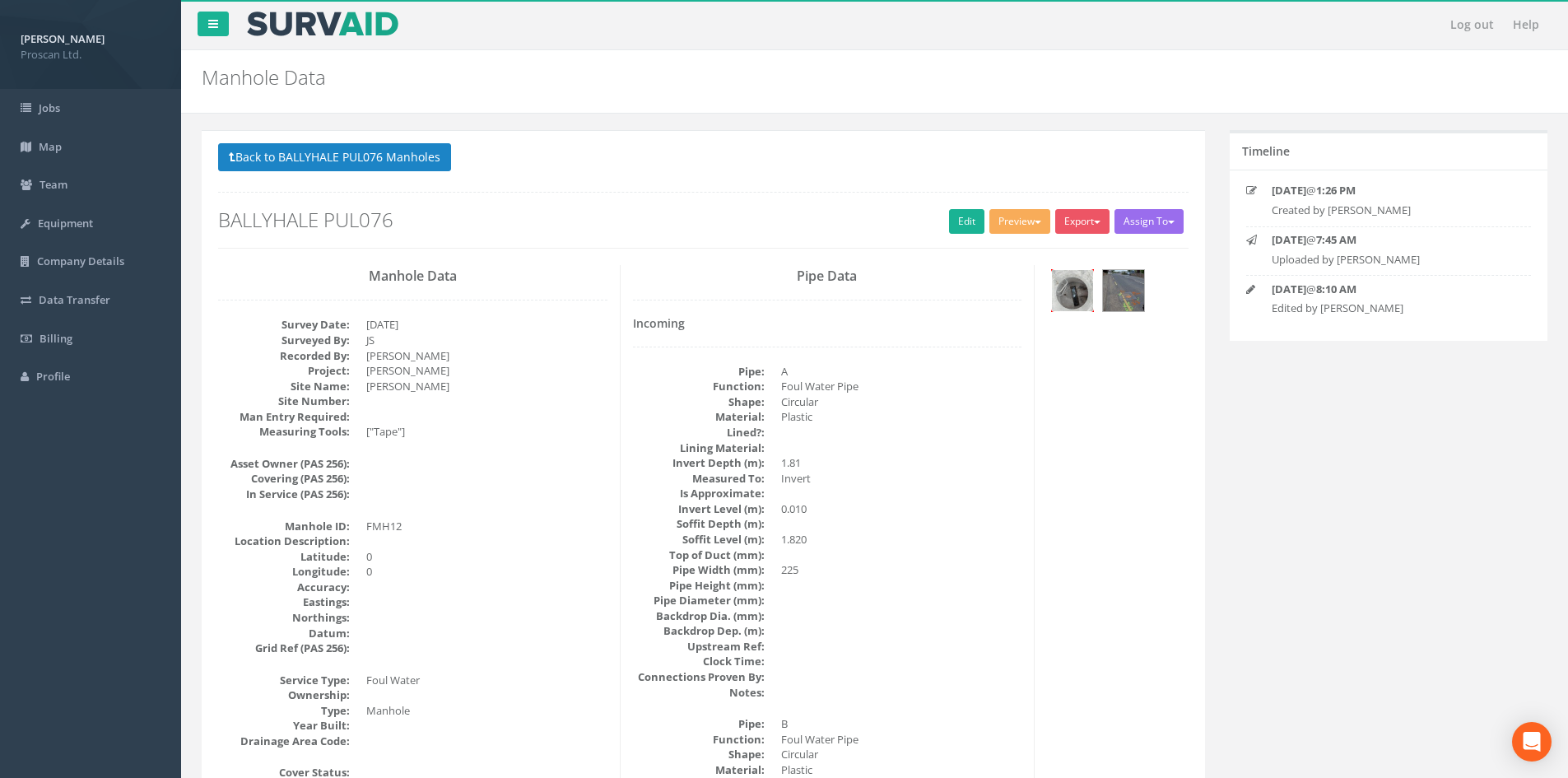
click at [1076, 310] on img at bounding box center [1073, 291] width 42 height 42
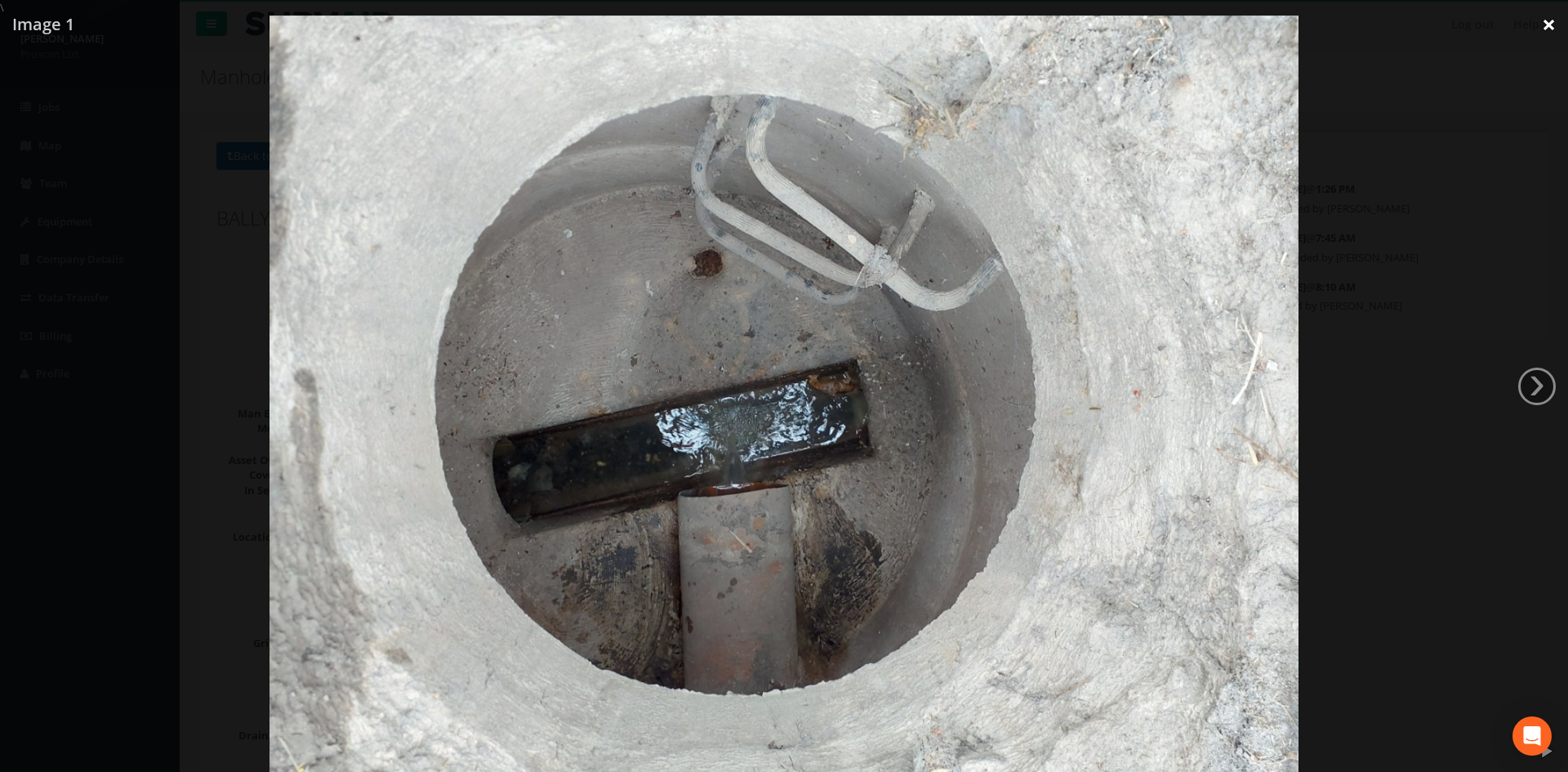
click at [1549, 17] on link "×" at bounding box center [1548, 25] width 38 height 49
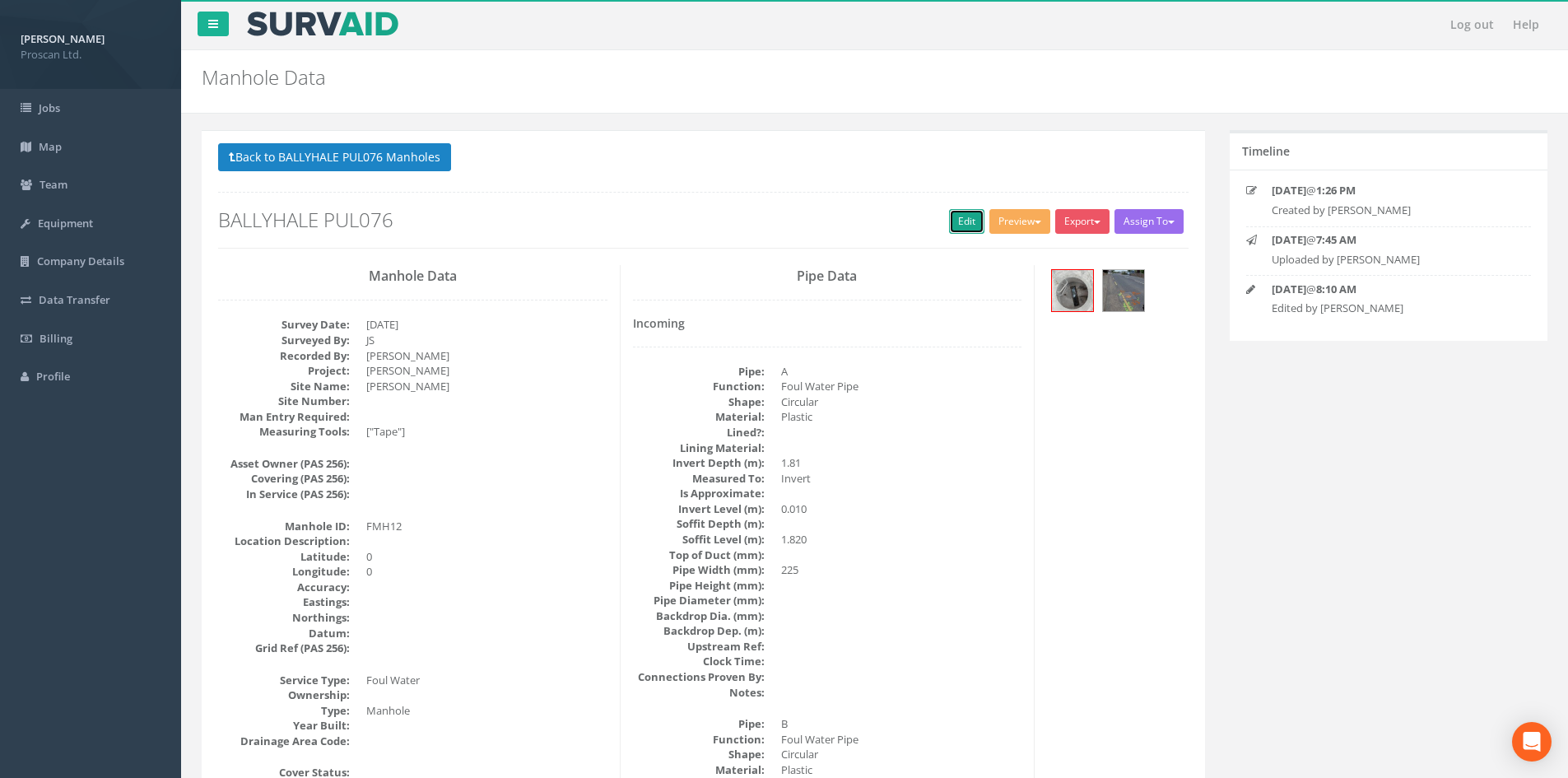
click at [969, 215] on link "Edit" at bounding box center [967, 221] width 36 height 25
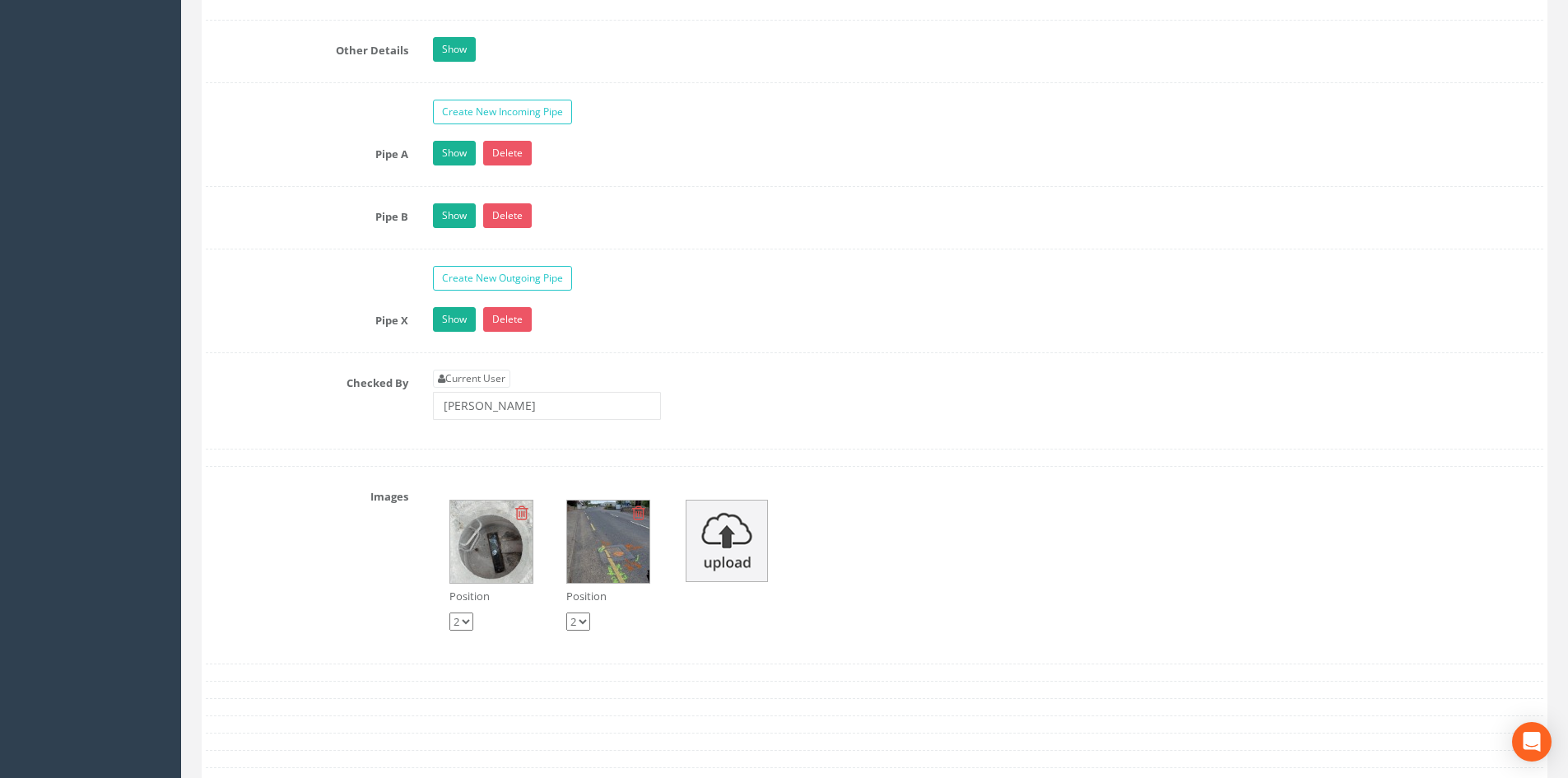
scroll to position [2633, 0]
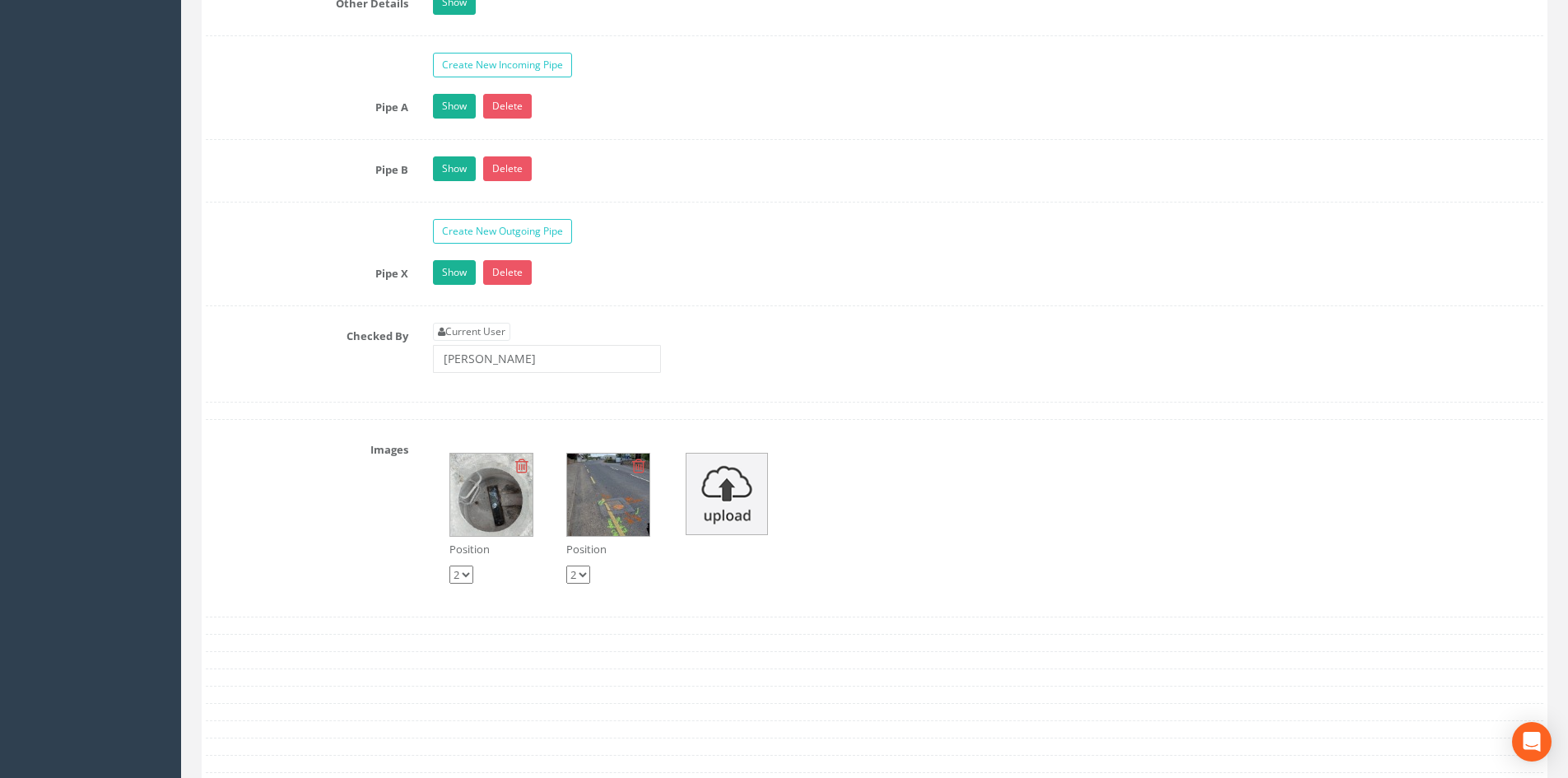
click at [496, 492] on img at bounding box center [491, 494] width 82 height 82
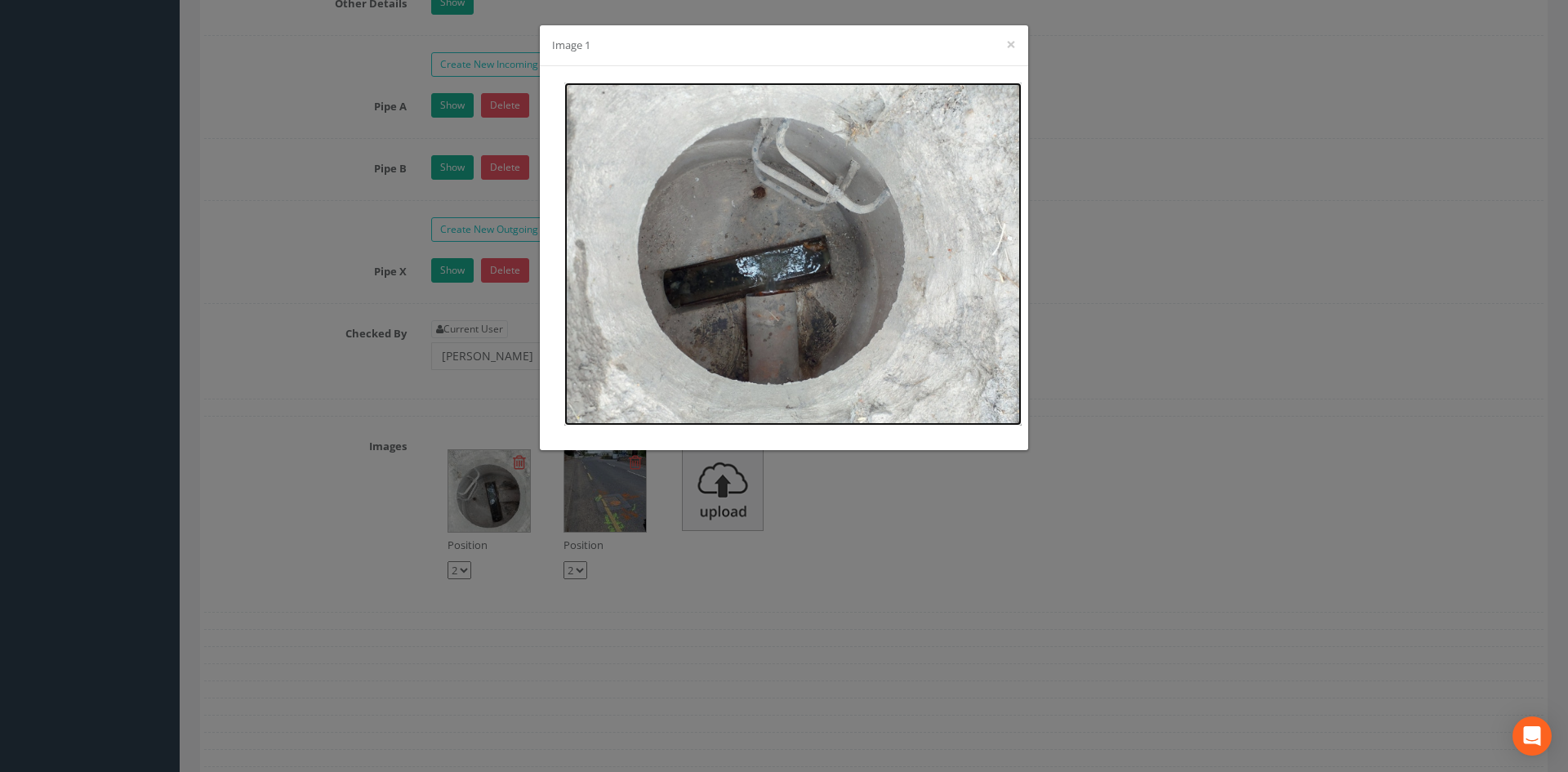
click at [674, 178] on img at bounding box center [793, 253] width 458 height 343
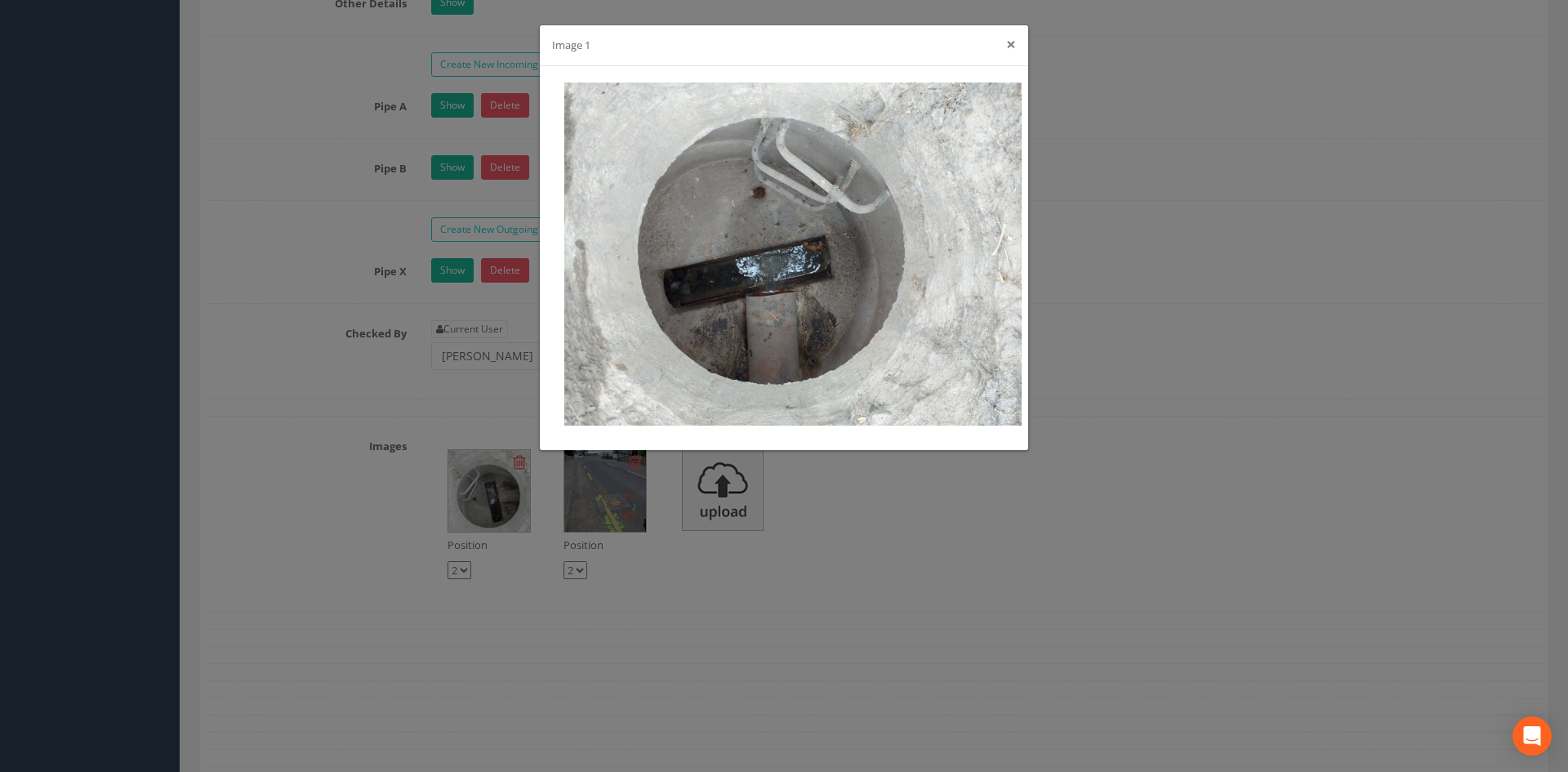
click at [1006, 41] on button "×" at bounding box center [1011, 44] width 10 height 17
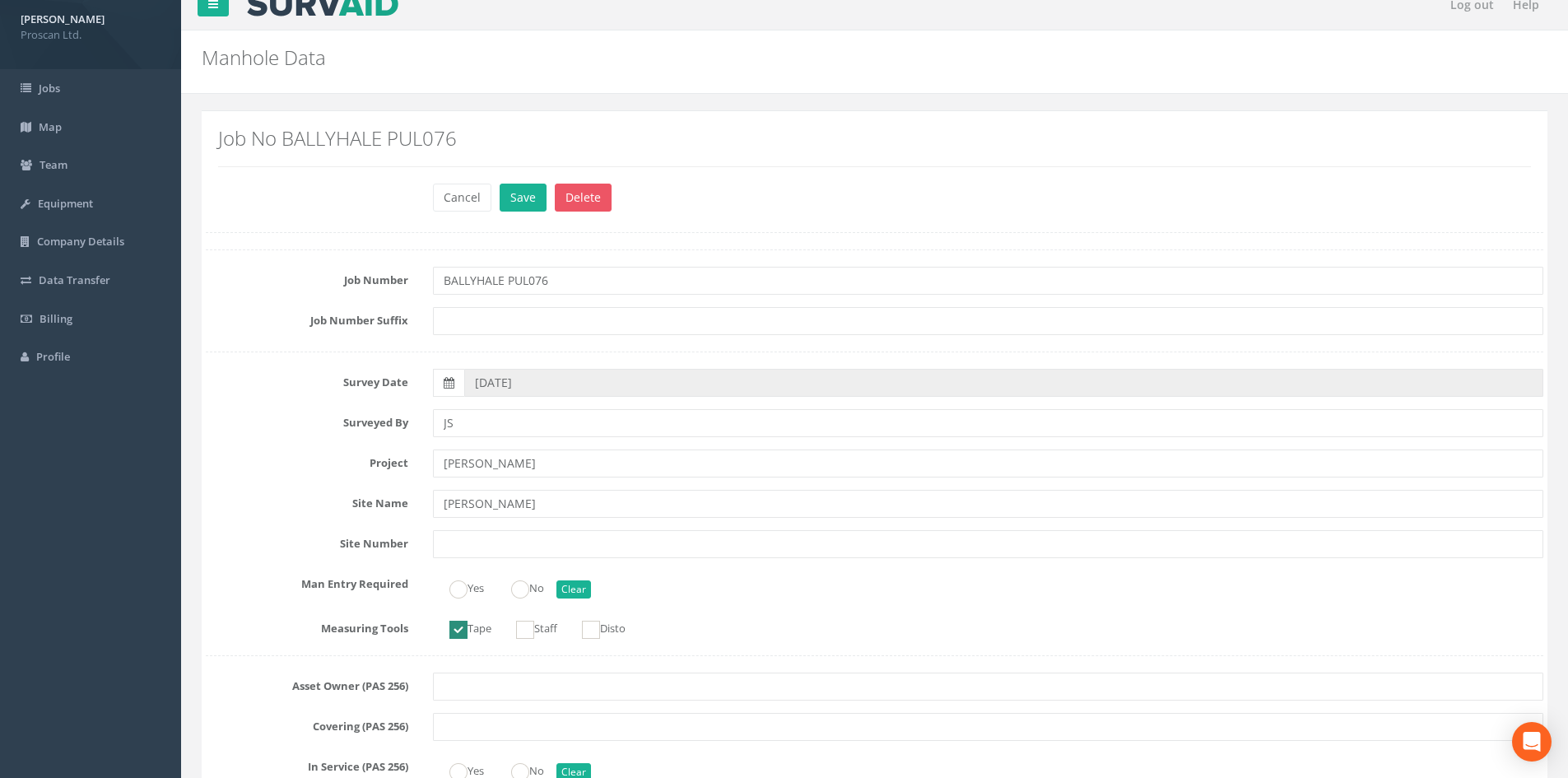
scroll to position [0, 0]
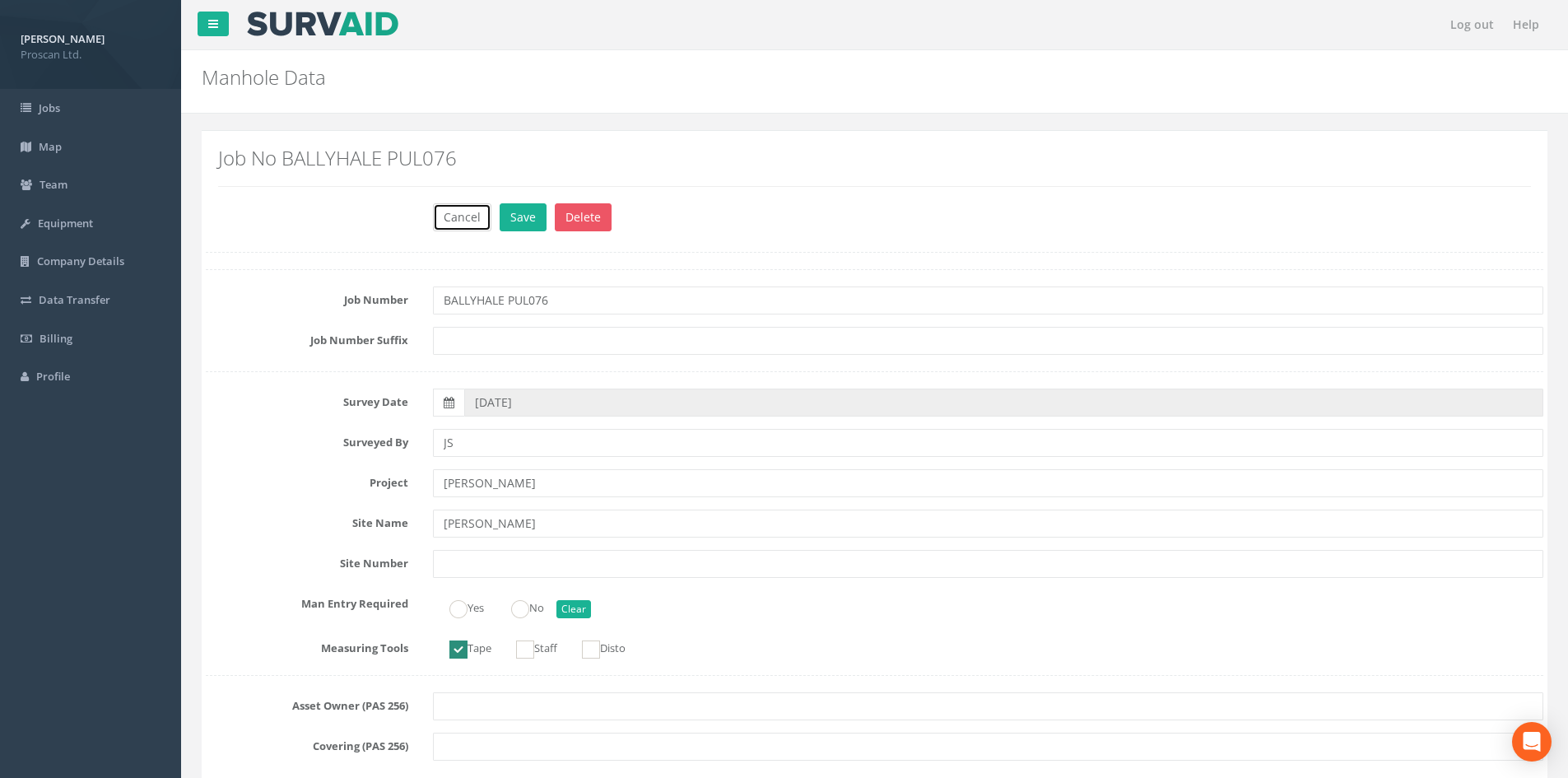
click at [463, 216] on button "Cancel" at bounding box center [461, 217] width 58 height 28
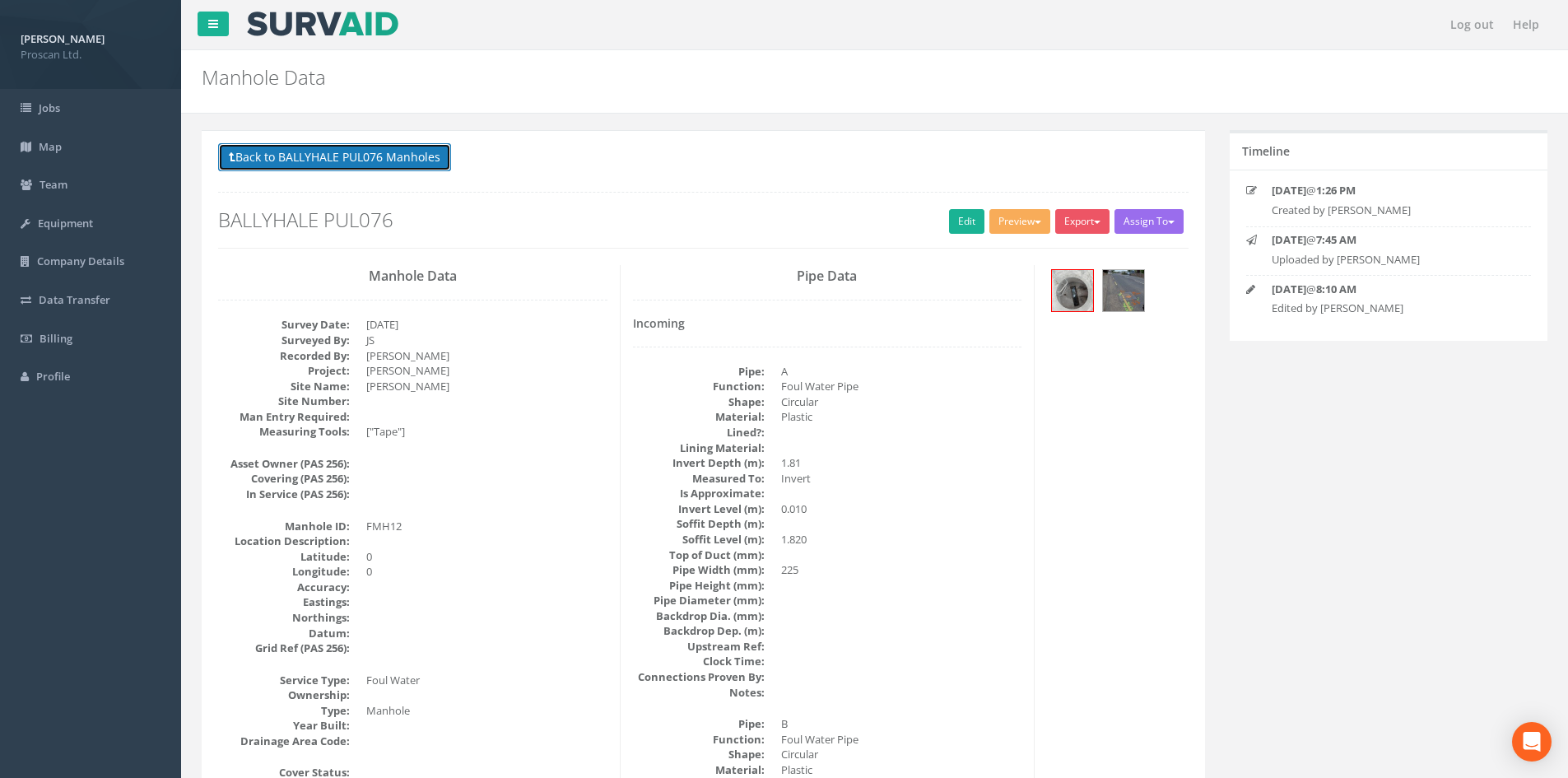
click at [364, 164] on button "Back to BALLYHALE PUL076 Manholes" at bounding box center [334, 157] width 233 height 28
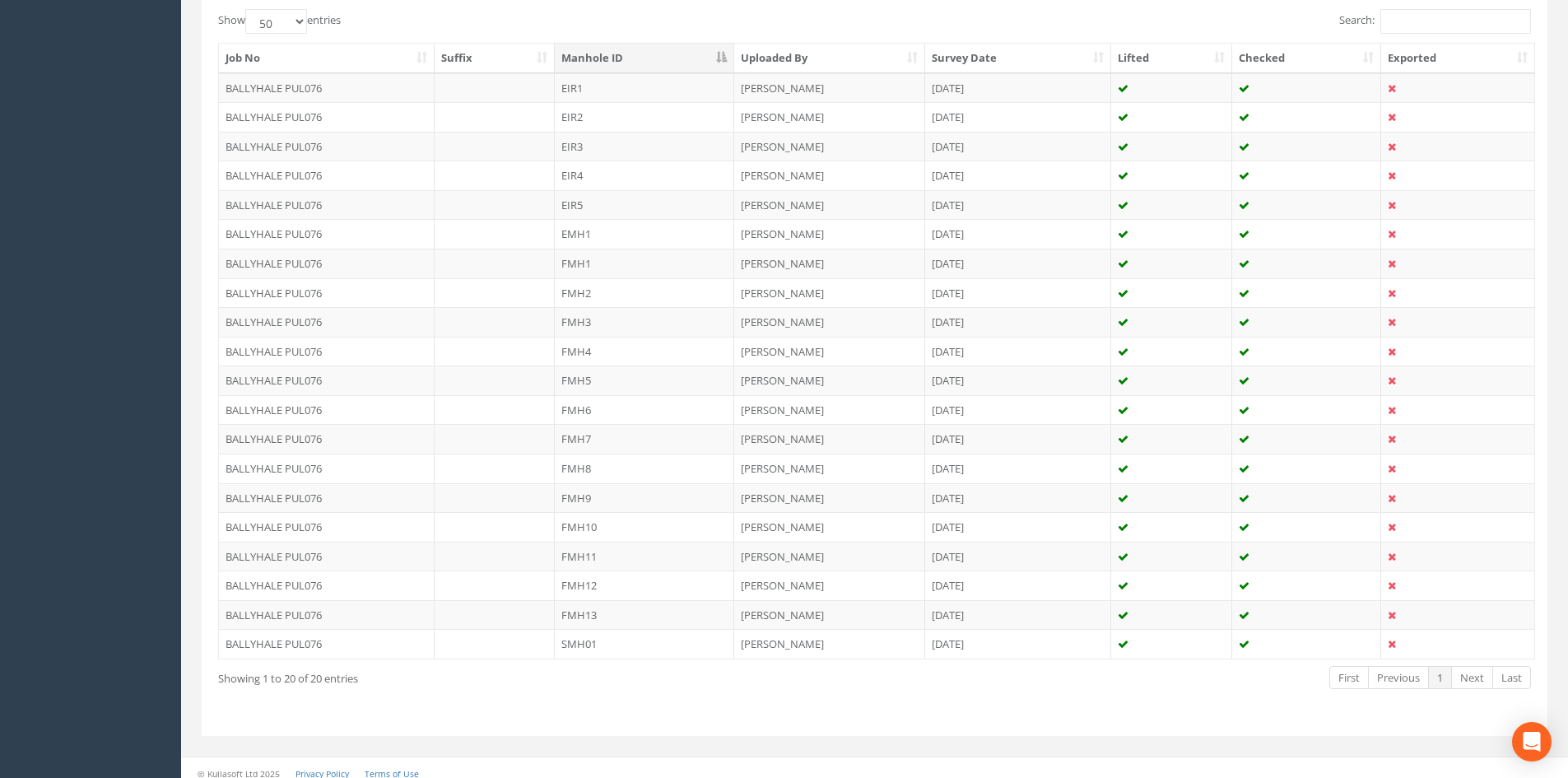
scroll to position [433, 0]
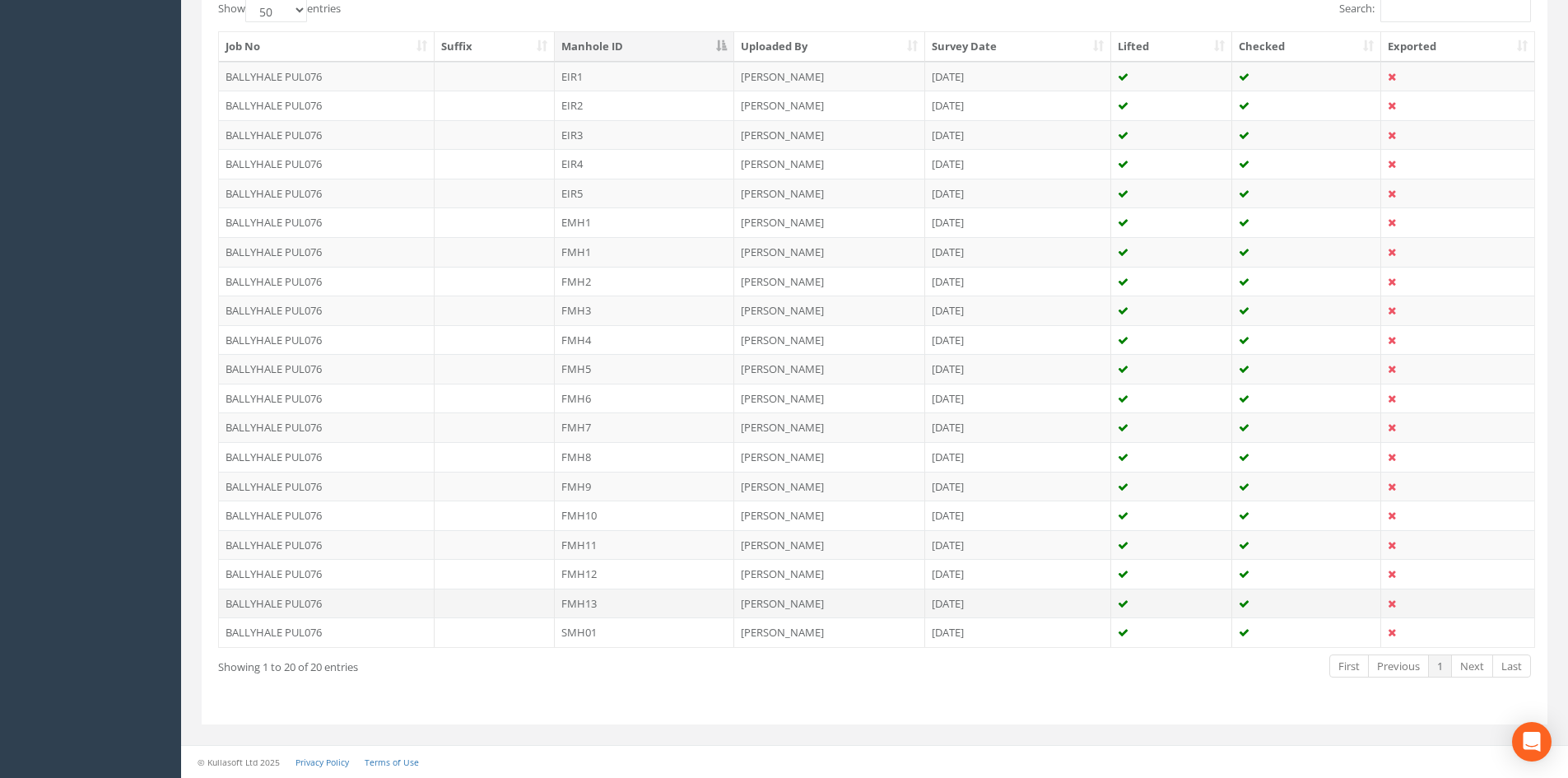
click at [605, 607] on td "FMH13" at bounding box center [643, 603] width 179 height 30
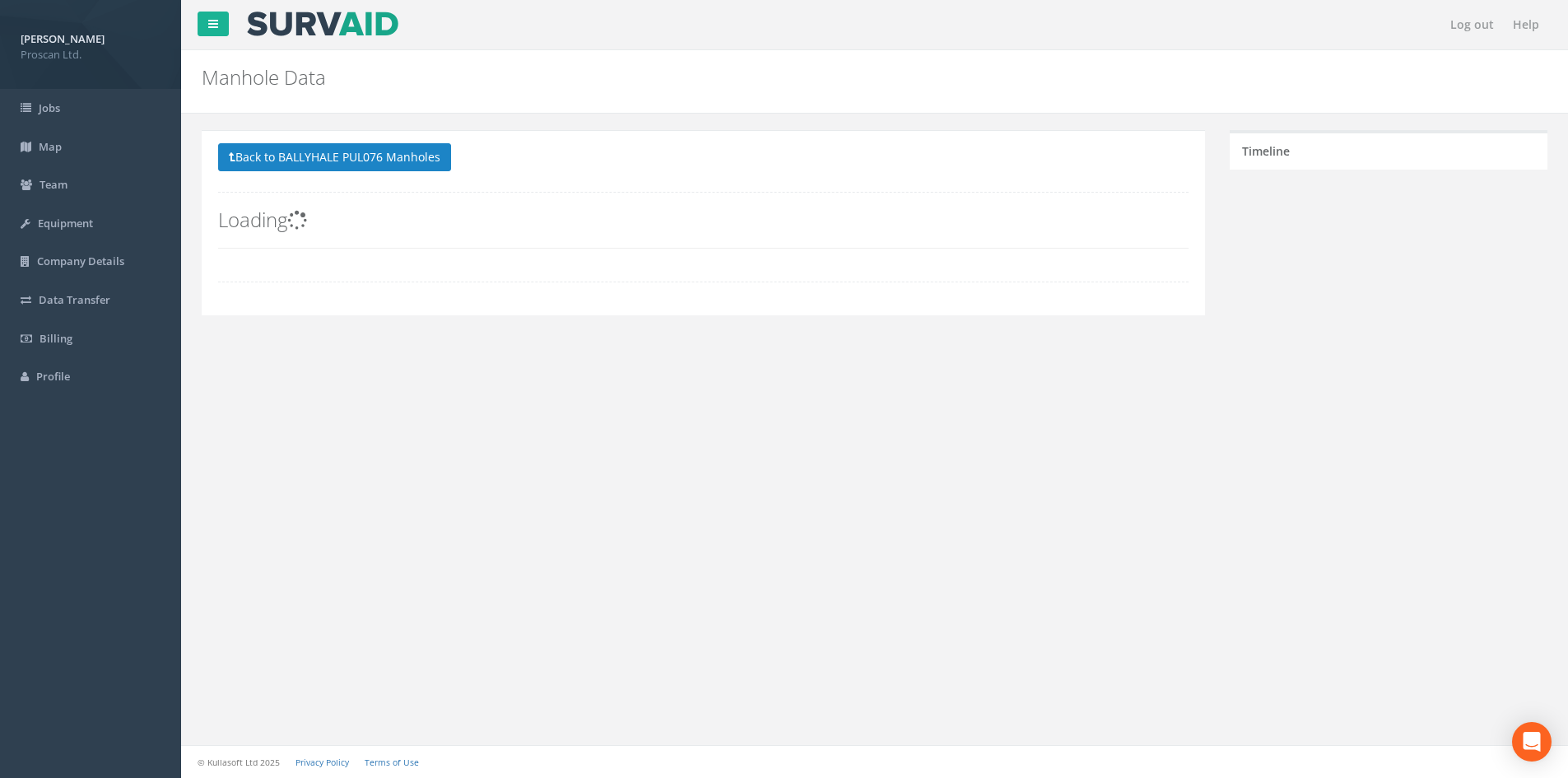
scroll to position [0, 0]
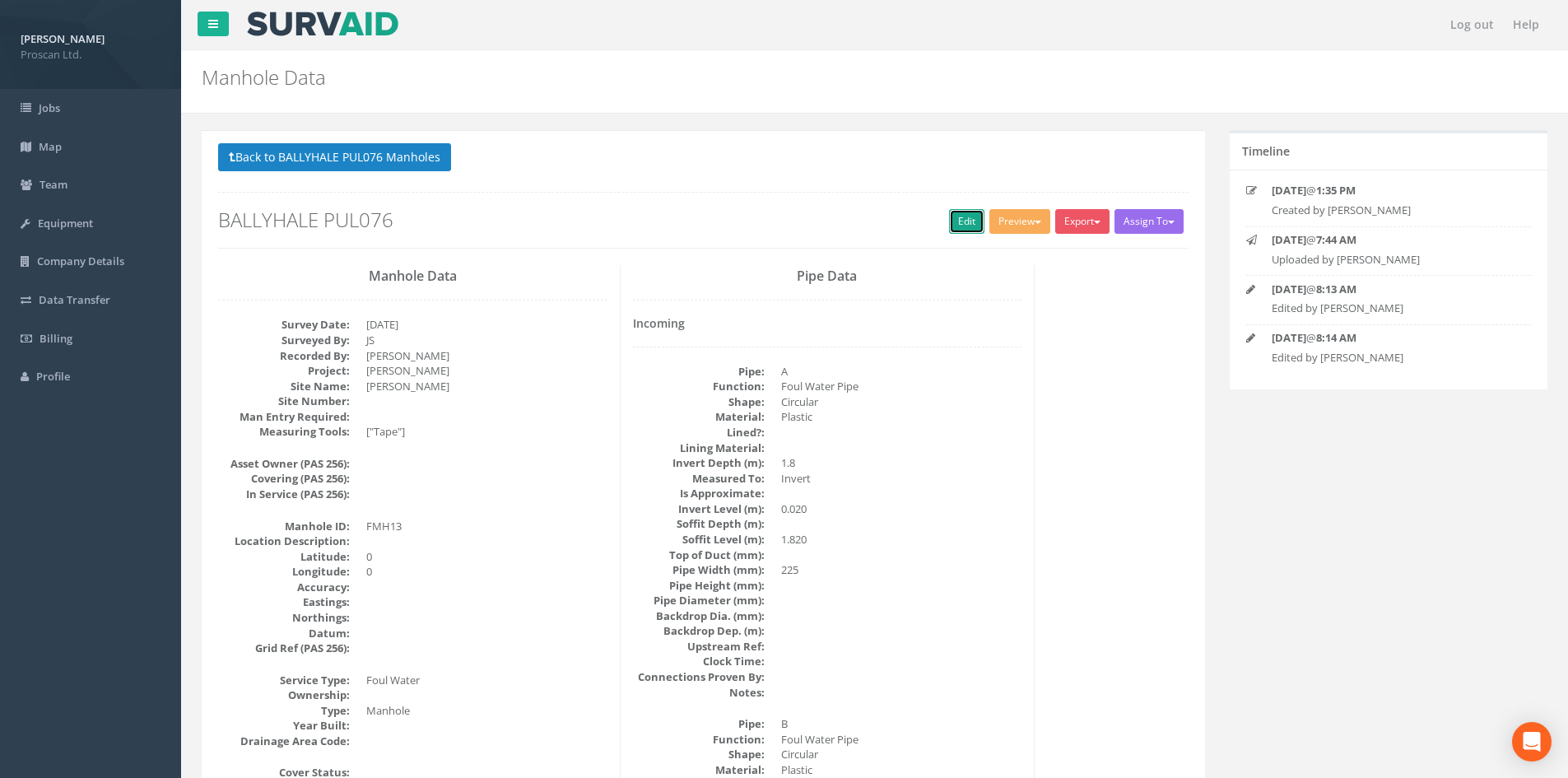
click at [954, 218] on link "Edit" at bounding box center [967, 221] width 36 height 25
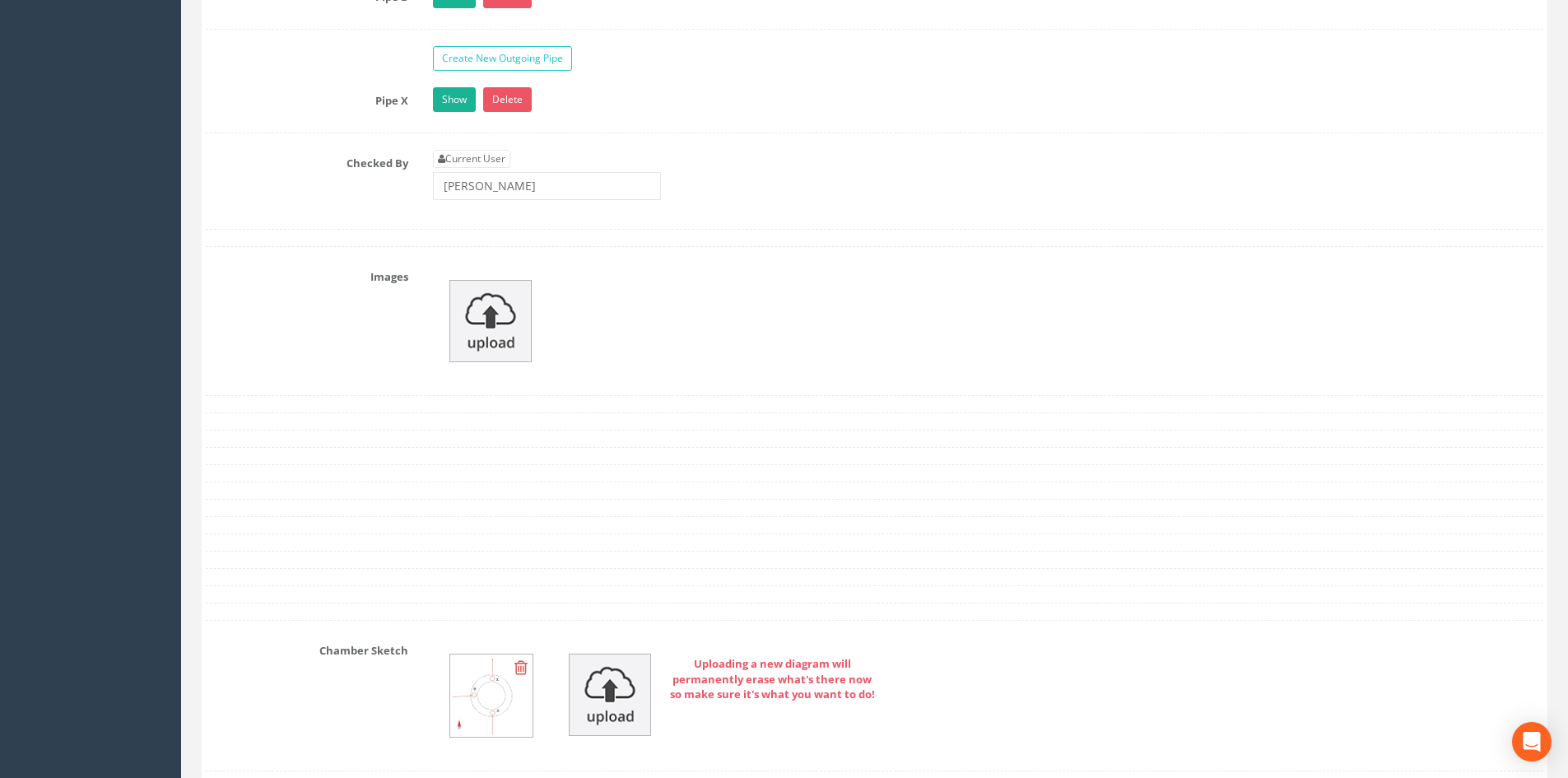
scroll to position [2759, 0]
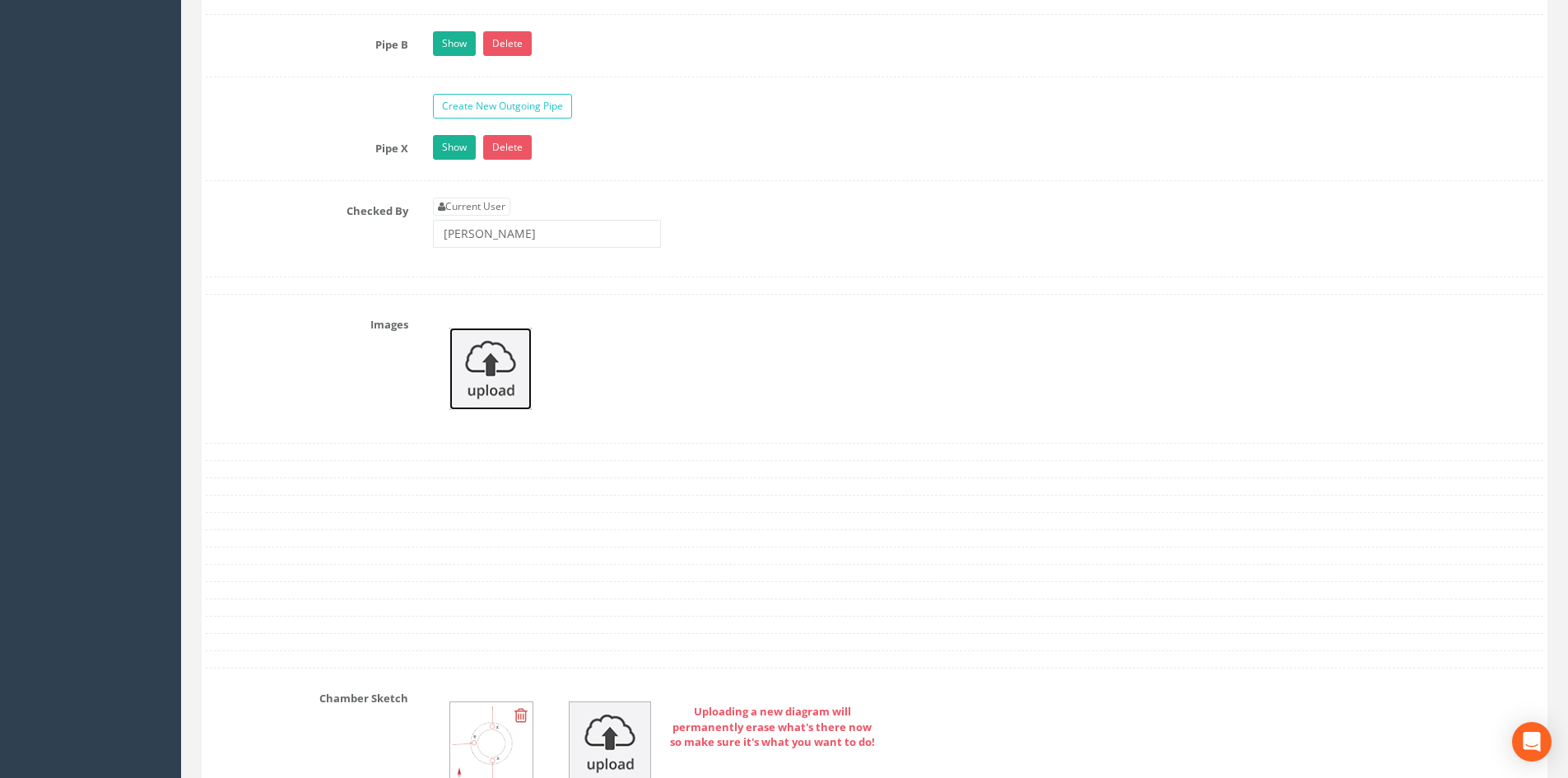
click at [491, 393] on img at bounding box center [490, 368] width 82 height 82
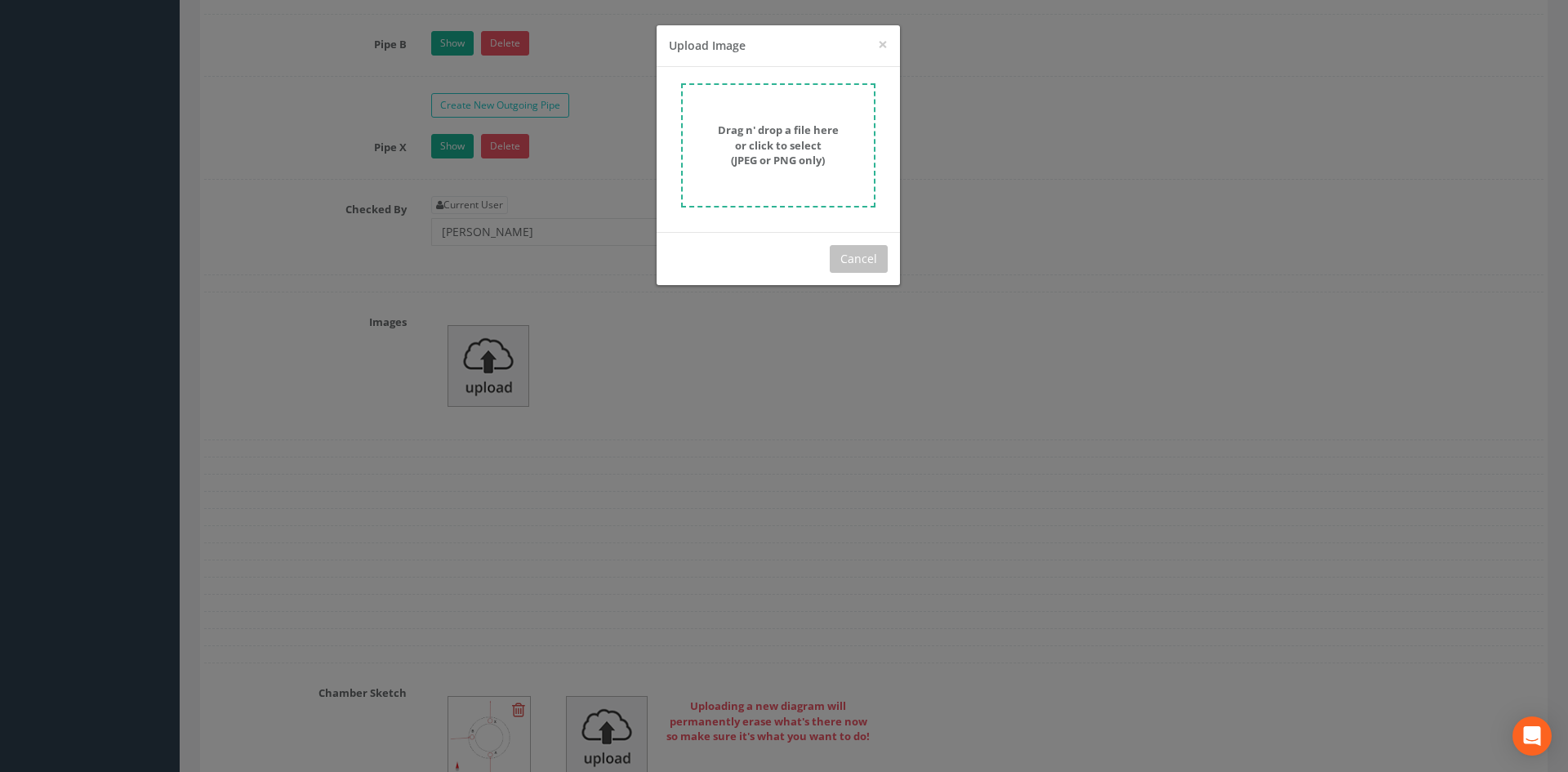
click at [779, 168] on form "Drag n' drop a file here or click to select (JPEG or PNG only)" at bounding box center [778, 145] width 195 height 124
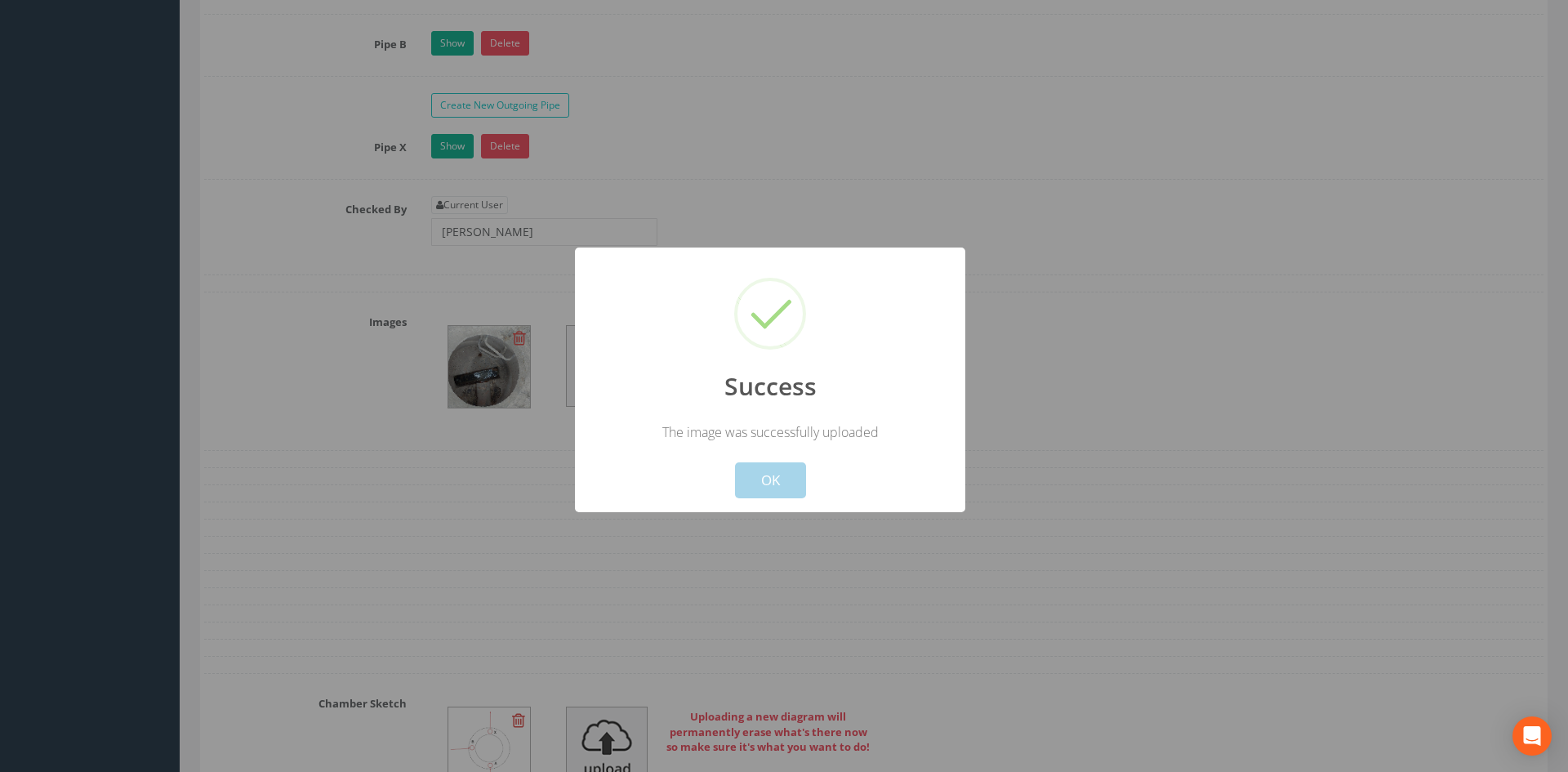
click at [784, 487] on button "OK" at bounding box center [770, 480] width 71 height 36
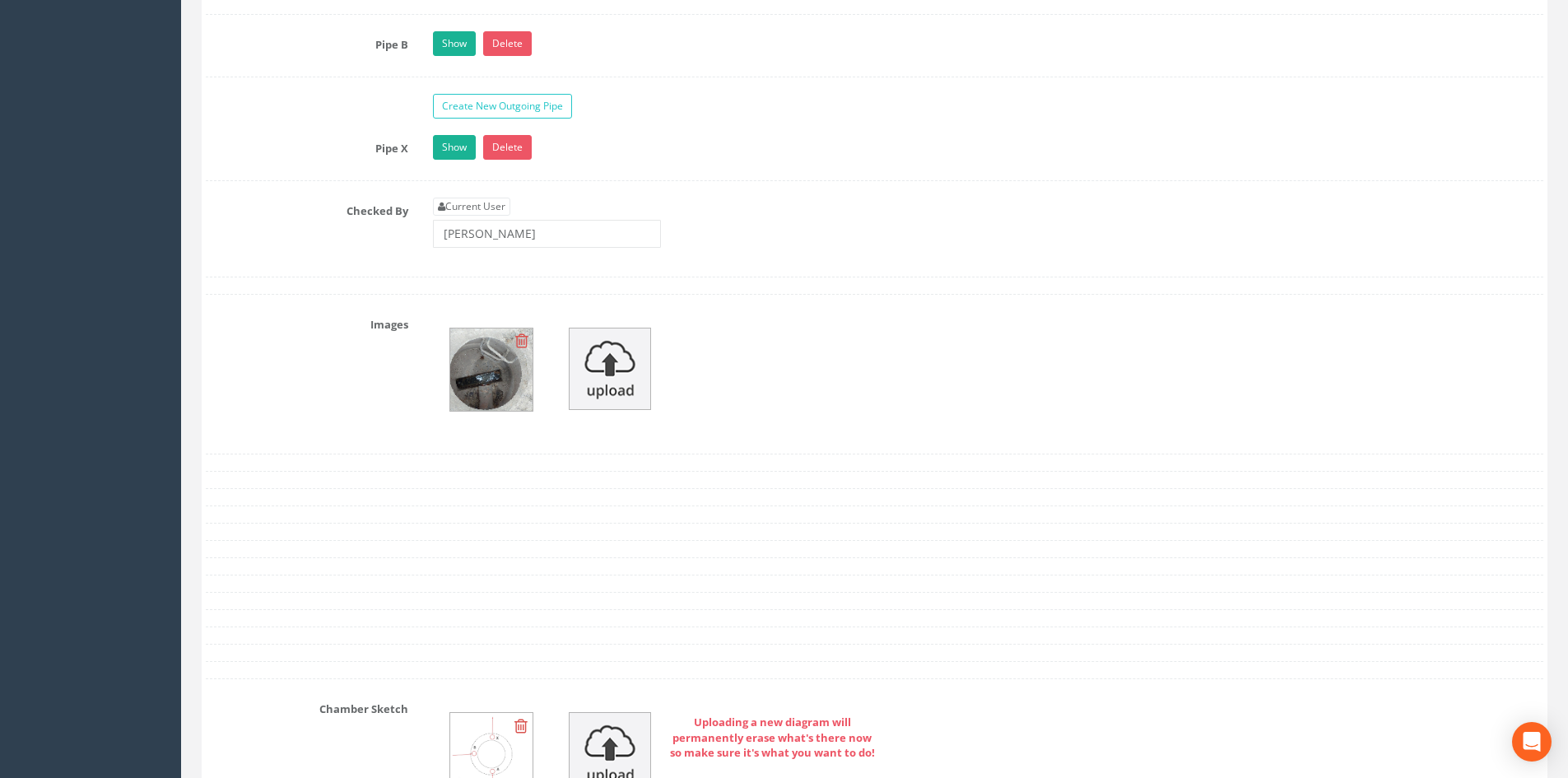
click at [464, 367] on img at bounding box center [491, 369] width 82 height 82
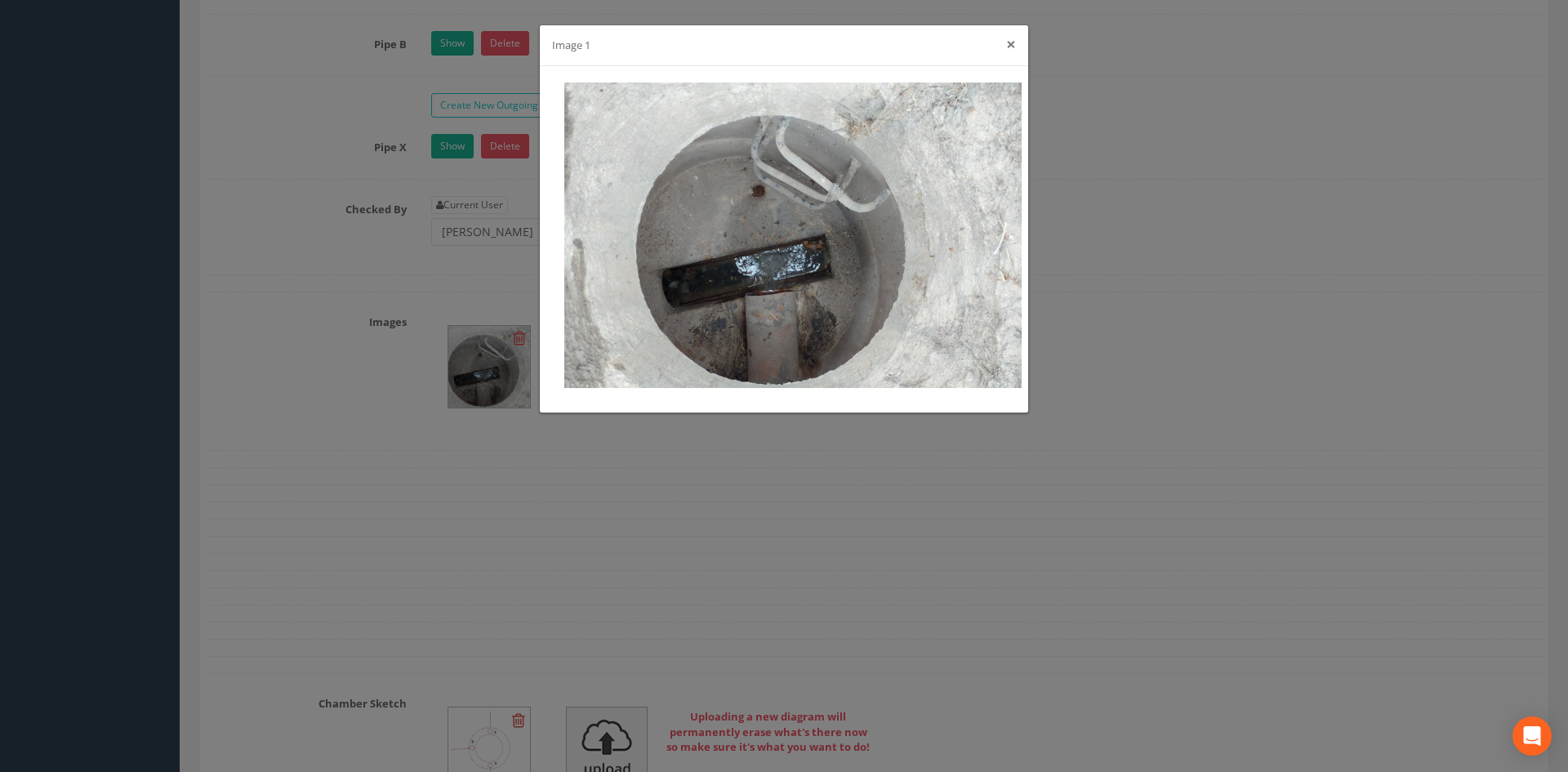
click at [1014, 36] on button "×" at bounding box center [1011, 44] width 10 height 17
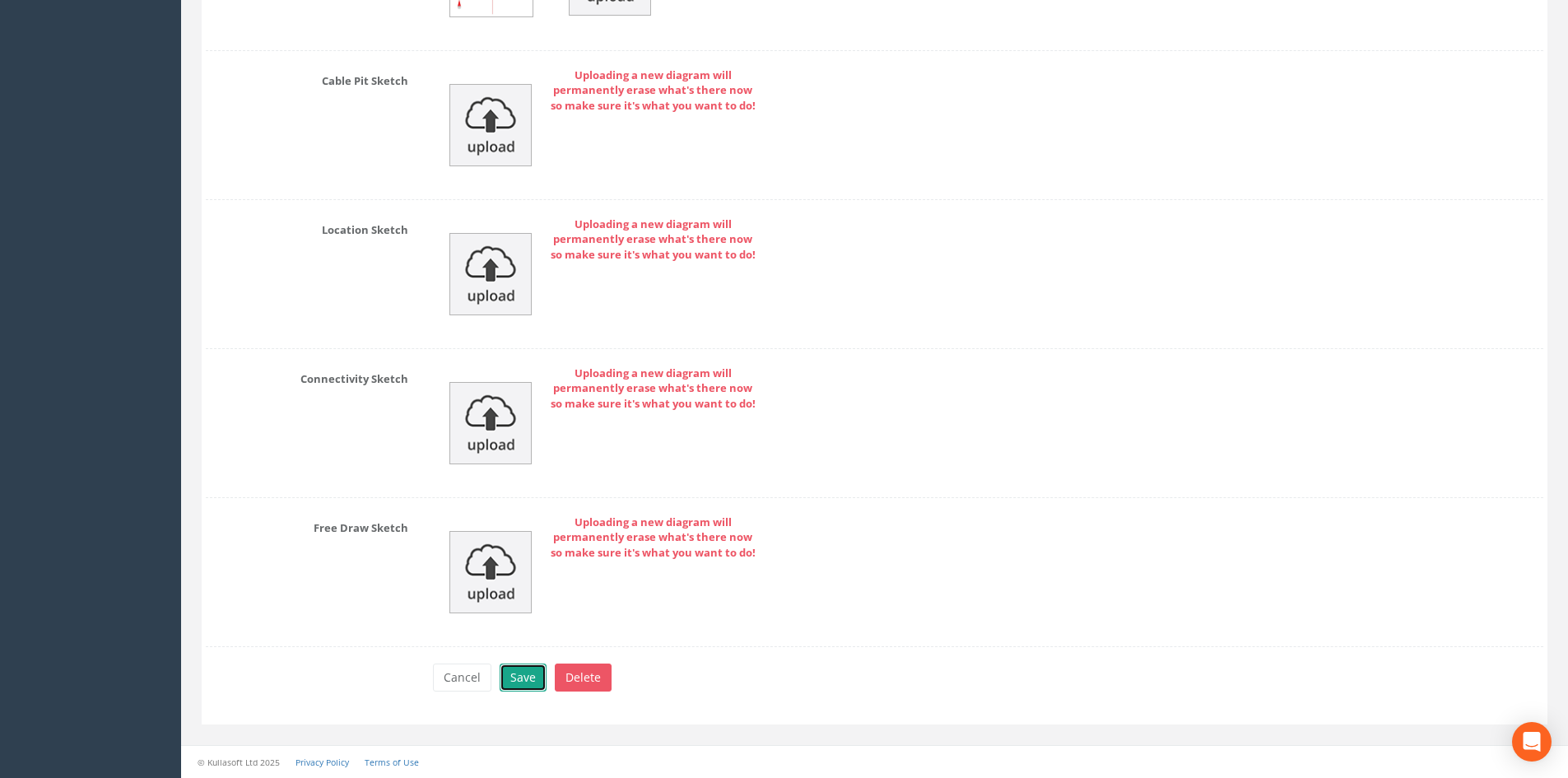
click at [520, 666] on button "Save" at bounding box center [523, 677] width 47 height 28
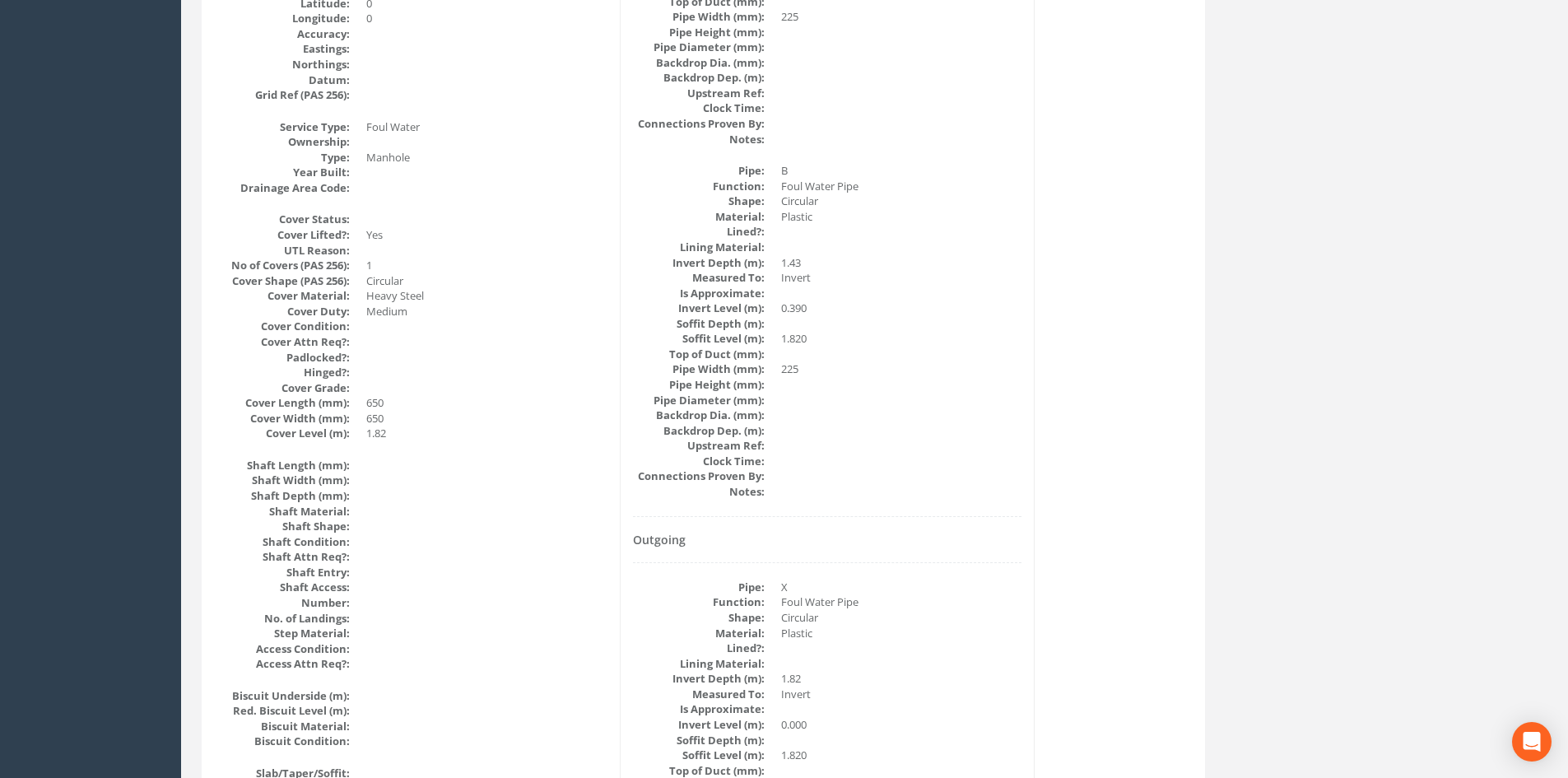
scroll to position [0, 0]
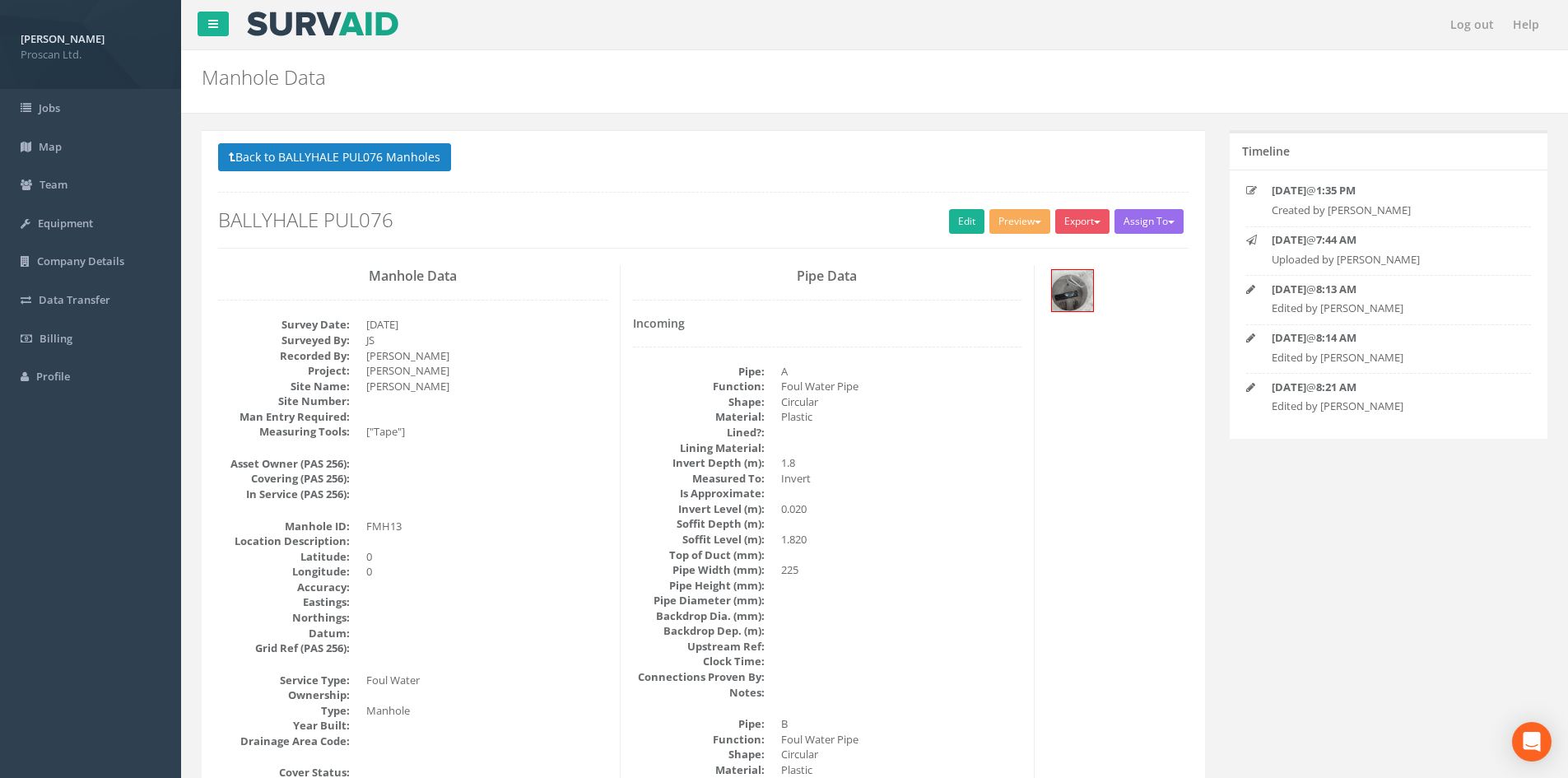
click at [367, 155] on button "Back to BALLYHALE PUL076 Manholes" at bounding box center [334, 157] width 233 height 28
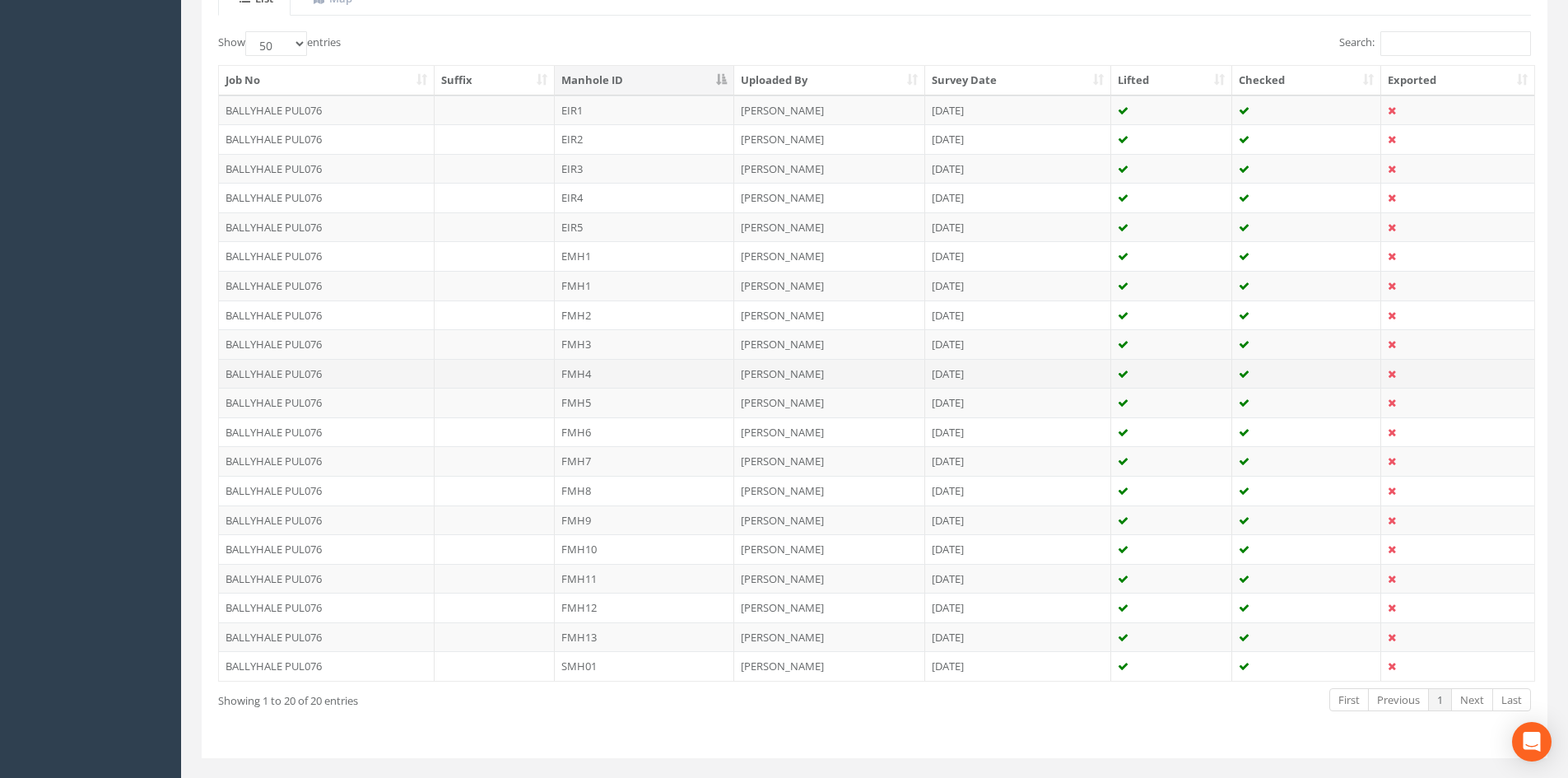
scroll to position [433, 0]
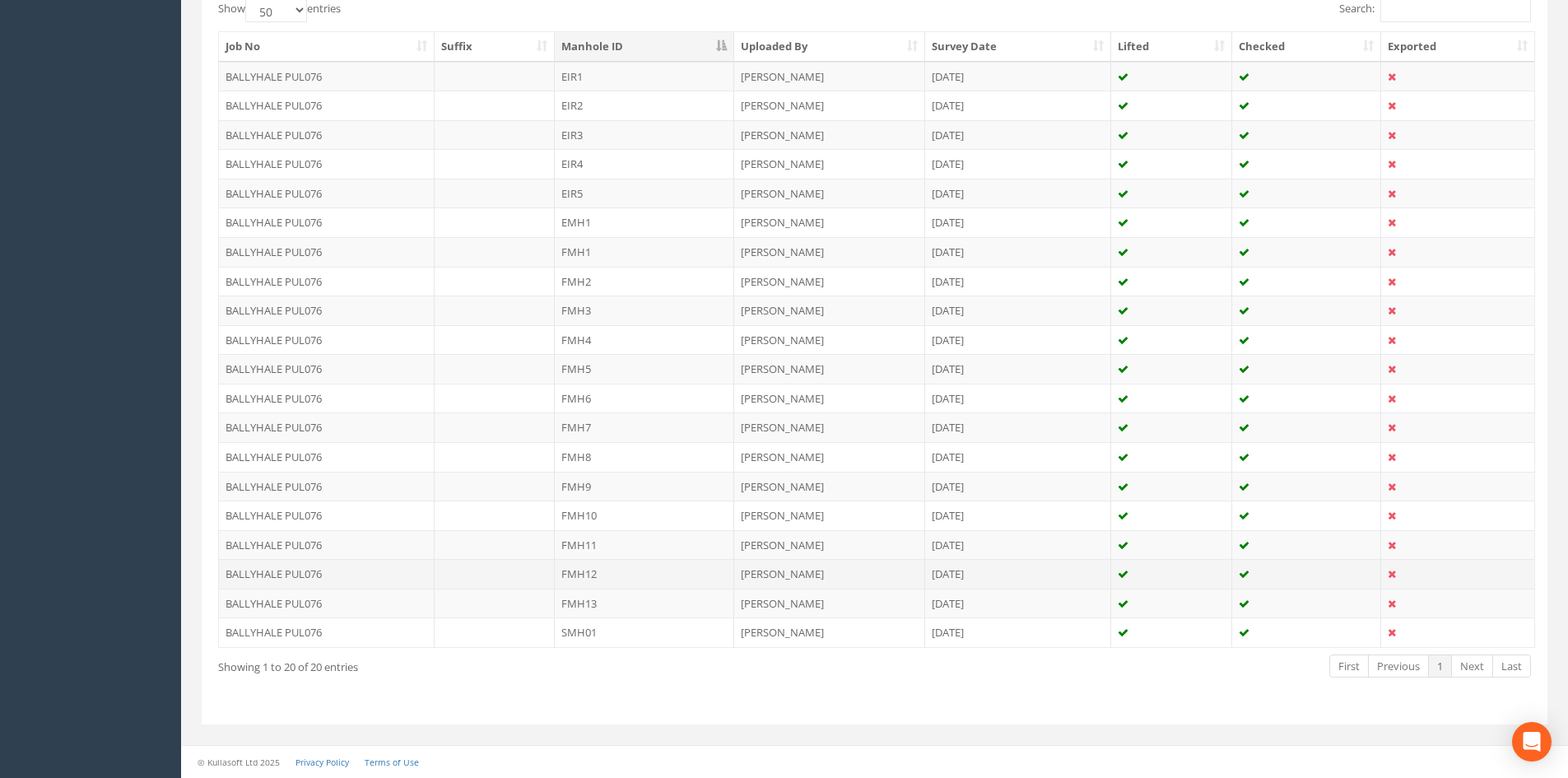
click at [608, 573] on td "FMH12" at bounding box center [643, 574] width 179 height 30
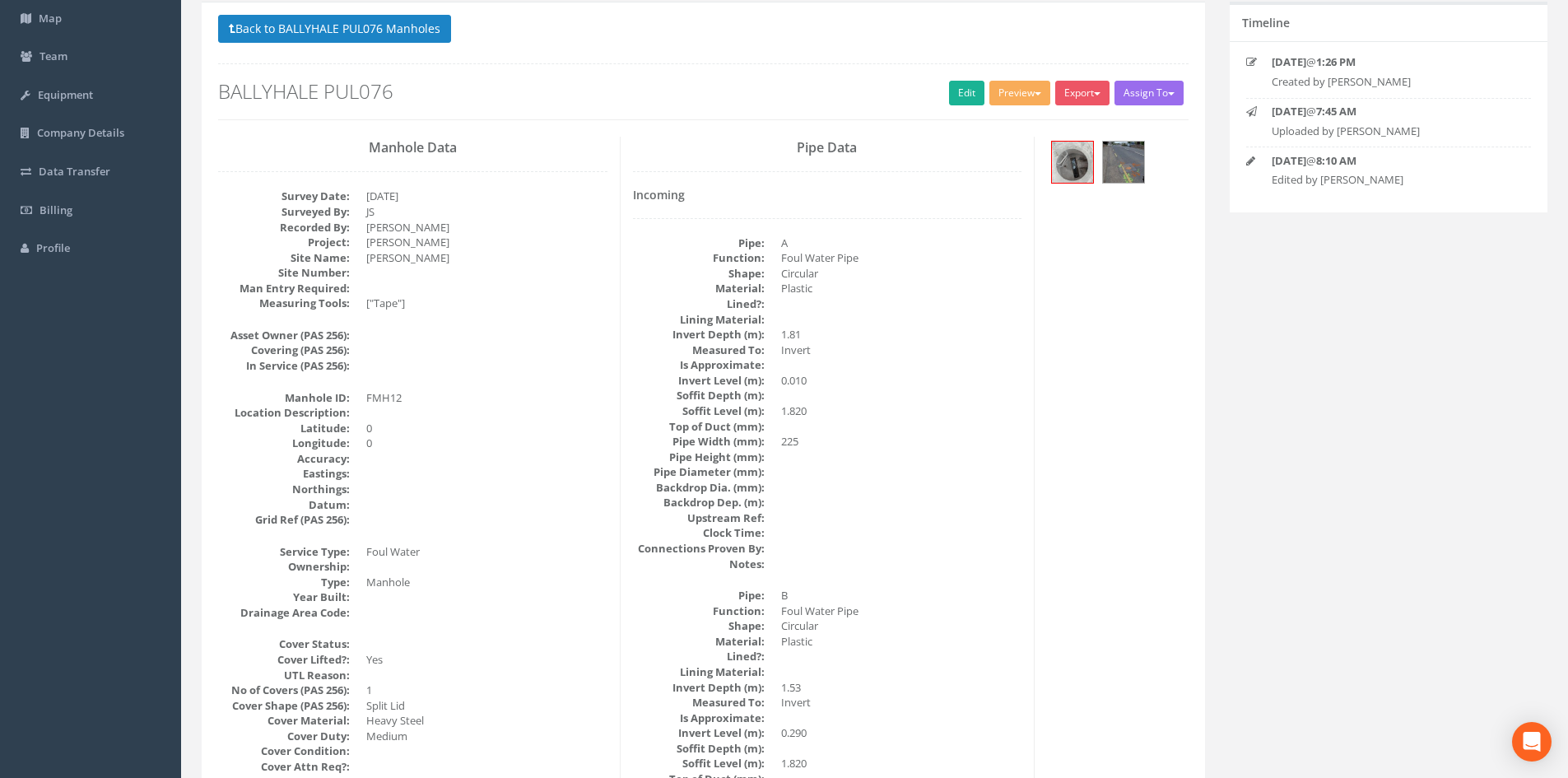
scroll to position [110, 0]
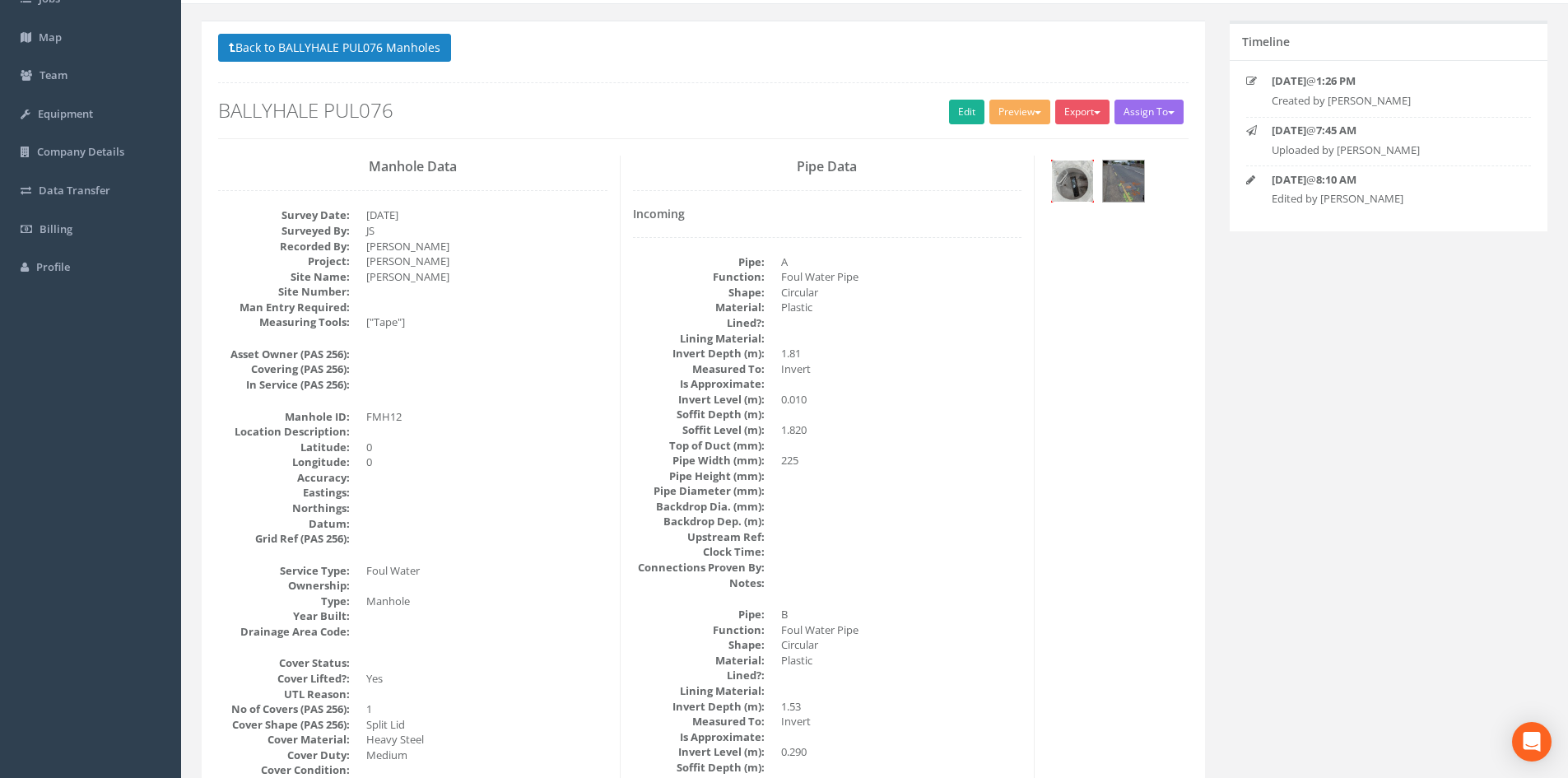
click at [1079, 181] on img at bounding box center [1073, 181] width 42 height 42
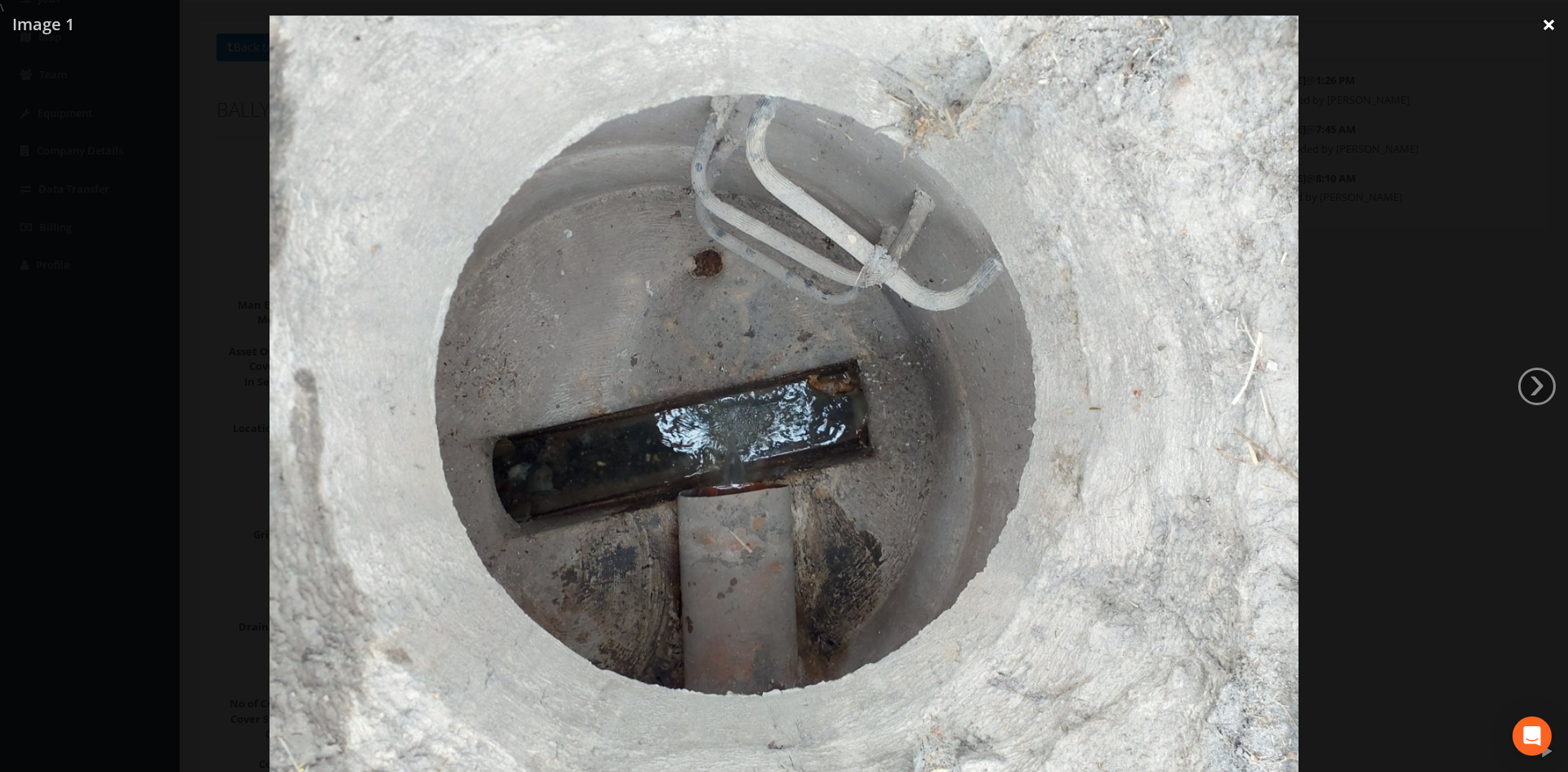
click at [1548, 18] on link "×" at bounding box center [1548, 25] width 38 height 49
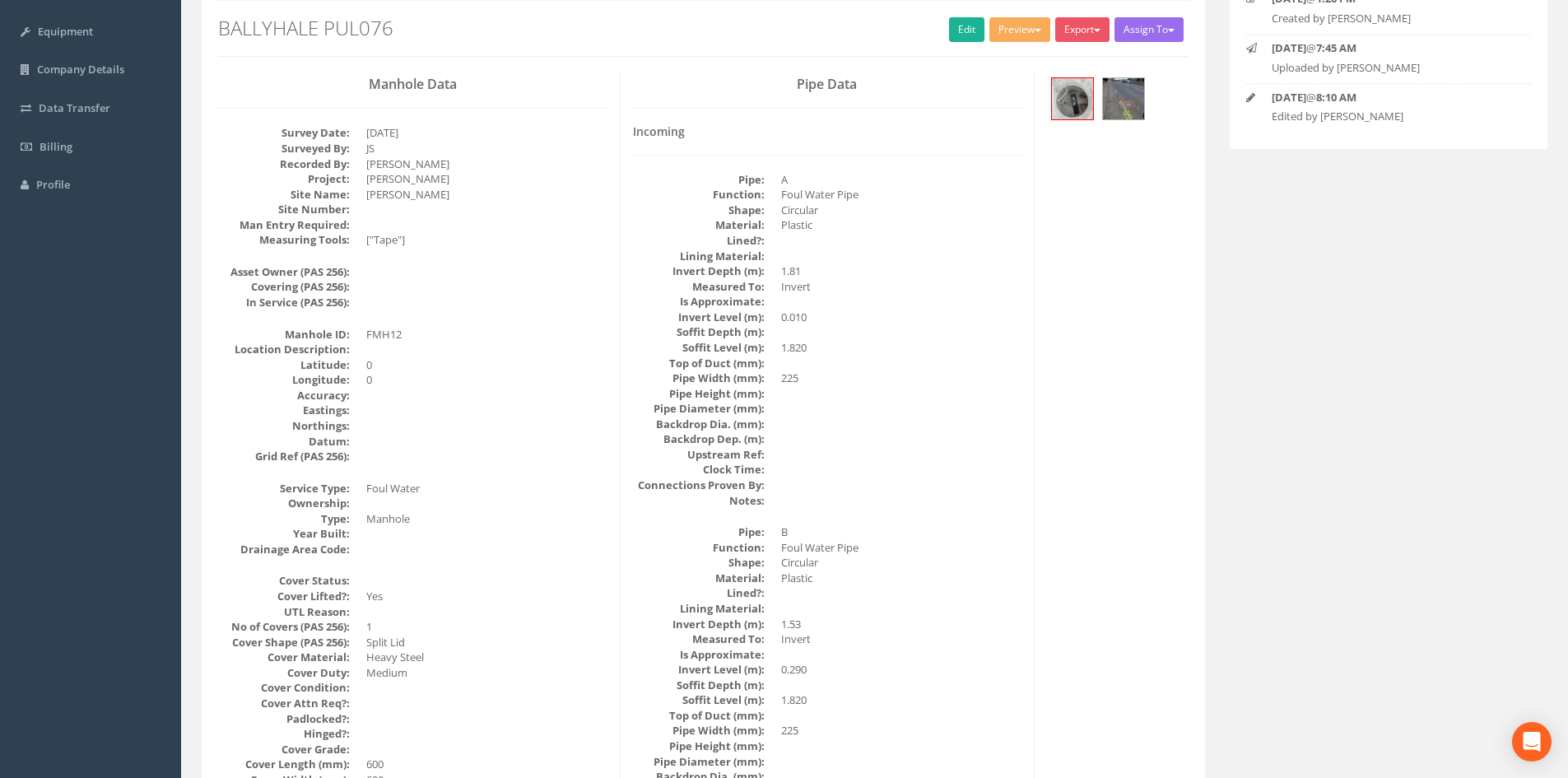
scroll to position [115, 0]
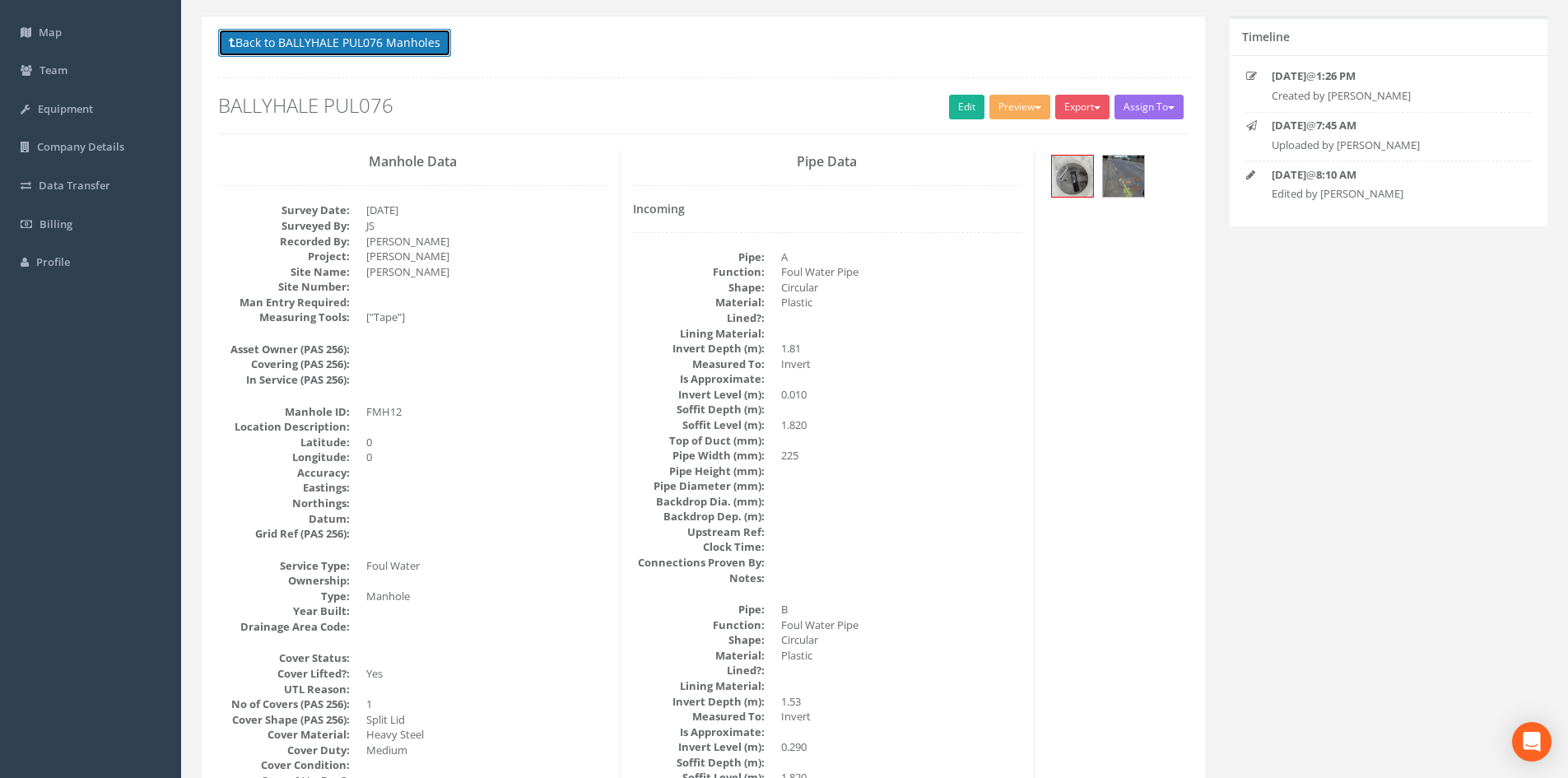
click at [405, 47] on button "Back to BALLYHALE PUL076 Manholes" at bounding box center [334, 43] width 233 height 28
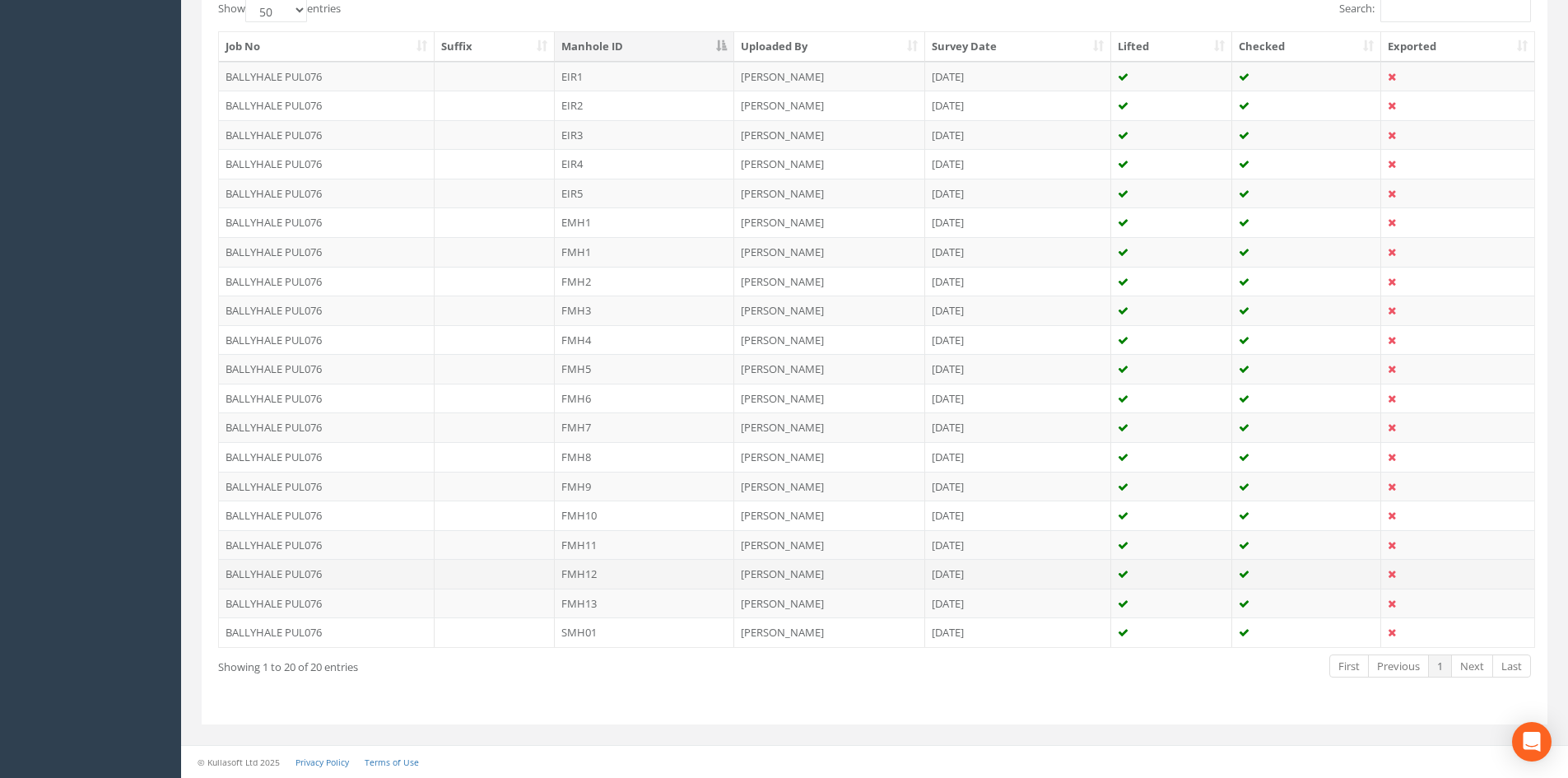
click at [652, 576] on td "FMH12" at bounding box center [643, 574] width 179 height 30
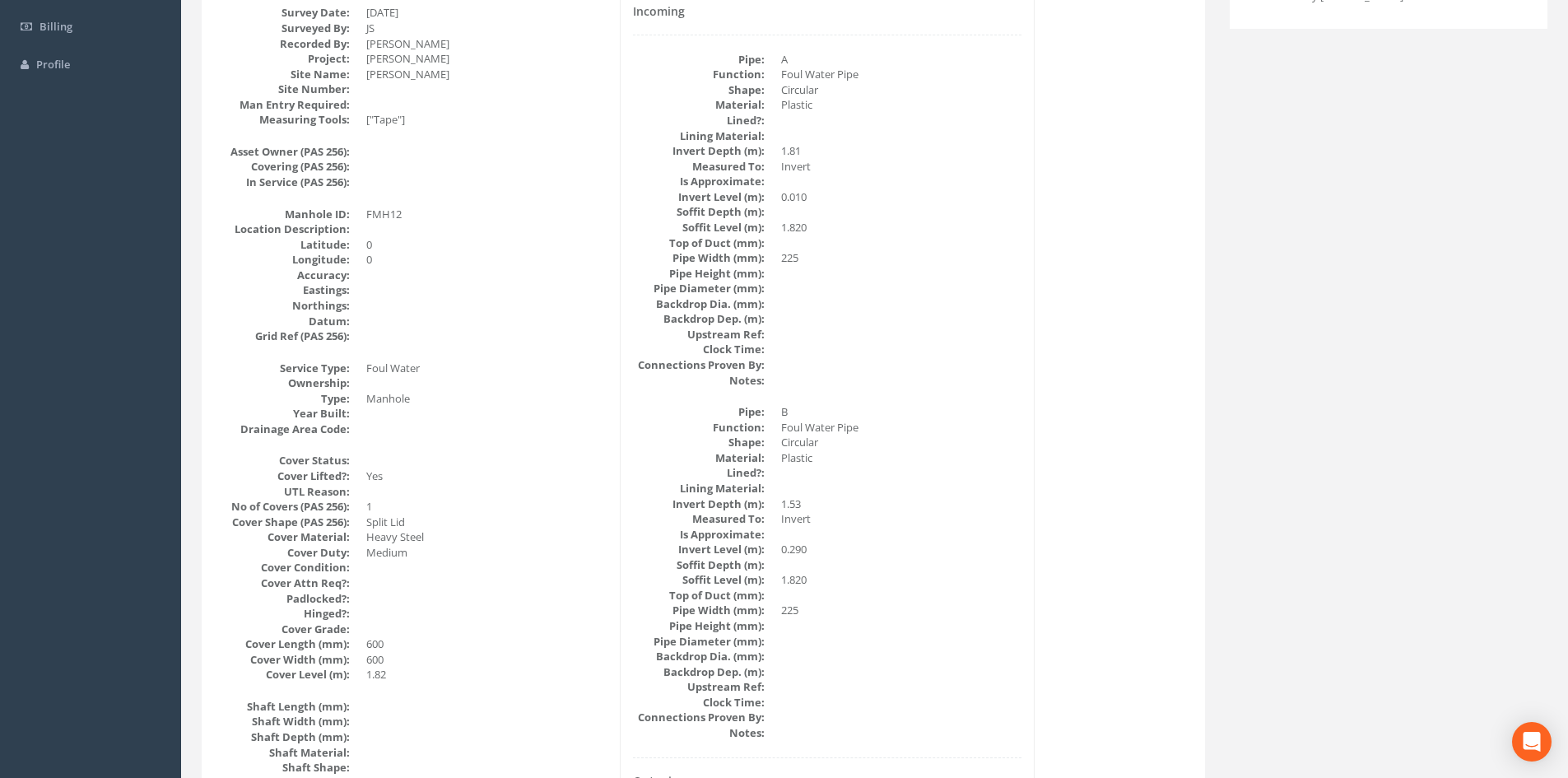
scroll to position [0, 0]
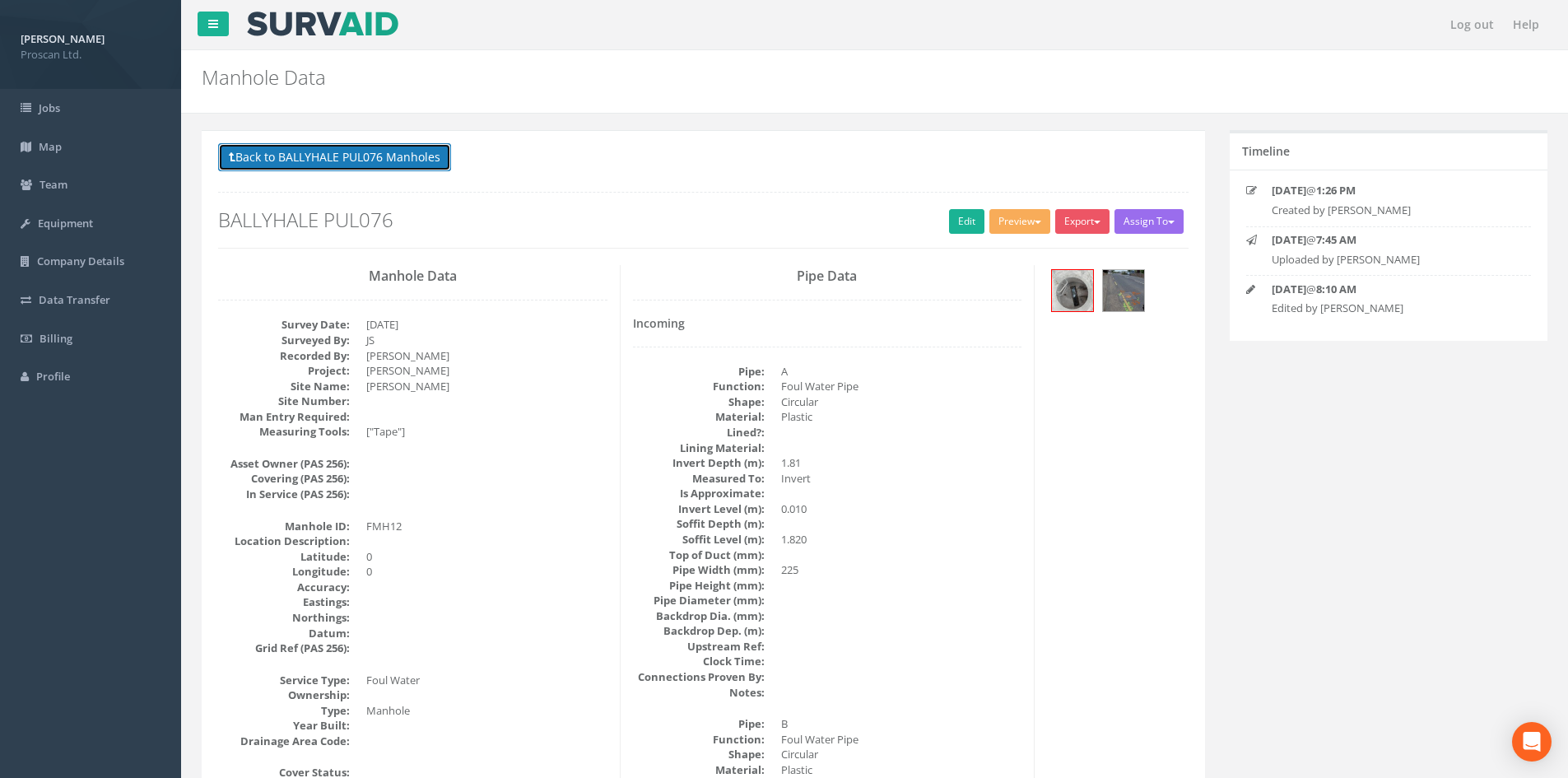
click at [412, 168] on button "Back to BALLYHALE PUL076 Manholes" at bounding box center [334, 157] width 233 height 28
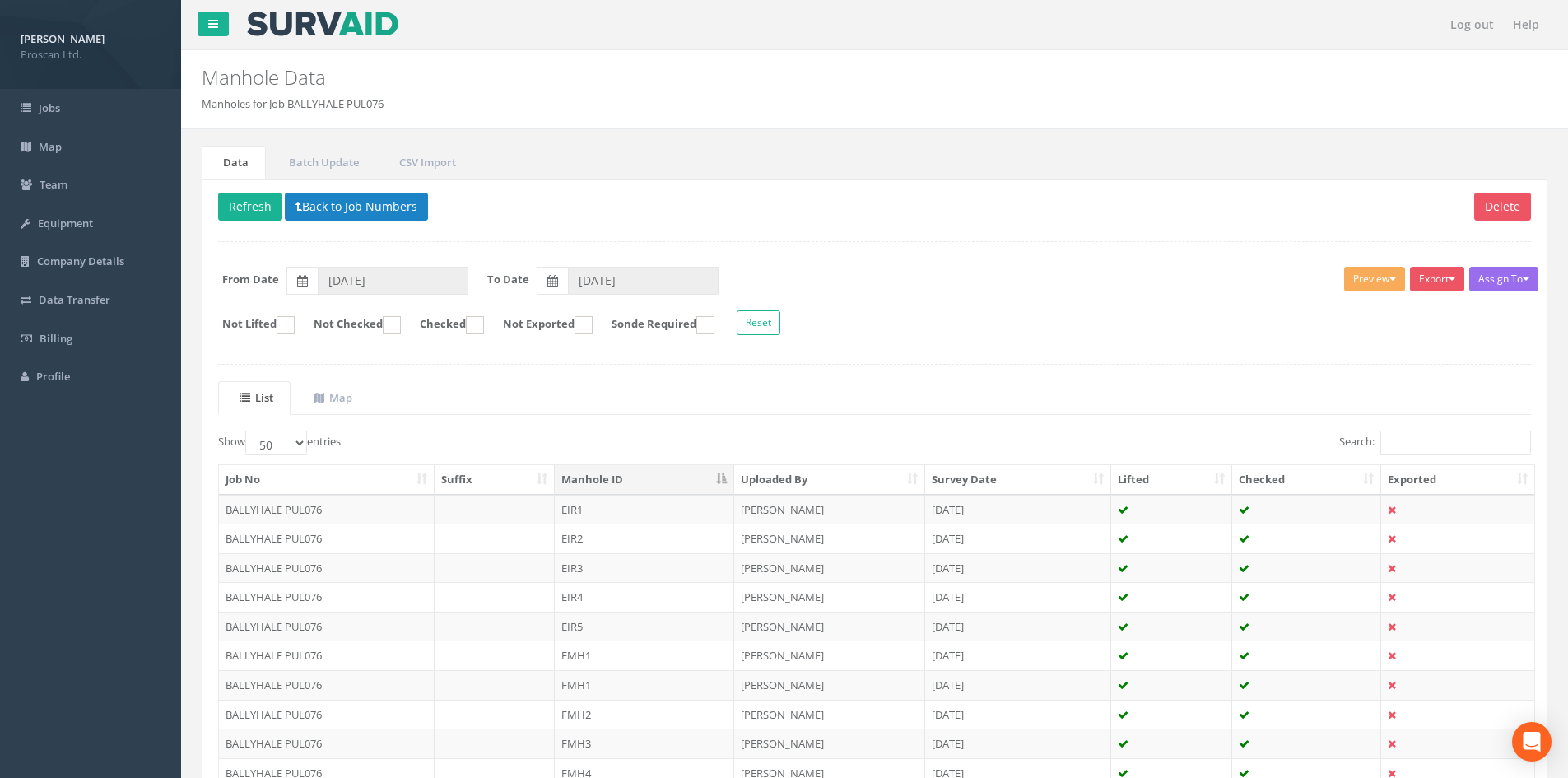
scroll to position [433, 0]
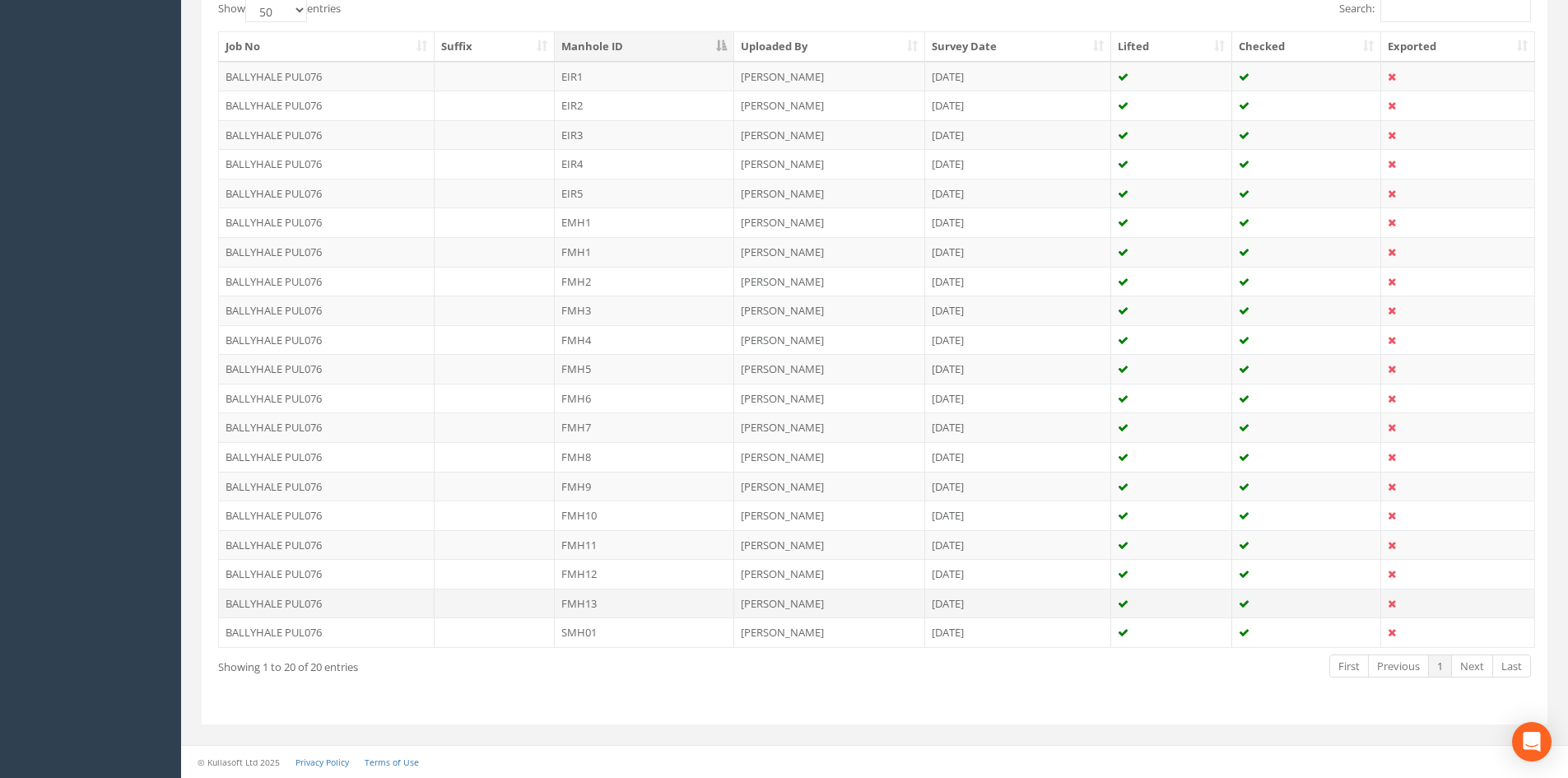
click at [650, 595] on td "FMH13" at bounding box center [643, 603] width 179 height 30
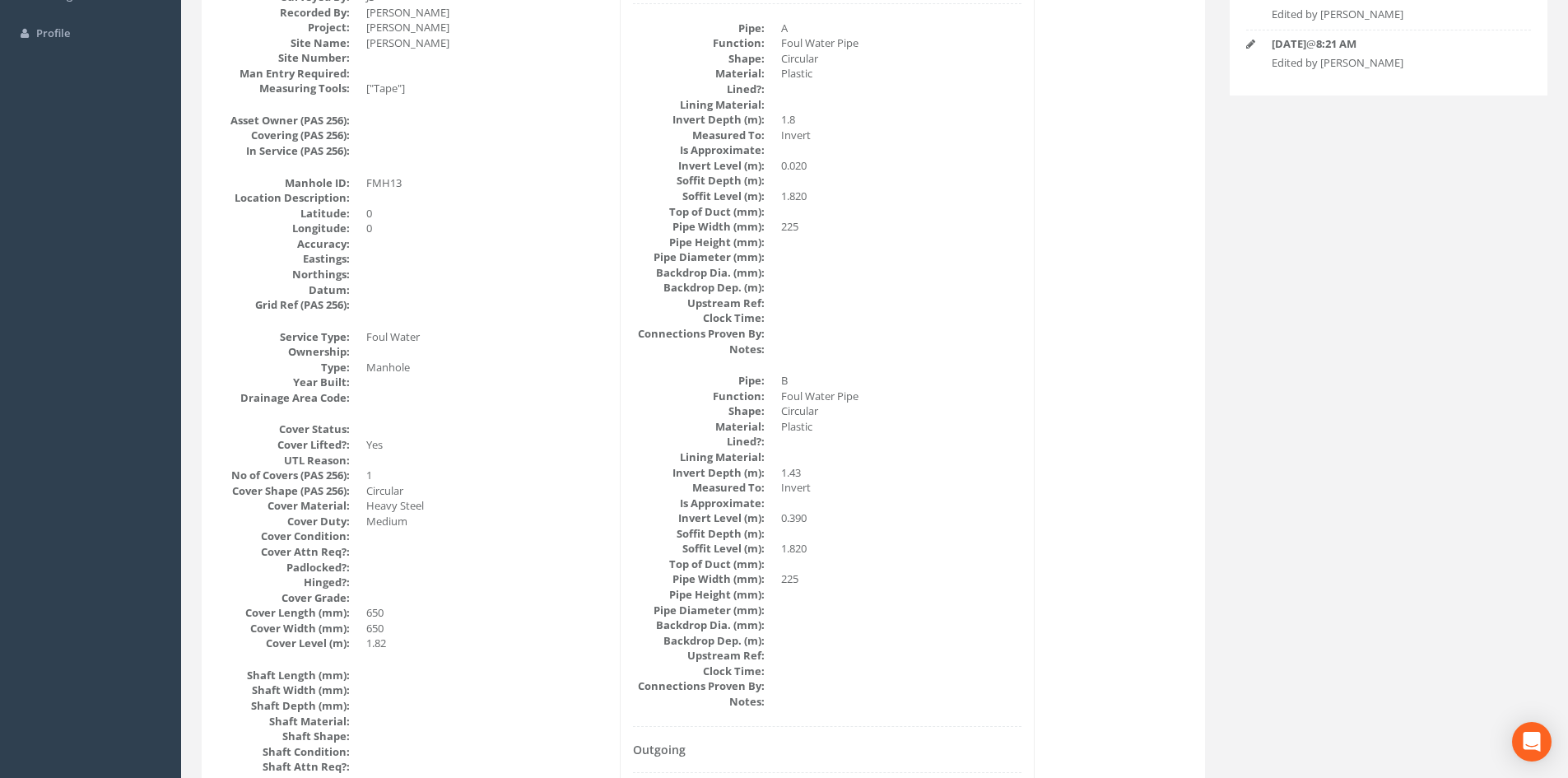
scroll to position [115, 0]
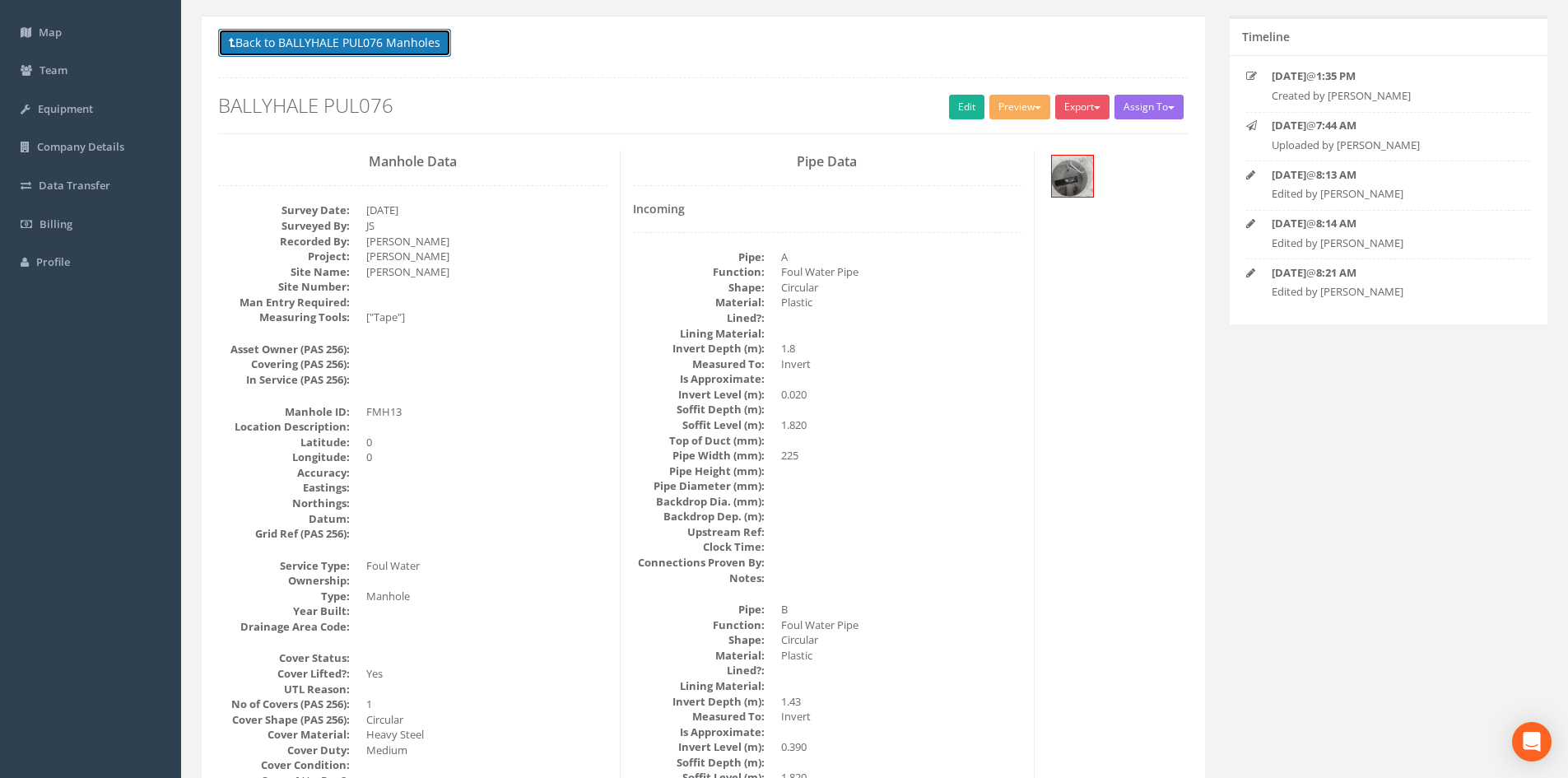
click at [348, 34] on button "Back to BALLYHALE PUL076 Manholes" at bounding box center [334, 43] width 233 height 28
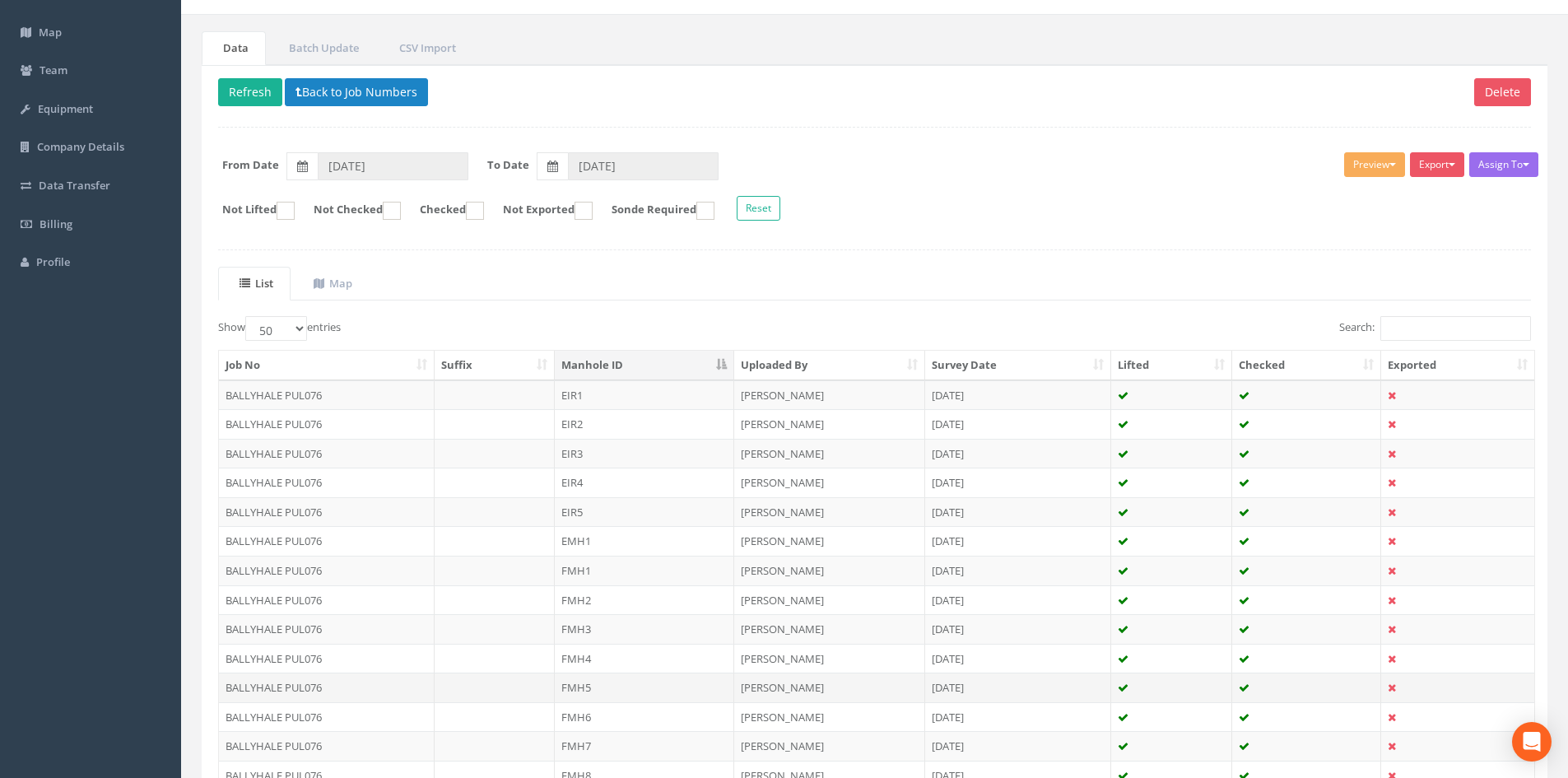
click at [608, 691] on td "FMH5" at bounding box center [643, 687] width 179 height 30
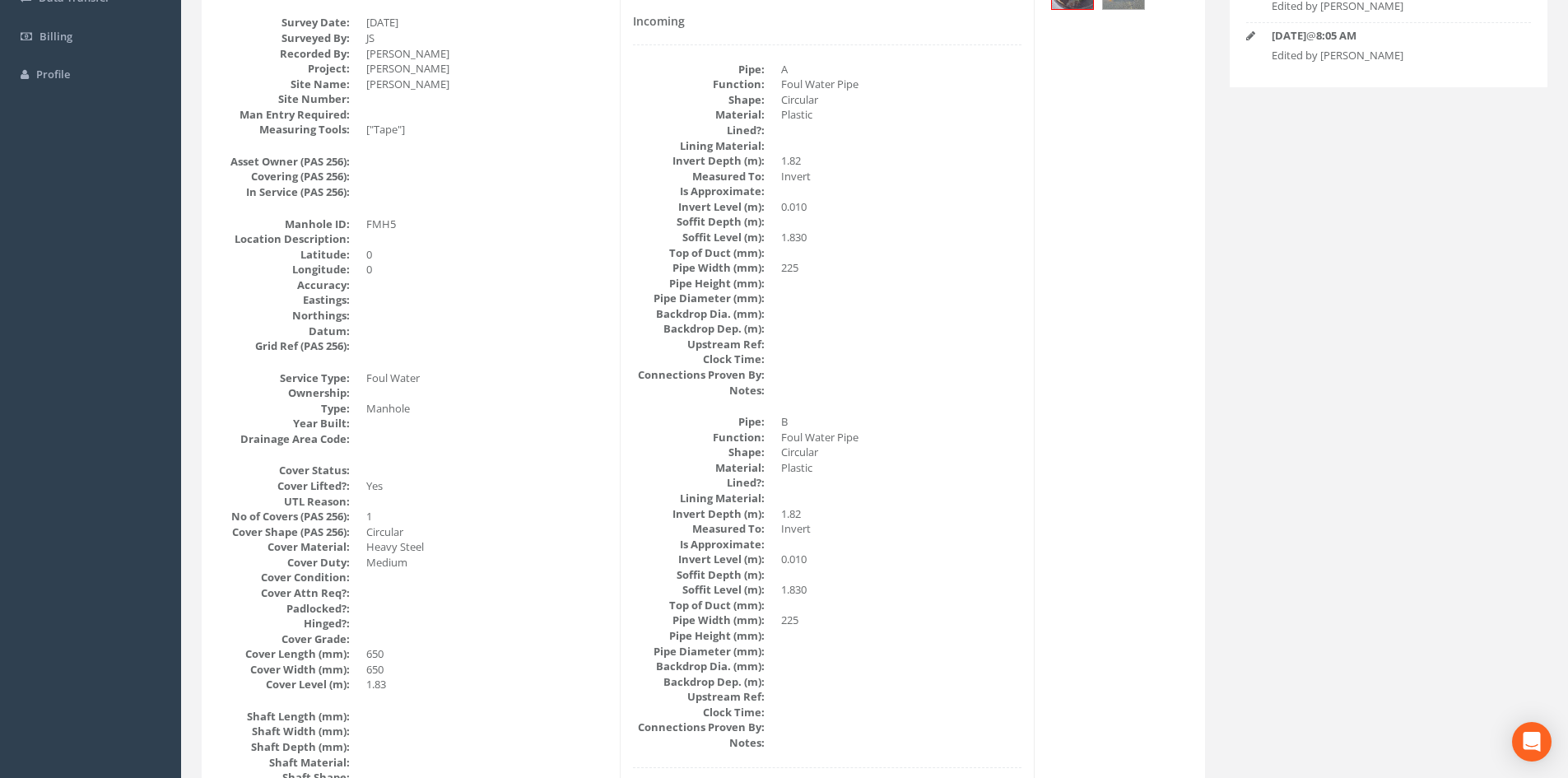
scroll to position [0, 0]
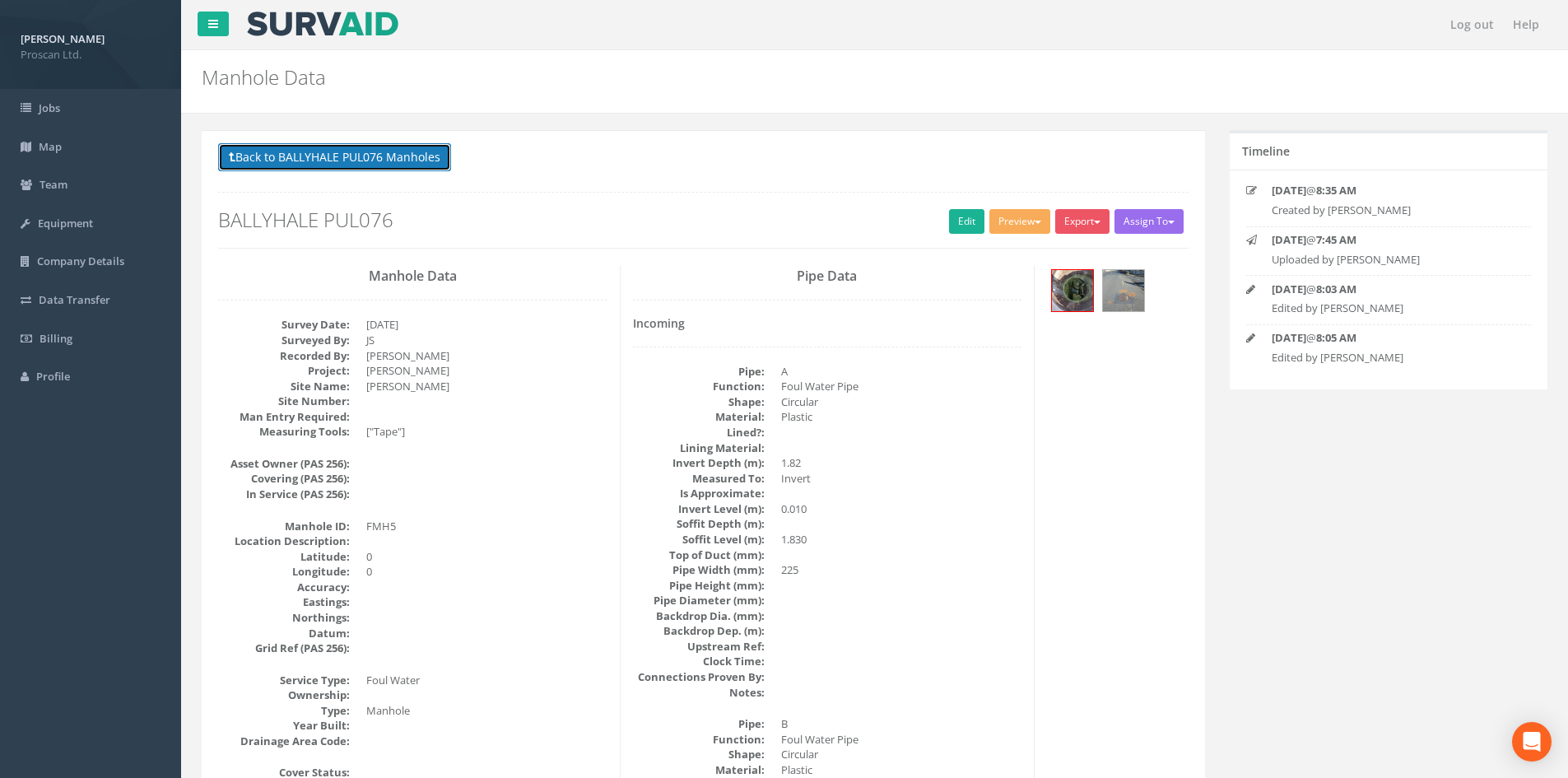
click at [361, 146] on button "Back to BALLYHALE PUL076 Manholes" at bounding box center [334, 157] width 233 height 28
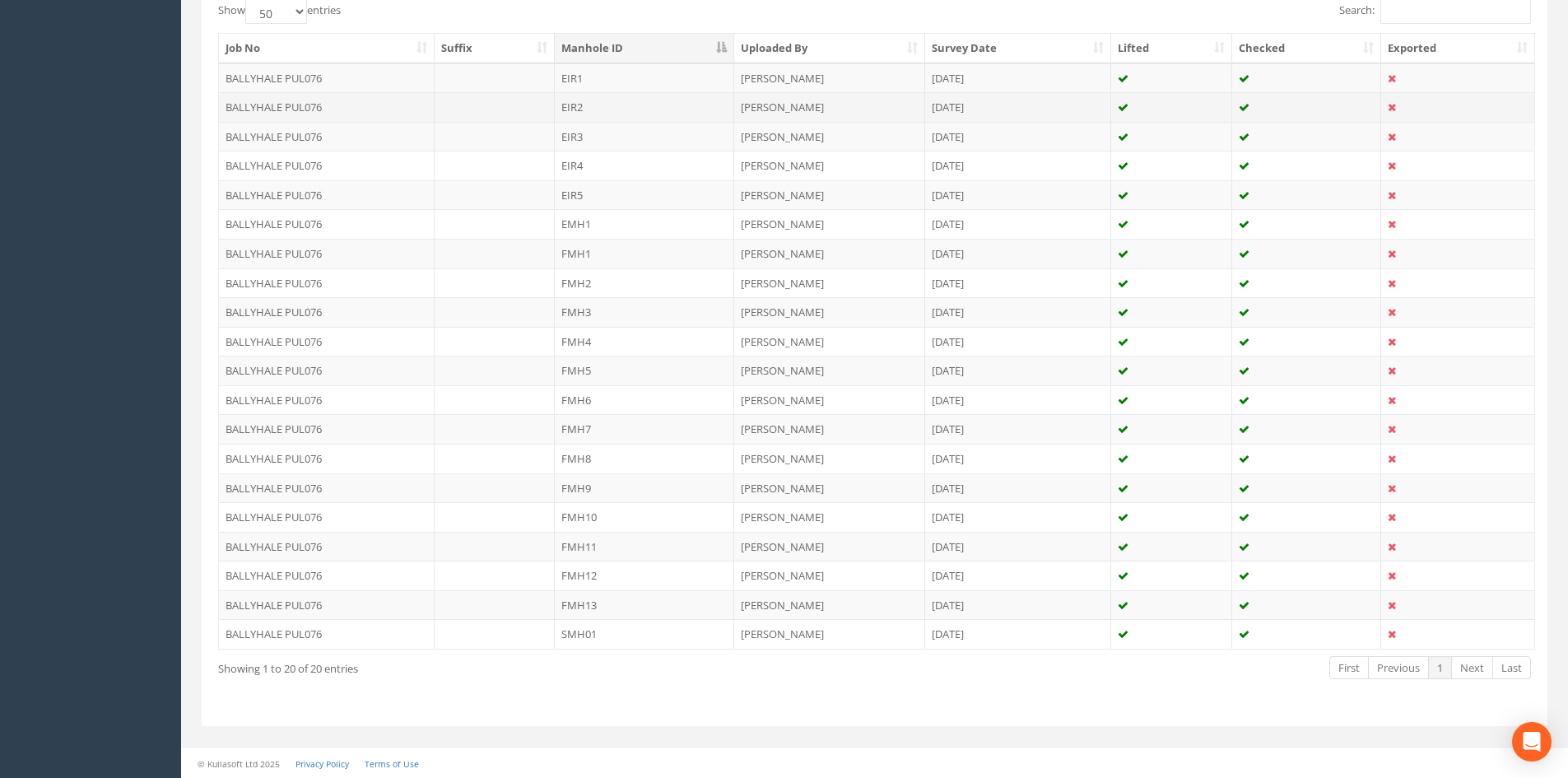
scroll to position [433, 0]
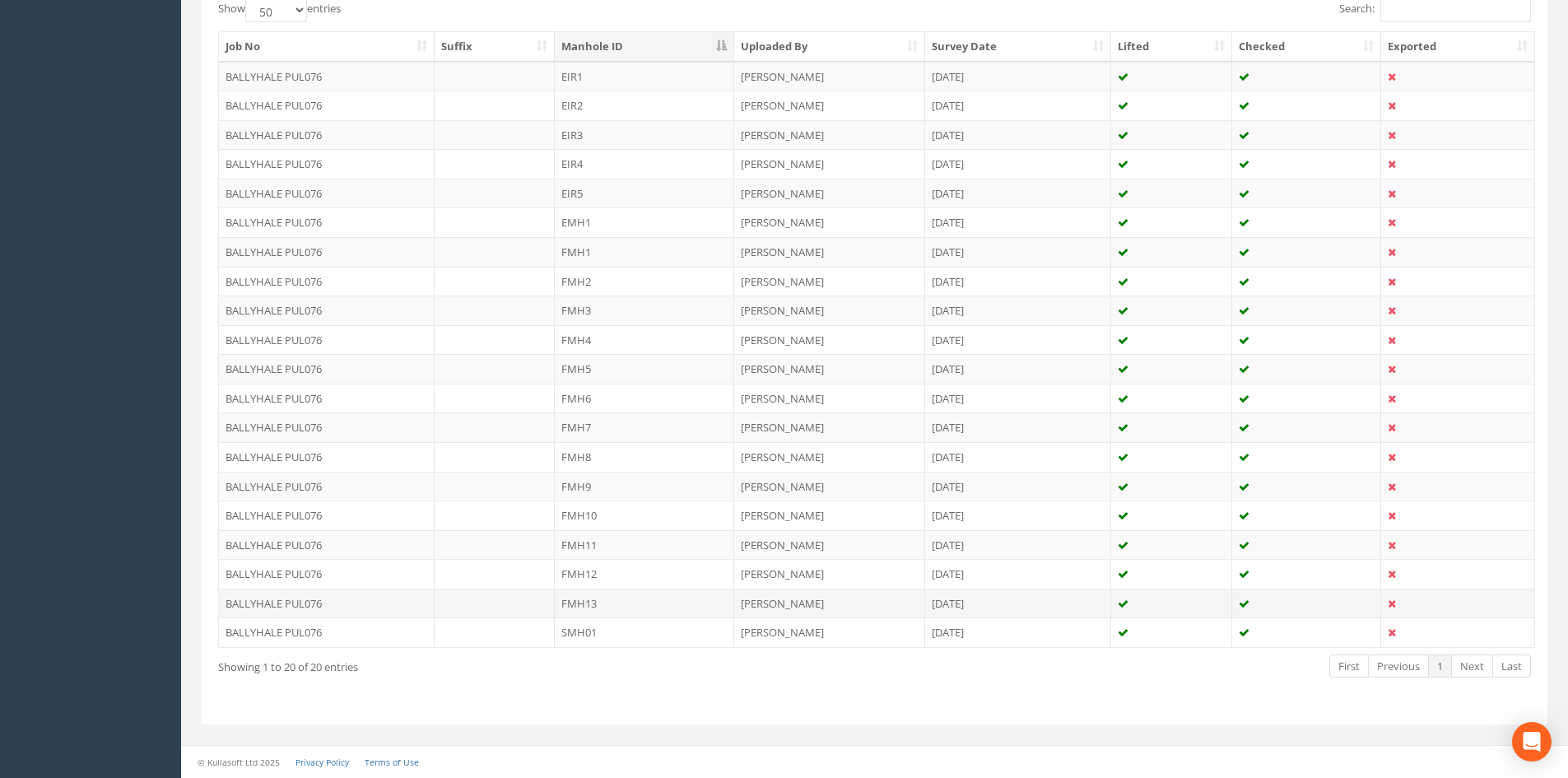
click at [619, 609] on td "FMH13" at bounding box center [643, 603] width 179 height 30
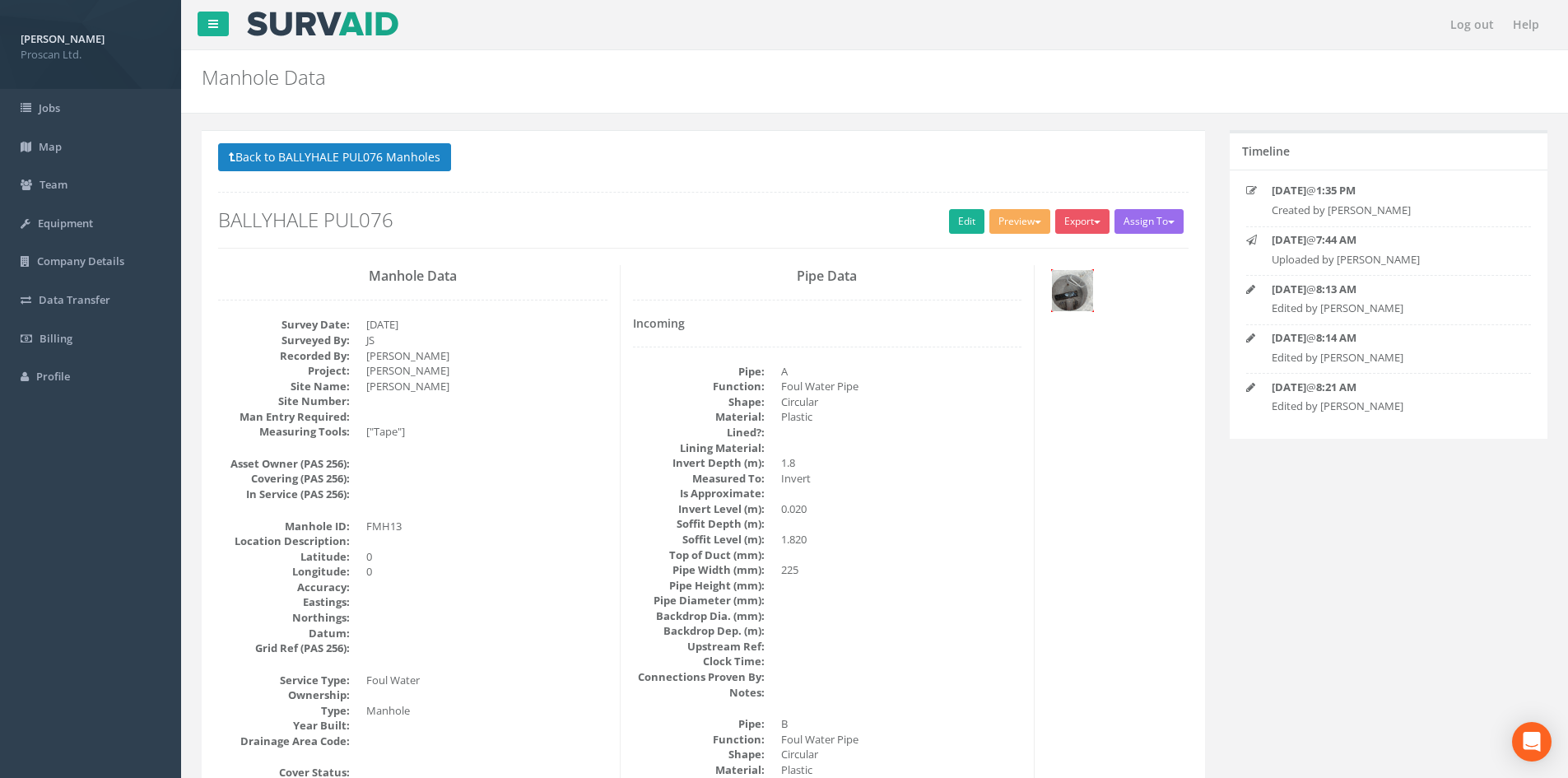
click at [1054, 292] on img at bounding box center [1073, 291] width 42 height 42
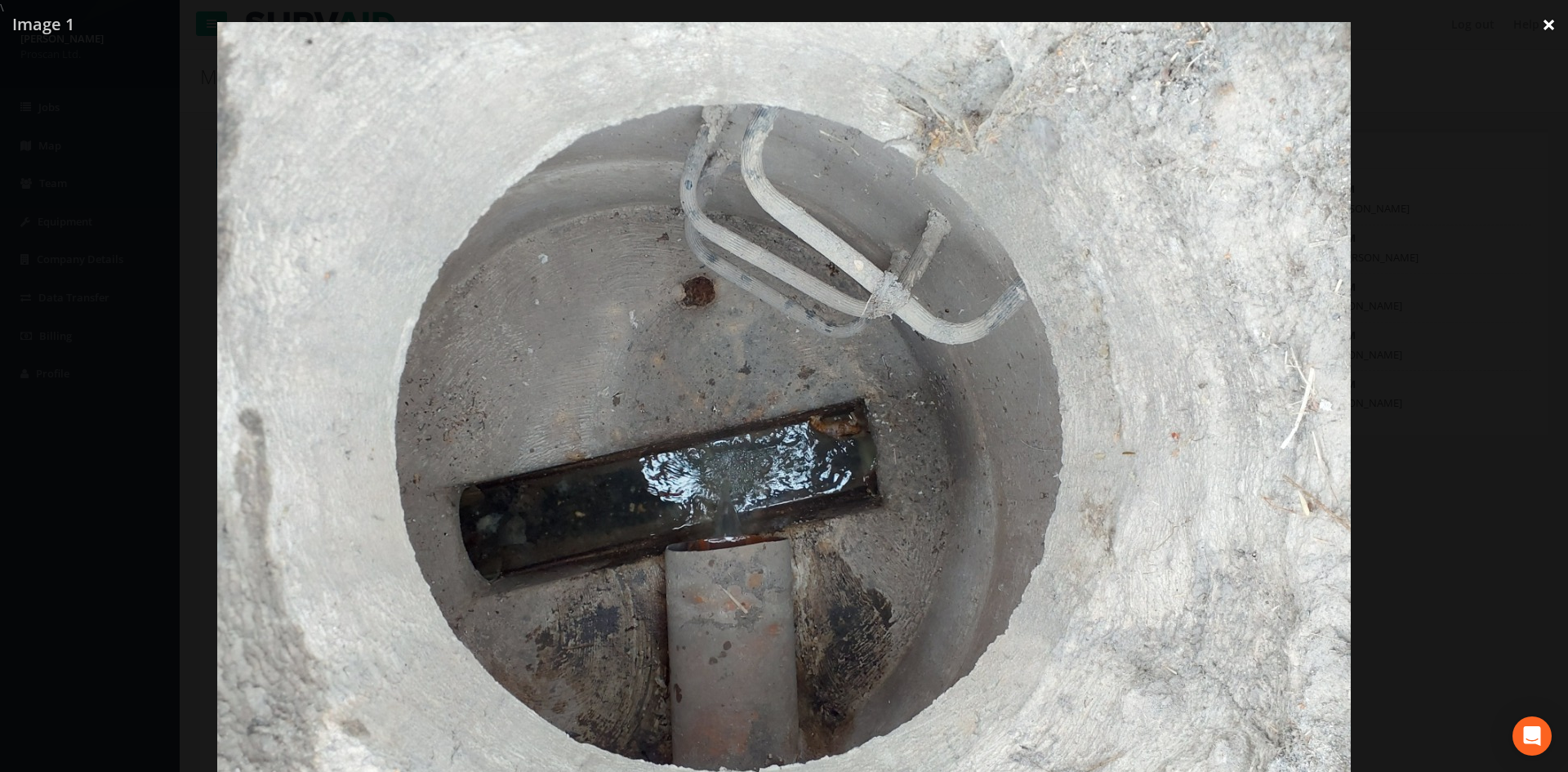
click at [1556, 31] on link "×" at bounding box center [1548, 25] width 38 height 49
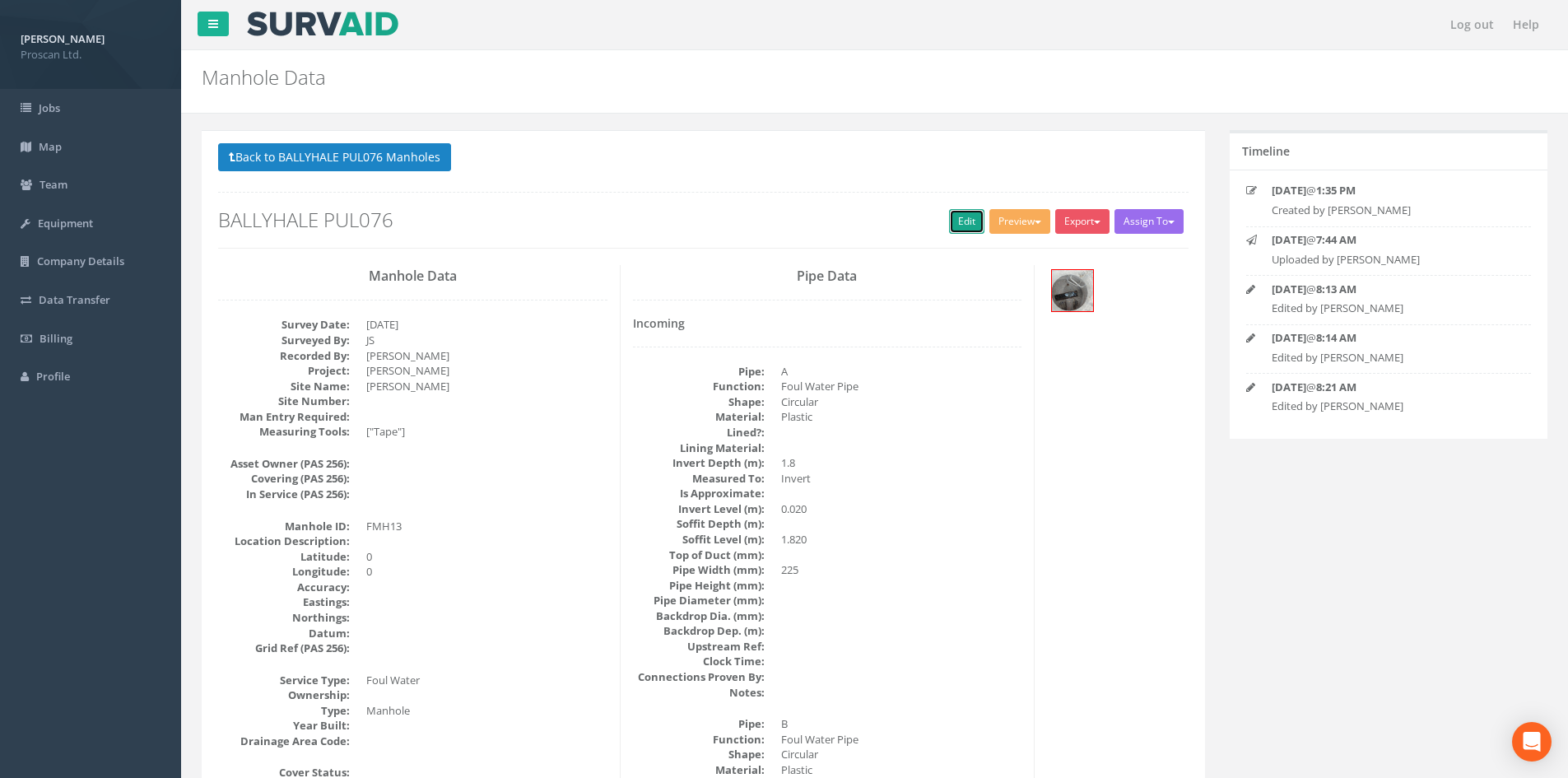
click at [956, 218] on link "Edit" at bounding box center [967, 221] width 36 height 25
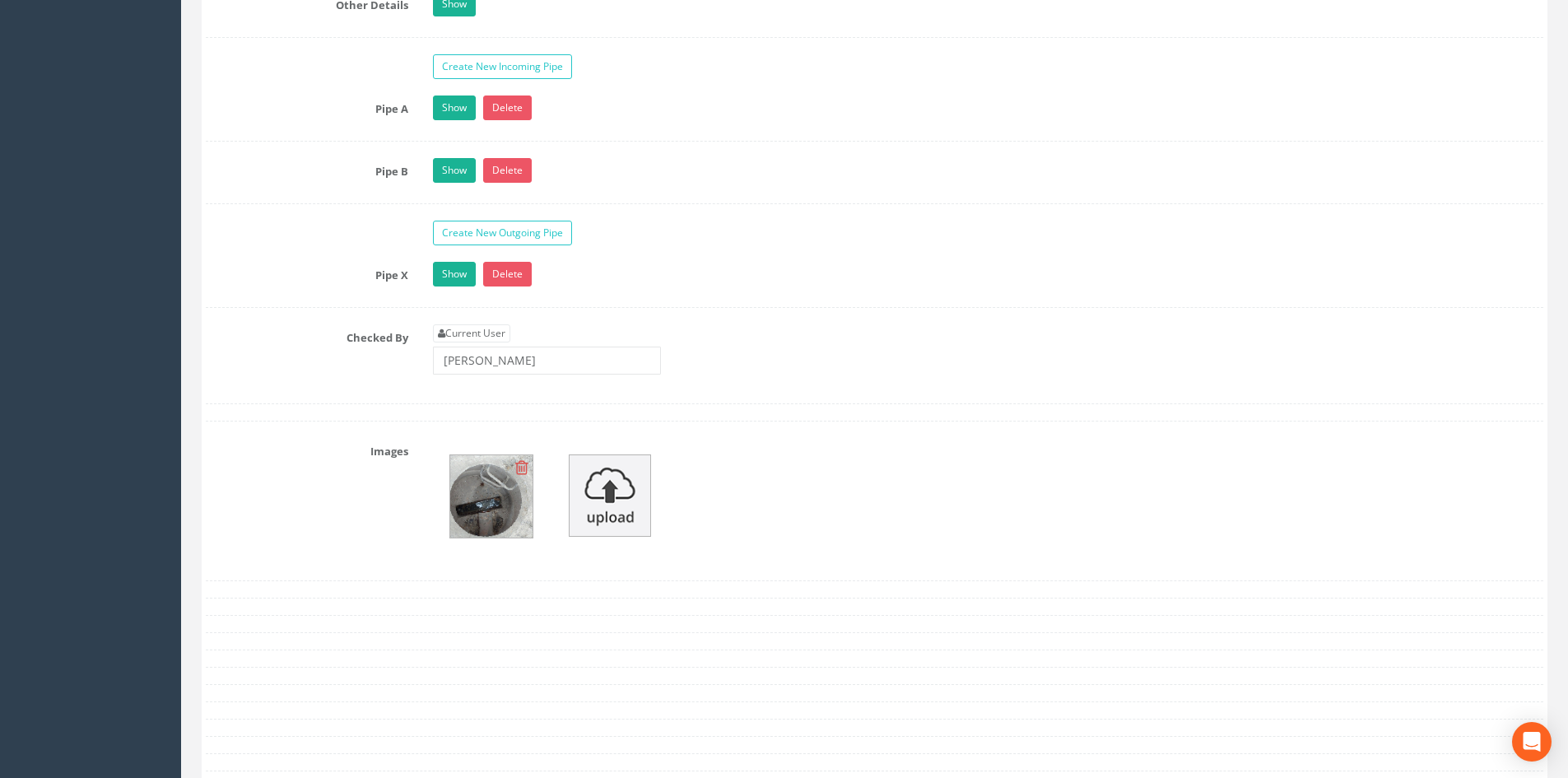
scroll to position [2633, 0]
click at [525, 469] on icon at bounding box center [521, 465] width 13 height 17
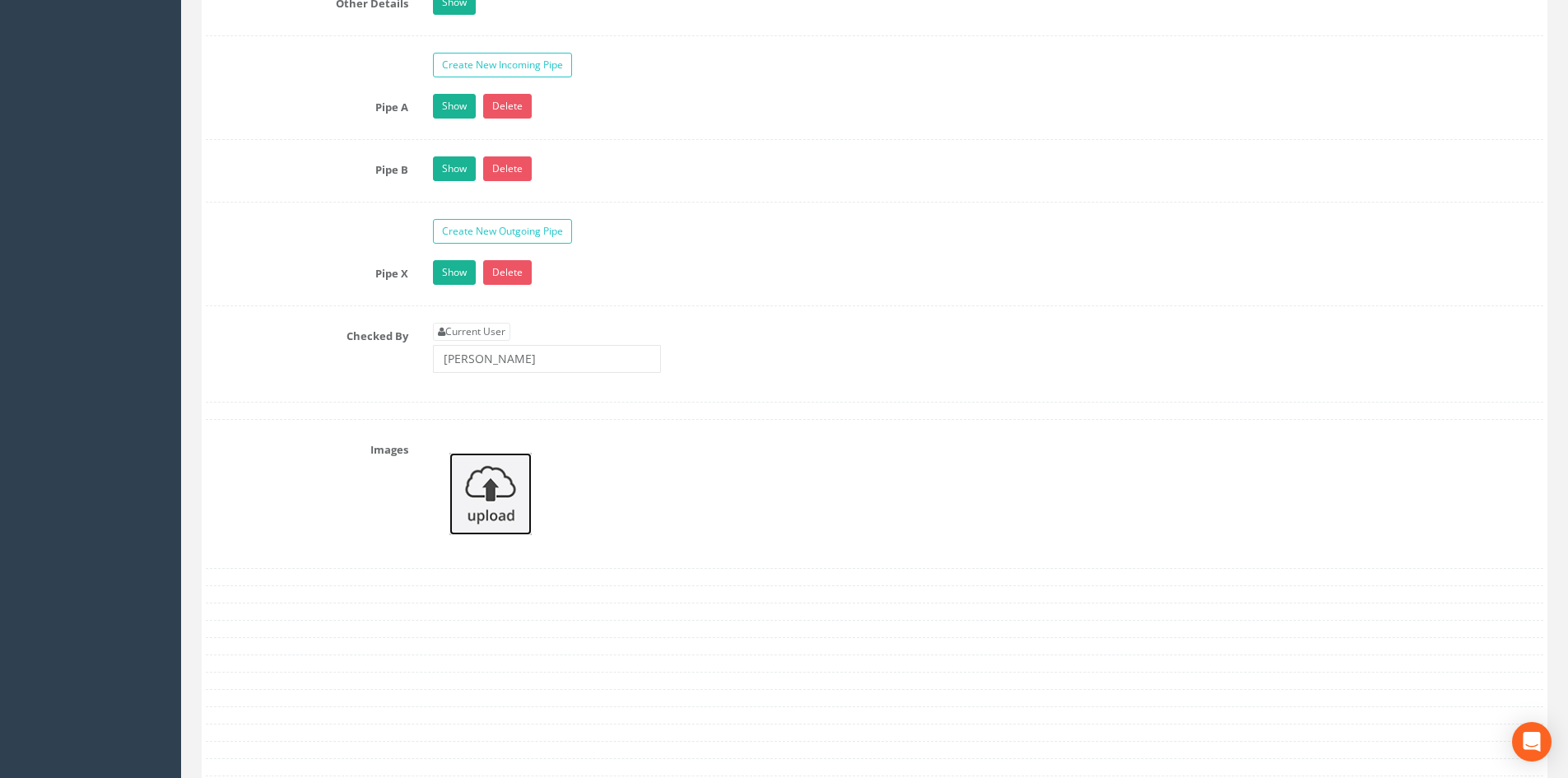
click at [497, 524] on img at bounding box center [490, 493] width 82 height 82
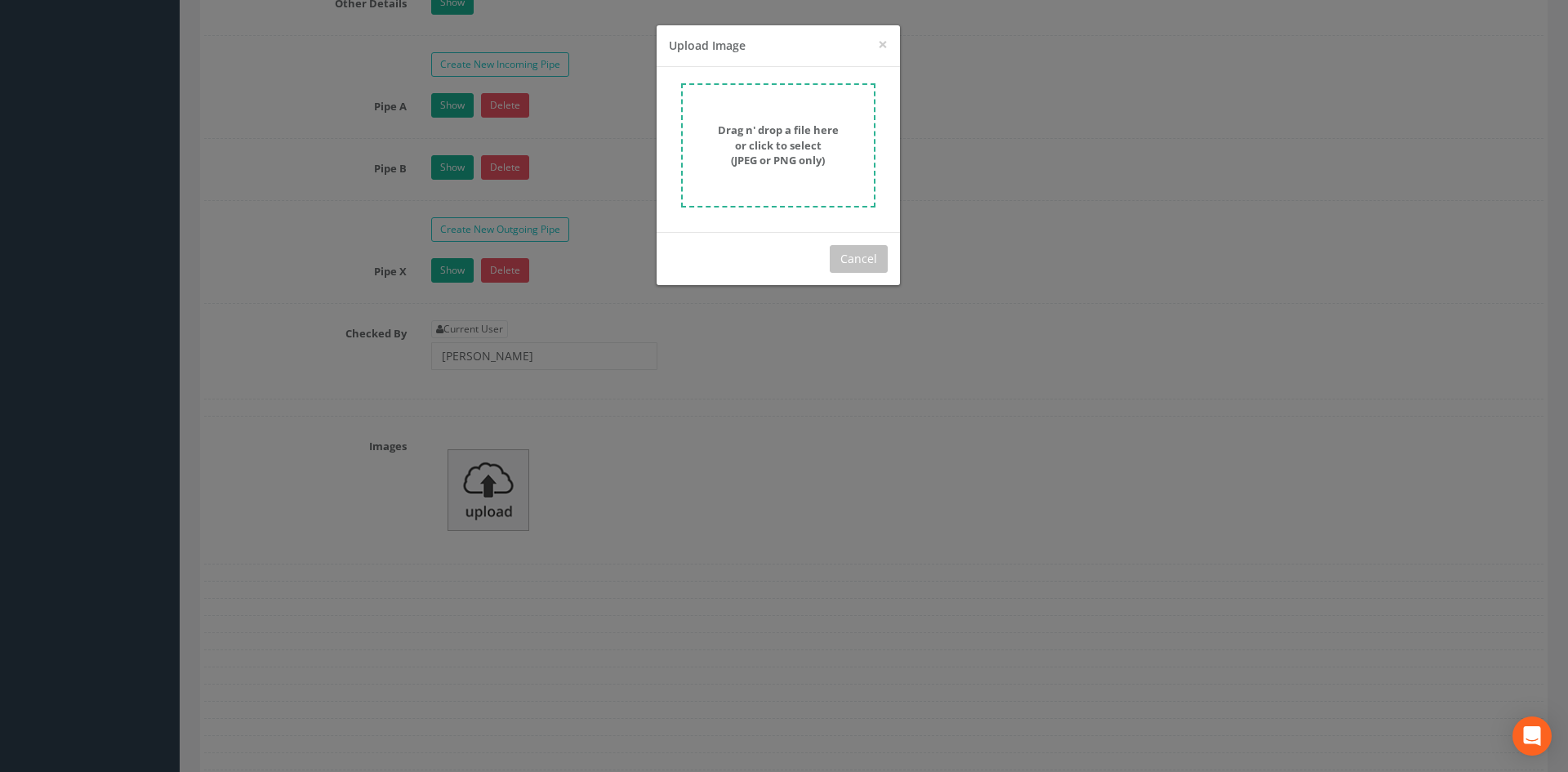
click at [774, 164] on strong "Drag n' drop a file here or click to select (JPEG or PNG only)" at bounding box center [778, 145] width 121 height 45
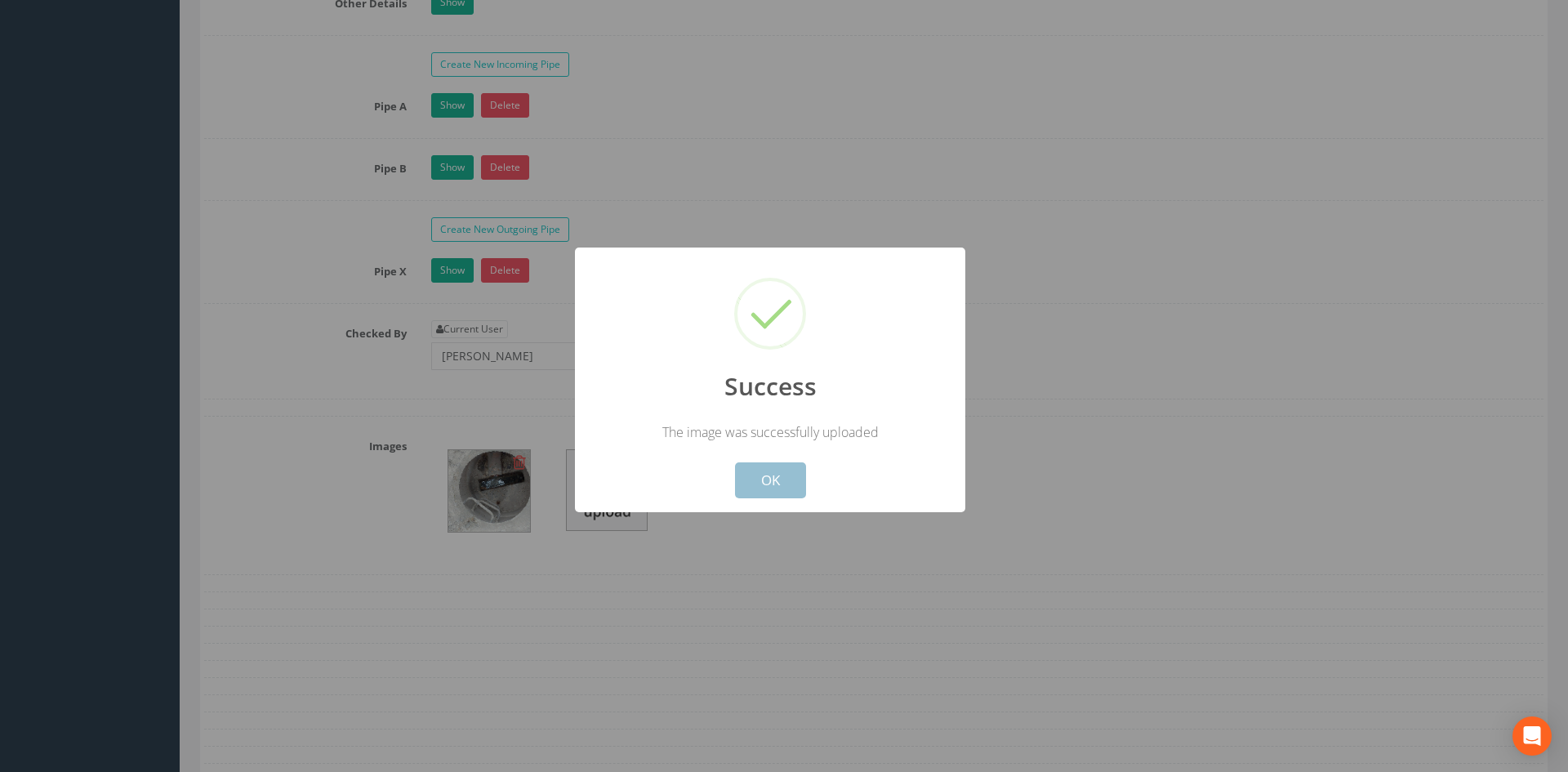
click at [765, 479] on button "OK" at bounding box center [770, 480] width 71 height 36
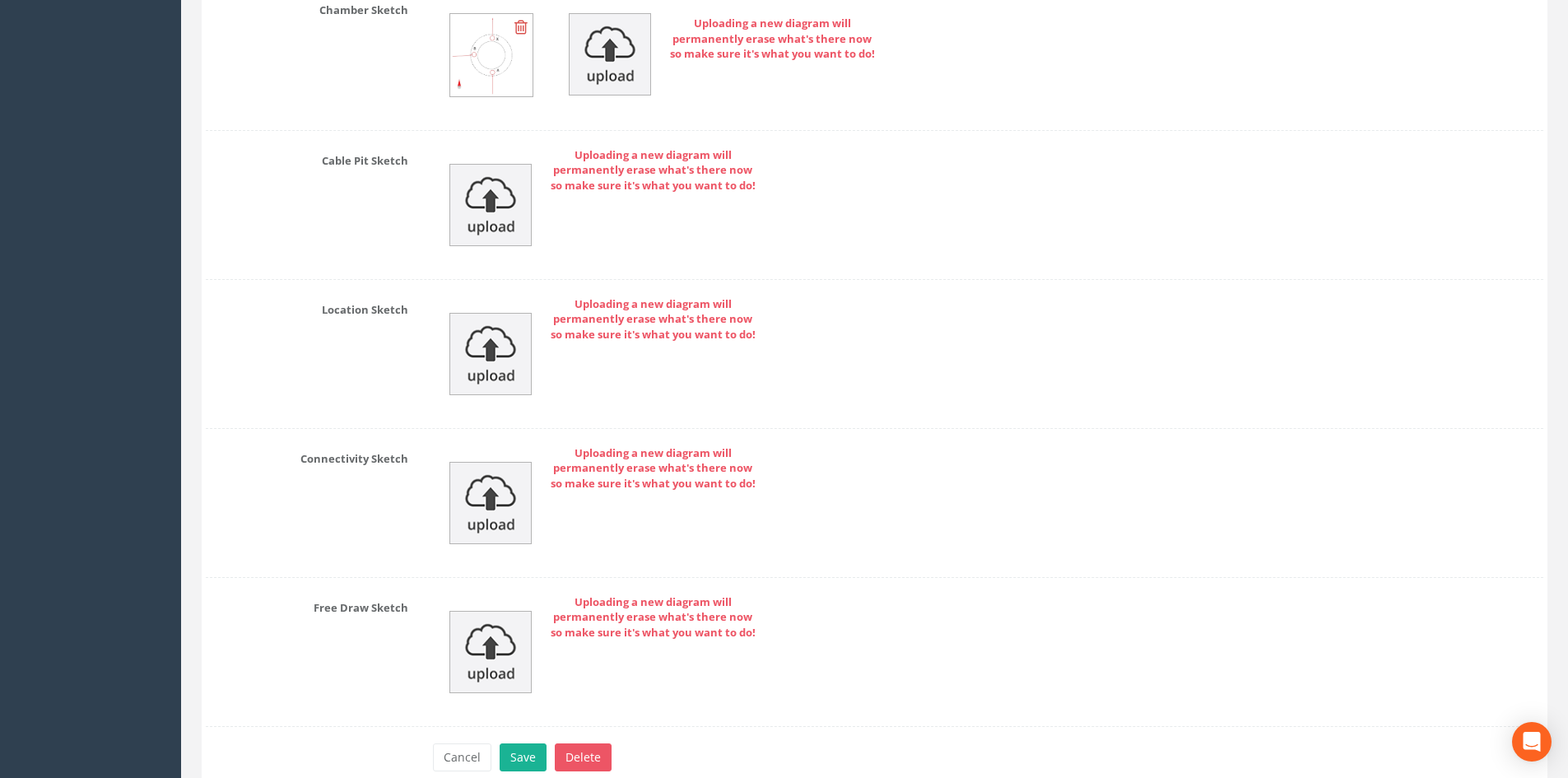
scroll to position [2988, 0]
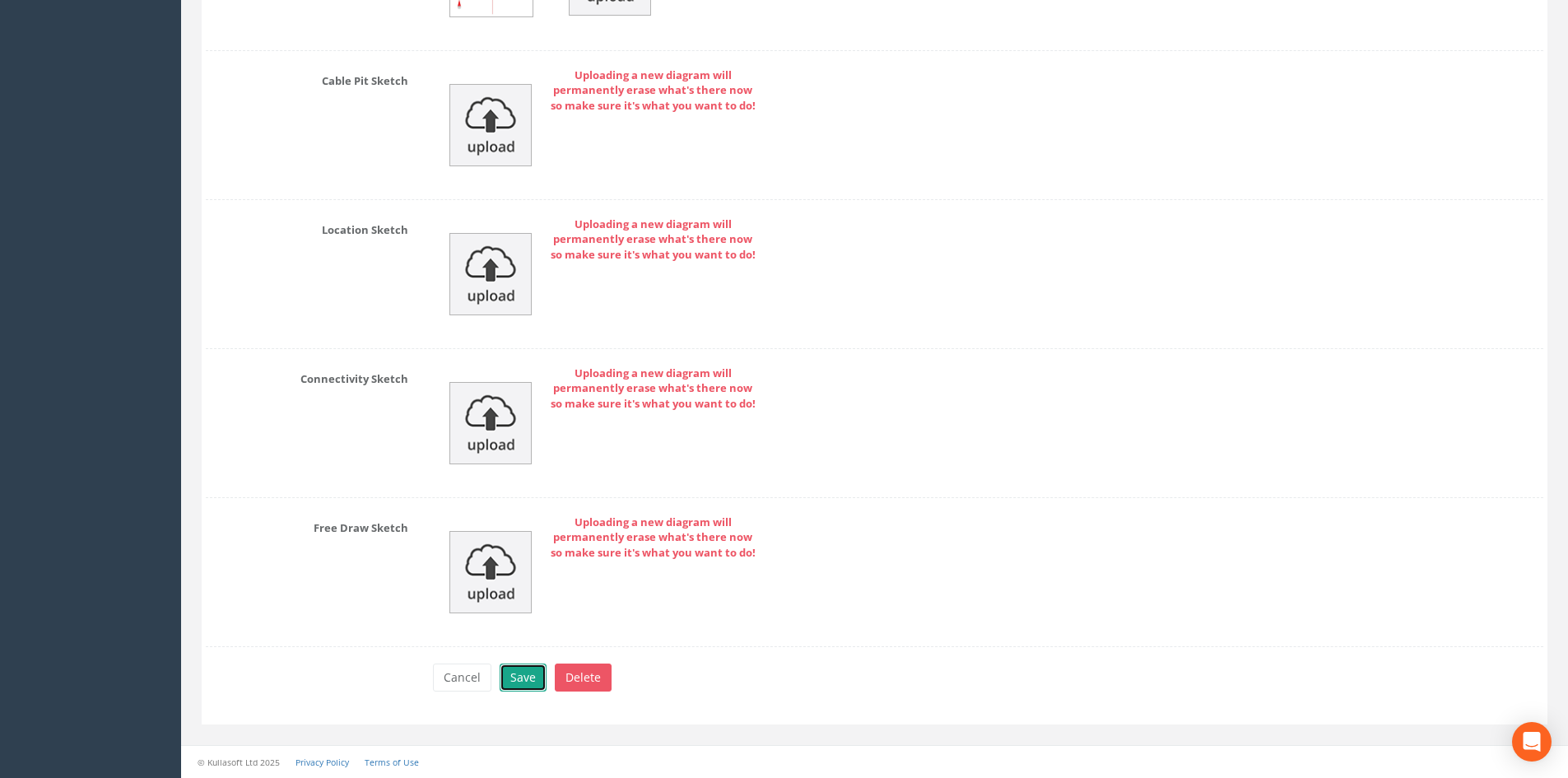
click at [529, 666] on button "Save" at bounding box center [523, 677] width 47 height 28
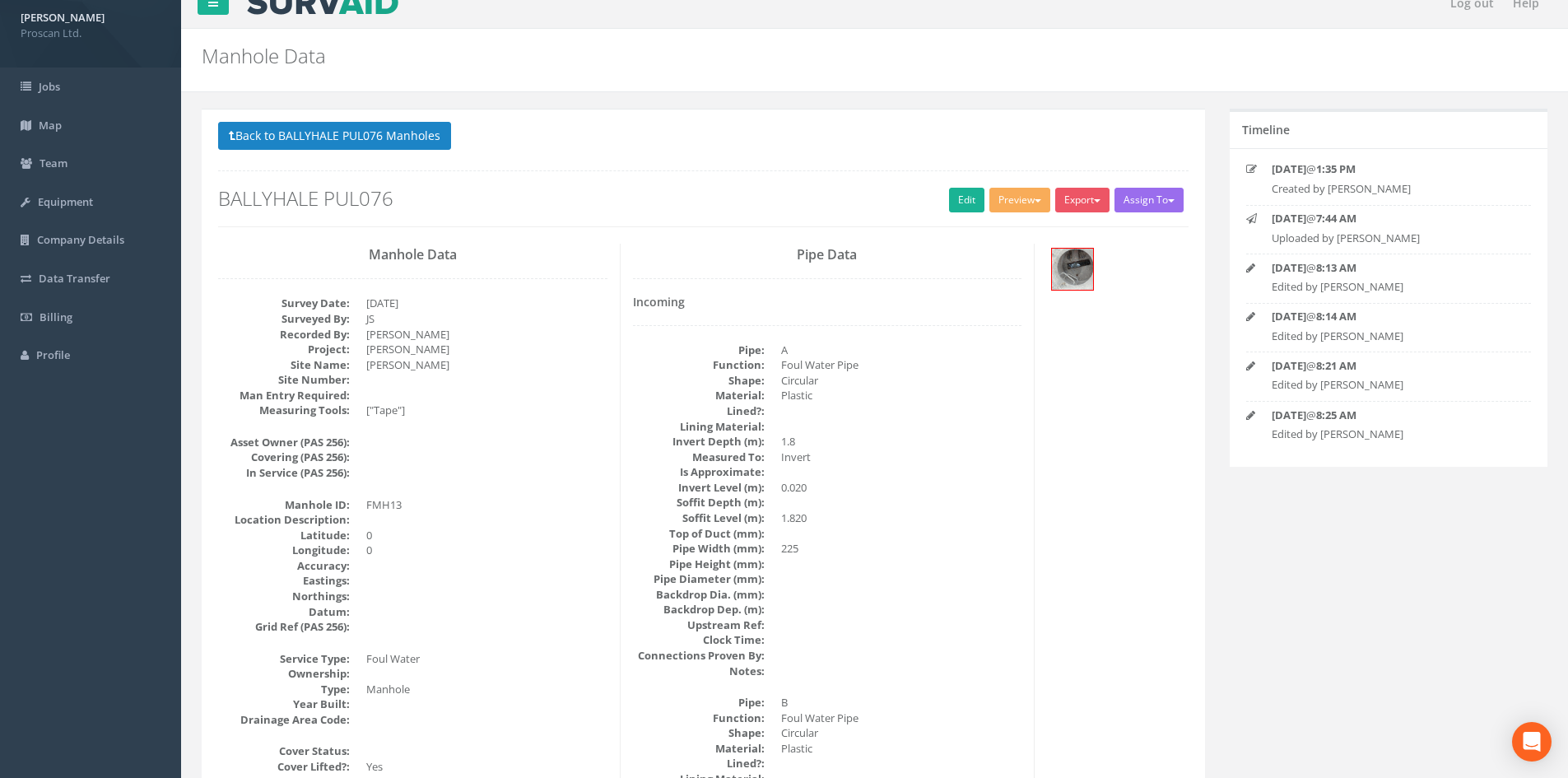
scroll to position [0, 0]
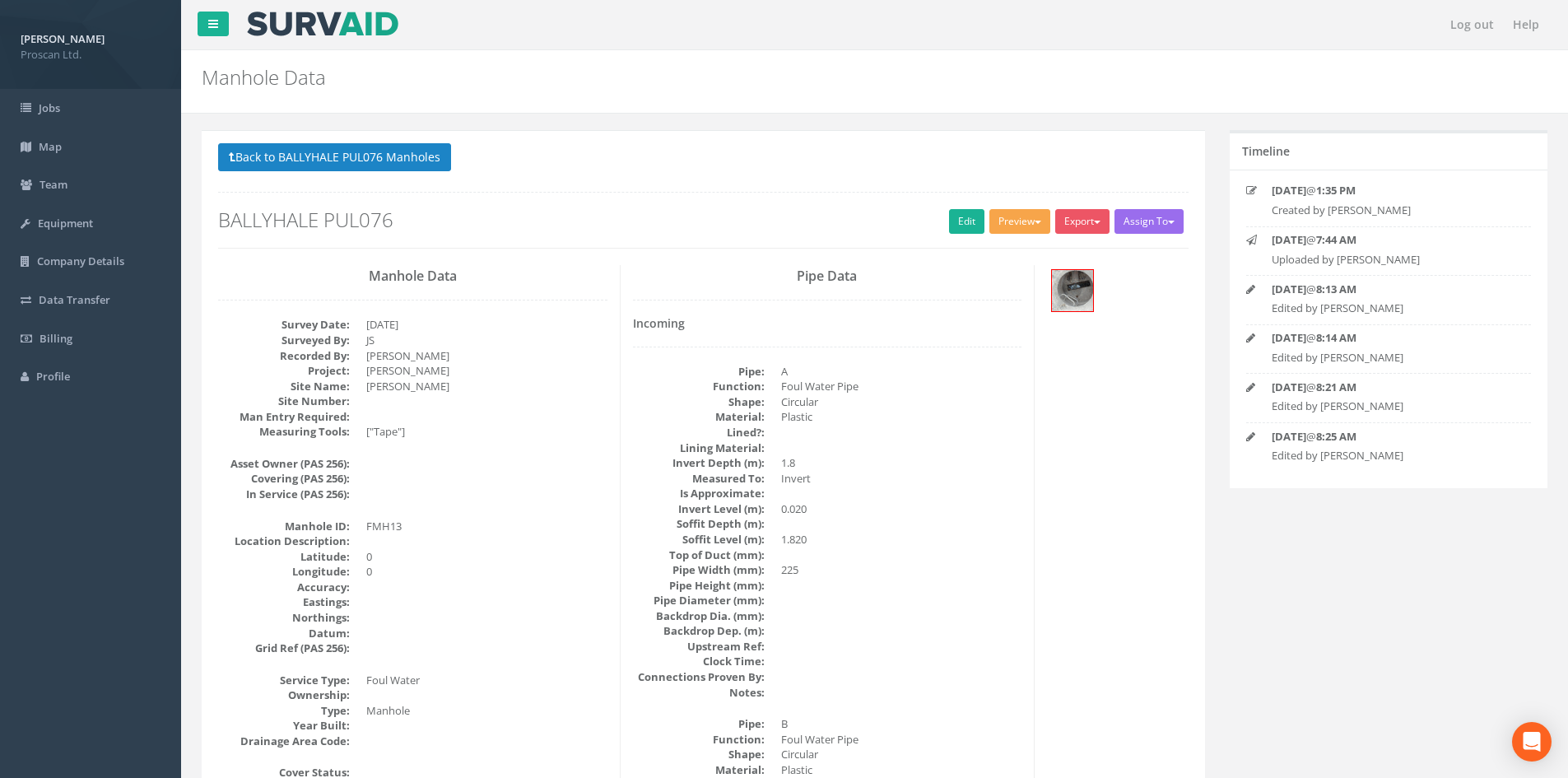
click at [1020, 225] on button "Preview" at bounding box center [1020, 221] width 61 height 25
click at [1018, 251] on link "Proscan Manhole" at bounding box center [989, 255] width 125 height 26
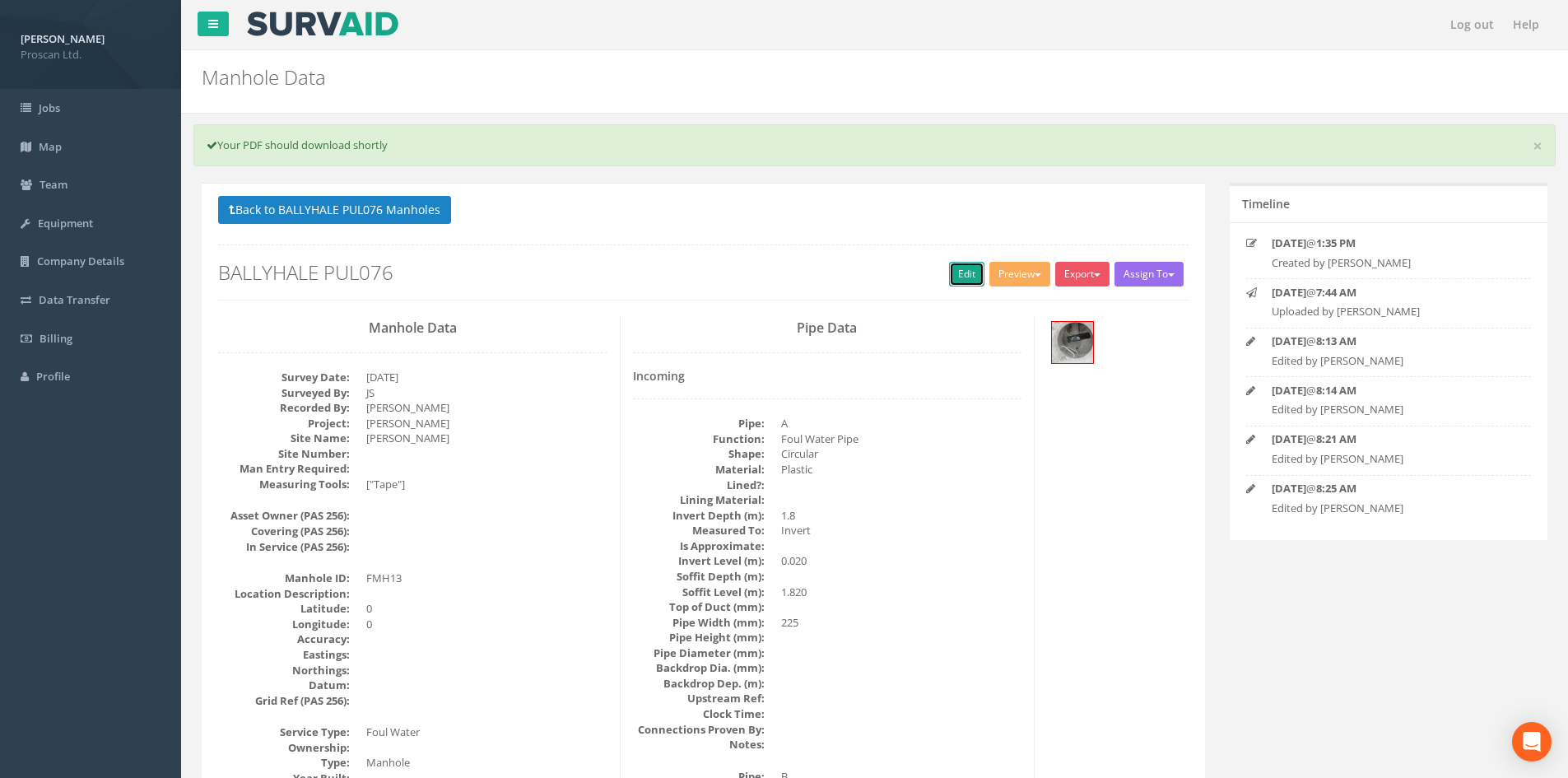
click at [972, 277] on link "Edit" at bounding box center [967, 273] width 36 height 25
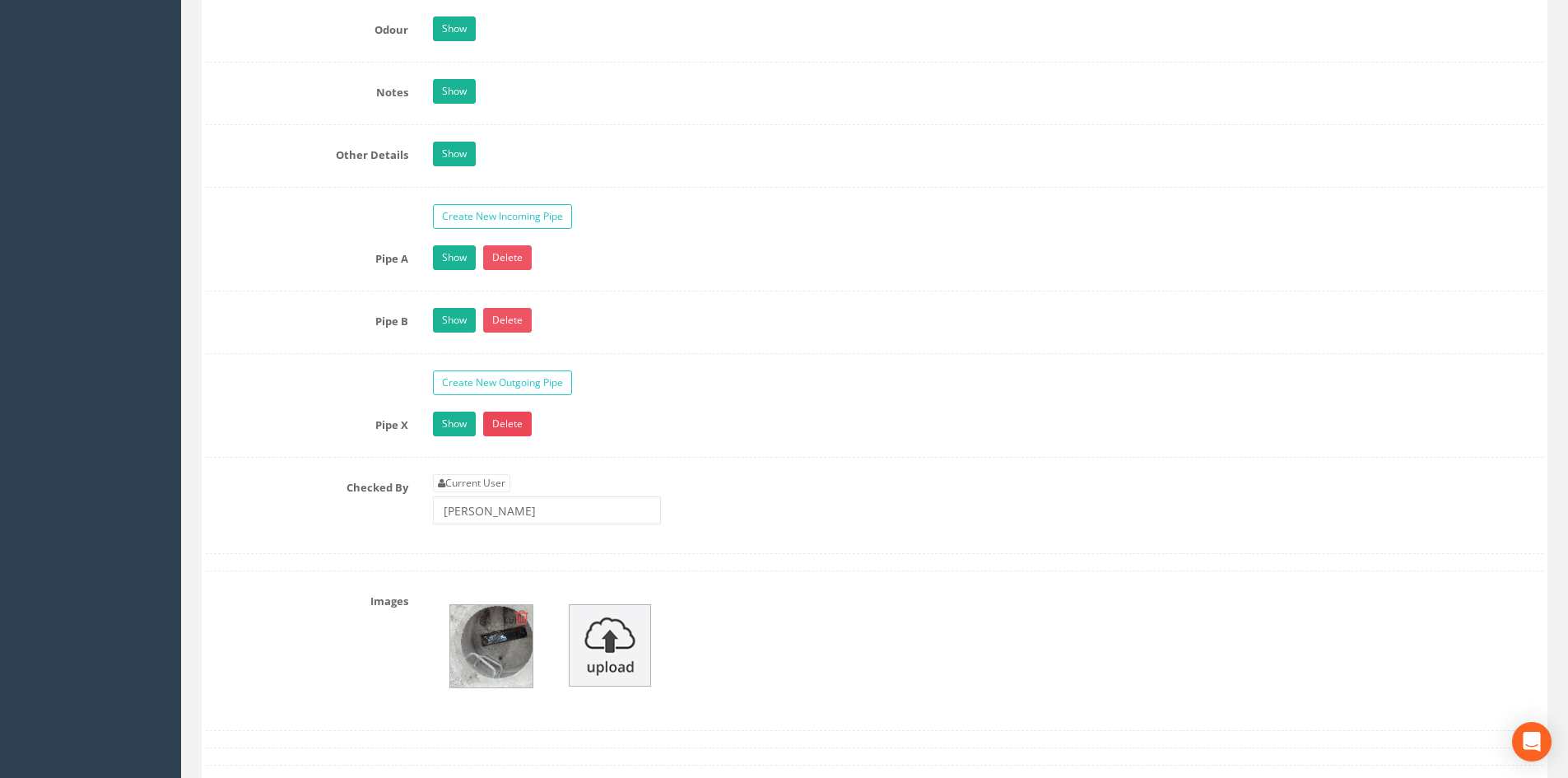
scroll to position [3072, 0]
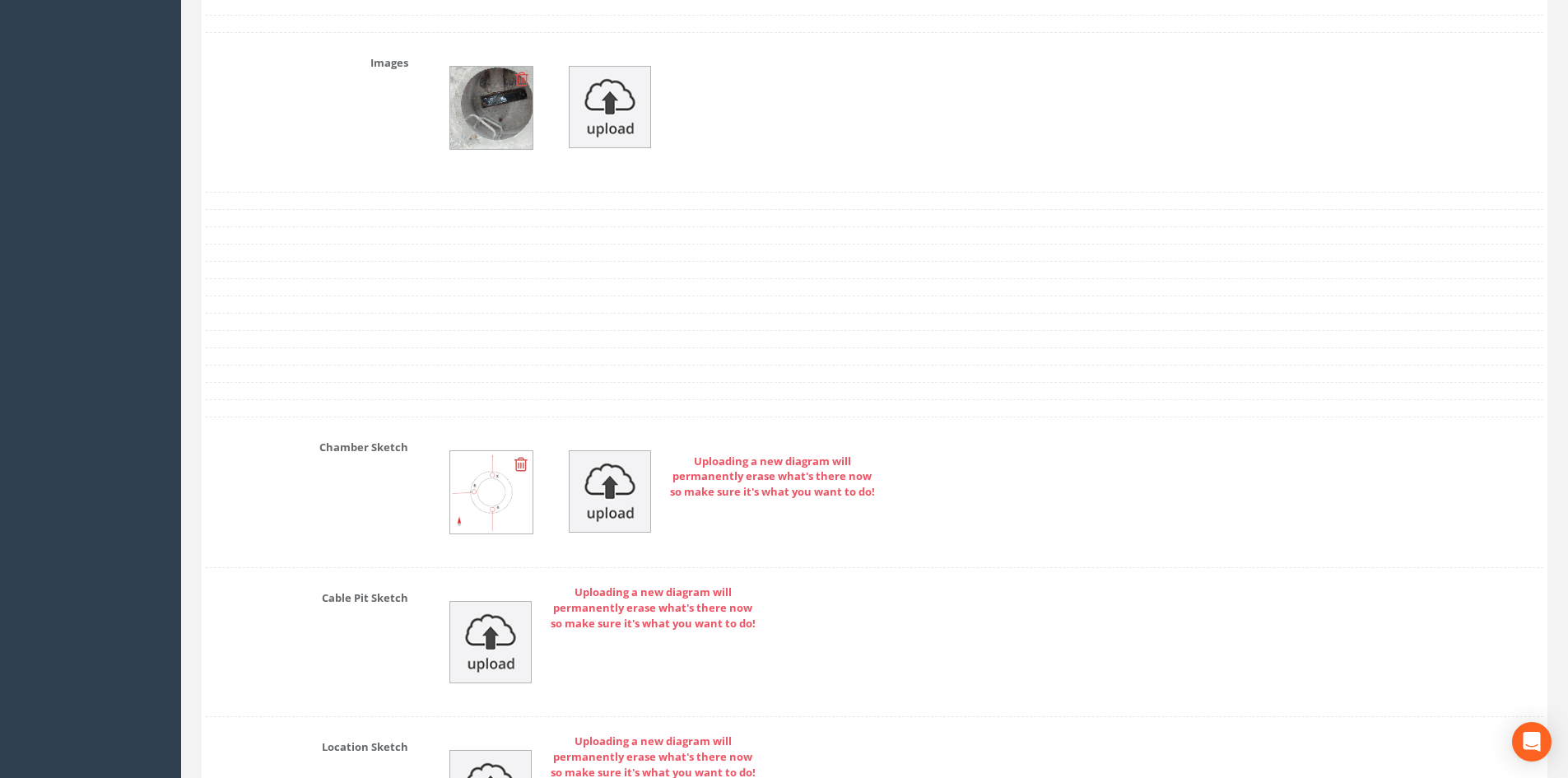
click at [515, 75] on icon at bounding box center [521, 79] width 13 height 17
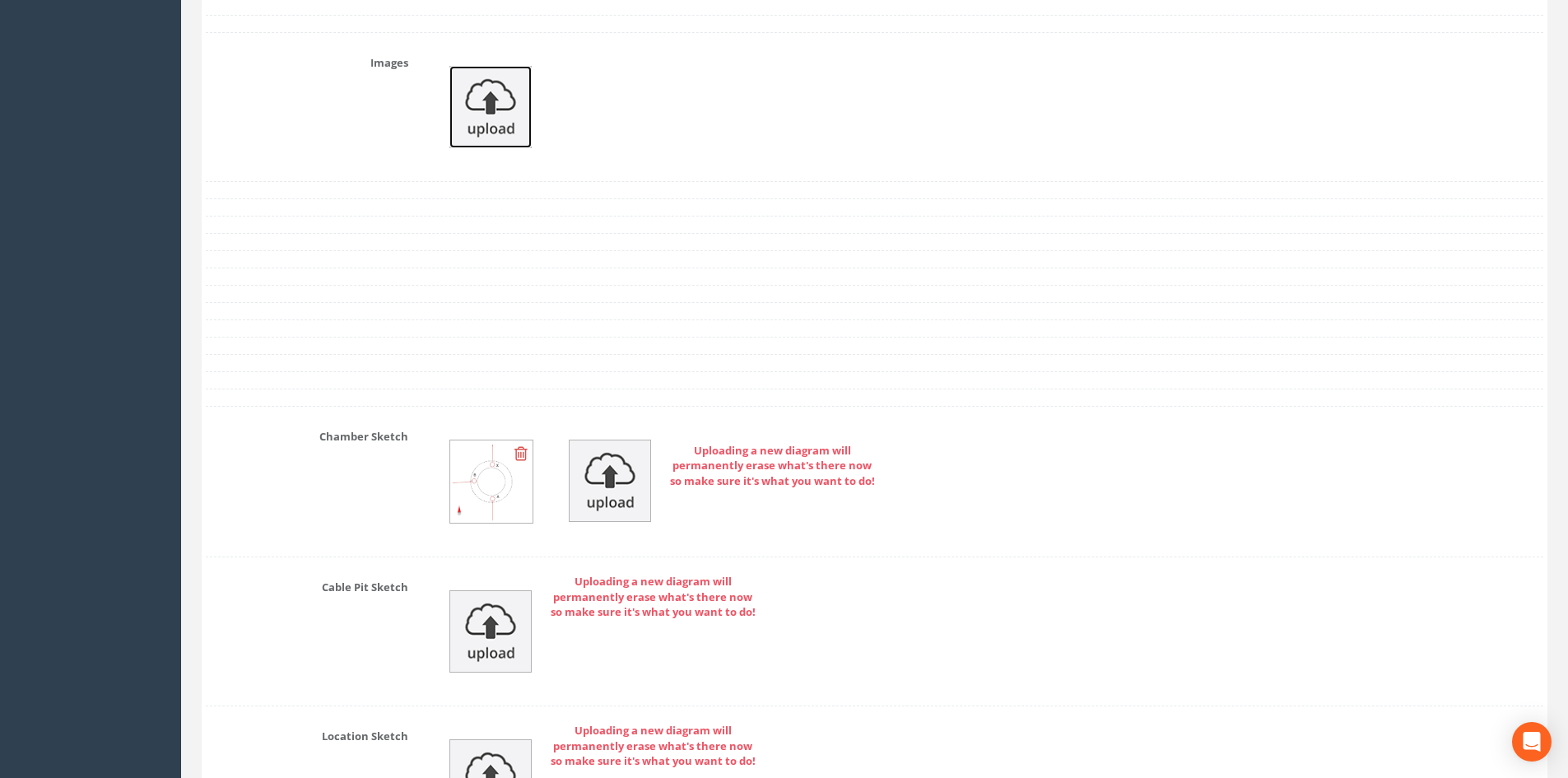
click at [486, 99] on img at bounding box center [490, 107] width 82 height 82
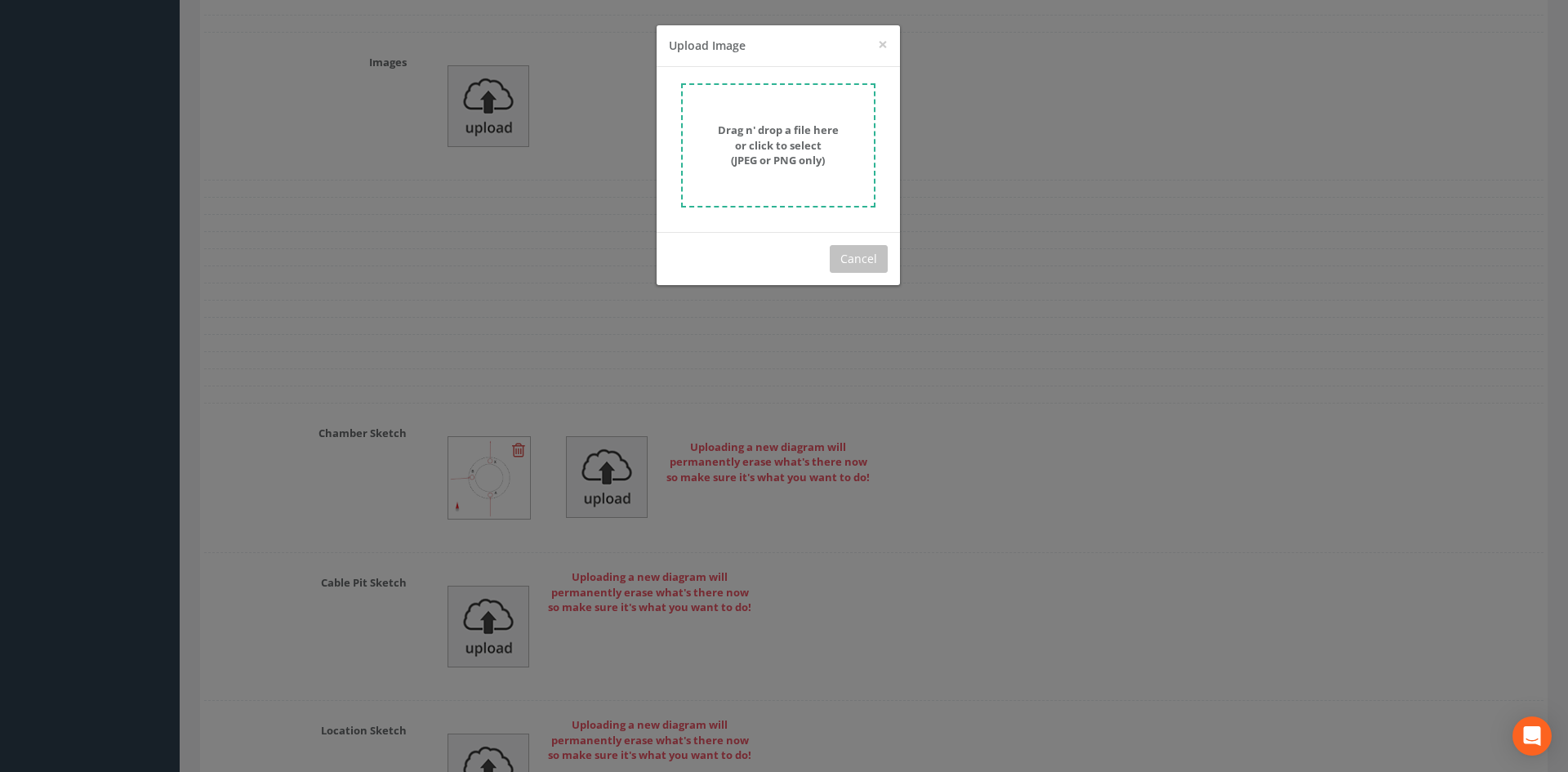
click at [779, 129] on strong "Drag n' drop a file here or click to select (JPEG or PNG only)" at bounding box center [778, 145] width 121 height 45
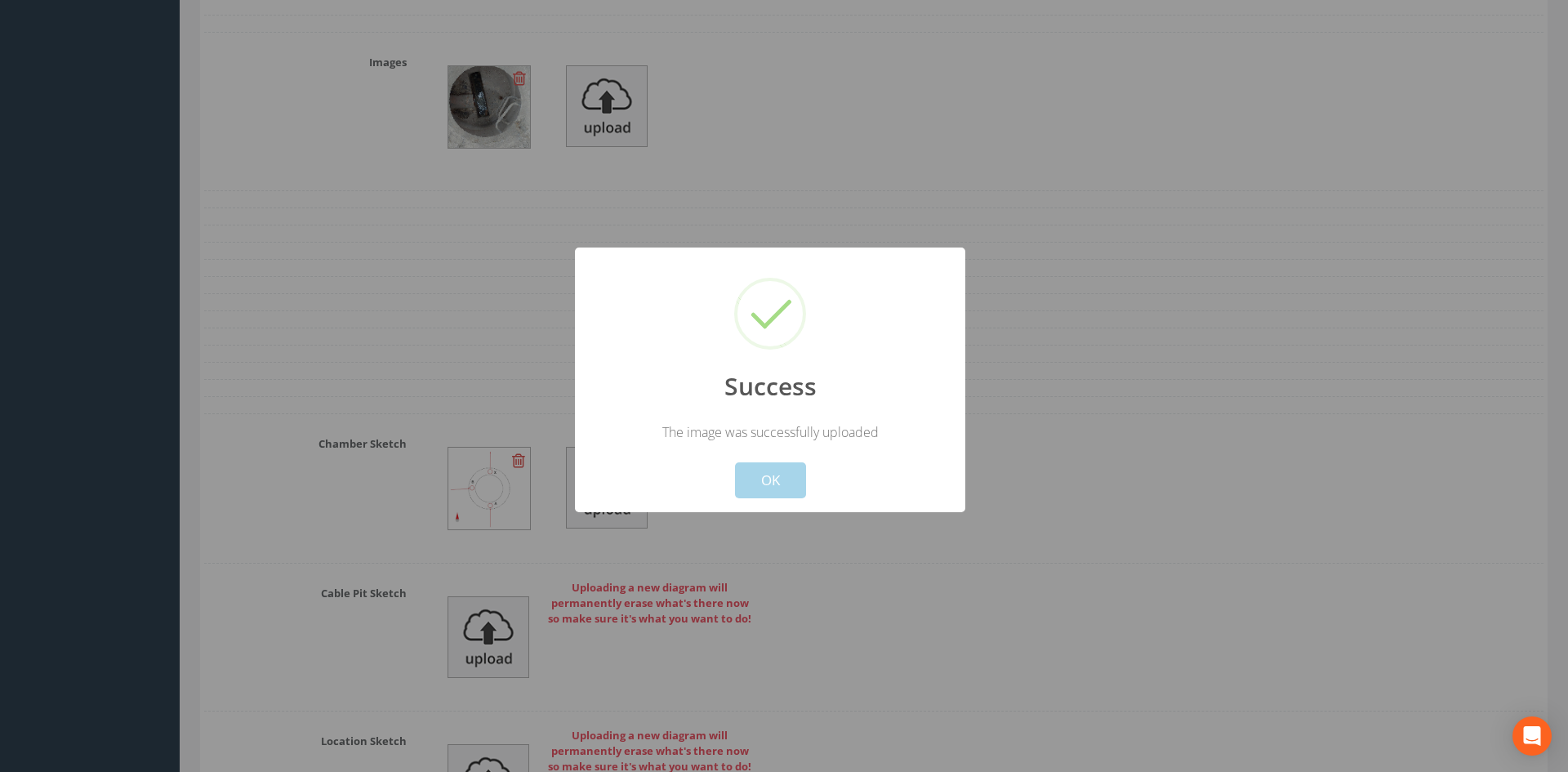
click at [746, 464] on button "OK" at bounding box center [770, 480] width 71 height 36
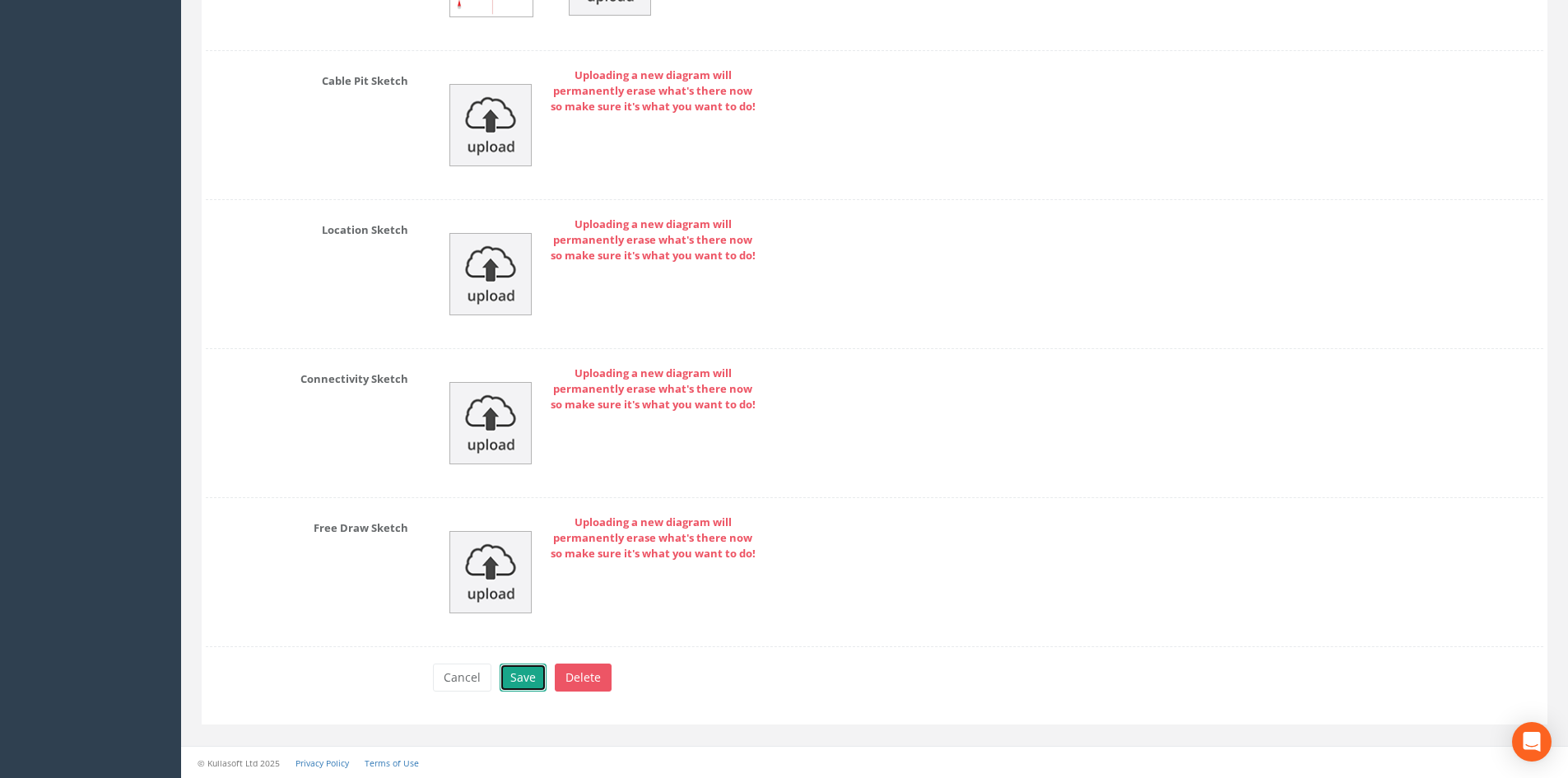
click at [509, 666] on button "Save" at bounding box center [523, 677] width 47 height 28
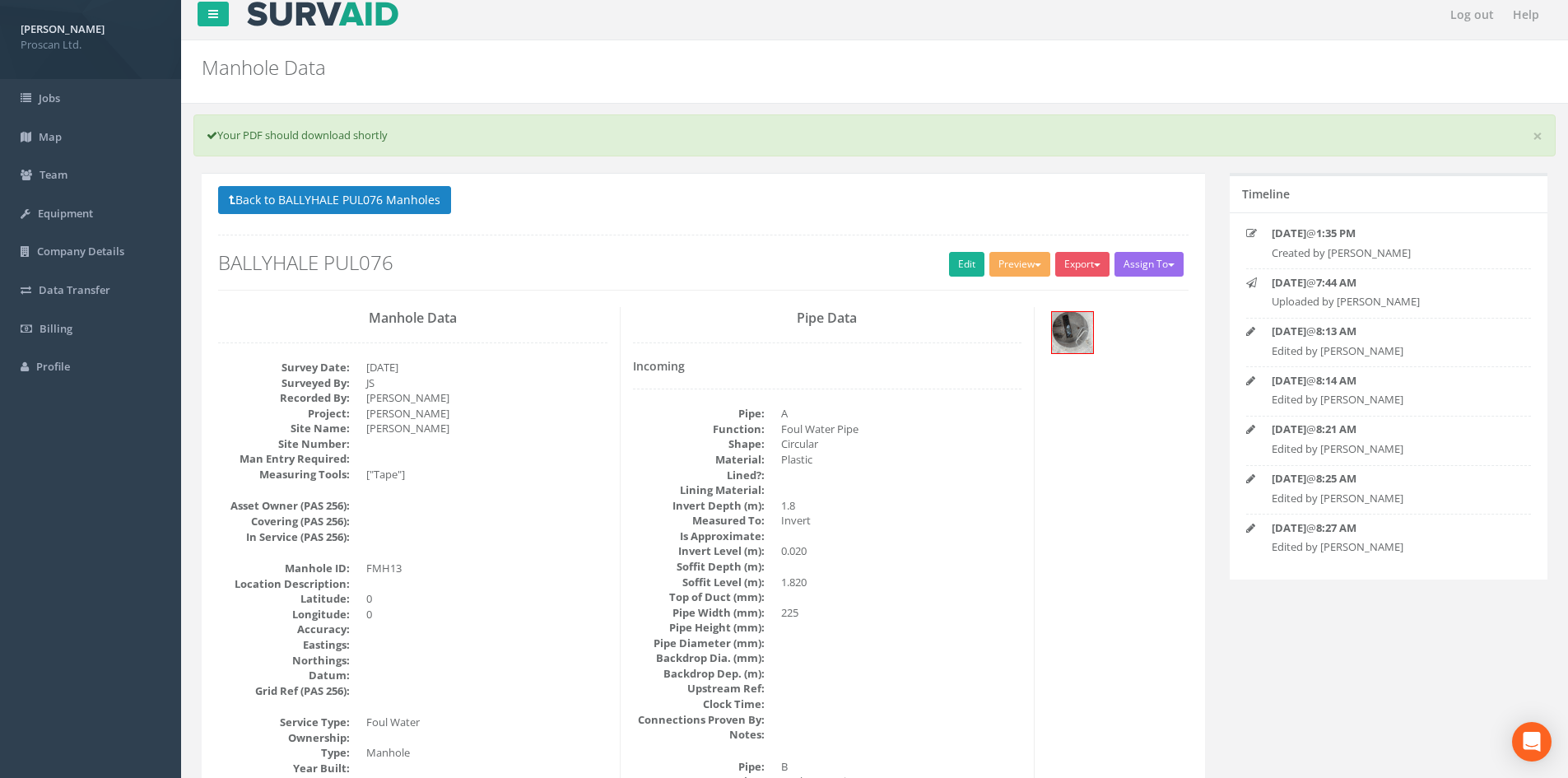
scroll to position [0, 0]
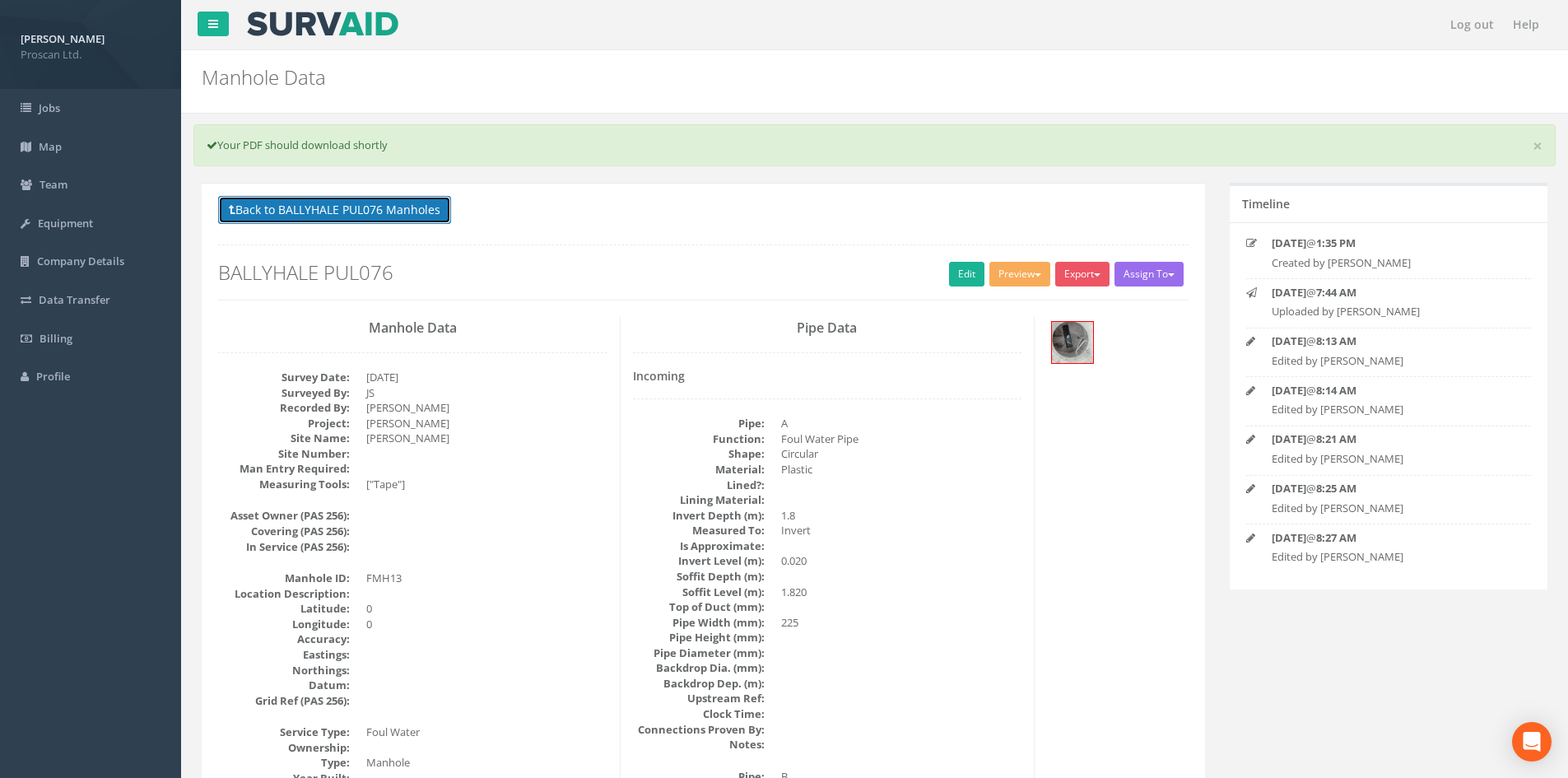
click at [344, 203] on button "Back to BALLYHALE PUL076 Manholes" at bounding box center [334, 210] width 233 height 28
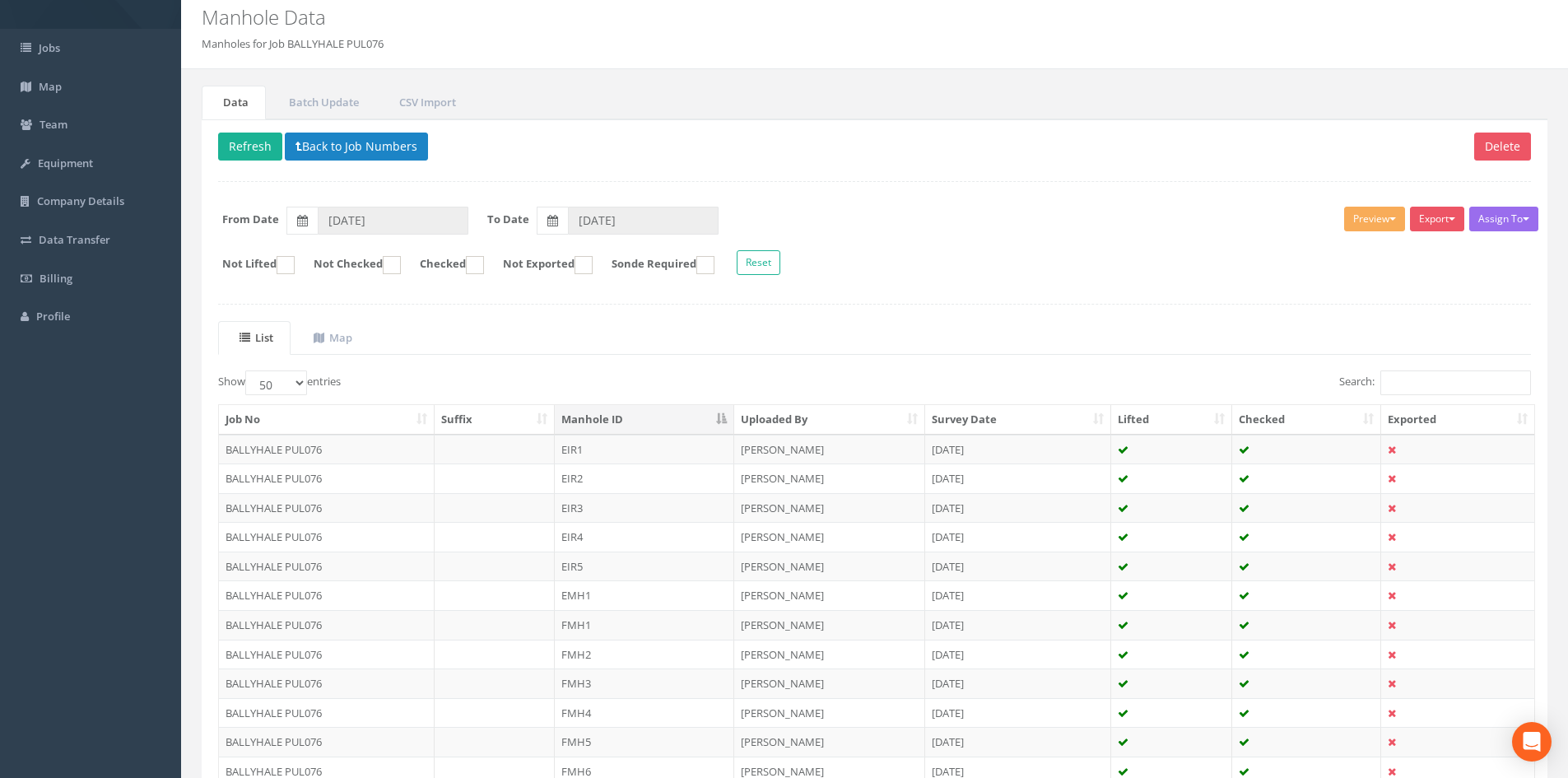
scroll to position [433, 0]
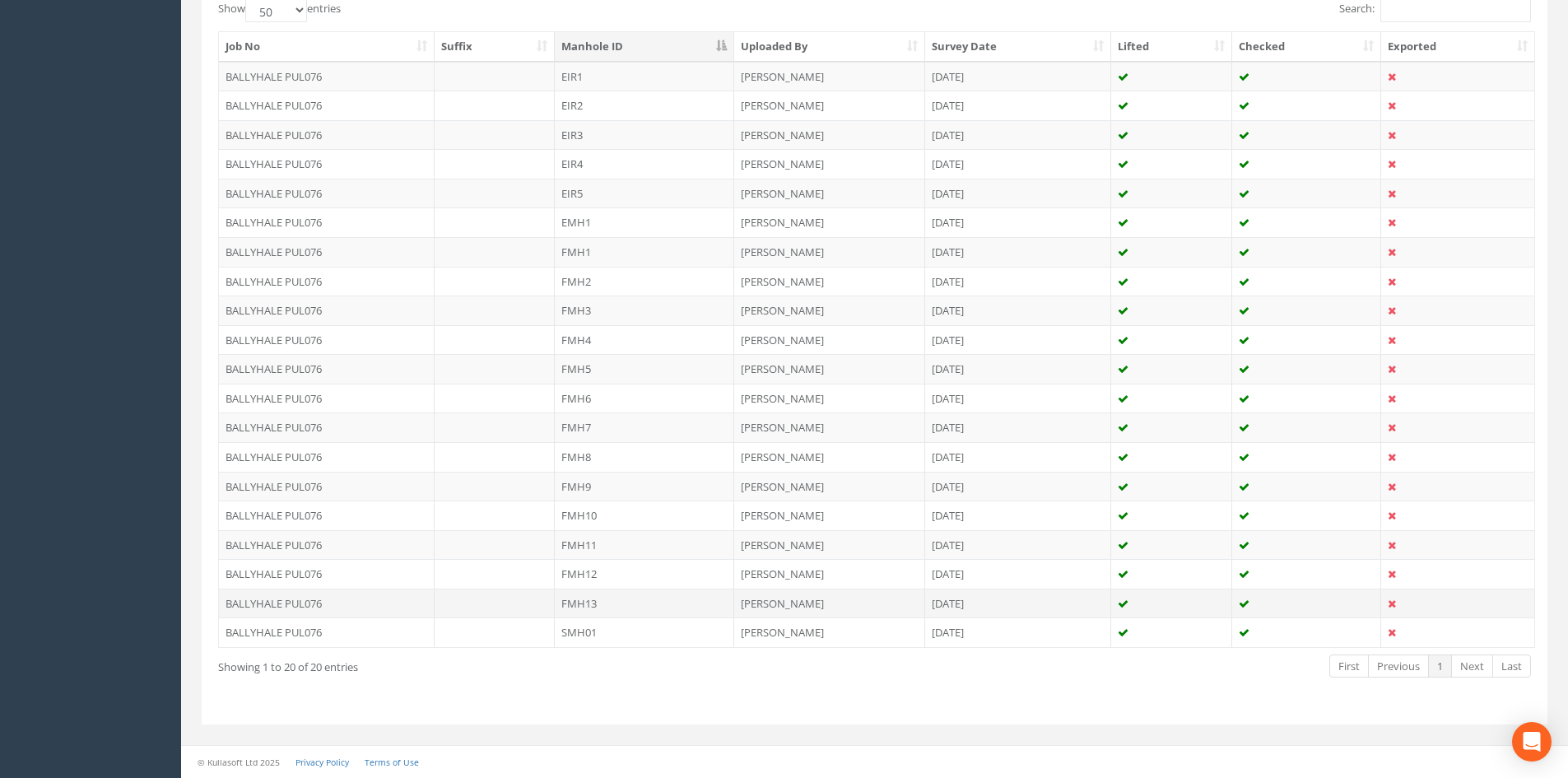
click at [602, 606] on td "FMH13" at bounding box center [643, 603] width 179 height 30
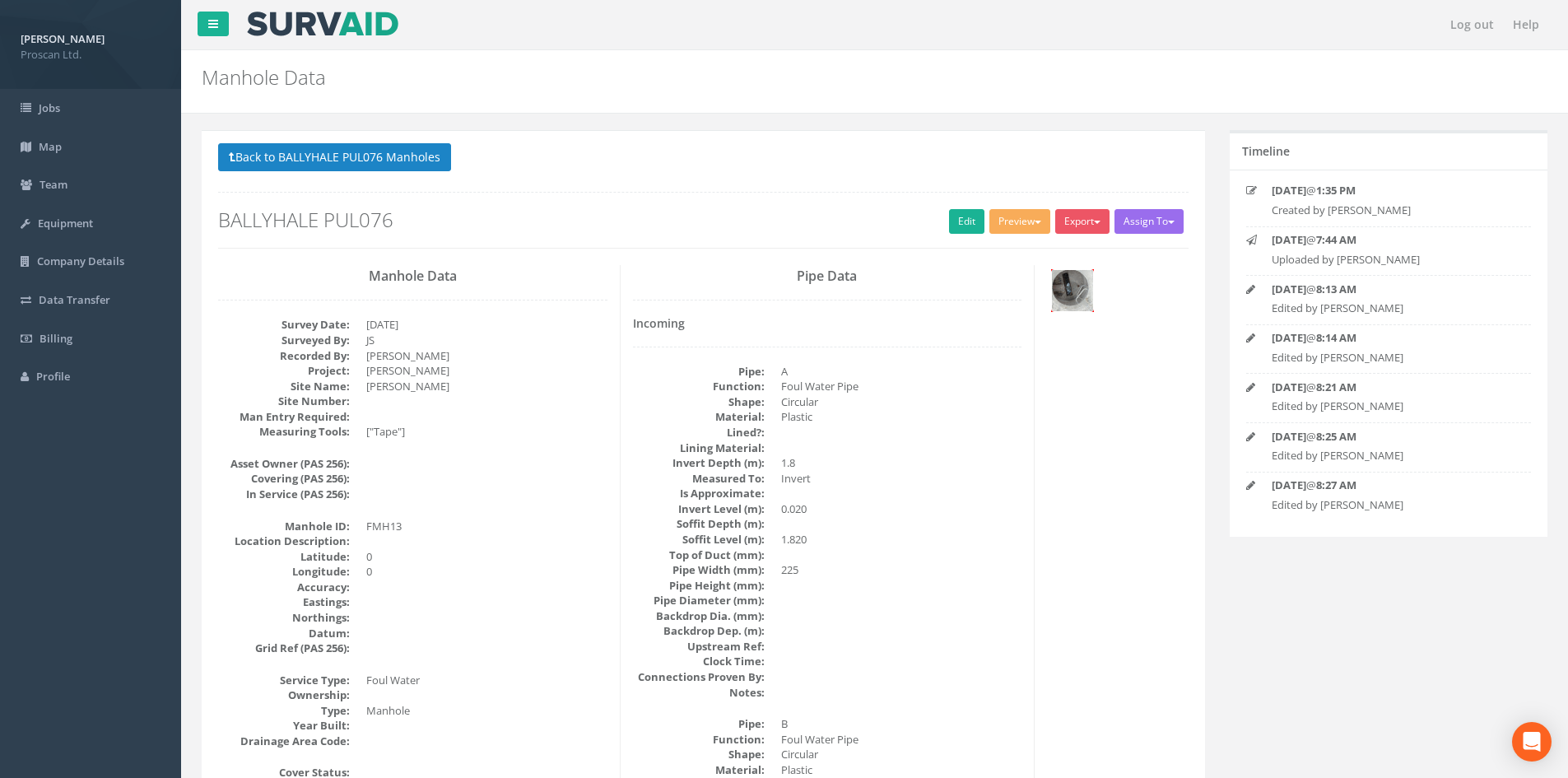
click at [1069, 305] on img at bounding box center [1073, 291] width 42 height 42
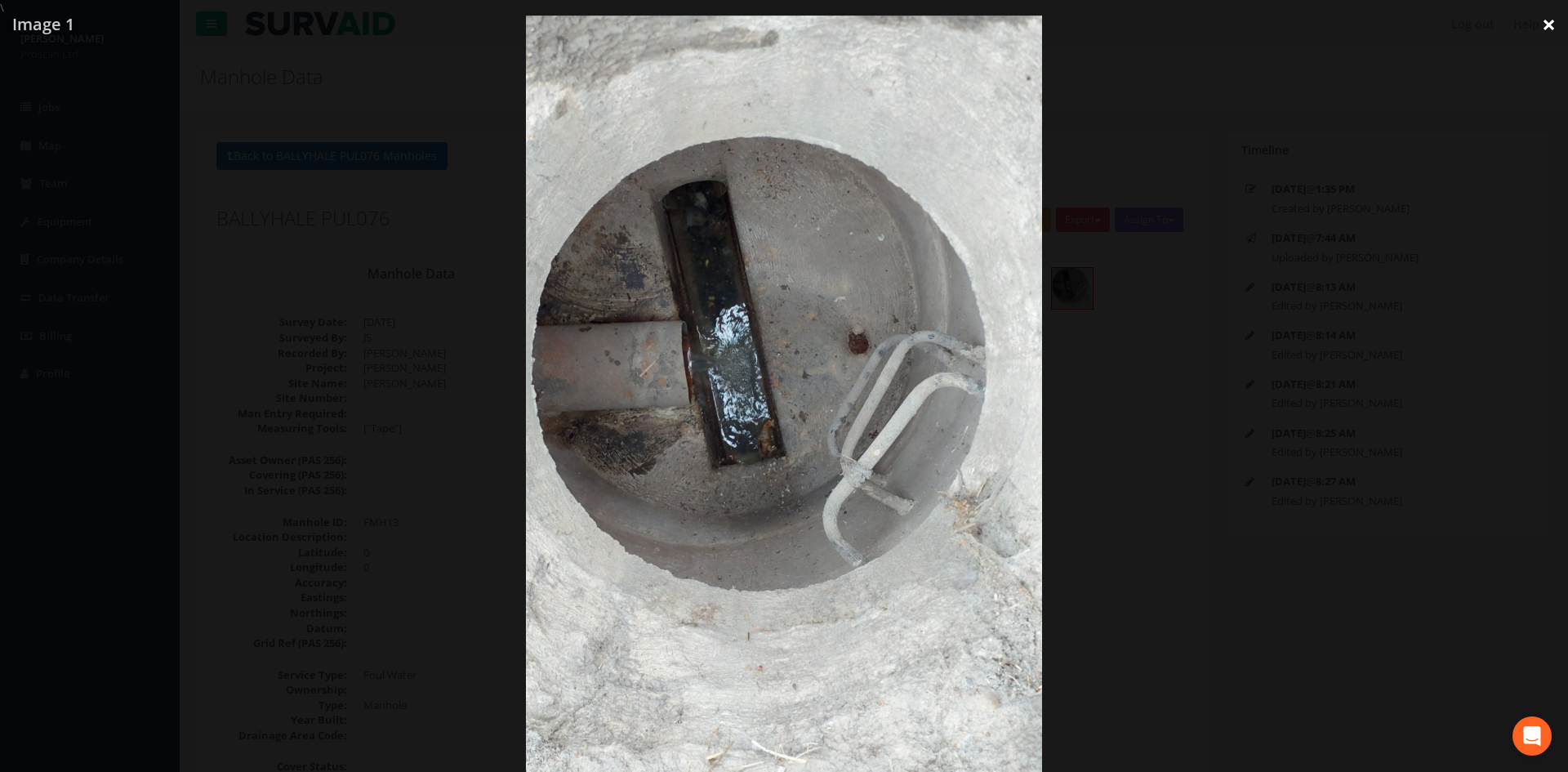
click at [1550, 27] on link "×" at bounding box center [1548, 25] width 38 height 49
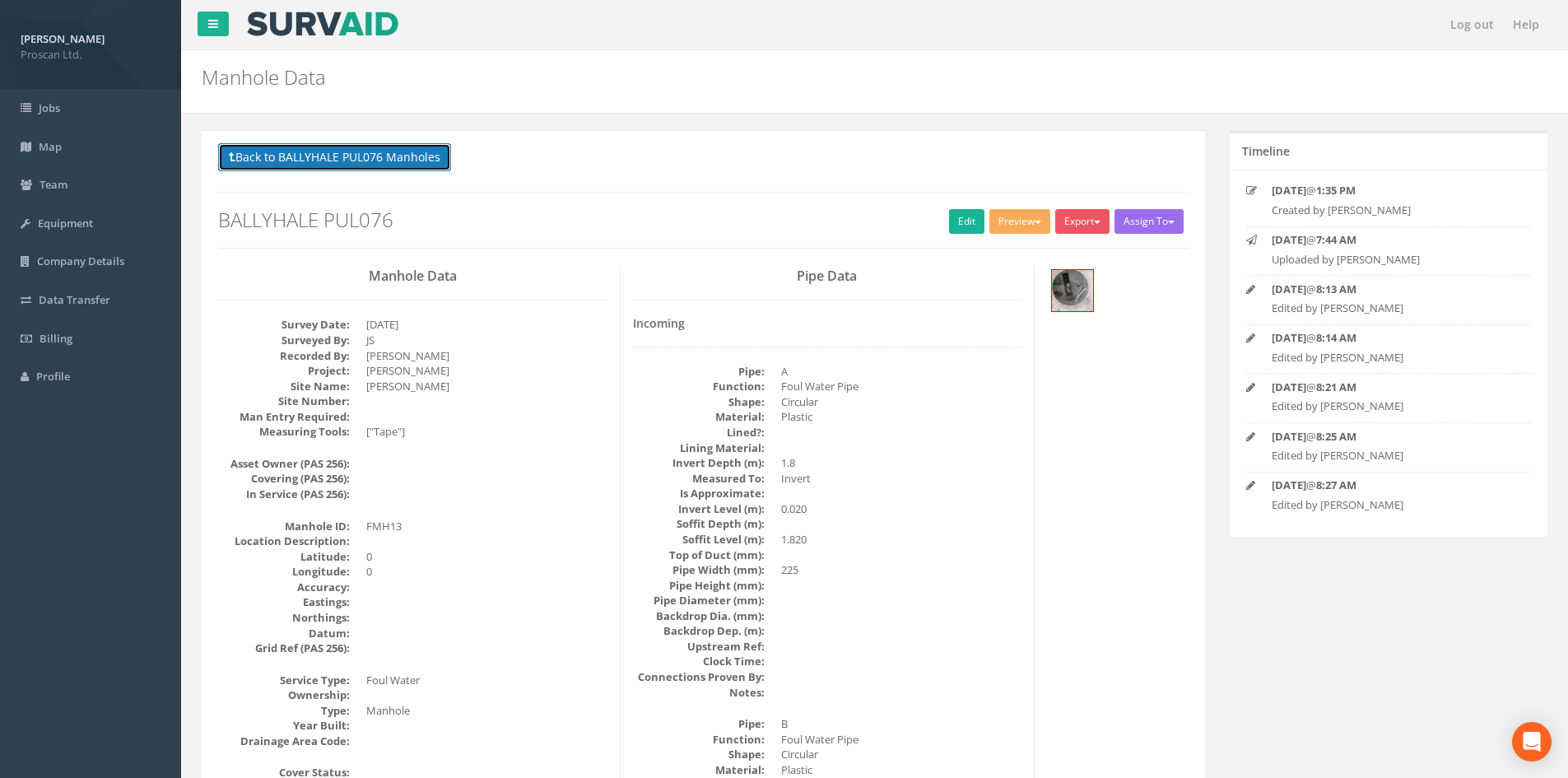
click at [359, 158] on button "Back to BALLYHALE PUL076 Manholes" at bounding box center [334, 157] width 233 height 28
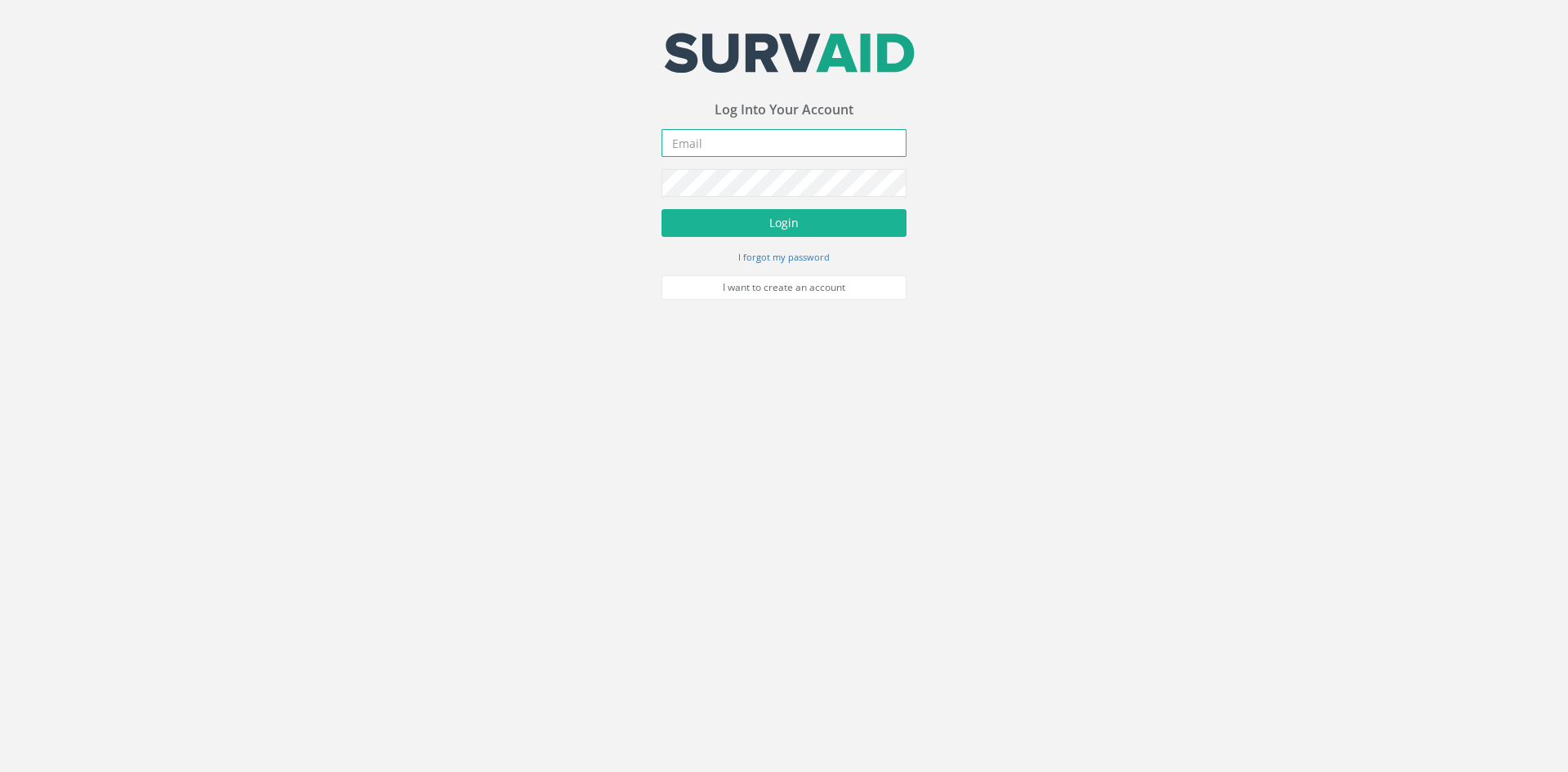
type input "[PERSON_NAME][EMAIL_ADDRESS][DOMAIN_NAME]"
click at [740, 236] on button "Login" at bounding box center [783, 223] width 245 height 28
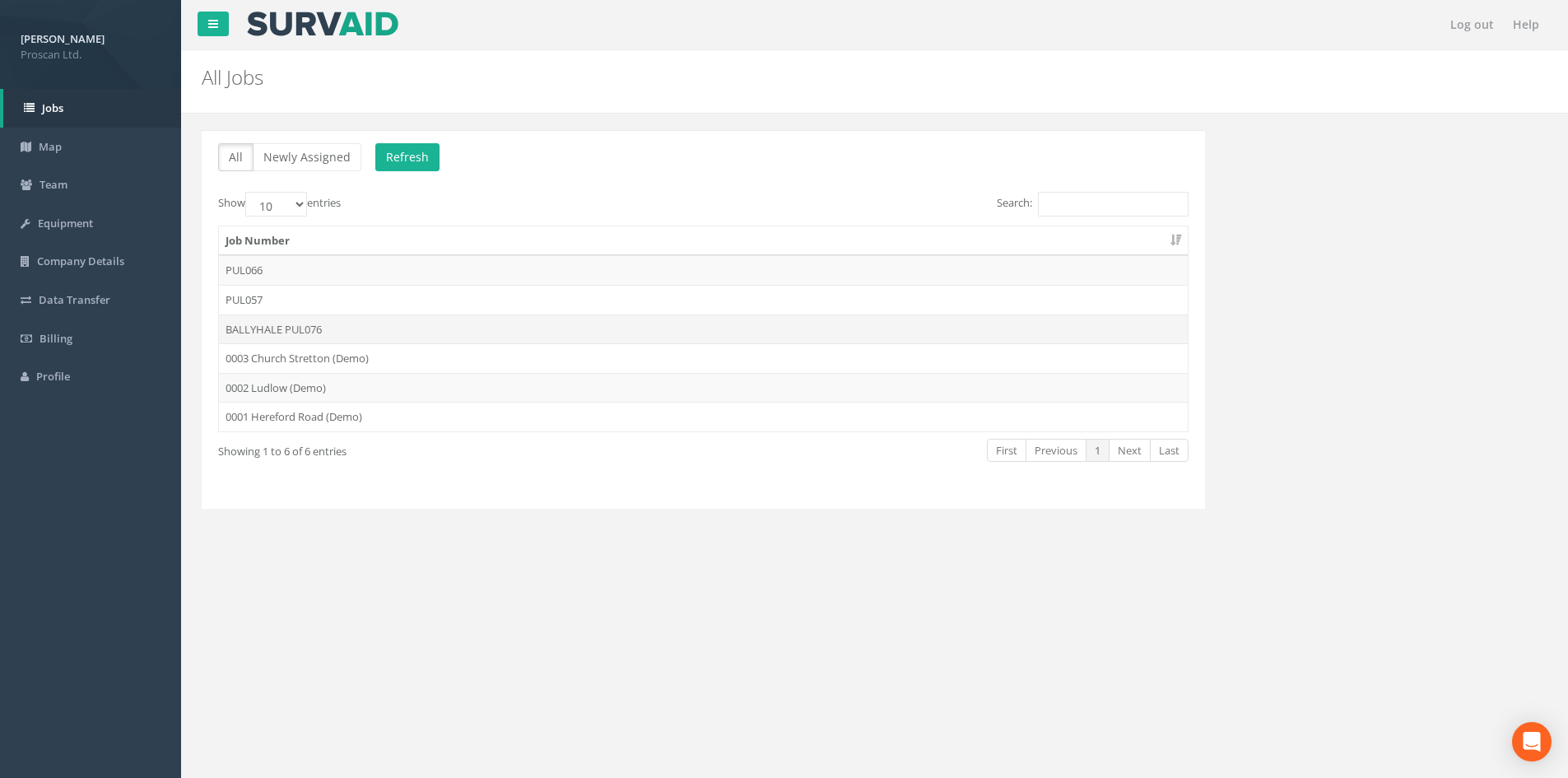
click at [285, 327] on td "BALLYHALE PUL076" at bounding box center [703, 330] width 969 height 30
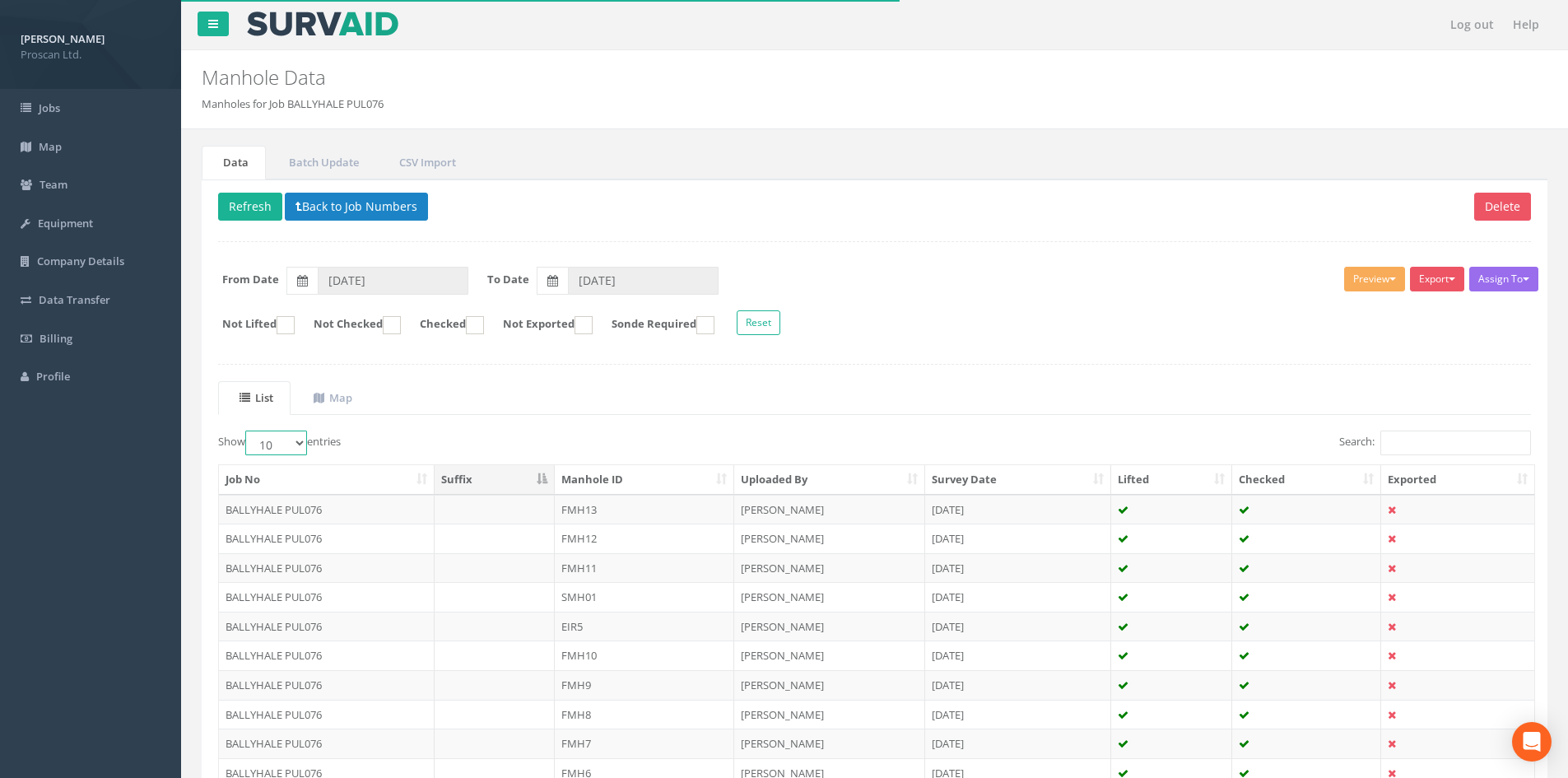
click at [279, 440] on select "10 25 50 100" at bounding box center [276, 442] width 61 height 25
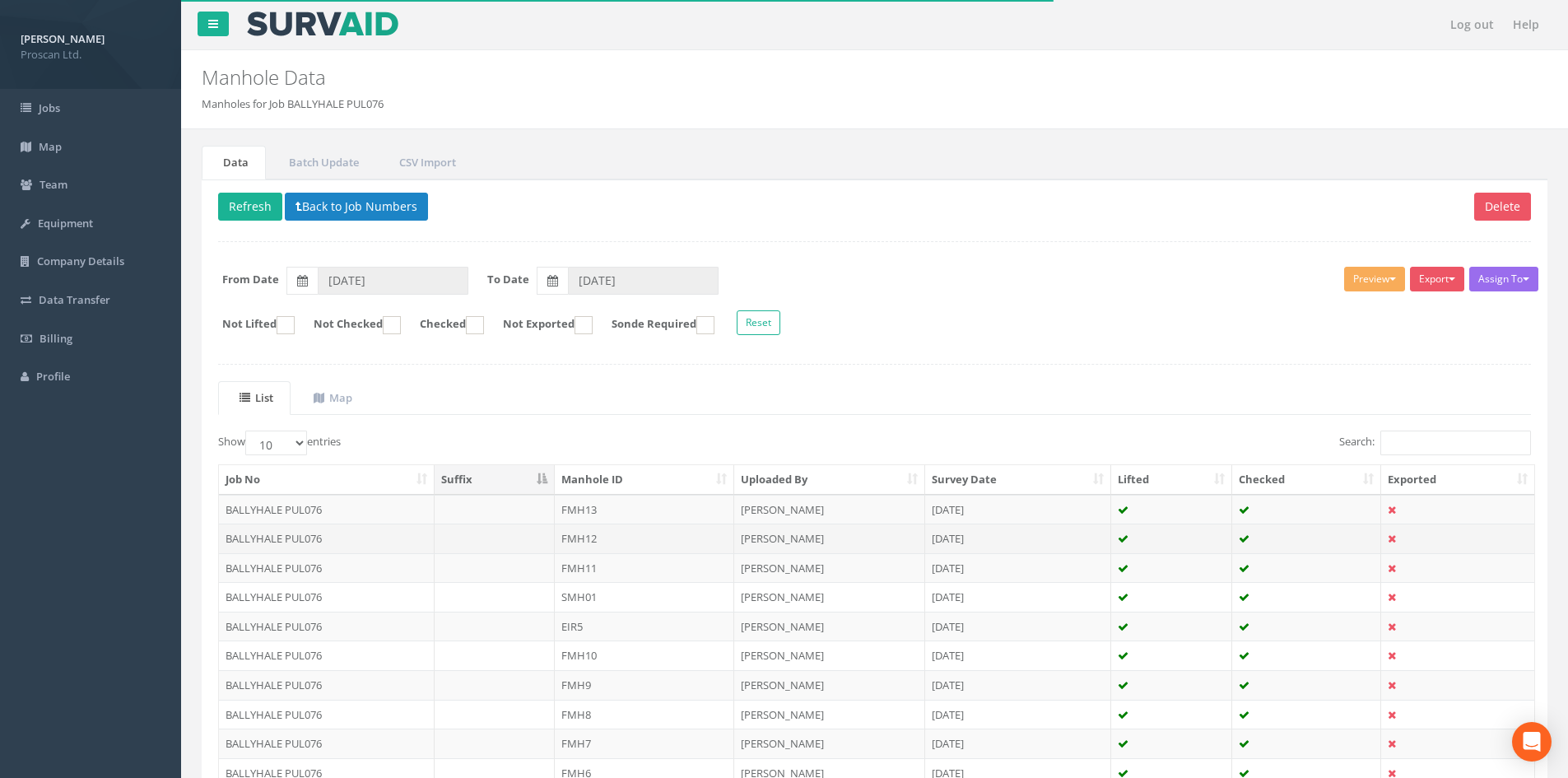
click at [283, 547] on td "BALLYHALE PUL076" at bounding box center [327, 538] width 216 height 30
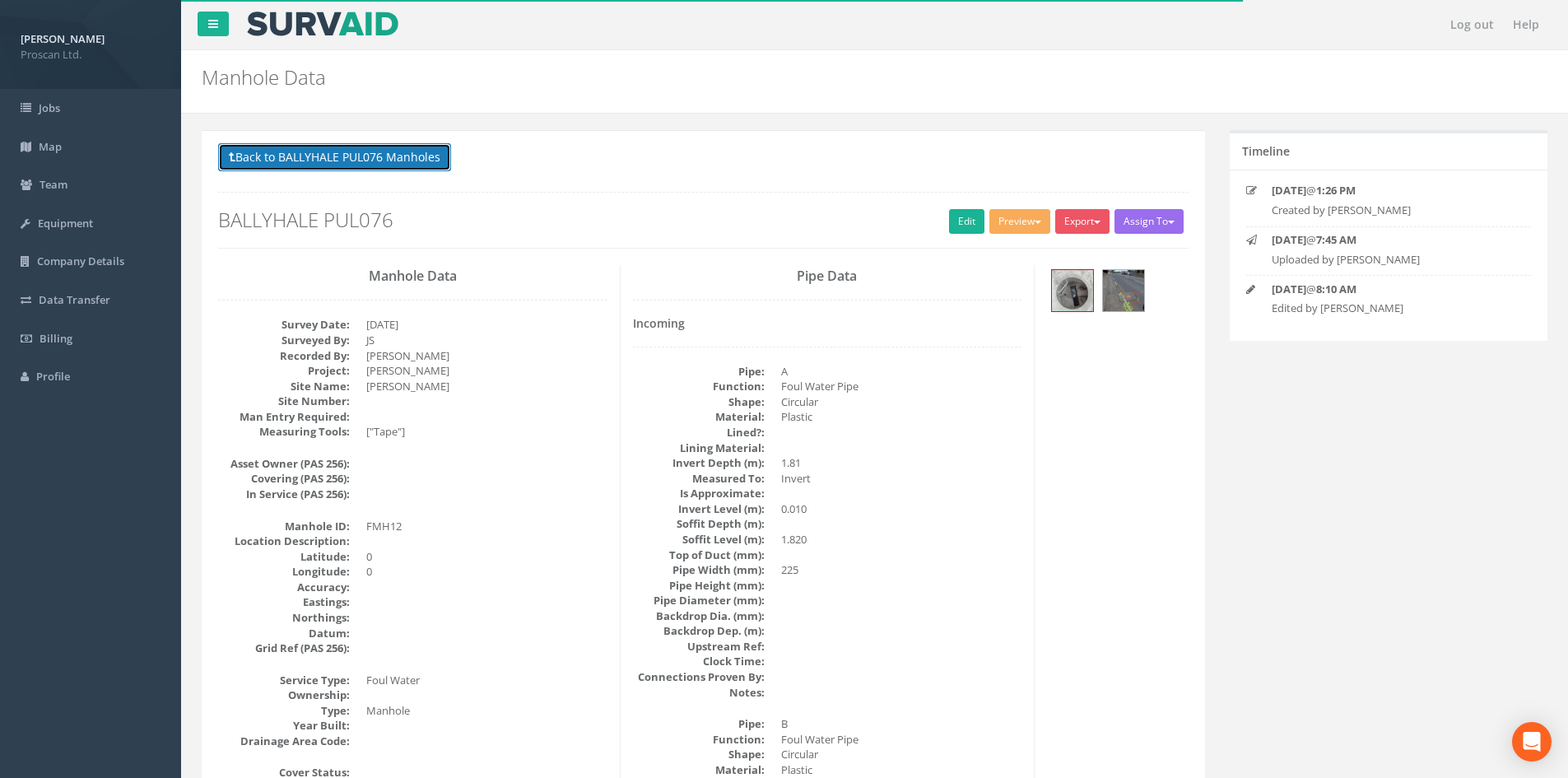
click at [365, 151] on button "Back to BALLYHALE PUL076 Manholes" at bounding box center [334, 157] width 233 height 28
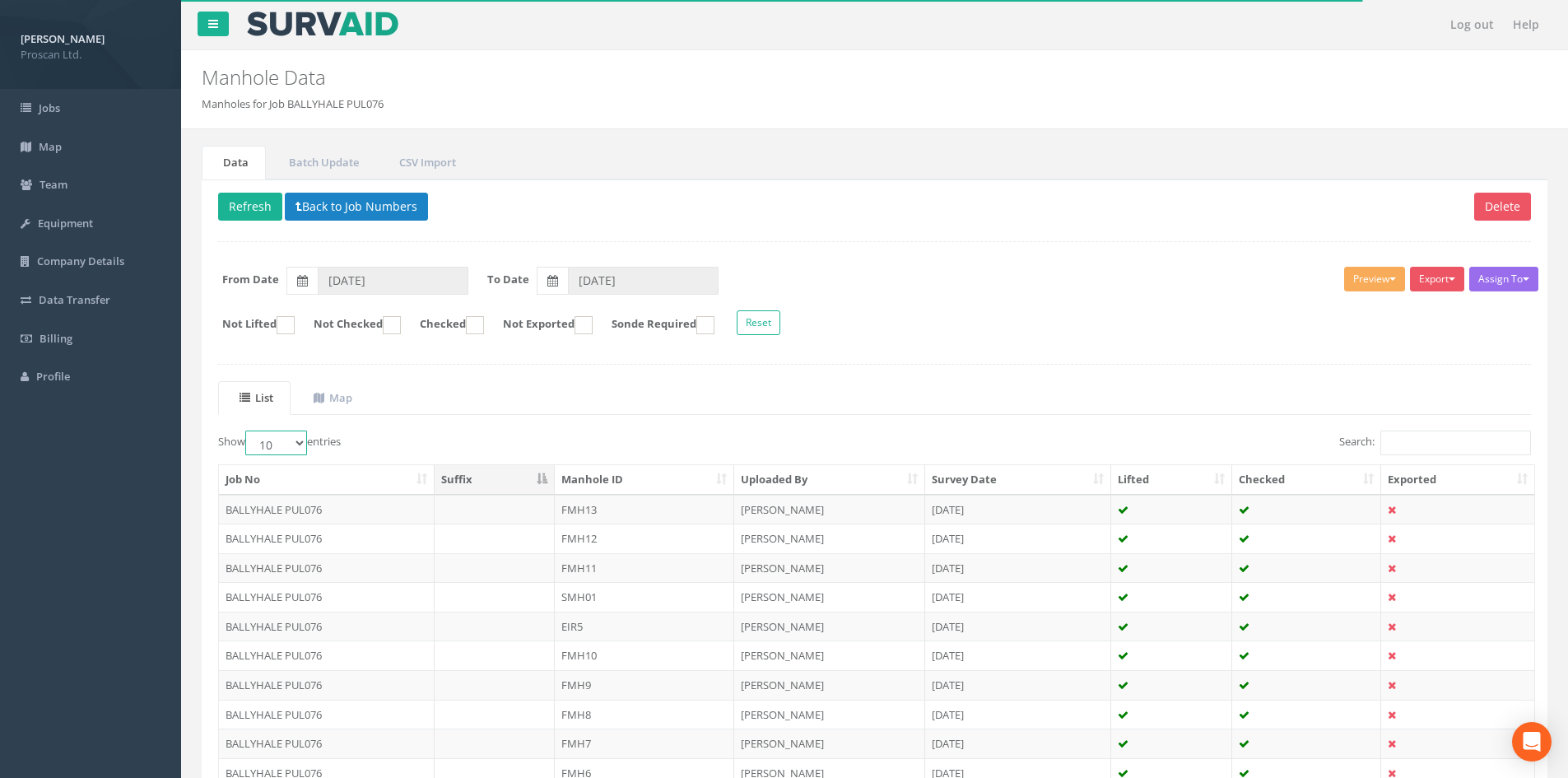
click at [273, 444] on select "10 25 50 100" at bounding box center [276, 442] width 61 height 25
select select "50"
click at [247, 431] on select "10 25 50 100" at bounding box center [276, 442] width 61 height 25
click at [638, 476] on th "Manhole ID" at bounding box center [643, 480] width 179 height 30
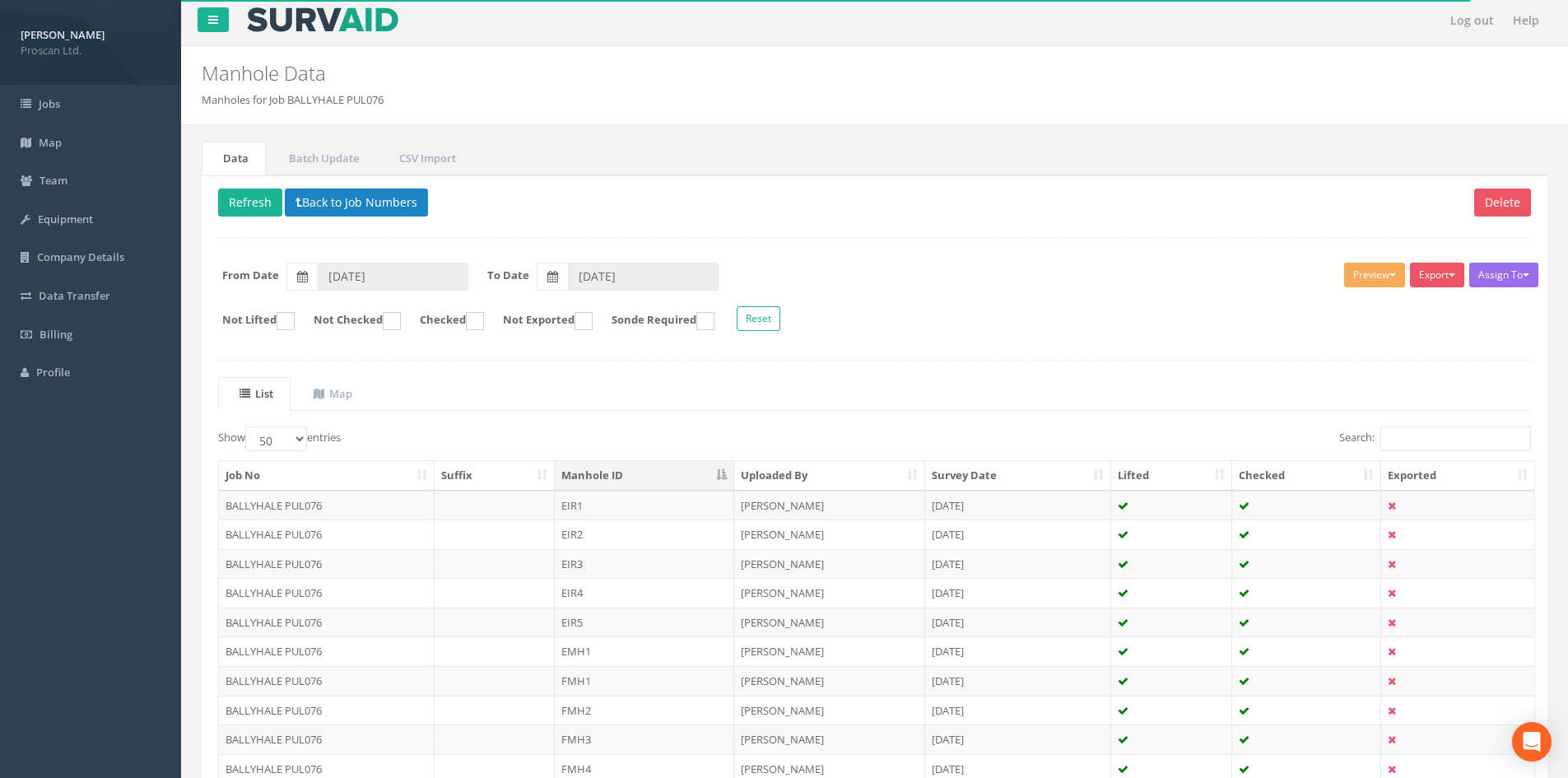
scroll to position [433, 0]
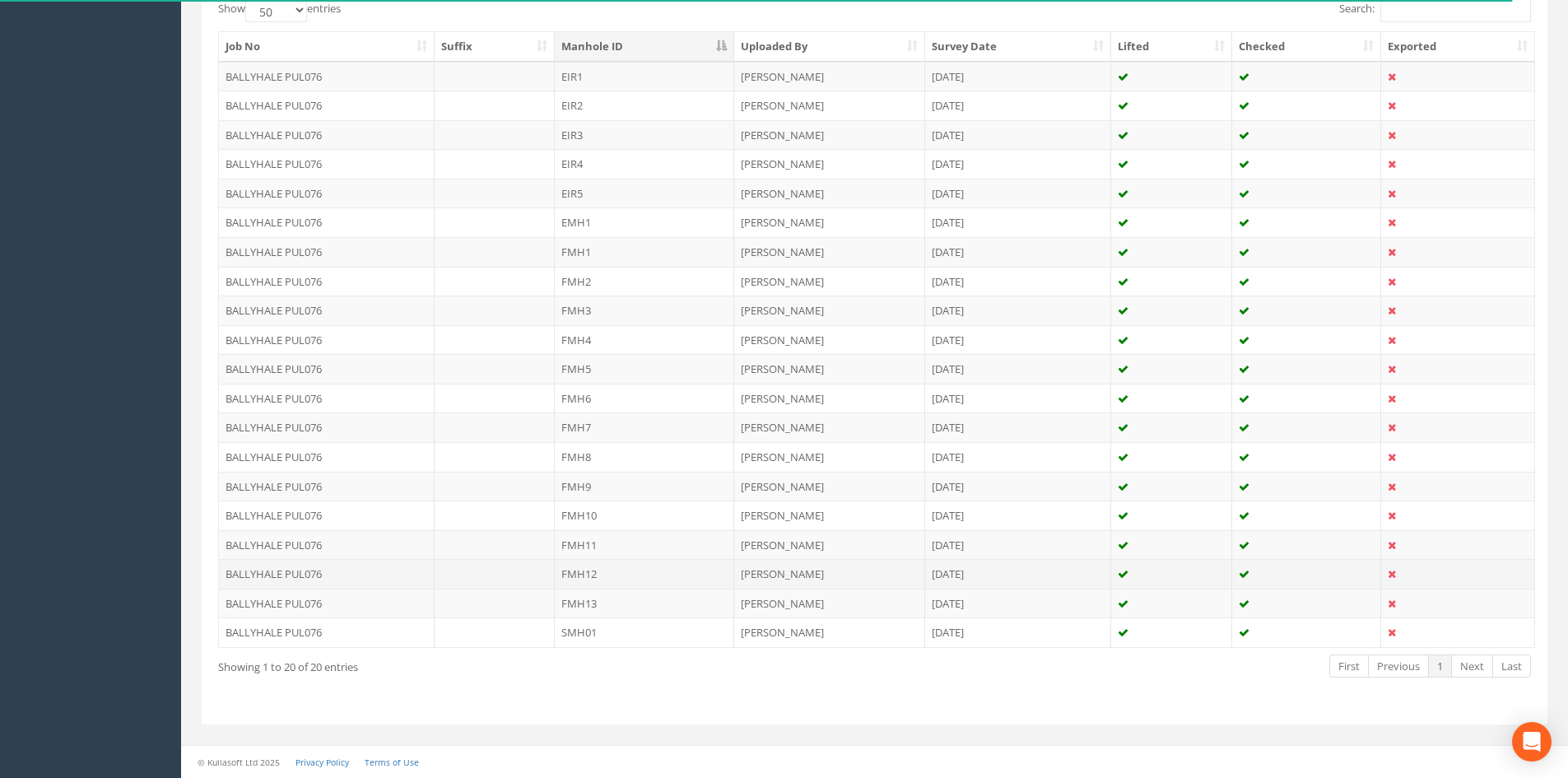
click at [637, 571] on td "FMH12" at bounding box center [643, 574] width 179 height 30
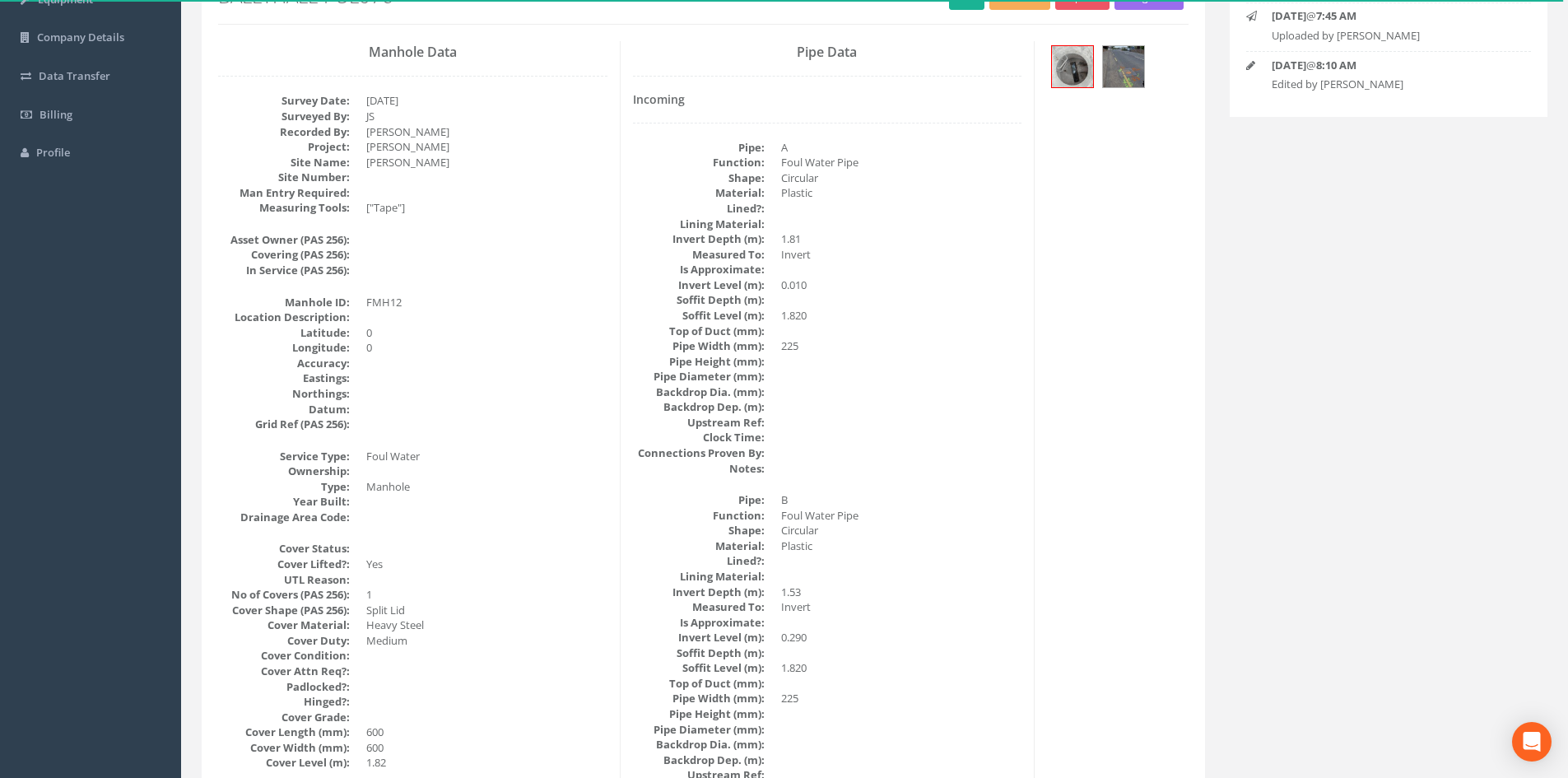
scroll to position [5, 0]
